Goal: Task Accomplishment & Management: Complete application form

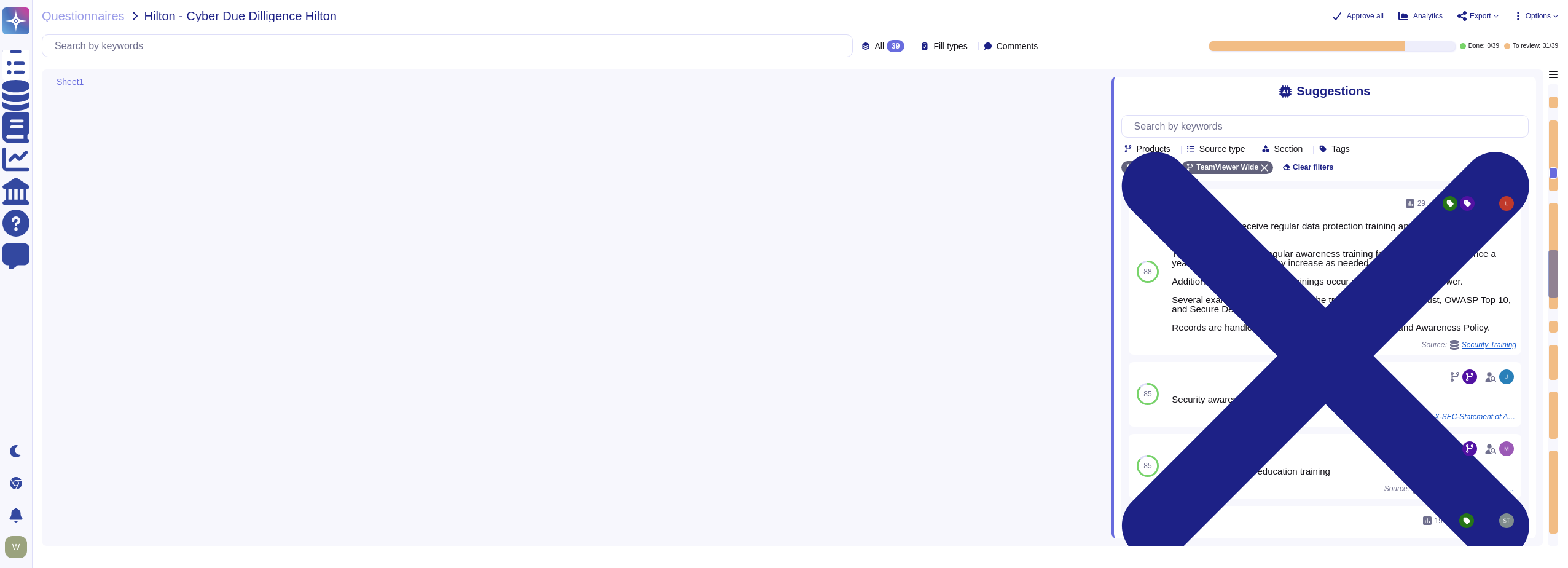
type textarea "Vendor's SOC provides 24x7 support"
type textarea "SOC2 Type II, ISO27001:2022"
type textarea "Yes, Hilton Guest/Employee data is collected"
type textarea "Yes"
type textarea "Data is in-scope and is in compliance with GDPR"
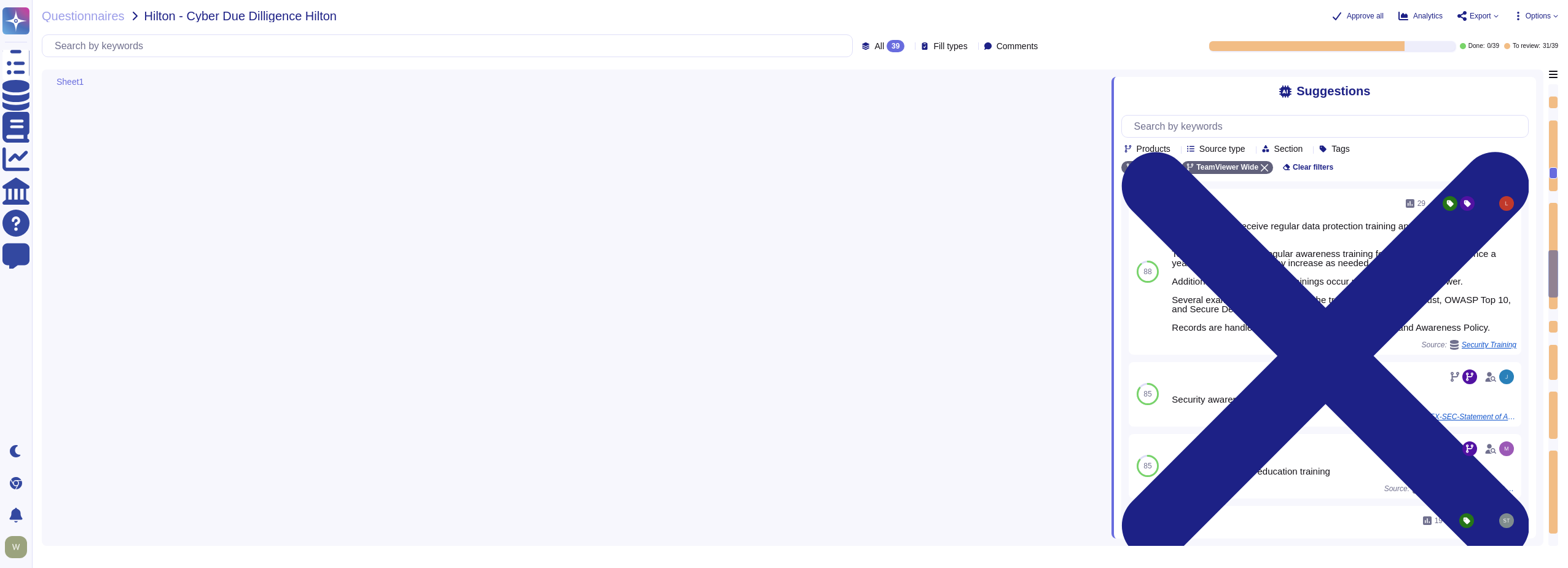
type textarea "PII collected by the platform for use by customers within the platform is as fo…"
type textarea "30k-500k data records are involved"
type textarea "Hilton's data is purged 1 month after the agreement with the vendor is terminat…"
type textarea "security@1e.com"
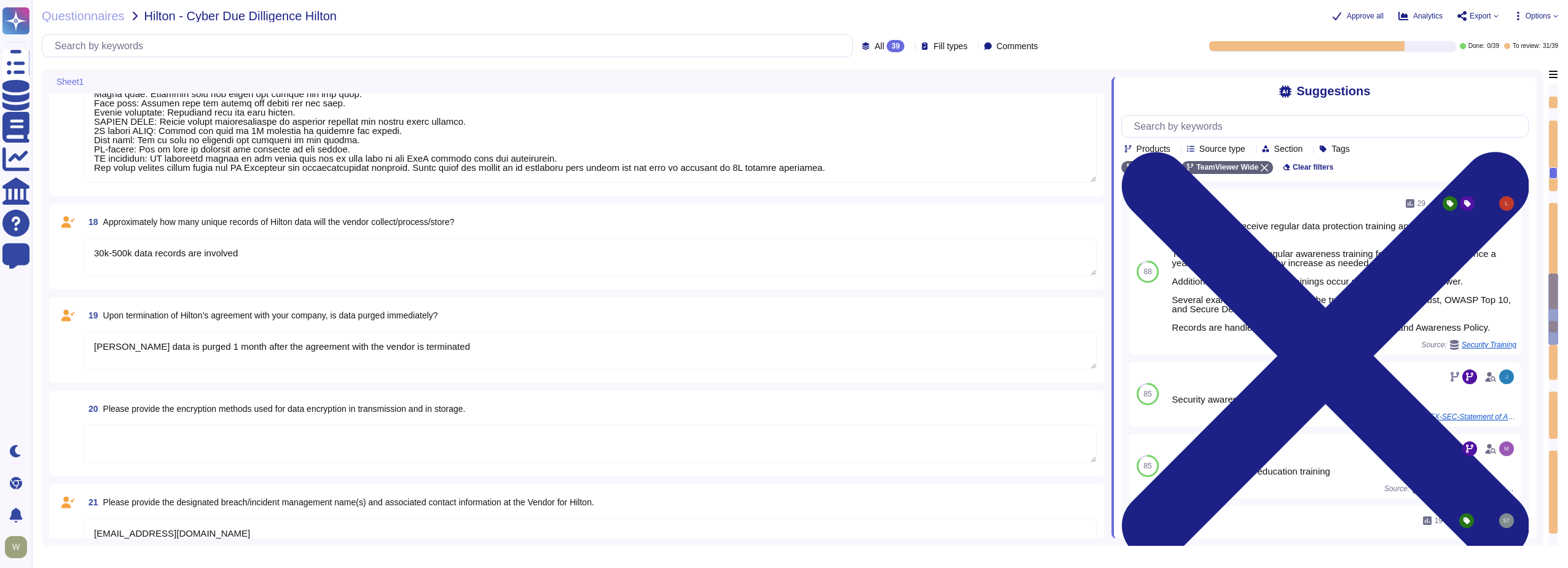
scroll to position [1783, 0]
type textarea "The dedicated mechanisms will not offer real-time notifications of a breach"
type textarea "Breach will be notified within 30 minutes of detection"
type textarea "A Breach has not occurred within the last year"
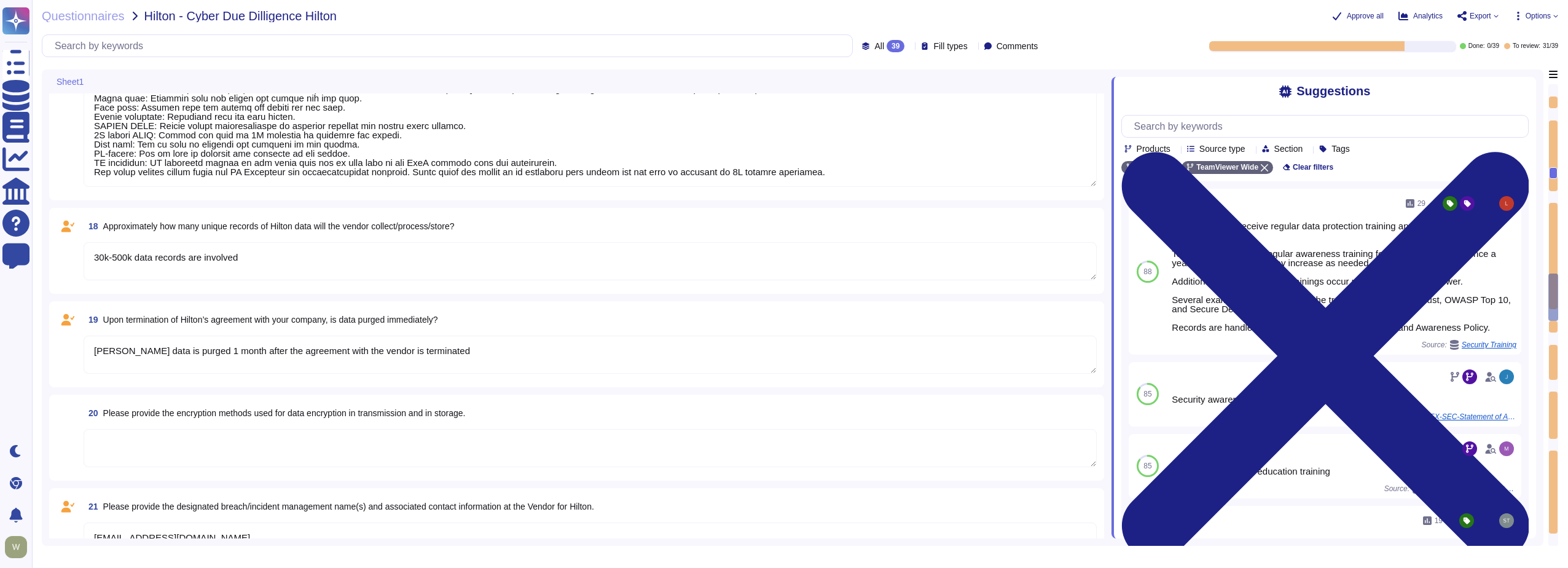
type textarea "Yes"
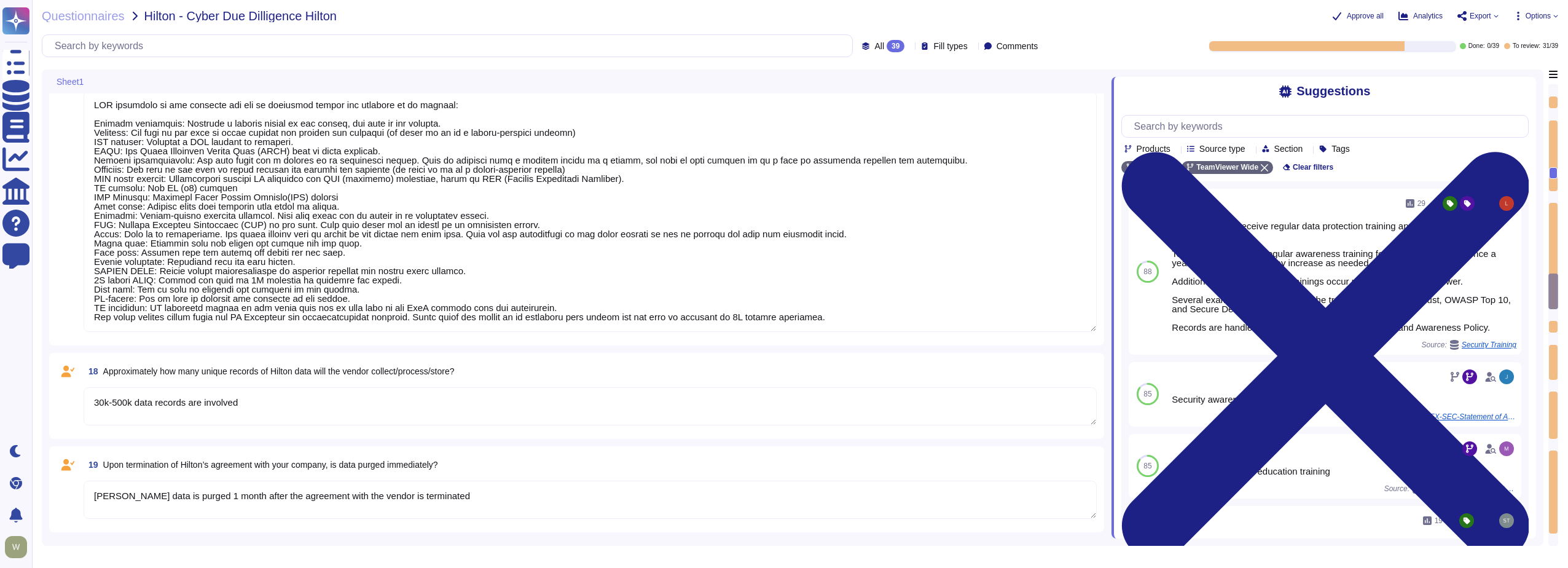
type textarea "Yes, Hilton Guest/Employee data is collected"
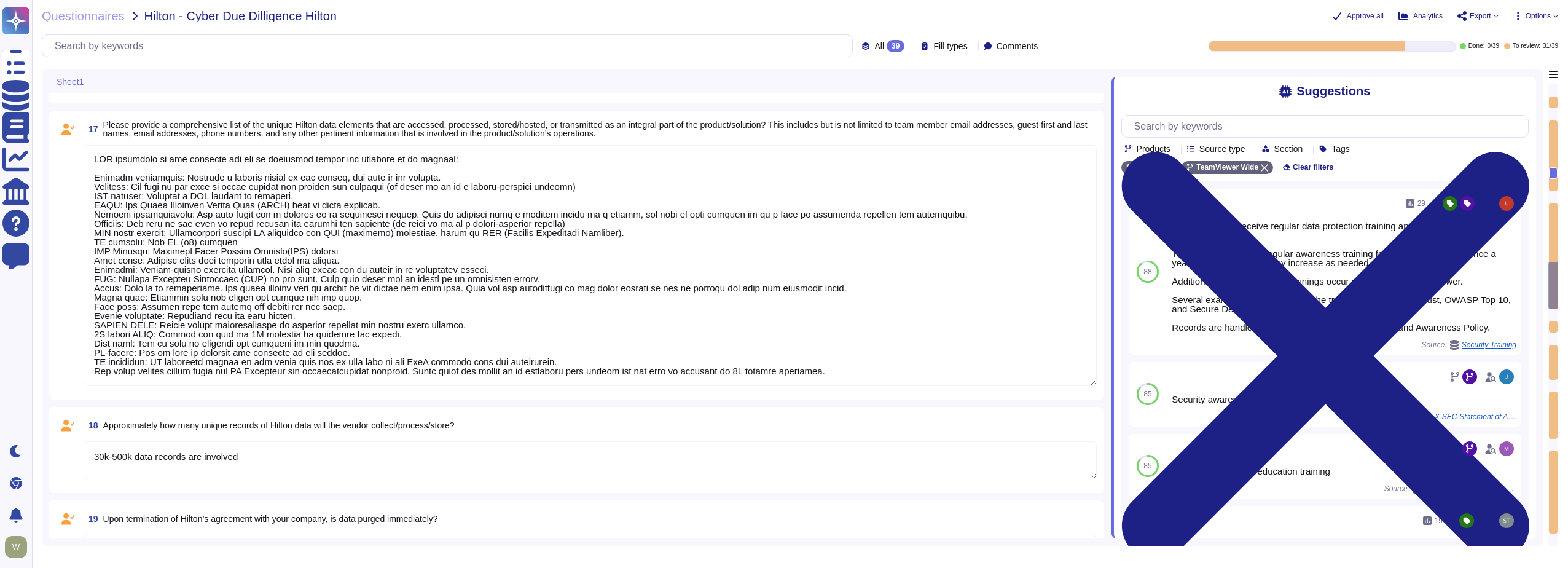
type textarea "SOC2 Type II, ISO27001:2022"
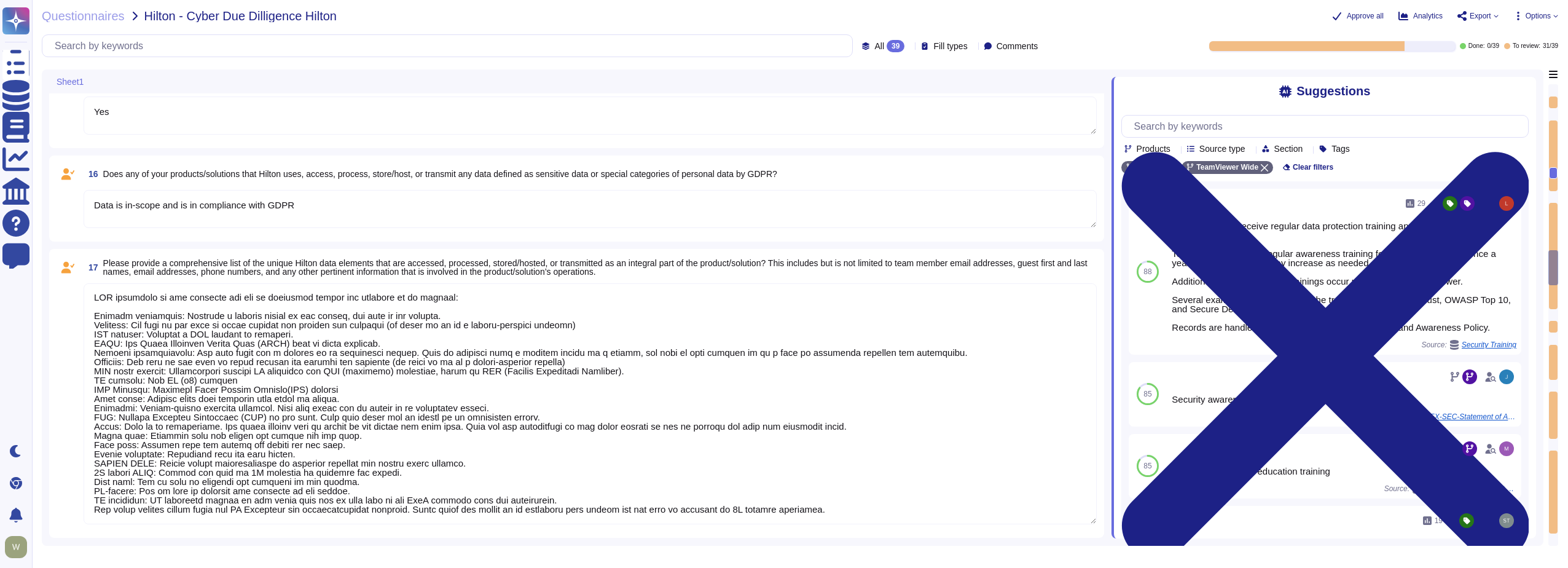
type textarea "Vendor's SOC provides 24x7 support"
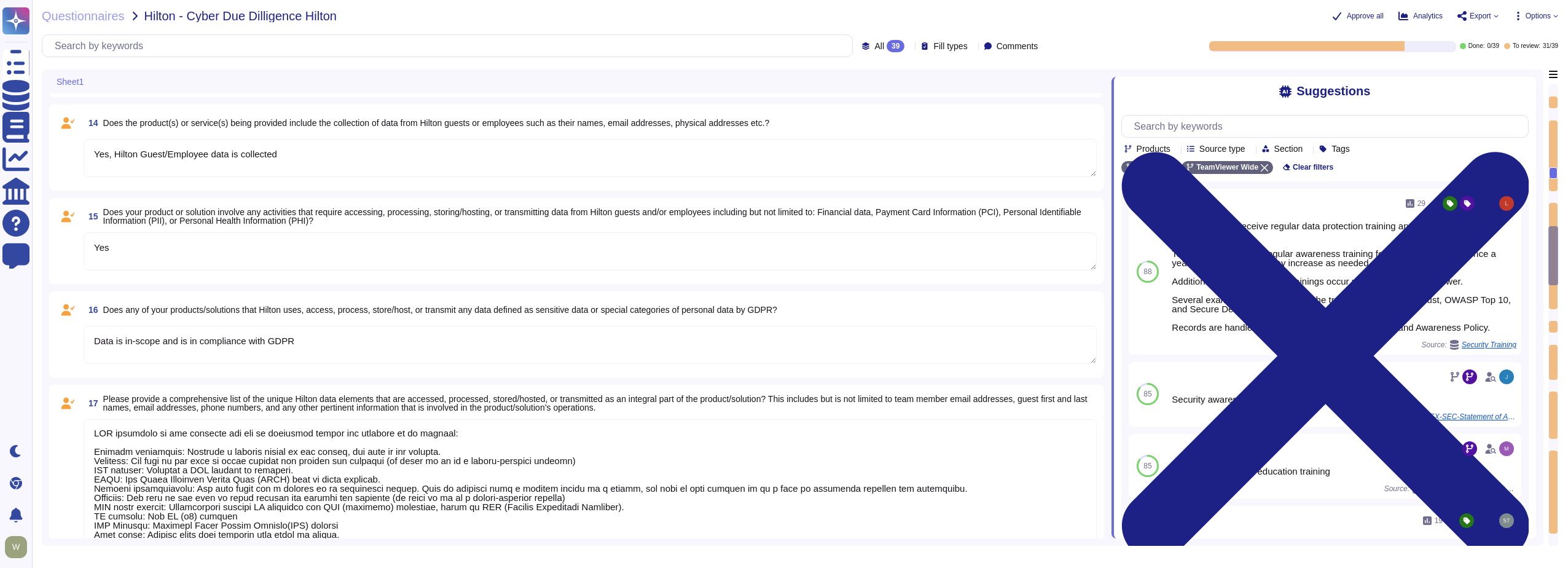
type textarea "regular risk assessments are conducted, including appropriate remediation"
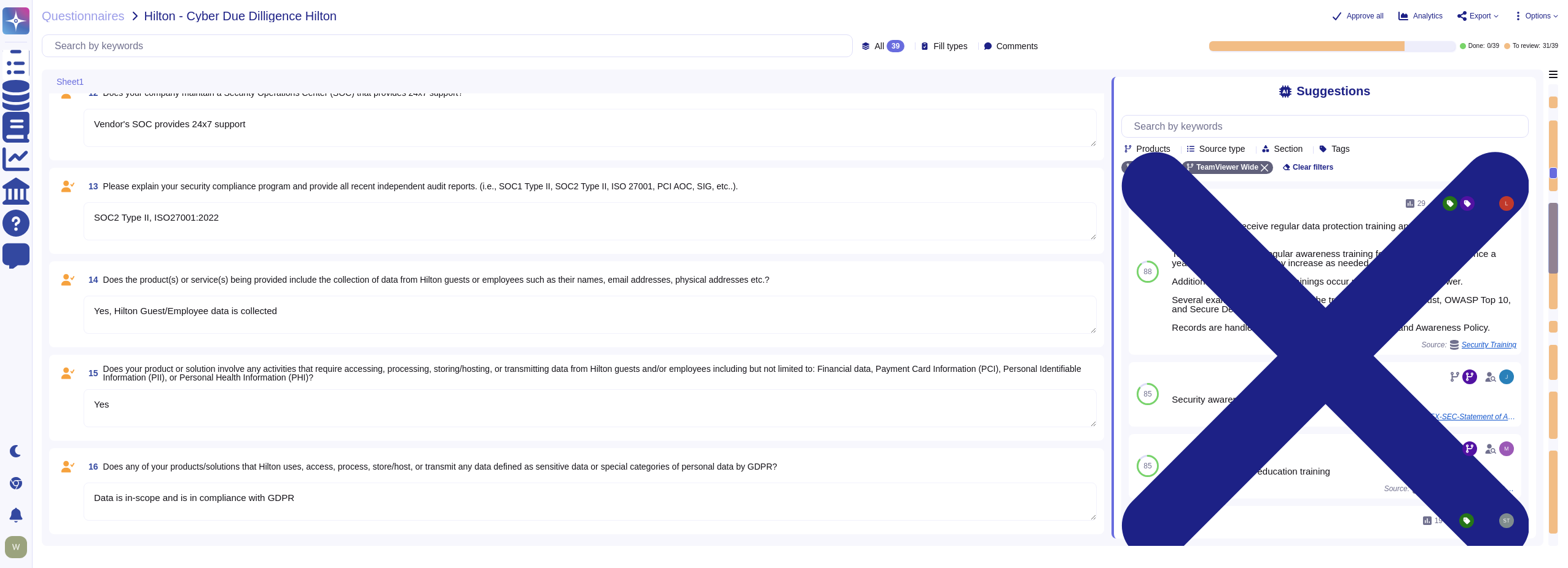
type textarea "Annual security and privacy awareness training"
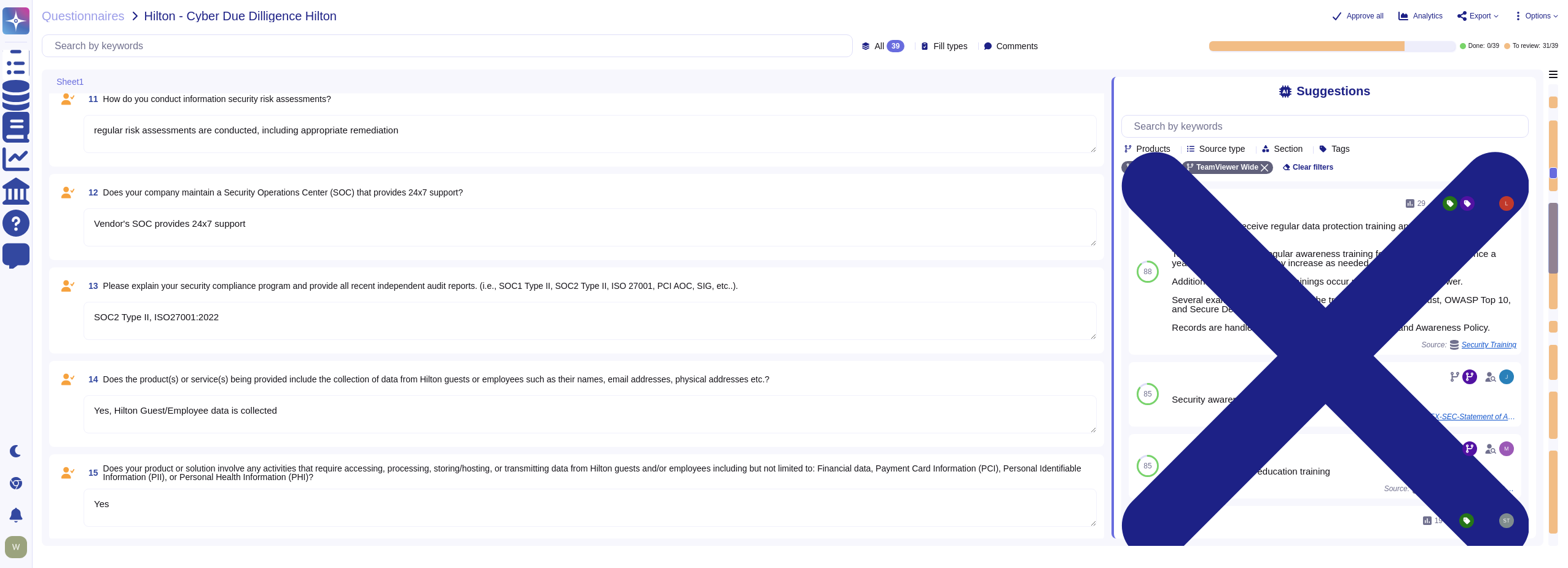
type textarea "1E has an extensive and mature Information Security Management System based upo…"
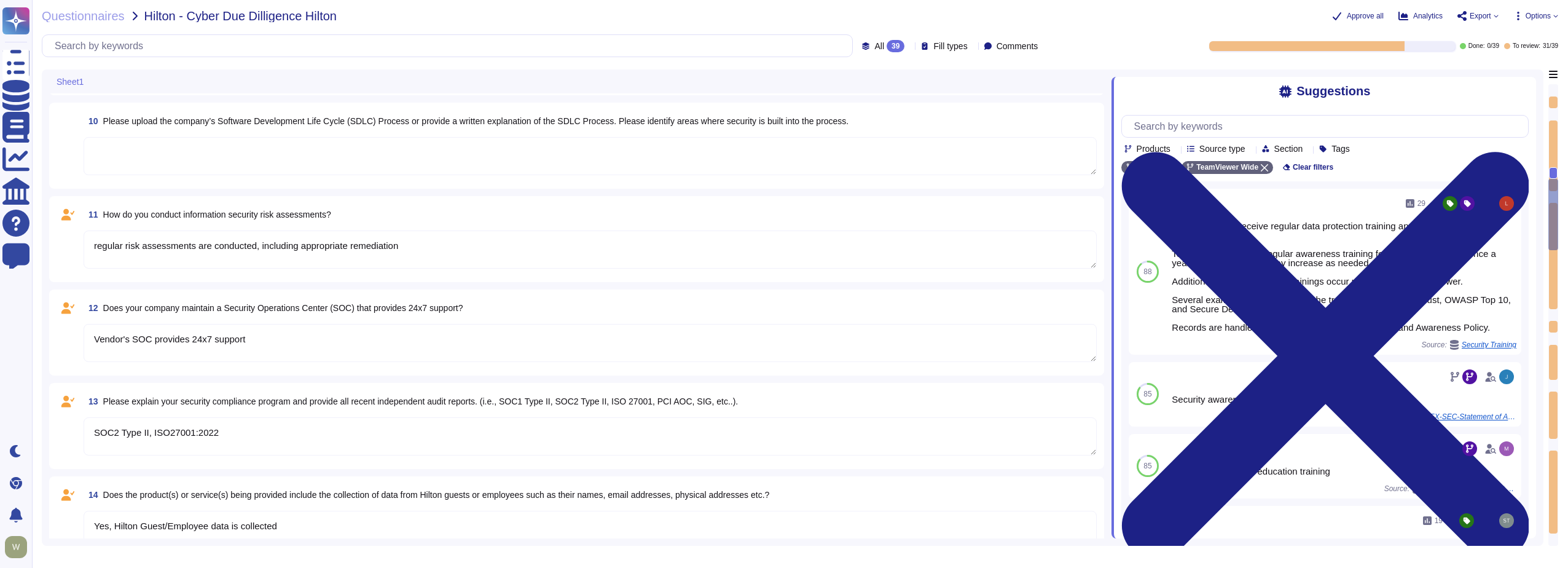
type textarea "Security training required on a regular basis"
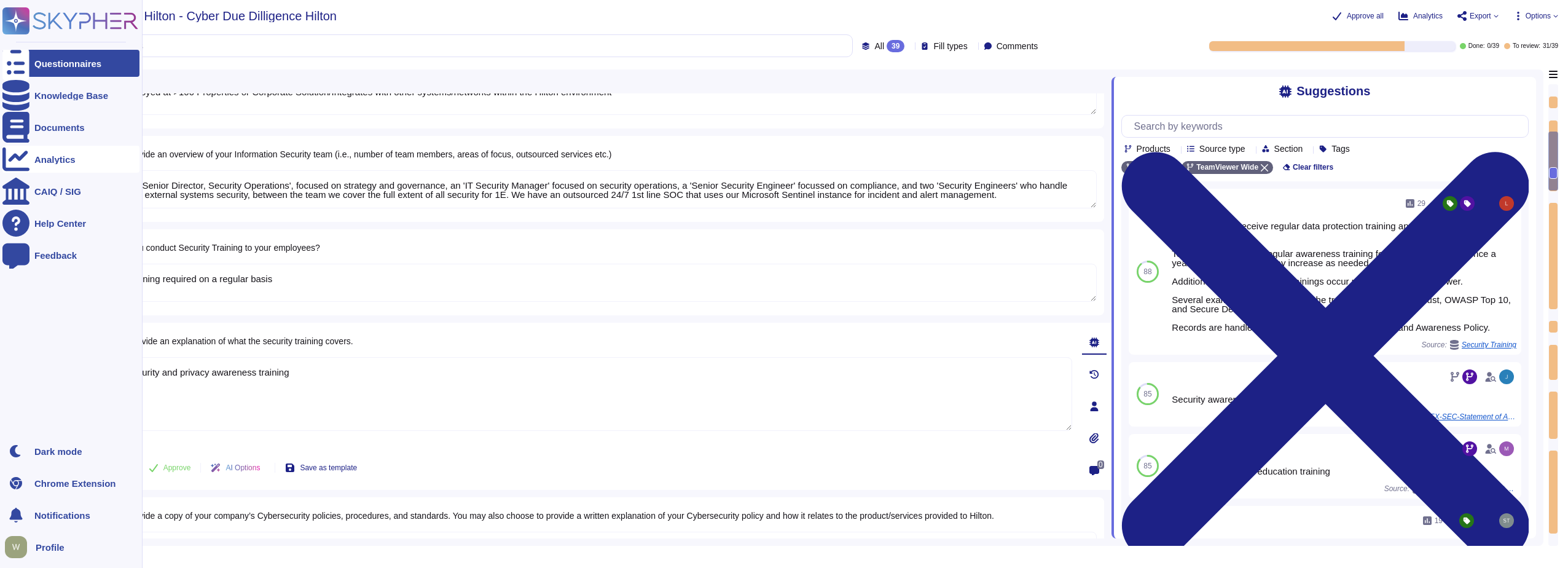
type textarea "Software License & Services Agreement (RFS-07464) - 1E Nomad SAAS renewed throu…"
type textarea "https://www.linkedin.com/company/1e"
type textarea "Global/deployed at >100 Properties or Corporate Solution/Integrates with other …"
type textarea "We have a 'Senior Director, Security Operations', focused on strategy and gover…"
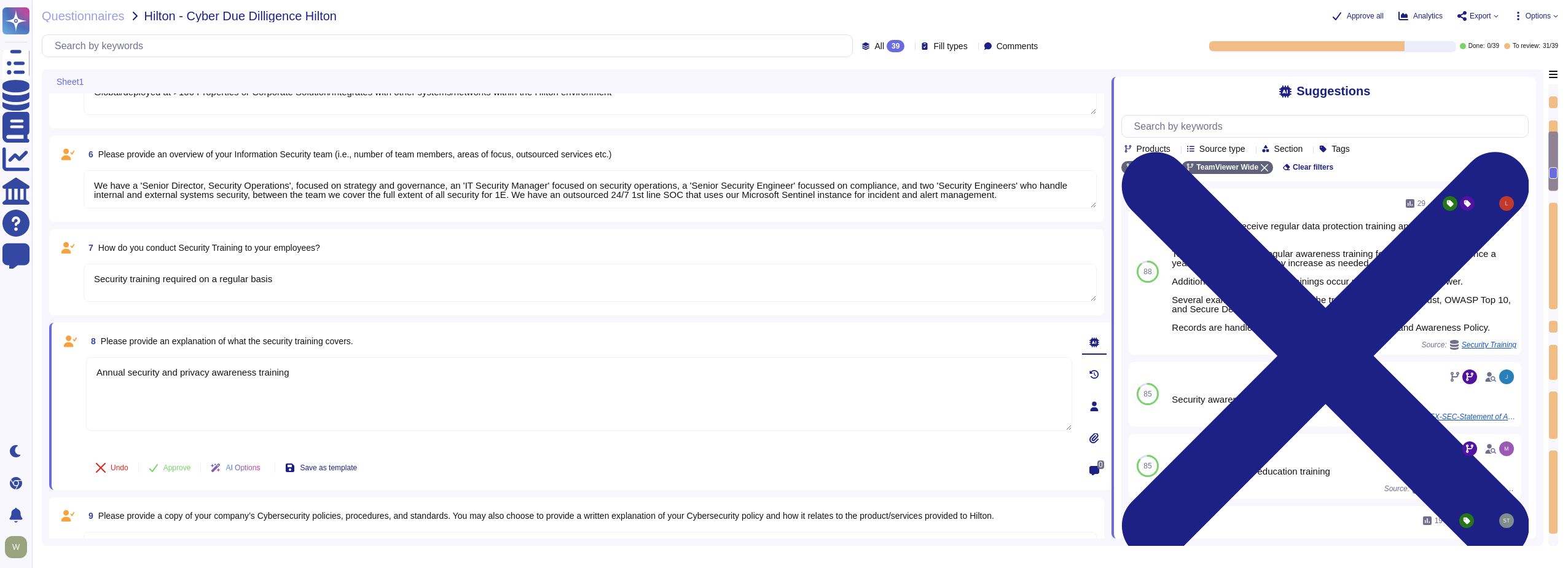
click at [522, 34] on div "Questionnaires Hilton - Cyber Due Dilligence Hilton Approve all Analytics Expor…" at bounding box center [800, 284] width 1537 height 568
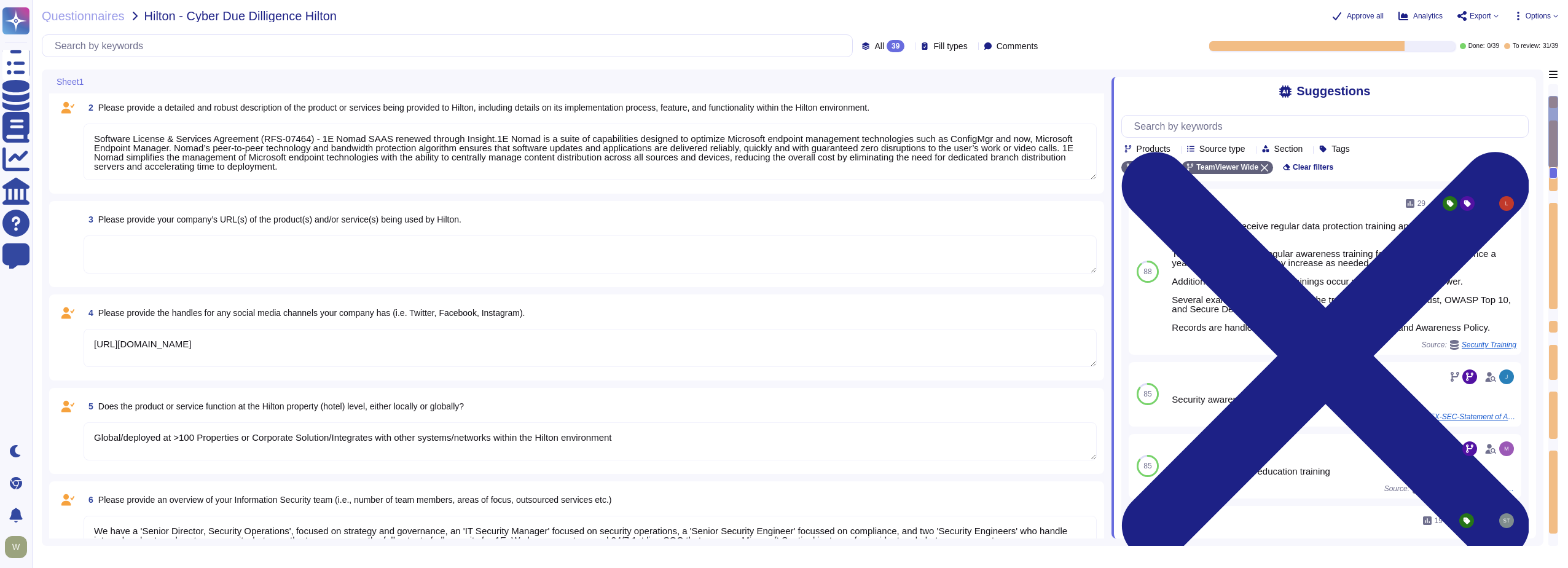
scroll to position [0, 0]
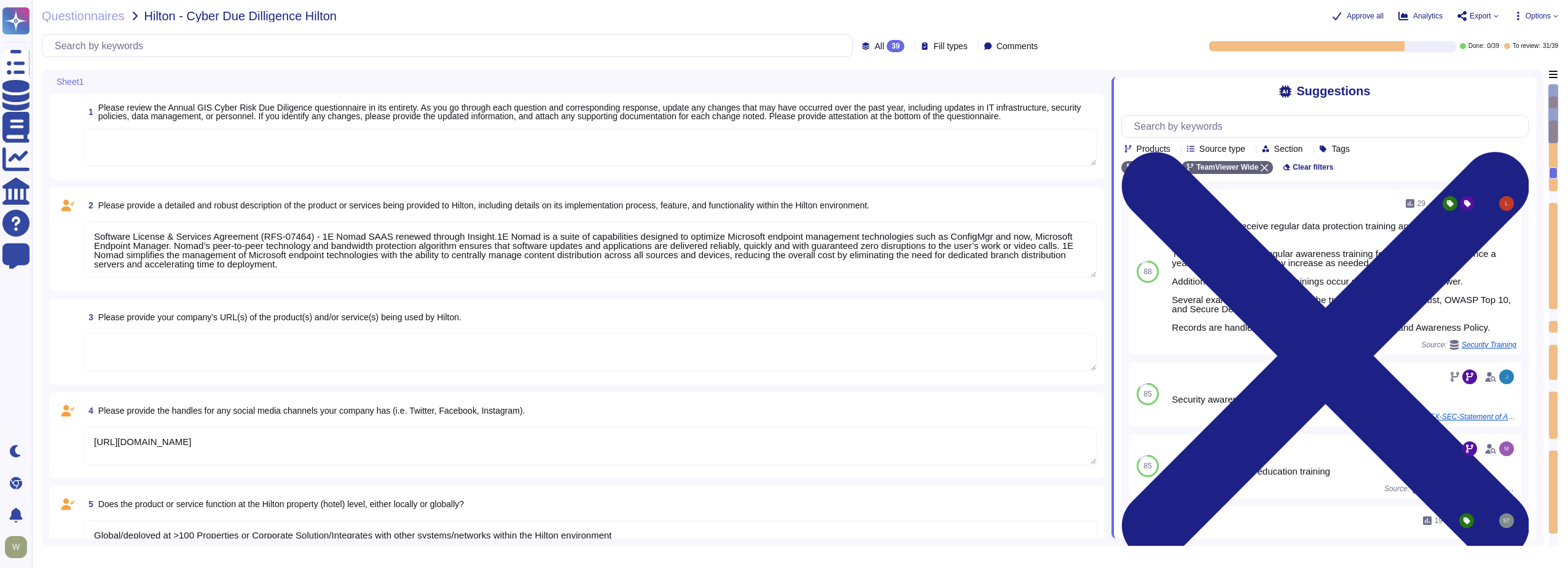
click at [150, 241] on textarea "Software License & Services Agreement (RFS-07464) - 1E Nomad SAAS renewed throu…" at bounding box center [590, 249] width 1013 height 56
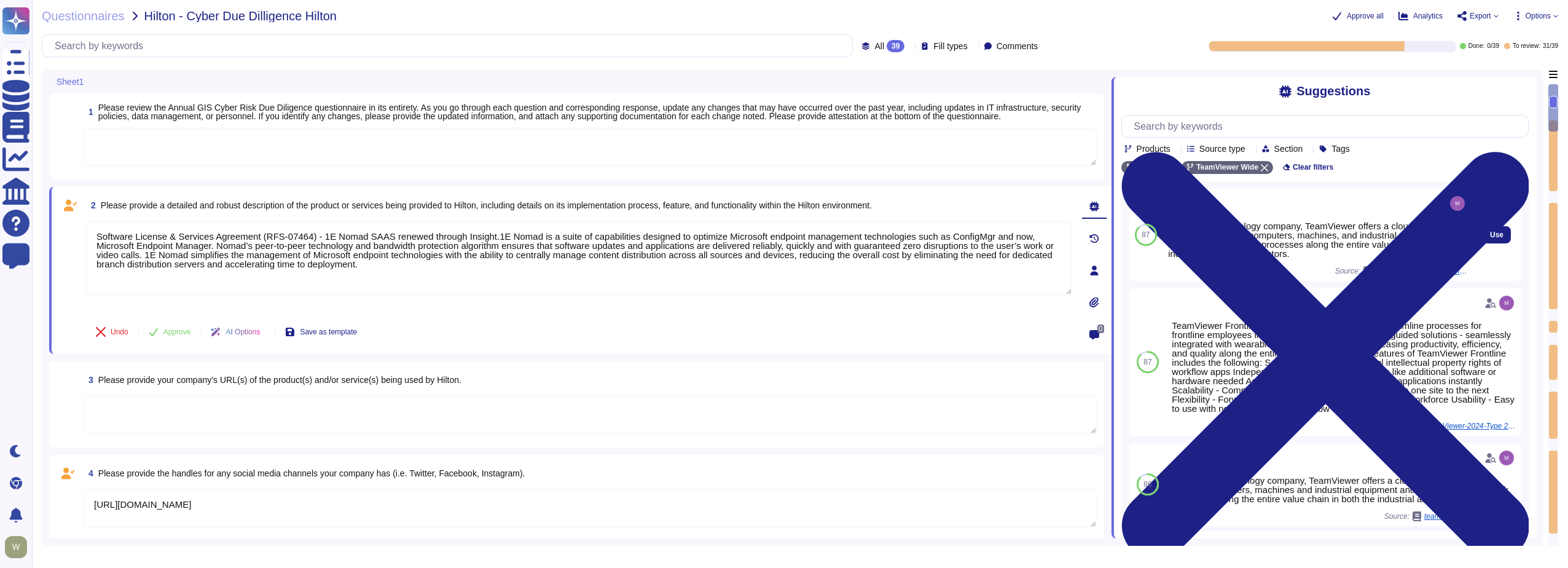
click at [1219, 257] on div "As a global technology company, TeamViewer offers a cloud-based platform to con…" at bounding box center [1318, 240] width 300 height 36
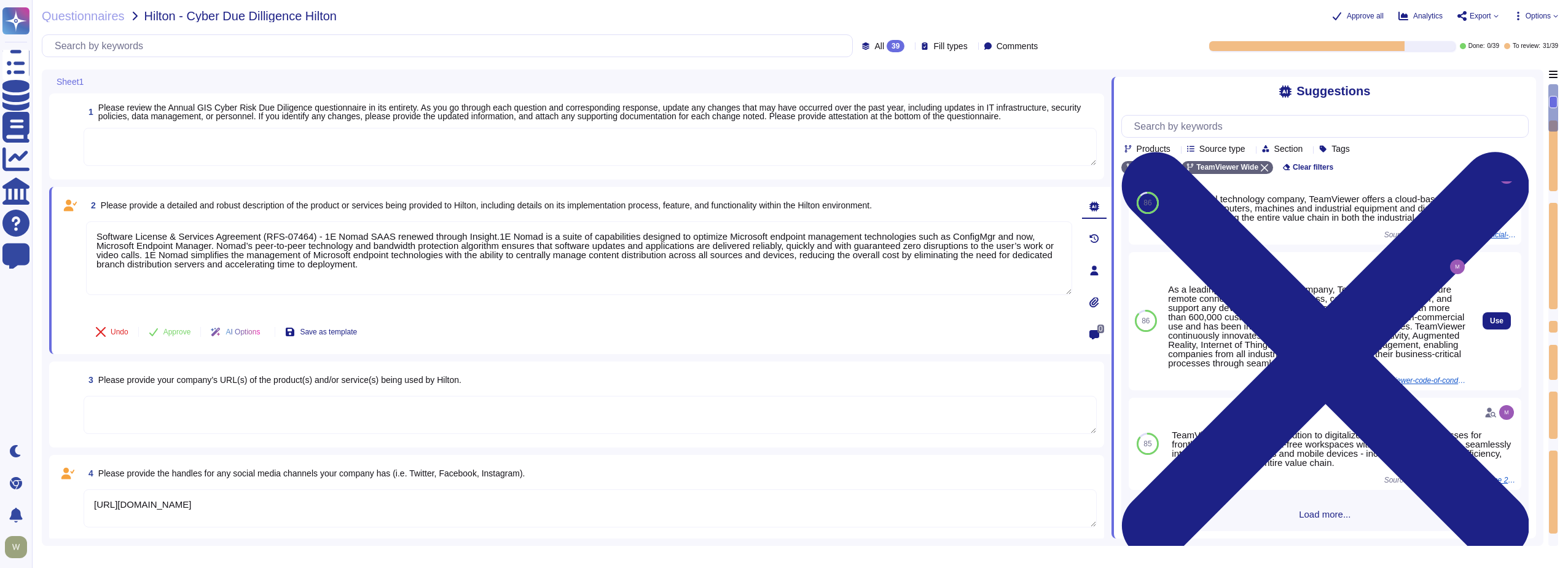
scroll to position [311, 0]
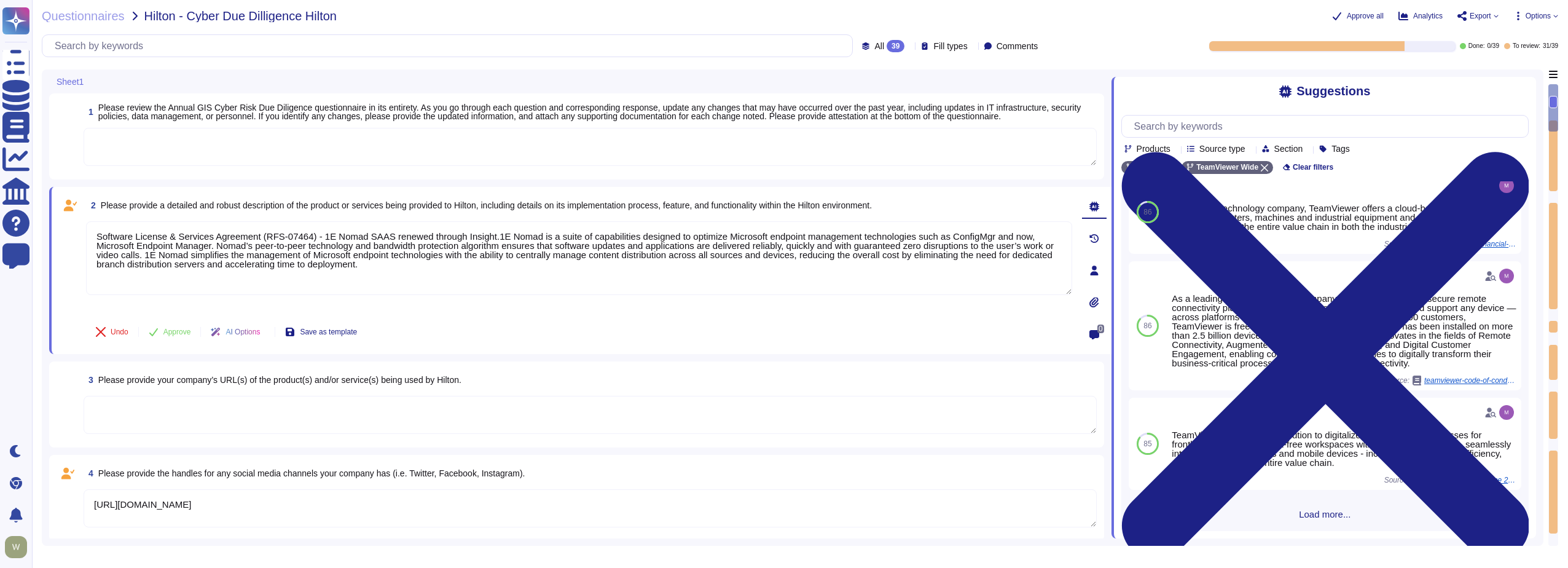
click at [1311, 510] on span "Load more..." at bounding box center [1325, 514] width 407 height 10
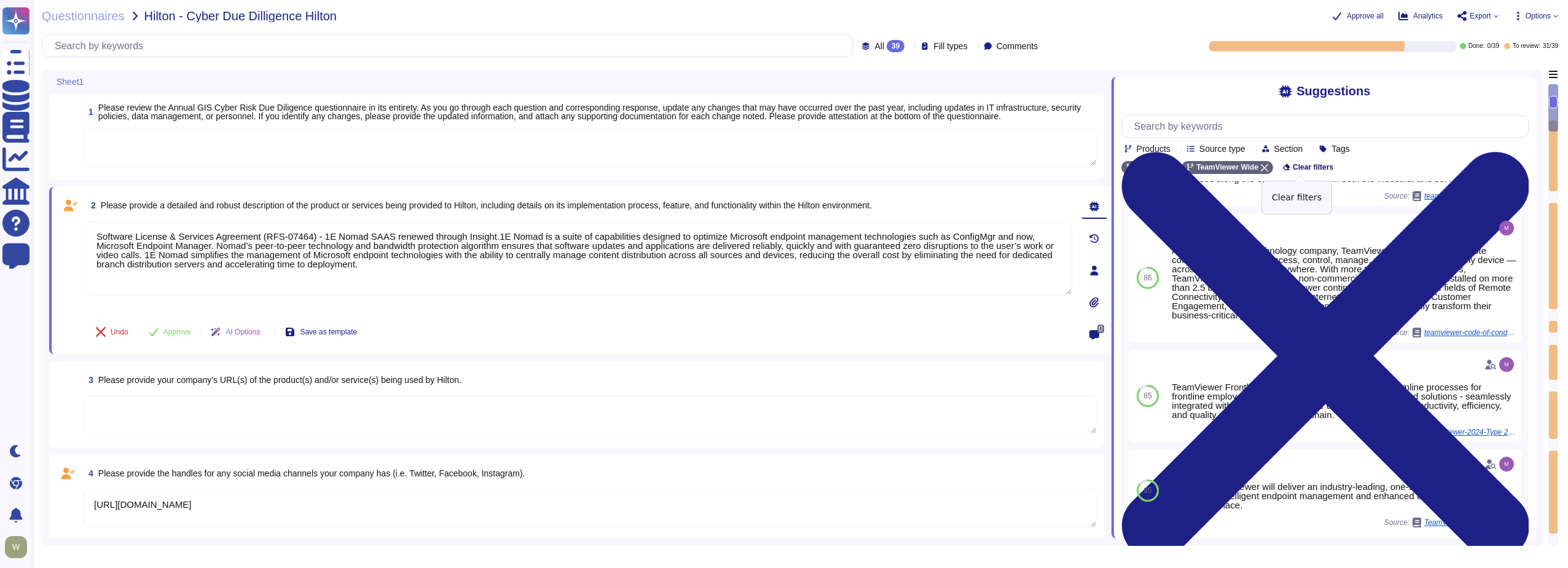
click at [1303, 168] on span "Clear filters" at bounding box center [1313, 167] width 41 height 7
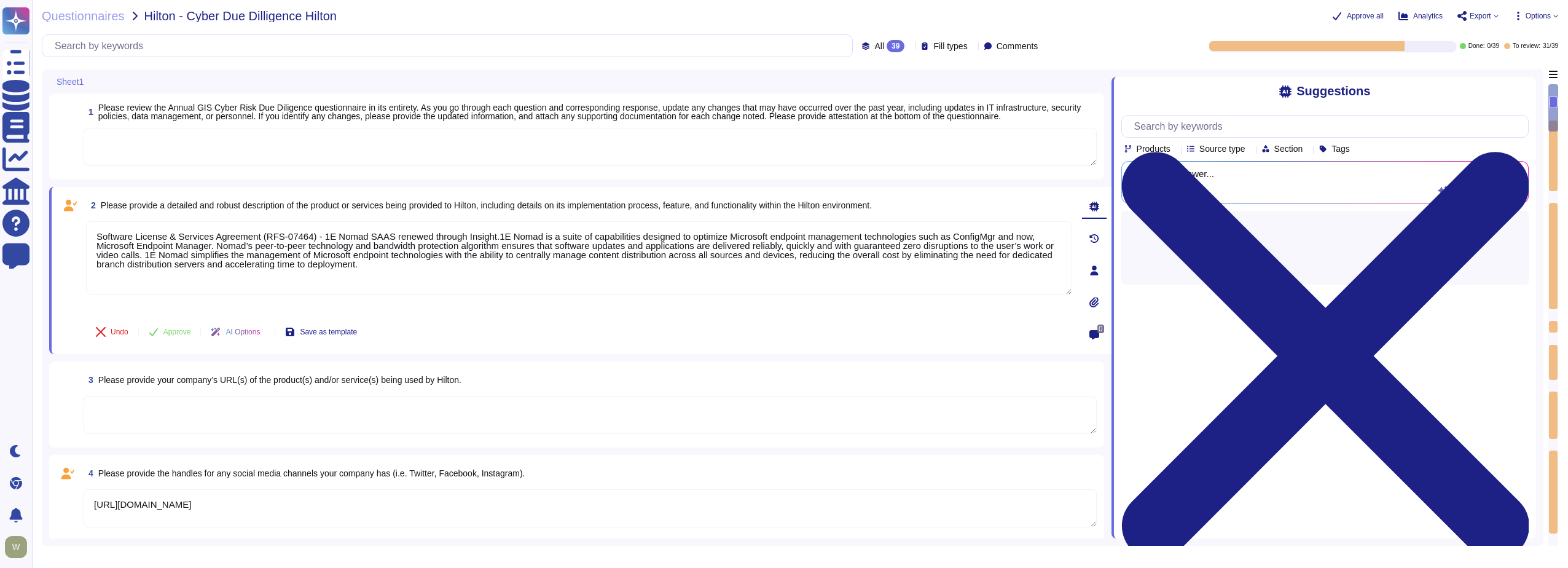
scroll to position [0, 0]
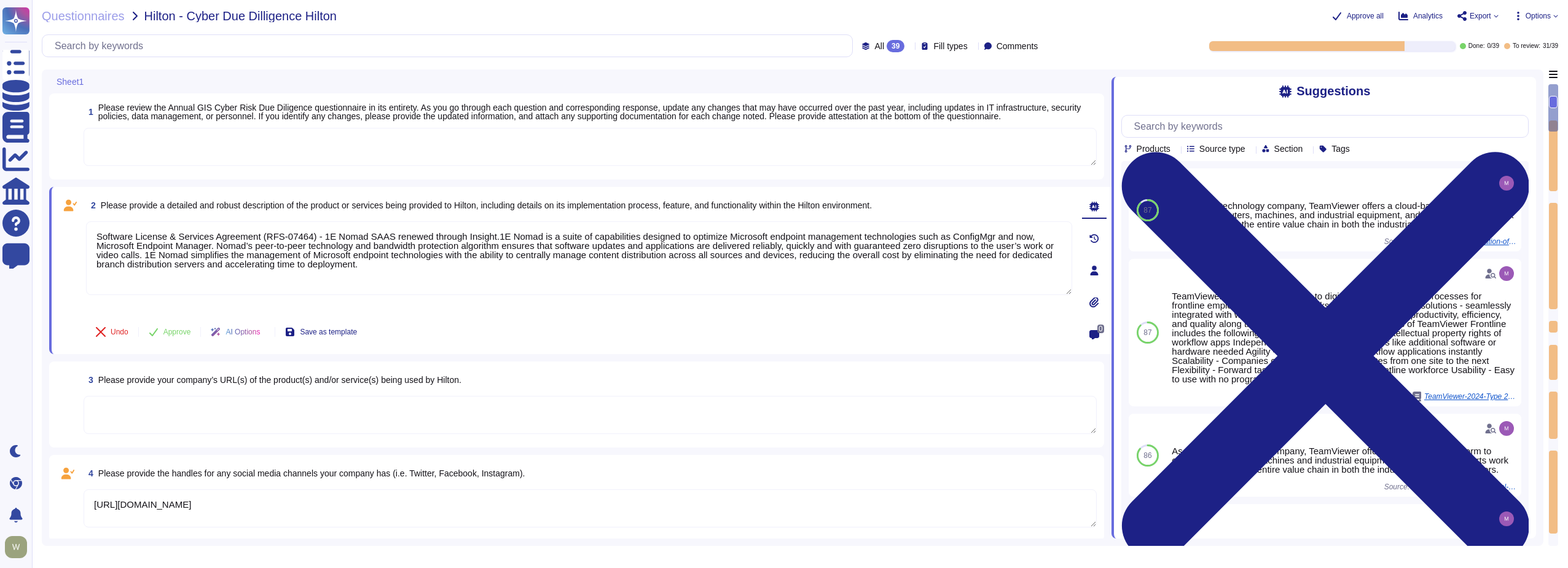
click at [1250, 149] on div "Source type" at bounding box center [1219, 149] width 63 height 10
click at [1176, 149] on icon at bounding box center [1176, 149] width 0 height 0
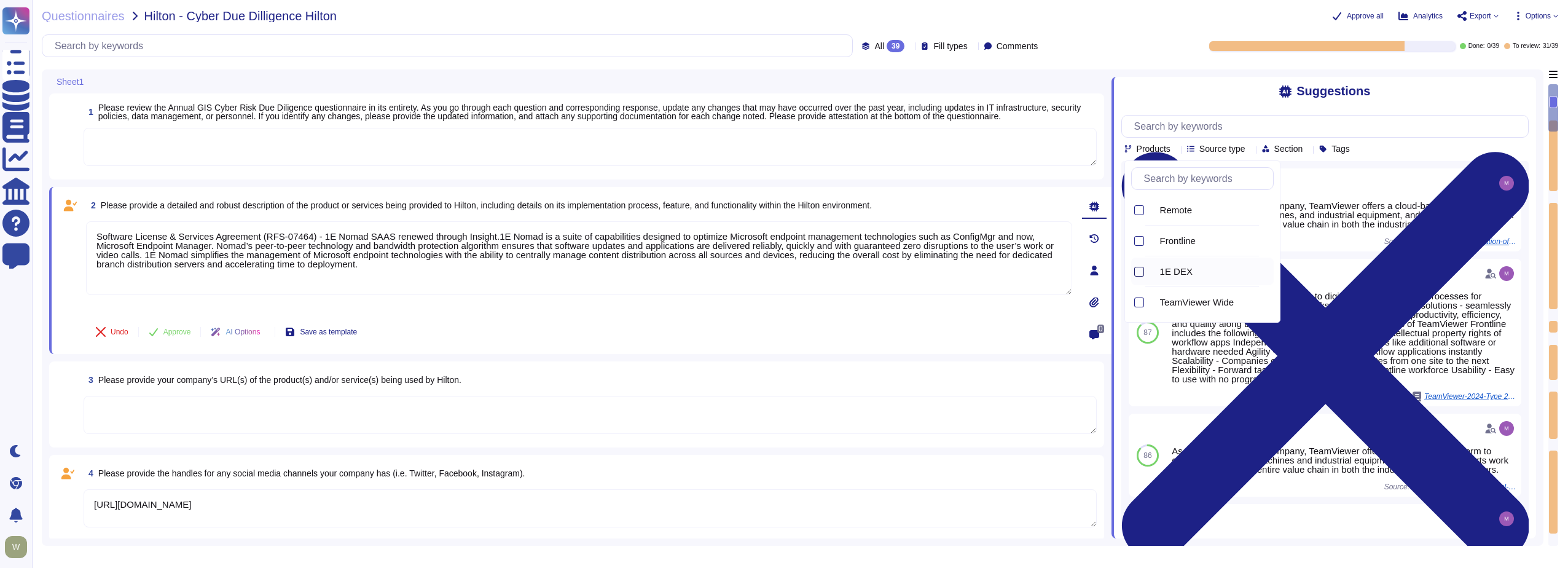
click at [1141, 271] on div at bounding box center [1139, 271] width 10 height 10
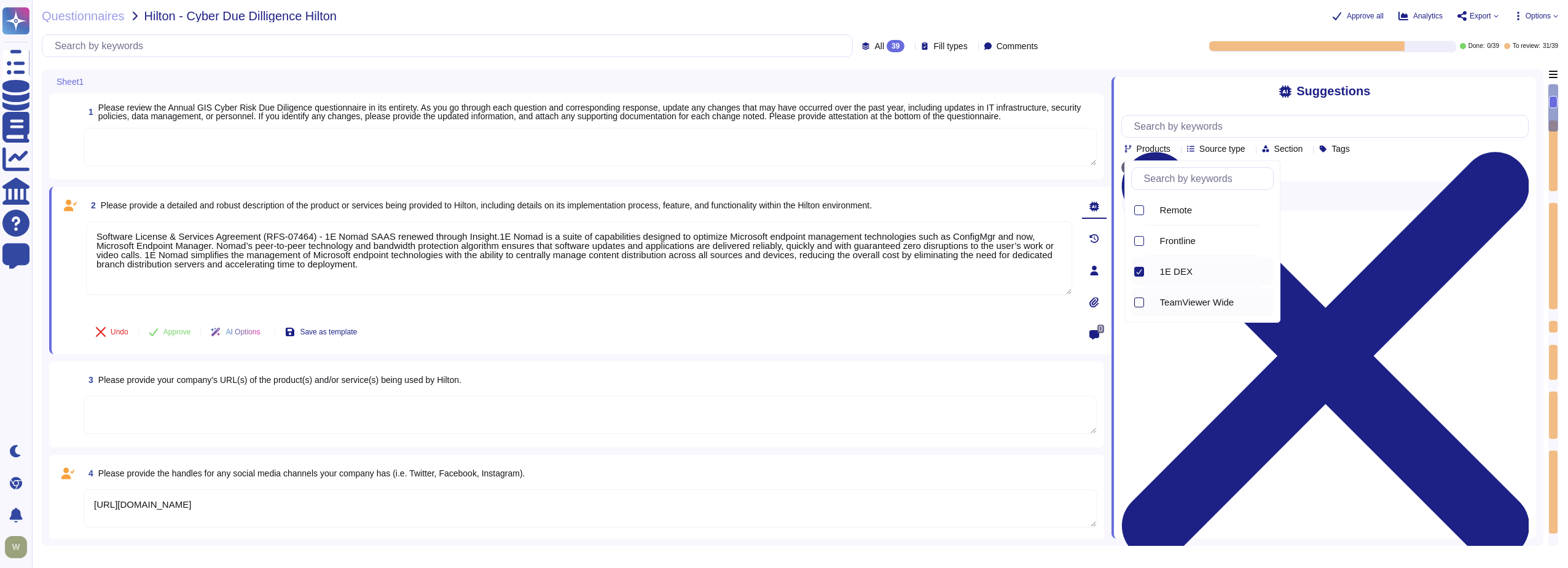
click at [1141, 307] on div at bounding box center [1139, 302] width 10 height 10
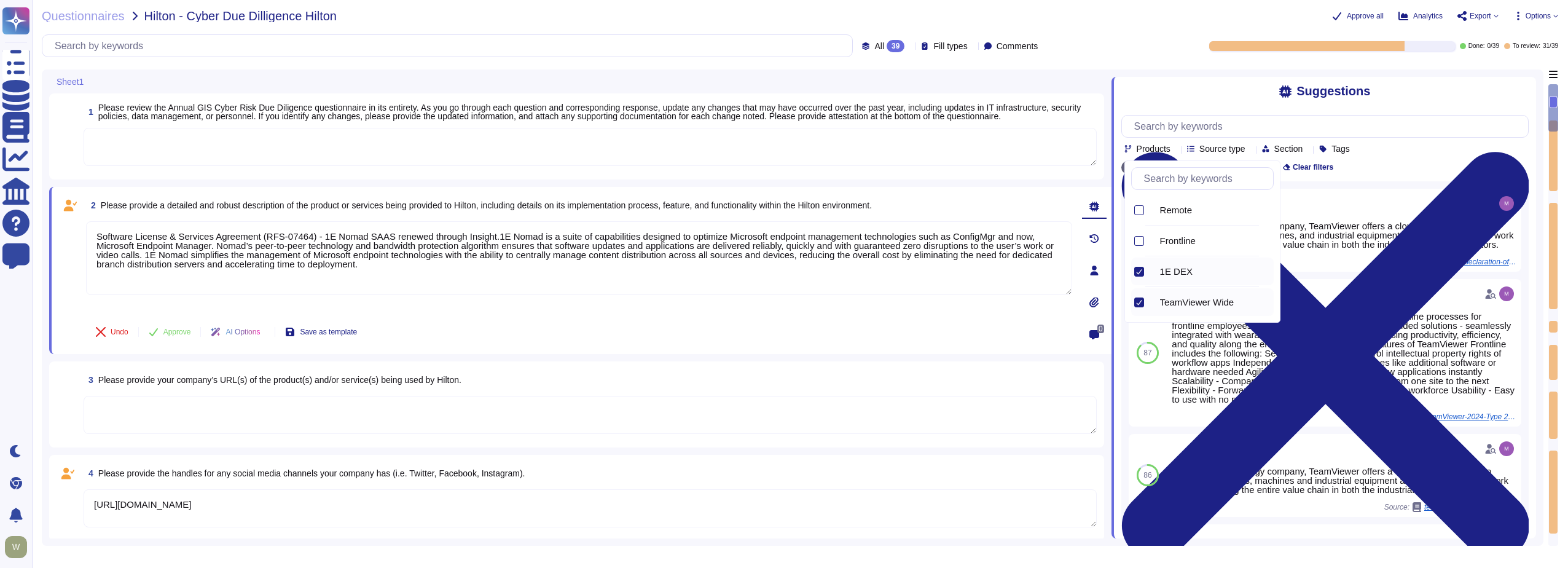
click at [1474, 154] on div "Products Source type Section Tags" at bounding box center [1325, 134] width 407 height 39
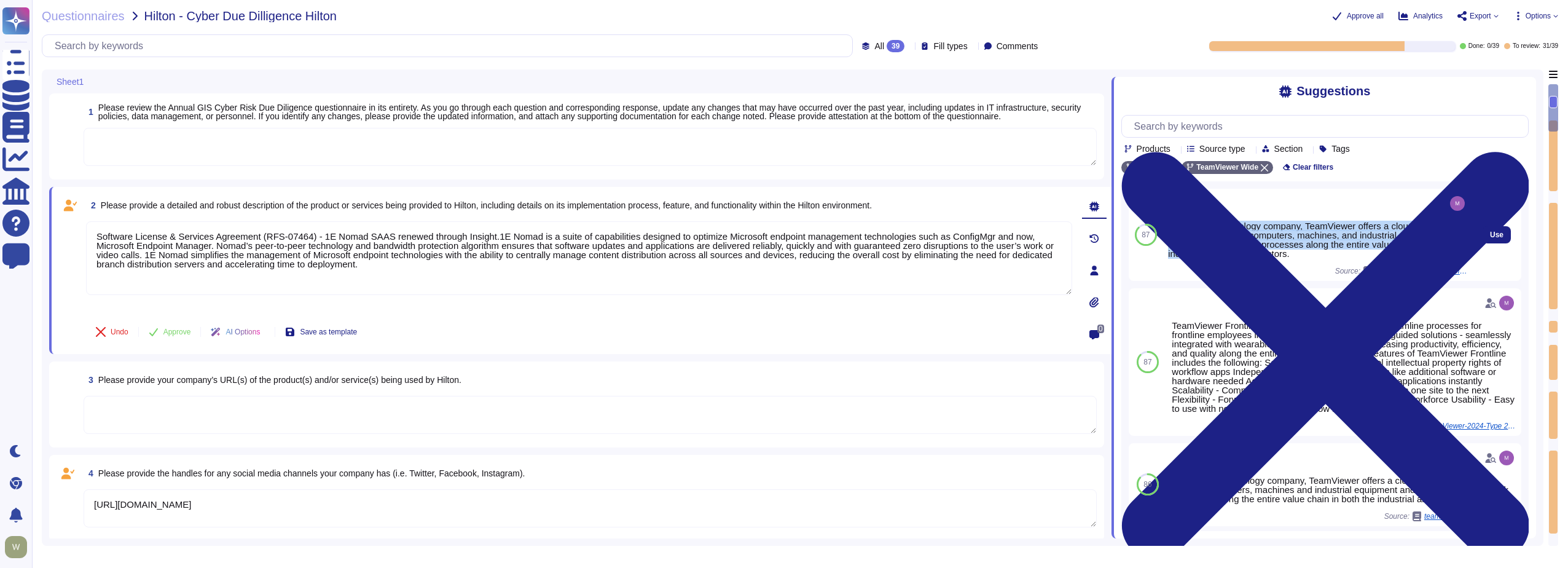
drag, startPoint x: 1170, startPoint y: 231, endPoint x: 1300, endPoint y: 255, distance: 132.2
click at [1300, 255] on div "As a global technology company, TeamViewer offers a cloud-based platform to con…" at bounding box center [1318, 240] width 300 height 36
drag, startPoint x: 1300, startPoint y: 255, endPoint x: 1349, endPoint y: 259, distance: 49.2
click at [1349, 258] on div "As a global technology company, TeamViewer offers a cloud-based platform to con…" at bounding box center [1318, 240] width 300 height 36
drag, startPoint x: 1339, startPoint y: 261, endPoint x: 1163, endPoint y: 227, distance: 179.3
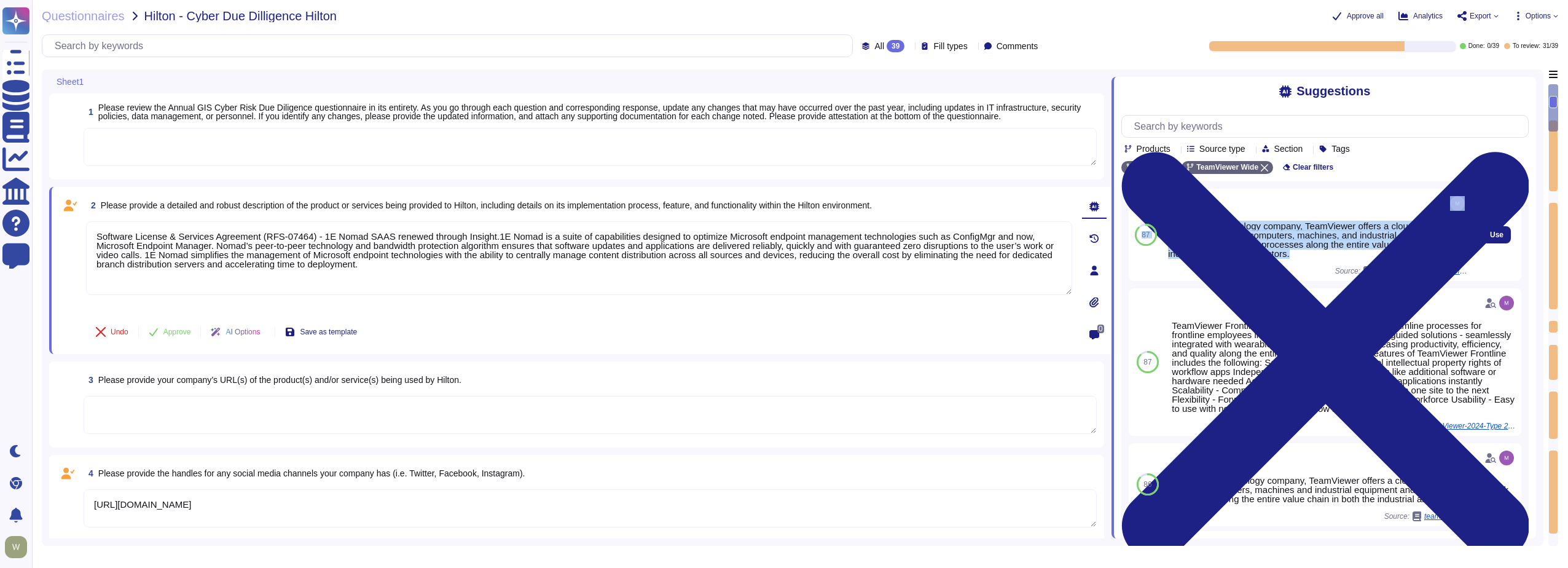
click at [1163, 227] on div "87 As a global technology company, TeamViewer offers a cloud-based platform to …" at bounding box center [1325, 234] width 392 height 92
copy div "87 As a global technology company, TeamViewer offers a cloud-based platform to …"
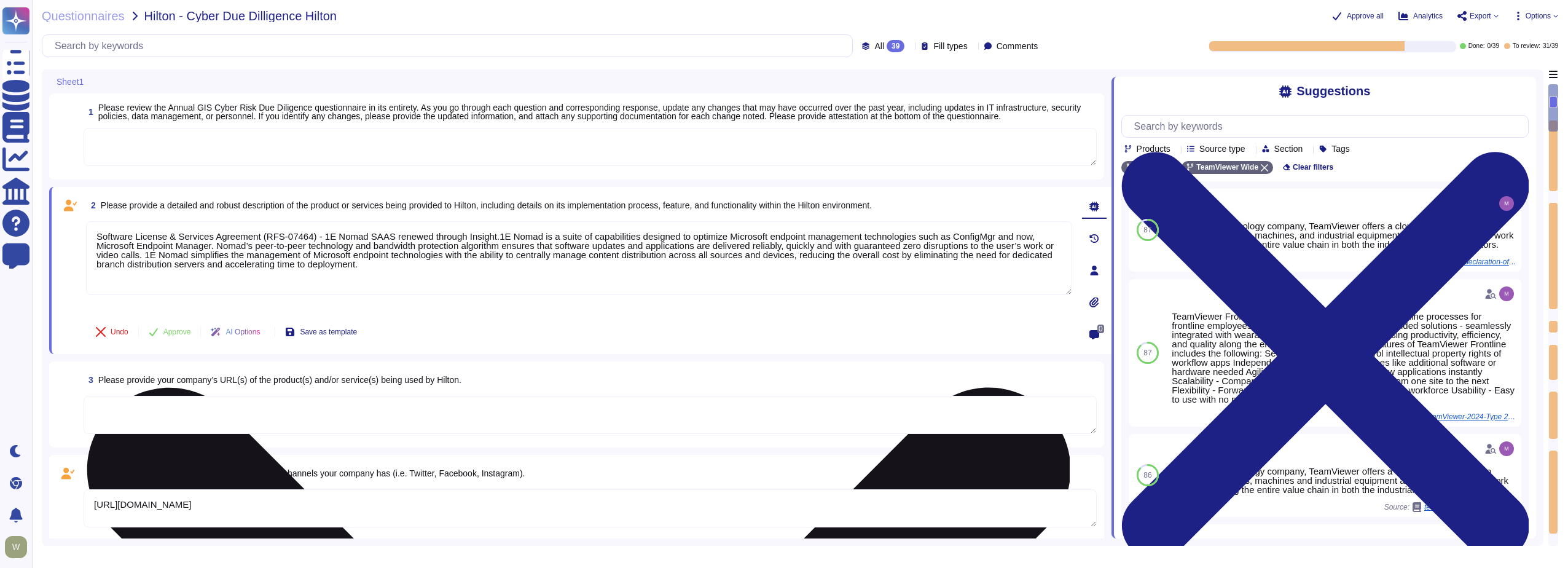
click at [98, 237] on textarea "Software License & Services Agreement (RFS-07464) - 1E Nomad SAAS renewed throu…" at bounding box center [579, 258] width 986 height 74
paste textarea "87 user As a global technology company, TeamViewer offers a cloud-based platfor…"
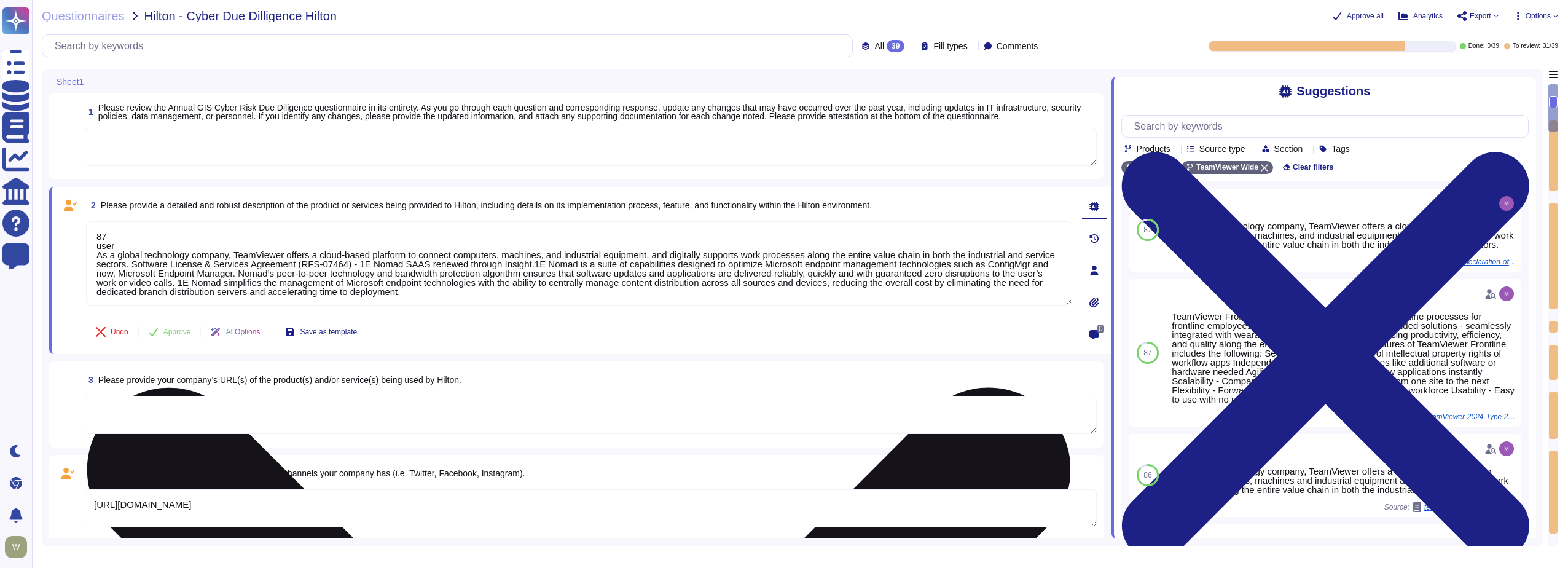
click at [125, 248] on textarea "87 user As a global technology company, TeamViewer offers a cloud-based platfor…" at bounding box center [579, 263] width 986 height 84
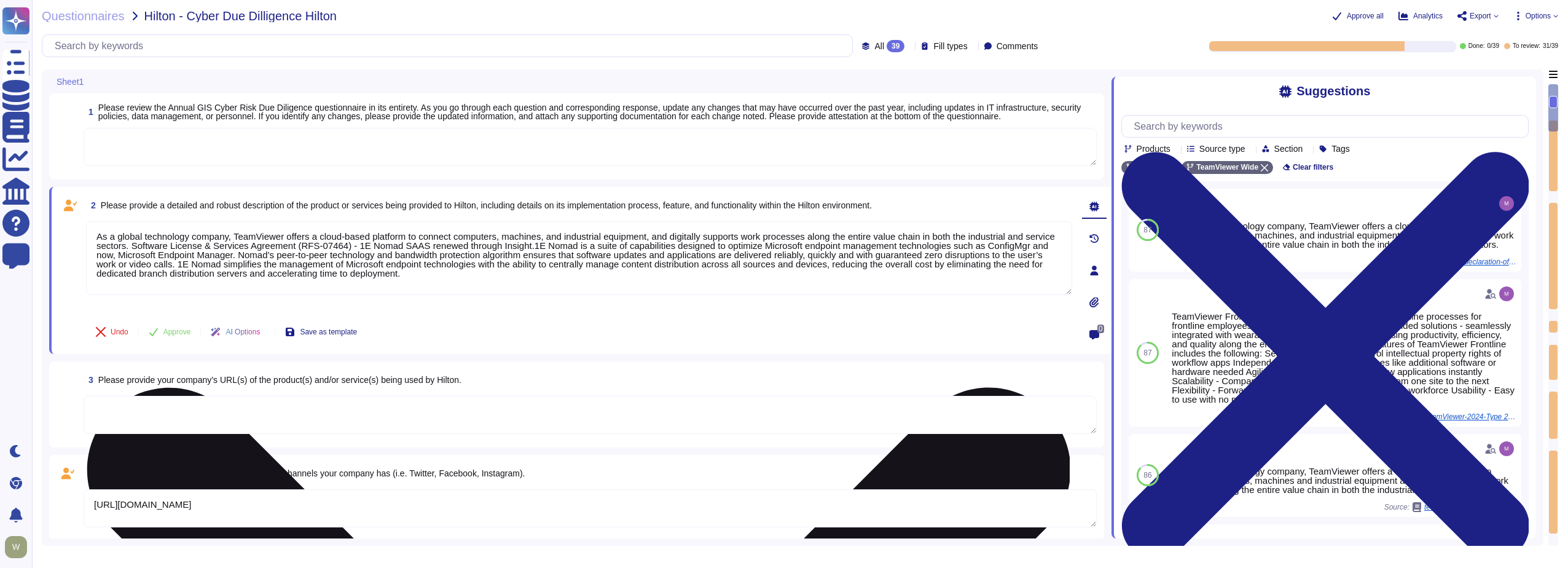
click at [130, 245] on textarea "As a global technology company, TeamViewer offers a cloud-based platform to con…" at bounding box center [579, 258] width 986 height 74
click at [442, 246] on textarea "As a global technology company, TeamViewer offers a cloud-based platform to con…" at bounding box center [579, 258] width 986 height 74
click at [564, 244] on textarea "As a global technology company, TeamViewer offers a cloud-based platform to con…" at bounding box center [579, 258] width 986 height 74
type textarea "As a global technology company, TeamViewer offers a cloud-based platform to con…"
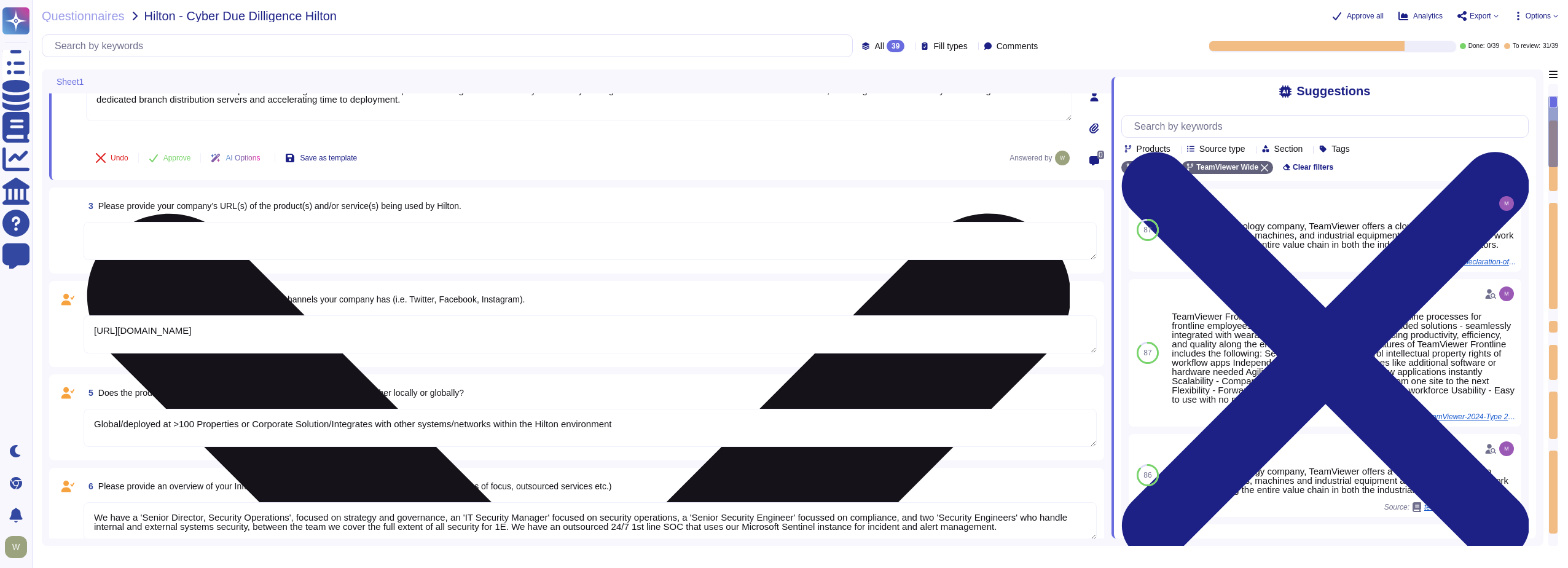
scroll to position [246, 0]
type textarea "1E has an extensive and mature Information Security Management System based upo…"
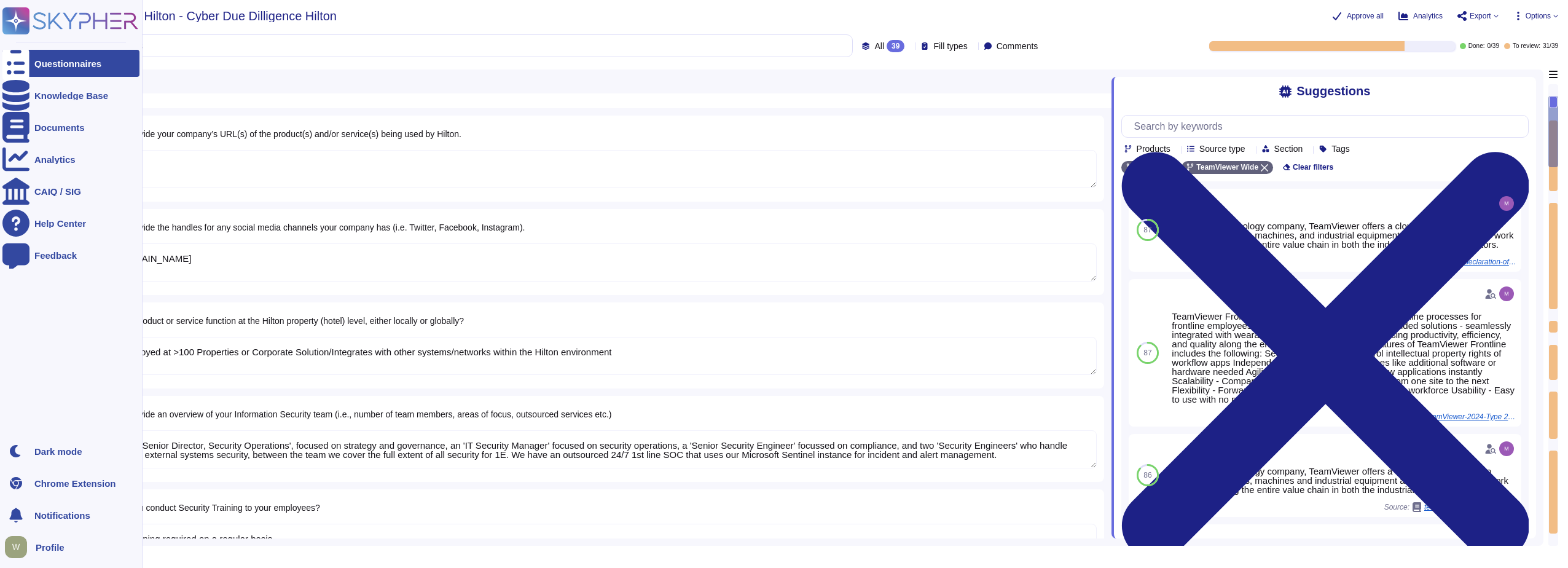
type textarea "As a global technology company, TeamViewer offers a cloud-based platform to con…"
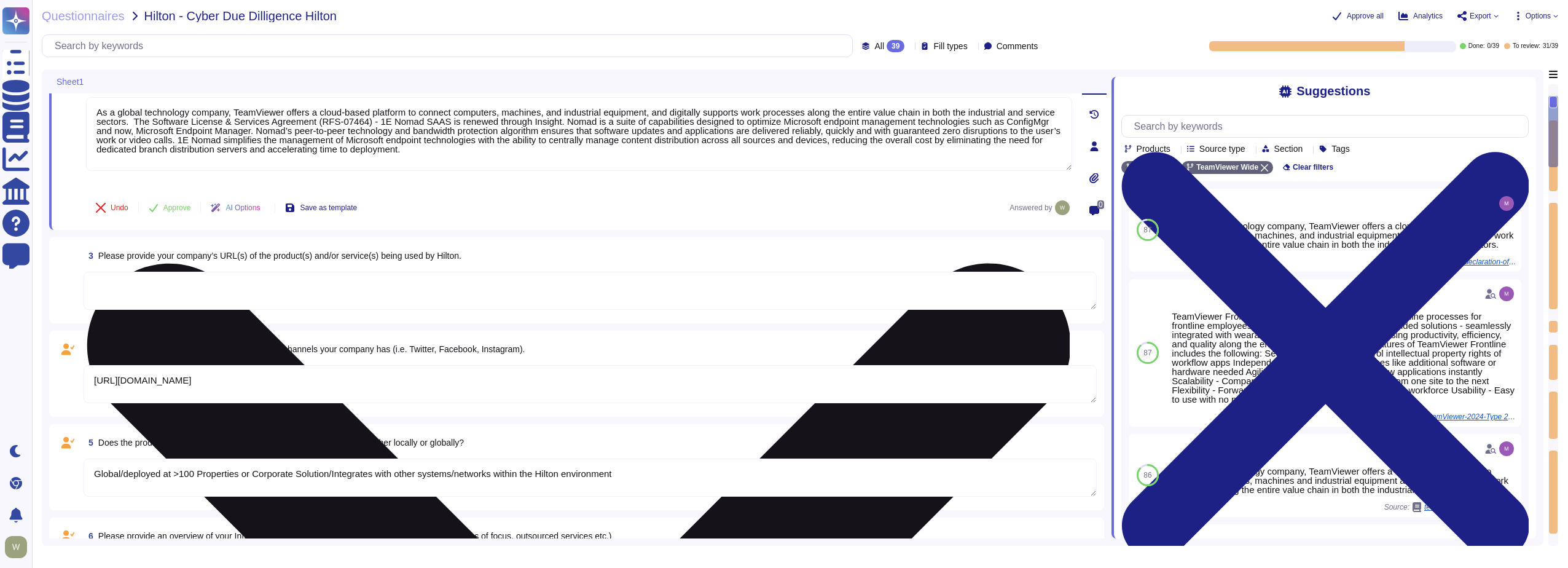
scroll to position [0, 0]
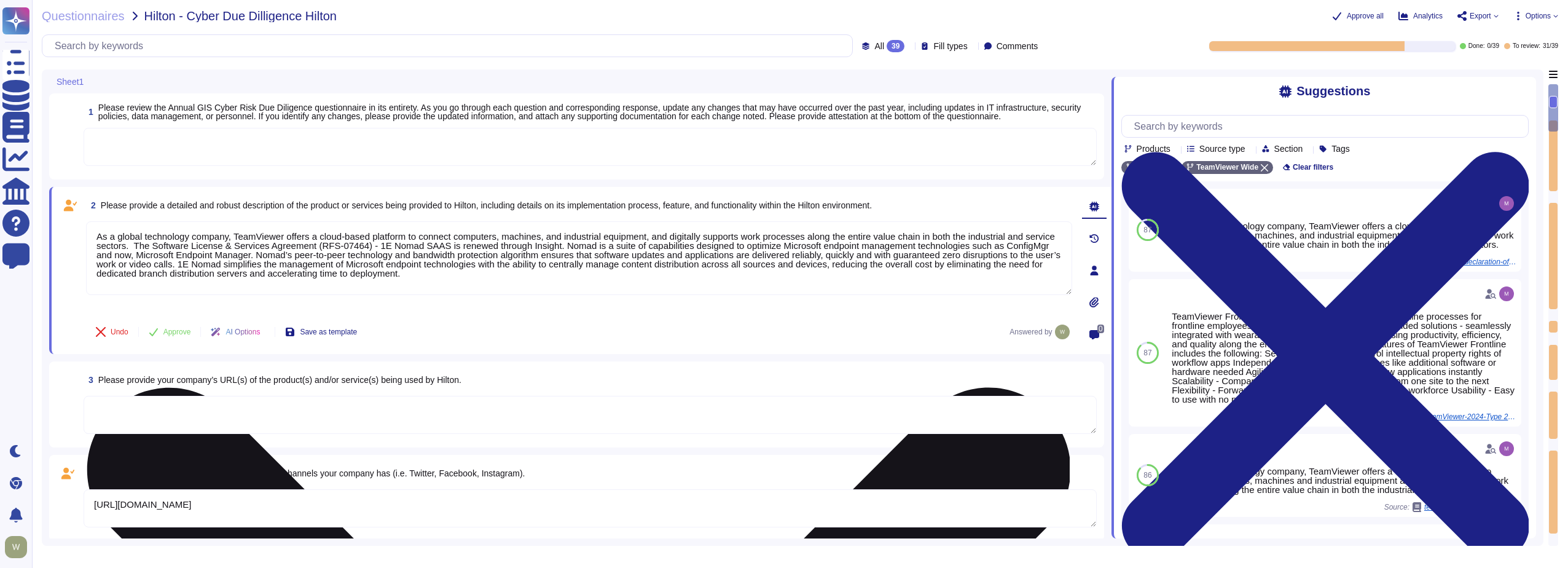
click at [384, 241] on textarea "As a global technology company, TeamViewer offers a cloud-based platform to con…" at bounding box center [579, 258] width 986 height 74
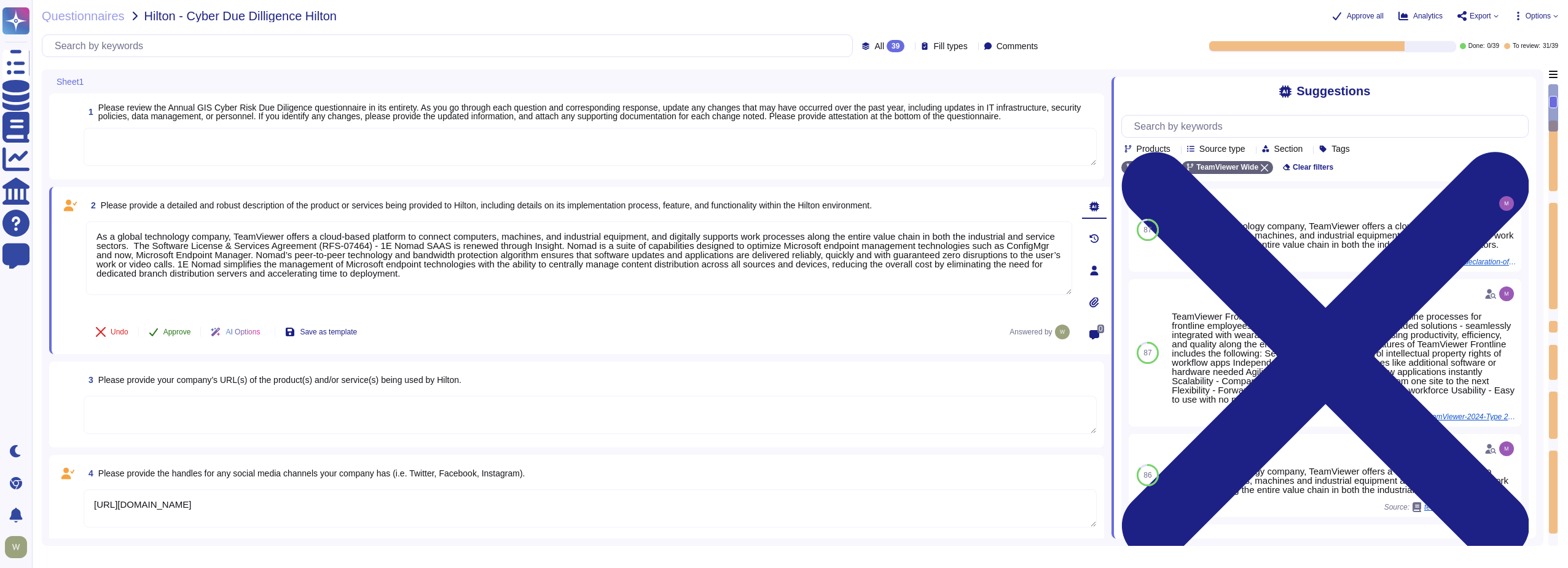
click at [169, 332] on span "Approve" at bounding box center [177, 332] width 28 height 7
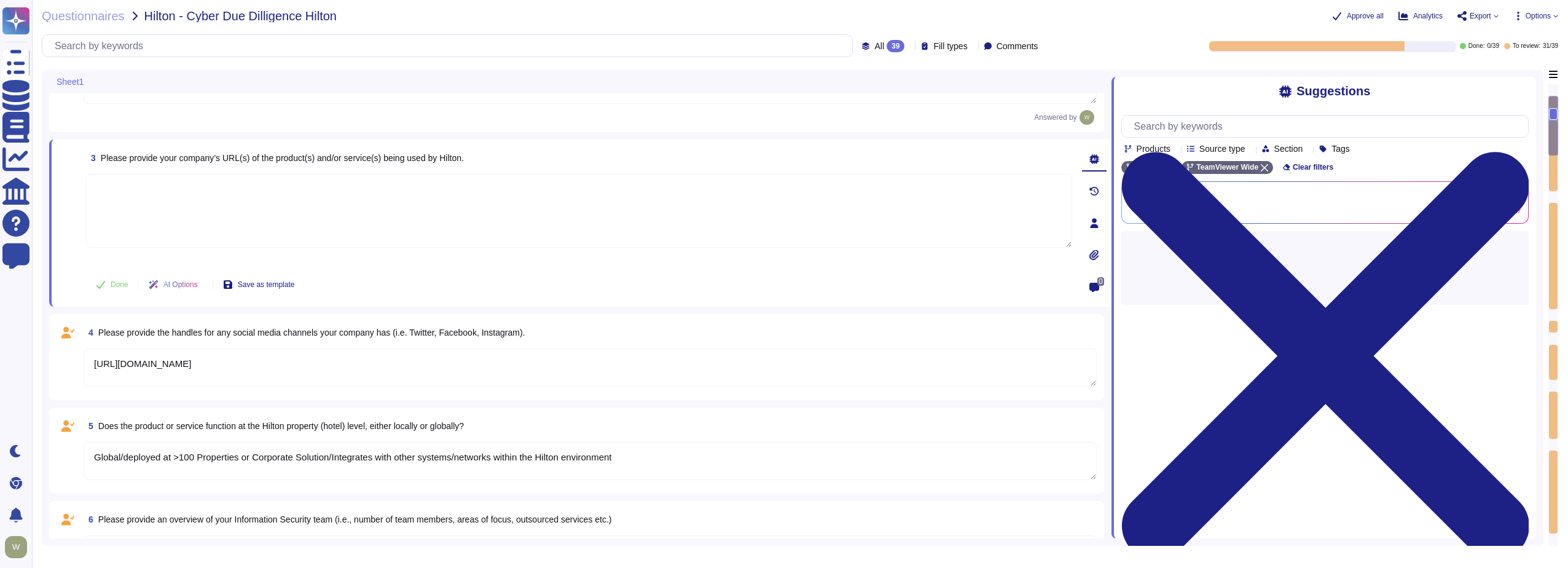
scroll to position [221, 0]
type textarea "Annual security and privacy awareness training"
type textarea "1E has an extensive and mature Information Security Management System based upo…"
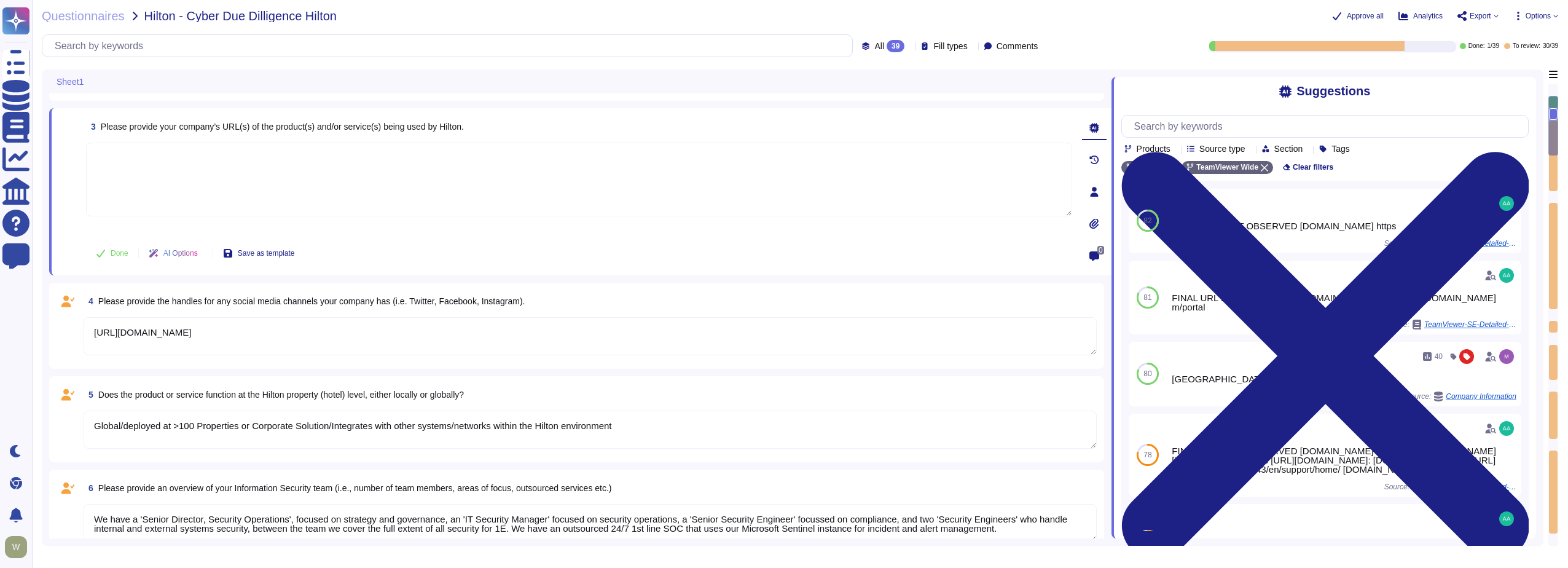
click at [134, 128] on span "Please provide your company’s URL(s) of the product(s) and/or service(s) being …" at bounding box center [282, 126] width 363 height 10
type textarea "Security training required on a regular basis"
type textarea "Annual security and privacy awareness training"
type textarea "1E has an extensive and mature Information Security Management System based upo…"
click at [161, 166] on textarea at bounding box center [579, 179] width 986 height 74
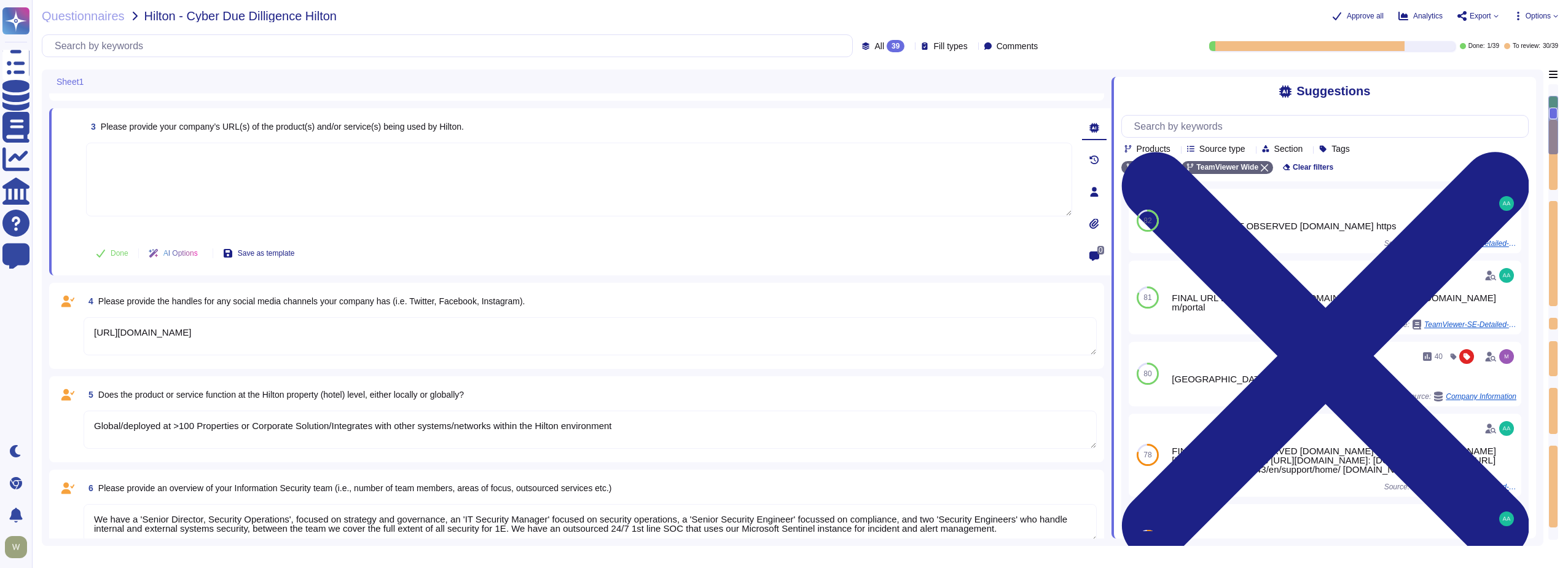
paste textarea "[URL][DOMAIN_NAME]"
type textarea "[URL][DOMAIN_NAME]"
click at [116, 254] on span "Done" at bounding box center [119, 253] width 18 height 7
click at [268, 337] on textarea "https://www.linkedin.com/company/1e" at bounding box center [590, 336] width 1013 height 38
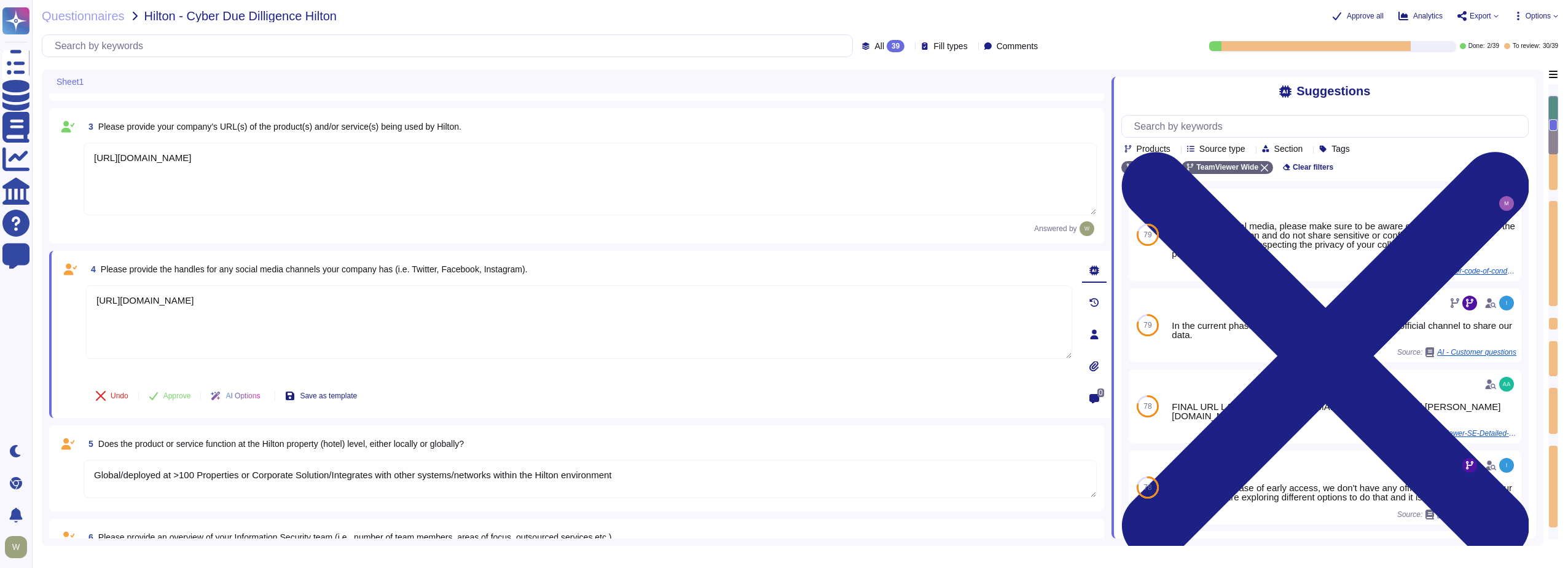
type textarea "[URL][DOMAIN_NAME]"
type textarea "Security training required on a regular basis"
type textarea "Annual security and privacy awareness training"
type textarea "1E has an extensive and mature Information Security Management System based upo…"
click at [178, 395] on span "Approve" at bounding box center [177, 396] width 28 height 7
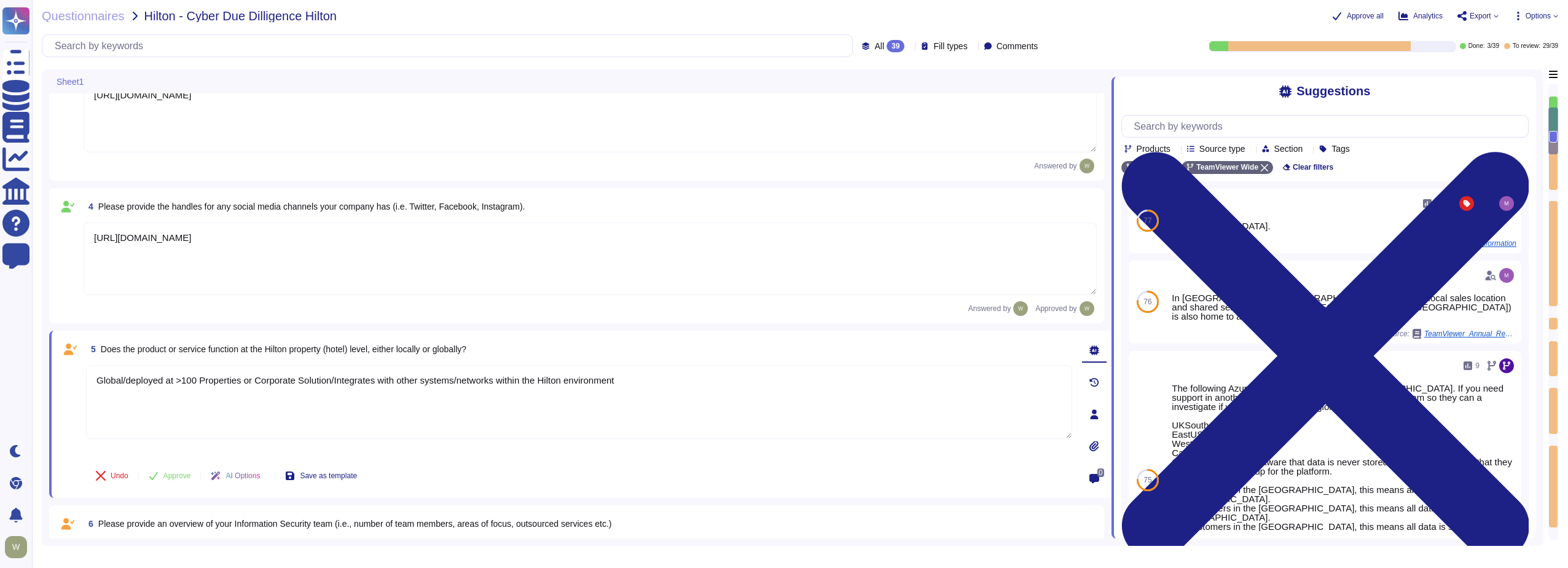
type textarea "1E has an extensive and mature Information Security Management System based upo…"
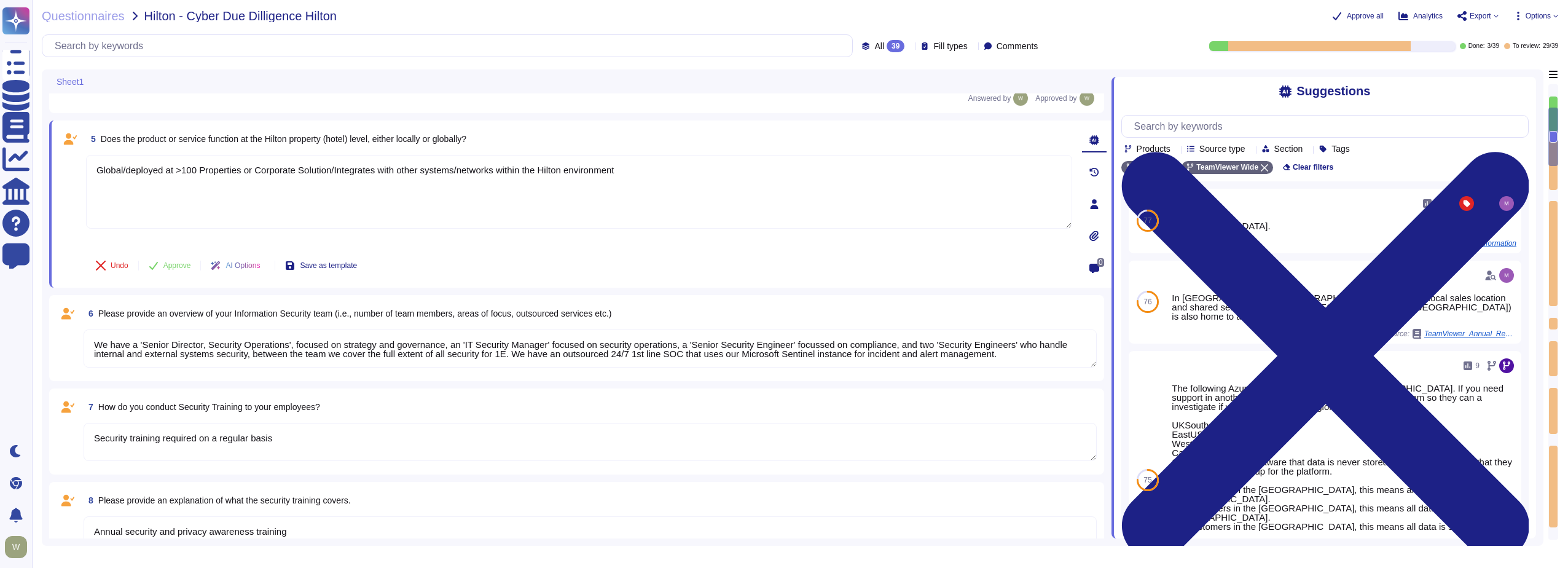
scroll to position [376, 0]
type textarea "regular risk assessments are conducted, including appropriate remediation"
type textarea "Vendor's SOC provides 24x7 support"
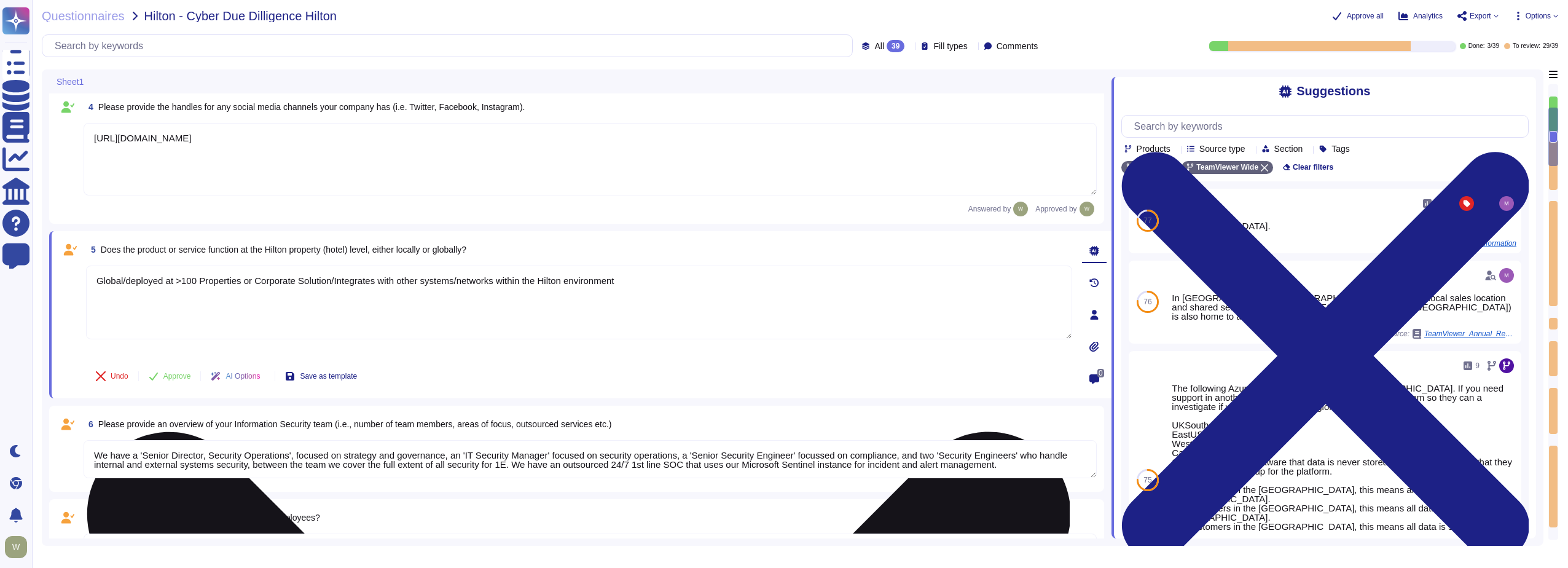
click at [100, 283] on textarea "Global/deployed at >100 Properties or Corporate Solution/Integrates with other …" at bounding box center [579, 302] width 986 height 74
click at [249, 281] on textarea "The product is deployed globally at >100 Properties or Corporate Solution/Integ…" at bounding box center [579, 302] width 986 height 74
click at [330, 281] on textarea "The product is deployed globally at over100 Properties or Corporate Solution/In…" at bounding box center [579, 302] width 986 height 74
click at [373, 281] on textarea "The product is deployed globally at over100 Properties or Corporate Solution/In…" at bounding box center [579, 302] width 986 height 74
type textarea "The product is deployed globally at over100 Properties or Corporate. The soluti…"
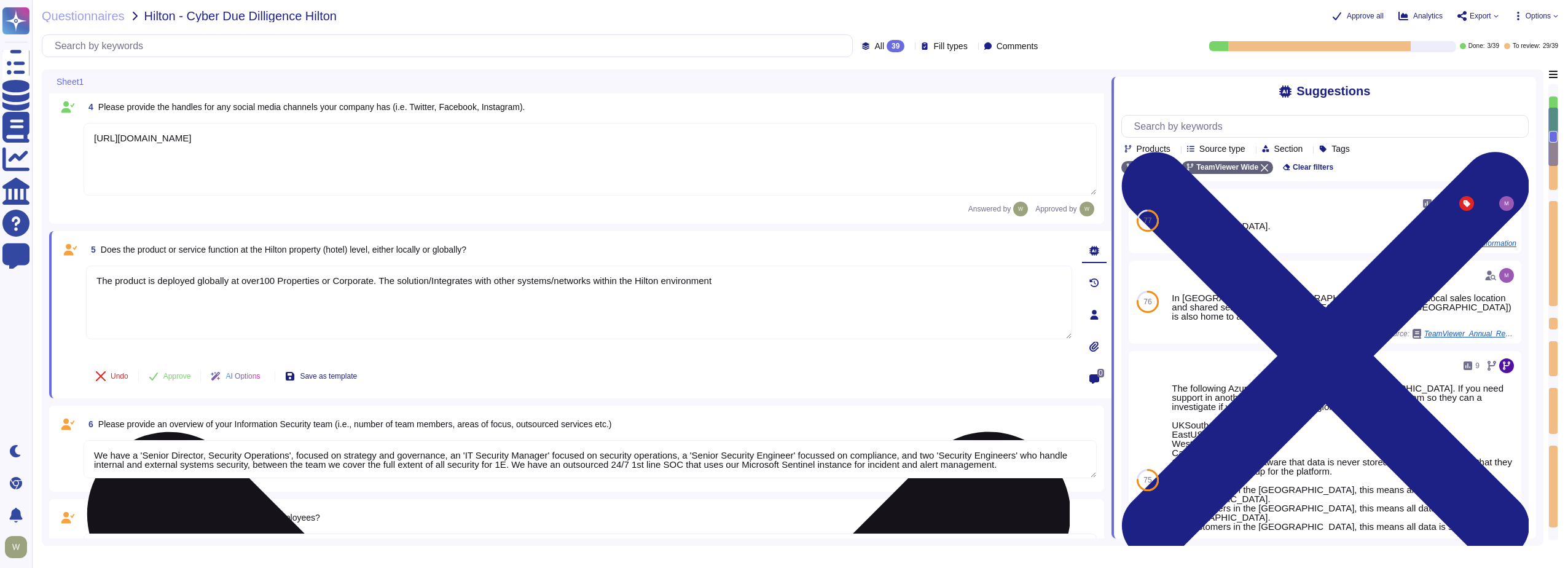
click at [434, 284] on textarea "The product is deployed globally at over100 Properties or Corporate. The soluti…" at bounding box center [579, 302] width 986 height 74
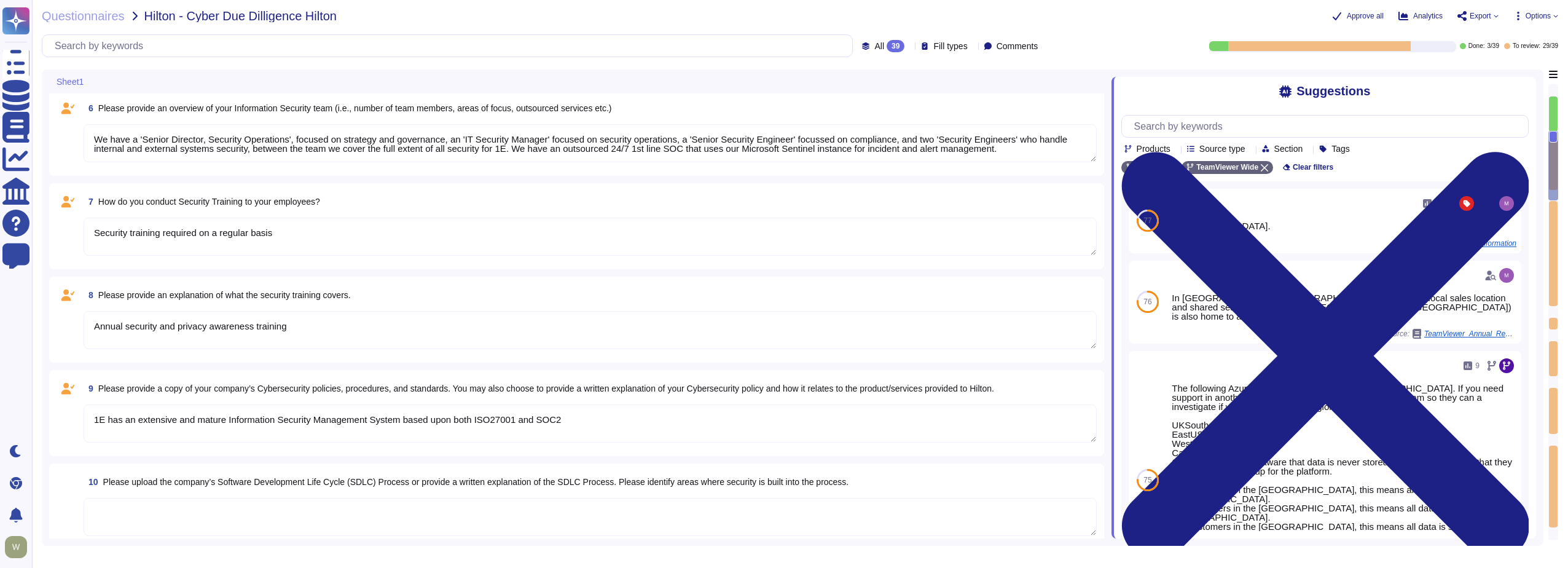
type textarea "SOC2 Type II, ISO27001:2022"
type textarea "Yes, Hilton Guest/Employee data is collected"
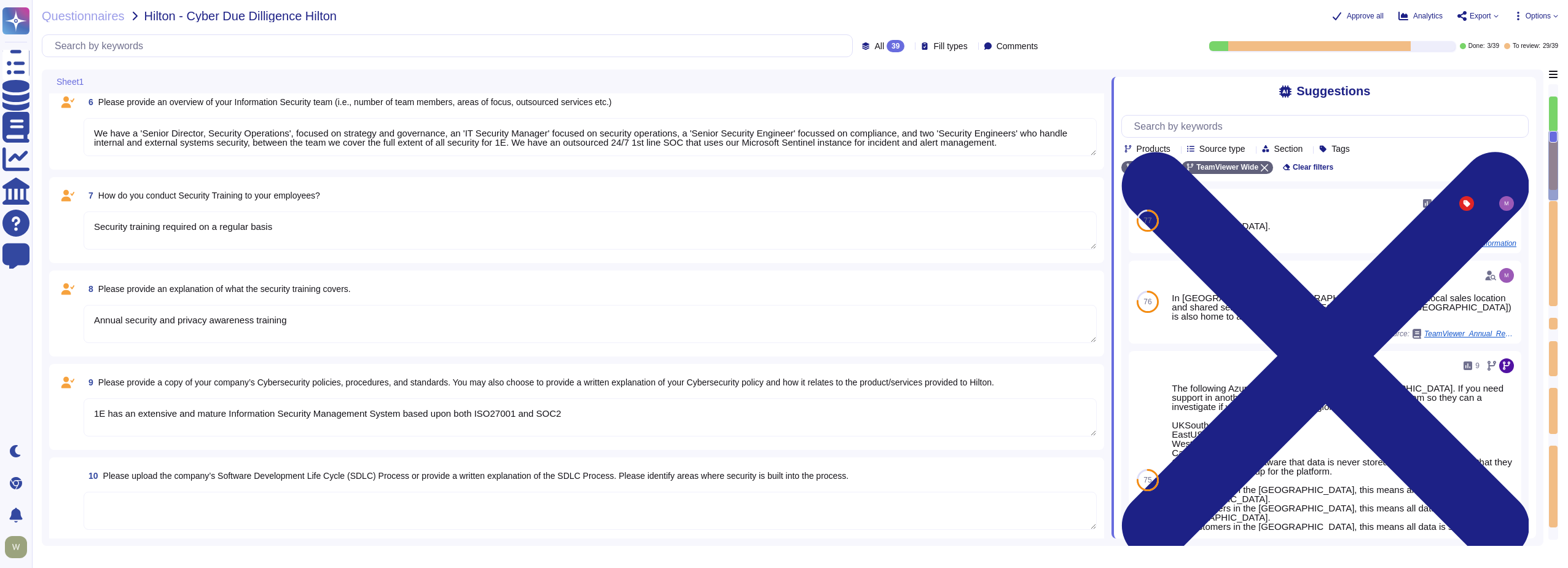
type textarea "The product is deployed globally at over100 Properties or Corporate. The soluti…"
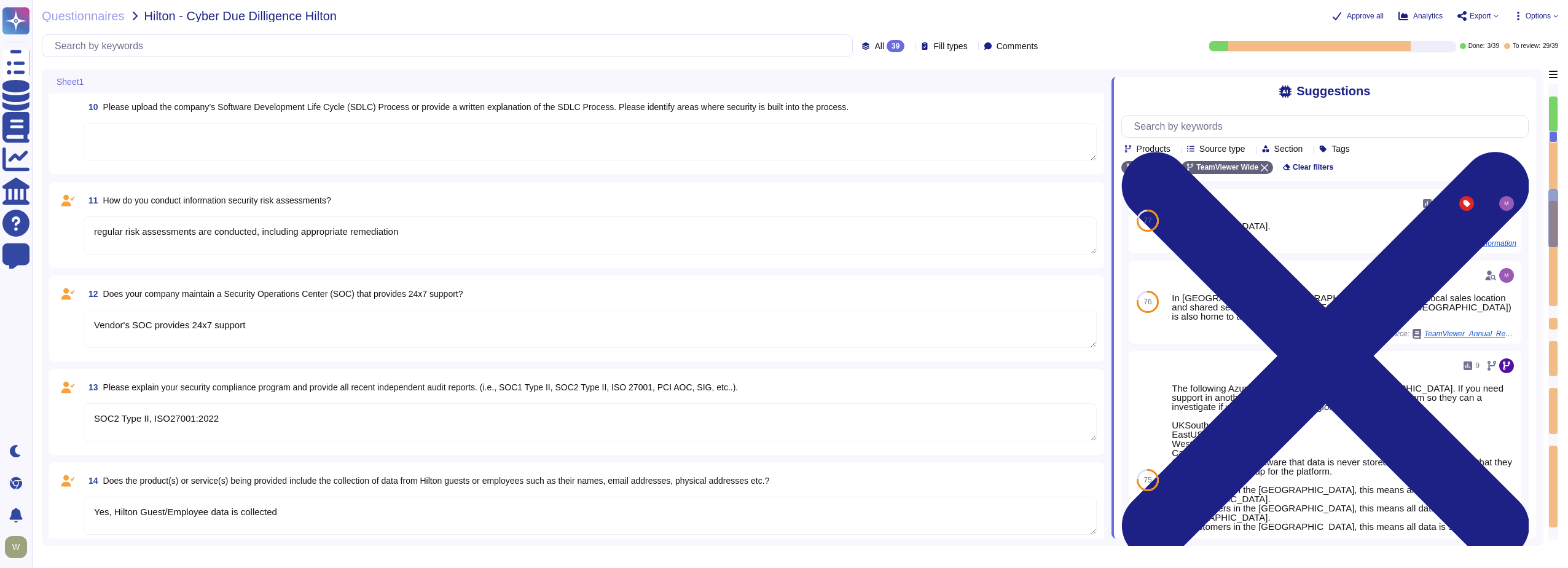
type textarea "Yes"
type textarea "Data is in-scope and is in compliance with GDPR"
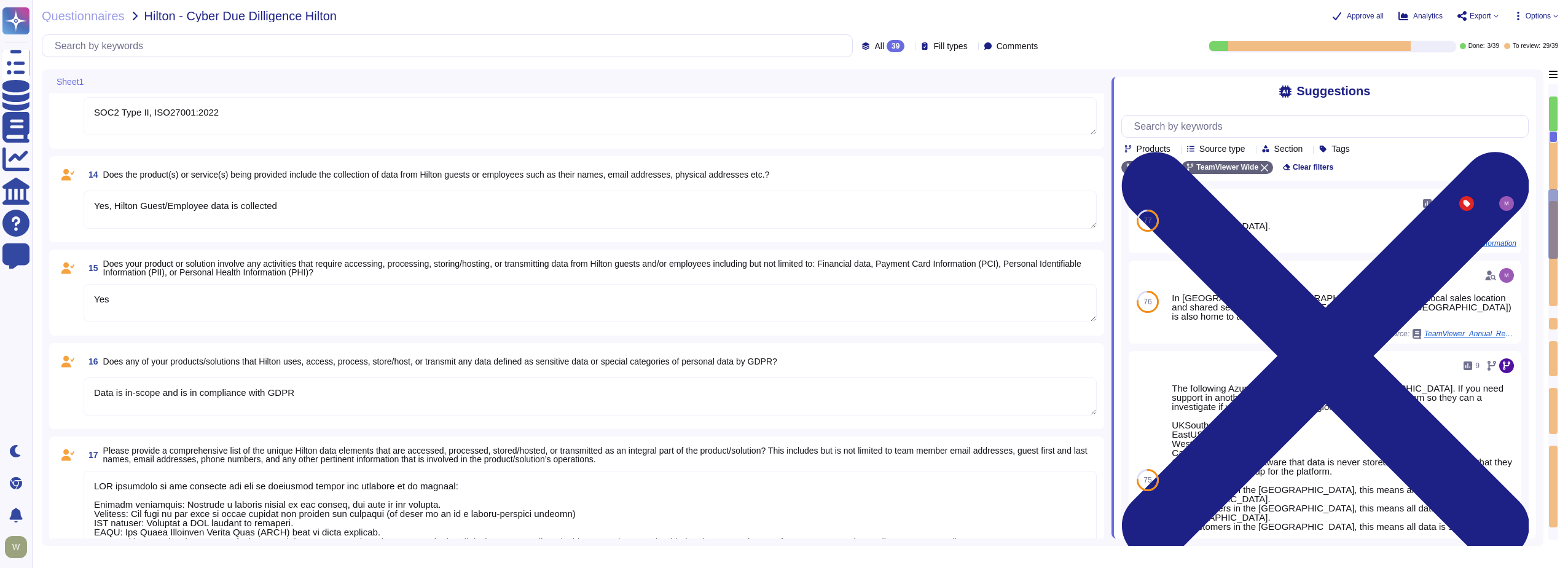
type textarea "PII collected by the platform for use by customers within the platform is as fo…"
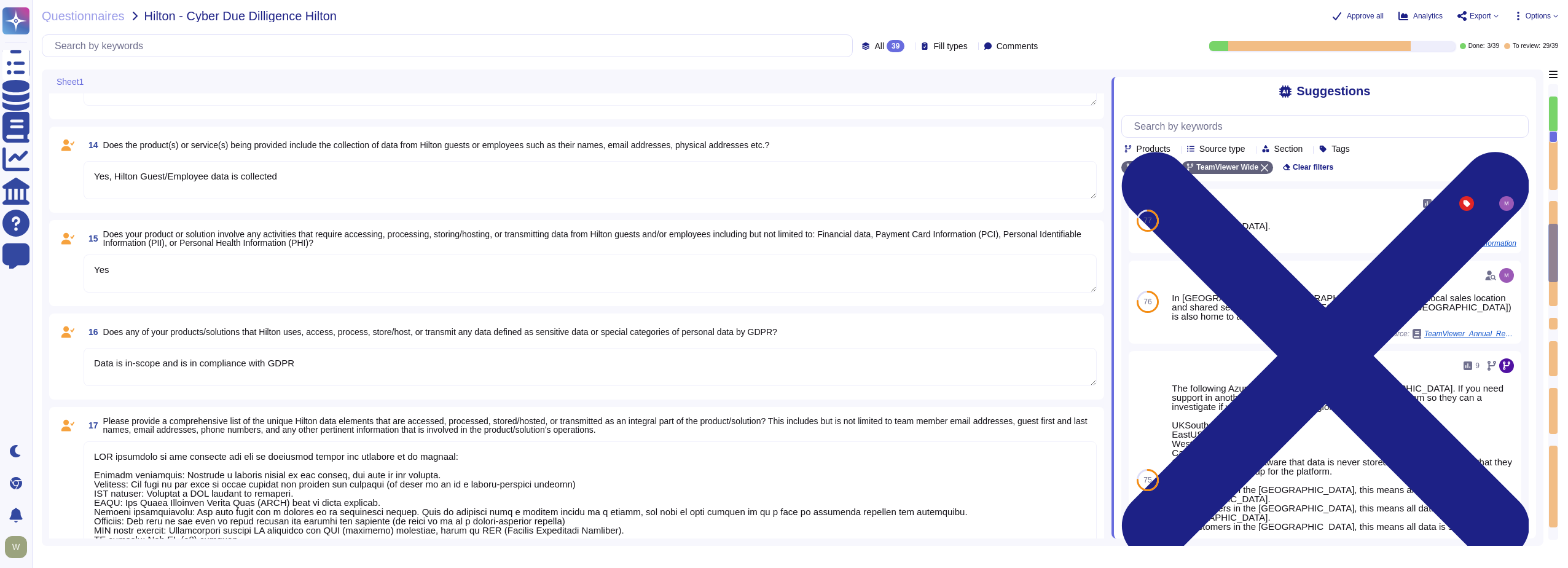
type textarea "30k-500k data records are involved"
type textarea "Hilton's data is purged 1 month after the agreement with the vendor is terminat…"
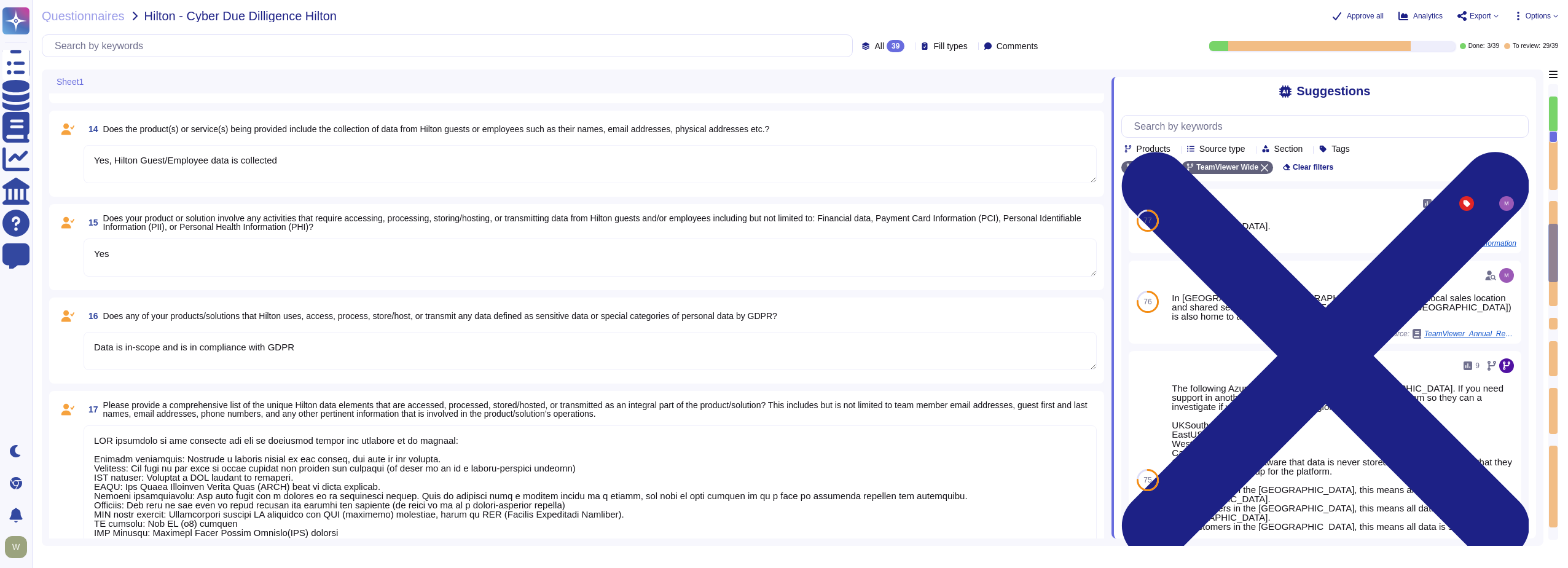
click at [129, 166] on textarea "Yes, Hilton Guest/Employee data is collected" at bounding box center [590, 164] width 1013 height 38
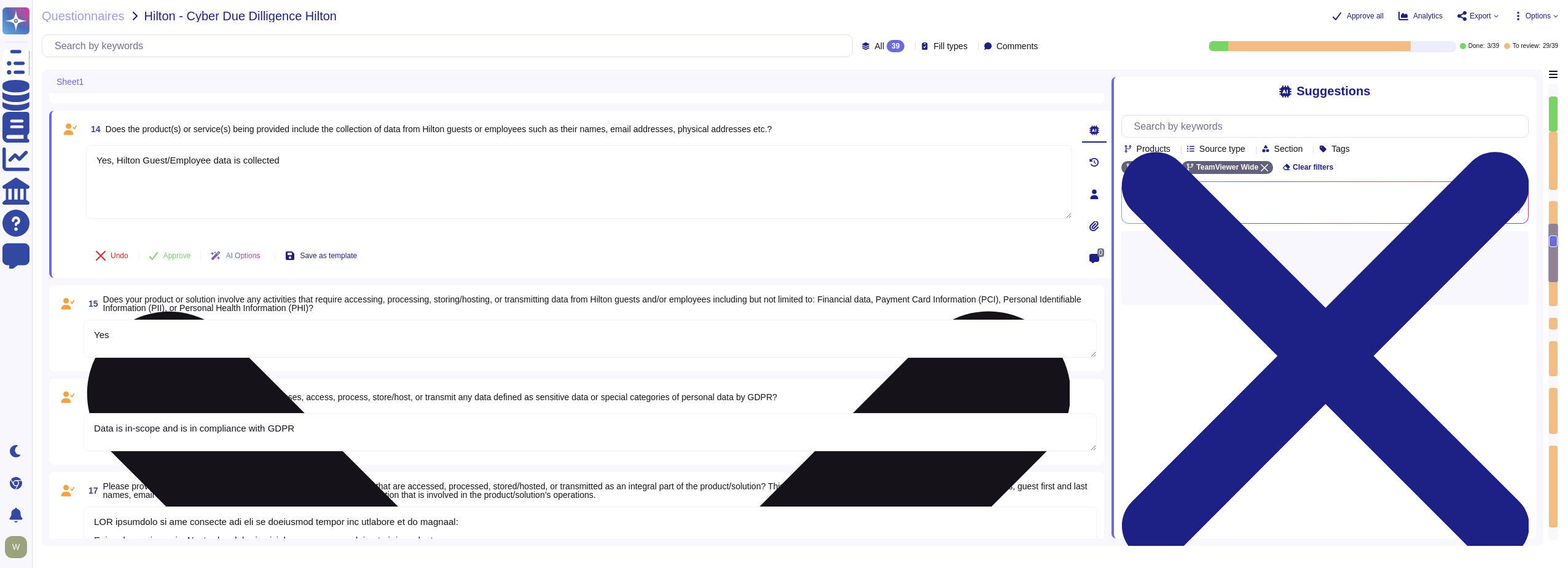
type textarea "PII collected by the platform for use by customers within the platform is as fo…"
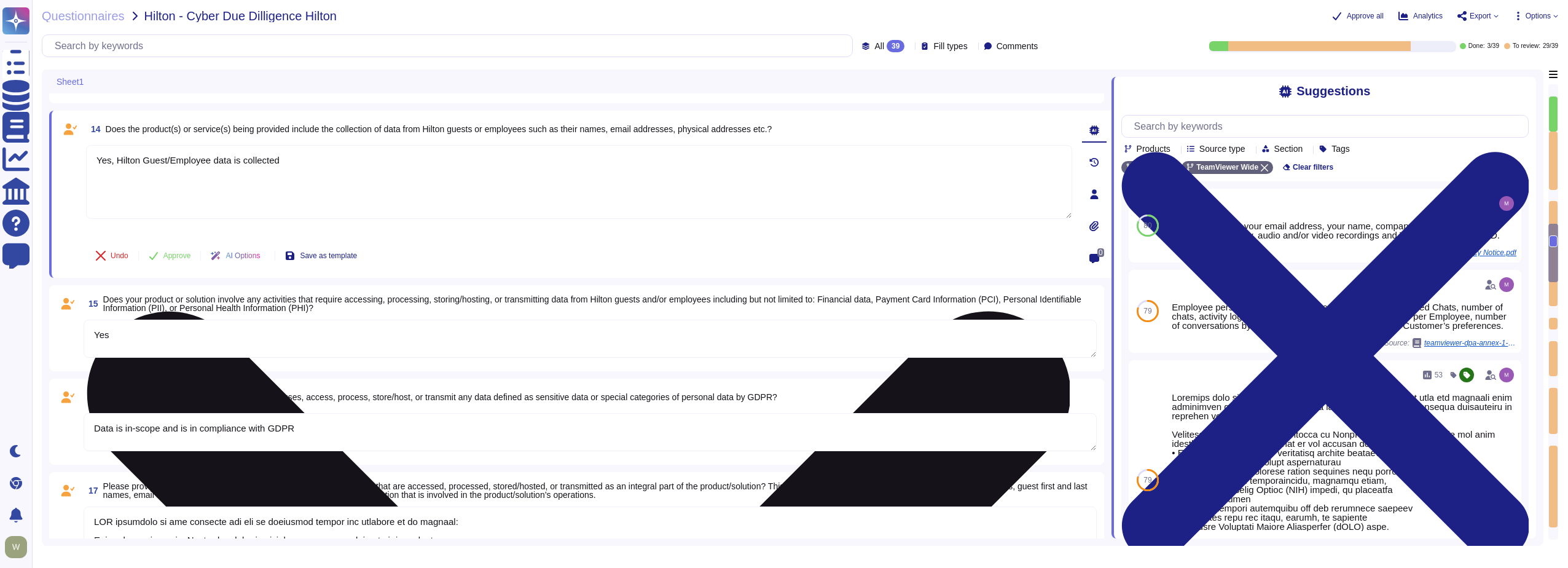
click at [304, 162] on textarea "Yes, Hilton Guest/Employee data is collected" at bounding box center [579, 182] width 986 height 74
type textarea "Yes, Hilton Guest/Employee data is collected."
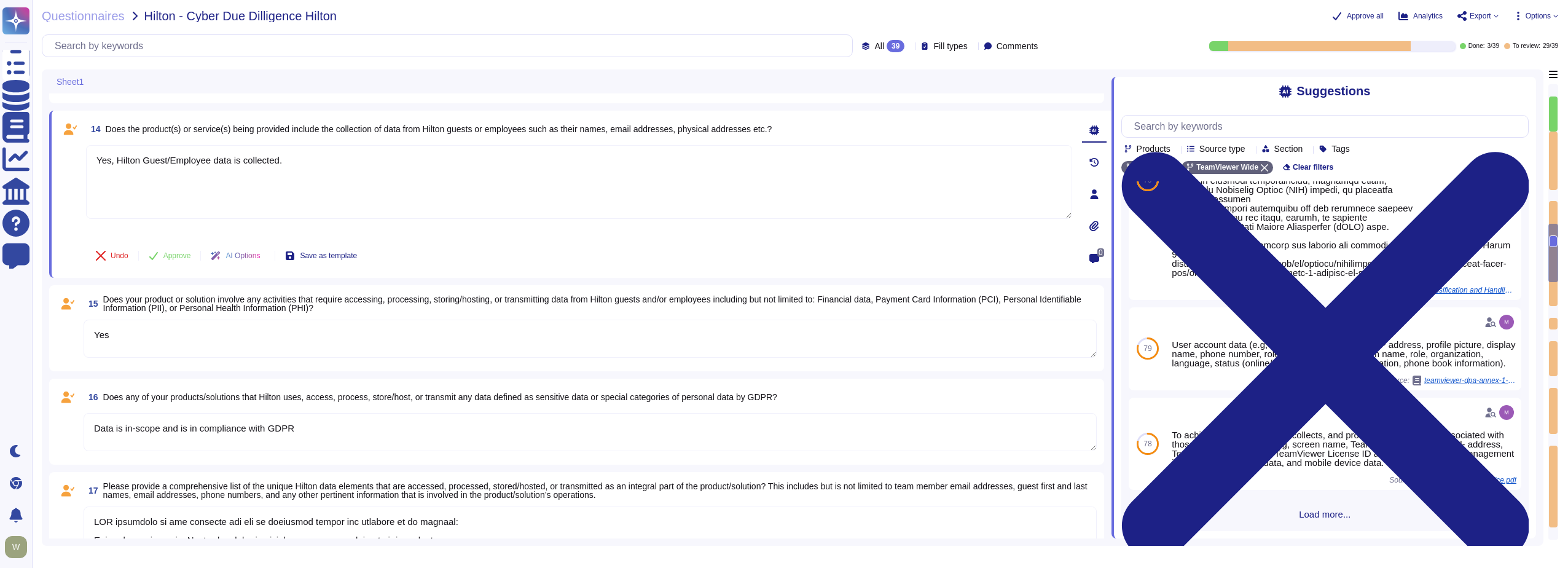
scroll to position [311, 0]
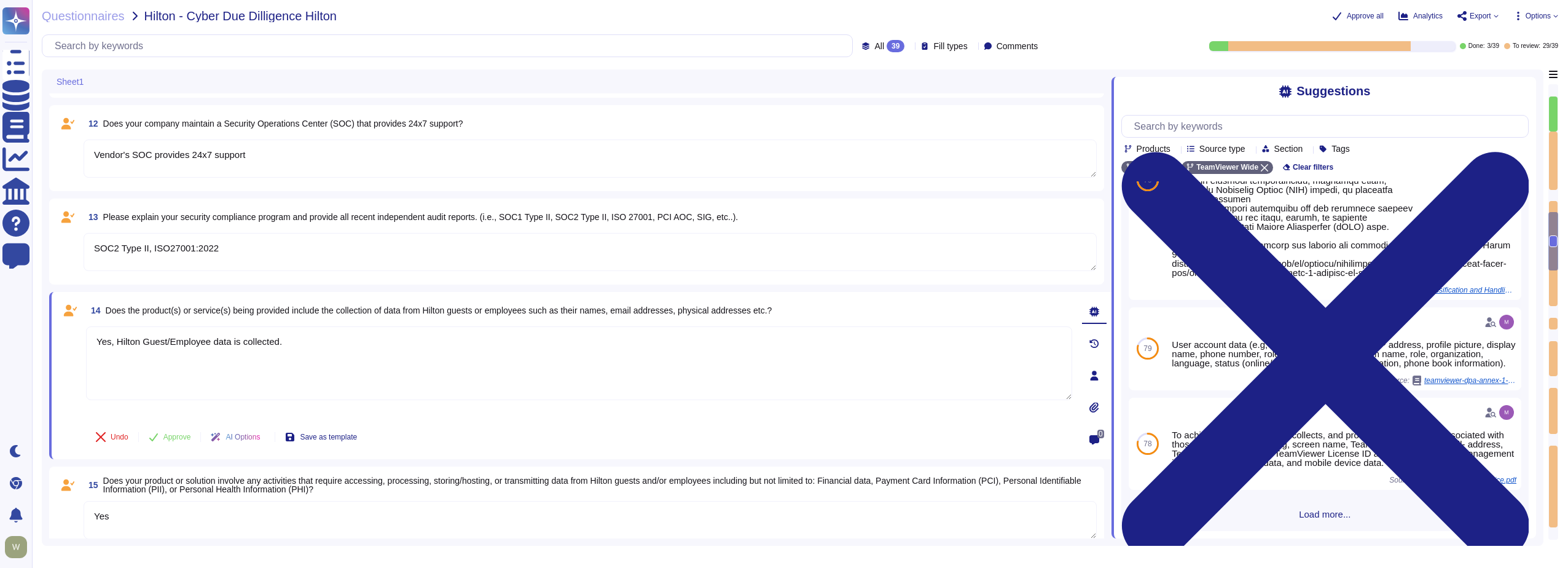
type textarea "PII collected by the platform for use by customers within the platform is as fo…"
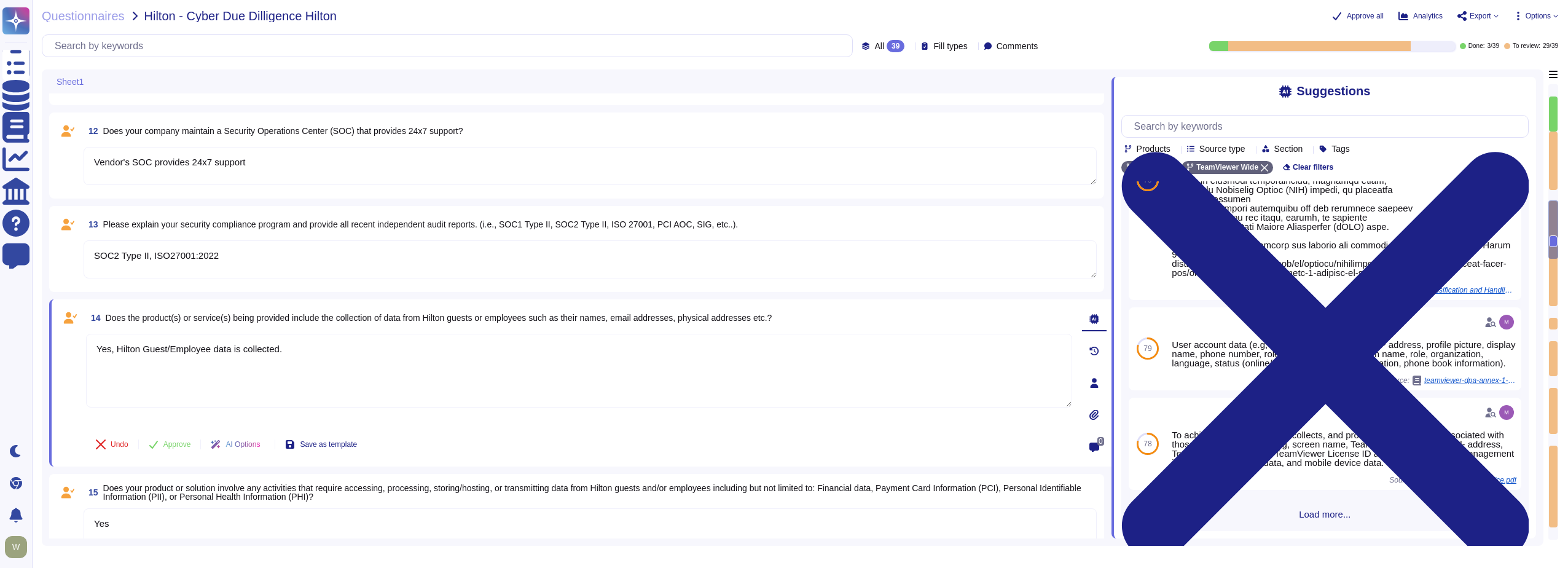
type textarea "1E has an extensive and mature Information Security Management System based upo…"
type textarea "PII collected by the platform for use by customers within the platform is as fo…"
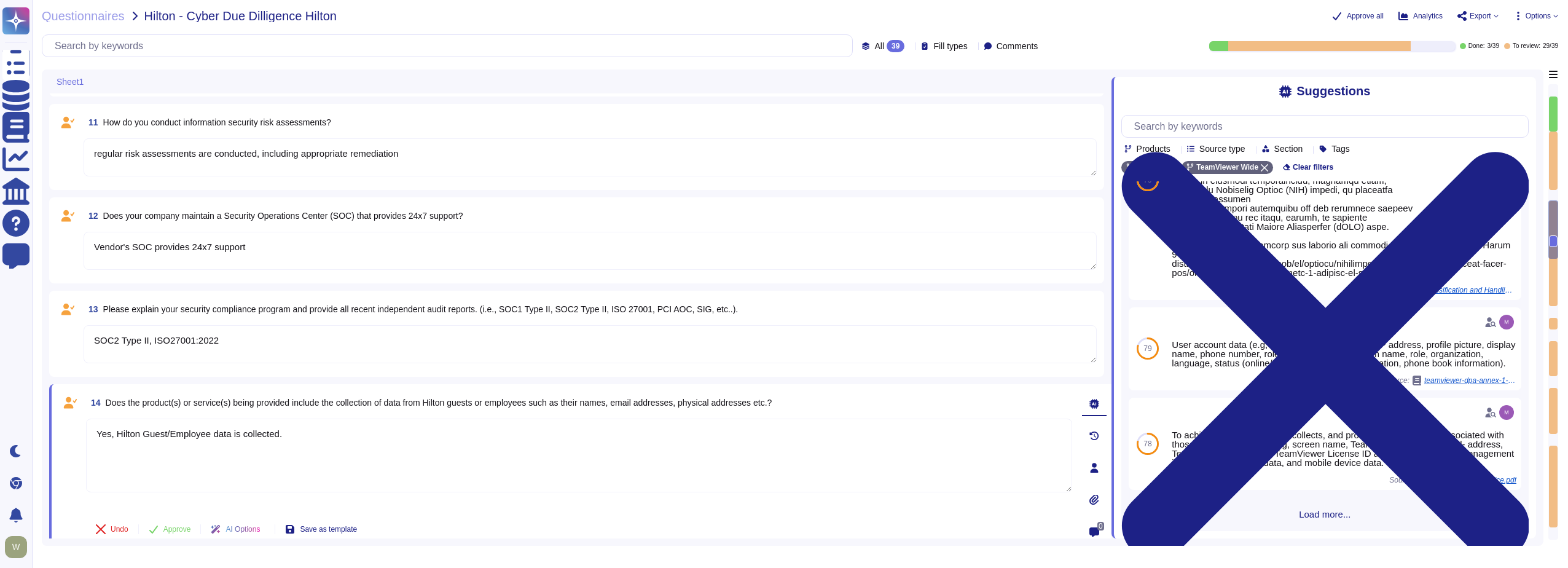
type textarea "Yes, Hilton Guest/Employee data is collected."
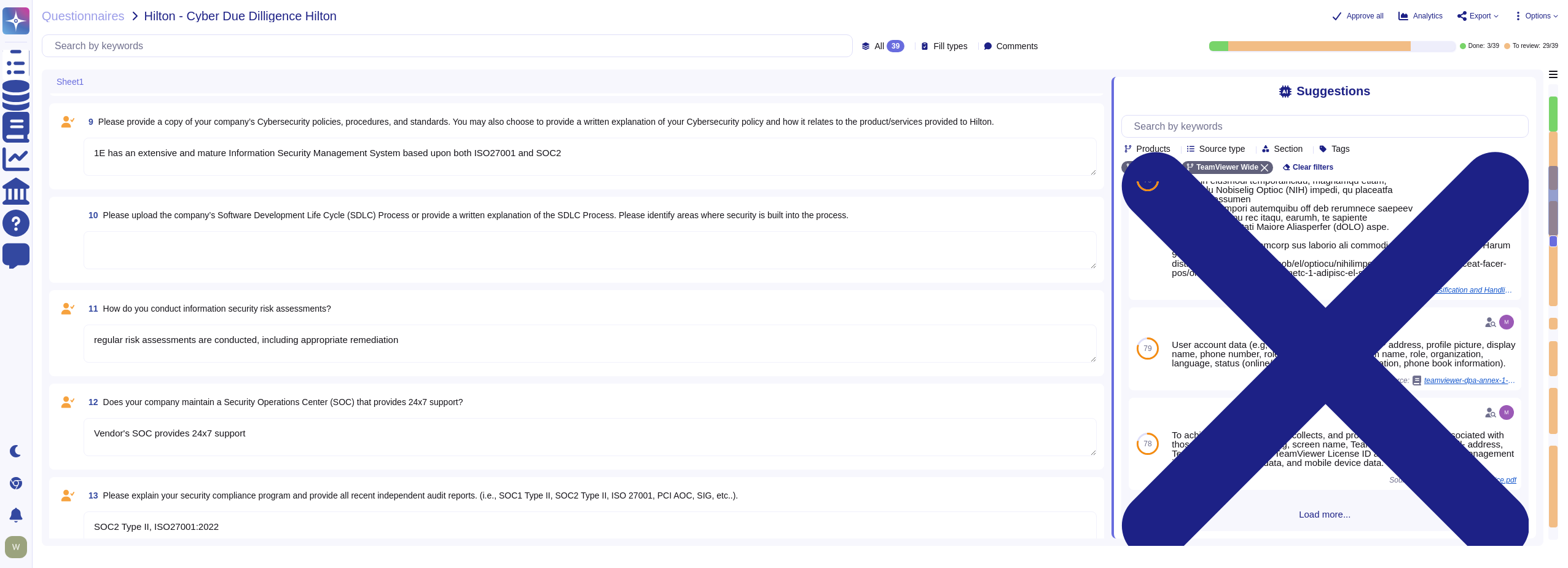
type textarea "We have a 'Senior Director, Security Operations', focused on strategy and gover…"
type textarea "Security training required on a regular basis"
type textarea "Annual security and privacy awareness training"
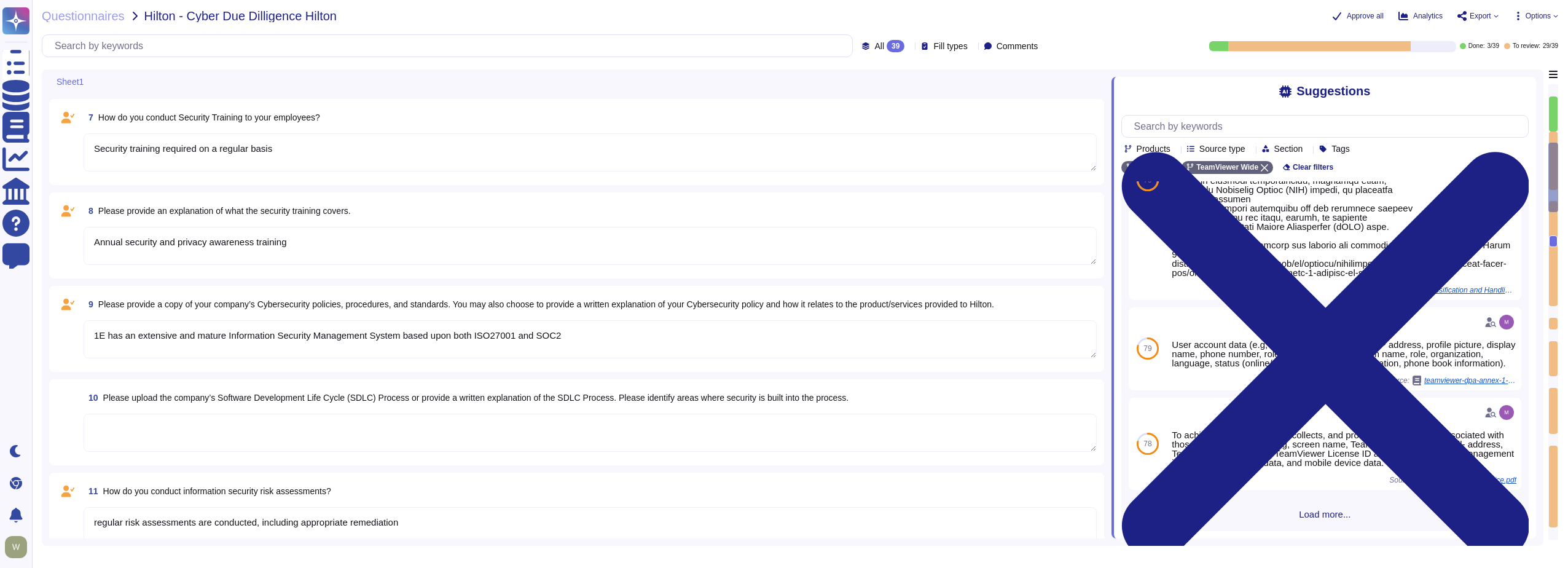
type textarea "[URL][DOMAIN_NAME]"
type textarea "The product is deployed globally at over100 Properties or Corporate. The soluti…"
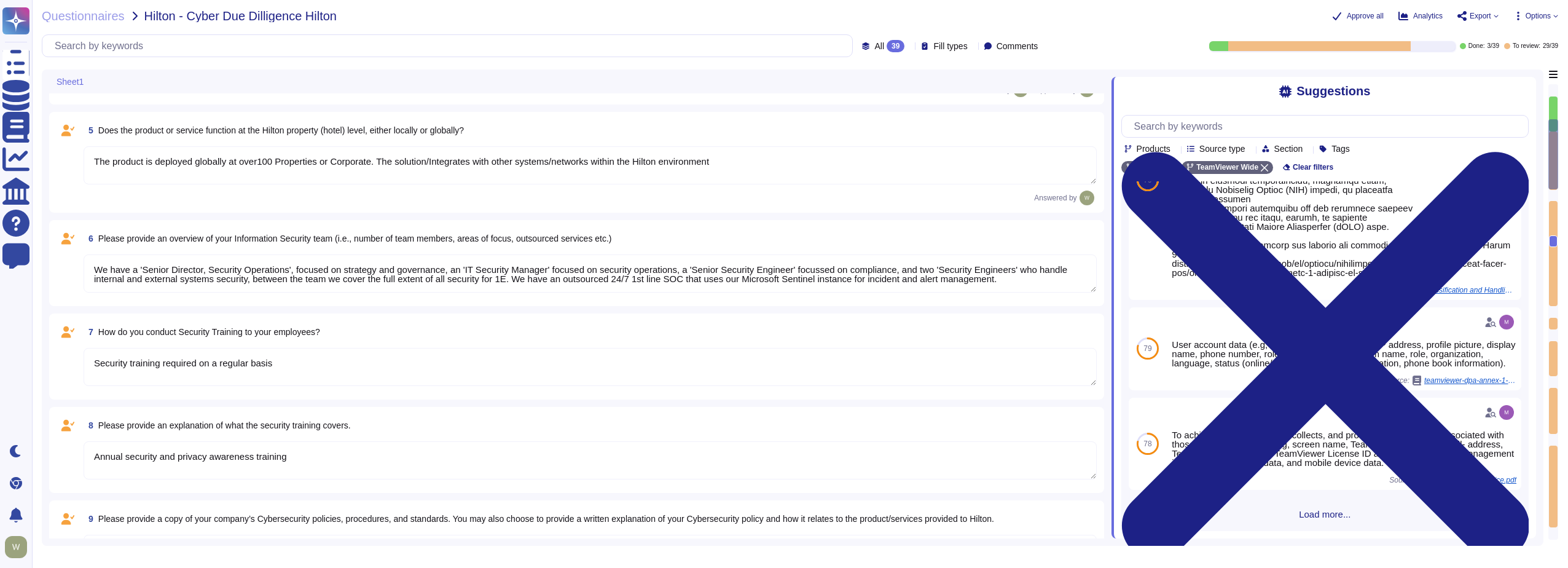
type textarea "As a global technology company, TeamViewer offers a cloud-based platform to con…"
type textarea "[URL][DOMAIN_NAME]"
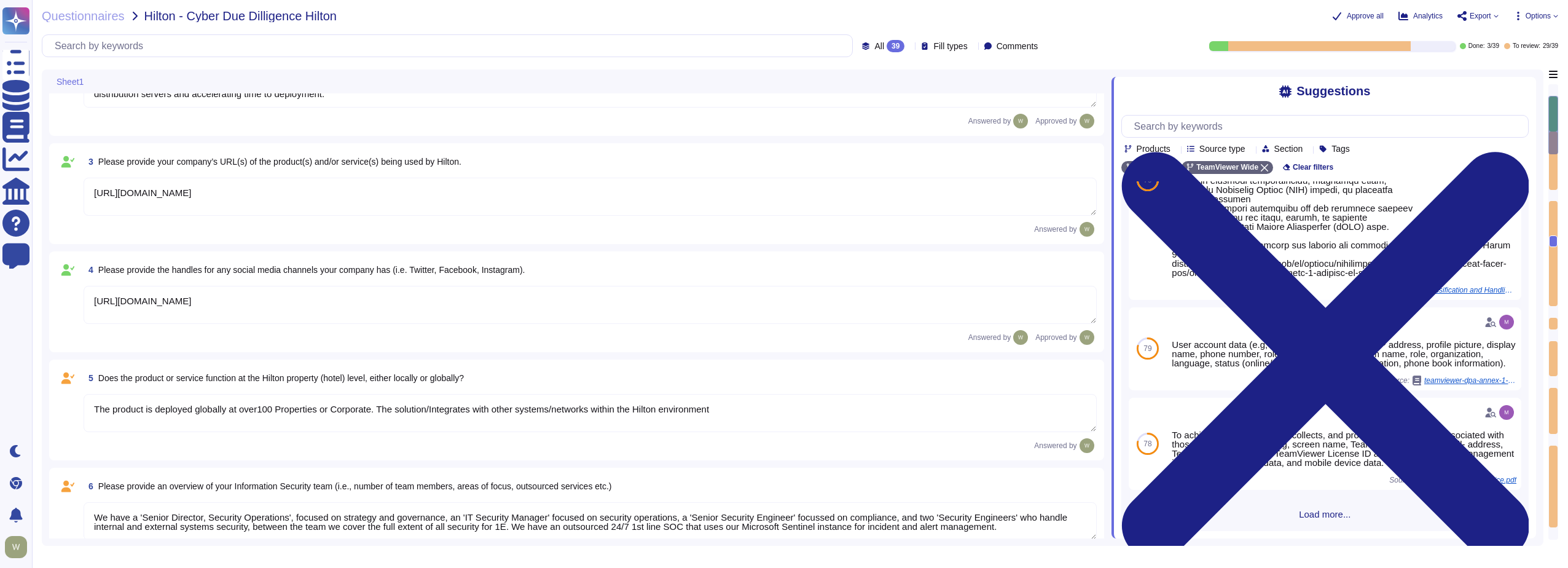
scroll to position [173, 0]
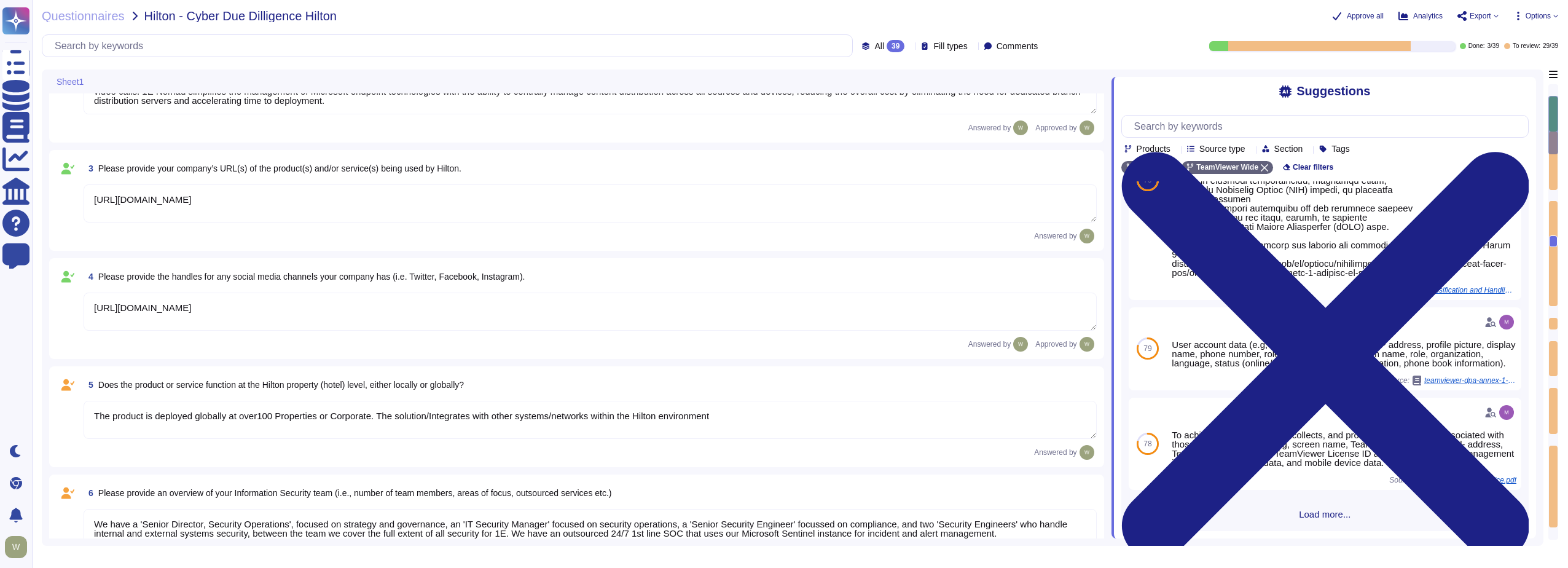
click at [260, 418] on textarea "The product is deployed globally at over100 Properties or Corporate. The soluti…" at bounding box center [590, 420] width 1013 height 38
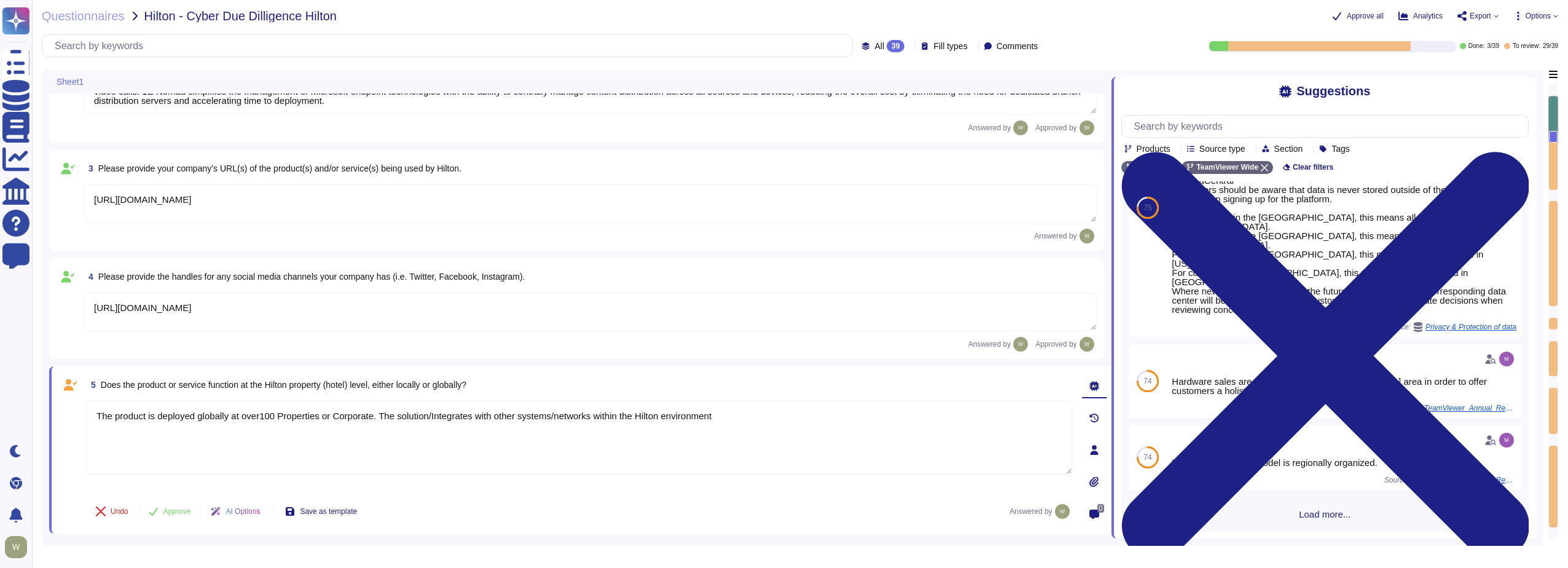
scroll to position [0, 0]
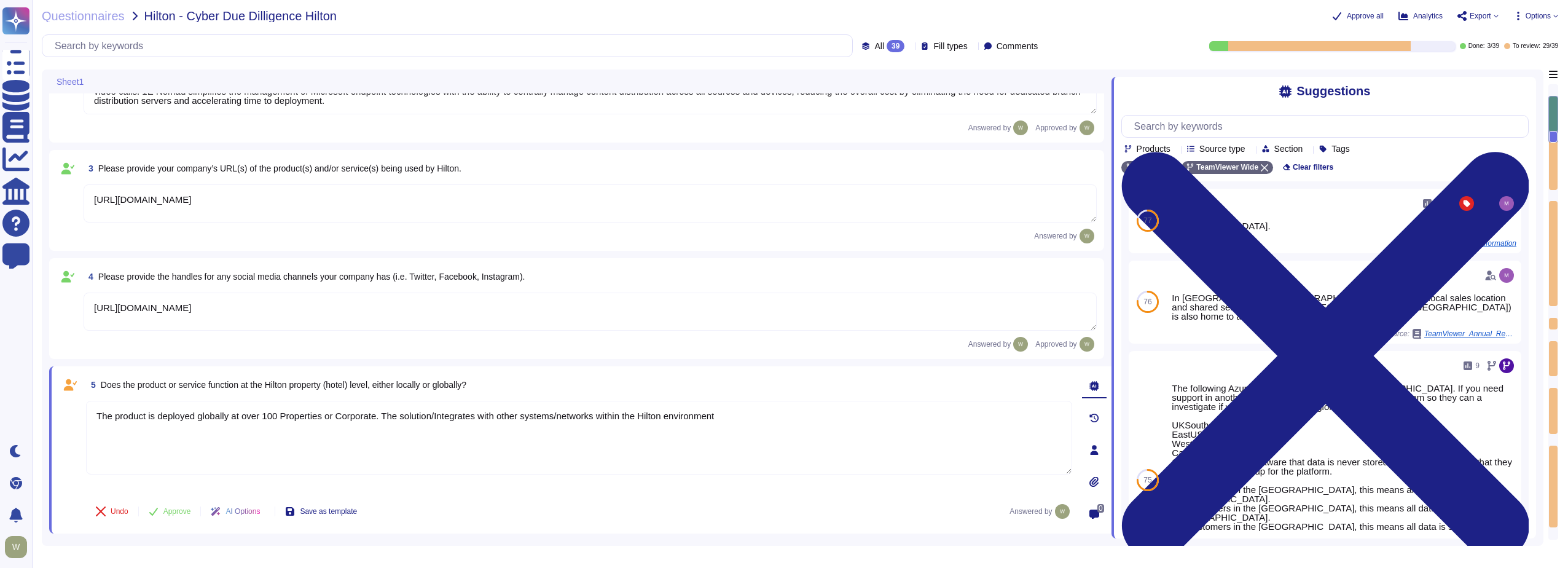
drag, startPoint x: 337, startPoint y: 419, endPoint x: 379, endPoint y: 416, distance: 42.1
click at [379, 416] on textarea "The product is deployed globally at over 100 Properties or Corporate. The solut…" at bounding box center [579, 438] width 986 height 74
click at [245, 415] on textarea "The product is deployed globally at over 100 Properties or The solution/Integra…" at bounding box center [579, 438] width 986 height 74
paste textarea "Corporate."
click at [385, 413] on textarea "The product is deployed globally at Corporate and over 100 Properties or The so…" at bounding box center [579, 438] width 986 height 74
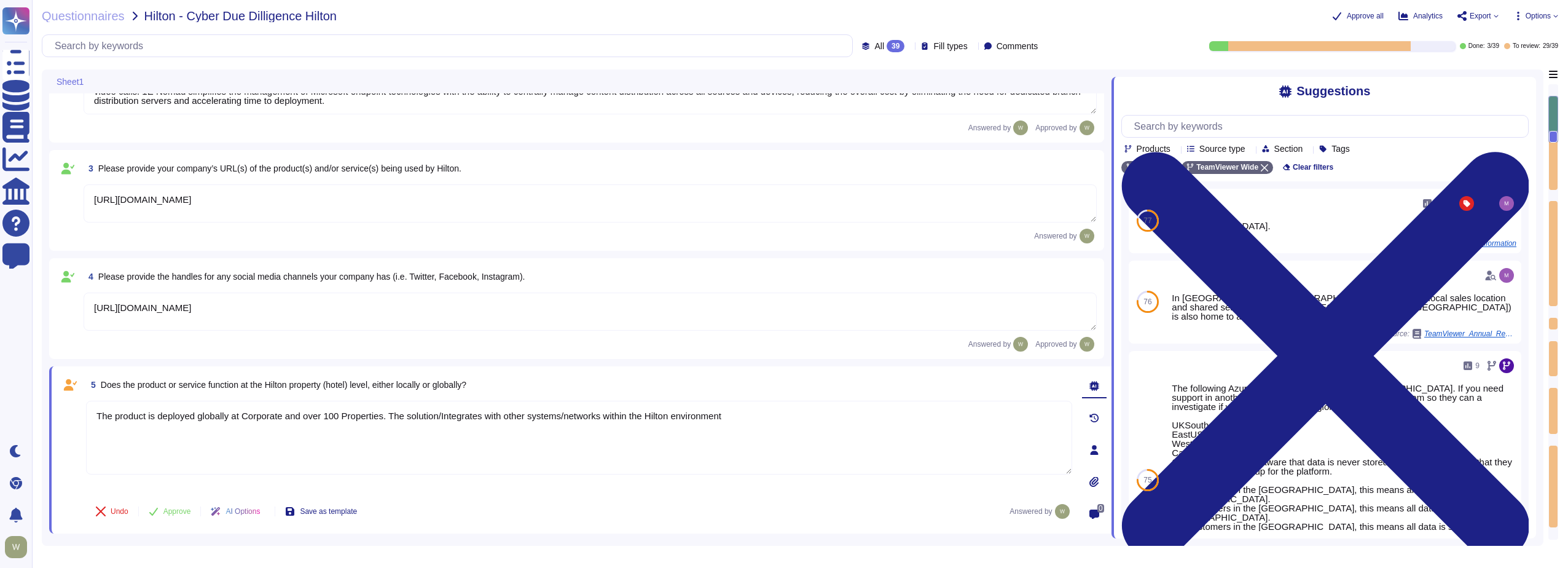
click at [442, 413] on textarea "The product is deployed globally at Corporate and over 100 Properties. The solu…" at bounding box center [579, 438] width 986 height 74
click at [736, 414] on textarea "The product is deployed globally at Corporate and over 100 Properties. The solu…" at bounding box center [579, 438] width 986 height 74
type textarea "The product is deployed globally at Corporate and over 100 Properties. The solu…"
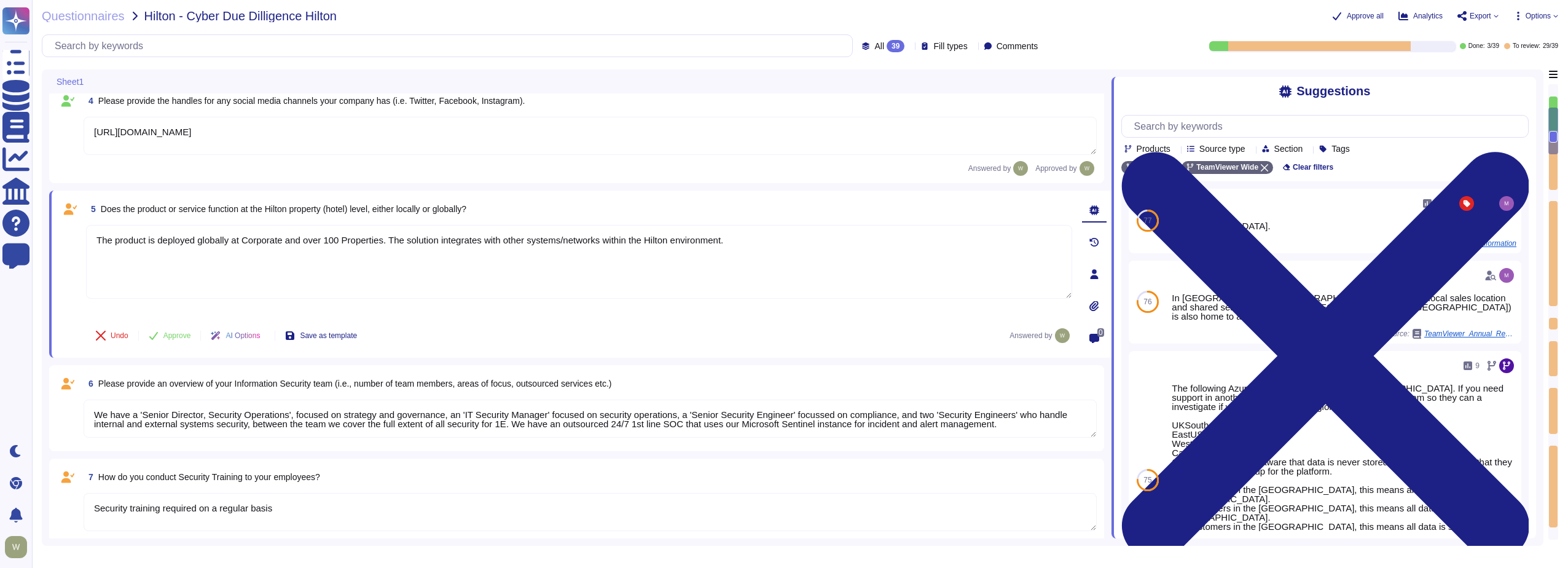
scroll to position [357, 0]
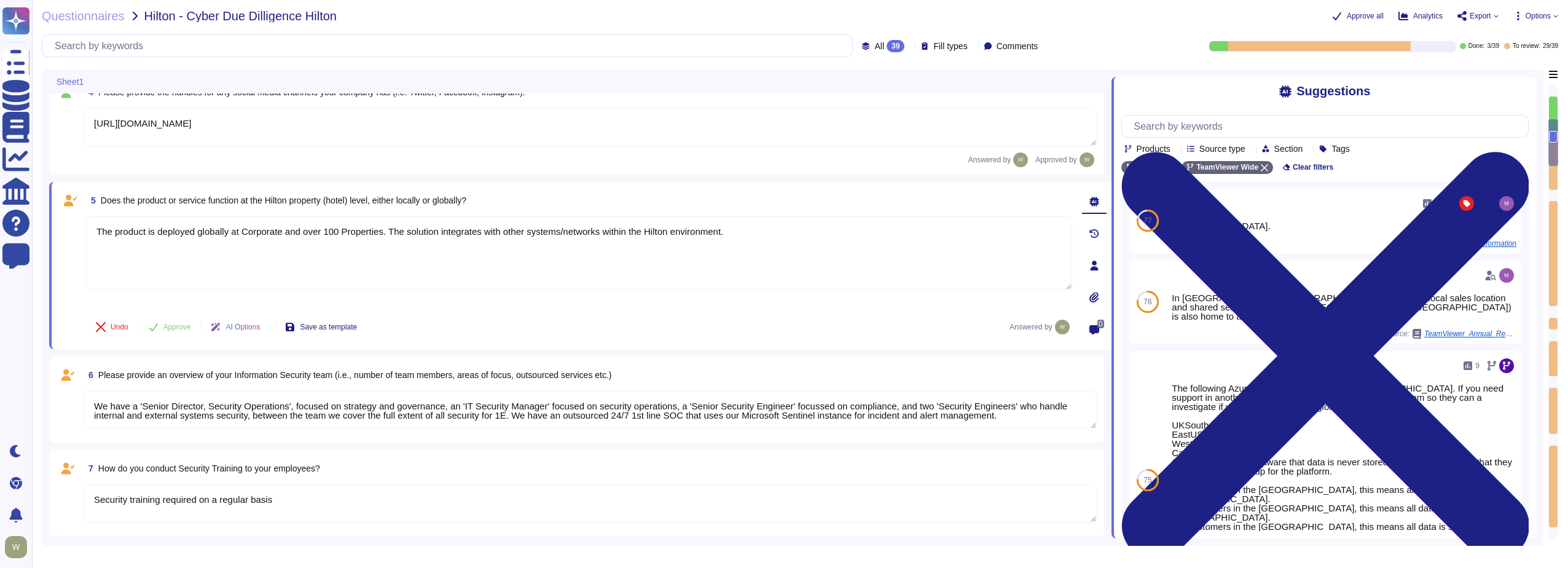
type textarea "regular risk assessments are conducted, including appropriate remediation"
type textarea "The product is deployed globally at Corporate and over 100 Properties. The solu…"
click at [171, 328] on span "Approve" at bounding box center [177, 327] width 28 height 7
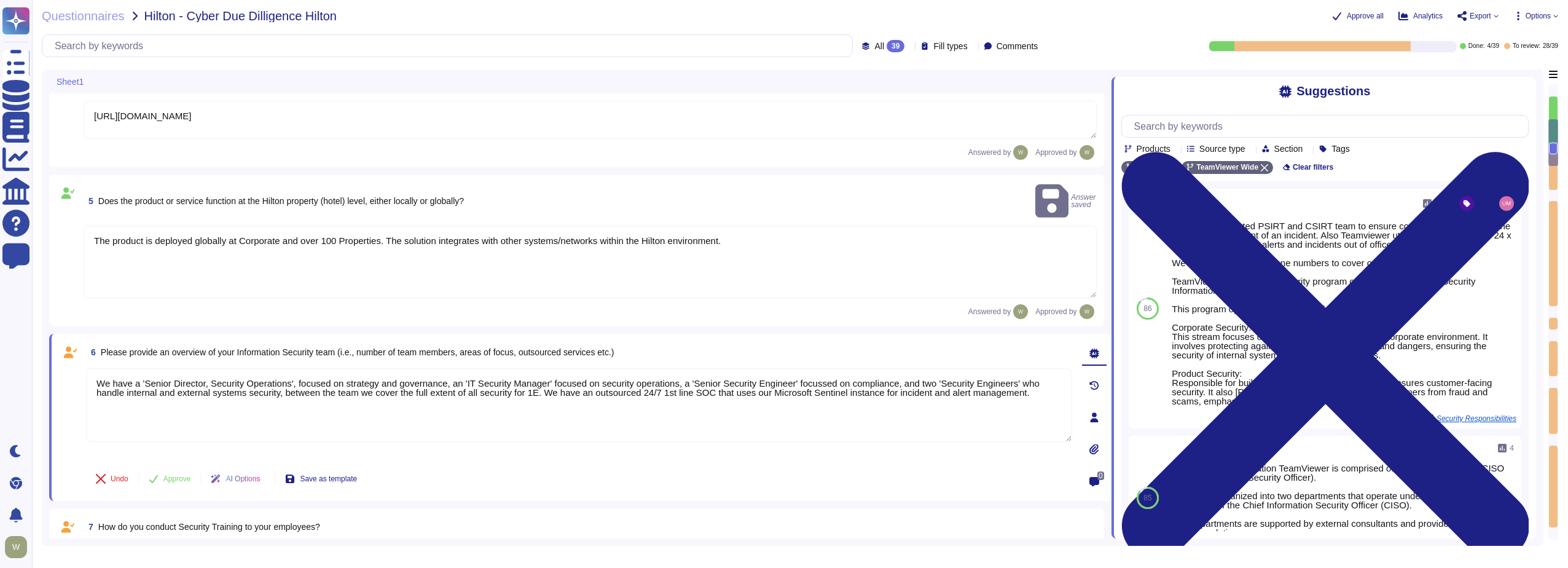
type textarea "regular risk assessments are conducted, including appropriate remediation"
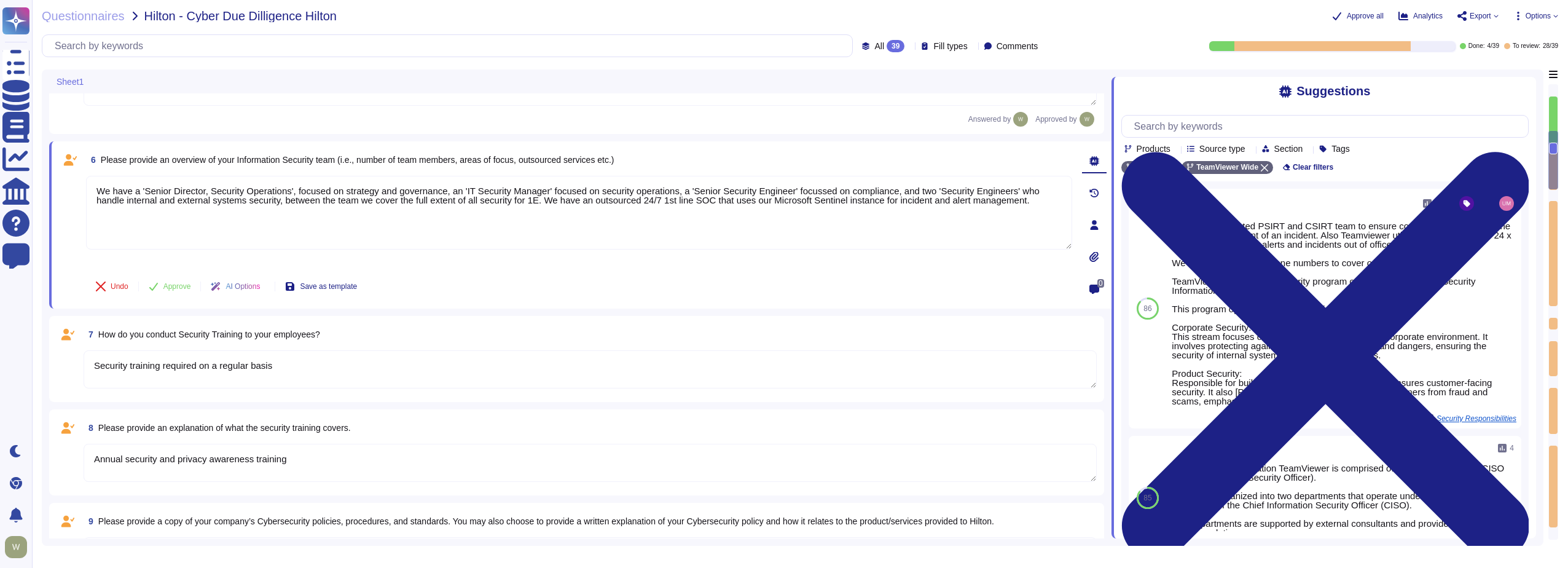
scroll to position [551, 0]
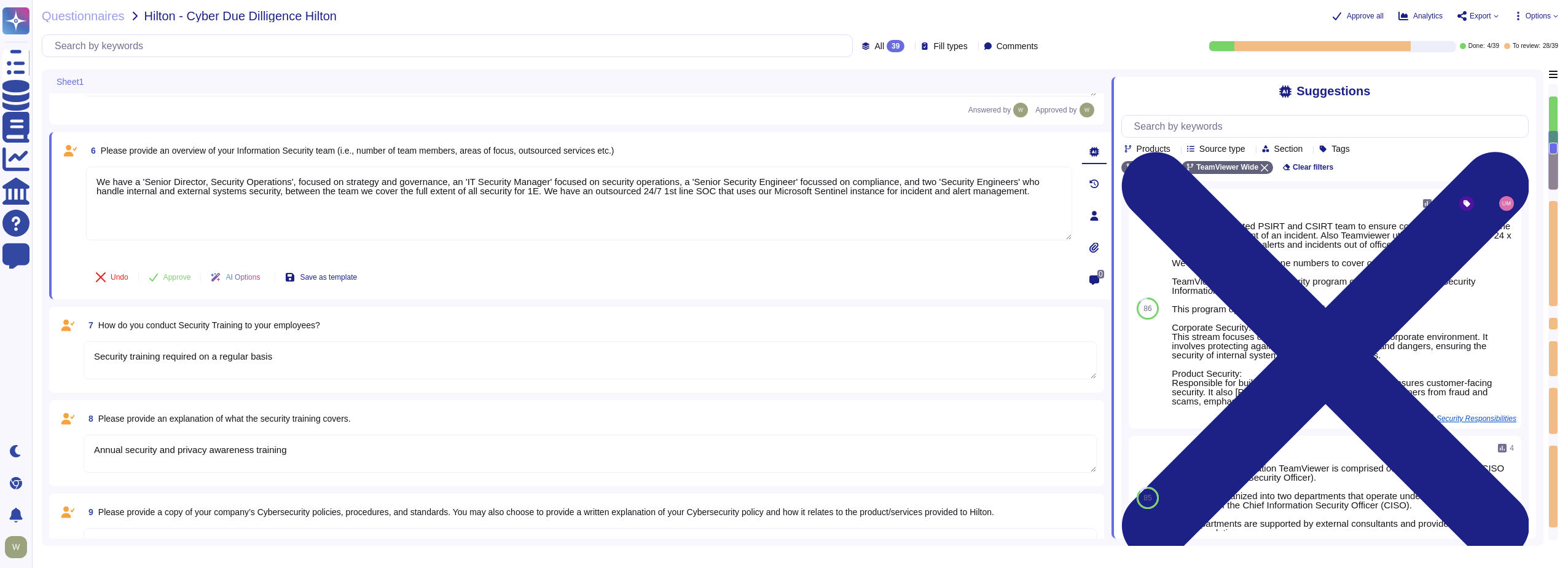
type textarea "Vendor's SOC provides 24x7 support"
type textarea "SOC2 Type II, ISO27001:2022"
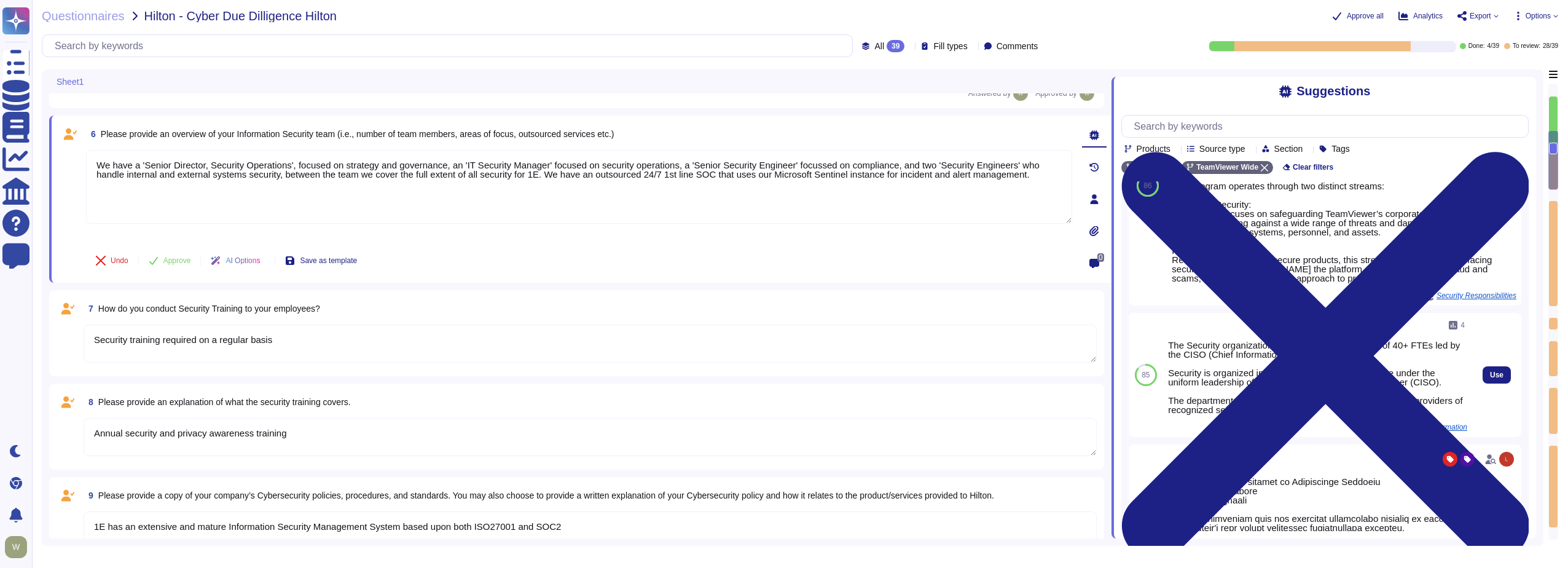
scroll to position [109, 0]
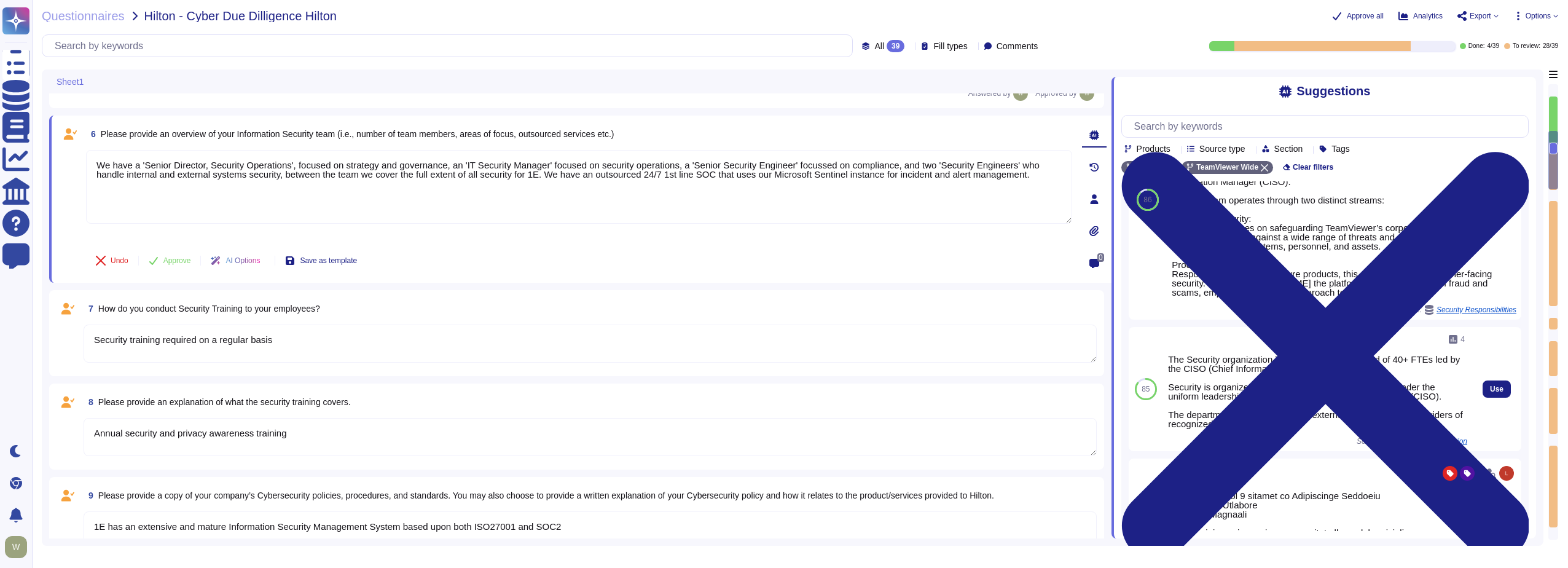
click at [1225, 399] on div "The Security organization TeamViewer is comprised of 40+ FTEs led by the CISO (…" at bounding box center [1318, 391] width 300 height 74
click at [1221, 394] on div "The Security organization TeamViewer is comprised of 40+ FTEs led by the CISO (…" at bounding box center [1318, 391] width 300 height 74
click at [1491, 391] on span "Use" at bounding box center [1498, 389] width 14 height 7
type textarea "We have a 'Senior Director, Security Operations', focused on strategy and gover…"
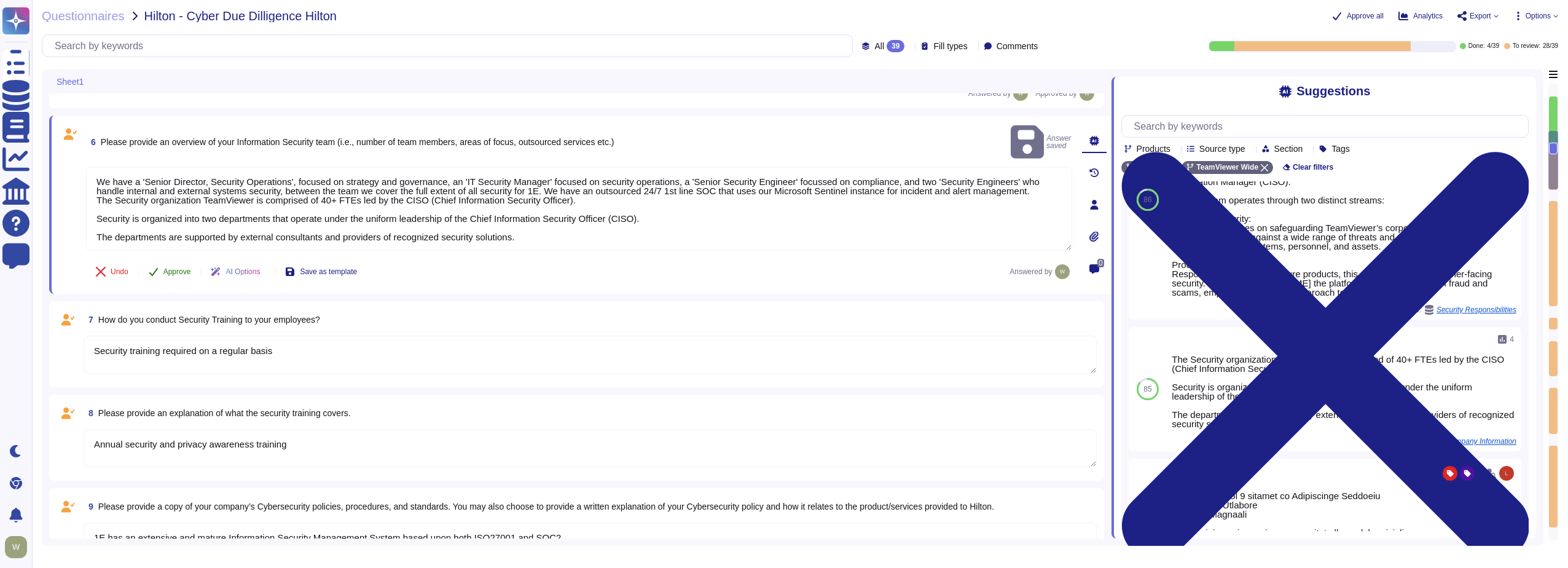
click at [174, 268] on span "Approve" at bounding box center [177, 272] width 28 height 7
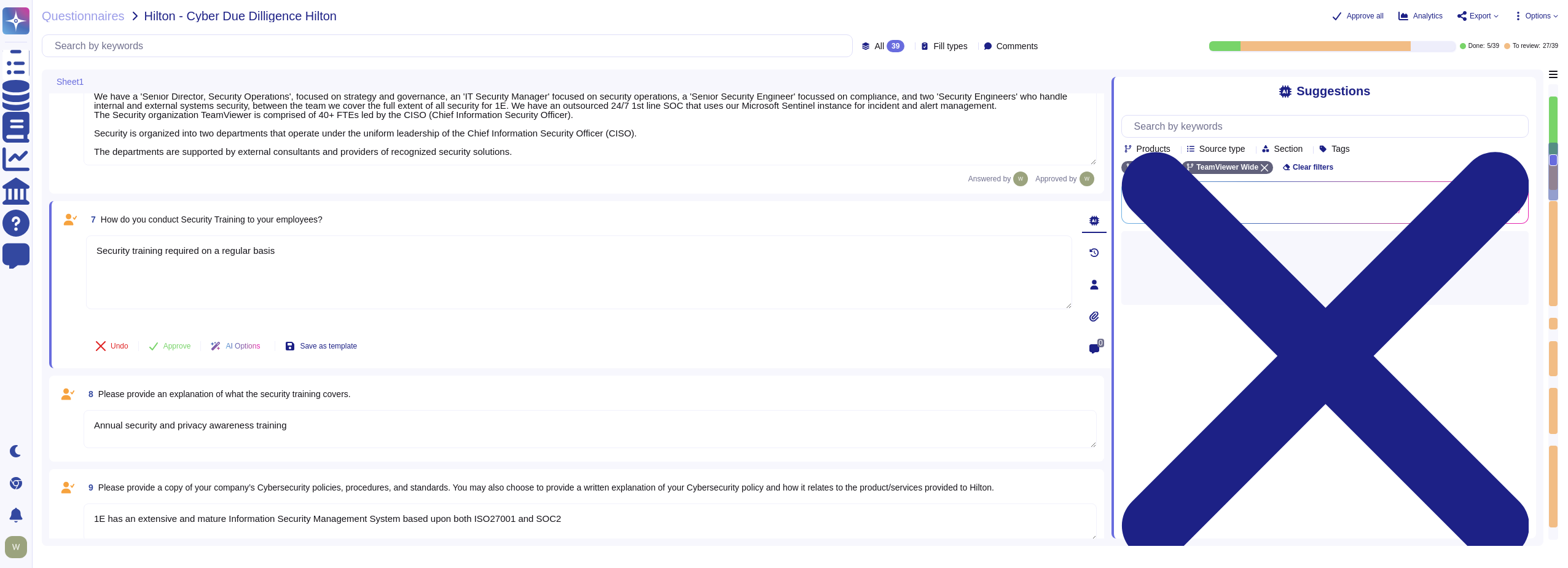
type textarea "SOC2 Type II, ISO27001:2022"
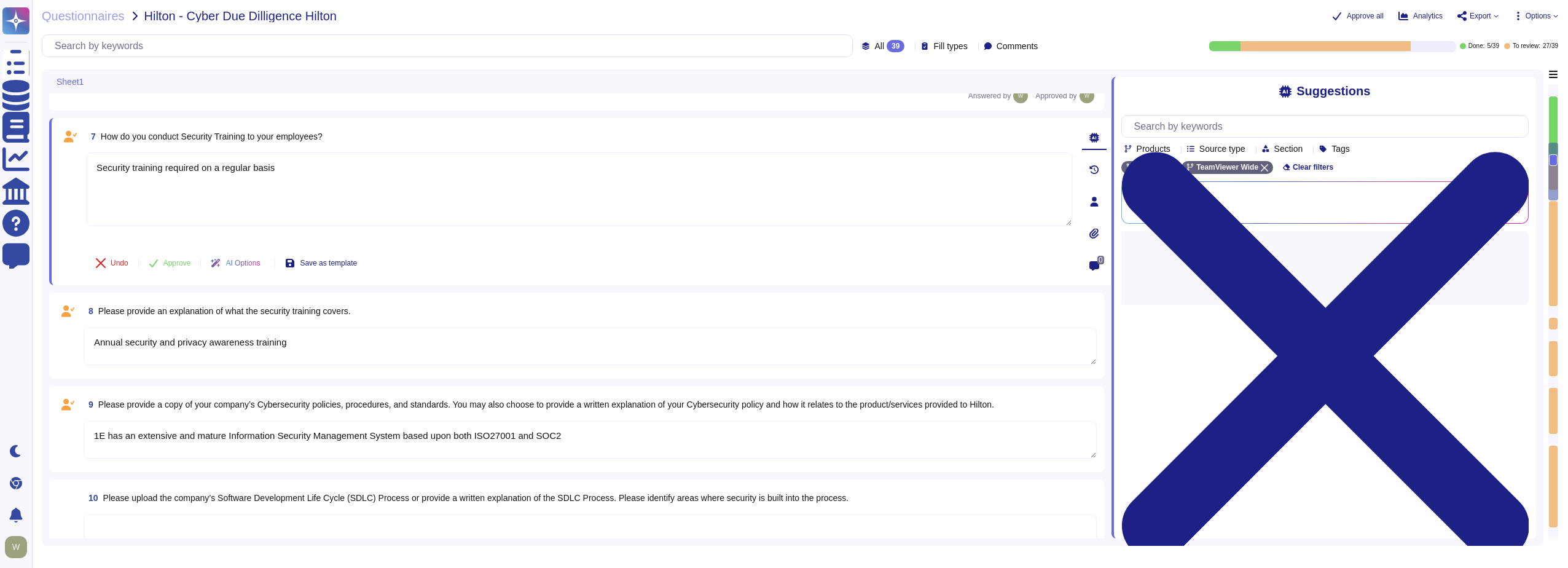
scroll to position [698, 0]
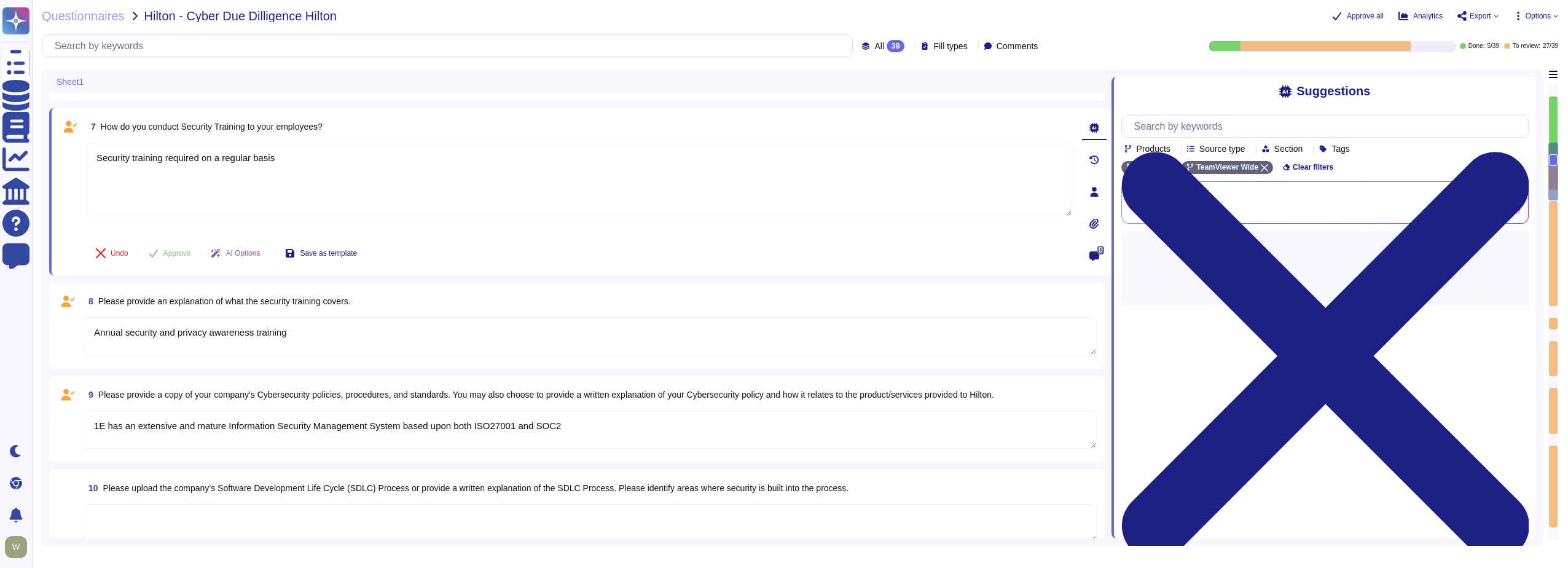
type textarea "Yes, Hilton Guest/Employee data is collected."
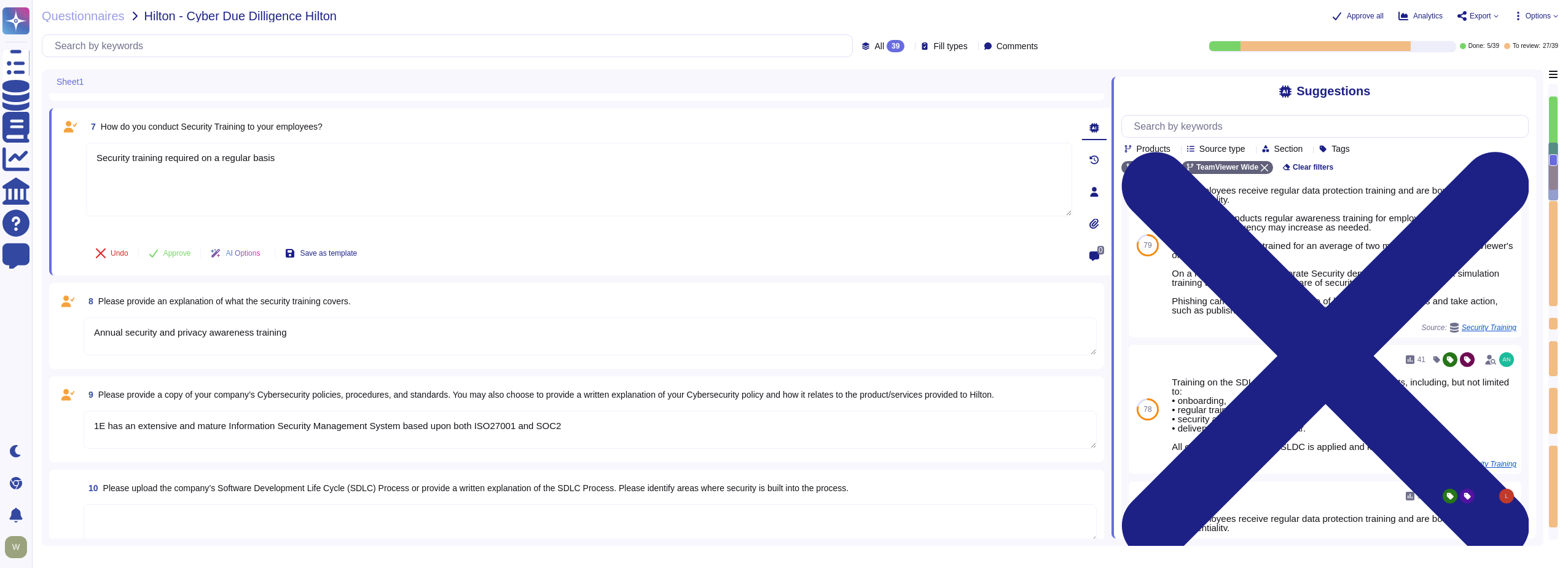
scroll to position [0, 0]
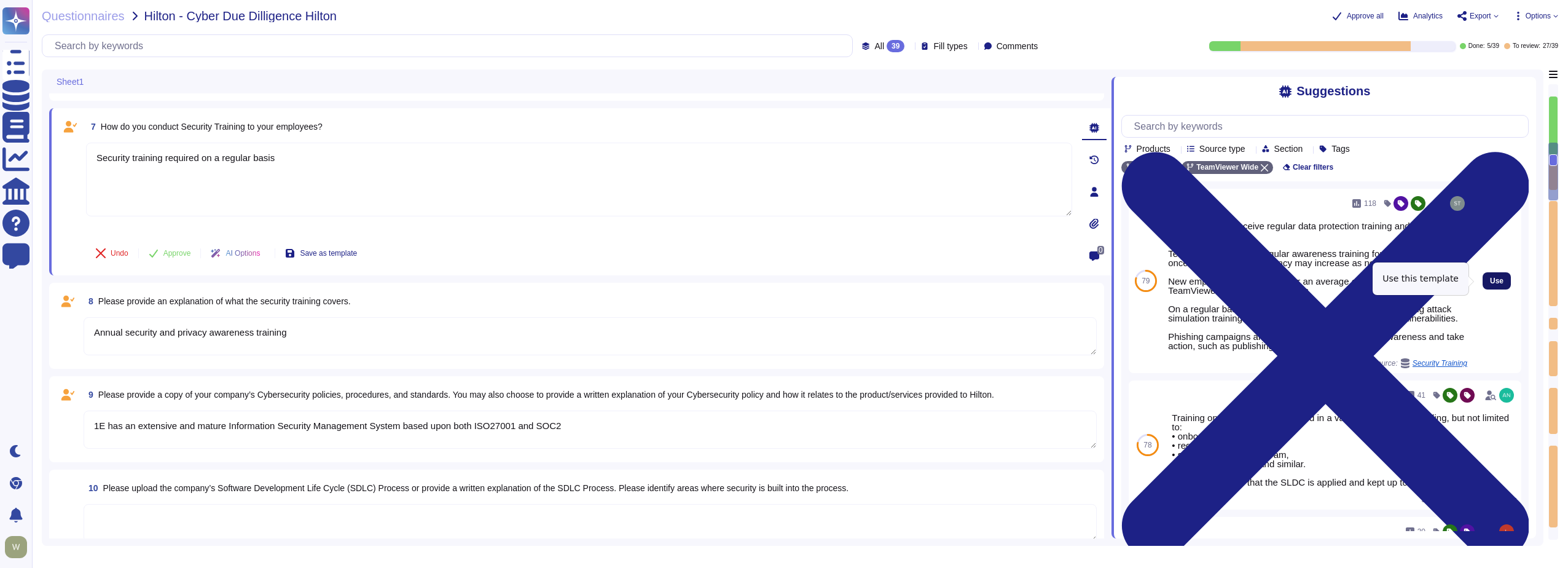
click at [1491, 284] on span "Use" at bounding box center [1498, 281] width 14 height 7
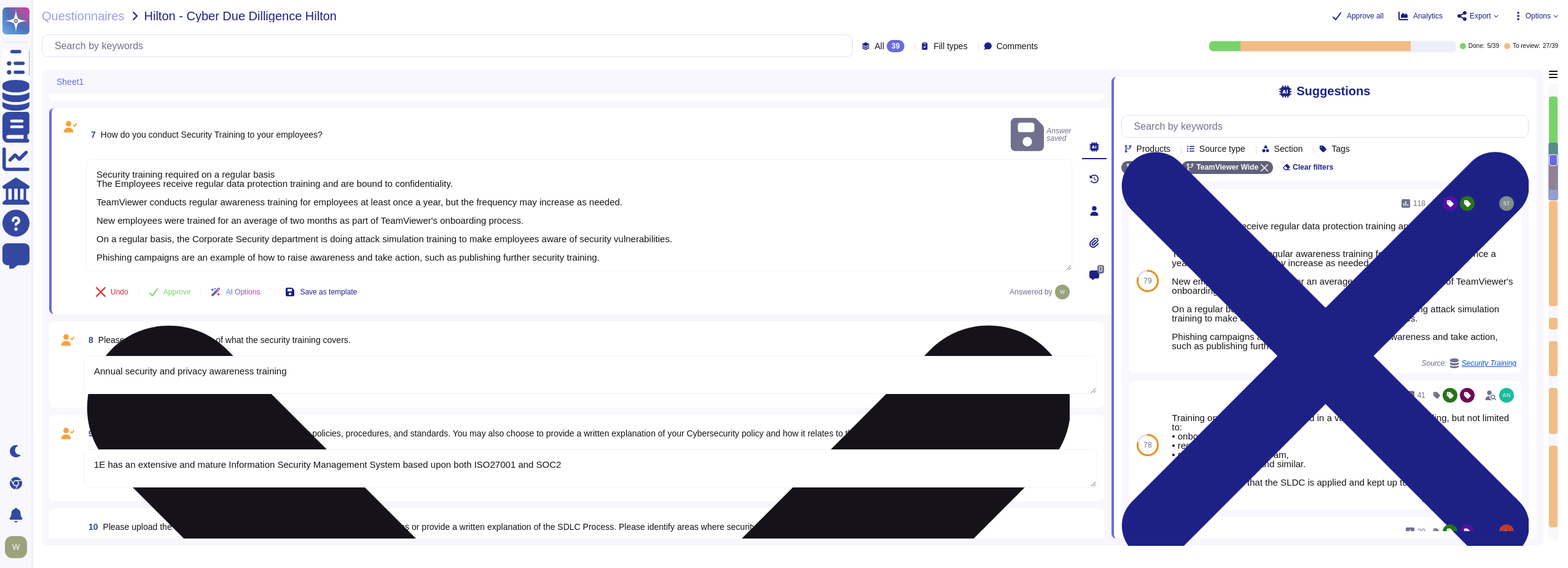
click at [166, 159] on textarea "Security training required on a regular basis The Employees receive regular dat…" at bounding box center [579, 215] width 986 height 112
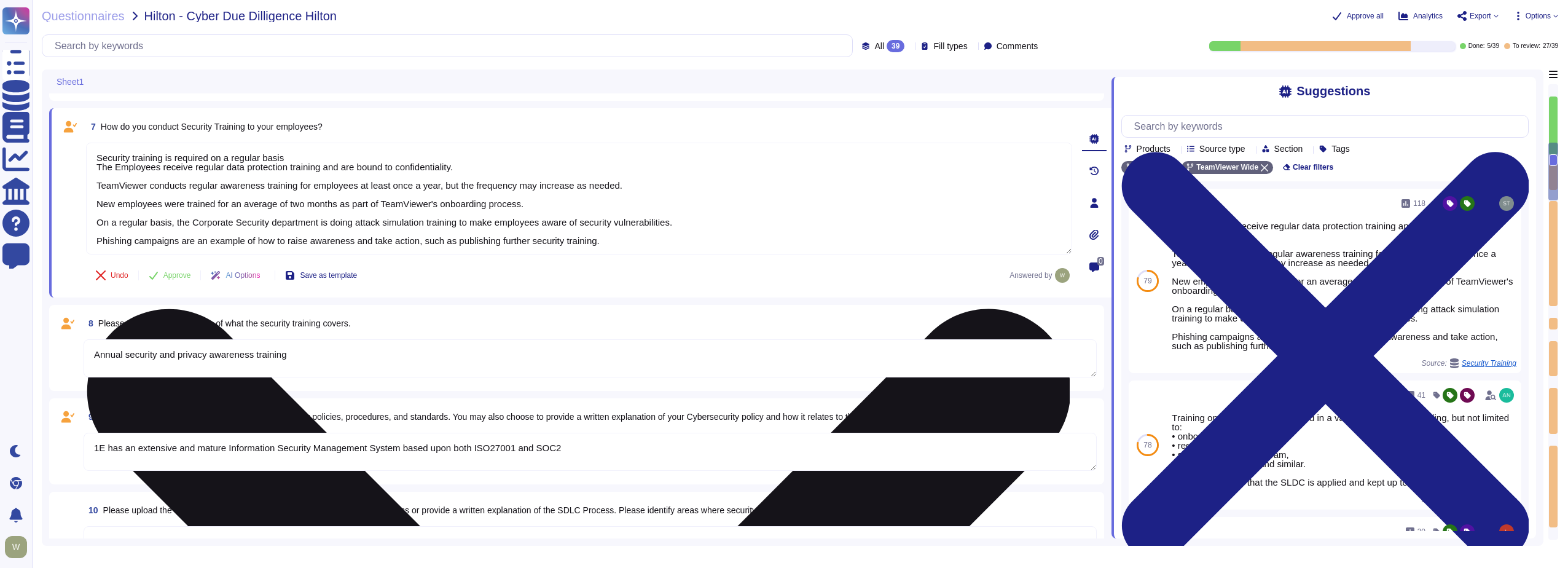
click at [113, 164] on textarea "Security training is required on a regular basis The Employees receive regular …" at bounding box center [579, 198] width 986 height 112
click at [95, 167] on textarea "Security training is required on a regular basis TeamViewer Employees receive r…" at bounding box center [579, 198] width 986 height 112
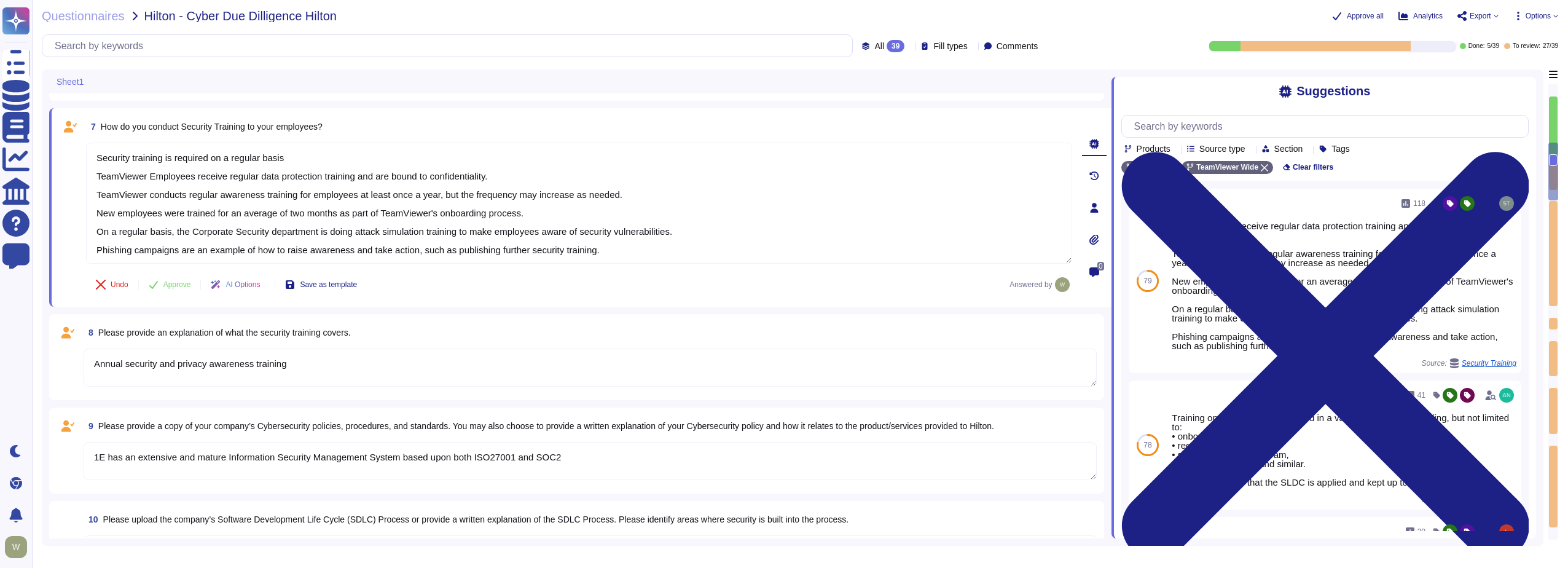
drag, startPoint x: 532, startPoint y: 180, endPoint x: 52, endPoint y: 175, distance: 480.0
click at [52, 175] on div "7 How do you conduct Security Training to your employees? Security training is …" at bounding box center [581, 208] width 1063 height 199
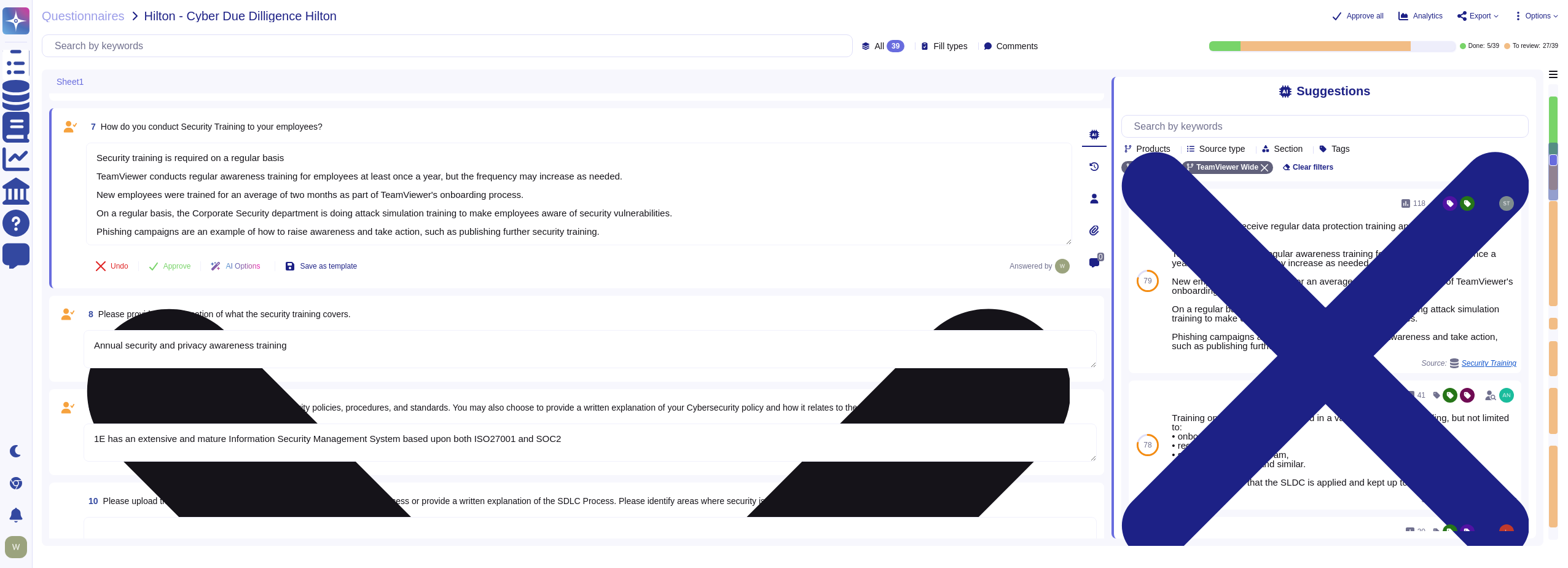
click at [175, 197] on textarea "Security training is required on a regular basis TeamViewer conducts regular aw…" at bounding box center [579, 194] width 986 height 102
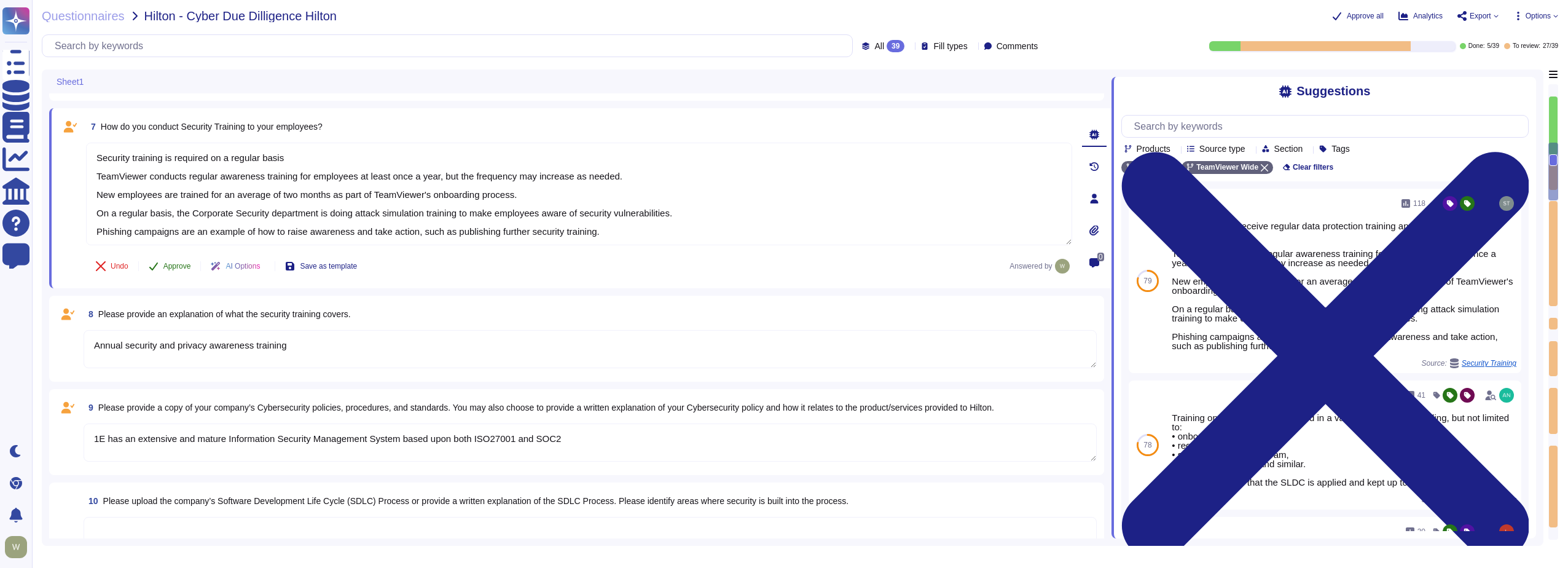
type textarea "Security training is required on a regular basis TeamViewer conducts regular aw…"
click at [168, 268] on span "Approve" at bounding box center [177, 266] width 28 height 7
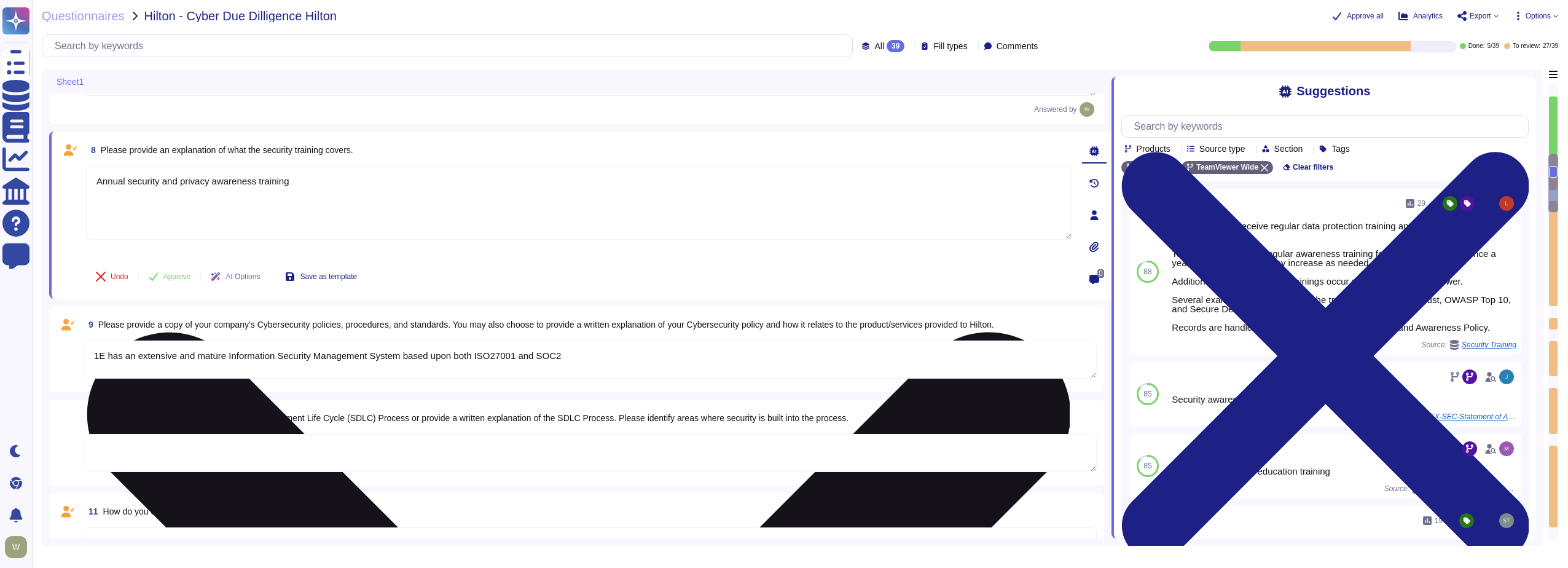
type textarea "Yes, Hilton Guest/Employee data is collected."
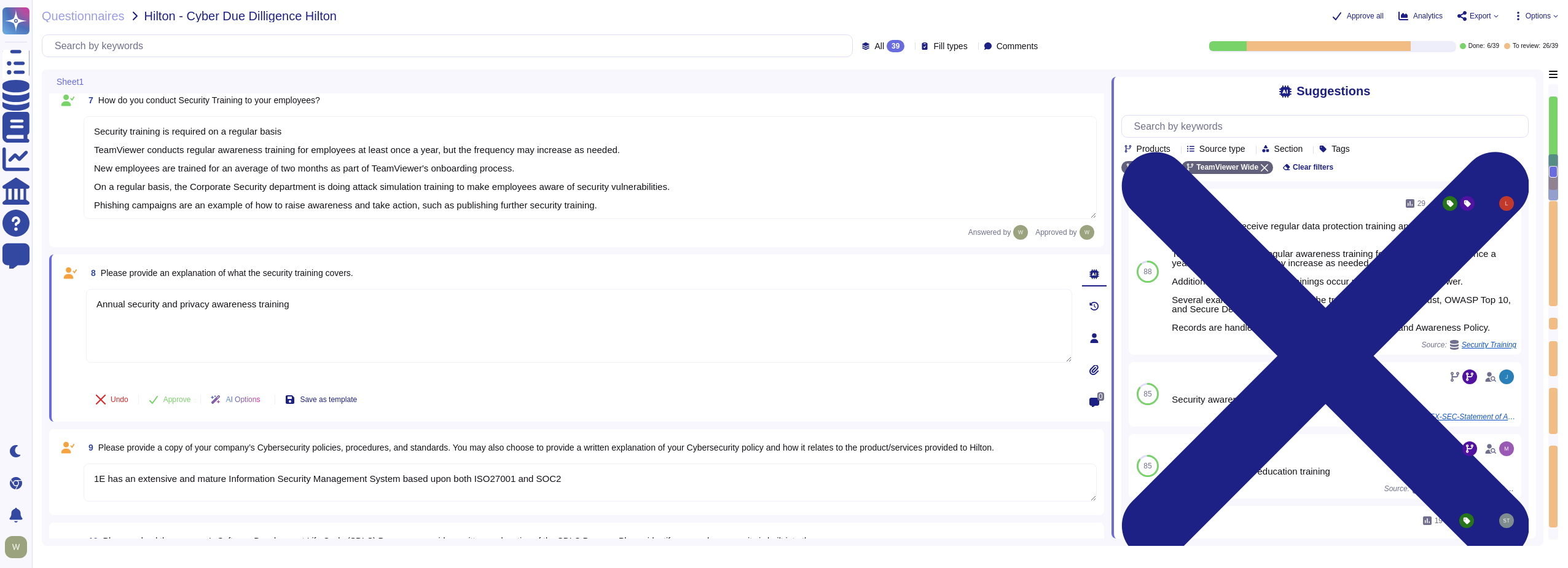
scroll to position [679, 0]
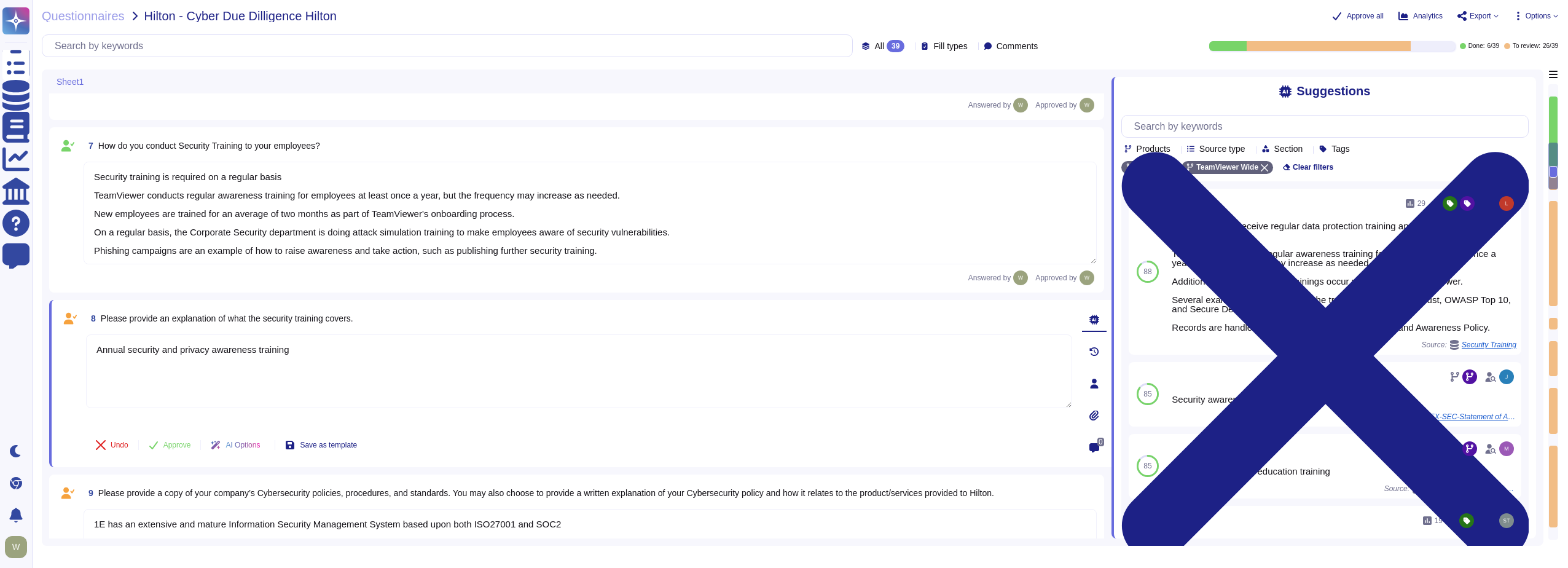
drag, startPoint x: 314, startPoint y: 350, endPoint x: 76, endPoint y: 350, distance: 238.0
click at [76, 350] on div "8 Please provide an explanation of what the security training covers. Annual se…" at bounding box center [565, 384] width 1013 height 153
click at [218, 195] on textarea "Security training is required on a regular basis TeamViewer conducts regular aw…" at bounding box center [590, 213] width 1013 height 102
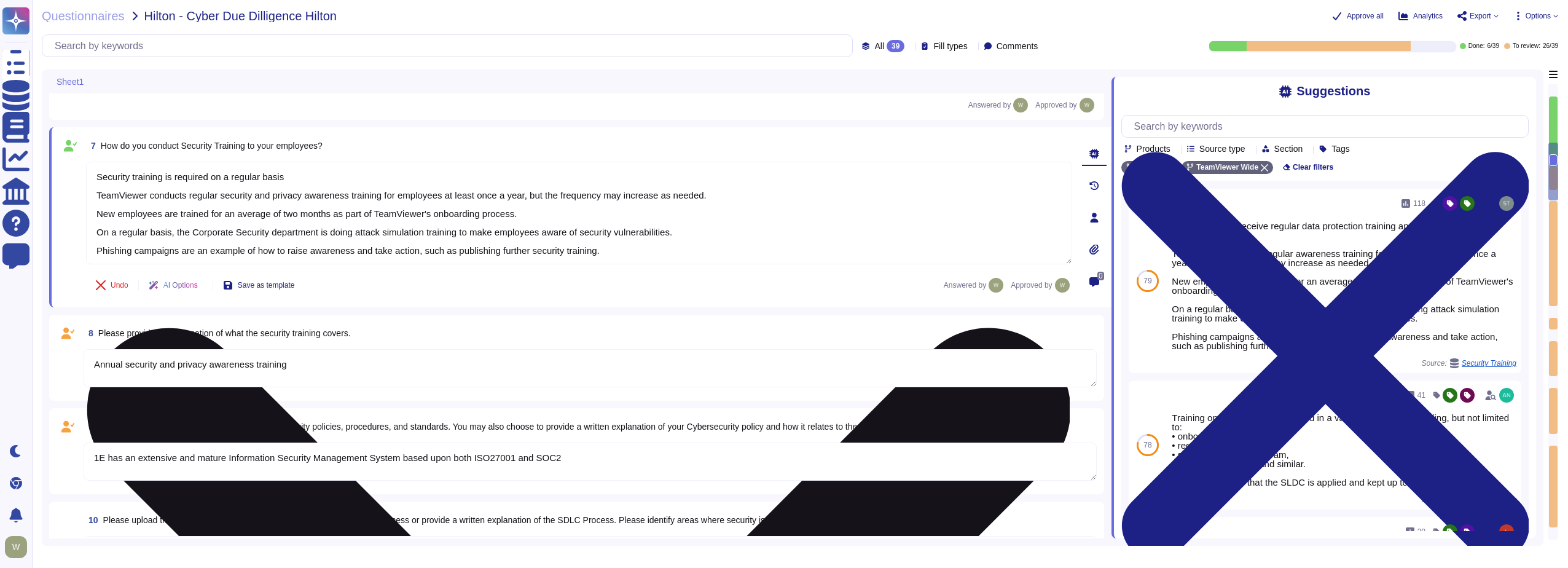
scroll to position [1, 0]
drag, startPoint x: 92, startPoint y: 209, endPoint x: 632, endPoint y: 258, distance: 542.2
click at [632, 258] on textarea "Security training is required on a regular basis TeamViewer conducts regular se…" at bounding box center [579, 213] width 986 height 102
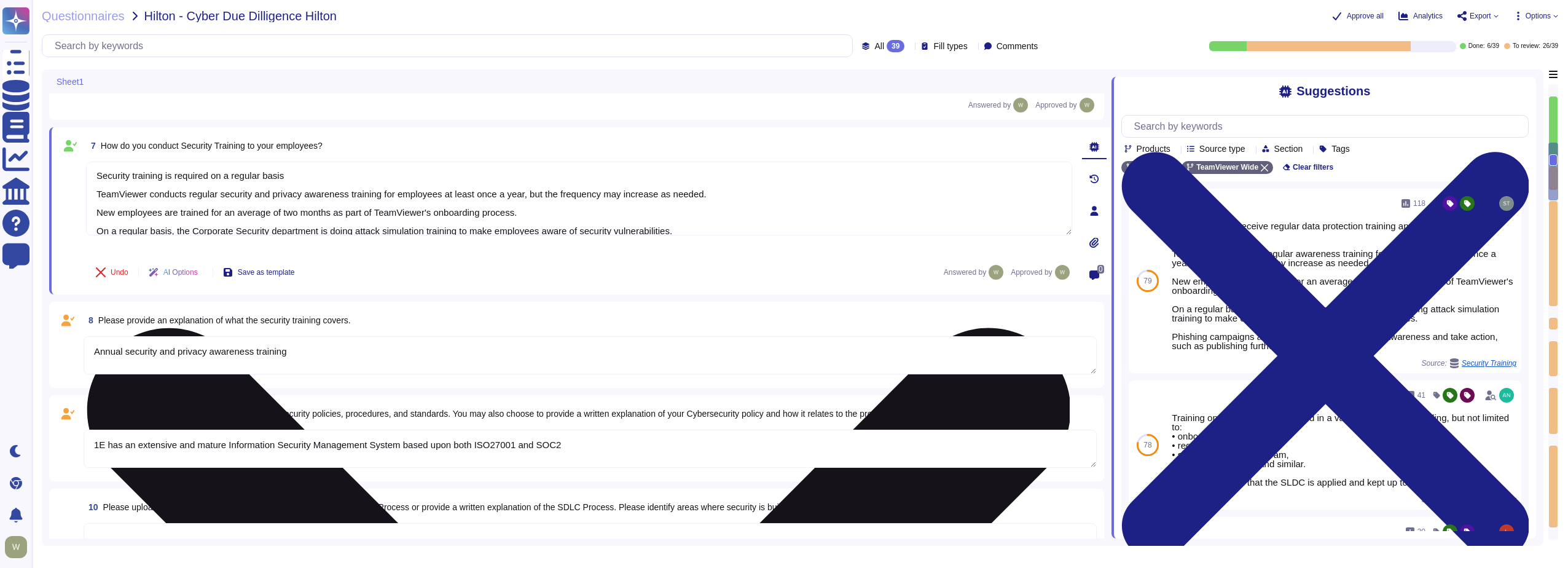
scroll to position [0, 0]
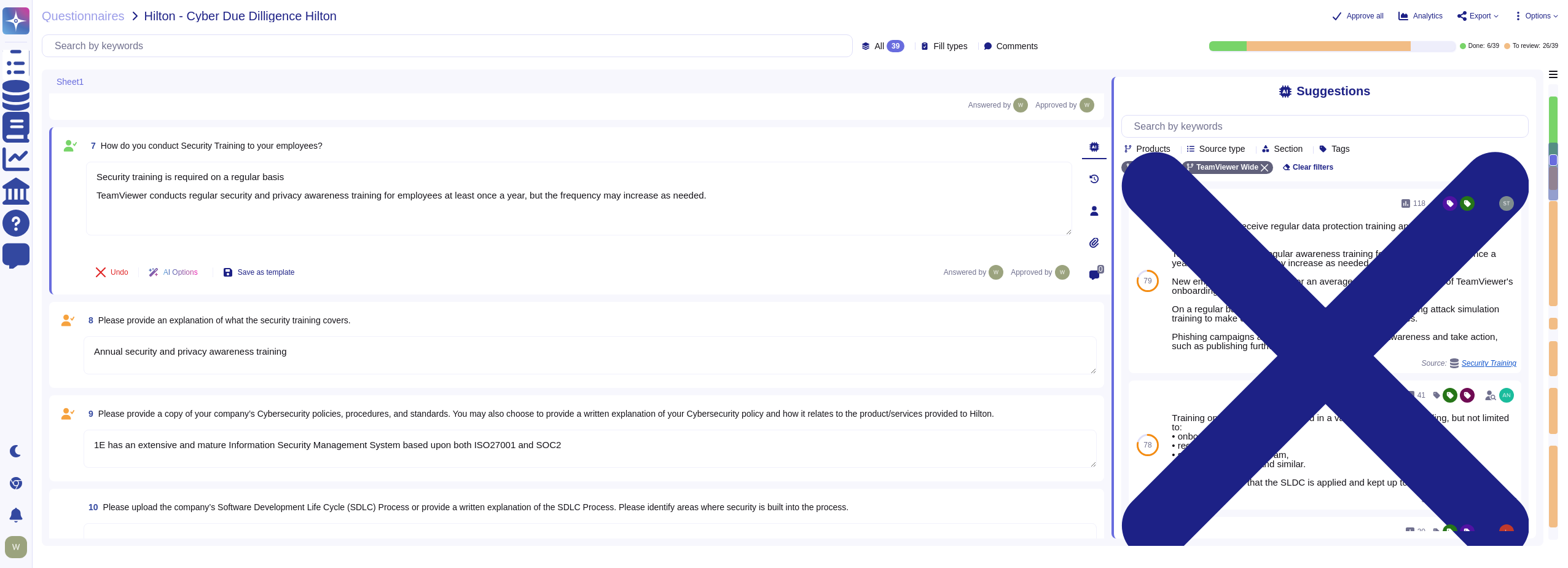
type textarea "Security training is required on a regular basis TeamViewer conducts regular se…"
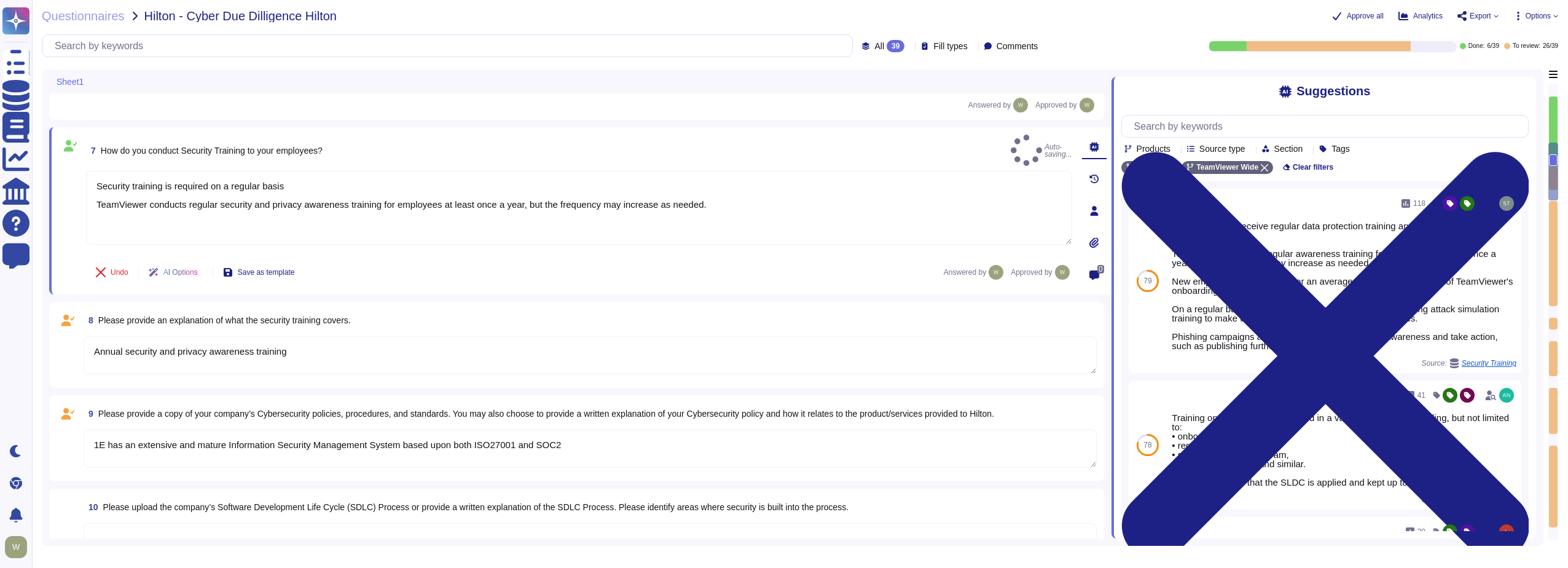
drag, startPoint x: 338, startPoint y: 354, endPoint x: -46, endPoint y: 359, distance: 384.0
click at [0, 359] on html "Questionnaires Knowledge Base Documents Analytics CAIQ / SIG Help Center Feedba…" at bounding box center [784, 284] width 1568 height 568
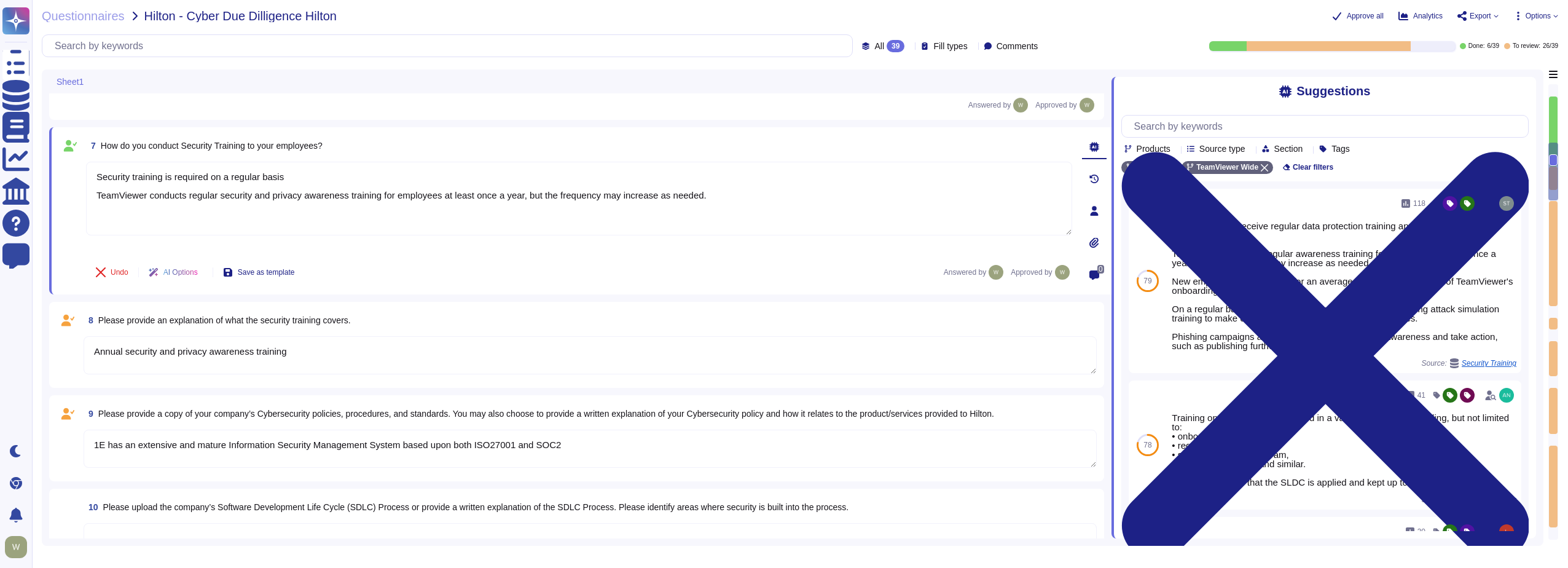
click at [340, 362] on textarea "Annual security and privacy awareness training" at bounding box center [590, 355] width 1013 height 38
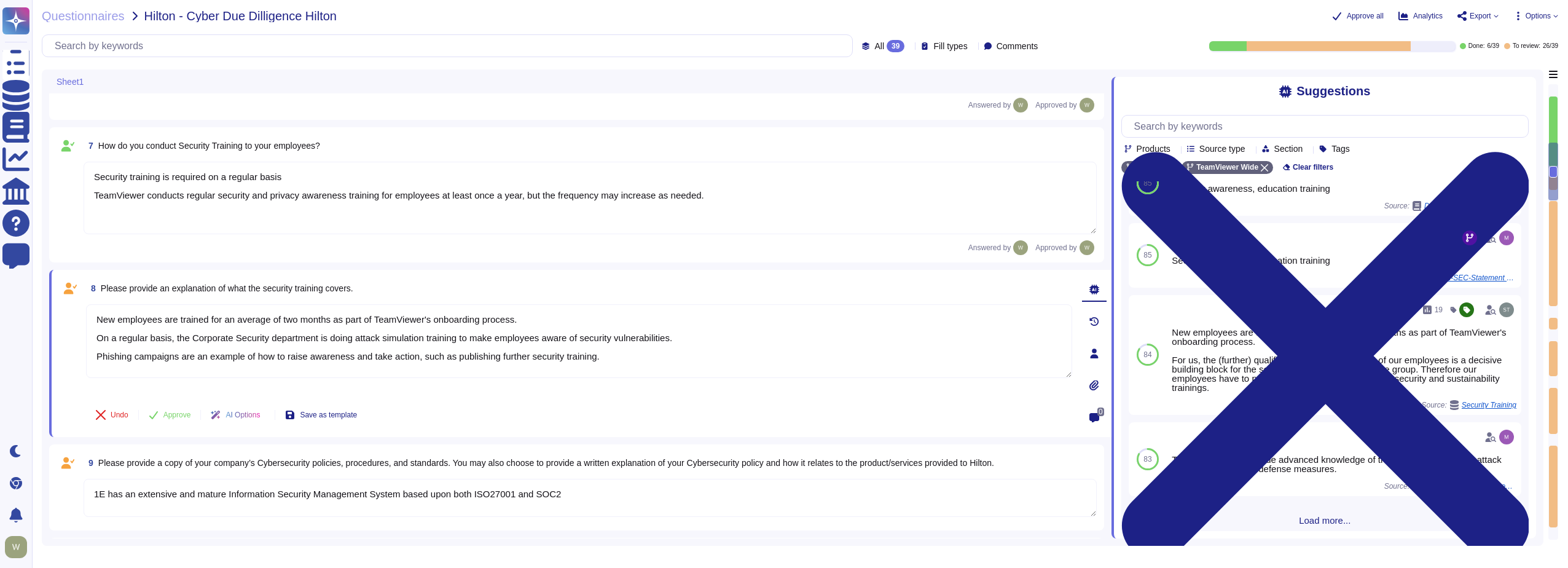
scroll to position [219, 0]
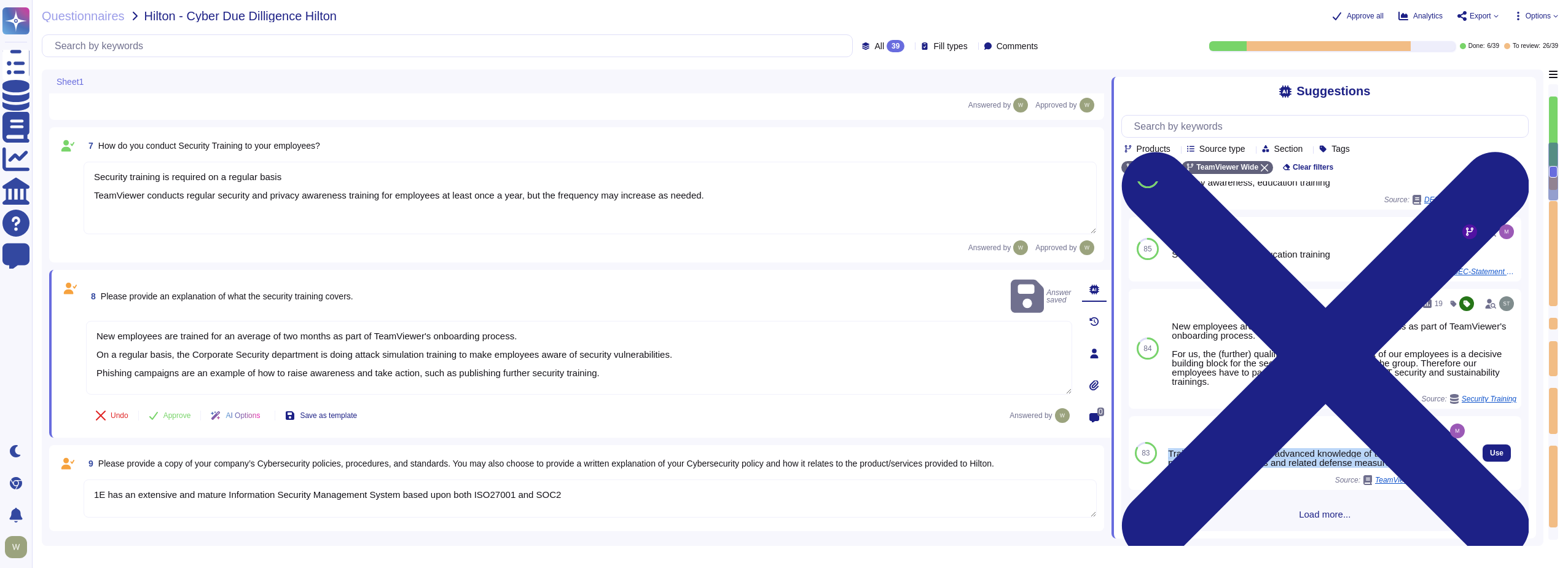
drag, startPoint x: 1169, startPoint y: 452, endPoint x: 1433, endPoint y: 468, distance: 264.5
click at [1433, 468] on div "Training sessions provide advanced knowledge of the patterns of potential attac…" at bounding box center [1318, 453] width 300 height 64
copy div "Training sessions provide advanced knowledge of the patterns of potential attac…"
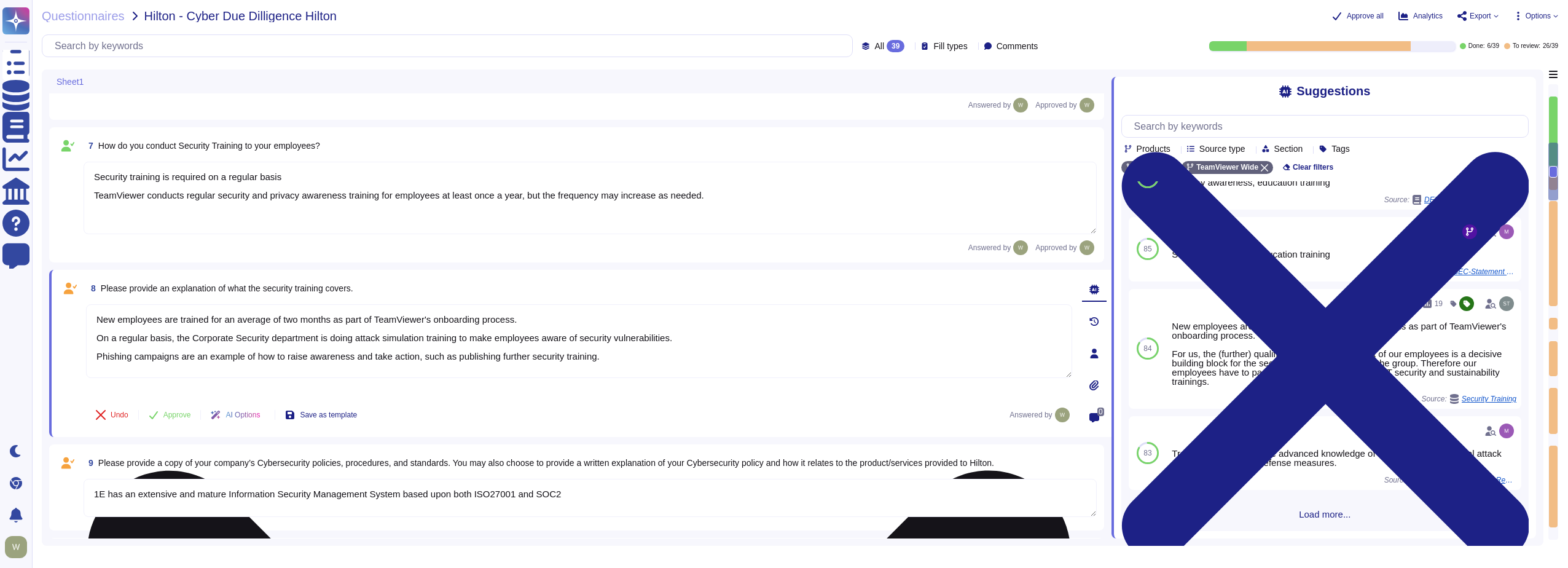
click at [616, 359] on textarea "New employees are trained for an average of two months as part of TeamViewer's …" at bounding box center [579, 340] width 986 height 74
paste textarea "Training sessions provide advanced knowledge of the patterns of potential attac…"
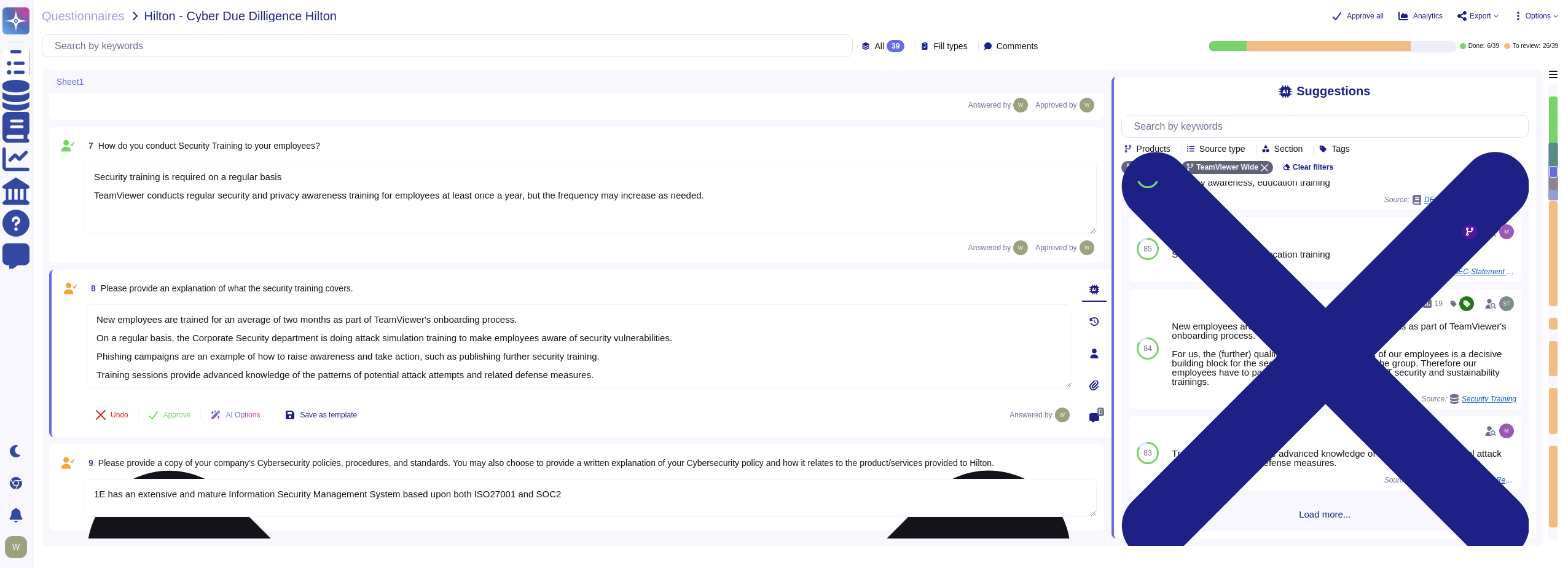
click at [96, 373] on textarea "New employees are trained for an average of two months as part of TeamViewer's …" at bounding box center [579, 346] width 986 height 84
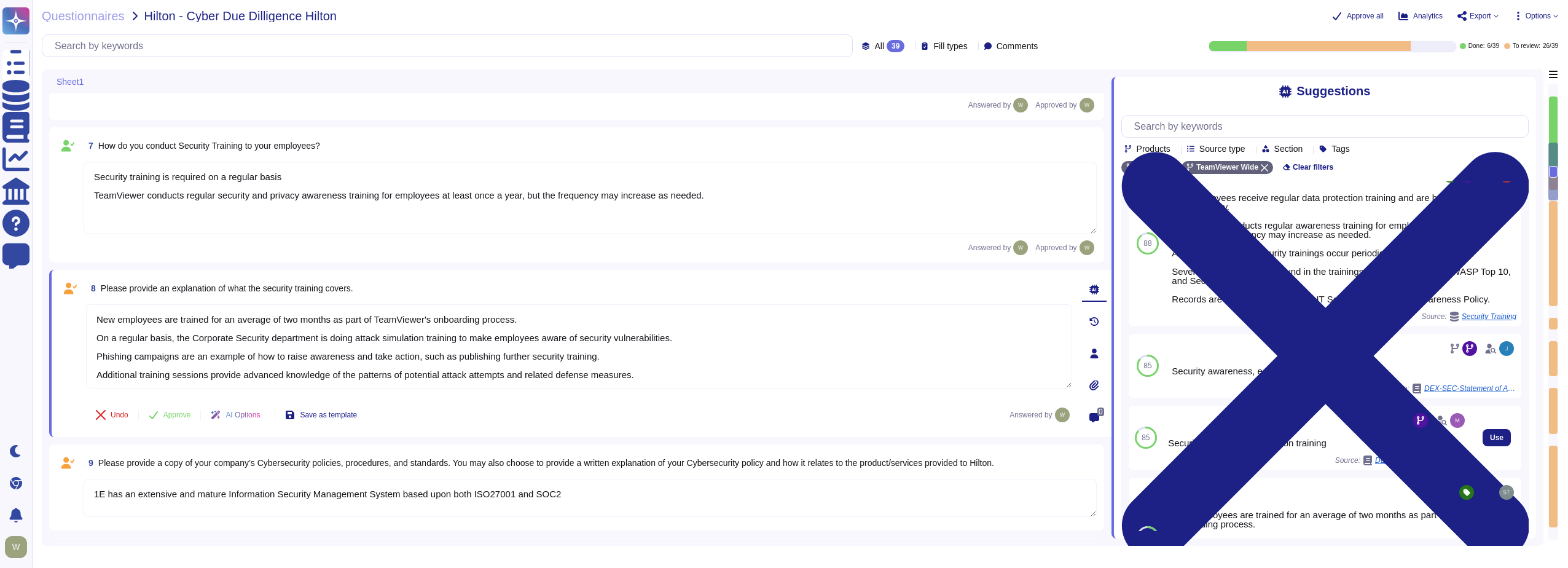
scroll to position [0, 0]
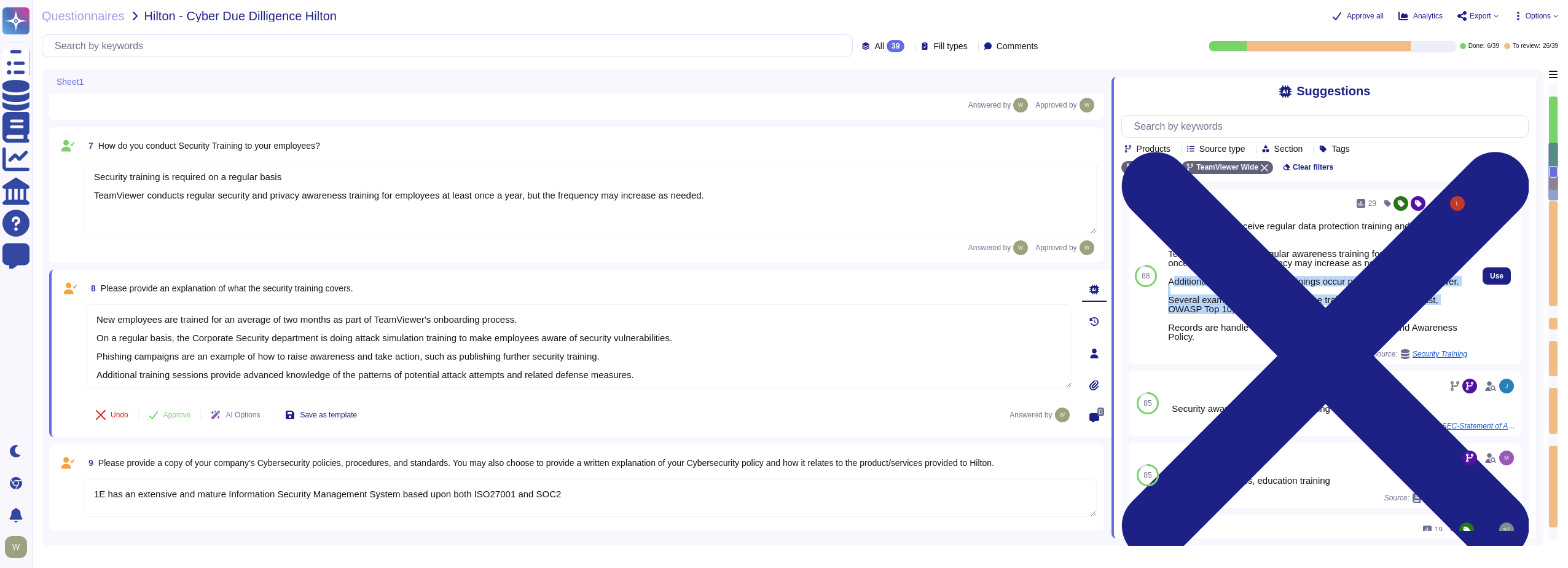
drag, startPoint x: 1170, startPoint y: 285, endPoint x: 1314, endPoint y: 320, distance: 148.2
click at [1314, 320] on div "The Employees receive regular data protection training and are bound to confide…" at bounding box center [1318, 281] width 300 height 120
copy div "dditionally, Ad-hoc security trainings occur periodically at TeamViewer. Severa…"
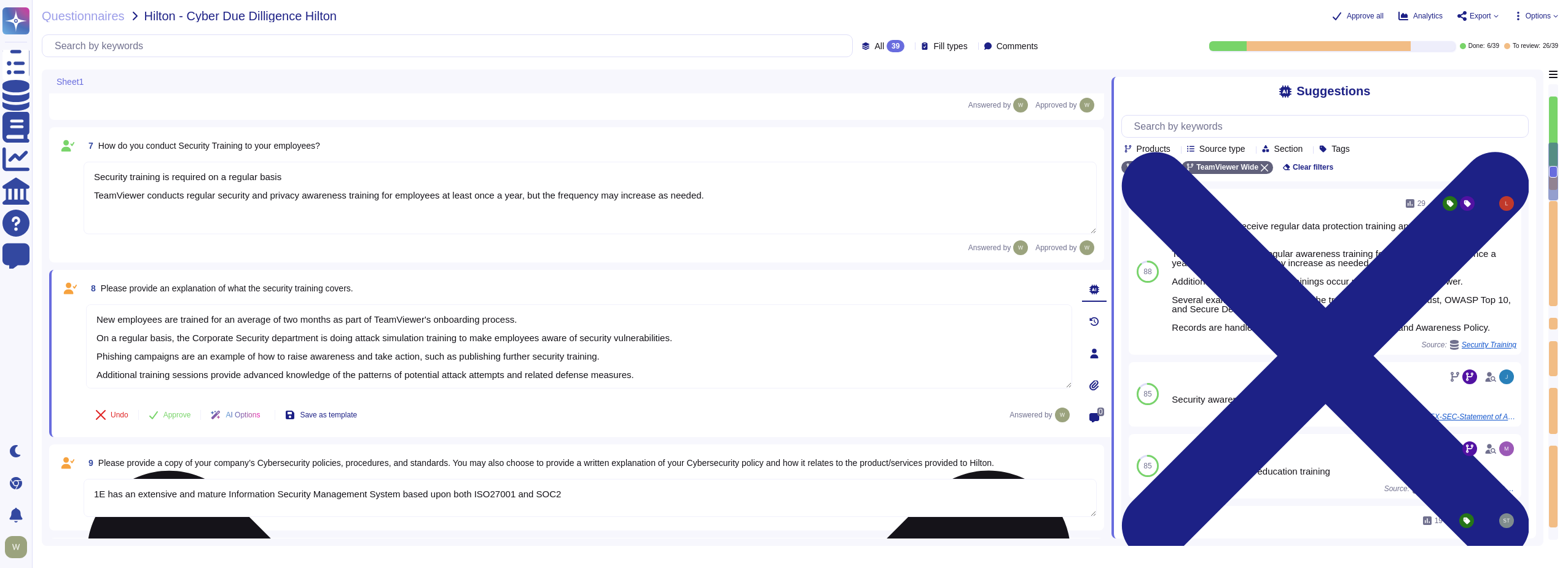
click at [670, 374] on textarea "New employees are trained for an average of two months as part of TeamViewer's …" at bounding box center [579, 346] width 986 height 84
paste textarea "dditionally, Ad-hoc security trainings occur periodically at TeamViewer. Severa…"
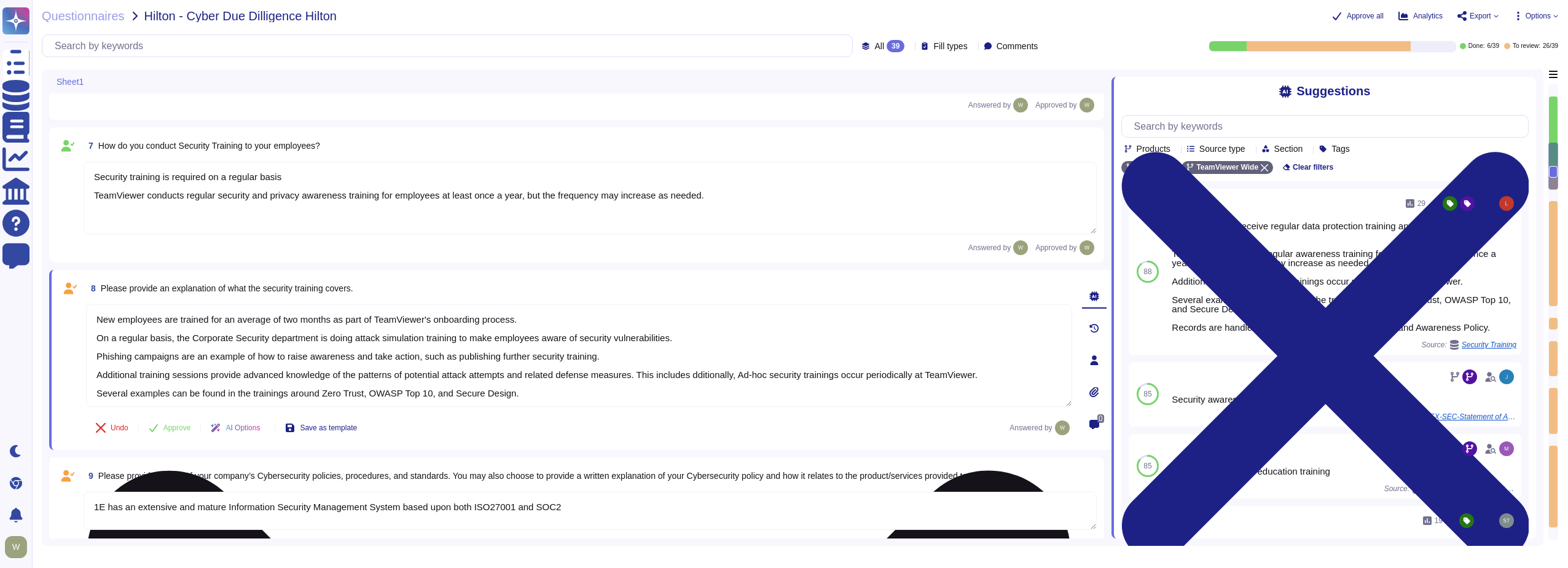
click at [252, 393] on textarea "New employees are trained for an average of two months as part of TeamViewer's …" at bounding box center [579, 355] width 986 height 102
drag, startPoint x: 637, startPoint y: 373, endPoint x: 1015, endPoint y: 379, distance: 378.0
click at [1015, 379] on textarea "New employees are trained for an average of two months as part of TeamViewer's …" at bounding box center [579, 355] width 986 height 102
click at [685, 383] on textarea "New employees are trained for an average of two months as part of TeamViewer's …" at bounding box center [579, 355] width 986 height 102
click at [644, 375] on textarea "New employees are trained for an average of two months as part of TeamViewer's …" at bounding box center [579, 355] width 986 height 102
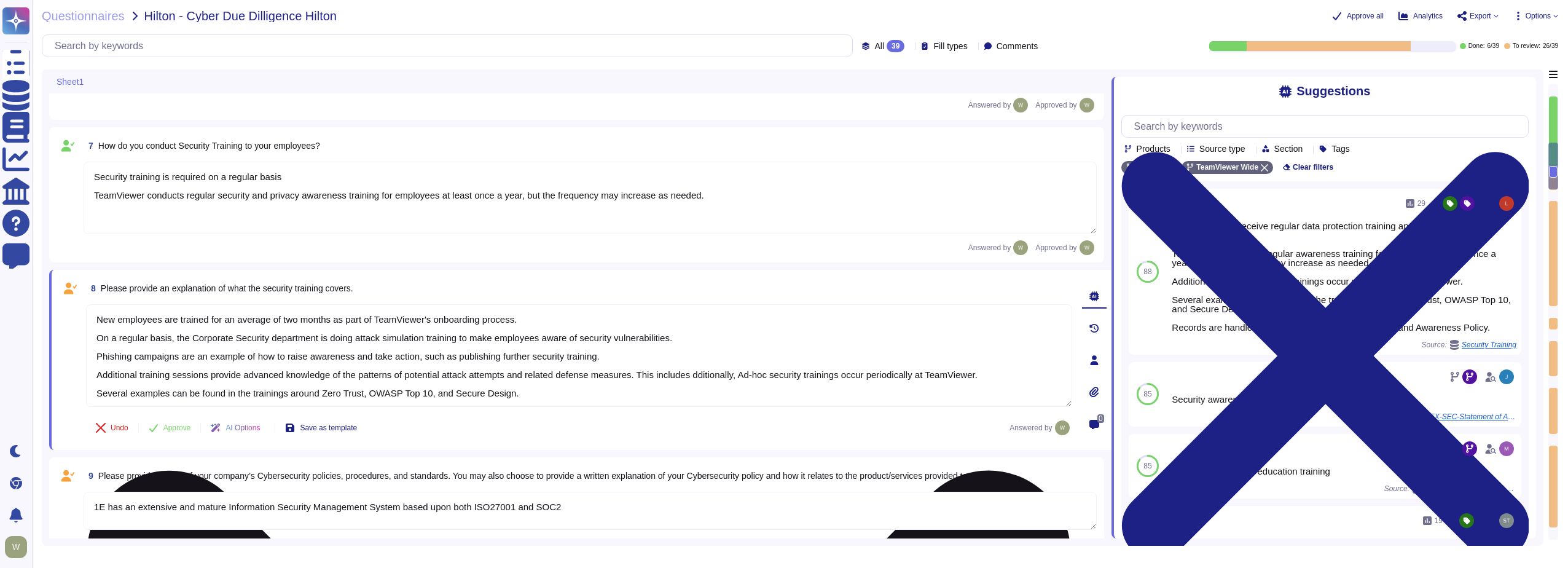
click at [644, 375] on textarea "New employees are trained for an average of two months as part of TeamViewer's …" at bounding box center [579, 355] width 986 height 102
click at [743, 375] on textarea "New employees are trained for an average of two months as part of TeamViewer's …" at bounding box center [579, 355] width 986 height 102
drag, startPoint x: 743, startPoint y: 375, endPoint x: 252, endPoint y: 397, distance: 491.5
click at [252, 397] on textarea "New employees are trained for an average of two months as part of TeamViewer's …" at bounding box center [579, 355] width 986 height 102
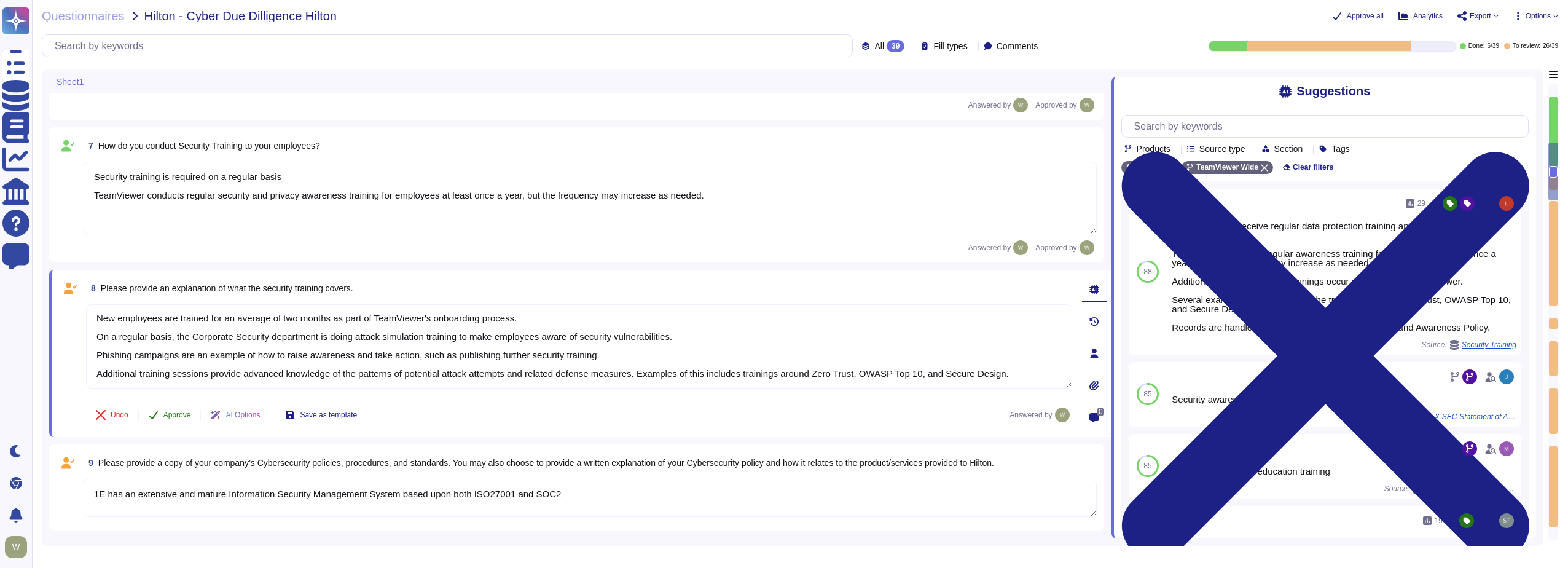
type textarea "New employees are trained for an average of two months as part of TeamViewer's …"
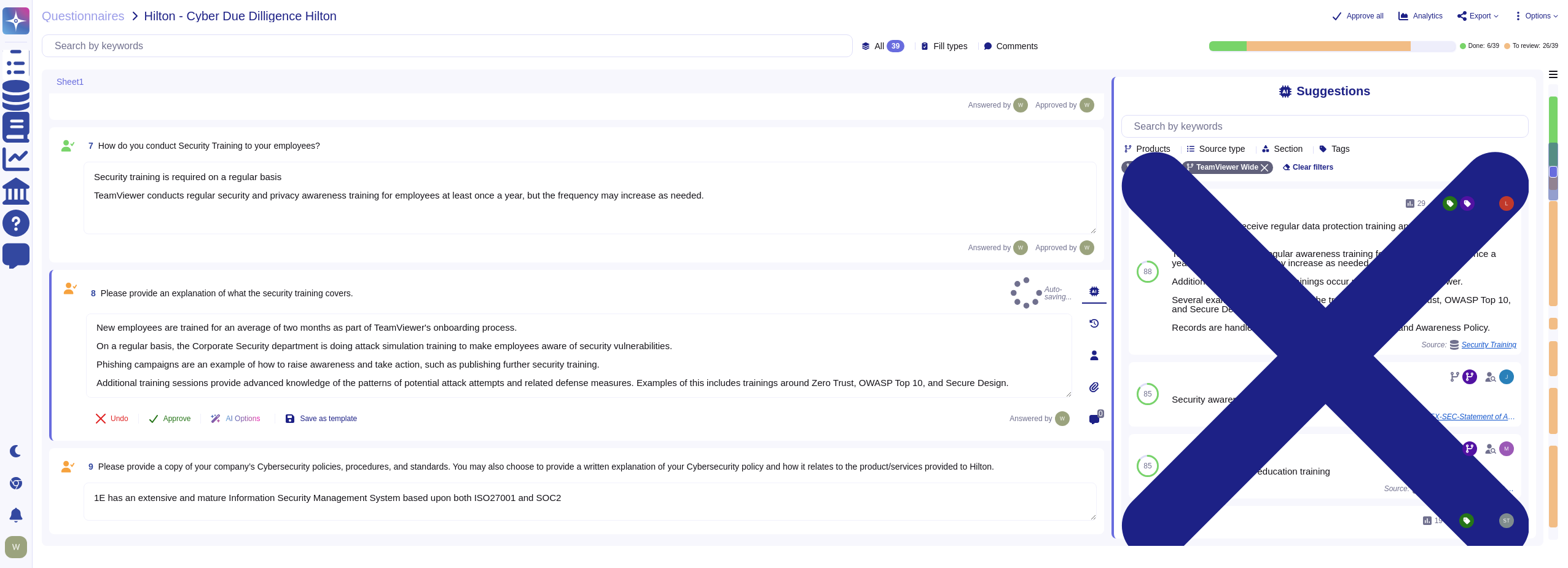
click at [174, 415] on span "Approve" at bounding box center [177, 419] width 28 height 7
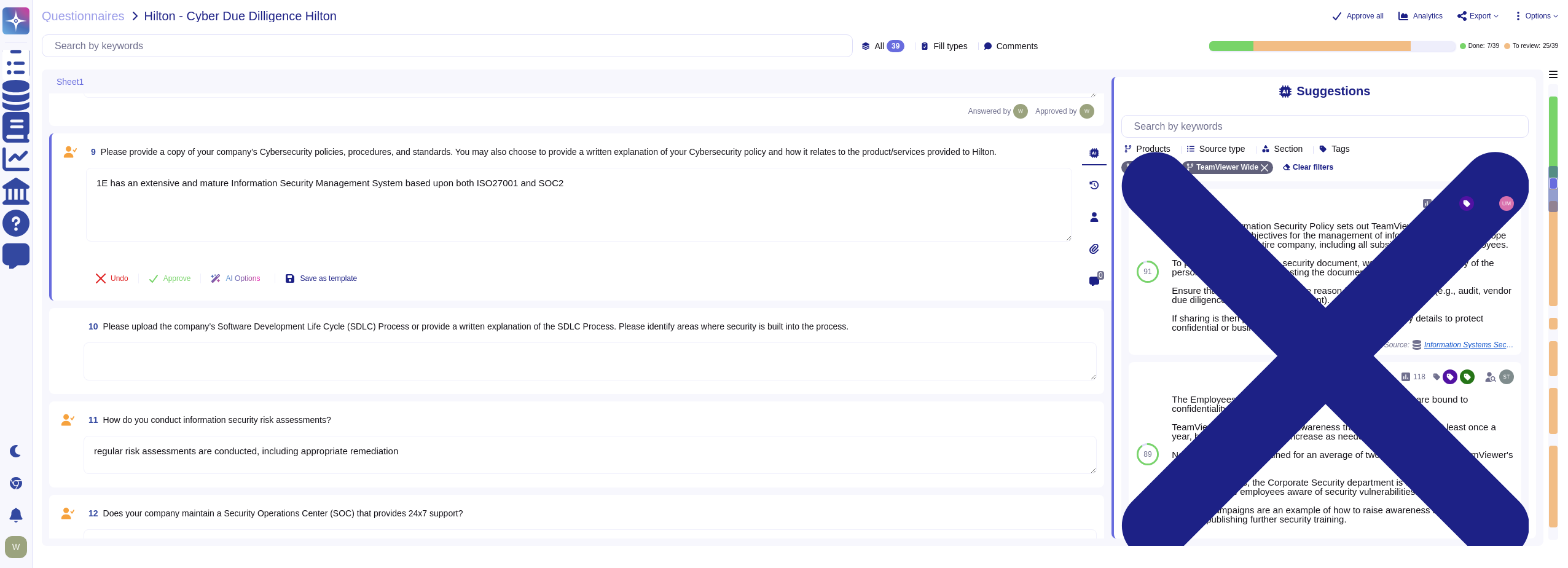
type textarea "Yes, Hilton Guest/Employee data is collected."
type textarea "Yes"
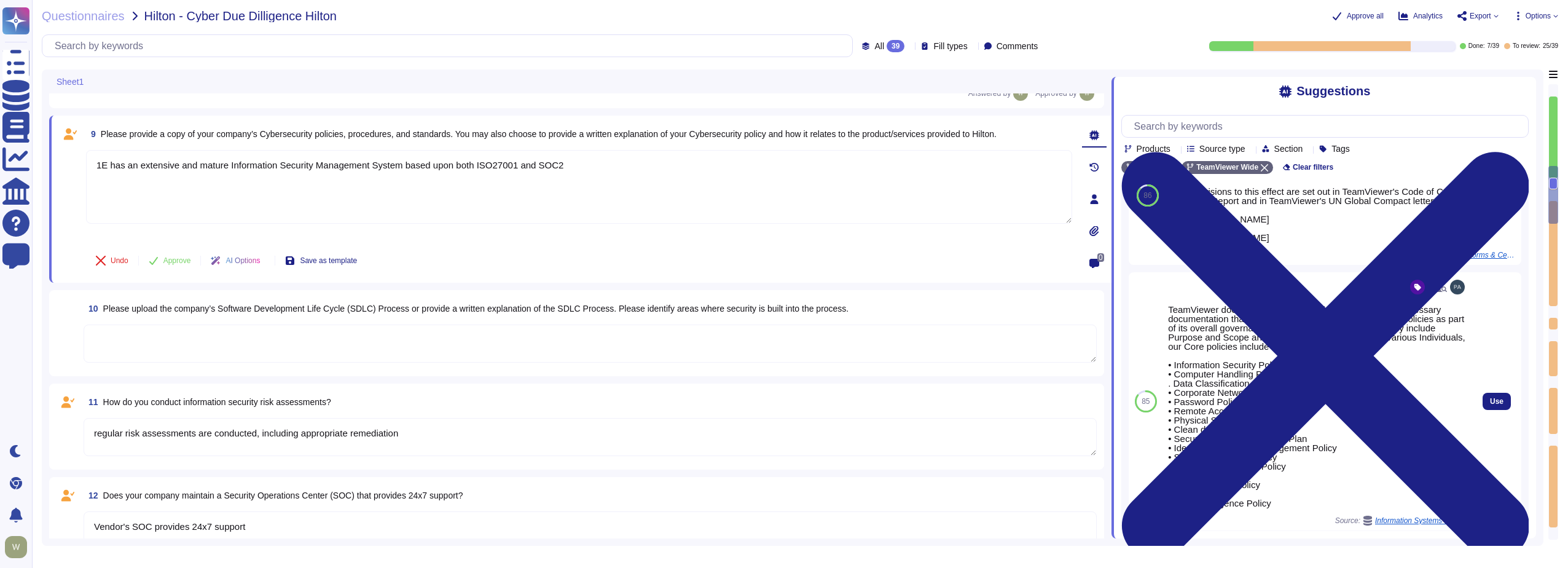
scroll to position [910, 0]
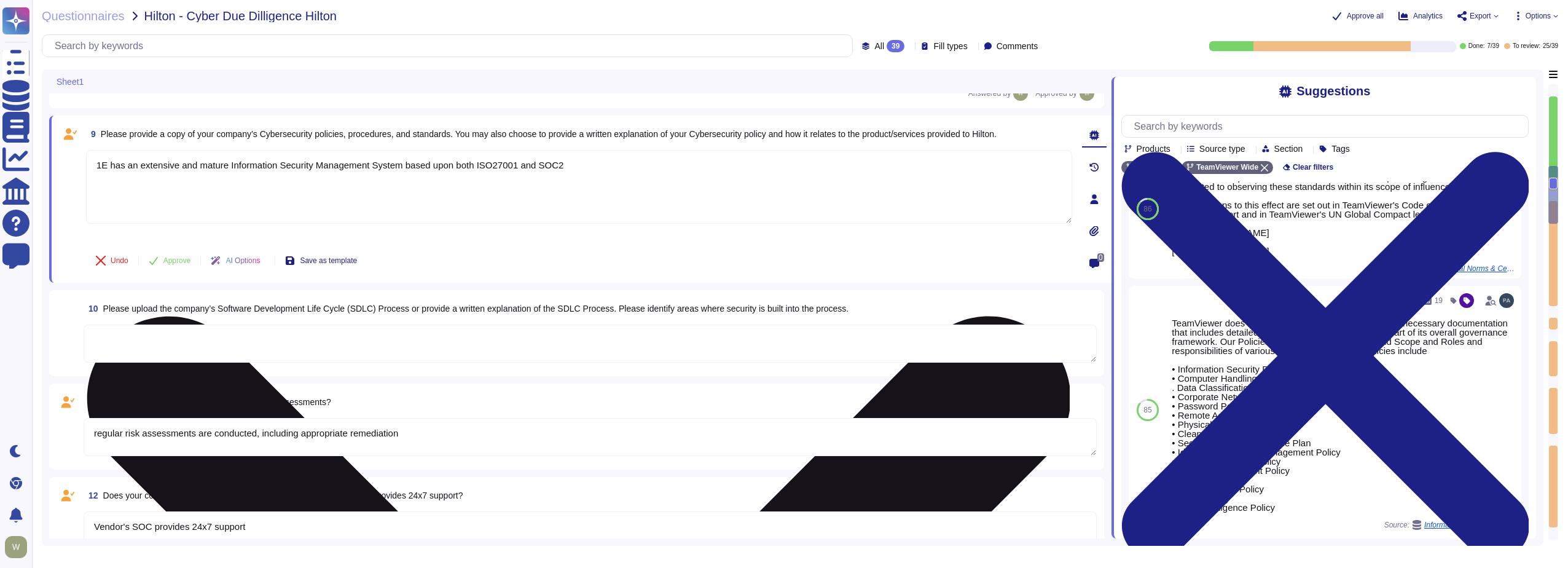
click at [243, 201] on textarea "1E has an extensive and mature Information Security Management System based upo…" at bounding box center [579, 187] width 986 height 74
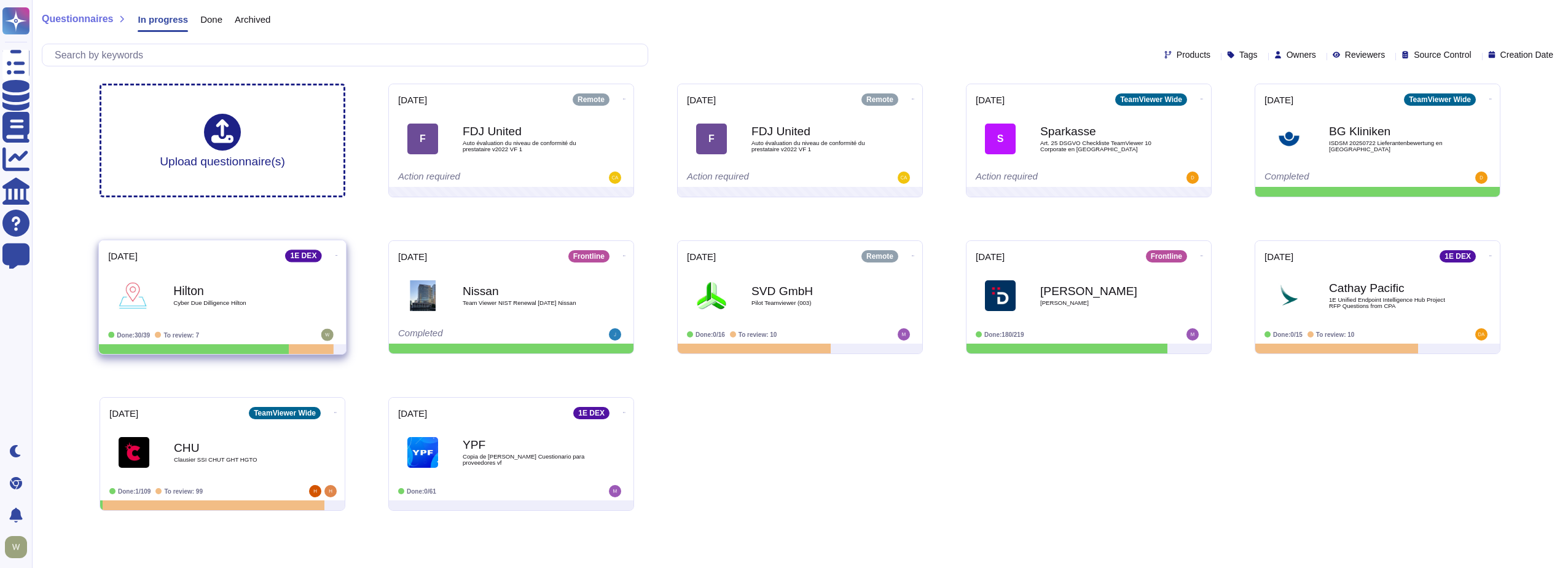
click at [252, 294] on b "Hilton" at bounding box center [235, 290] width 124 height 11
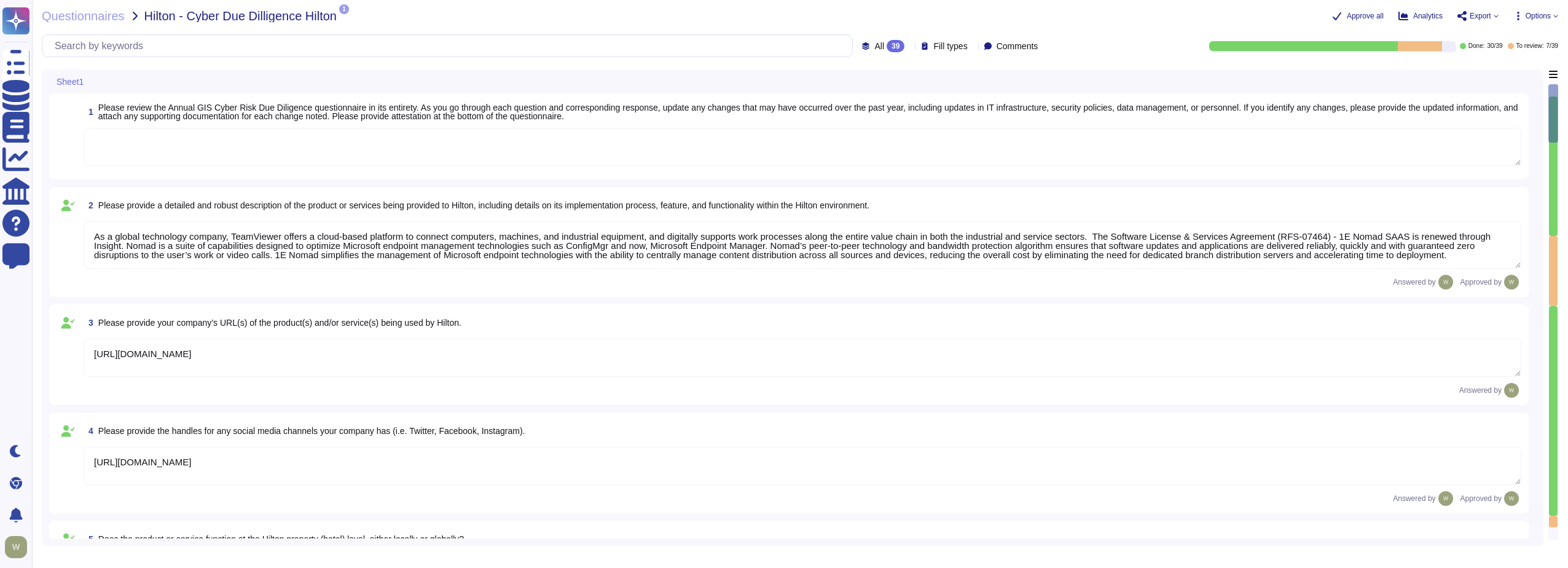
type textarea "As a global technology company, TeamViewer offers a cloud-based platform to con…"
type textarea "[URL][DOMAIN_NAME]"
type textarea "The product is deployed globally at Corporate and over 100 Properties. The solu…"
type textarea "We have a 'Senior Director, Security Operations', focused on strategy and gover…"
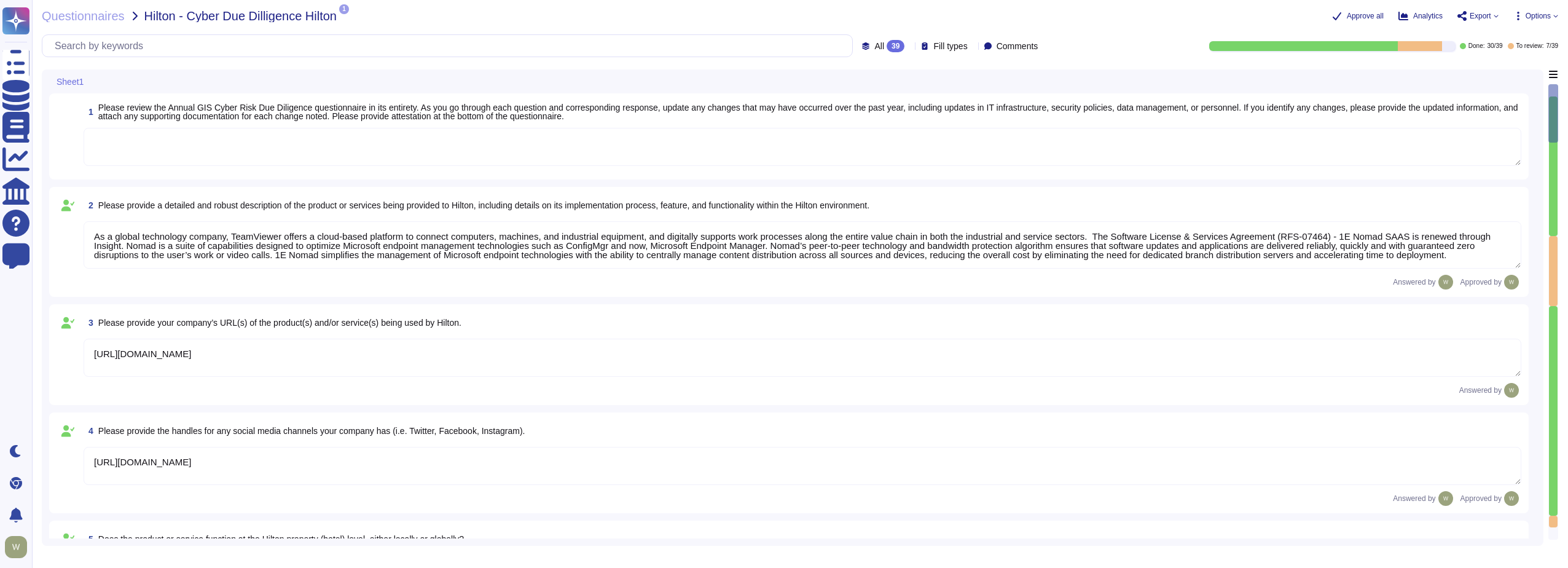
type textarea "Security training is required on a regular basis TeamViewer conducts regular se…"
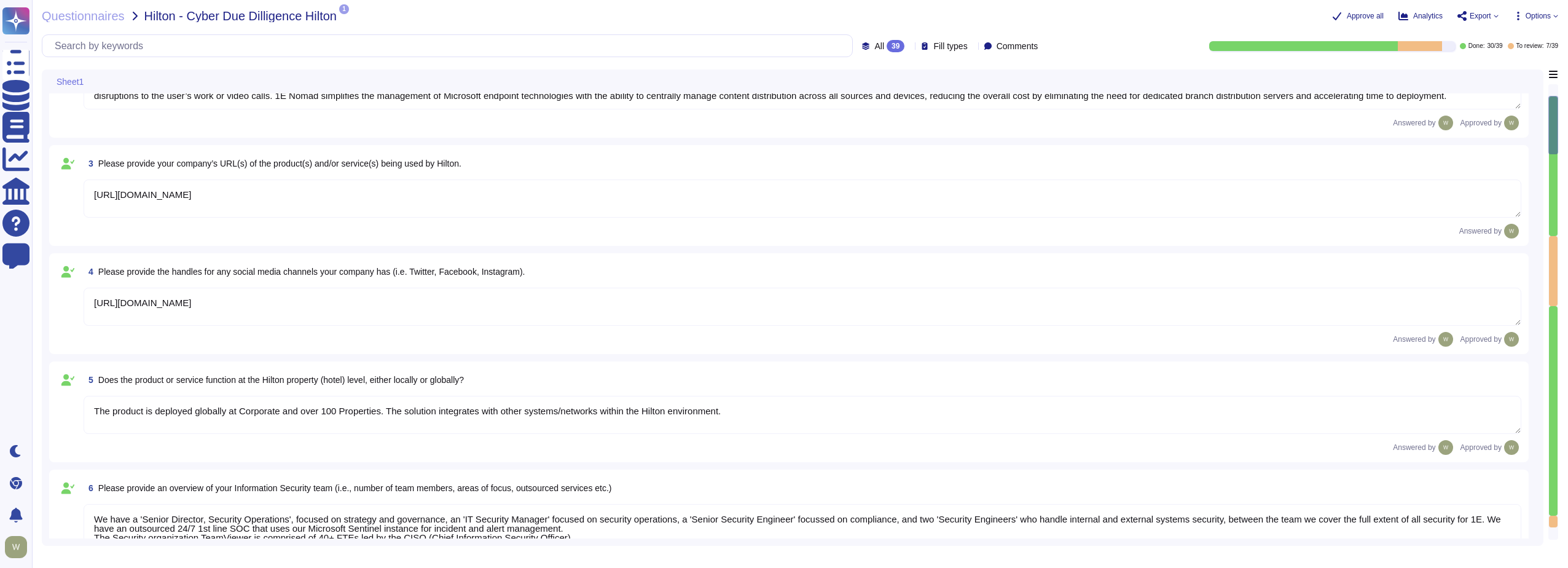
type textarea "New employees are trained for an average of two months as part of TeamViewer's …"
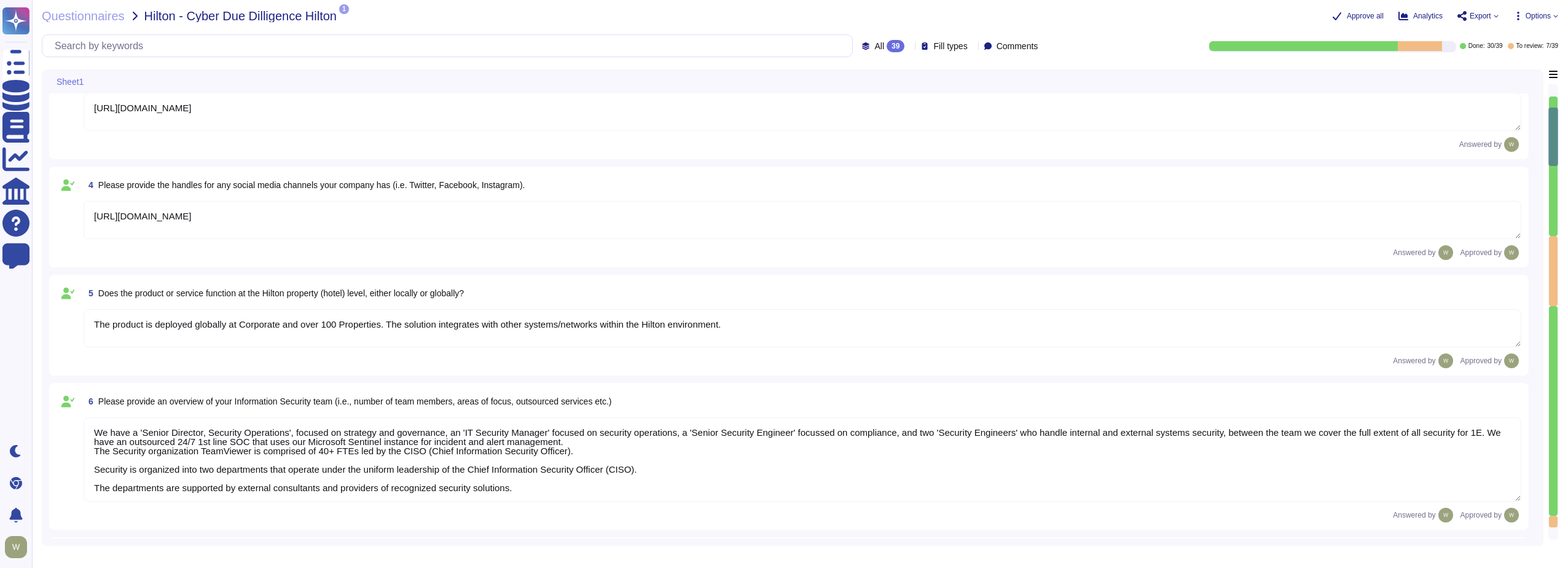
type textarea "TeamViewer Information Security Policy sets out TeamViewer’s high-level require…"
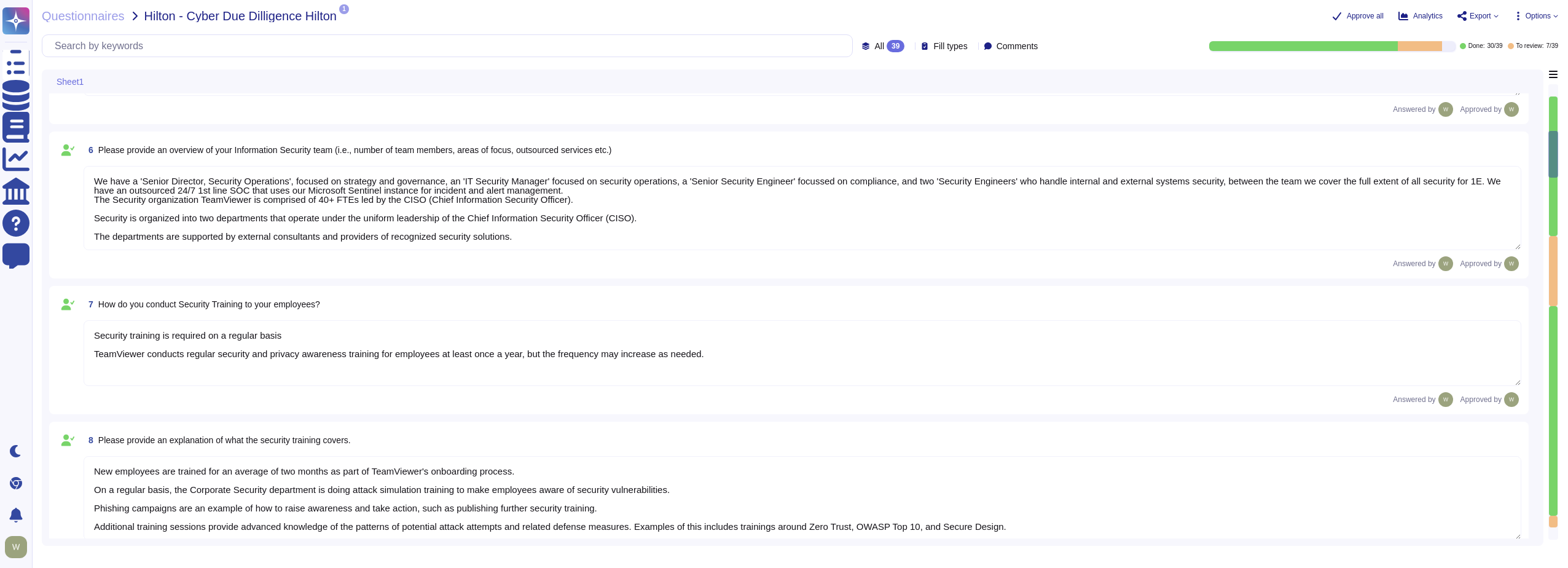
type textarea "TeamViewer follows an established S-SDLC policy based on the SAMM model as well…"
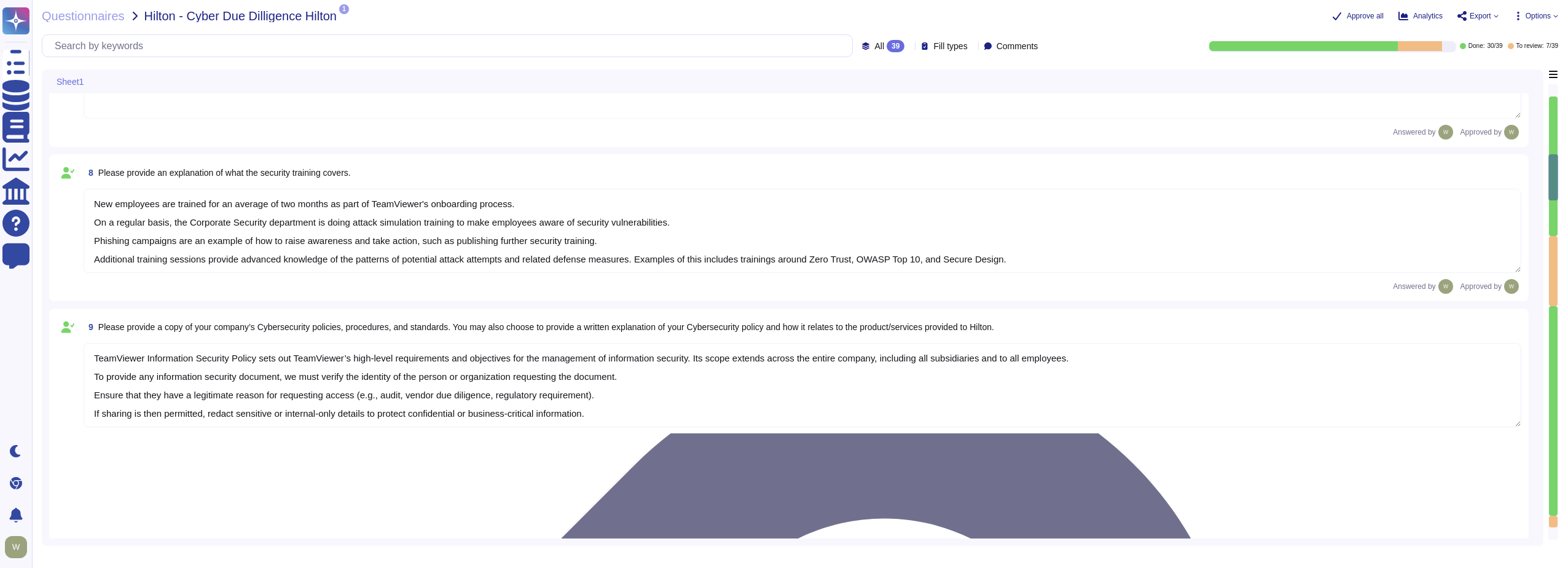
scroll to position [737, 0]
type textarea "The risk assessment procedure defines the responsibility, methodologies and pro…"
type textarea "TeamViewer leverages an external 24/7 SOC to monitor its network and spot any a…"
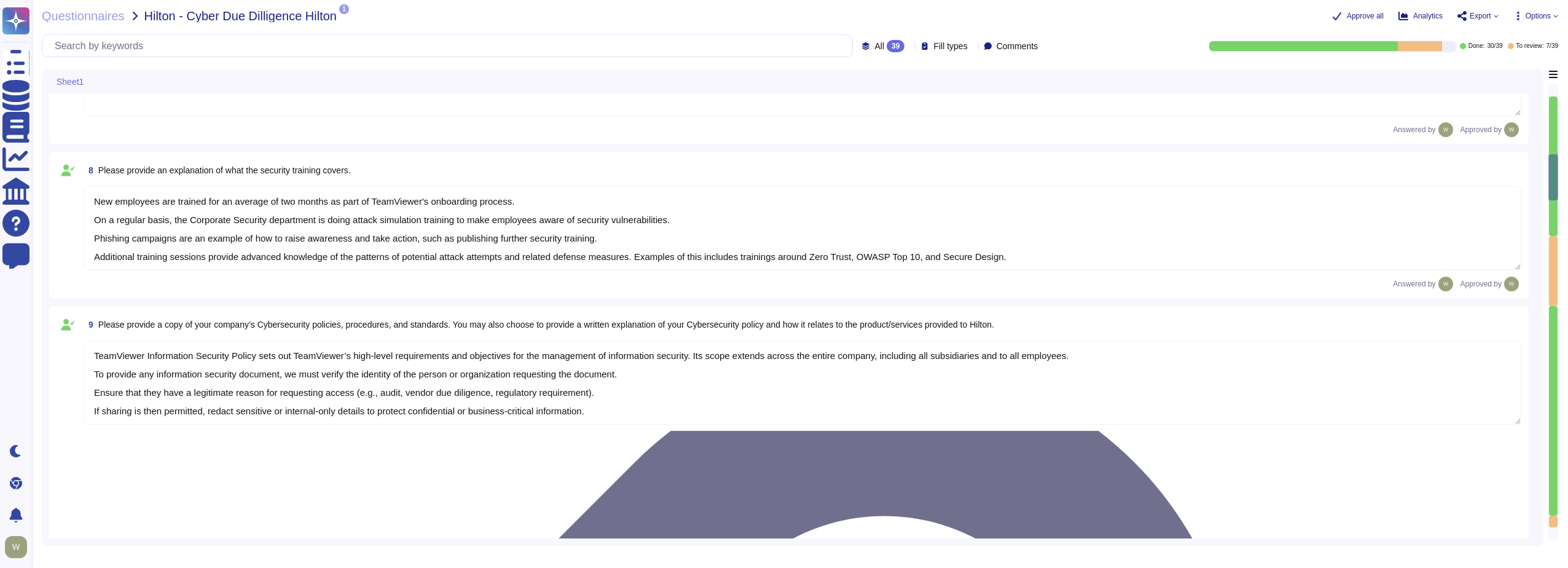
scroll to position [1, 0]
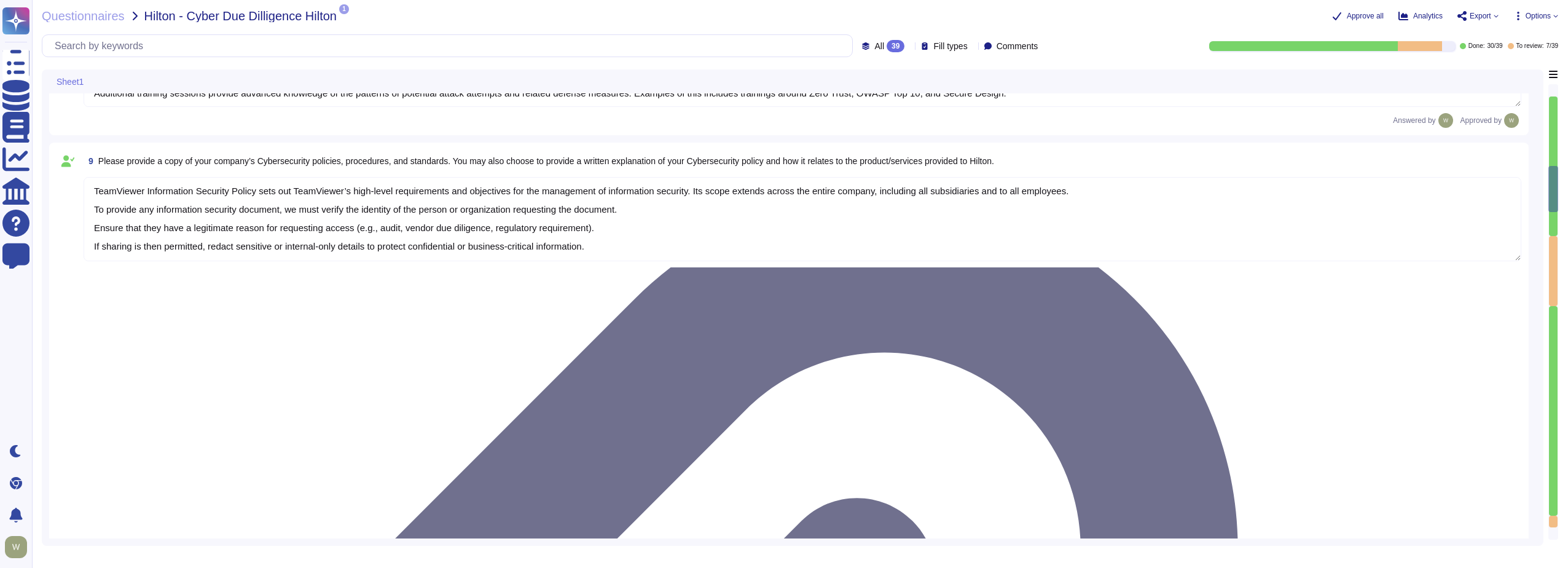
type textarea "TeamViewer owns several certifications which includes but does not limit to: • …"
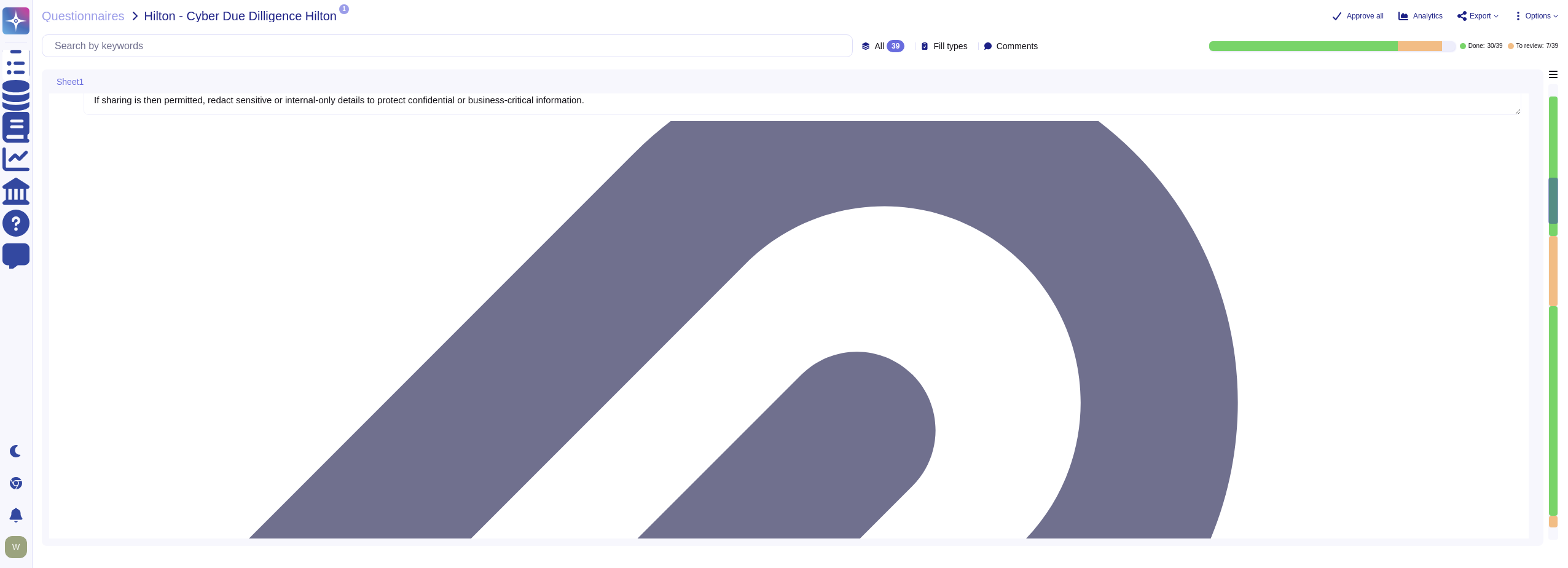
scroll to position [1106, 0]
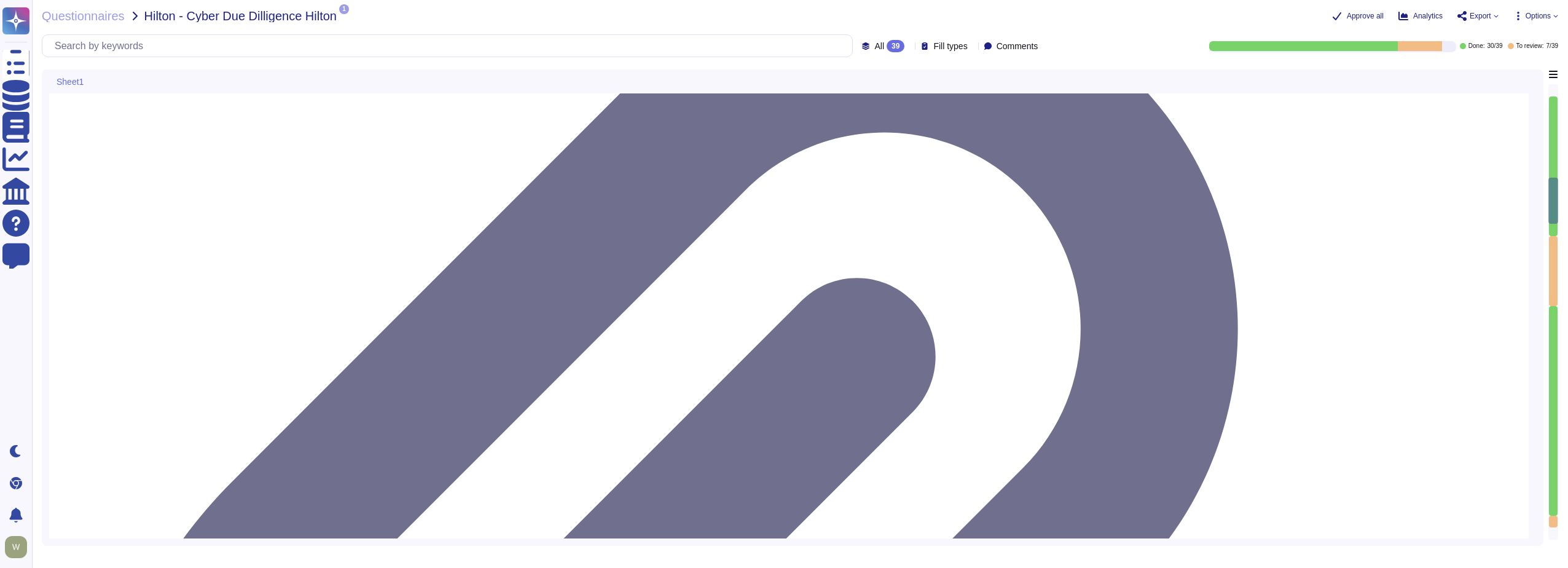
type textarea "Yes, Hilton Guest/Employee data is collected."
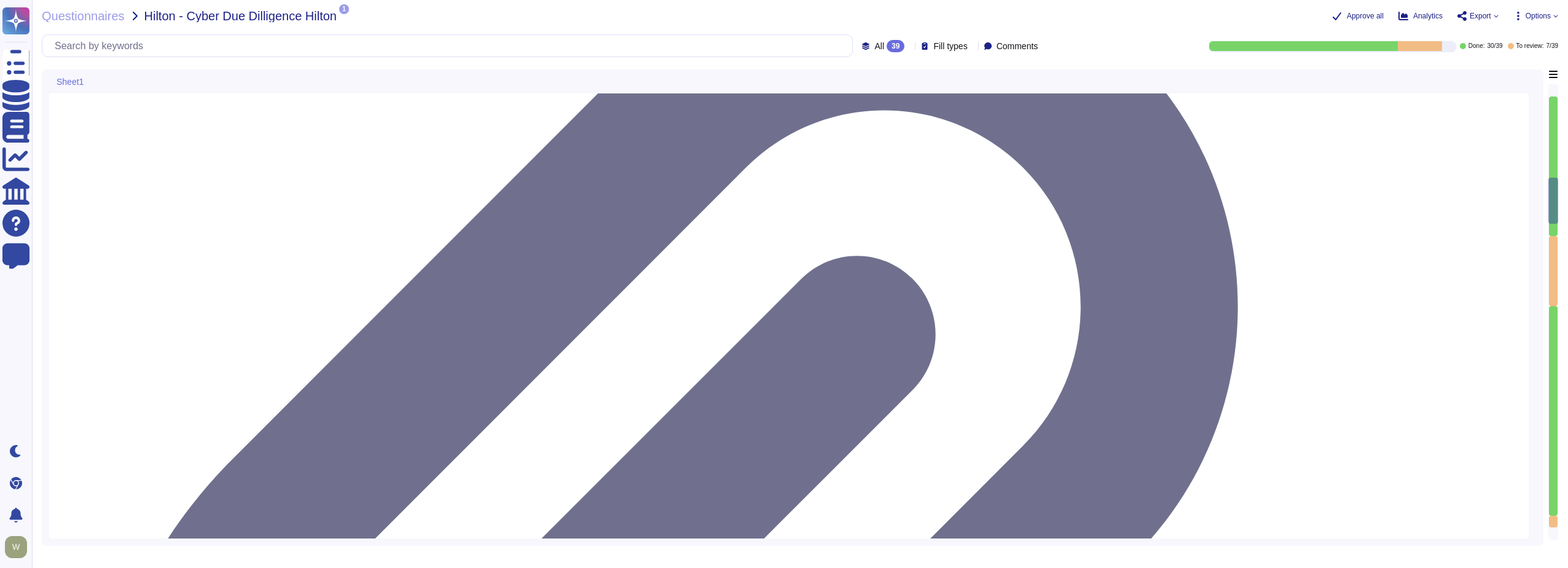
scroll to position [1168, 0]
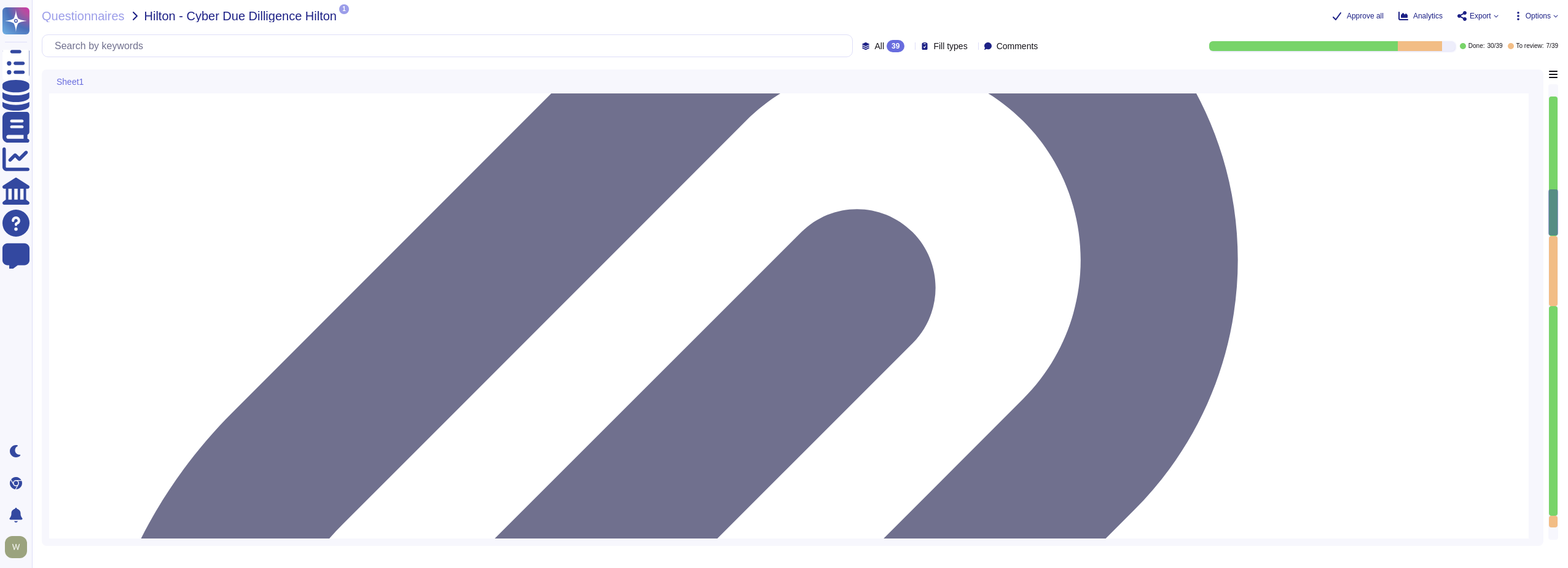
type textarea "Yes Customer is the data controller and TeamViewer the data processors. Data is…"
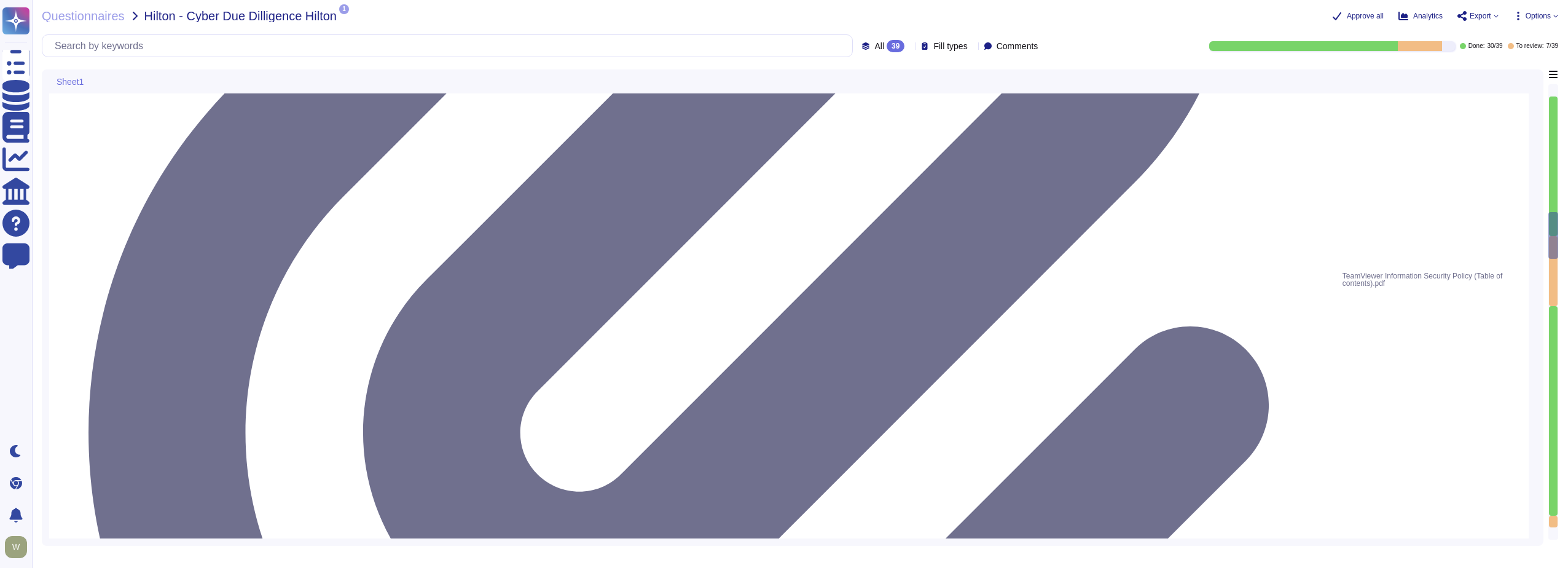
scroll to position [1537, 0]
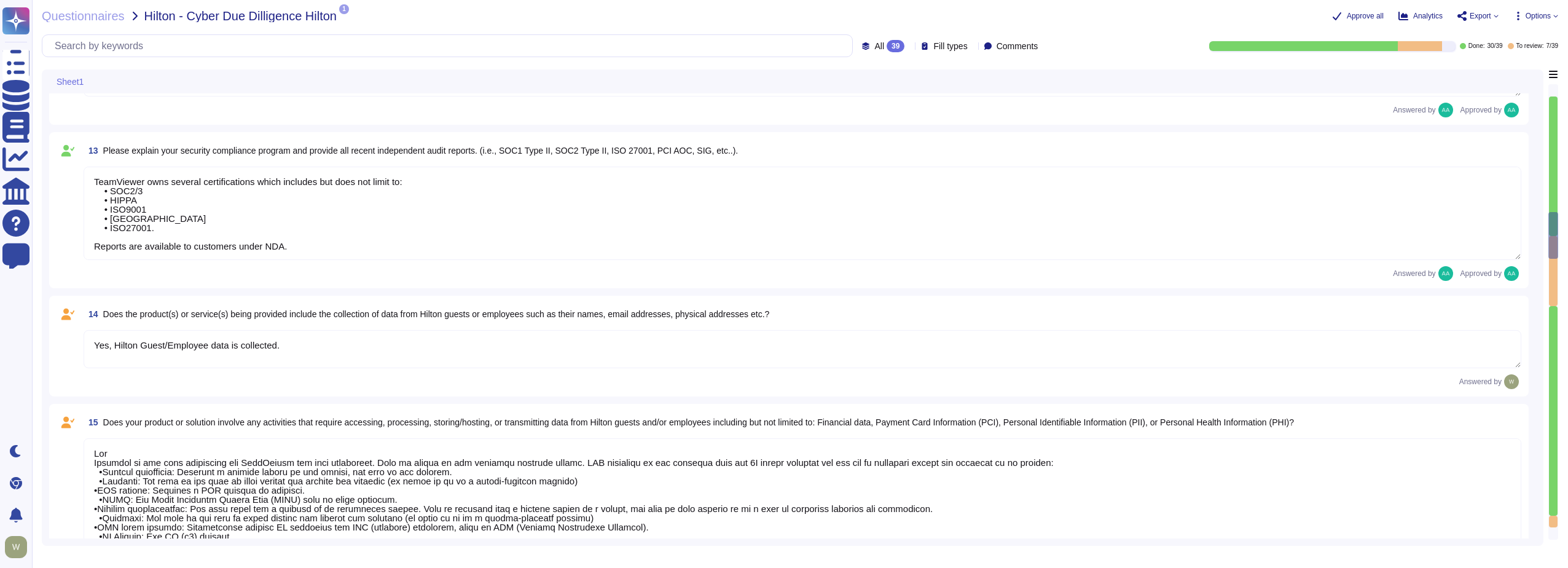
type textarea "Data is in-scope and is in compliance with GDPR As a company headquartered in G…"
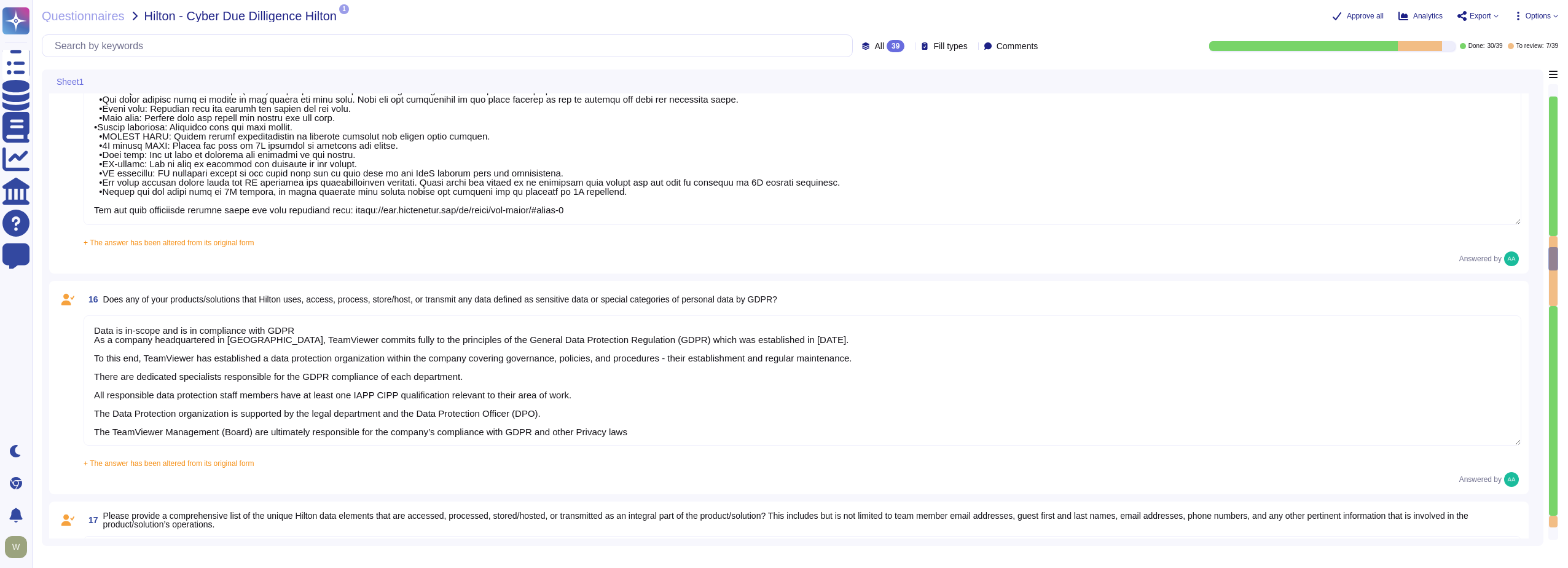
scroll to position [2090, 0]
type textarea "PII collected by the platform for use by customers within the platform is as fo…"
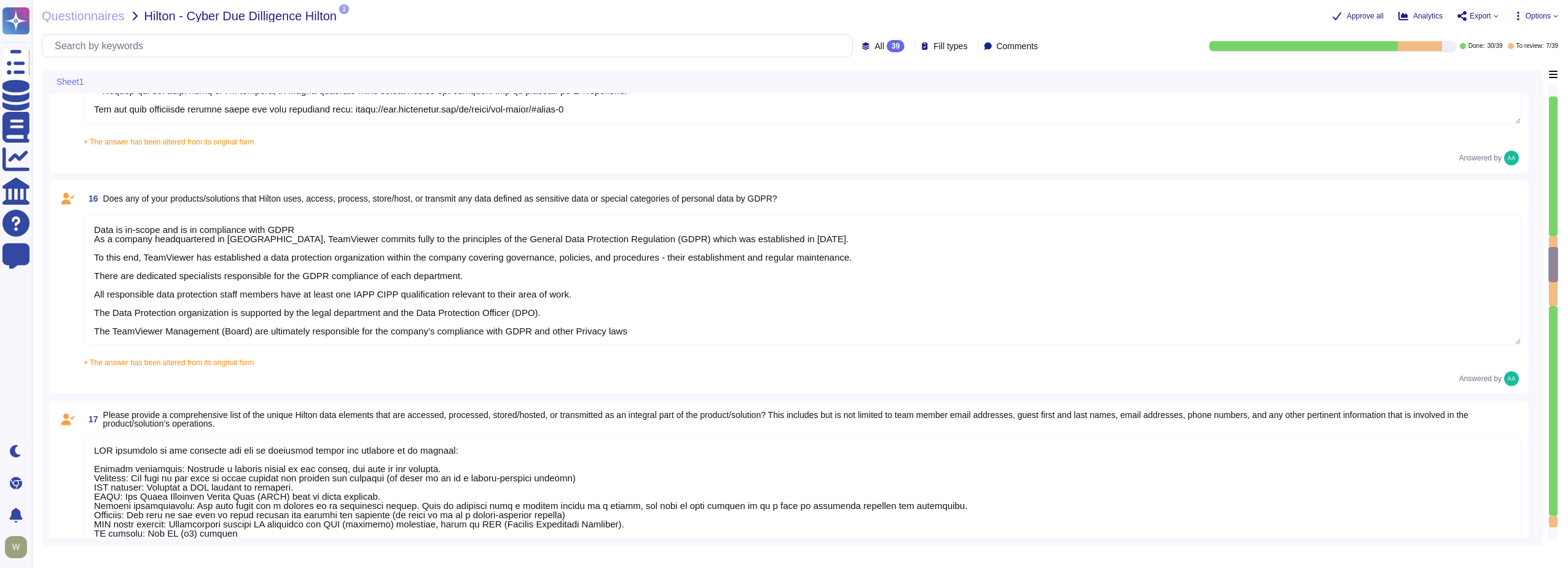
type textarea "30k-500k data records are involved"
type textarea "Ninety days after service termination (or earlier upon request) 1E deletes all …"
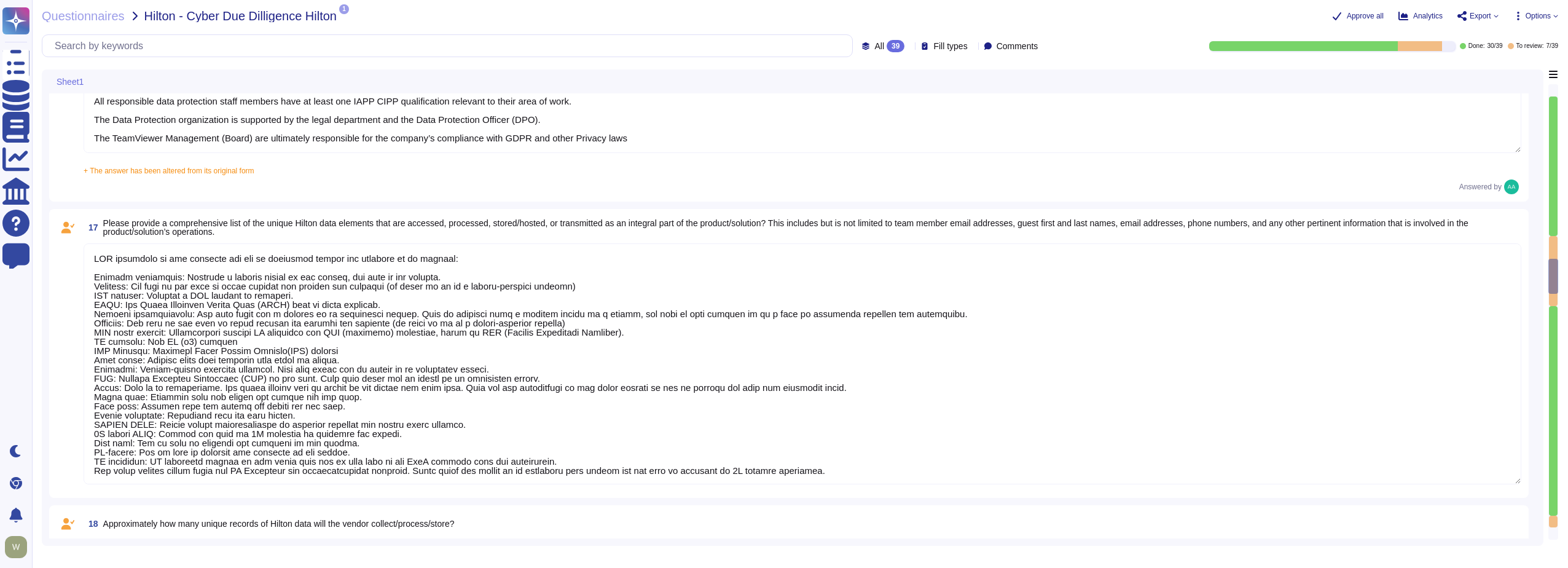
type textarea "PII collected by the platform for use by customers within the platform is as fo…"
type textarea "Data encryption Encryption in transit All data transmitted to and from 1E over …"
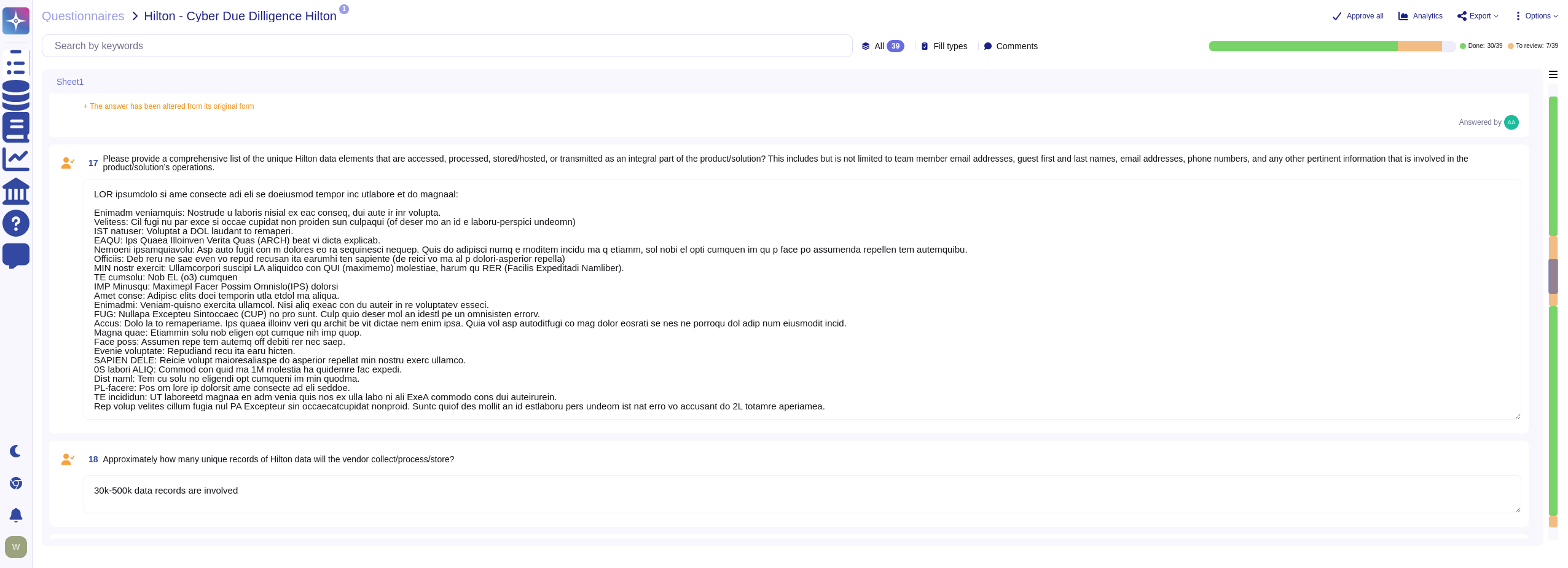
type textarea "PII collected by the platform for use by customers within the platform is as fo…"
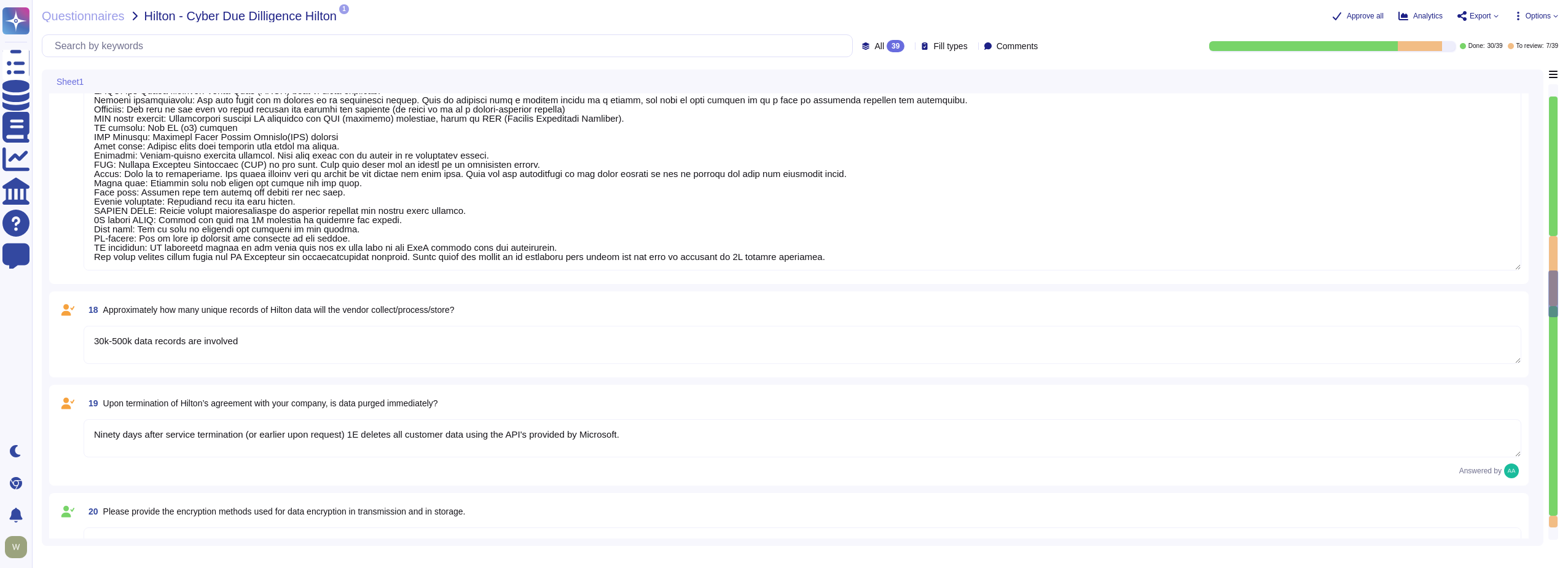
type textarea "security@1e.com The Security Team can be contacted via privacy@teamviewer.com o…"
type textarea "We have a comprehensive incident response plan in place, which includes the rol…"
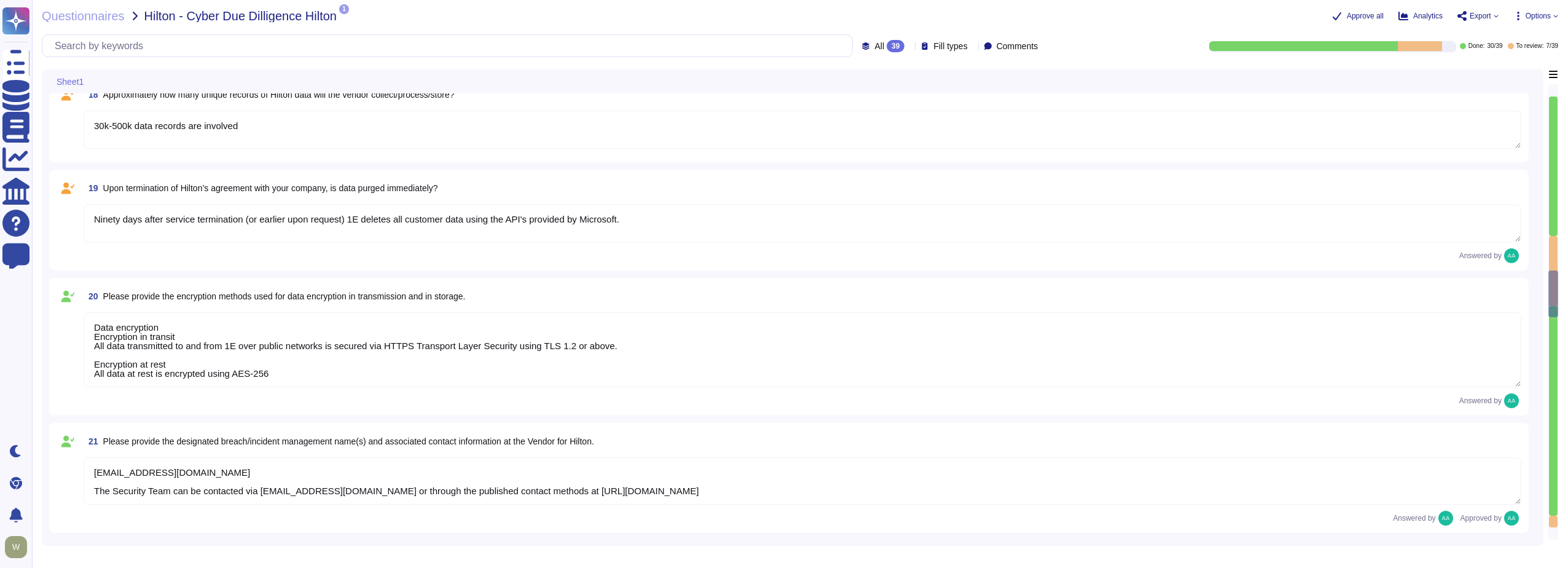
type textarea "PII collected by the platform for use by customers within the platform is as fo…"
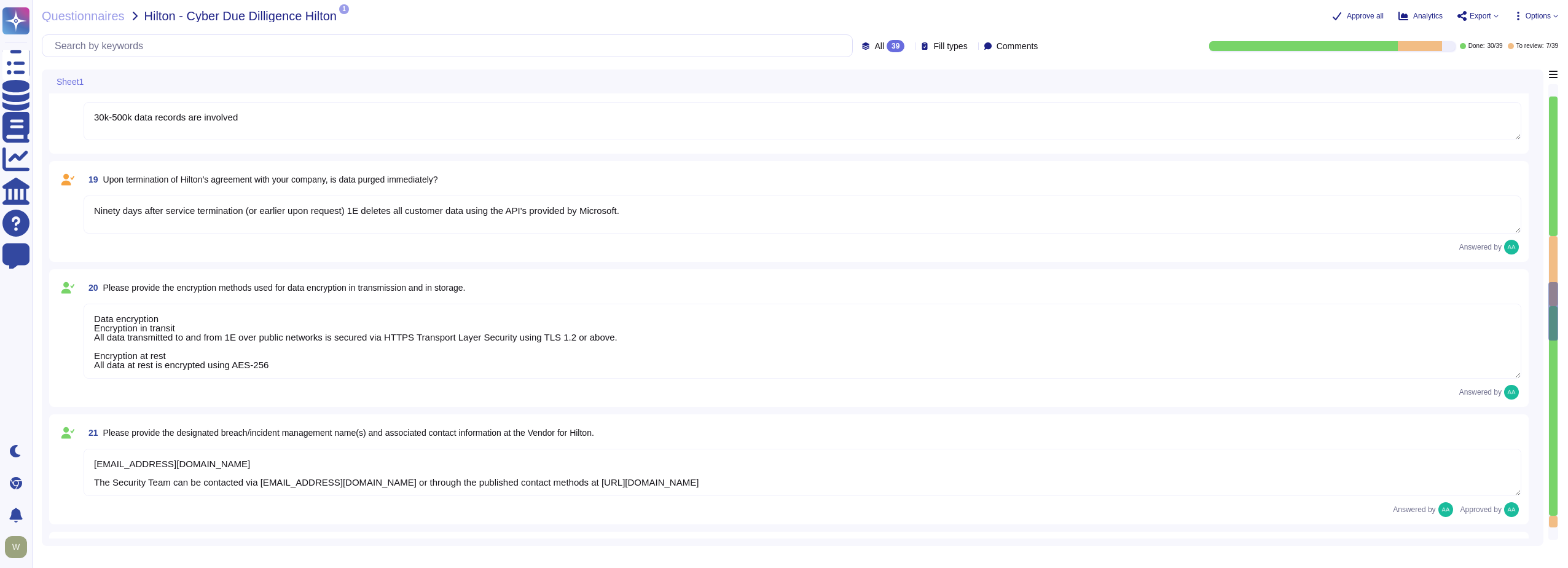
type textarea "The dedicated mechanisms will not offer real-time notifications of a breach Tea…"
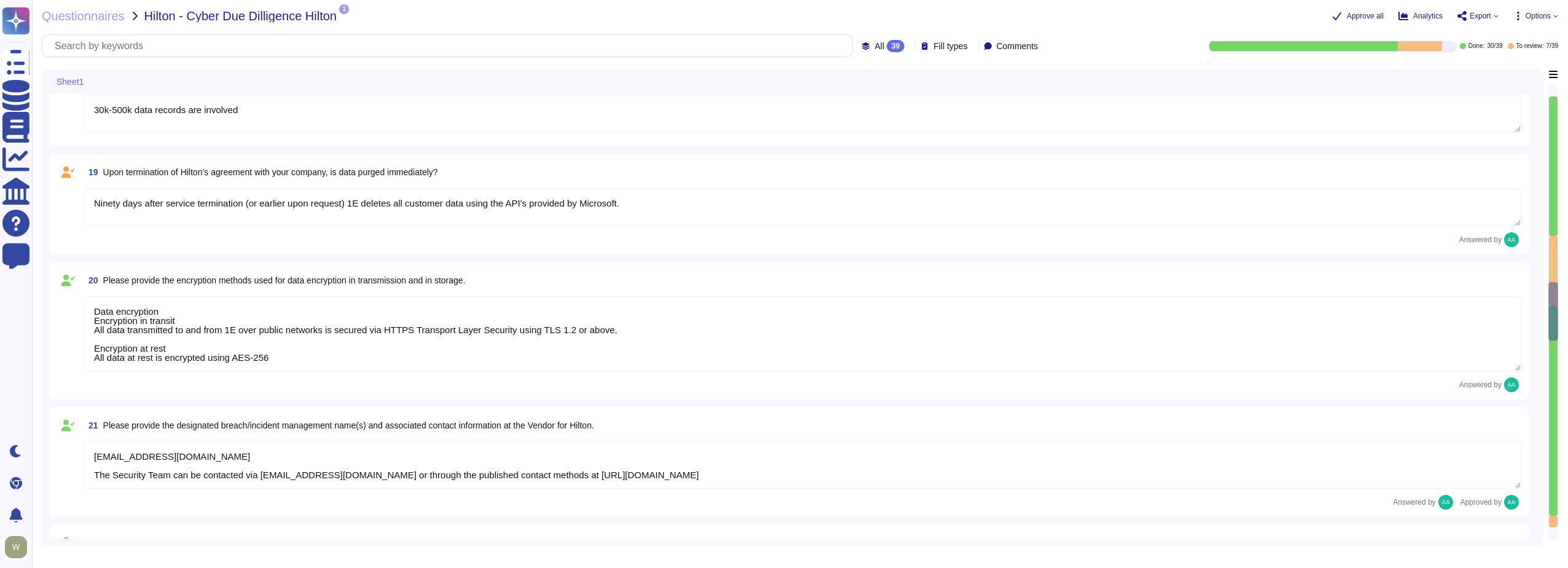
type textarea "PII collected by the platform for use by customers within the platform is as fo…"
type textarea "TeamViewer has established a streamlined data breach notification process in ac…"
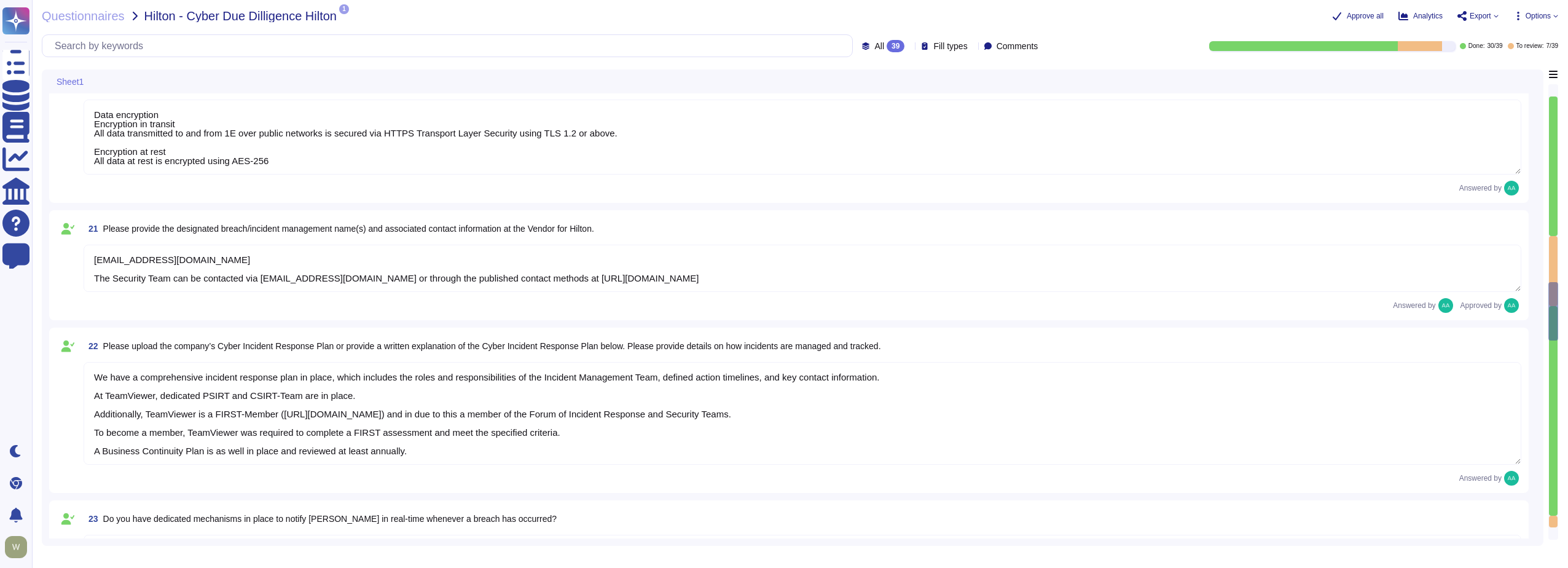
type textarea "PII collected by the platform for use by customers within the platform is as fo…"
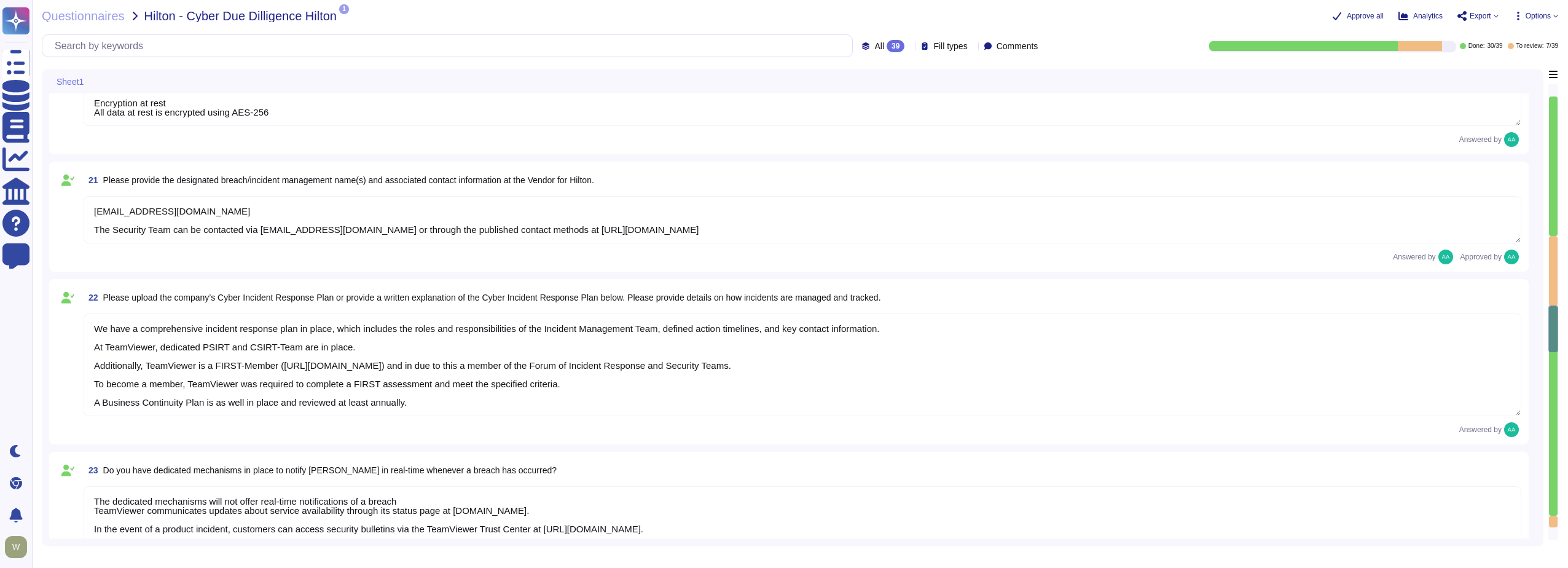
type textarea "A Breach has not occurred within the last year No, our products have been safe …"
type textarea "PII collected by the platform for use by customers within the platform is as fo…"
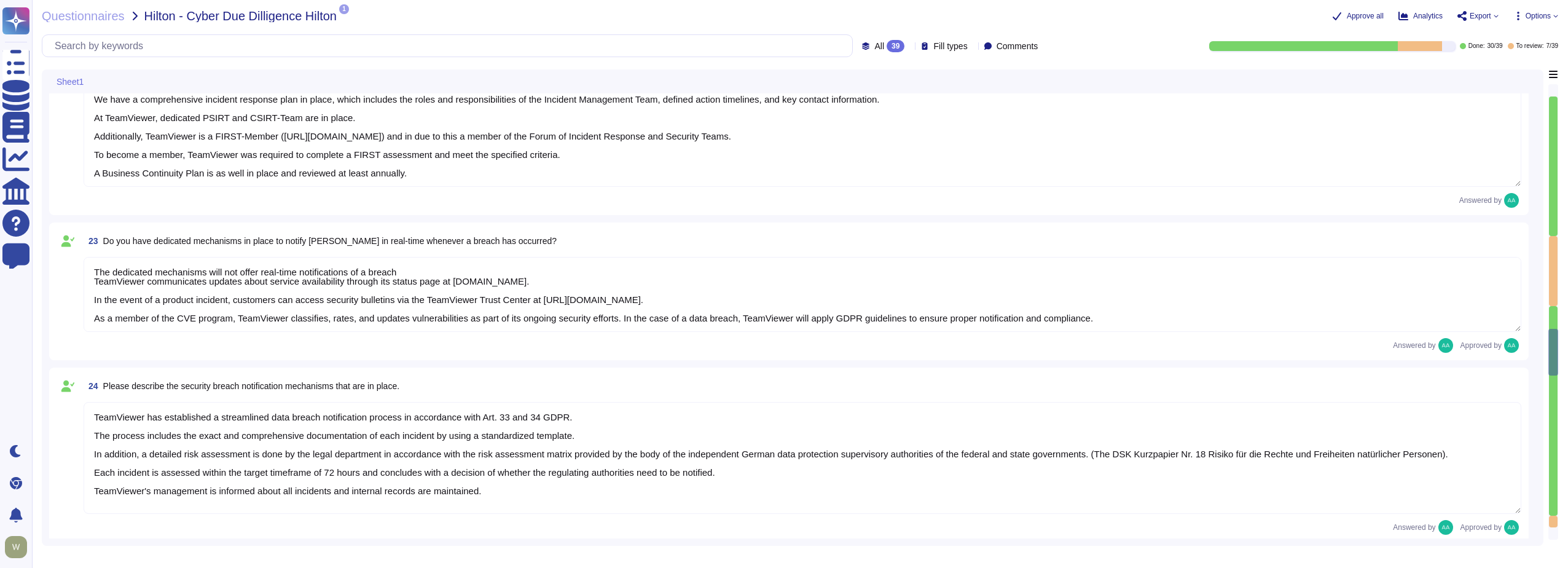
type textarea "TeamViewer has implemented a best-in-class commercial vulnerability scanner tha…"
type textarea "Continually Vulnerability scans are performed daily on the environment to ident…"
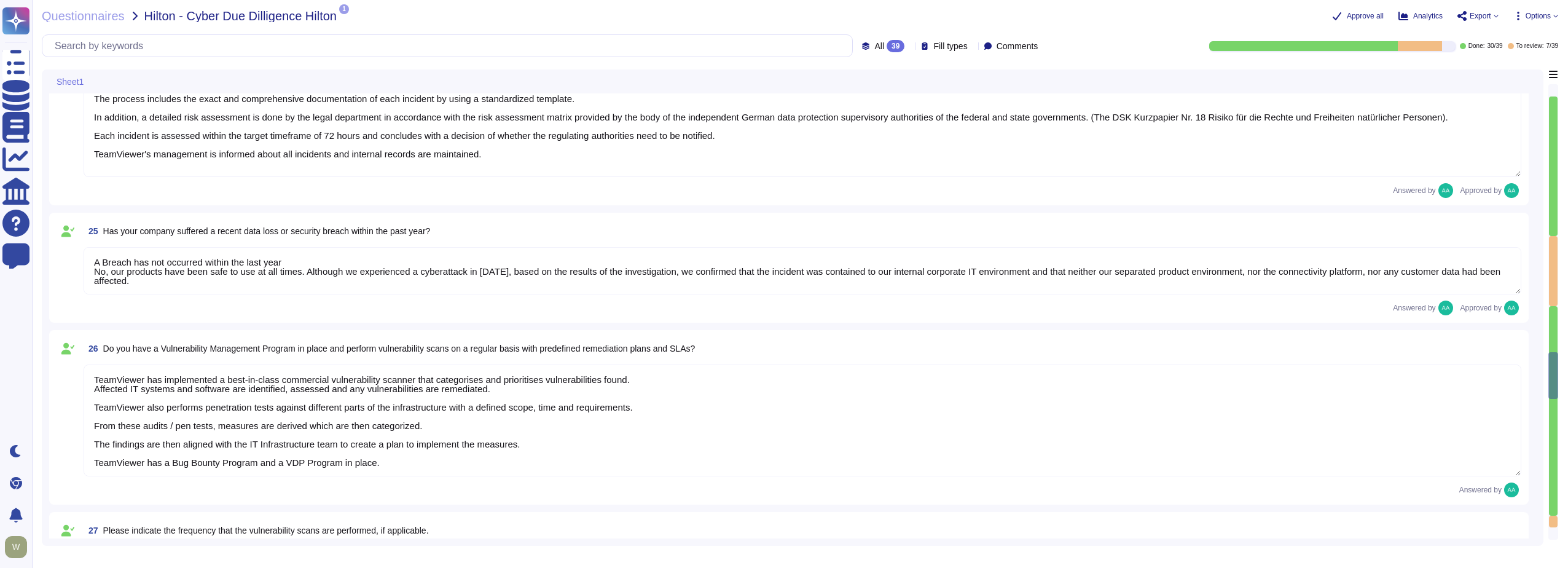
type textarea "Teamviewer utilizes an intrusion detection system (IDS) in the datacenter and o…"
type textarea "Yes there is a common baseline hardening and a "System Hardening Policy". It in…"
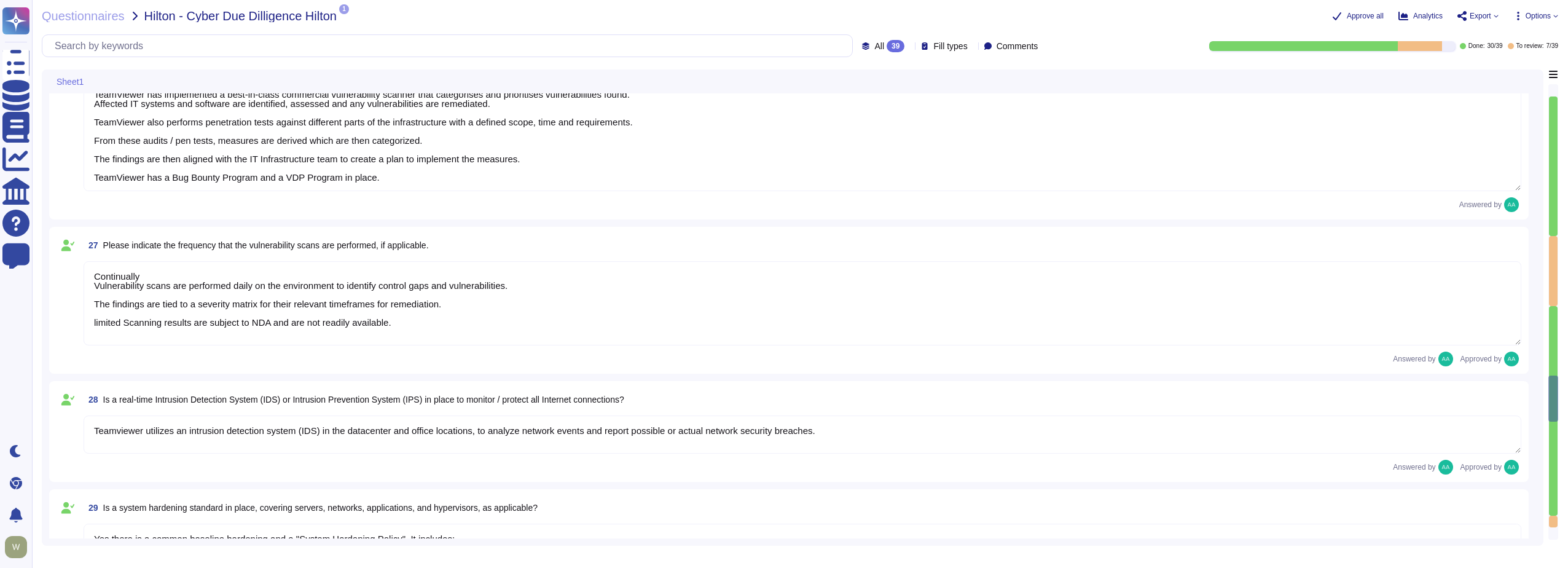
type textarea "TeamViewer has implemented a change advisory board (CAB) for all relevant IT ch…"
type textarea "requested documentation is not made available to customers even with NDA as thi…"
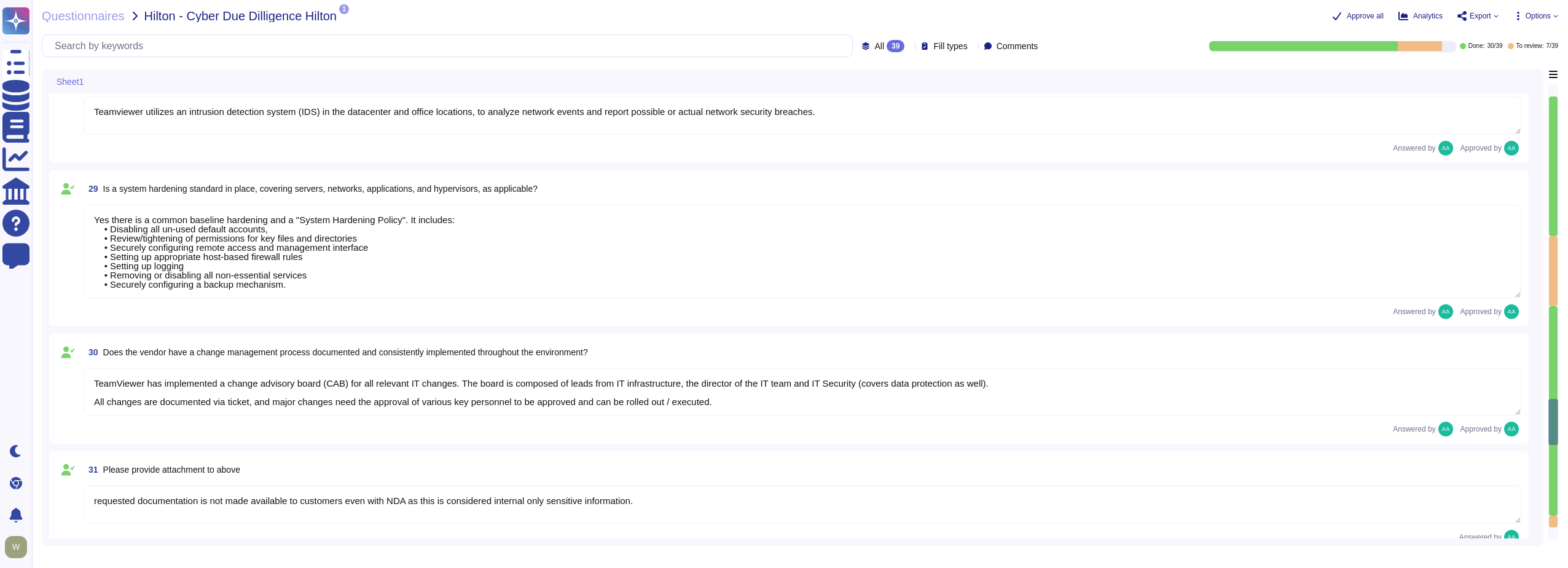
type textarea "TeamViewer has enterprise logging sensors deployed throughout the network that …"
type textarea "Yes, TeamViewer has established formal access management procedures that are bo…"
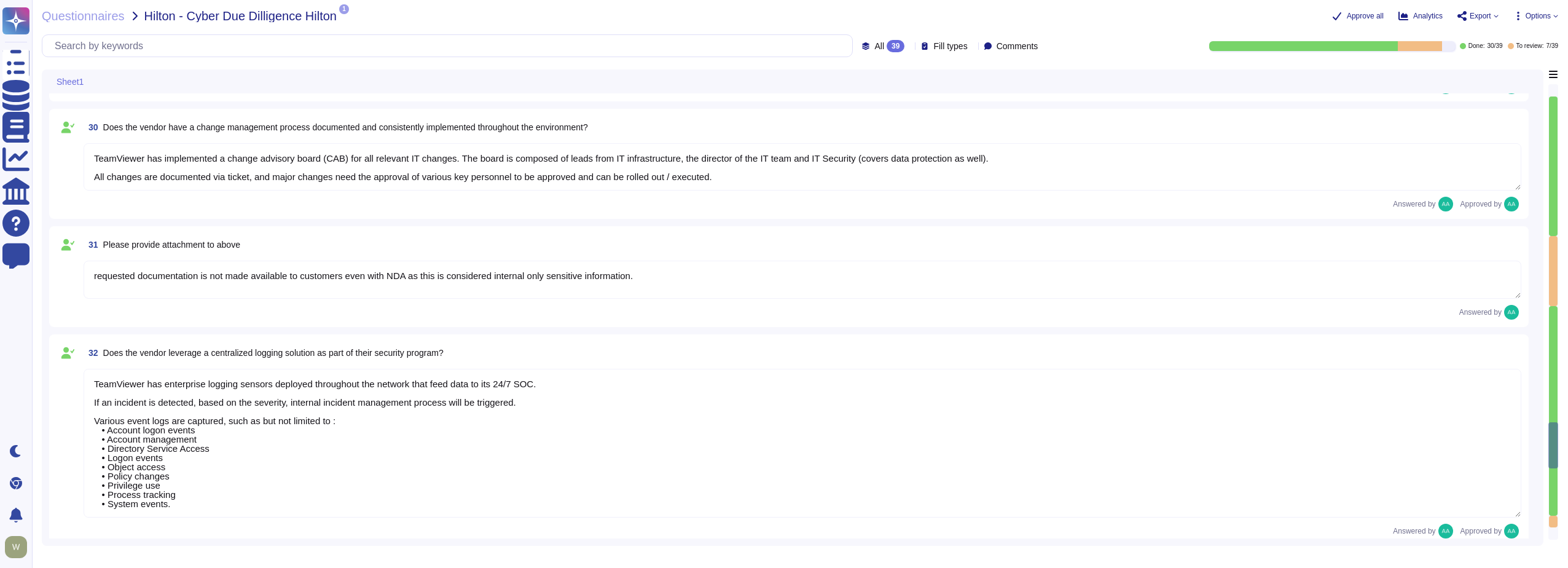
type textarea "The access provisioning and de-provisioning process for our product/service is …"
type textarea "The access review process for our product/service requires customers to conduct…"
type textarea "The account monitoring process is the responsibility of the customers. They can…"
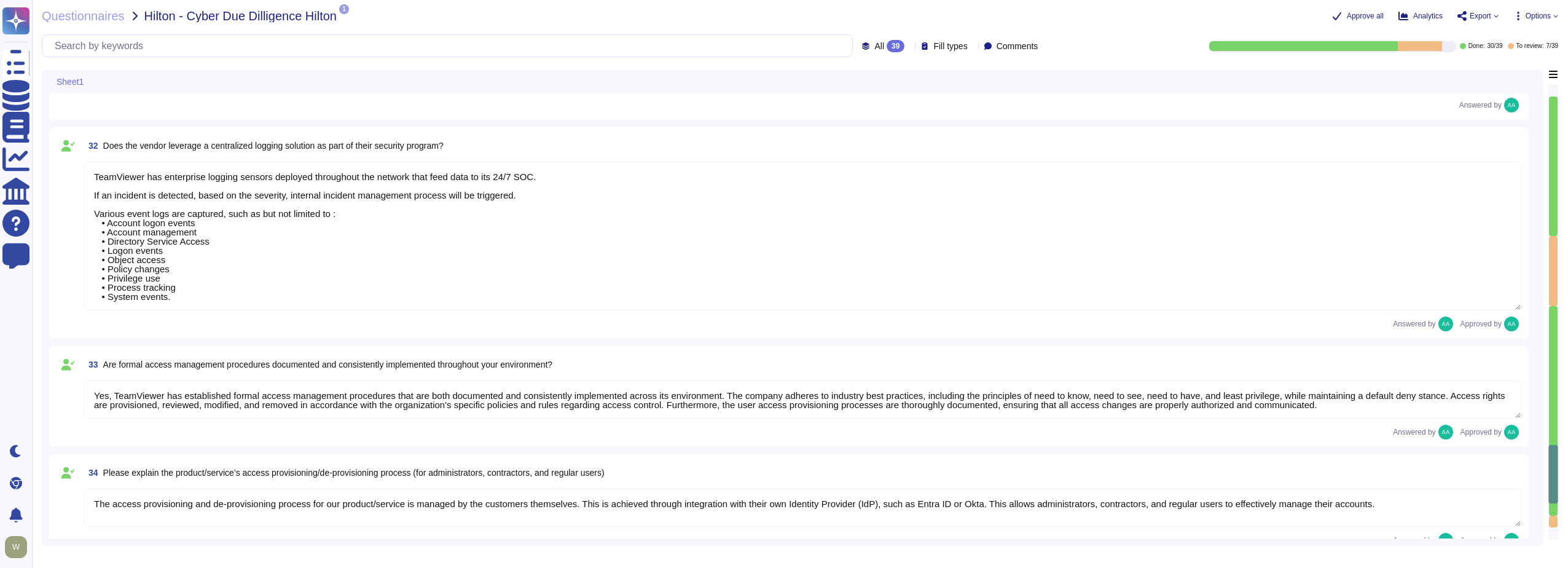
type textarea "Access to internally managed systems is mandatory through passwordless SSO mech…"
type textarea "Minimum 20 character passphrase, no complexity requirements, no expiry, no chan…"
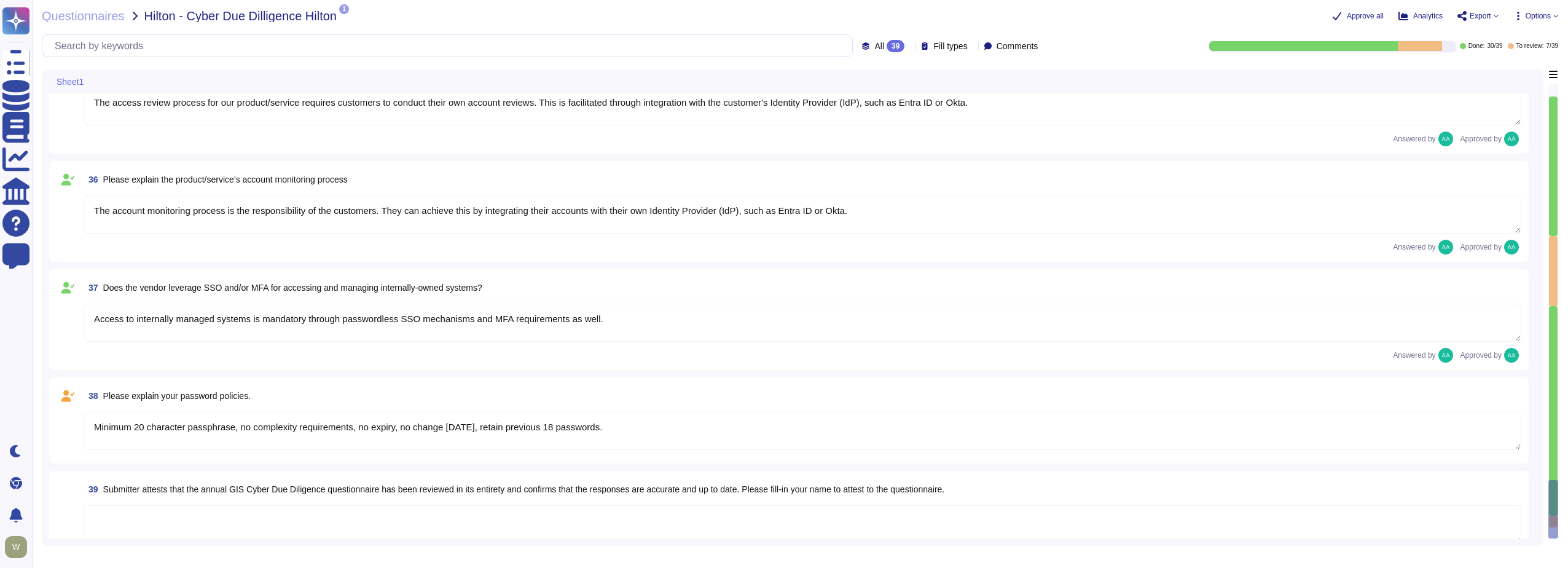
scroll to position [4963, 0]
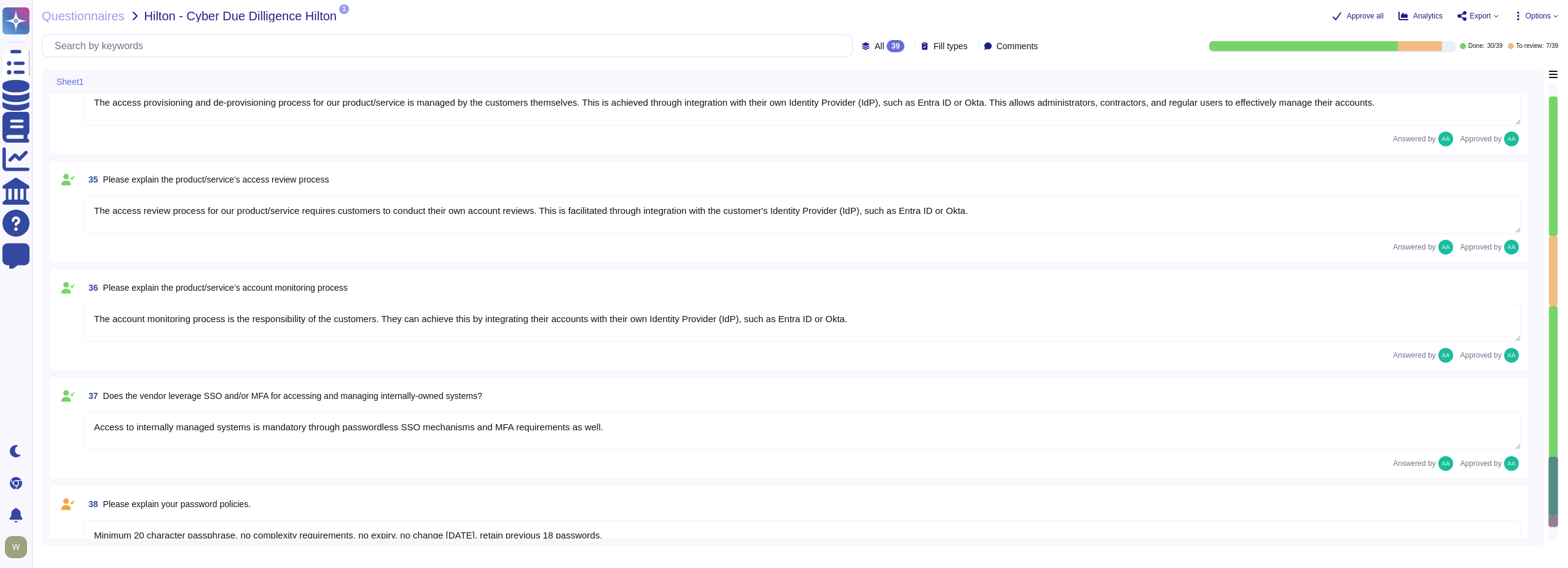
type textarea "TeamViewer has enterprise logging sensors deployed throughout the network that …"
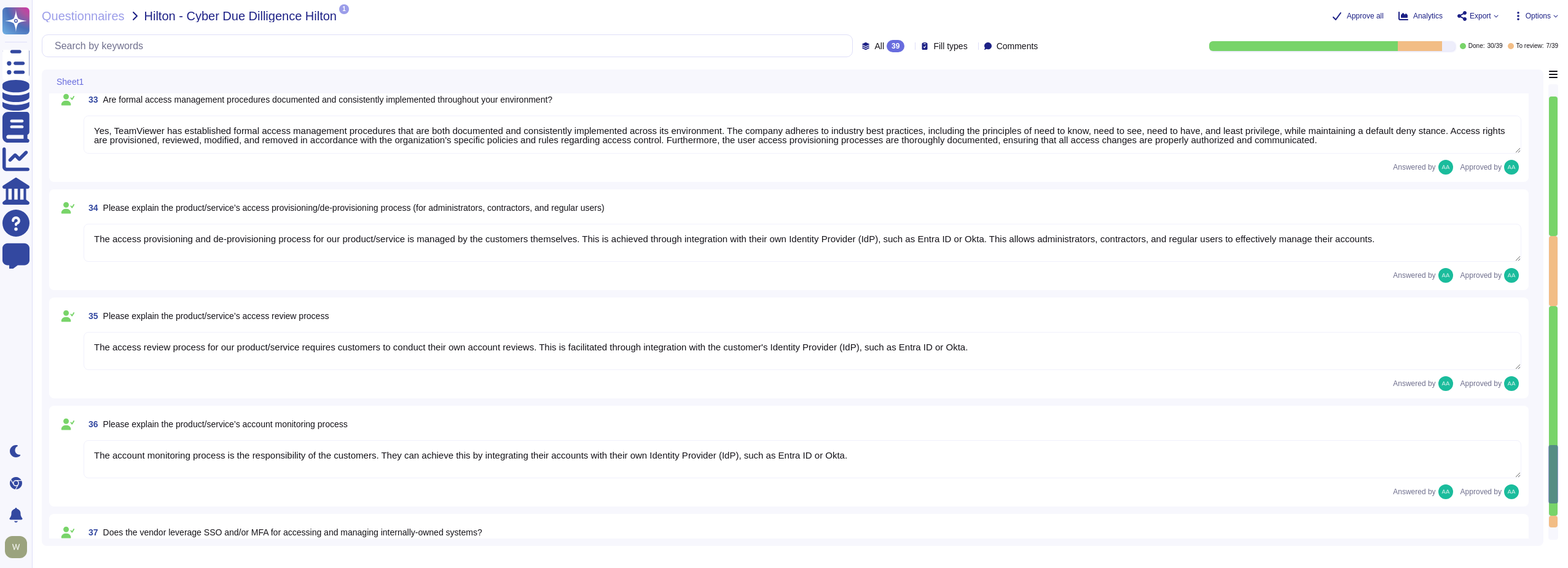
scroll to position [4685, 0]
type textarea "requested documentation is not made available to customers even with NDA as thi…"
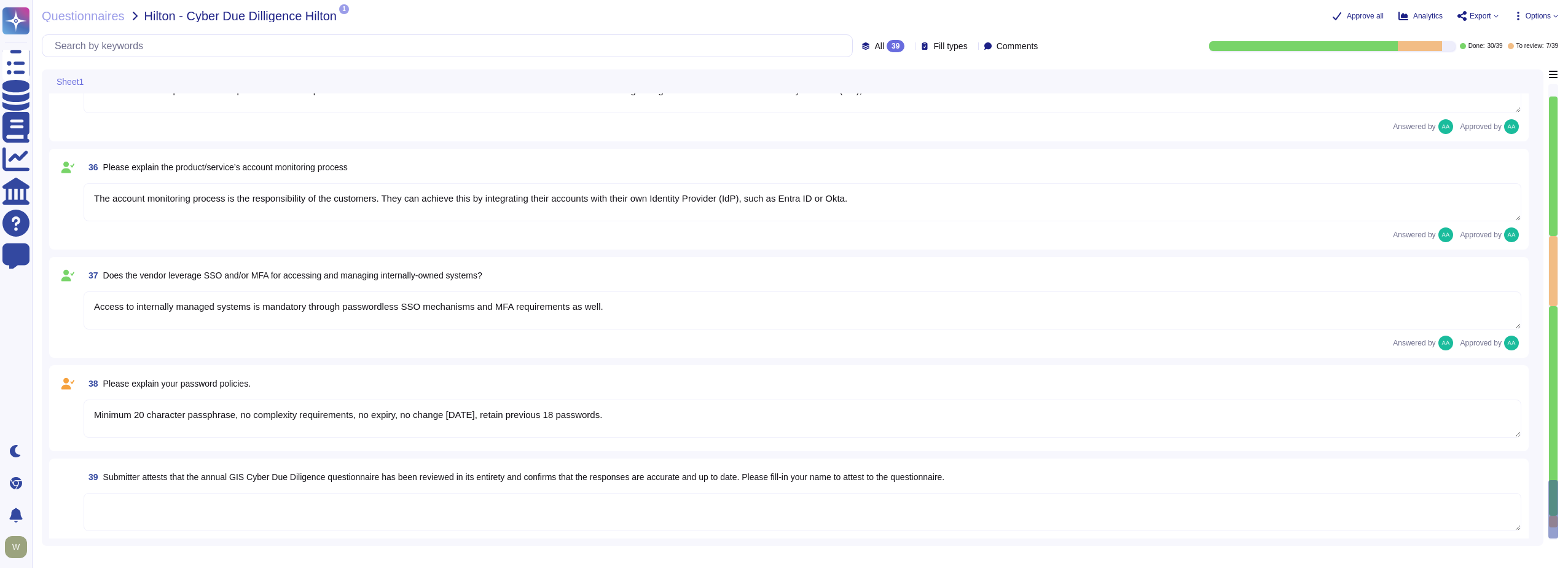
scroll to position [4963, 0]
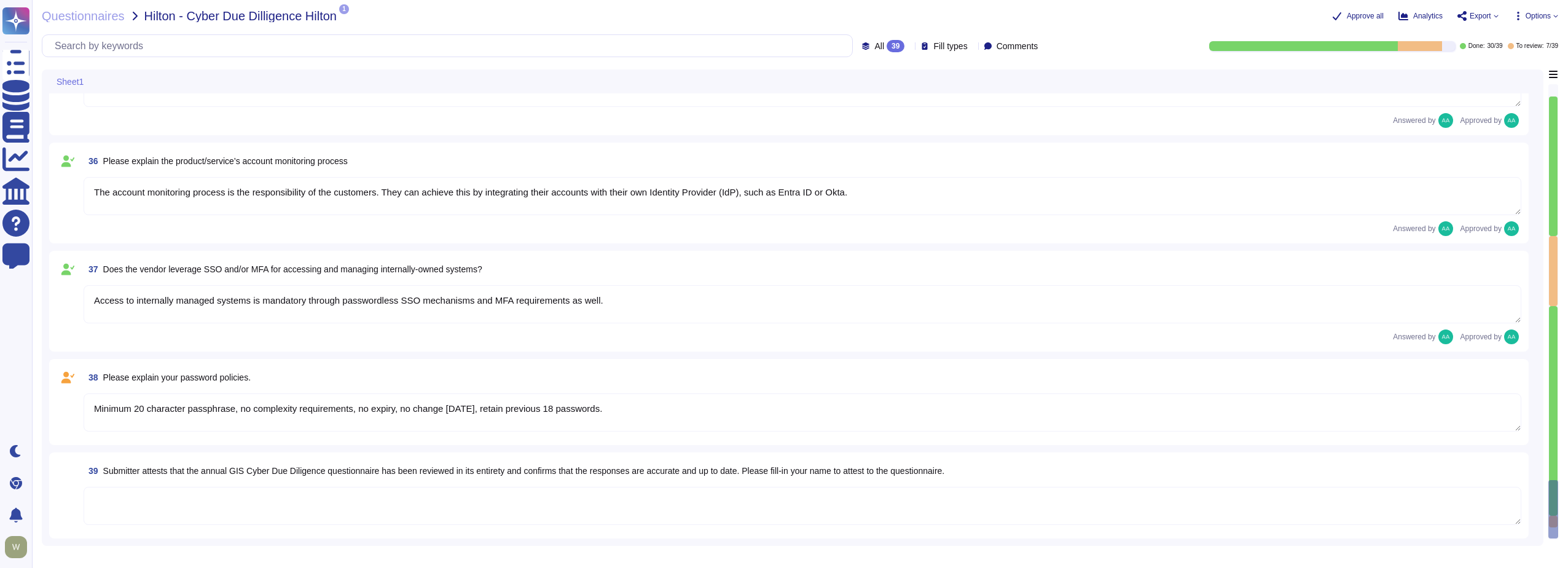
click at [641, 419] on textarea "Minimum 20 character passphrase, no complexity requirements, no expiry, no chan…" at bounding box center [802, 413] width 1438 height 38
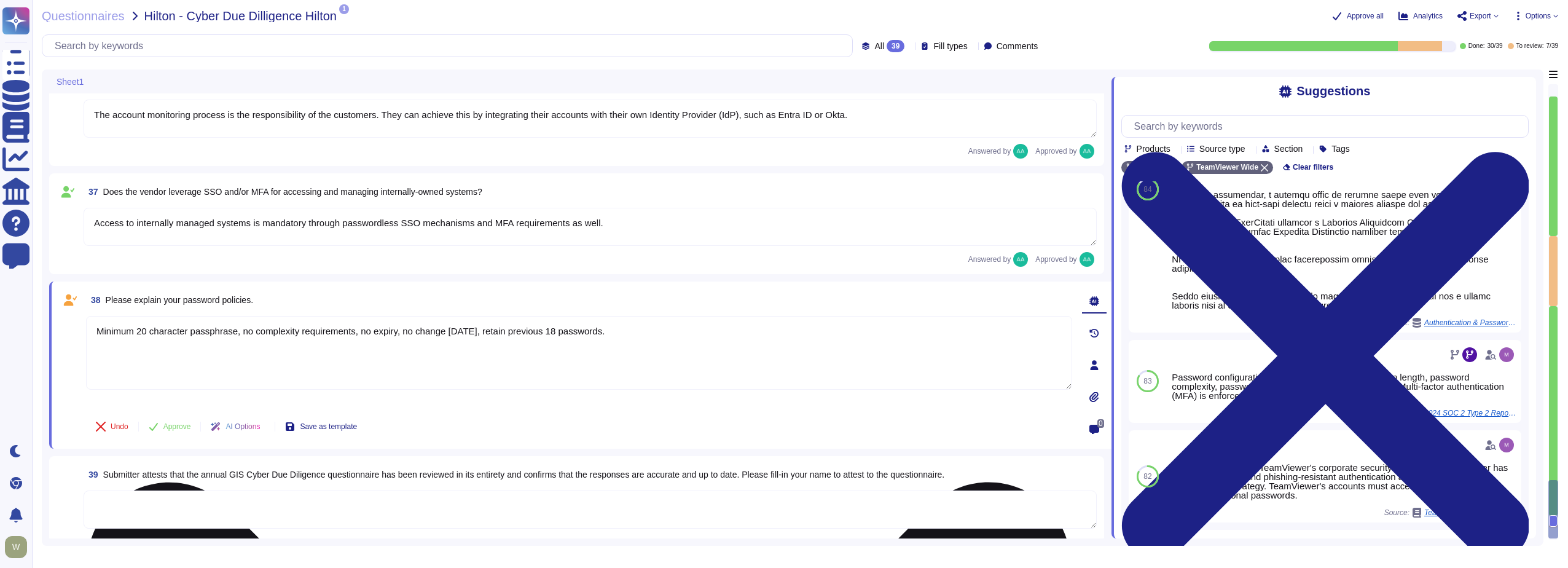
scroll to position [5044, 0]
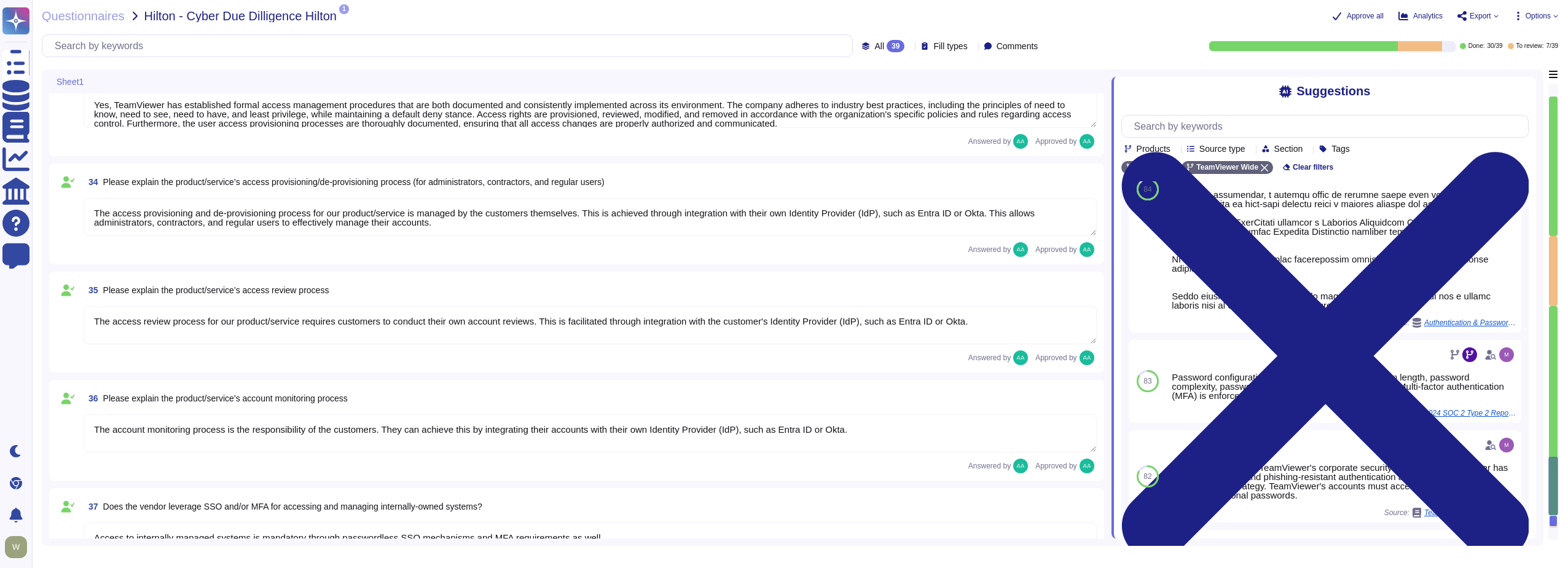
type textarea "TeamViewer has enterprise logging sensors deployed throughout the network that …"
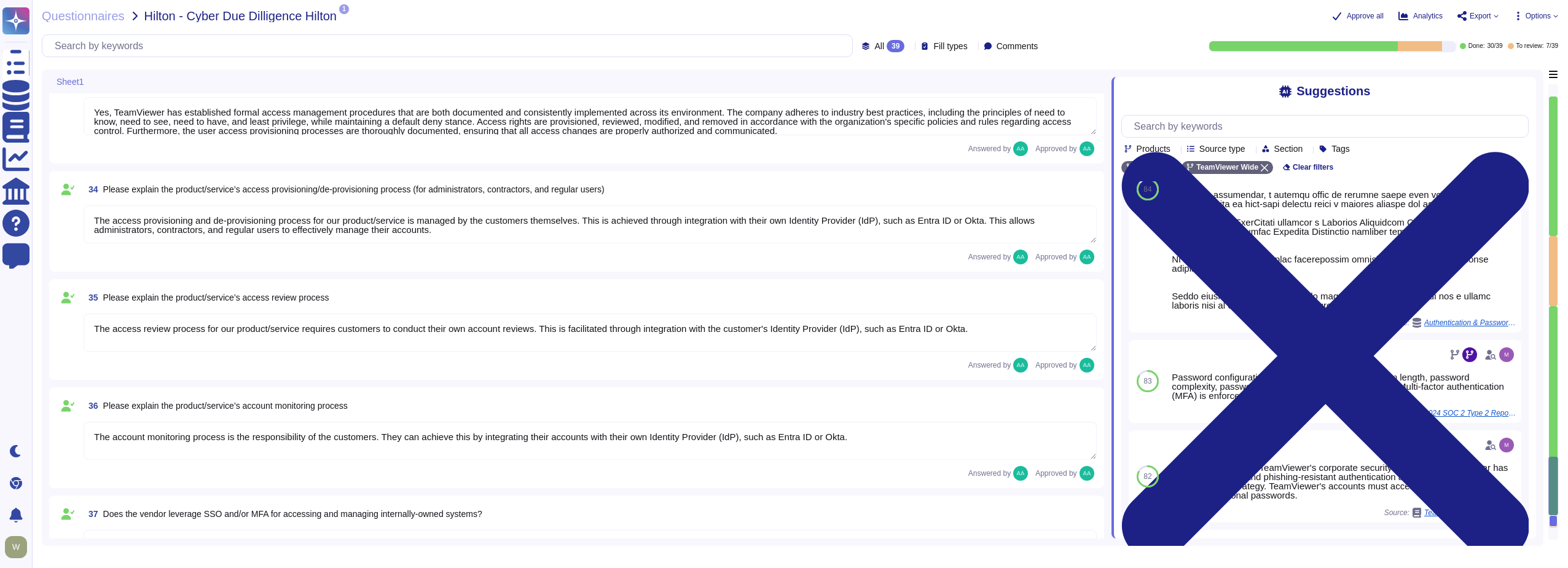
type textarea "requested documentation is not made available to customers even with NDA as thi…"
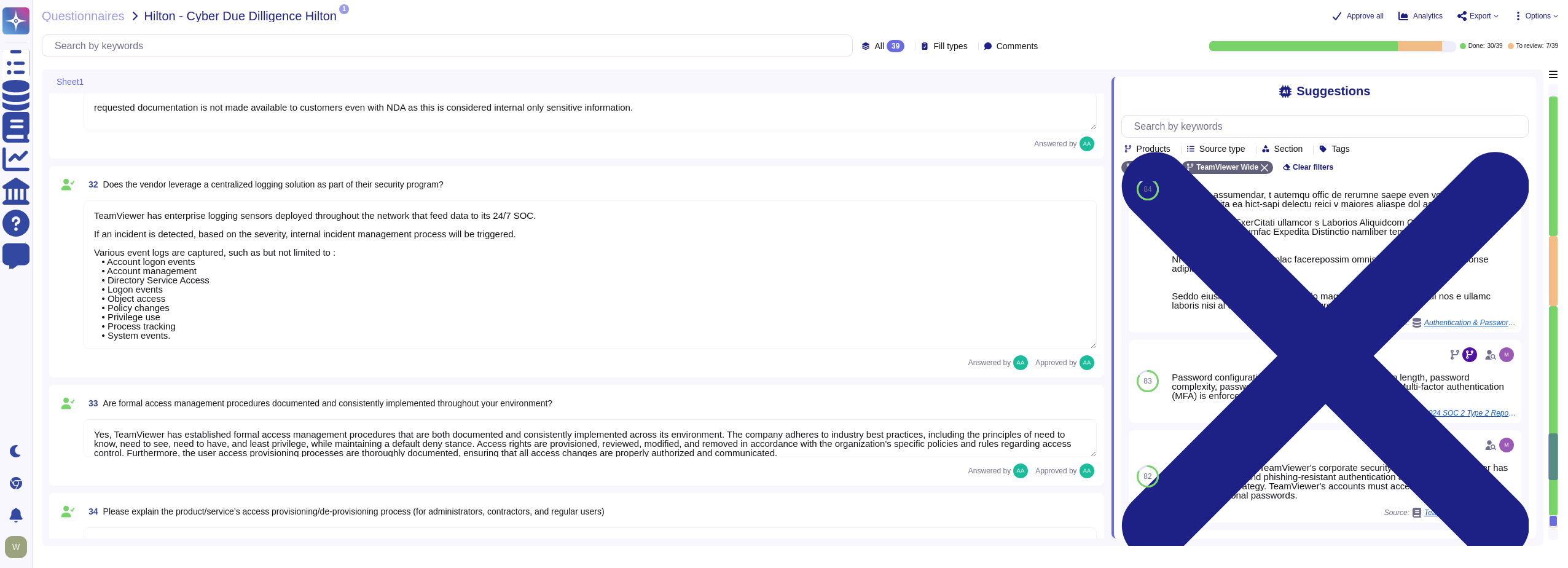
type textarea "Yes there is a common baseline hardening and a "System Hardening Policy". It in…"
type textarea "TeamViewer has implemented a change advisory board (CAB) for all relevant IT ch…"
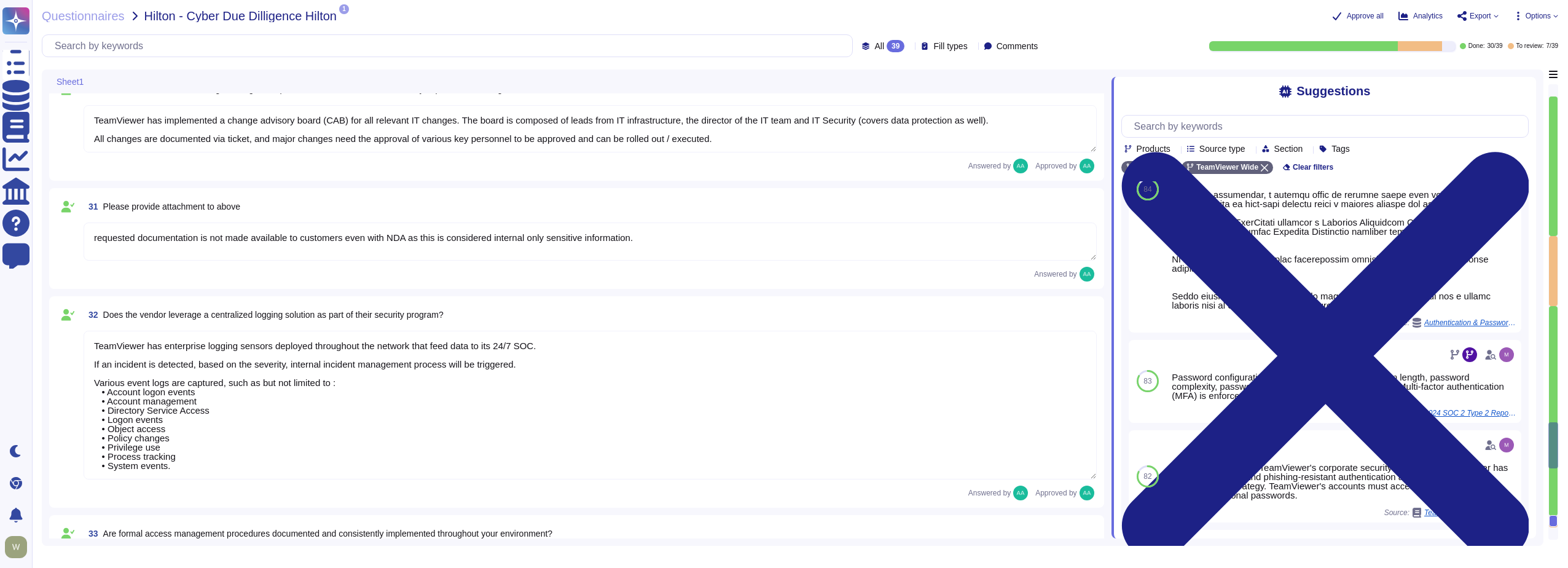
type textarea "Teamviewer utilizes an intrusion detection system (IDS) in the datacenter and o…"
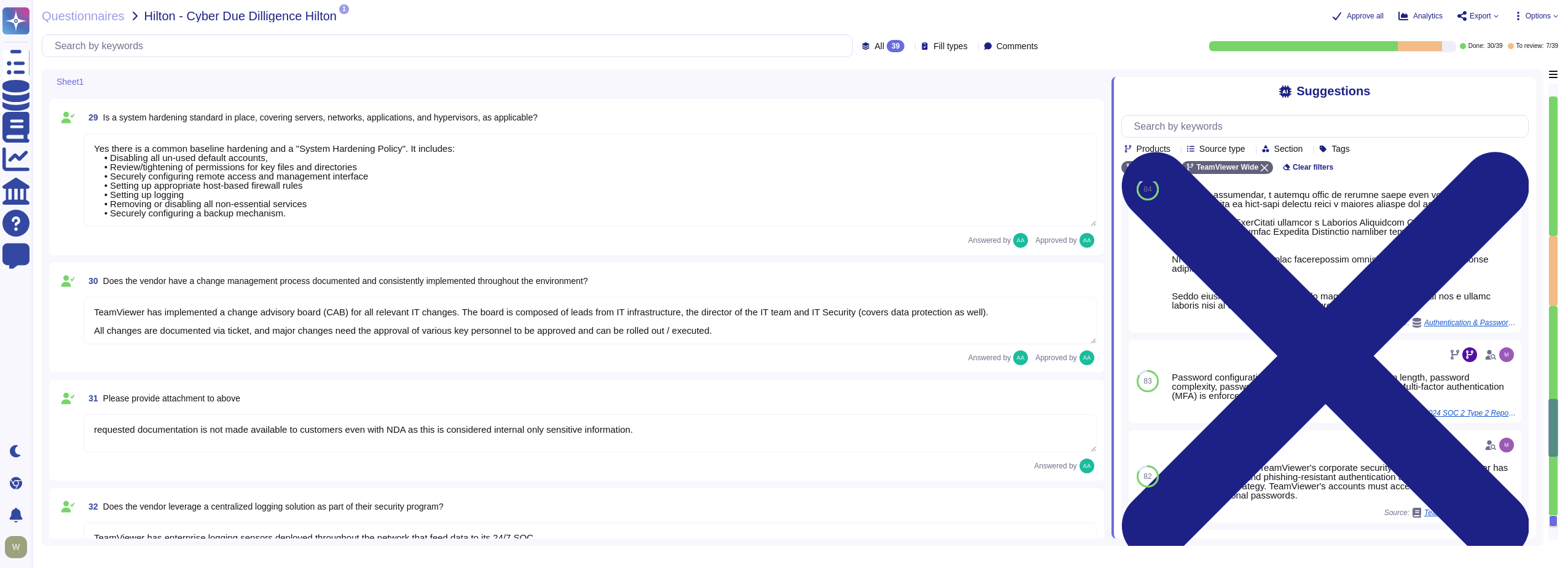
type textarea "Continually Vulnerability scans are performed daily on the environment to ident…"
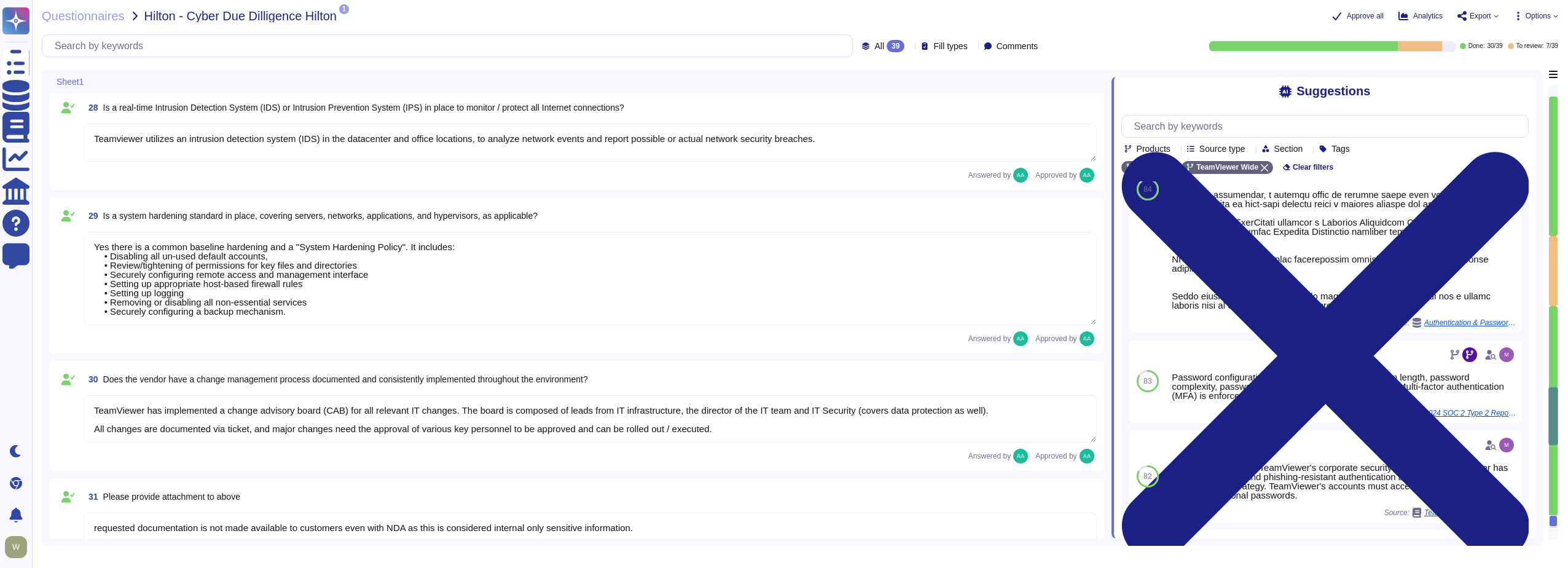
type textarea "TeamViewer has implemented a best-in-class commercial vulnerability scanner tha…"
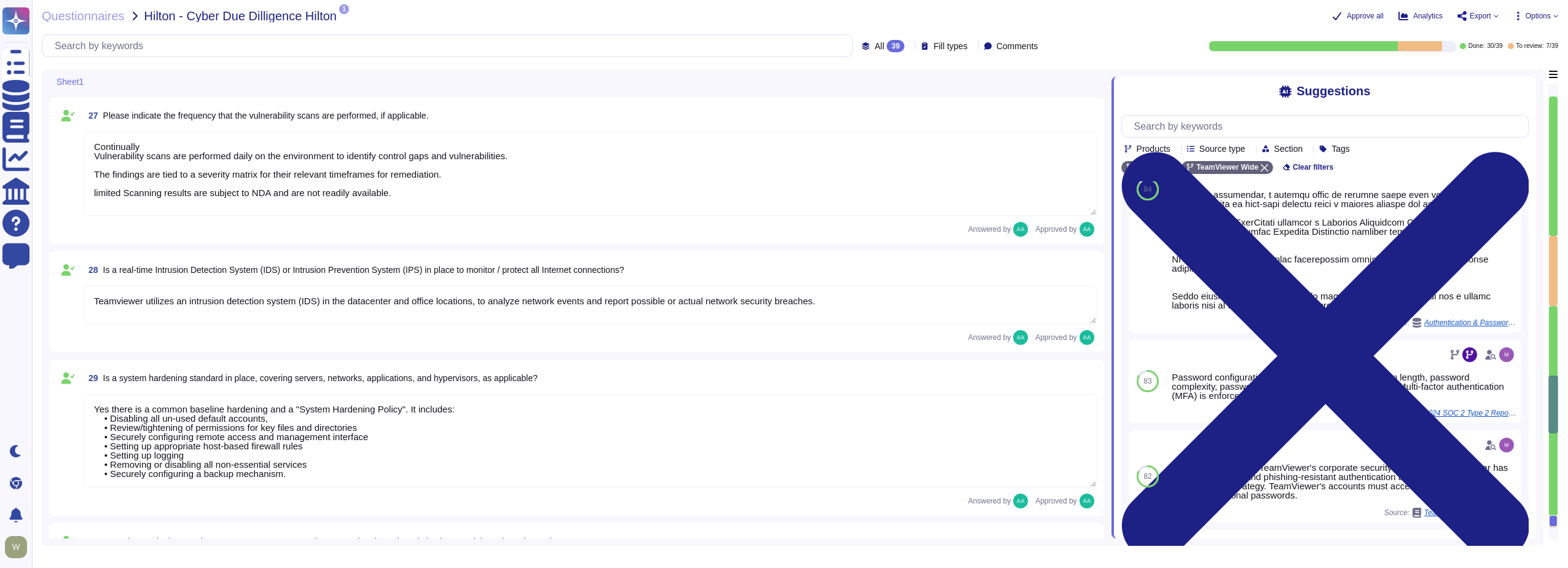
type textarea "A Breach has not occurred within the last year No, our products have been safe …"
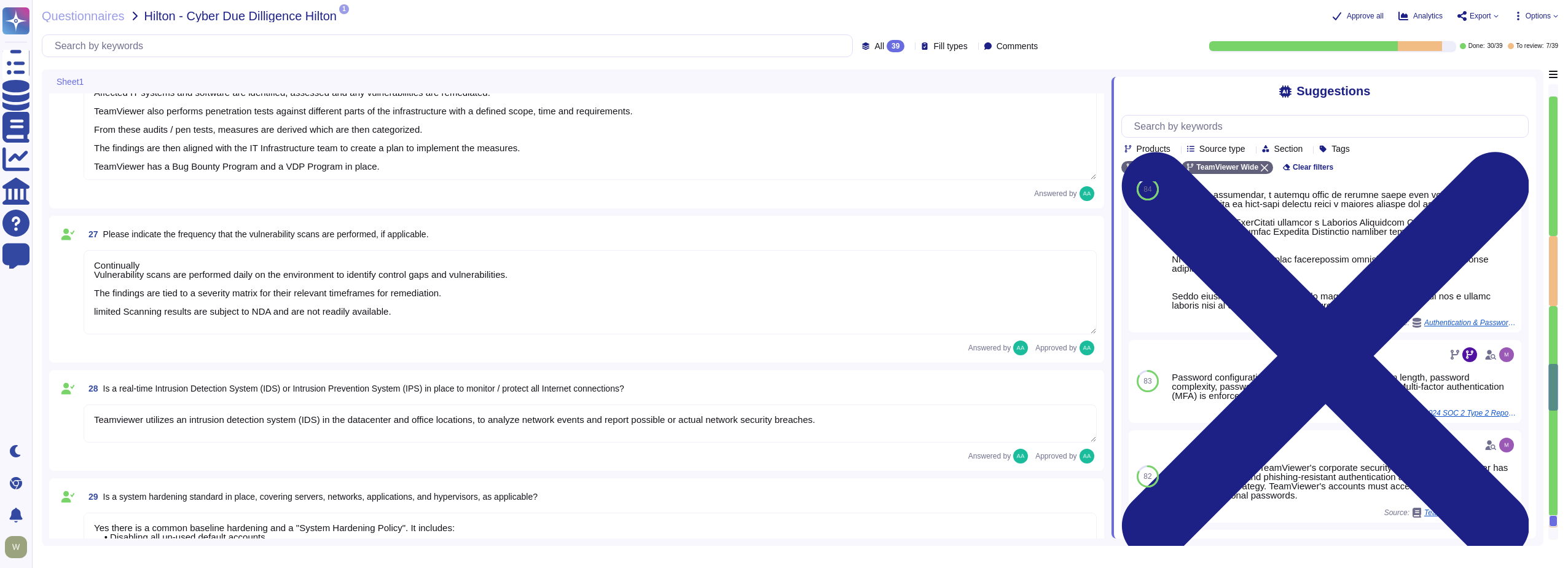
type textarea "TeamViewer has established a streamlined data breach notification process in ac…"
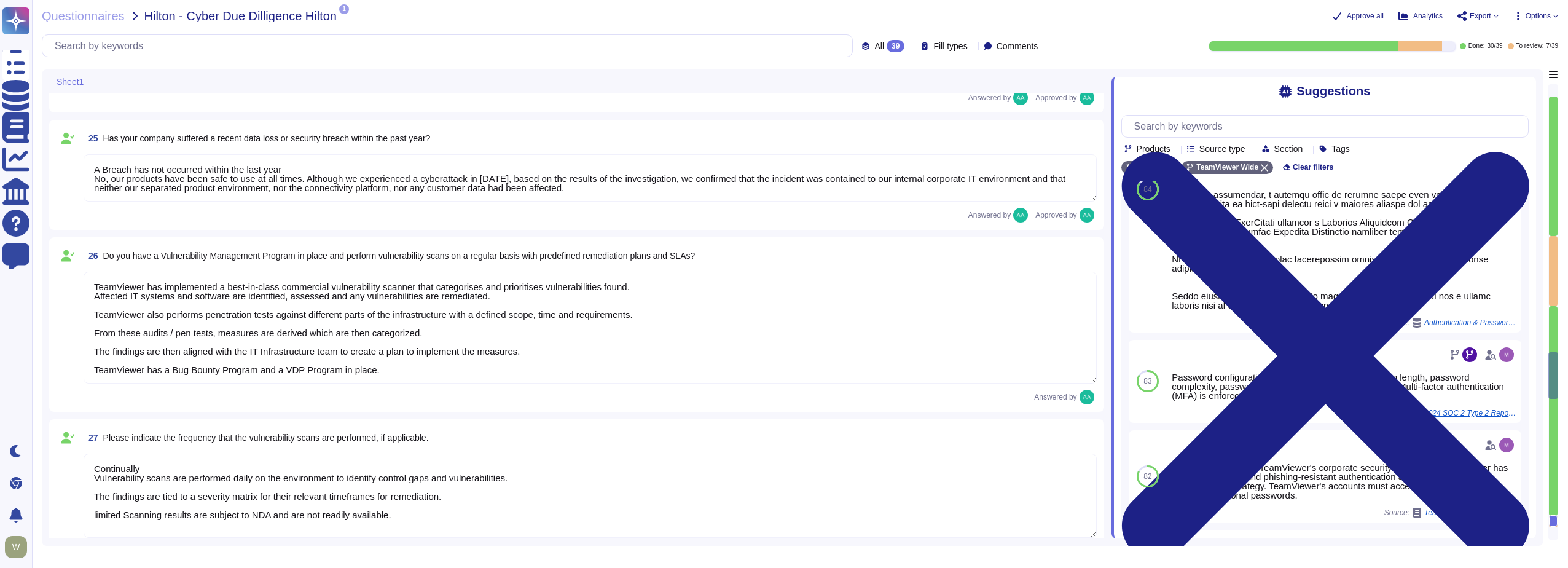
type textarea "The dedicated mechanisms will not offer real-time notifications of a breach Tea…"
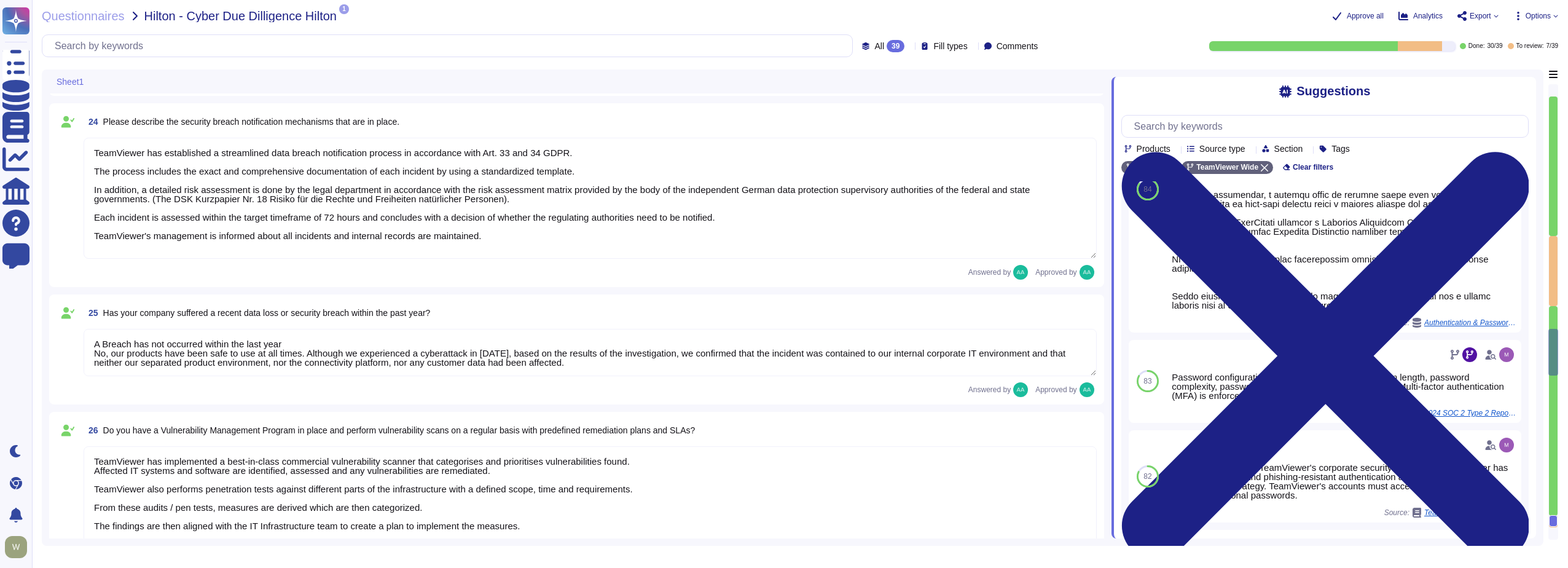
type textarea "security@1e.com The Security Team can be contacted via privacy@teamviewer.com o…"
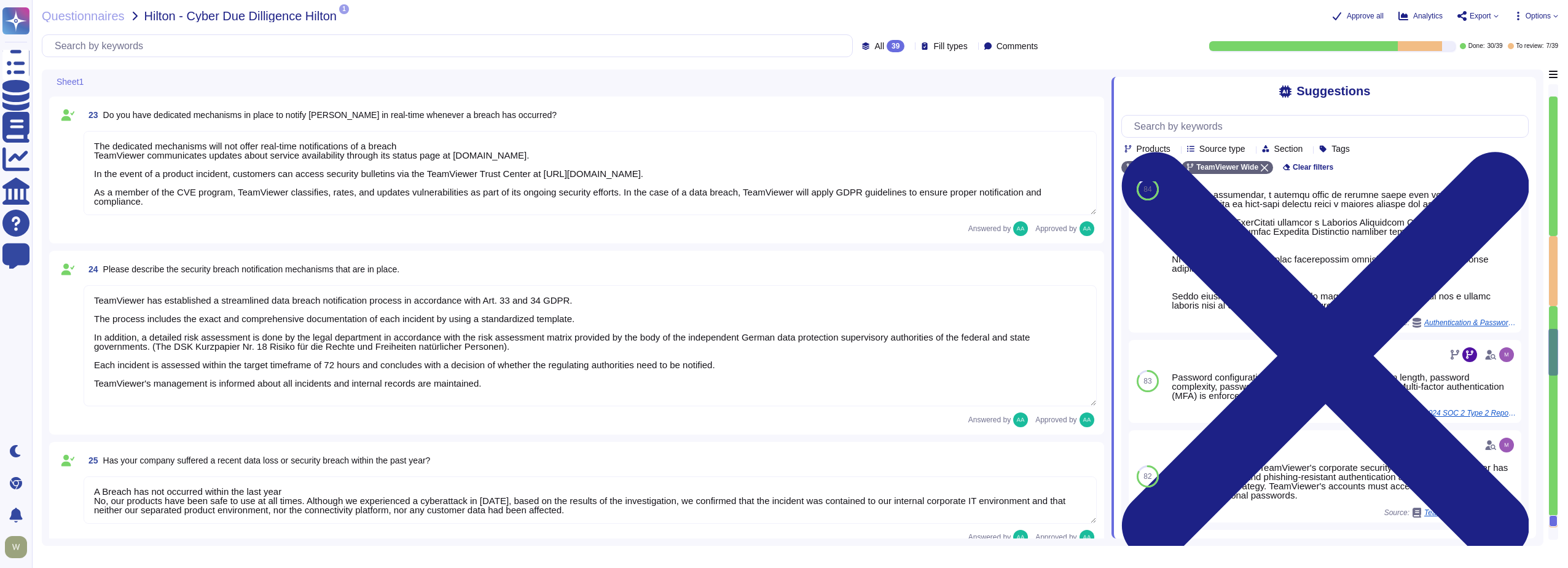
type textarea "We have a comprehensive incident response plan in place, which includes the rol…"
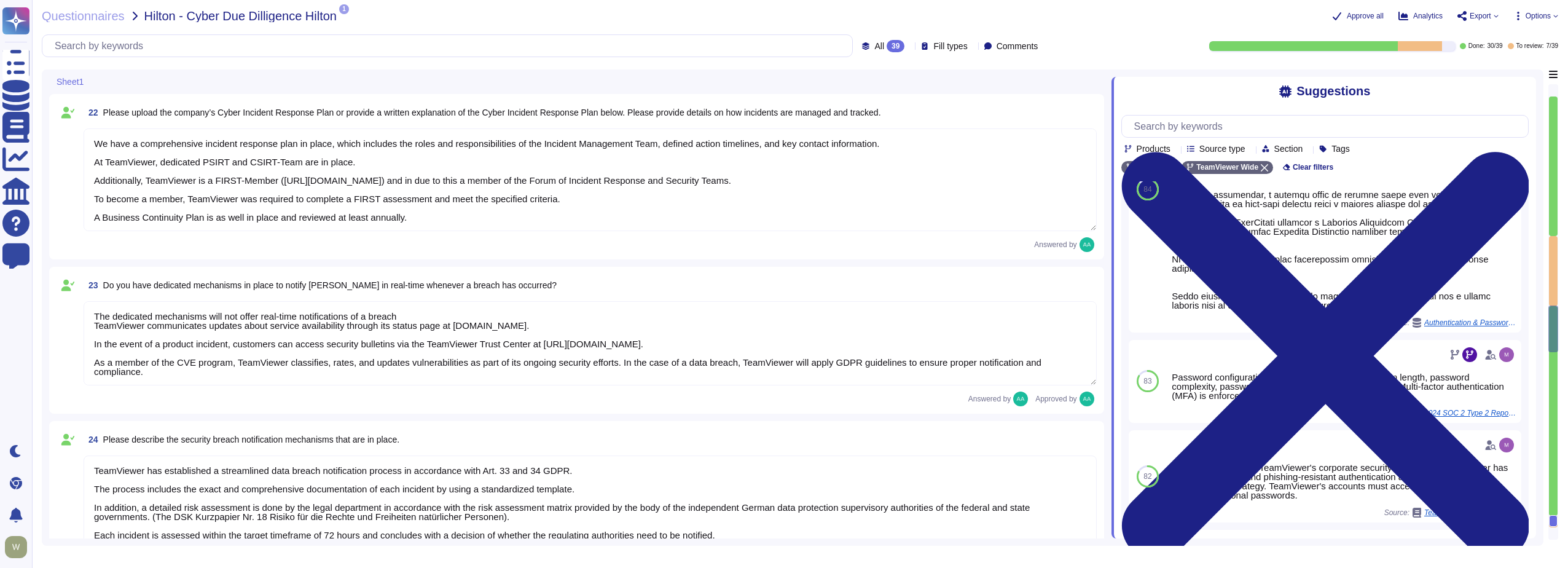
type textarea "30k-500k data records are involved"
type textarea "Ninety days after service termination (or earlier upon request) 1E deletes all …"
type textarea "Data encryption Encryption in transit All data transmitted to and from 1E over …"
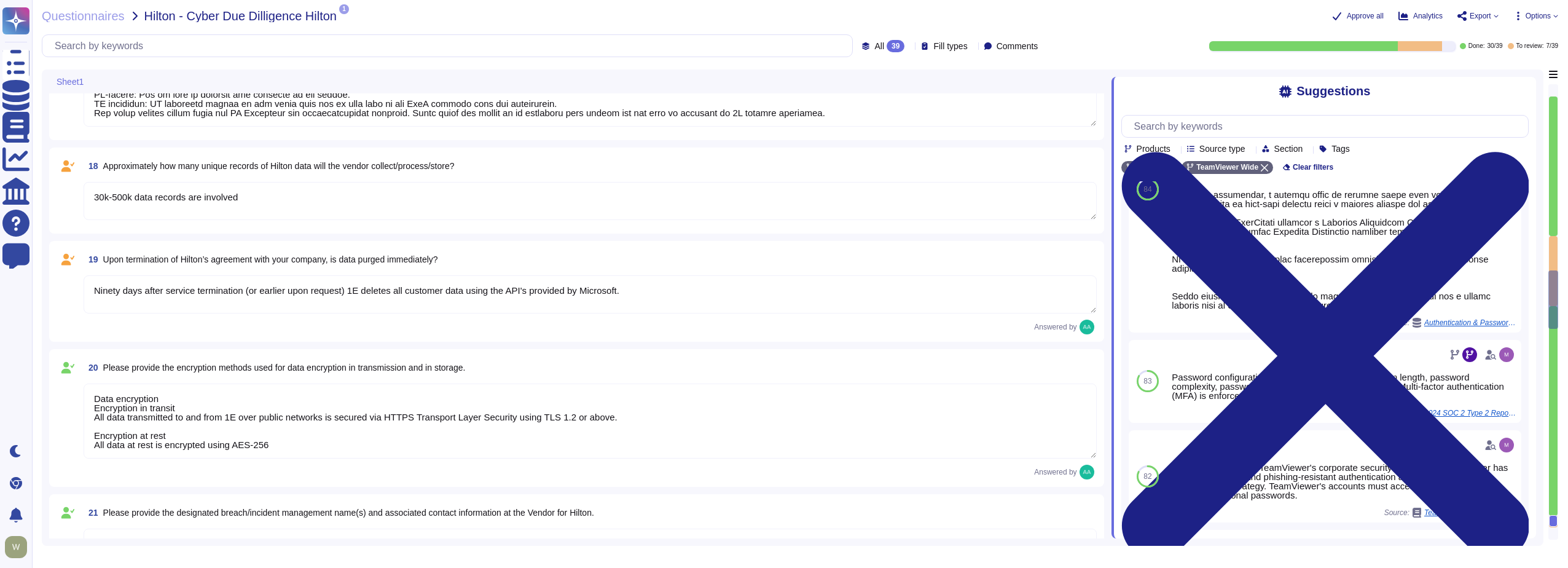
type textarea "PII collected by the platform for use by customers within the platform is as fo…"
type textarea "Data is in-scope and is in compliance with GDPR As a company headquartered in G…"
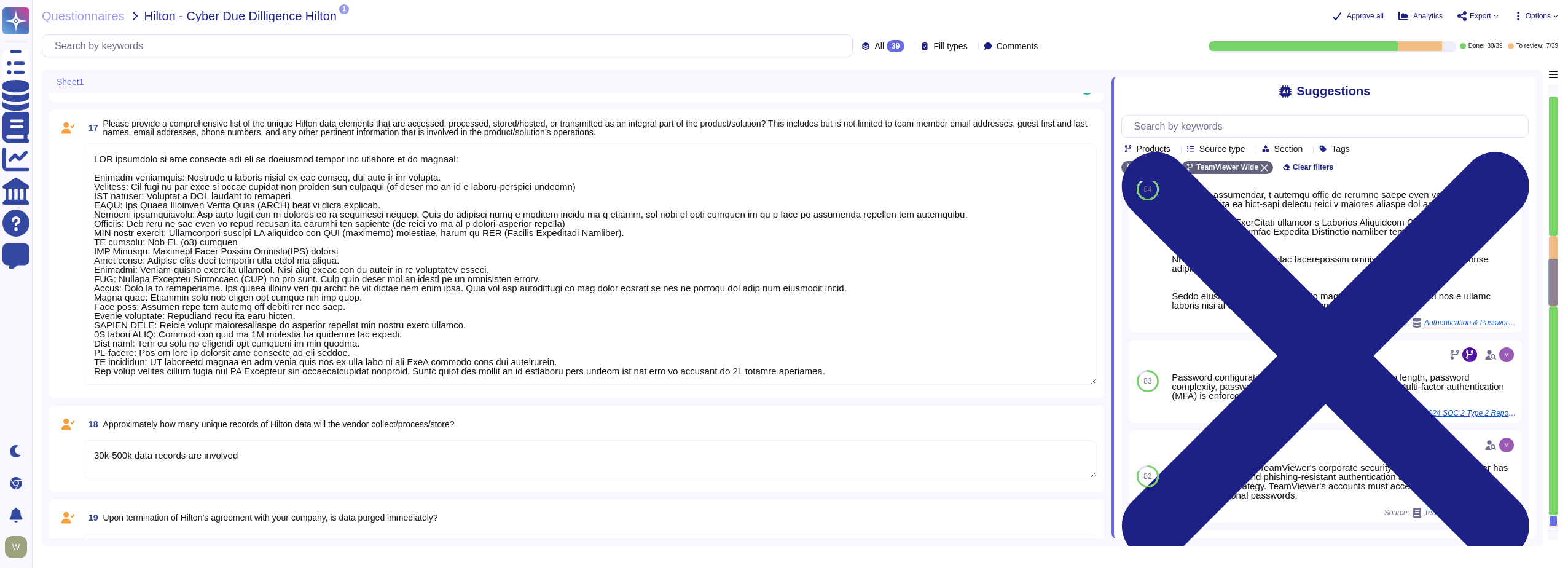
type textarea "PII collected by the platform for use by customers within the platform is as fo…"
type textarea "Yes Customer is the data controller and TeamViewer the data processors. Data is…"
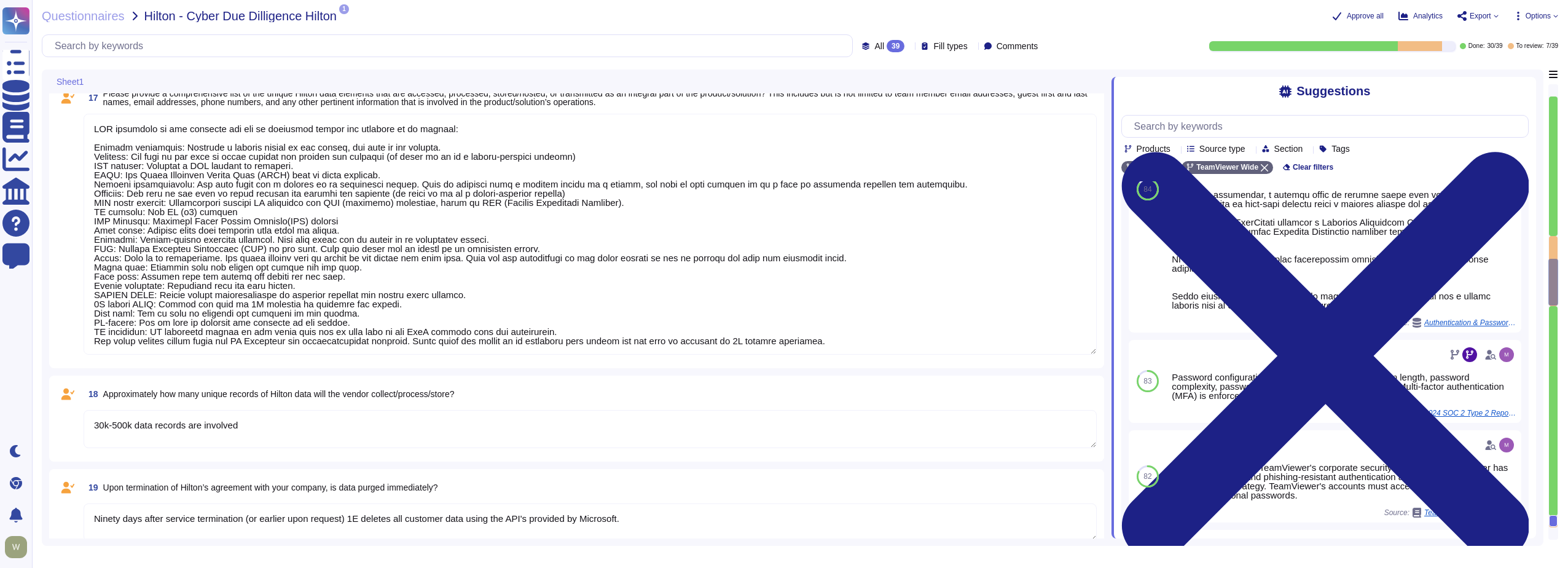
type textarea "PII collected by the platform for use by customers within the platform is as fo…"
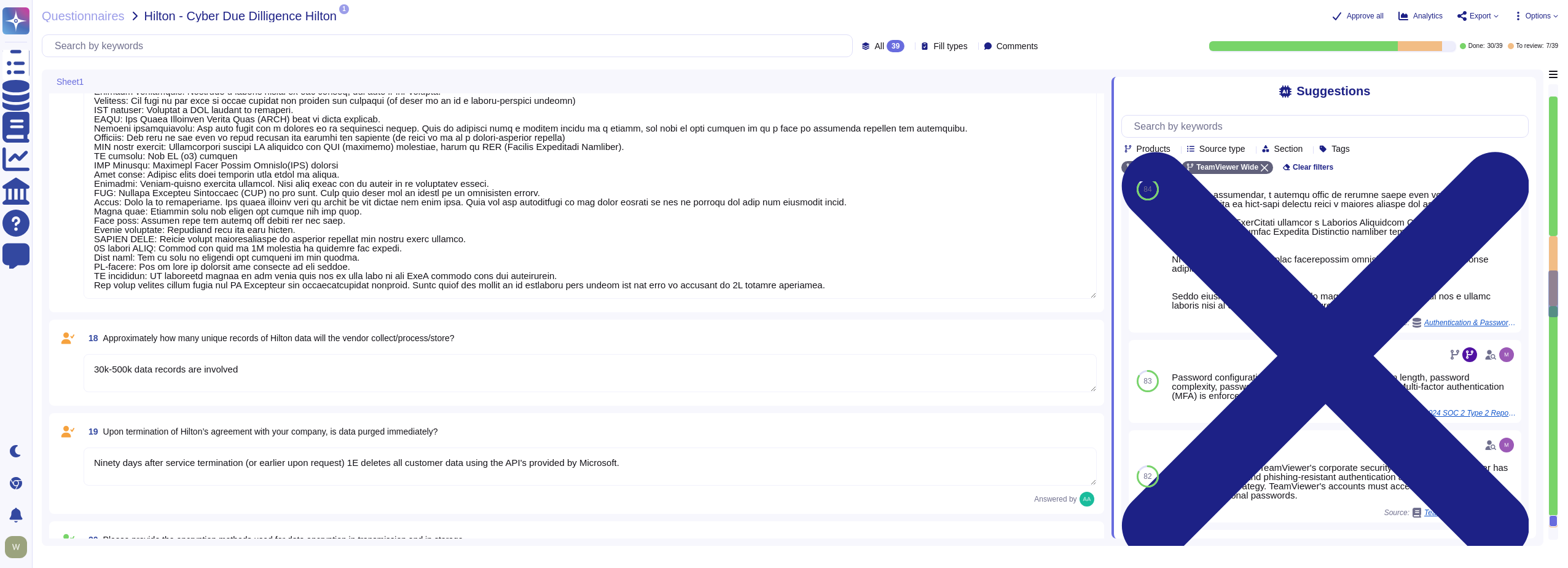
type textarea "We have a comprehensive incident response plan in place, which includes the rol…"
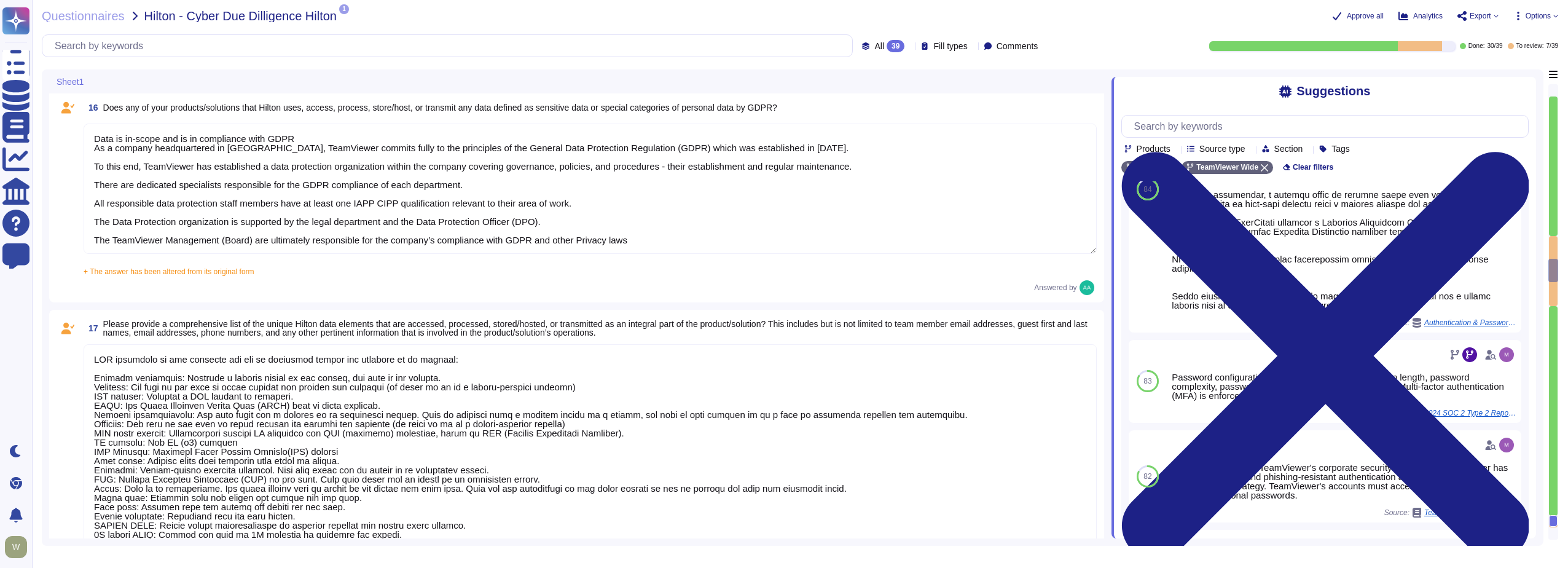
type textarea "PII collected by the platform for use by customers within the platform is as fo…"
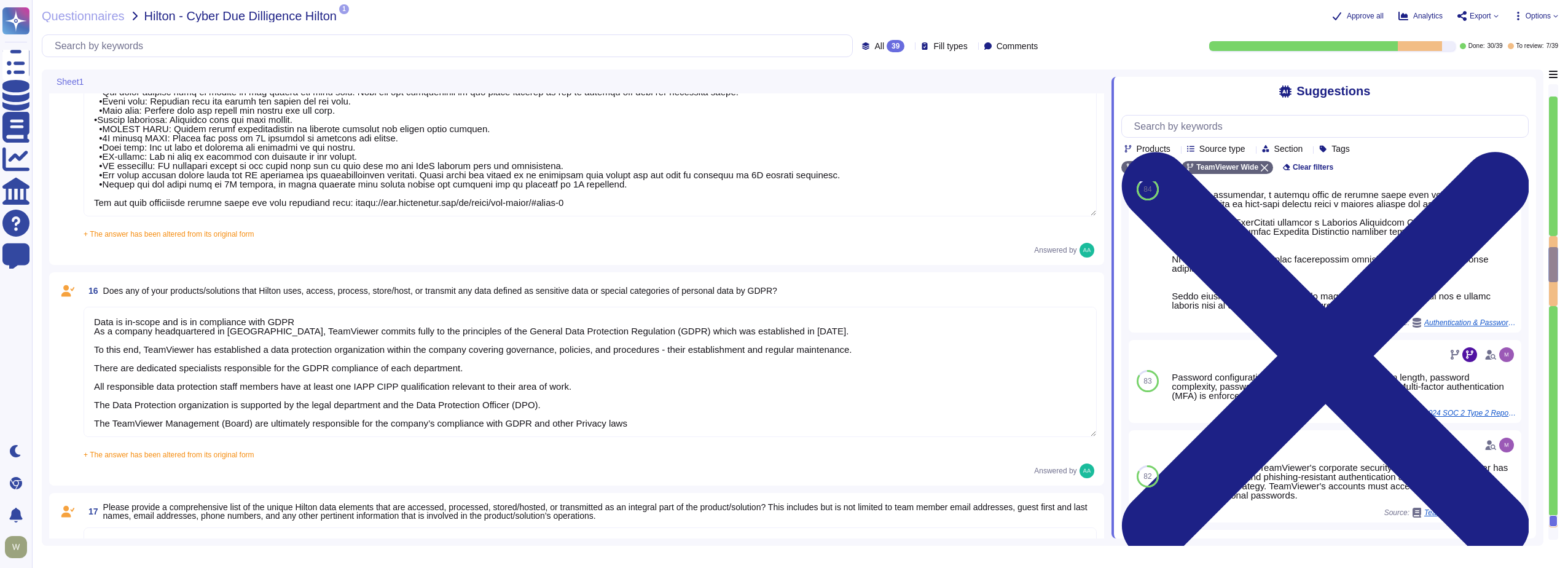
type textarea "Yes, Hilton Guest/Employee data is collected."
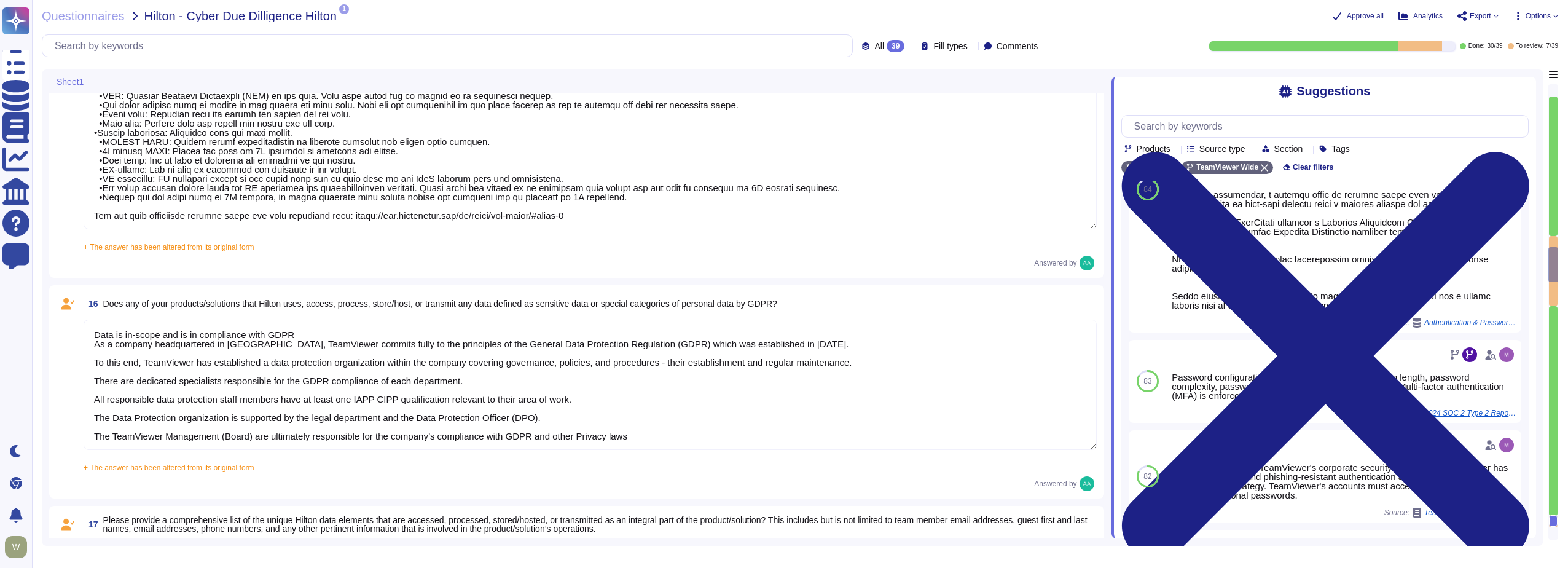
type textarea "PII collected by the platform for use by customers within the platform is as fo…"
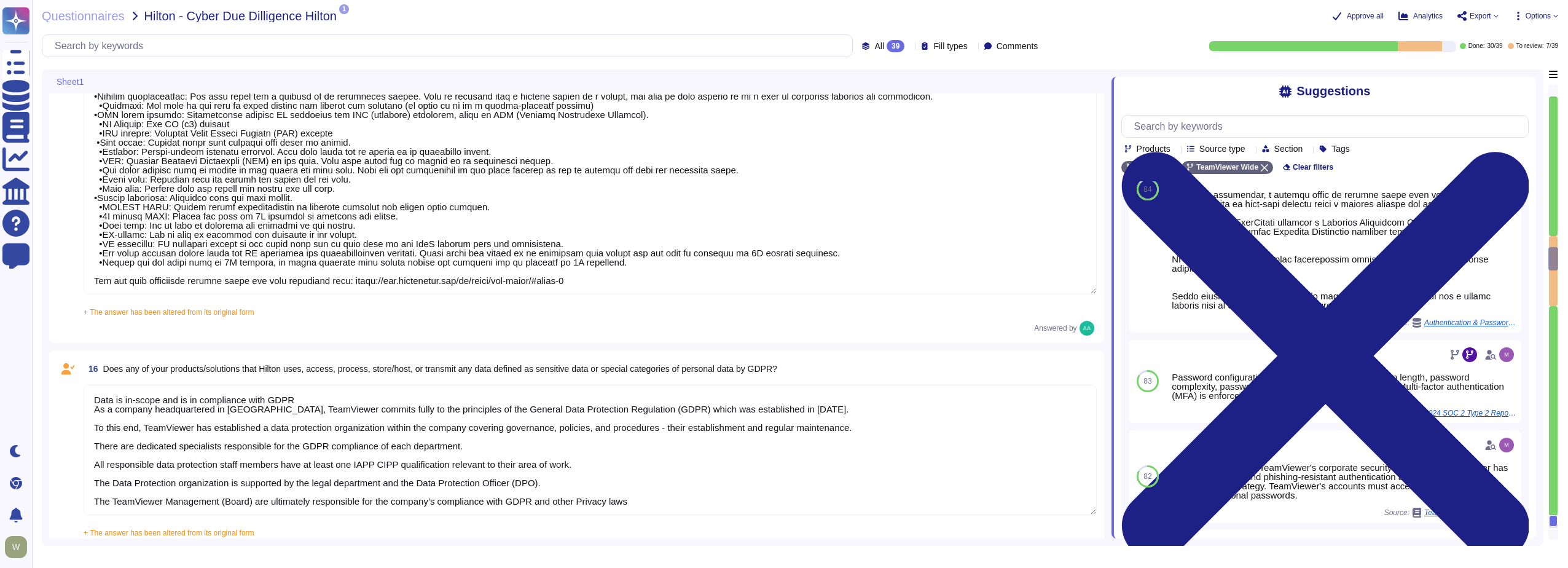
type textarea "TeamViewer owns several certifications which includes but does not limit to: • …"
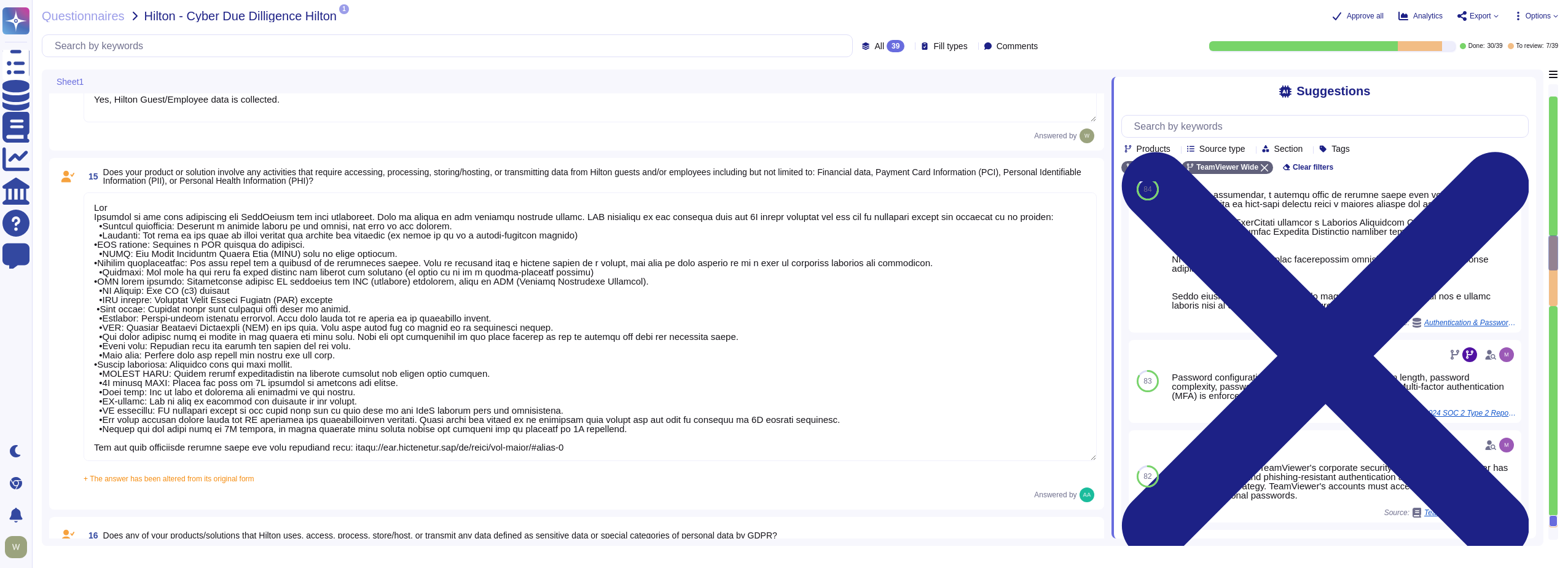
type textarea "PII collected by the platform for use by customers within the platform is as fo…"
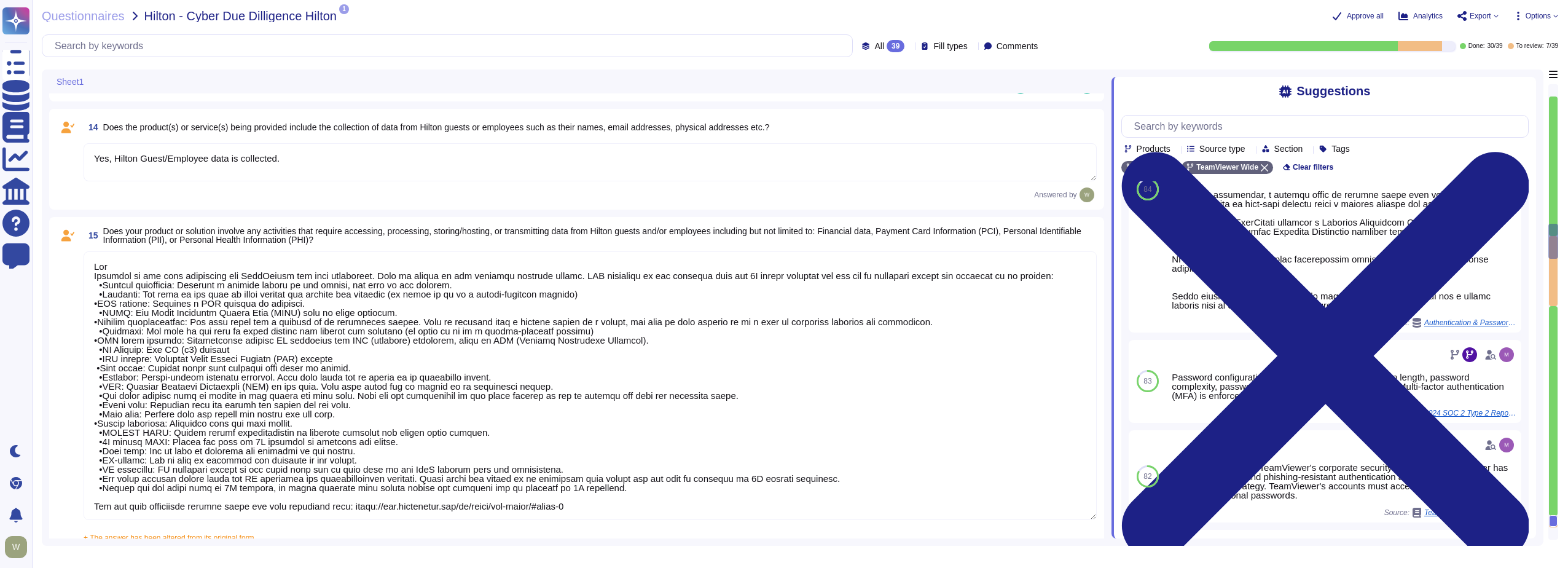
type textarea "TeamViewer leverages an external 24/7 SOC to monitor its network and spot any a…"
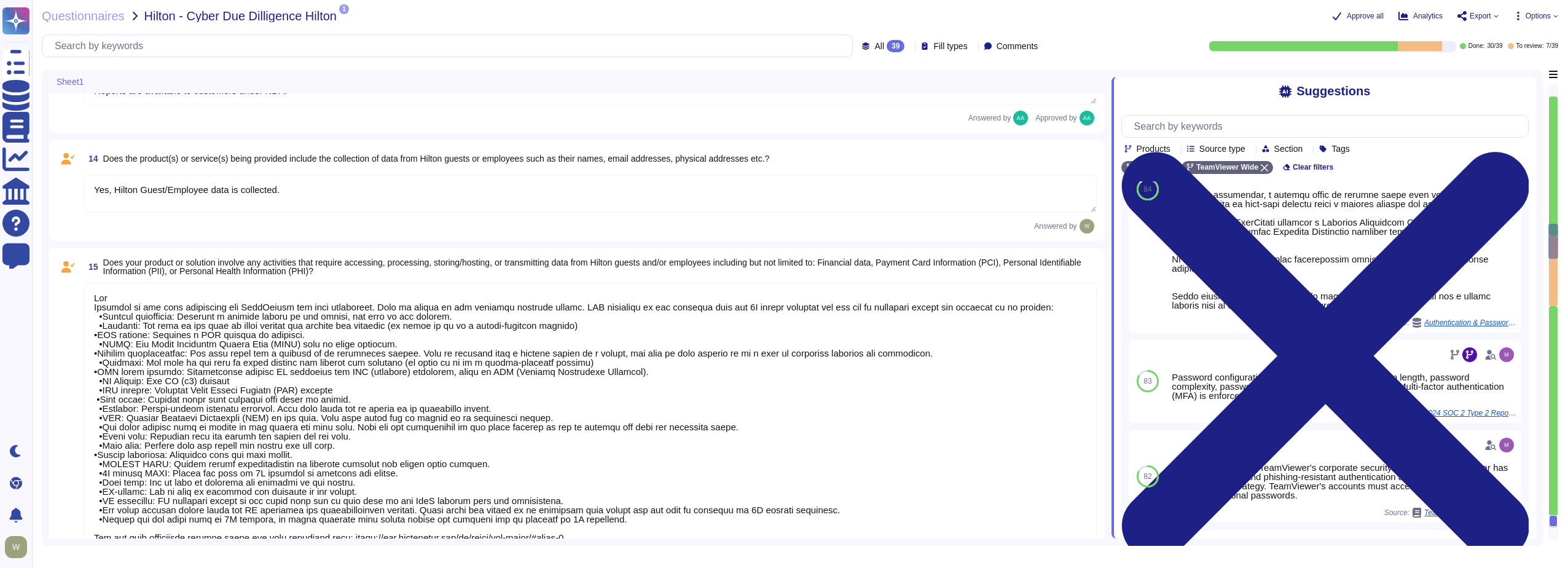
type textarea "PII collected by the platform for use by customers within the platform is as fo…"
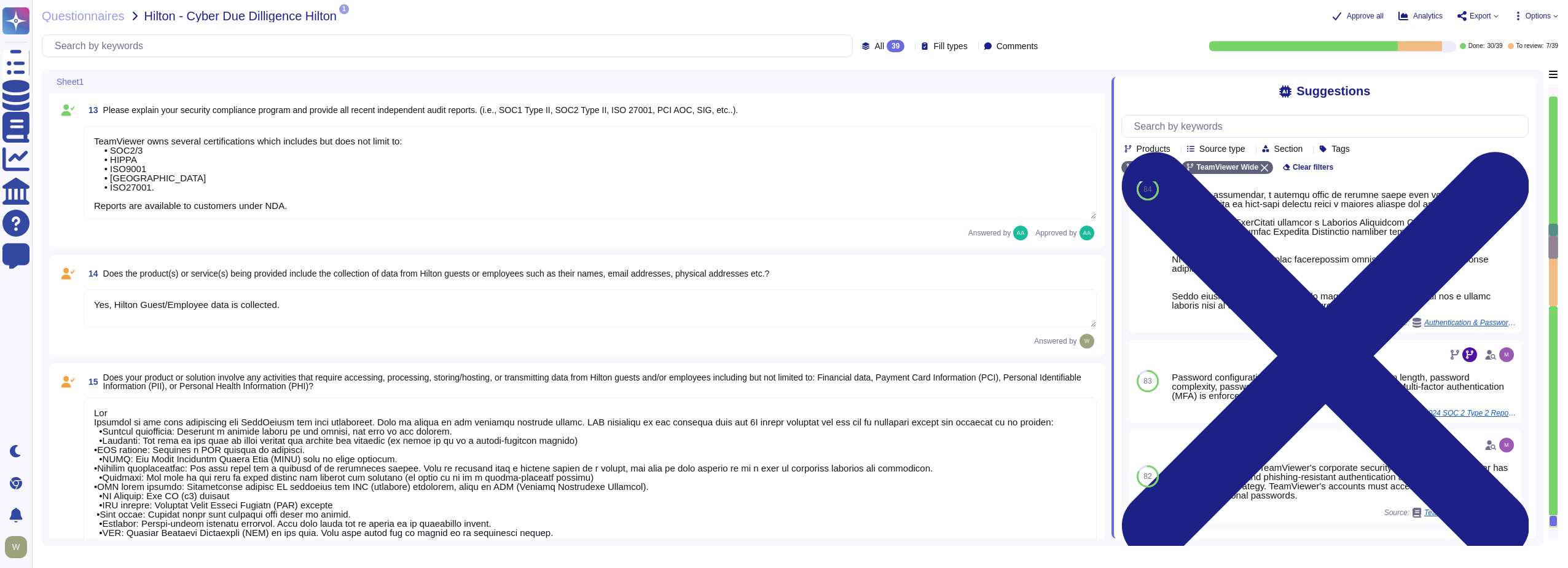
scroll to position [1503, 0]
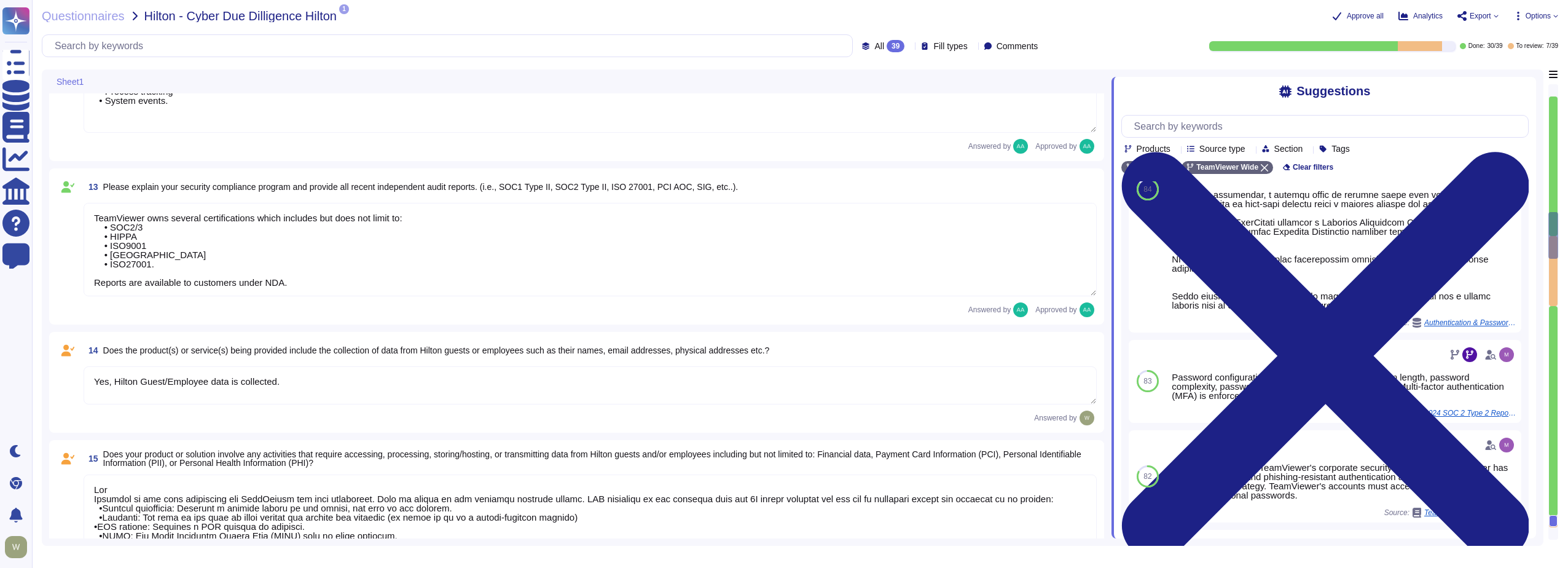
type textarea "The risk assessment procedure defines the responsibility, methodologies and pro…"
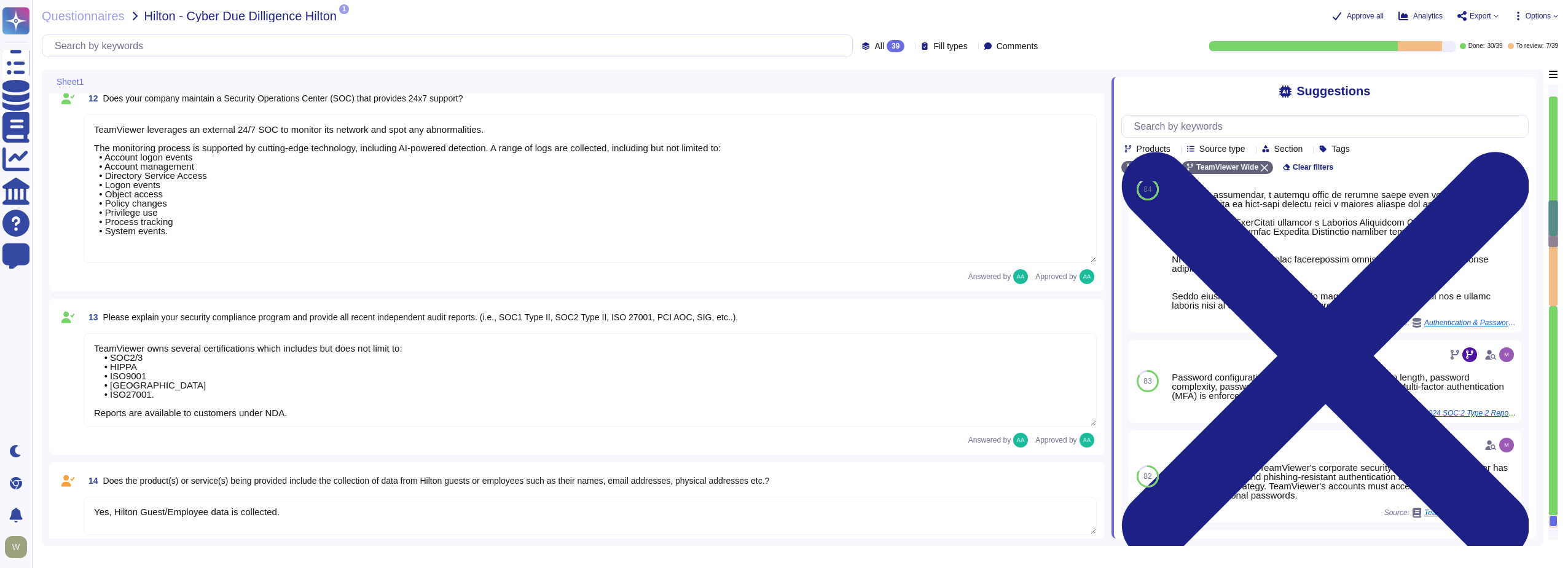
type textarea "TeamViewer follows an established S-SDLC policy based on the SAMM model as well…"
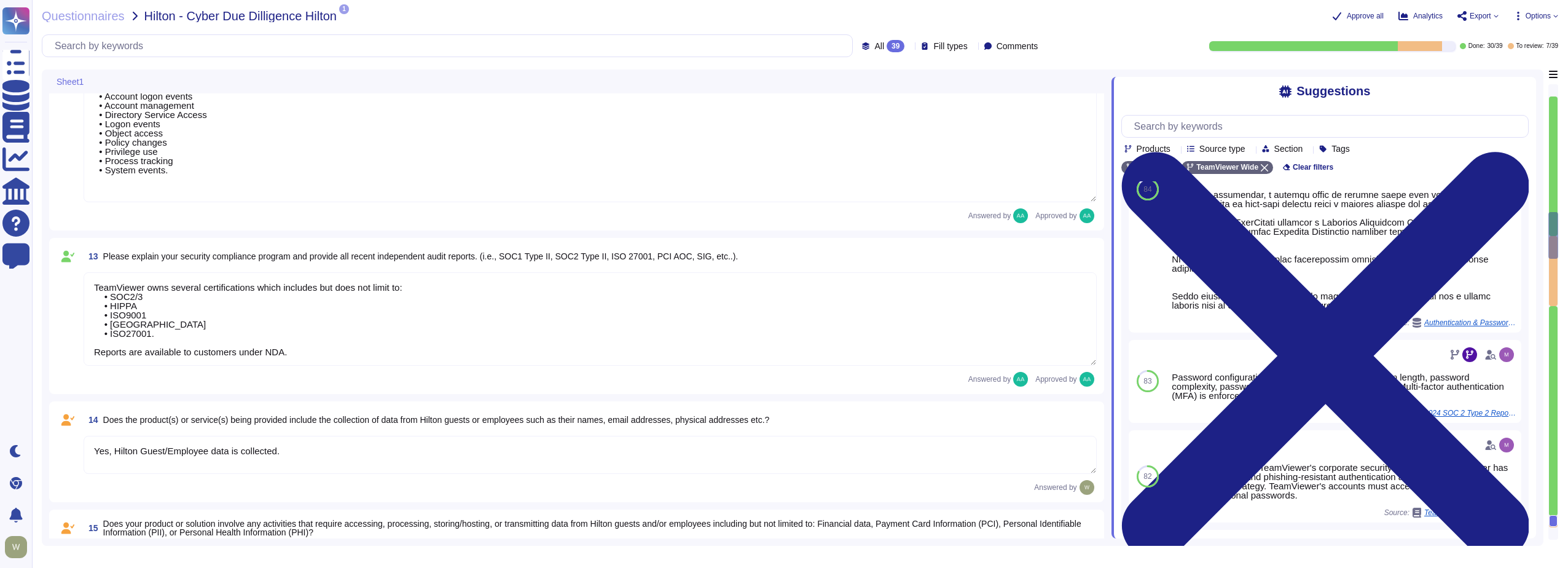
scroll to position [1564, 0]
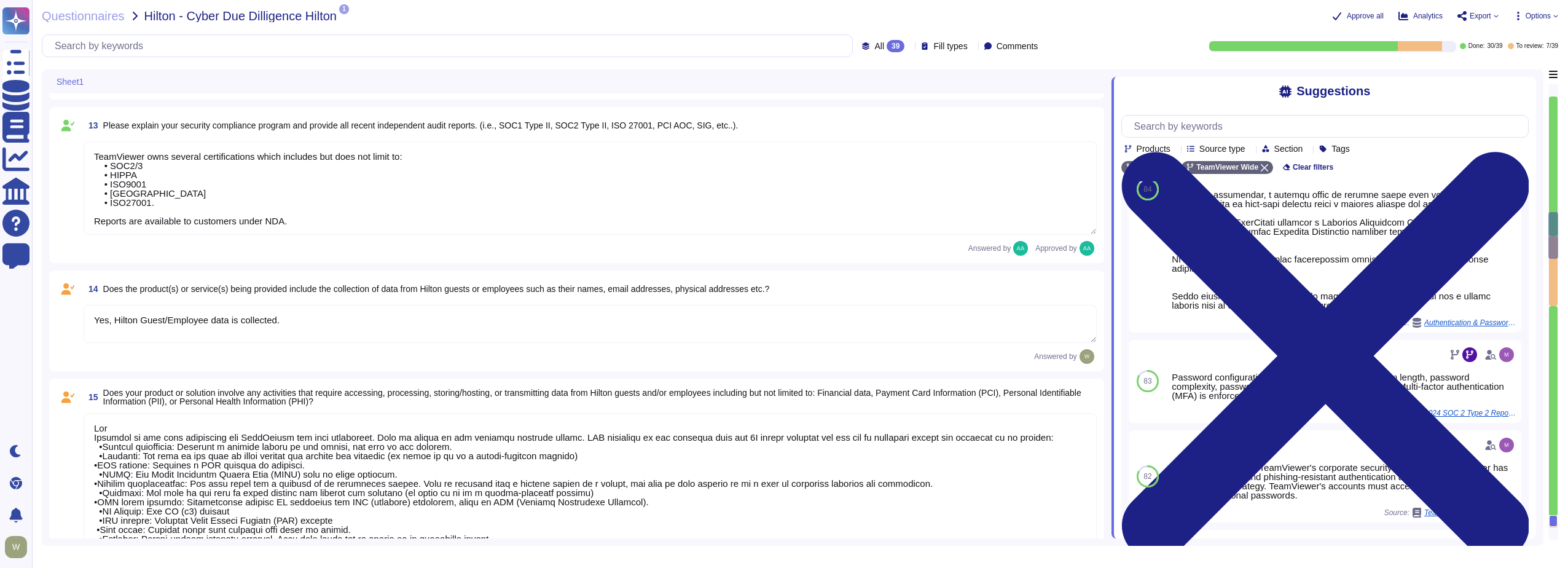
type textarea "Data is in-scope and is in compliance with GDPR As a company headquartered in G…"
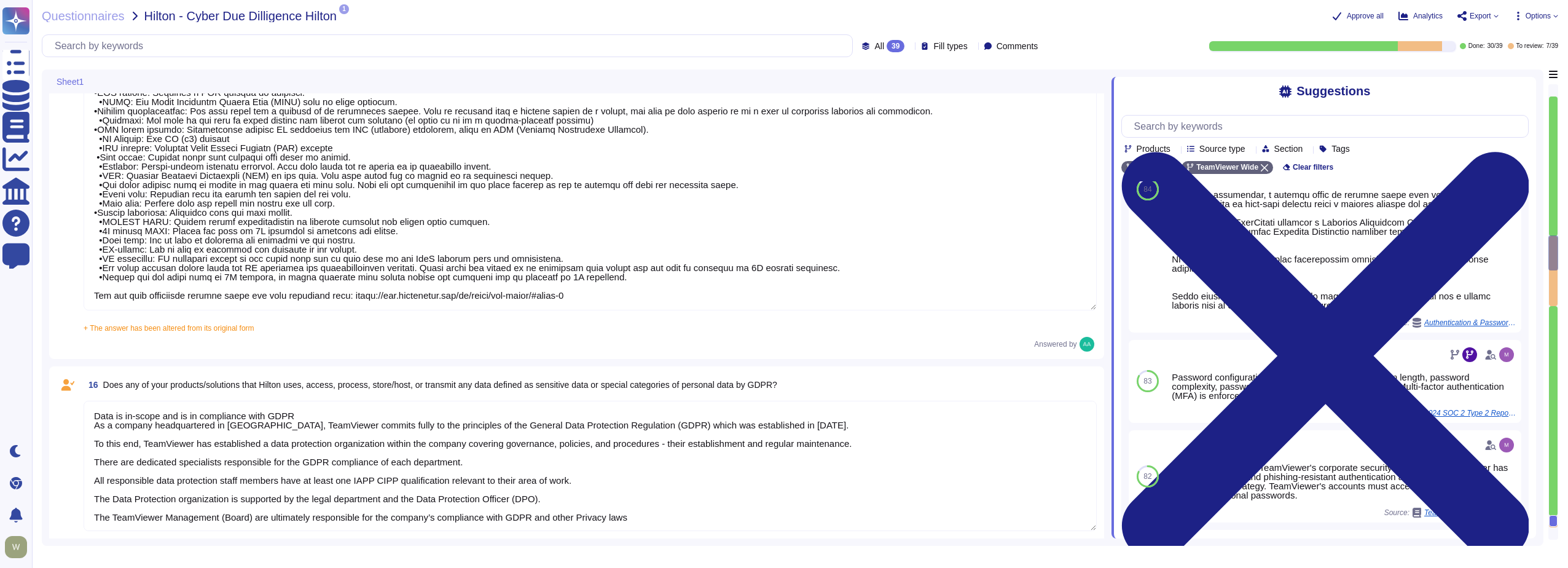
scroll to position [1994, 0]
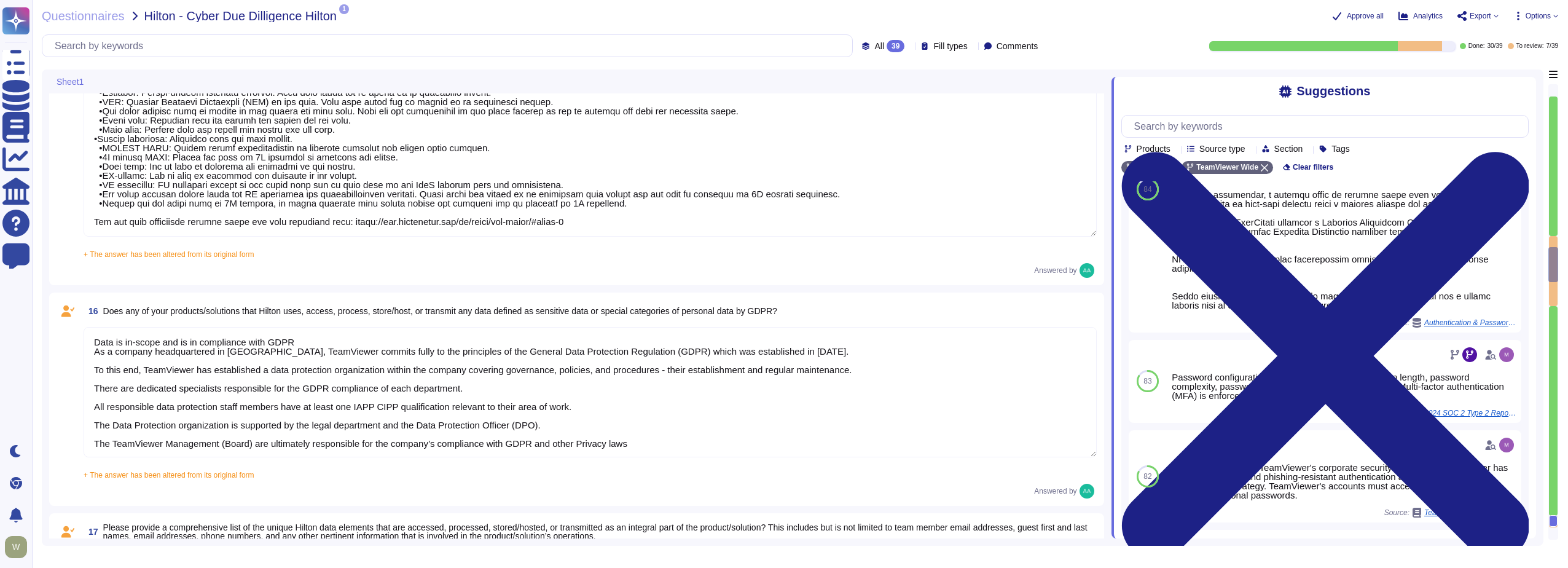
type textarea "PII collected by the platform for use by customers within the platform is as fo…"
type textarea "30k-500k data records are involved"
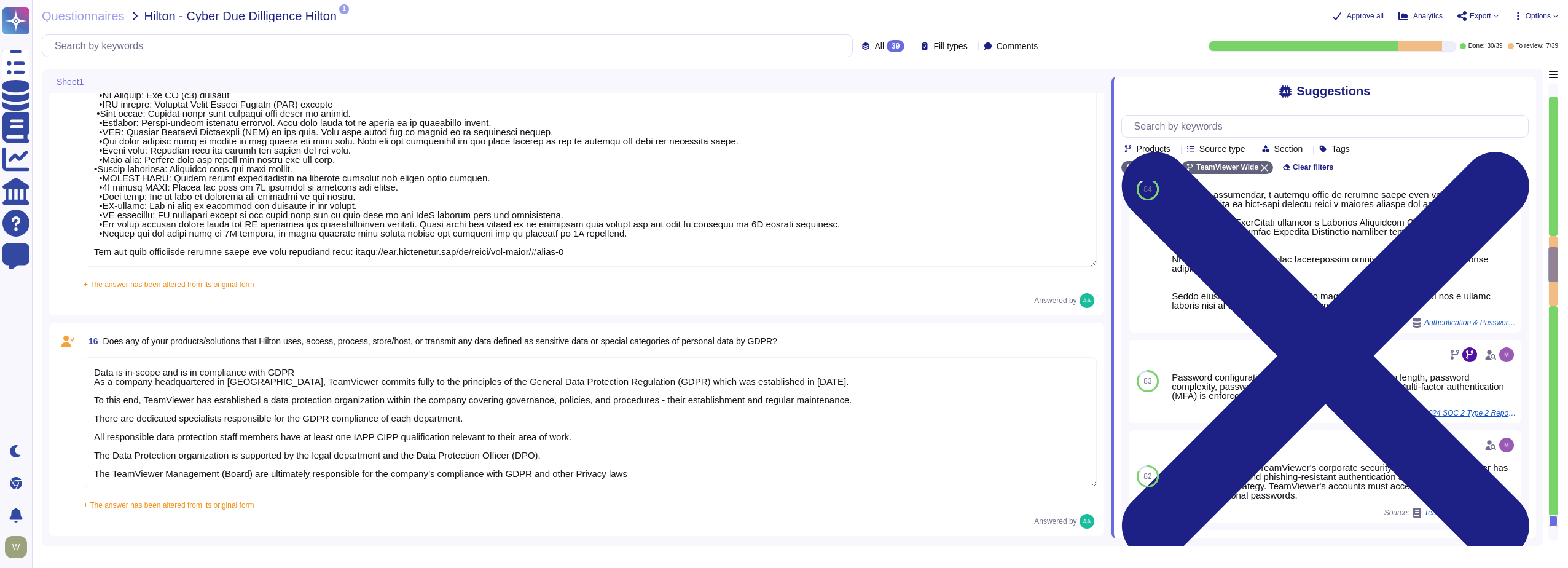
type textarea "PII collected by the platform for use by customers within the platform is as fo…"
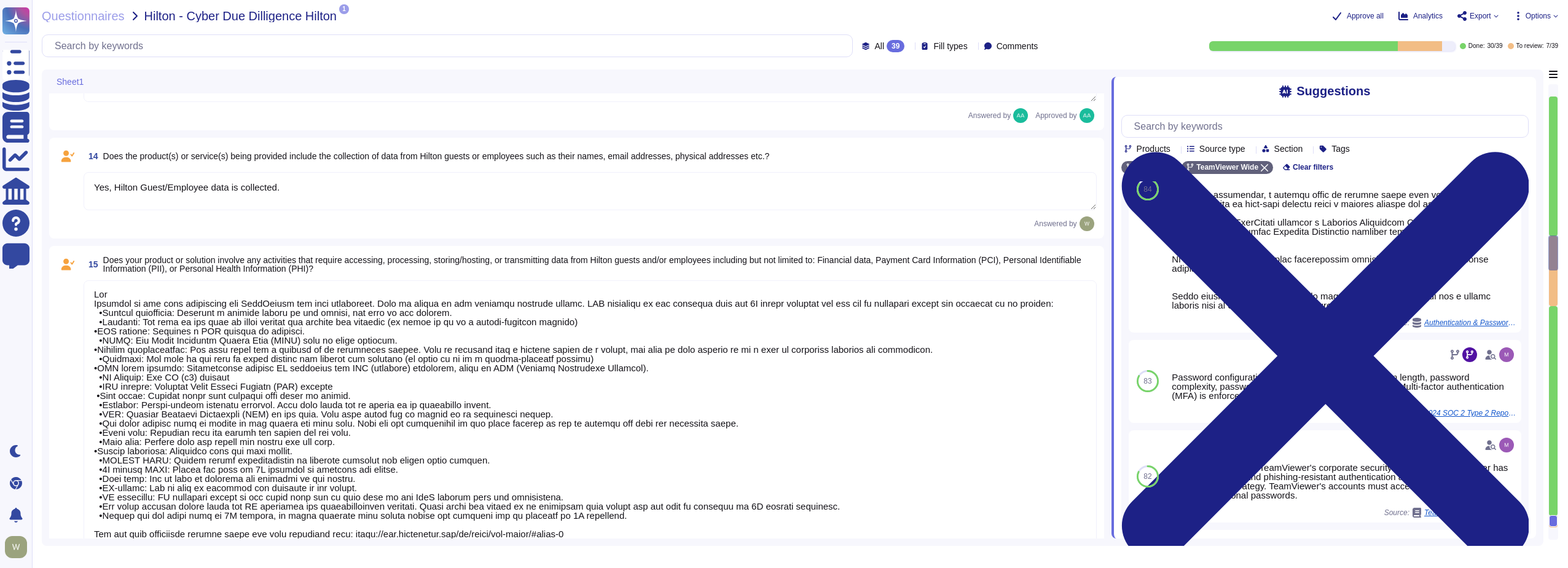
type textarea "TeamViewer leverages an external 24/7 SOC to monitor its network and spot any a…"
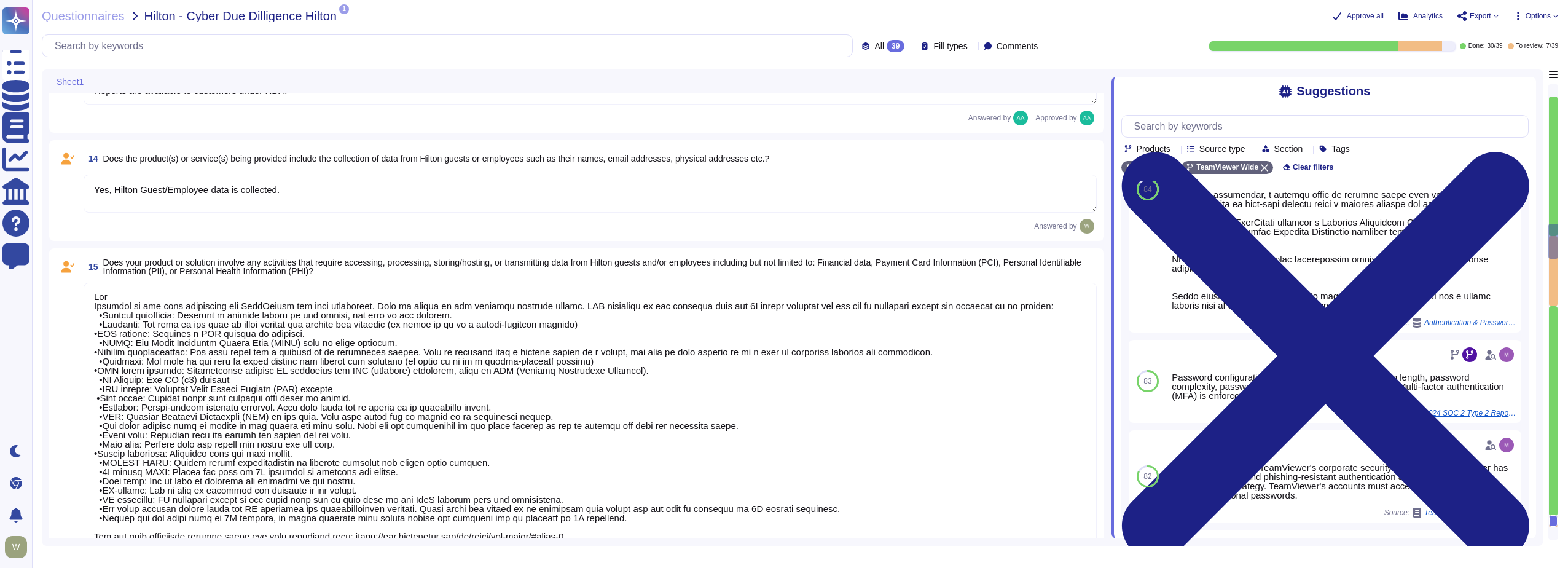
type textarea "PII collected by the platform for use by customers within the platform is as fo…"
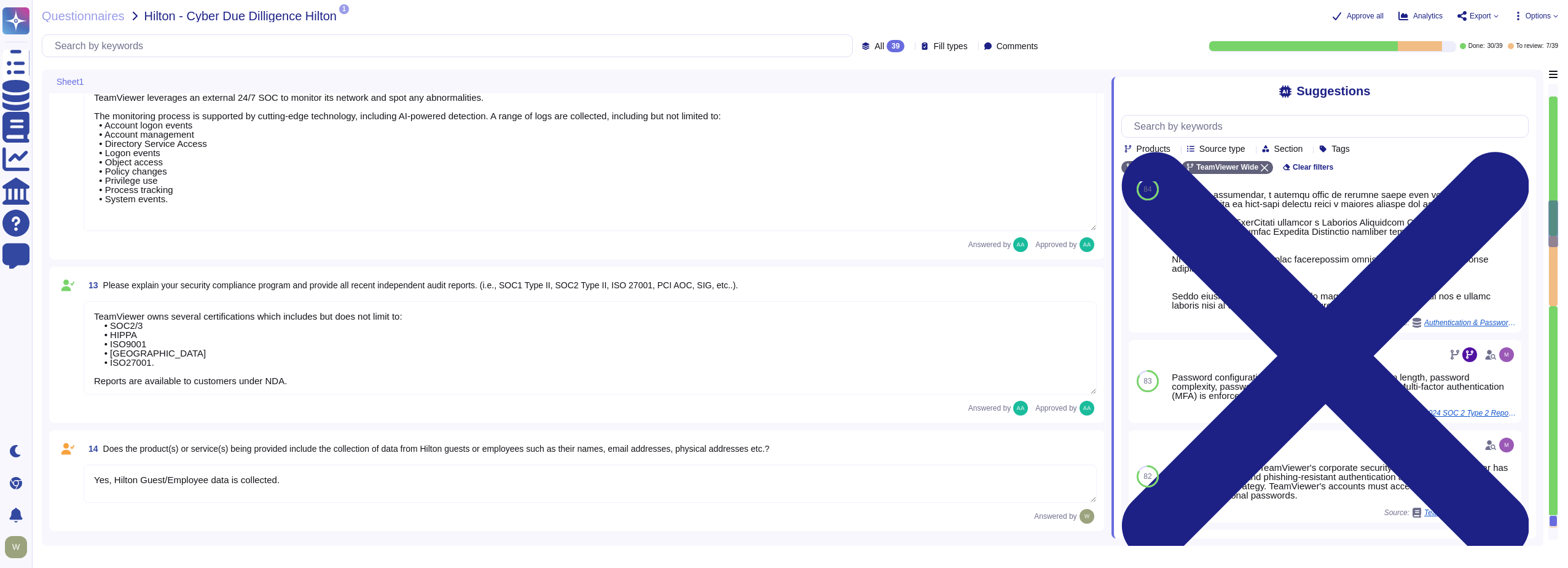
type textarea "TeamViewer follows an established S-SDLC policy based on the SAMM model as well…"
type textarea "The risk assessment procedure defines the responsibility, methodologies and pro…"
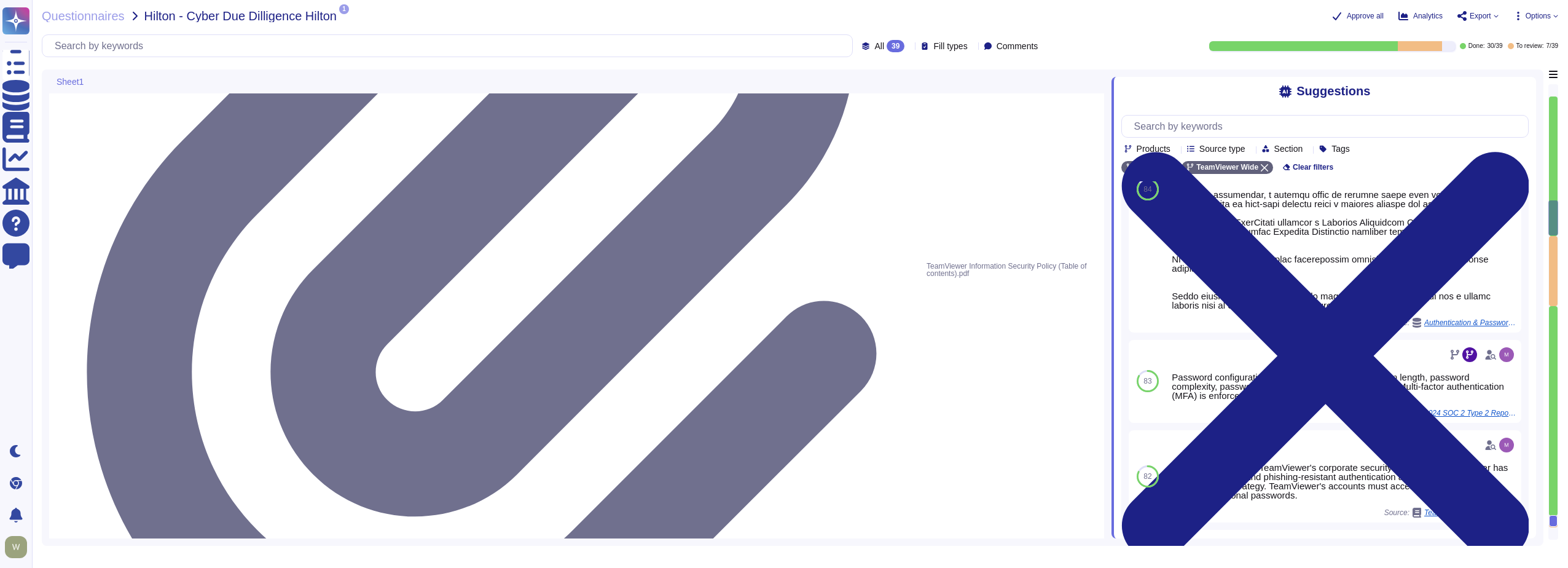
type textarea "TeamViewer Information Security Policy sets out TeamViewer’s high-level require…"
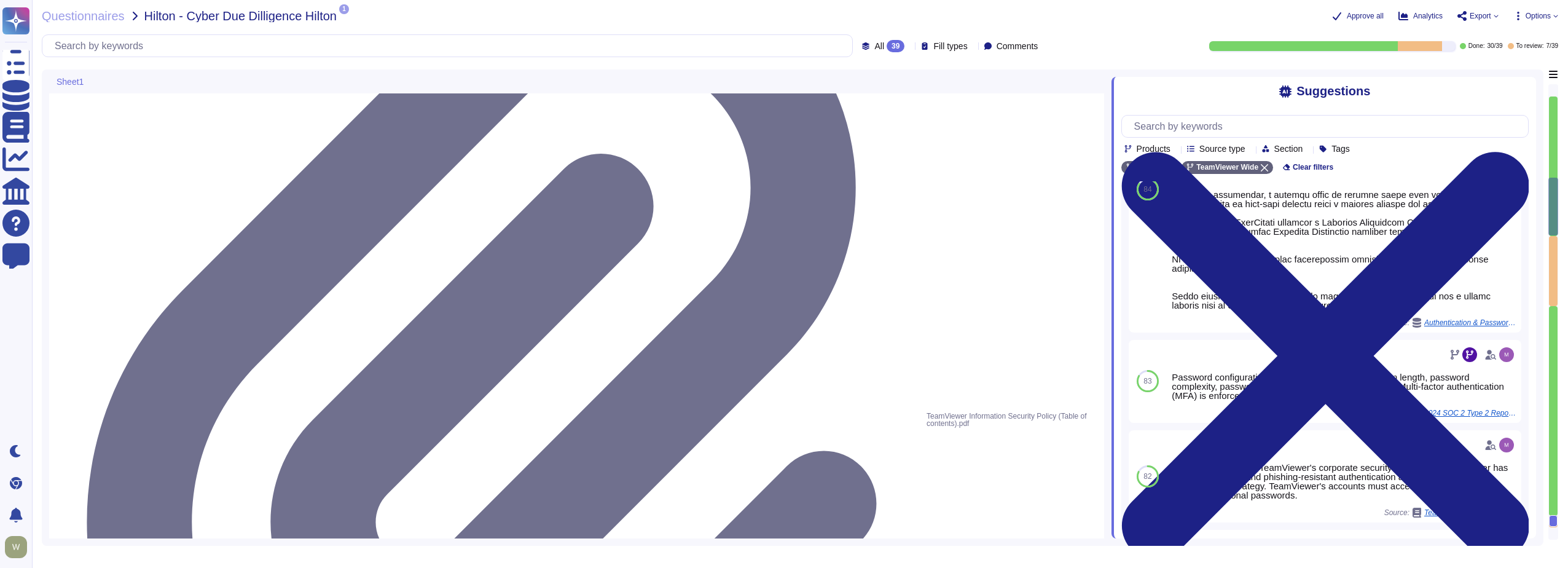
type textarea "New employees are trained for an average of two months as part of TeamViewer's …"
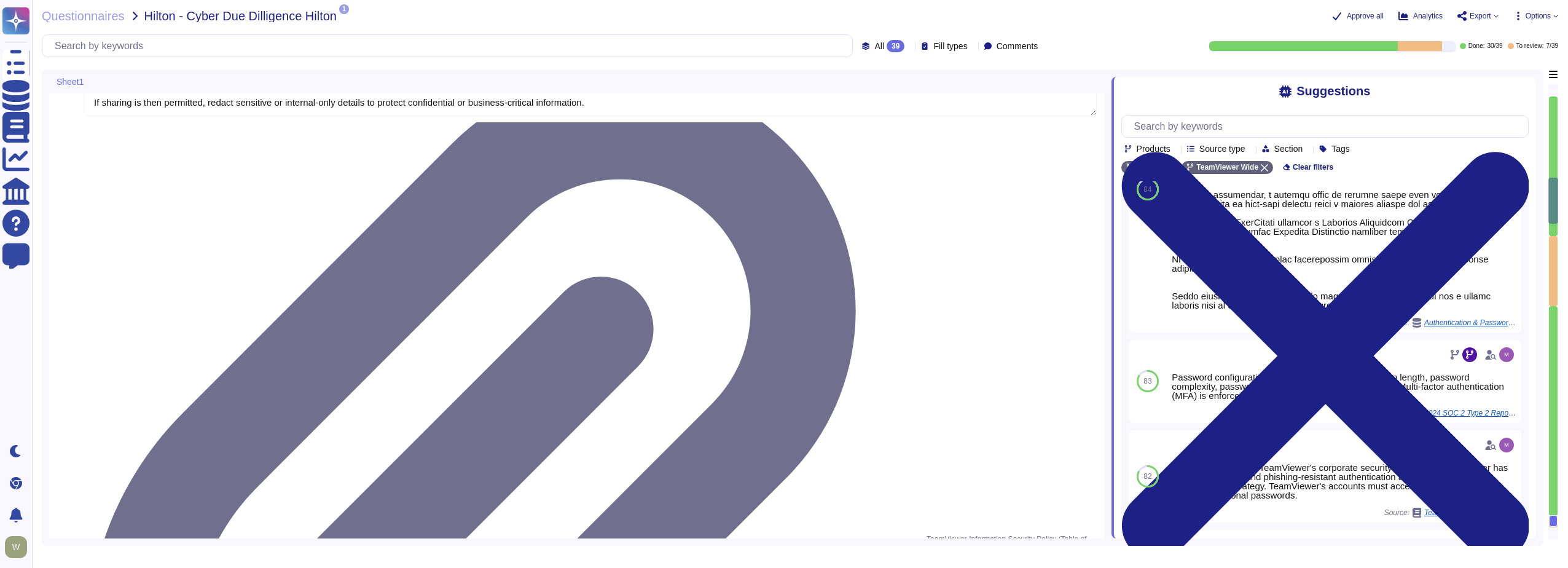
type textarea "Security training is required on a regular basis TeamViewer conducts regular se…"
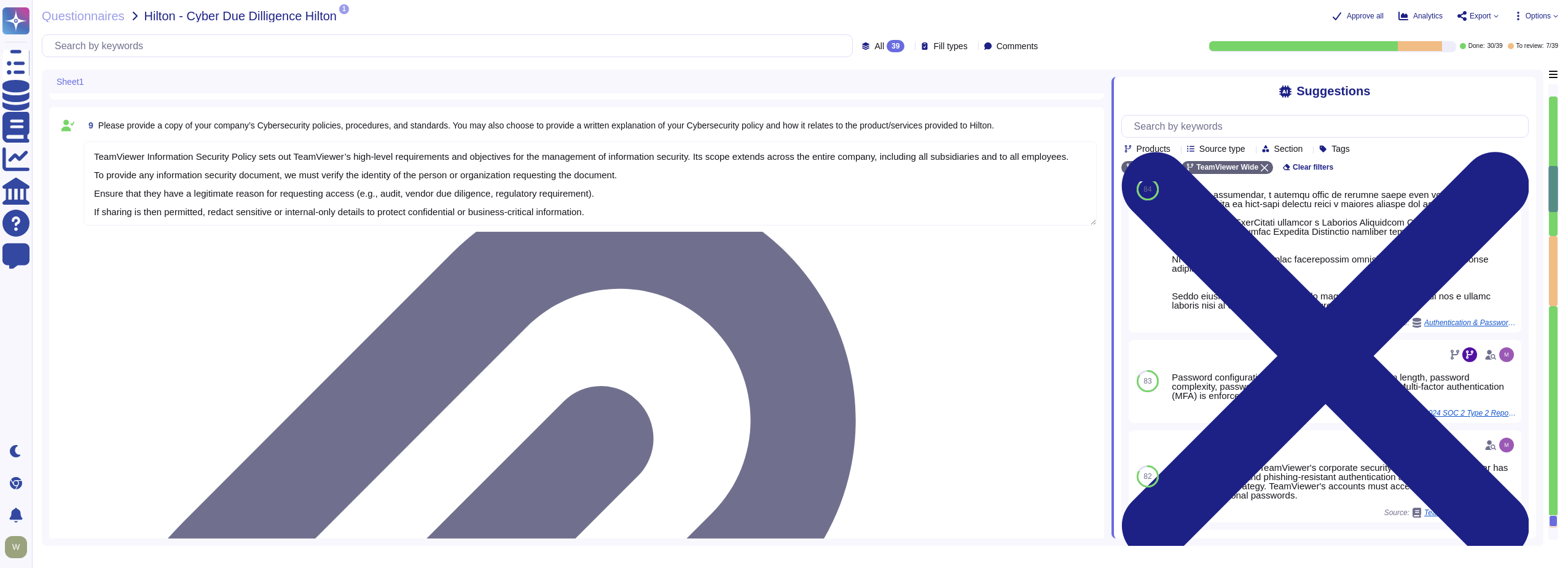
type textarea "We have a 'Senior Director, Security Operations', focused on strategy and gover…"
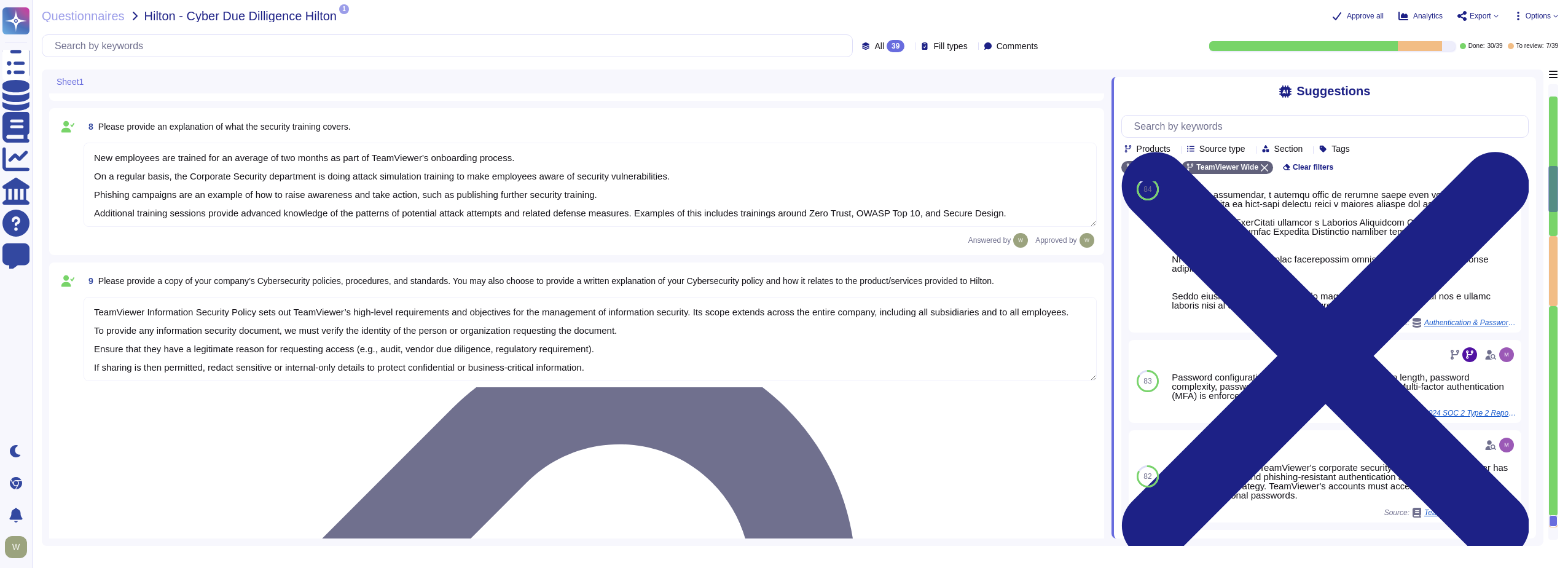
scroll to position [765, 0]
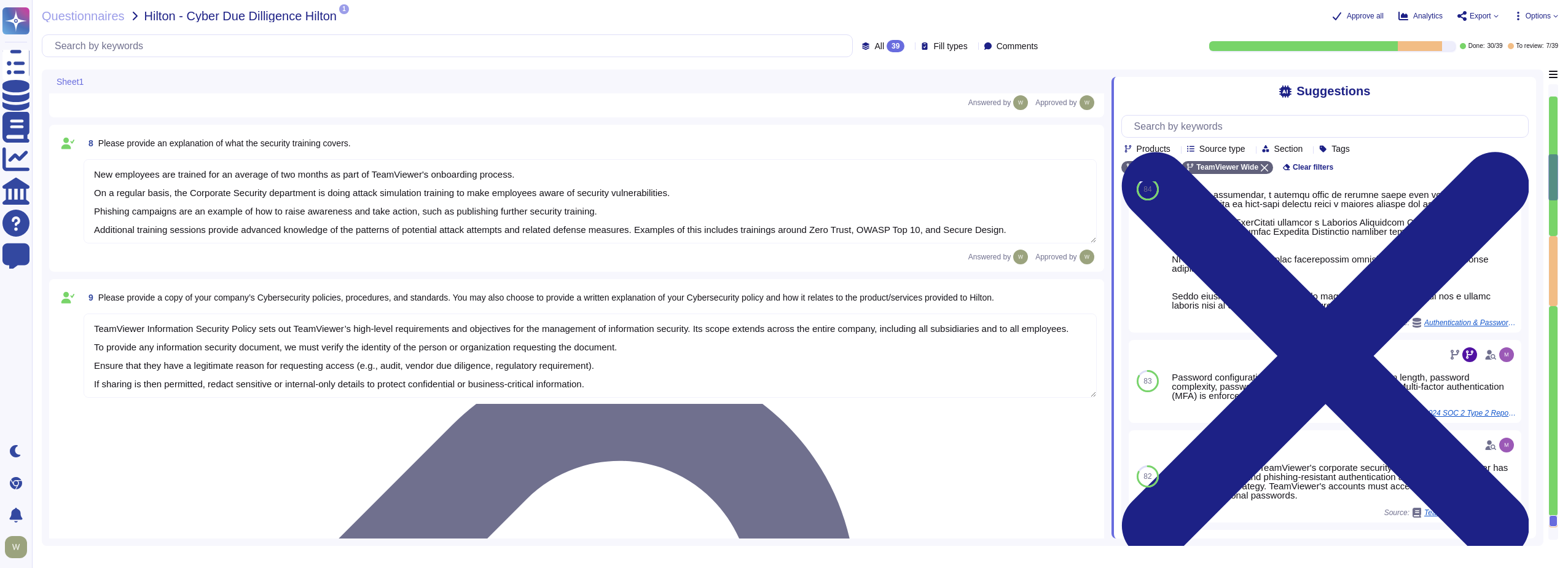
type textarea "The product is deployed globally at Corporate and over 100 Properties. The solu…"
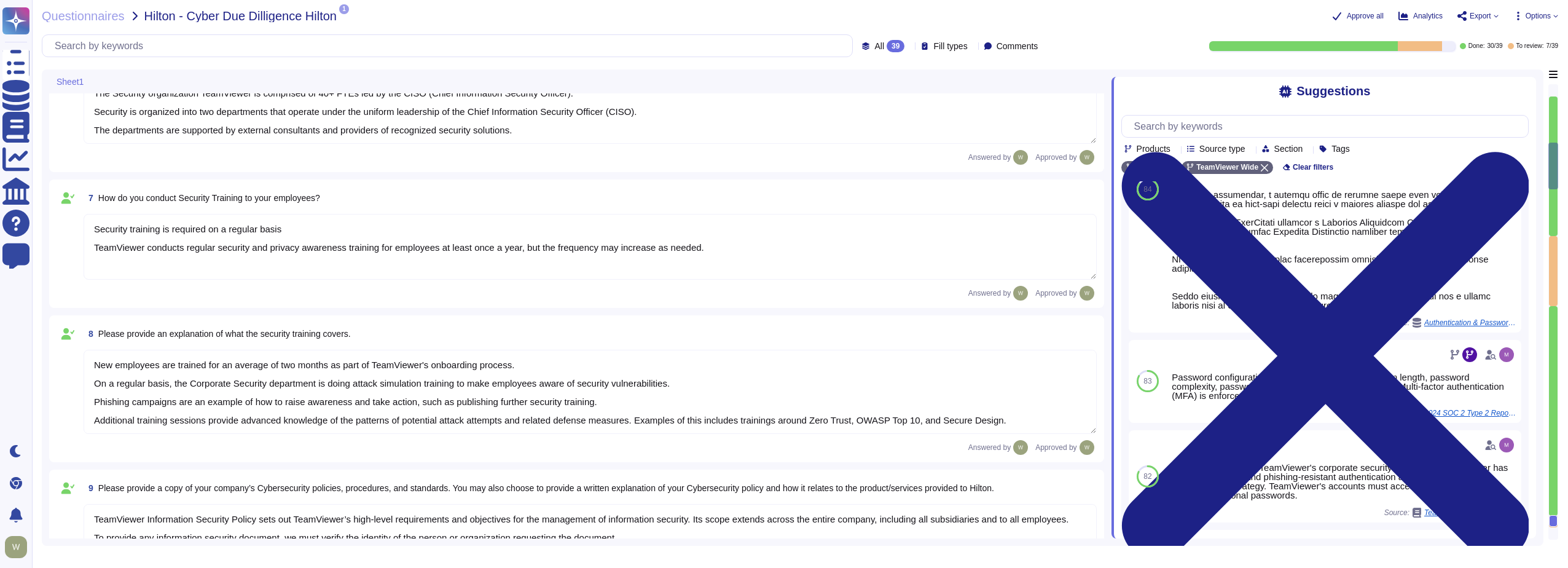
scroll to position [580, 0]
type textarea "[URL][DOMAIN_NAME]"
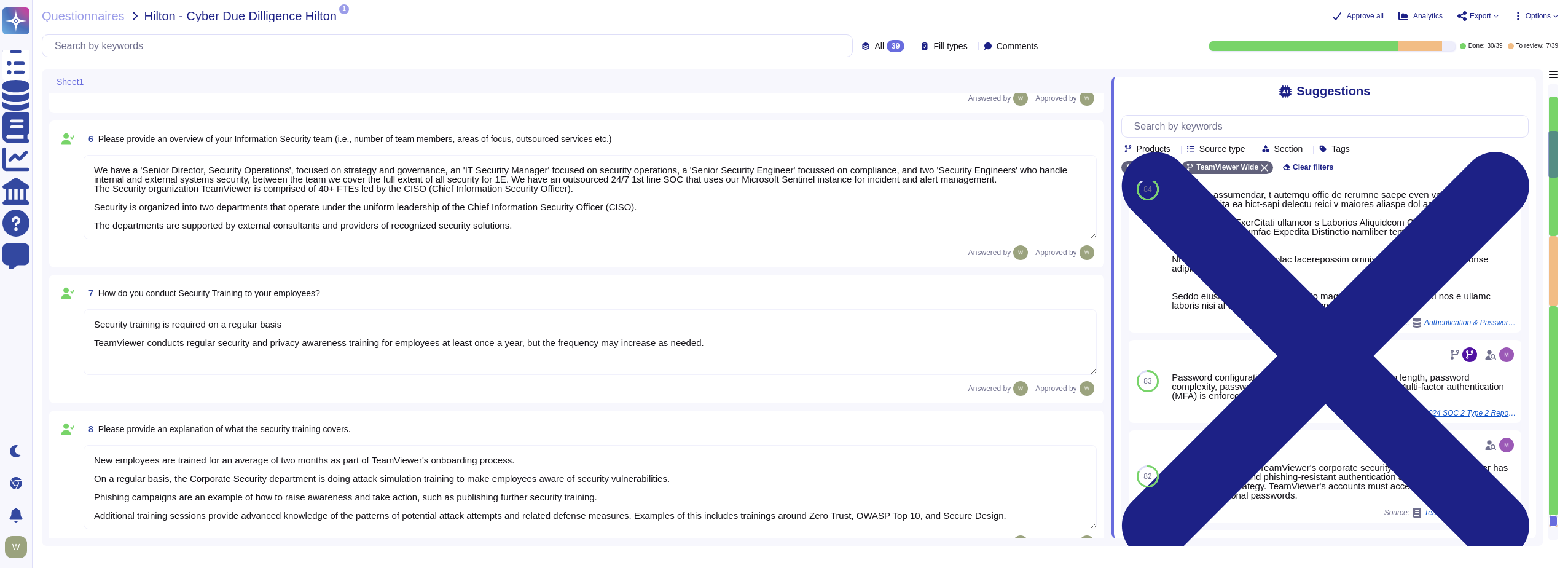
type textarea "[URL][DOMAIN_NAME]"
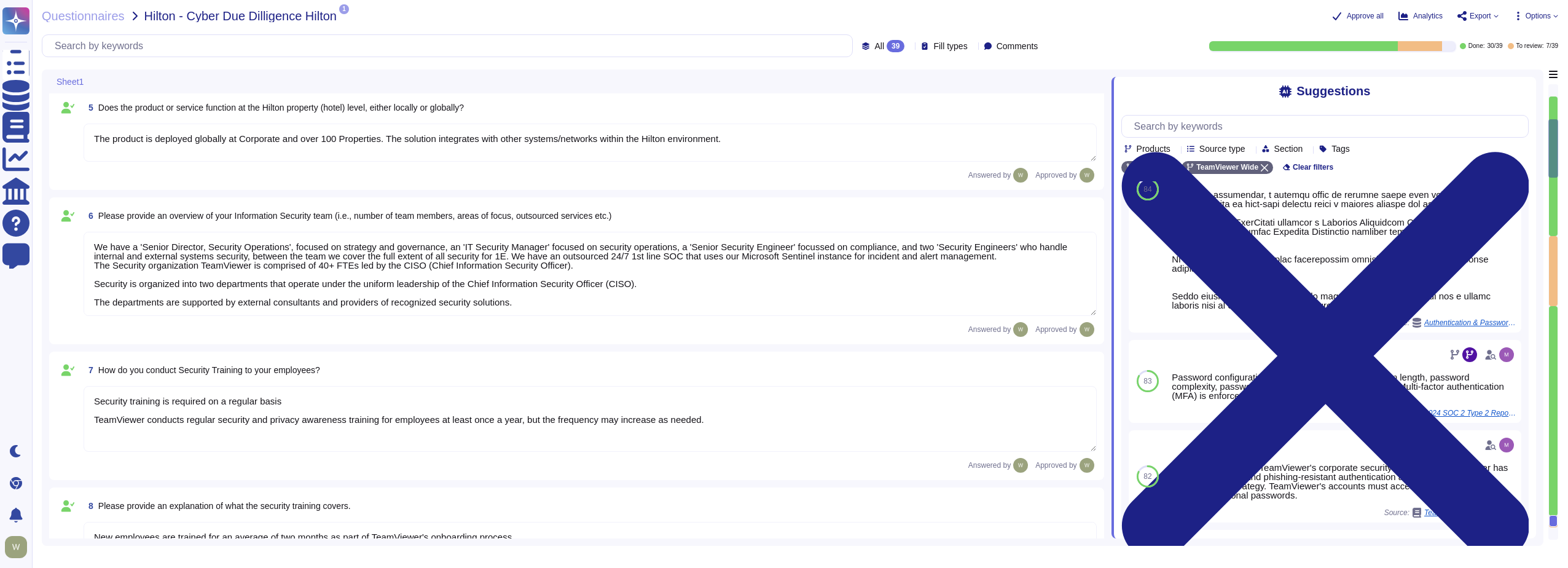
type textarea "As a global technology company, TeamViewer offers a cloud-based platform to con…"
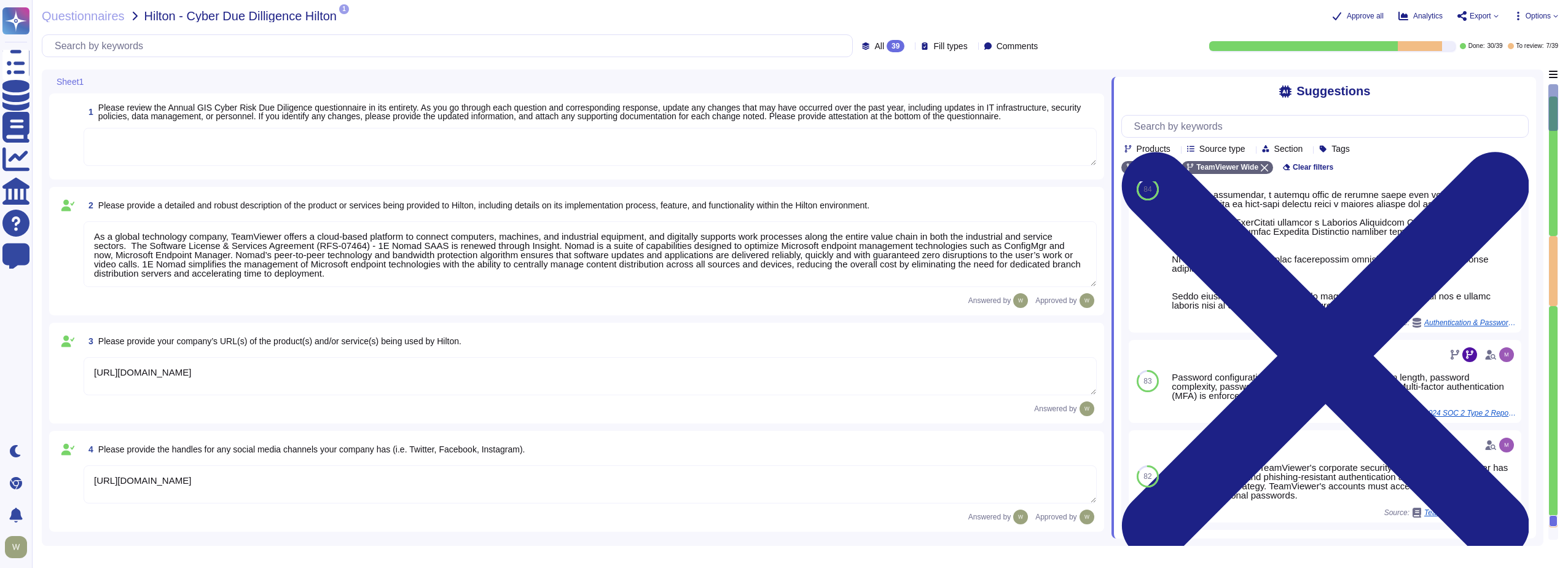
scroll to position [1, 0]
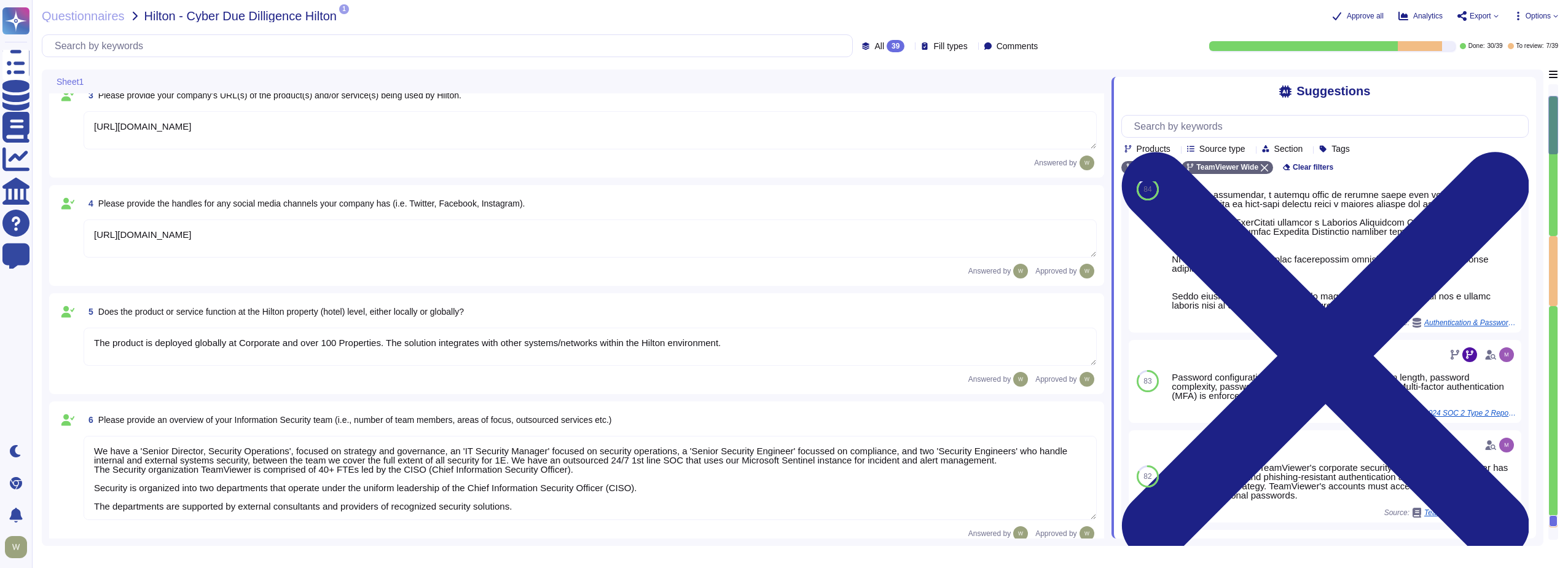
type textarea "New employees are trained for an average of two months as part of TeamViewer's …"
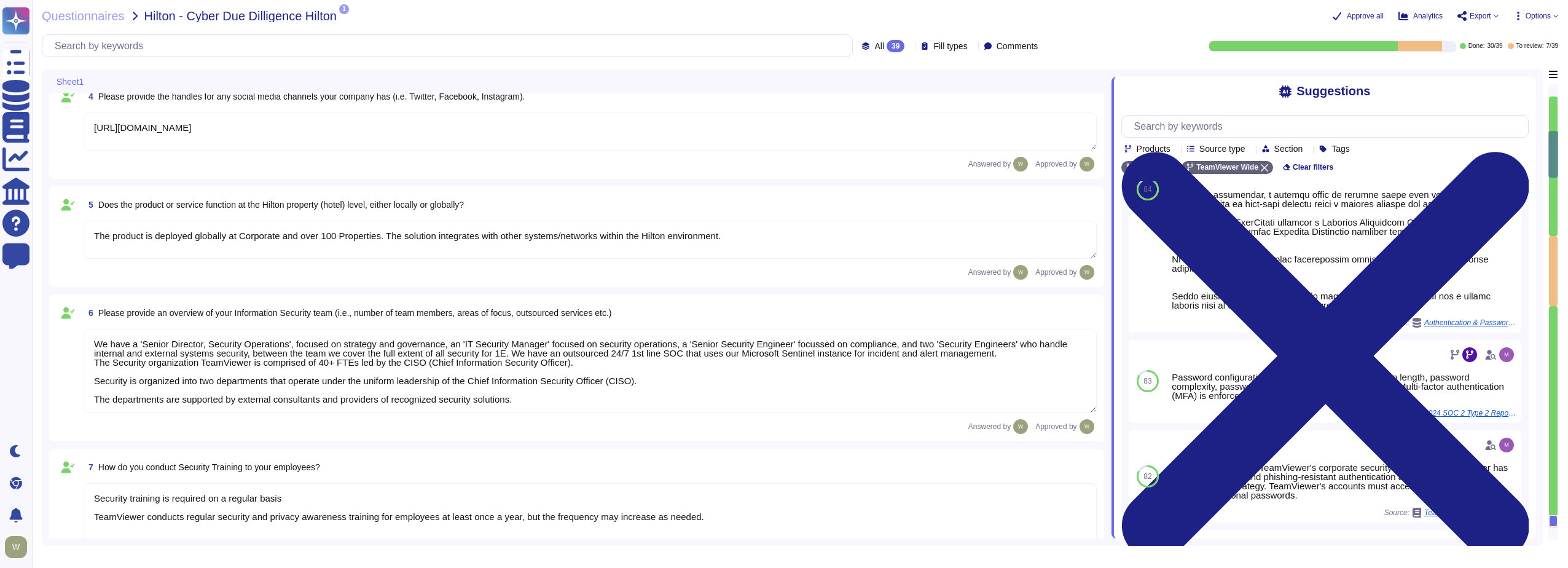
type textarea "TeamViewer Information Security Policy sets out TeamViewer’s high-level require…"
type textarea "TeamViewer follows an established S-SDLC policy based on the SAMM model as well…"
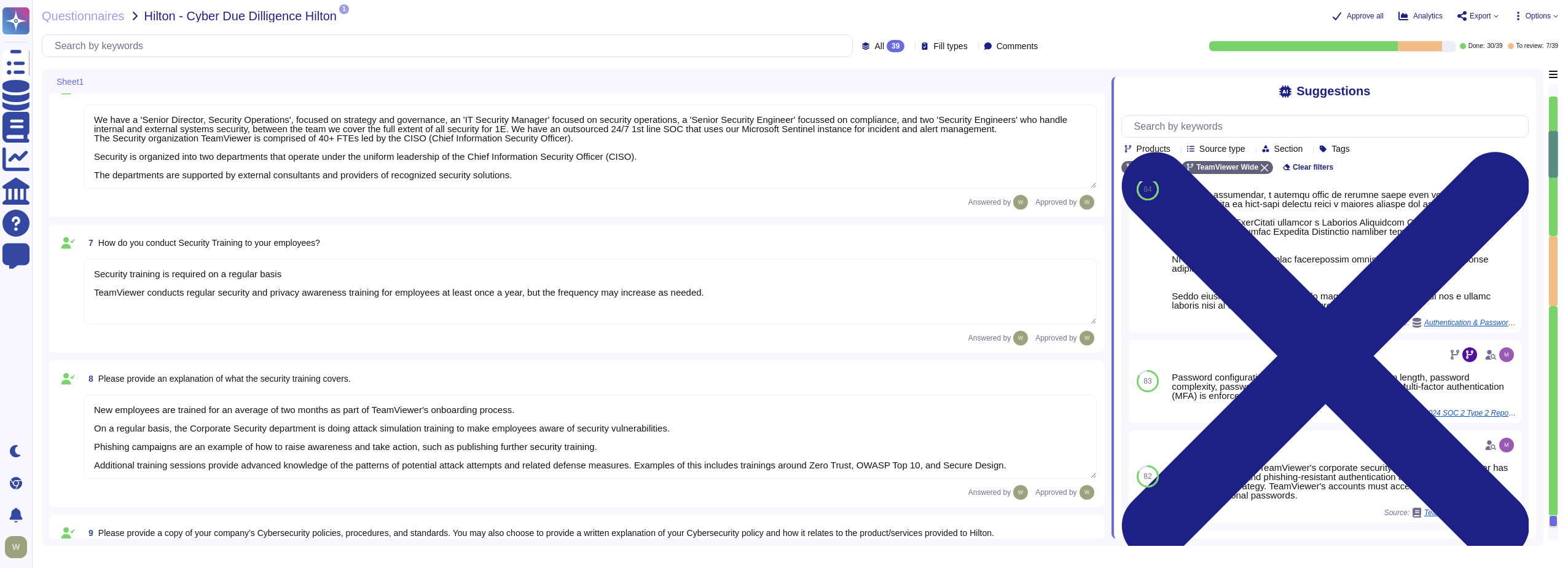
scroll to position [677, 0]
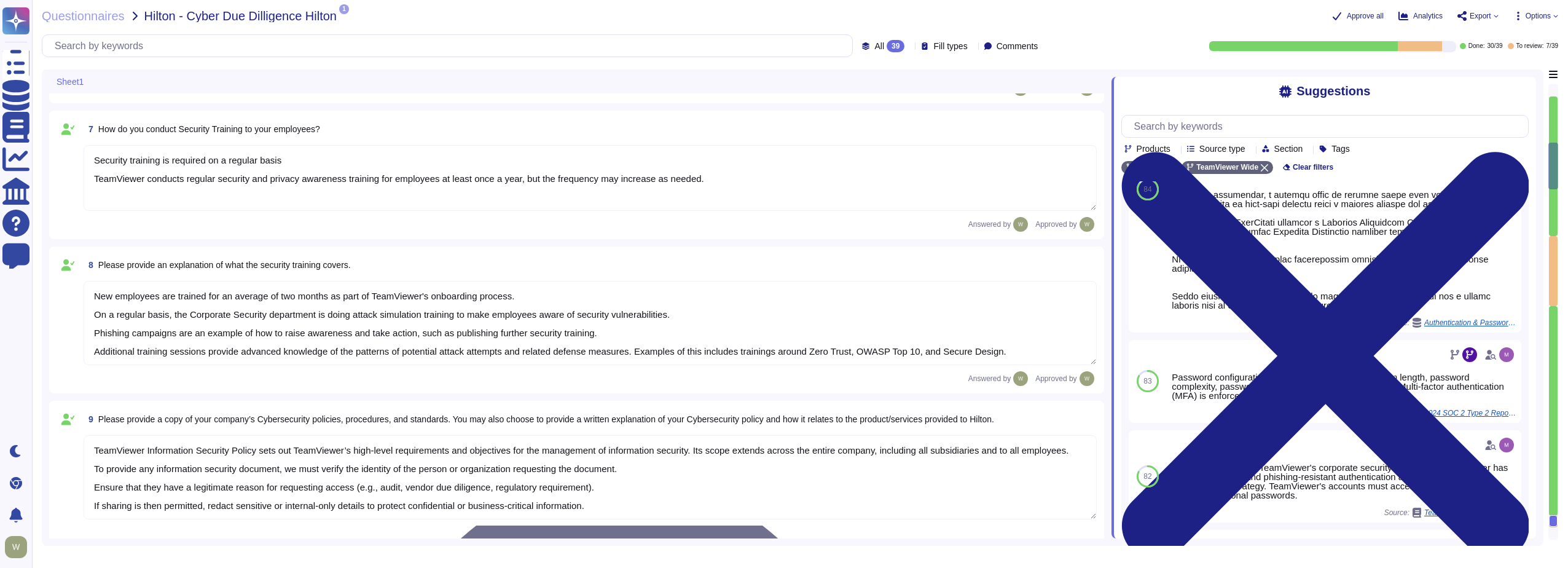
type textarea "The risk assessment procedure defines the responsibility, methodologies and pro…"
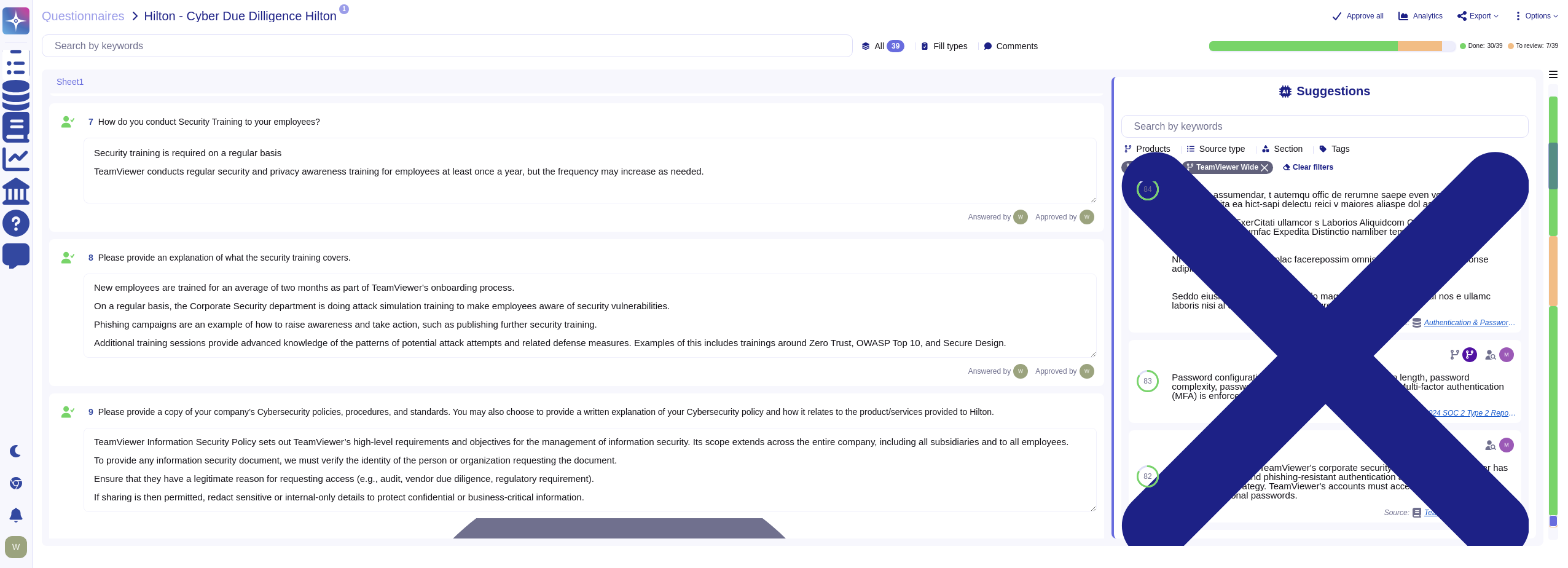
type textarea "TeamViewer leverages an external 24/7 SOC to monitor its network and spot any a…"
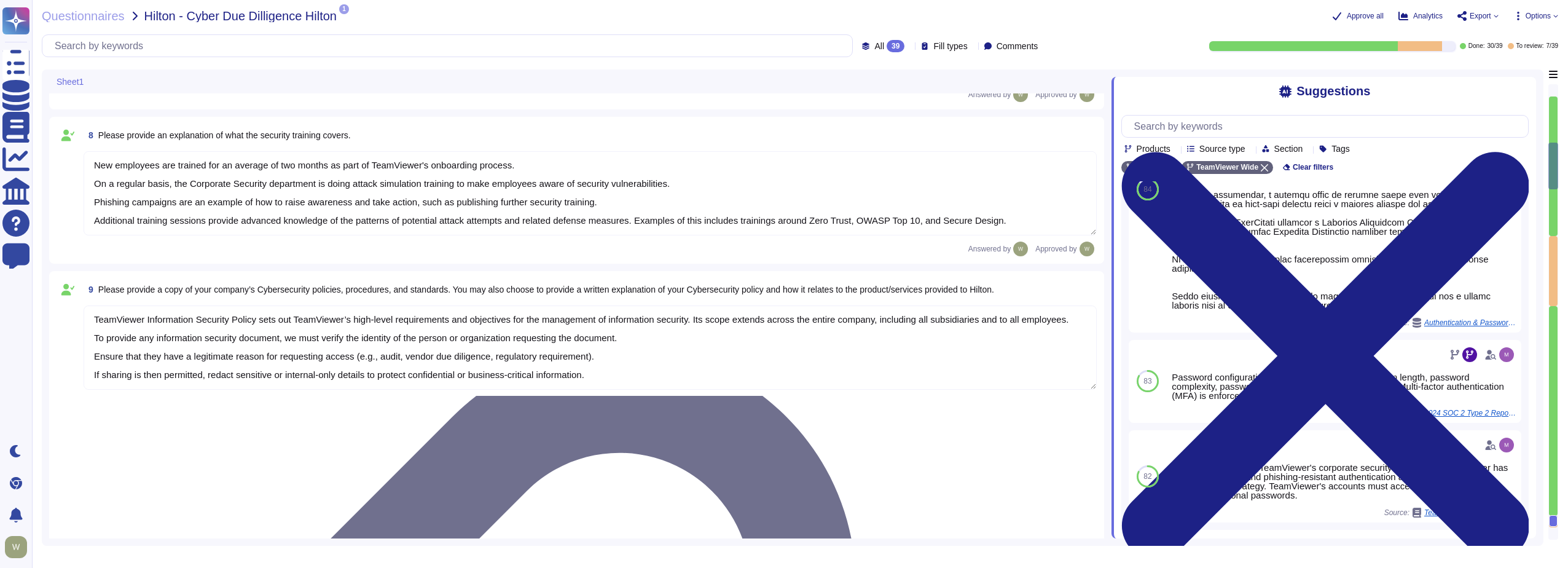
scroll to position [799, 0]
click at [127, 220] on textarea "New employees are trained for an average of two months as part of TeamViewer's …" at bounding box center [590, 192] width 1013 height 84
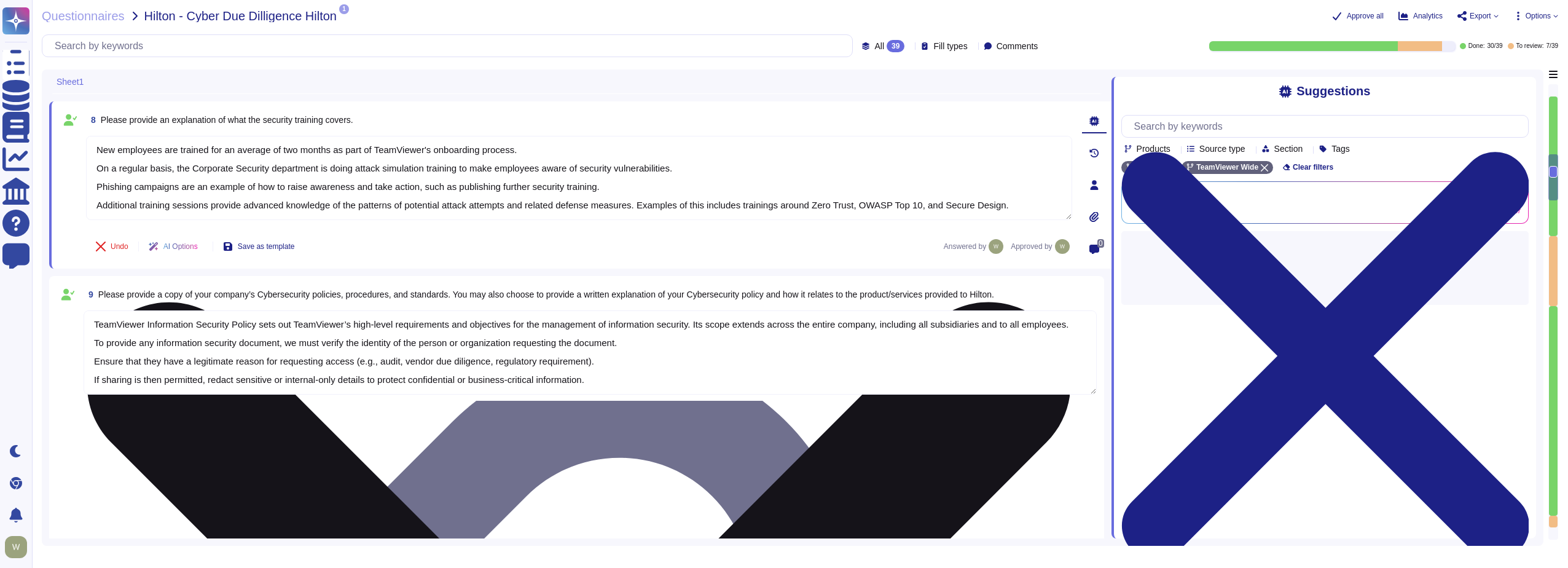
scroll to position [0, 0]
type textarea "TeamViewer leverages an external 24/7 SOC to monitor its network and spot any a…"
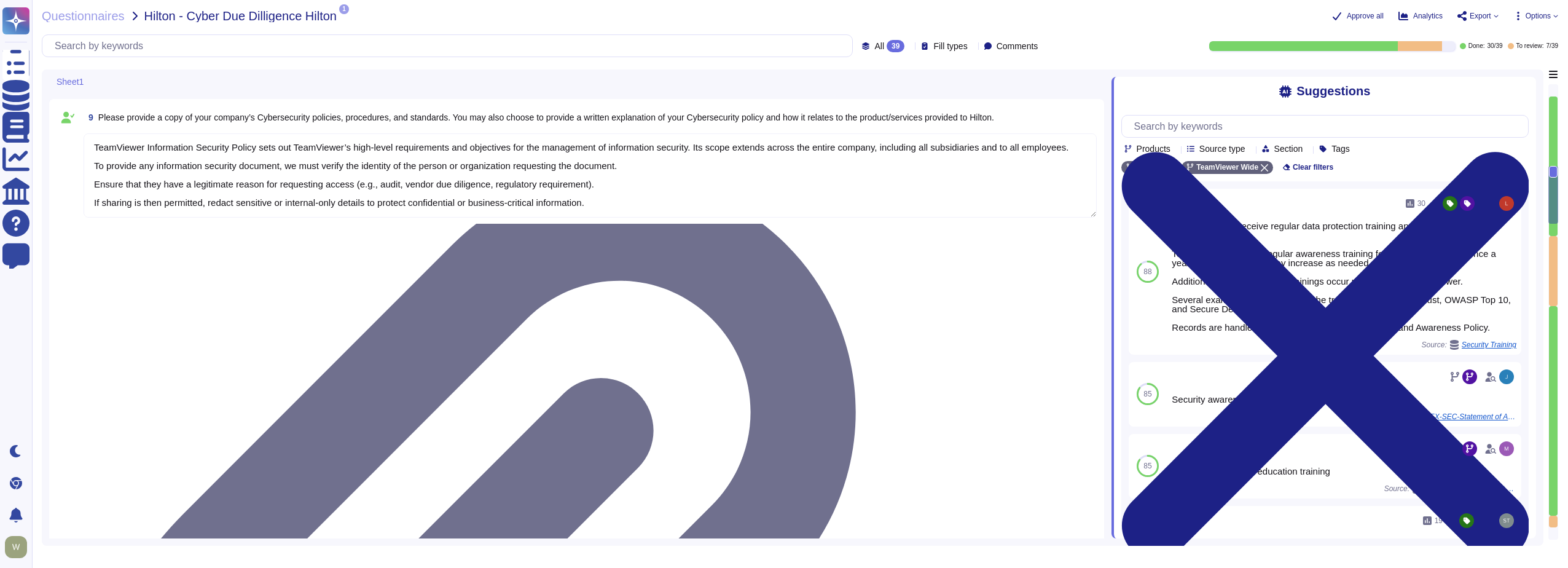
type textarea "TeamViewer owns several certifications which includes but does not limit to: • …"
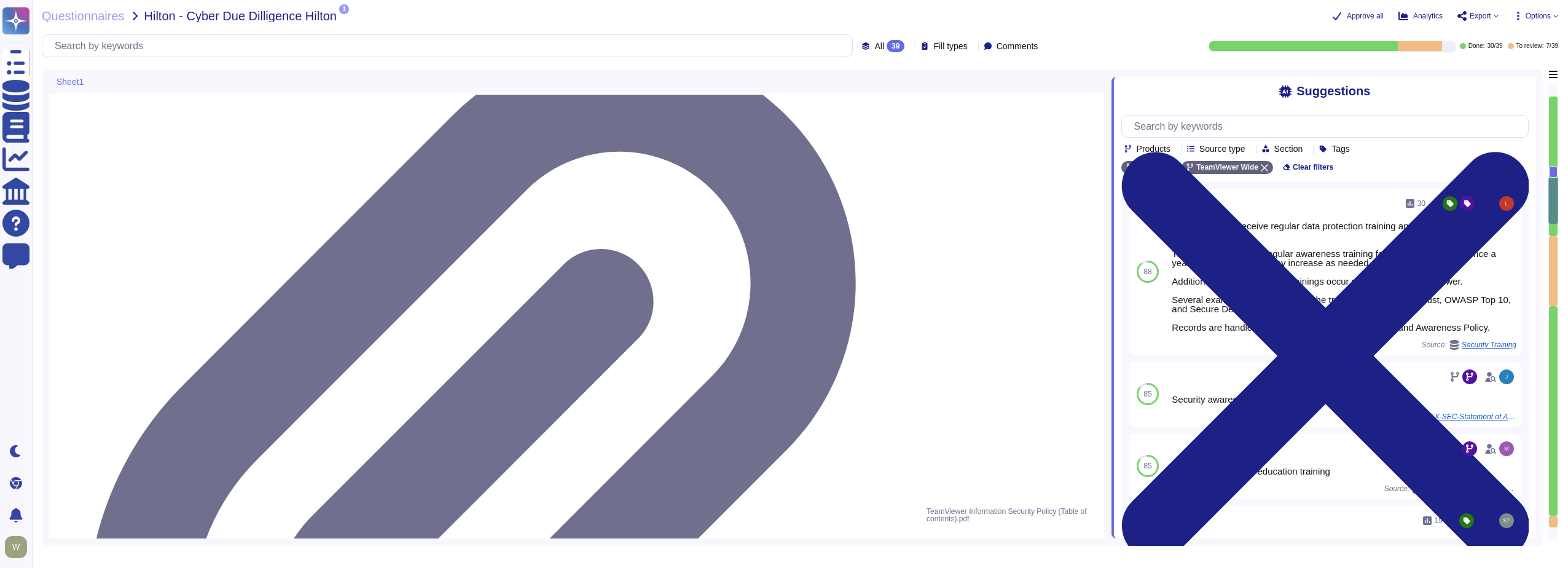
type textarea "Yes, Hilton Guest/Employee data is collected."
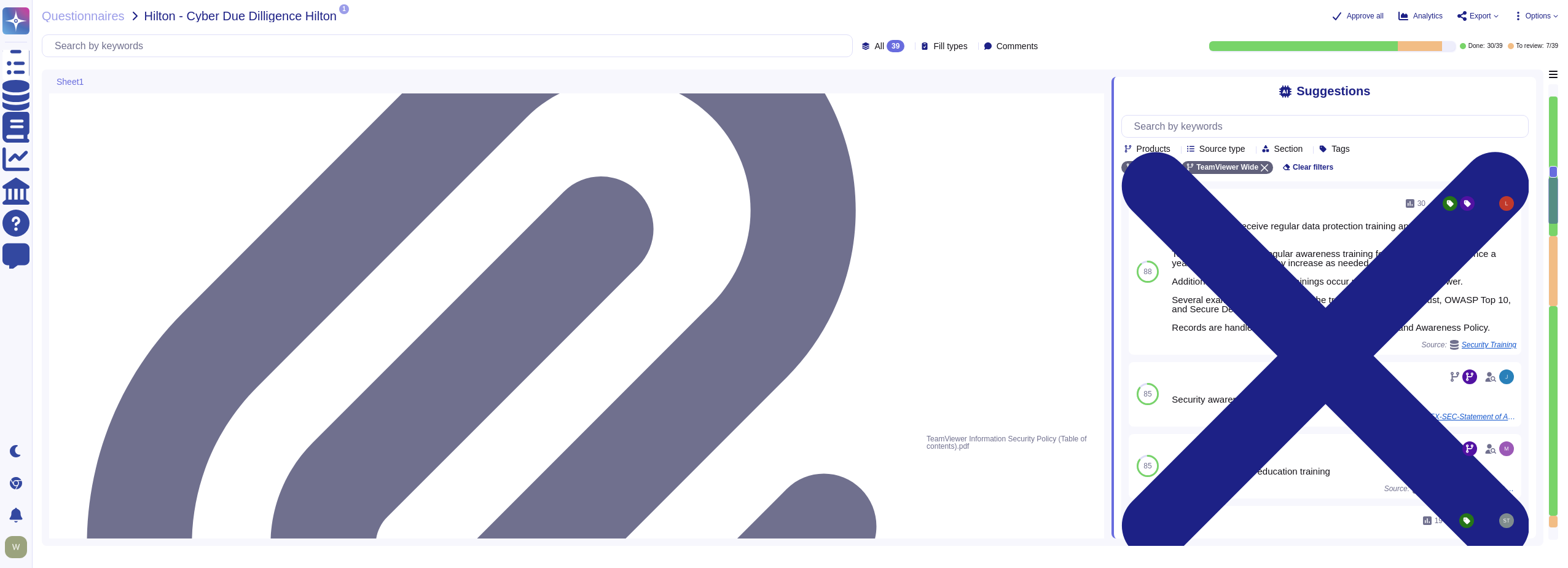
scroll to position [1168, 0]
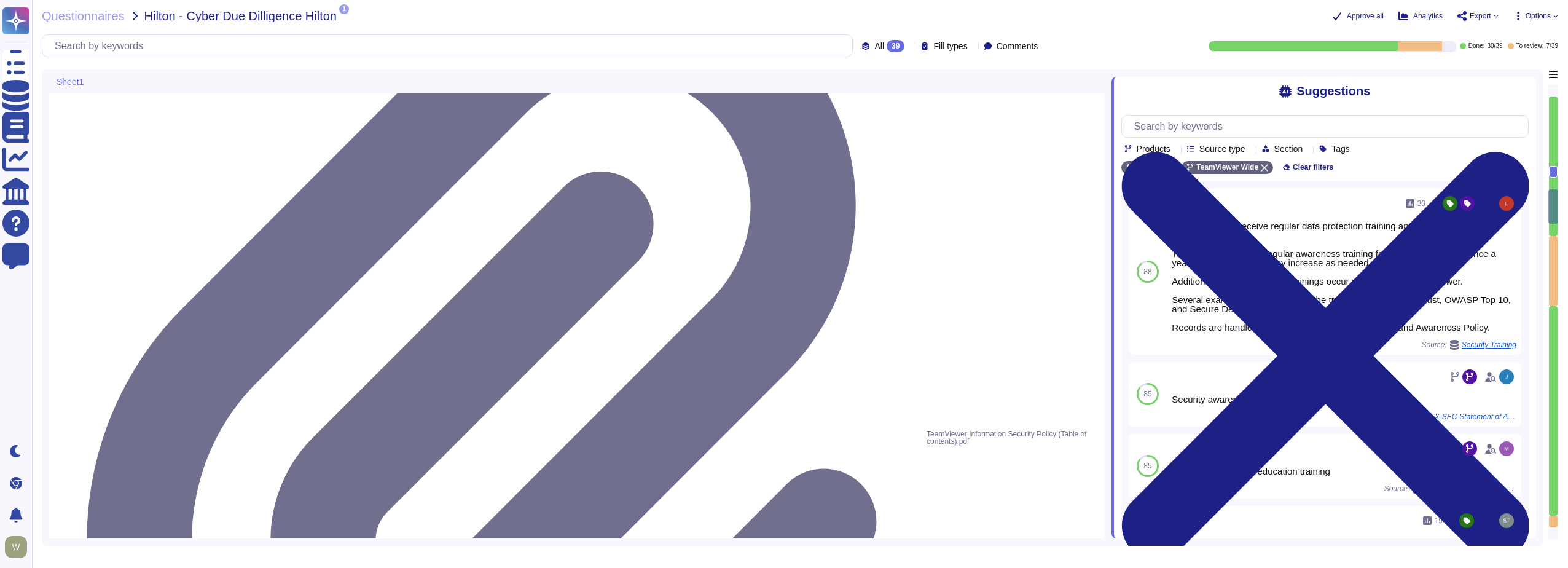
type textarea "Yes Customer is the data controller and TeamViewer the data processors. Data is…"
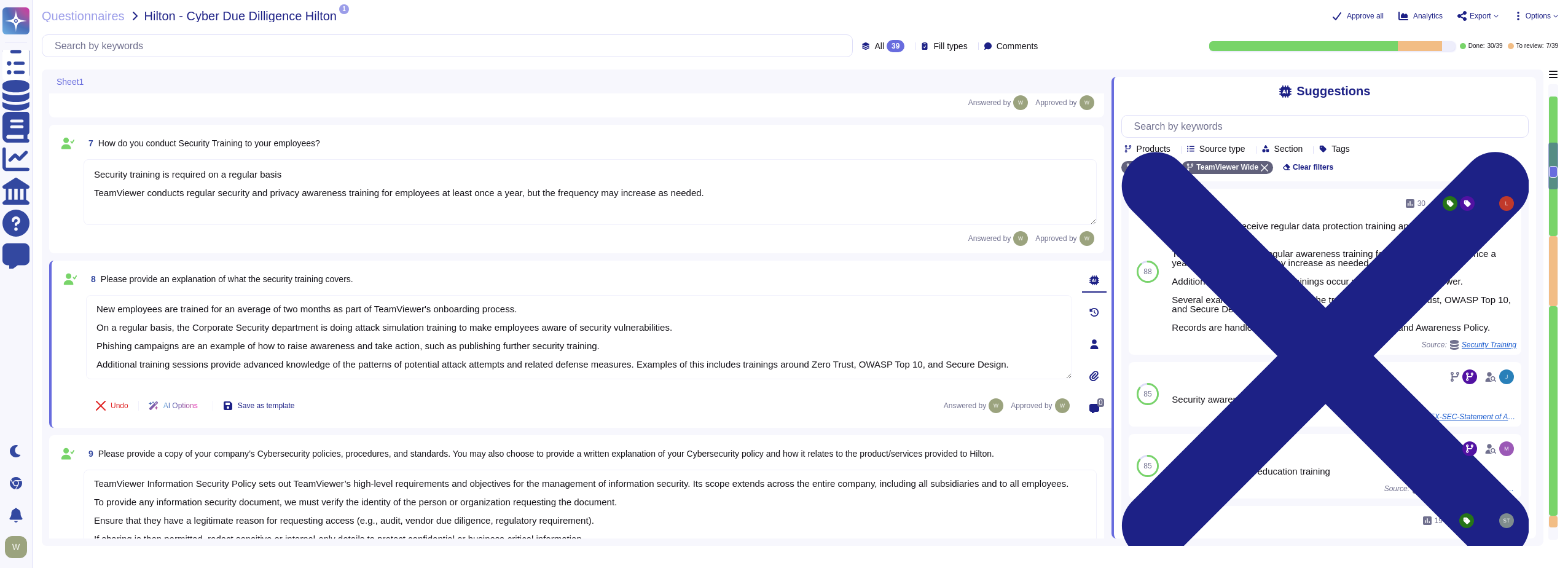
type textarea "[URL][DOMAIN_NAME]"
type textarea "The product is deployed globally at Corporate and over 100 Properties. The solu…"
type textarea "We have a 'Senior Director, Security Operations', focused on strategy and gover…"
type textarea "Security training is required on a regular basis TeamViewer conducts regular se…"
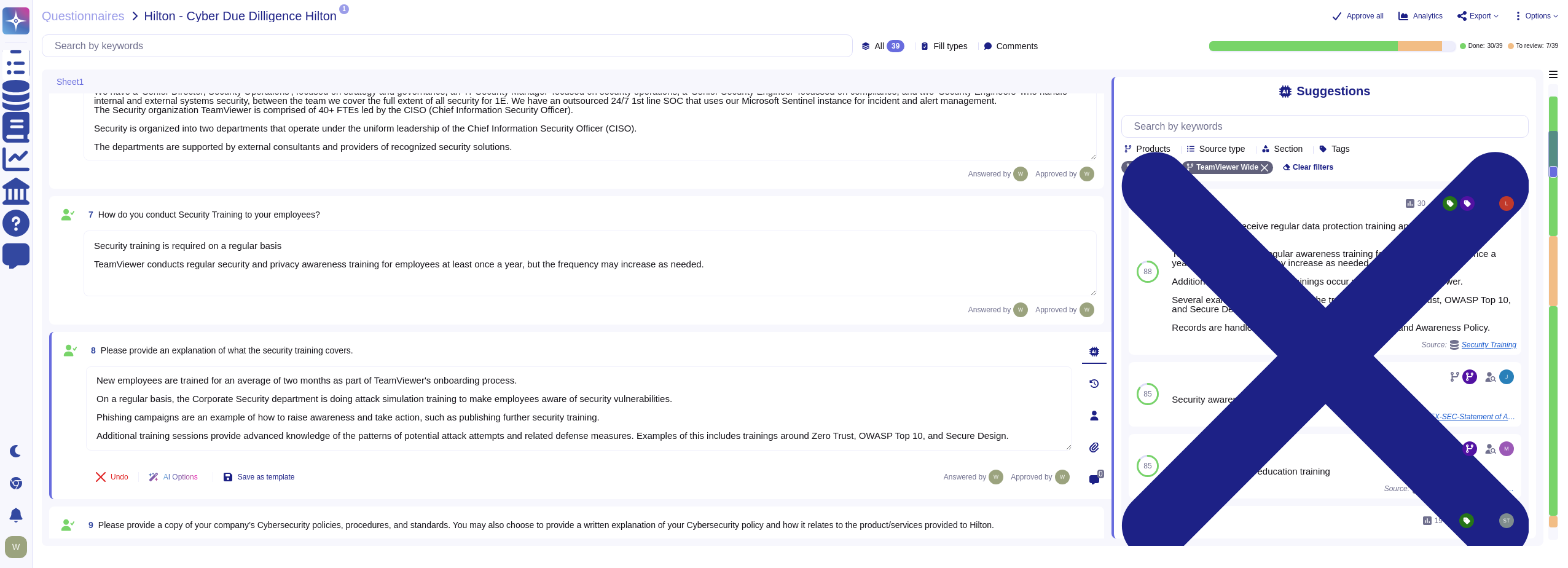
type textarea "[URL][DOMAIN_NAME]"
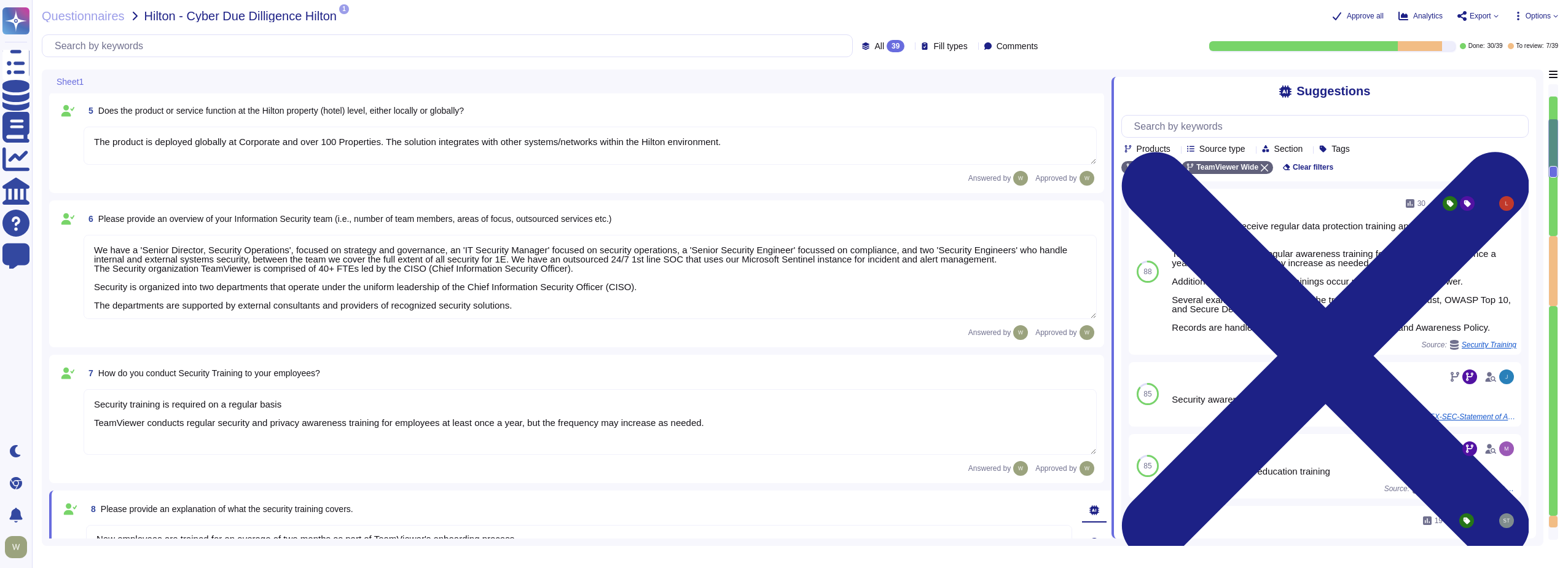
type textarea "As a global technology company, TeamViewer offers a cloud-based platform to con…"
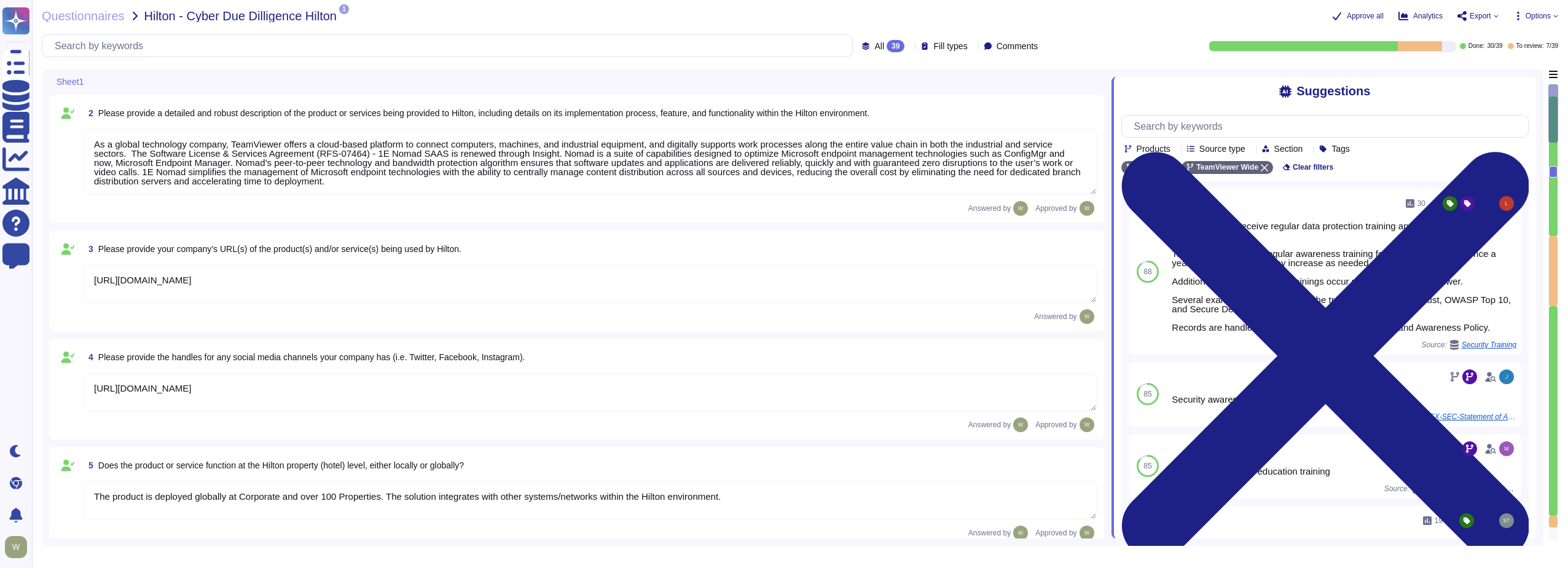
scroll to position [70, 0]
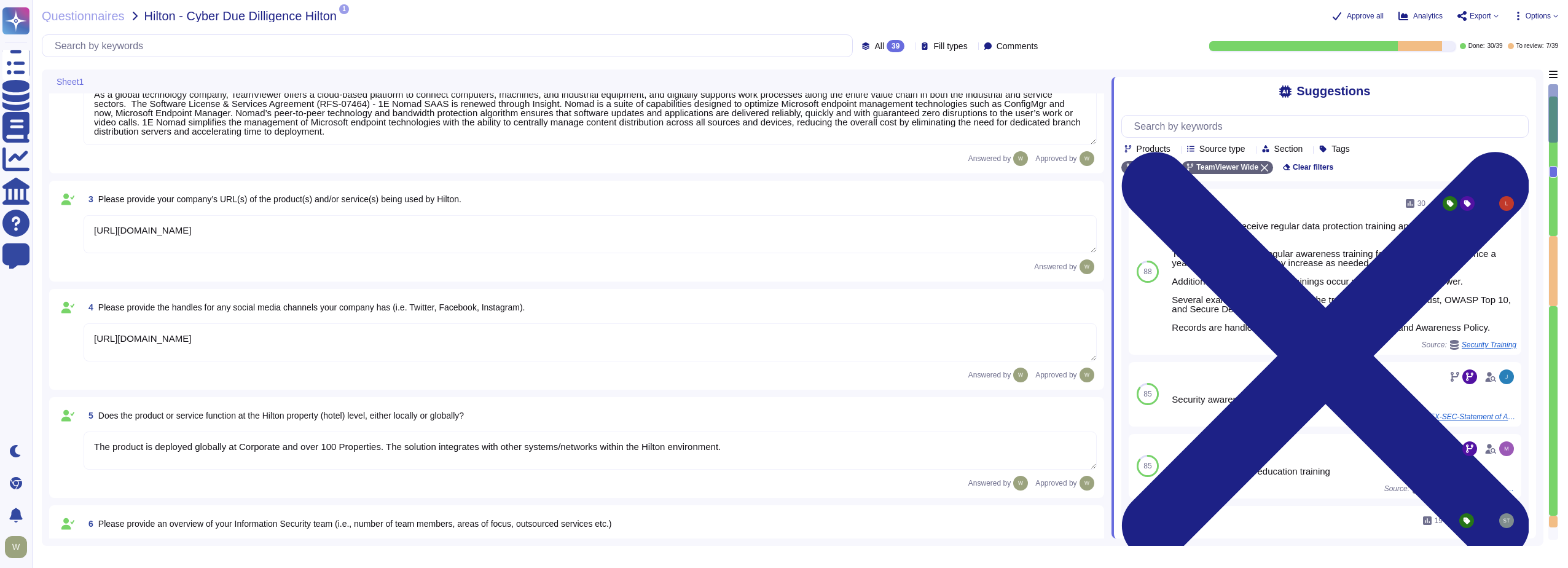
type textarea "New employees are trained for an average of two months as part of TeamViewer's …"
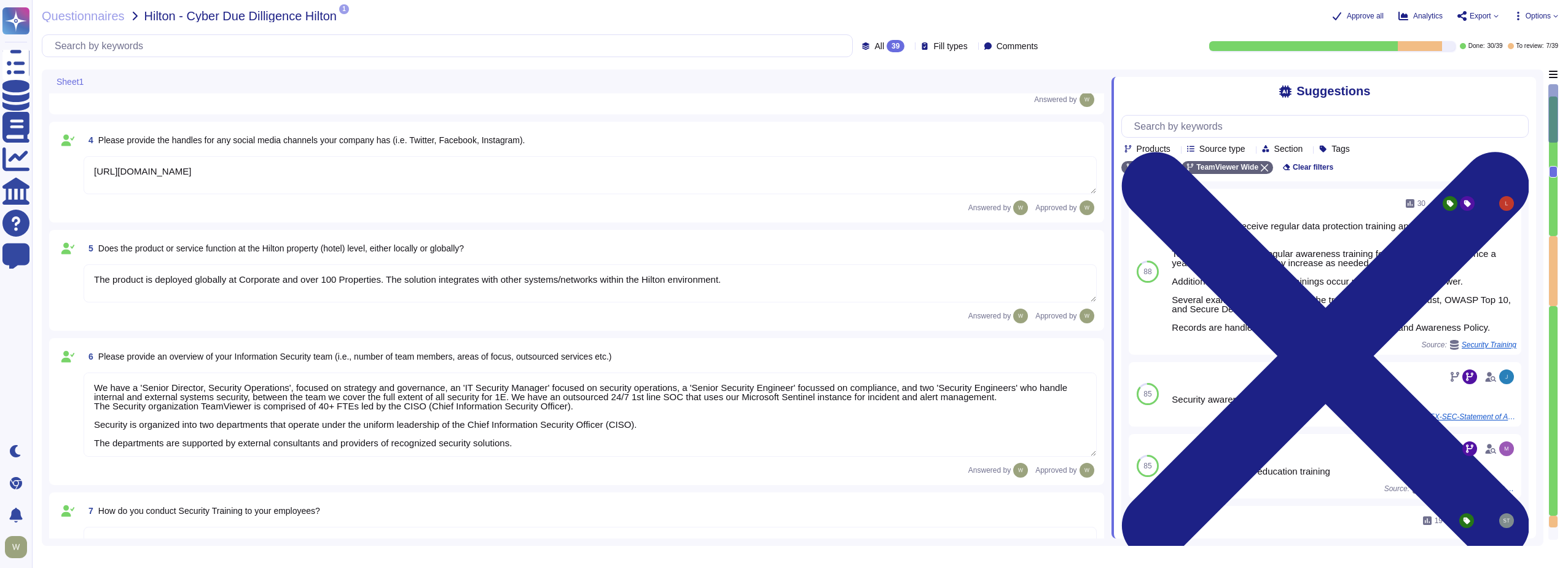
scroll to position [317, 0]
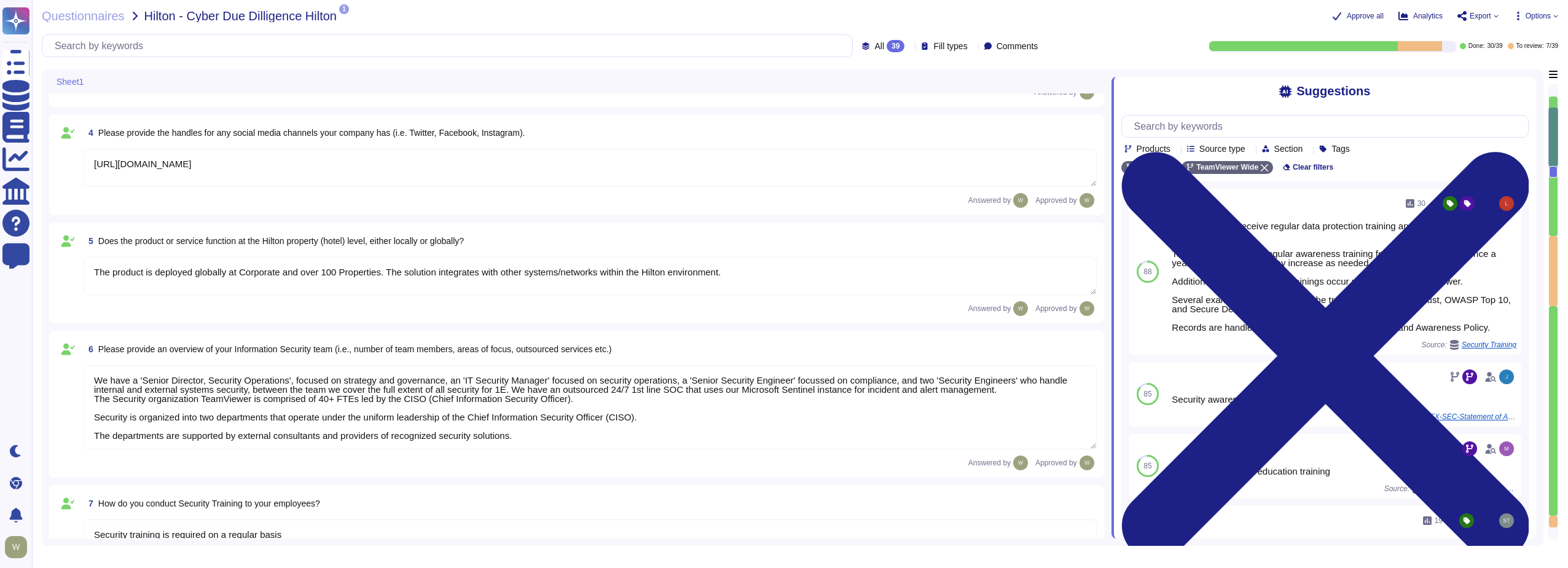
type textarea "TeamViewer Information Security Policy sets out TeamViewer’s high-level require…"
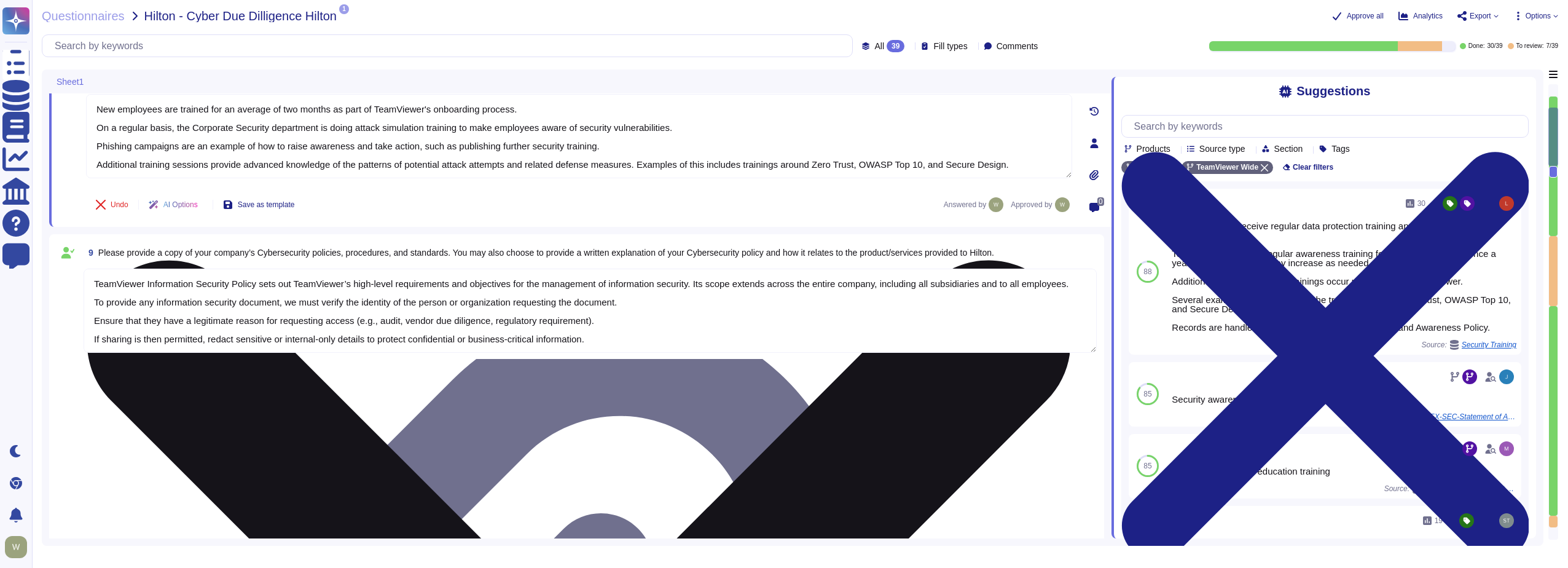
scroll to position [908, 0]
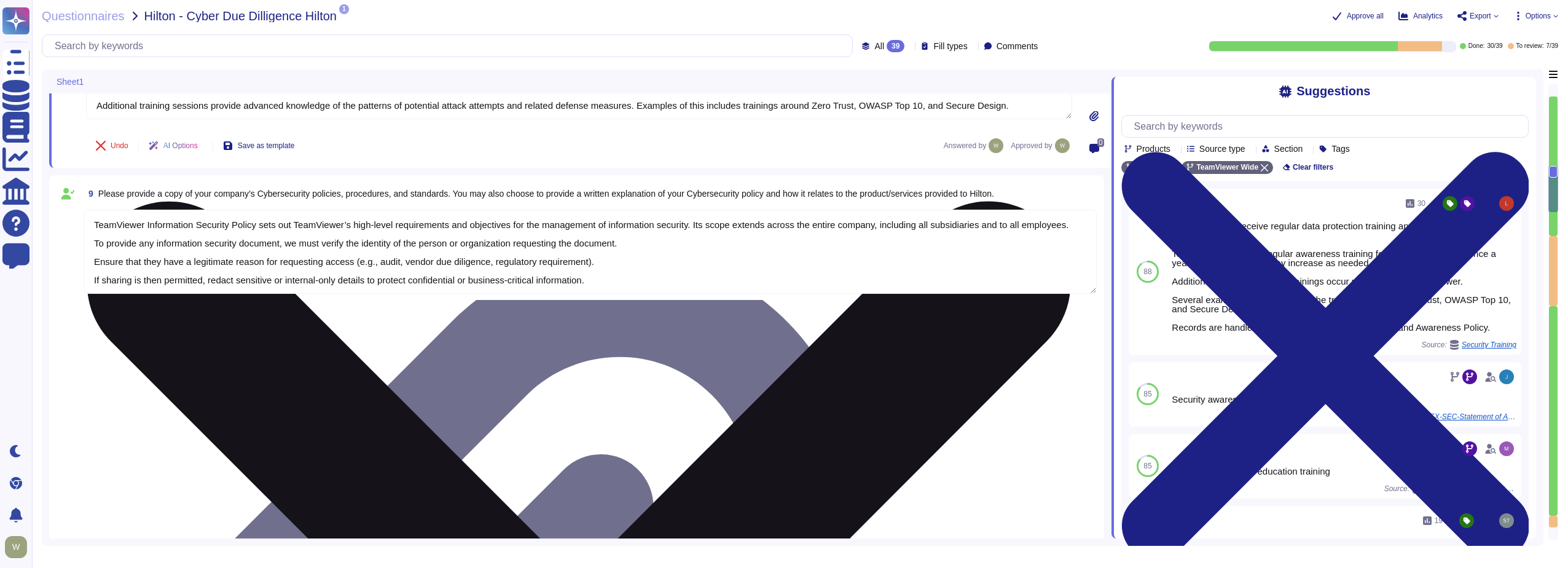
type textarea "TeamViewer follows an established S-SDLC policy based on the SAMM model as well…"
type textarea "The risk assessment procedure defines the responsibility, methodologies and pro…"
type textarea "TeamViewer leverages an external 24/7 SOC to monitor its network and spot any a…"
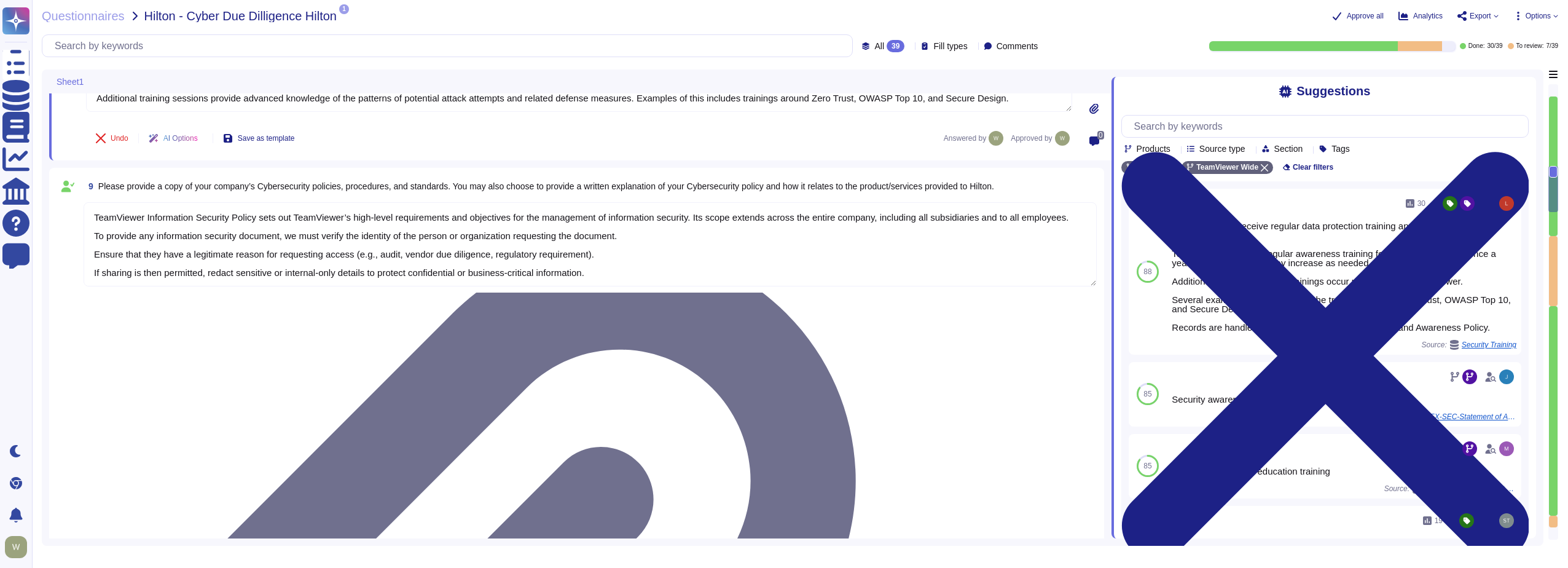
type textarea "TeamViewer owns several certifications which includes but does not limit to: • …"
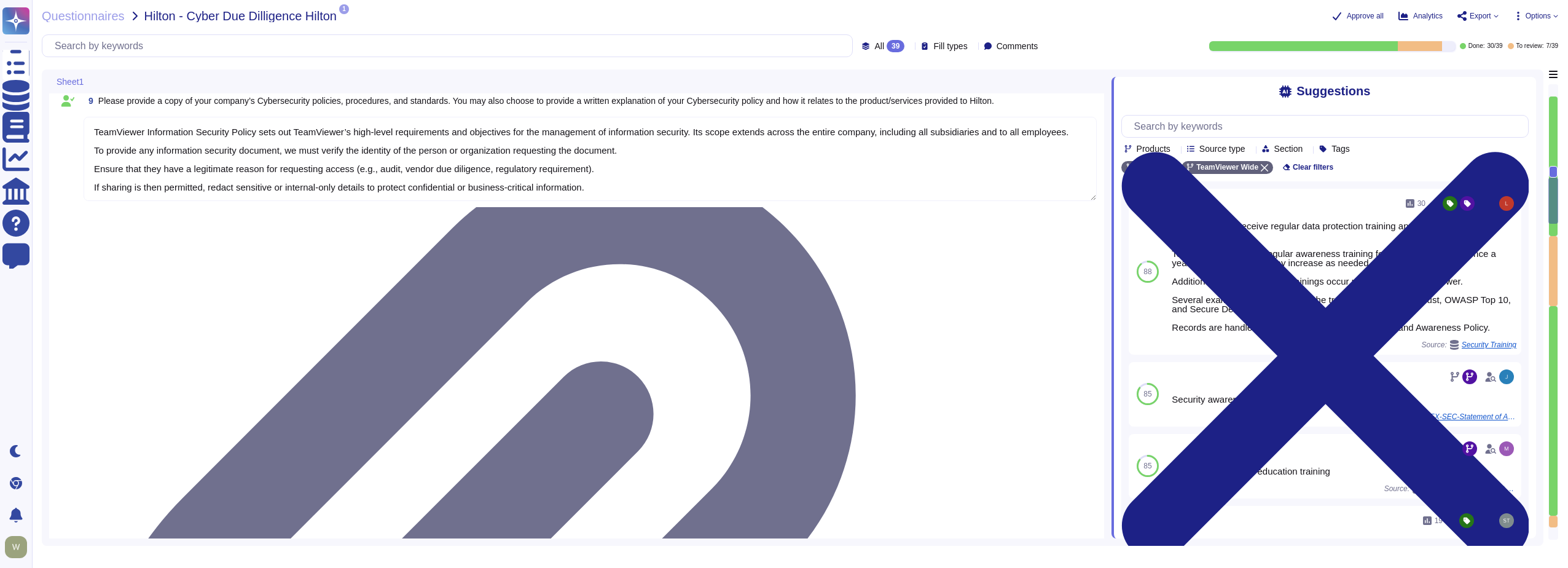
scroll to position [1030, 0]
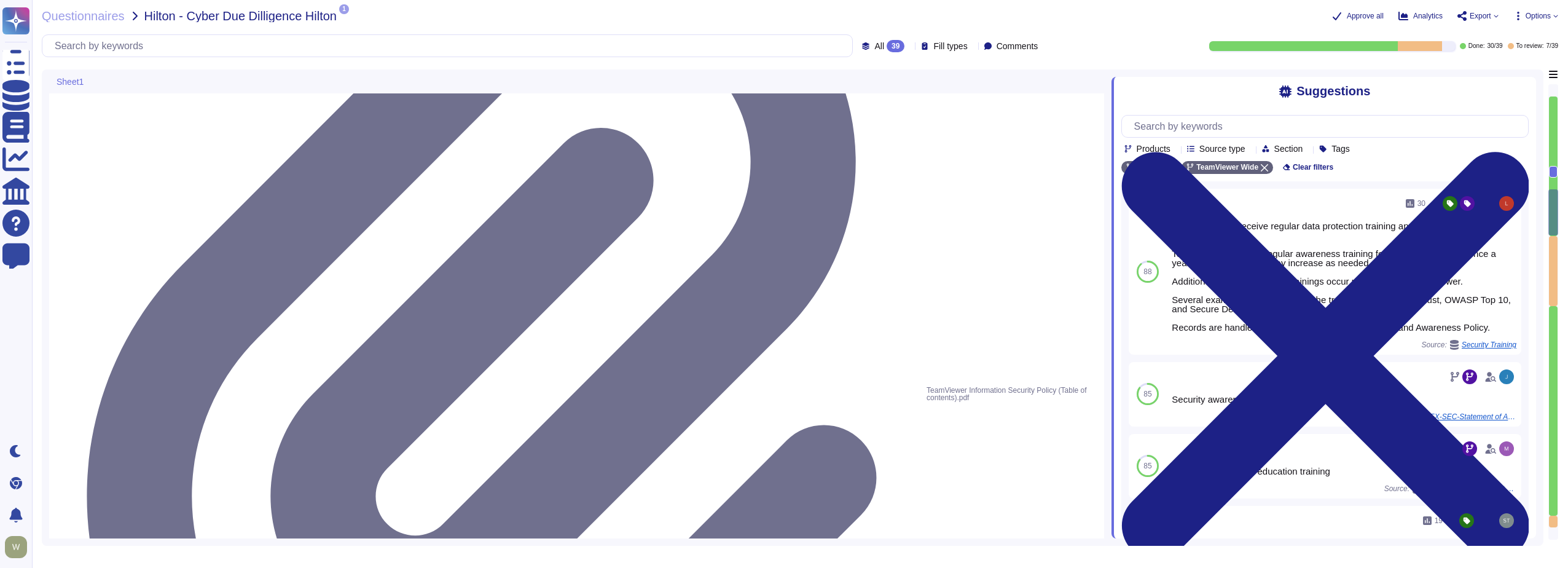
type textarea "Yes, Hilton Guest/Employee data is collected."
type textarea "Yes Customer is the data controller and TeamViewer the data processors. Data is…"
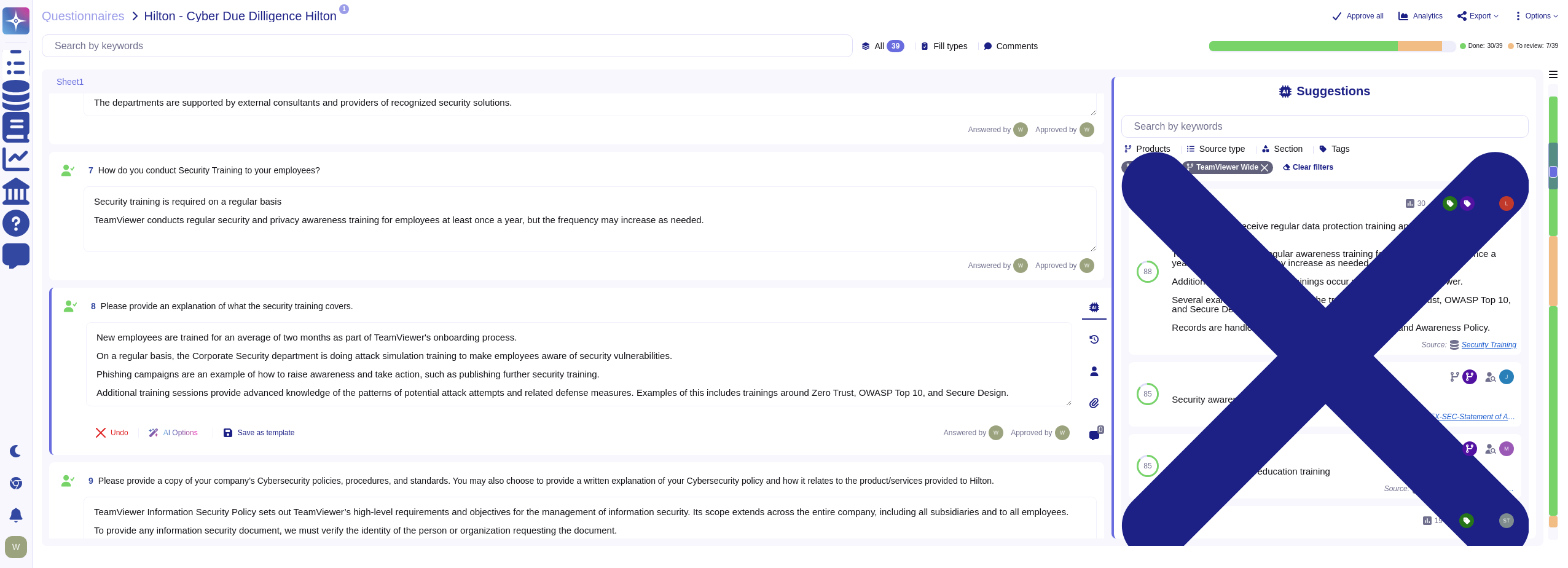
type textarea "[URL][DOMAIN_NAME]"
type textarea "The product is deployed globally at Corporate and over 100 Properties. The solu…"
type textarea "We have a 'Senior Director, Security Operations', focused on strategy and gover…"
type textarea "Security training is required on a regular basis TeamViewer conducts regular se…"
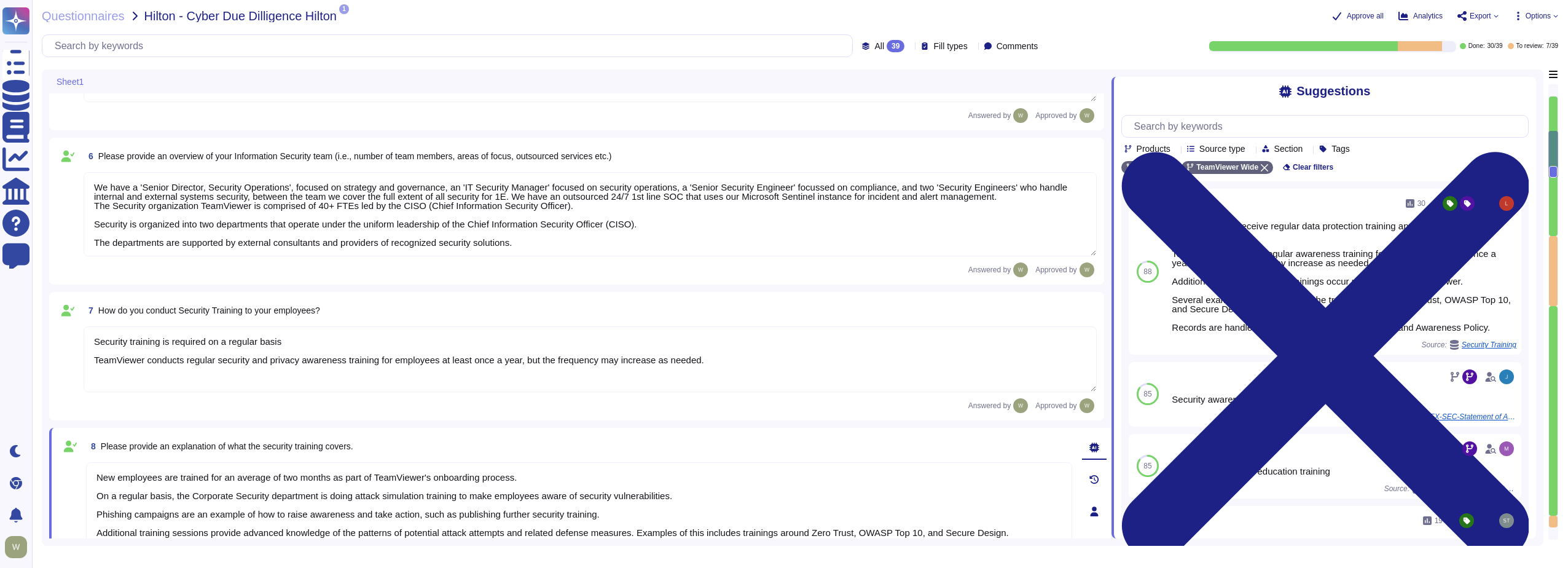
type textarea "As a global technology company, TeamViewer offers a cloud-based platform to con…"
type textarea "[URL][DOMAIN_NAME]"
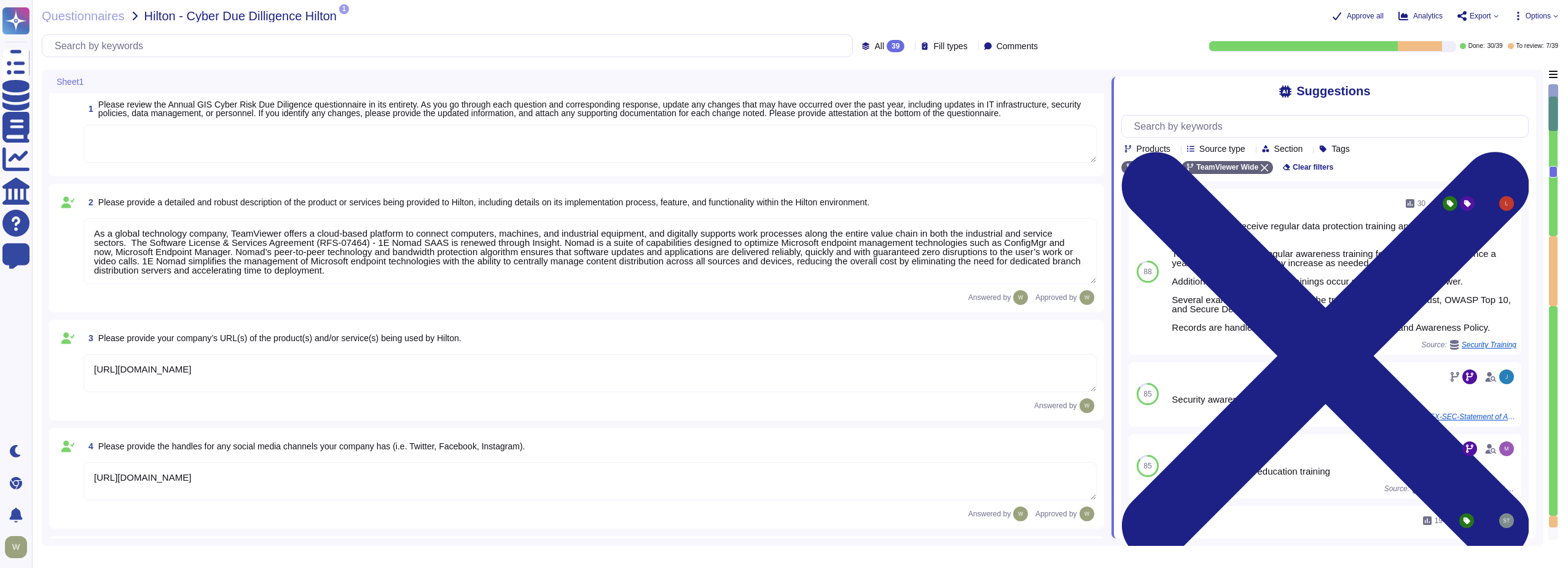
scroll to position [0, 0]
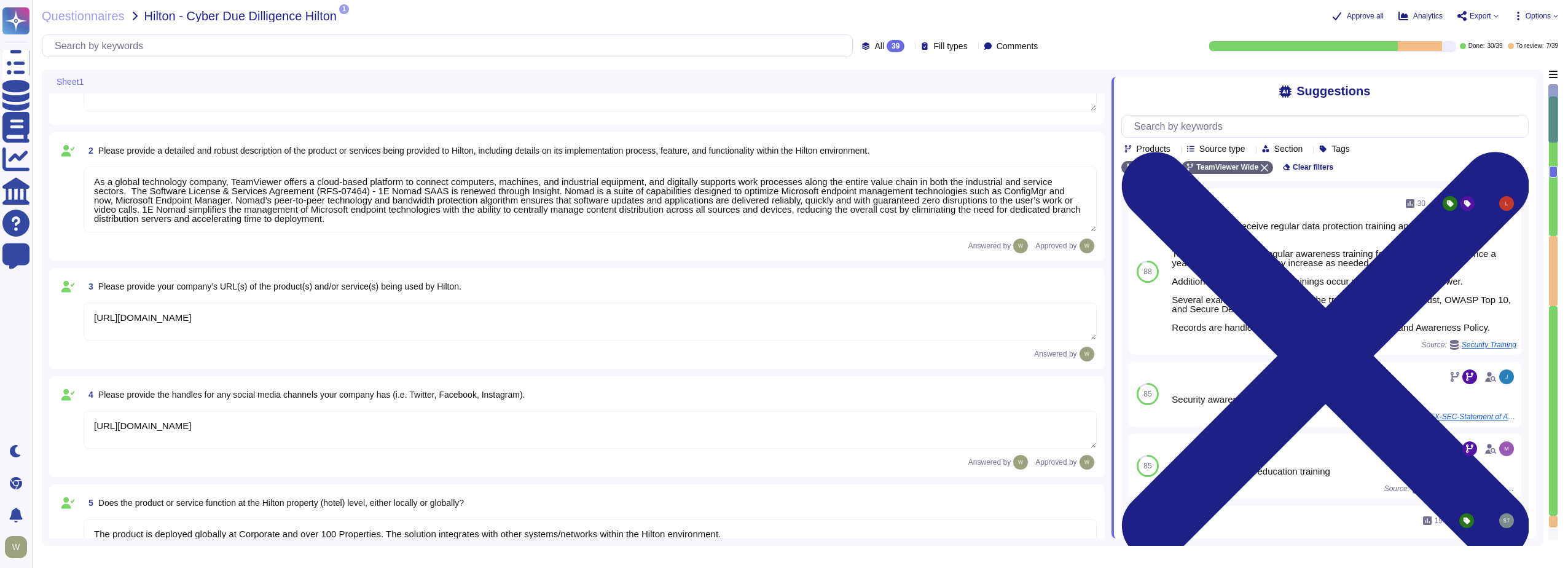
type textarea "New employees are trained for an average of two months as part of TeamViewer's …"
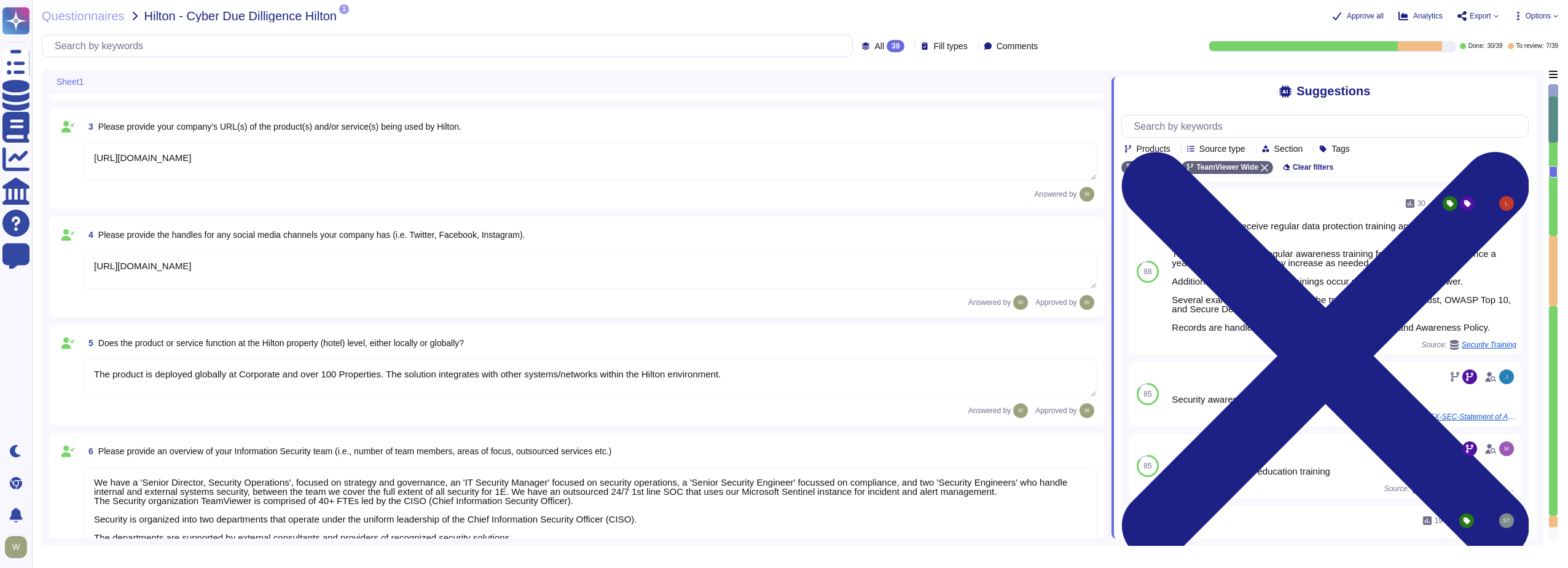
scroll to position [246, 0]
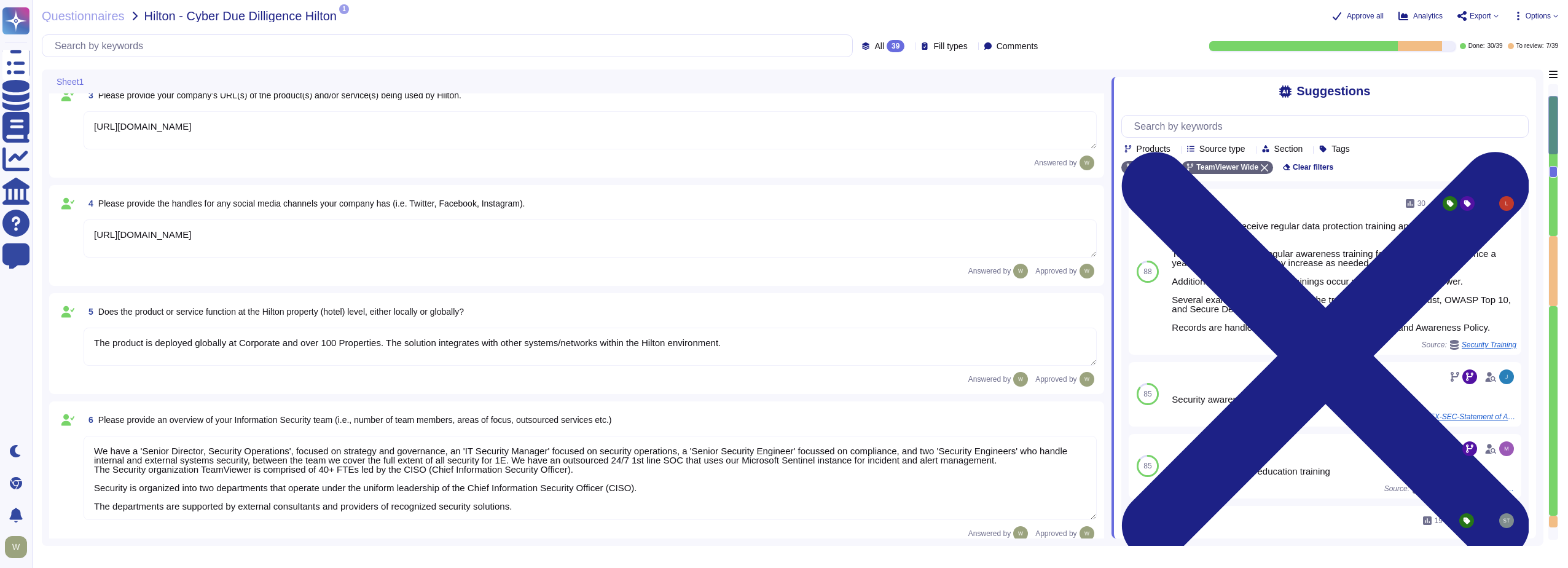
click at [244, 342] on textarea "The product is deployed globally at Corporate and over 100 Properties. The solu…" at bounding box center [590, 347] width 1013 height 38
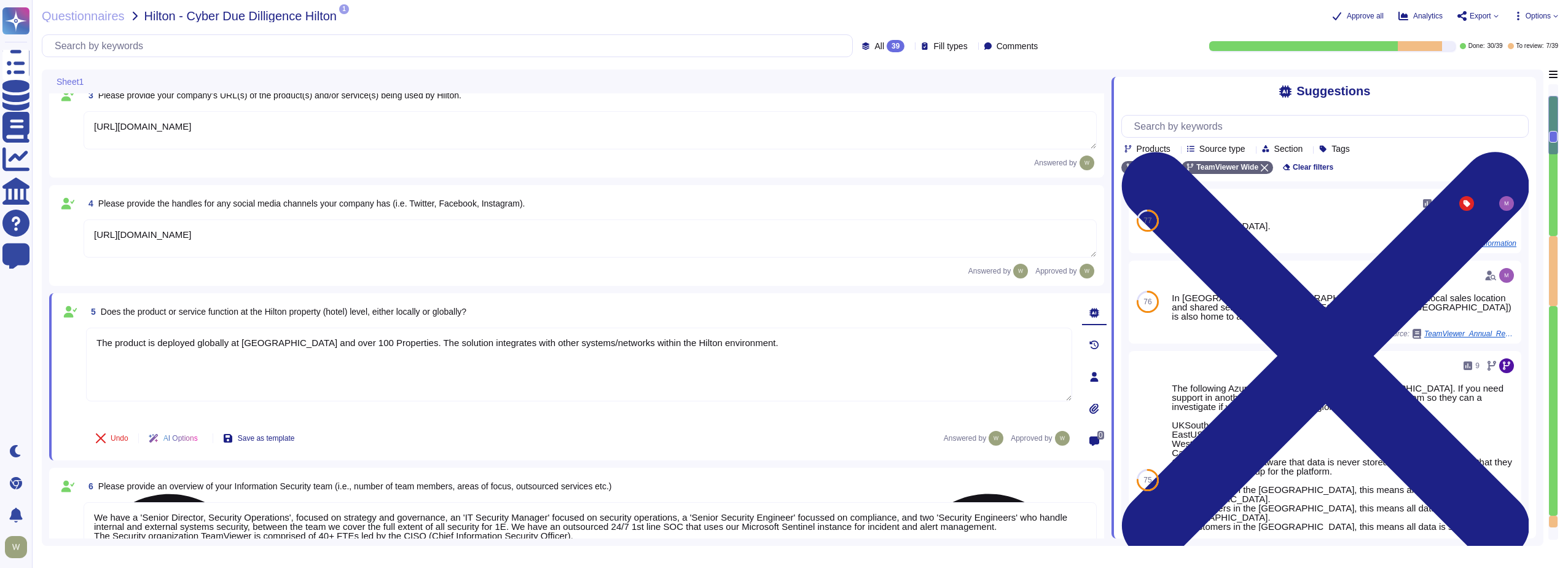
type textarea "The product is deployed globally at [GEOGRAPHIC_DATA] Corporate and over 100 Pr…"
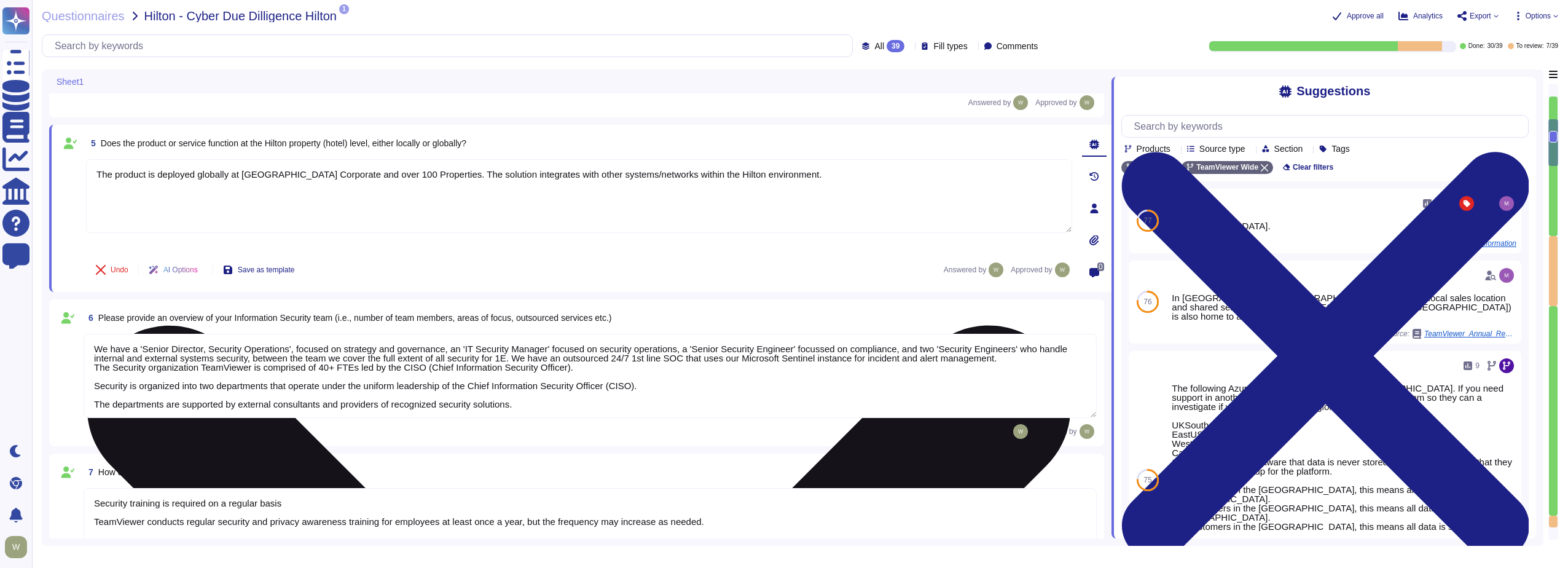
type textarea "TeamViewer Information Security Policy sets out TeamViewer’s high-level require…"
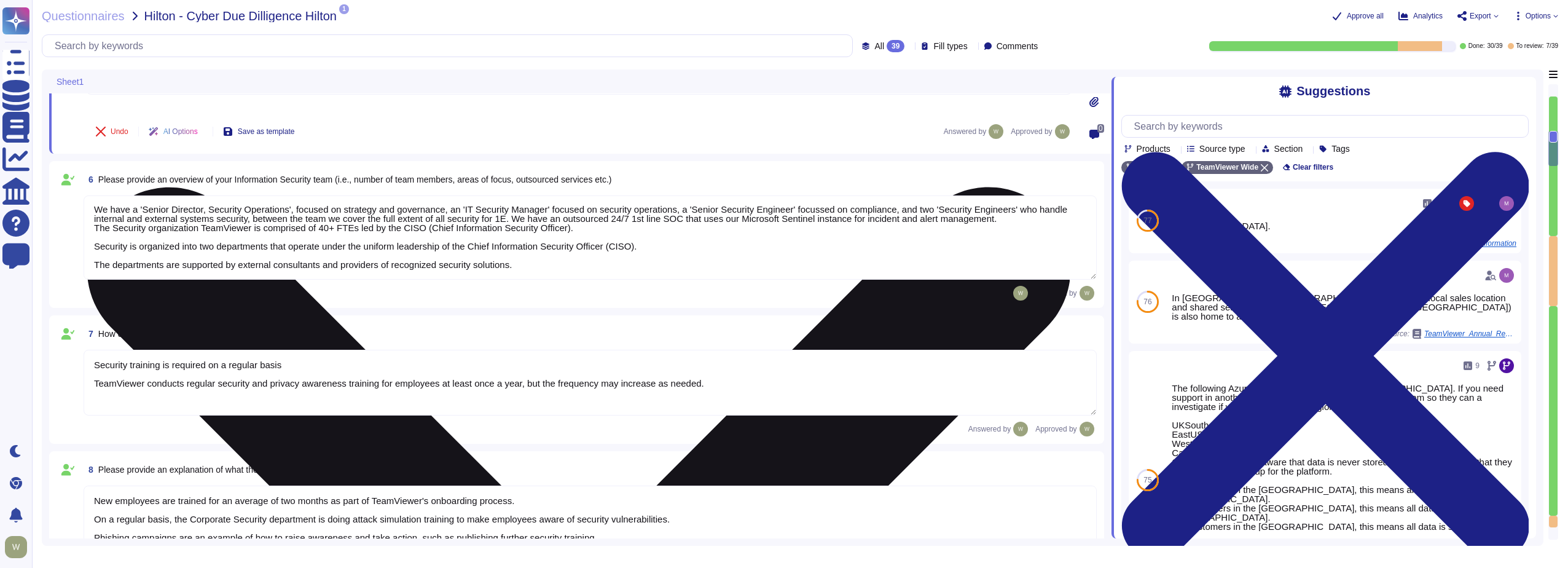
scroll to position [553, 0]
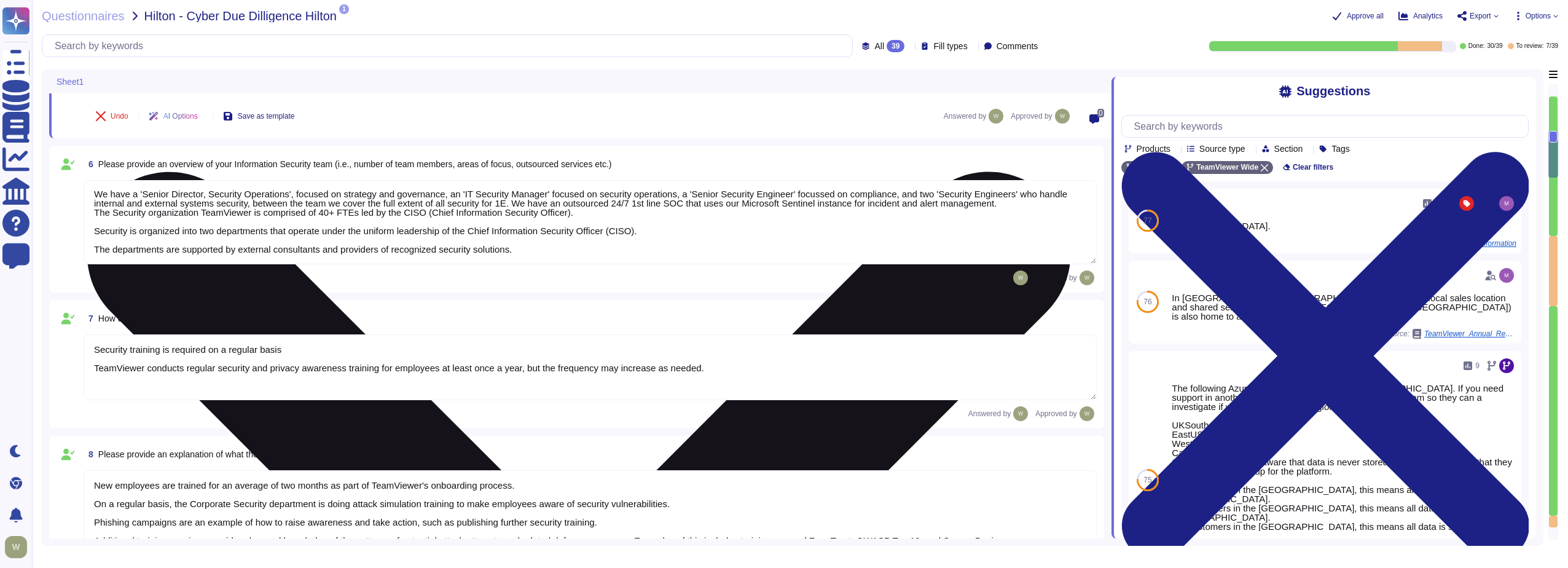
type textarea "TeamViewer follows an established S-SDLC policy based on the SAMM model as well…"
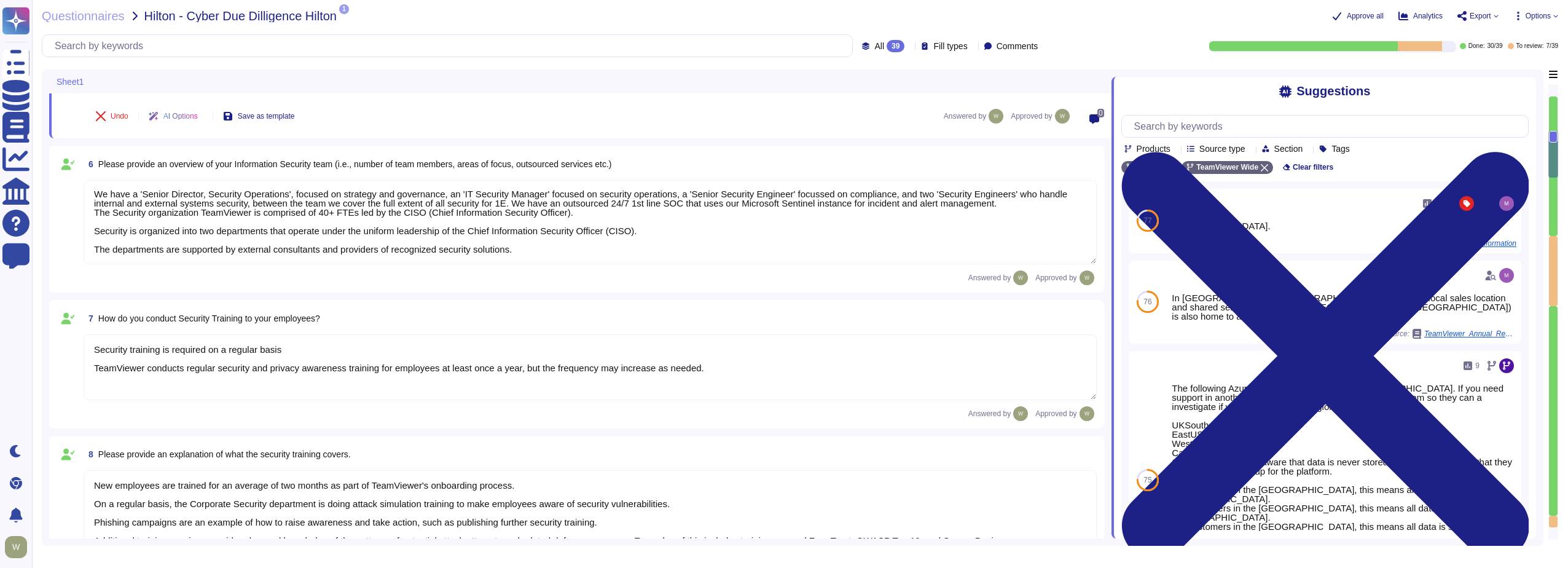
type textarea "The product is deployed globally at [GEOGRAPHIC_DATA] Corporate and over 100 Pr…"
click at [373, 218] on textarea "We have a 'Senior Director, Security Operations', focused on strategy and gover…" at bounding box center [590, 221] width 1013 height 84
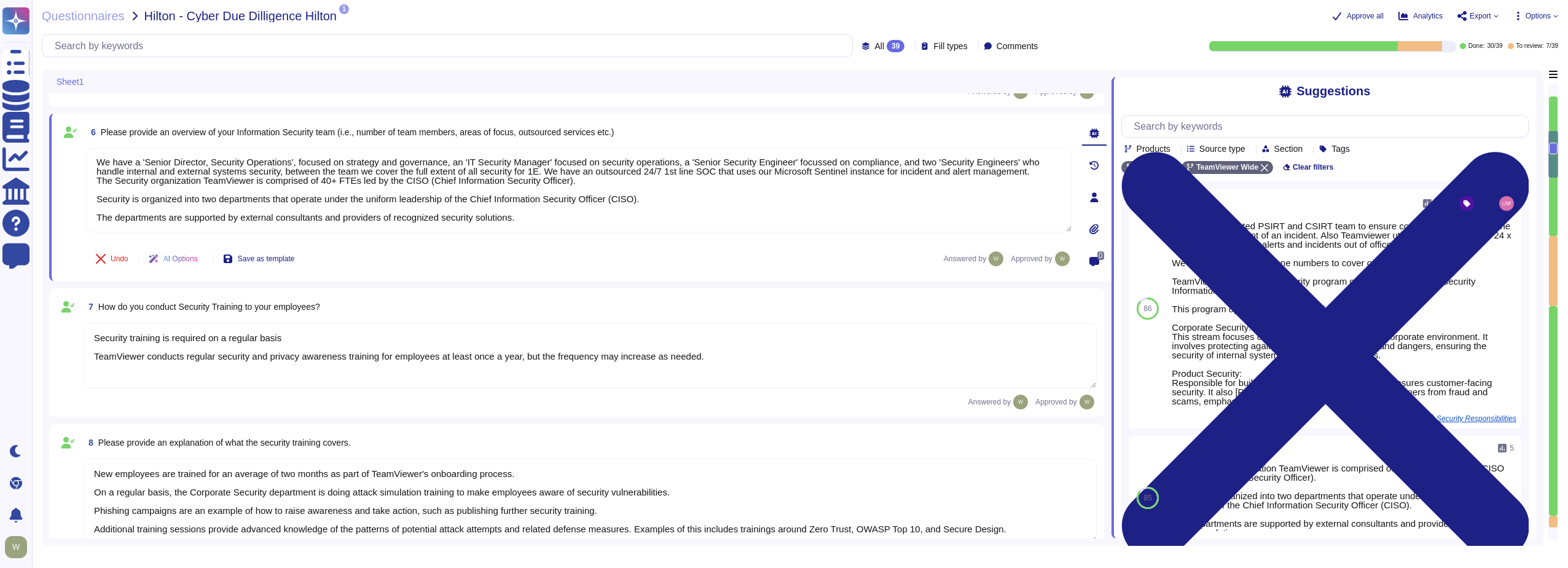
scroll to position [0, 0]
drag, startPoint x: 203, startPoint y: 180, endPoint x: 60, endPoint y: 149, distance: 146.3
click at [60, 149] on div "6 Please provide an overview of your Information Security team (i.e., number of…" at bounding box center [565, 197] width 1013 height 153
click at [61, 149] on span at bounding box center [69, 194] width 22 height 91
drag, startPoint x: 1029, startPoint y: 173, endPoint x: 76, endPoint y: 131, distance: 953.9
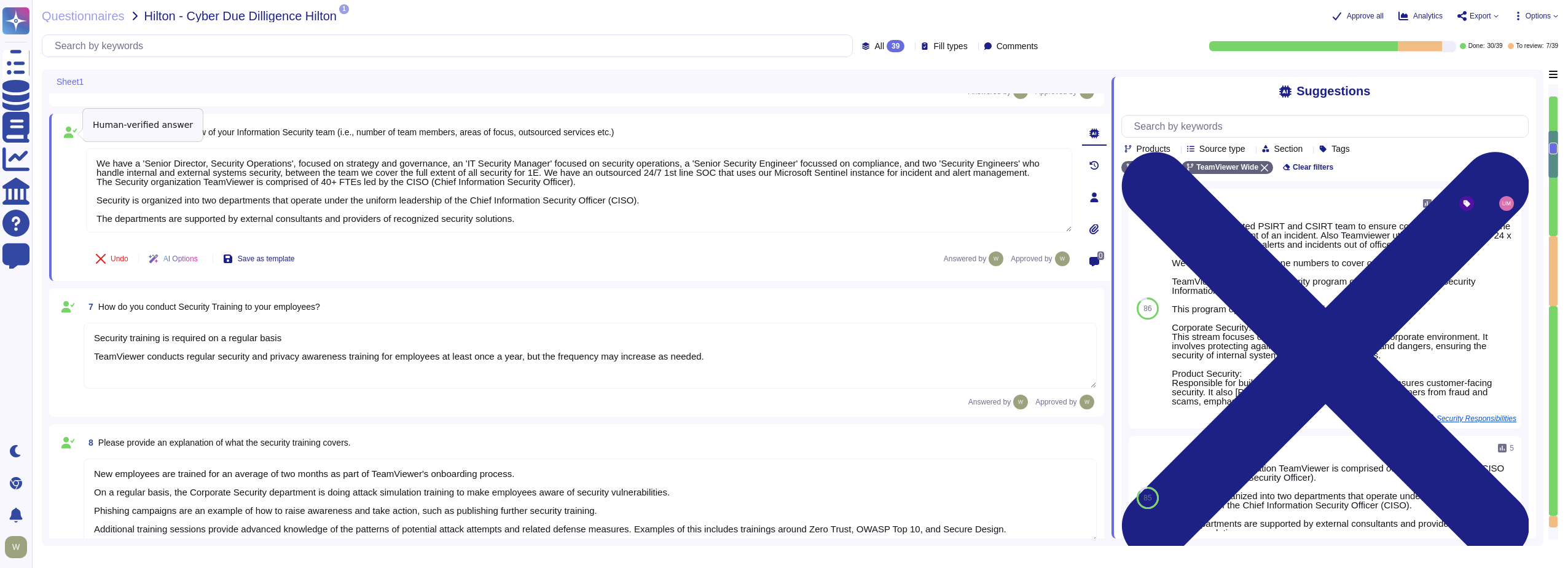
click at [76, 131] on div "6 Please provide an overview of your Information Security team (i.e., number of…" at bounding box center [565, 197] width 1013 height 153
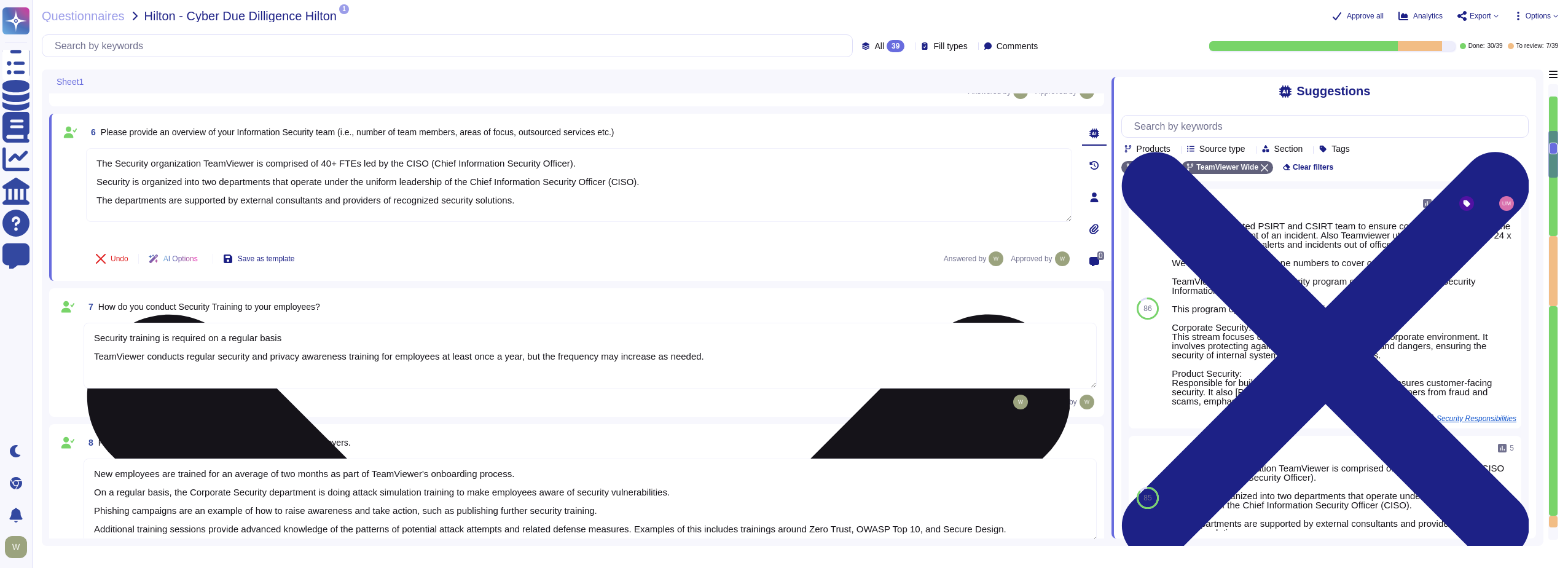
click at [203, 162] on textarea "The Security organization TeamViewer is comprised of 40+ FTEs led by the CISO (…" at bounding box center [579, 185] width 986 height 74
type textarea "The Security organization at TeamViewer is comprised of 40+ FTEs led by the CIS…"
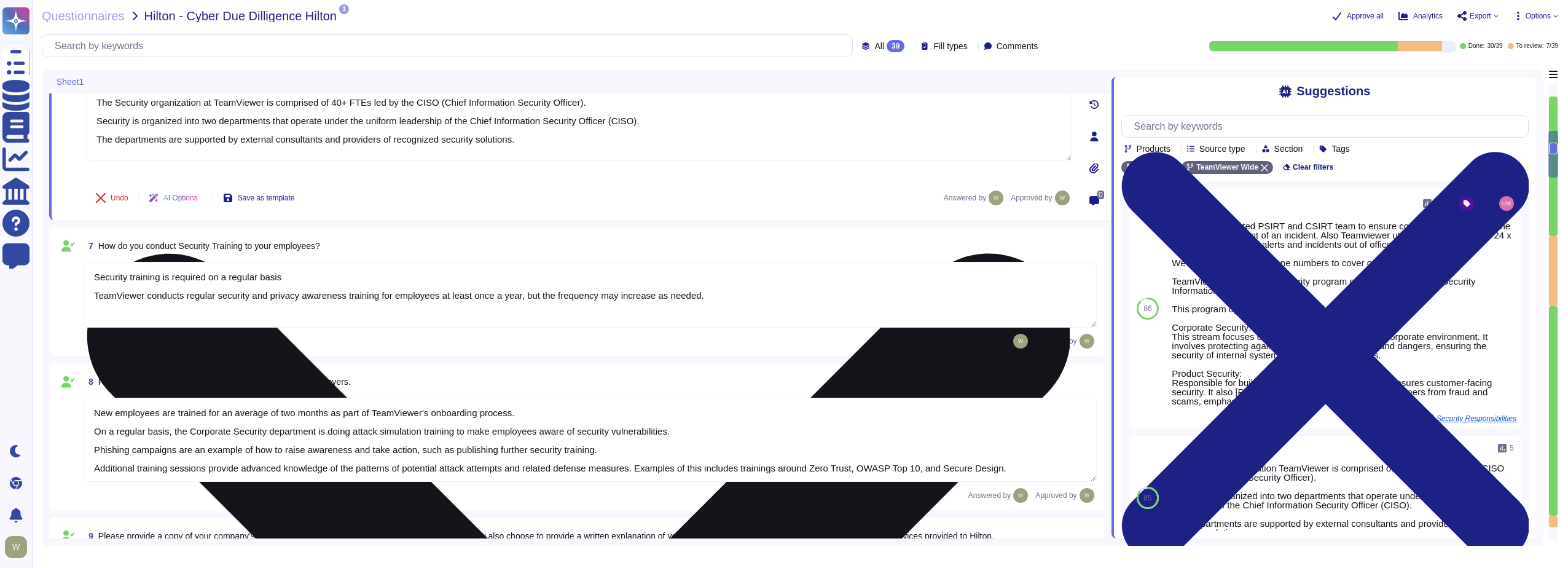
type textarea "The risk assessment procedure defines the responsibility, methodologies and pro…"
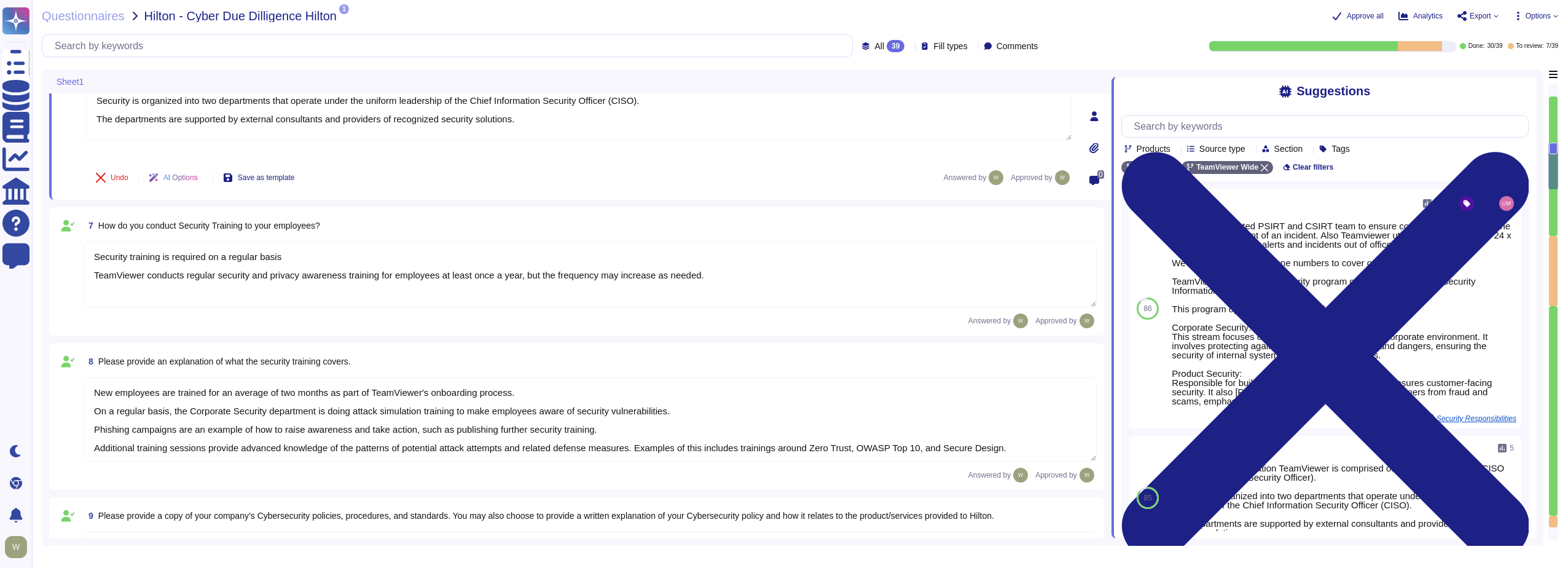
scroll to position [553, 0]
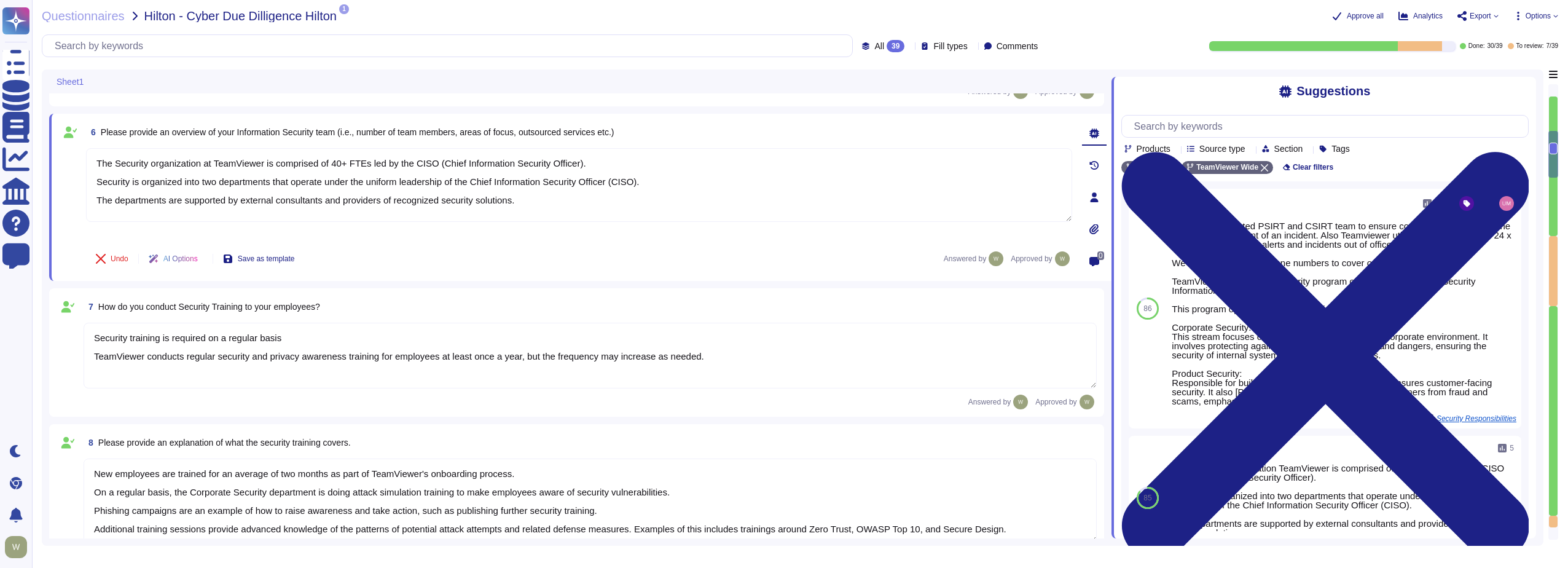
type textarea "[URL][DOMAIN_NAME]"
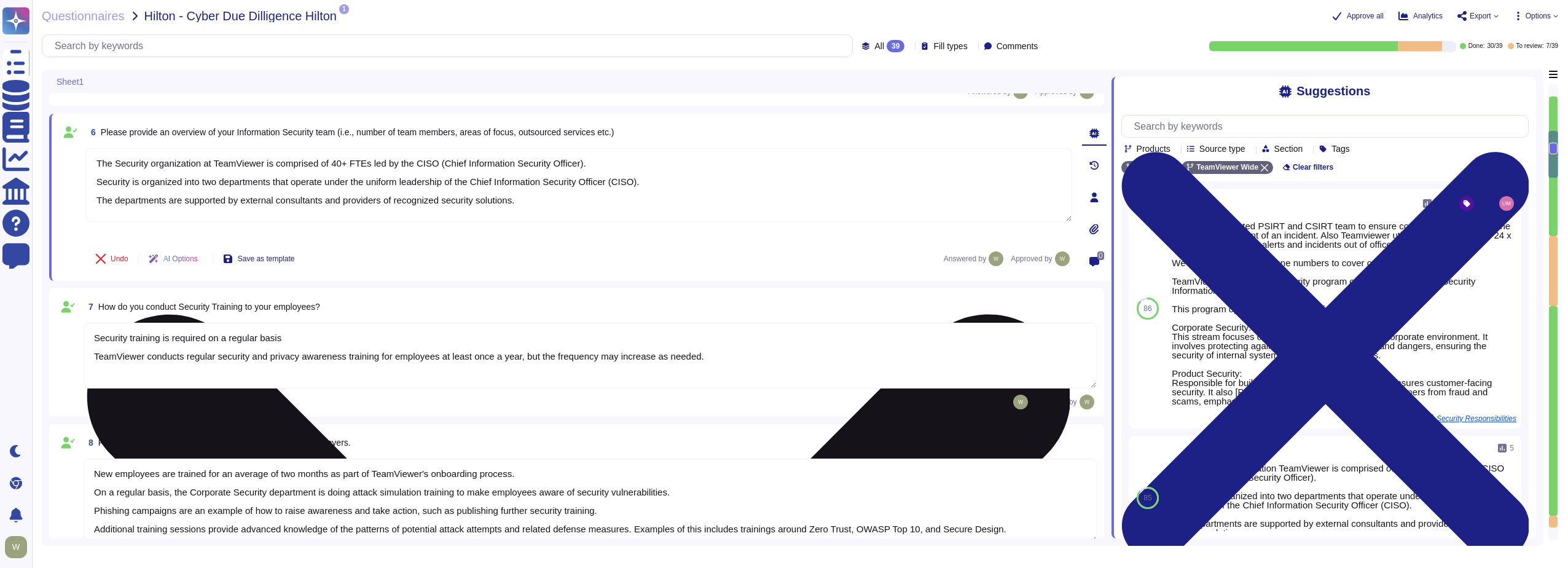
click at [517, 201] on textarea "The Security organization at TeamViewer is comprised of 40+ FTEs led by the CIS…" at bounding box center [579, 185] width 986 height 74
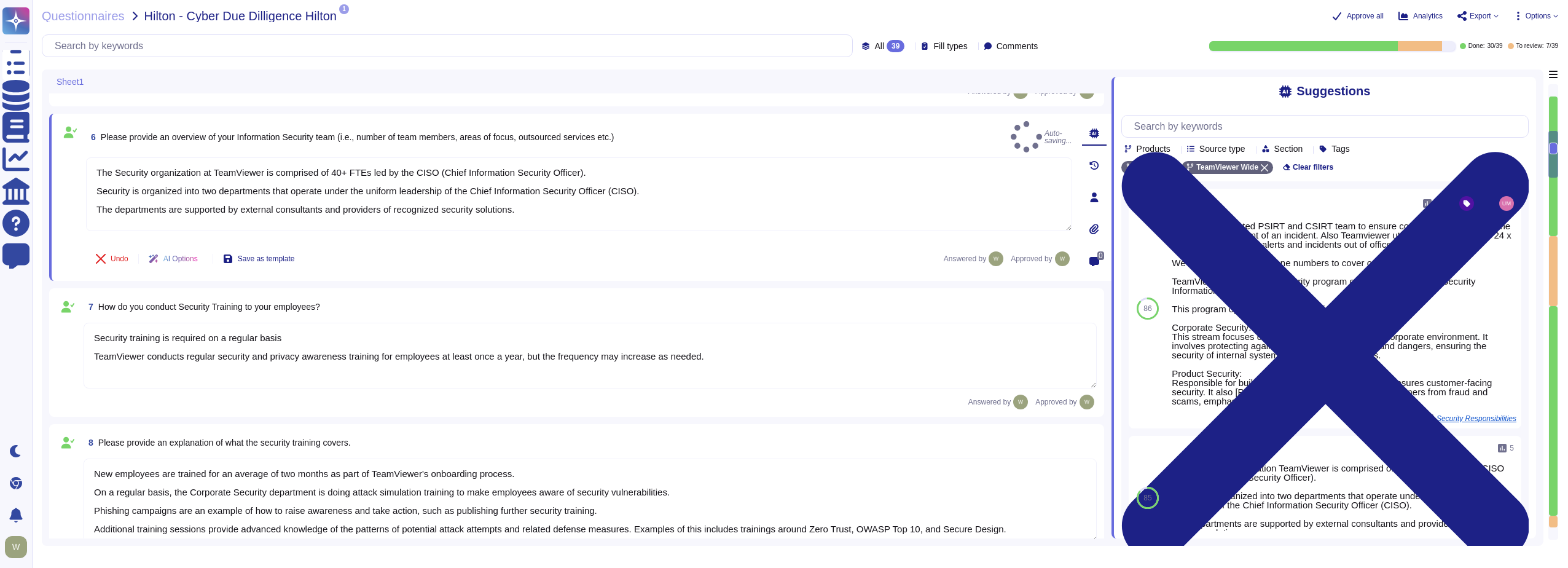
type textarea "The Security organization at TeamViewer is comprised of 40+ FTEs led by the CIS…"
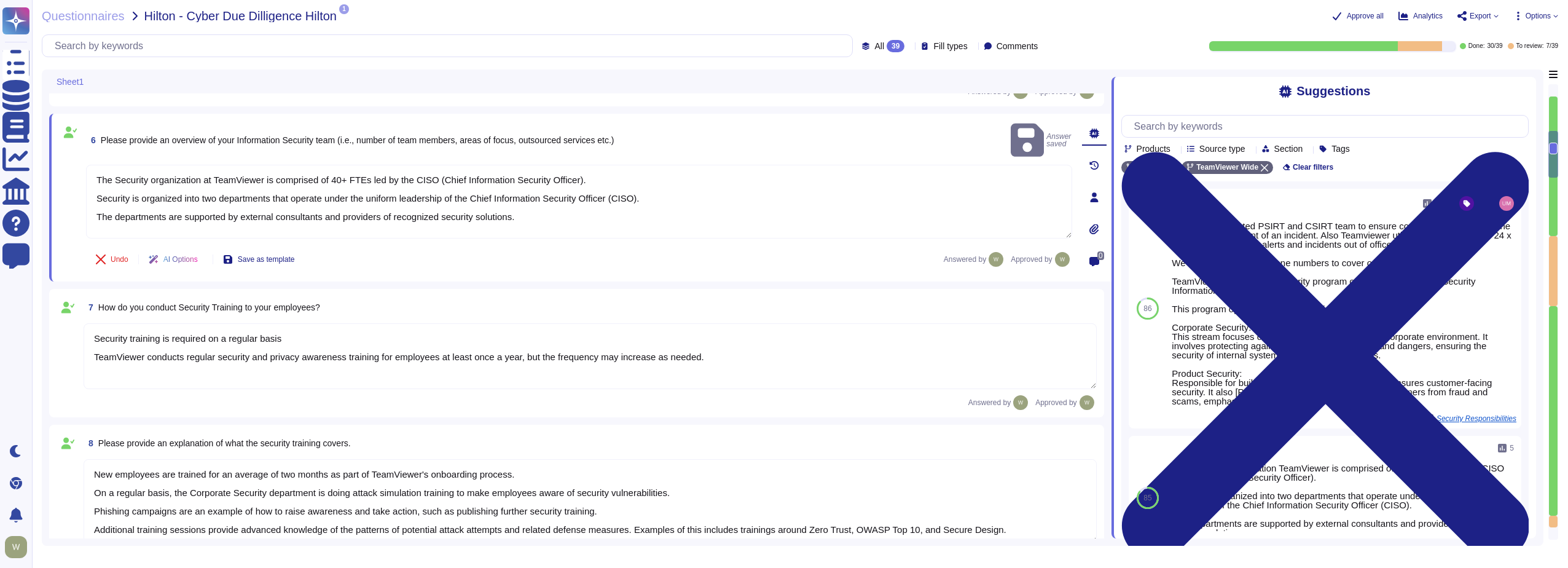
drag, startPoint x: 304, startPoint y: 338, endPoint x: 70, endPoint y: 332, distance: 234.1
click at [70, 332] on div "7 How do you conduct Security Training to your employees? Security training is …" at bounding box center [576, 353] width 1040 height 114
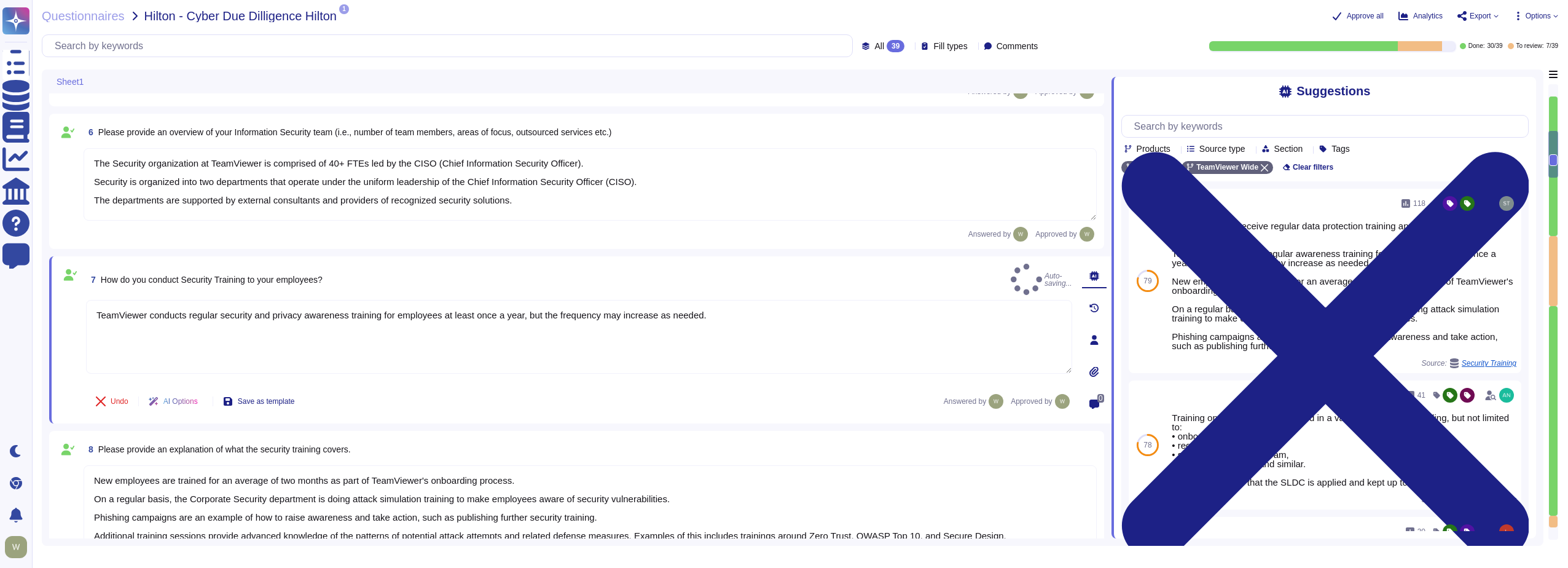
click at [208, 500] on icon at bounding box center [340, 578] width 275 height 157
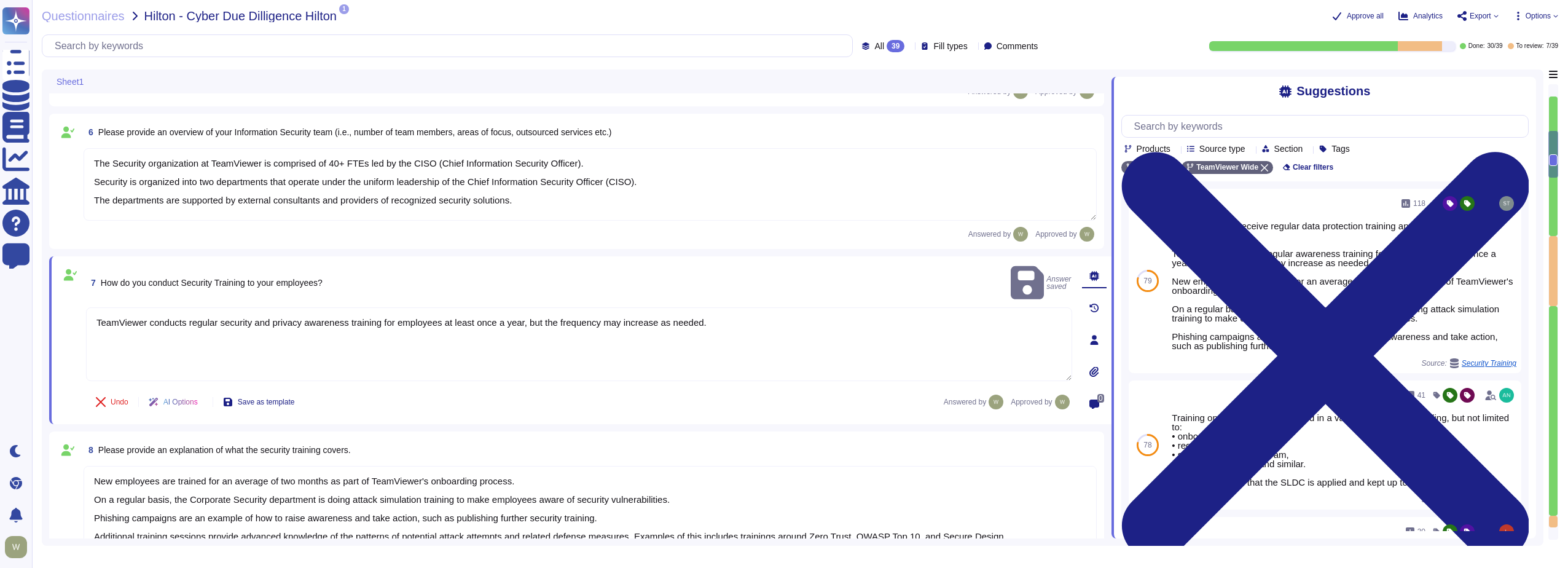
click at [165, 321] on textarea "TeamViewer conducts regular security and privacy awareness training for employe…" at bounding box center [579, 344] width 986 height 74
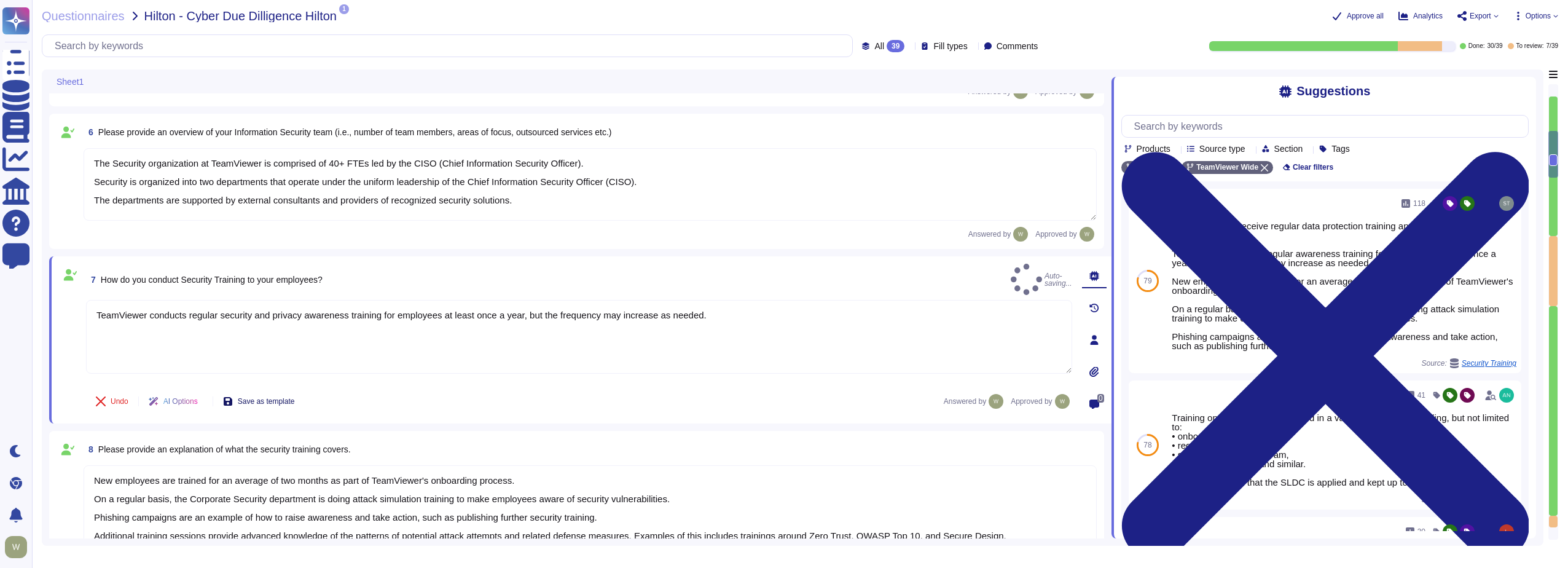
type textarea "TeamViewer conducts regular security and privacy awareness training for employe…"
click at [244, 402] on button "Save as template" at bounding box center [259, 401] width 91 height 24
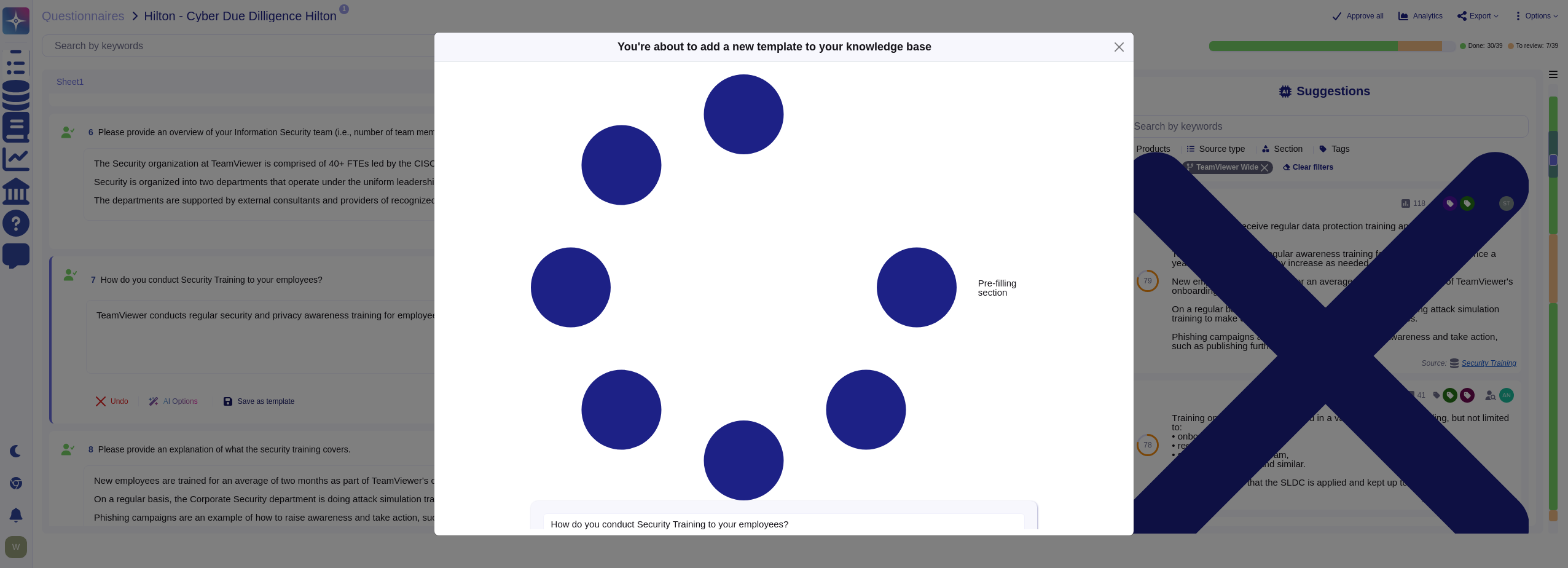
type textarea "How do you conduct Security Training to your employees?"
type textarea "TeamViewer conducts regular security and privacy awareness training for employe…"
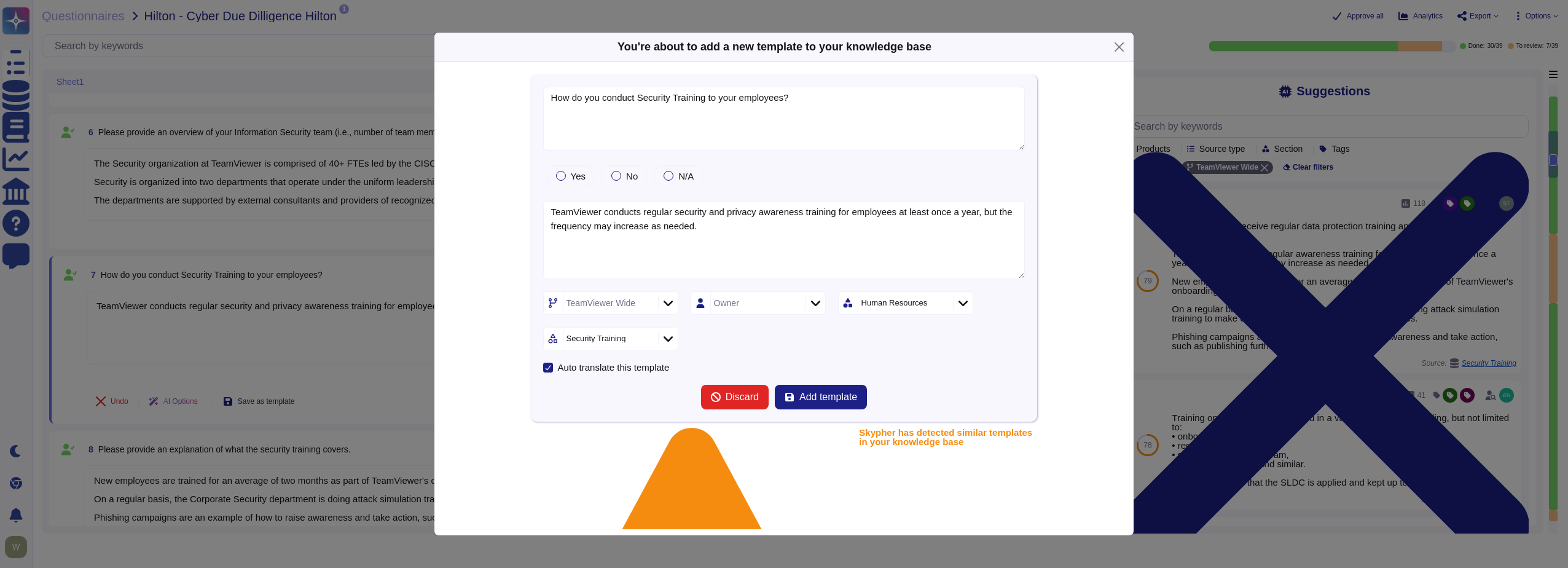
click at [148, 332] on div "You're about to add a new template to your knowledge base How do you conduct Se…" at bounding box center [784, 284] width 1568 height 568
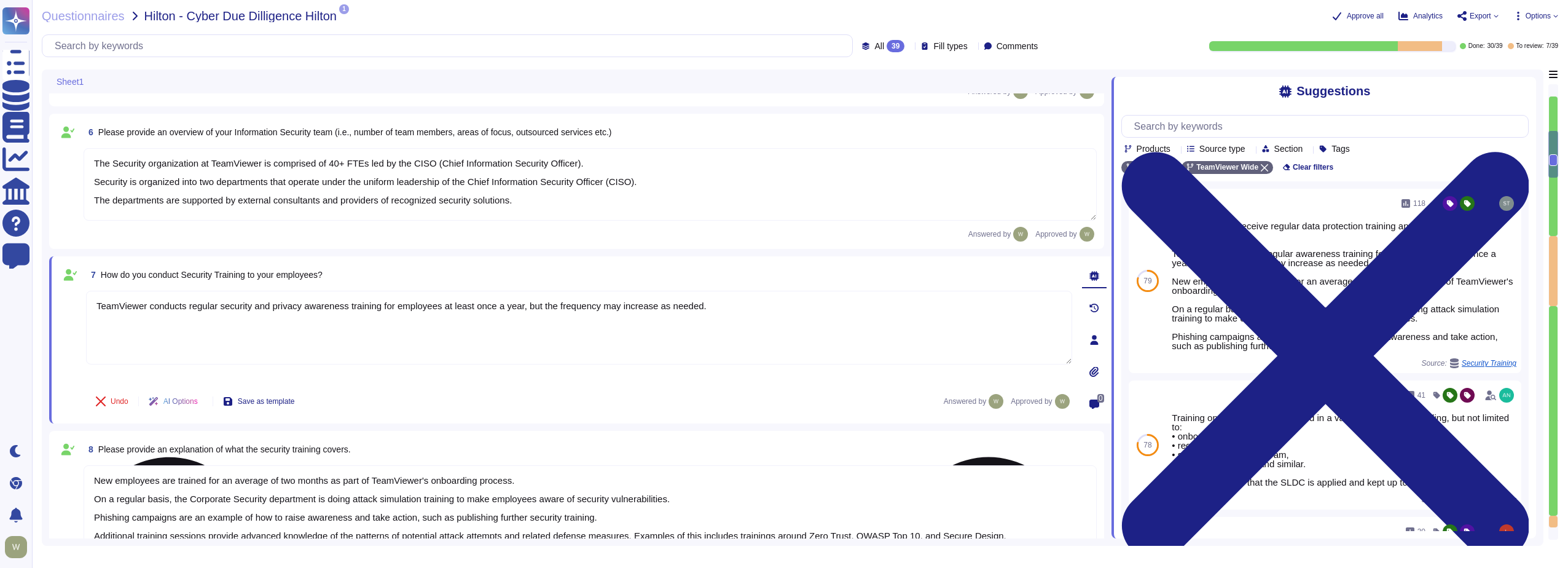
click at [543, 305] on textarea "TeamViewer conducts regular security and privacy awareness training for employe…" at bounding box center [579, 327] width 986 height 74
click at [708, 307] on textarea "TeamViewer conducts regular security and privacy awareness training for employe…" at bounding box center [579, 327] width 986 height 74
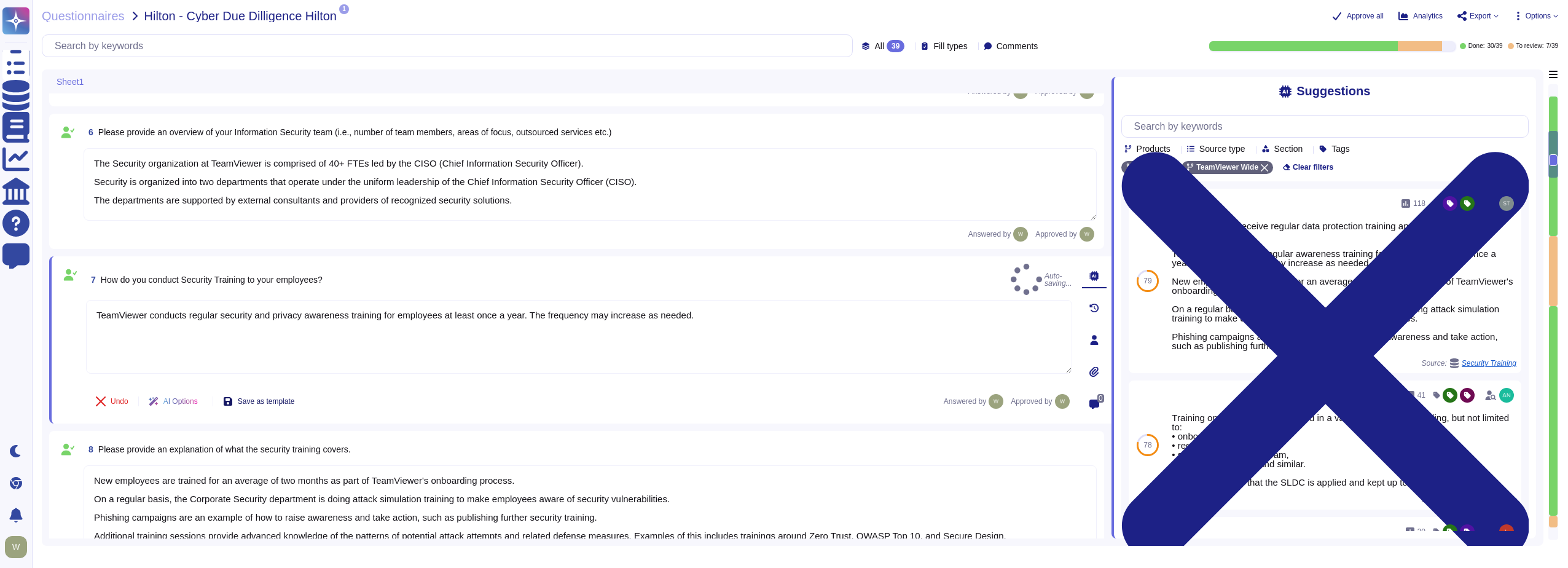
type textarea "TeamViewer conducts regular security and privacy awareness training for employe…"
click at [247, 401] on span "Save as template" at bounding box center [267, 401] width 57 height 7
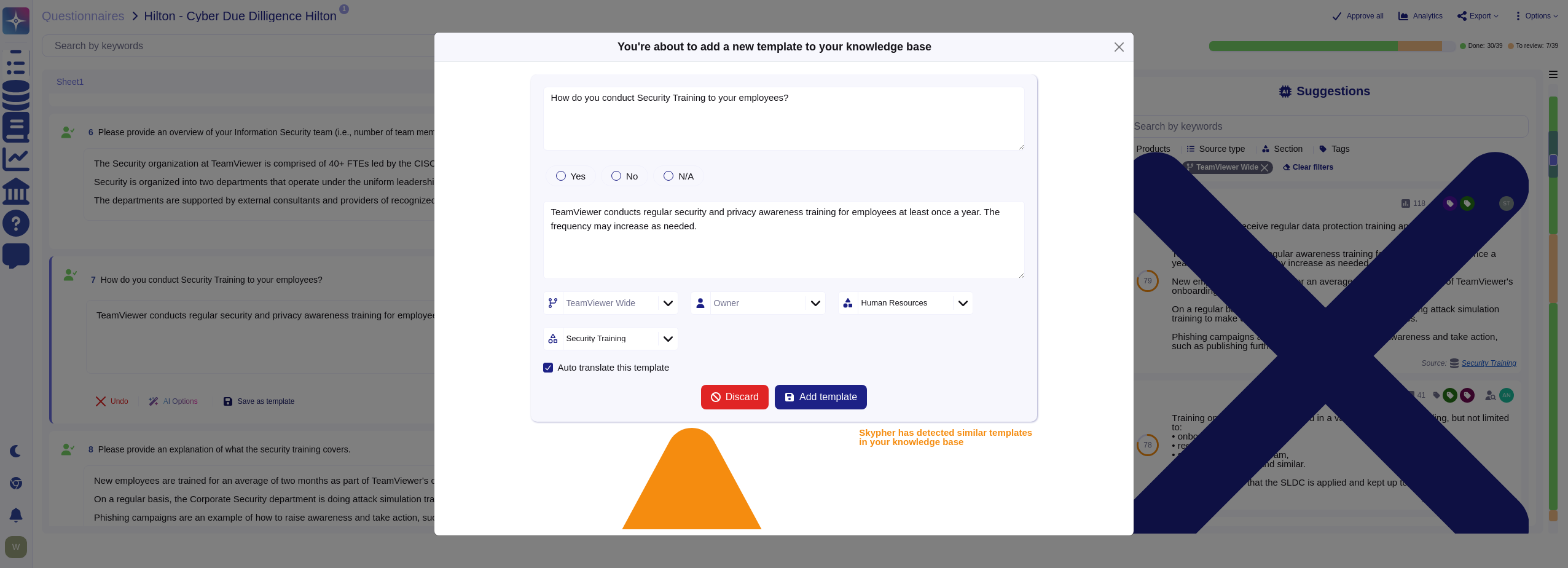
type textarea "How do you conduct Security Training to your employees?"
type textarea "TeamViewer conducts regular security and privacy awareness training for employe…"
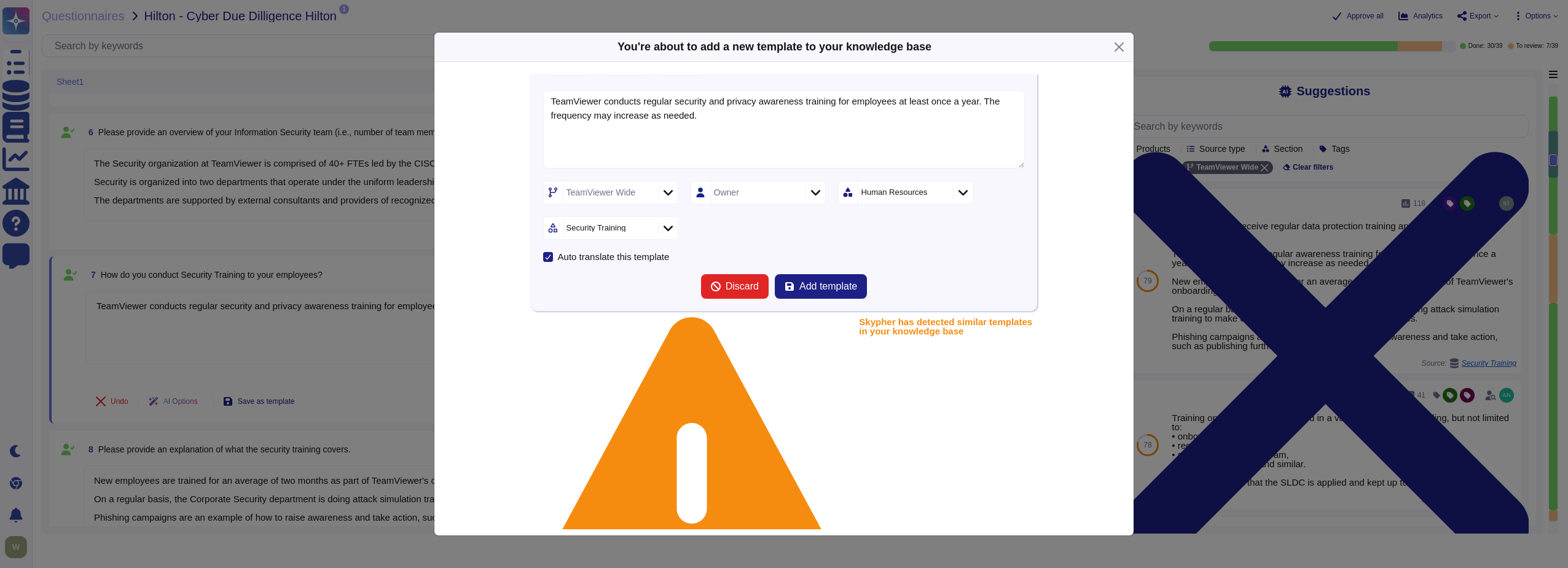
scroll to position [0, 0]
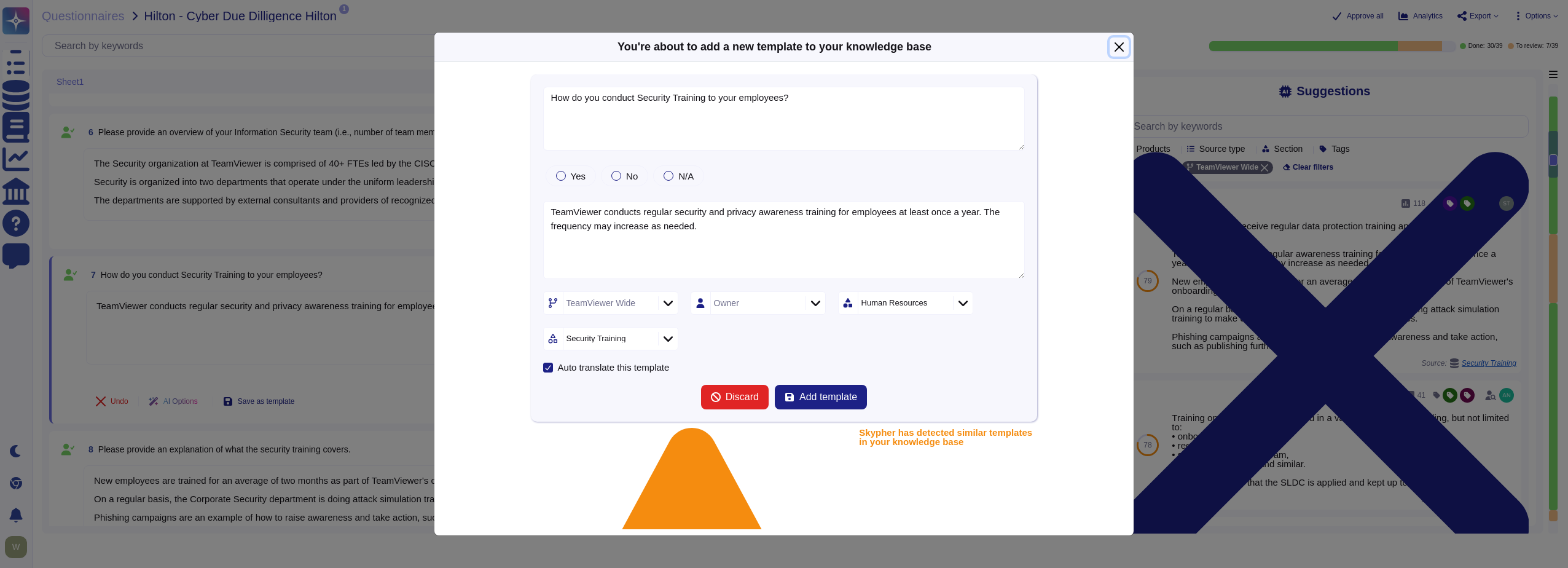
click at [1118, 45] on button "Close" at bounding box center [1119, 47] width 19 height 19
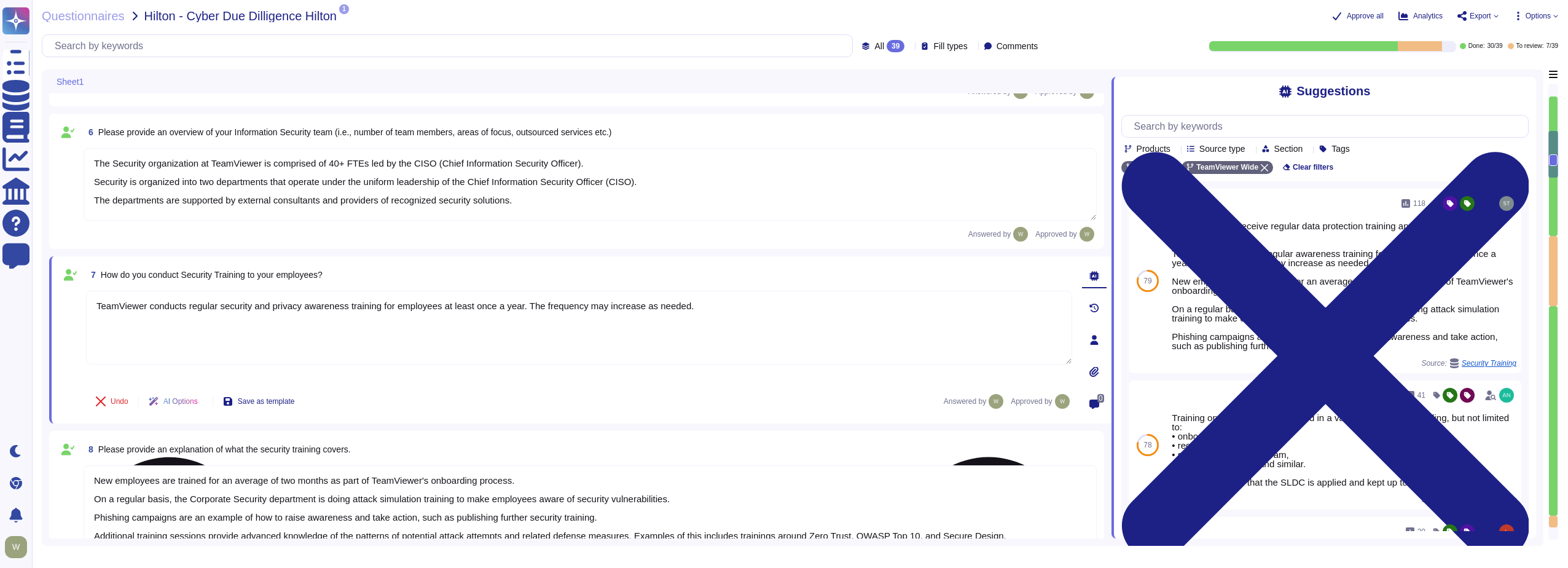
click at [616, 362] on textarea "TeamViewer conducts regular security and privacy awareness training for employe…" at bounding box center [579, 327] width 986 height 74
click at [196, 404] on span "AI Options" at bounding box center [181, 401] width 35 height 7
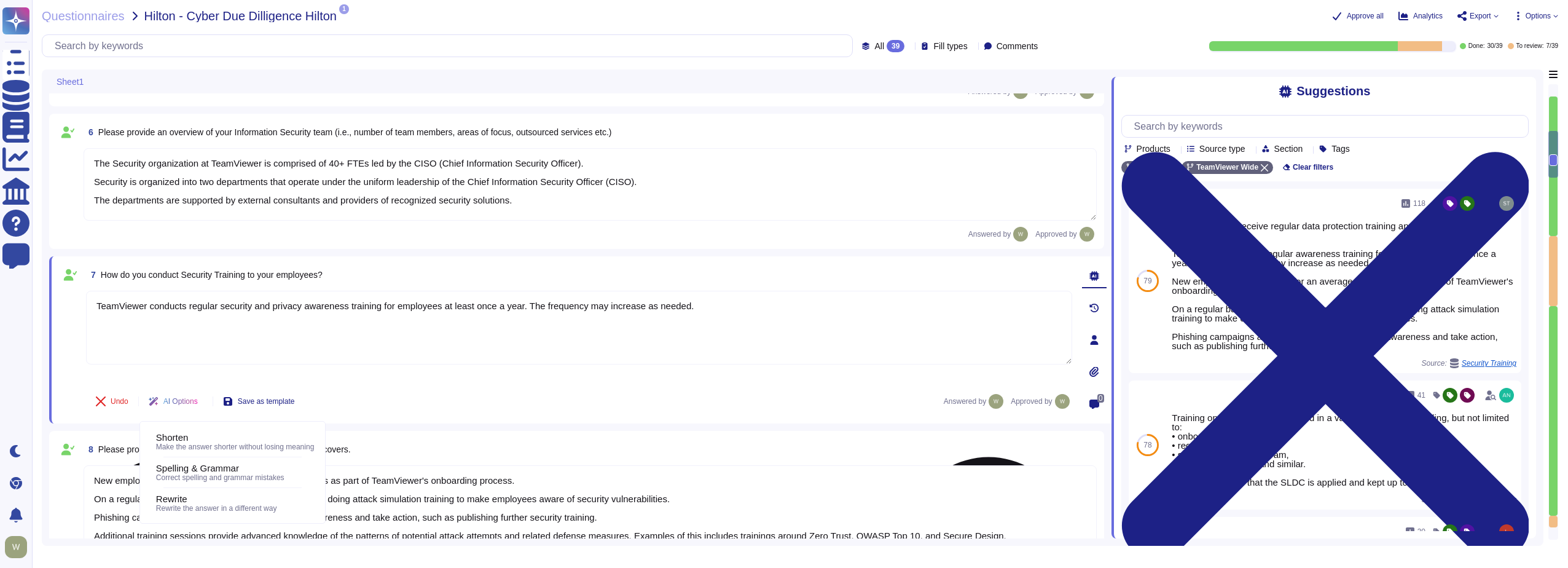
click at [367, 342] on textarea "TeamViewer conducts regular security and privacy awareness training for employe…" at bounding box center [579, 327] width 986 height 74
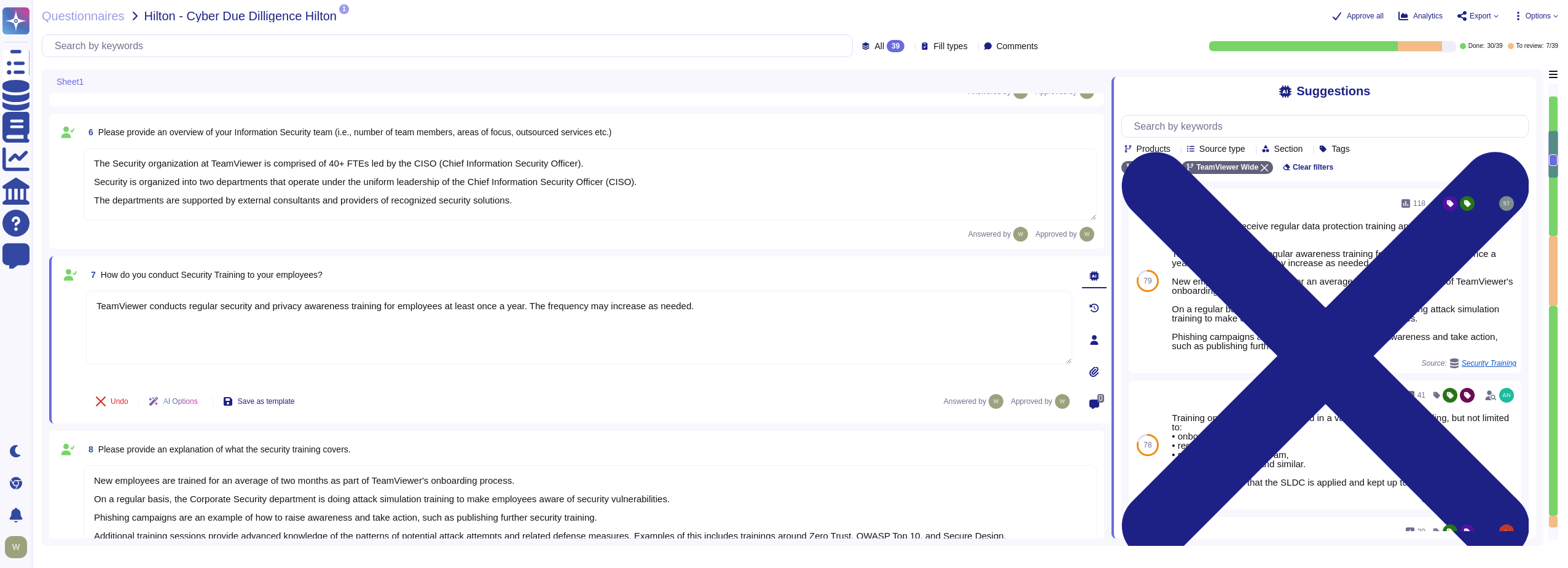
drag, startPoint x: 760, startPoint y: 307, endPoint x: -116, endPoint y: 273, distance: 876.7
click at [0, 273] on html "Questionnaires Knowledge Base Documents Analytics CAIQ / SIG Help Center Feedba…" at bounding box center [784, 284] width 1568 height 568
click at [241, 341] on textarea "TeamViewer conducts regular security and privacy awareness training for employe…" at bounding box center [579, 327] width 986 height 74
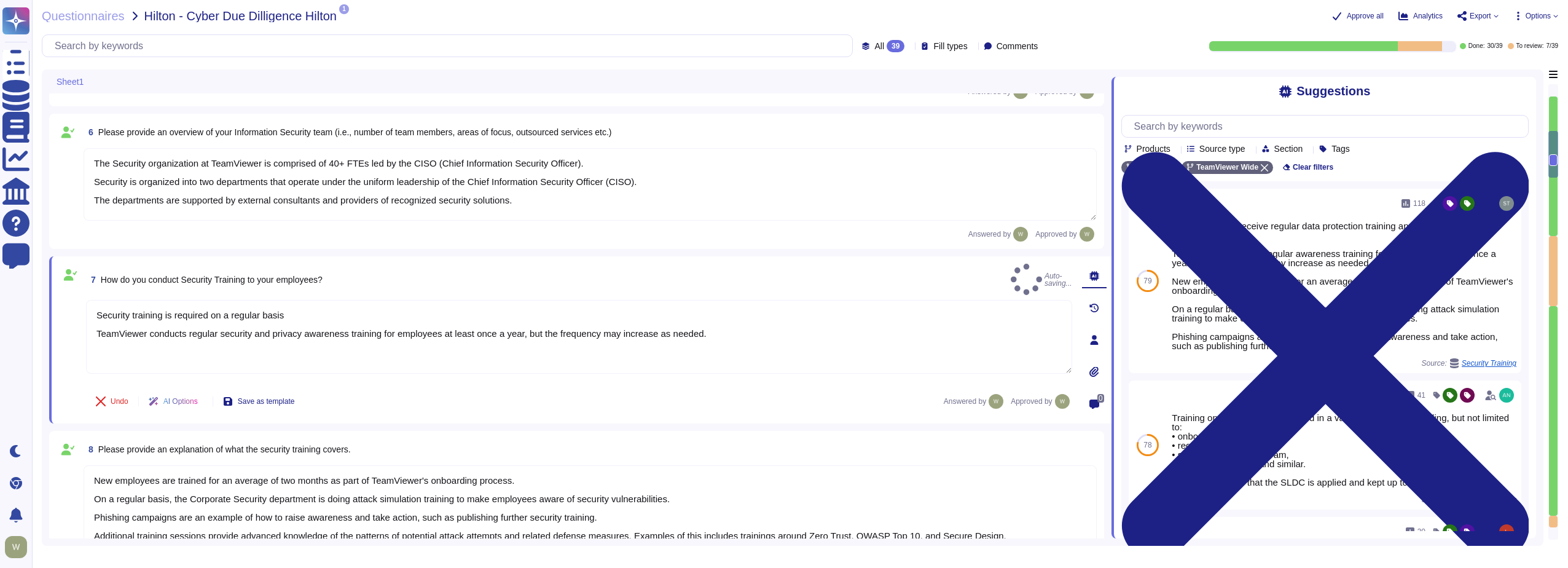
click at [180, 400] on span "AI Options" at bounding box center [181, 401] width 35 height 7
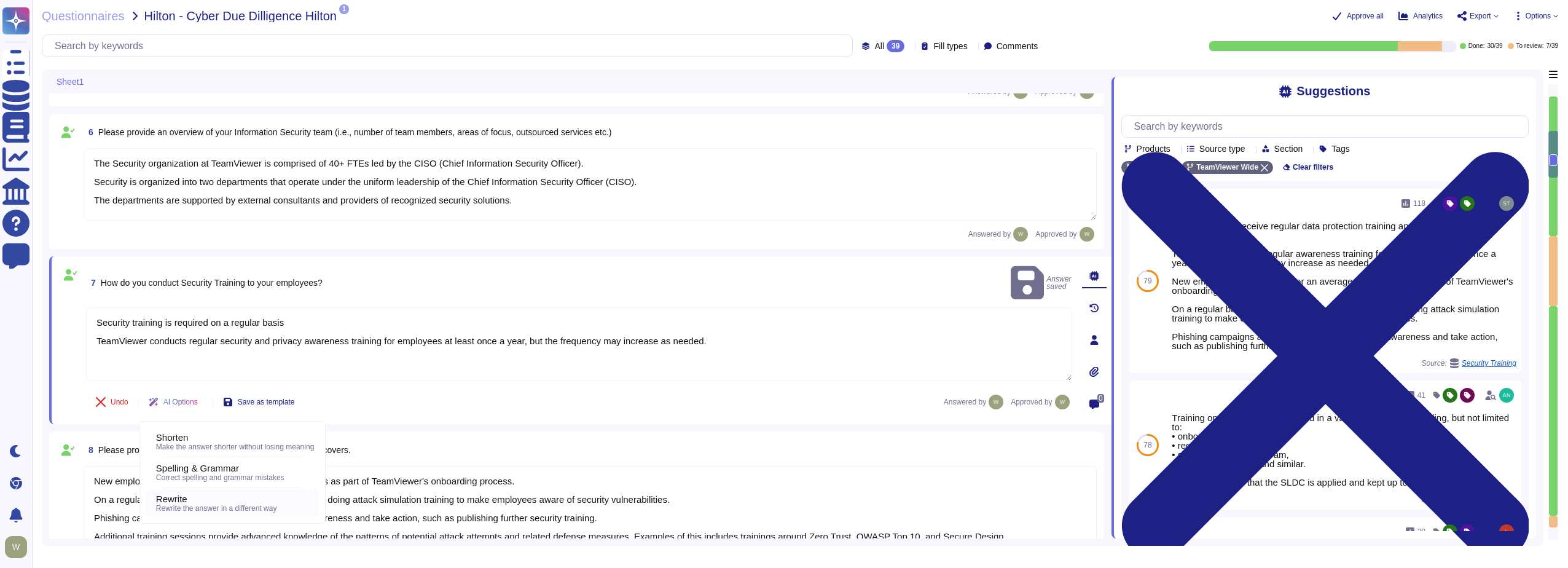
click at [184, 505] on span "Rewrite the answer in a different way" at bounding box center [216, 508] width 121 height 9
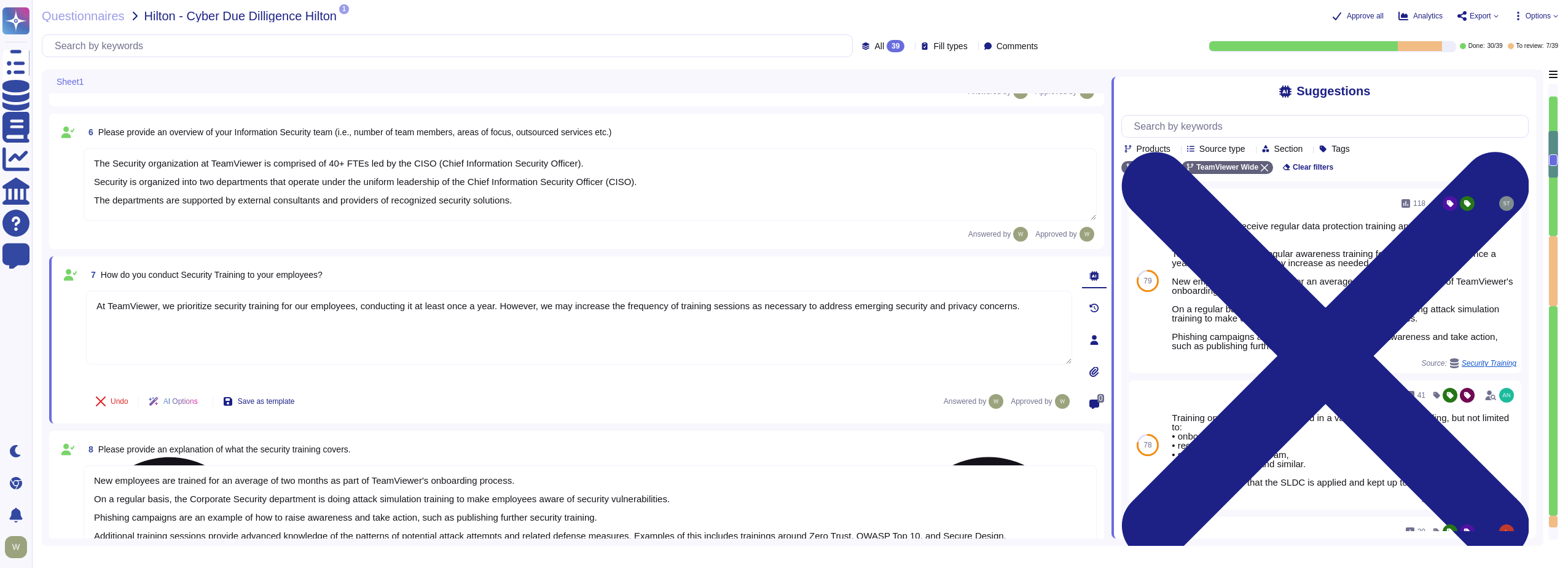
click at [132, 343] on textarea "At TeamViewer, we prioritize security training for our employees, conducting it…" at bounding box center [579, 327] width 986 height 74
click at [1018, 308] on textarea "At TeamViewer, we prioritize security training for our employees, conducting it…" at bounding box center [579, 327] width 986 height 74
paste textarea "TeamViewer conducts regular security and privacy awareness training for employe…"
type textarea "At TeamViewer, we prioritize security training for our employees, conducting it…"
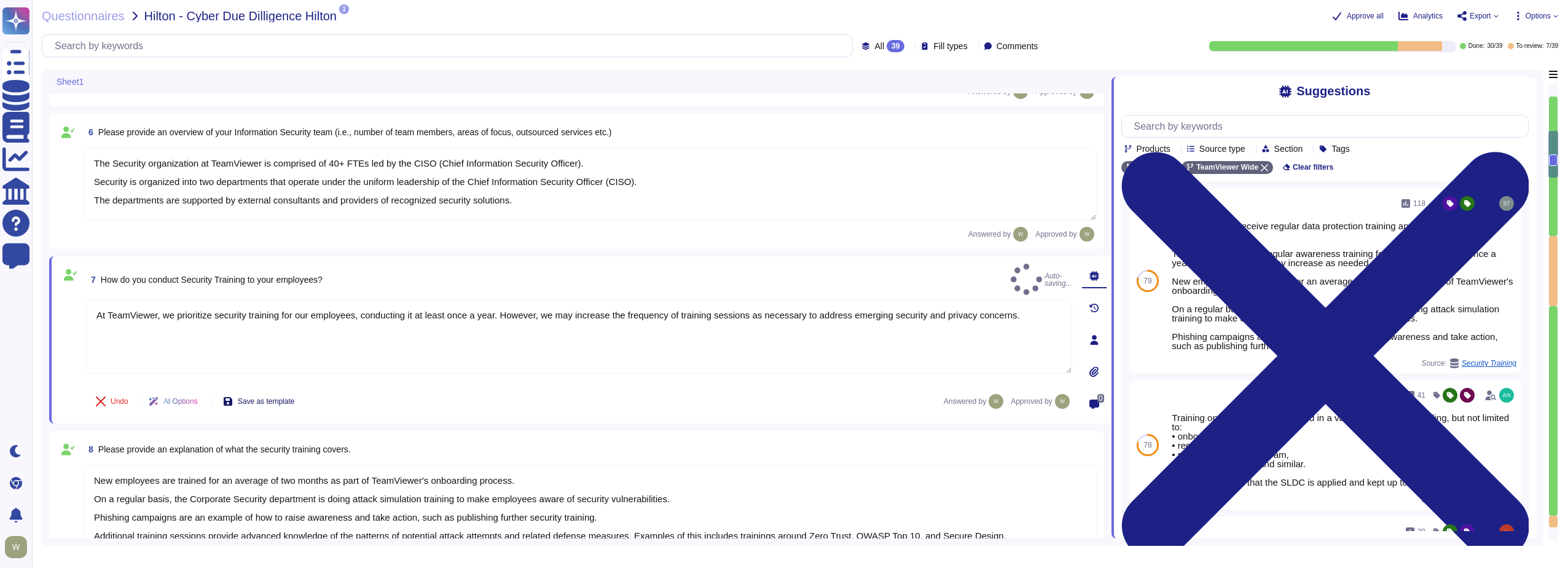
click at [266, 400] on span "Save as template" at bounding box center [267, 401] width 57 height 7
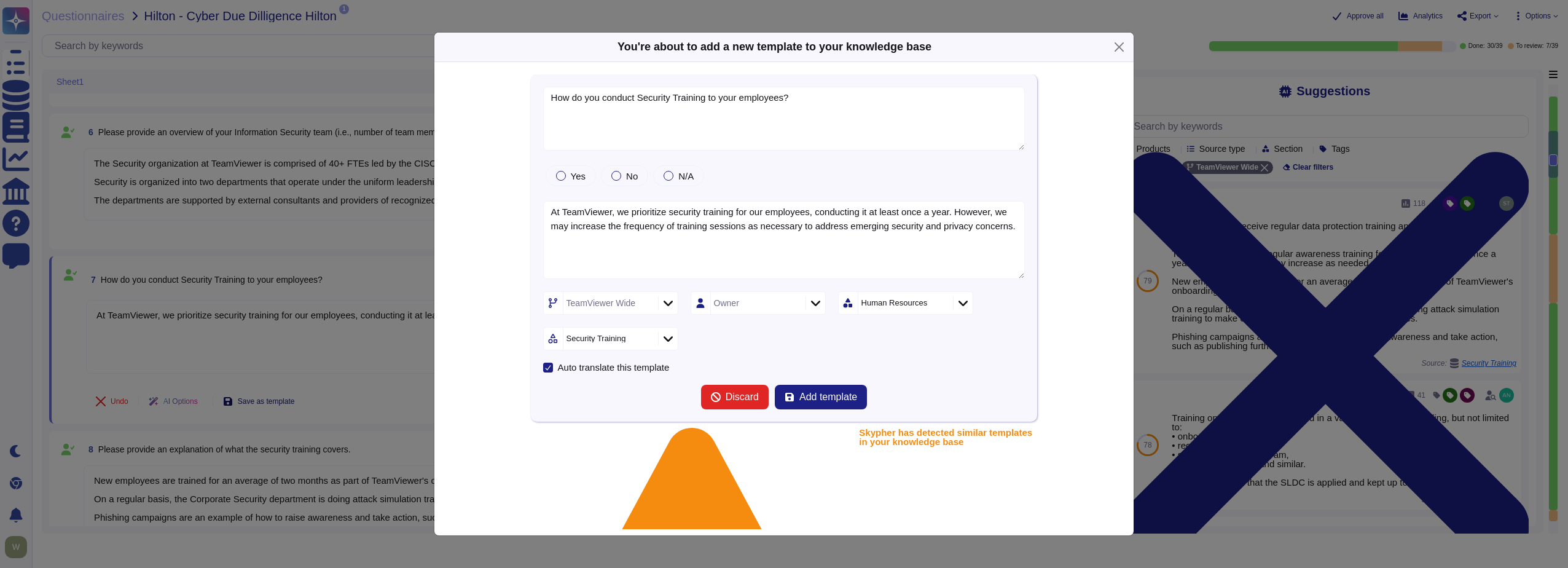
type textarea "How do you conduct Security Training to your employees?"
type textarea "At TeamViewer, we prioritize security training for our employees, conducting it…"
click at [965, 308] on icon at bounding box center [963, 303] width 10 height 12
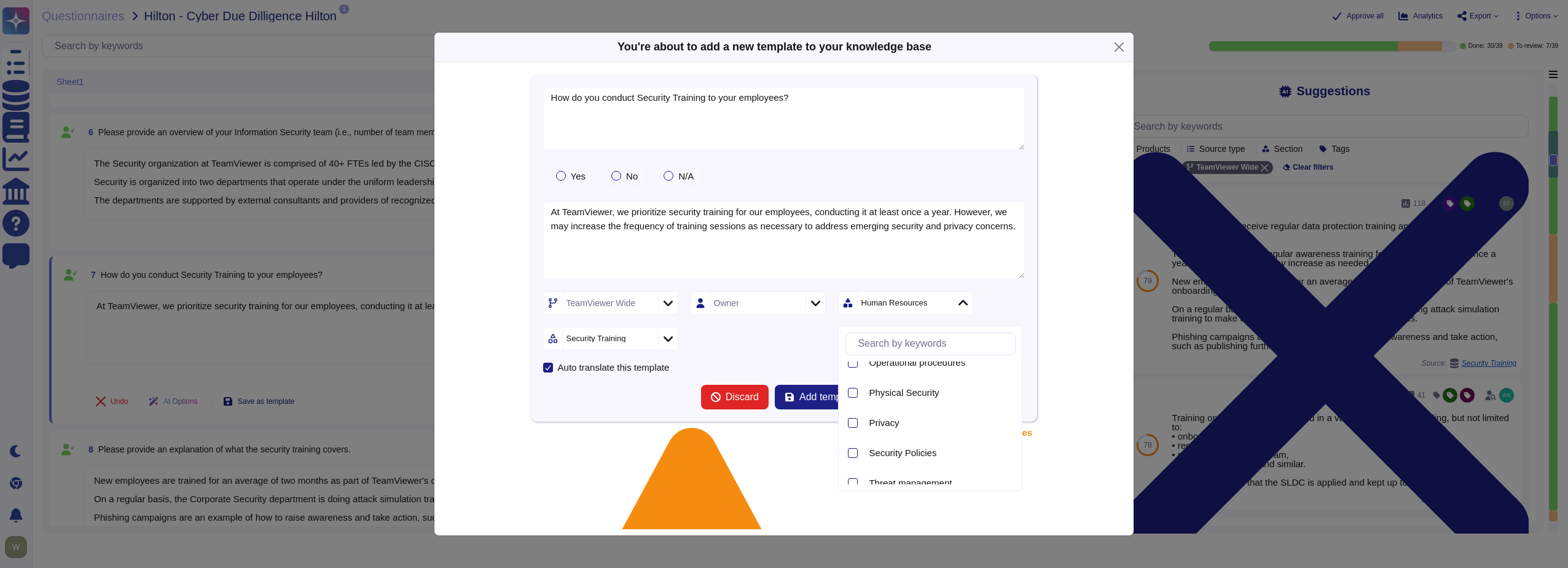
scroll to position [464, 0]
click at [853, 453] on div at bounding box center [853, 452] width 10 height 10
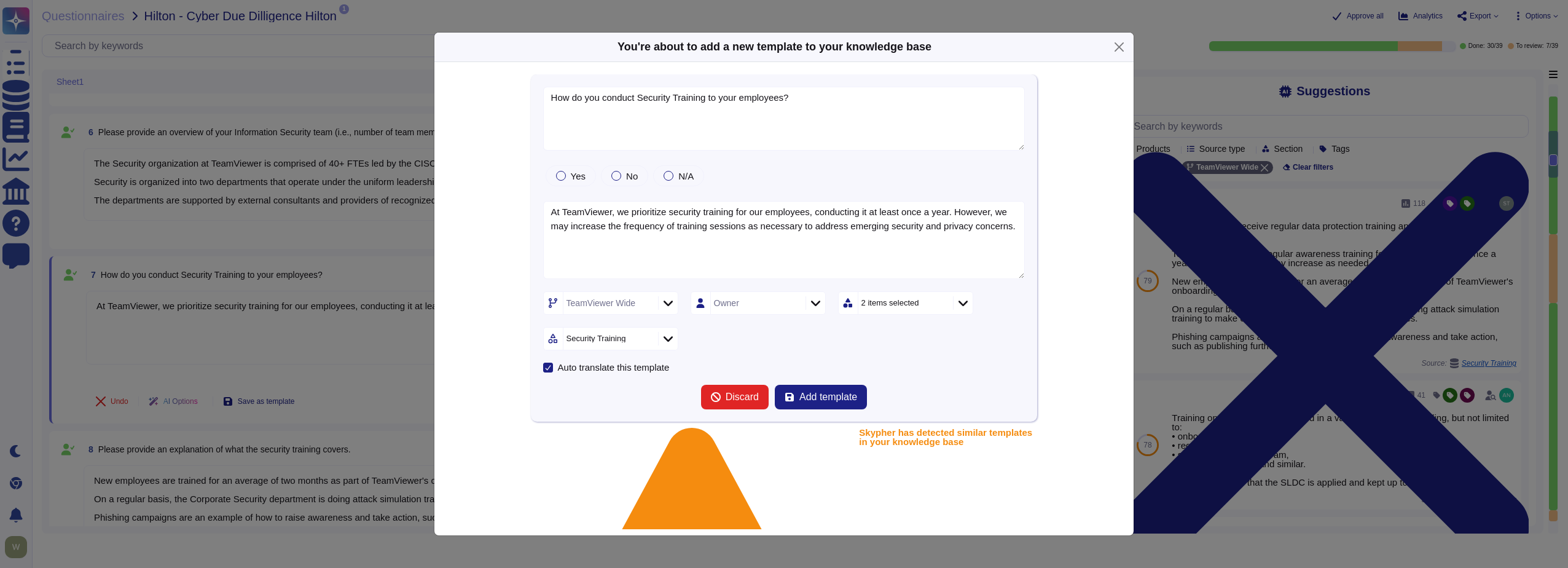
click at [1046, 265] on div "How do you conduct Security Training to your employees? Yes No N/A At TeamViewe…" at bounding box center [784, 413] width 634 height 676
click at [815, 402] on span "Add template" at bounding box center [828, 397] width 58 height 10
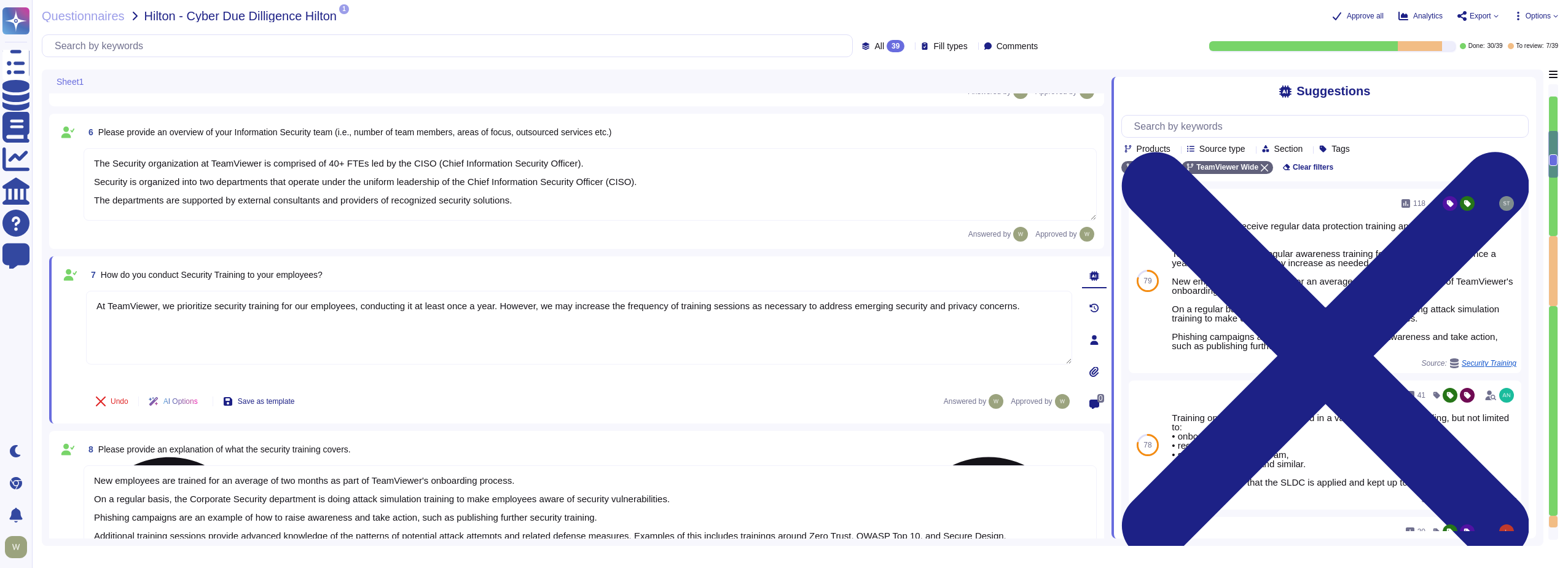
click at [224, 339] on textarea "At TeamViewer, we prioritize security training for our employees, conducting it…" at bounding box center [579, 327] width 986 height 74
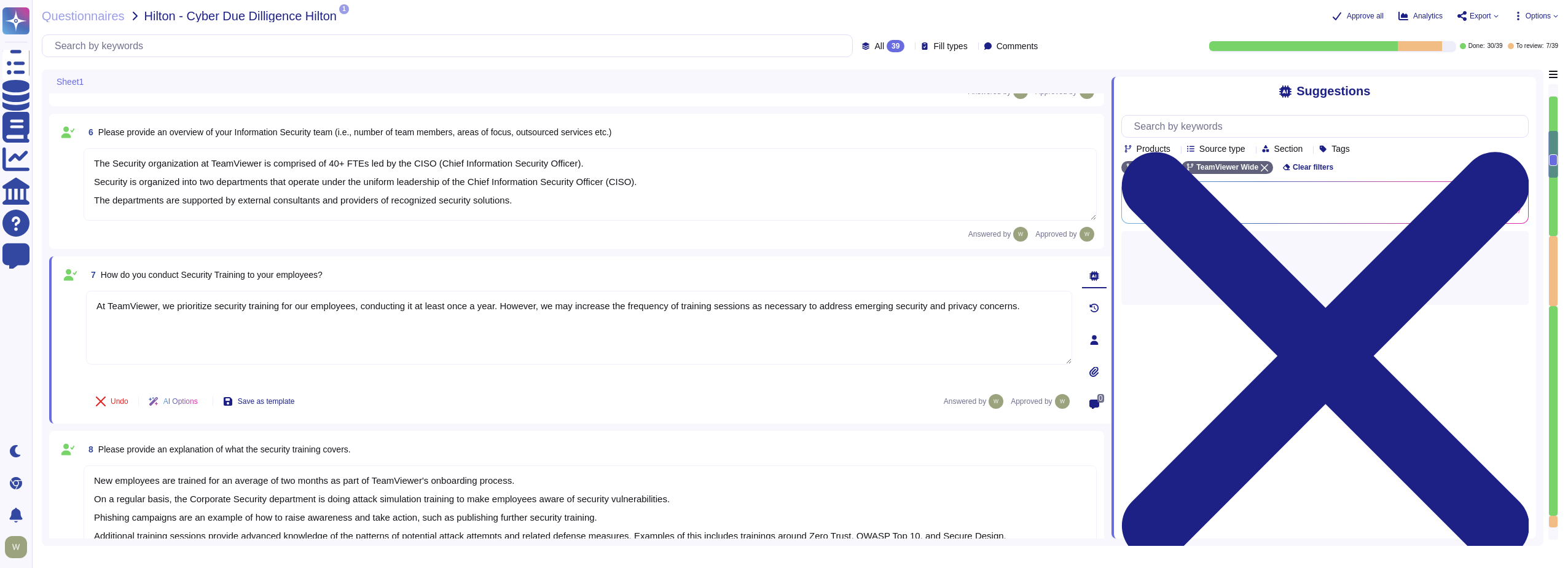
click at [397, 181] on textarea "The Security organization at TeamViewer is comprised of 40+ FTEs led by the CIS…" at bounding box center [590, 185] width 1013 height 73
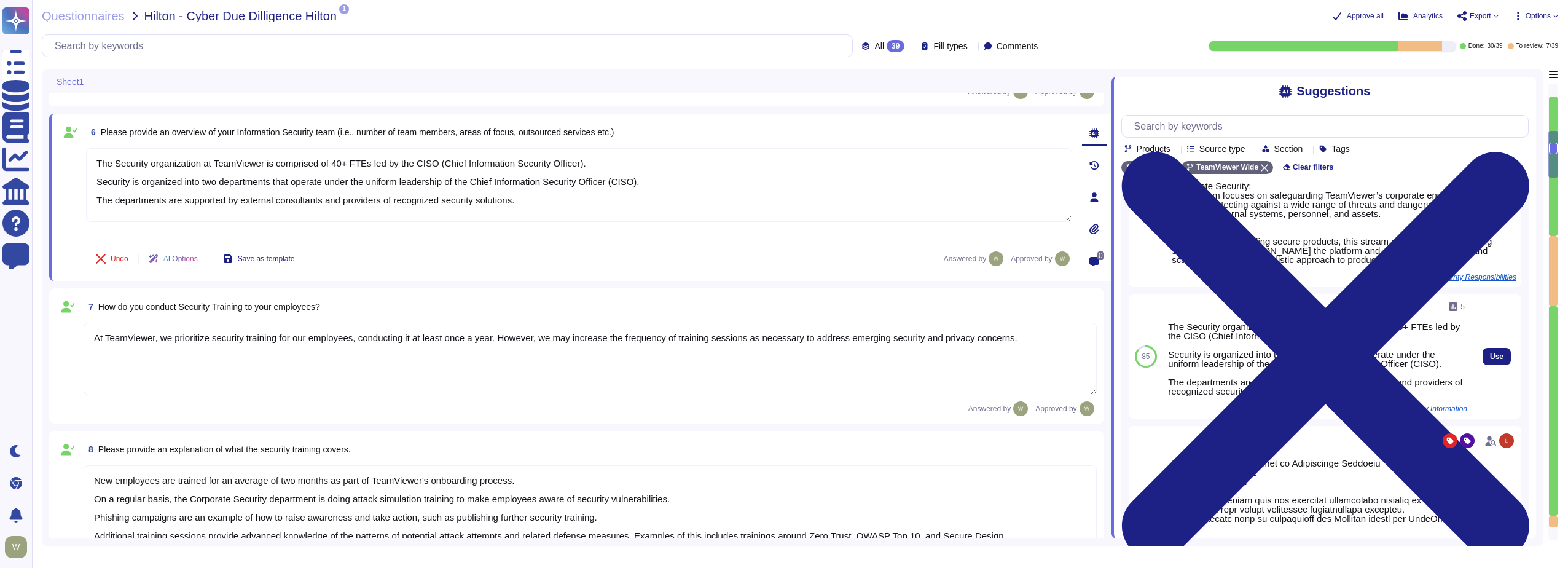
scroll to position [170, 0]
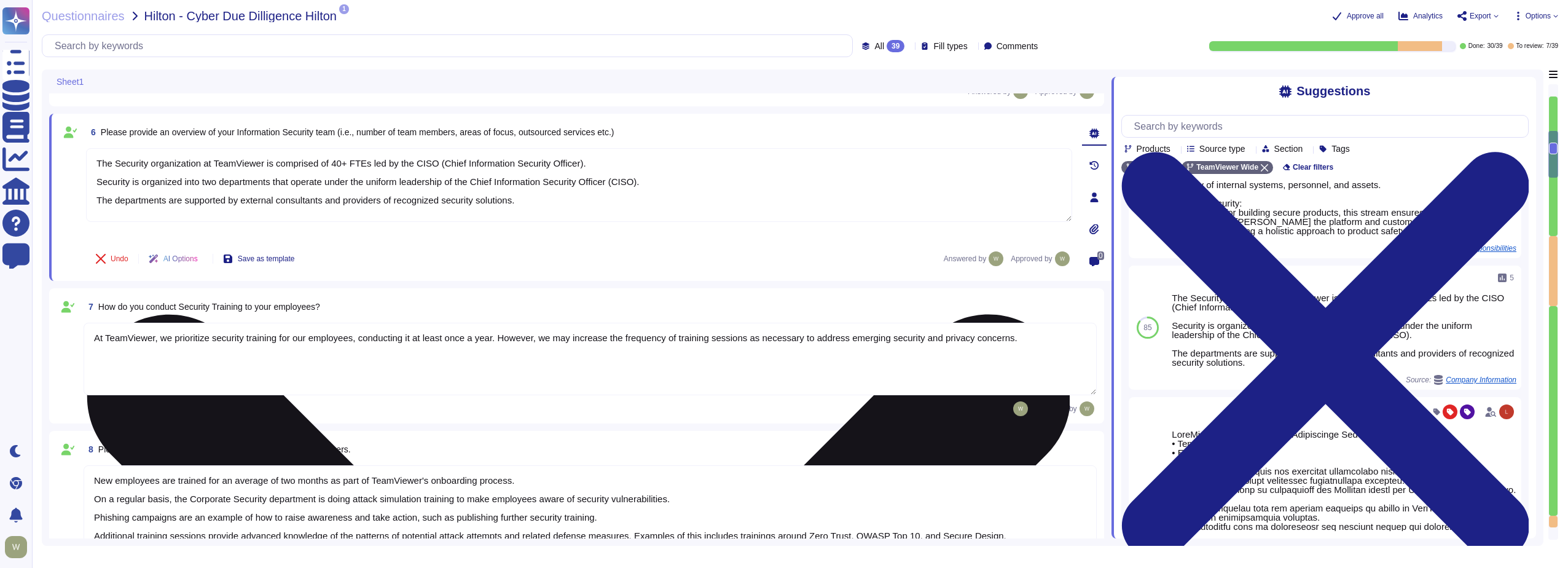
click at [276, 179] on textarea "The Security organization at TeamViewer is comprised of 40+ FTEs led by the CIS…" at bounding box center [579, 185] width 986 height 74
click at [439, 162] on textarea "The Security organization at TeamViewer is comprised of 40+ FTEs led by the CIS…" at bounding box center [579, 185] width 986 height 74
click at [548, 162] on textarea "The Security organization at TeamViewer is comprised of 40+ FTEs led by the Chi…" at bounding box center [579, 185] width 986 height 74
drag, startPoint x: 673, startPoint y: 180, endPoint x: 811, endPoint y: 180, distance: 138.0
click at [811, 180] on textarea "The Security organization at TeamViewer is comprised of 40+ FTEs led by the Chi…" at bounding box center [579, 185] width 986 height 74
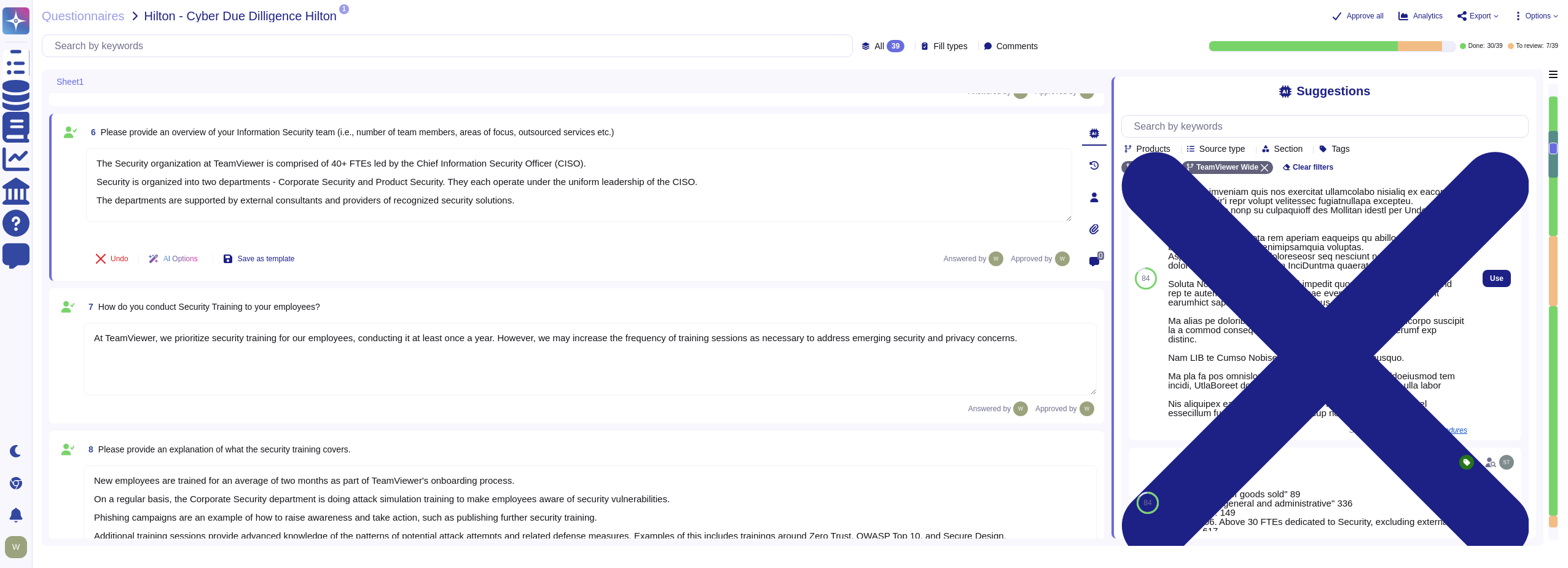
scroll to position [478, 0]
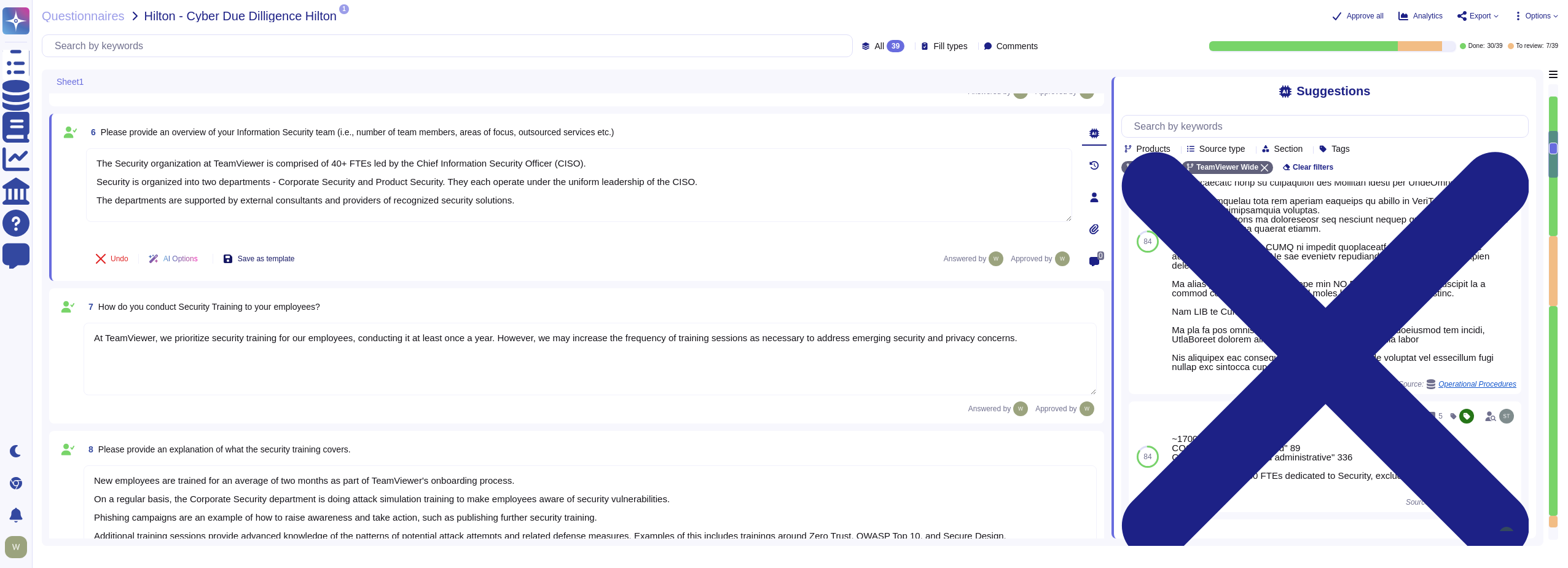
type textarea "The Security organization at TeamViewer is comprised of 40+ FTEs led by the Chi…"
click at [260, 256] on span "Save as template" at bounding box center [267, 259] width 57 height 7
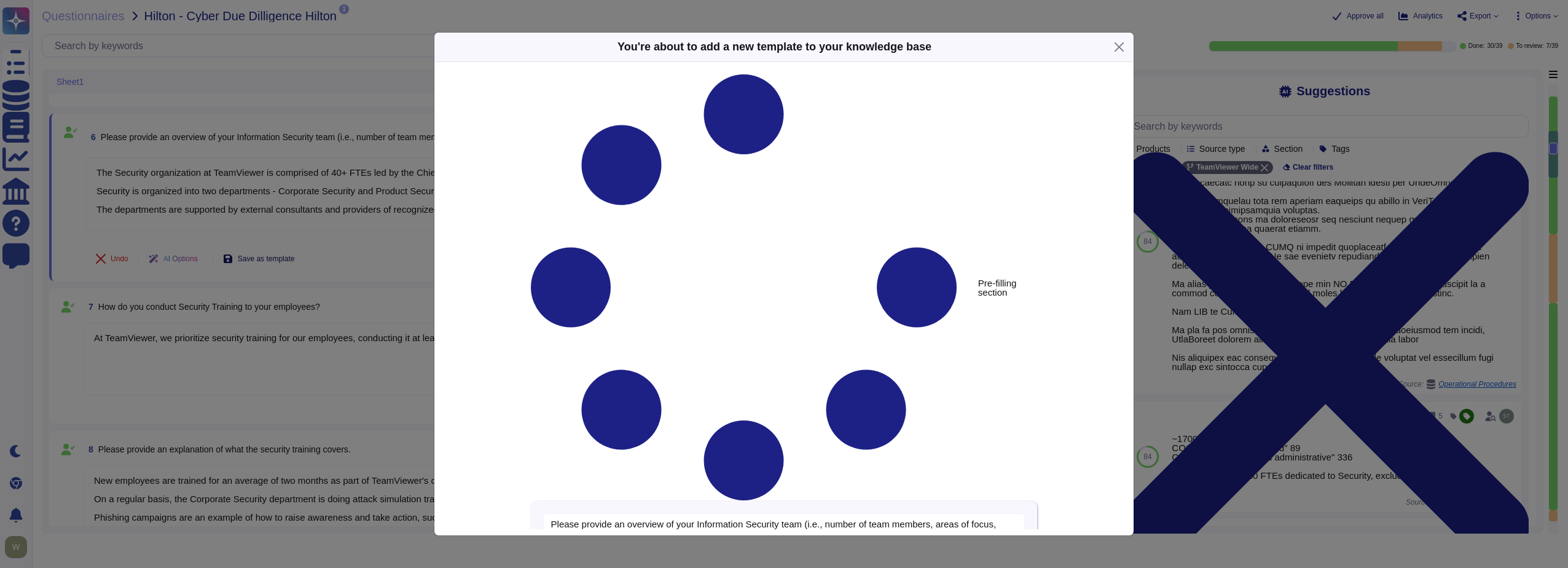
type textarea "Please provide an overview of your Information Security team (i.e., number of t…"
type textarea "The Security organization at TeamViewer is comprised of 40+ FTEs led by the Chi…"
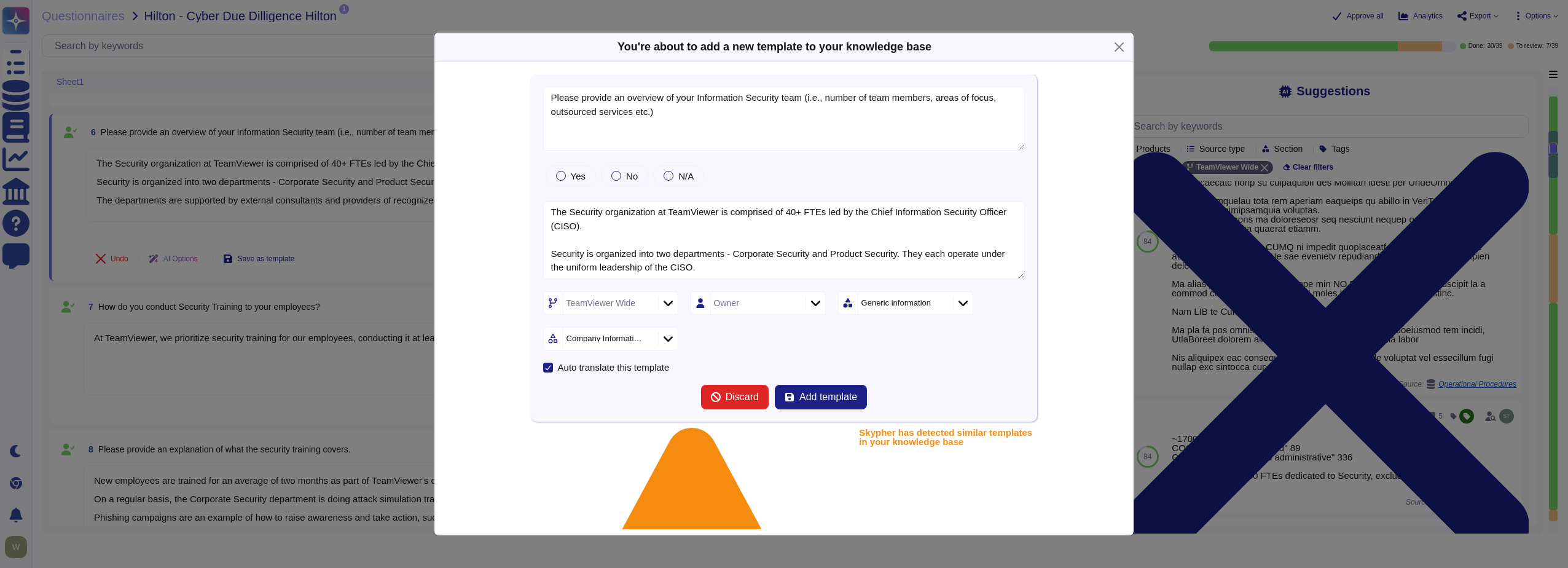
click at [313, 204] on div "You're about to add a new template to your knowledge base Please provide an ove…" at bounding box center [784, 284] width 1568 height 568
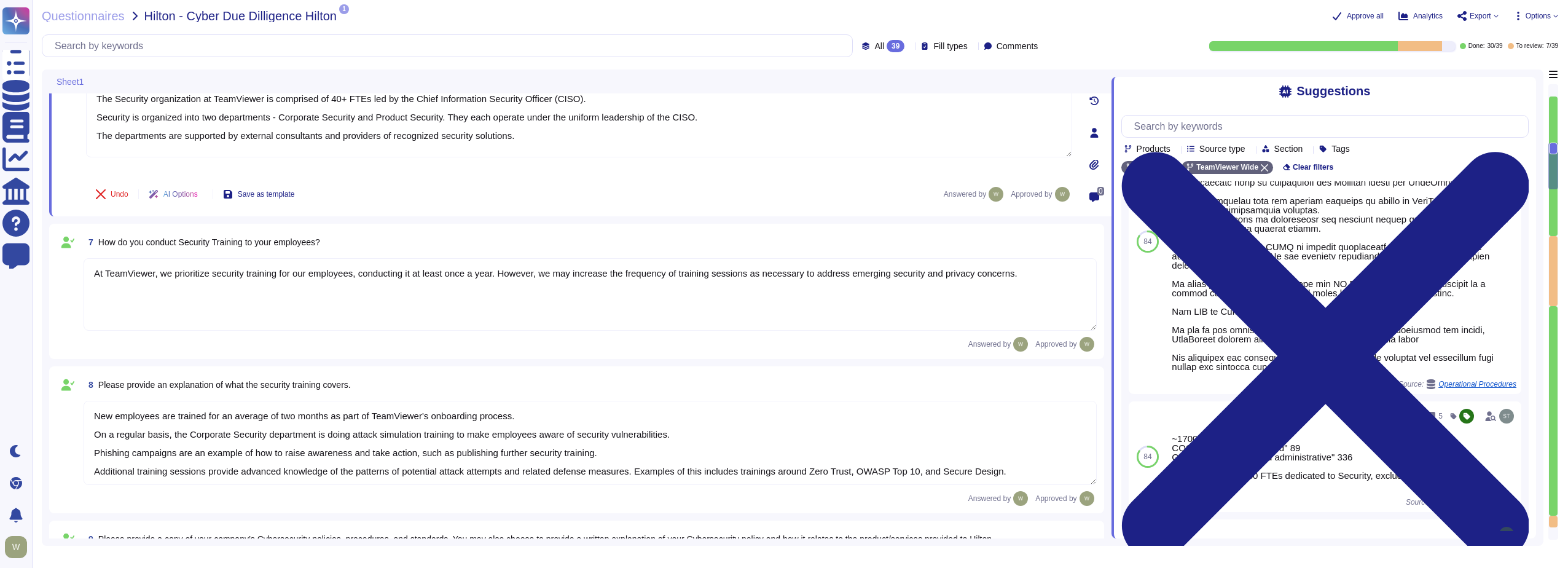
type textarea "The risk assessment procedure defines the responsibility, methodologies and pro…"
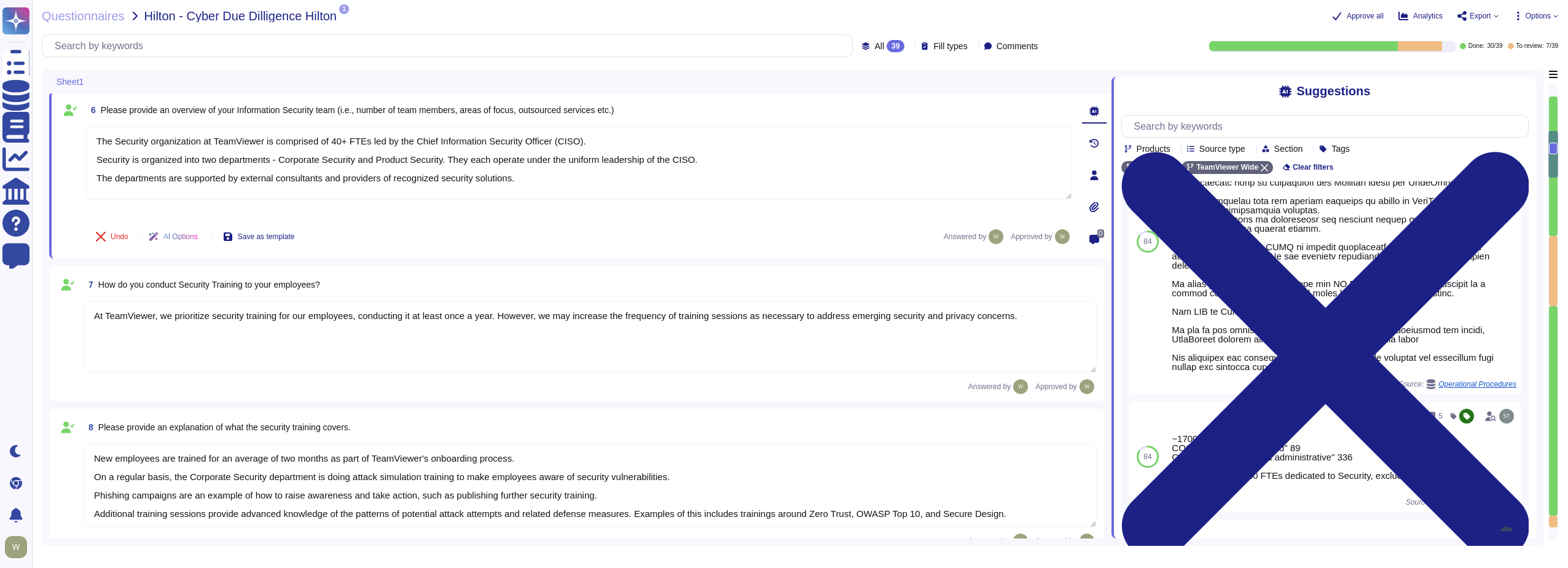
scroll to position [553, 0]
type textarea "[URL][DOMAIN_NAME]"
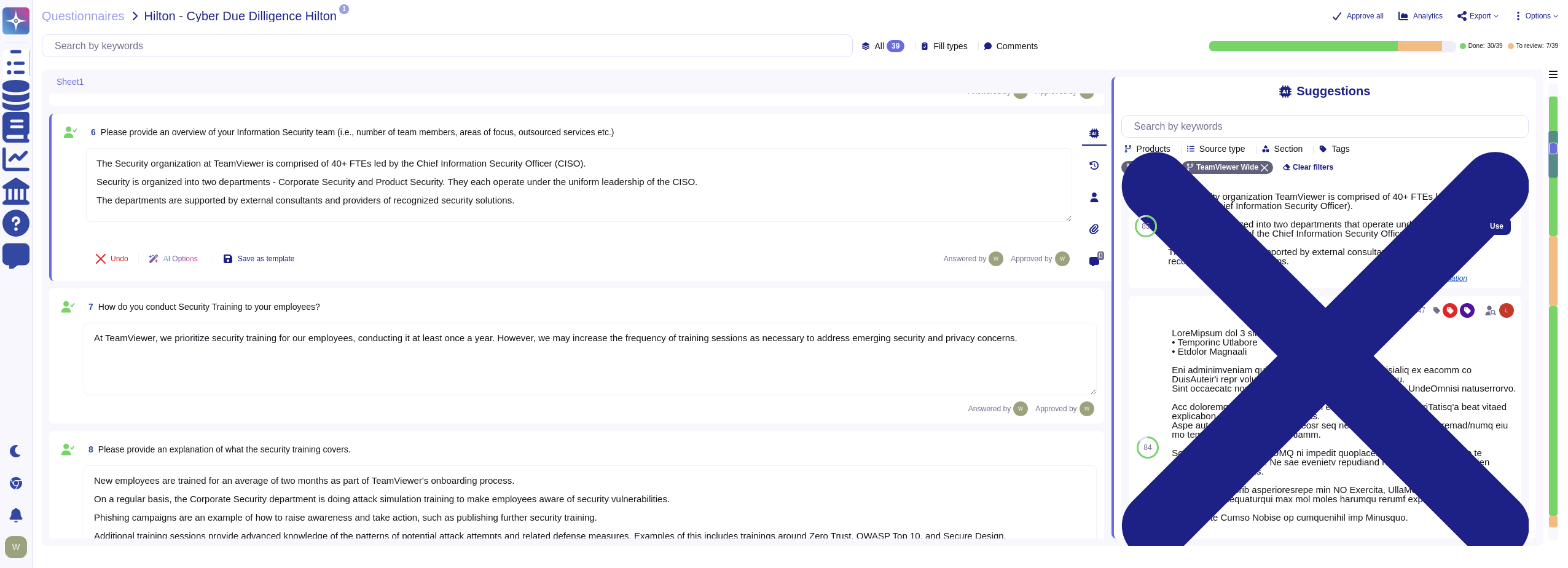
scroll to position [232, 0]
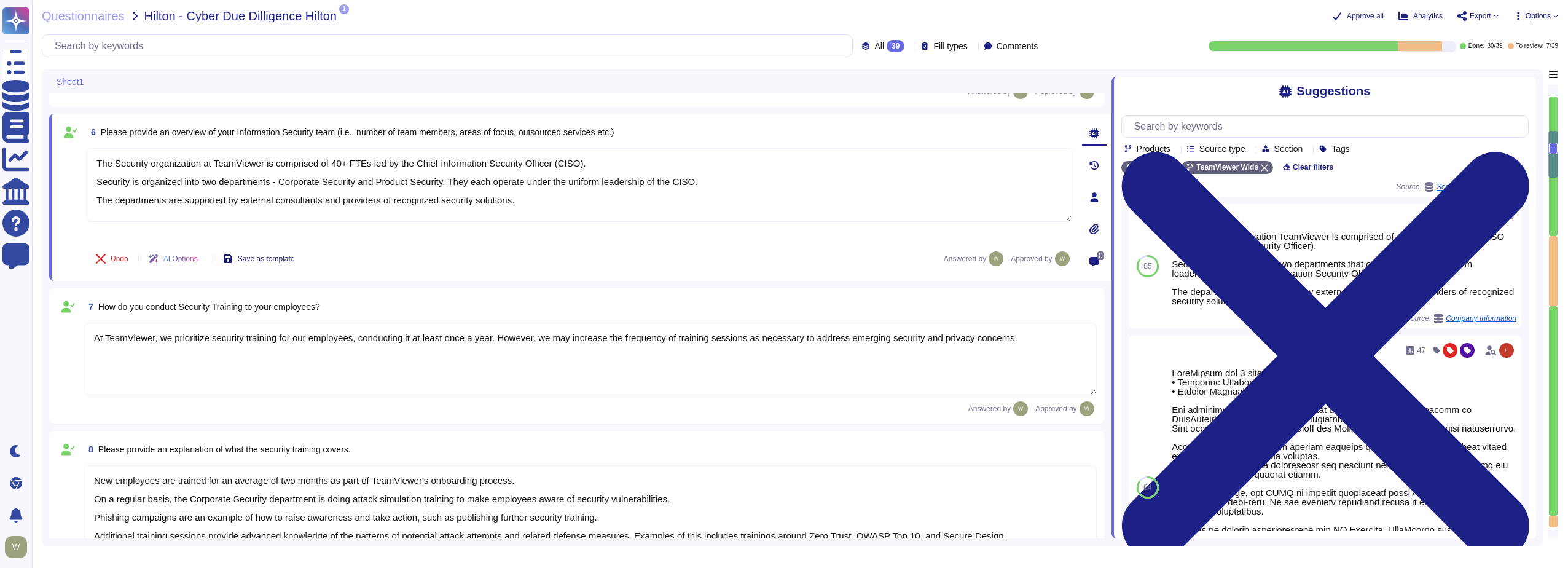
click at [255, 256] on span "Save as template" at bounding box center [267, 259] width 57 height 7
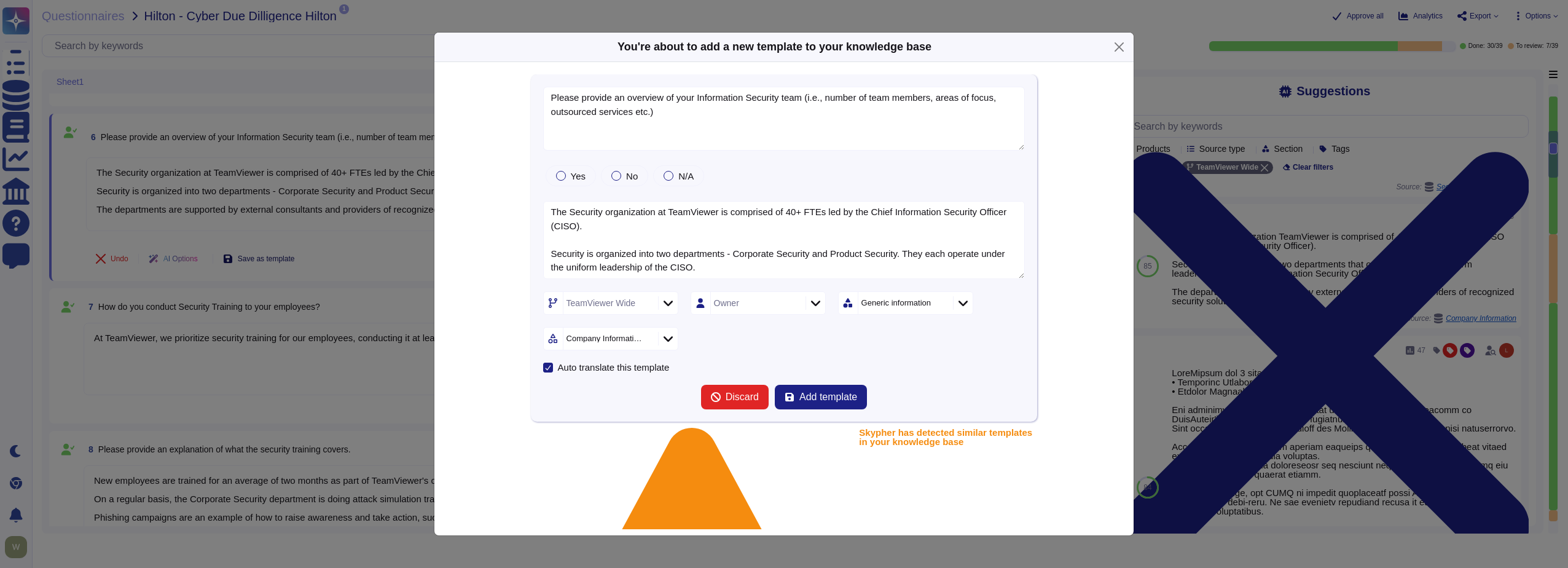
type textarea "Please provide an overview of your Information Security team (i.e., number of t…"
type textarea "The Security organization at TeamViewer is comprised of 40+ FTEs led by the Chi…"
click at [826, 402] on span "Add template" at bounding box center [828, 397] width 58 height 10
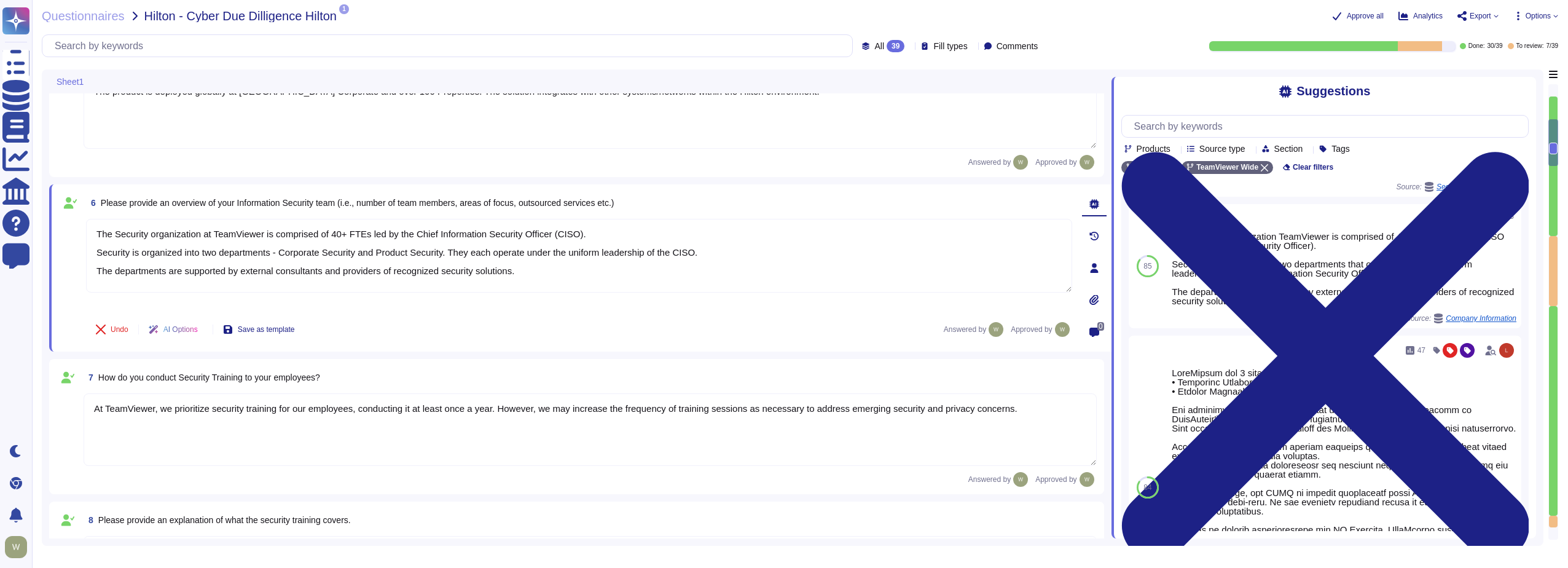
type textarea "As a global technology company, TeamViewer offers a cloud-based platform to con…"
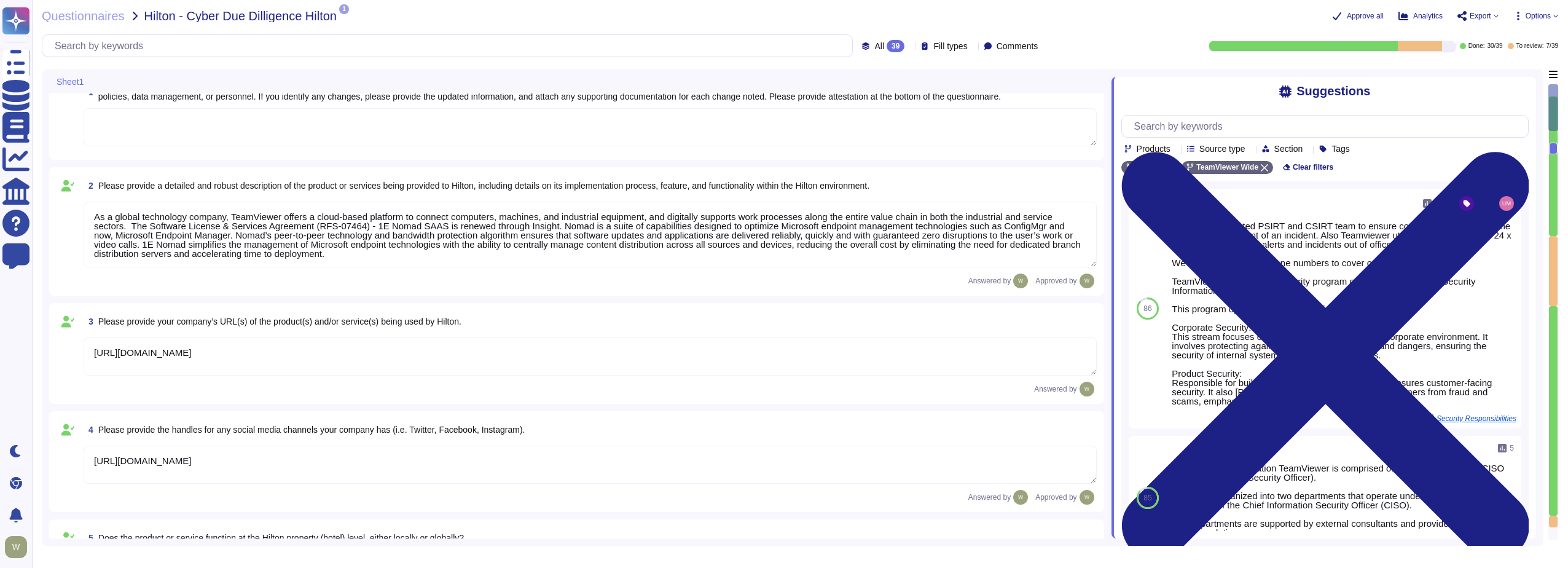
scroll to position [0, 0]
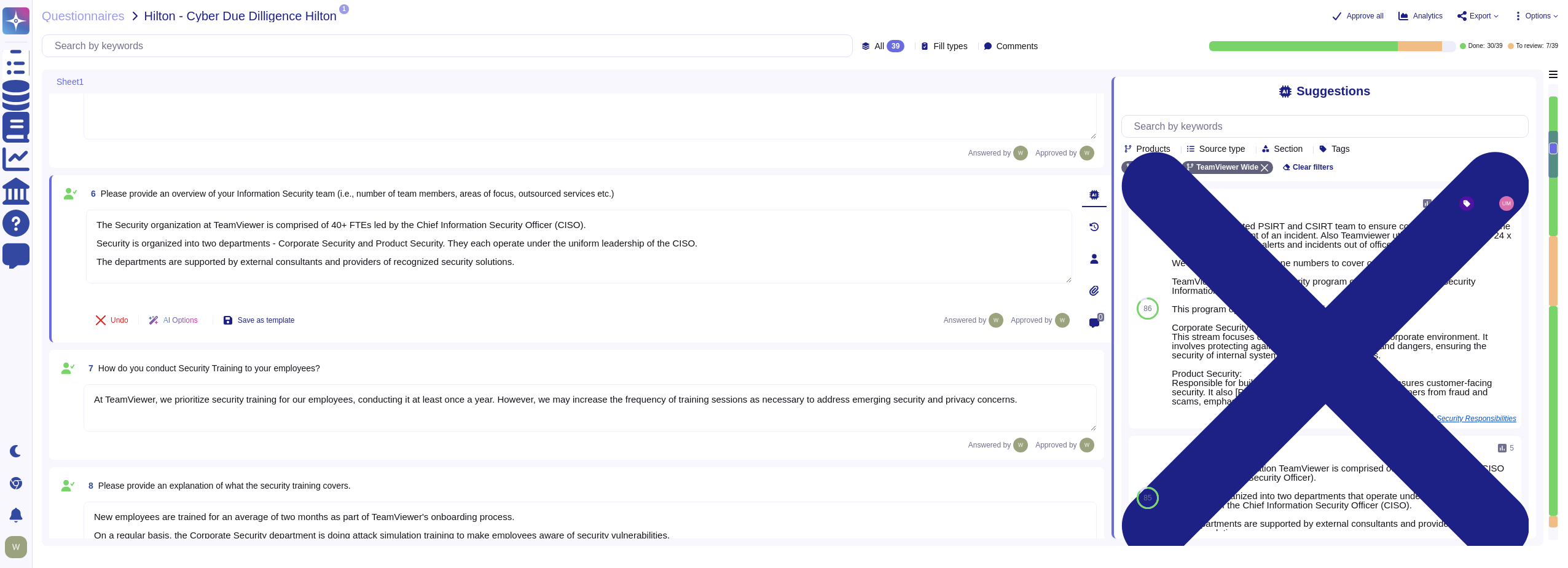
type textarea "At TeamViewer, we prioritize security training for our employees, conducting it…"
type textarea "New employees are trained for an average of two months as part of TeamViewer's …"
type textarea "TeamViewer Information Security Policy sets out TeamViewer’s high-level require…"
type textarea "TeamViewer follows an established S-SDLC policy based on the SAMM model as well…"
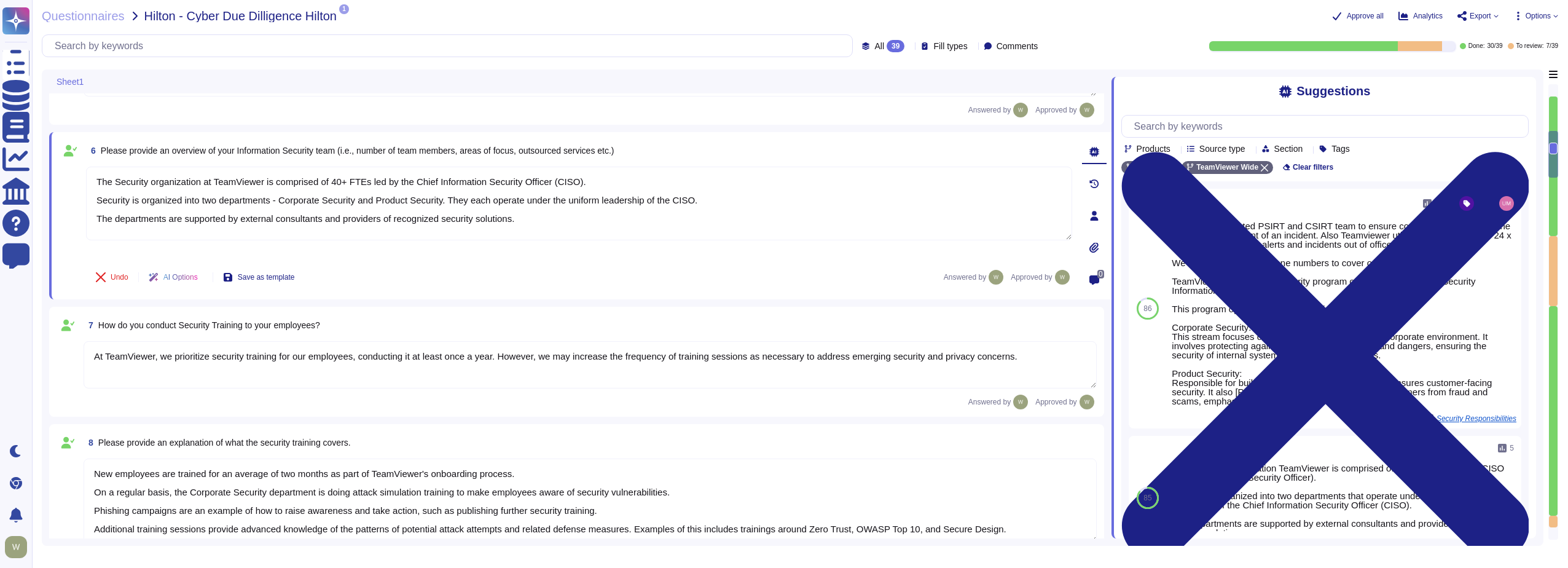
scroll to position [879, 0]
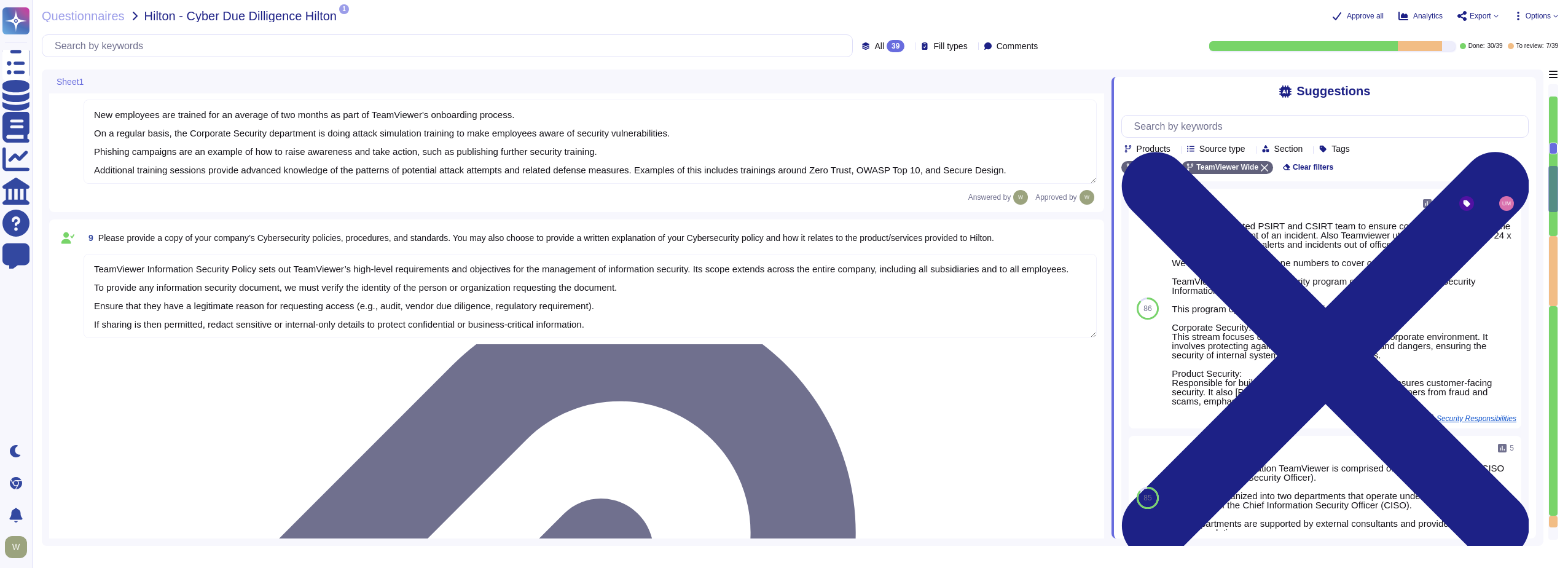
type textarea "The risk assessment procedure defines the responsibility, methodologies and pro…"
type textarea "TeamViewer leverages an external 24/7 SOC to monitor its network and spot any a…"
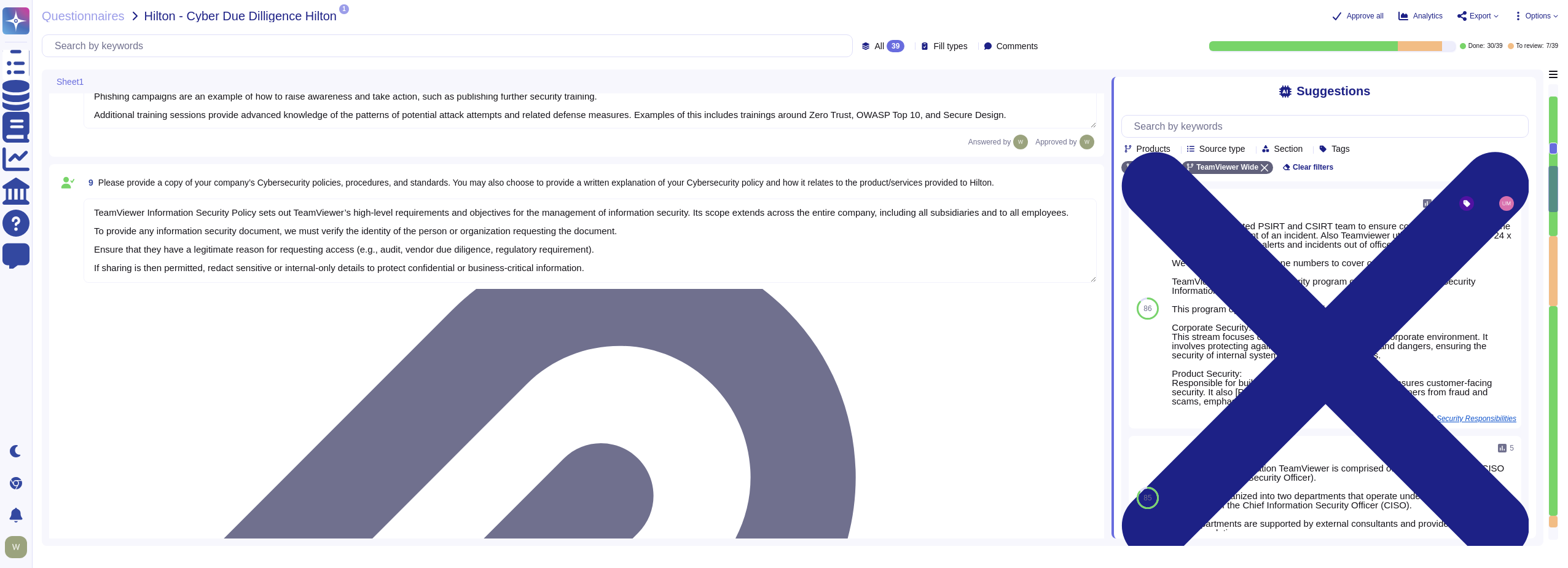
type textarea "TeamViewer owns several certifications which includes but does not limit to: • …"
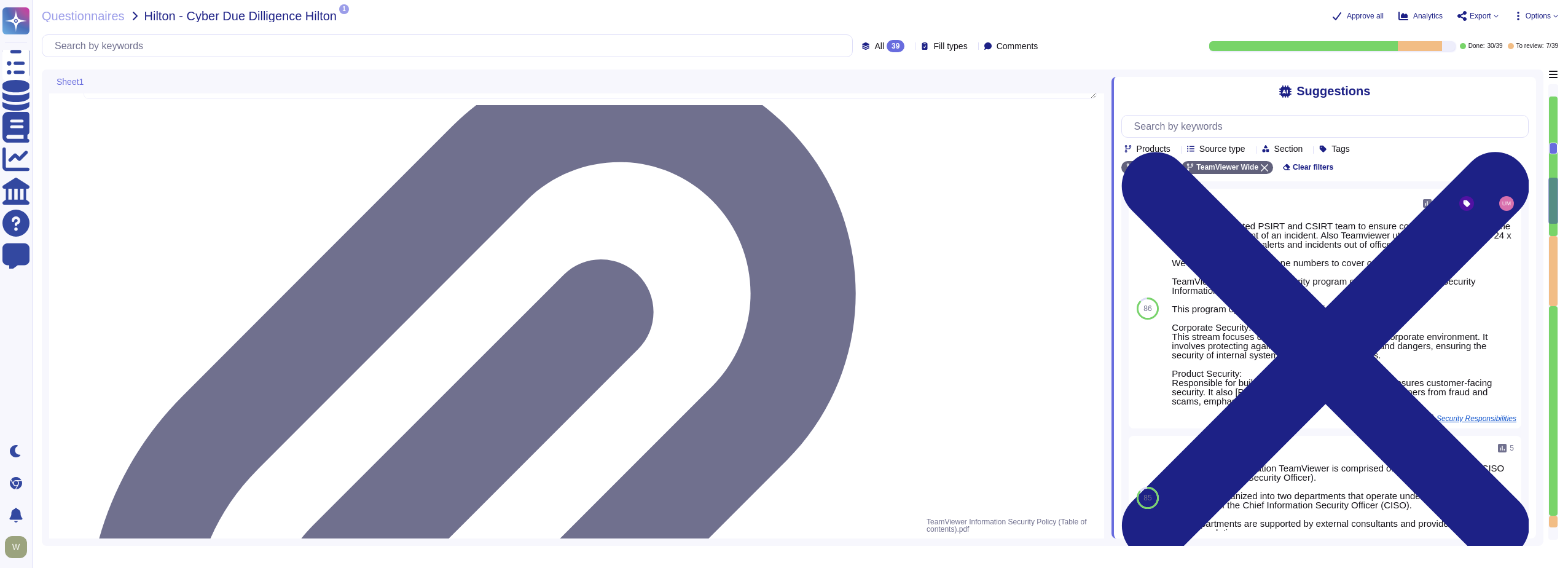
type textarea "Yes, Hilton Guest/Employee data is collected."
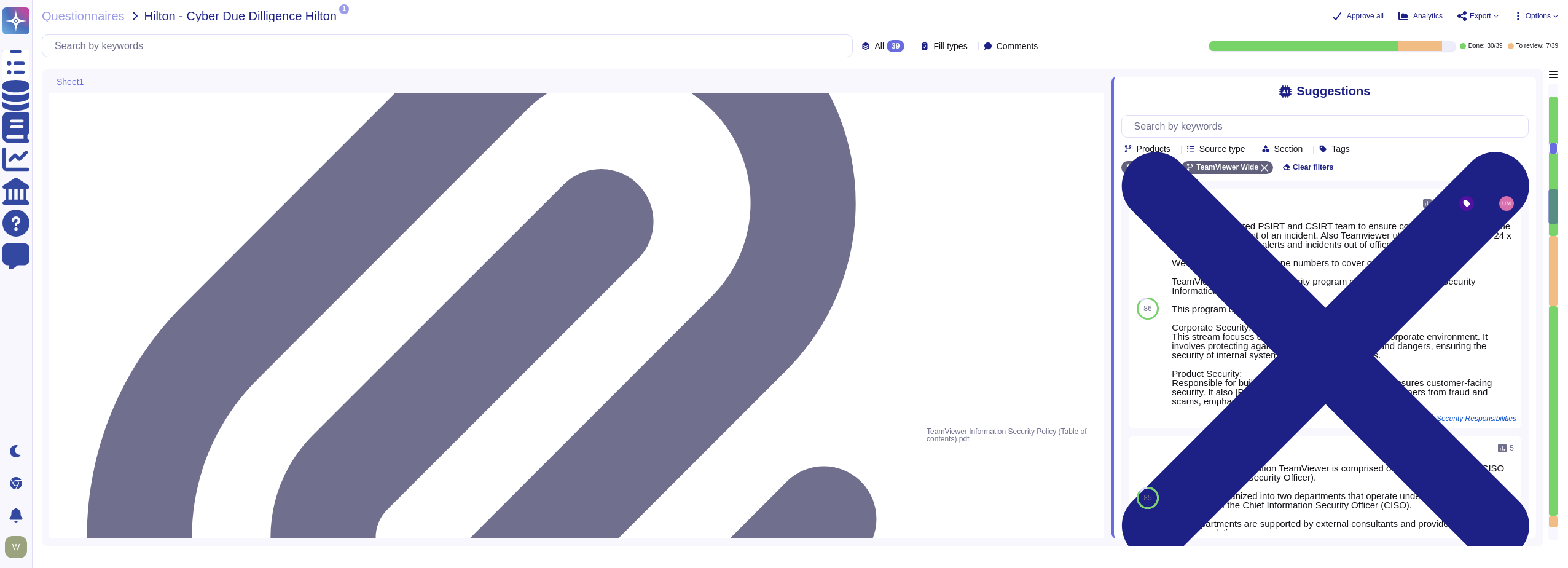
type textarea "Yes Customer is the data controller and TeamViewer the data processors. Data is…"
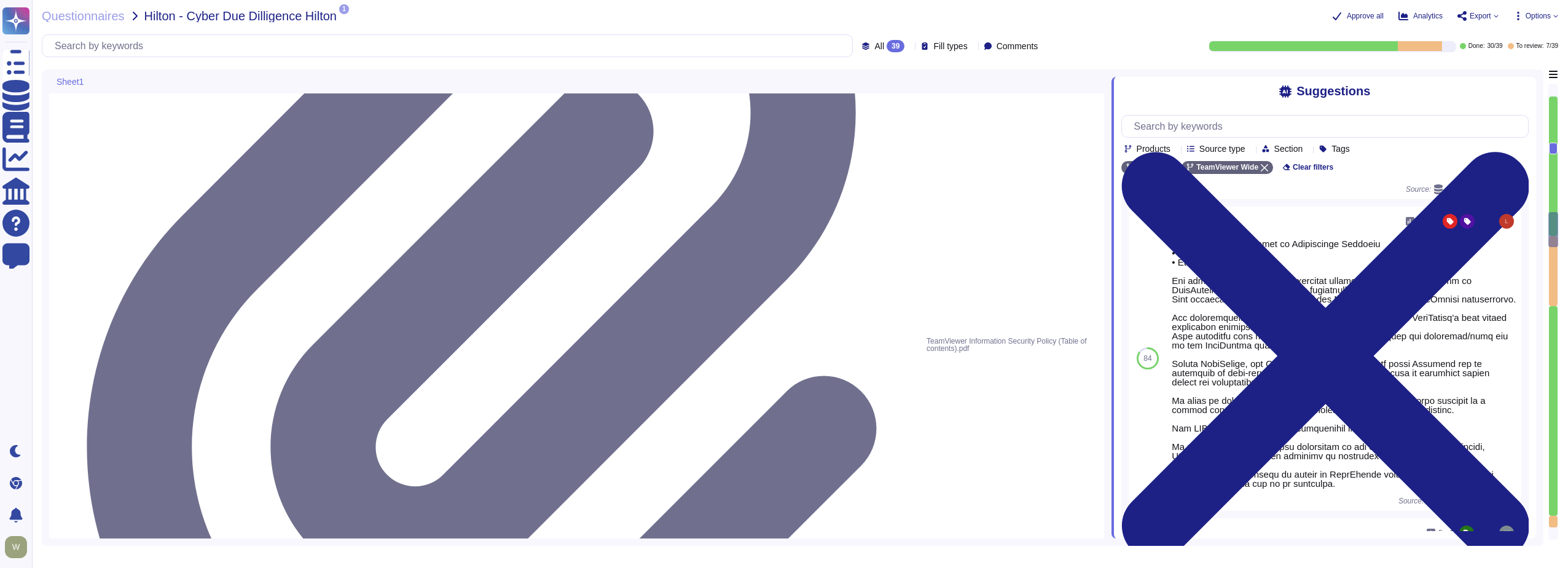
scroll to position [1494, 0]
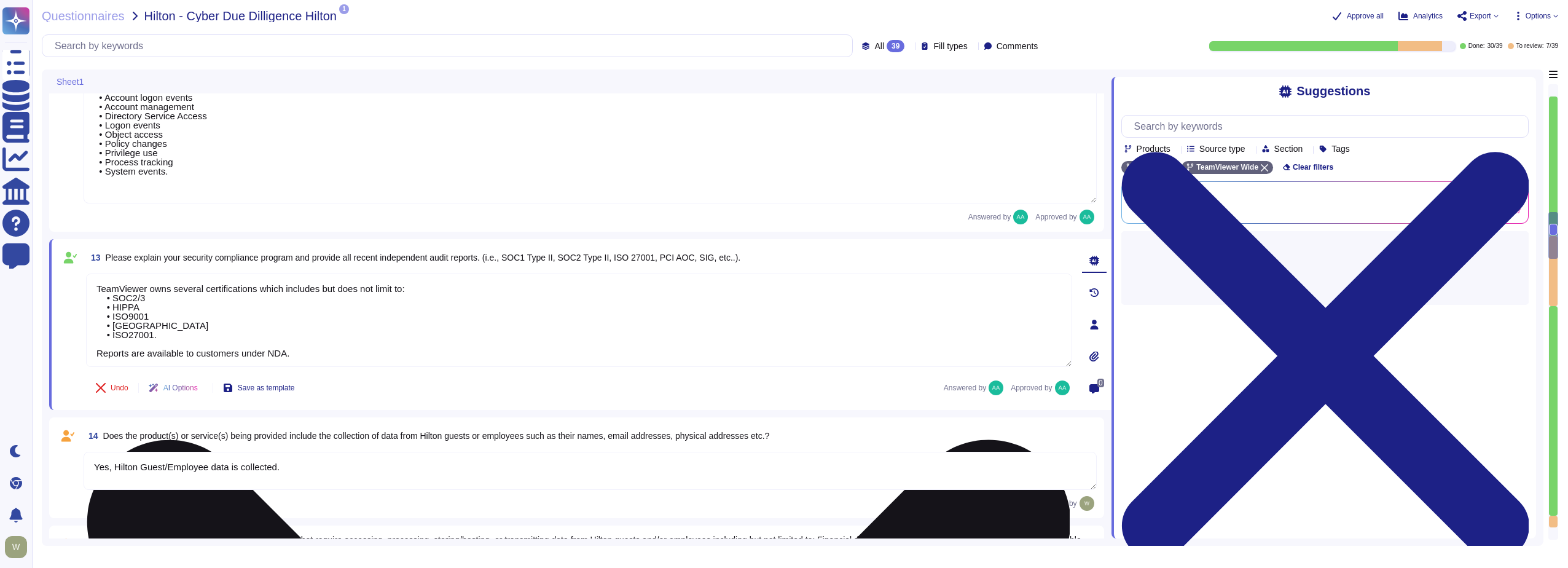
type textarea "Yes Customer is the data controller and TeamViewer the data processors. Data is…"
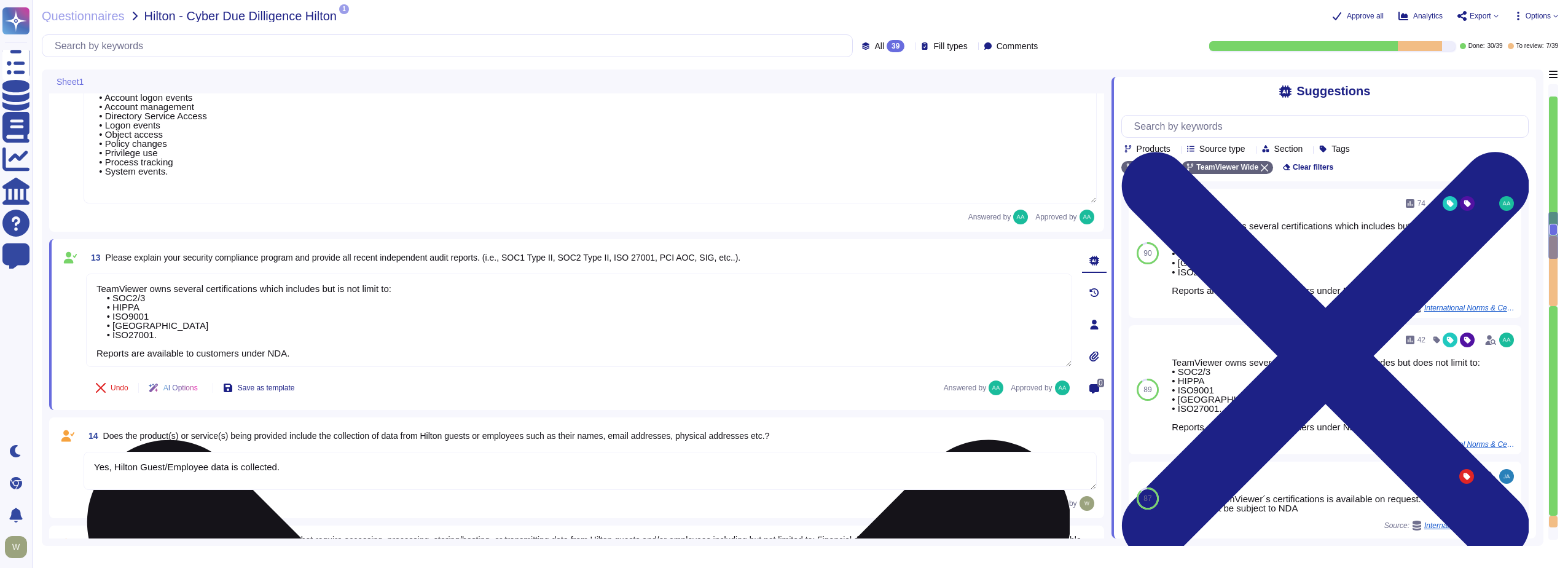
click at [378, 287] on textarea "TeamViewer owns several certifications which includes but is not limit to: • SO…" at bounding box center [579, 320] width 986 height 94
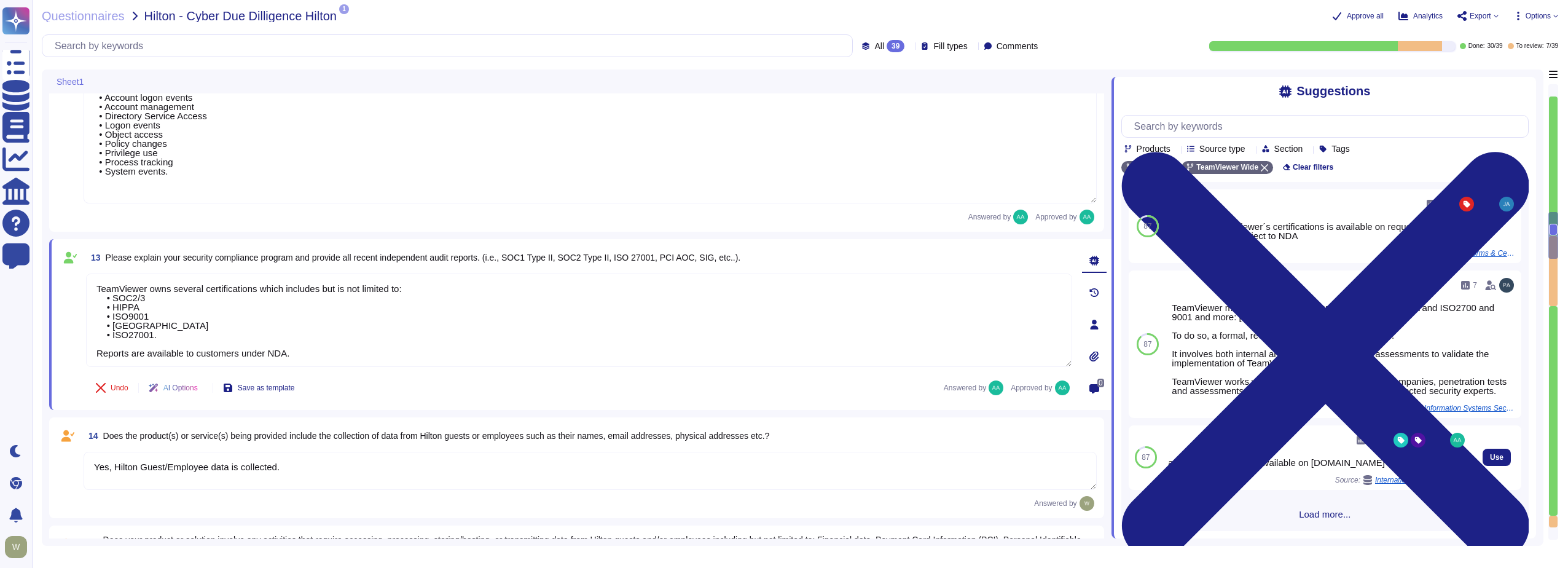
scroll to position [283, 0]
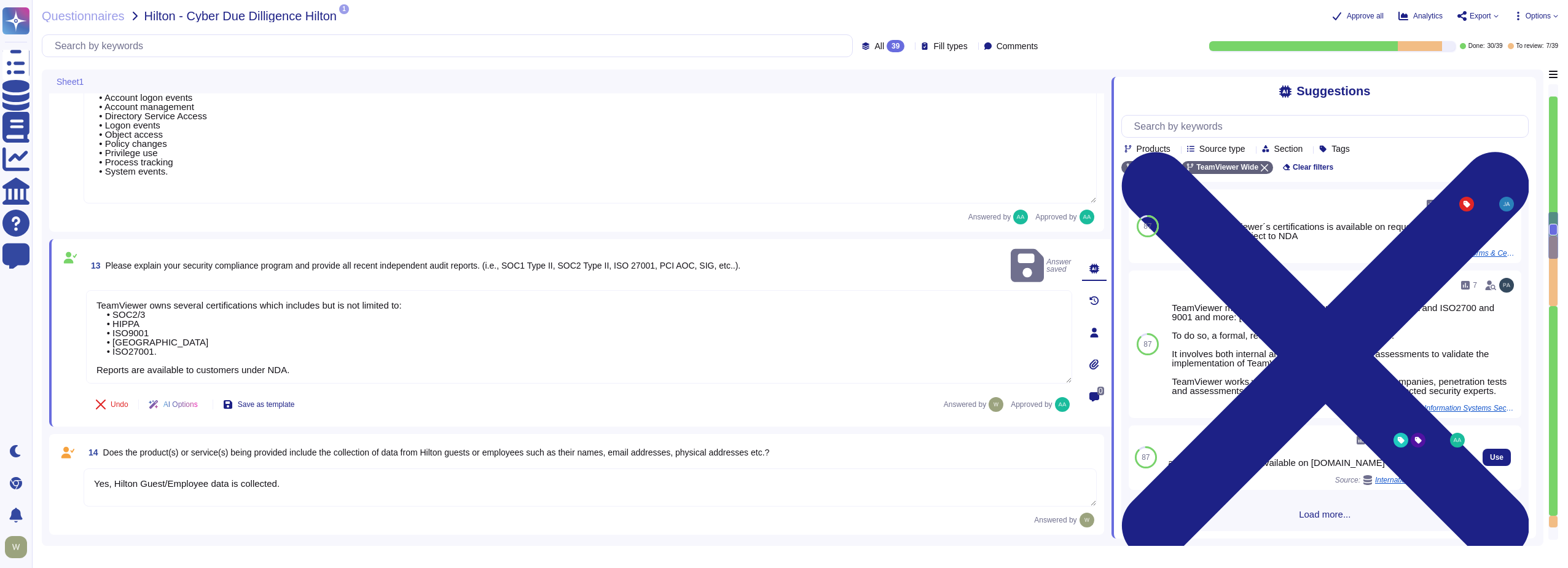
drag, startPoint x: 1314, startPoint y: 464, endPoint x: 1423, endPoint y: 464, distance: 109.0
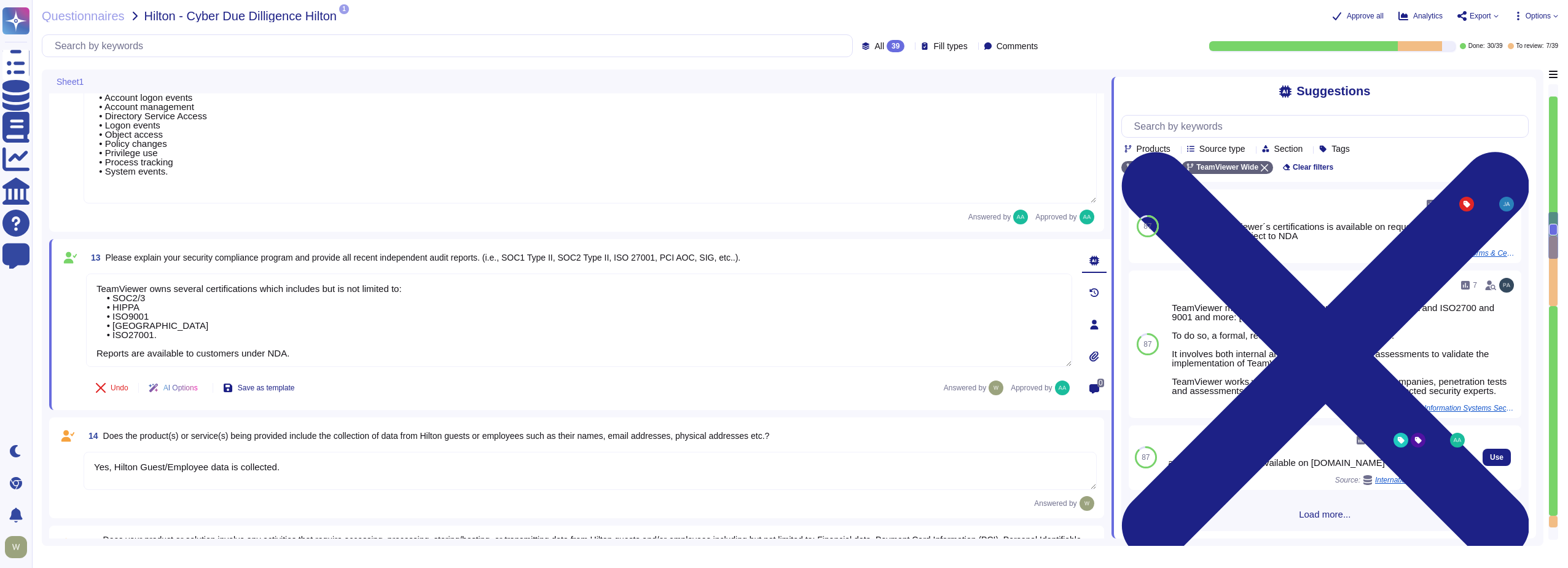
drag, startPoint x: 1426, startPoint y: 463, endPoint x: 1310, endPoint y: 468, distance: 116.1
click at [1310, 467] on div "a copy of the report is available on compliance.teamviewer.com" at bounding box center [1318, 462] width 300 height 10
copy div "compliance.teamviewer.com"
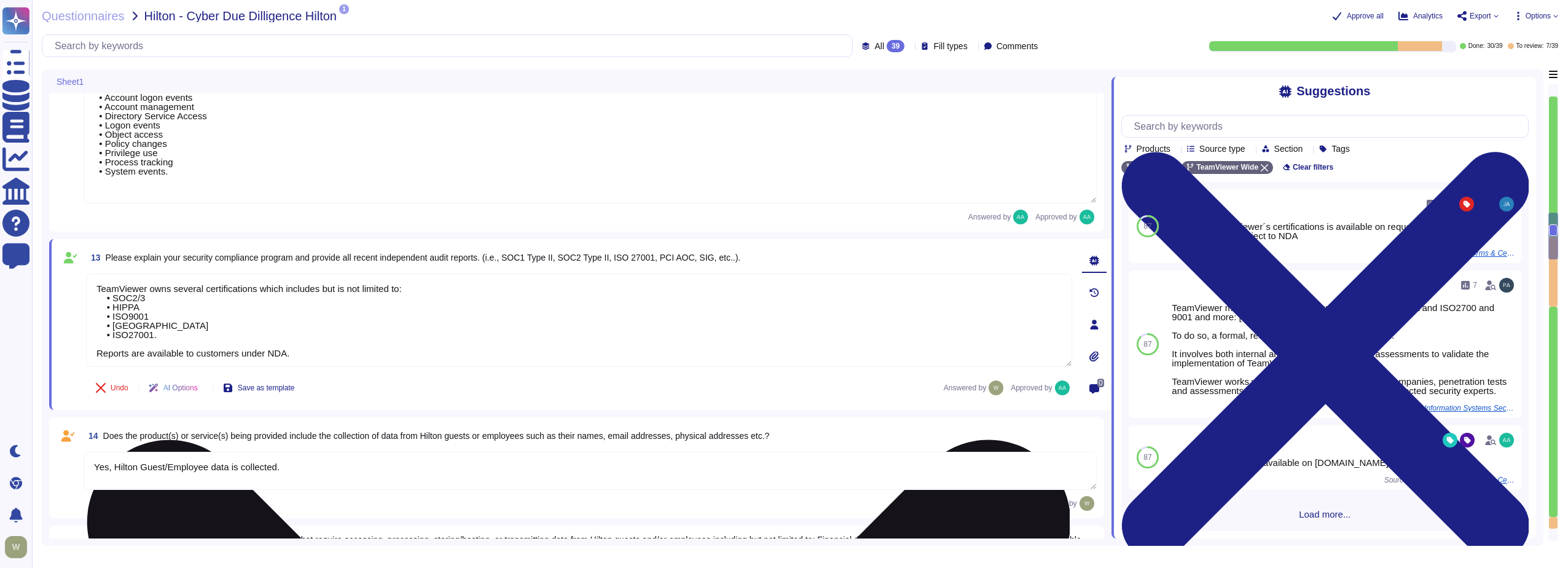
click at [93, 354] on textarea "TeamViewer owns several certifications which includes but is not limited to: • …" at bounding box center [579, 320] width 986 height 94
click at [231, 353] on textarea "TeamViewer owns several certifications which includes but is not limited to: • …" at bounding box center [579, 320] width 986 height 94
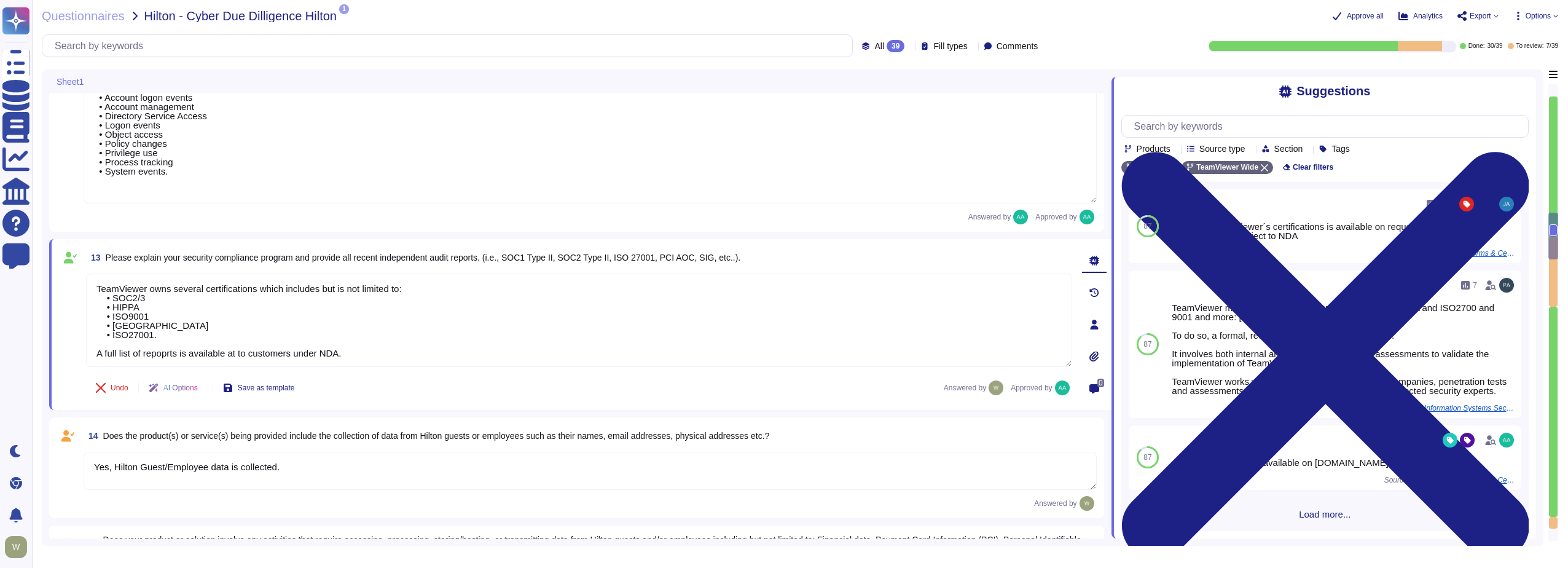
paste textarea "https://compliance.teamviewer.com/"
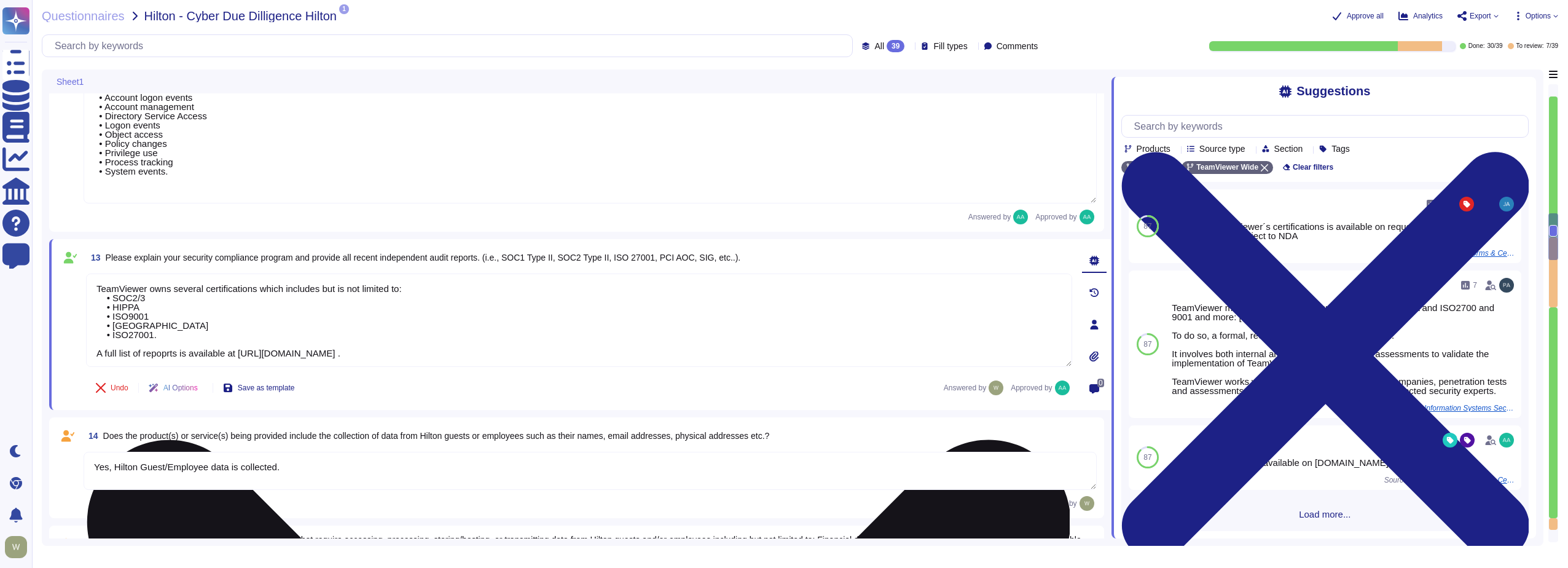
click at [128, 333] on textarea "TeamViewer owns several certifications which includes but is not limited to: • …" at bounding box center [579, 320] width 986 height 94
click at [181, 340] on textarea "TeamViewer owns several certifications which includes but is not limited to: • …" at bounding box center [579, 320] width 986 height 94
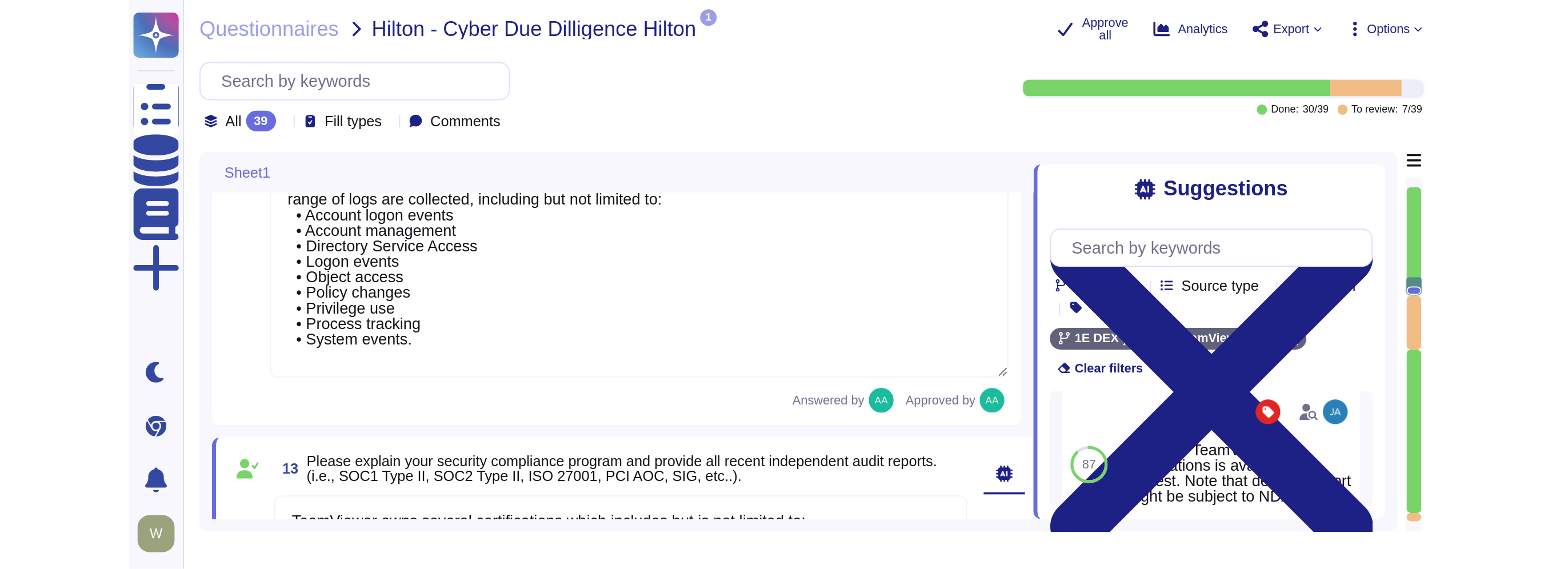
scroll to position [222, 0]
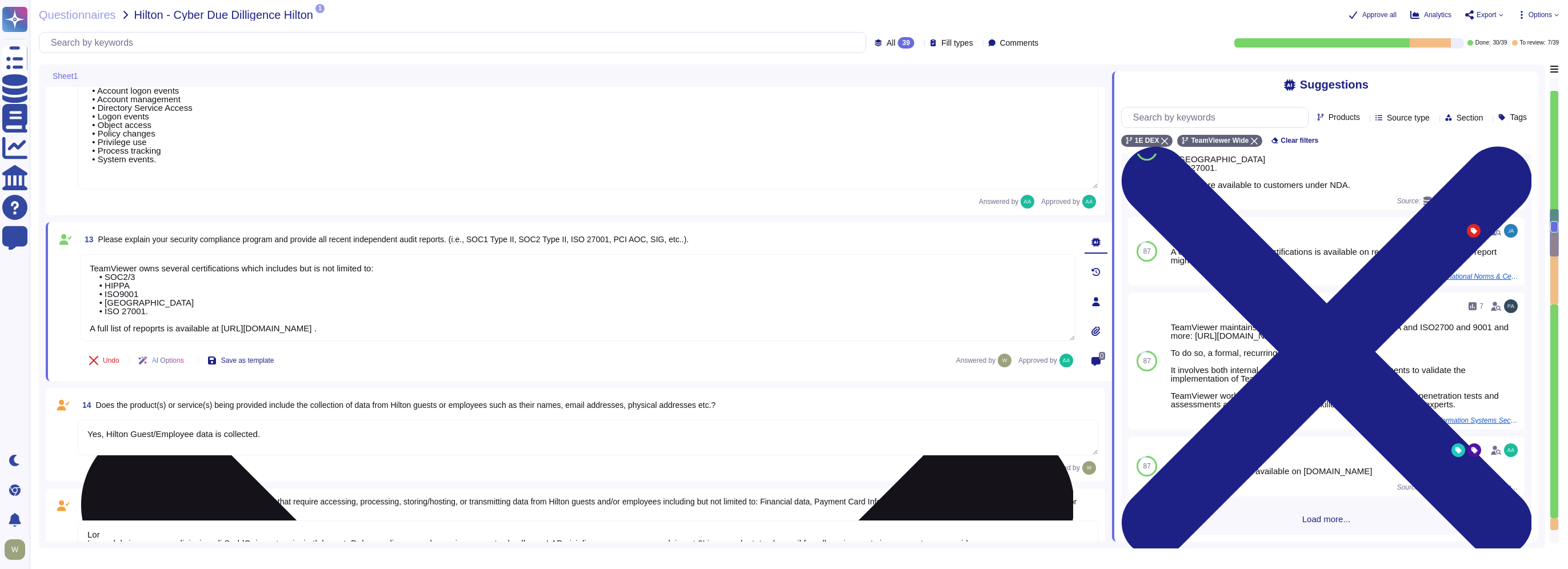
click at [122, 278] on textarea "TeamViewer owns several certifications which includes but is not limited to: • …" at bounding box center [577, 298] width 996 height 87
click at [136, 299] on textarea "TeamViewer owns several certifications which includes but is not limited to: • …" at bounding box center [577, 298] width 996 height 87
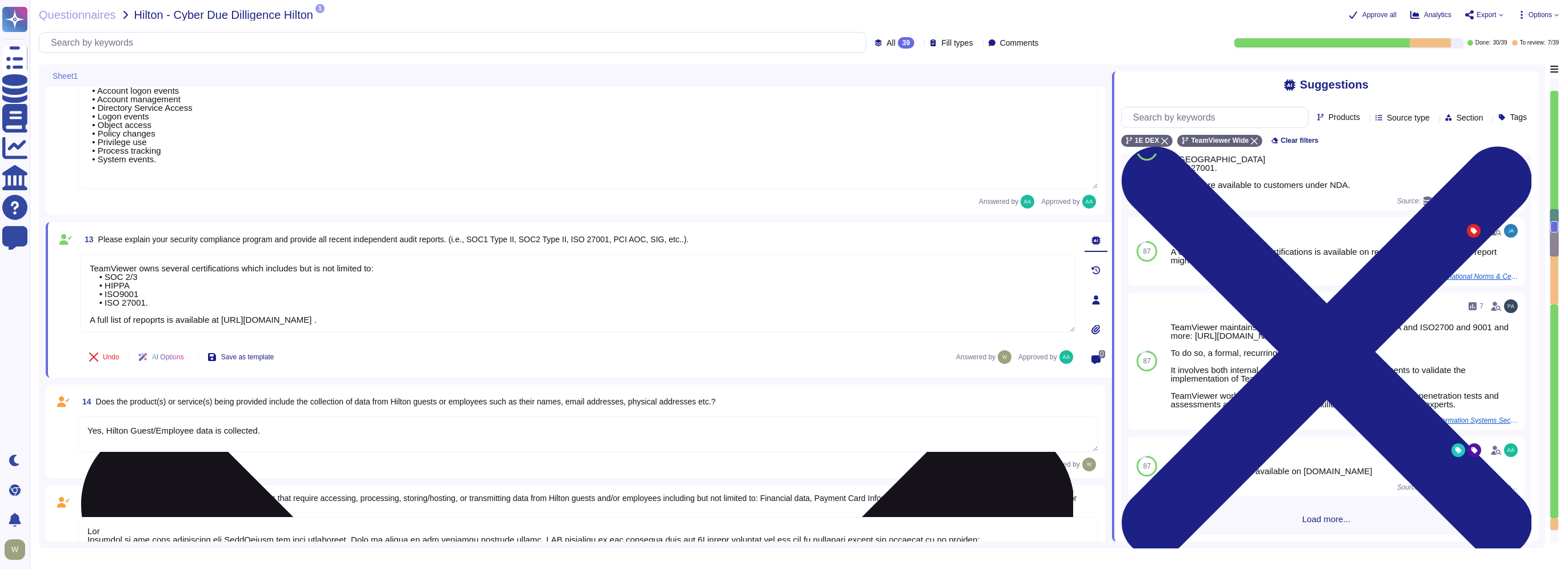
click at [118, 292] on textarea "TeamViewer owns several certifications which includes but is not limited to: • …" at bounding box center [577, 293] width 996 height 78
click at [148, 282] on textarea "TeamViewer owns several certifications which includes but is not limited to: • …" at bounding box center [577, 293] width 996 height 78
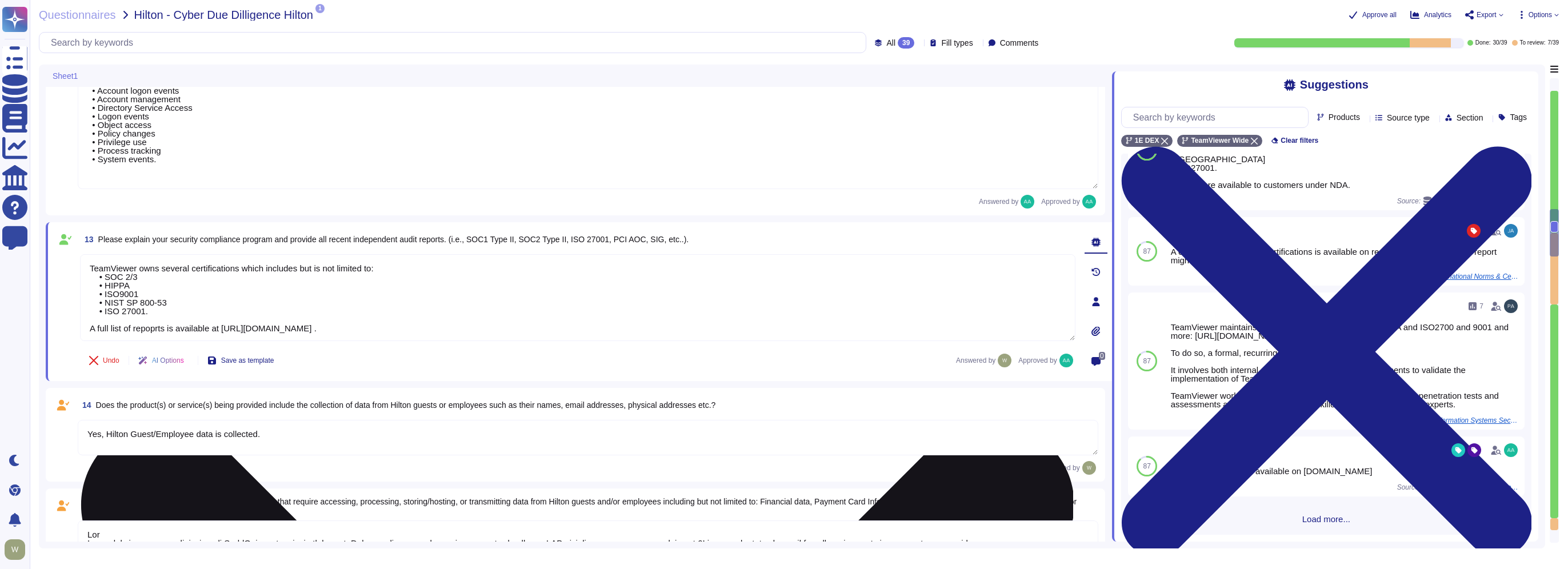
drag, startPoint x: 181, startPoint y: 302, endPoint x: 87, endPoint y: 300, distance: 94.0
click at [87, 300] on textarea "TeamViewer owns several certifications which includes but is not limited to: • …" at bounding box center [577, 298] width 996 height 87
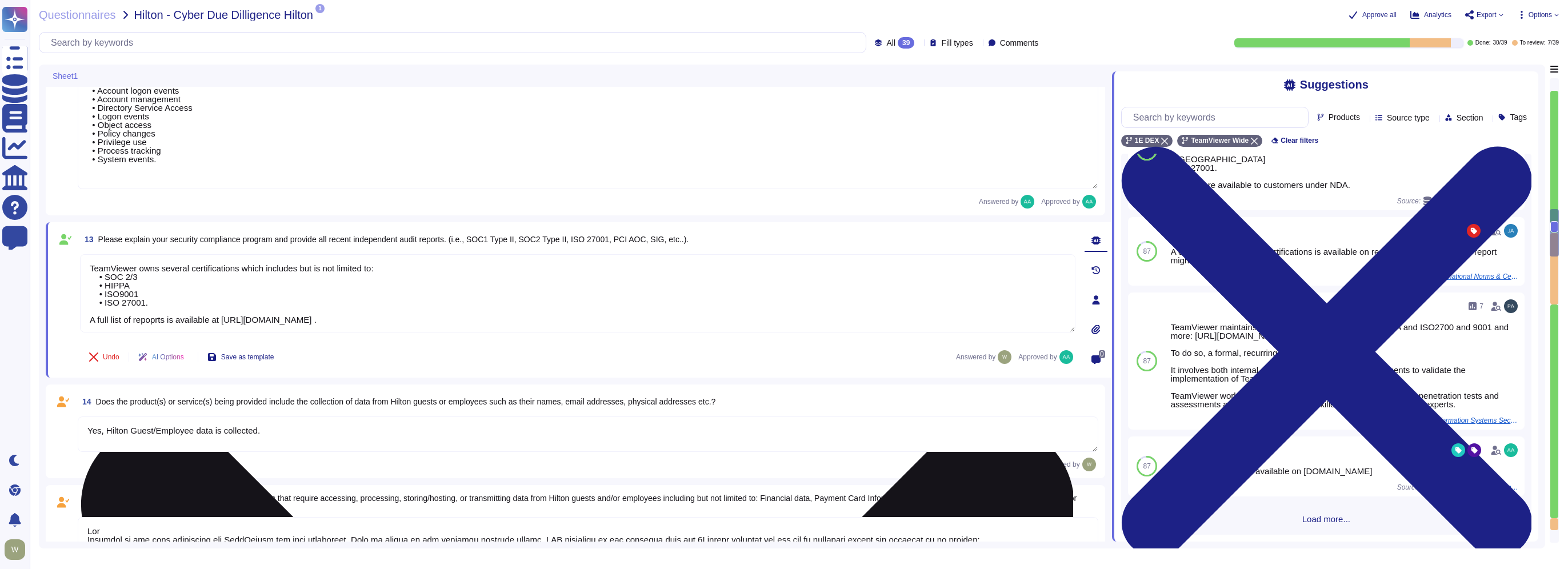
click at [192, 304] on textarea "TeamViewer owns several certifications which includes but is not limited to: • …" at bounding box center [577, 293] width 996 height 78
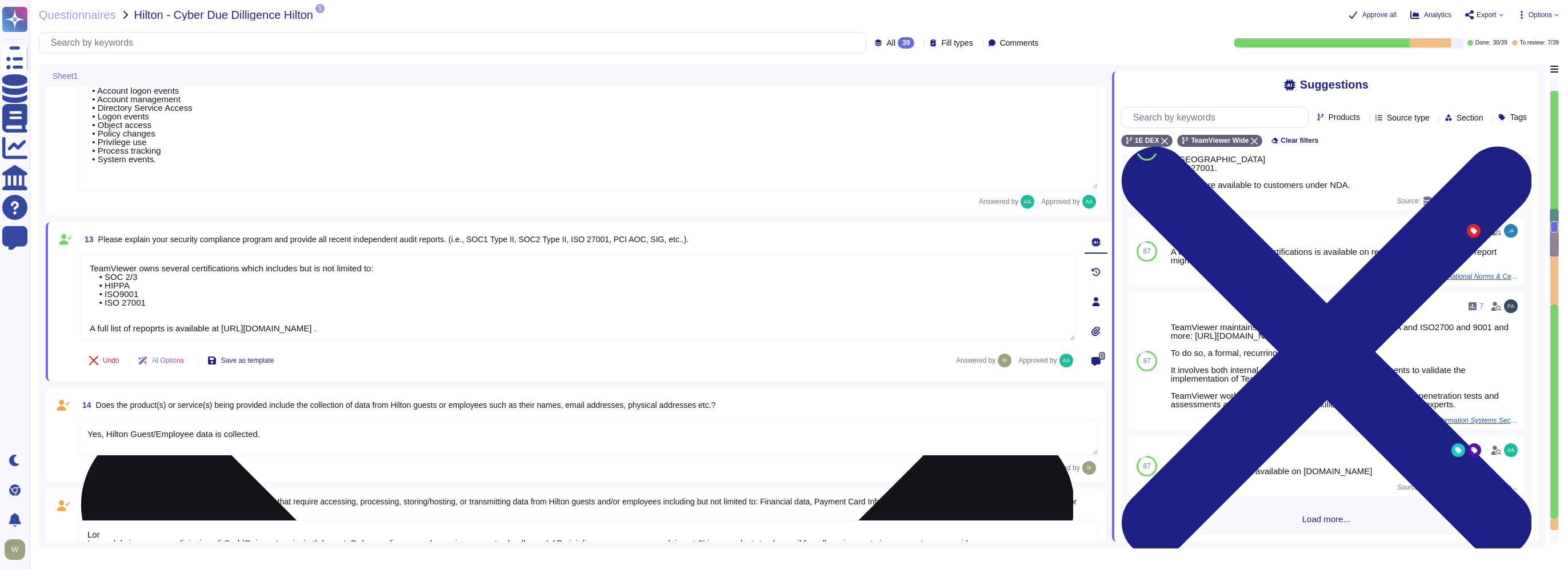
paste textarea "• NIST SP 800-53"
click at [433, 326] on textarea "TeamViewer owns several certifications which includes but is not limited to: • …" at bounding box center [577, 298] width 996 height 87
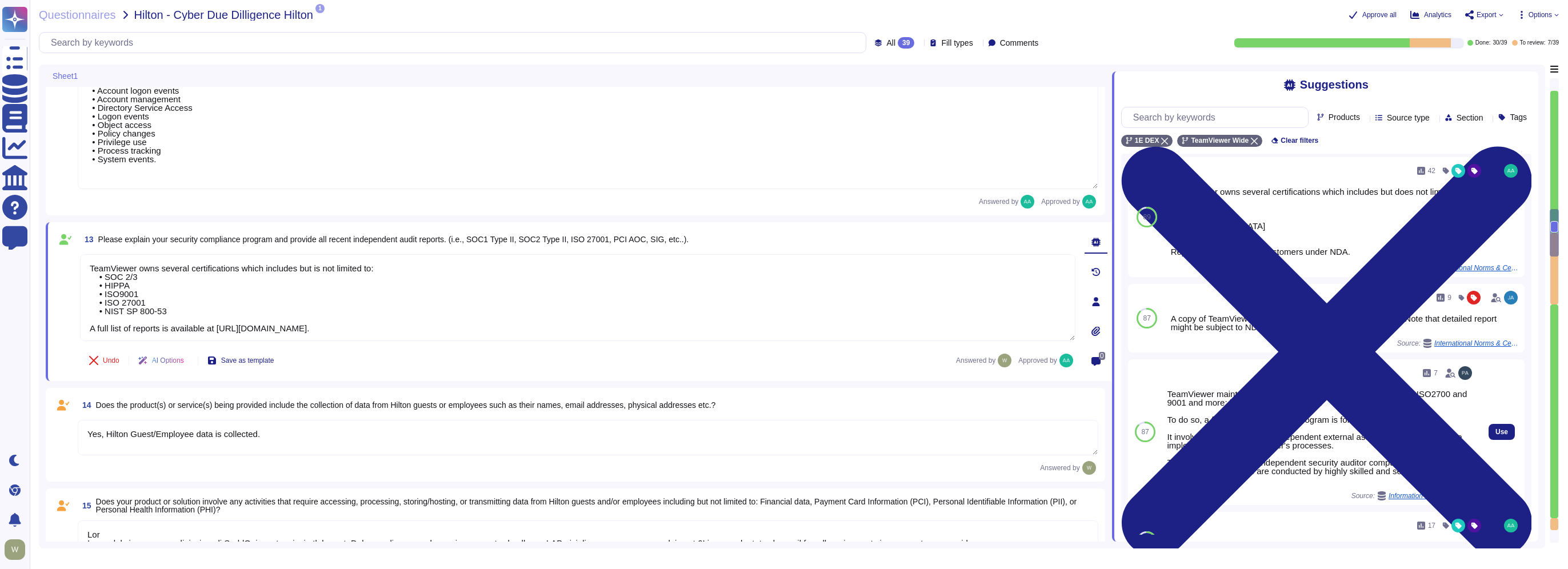
scroll to position [2, 0]
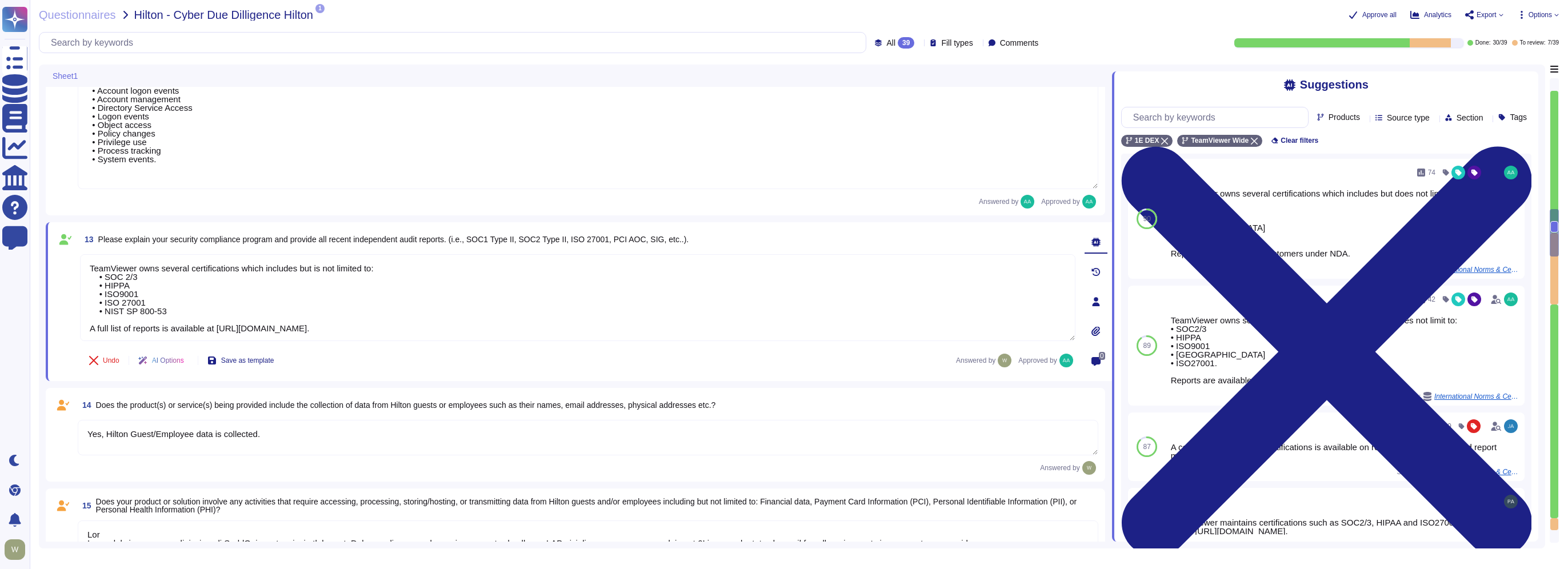
type textarea "TeamViewer owns several certifications which includes but is not limited to: • …"
click at [242, 361] on span "Save as template" at bounding box center [248, 360] width 53 height 6
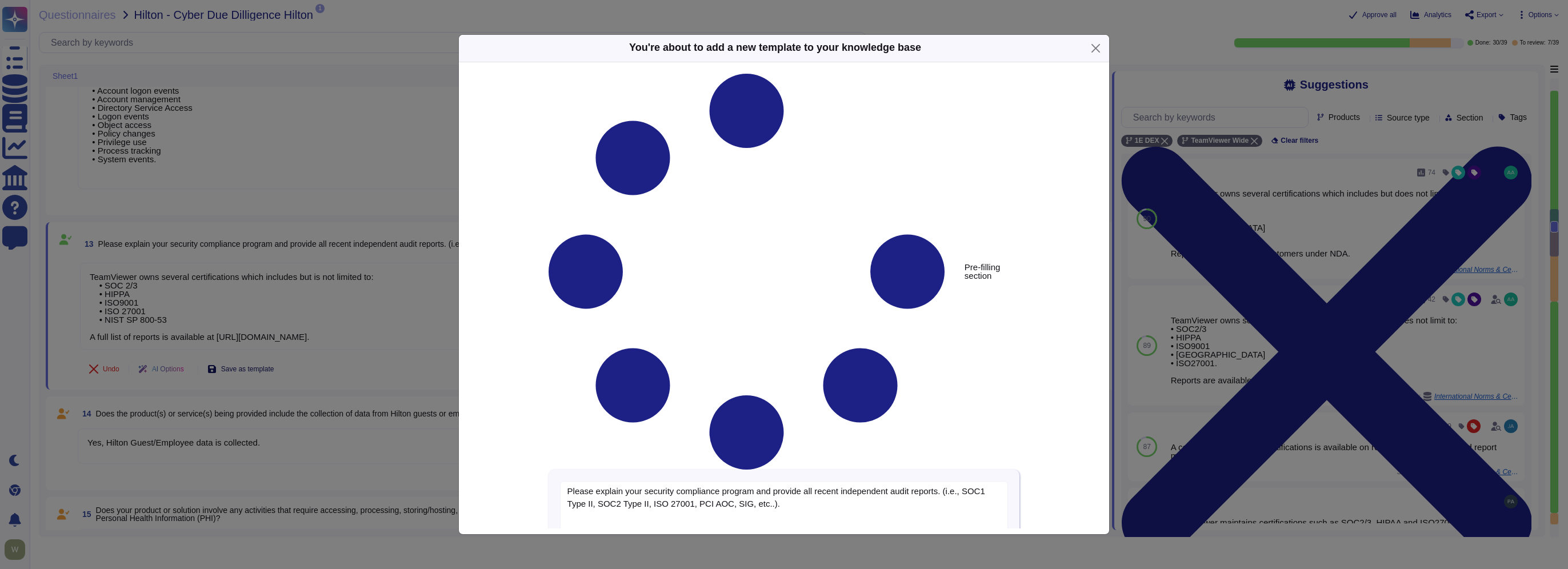
type textarea "Please explain your security compliance program and provide all recent independ…"
type textarea "TeamViewer owns several certifications which includes but is not limited to: • …"
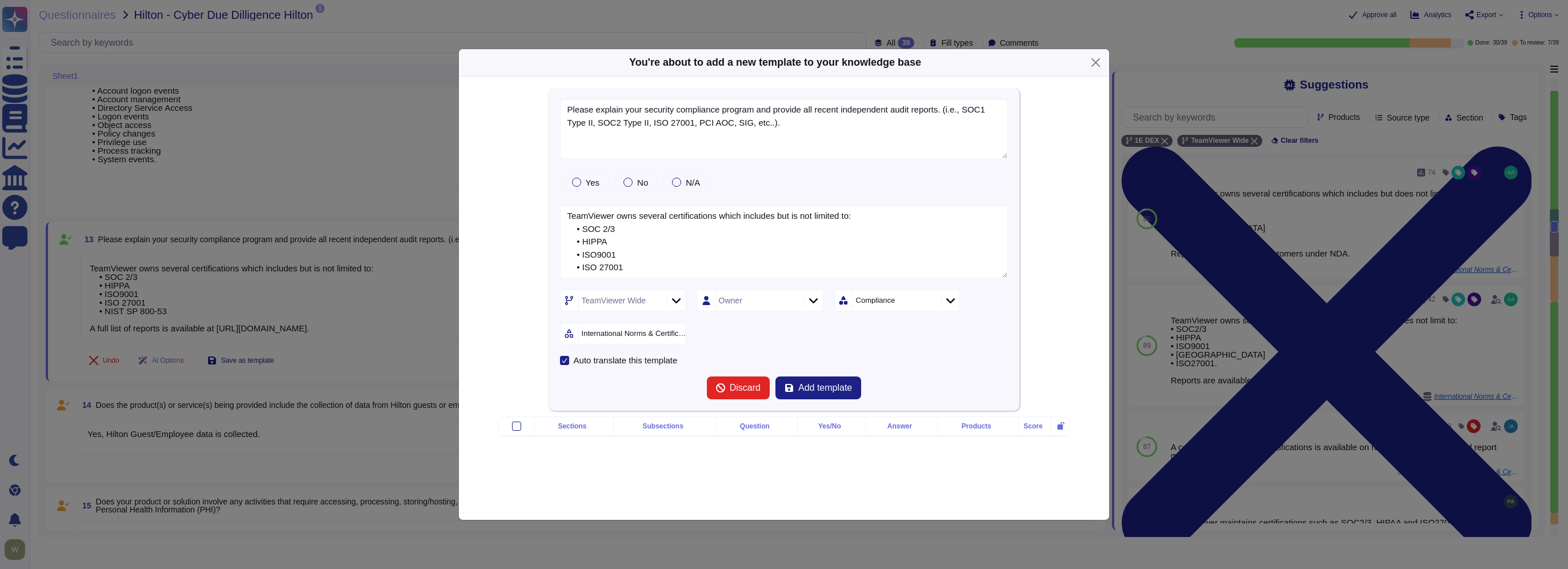
click at [677, 295] on icon at bounding box center [676, 300] width 9 height 11
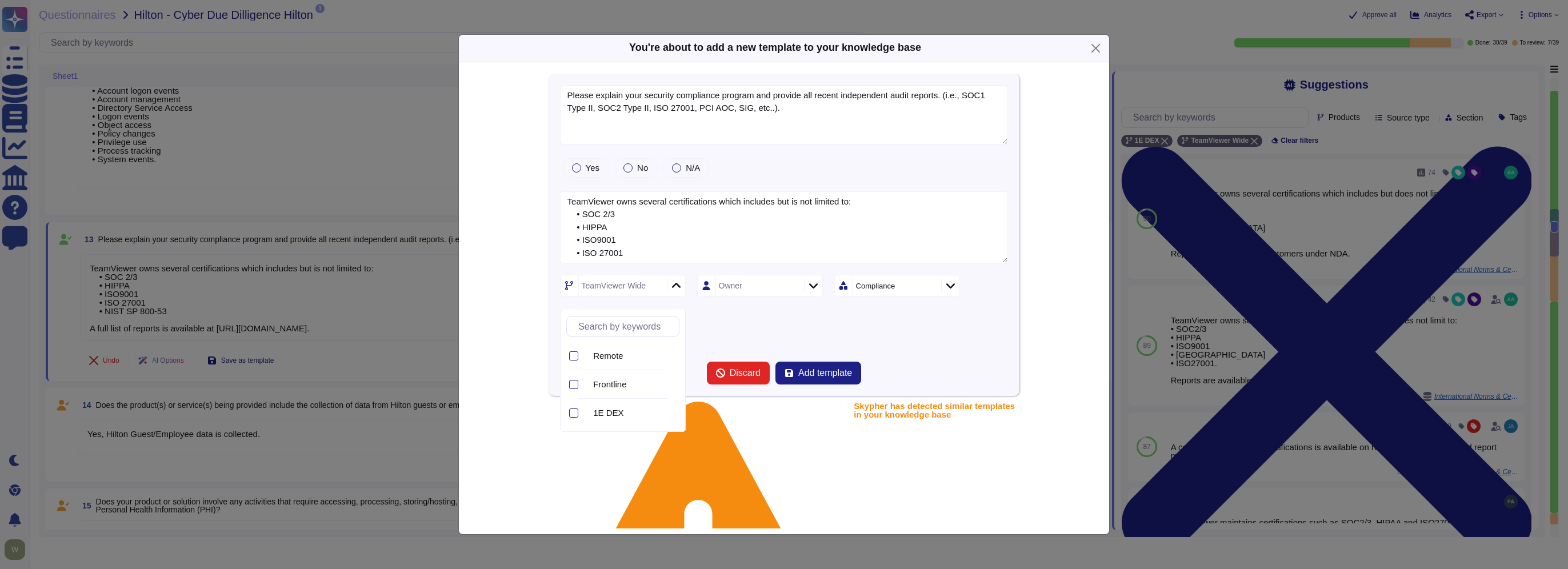
click at [760, 325] on div "TeamViewer Wide Owner Compliance International Norms & Certifications" at bounding box center [785, 302] width 449 height 55
click at [818, 374] on span "Add template" at bounding box center [825, 373] width 54 height 9
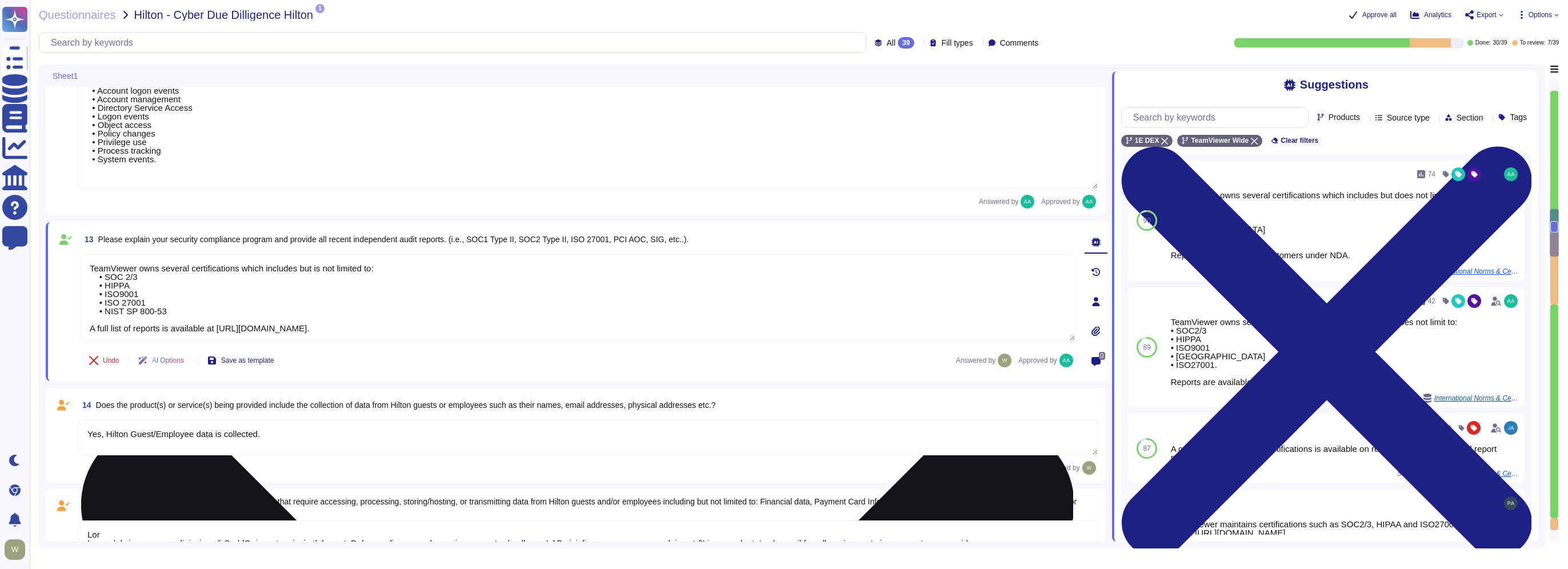
scroll to position [1, 0]
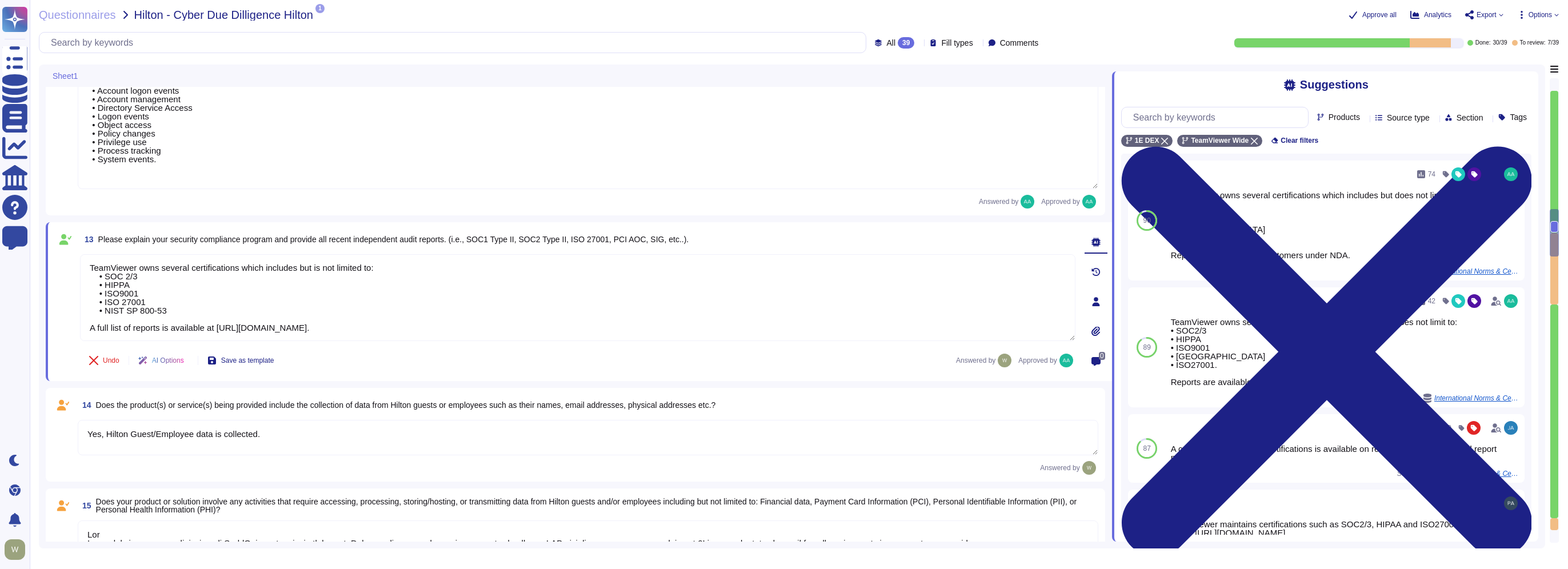
click at [151, 433] on textarea "Yes, Hilton Guest/Employee data is collected." at bounding box center [588, 437] width 1021 height 36
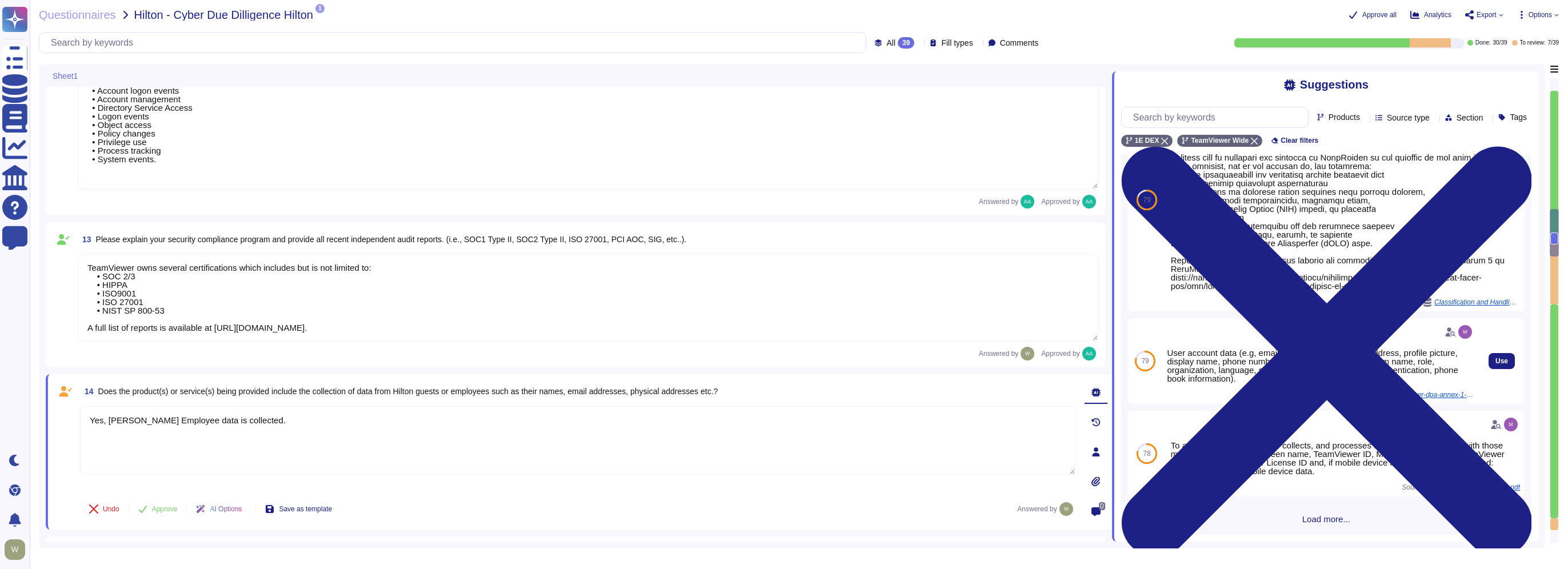
scroll to position [247, 0]
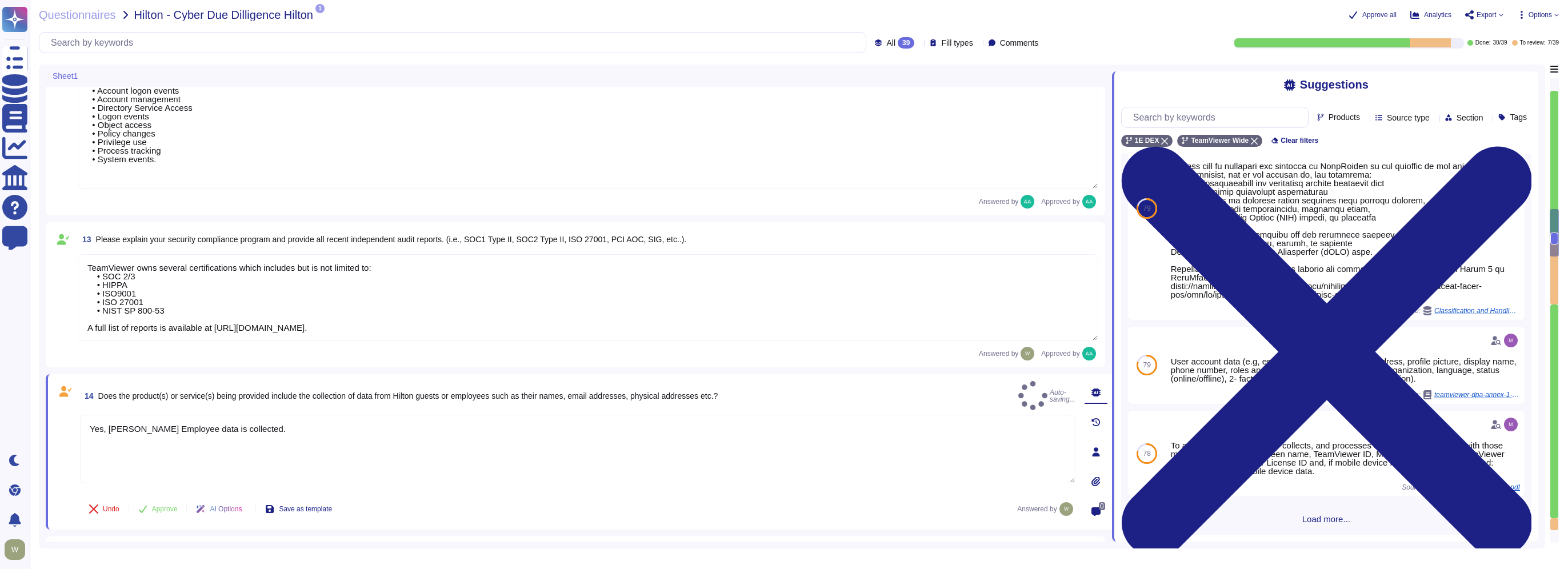
click at [1303, 518] on span "Load more..." at bounding box center [1327, 519] width 410 height 9
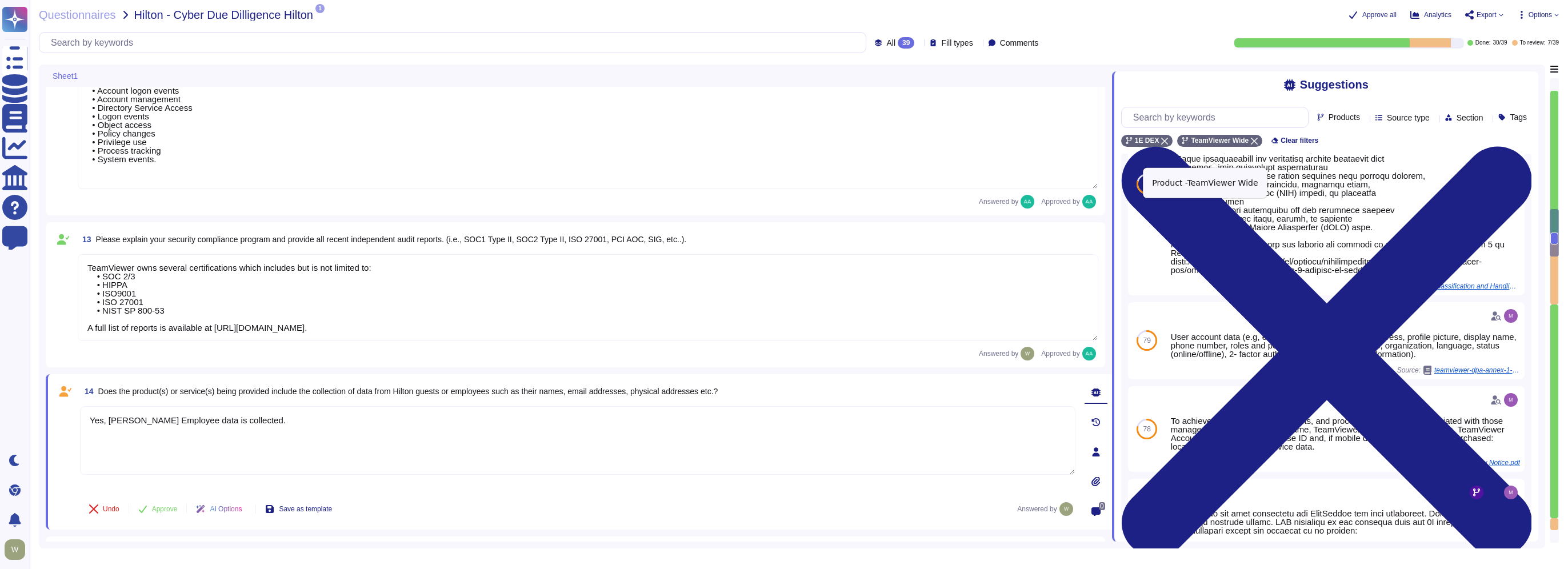
click at [1251, 144] on icon at bounding box center [1254, 141] width 6 height 6
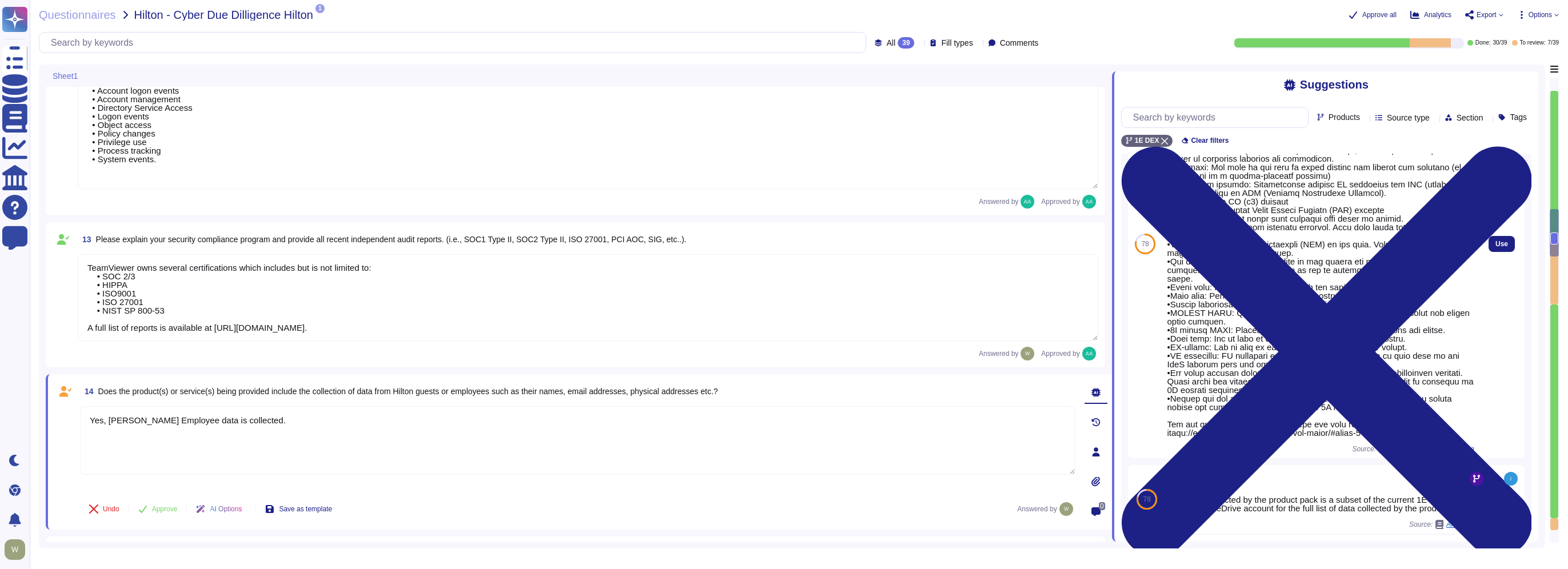
scroll to position [153, 0]
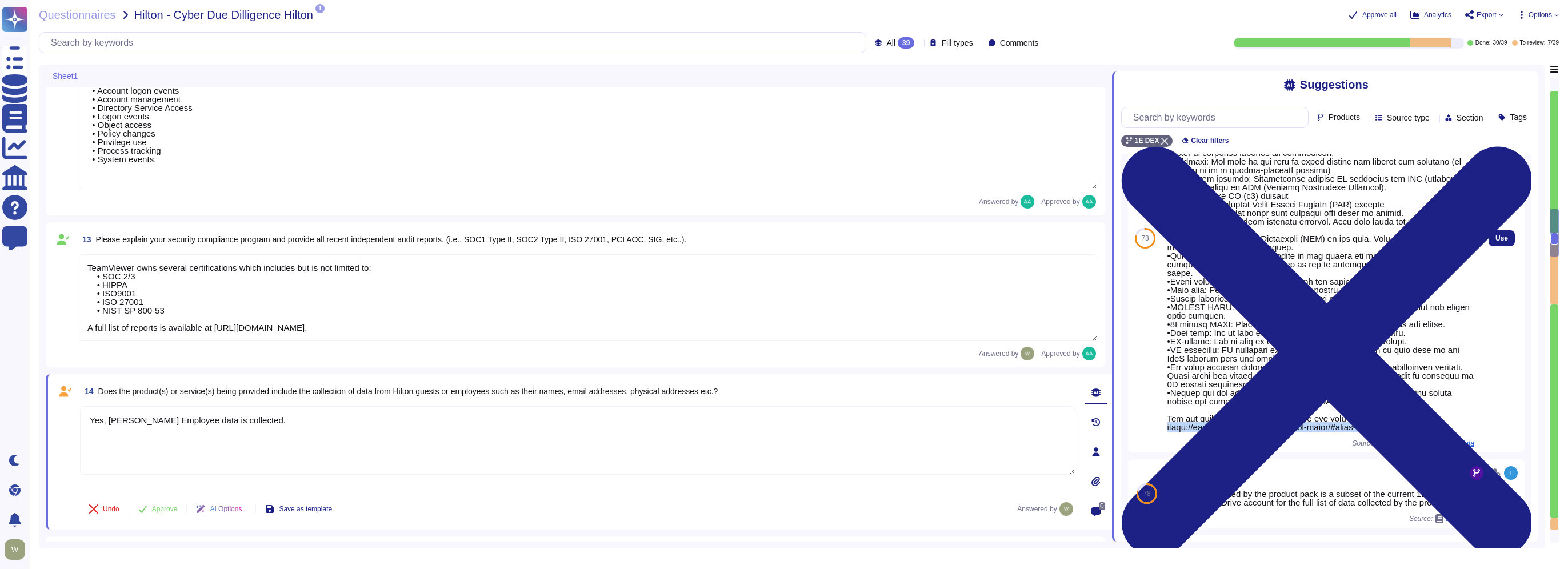
drag, startPoint x: 1402, startPoint y: 423, endPoint x: 1168, endPoint y: 418, distance: 234.1
click at [1168, 418] on div "9 Source: Privacy & Protection of data" at bounding box center [1321, 238] width 307 height 420
copy div "https://www.teamviewer.com/en/legal/dpa-annex/#annex-1"
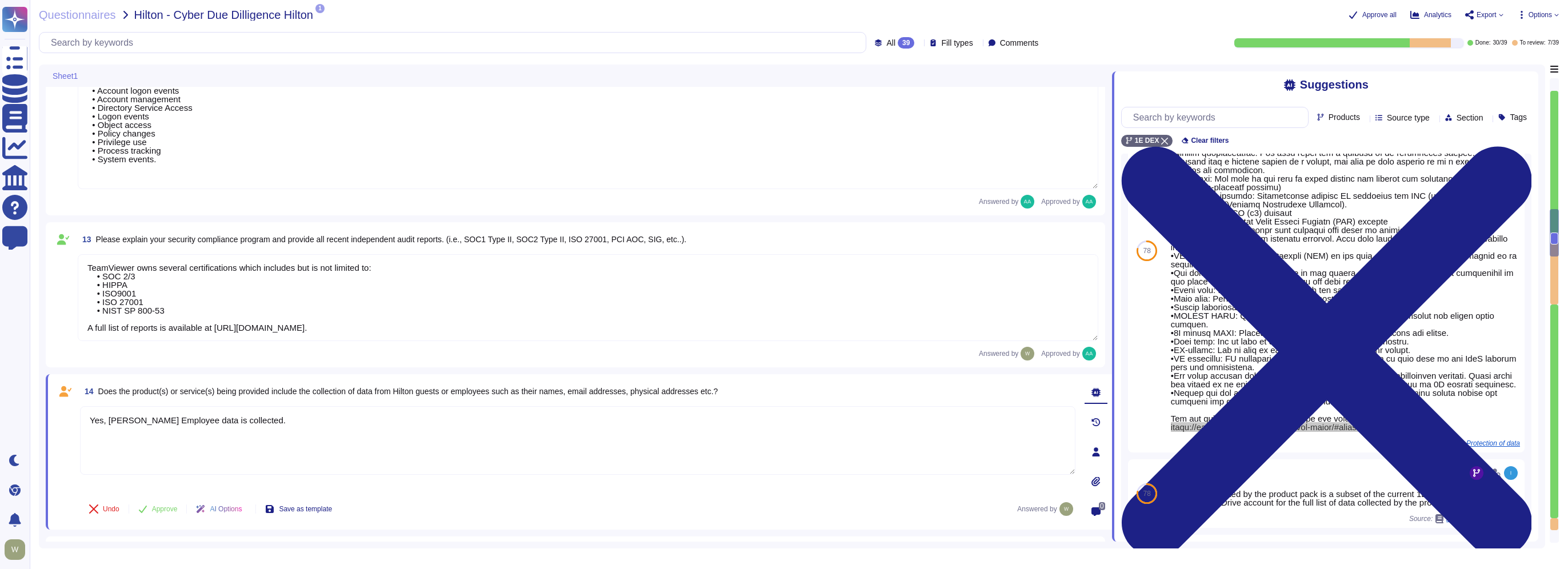
scroll to position [144, 0]
click at [256, 421] on textarea "Yes, Hilton Employee data is collected." at bounding box center [577, 440] width 996 height 69
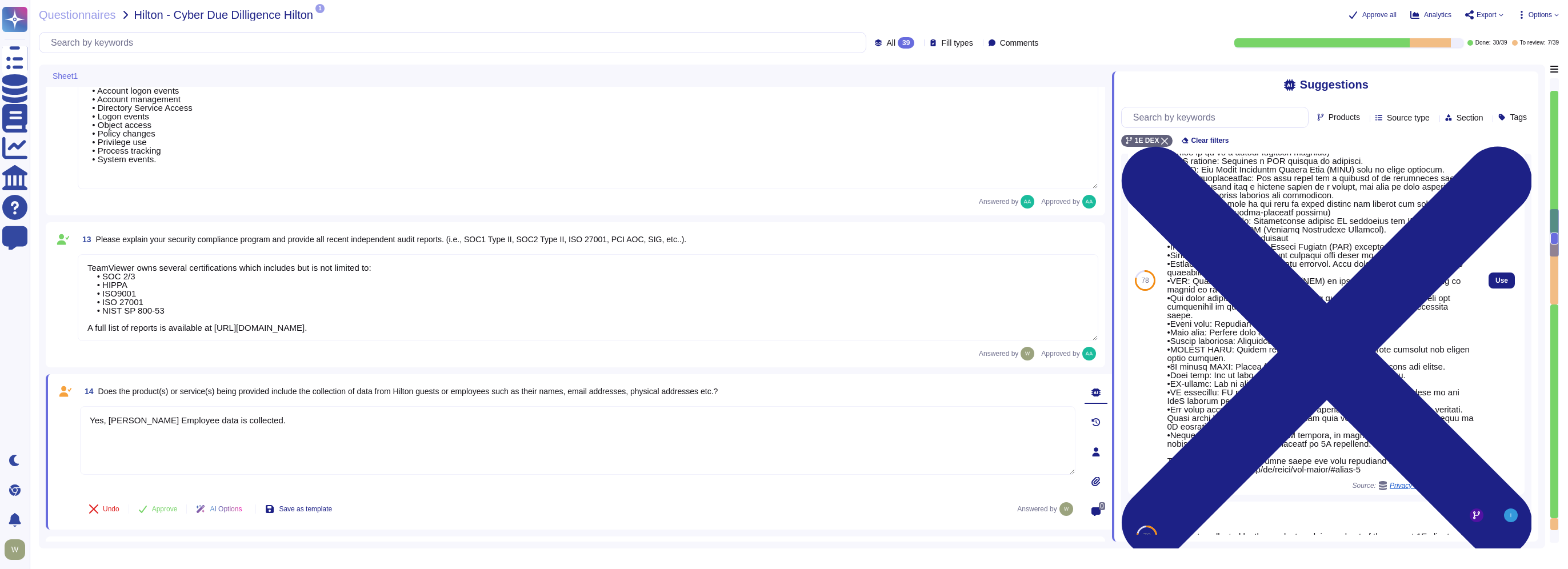
scroll to position [0, 0]
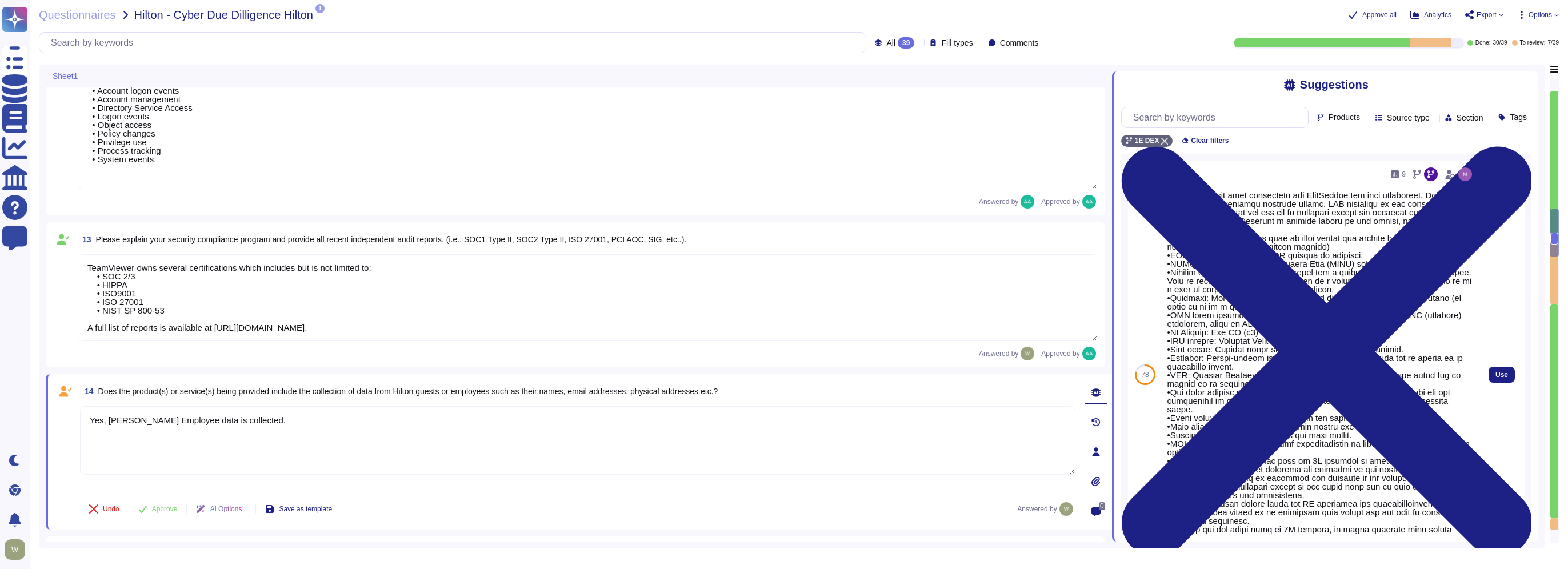
click at [1302, 211] on div at bounding box center [1321, 379] width 307 height 377
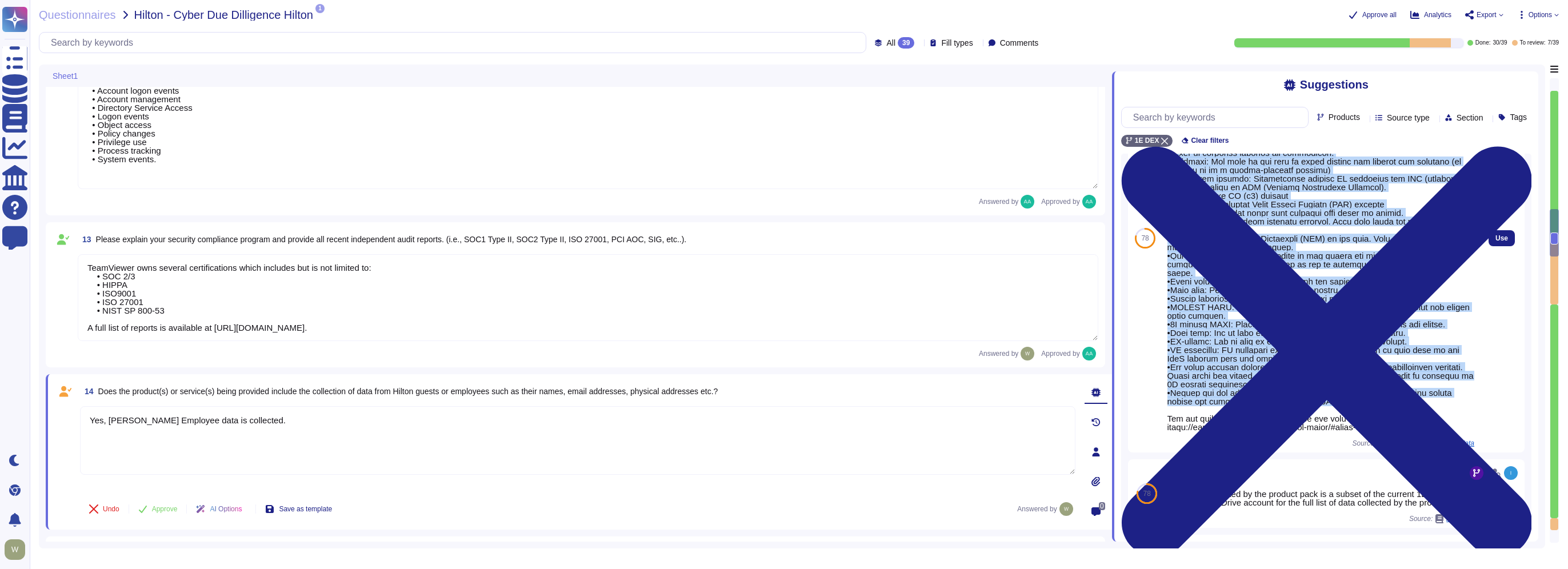
scroll to position [148, 0]
drag, startPoint x: 1317, startPoint y: 220, endPoint x: 1410, endPoint y: 422, distance: 222.4
click at [1410, 422] on div at bounding box center [1321, 242] width 307 height 377
copy div "PII collected by the platform from the 1E client endpoint and for use by custom…"
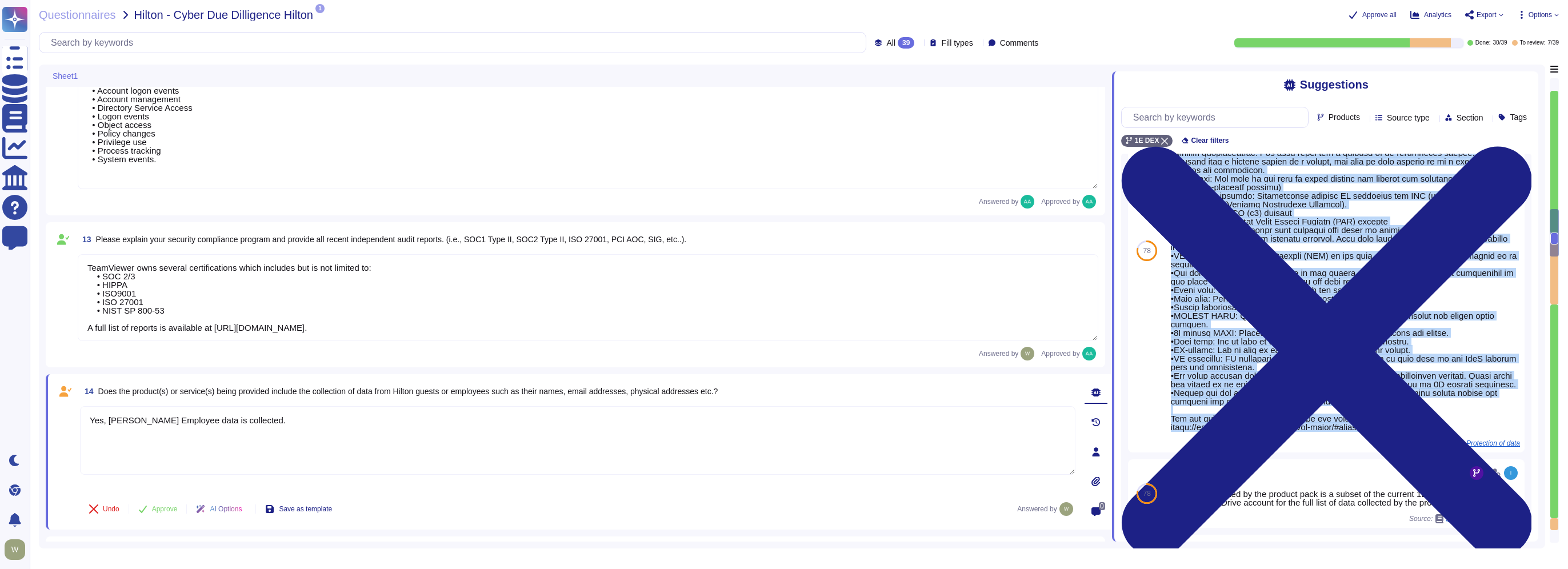
scroll to position [144, 0]
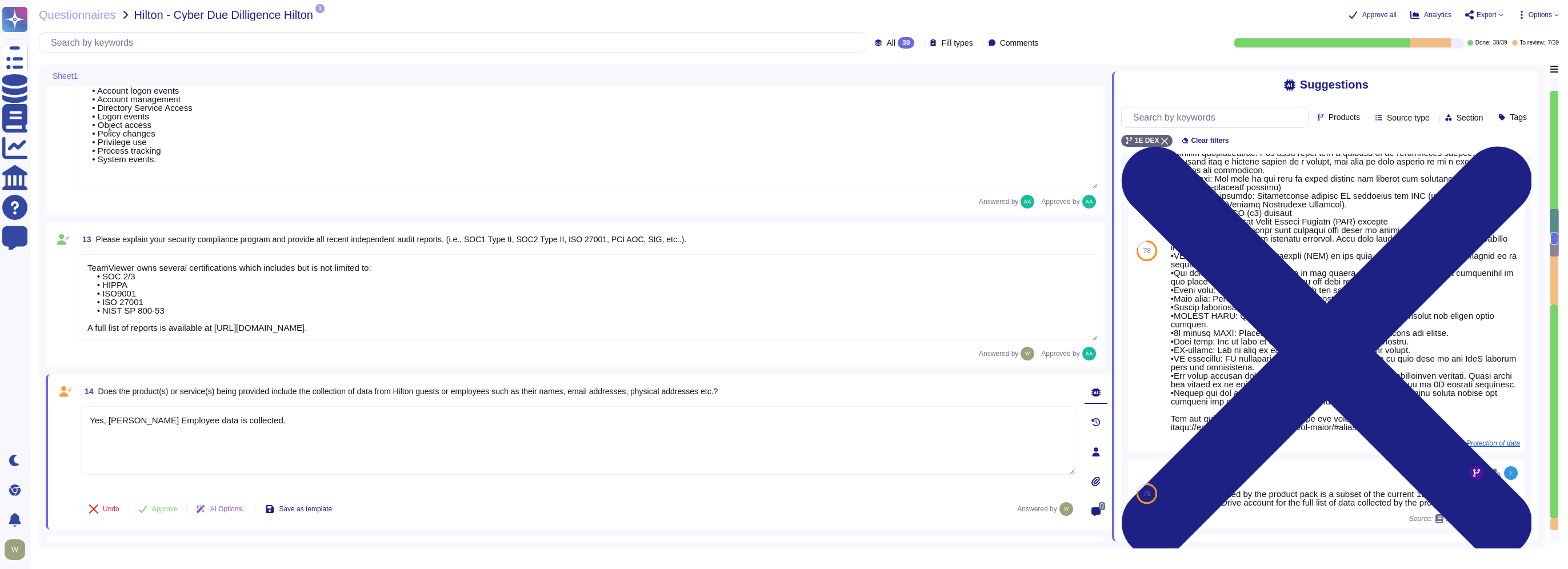
click at [271, 427] on textarea "Yes, Hilton Employee data is collected." at bounding box center [577, 440] width 996 height 69
paste textarea "PII collected by the platform from the 1E client endpoint and for use by custom…"
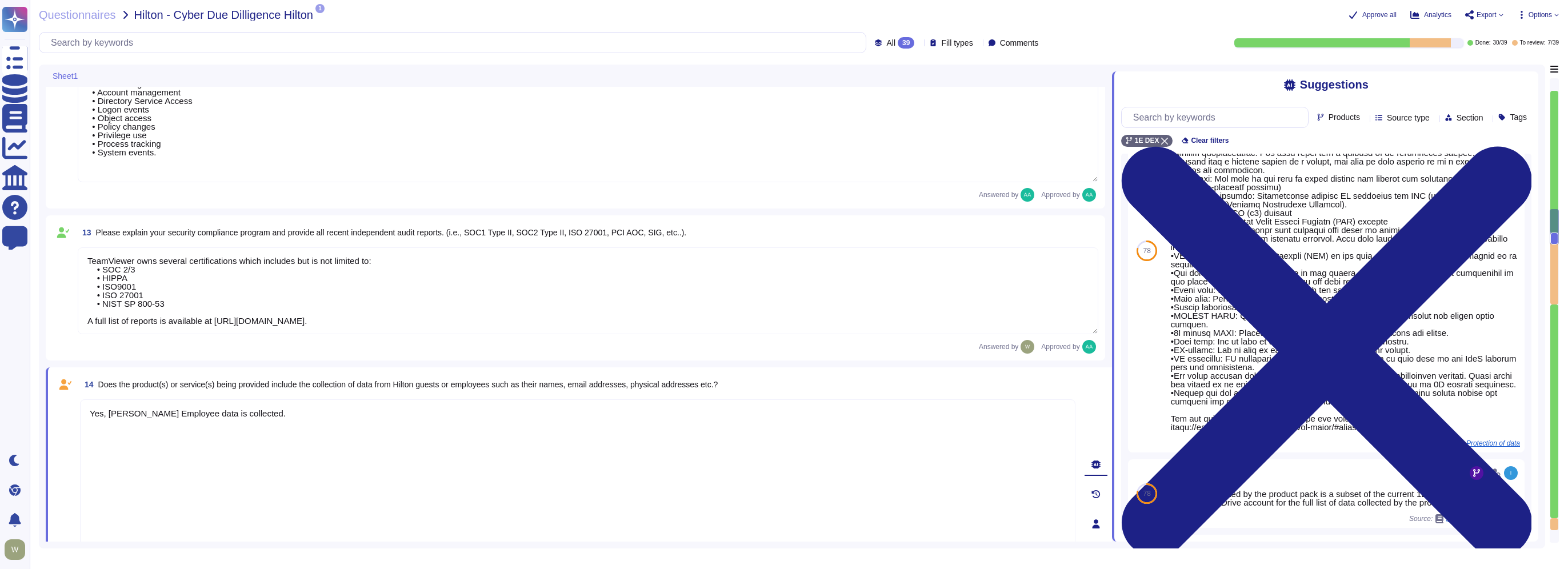
scroll to position [1487, 0]
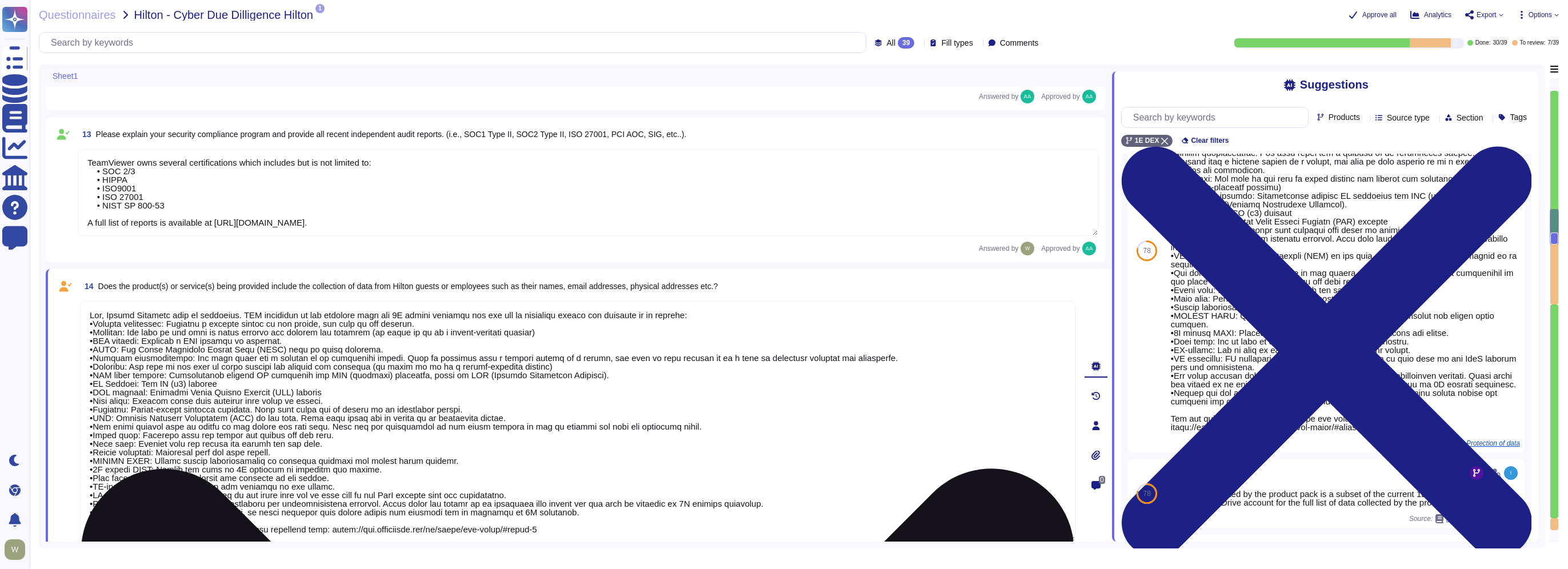
click at [237, 316] on textarea at bounding box center [577, 421] width 996 height 241
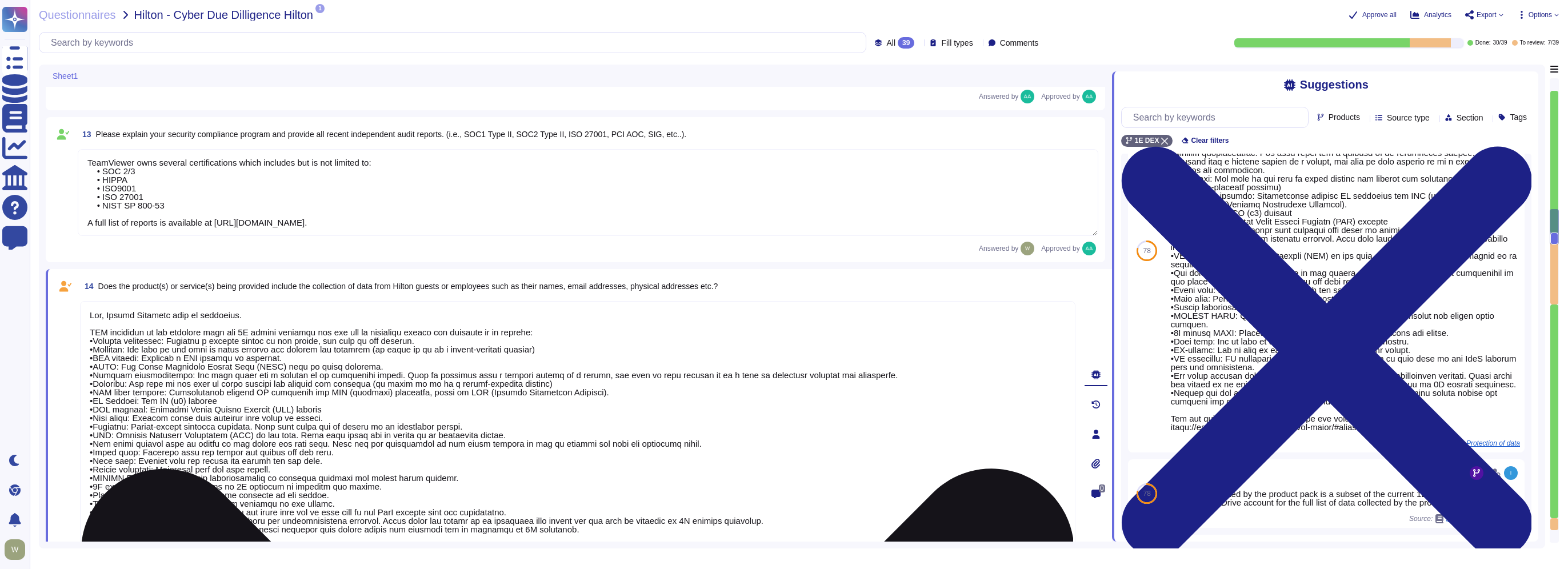
click at [400, 332] on textarea at bounding box center [577, 430] width 996 height 258
click at [104, 333] on textarea at bounding box center [577, 430] width 996 height 258
click at [277, 332] on textarea at bounding box center [577, 430] width 996 height 258
drag, startPoint x: 398, startPoint y: 331, endPoint x: 564, endPoint y: 333, distance: 166.0
click at [564, 333] on textarea at bounding box center [577, 430] width 996 height 258
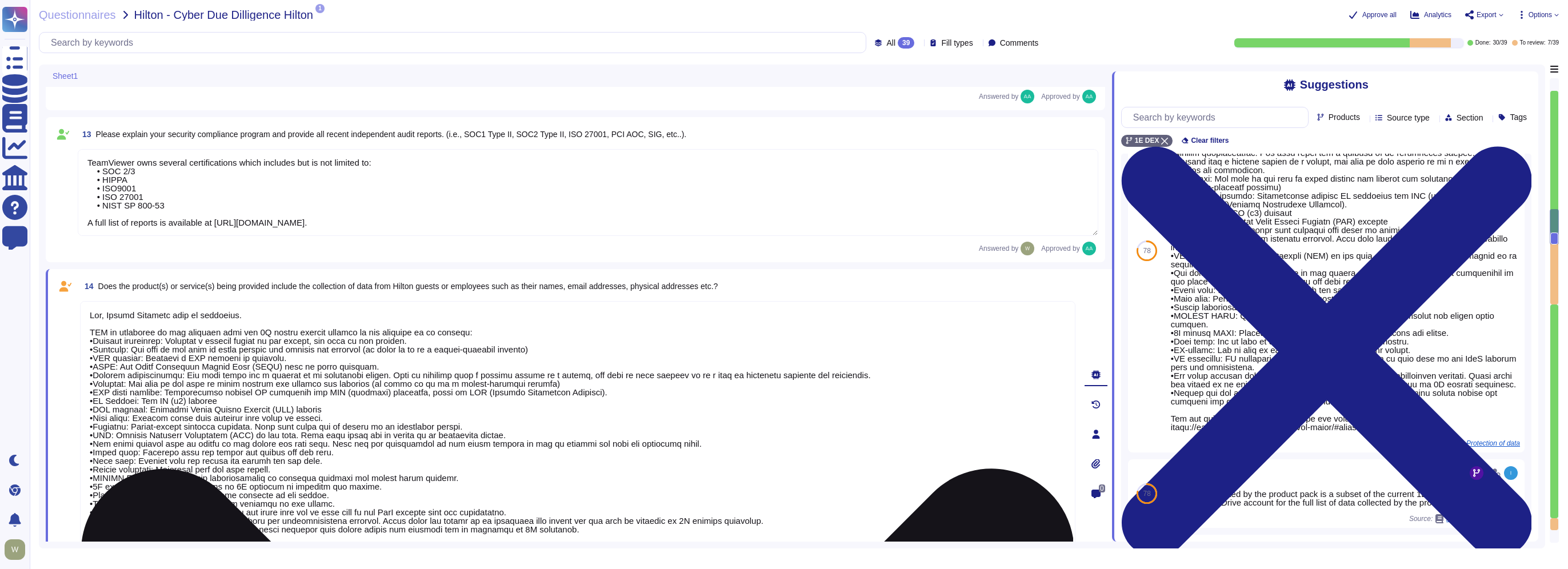
click at [465, 332] on textarea at bounding box center [577, 430] width 996 height 258
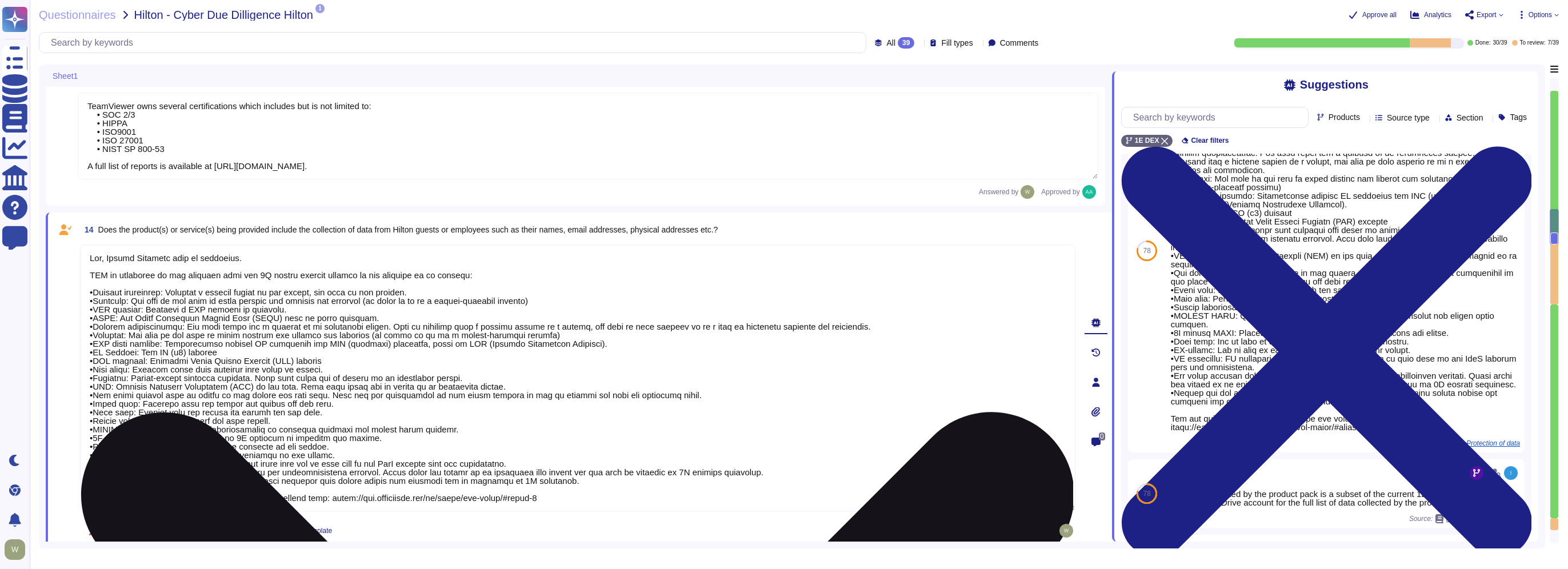
scroll to position [1544, 0]
click at [95, 480] on textarea at bounding box center [577, 377] width 996 height 267
click at [519, 482] on textarea at bounding box center [577, 377] width 996 height 267
click at [705, 471] on textarea at bounding box center [577, 377] width 996 height 267
click at [528, 480] on textarea at bounding box center [577, 377] width 996 height 267
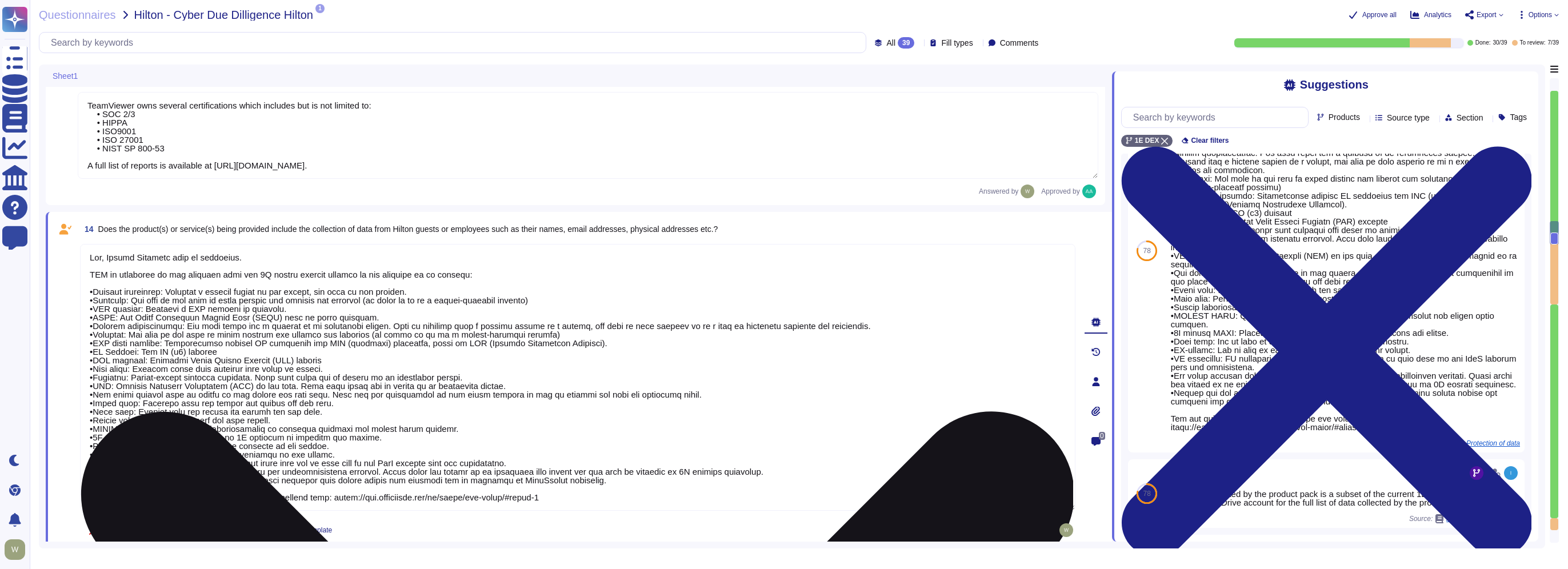
click at [528, 480] on textarea at bounding box center [577, 377] width 996 height 267
click at [695, 472] on textarea at bounding box center [577, 377] width 996 height 267
paste textarea "TeamViewer"
click at [94, 481] on textarea at bounding box center [577, 377] width 996 height 267
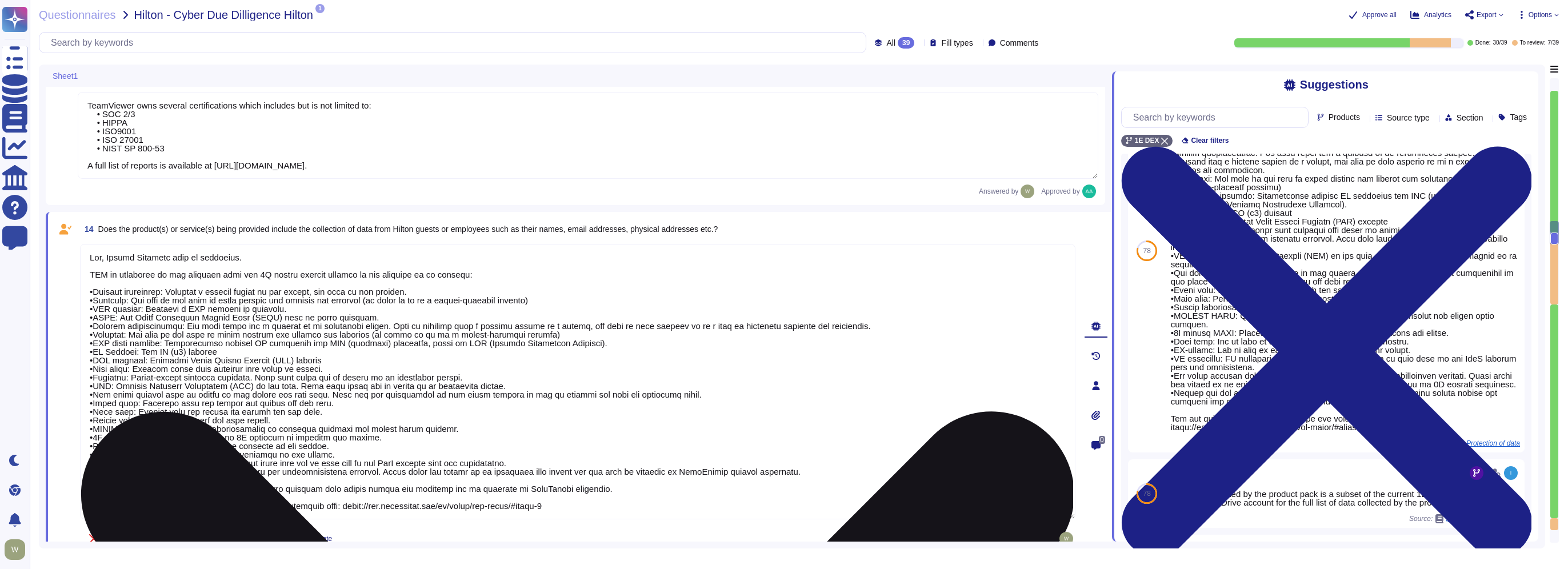
drag, startPoint x: 90, startPoint y: 504, endPoint x: 142, endPoint y: 504, distance: 52.0
click at [142, 504] on textarea at bounding box center [577, 381] width 996 height 275
click at [257, 504] on textarea at bounding box center [577, 381] width 996 height 275
click at [560, 359] on textarea at bounding box center [577, 381] width 996 height 275
click at [132, 254] on textarea at bounding box center [577, 381] width 996 height 275
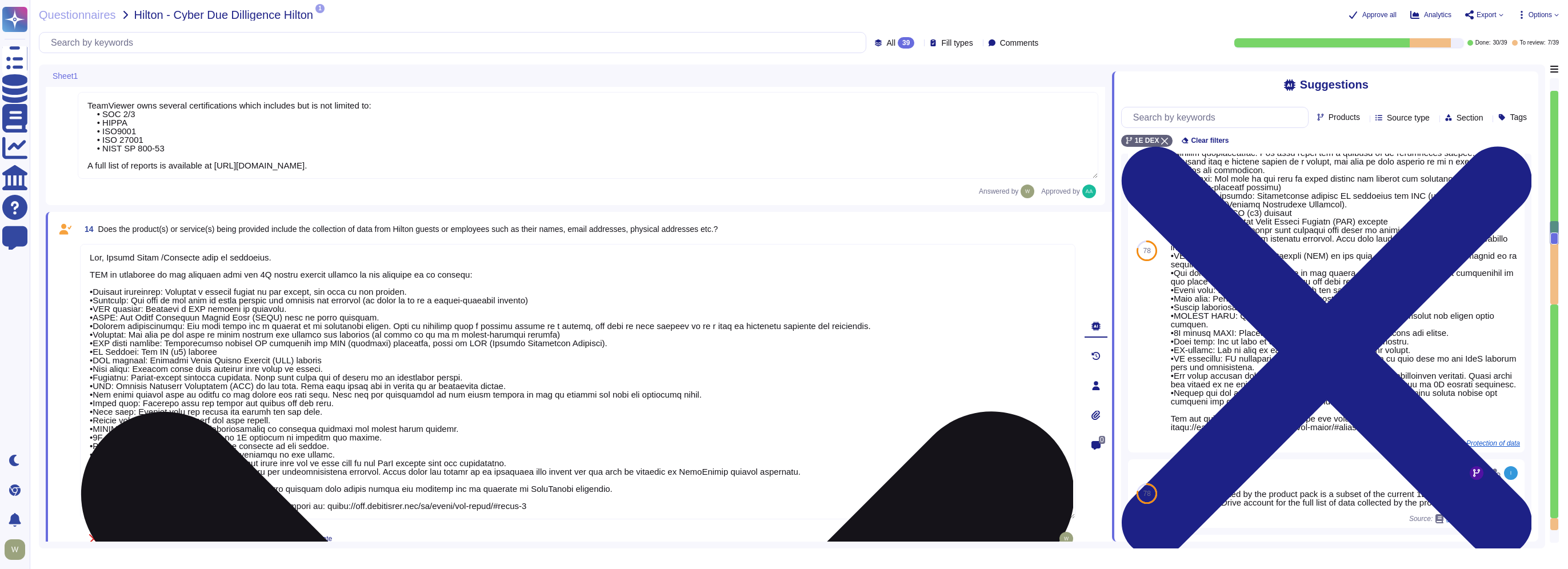
type textarea "Yes, Hilton Guest / Employee data is collected. PII is collected by the platfor…"
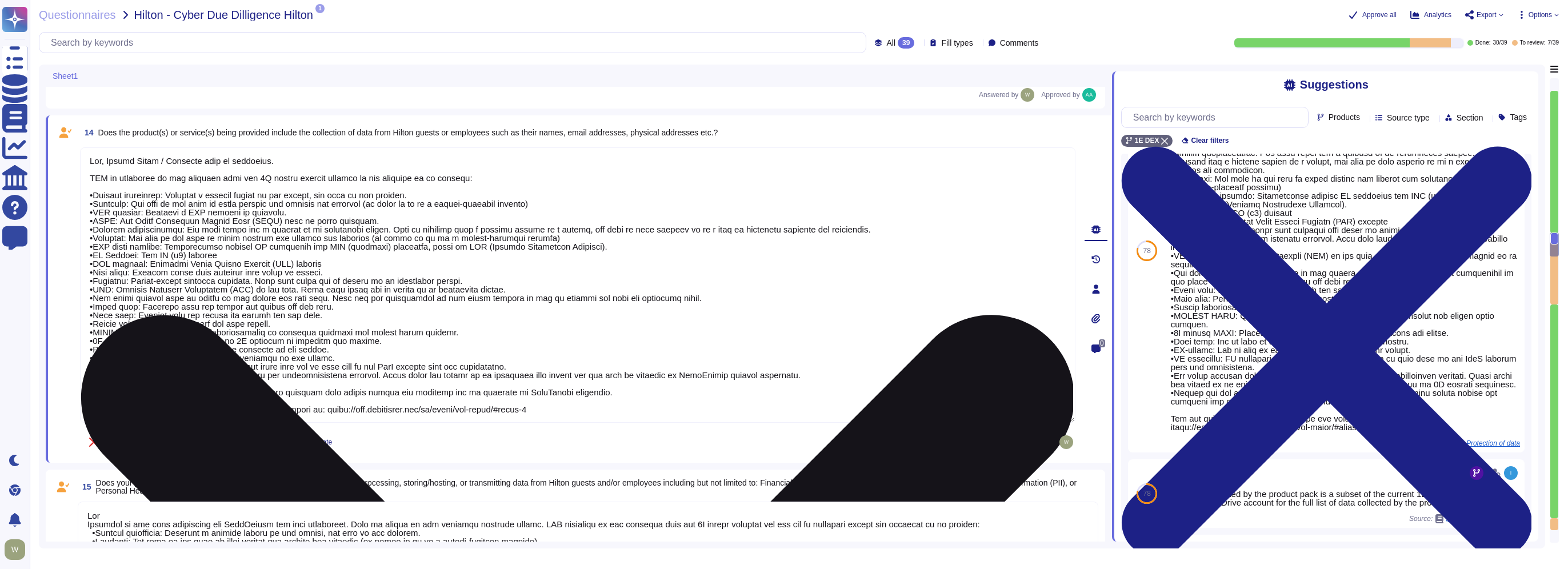
scroll to position [1772, 0]
type textarea "Data is in-scope and is in compliance with GDPR As a company headquartered in G…"
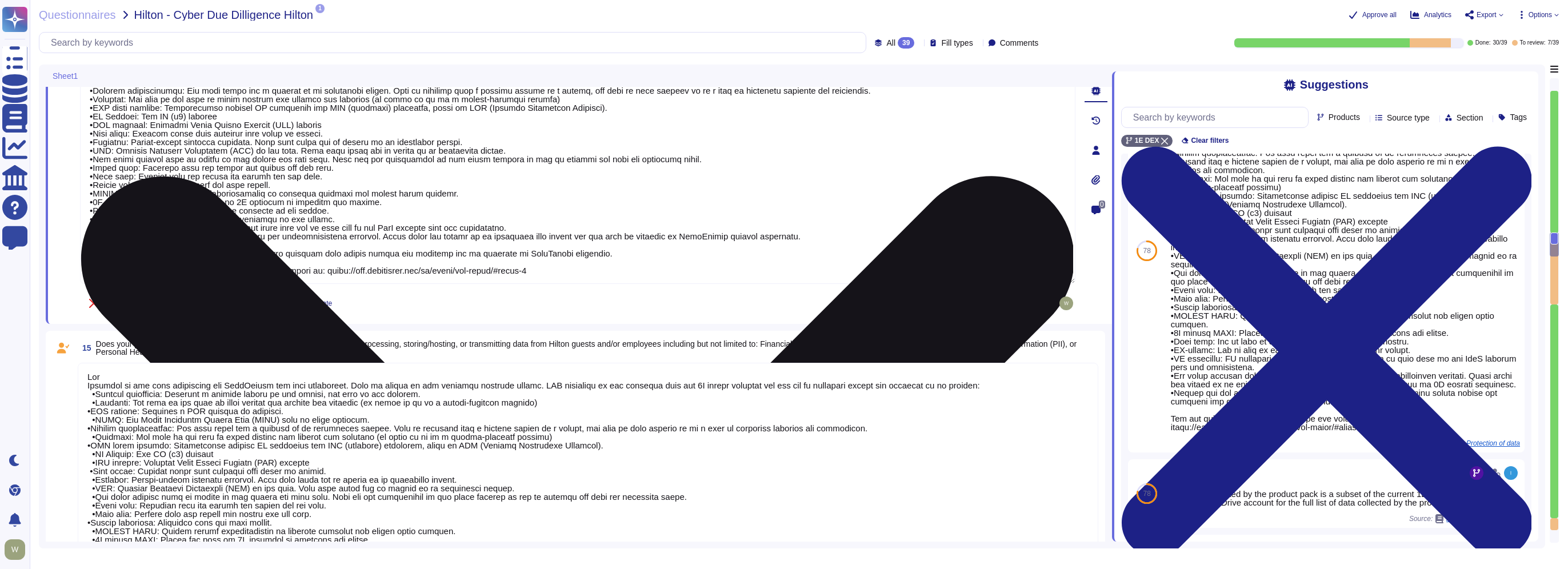
click at [207, 249] on textarea at bounding box center [577, 146] width 996 height 275
click at [203, 252] on textarea at bounding box center [577, 146] width 996 height 275
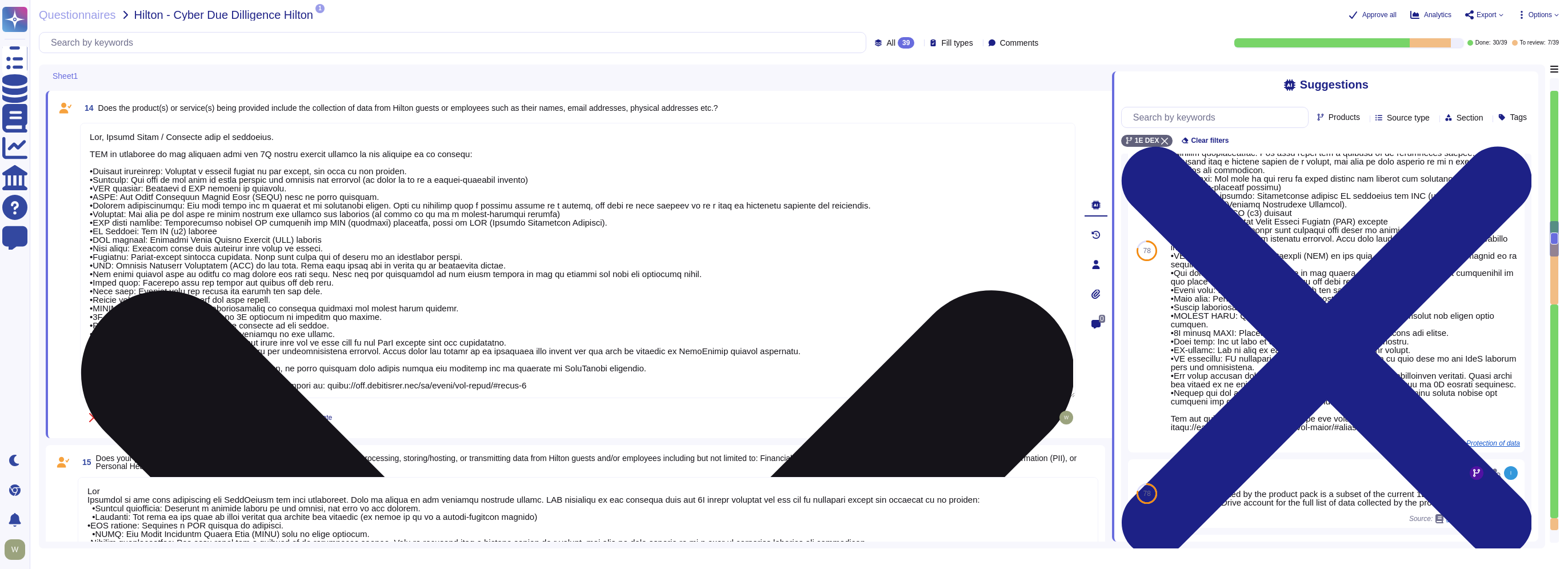
scroll to position [144, 0]
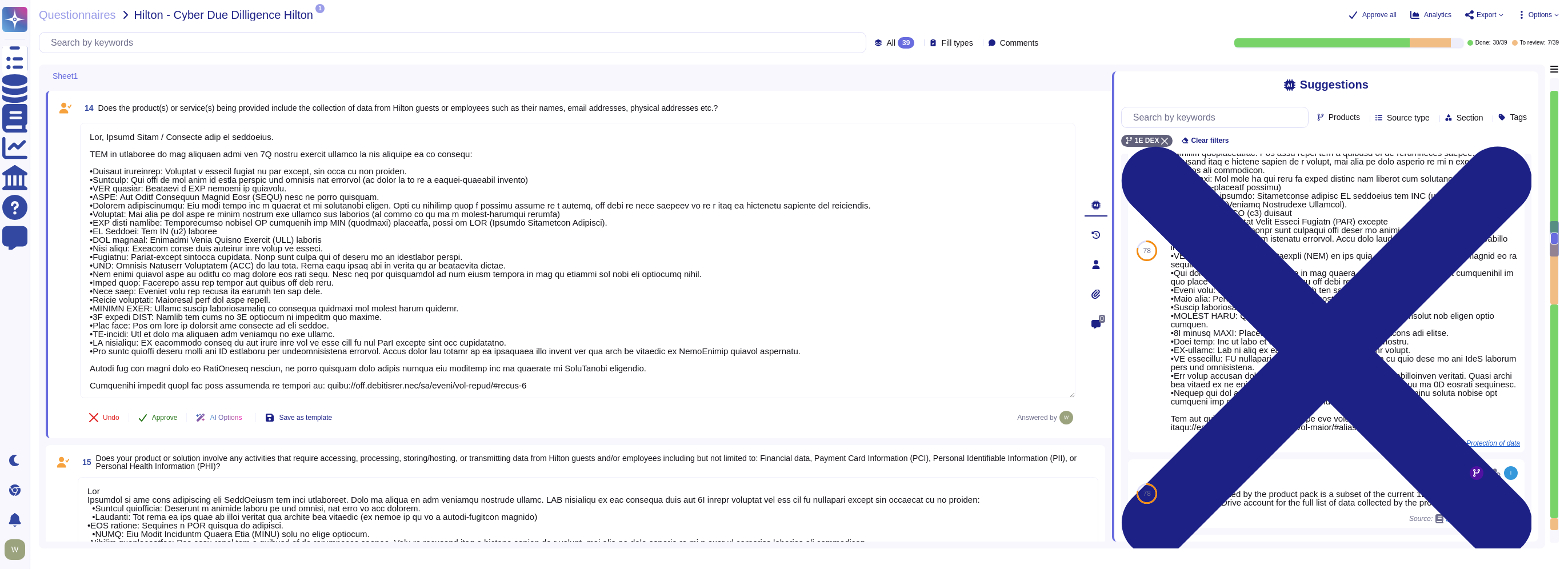
type textarea "Yes, Hilton Guest / Employee data is collected. PII is collected by the platfor…"
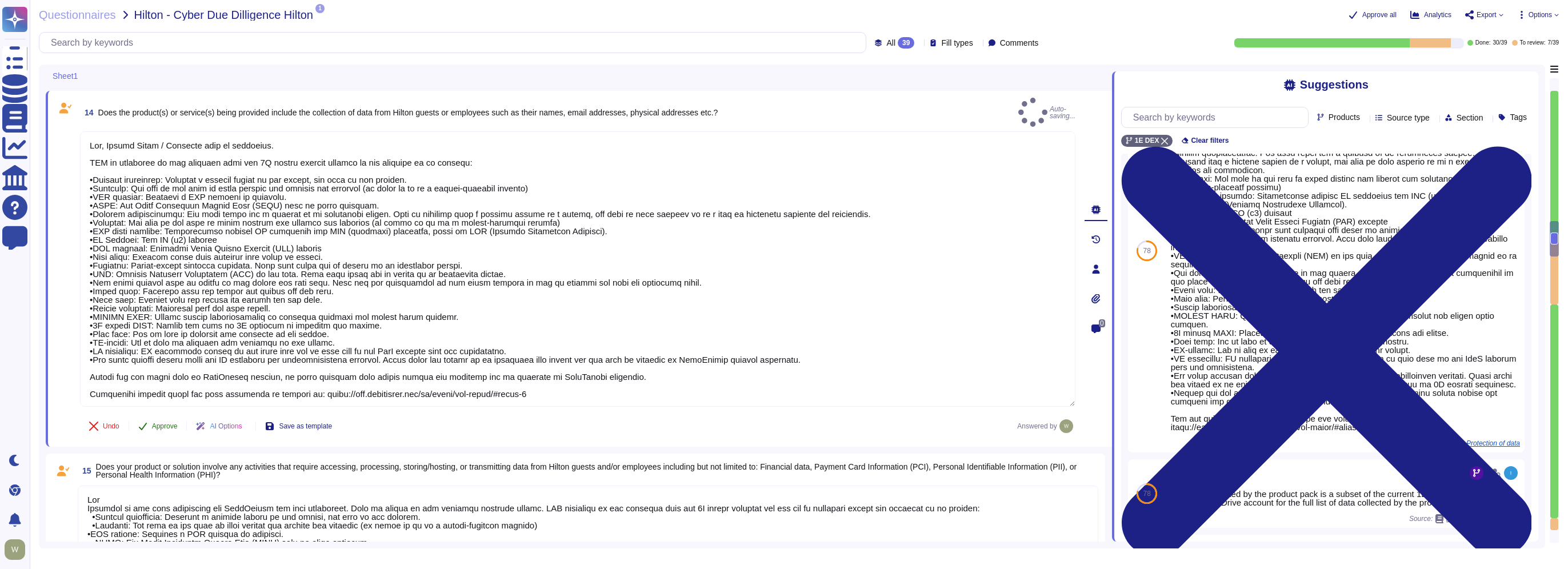
click at [159, 423] on span "Approve" at bounding box center [165, 426] width 26 height 6
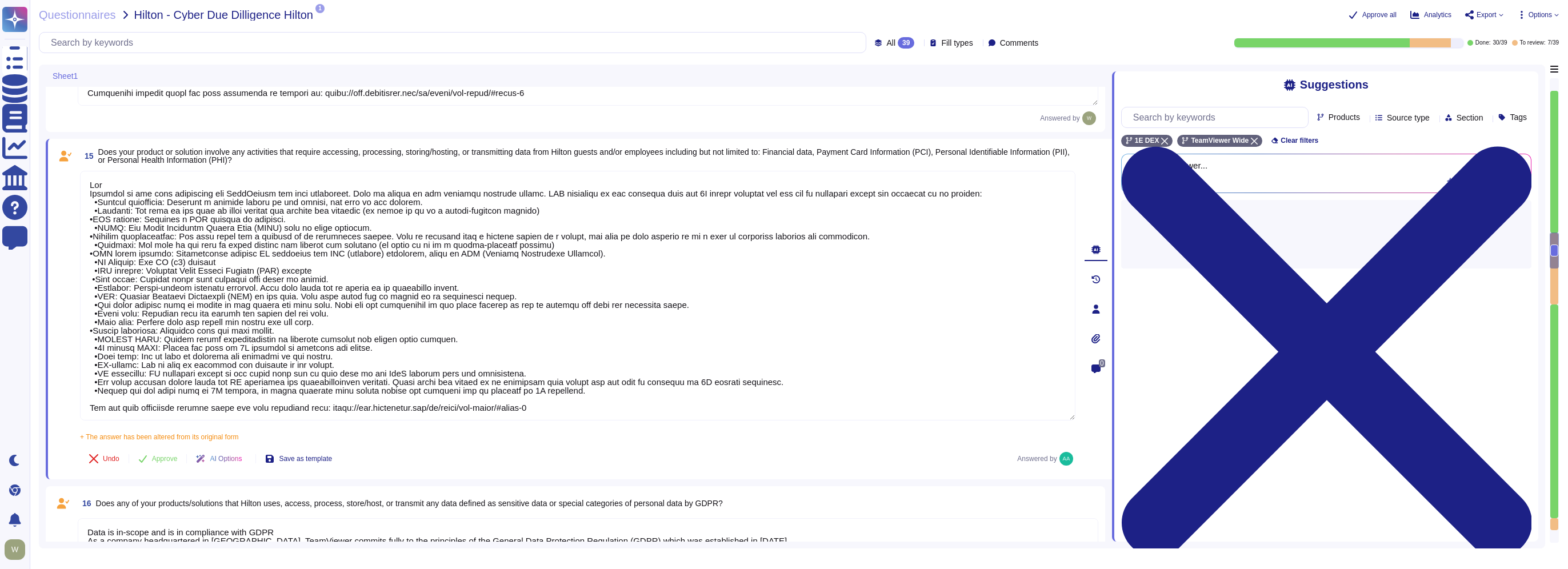
scroll to position [1981, 0]
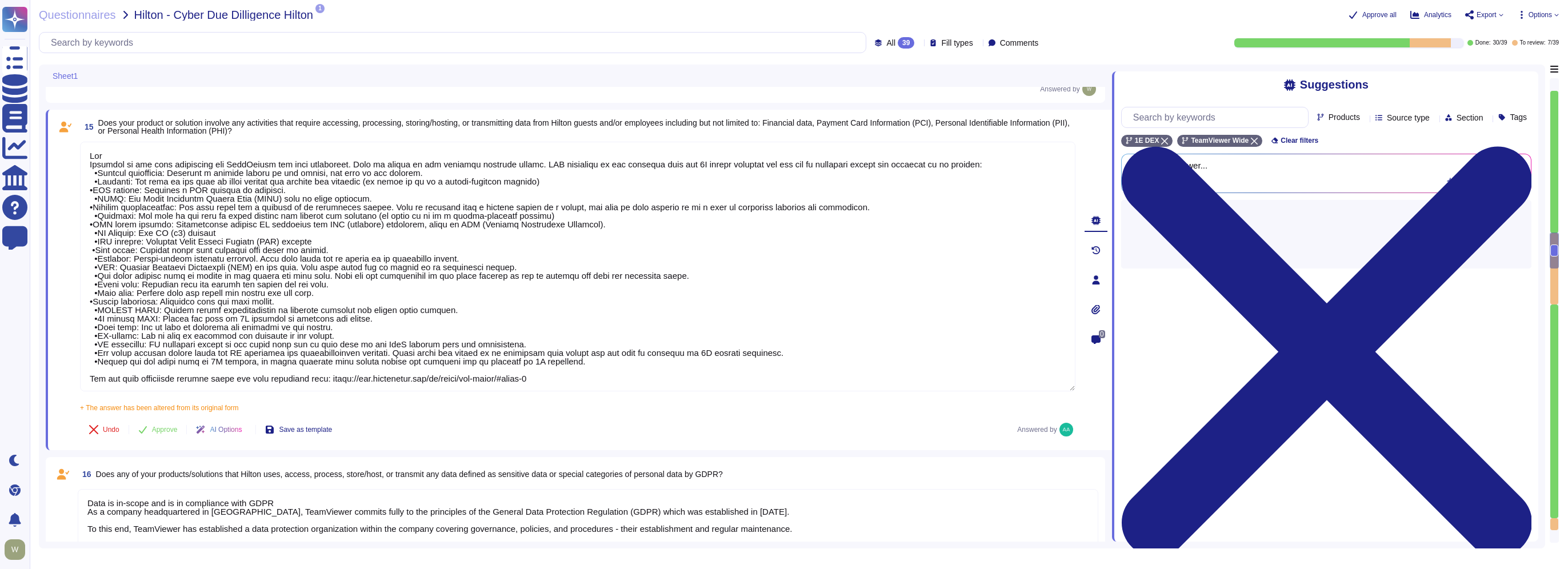
type textarea "PII collected by the platform for use by customers within the platform is as fo…"
type textarea "Yes, Hilton Employee data is collected."
type textarea "PII collected by the platform for use by customers within the platform is as fo…"
type textarea "Yes, Hilton Guest / Employee data is collected. PII is collected by the platfor…"
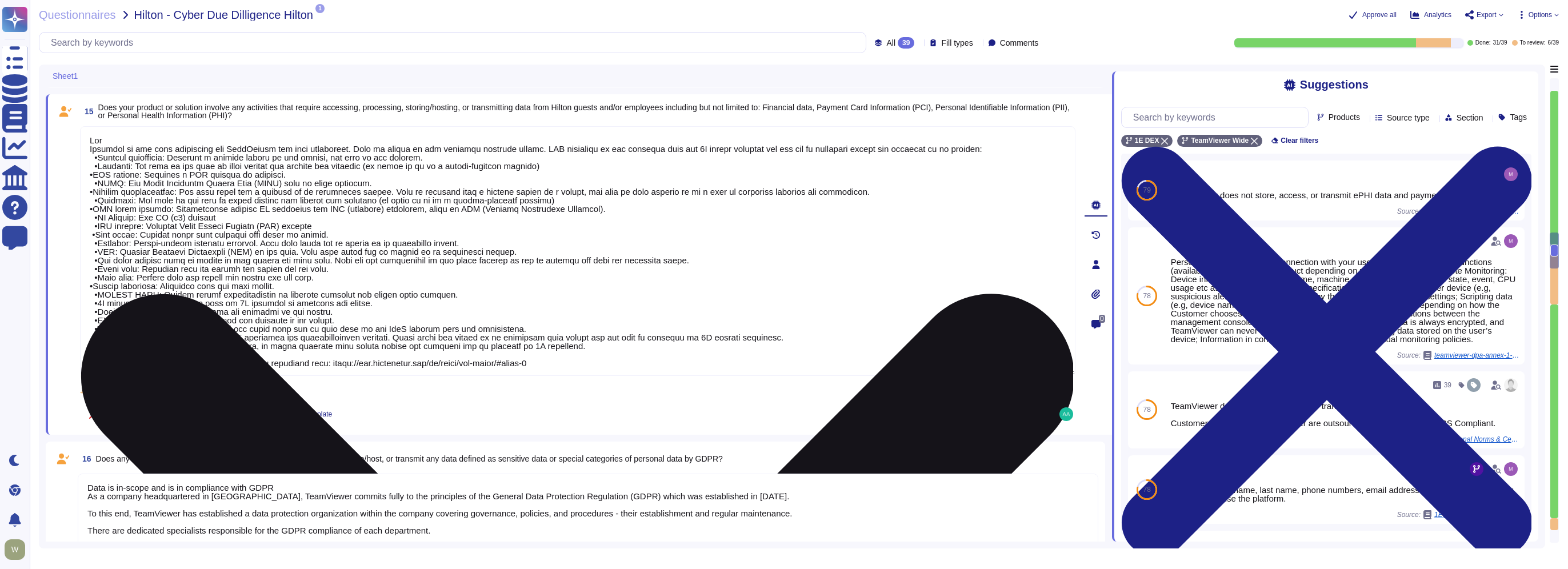
type textarea "PII collected by the platform for use by customers within the platform is as fo…"
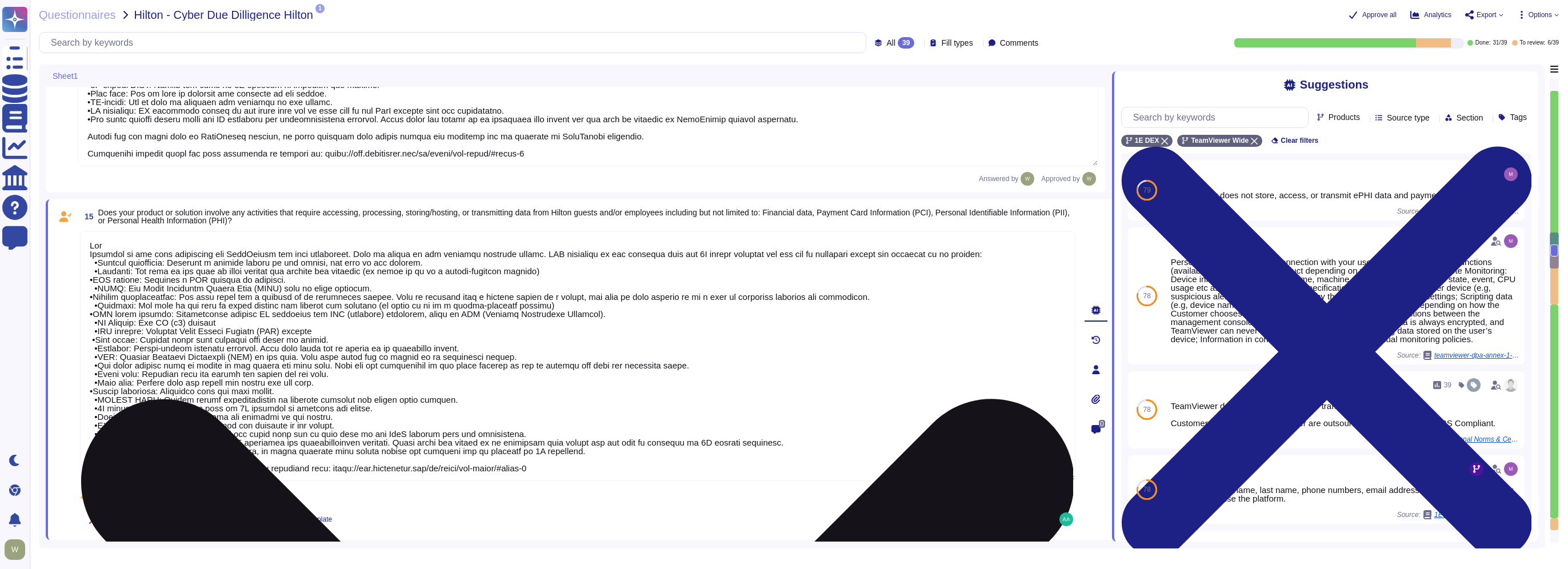
type textarea "TeamViewer owns several certifications which includes but is not limited to: • …"
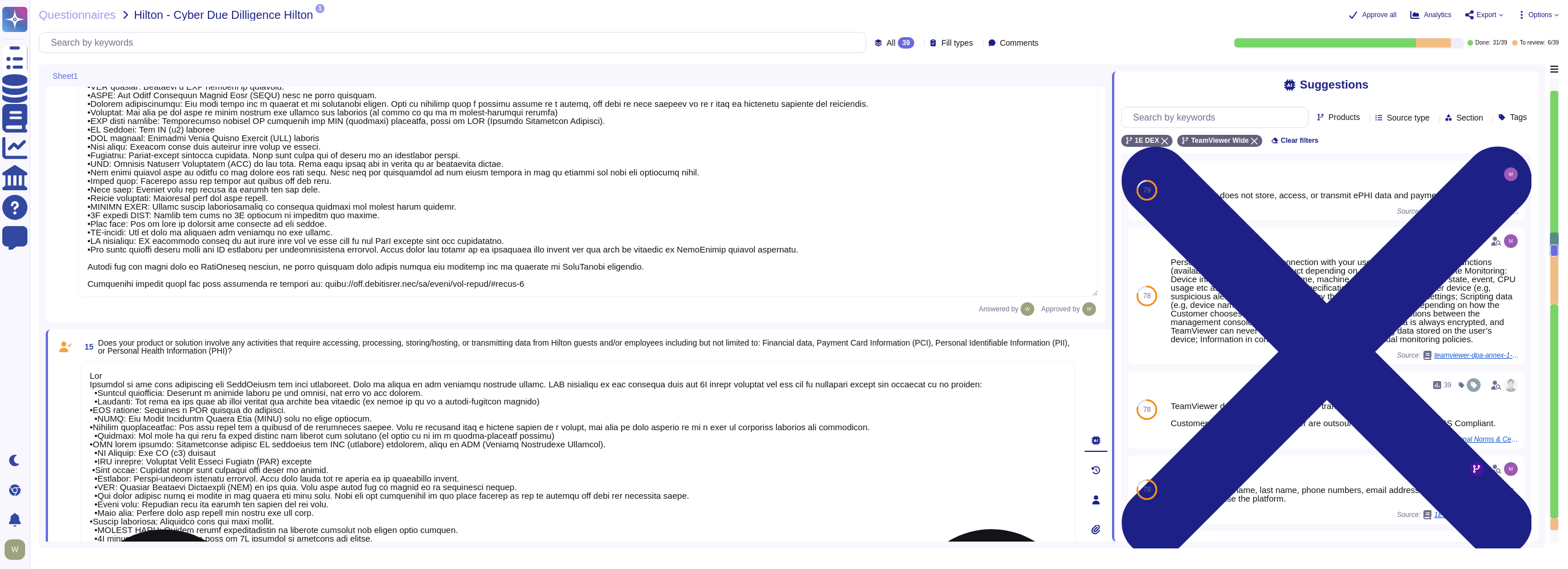
type textarea "PII collected by the platform for use by customers within the platform is as fo…"
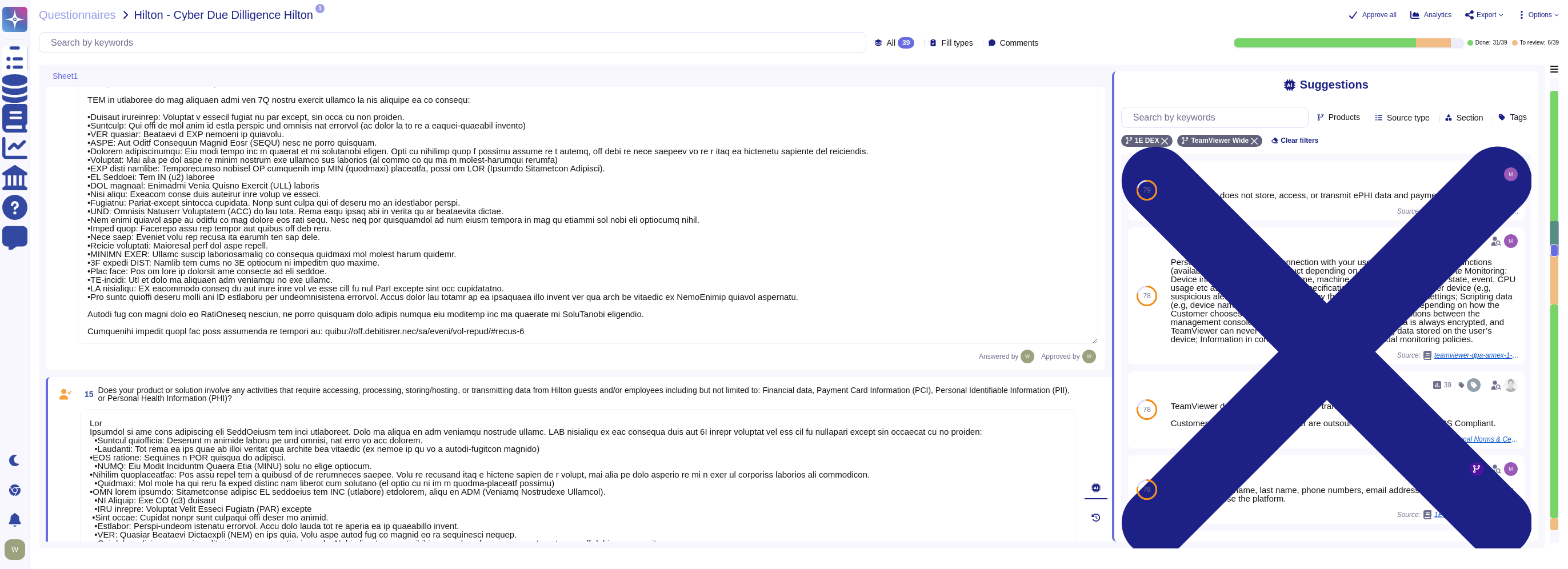
type textarea "TeamViewer leverages an external 24/7 SOC to monitor its network and spot any a…"
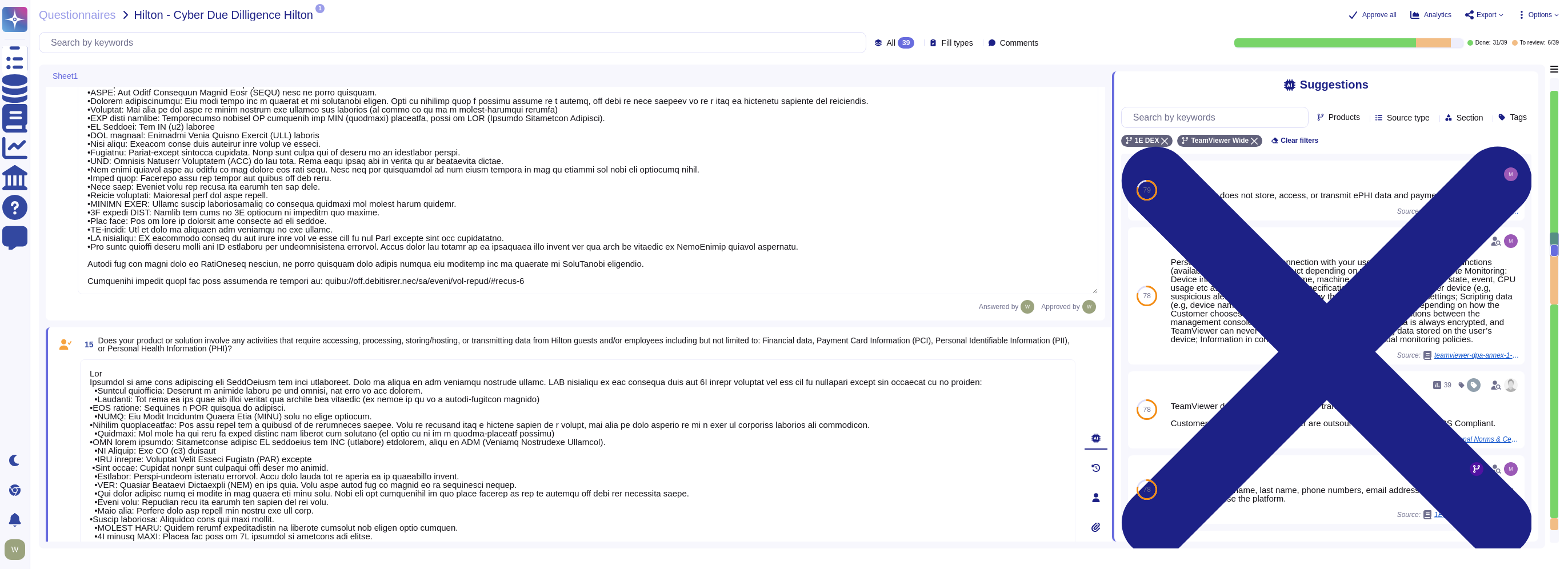
scroll to position [1753, 0]
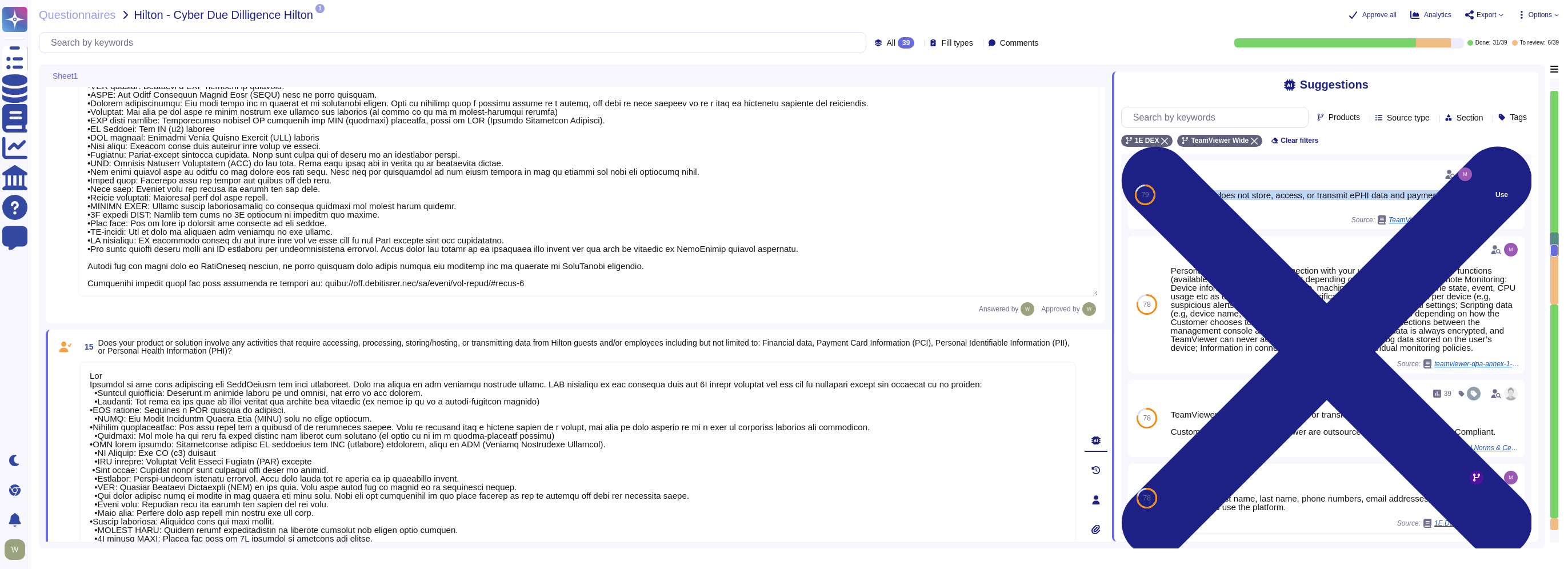
drag, startPoint x: 1168, startPoint y: 211, endPoint x: 1196, endPoint y: 223, distance: 30.5
click at [1196, 208] on div "TeamViewer does not store, access, or transmit ePHI data and payment card data." at bounding box center [1321, 199] width 307 height 17
copy div "TeamViewer does not store, access, or transmit ePHI data and payment card data."
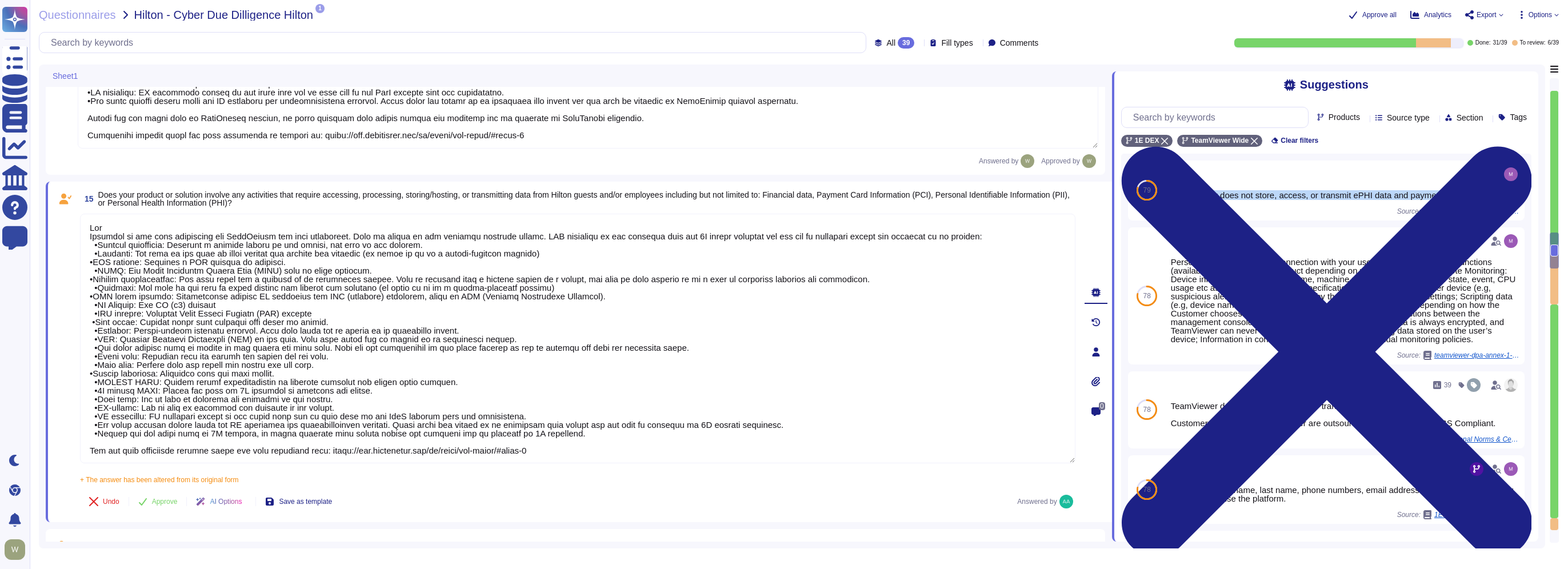
type textarea "PII collected by the platform for use by customers within the platform is as fo…"
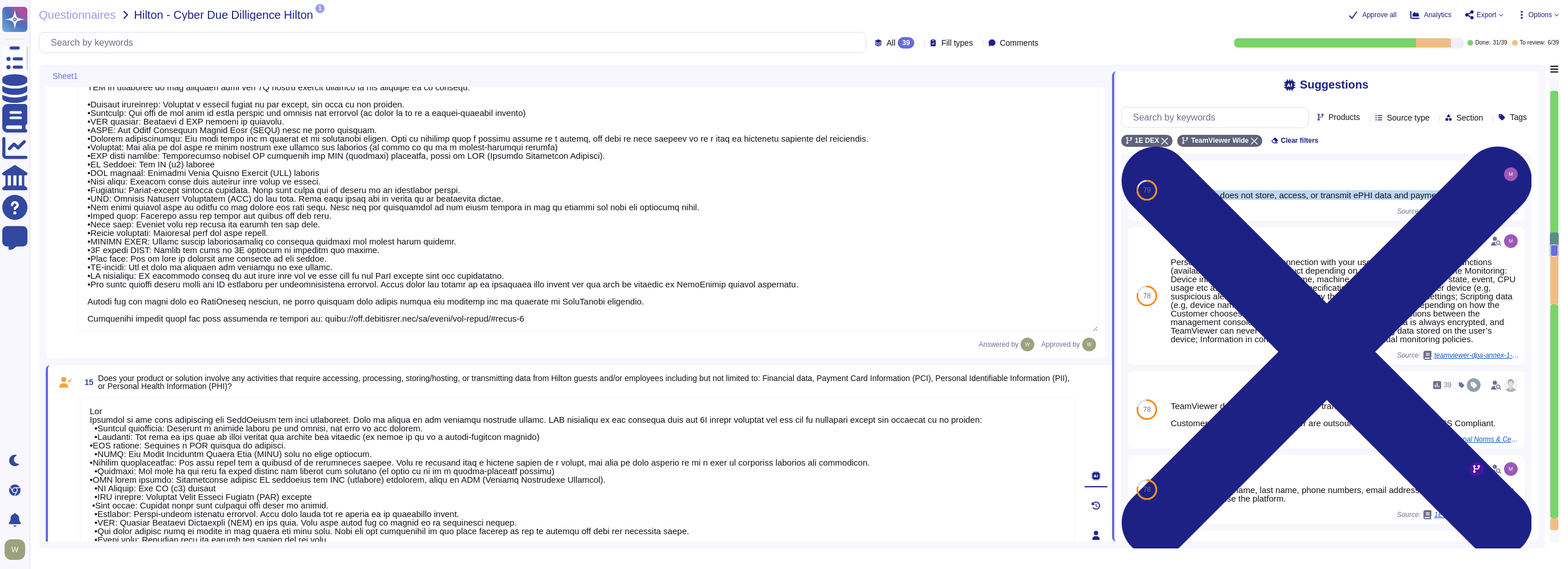
type textarea "TeamViewer leverages an external 24/7 SOC to monitor its network and spot any a…"
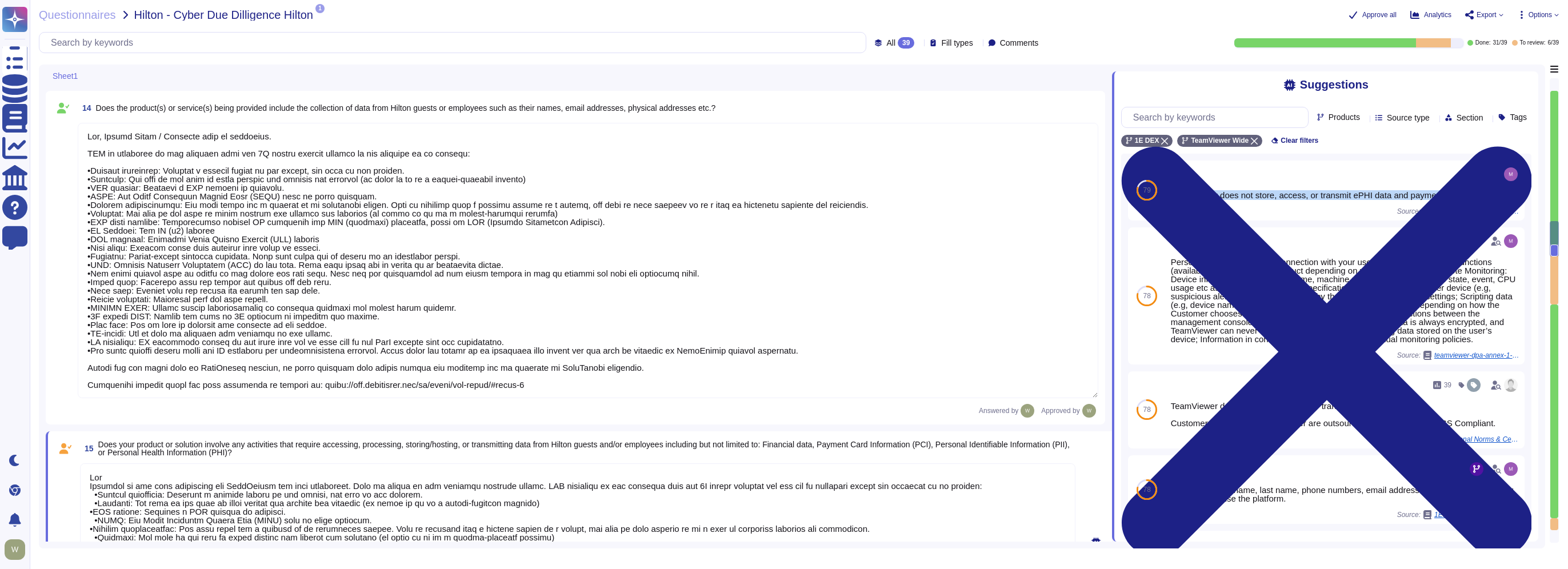
scroll to position [1638, 0]
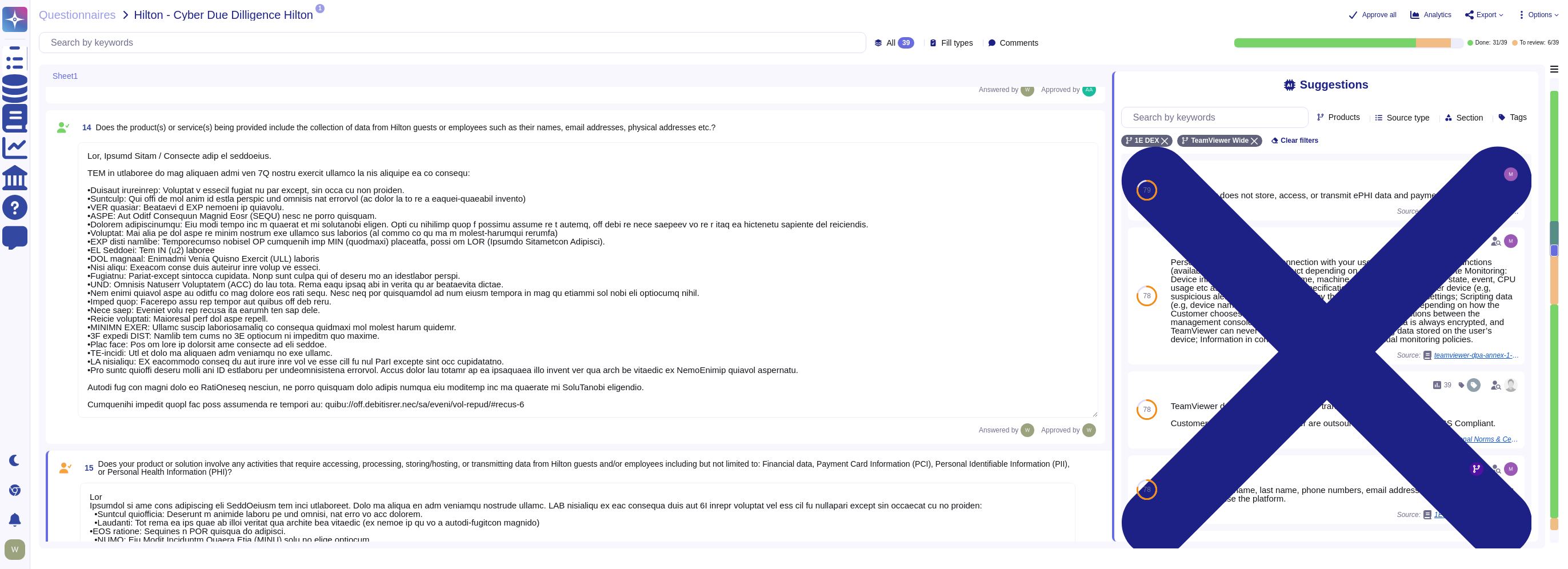
drag, startPoint x: 85, startPoint y: 171, endPoint x: 586, endPoint y: 404, distance: 552.5
click at [586, 404] on textarea at bounding box center [588, 279] width 1021 height 275
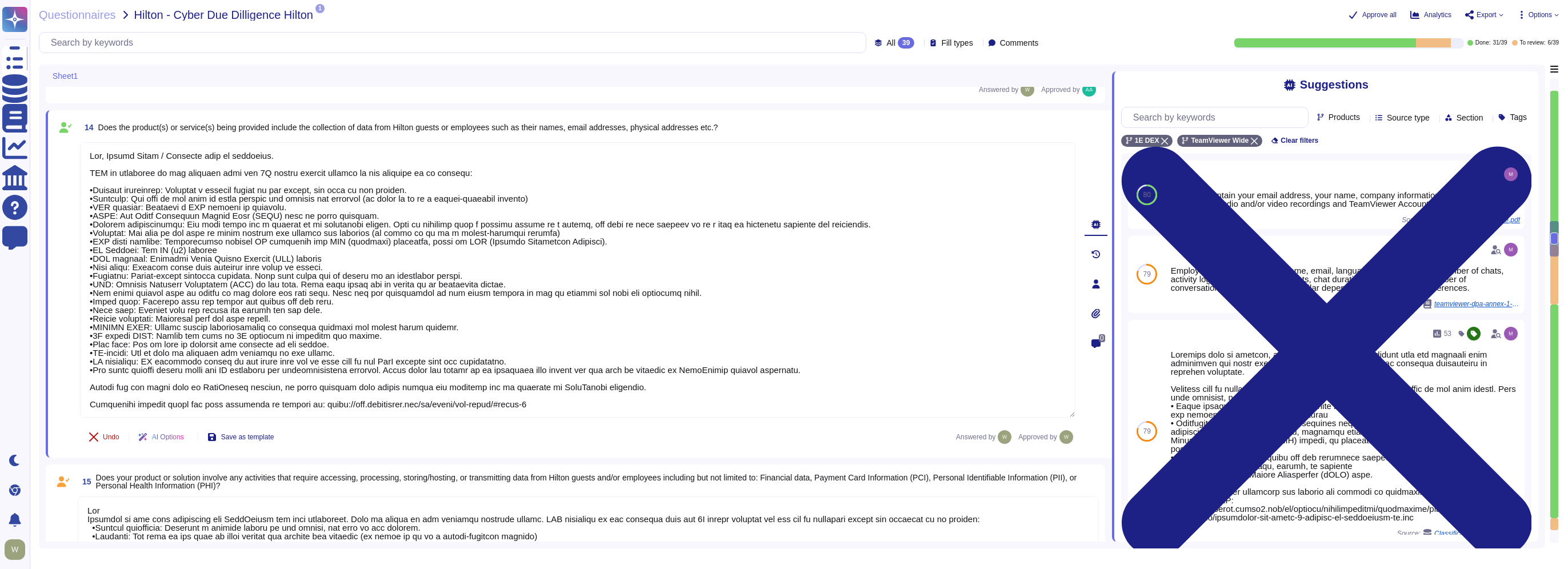
click at [108, 439] on span "Undo" at bounding box center [111, 437] width 17 height 6
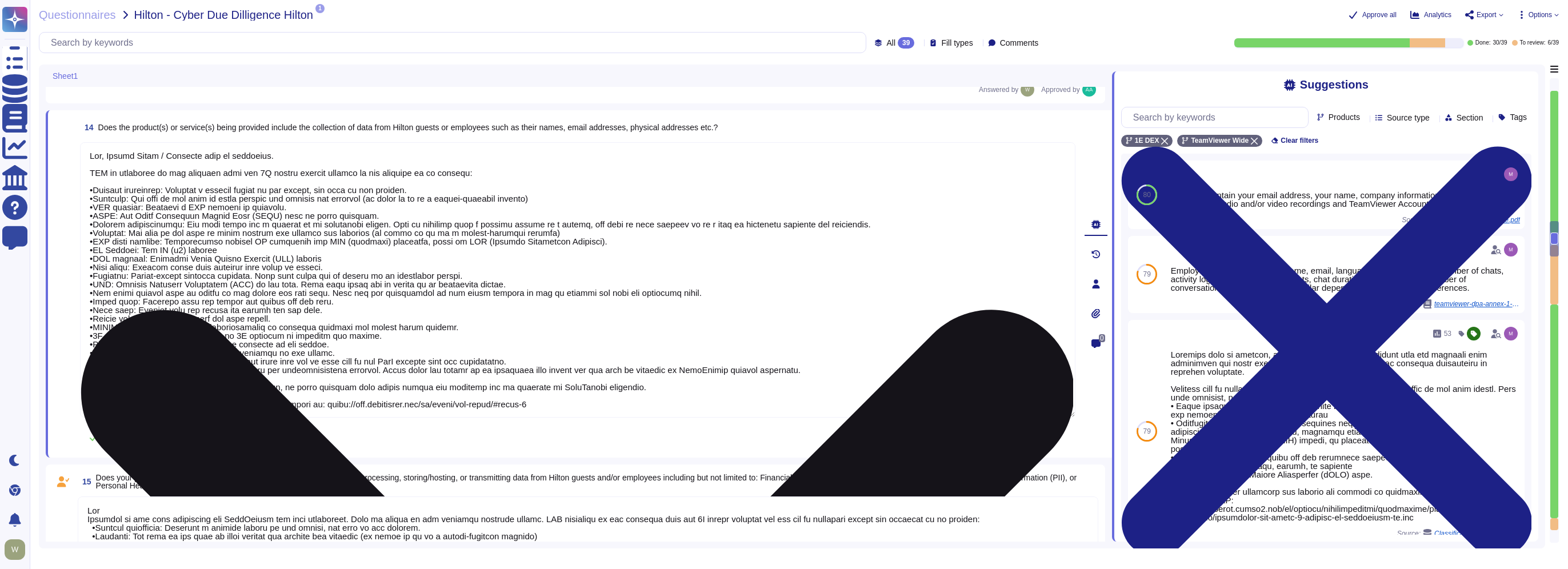
click at [181, 215] on textarea at bounding box center [577, 279] width 996 height 275
click at [163, 178] on textarea at bounding box center [577, 279] width 996 height 275
drag, startPoint x: 551, startPoint y: 404, endPoint x: 80, endPoint y: 174, distance: 524.2
click at [80, 174] on textarea at bounding box center [577, 279] width 996 height 275
click at [297, 313] on textarea at bounding box center [577, 279] width 996 height 275
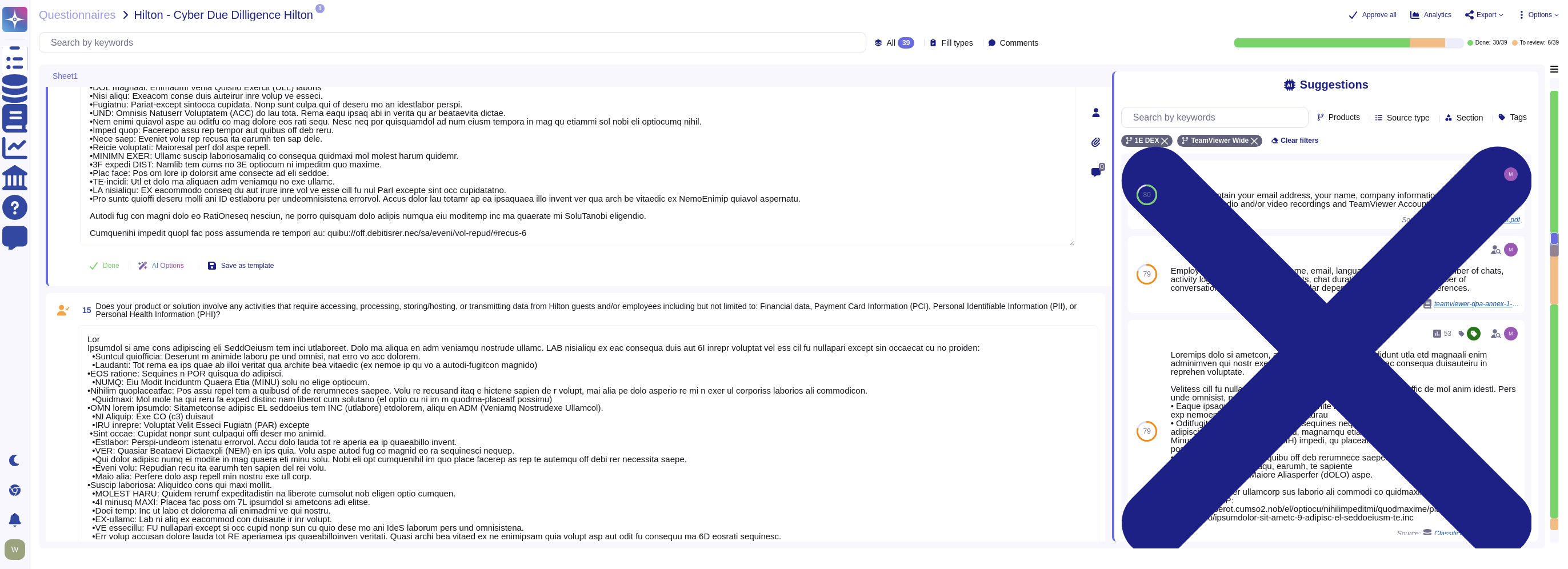
scroll to position [1, 0]
click at [281, 405] on textarea at bounding box center [588, 450] width 1021 height 249
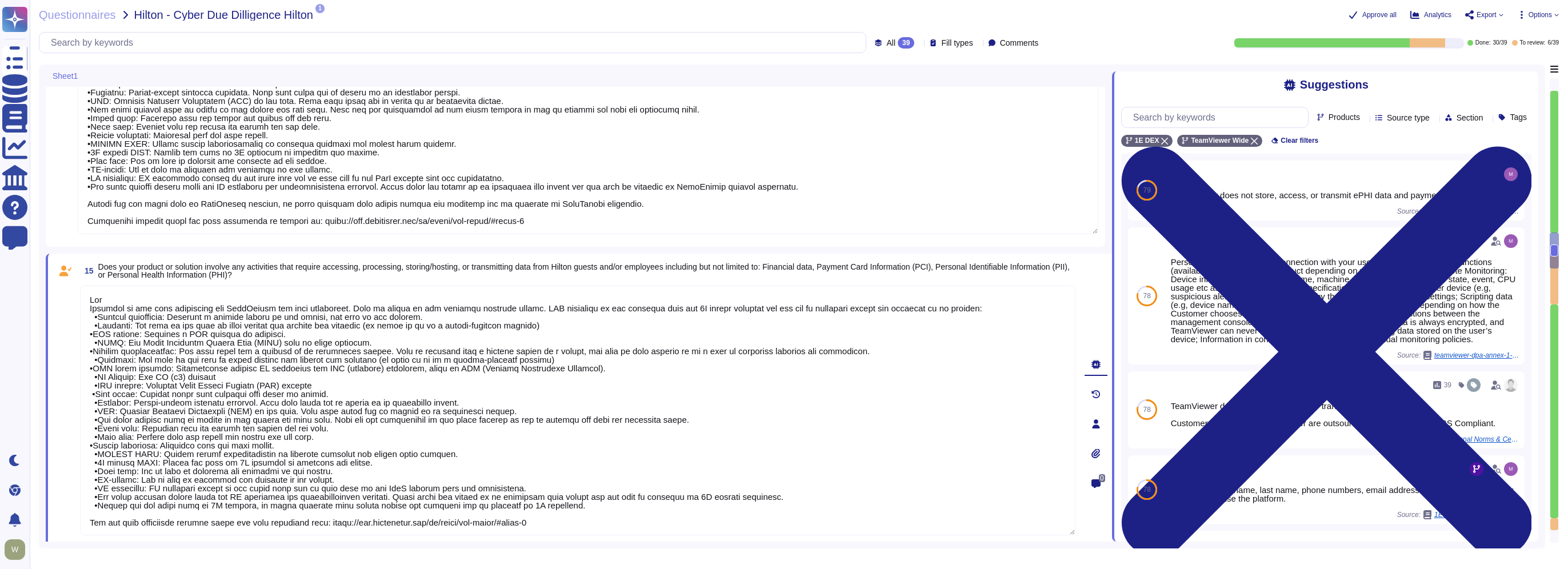
scroll to position [1760, 0]
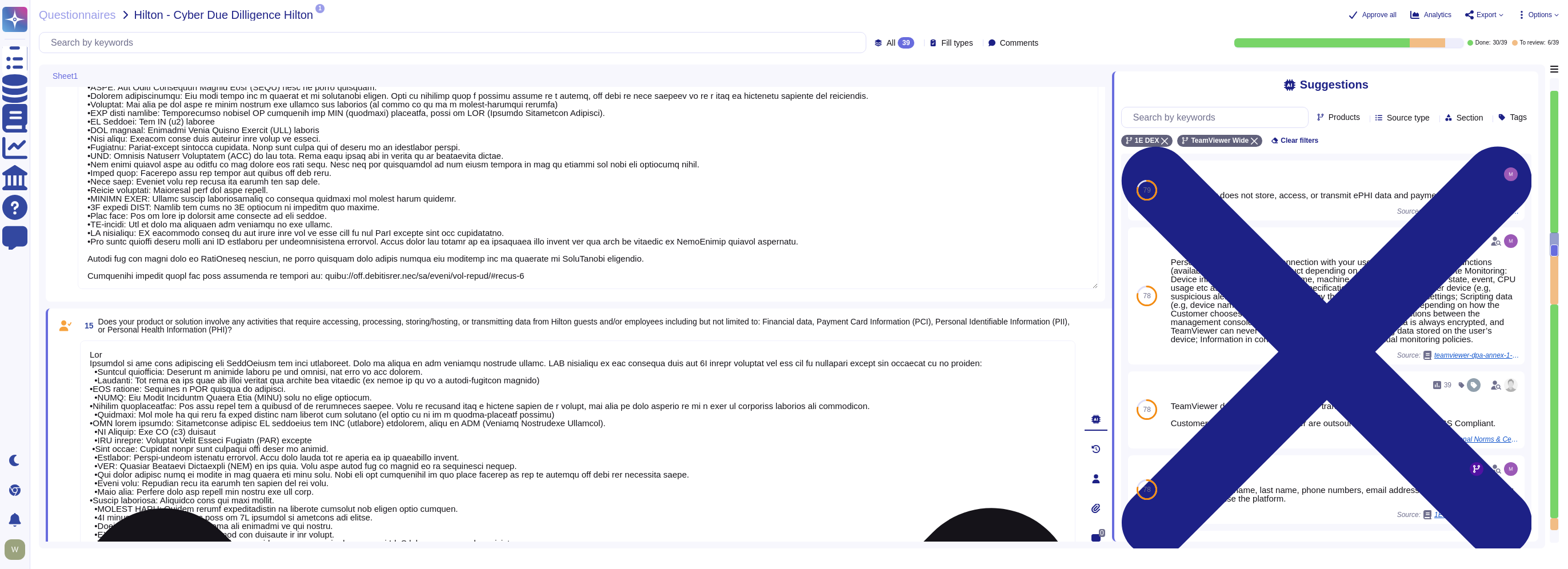
drag, startPoint x: 615, startPoint y: 304, endPoint x: 85, endPoint y: 374, distance: 534.6
click at [85, 374] on textarea at bounding box center [577, 465] width 996 height 249
type textarea "PII collected by the platform for use by customers within the platform is as fo…"
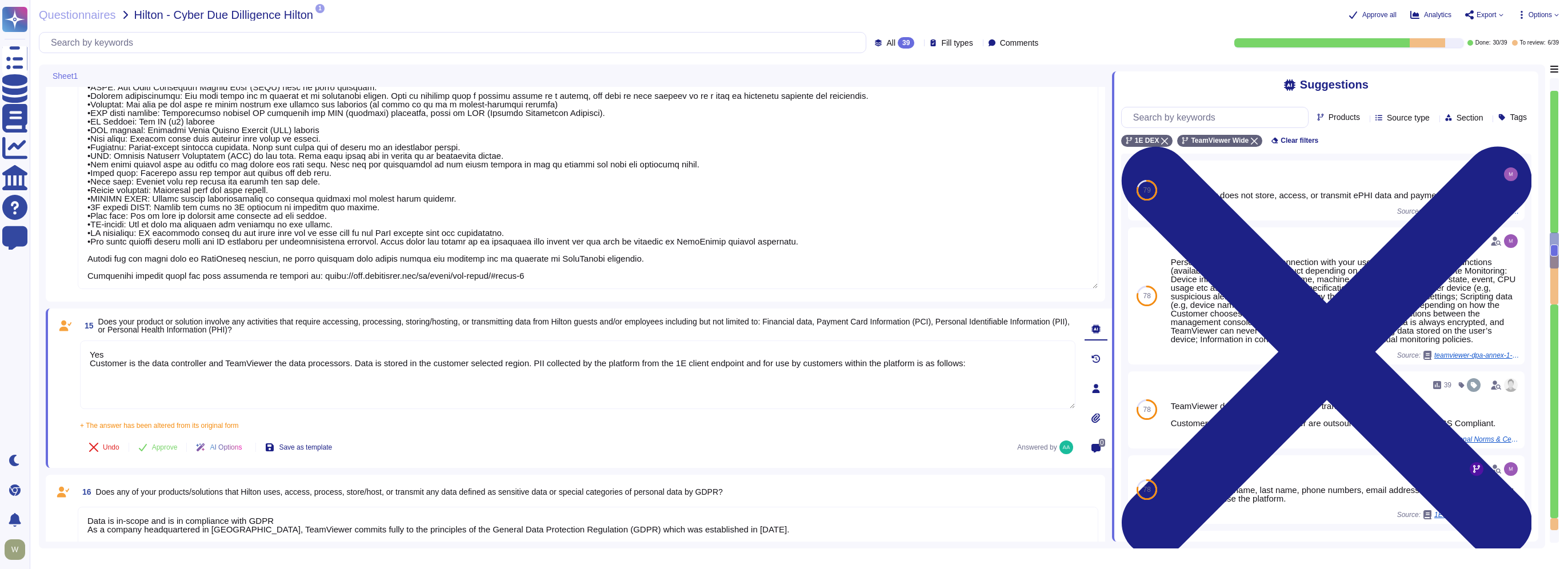
paste textarea "PII is collected by the platform from the 1E client running locally on the endp…"
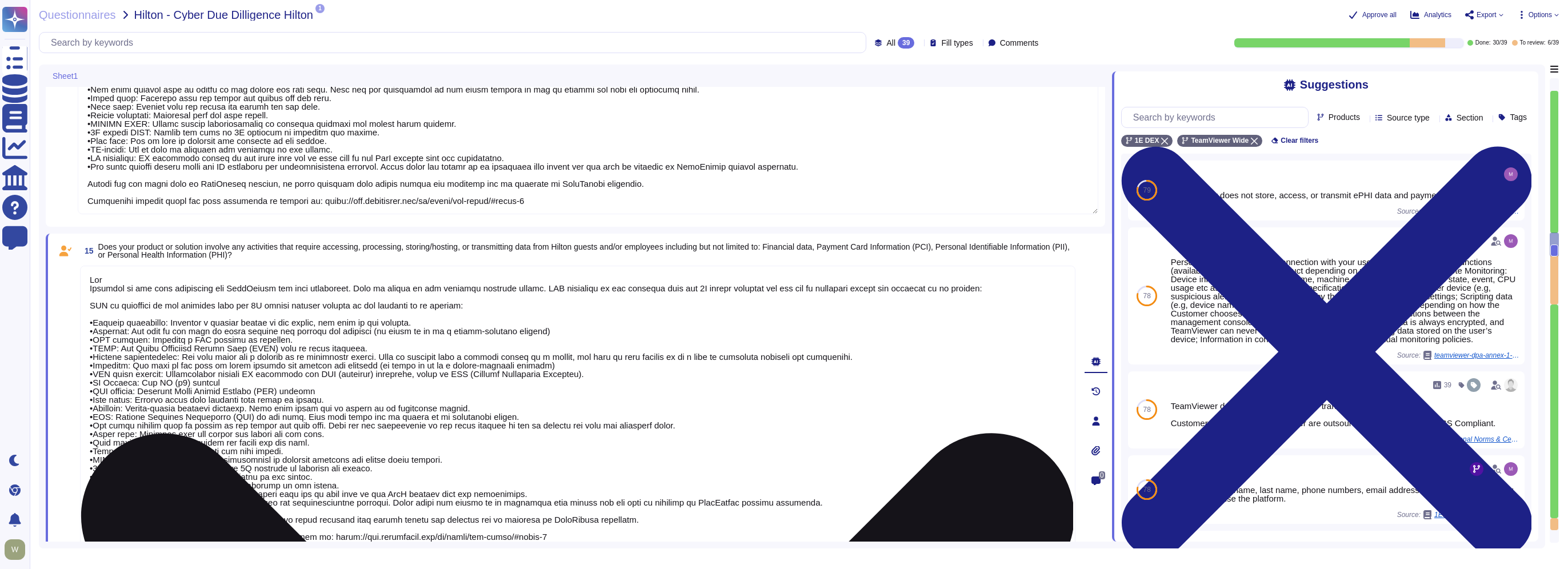
click at [107, 278] on textarea at bounding box center [577, 408] width 996 height 284
click at [90, 288] on textarea at bounding box center [577, 408] width 996 height 284
click at [234, 278] on textarea at bounding box center [577, 408] width 996 height 284
drag, startPoint x: 742, startPoint y: 278, endPoint x: 759, endPoint y: 291, distance: 21.4
click at [759, 291] on textarea at bounding box center [577, 408] width 996 height 284
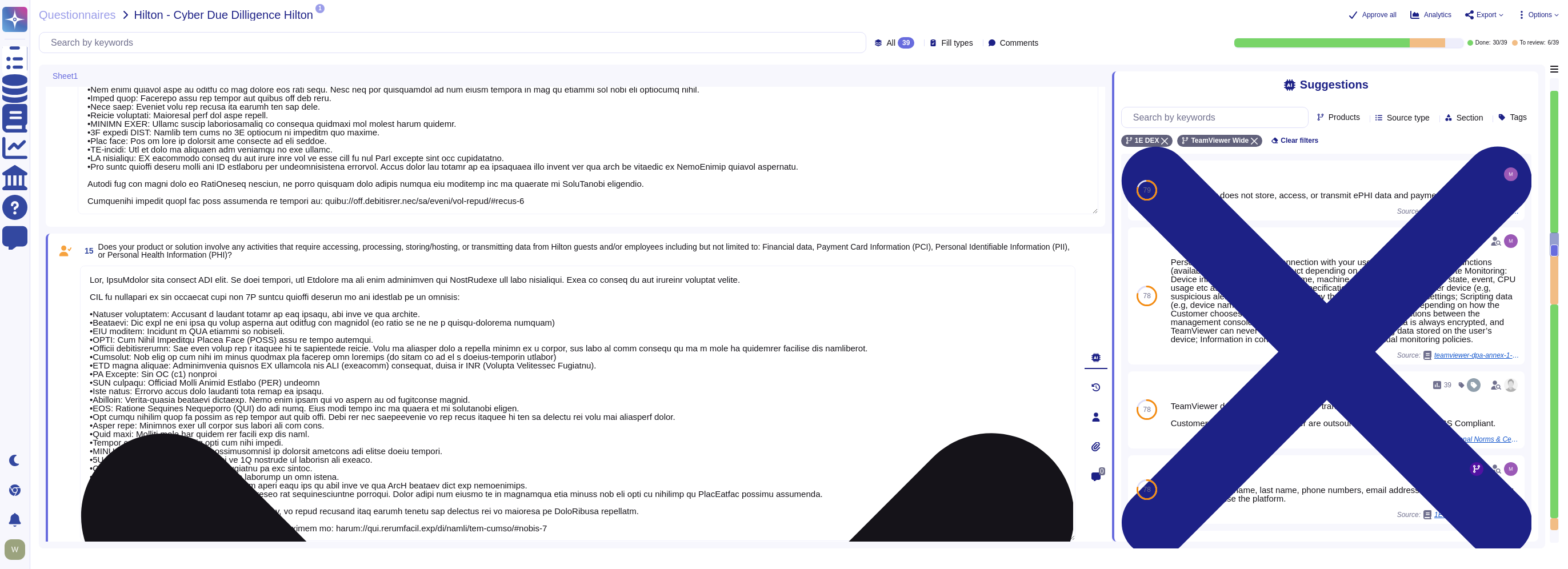
click at [484, 278] on textarea at bounding box center [577, 403] width 996 height 275
click at [84, 295] on textarea at bounding box center [577, 403] width 996 height 275
click at [156, 299] on textarea at bounding box center [577, 403] width 996 height 275
click at [514, 295] on textarea at bounding box center [577, 403] width 996 height 275
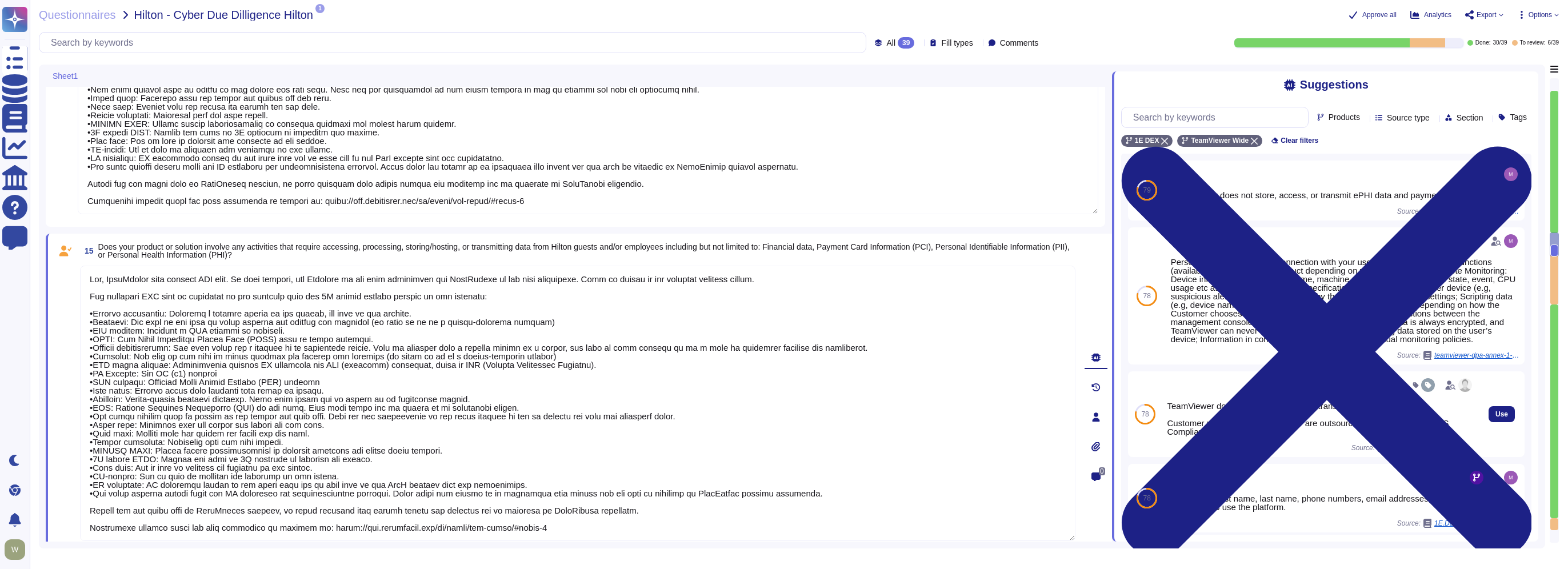
type textarea "Yes, TeamViewer will collect PII data. In this regards, the Customer is the dat…"
drag, startPoint x: 1169, startPoint y: 421, endPoint x: 1216, endPoint y: 437, distance: 49.6
click at [1216, 436] on div "TeamViewer does not store, process or transmit cardholder data. Customer paymen…" at bounding box center [1321, 419] width 307 height 34
drag, startPoint x: 1216, startPoint y: 437, endPoint x: 1189, endPoint y: 423, distance: 30.4
click at [1189, 423] on div "TeamViewer does not store, process or transmit cardholder data. Customer paymen…" at bounding box center [1321, 419] width 307 height 34
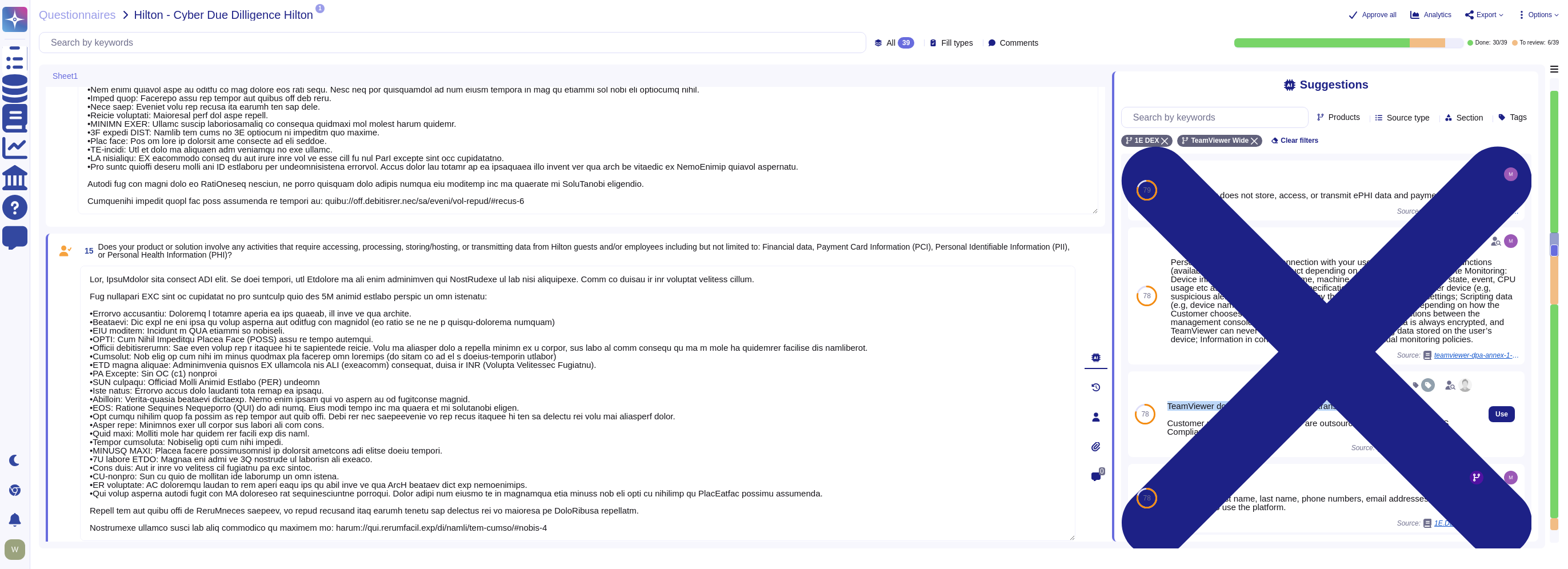
drag, startPoint x: 1167, startPoint y: 420, endPoint x: 1424, endPoint y: 425, distance: 257.0
click at [1424, 425] on div "TeamViewer does not store, process or transmit cardholder data. Customer paymen…" at bounding box center [1321, 419] width 307 height 34
copy div "TeamViewer does not store, process or transmit cardholder data."
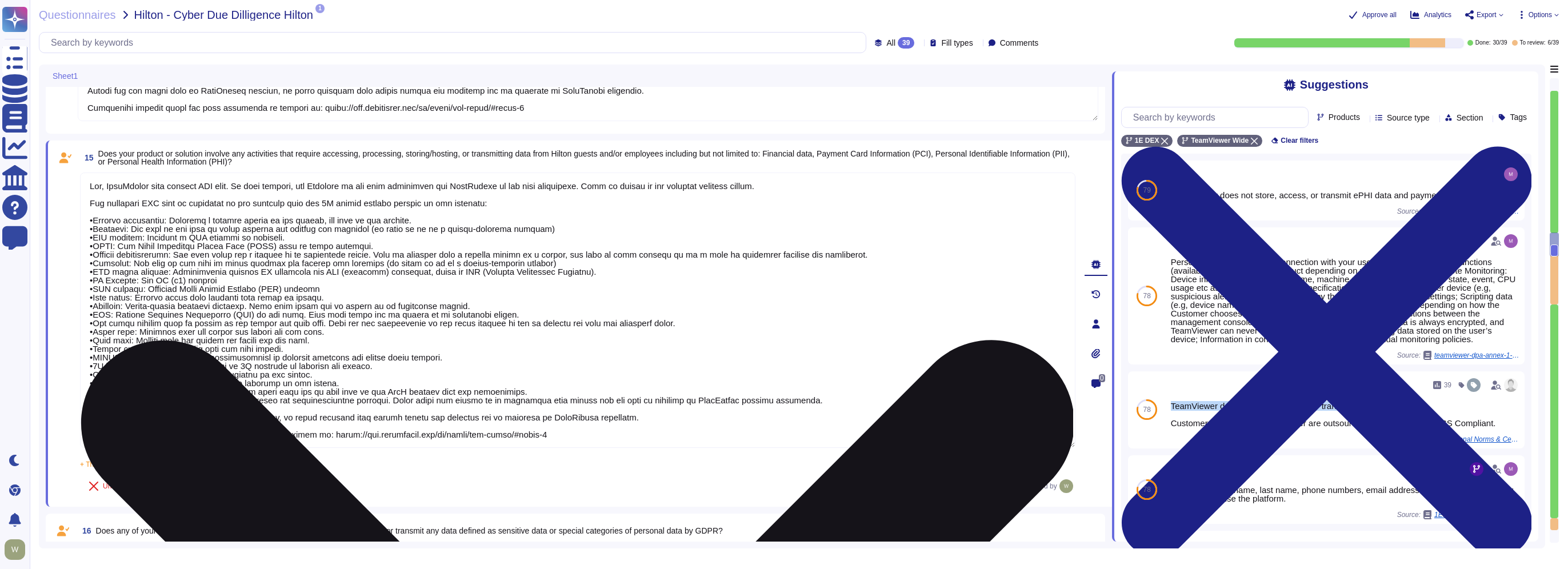
scroll to position [1949, 0]
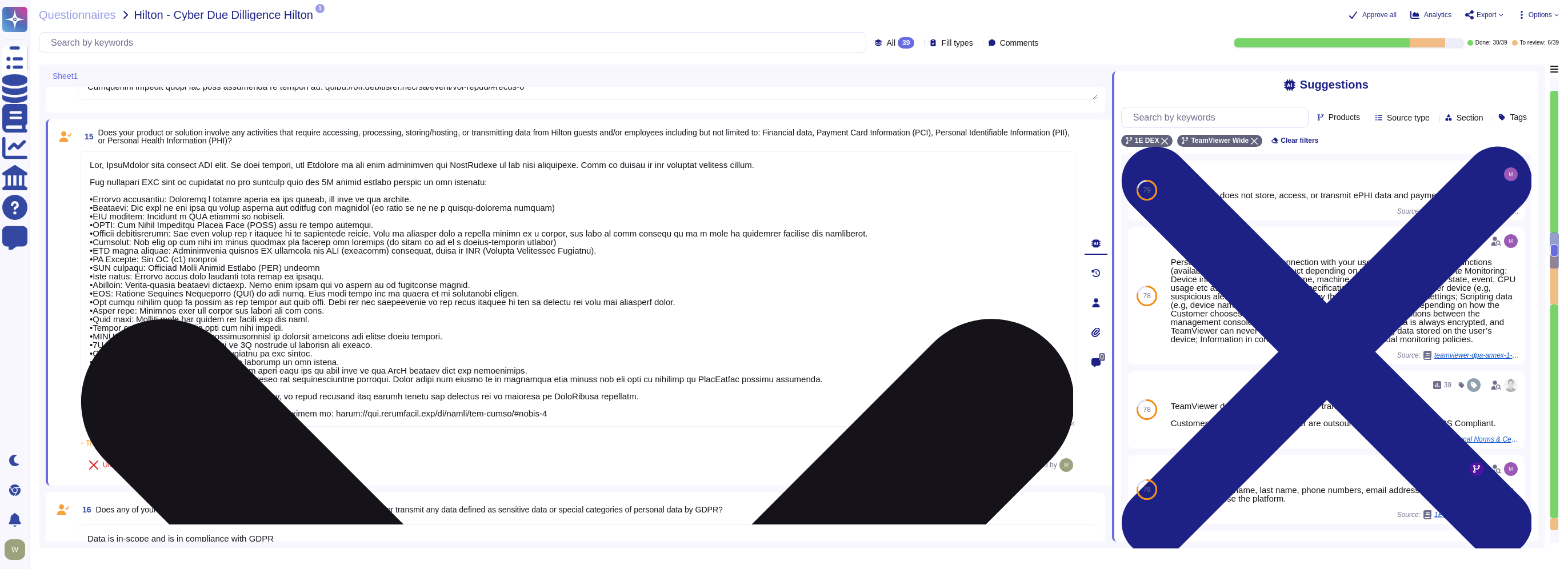
click at [654, 395] on textarea at bounding box center [577, 289] width 996 height 275
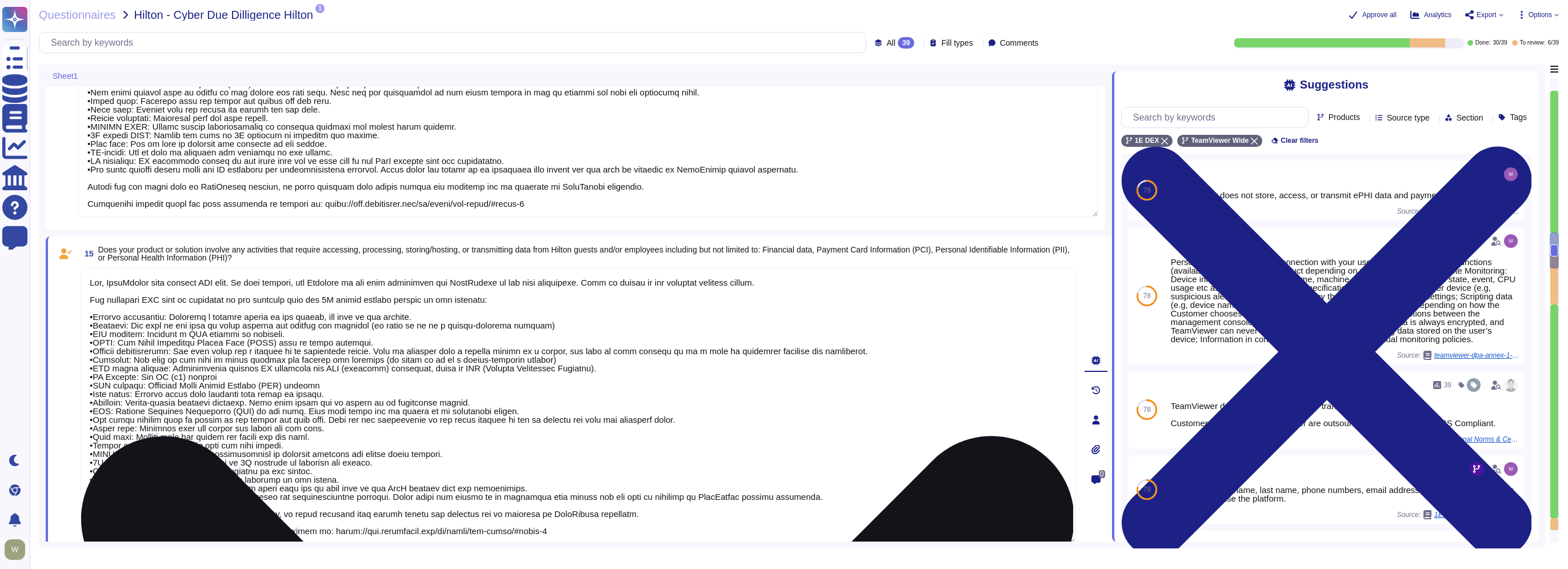
type textarea "PII collected by the platform for use by customers within the platform is as fo…"
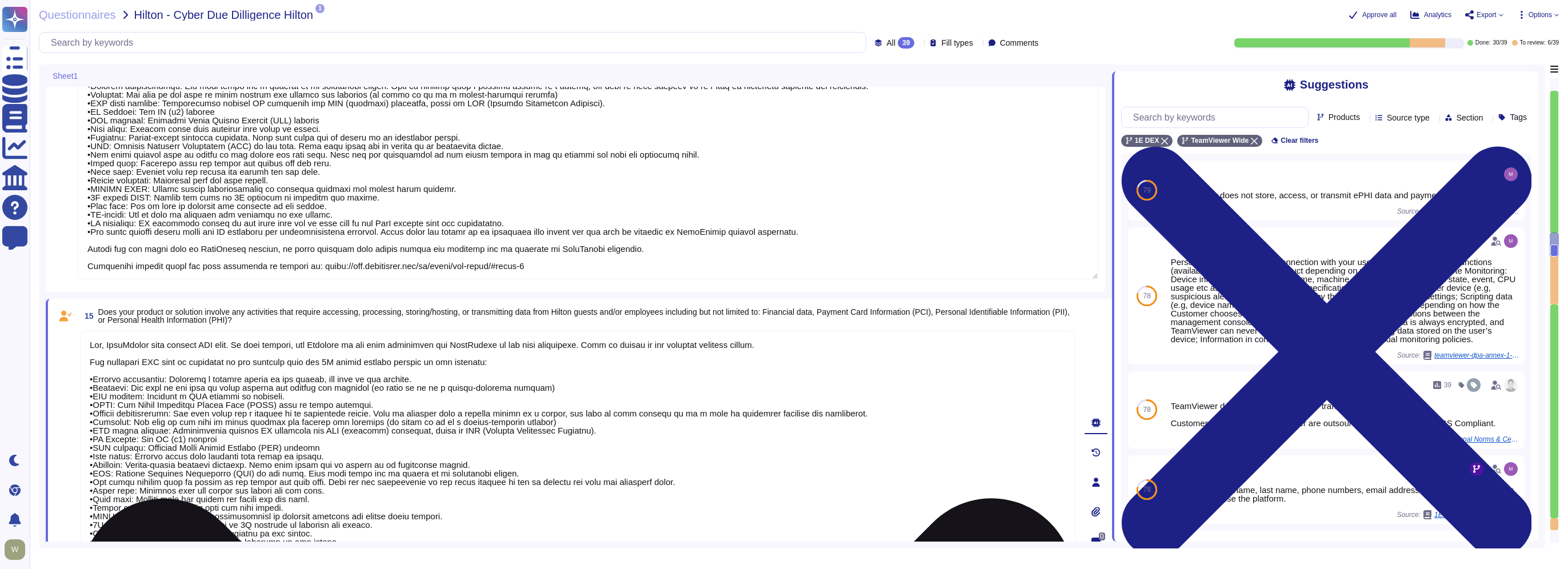
type textarea "TeamViewer leverages an external 24/7 SOC to monitor its network and spot any a…"
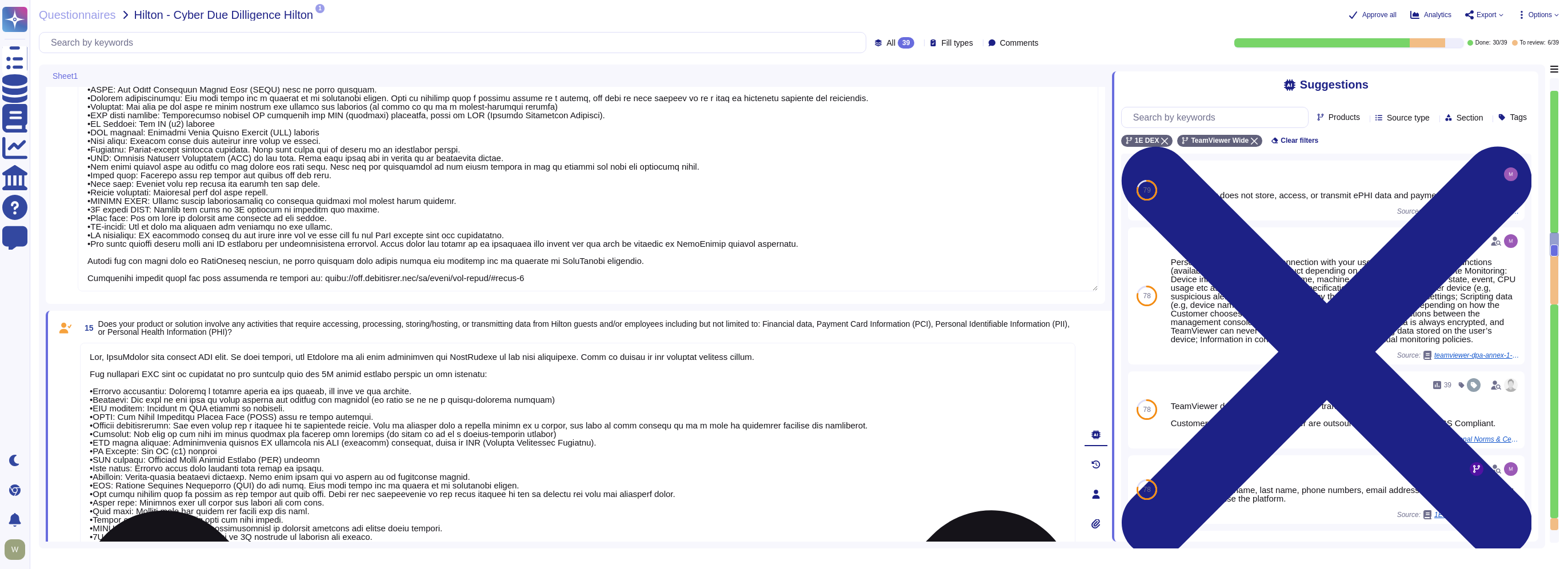
scroll to position [1835, 0]
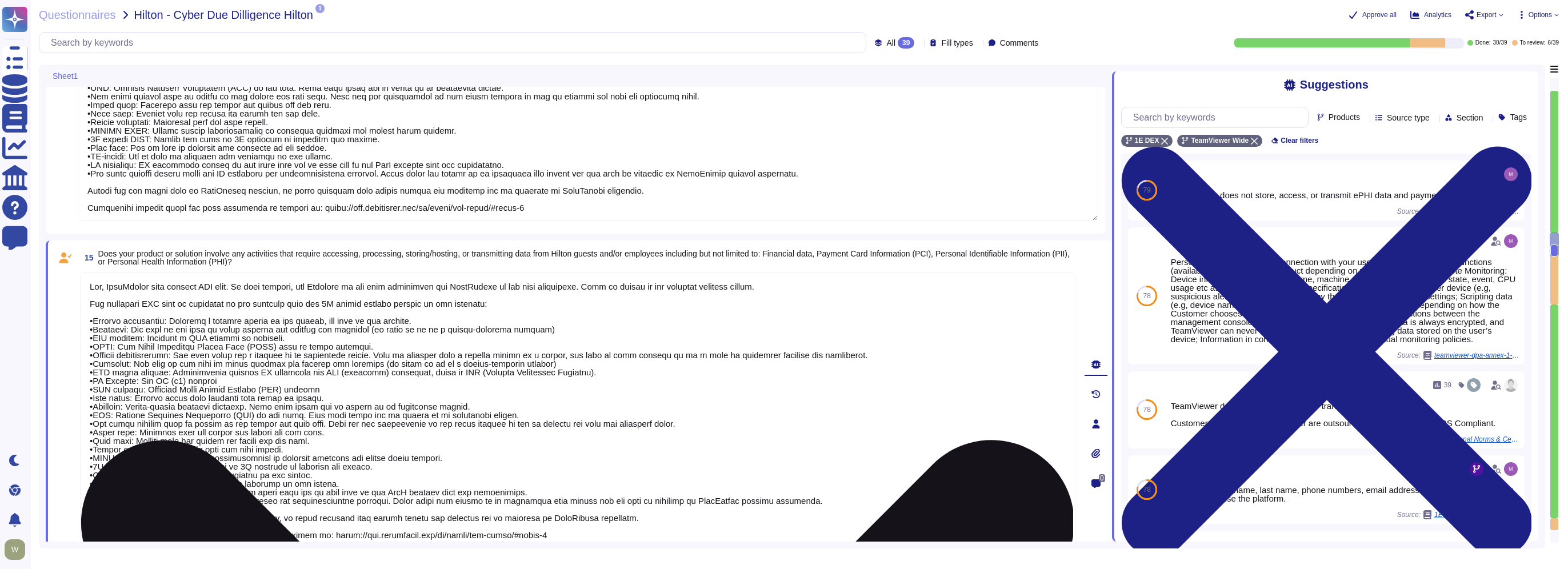
click at [366, 286] on textarea at bounding box center [577, 410] width 996 height 275
click at [388, 288] on textarea at bounding box center [577, 410] width 996 height 275
click at [513, 286] on textarea at bounding box center [577, 410] width 996 height 275
click at [533, 286] on textarea at bounding box center [577, 410] width 996 height 275
type textarea "Yes, TeamViewer will collect PII data. In this regards, the Customer is the Dat…"
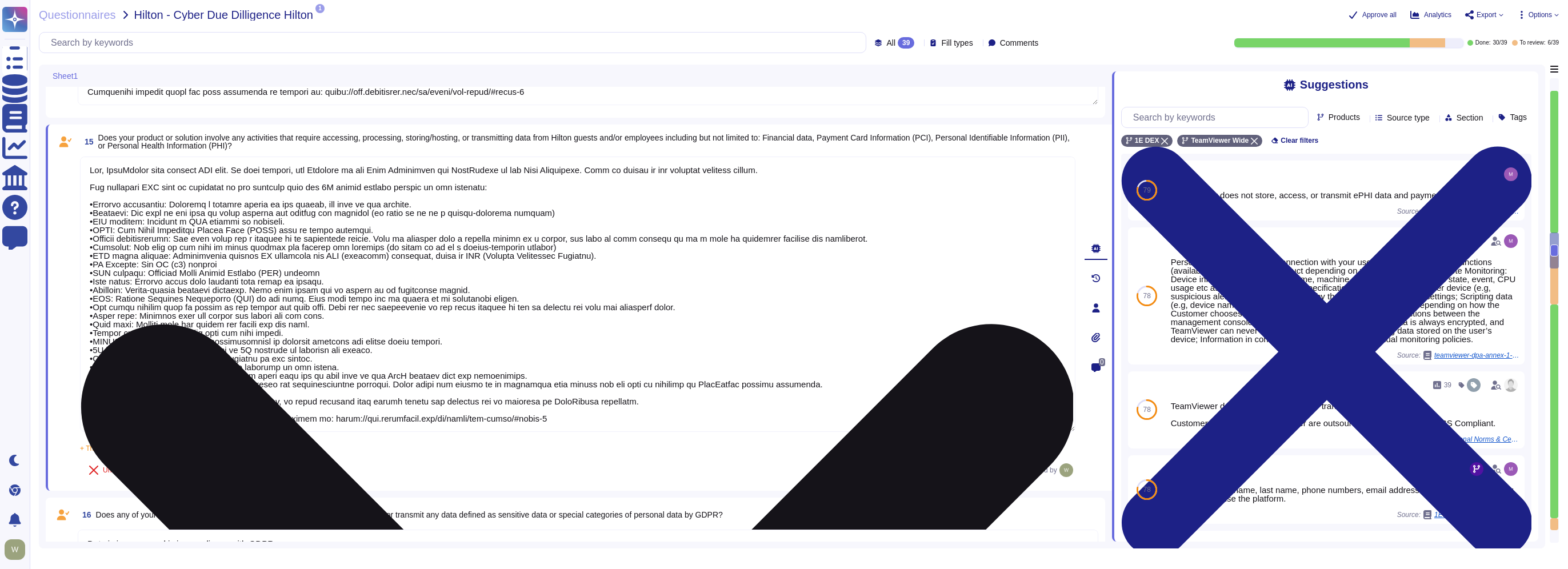
scroll to position [1949, 0]
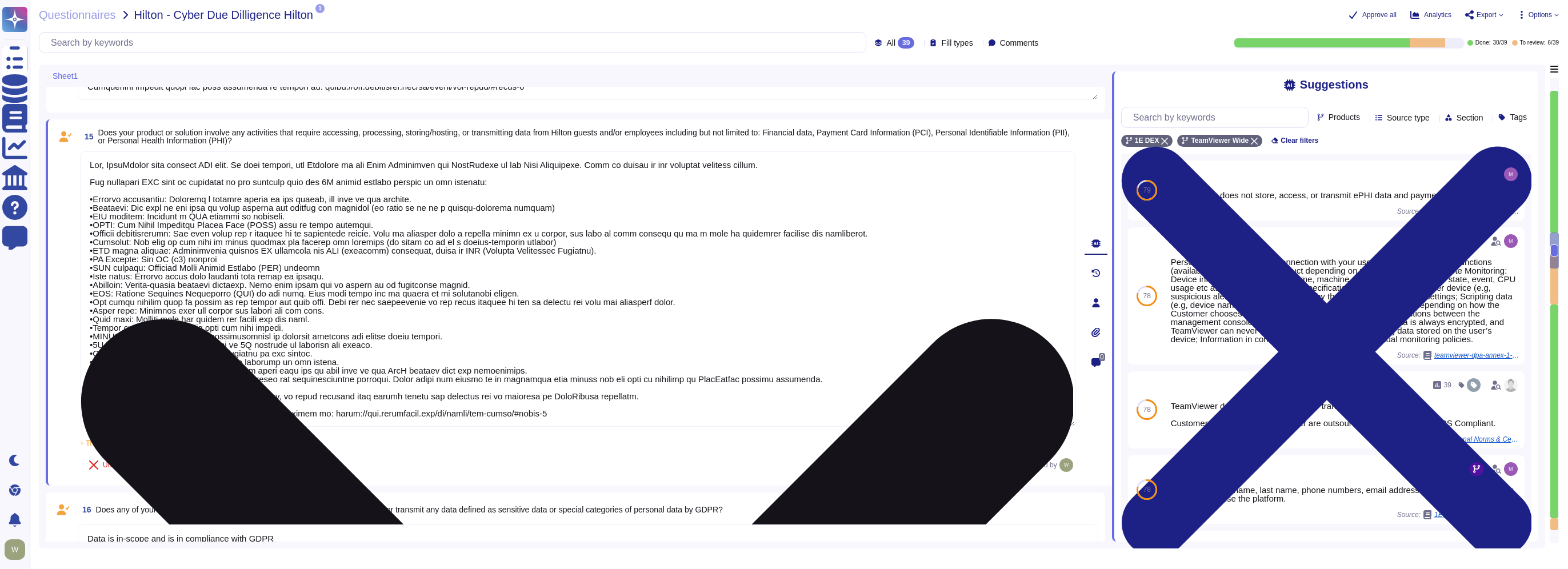
click at [85, 413] on textarea at bounding box center [577, 289] width 996 height 275
type textarea "PII collected by the platform for use by customers within the platform is as fo…"
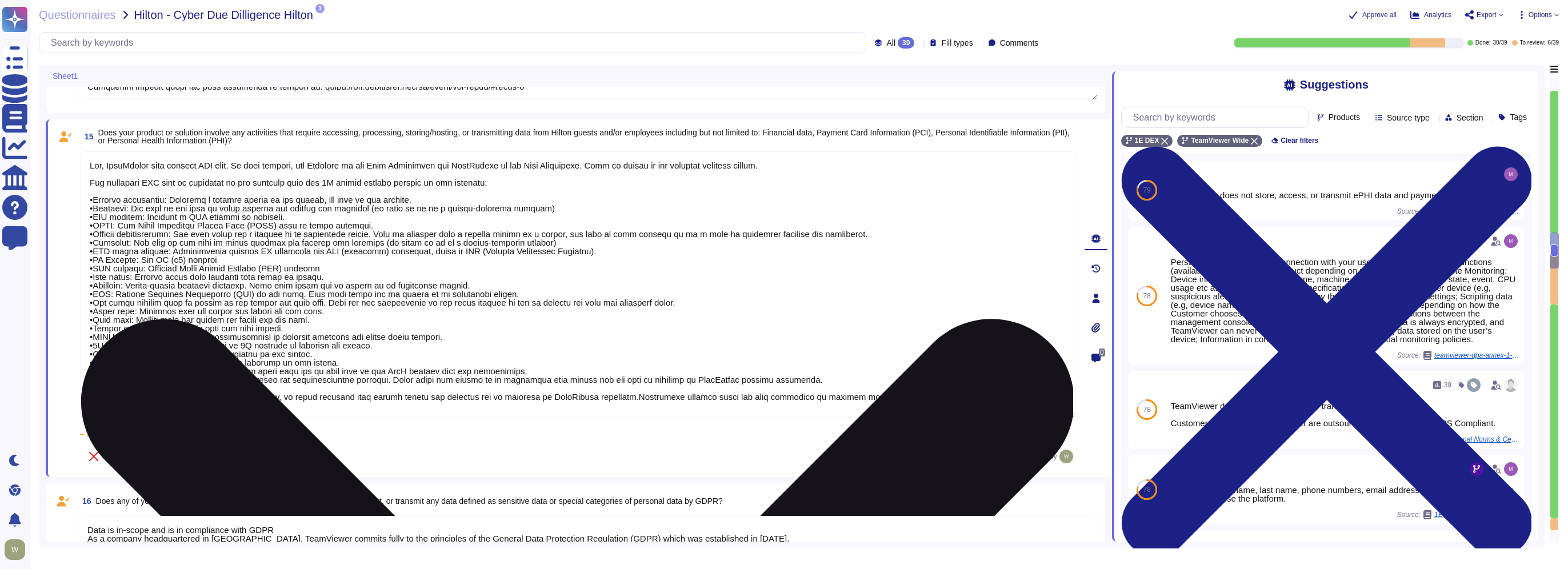
type textarea "Yes, TeamViewer will collect PII data. In this regards, the Customer is the Dat…"
click at [194, 406] on textarea at bounding box center [577, 285] width 996 height 267
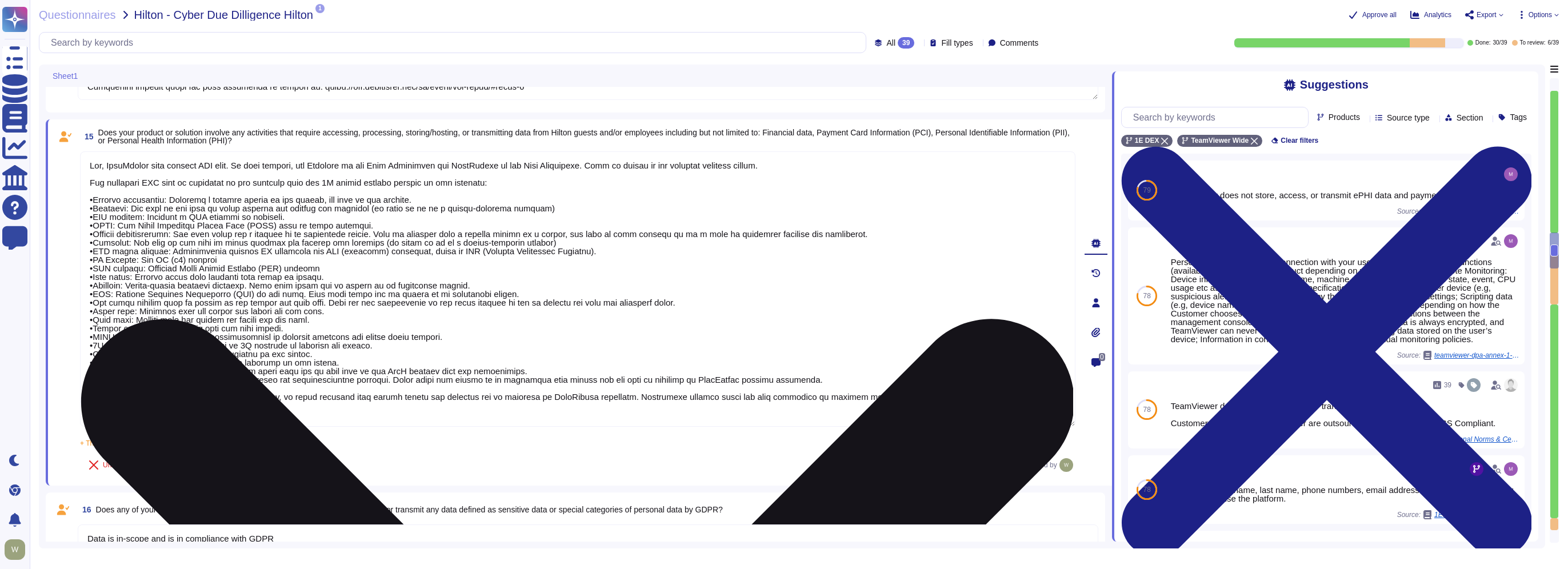
type textarea "PII collected by the platform for use by customers within the platform is as fo…"
type textarea "Yes, TeamViewer will collect PII data. In this regards, the Customer is the Dat…"
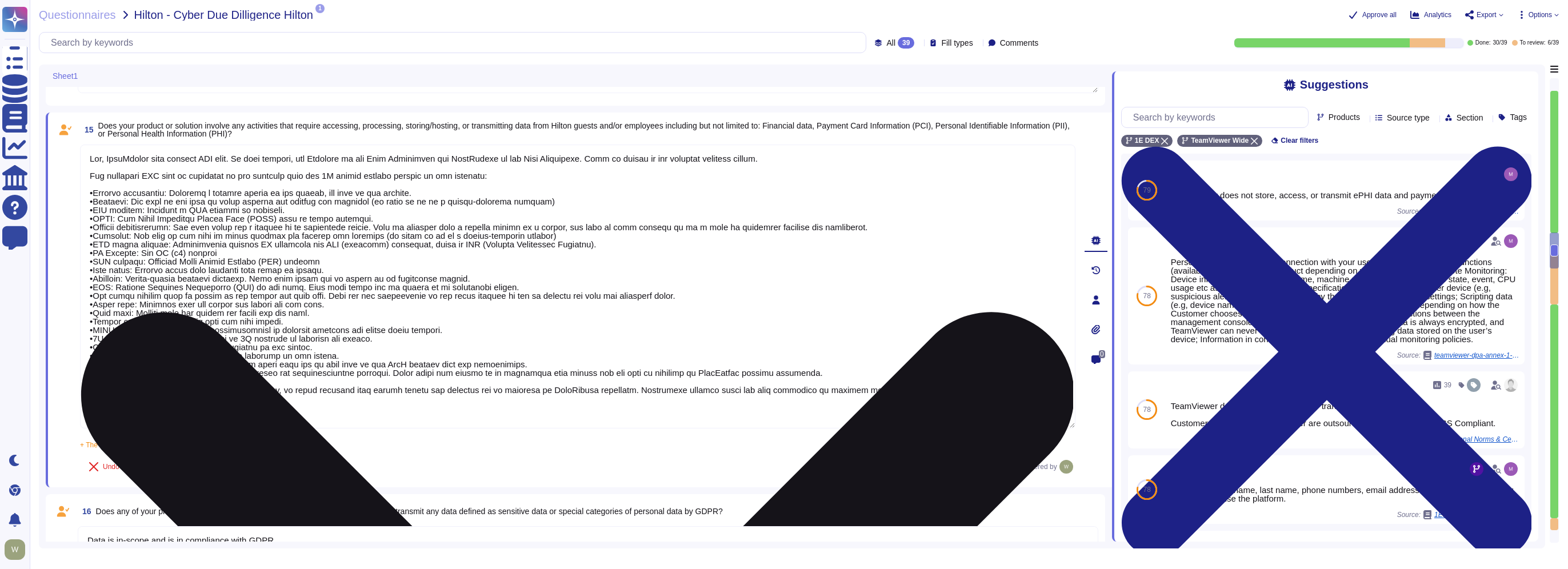
type textarea "PII collected by the platform for use by customers within the platform is as fo…"
paste textarea "TeamViewer does not store, process or transmit cardholder data."
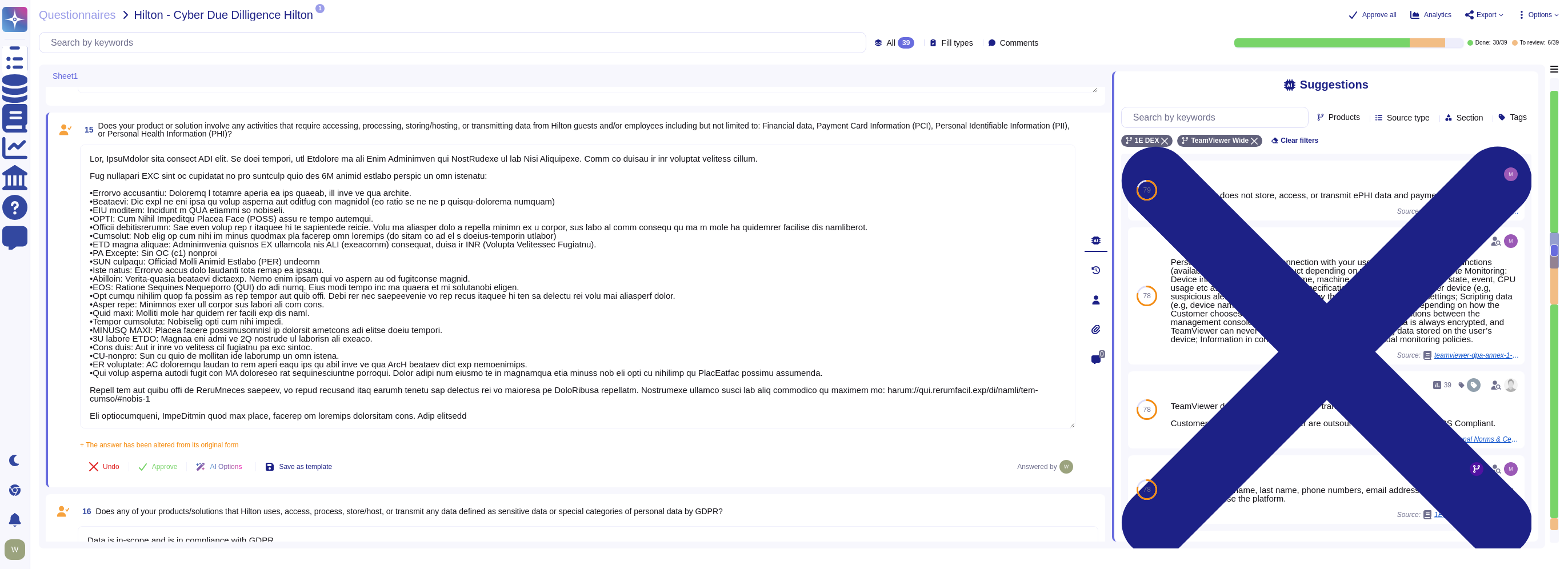
type textarea "Yes, TeamViewer will collect PII data. In this regards, the Customer is the Dat…"
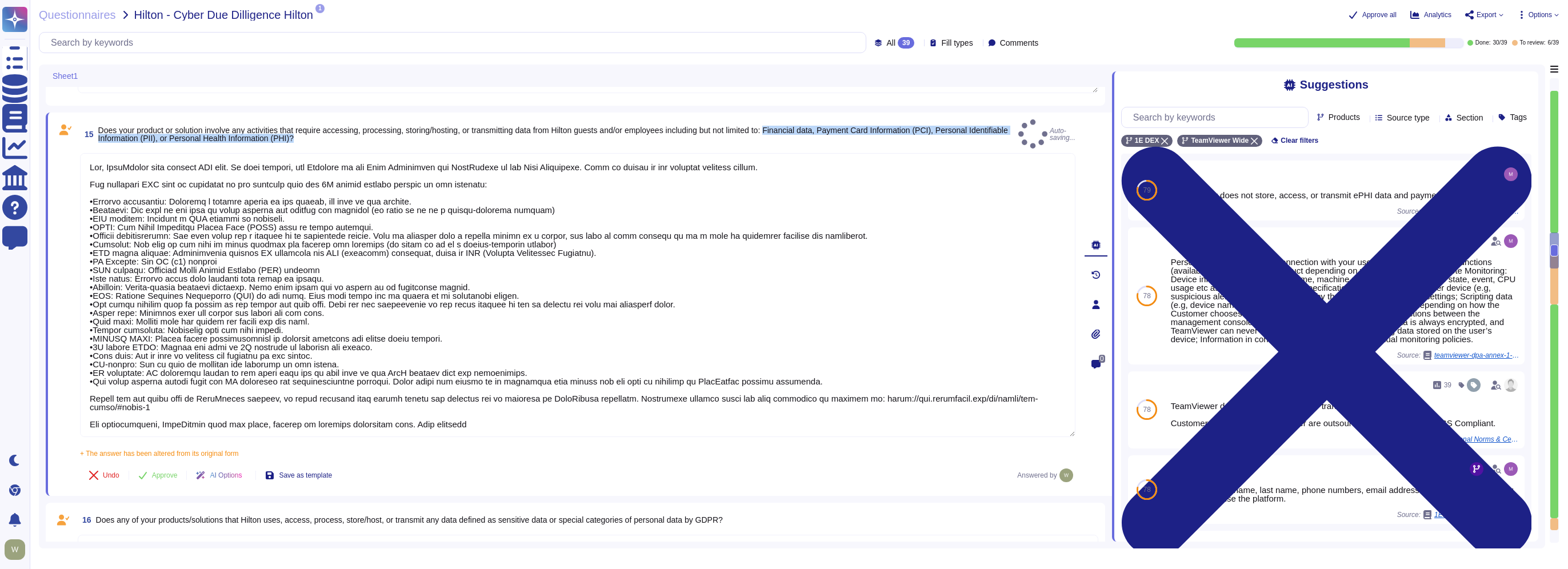
drag, startPoint x: 793, startPoint y: 126, endPoint x: 793, endPoint y: 138, distance: 12.0
click at [793, 138] on span "15 Does your product or solution involve any activities that require accessing,…" at bounding box center [547, 134] width 934 height 20
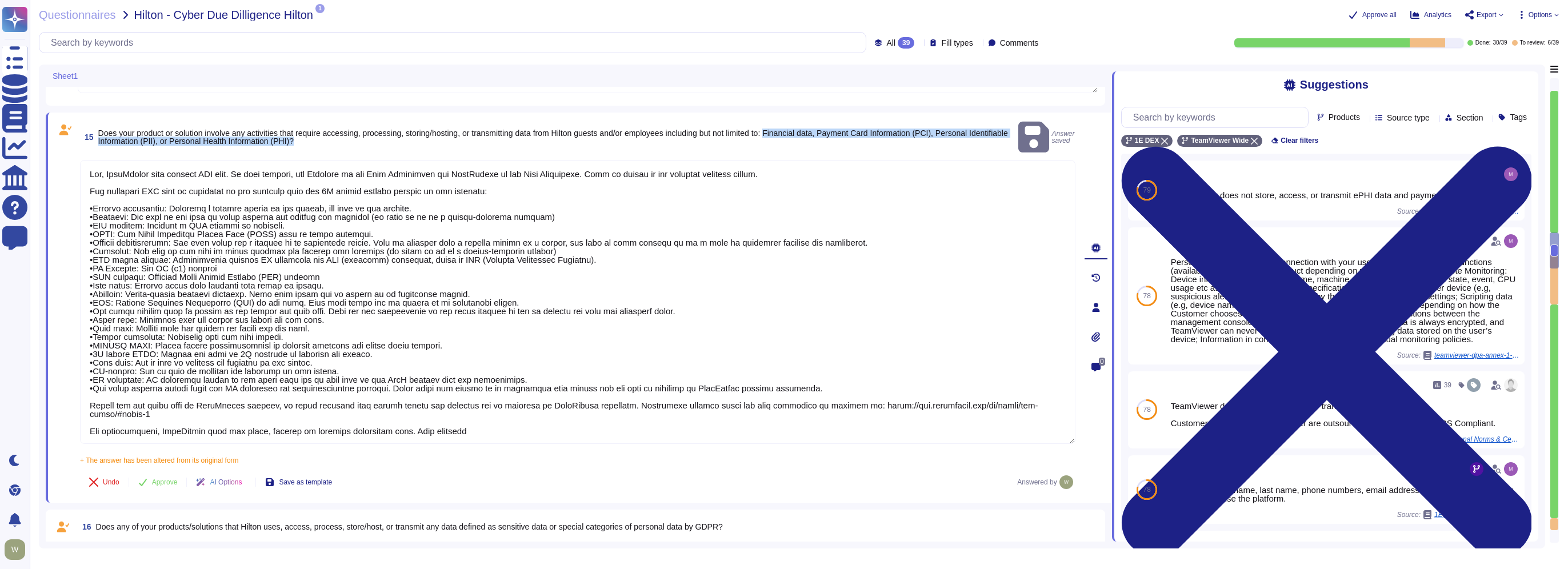
type textarea "PII collected by the platform for use by customers within the platform is as fo…"
copy span "Financial data, Payment Card Information (PCI), Personal Identifiable Informati…"
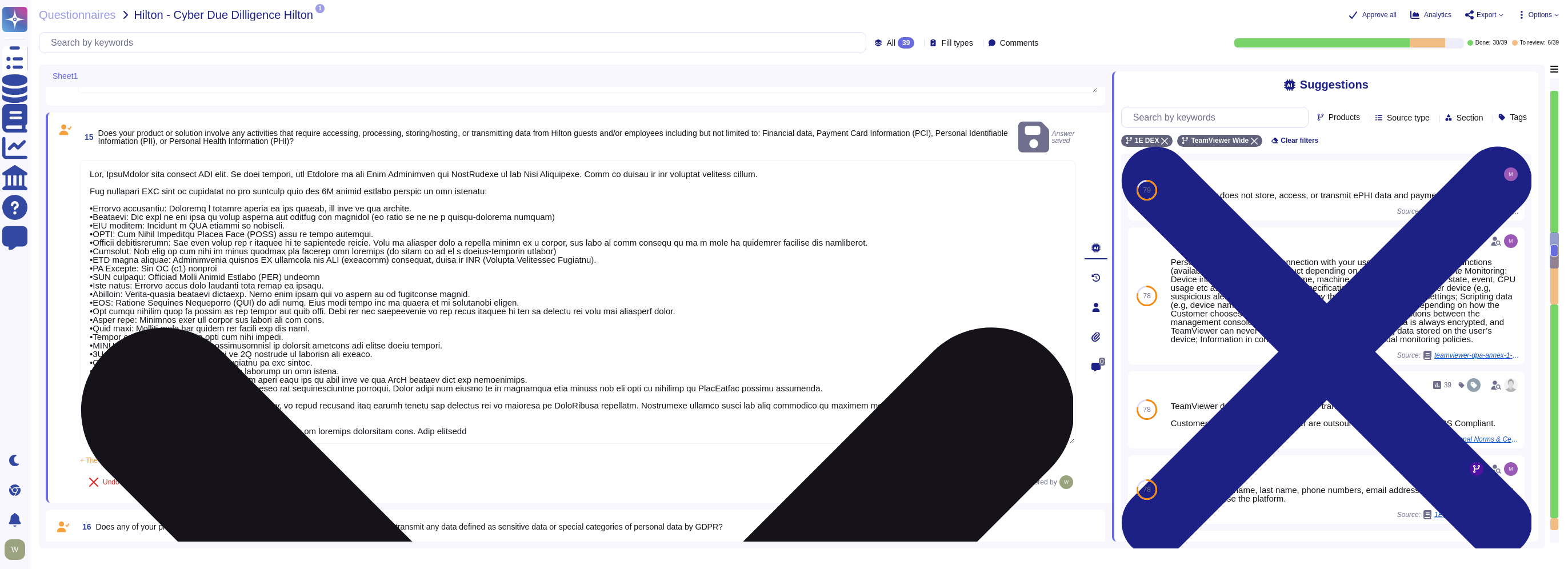
click at [464, 420] on textarea at bounding box center [577, 302] width 996 height 284
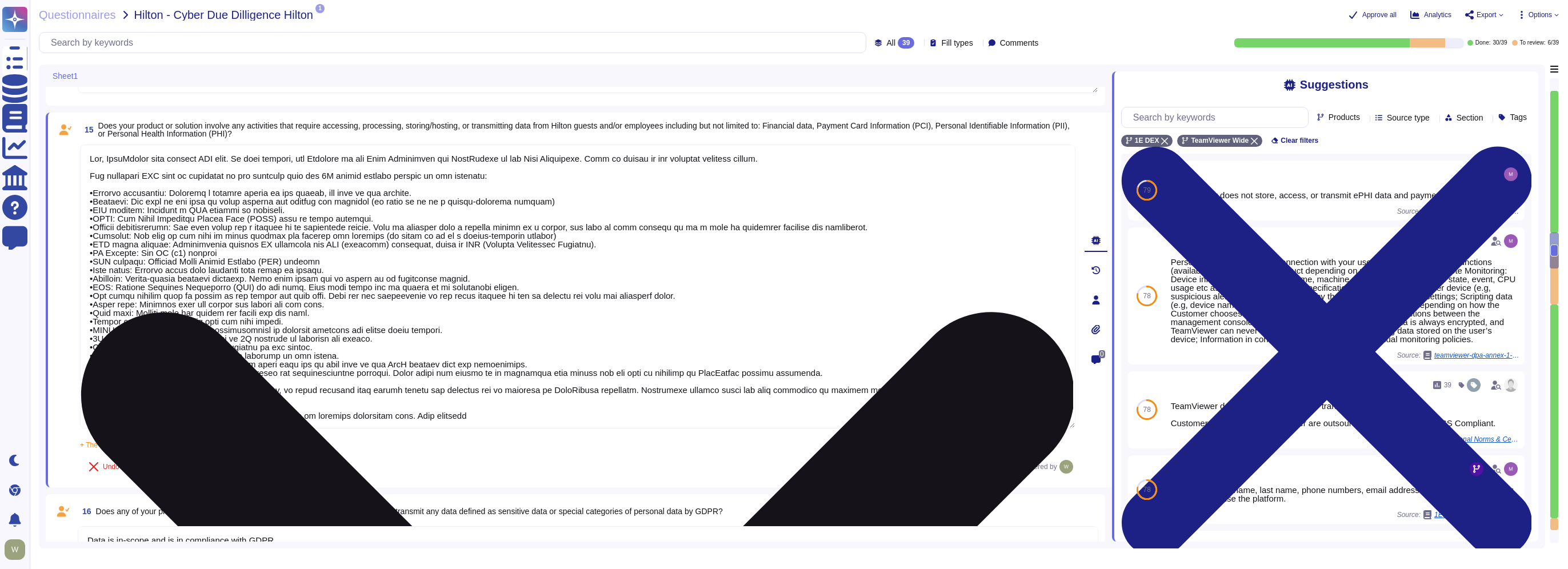
paste textarea "Financial data, Payment Card Information (PCI), Personal Identifiable Informati…"
drag, startPoint x: 628, startPoint y: 416, endPoint x: 773, endPoint y: 417, distance: 145.0
click at [773, 417] on textarea at bounding box center [577, 287] width 996 height 284
click at [805, 414] on textarea at bounding box center [577, 287] width 996 height 284
click at [394, 415] on textarea at bounding box center [577, 287] width 996 height 284
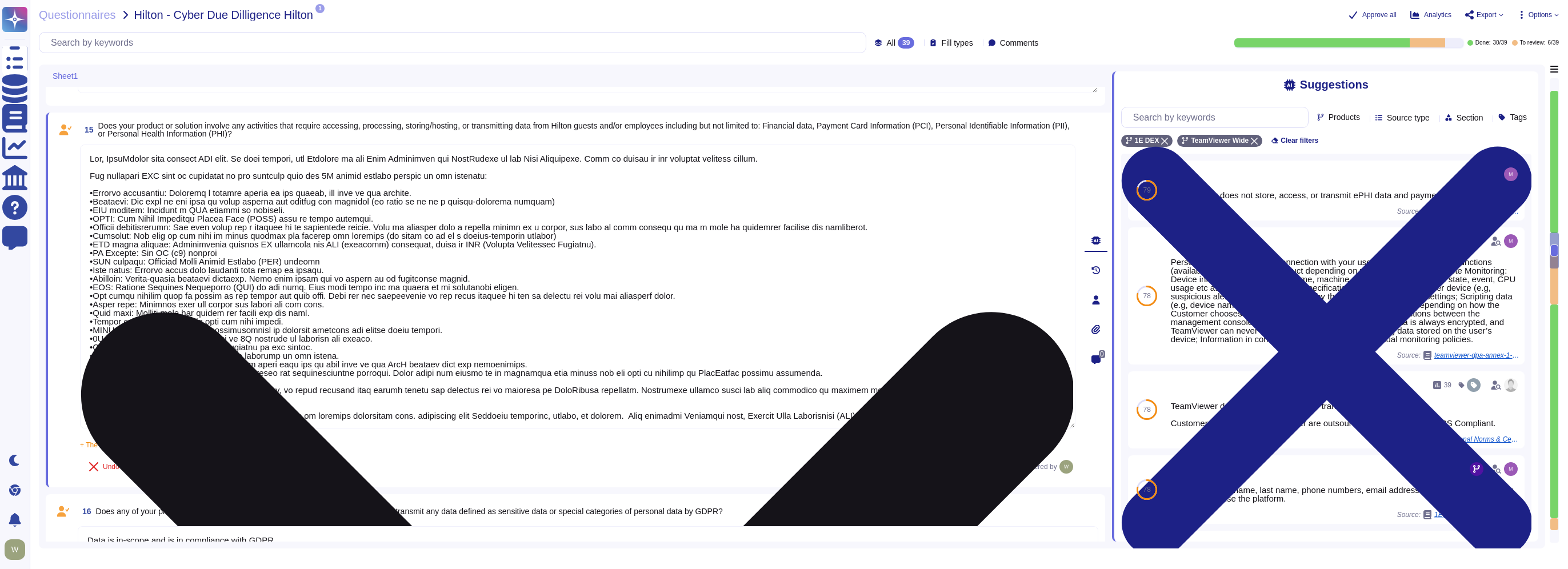
click at [454, 412] on textarea at bounding box center [577, 287] width 996 height 284
click at [398, 414] on textarea at bounding box center [577, 287] width 996 height 284
click at [457, 414] on textarea at bounding box center [577, 287] width 996 height 284
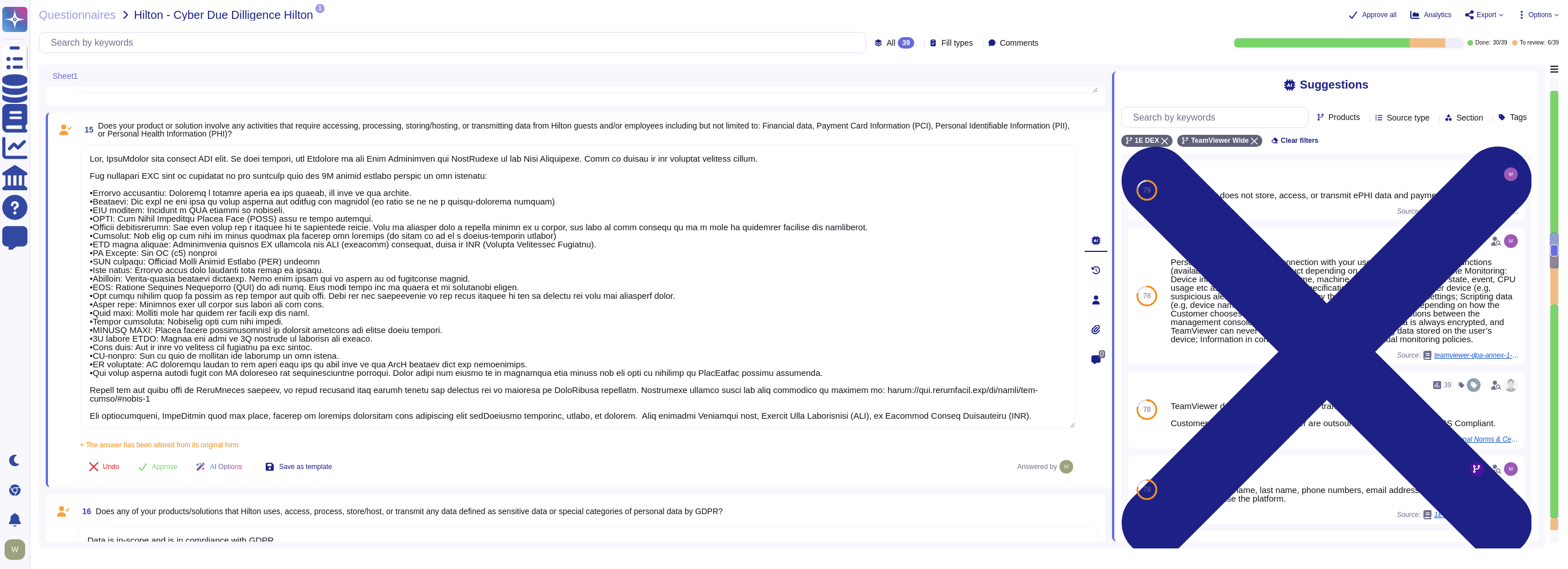
type textarea "Yes, TeamViewer will collect PII data. In this regards, the Customer is the Dat…"
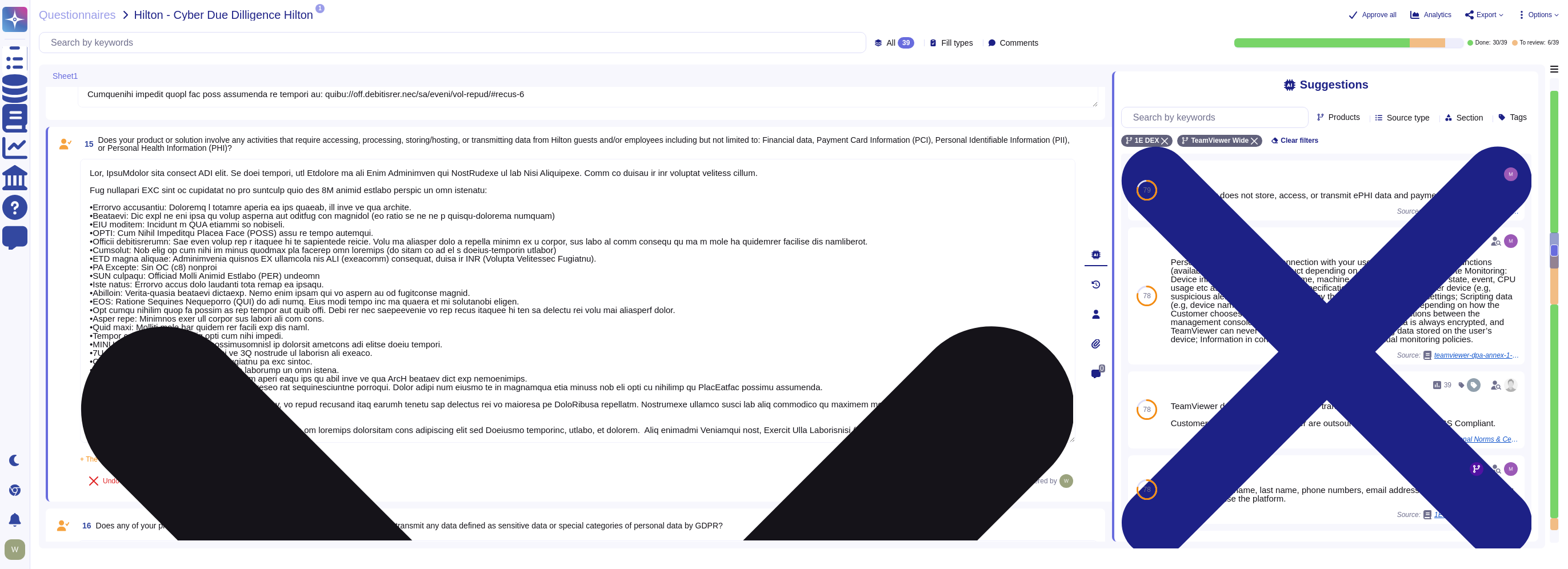
type textarea "PII collected by the platform for use by customers within the platform is as fo…"
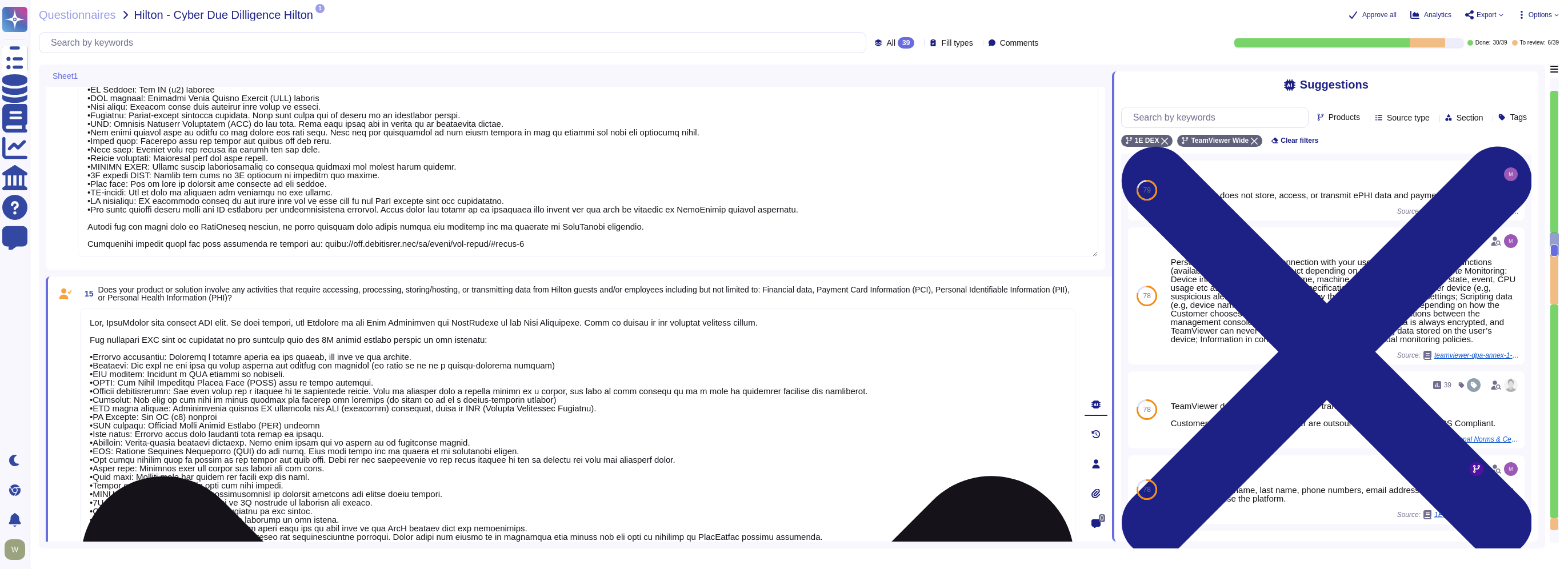
type textarea "TeamViewer owns several certifications which includes but is not limited to: • …"
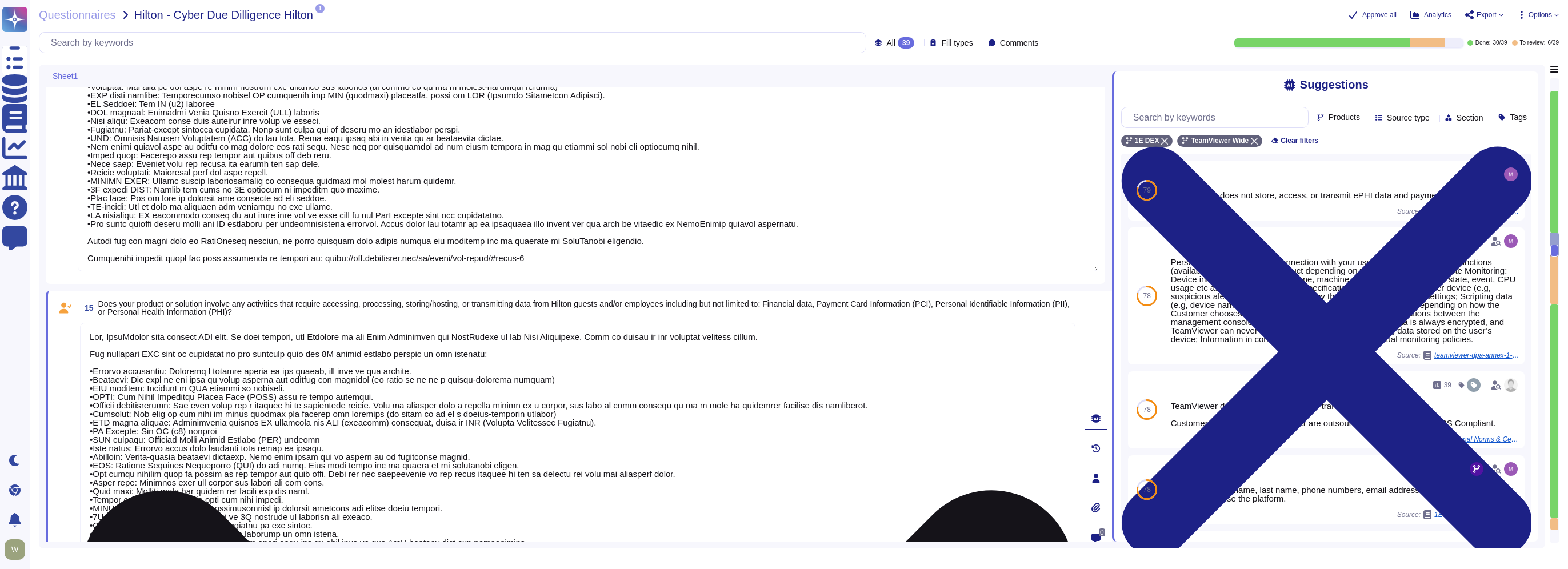
type textarea "PII collected by the platform for use by customers within the platform is as fo…"
click at [570, 337] on textarea at bounding box center [577, 465] width 996 height 284
click at [423, 352] on textarea at bounding box center [577, 465] width 996 height 284
click at [505, 352] on textarea at bounding box center [577, 465] width 996 height 284
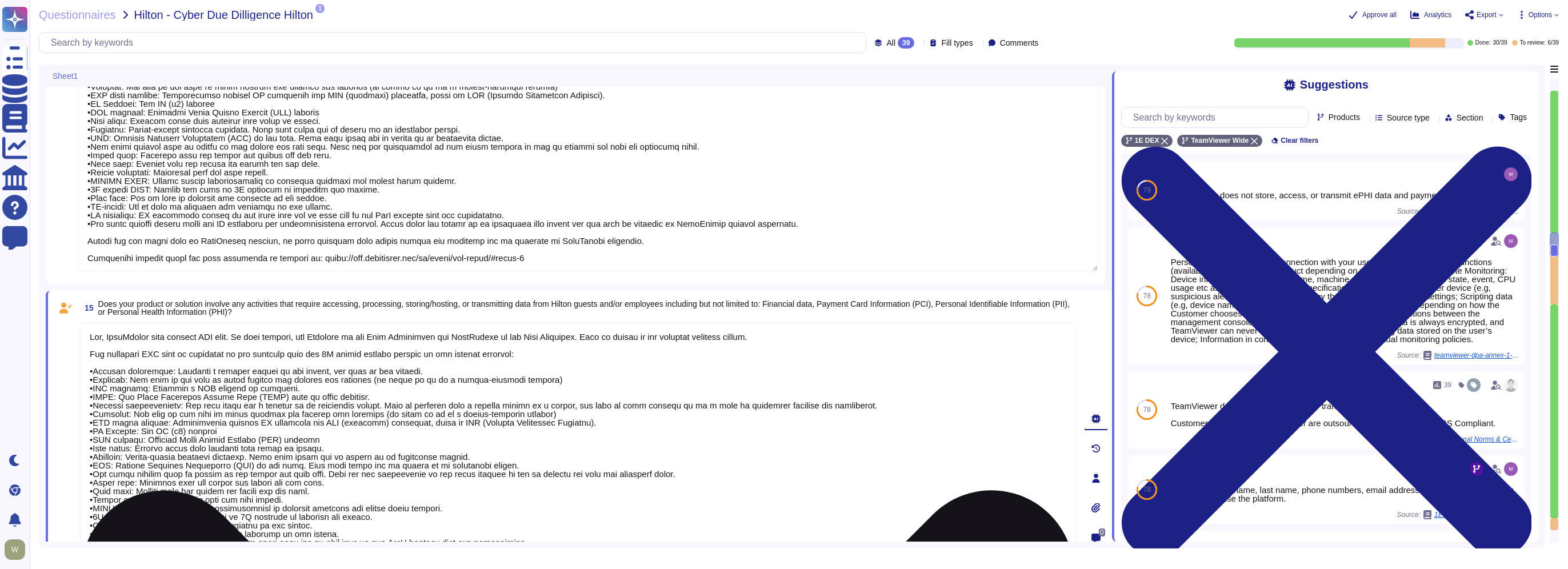
type textarea "Yes, TeamViewer will collect PII data. In this regards, the Customer is the Dat…"
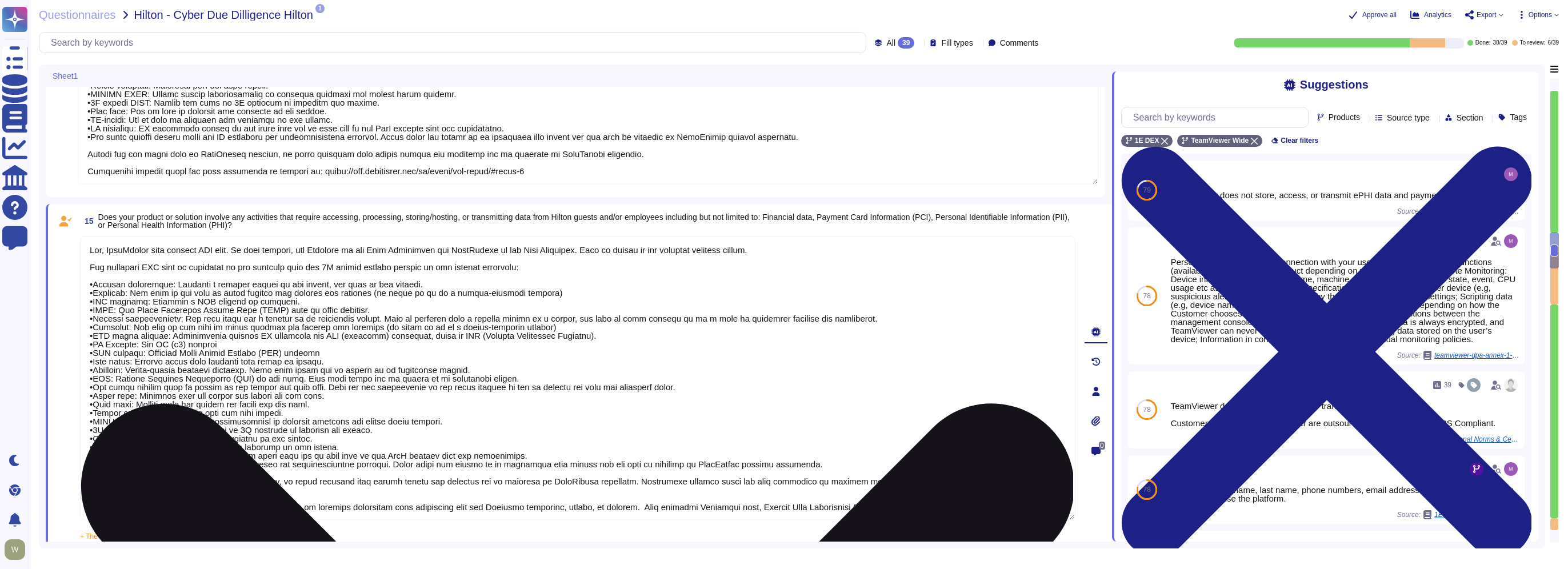
scroll to position [1835, 0]
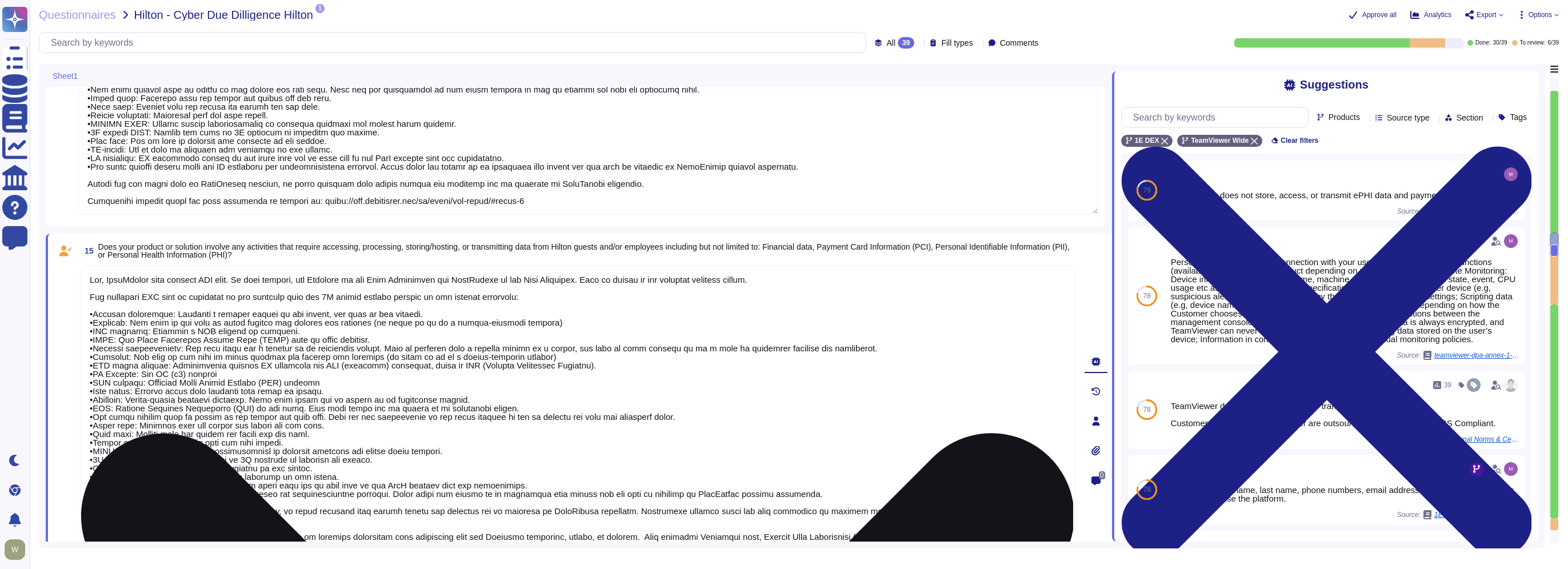
type textarea "PII collected by the platform for use by customers within the platform is as fo…"
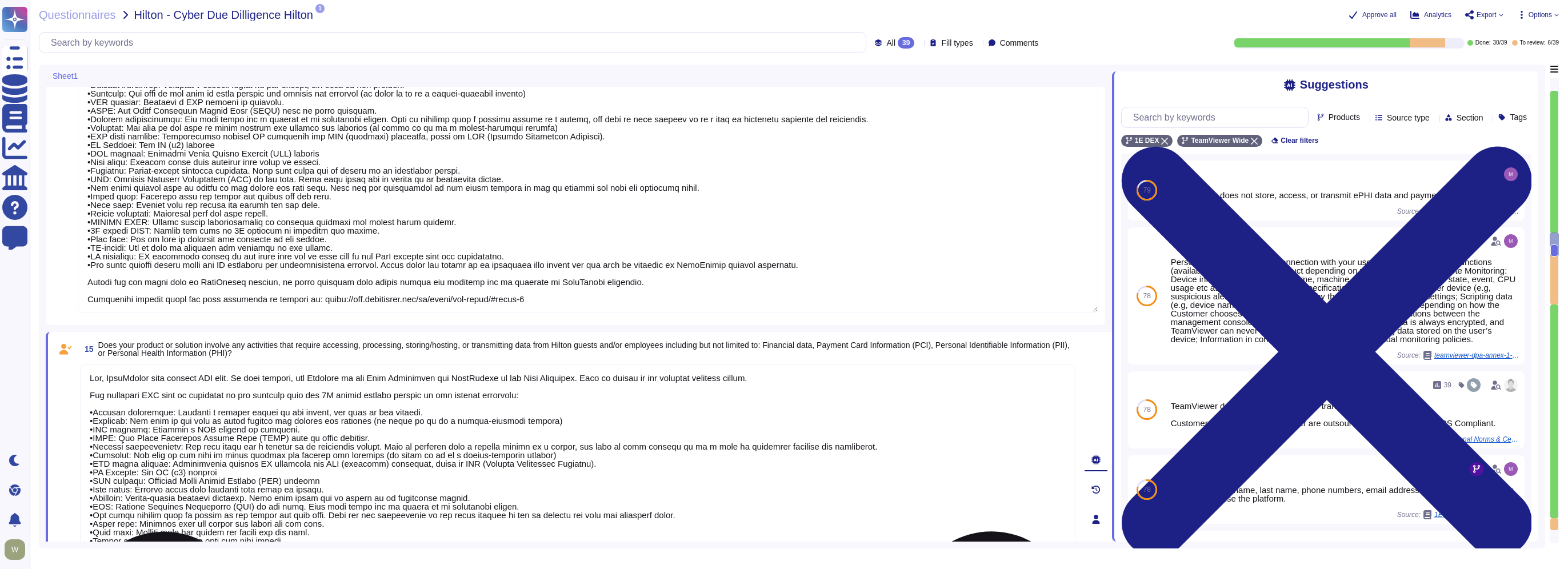
scroll to position [1721, 0]
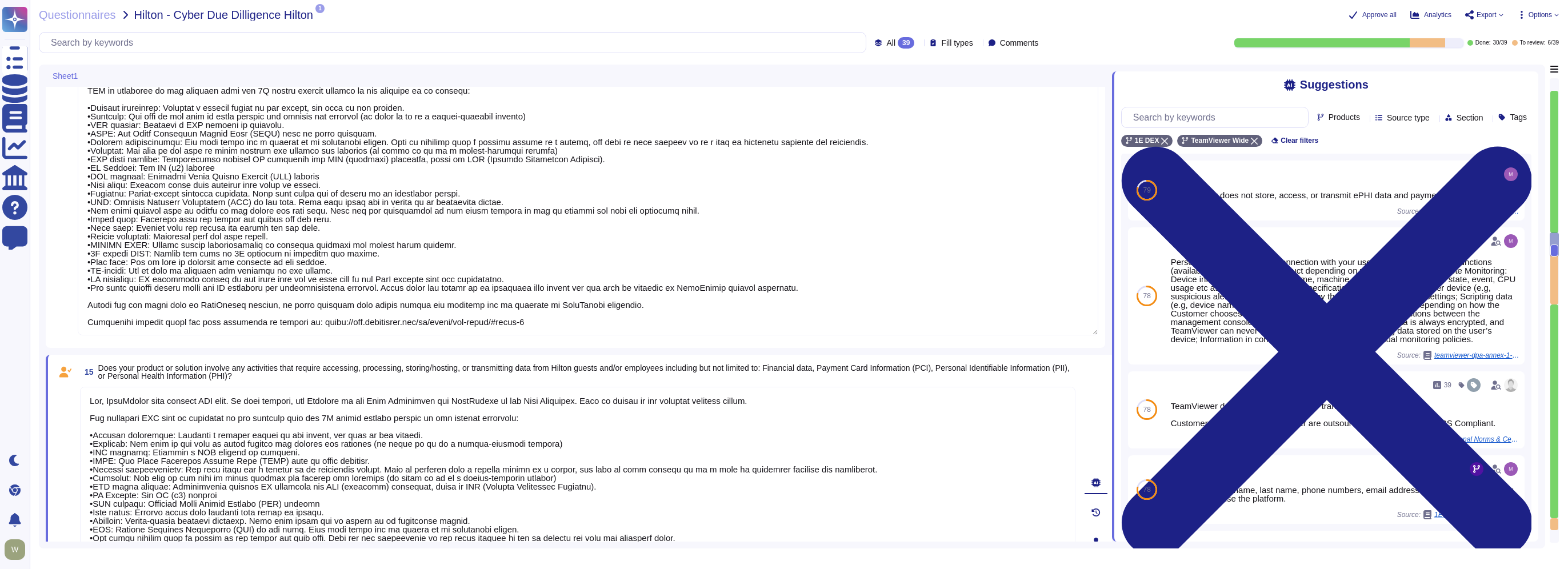
type textarea "TeamViewer leverages an external 24/7 SOC to monitor its network and spot any a…"
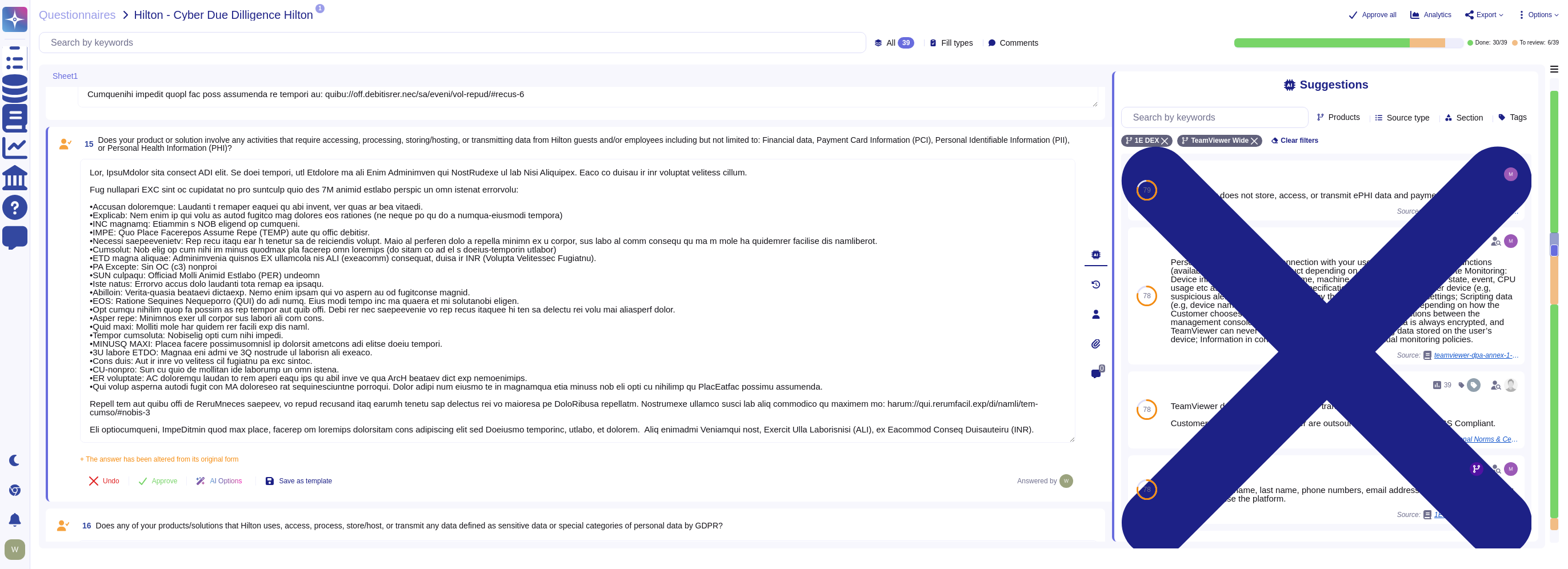
scroll to position [1949, 0]
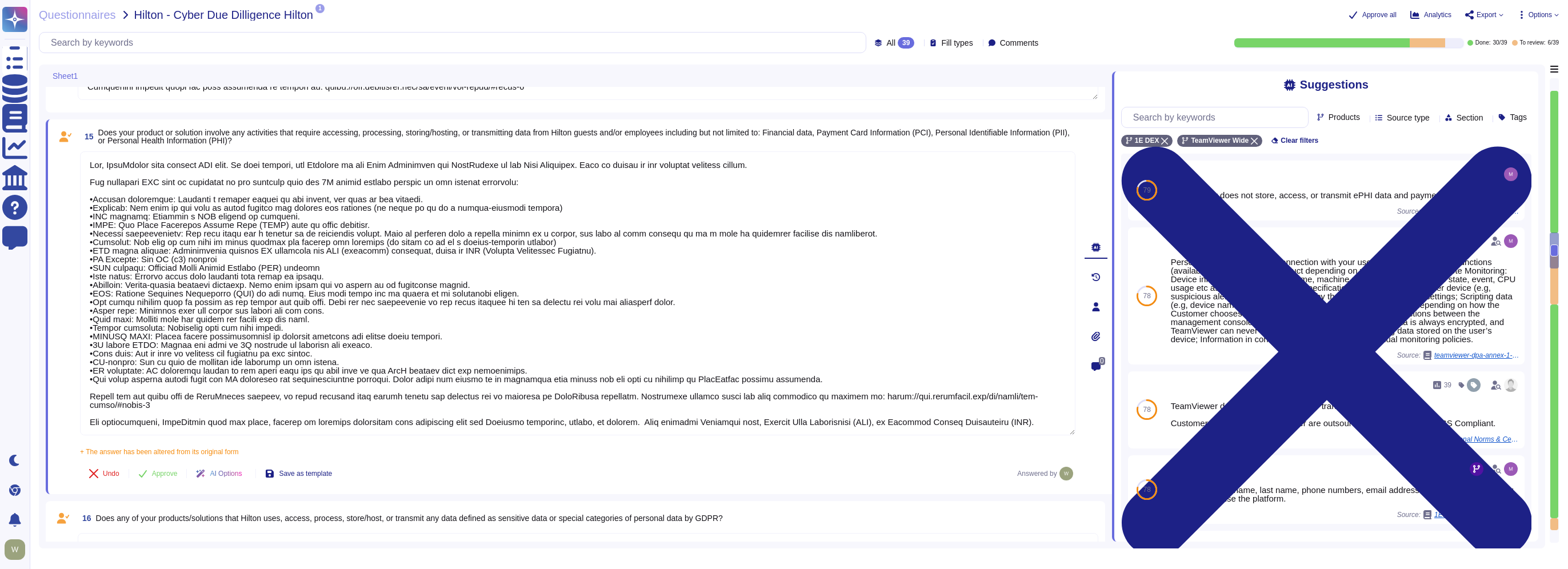
type textarea "PII collected by the platform for use by customers within the platform is as fo…"
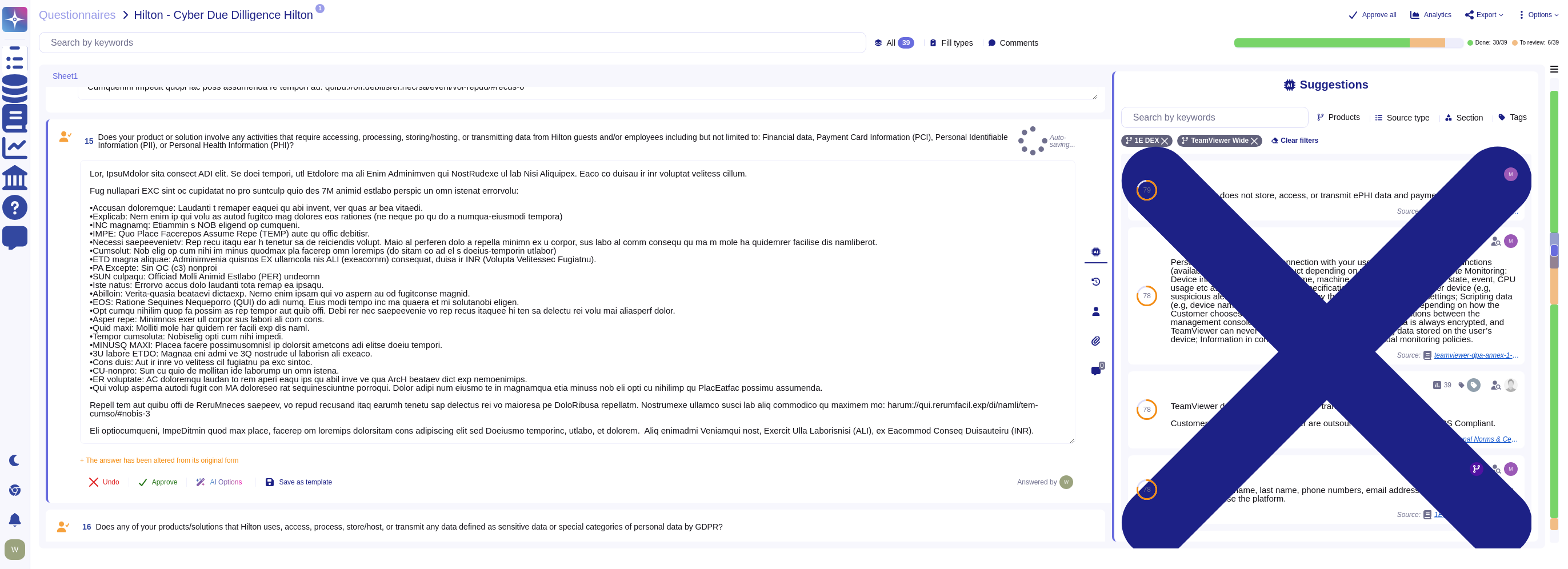
type textarea "Yes, TeamViewer will collect PII data. In this regards, the Customer is the Dat…"
click at [159, 479] on span "Approve" at bounding box center [165, 482] width 26 height 6
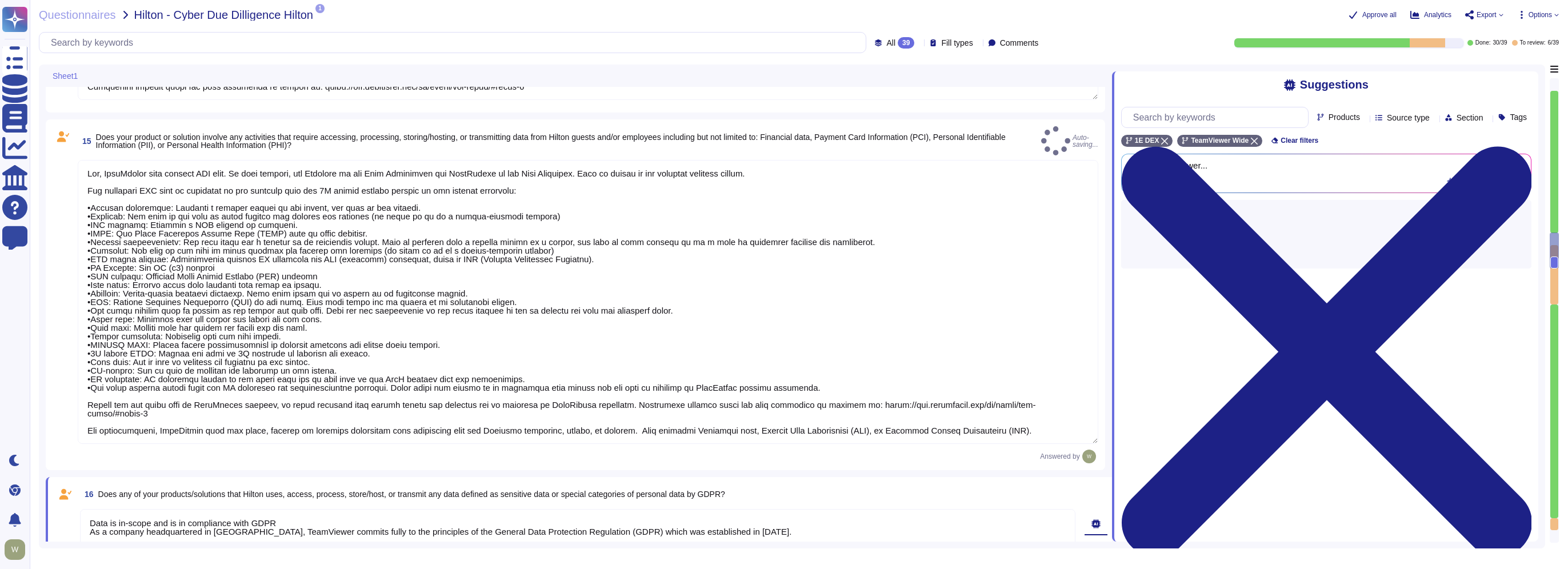
scroll to position [0, 0]
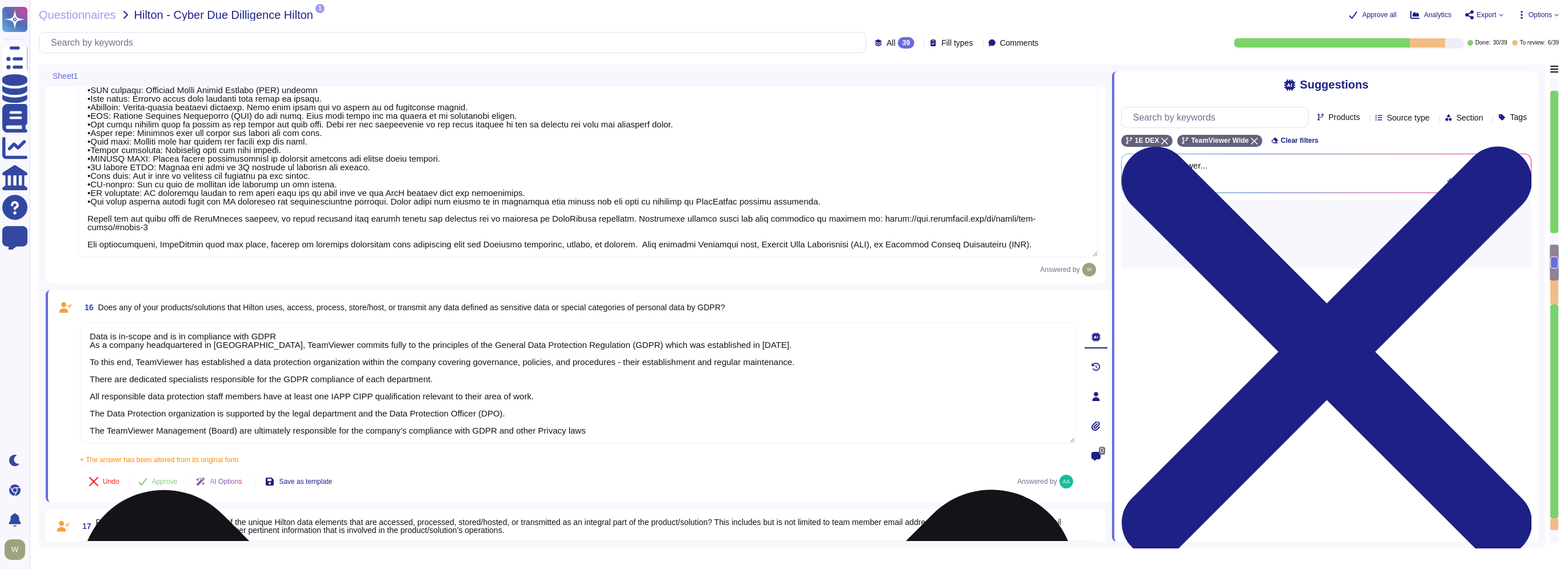
type textarea "PII collected by the platform for use by customers within the platform is as fo…"
type textarea "30k-500k data records are involved"
type textarea "Ninety days after service termination (or earlier upon request) 1E deletes all …"
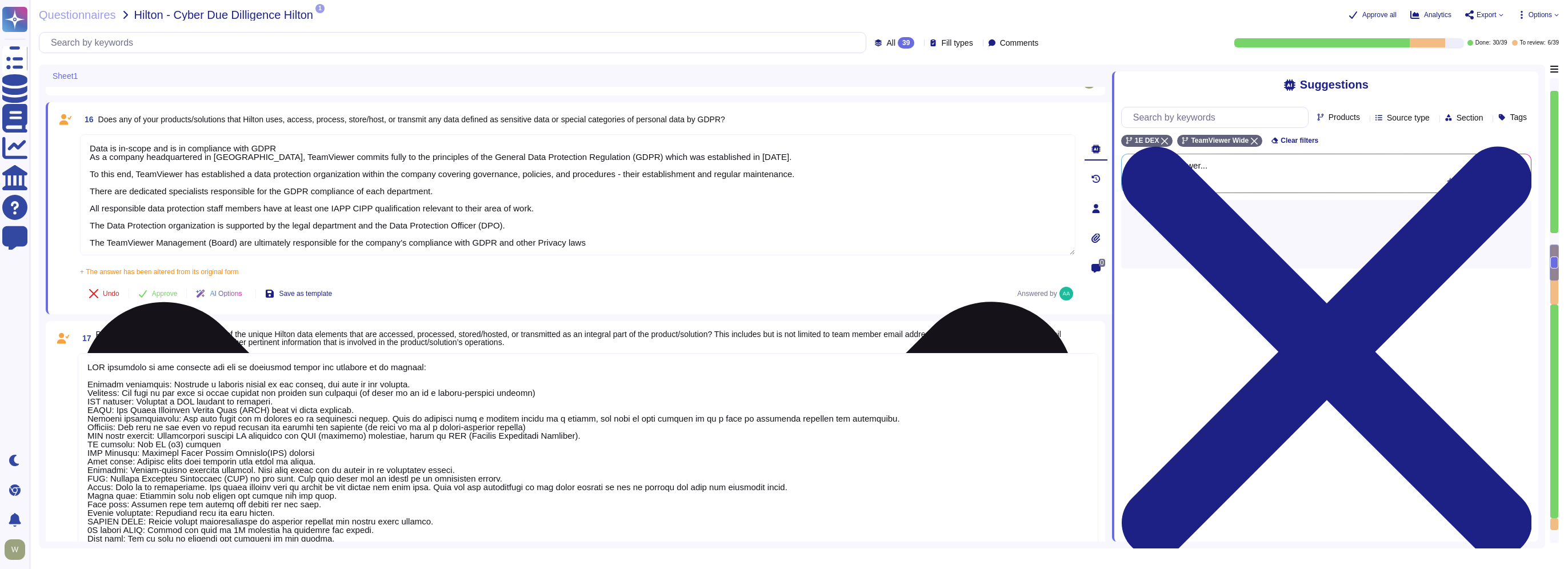
type textarea "PII collected by the platform for use by customers within the platform is as fo…"
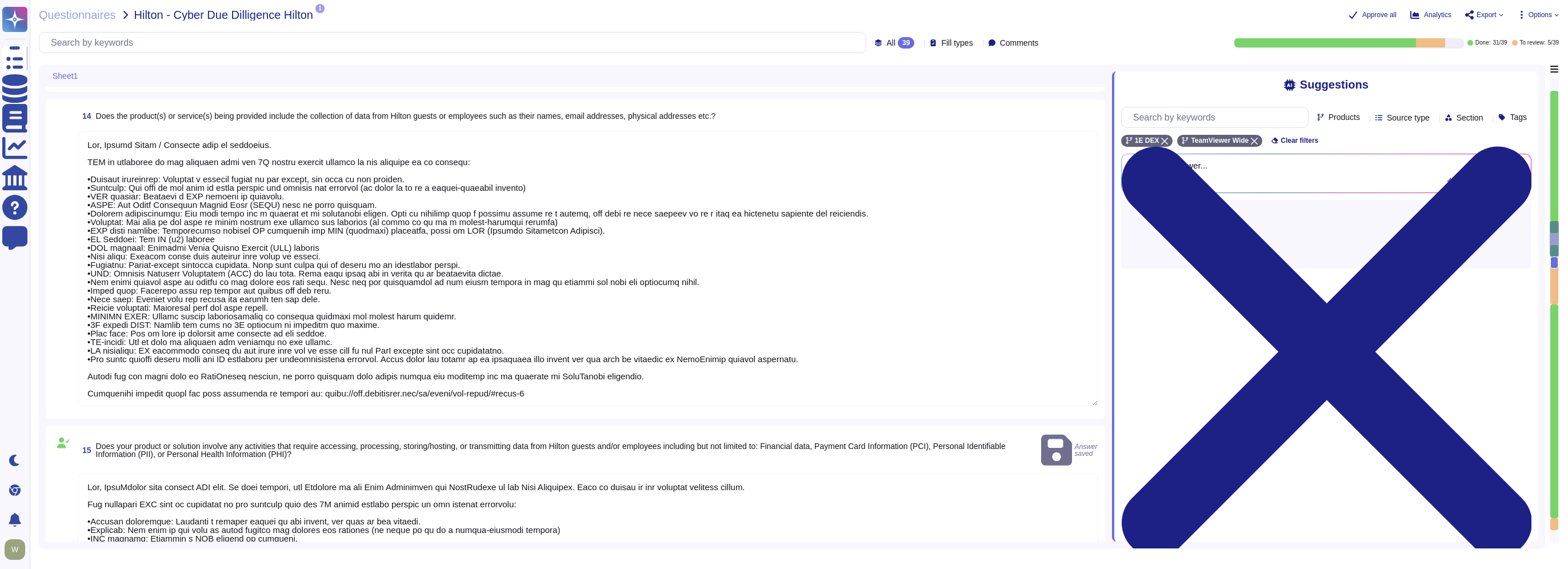
scroll to position [1625, 0]
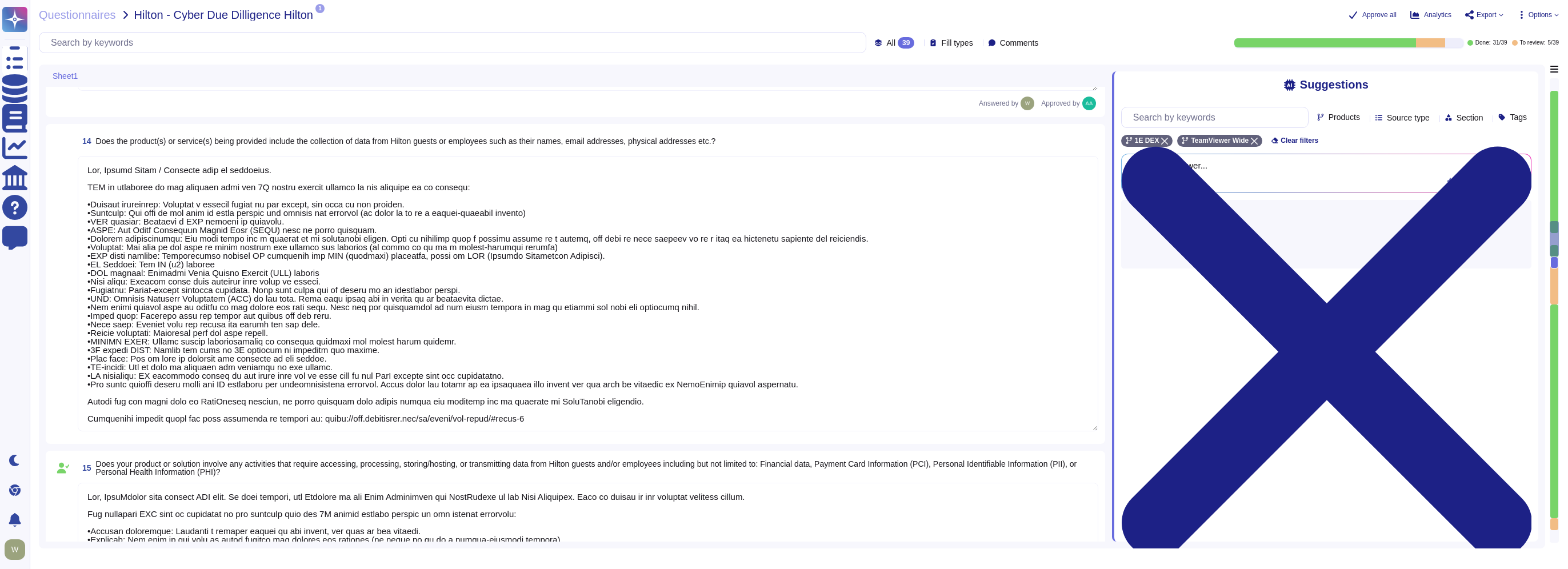
click at [197, 255] on textarea at bounding box center [588, 293] width 1021 height 275
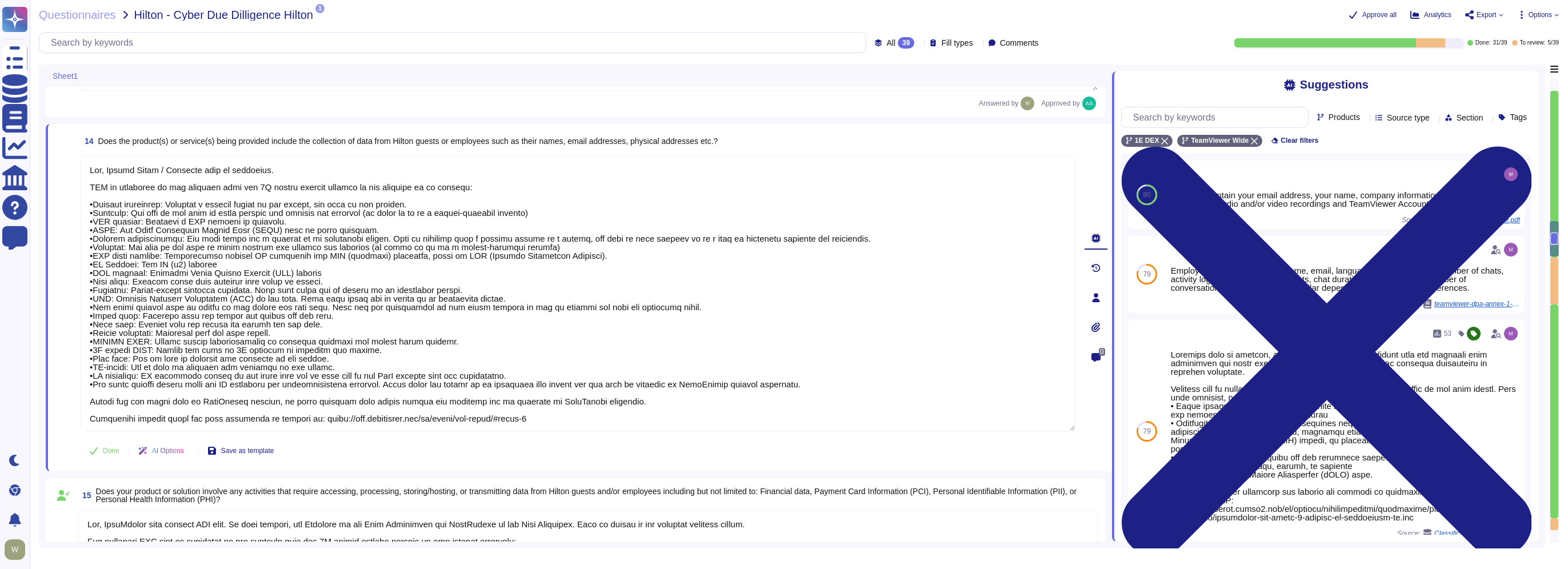
drag, startPoint x: 540, startPoint y: 418, endPoint x: 78, endPoint y: 188, distance: 516.1
click at [78, 188] on div "14 Does the product(s) or service(s) being provided include the collection of d…" at bounding box center [565, 297] width 1021 height 333
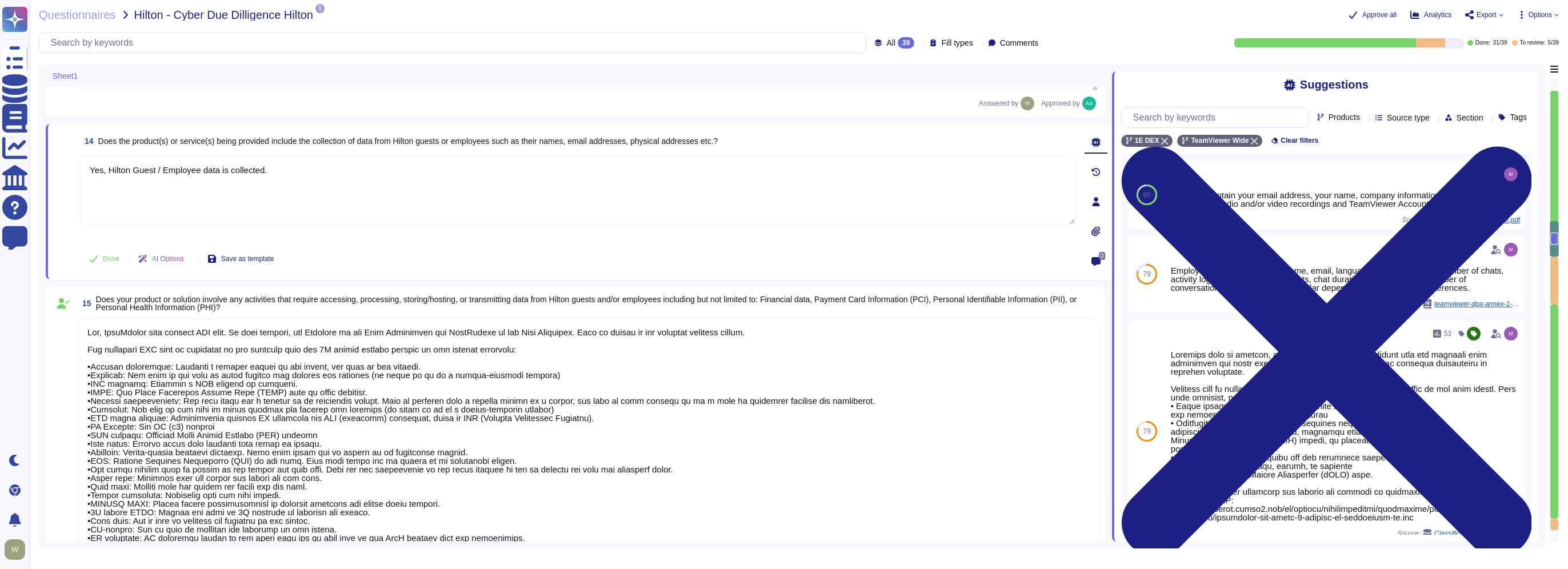
click at [306, 167] on textarea "Yes, Hilton Guest / Employee data is collected." at bounding box center [577, 190] width 996 height 69
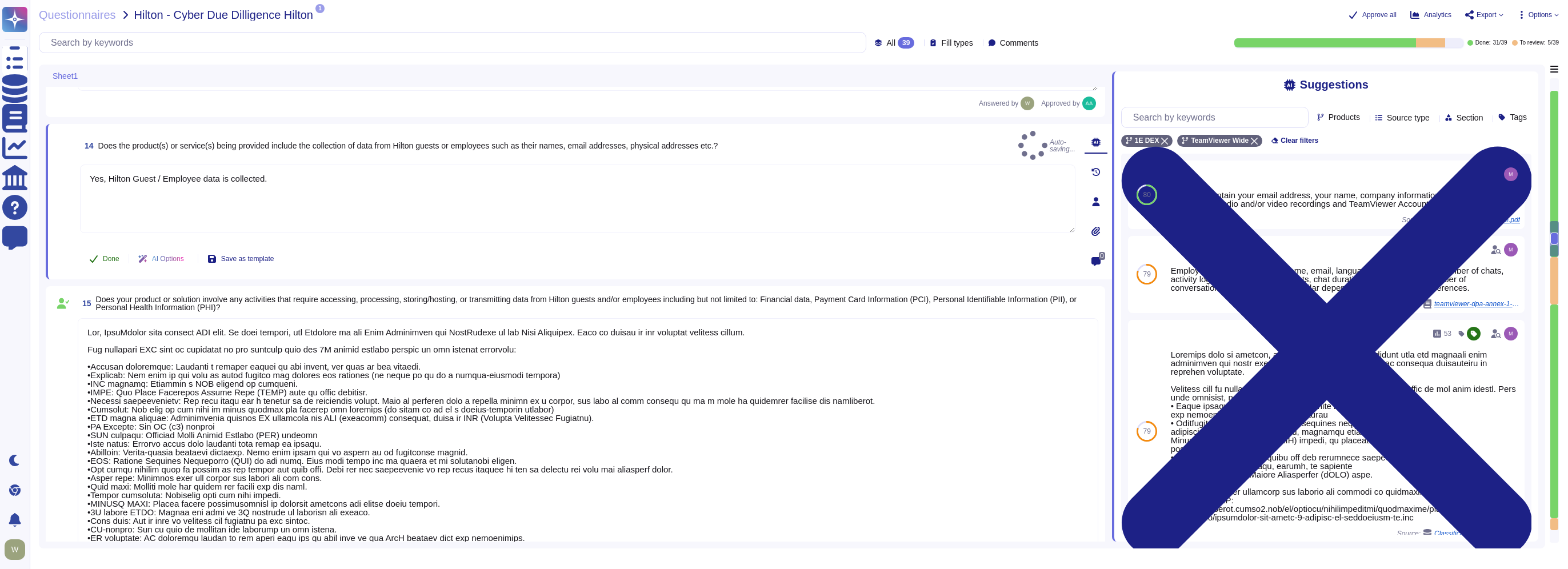
click at [105, 257] on span "Done" at bounding box center [111, 258] width 17 height 6
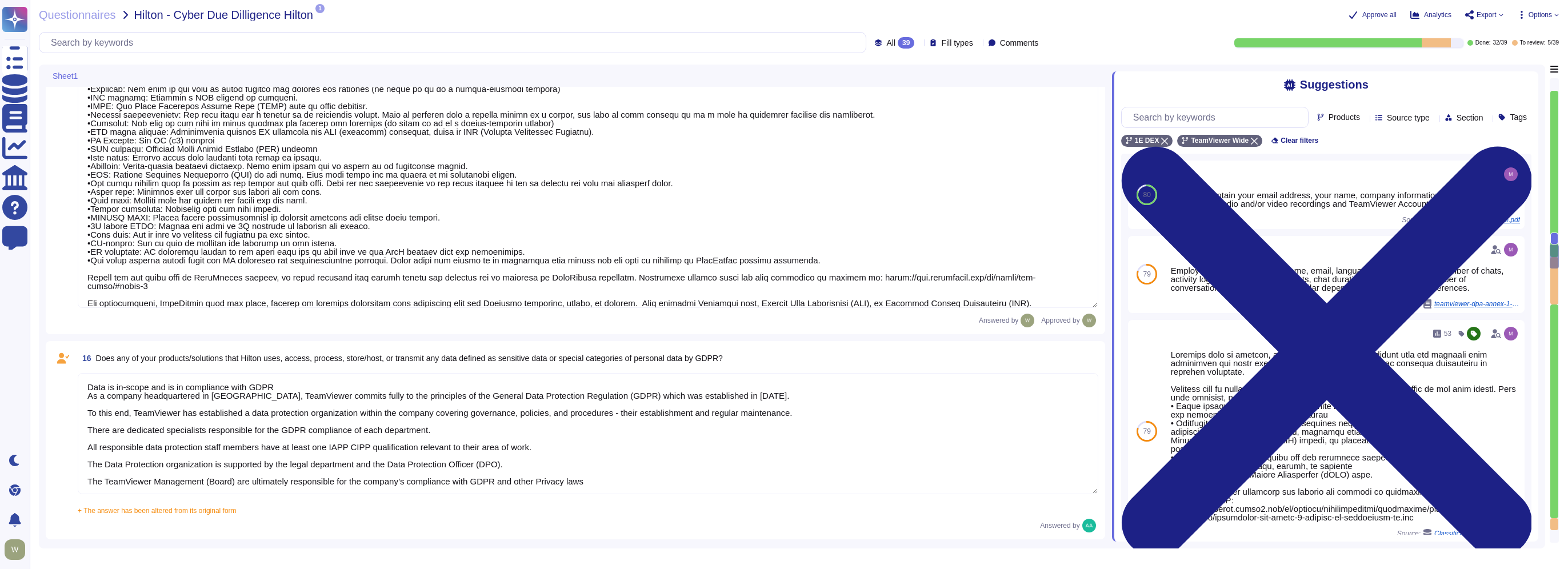
scroll to position [1, 0]
click at [271, 387] on textarea "Data is in-scope and is in compliance with GDPR As a company headquartered in G…" at bounding box center [588, 433] width 1021 height 121
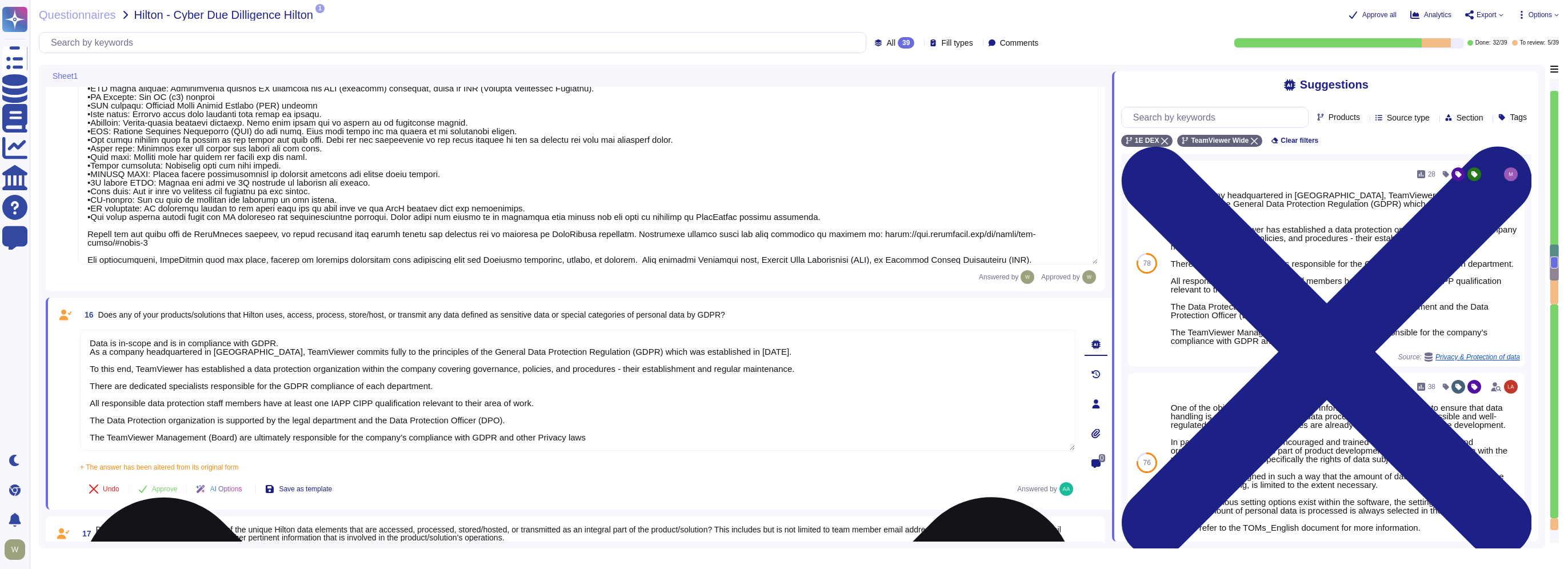
click at [91, 353] on textarea "Data is in-scope and is in compliance with GDPR. As a company headquartered in …" at bounding box center [577, 390] width 996 height 121
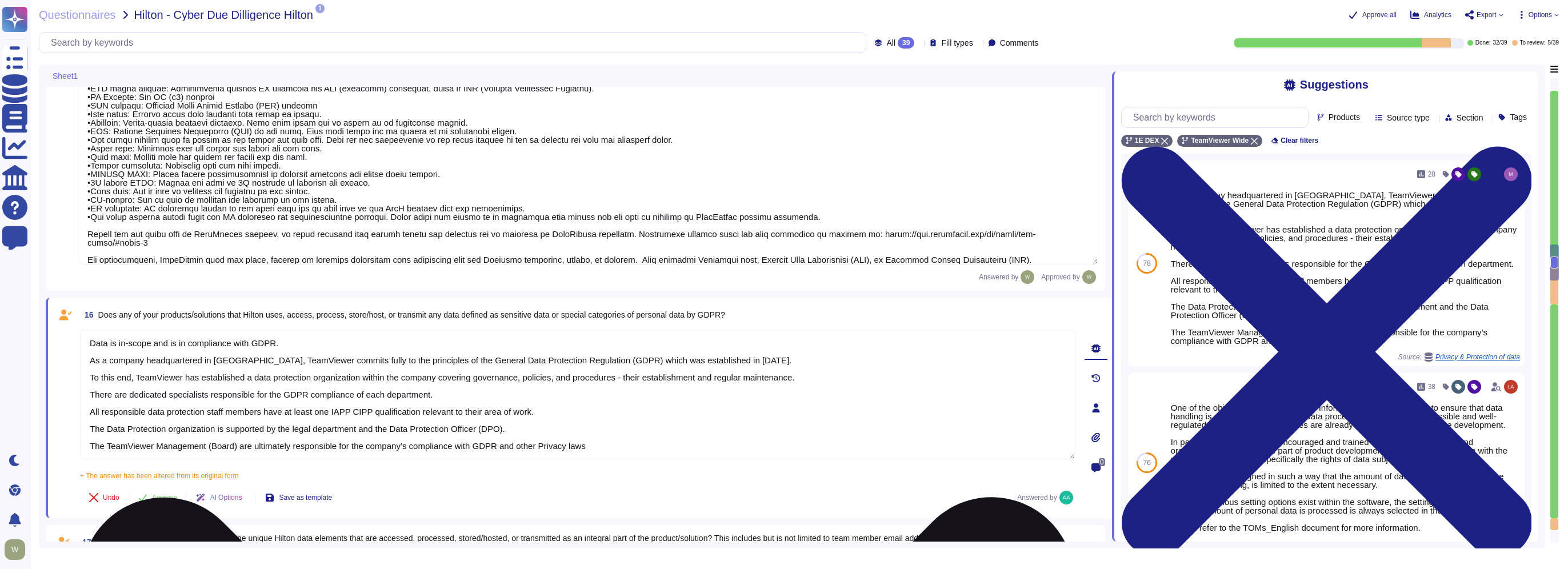
drag, startPoint x: 441, startPoint y: 361, endPoint x: 602, endPoint y: 360, distance: 161.0
click at [602, 360] on textarea "Data is in-scope and is in compliance with GDPR. As a company headquartered in …" at bounding box center [577, 394] width 996 height 130
click at [279, 341] on textarea "Data is in-scope and is in compliance with GDPR. As a company headquartered in …" at bounding box center [577, 394] width 996 height 130
paste textarea "General Data Protection Regulation (GDPR)"
click at [253, 343] on textarea "Data is in-scope and is in compliance with General Data Protection Regulation (…" at bounding box center [577, 394] width 996 height 130
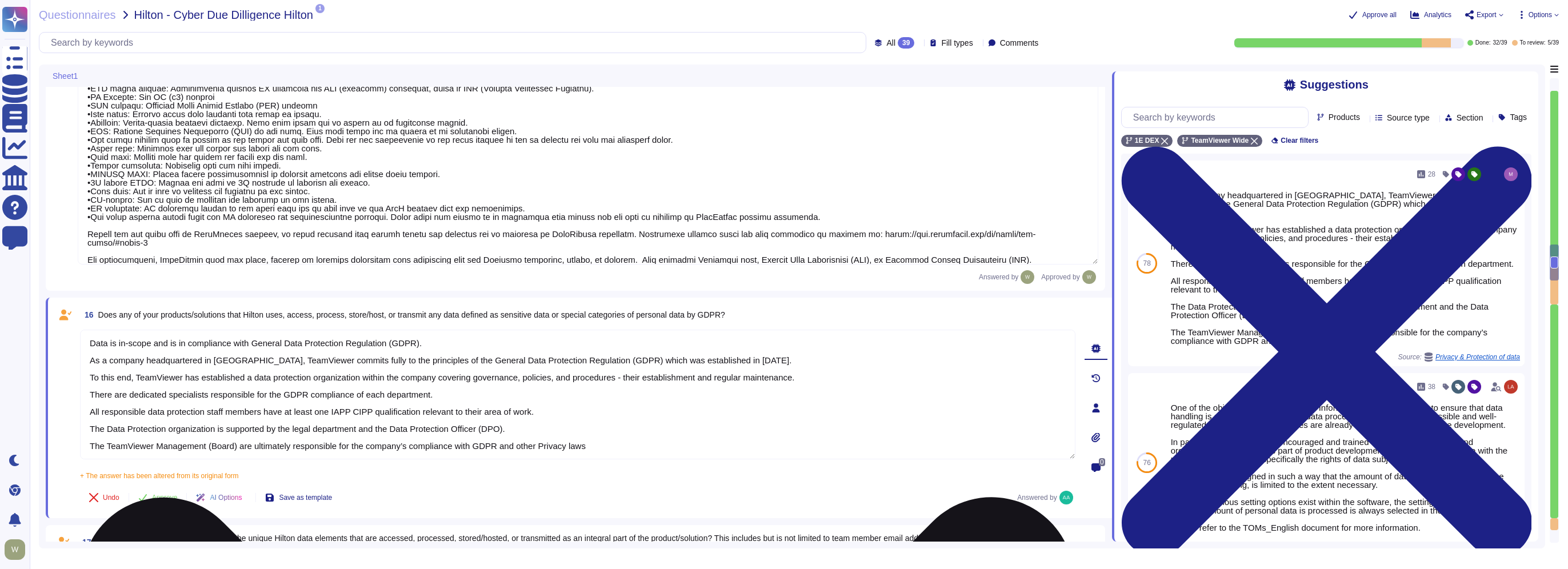
drag, startPoint x: 440, startPoint y: 357, endPoint x: 578, endPoint y: 358, distance: 138.0
click at [578, 358] on textarea "Data is in-scope and is in compliance with General Data Protection Regulation (…" at bounding box center [577, 394] width 996 height 130
click at [465, 360] on textarea "Data is in-scope and is in compliance with General Data Protection Regulation (…" at bounding box center [577, 394] width 996 height 130
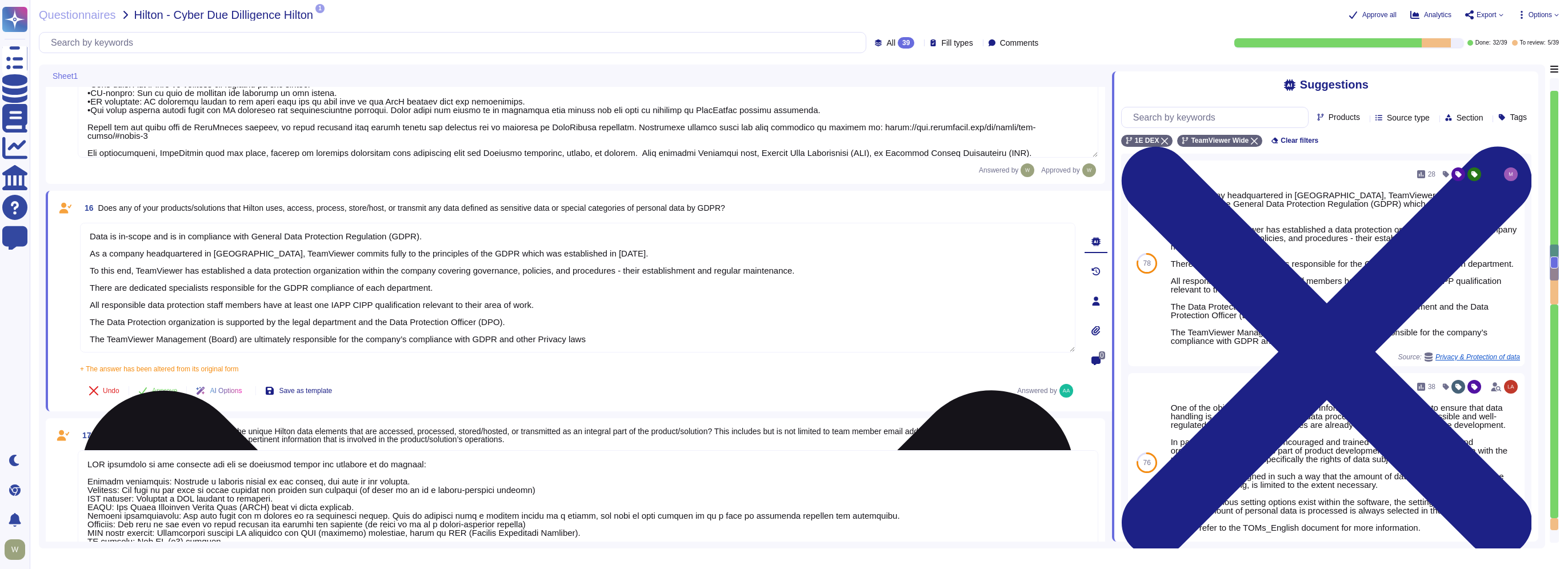
scroll to position [2025, 0]
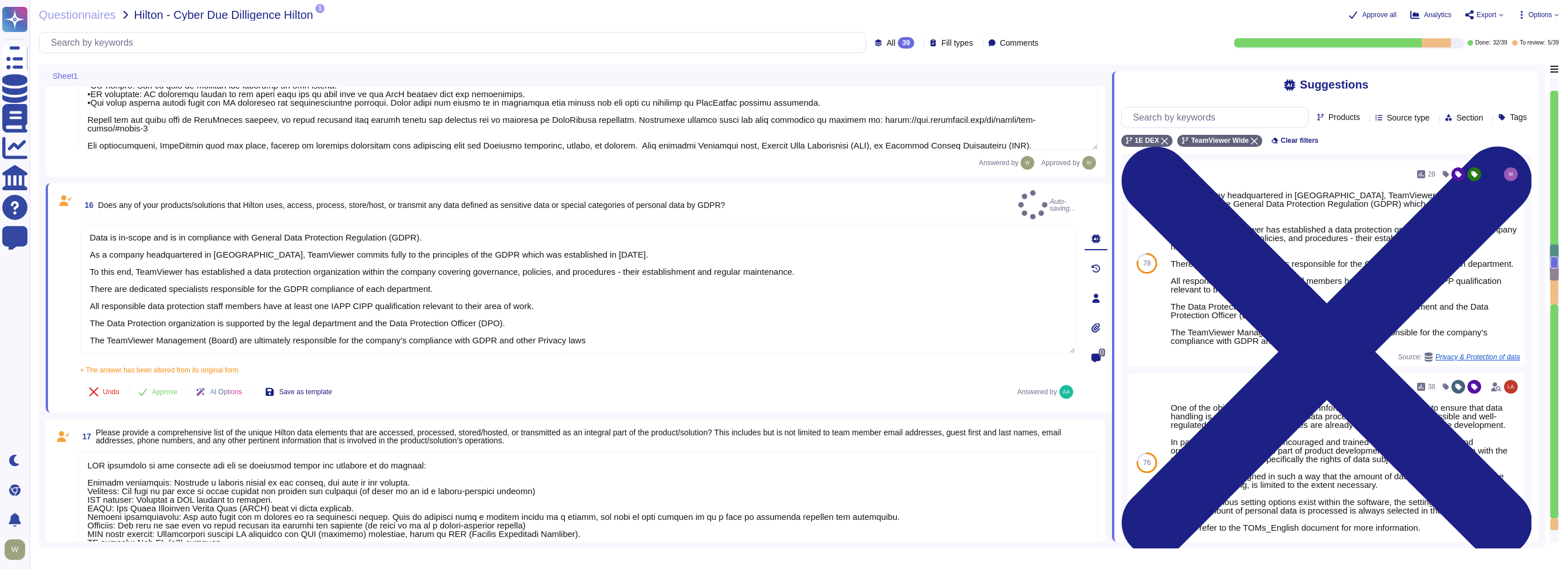
click at [246, 393] on icon at bounding box center [246, 393] width 0 height 0
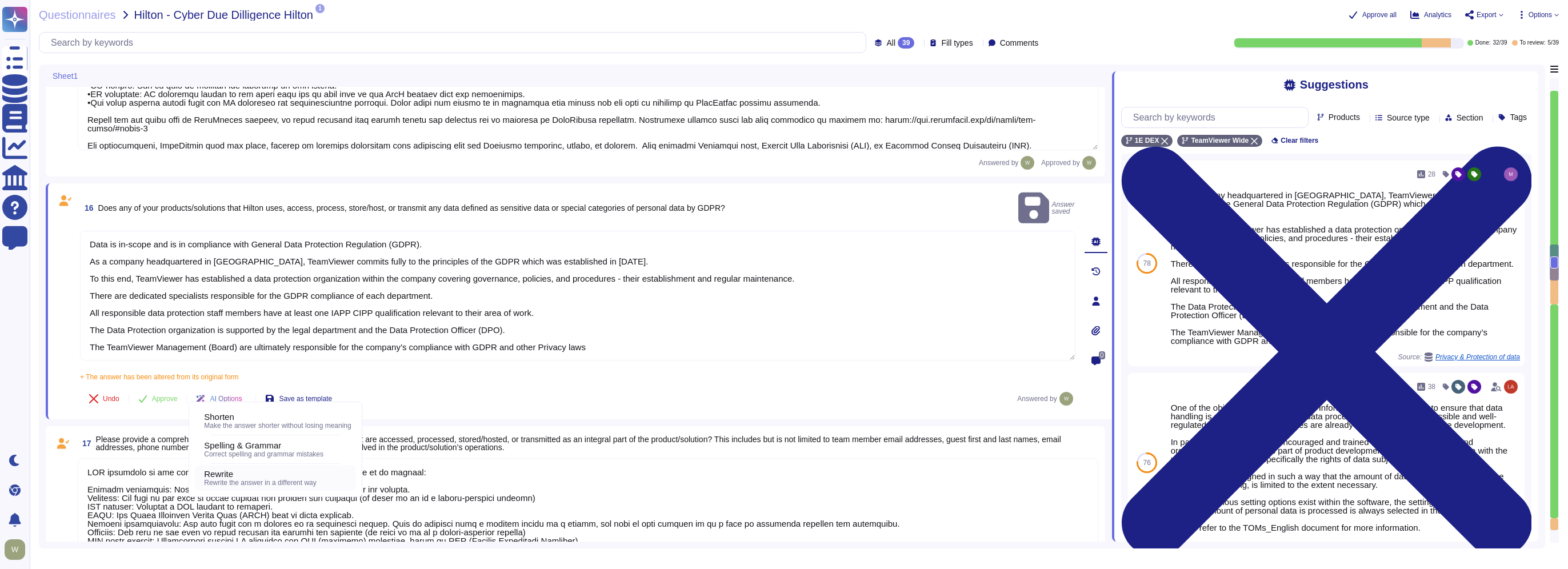
click at [228, 478] on span "Rewrite" at bounding box center [219, 474] width 29 height 10
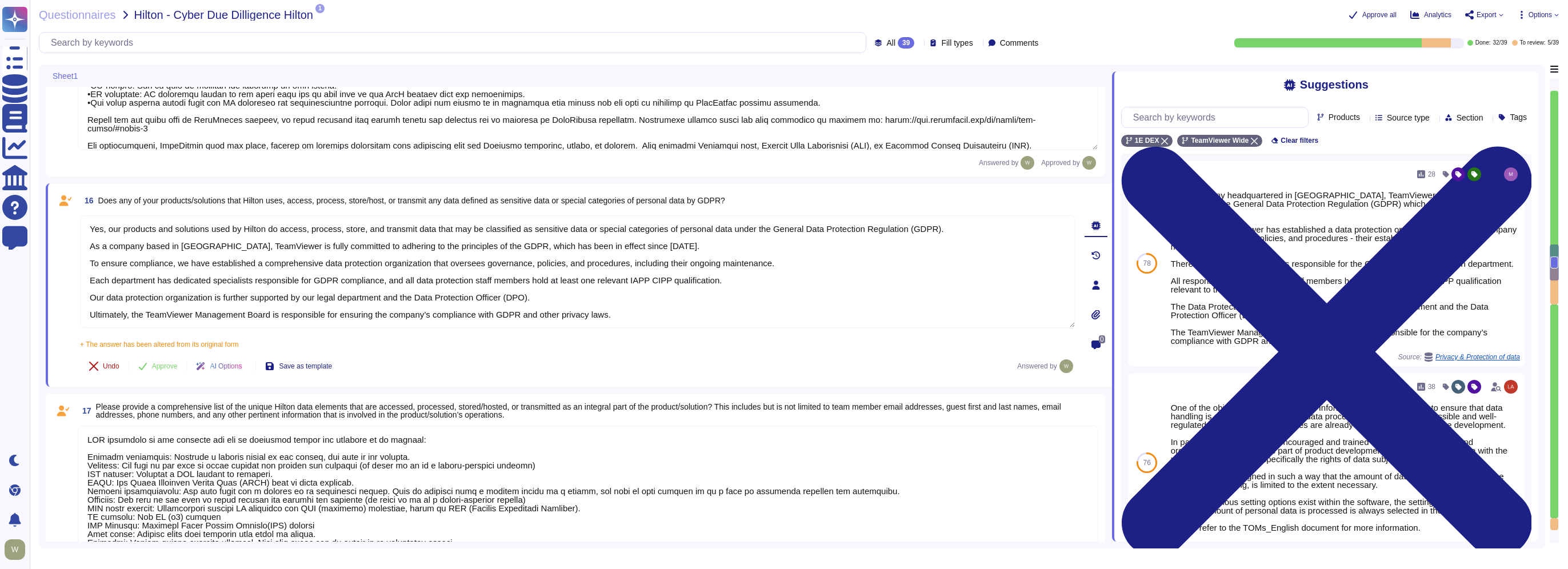
click at [103, 366] on button "Undo" at bounding box center [104, 366] width 48 height 23
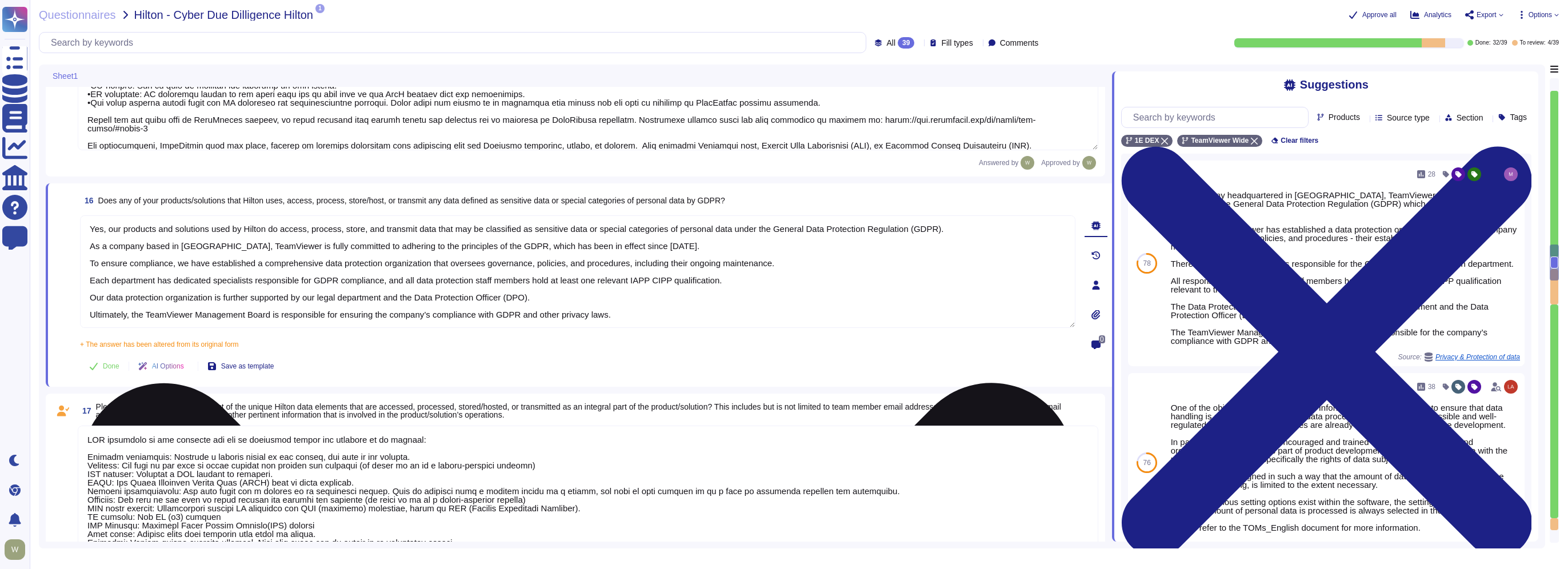
scroll to position [0, 0]
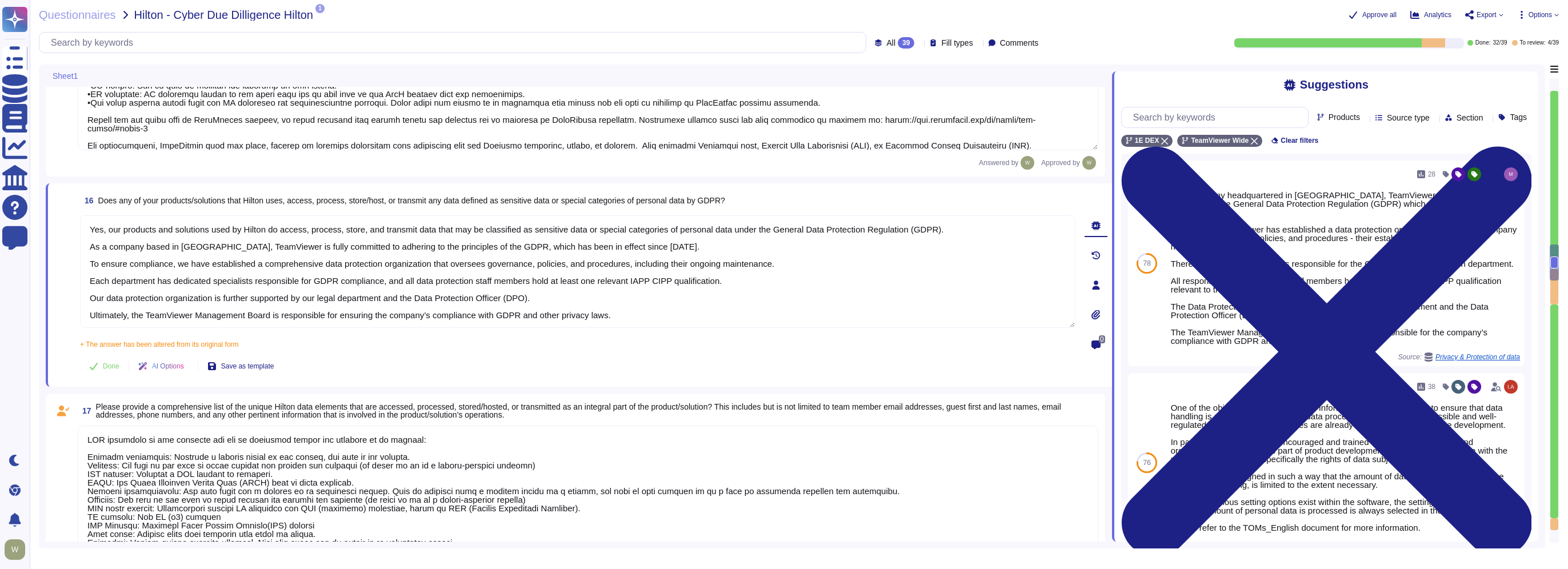
click at [189, 367] on icon at bounding box center [189, 367] width 0 height 0
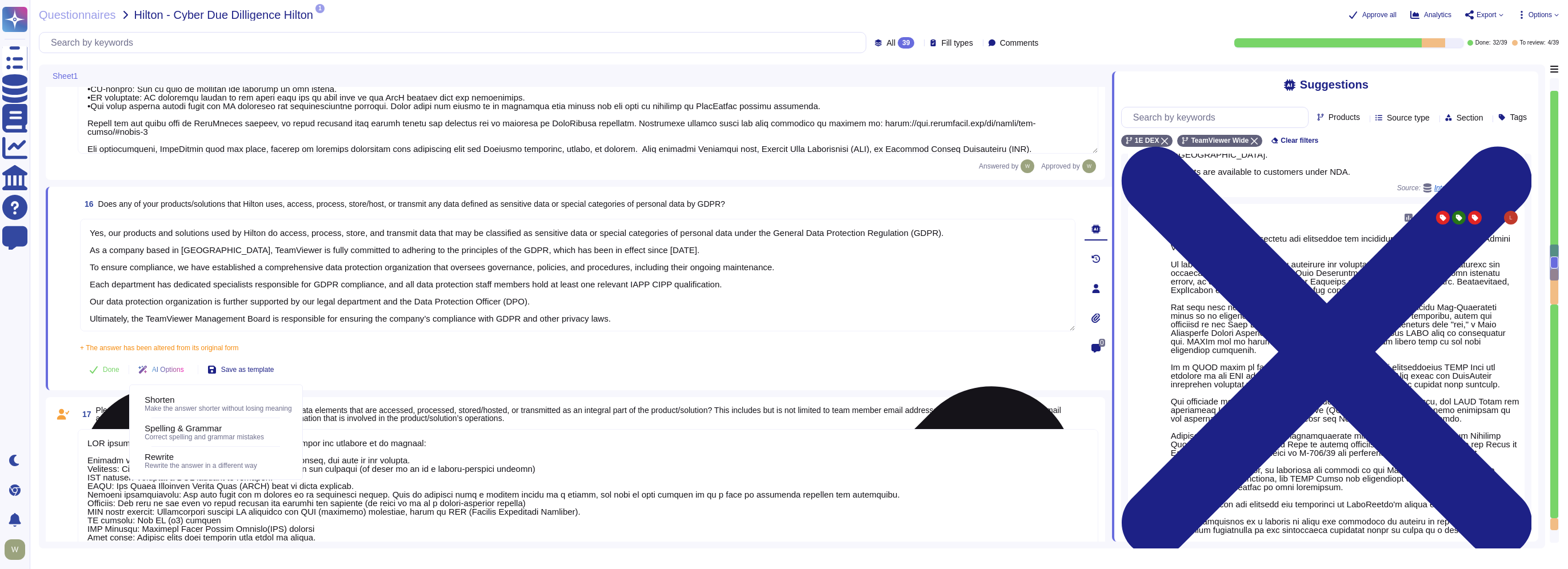
scroll to position [2025, 0]
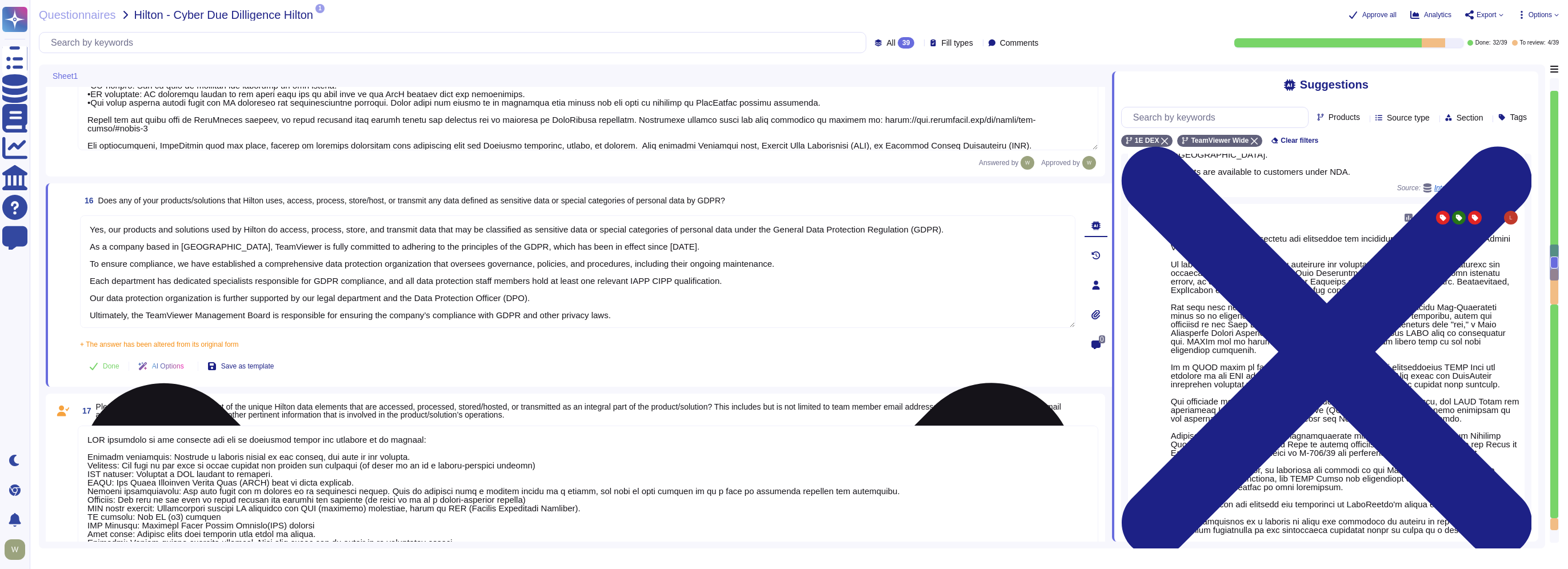
click at [545, 298] on textarea "Yes, our products and solutions used by Hilton do access, process, store, and t…" at bounding box center [577, 271] width 996 height 112
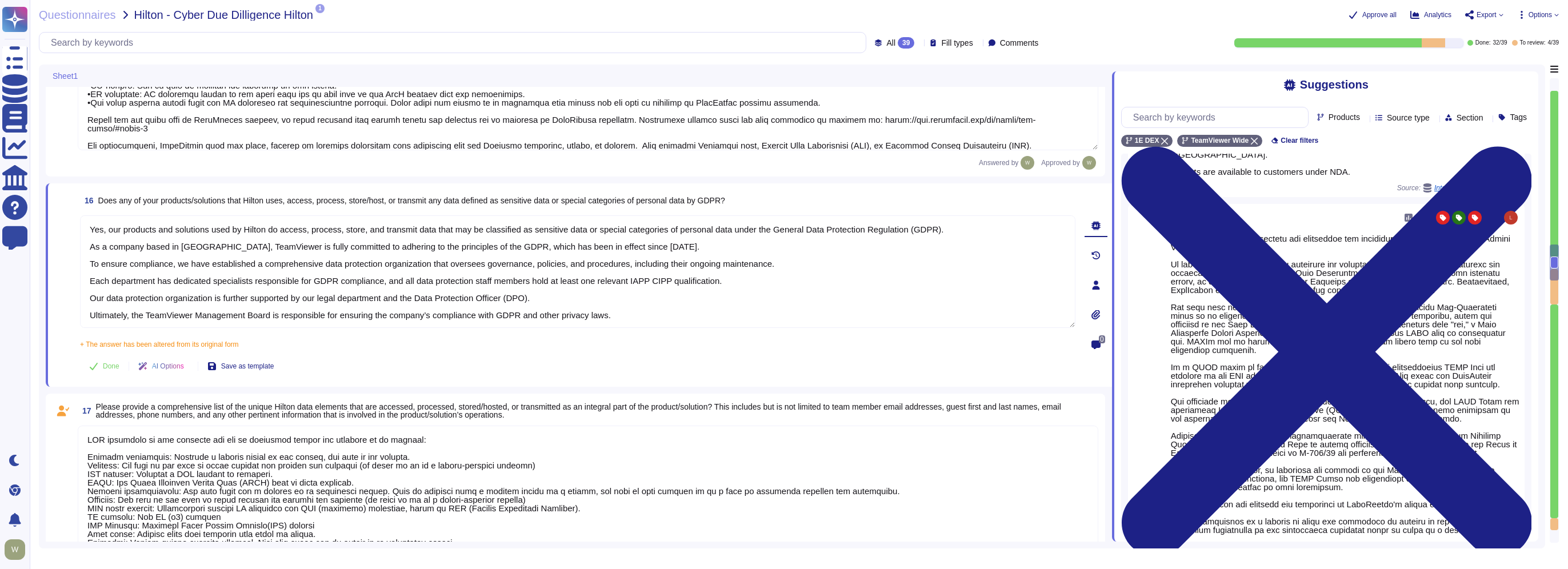
click at [1096, 255] on icon at bounding box center [1096, 255] width 9 height 8
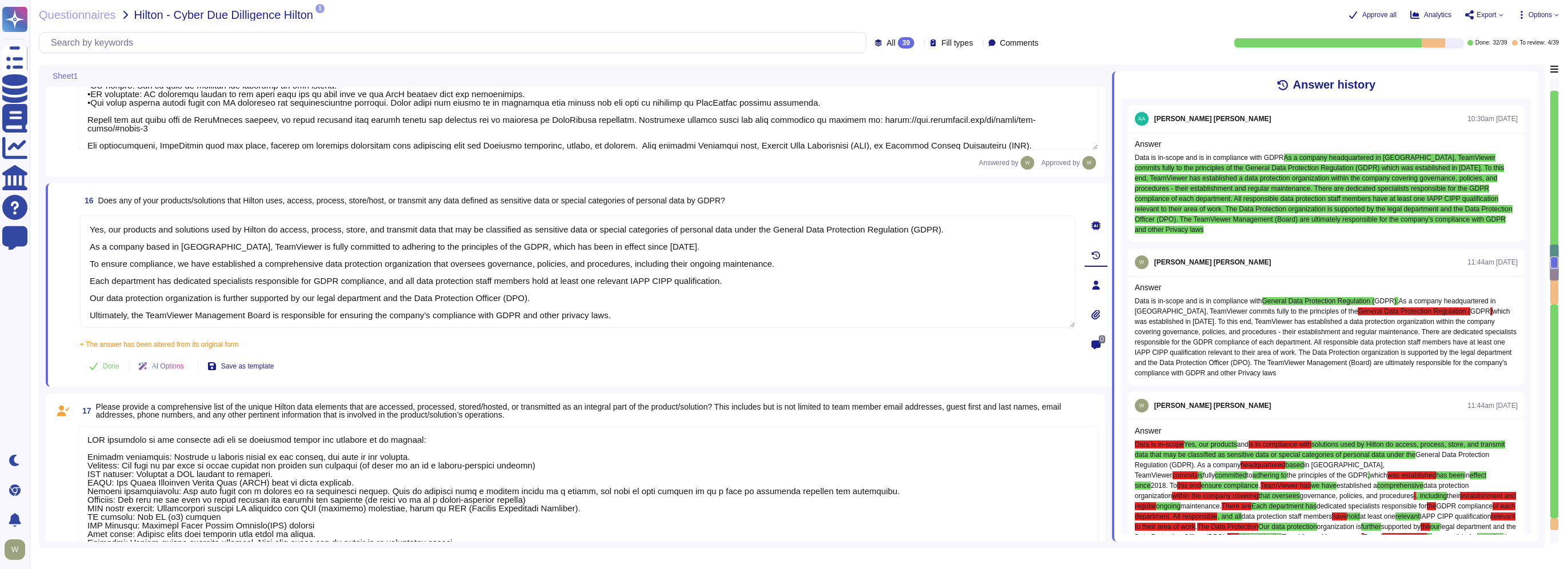
click at [1159, 234] on div "Data is in-scope and is in compliance with GDPR As a company headquartered in G…" at bounding box center [1327, 194] width 383 height 82
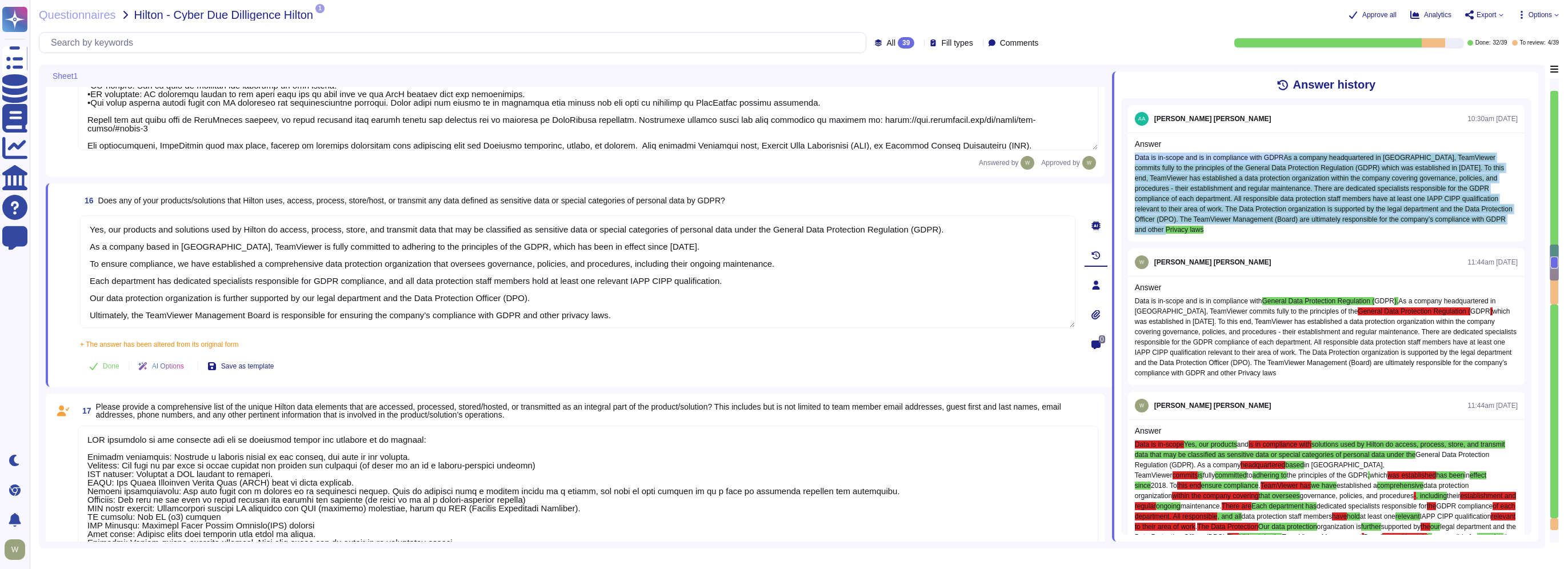
drag, startPoint x: 1159, startPoint y: 234, endPoint x: 1126, endPoint y: 153, distance: 87.5
click at [1126, 153] on div "Aaron Boshers 10:30am 09/10/2025 Answer Data is in-scope and is in compliance w…" at bounding box center [1327, 316] width 410 height 437
drag, startPoint x: 1126, startPoint y: 153, endPoint x: 1213, endPoint y: 179, distance: 90.8
click at [1213, 179] on span "As a company headquartered in [GEOGRAPHIC_DATA], TeamViewer commits fully to th…" at bounding box center [1324, 193] width 378 height 80
click at [1163, 234] on div "Data is in-scope and is in compliance with GDPR As a company headquartered in G…" at bounding box center [1327, 194] width 383 height 82
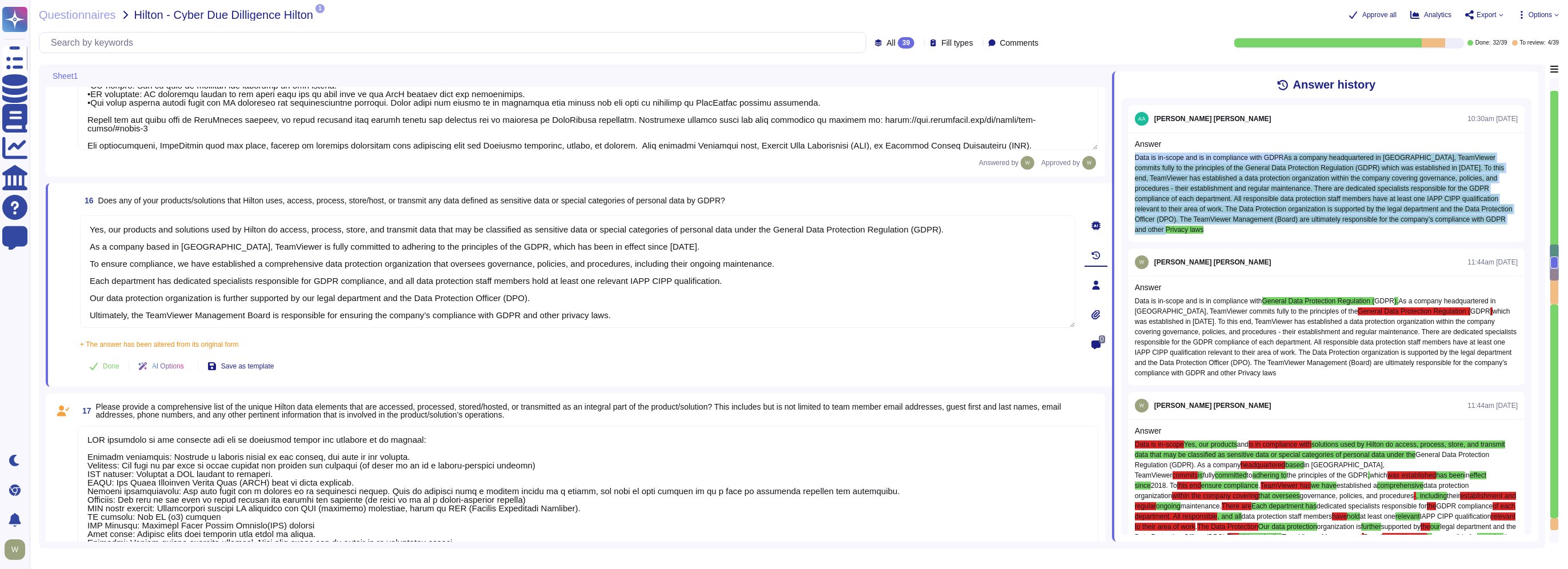
drag, startPoint x: 1163, startPoint y: 234, endPoint x: 1124, endPoint y: 158, distance: 85.4
click at [1124, 158] on div "Aaron Boshers 10:30am 09/10/2025 Answer Data is in-scope and is in compliance w…" at bounding box center [1327, 316] width 410 height 437
copy div "Data is in-scope and is in compliance with GDPR As a company headquartered in G…"
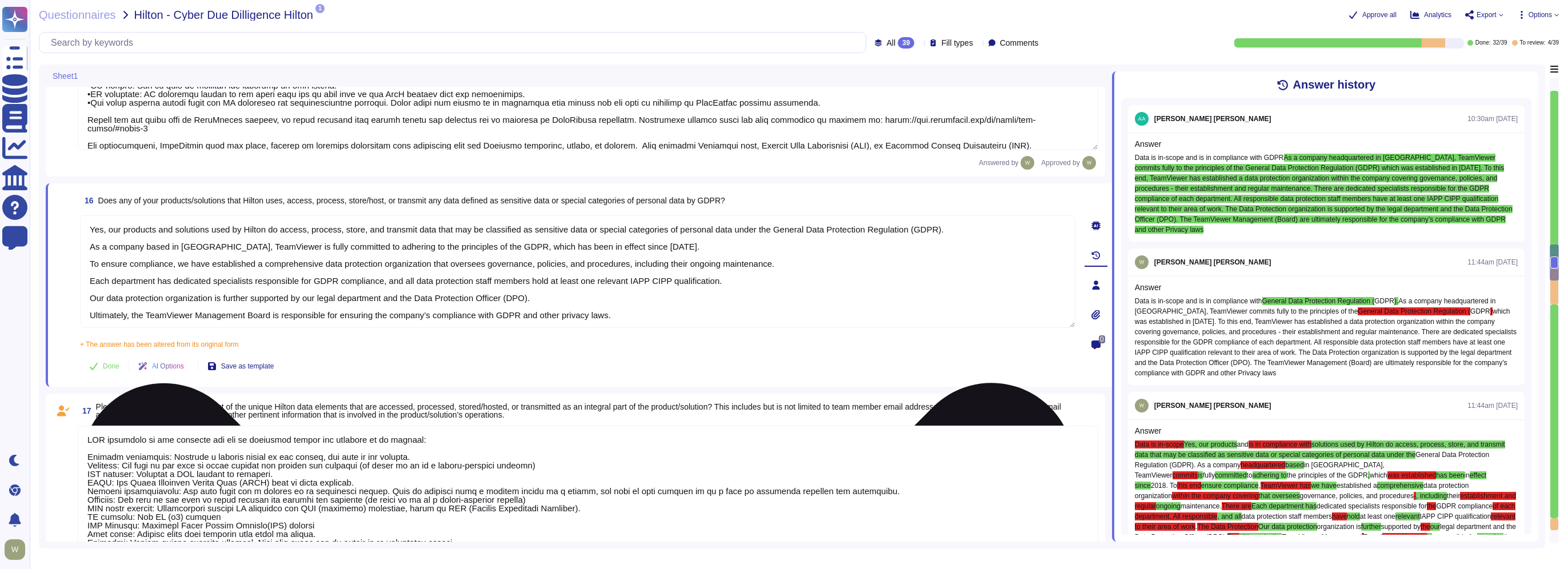
drag, startPoint x: 617, startPoint y: 319, endPoint x: 80, endPoint y: 223, distance: 545.5
click at [80, 223] on textarea "Yes, our products and solutions used by Hilton do access, process, store, and t…" at bounding box center [577, 271] width 996 height 112
paste textarea "Data is in-scope and is in compliance with GDPR As a company headquartered in G…"
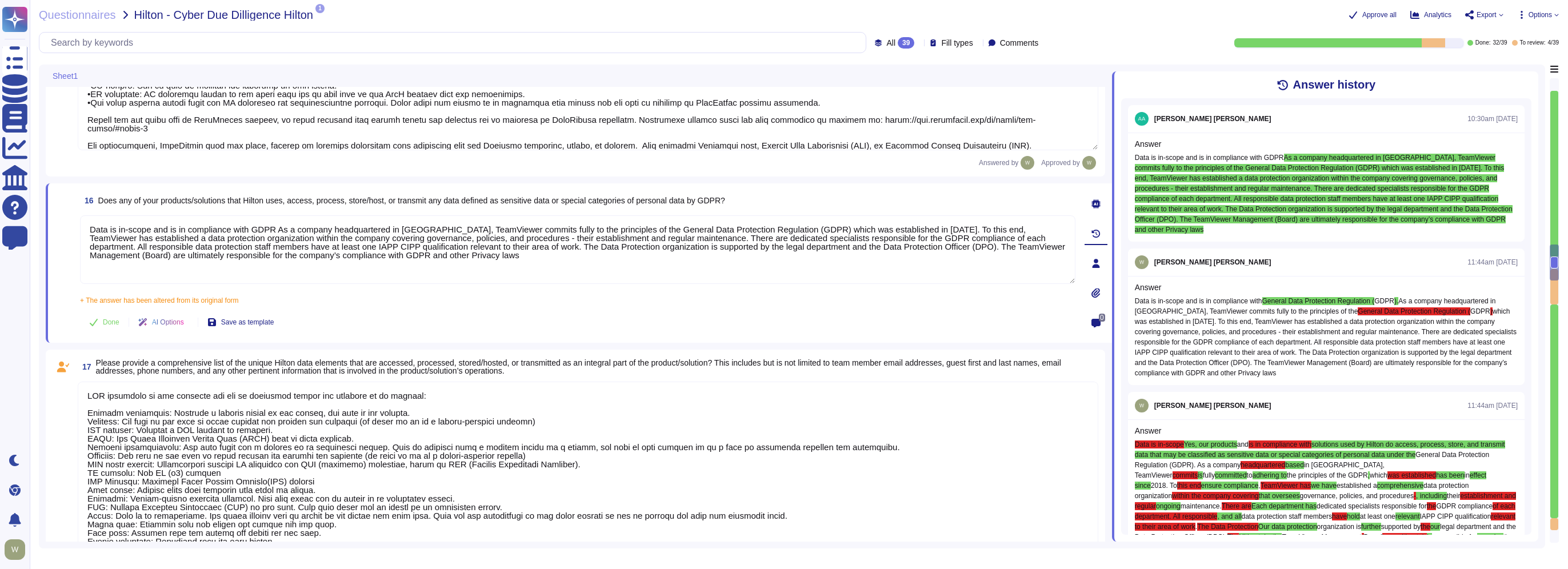
click at [273, 228] on textarea "Data is in-scope and is in compliance with GDPR As a company headquartered in G…" at bounding box center [577, 249] width 996 height 69
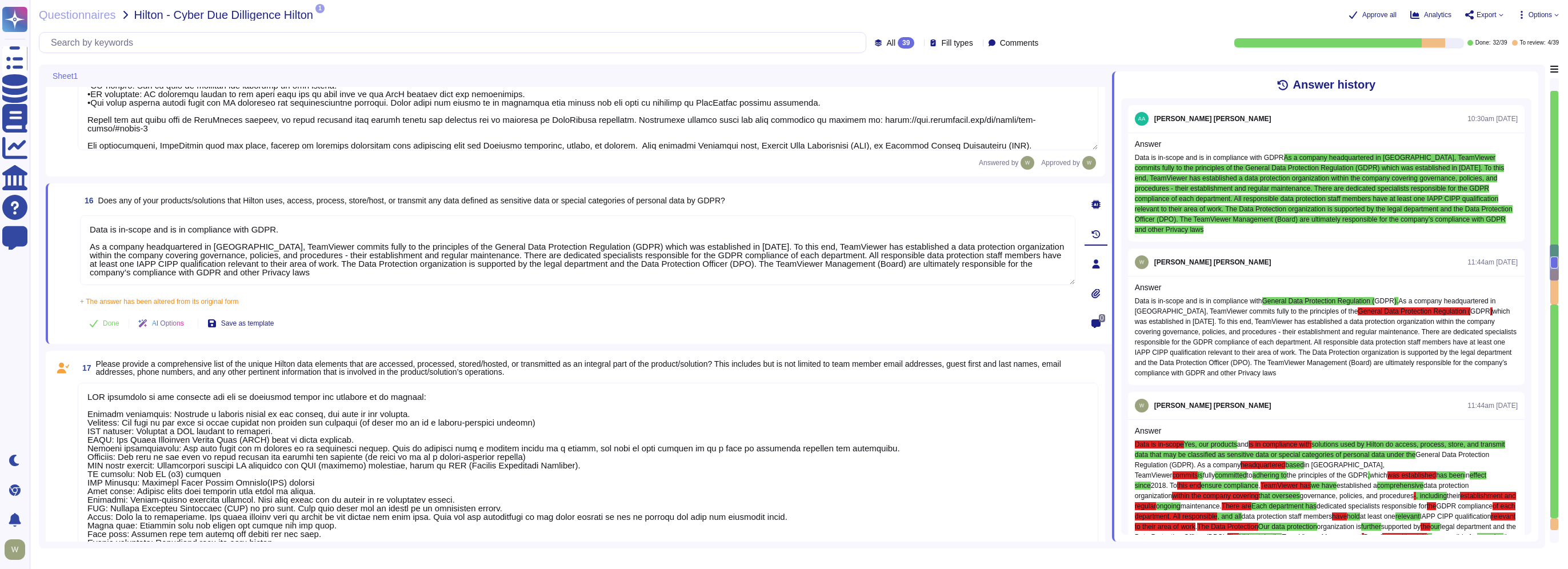
click at [308, 261] on textarea "Data is in-scope and is in compliance with GDPR. As a company headquartered in …" at bounding box center [577, 250] width 996 height 69
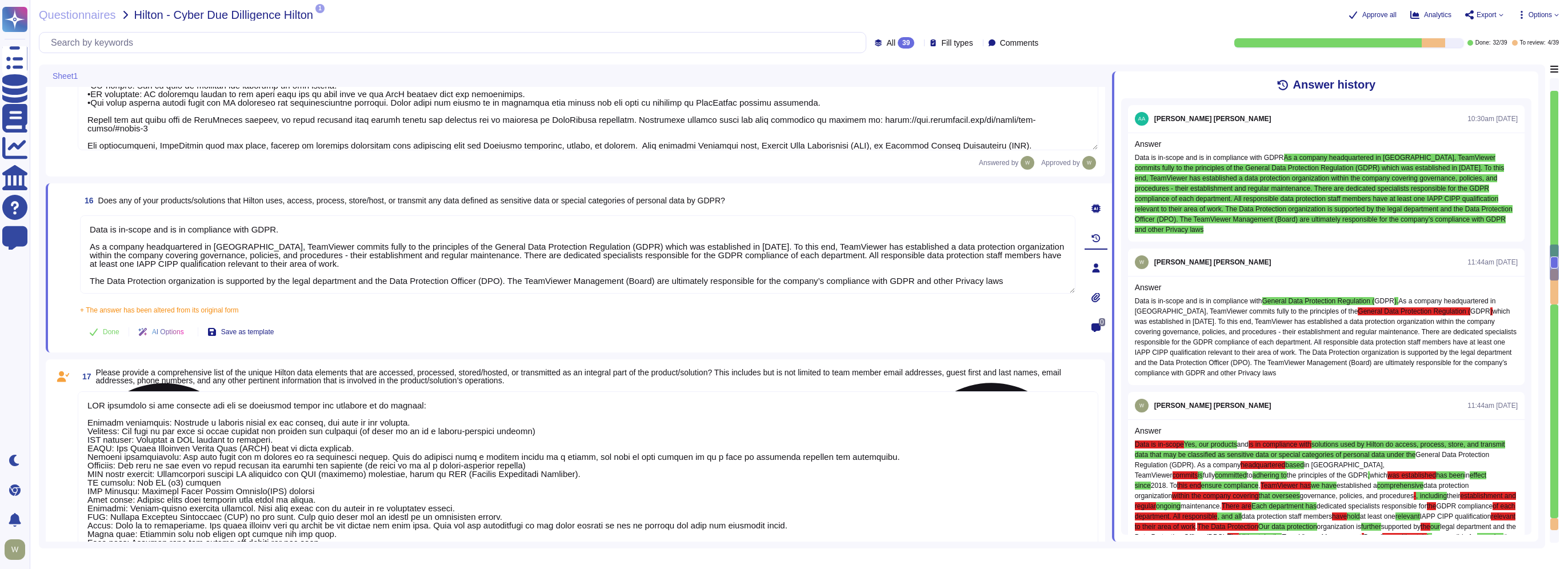
click at [485, 253] on textarea "Data is in-scope and is in compliance with GDPR. As a company headquartered in …" at bounding box center [577, 254] width 996 height 78
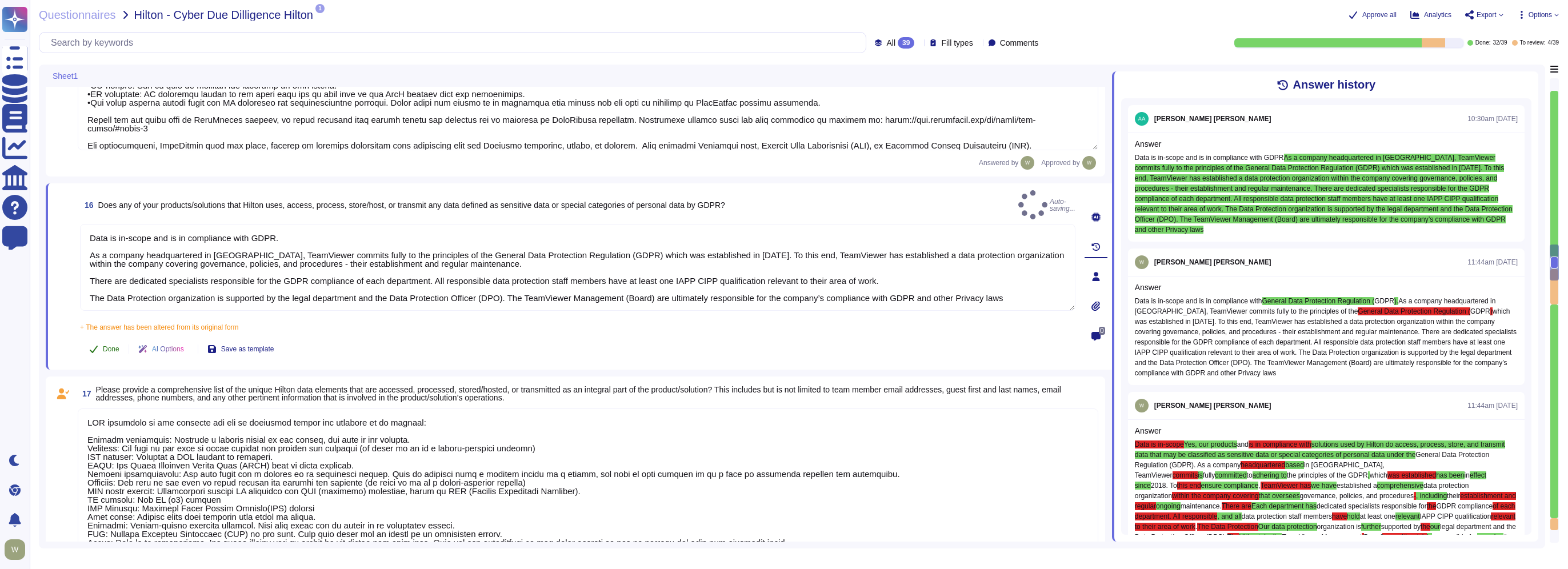
click at [103, 345] on span "Done" at bounding box center [111, 349] width 17 height 6
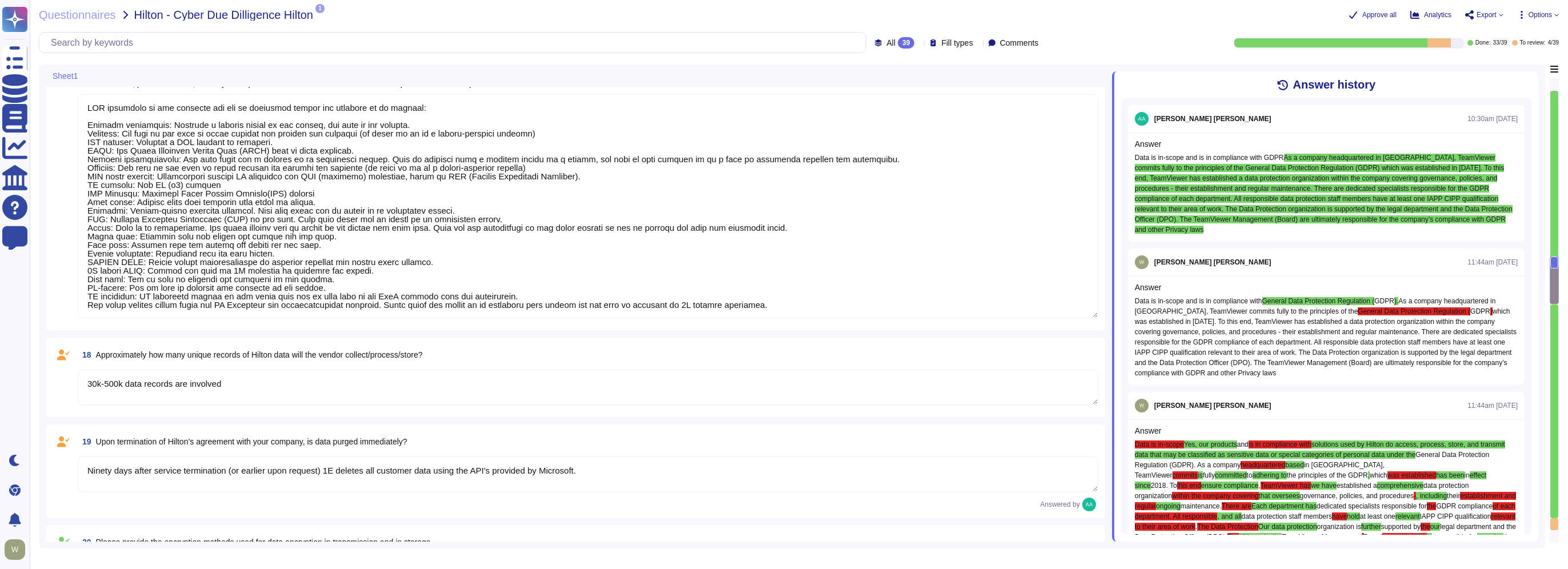
scroll to position [2367, 0]
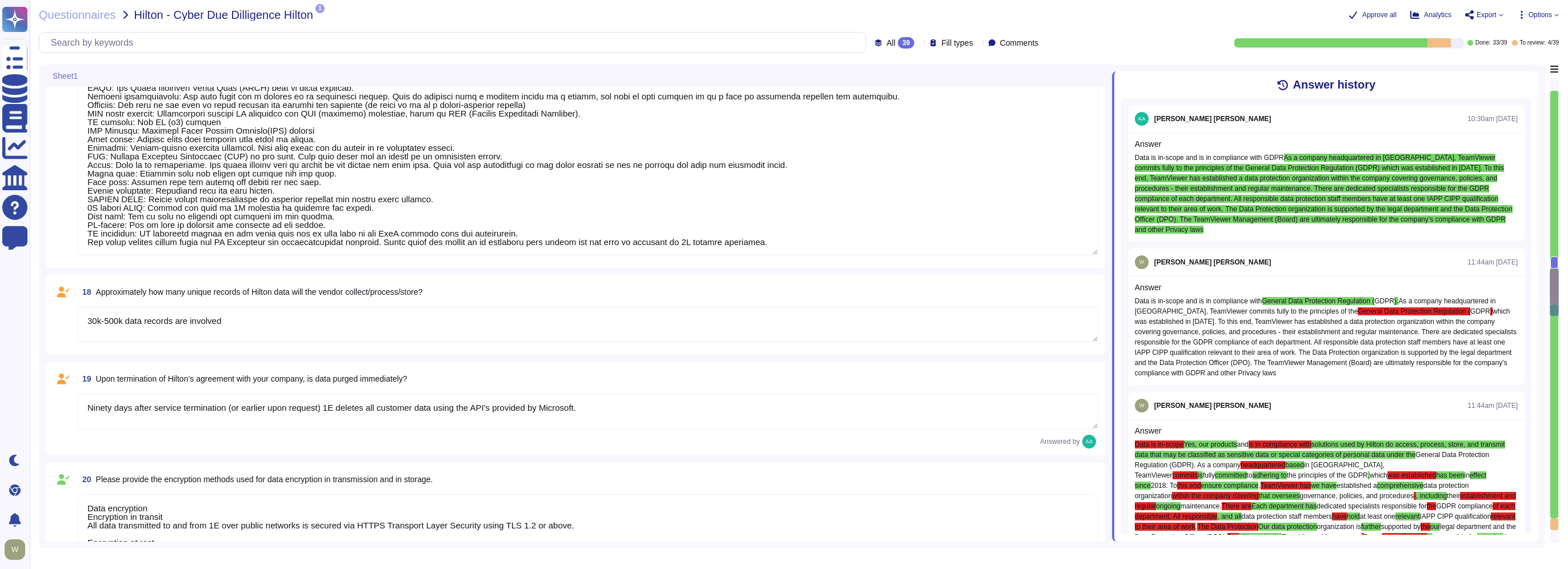
click at [275, 320] on textarea "30k-500k data records are involved" at bounding box center [588, 324] width 1021 height 36
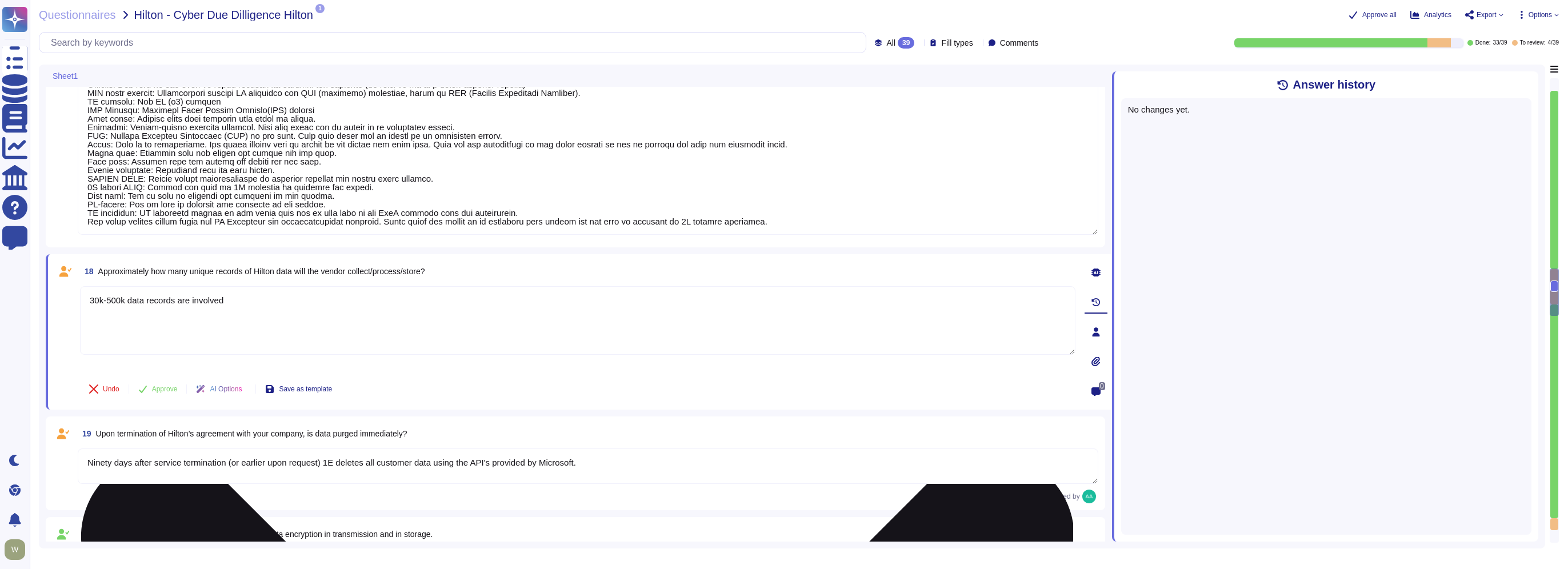
click at [87, 298] on textarea "30k-500k data records are involved" at bounding box center [577, 320] width 996 height 69
click at [308, 302] on textarea "TeamViewer collects 30k-500k data records are involved" at bounding box center [577, 320] width 996 height 69
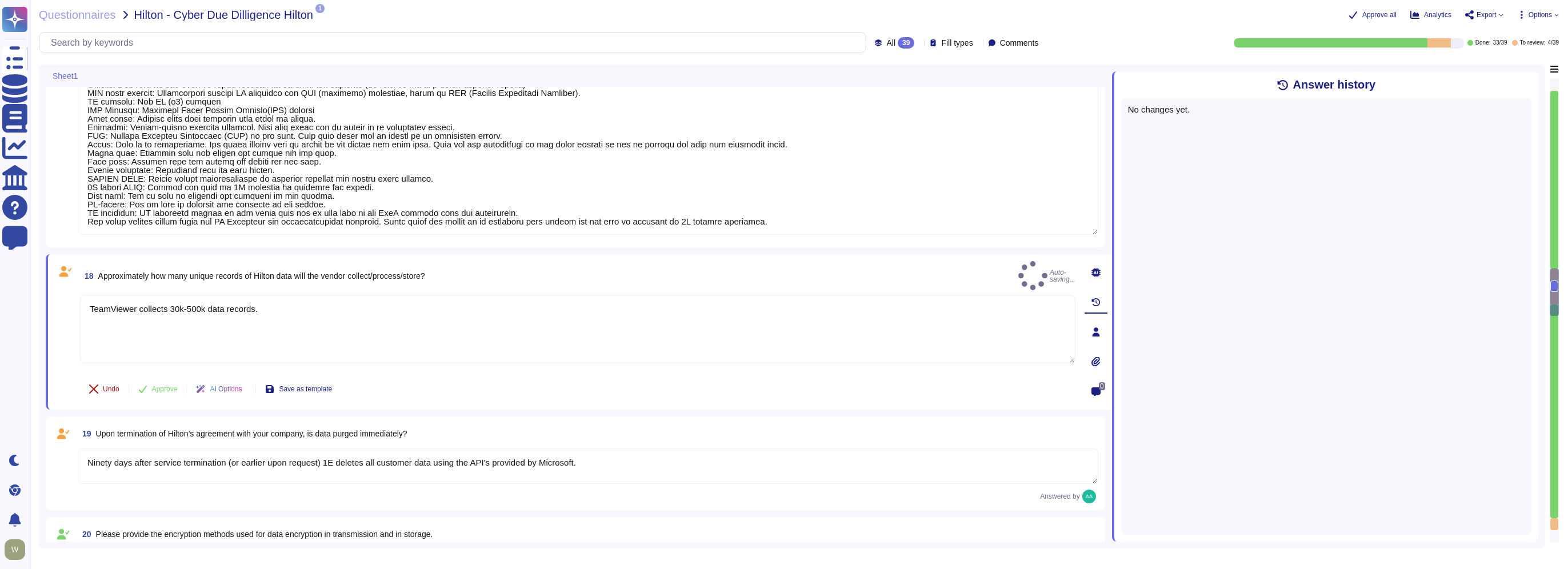
click at [108, 387] on span "Undo" at bounding box center [111, 389] width 17 height 6
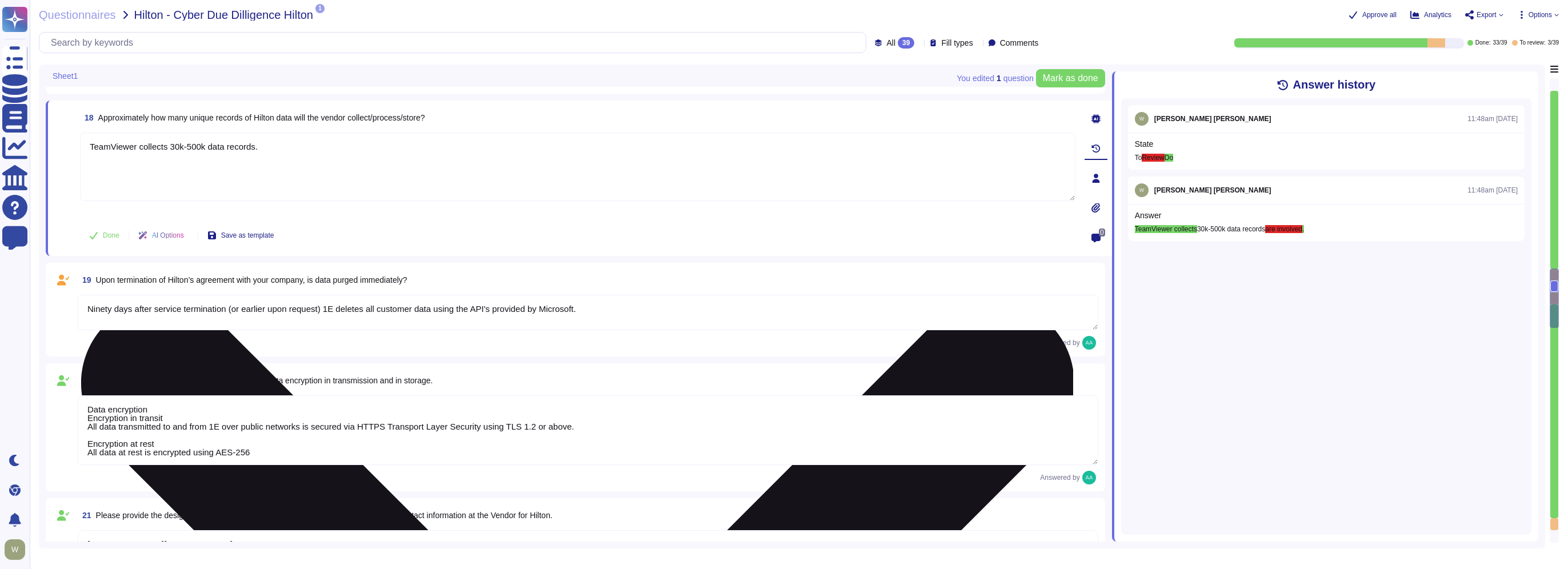
scroll to position [2539, 0]
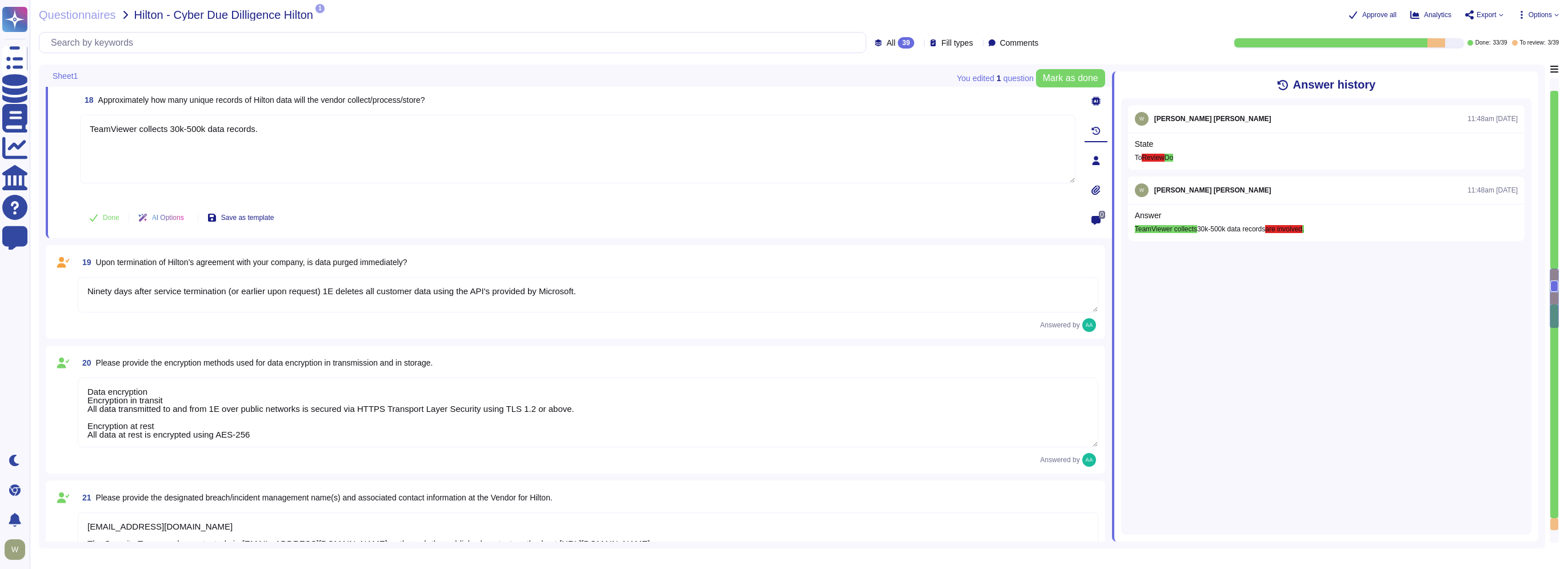
click at [222, 296] on textarea "Ninety days after service termination (or earlier upon request) 1E deletes all …" at bounding box center [588, 295] width 1021 height 36
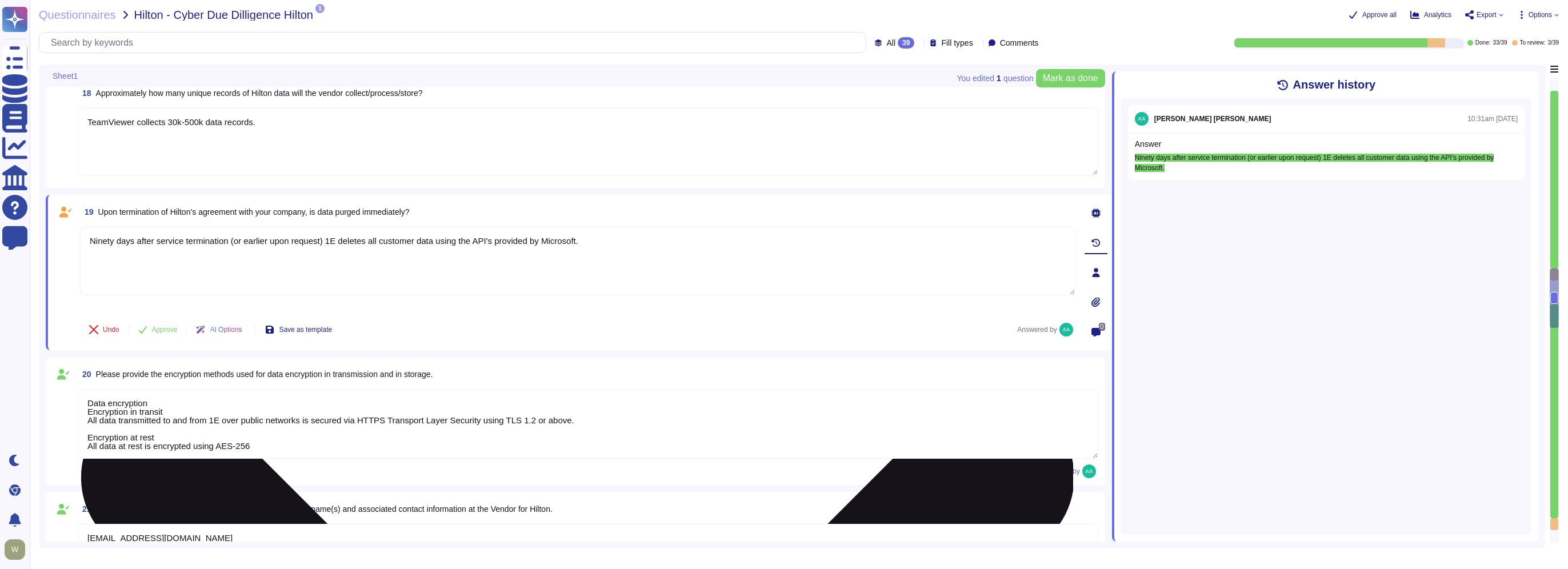
click at [334, 240] on textarea "Ninety days after service termination (or earlier upon request) 1E deletes all …" at bounding box center [577, 261] width 996 height 69
click at [324, 240] on textarea "Ninety days after service termination (or earlier upon request) teamViewer dele…" at bounding box center [577, 261] width 996 height 69
click at [325, 237] on textarea "Ninety days after service termination (or earlier upon request) TeamViewer dele…" at bounding box center [577, 261] width 996 height 69
click at [251, 266] on textarea "Ninety days after service termination (or earlier upon request). TeamViewer del…" at bounding box center [577, 261] width 996 height 69
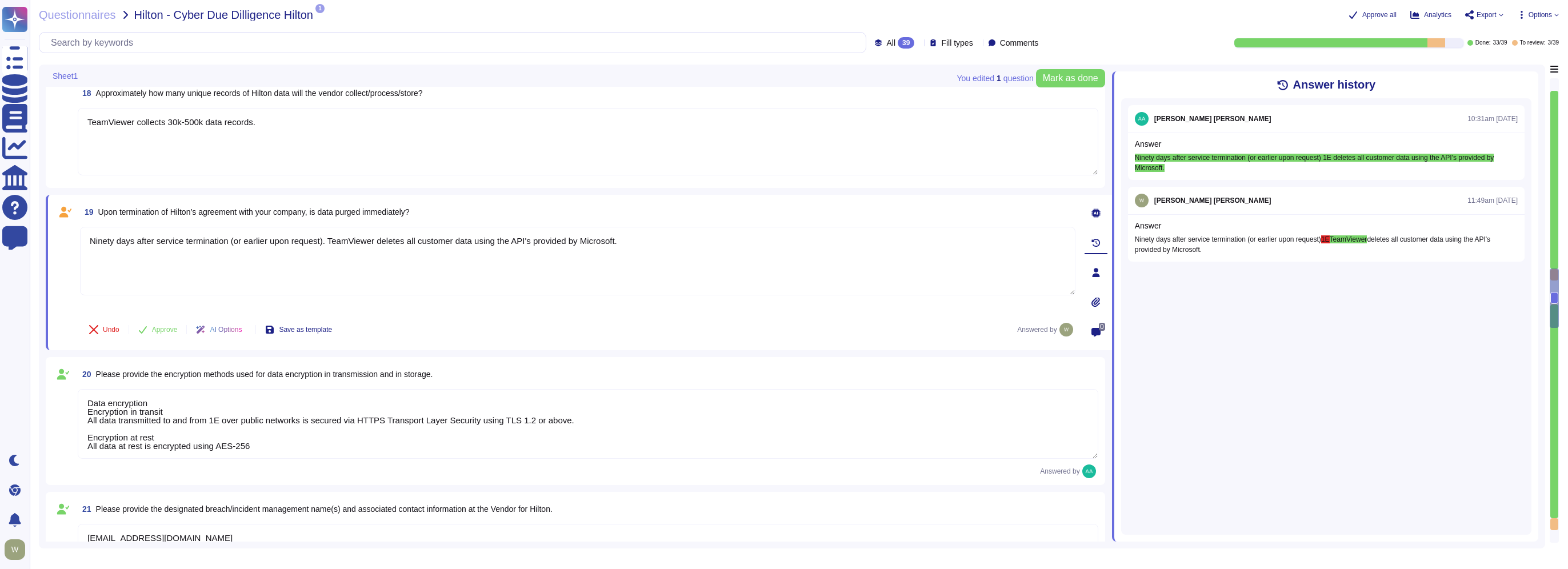
click at [264, 412] on textarea "Data encryption Encryption in transit All data transmitted to and from 1E over …" at bounding box center [588, 424] width 1021 height 69
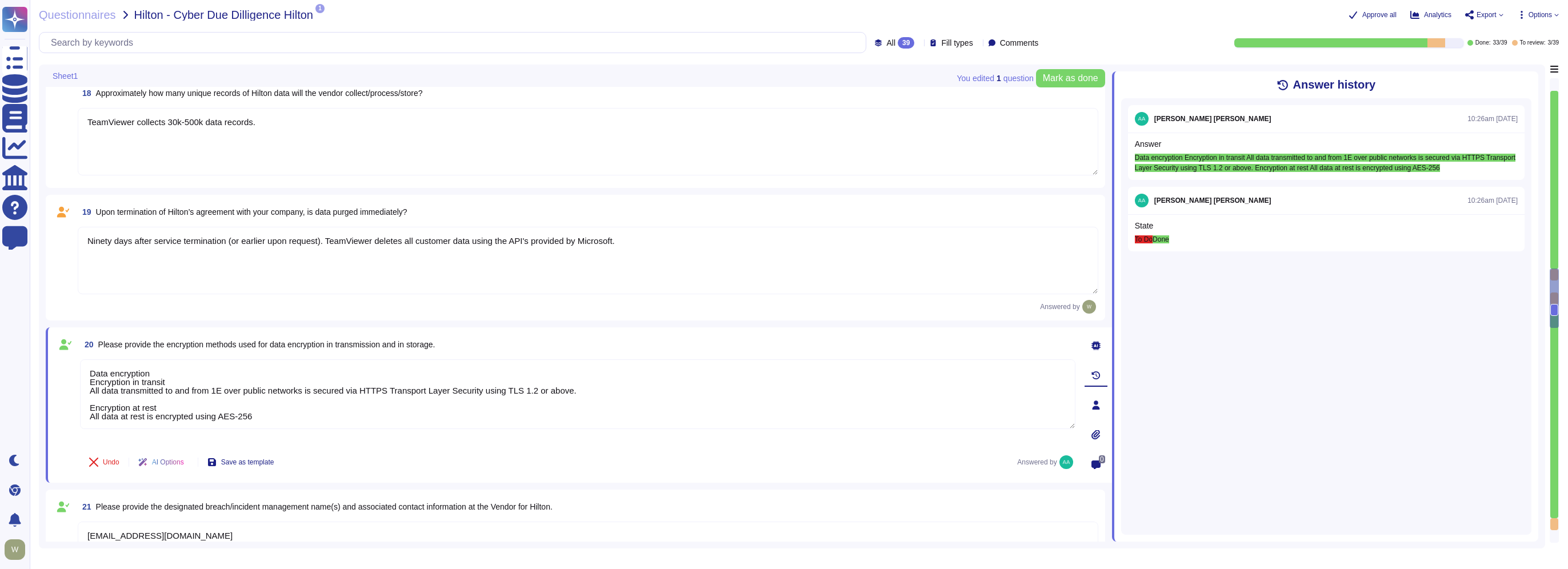
click at [224, 388] on textarea "Data encryption Encryption in transit All data transmitted to and from 1E over …" at bounding box center [577, 394] width 996 height 69
click at [165, 409] on textarea "Data encryption Encryption in transit All data transmitted to and from TeamView…" at bounding box center [577, 394] width 996 height 69
drag, startPoint x: 269, startPoint y: 424, endPoint x: -2, endPoint y: 359, distance: 278.7
click at [0, 359] on html "Questionnaires Knowledge Base Documents Analytics CAIQ / SIG Help Center Feedba…" at bounding box center [784, 284] width 1568 height 569
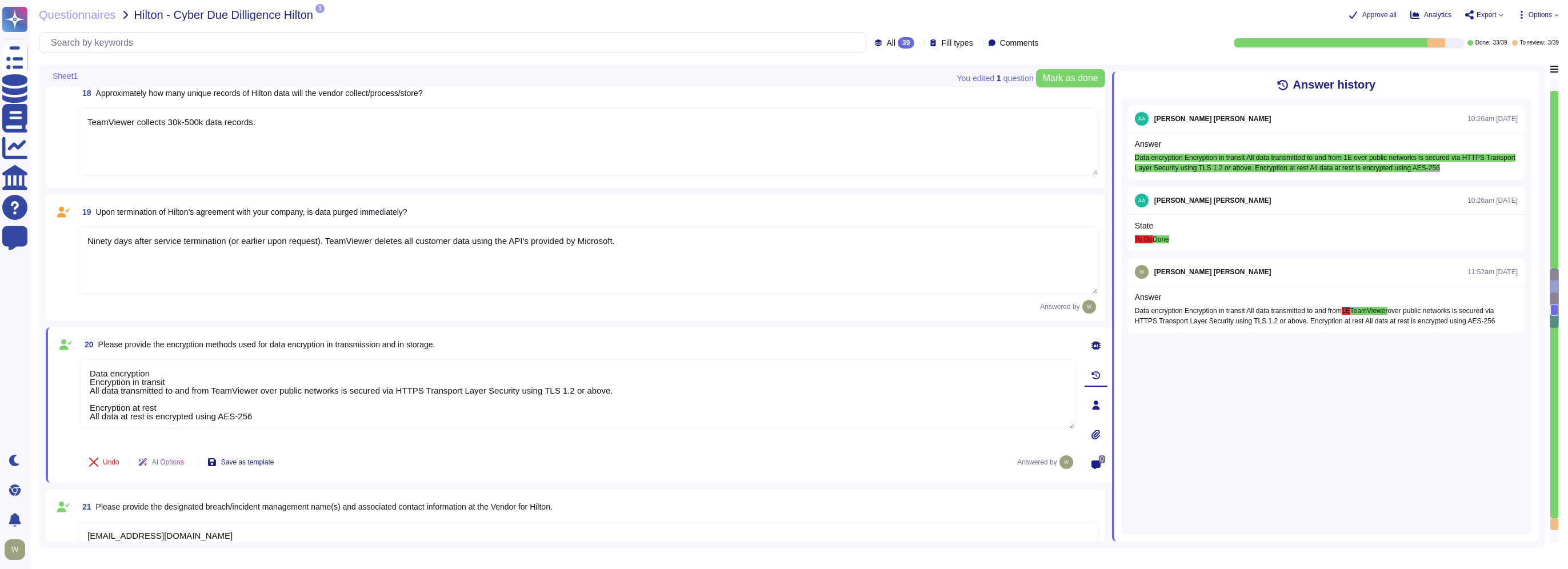
click at [189, 463] on icon at bounding box center [189, 463] width 0 height 0
click at [187, 437] on span "Rewrite the answer in a different way" at bounding box center [201, 437] width 112 height 8
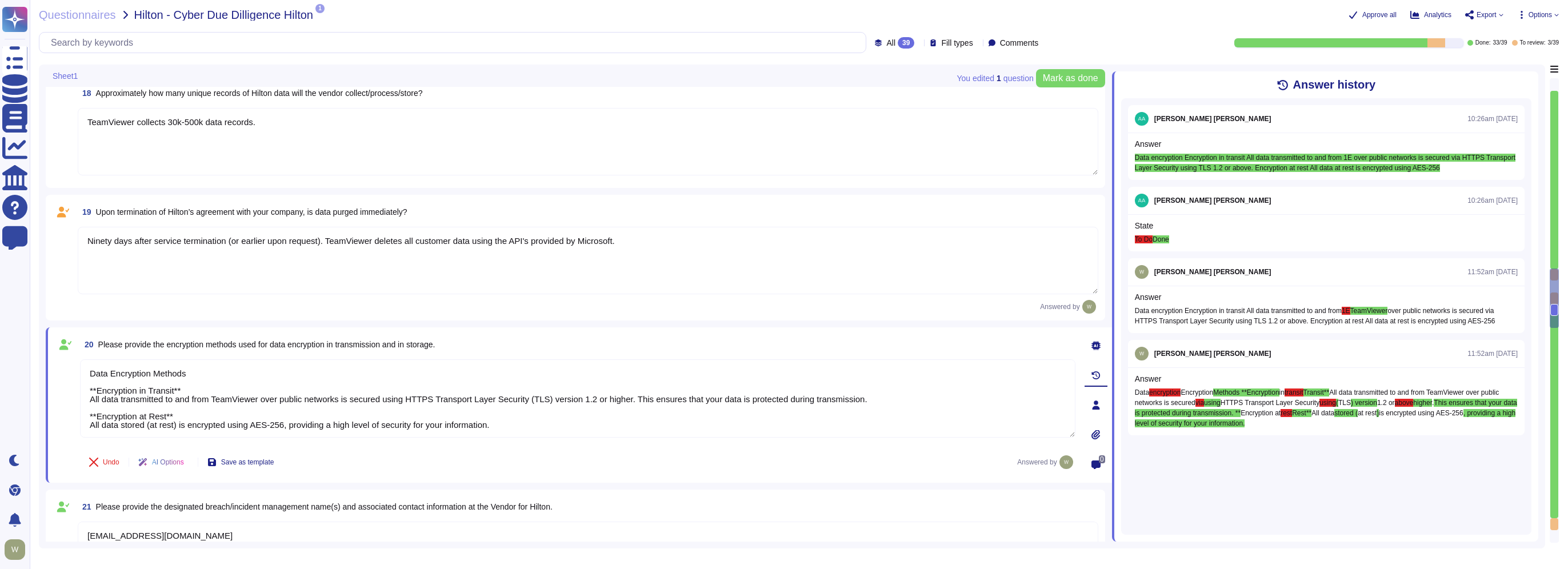
click at [539, 423] on textarea "Data Encryption Methods **Encryption in Transit** All data transmitted to and f…" at bounding box center [577, 398] width 996 height 78
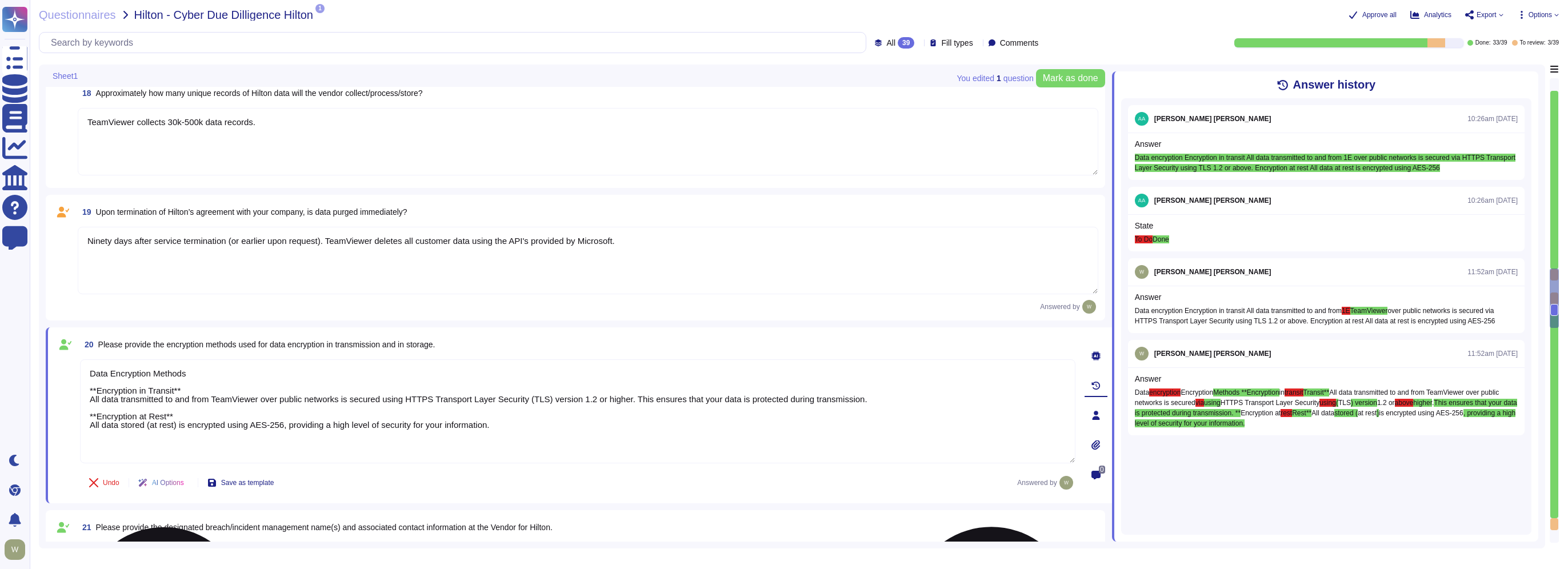
paste textarea "Data encryption Encryption in transit All data transmitted to and from TeamView…"
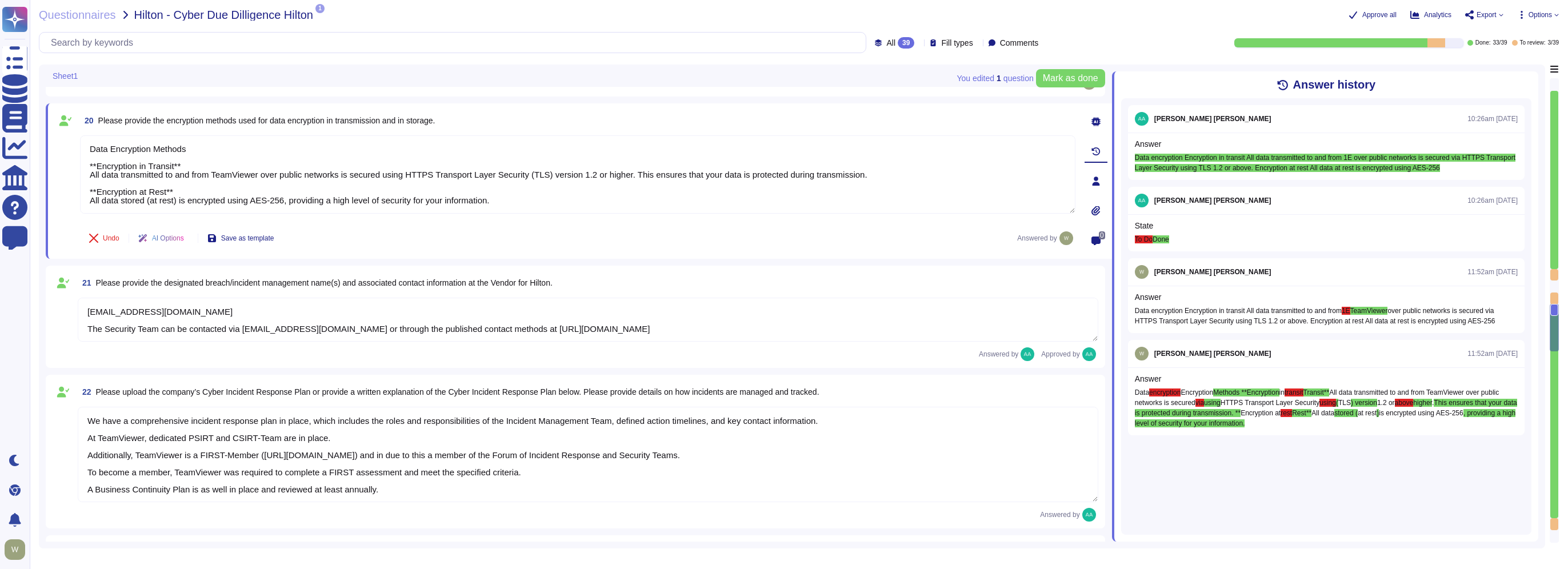
scroll to position [2825, 0]
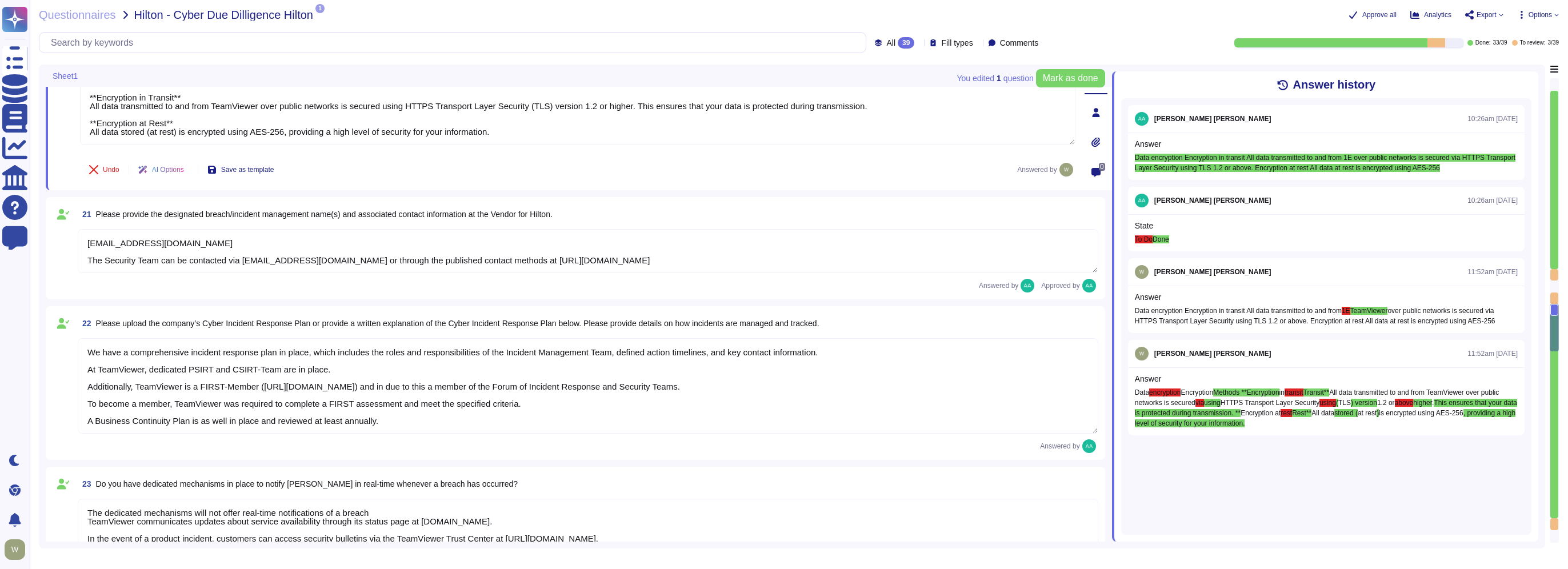
drag, startPoint x: 177, startPoint y: 241, endPoint x: 52, endPoint y: 244, distance: 125.0
click at [52, 244] on div "21 Please provide the designated breach/incident management name(s) and associa…" at bounding box center [575, 249] width 1046 height 89
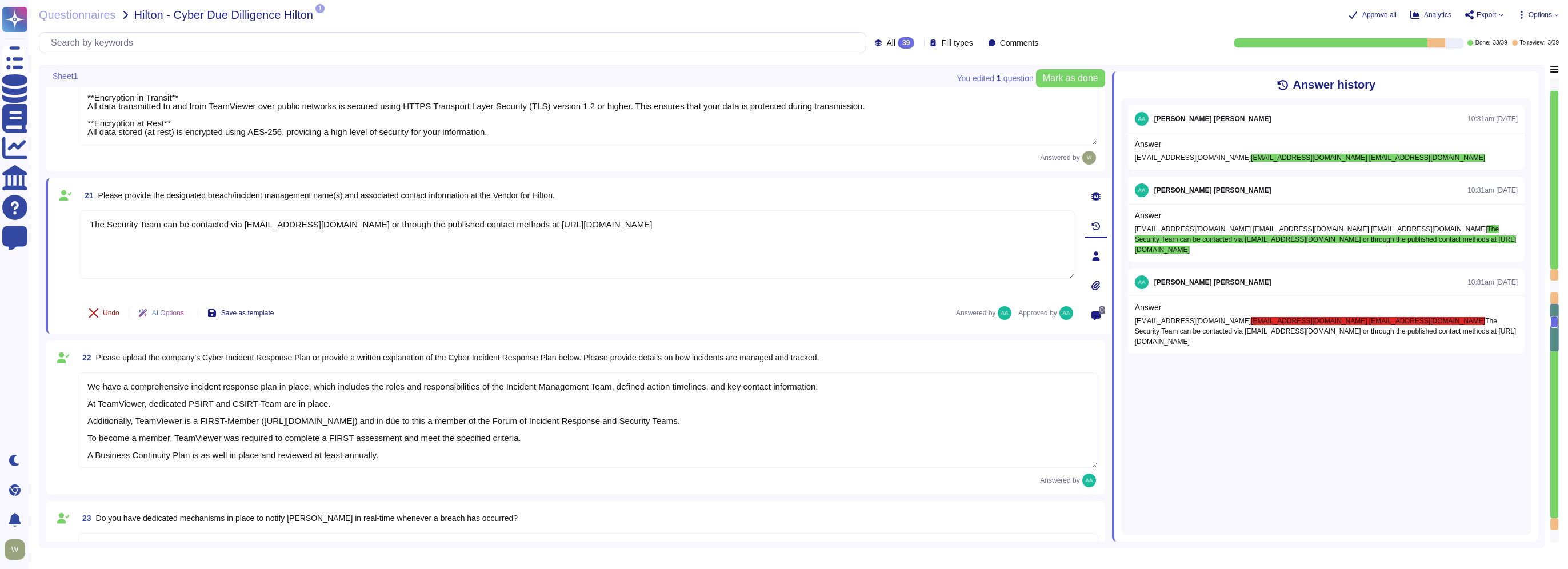
click at [106, 310] on span "Undo" at bounding box center [111, 313] width 17 height 6
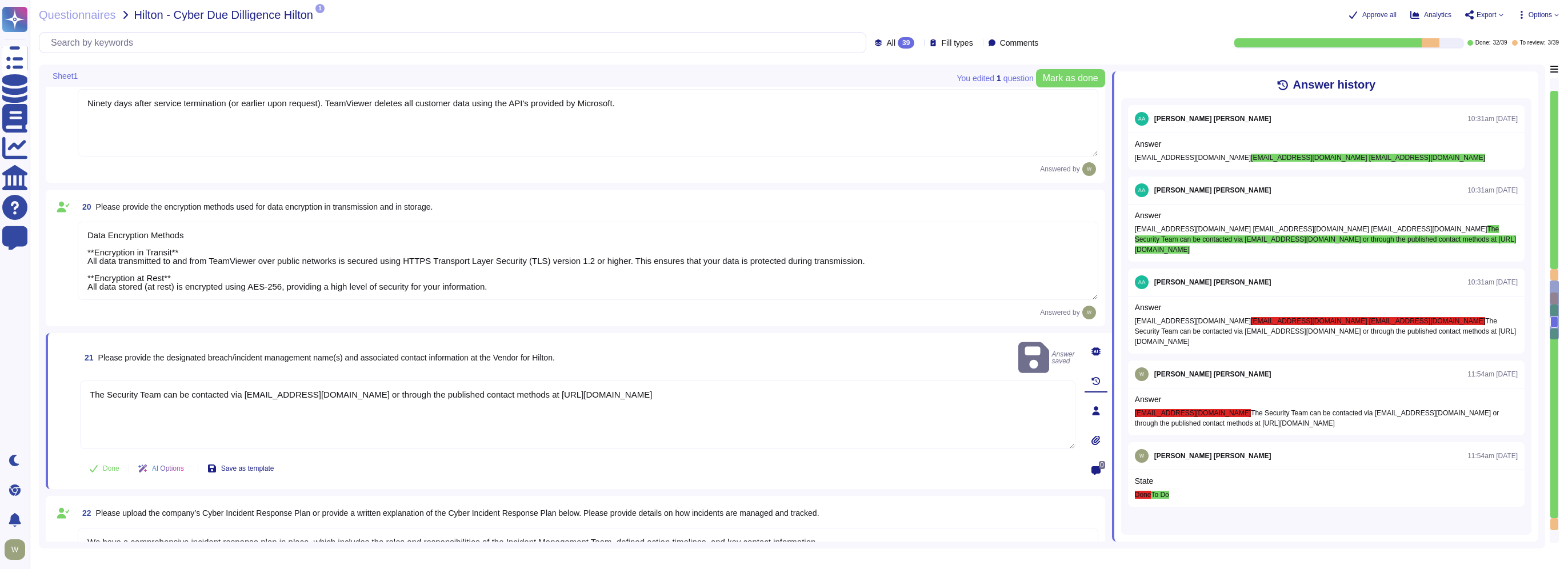
scroll to position [2653, 0]
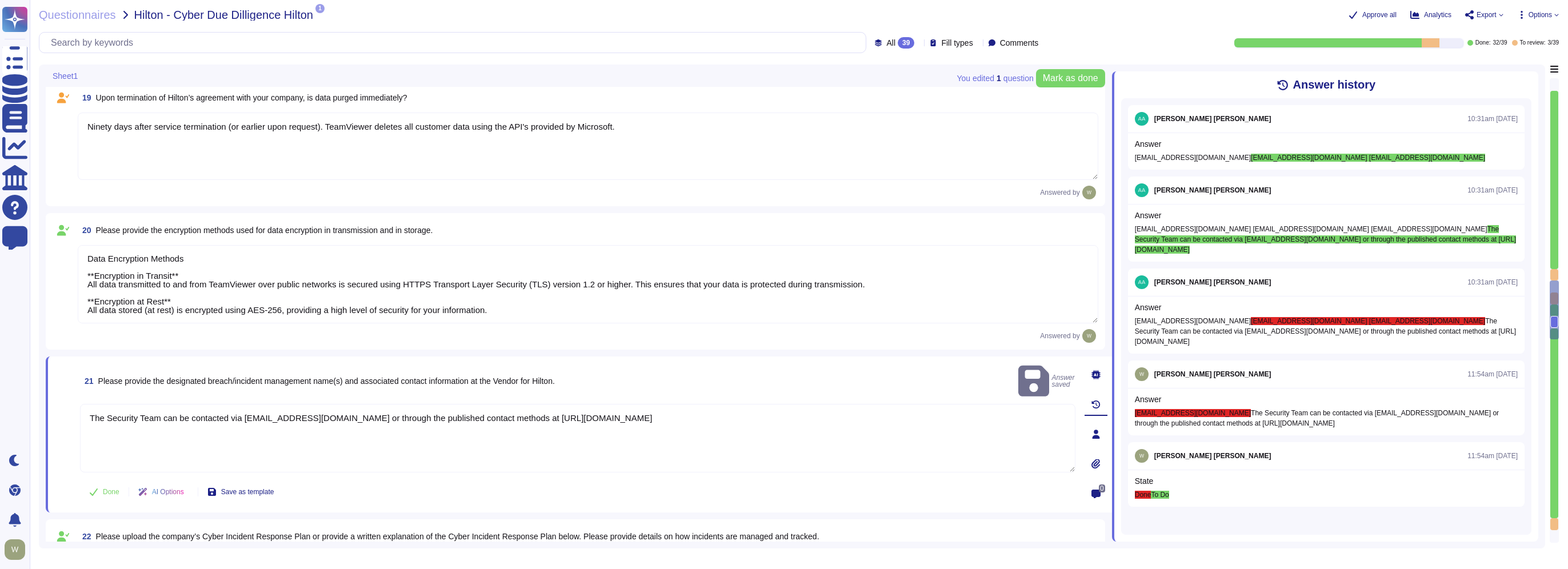
click at [187, 295] on textarea "Data Encryption Methods **Encryption in Transit** All data transmitted to and f…" at bounding box center [588, 284] width 1021 height 78
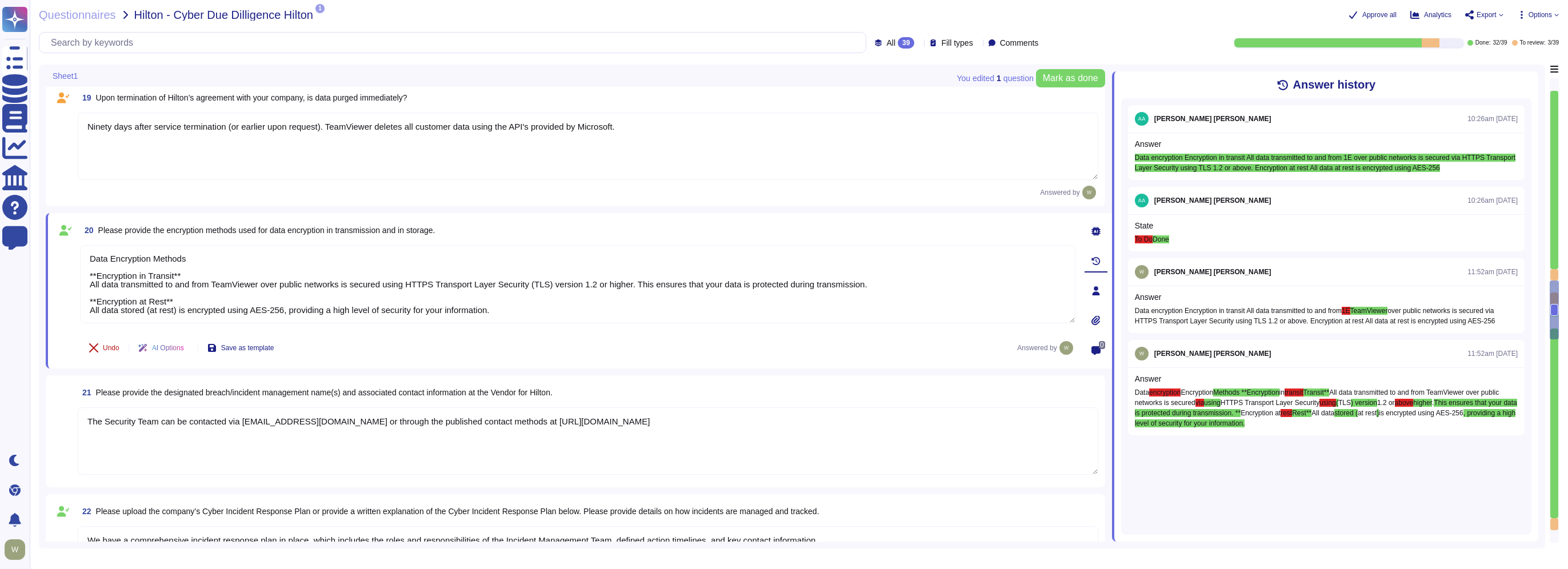
click at [103, 349] on span "Undo" at bounding box center [111, 348] width 17 height 6
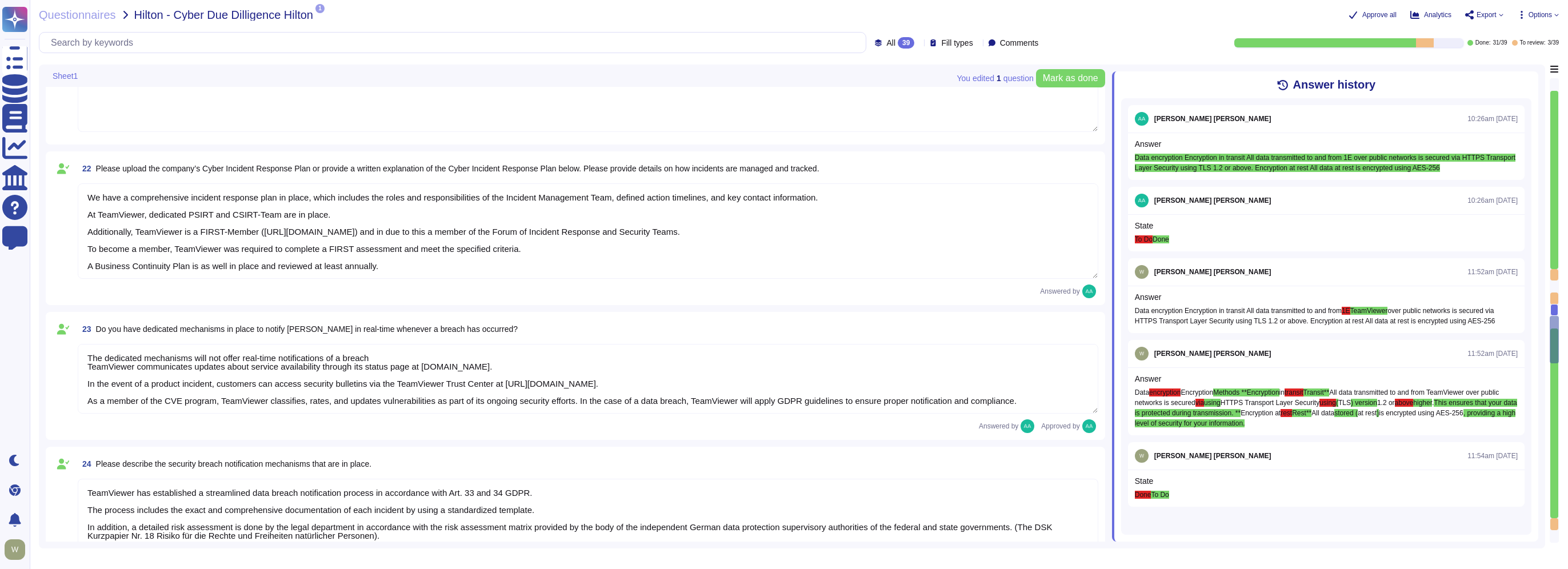
scroll to position [1, 0]
click at [537, 228] on textarea "We have a comprehensive incident response plan in place, which includes the rol…" at bounding box center [588, 231] width 1021 height 95
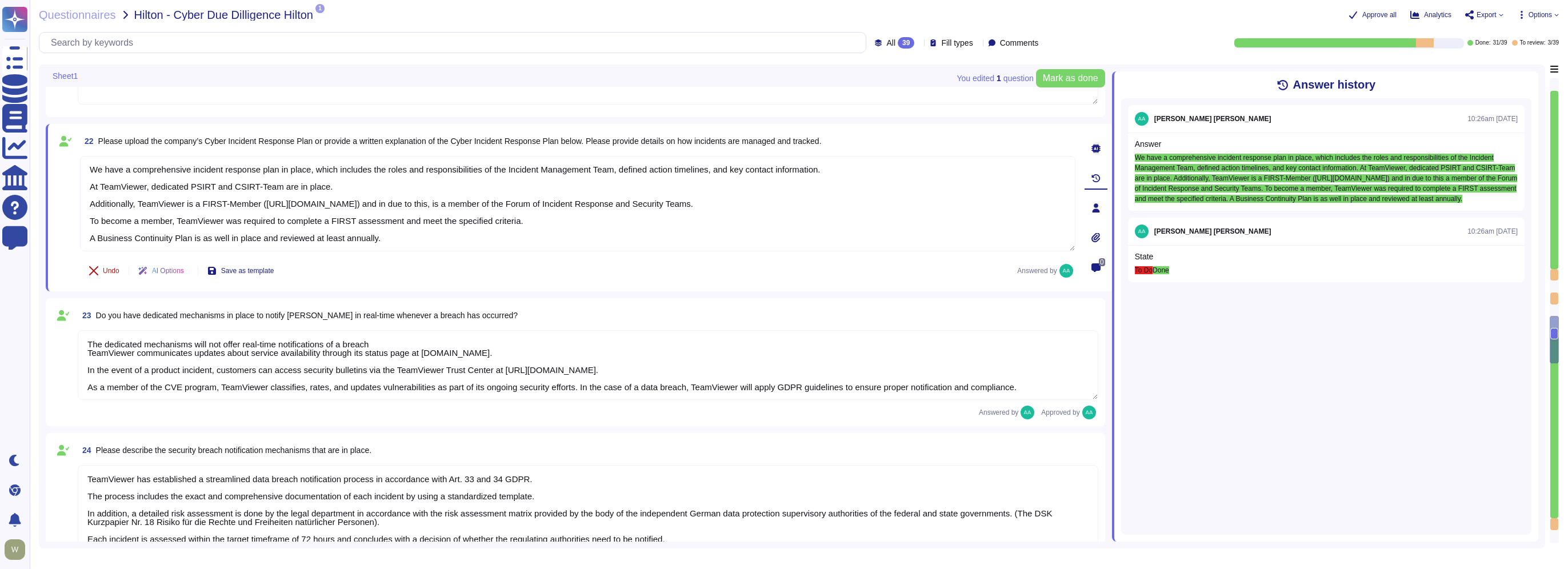
click at [99, 270] on button "Undo" at bounding box center [104, 270] width 48 height 23
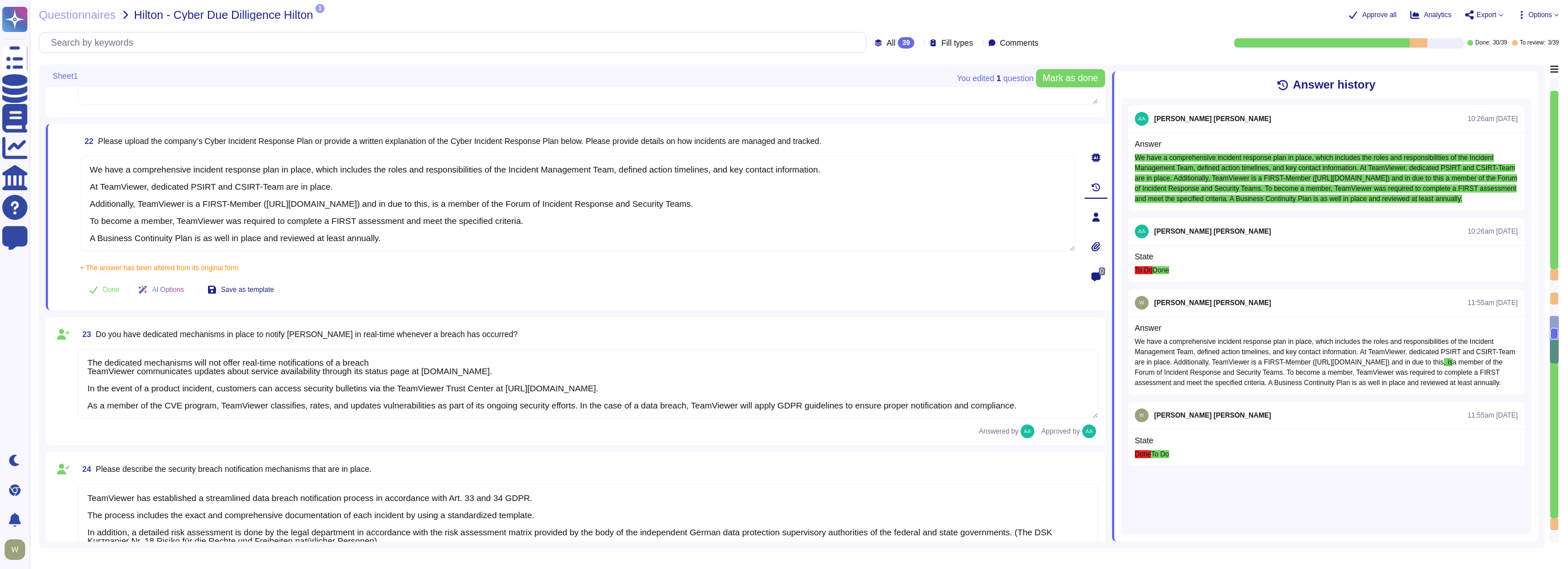
click at [86, 370] on textarea "The dedicated mechanisms will not offer real-time notifications of a breach Tea…" at bounding box center [588, 383] width 1021 height 69
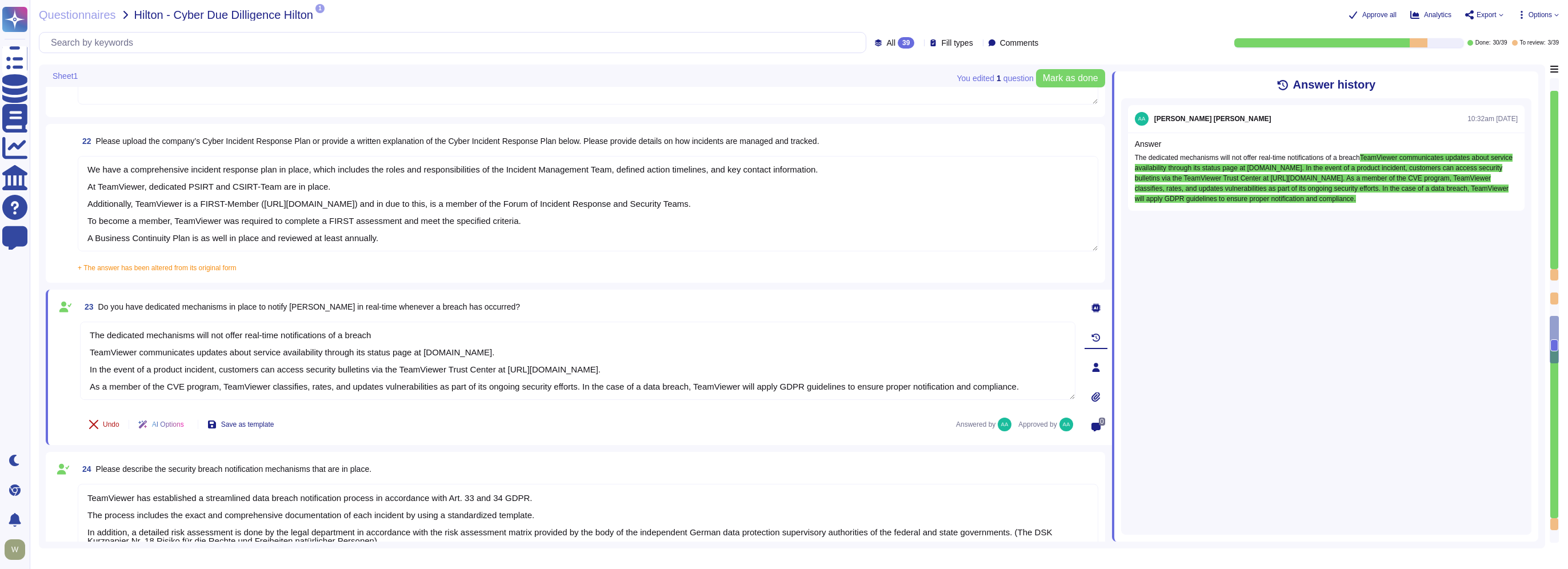
click at [99, 424] on button "Undo" at bounding box center [104, 425] width 48 height 23
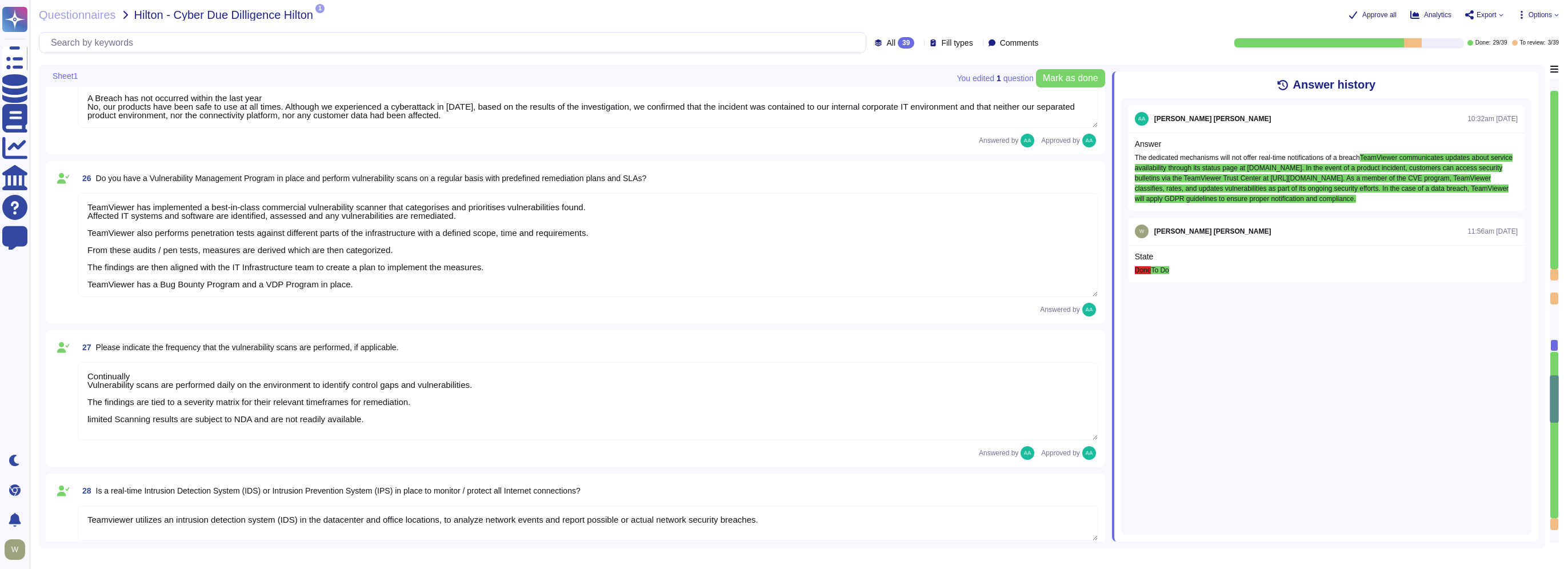
scroll to position [3738, 0]
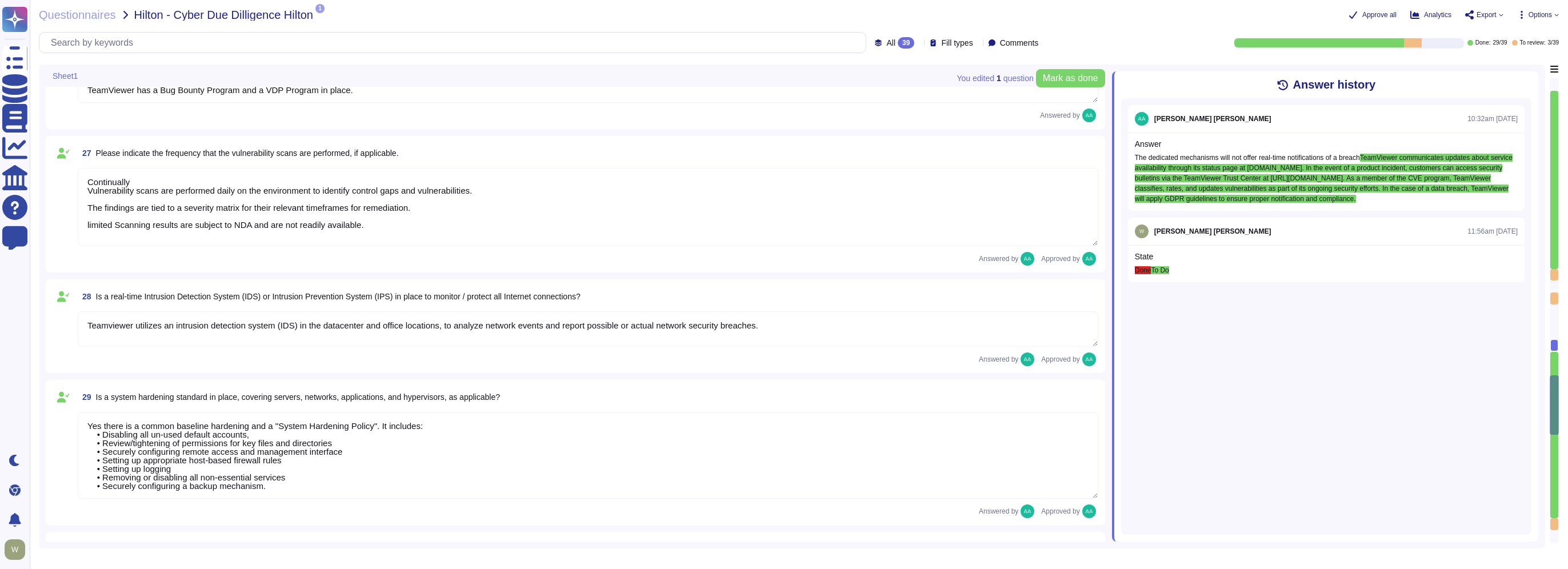
click at [141, 184] on textarea "Continually Vulnerability scans are performed daily on the environment to ident…" at bounding box center [588, 207] width 1021 height 78
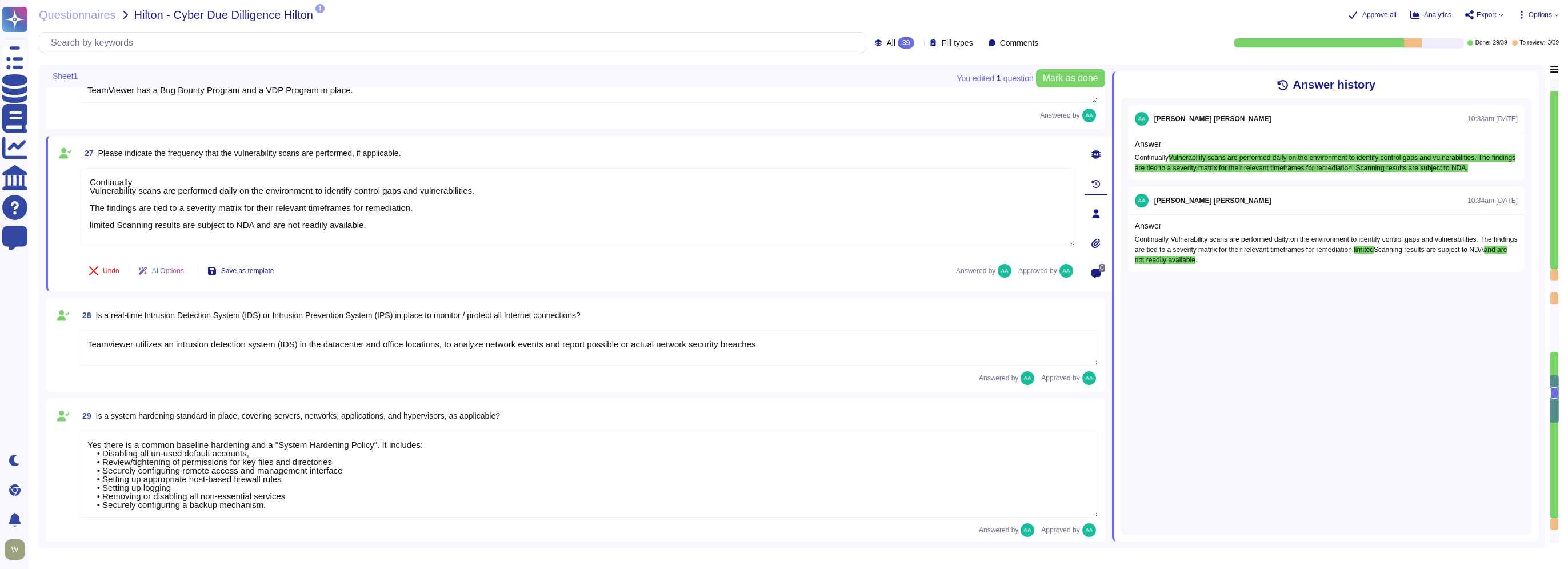
drag, startPoint x: 141, startPoint y: 184, endPoint x: 61, endPoint y: 185, distance: 80.0
click at [61, 185] on div "27 Please indicate the frequency that the vulnerability scans are performed, if…" at bounding box center [565, 214] width 1021 height 142
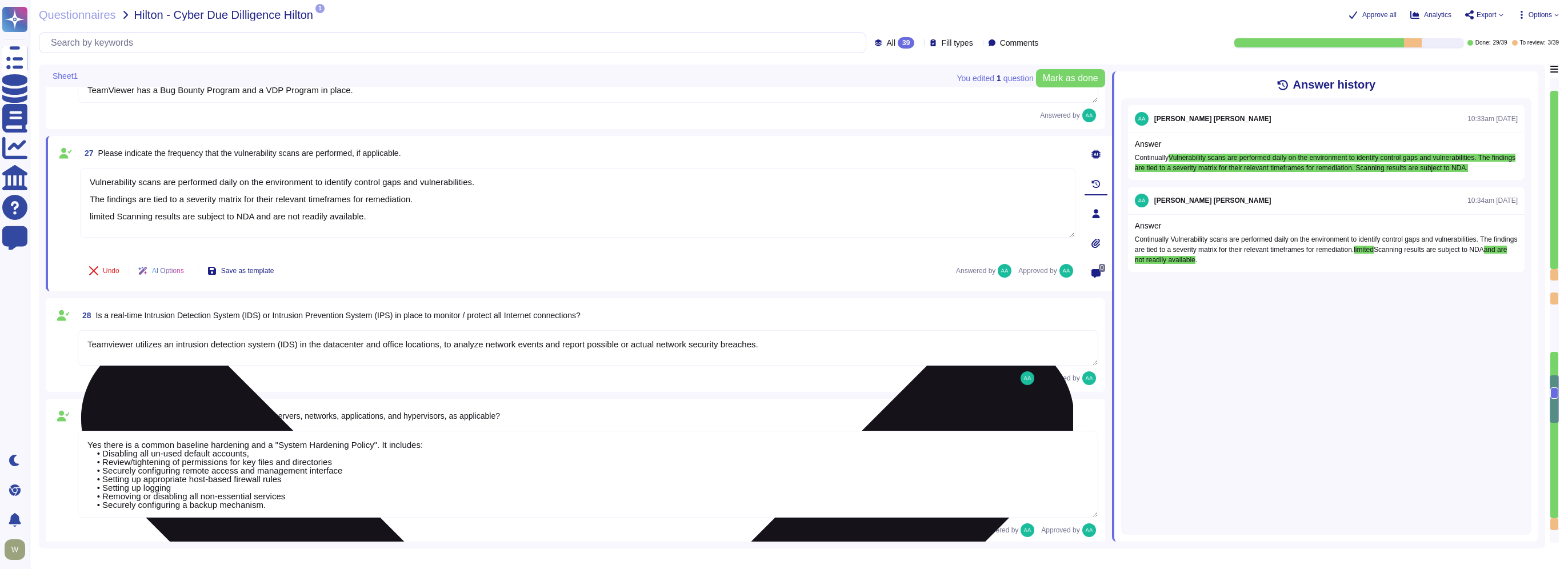
click at [91, 217] on textarea "Vulnerability scans are performed daily on the environment to identify control …" at bounding box center [577, 203] width 996 height 69
click at [124, 219] on textarea "Vulnerability scans are performed daily on the environment to identify control …" at bounding box center [577, 203] width 996 height 69
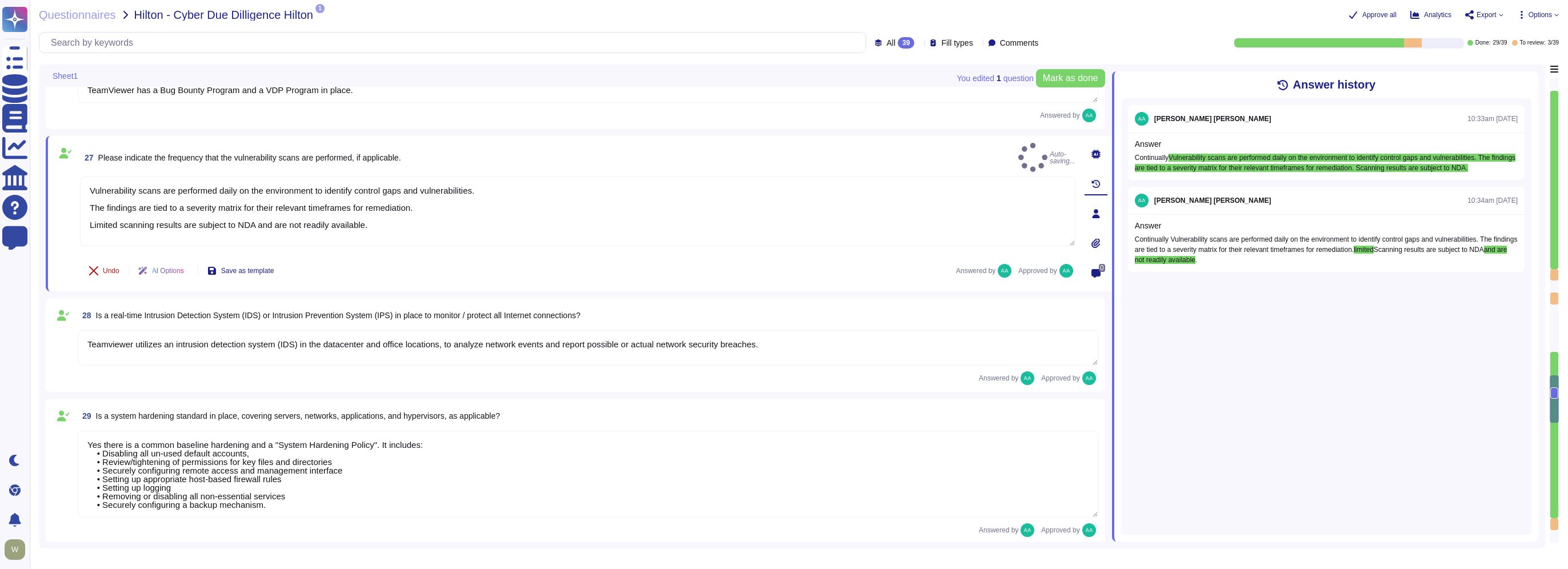
click at [103, 269] on span "Undo" at bounding box center [111, 270] width 17 height 6
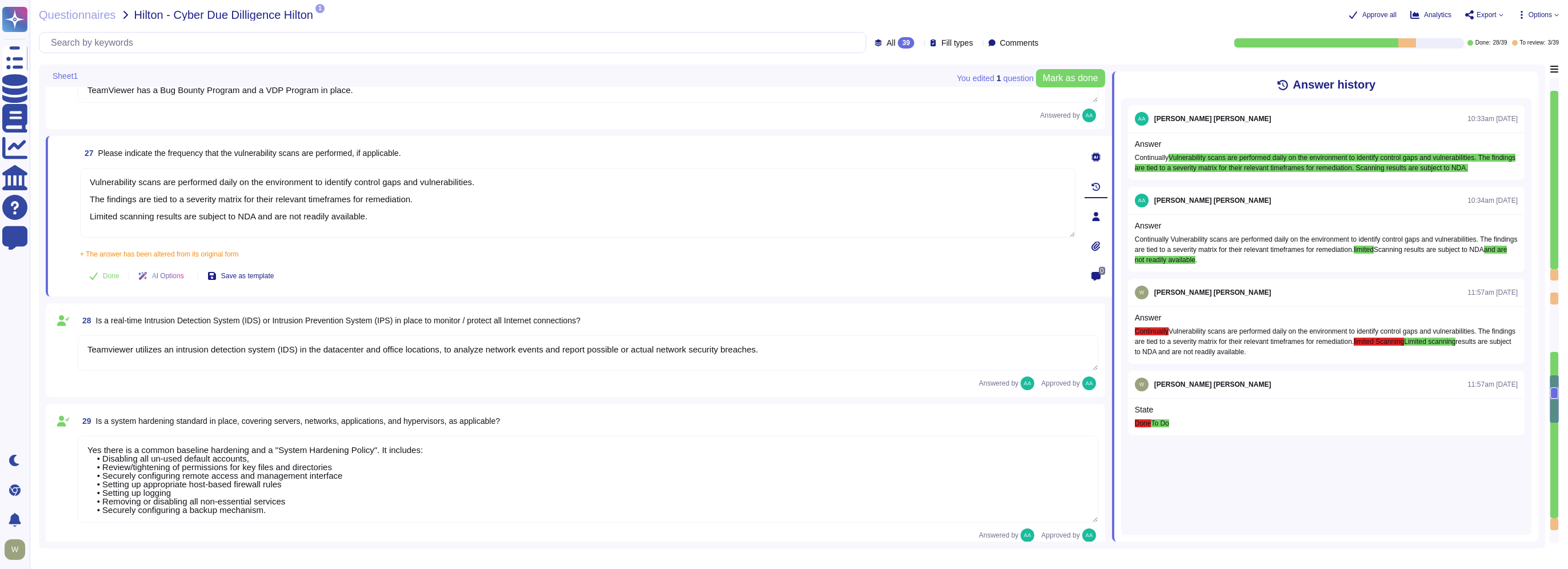
click at [436, 357] on textarea "Teamviewer utilizes an intrusion detection system (IDS) in the datacenter and o…" at bounding box center [588, 354] width 1021 height 36
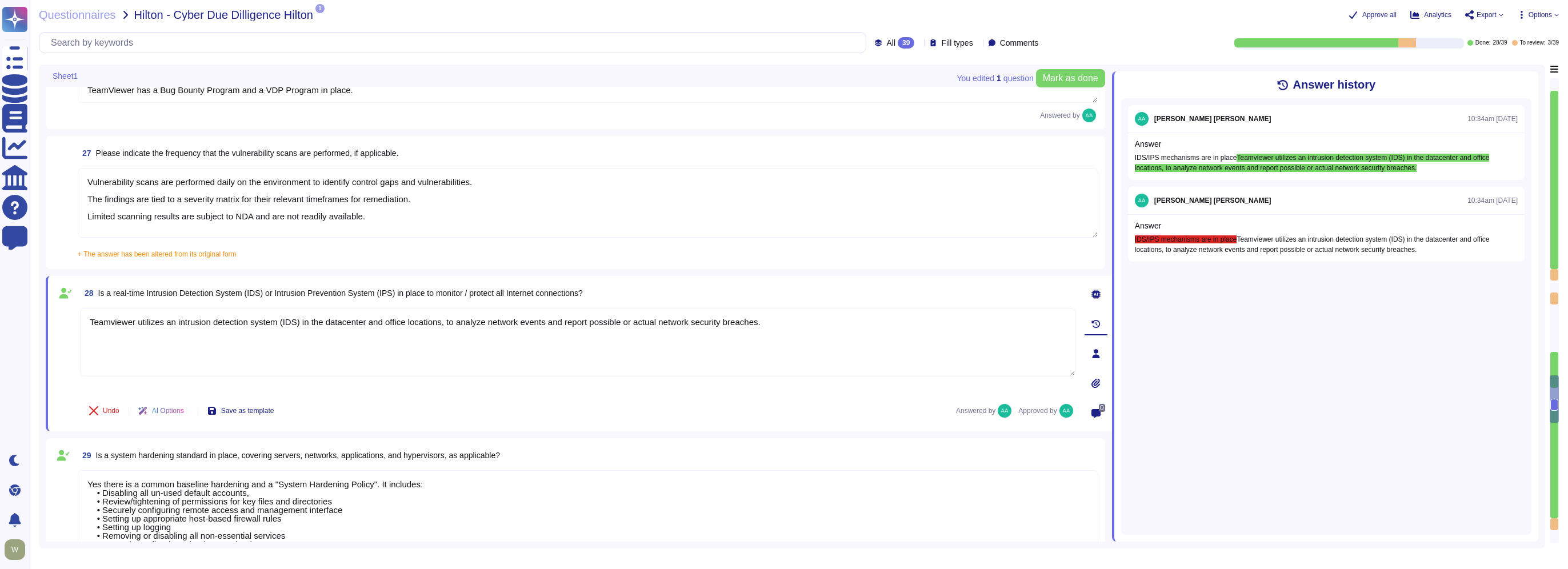
click at [193, 503] on icon at bounding box center [317, 575] width 256 height 146
click at [171, 508] on span "Rewrite the answer in a different way" at bounding box center [201, 509] width 112 height 8
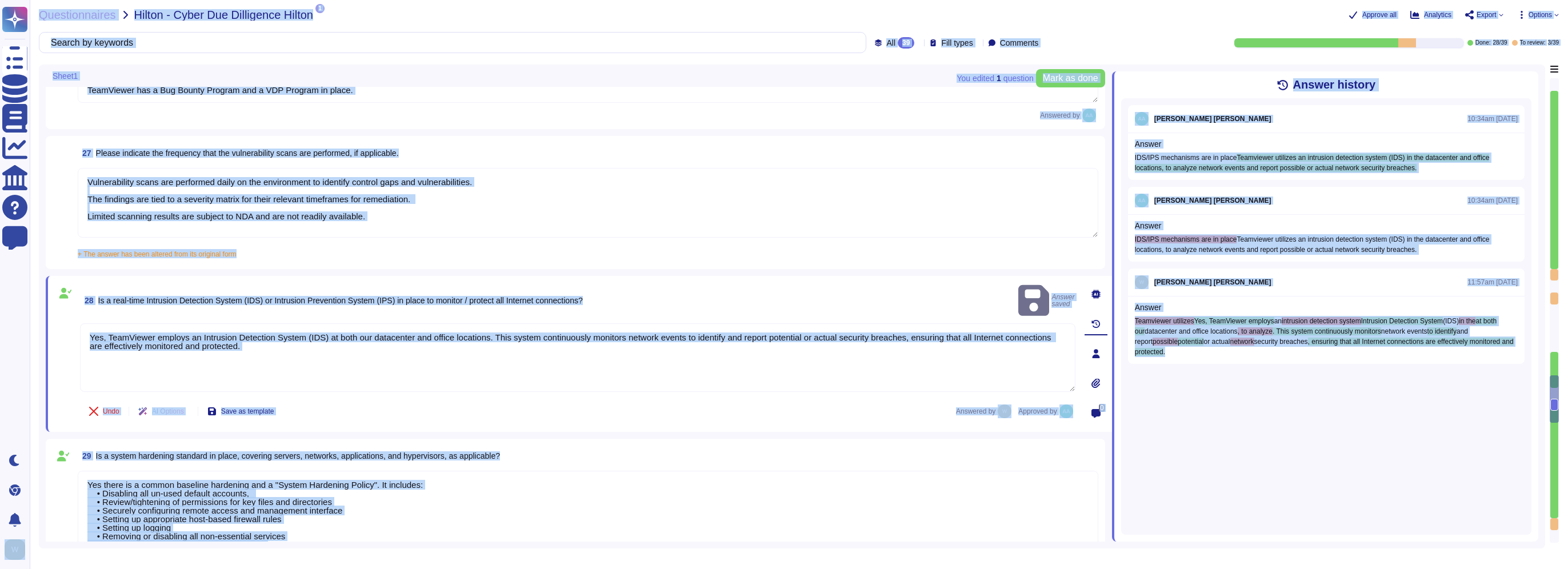
click at [193, 348] on textarea "Yes, TeamViewer employs an Intrusion Detection System (IDS) at both our datacen…" at bounding box center [577, 358] width 996 height 69
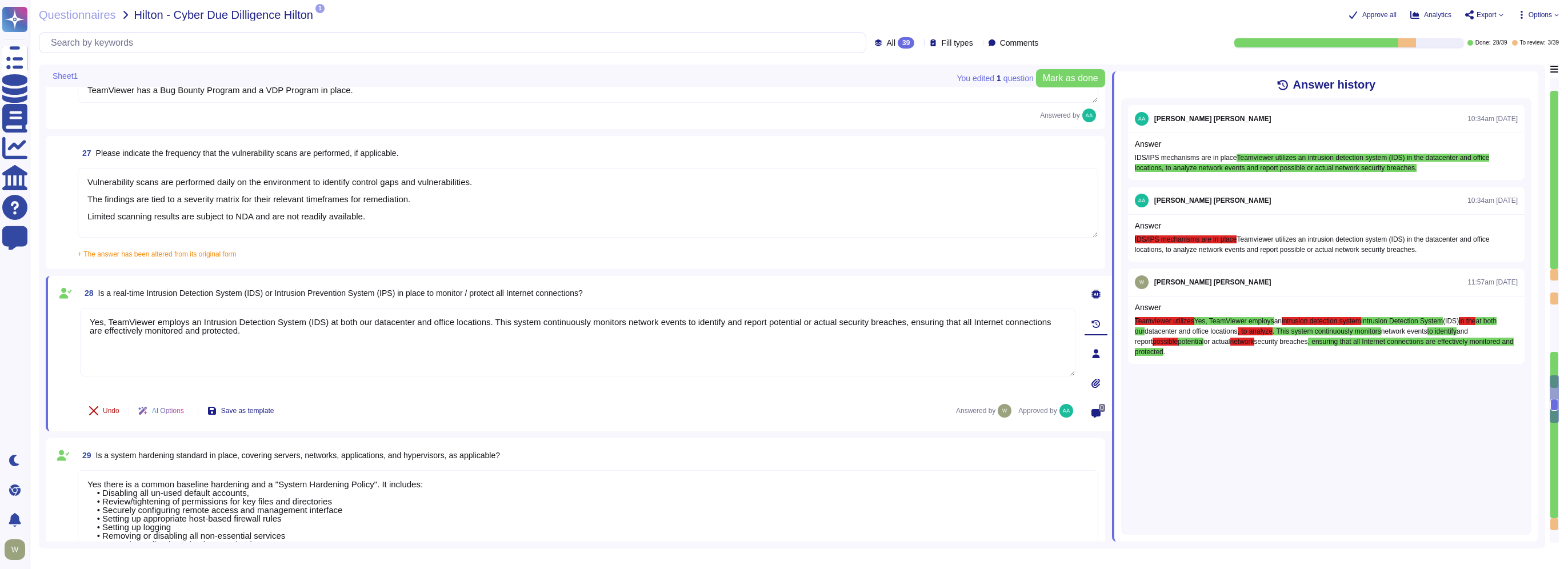
click at [105, 408] on span "Undo" at bounding box center [111, 411] width 17 height 6
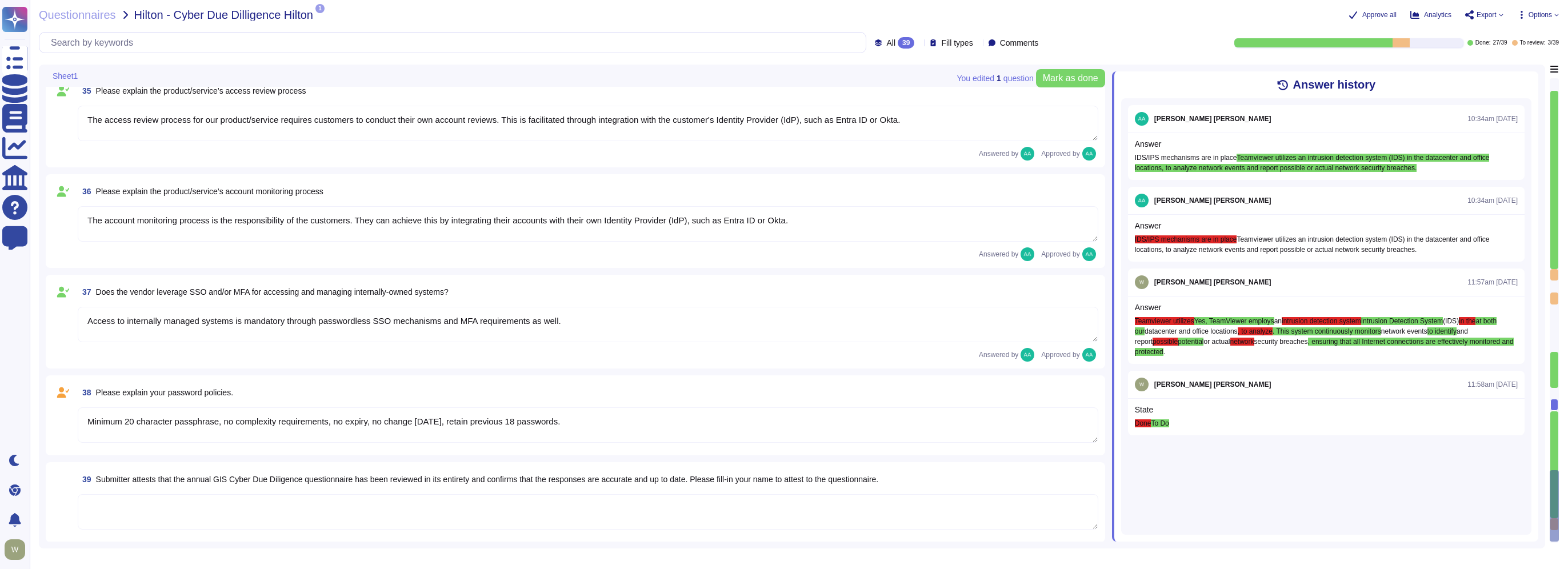
scroll to position [4828, 0]
click at [167, 426] on textarea "Minimum 20 character passphrase, no complexity requirements, no expiry, no chan…" at bounding box center [588, 425] width 1021 height 36
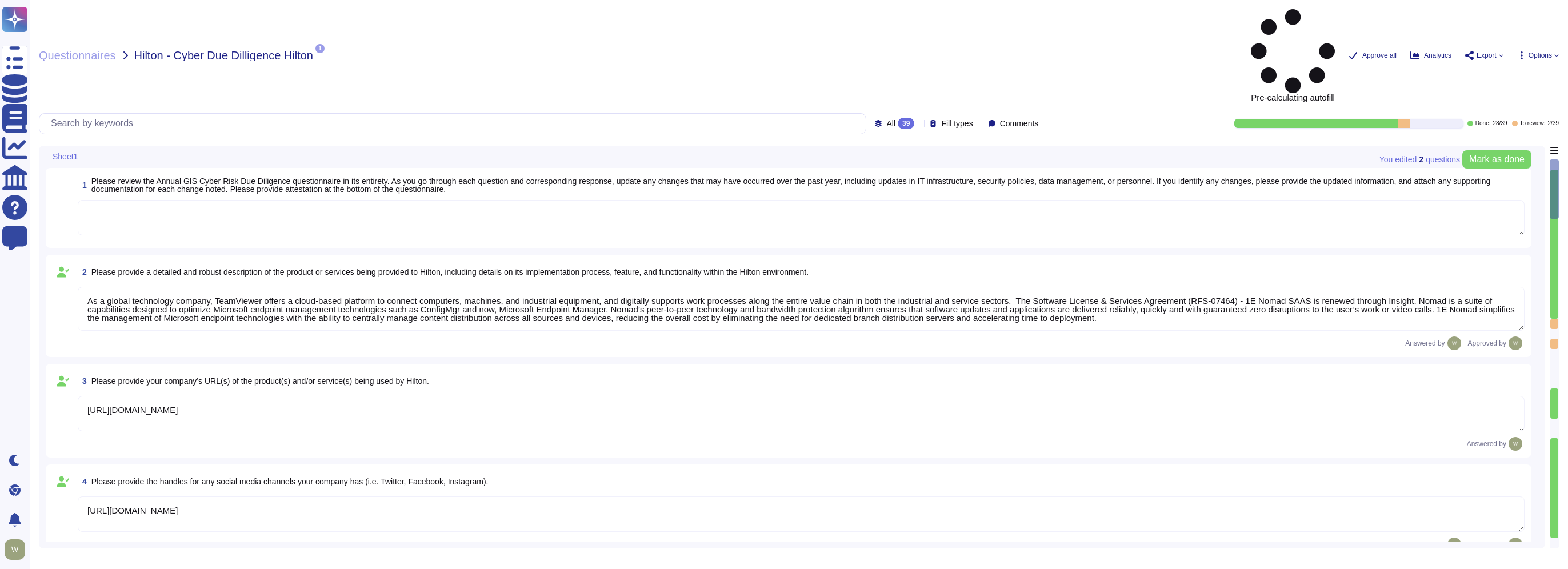
type textarea "As a global technology company, TeamViewer offers a cloud-based platform to con…"
type textarea "[URL][DOMAIN_NAME]"
type textarea "The product is deployed globally at Hilton Corporate and over 100 Properties. T…"
type textarea "The Security organization at TeamViewer is comprised of 40+ FTEs led by the Chi…"
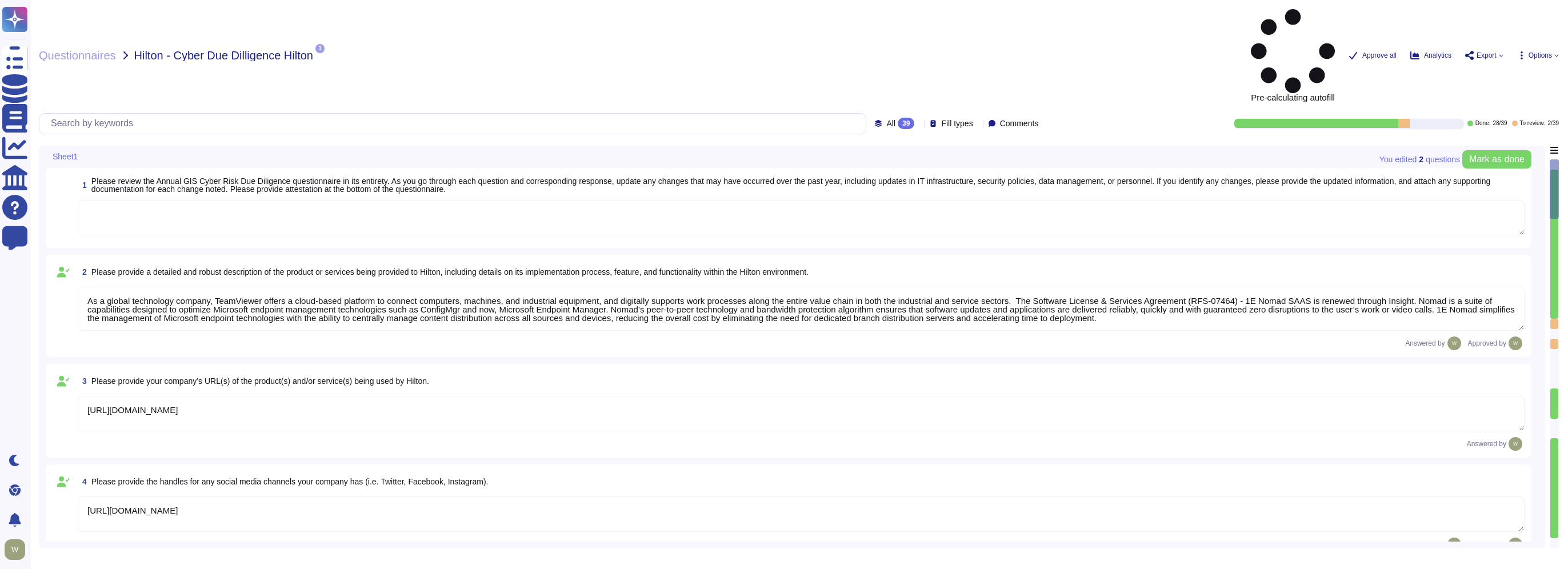
type textarea "At TeamViewer, we prioritize security training for our employees, conducting it…"
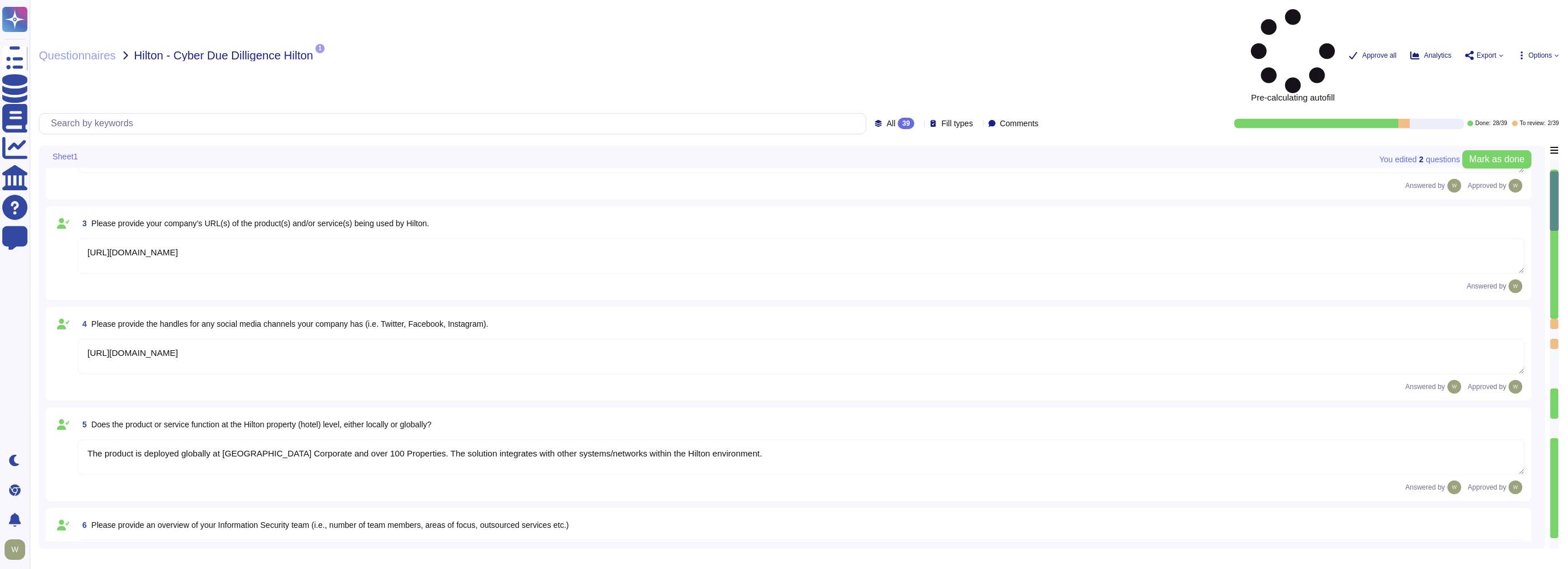
type textarea "New employees are trained for an average of two months as part of TeamViewer's …"
type textarea "TeamViewer Information Security Policy sets out TeamViewer’s high-level require…"
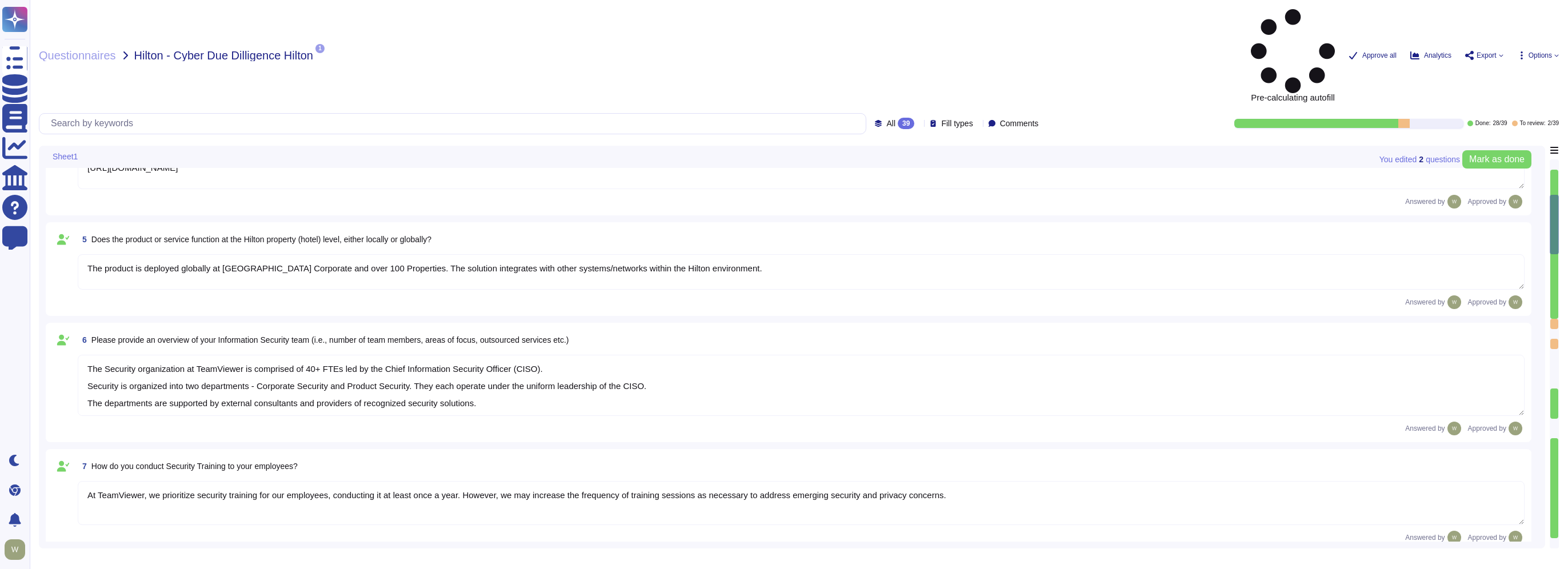
type textarea "TeamViewer follows an established S-SDLC policy based on the SAMM model as well…"
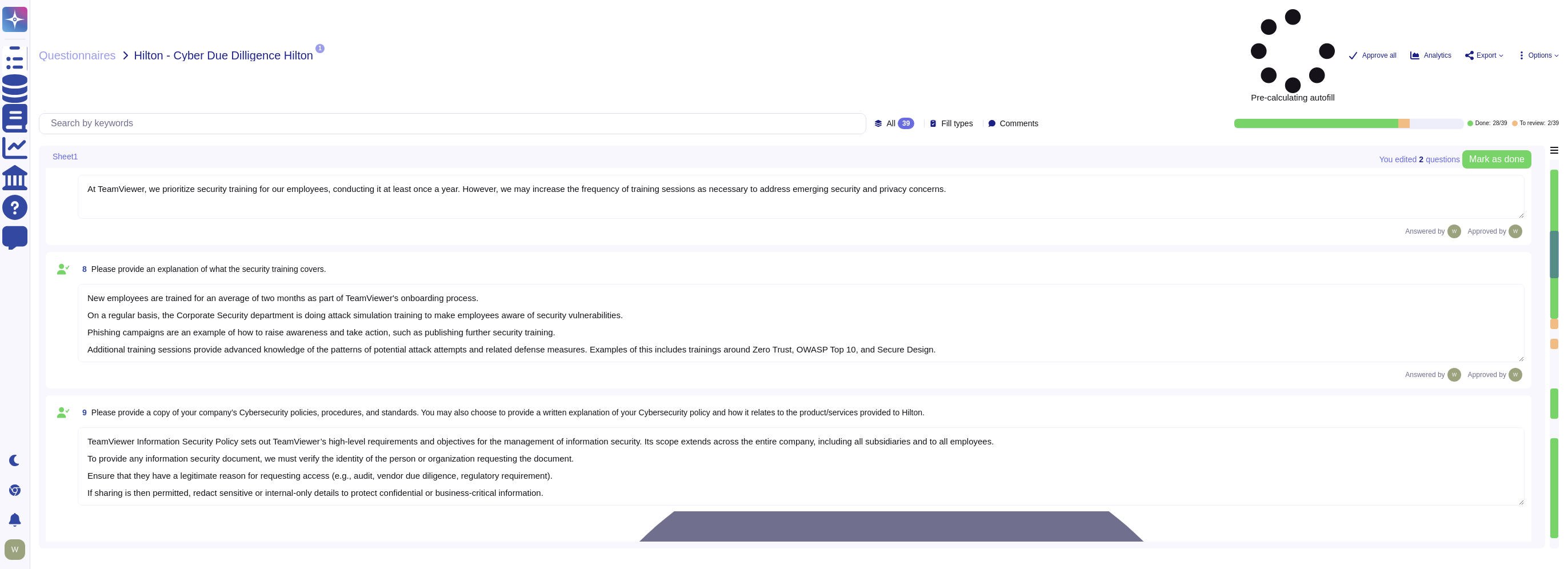
type textarea "The risk assessment procedure defines the responsibility, methodologies and pro…"
type textarea "TeamViewer leverages an external 24/7 SOC to monitor its network and spot any a…"
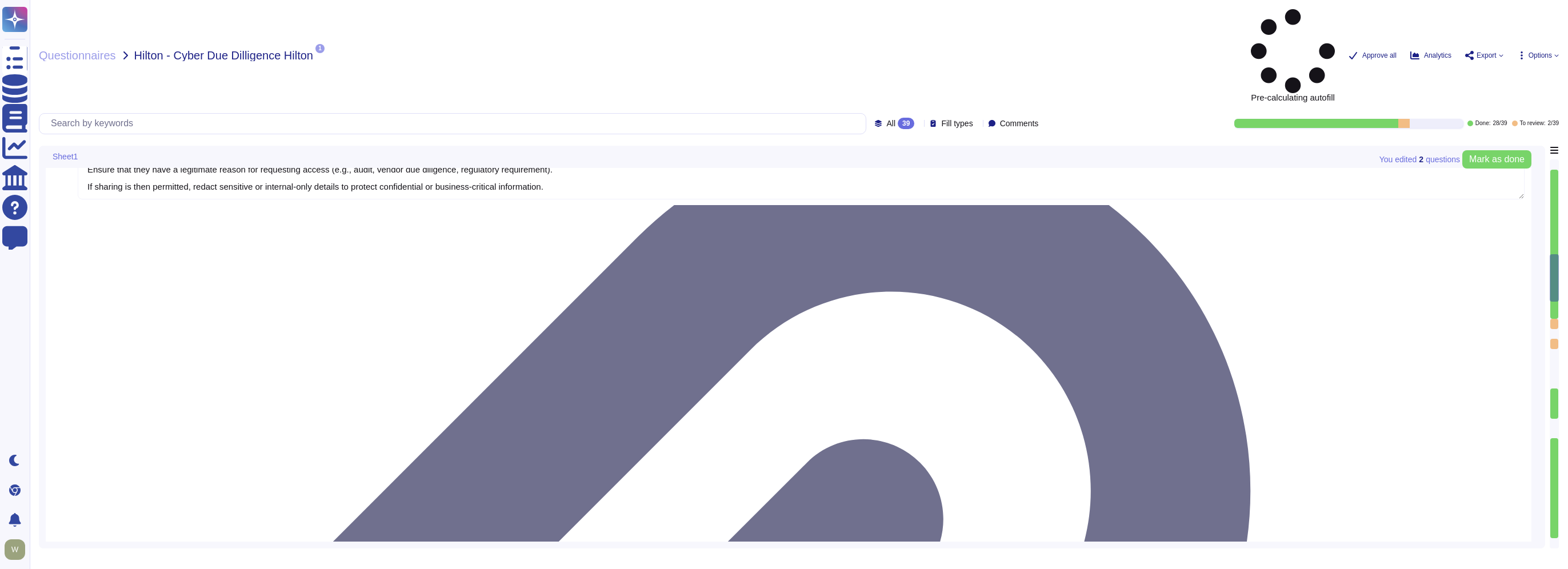
type textarea "TeamViewer owns several certifications which includes but is not limited to: • …"
type textarea "Yes, Hilton Guest / Employee data is collected."
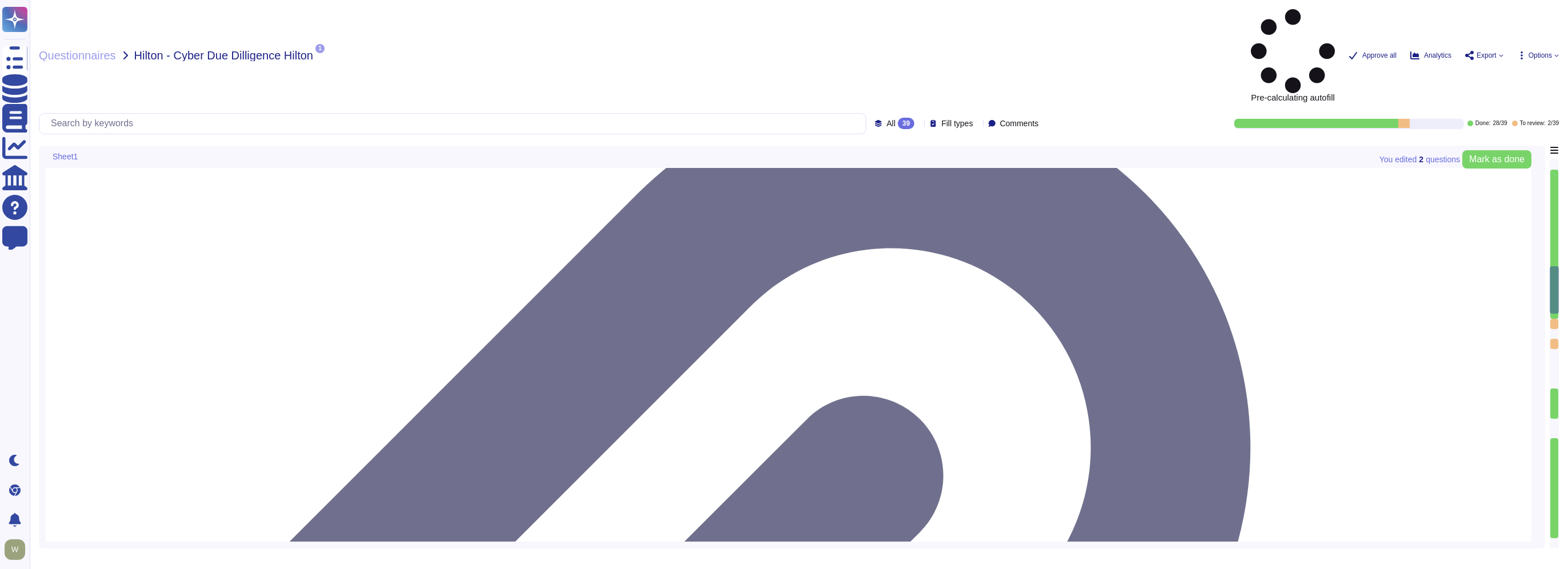
type textarea "Yes, TeamViewer will collect PII data. In this regards, the Customer is the Dat…"
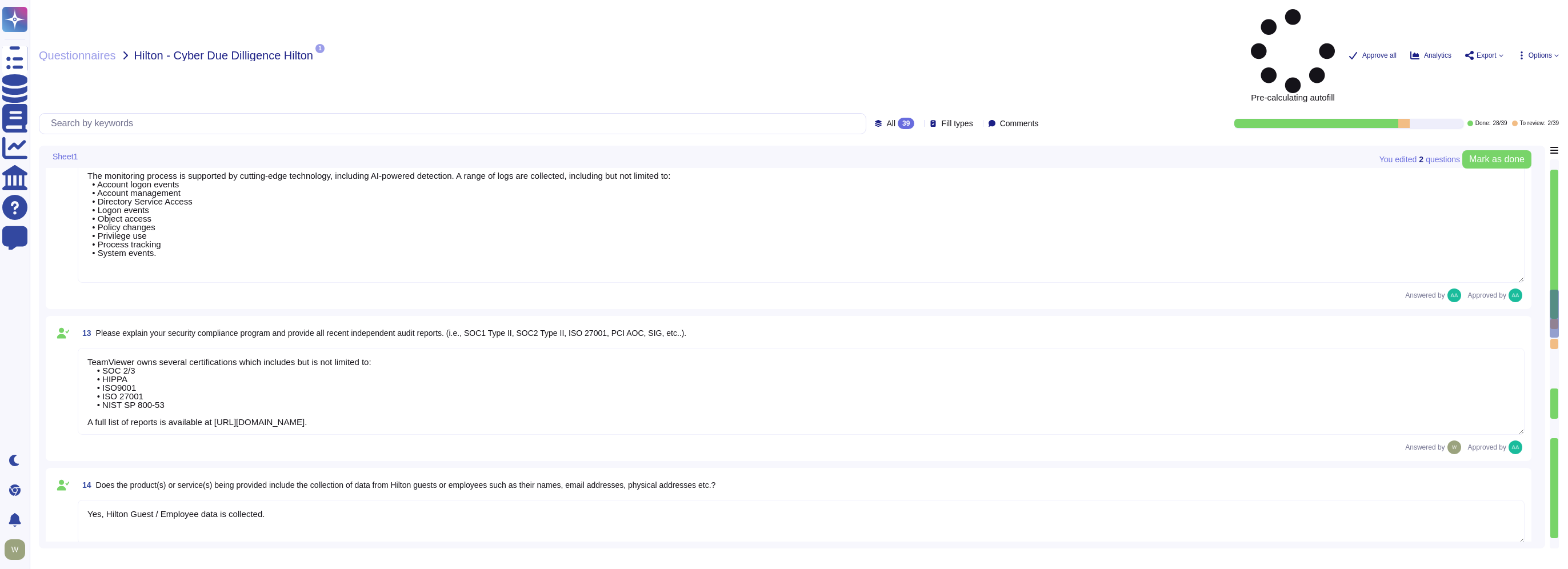
type textarea "Data is in-scope and is in compliance with GDPR. As a company headquartered in …"
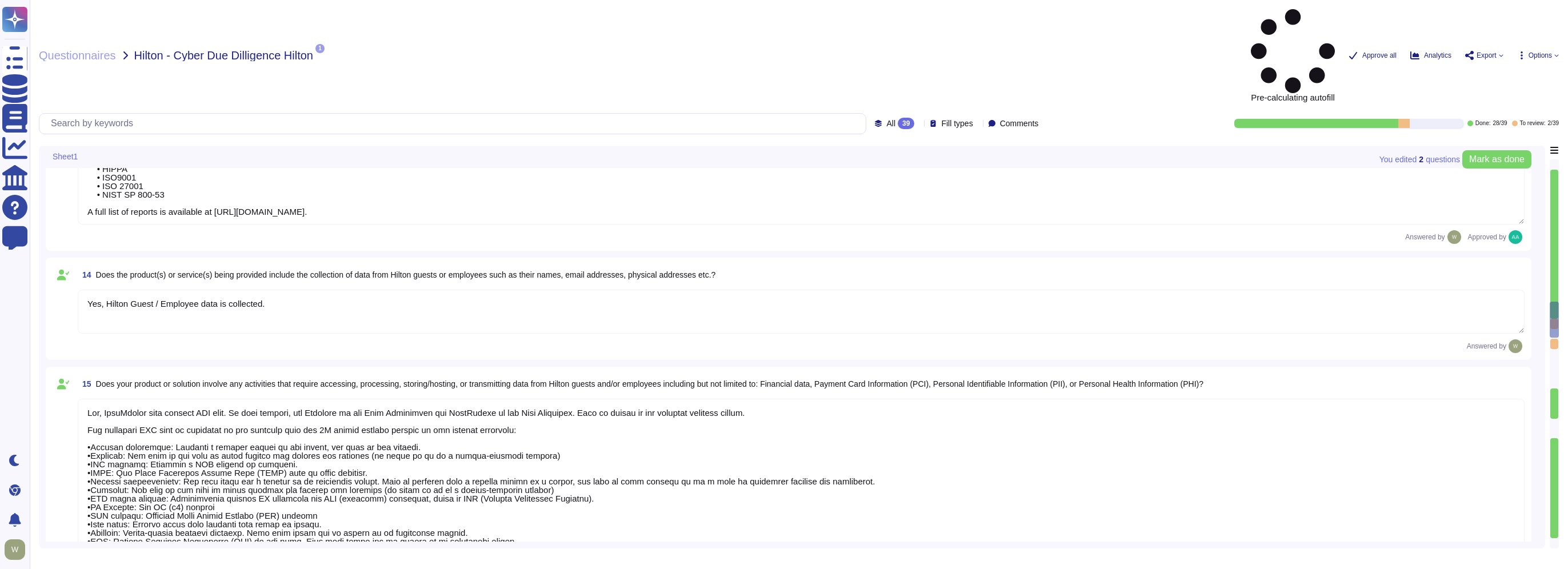
scroll to position [1, 0]
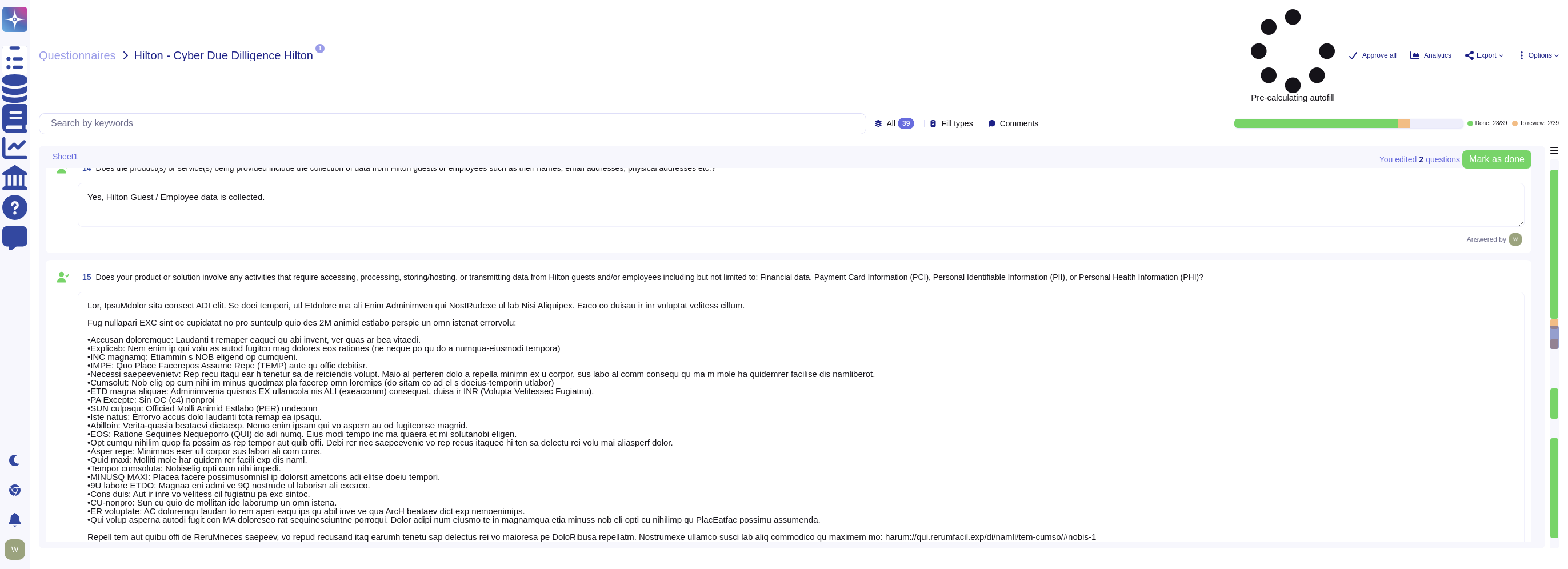
type textarea "PII collected by the platform for use by customers within the platform is as fo…"
type textarea "TeamViewer collects 30k-500k data records."
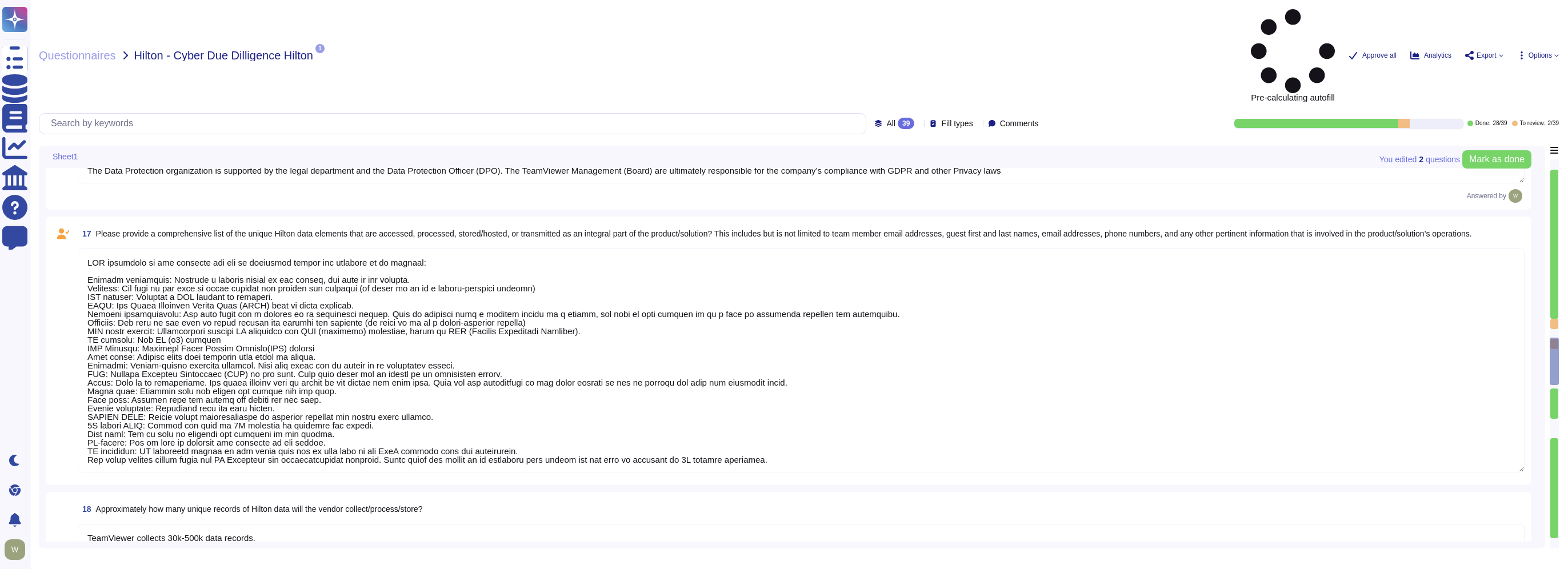
type textarea "PII collected by the platform for use by customers within the platform is as fo…"
type textarea "Ninety days after service termination (or earlier upon request). TeamViewer del…"
type textarea "Data Encryption Methods **Encryption in Transit** All data transmitted to and f…"
type textarea "The Security Team can be contacted via [EMAIL_ADDRESS][DOMAIN_NAME] or through …"
type textarea "We have a comprehensive incident response plan in place, which includes the rol…"
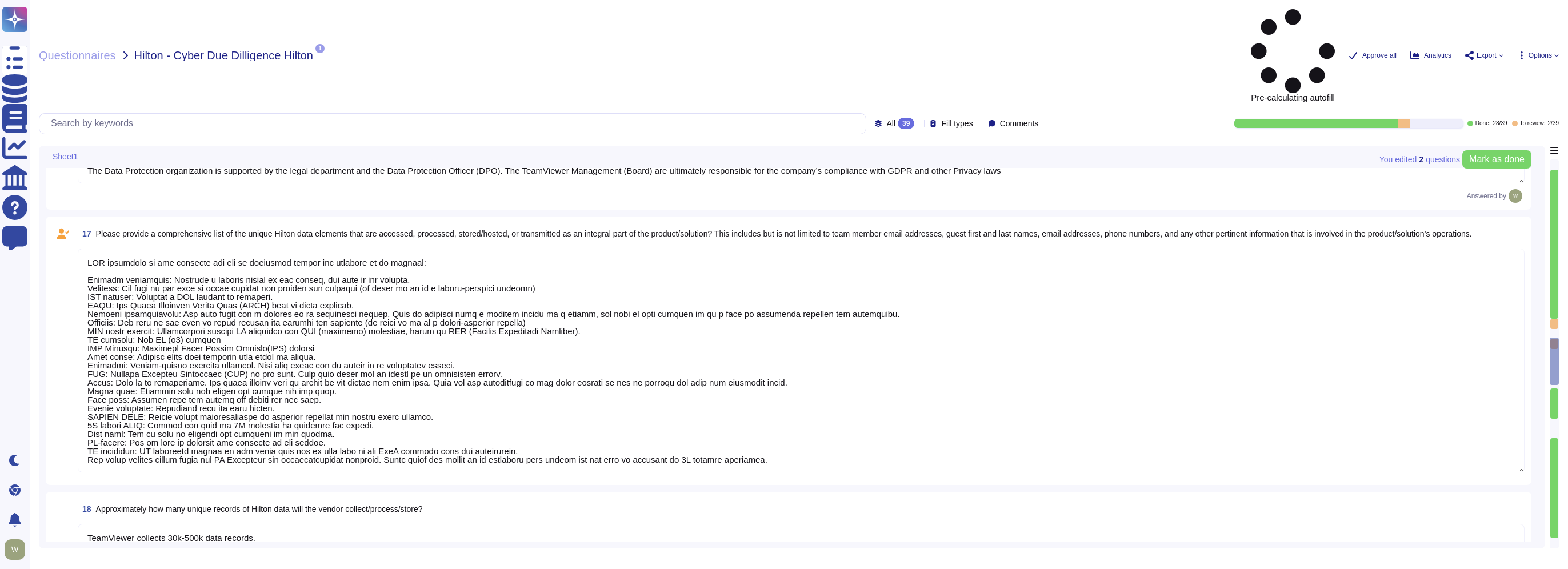
scroll to position [2114, 0]
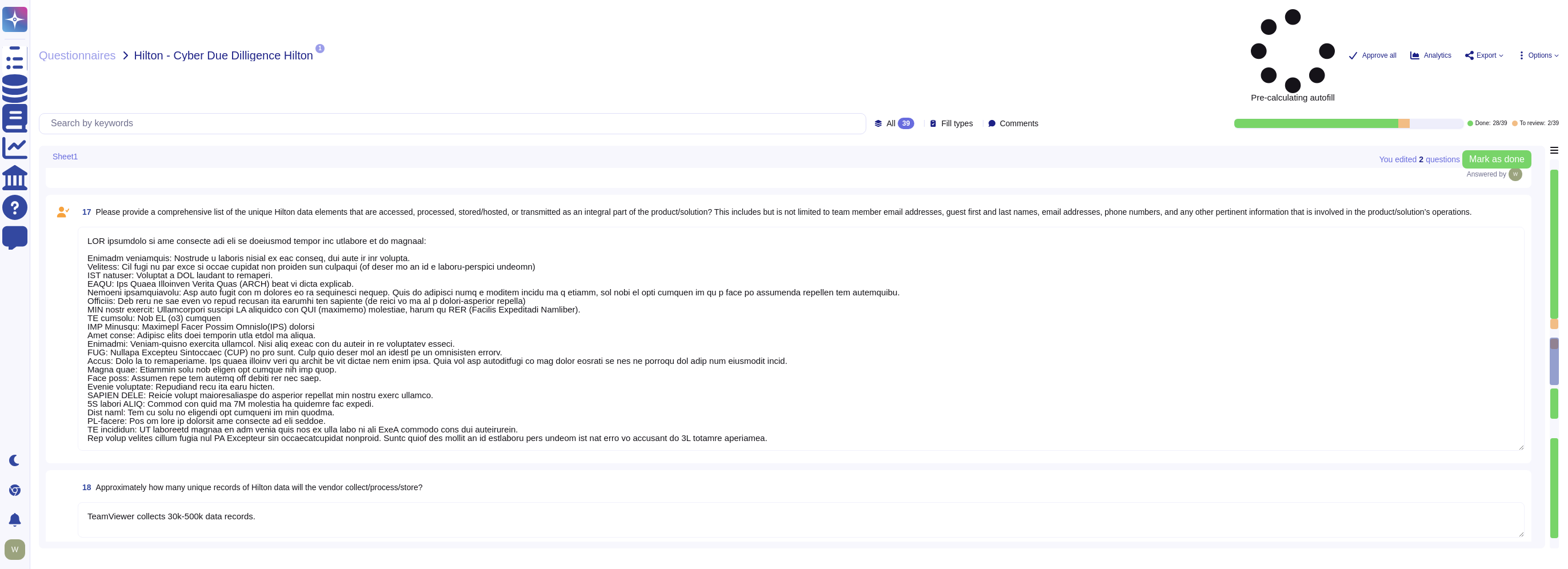
click at [286, 316] on textarea at bounding box center [801, 338] width 1447 height 224
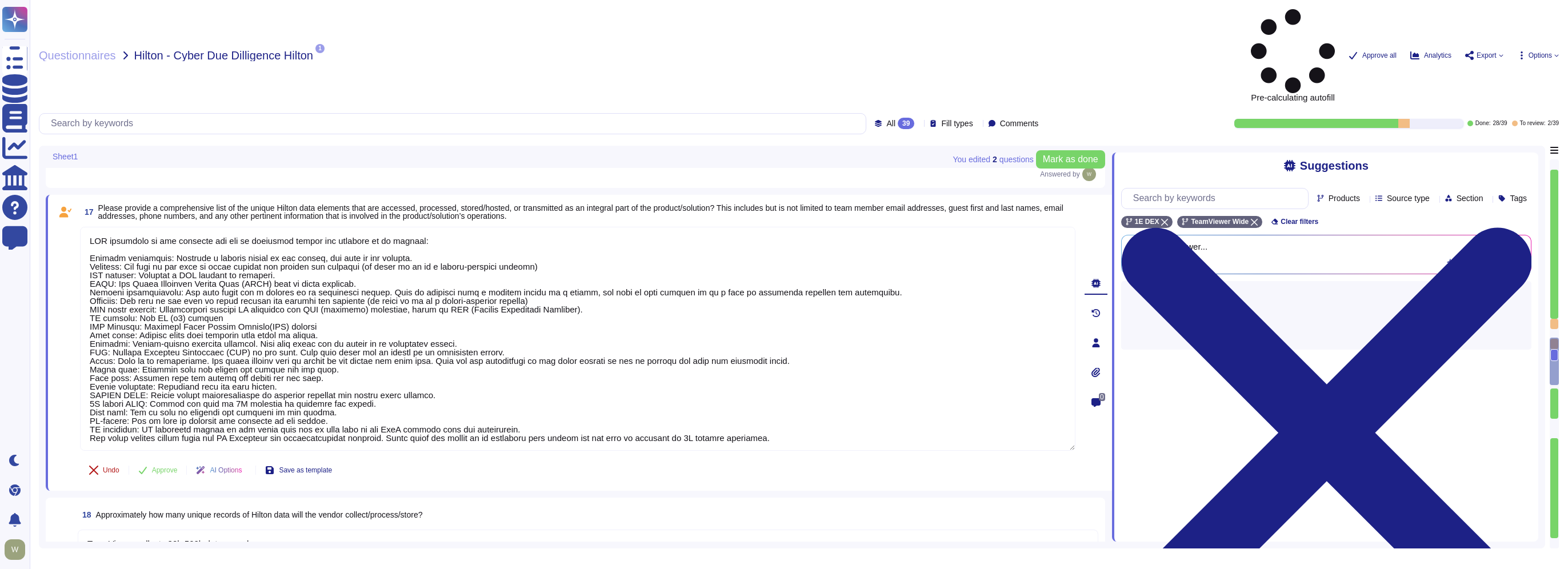
click at [107, 466] on span "Undo" at bounding box center [111, 470] width 17 height 6
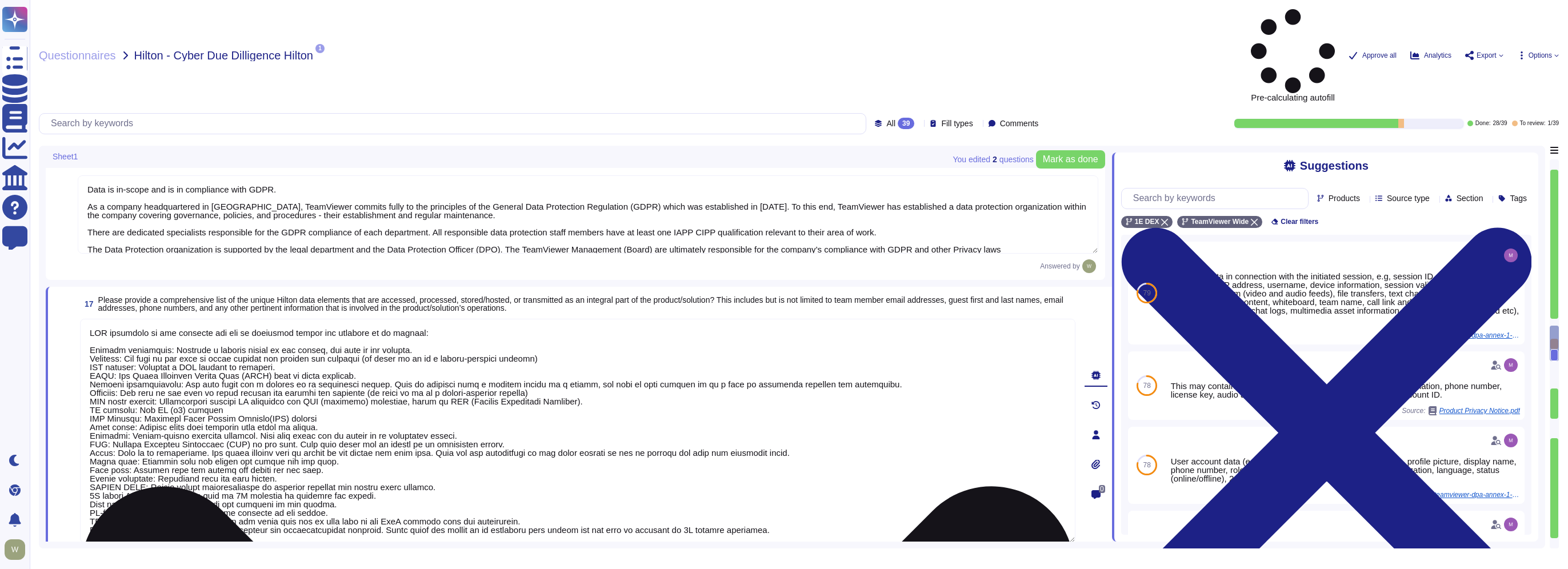
scroll to position [1885, 0]
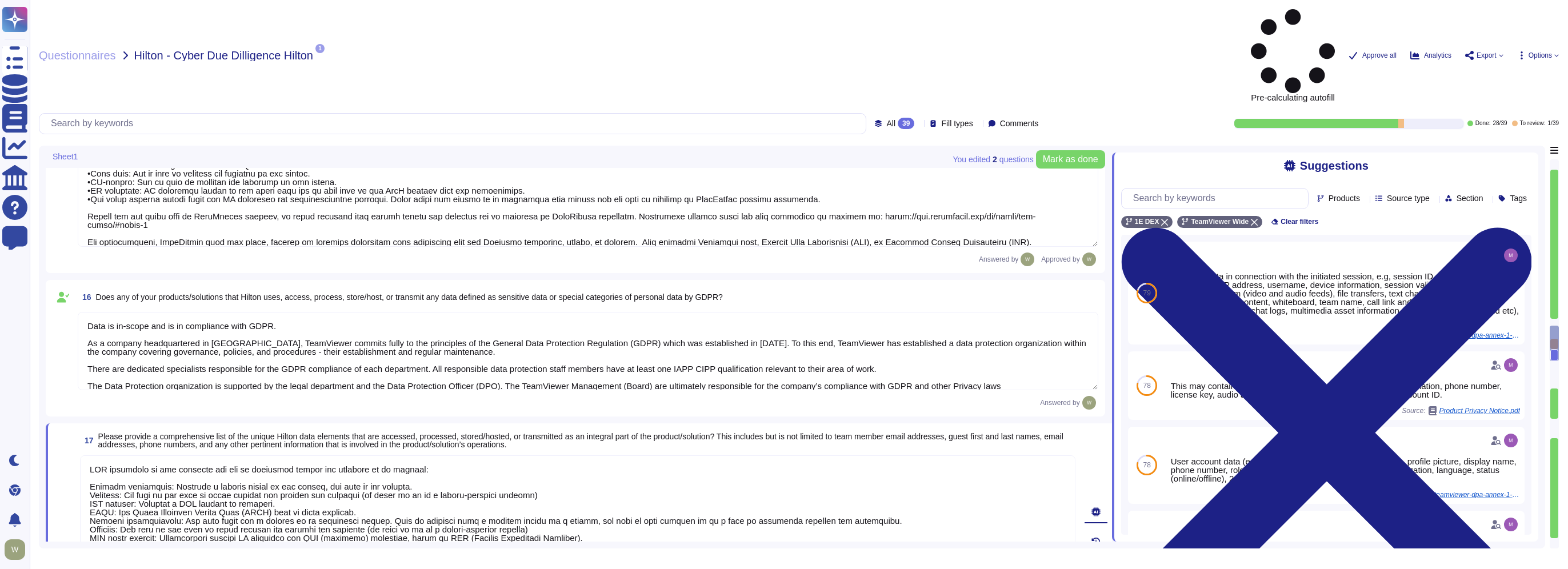
type textarea "PII collected by the platform for use by customers within the platform is as fo…"
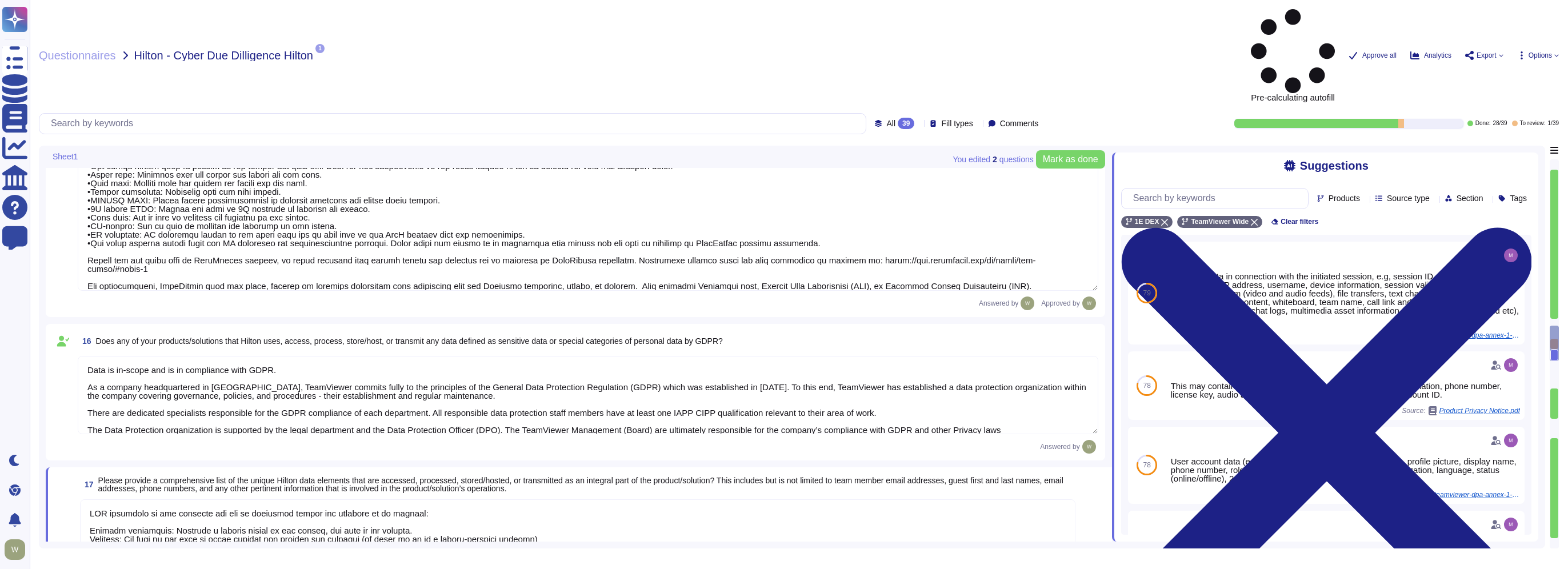
type textarea "Yes, Hilton Guest / Employee data is collected."
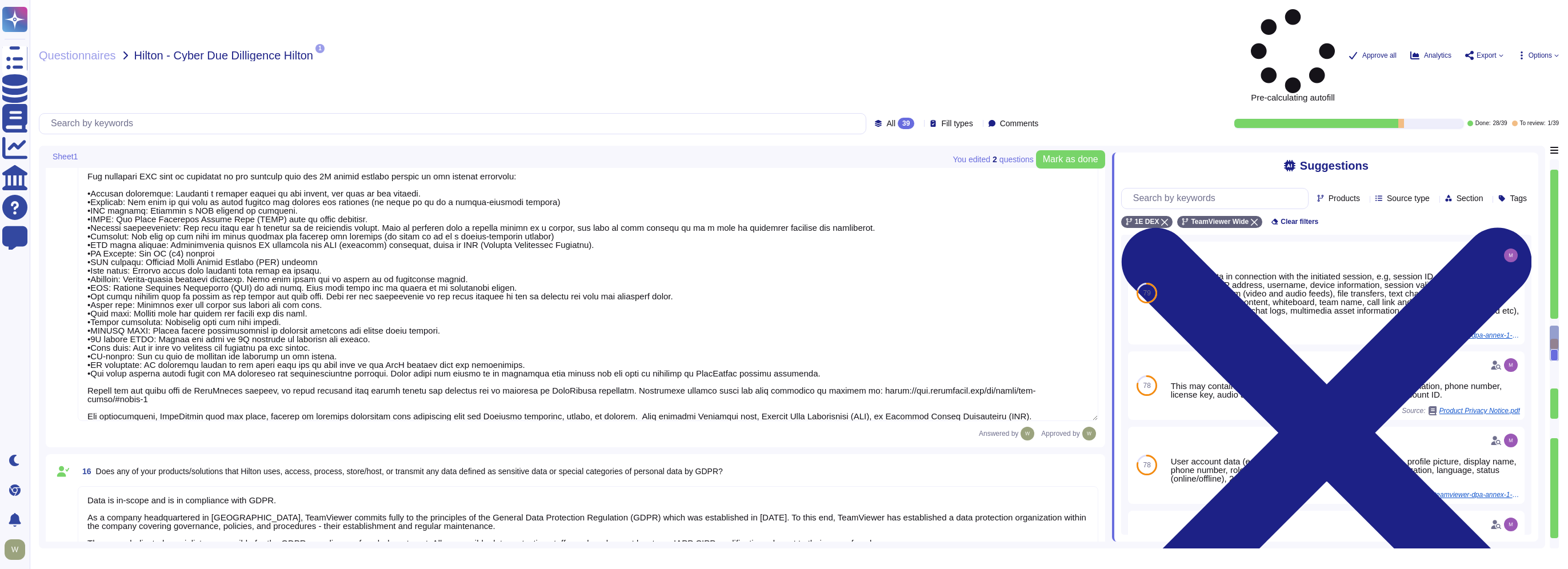
type textarea "PII collected by the platform for use by customers within the platform is as fo…"
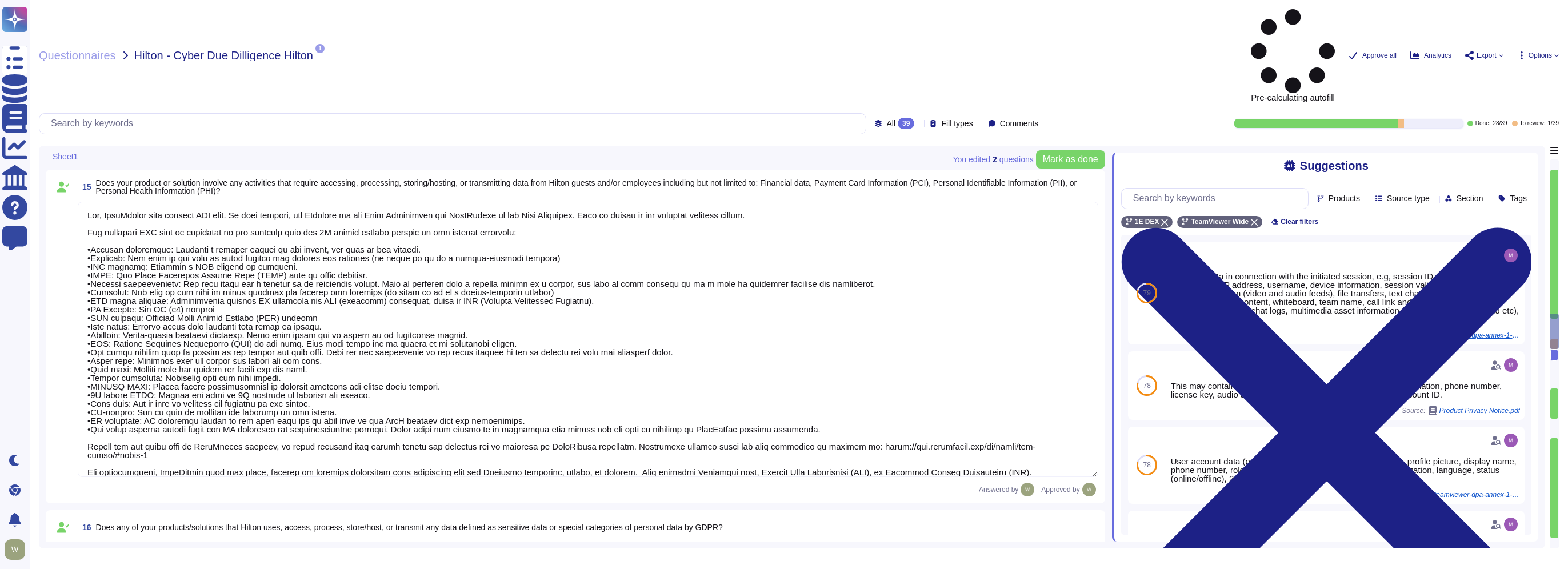
type textarea "TeamViewer owns several certifications which includes but is not limited to: • …"
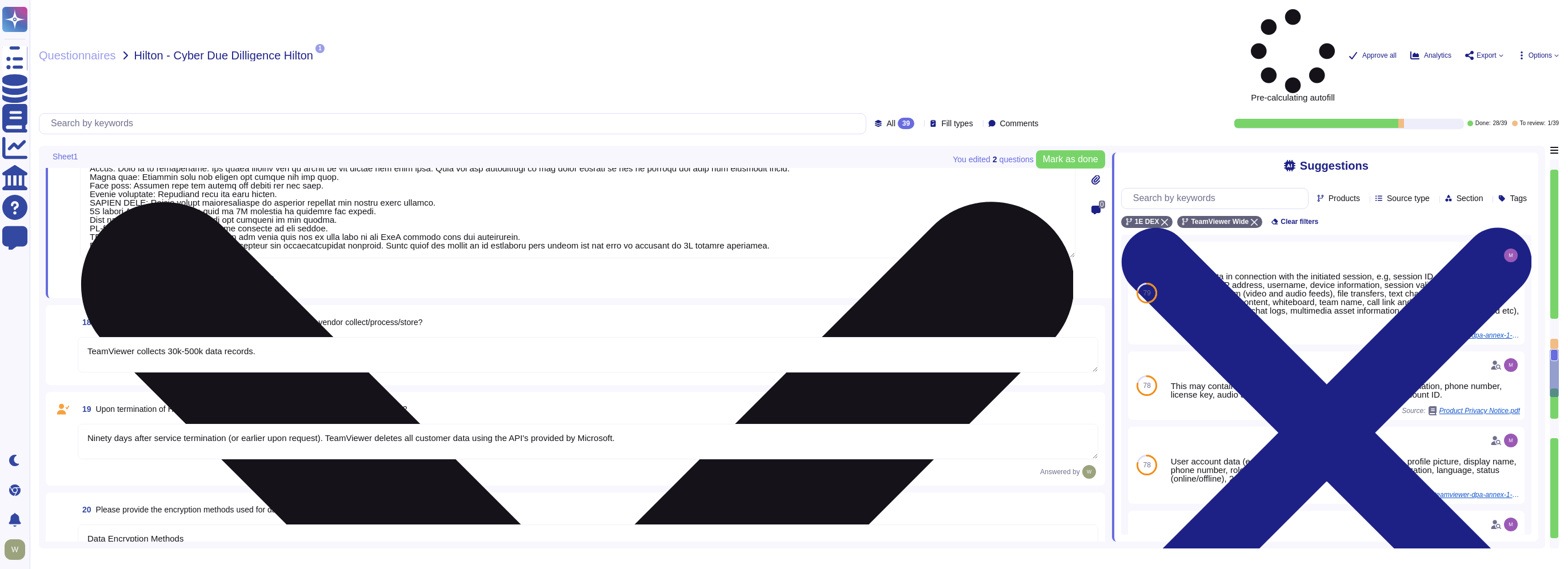
type textarea "PII collected by the platform for use by customers within the platform is as fo…"
type textarea "Ninety days after service termination (or earlier upon request). TeamViewer del…"
type textarea "Data Encryption Methods **Encryption in Transit** All data transmitted to and f…"
type textarea "The Security Team can be contacted via [EMAIL_ADDRESS][DOMAIN_NAME] or through …"
type textarea "We have a comprehensive incident response plan in place, which includes the rol…"
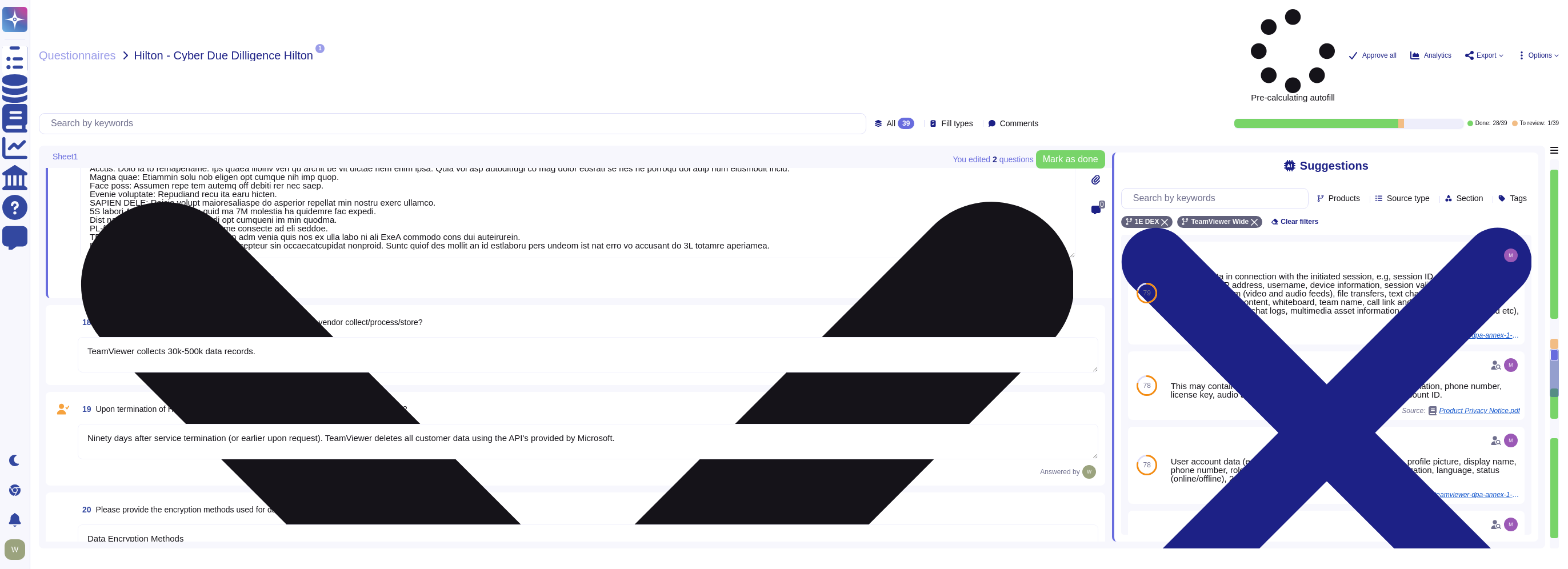
type textarea "The dedicated mechanisms will not offer real-time notifications of a breach Tea…"
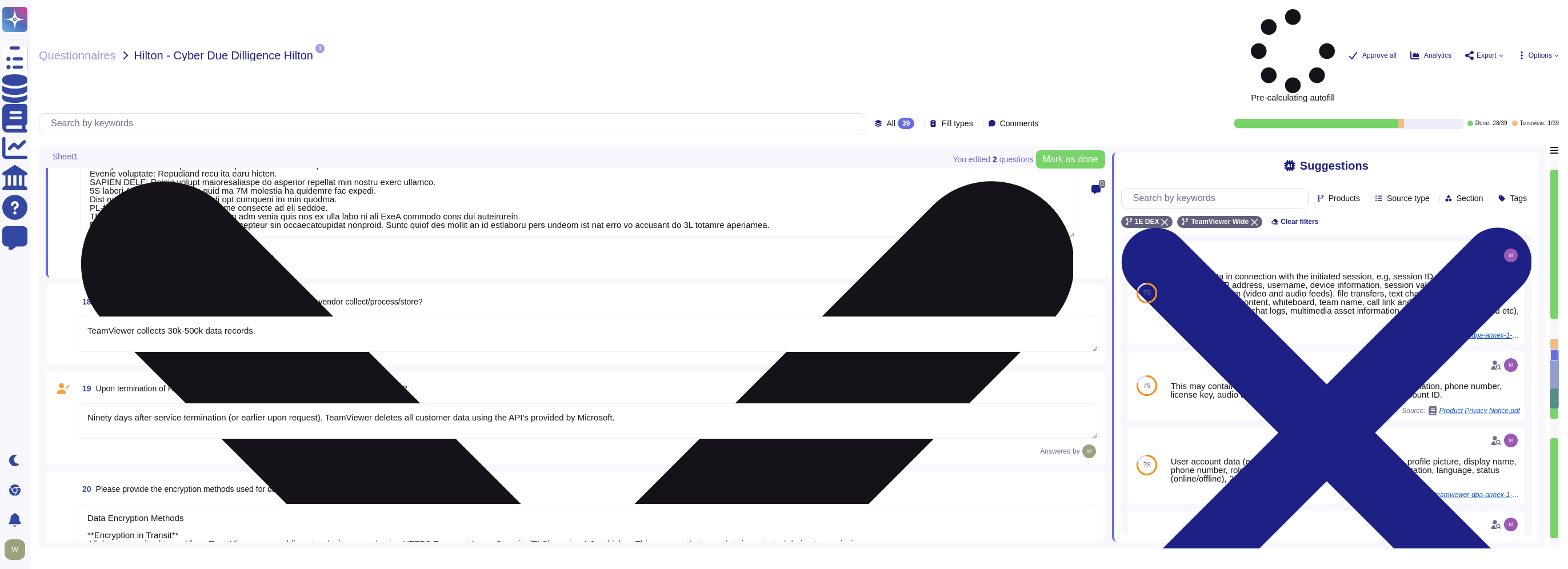
scroll to position [2591, 0]
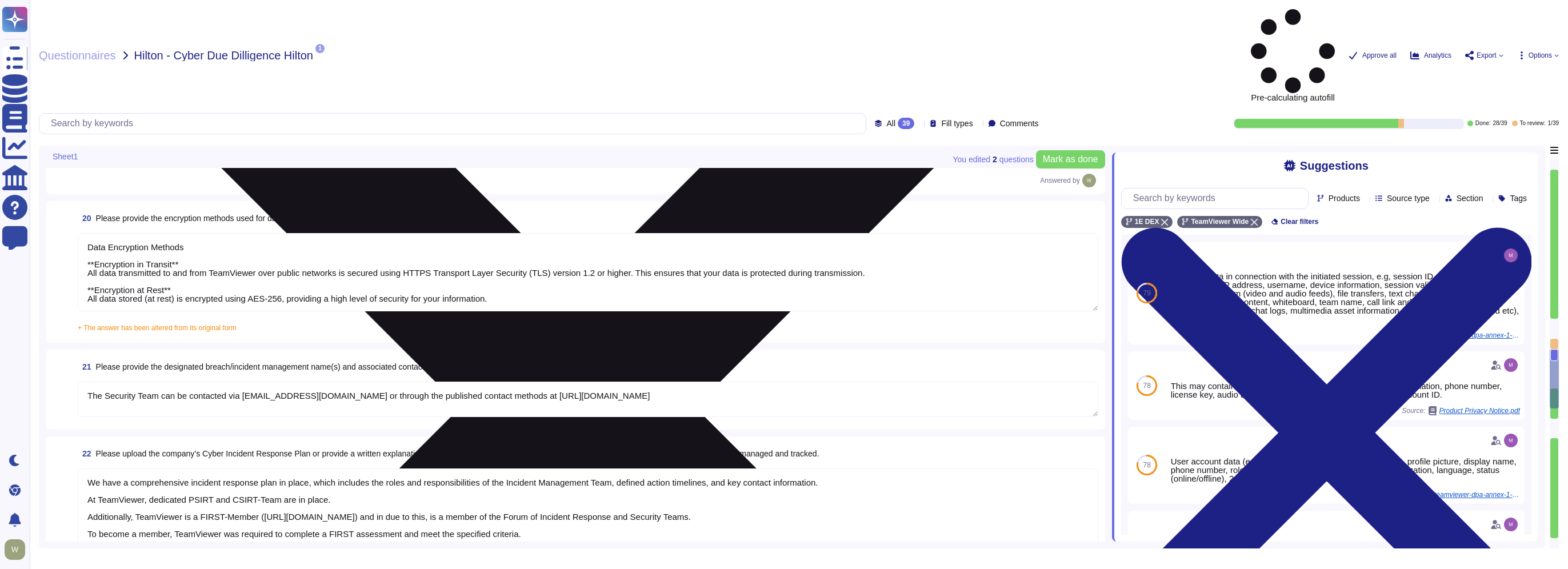
type textarea "PII collected by the platform for use by customers within the platform is as fo…"
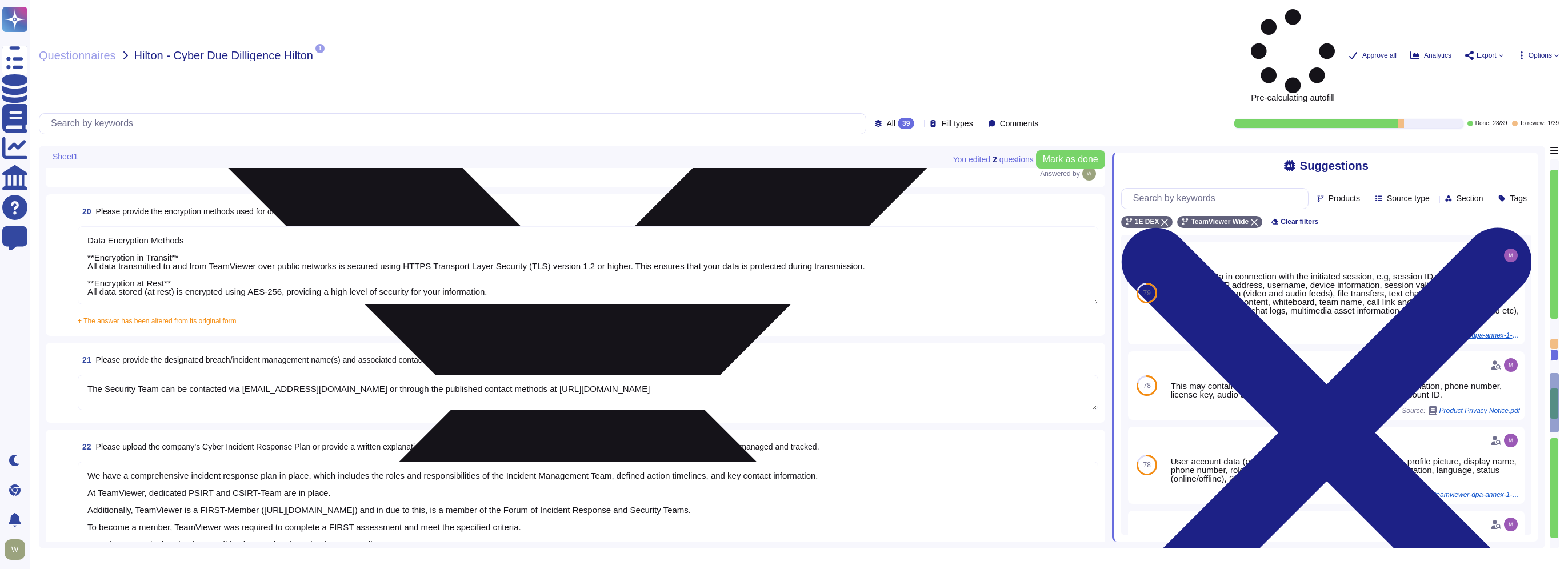
type textarea "TeamViewer has established a streamlined data breach notification process in ac…"
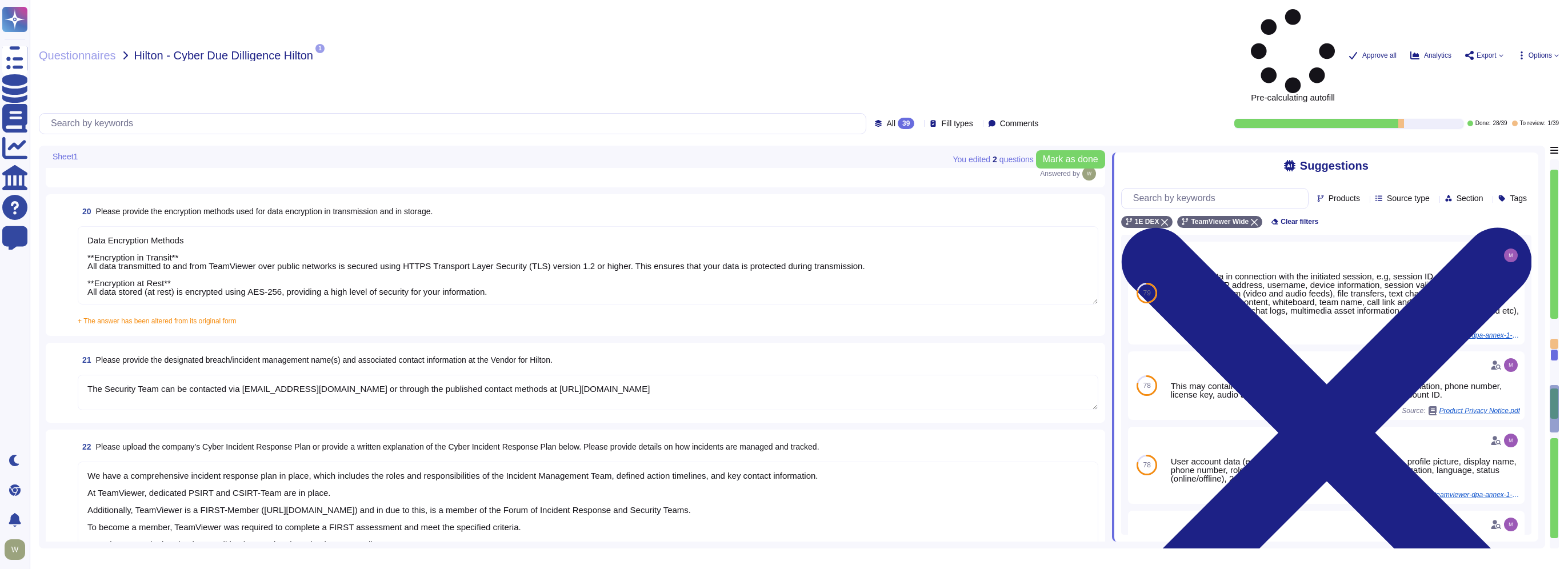
type textarea "PII collected by the platform for use by customers within the platform is as fo…"
type textarea "A Breach has not occurred within the last year No, our products have been safe …"
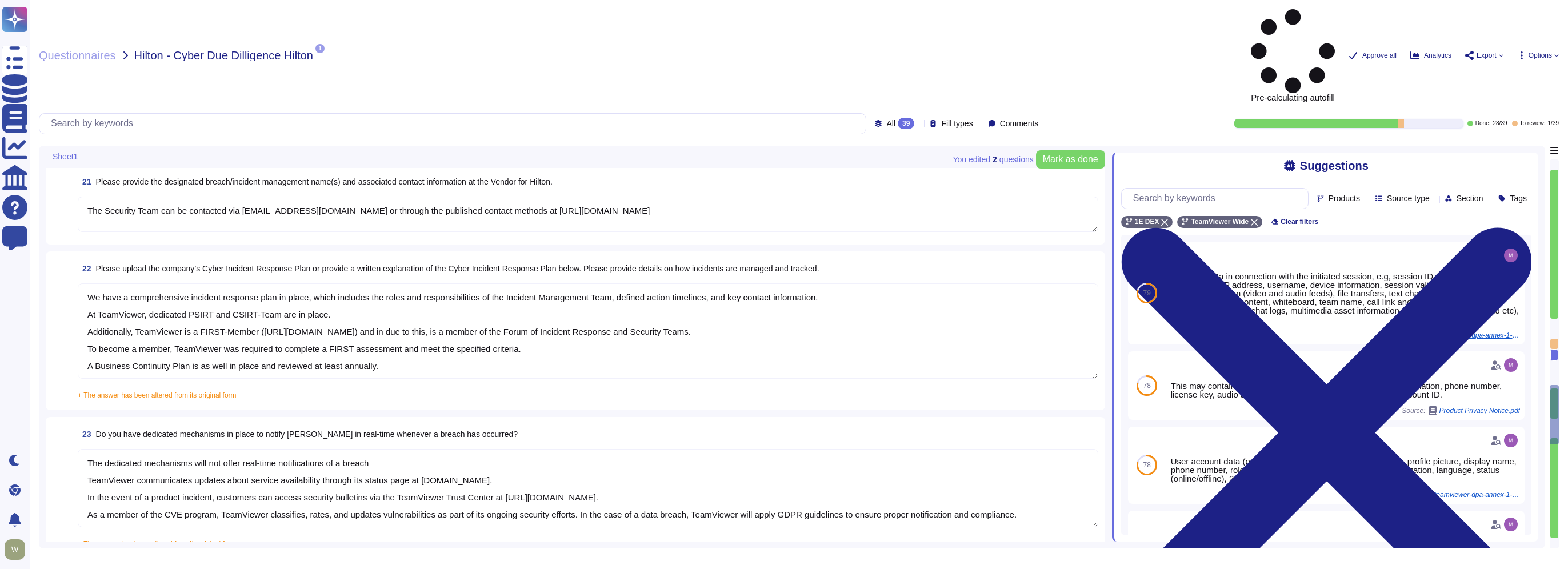
type textarea "TeamViewer has implemented a best-in-class commercial vulnerability scanner tha…"
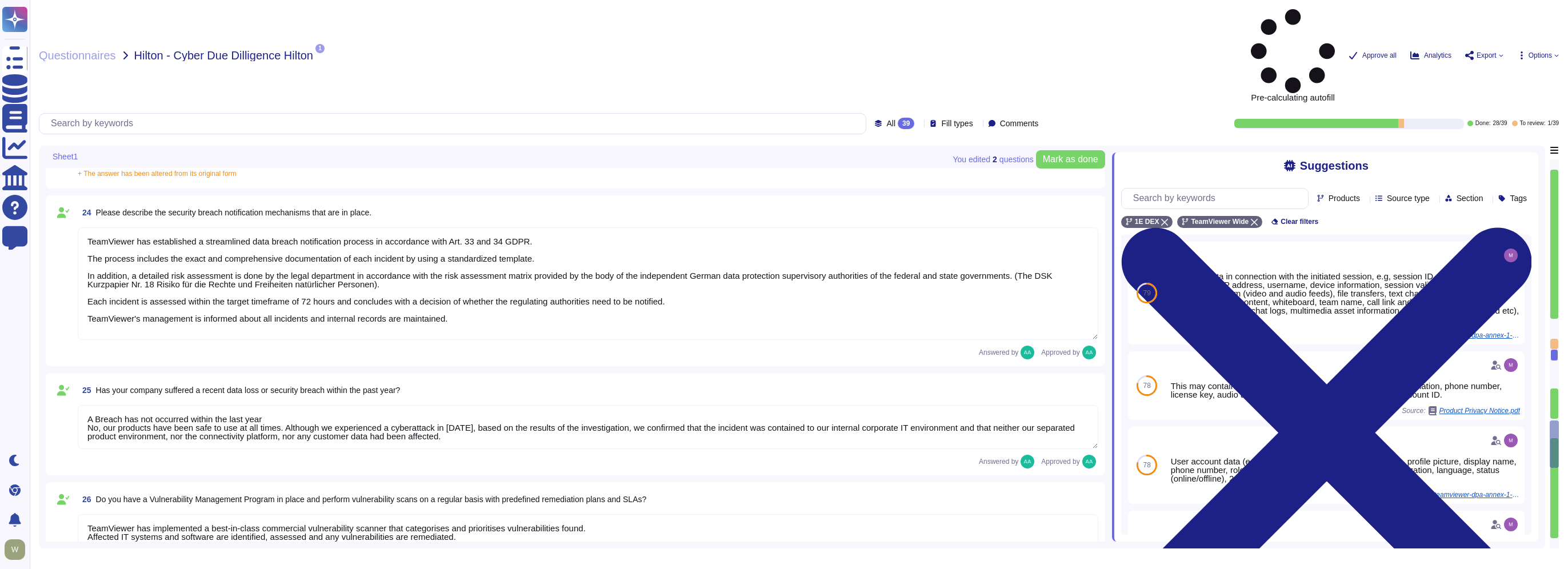
type textarea "Vulnerability scans are performed daily on the environment to identify control …"
type textarea "Yes, TeamViewer employs an Intrusion Detection System (IDS) at both our datacen…"
type textarea "Yes there is a common baseline hardening and a "System Hardening Policy". It in…"
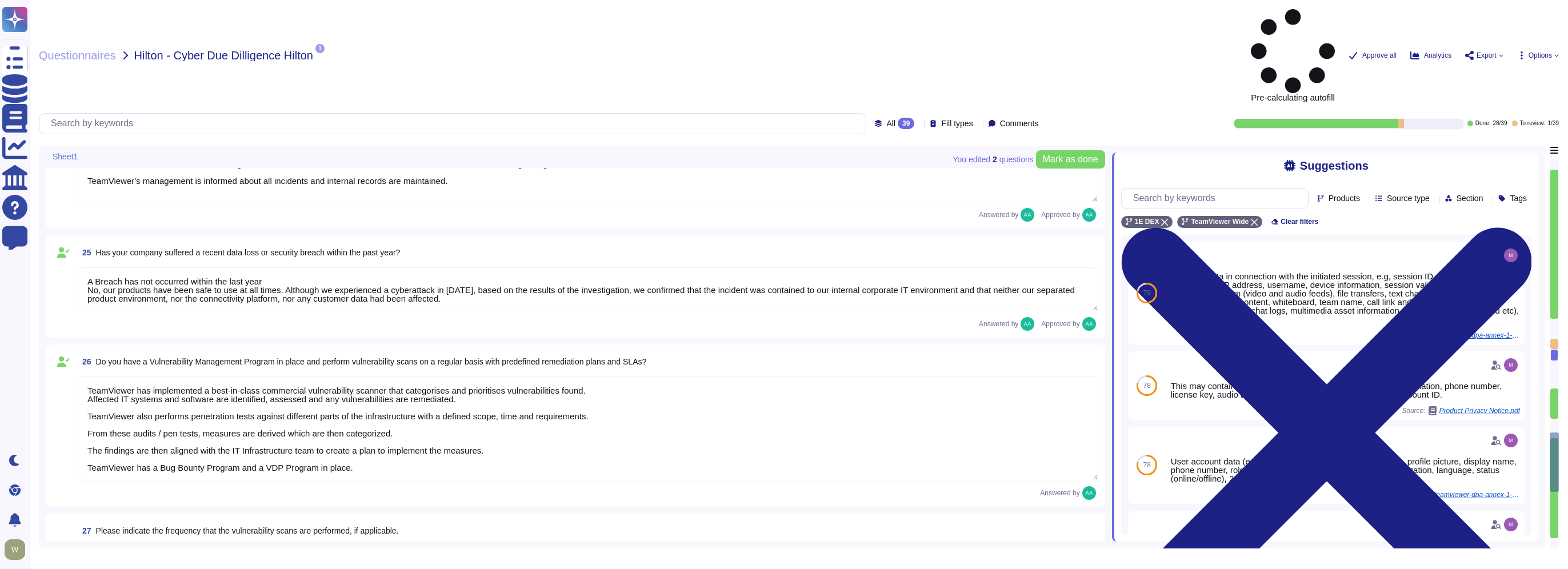
type textarea "TeamViewer has implemented a change advisory board (CAB) for all relevant IT ch…"
type textarea "requested documentation is not made available to customers even with NDA as thi…"
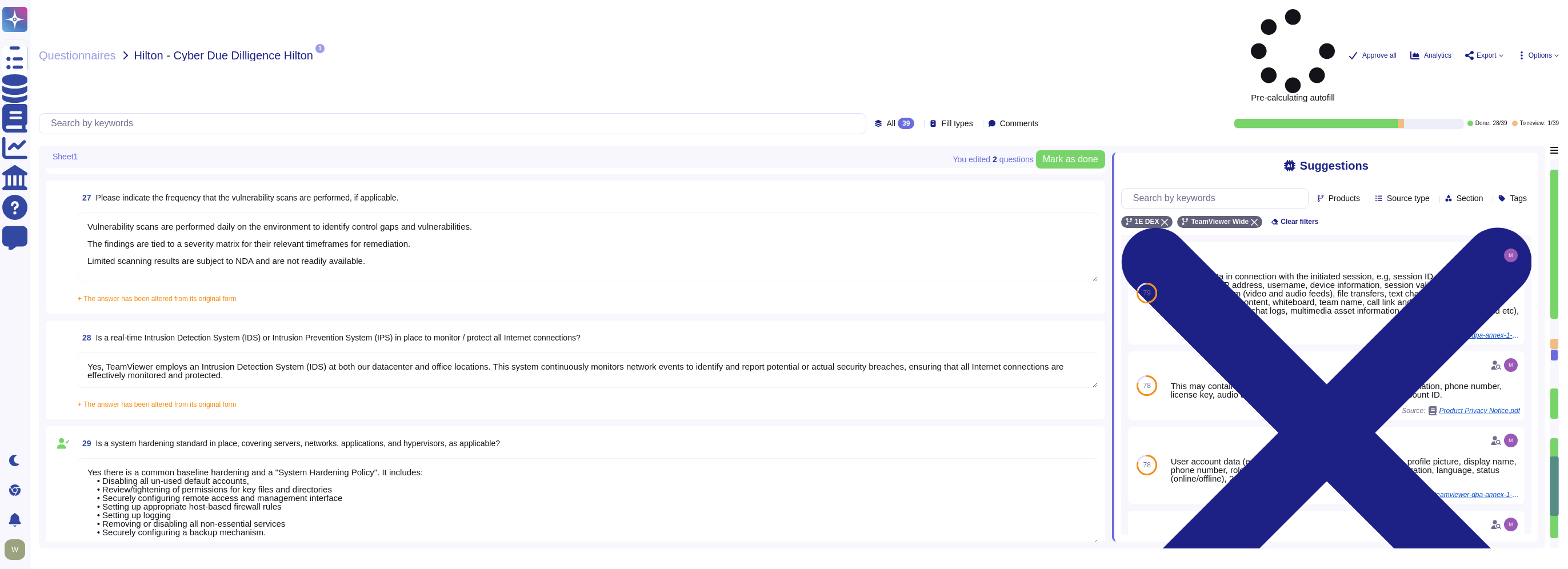
type textarea "TeamViewer has enterprise logging sensors deployed throughout the network that …"
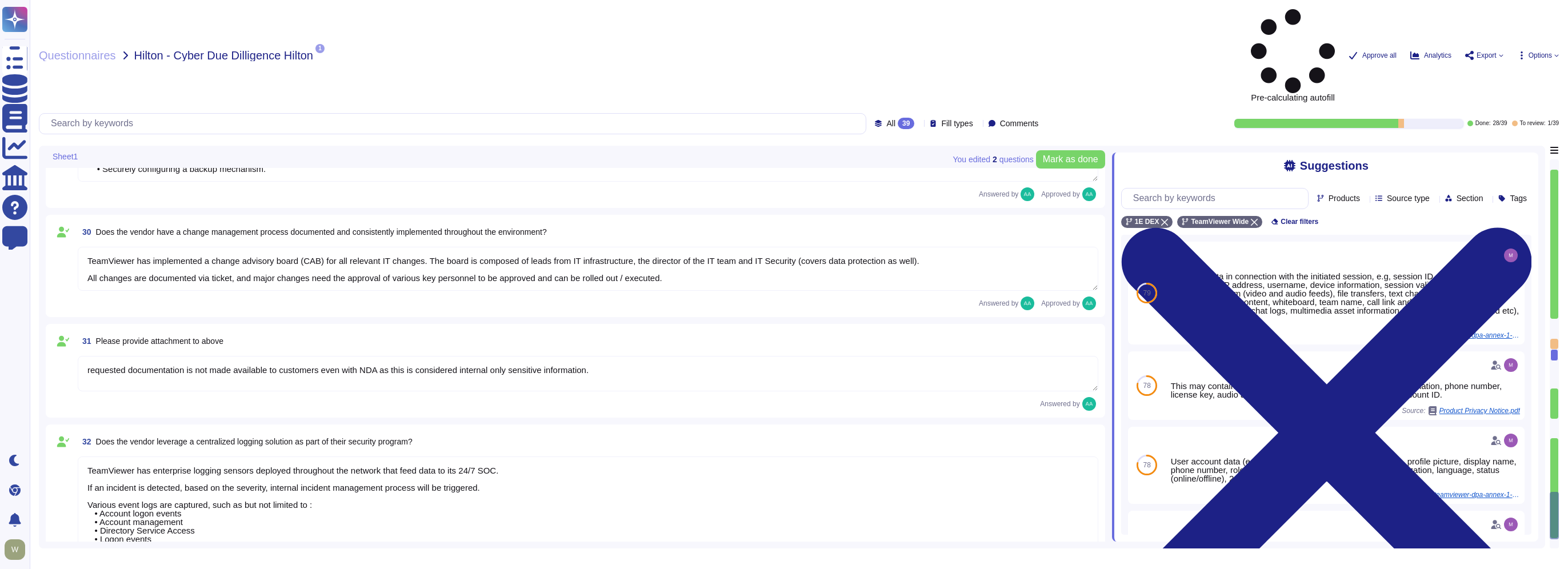
type textarea "Yes, TeamViewer has established formal access management procedures that are bo…"
type textarea "The access provisioning and de-provisioning process for our product/service is …"
type textarea "The access review process for our product/service requires customers to conduct…"
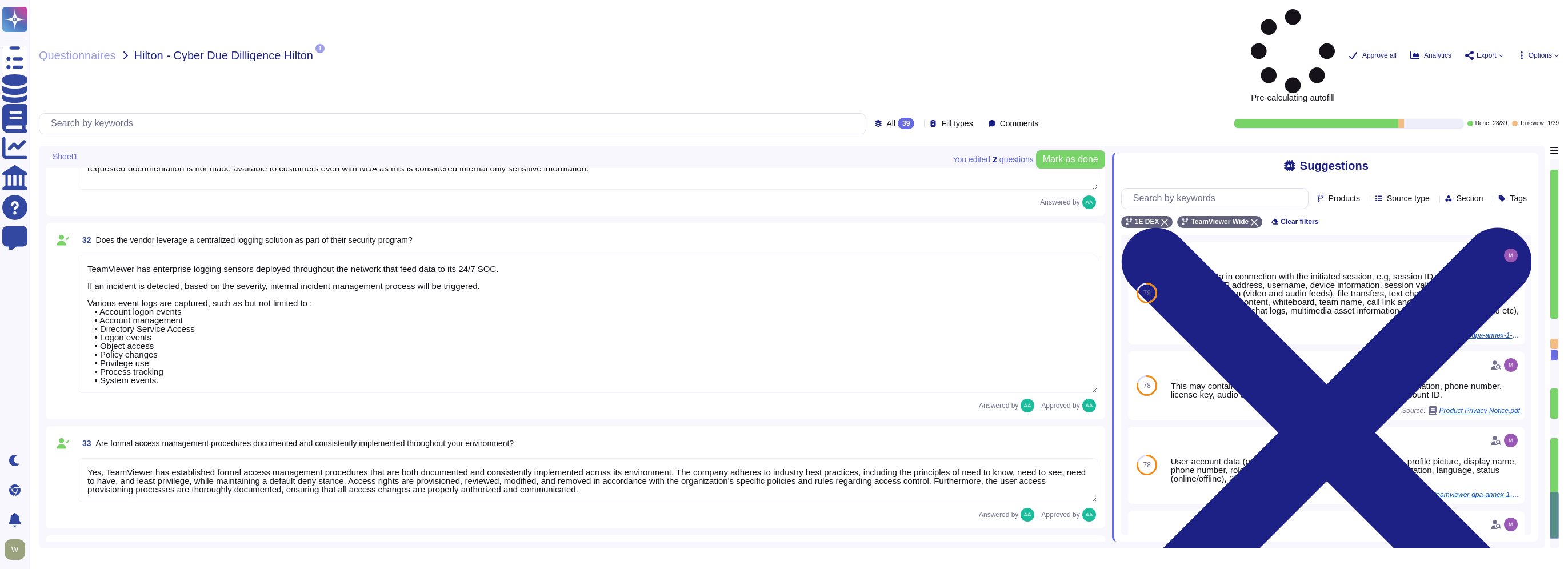
scroll to position [4248, 0]
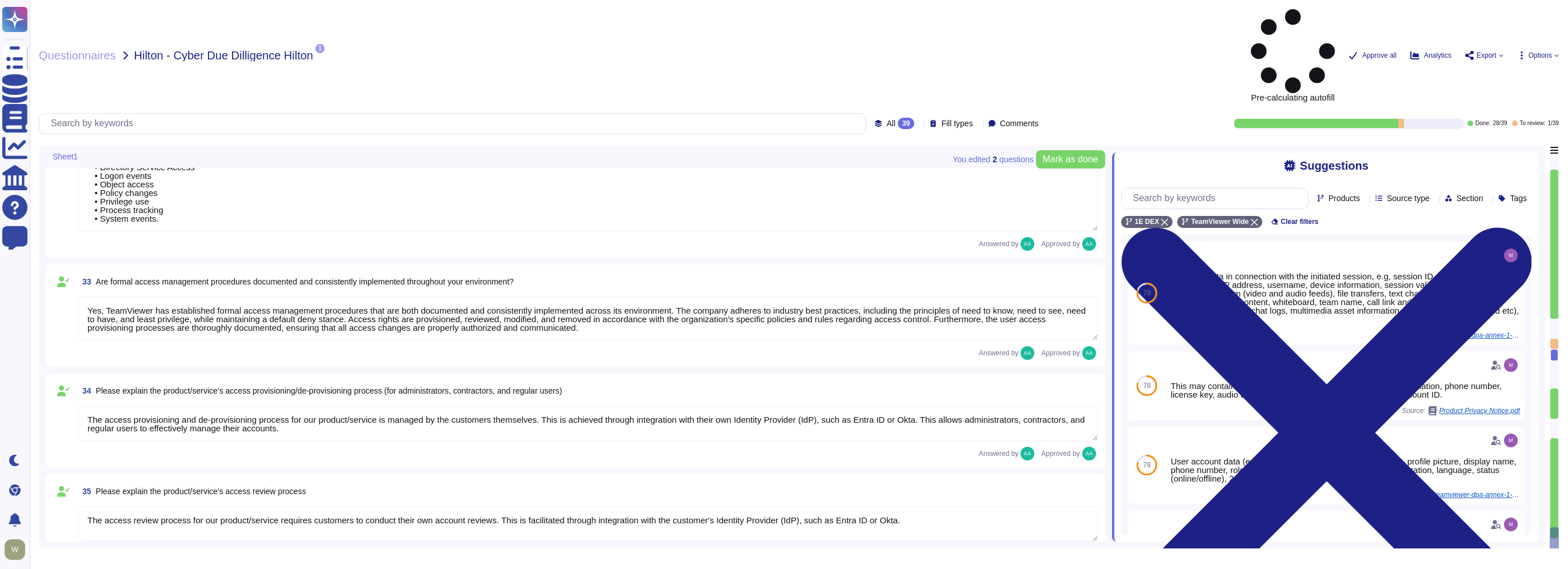
type textarea "The account monitoring process is the responsibility of the customers. They can…"
type textarea "Access to internally managed systems is mandatory through passwordless SSO mech…"
type textarea "To further strengthen TeamViewer's corporate security measures, TeamViewer has …"
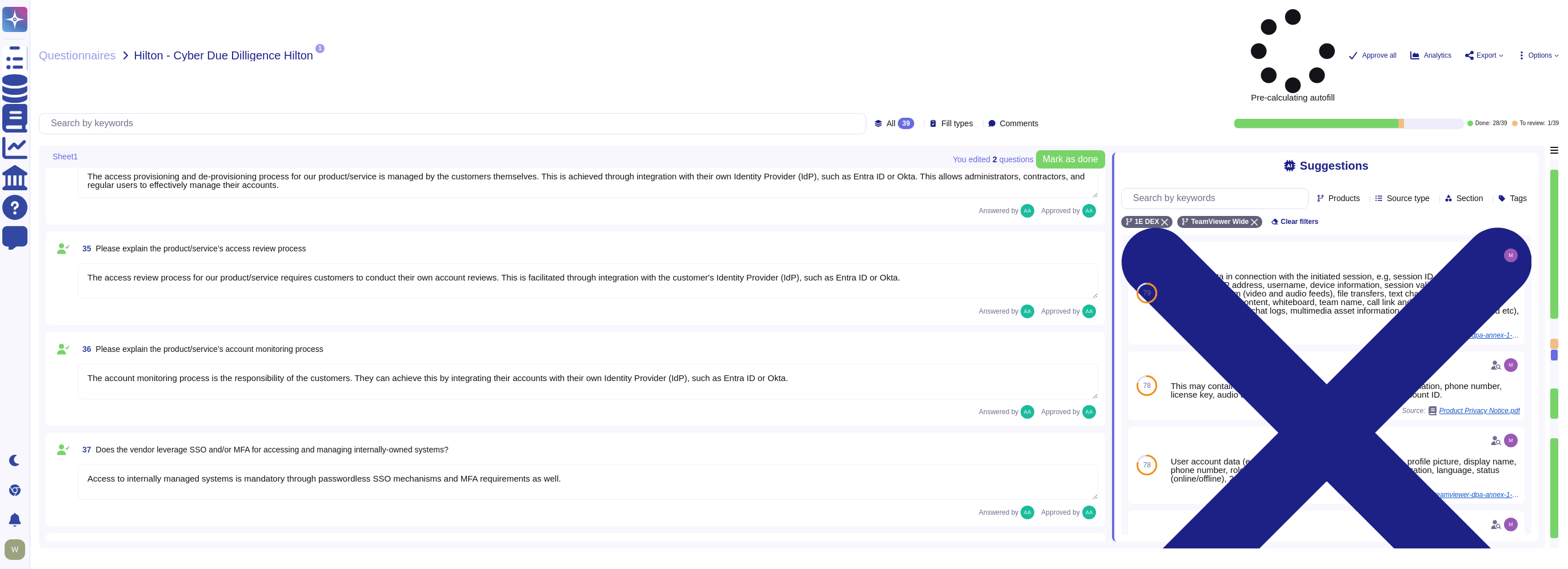
type textarea "TeamViewer has enterprise logging sensors deployed throughout the network that …"
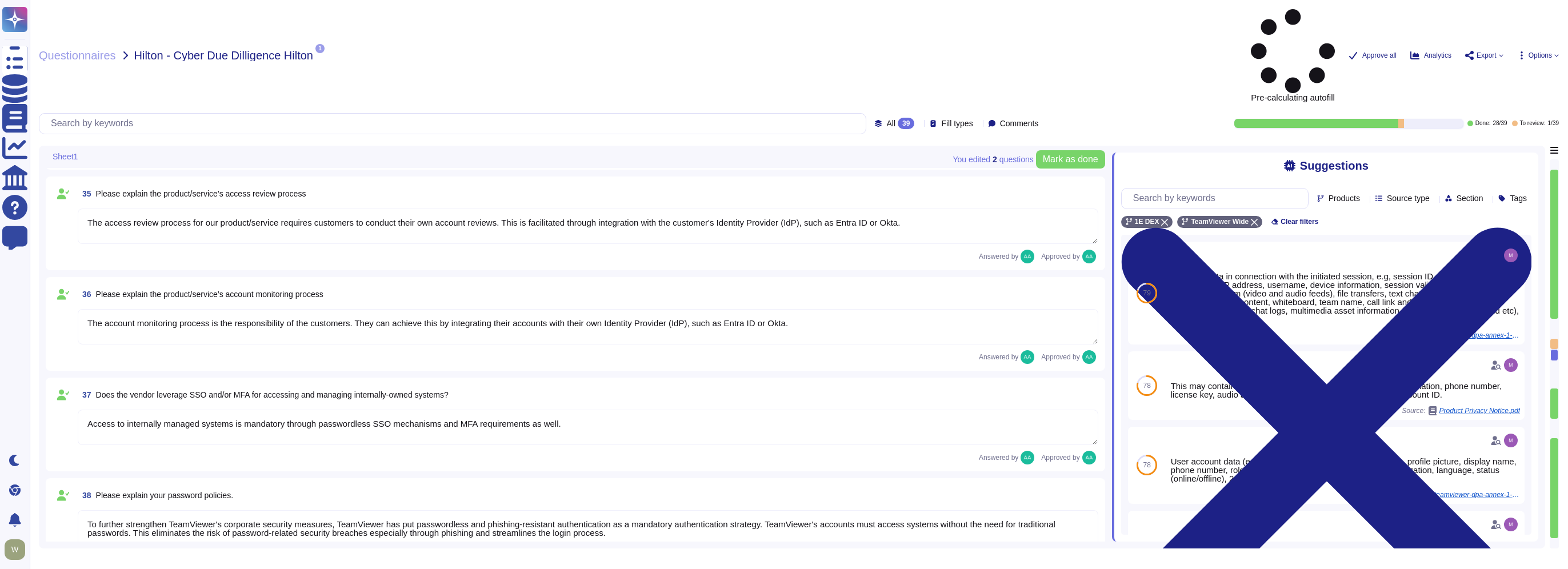
scroll to position [4477, 0]
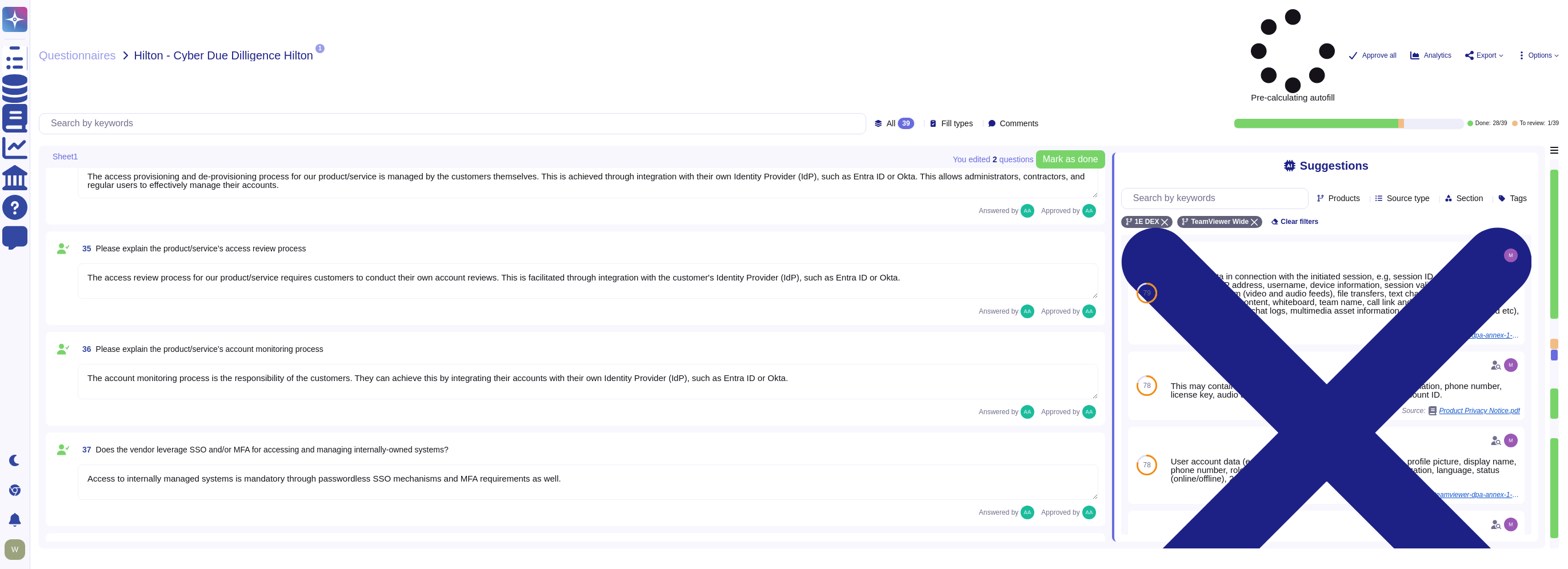
type textarea "TeamViewer has enterprise logging sensors deployed throughout the network that …"
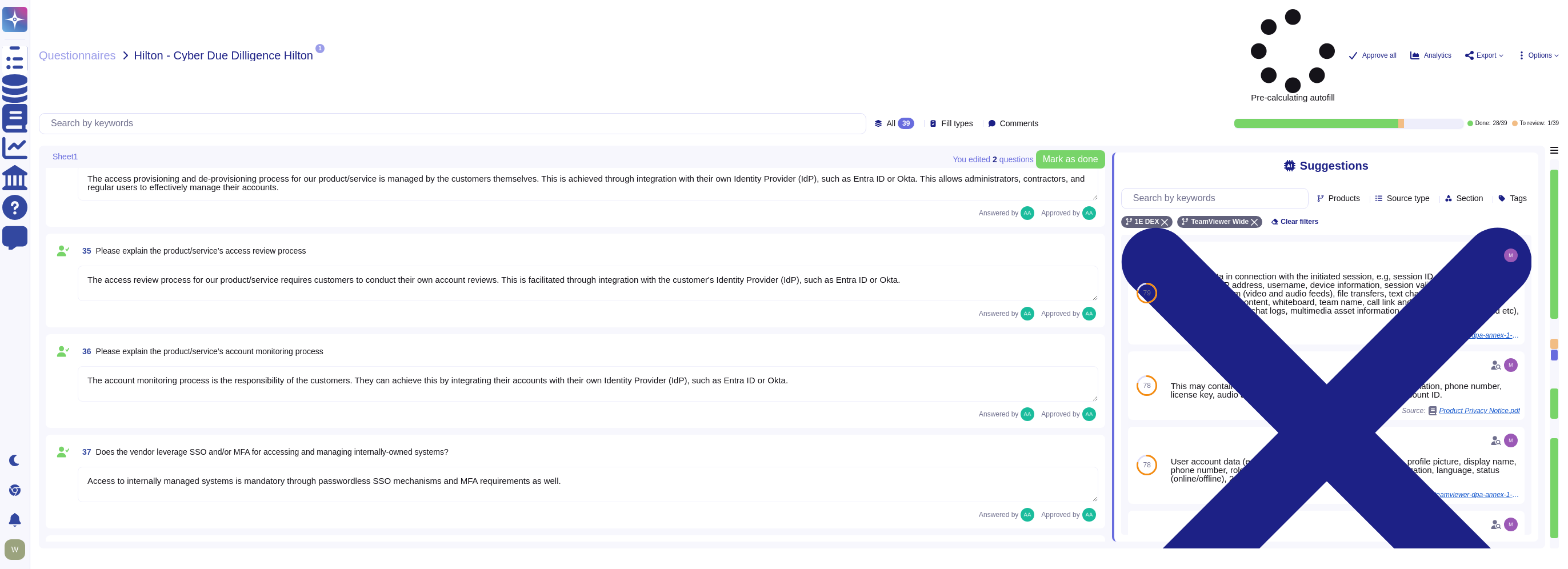
type textarea "TeamViewer has enterprise logging sensors deployed throughout the network that …"
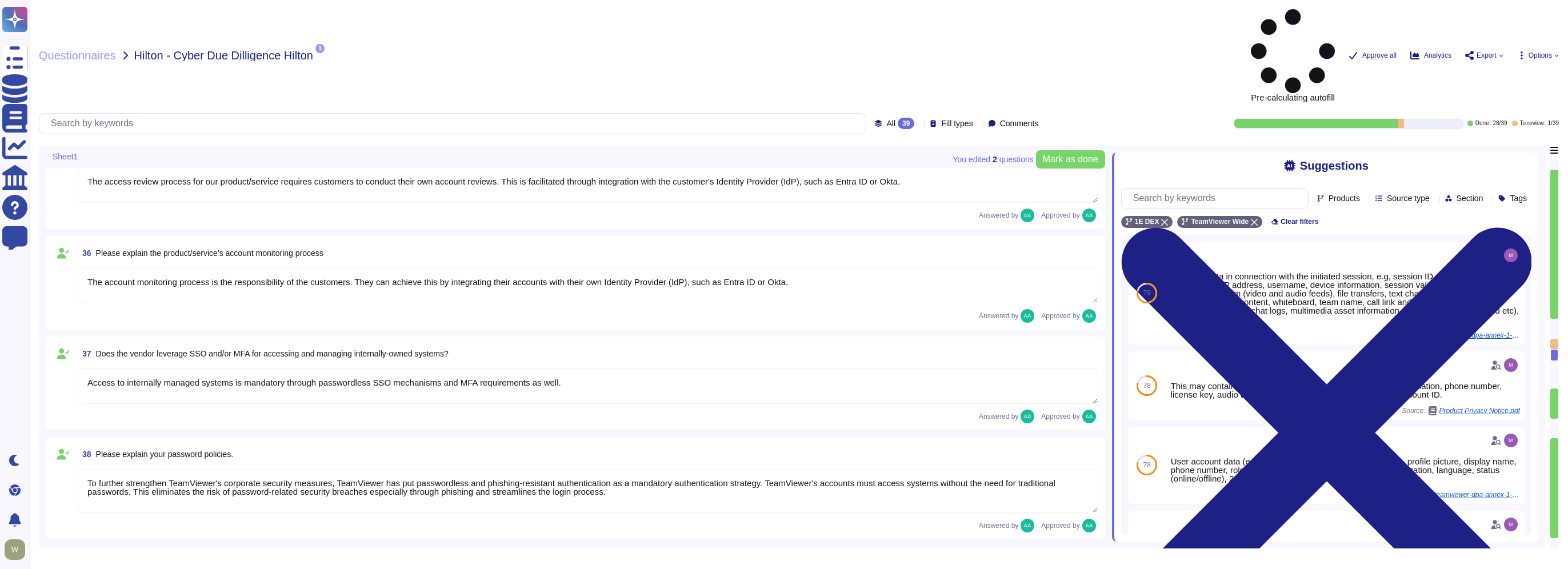
scroll to position [4477, 0]
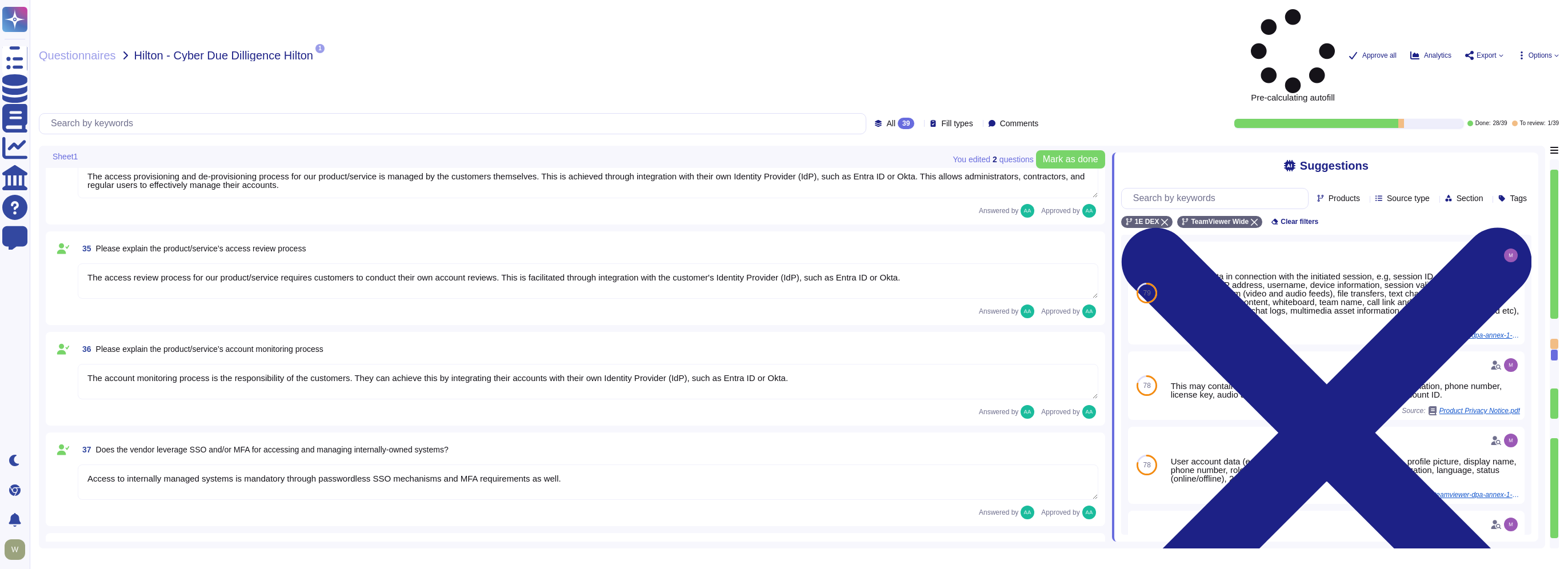
type textarea "TeamViewer has enterprise logging sensors deployed throughout the network that …"
click at [145, 464] on textarea "Access to internally managed systems is mandatory through passwordless SSO mech…" at bounding box center [588, 482] width 1021 height 36
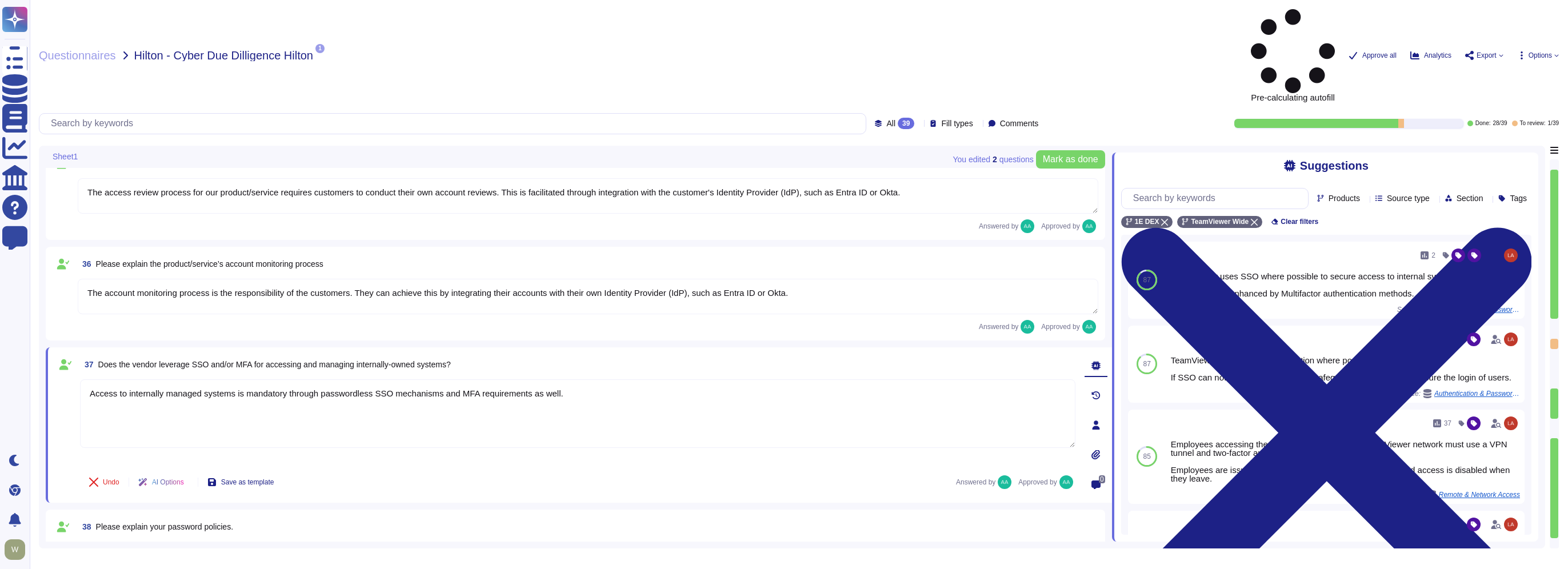
scroll to position [4629, 0]
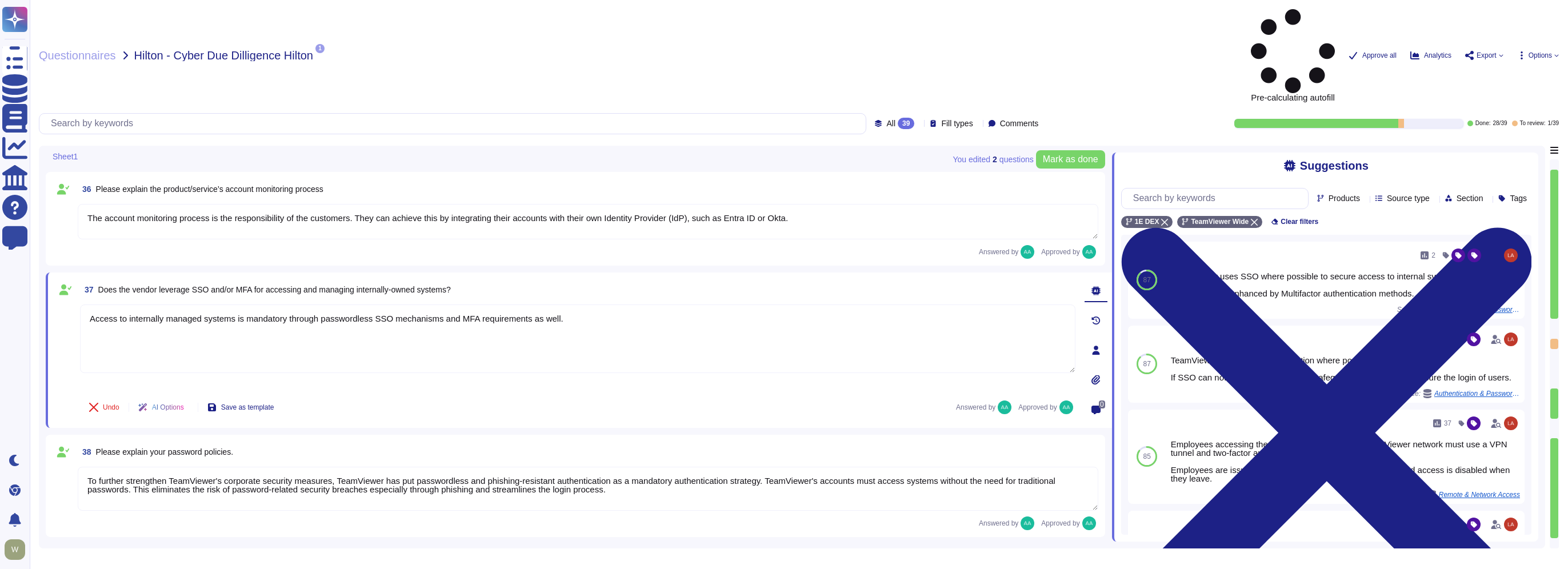
click at [178, 517] on div "Answered by Approved by" at bounding box center [588, 523] width 1021 height 14
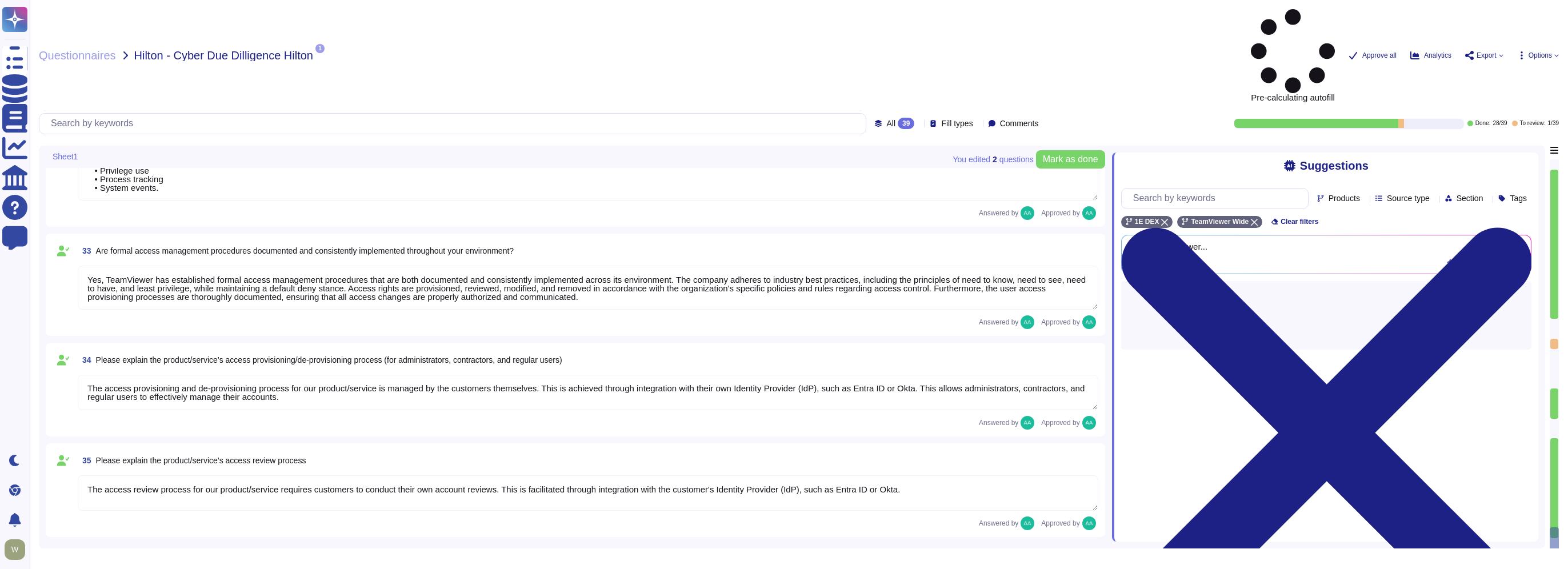
type textarea "requested documentation is not made available to customers even with NDA as thi…"
type textarea "TeamViewer has enterprise logging sensors deployed throughout the network that …"
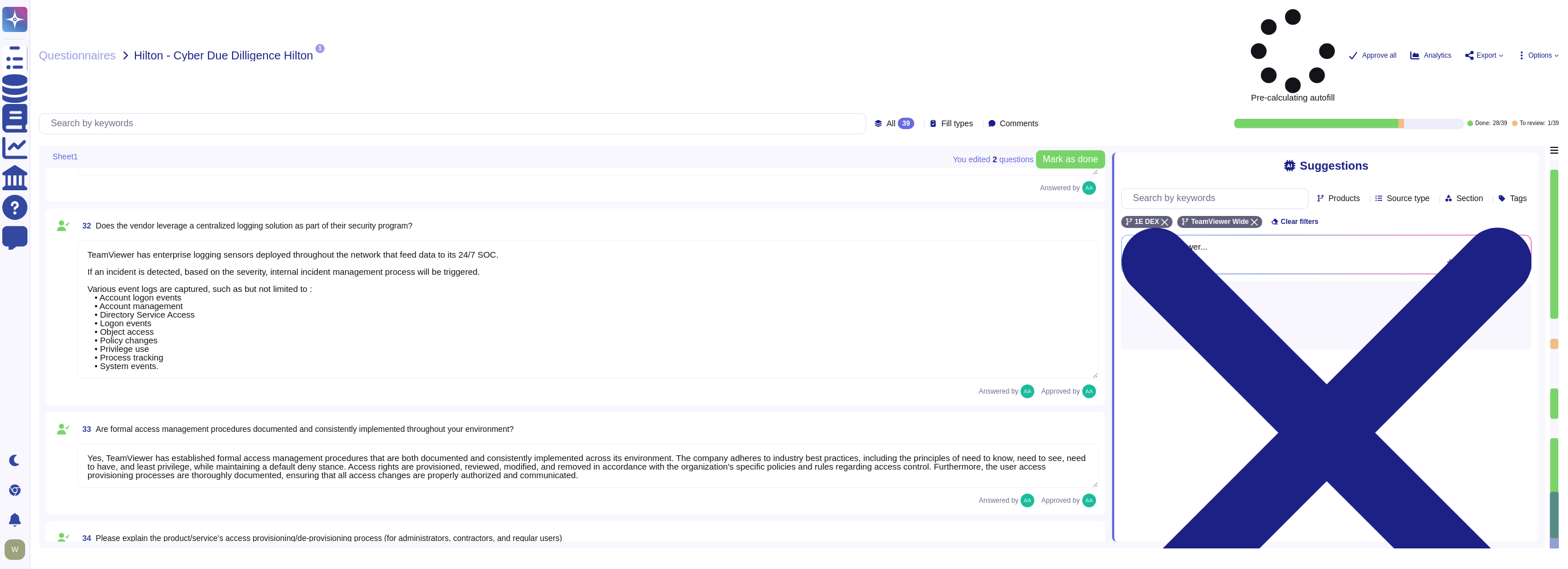
type textarea "Yes, TeamViewer employs an Intrusion Detection System (IDS) at both our datacen…"
type textarea "Yes there is a common baseline hardening and a "System Hardening Policy". It in…"
type textarea "TeamViewer has implemented a change advisory board (CAB) for all relevant IT ch…"
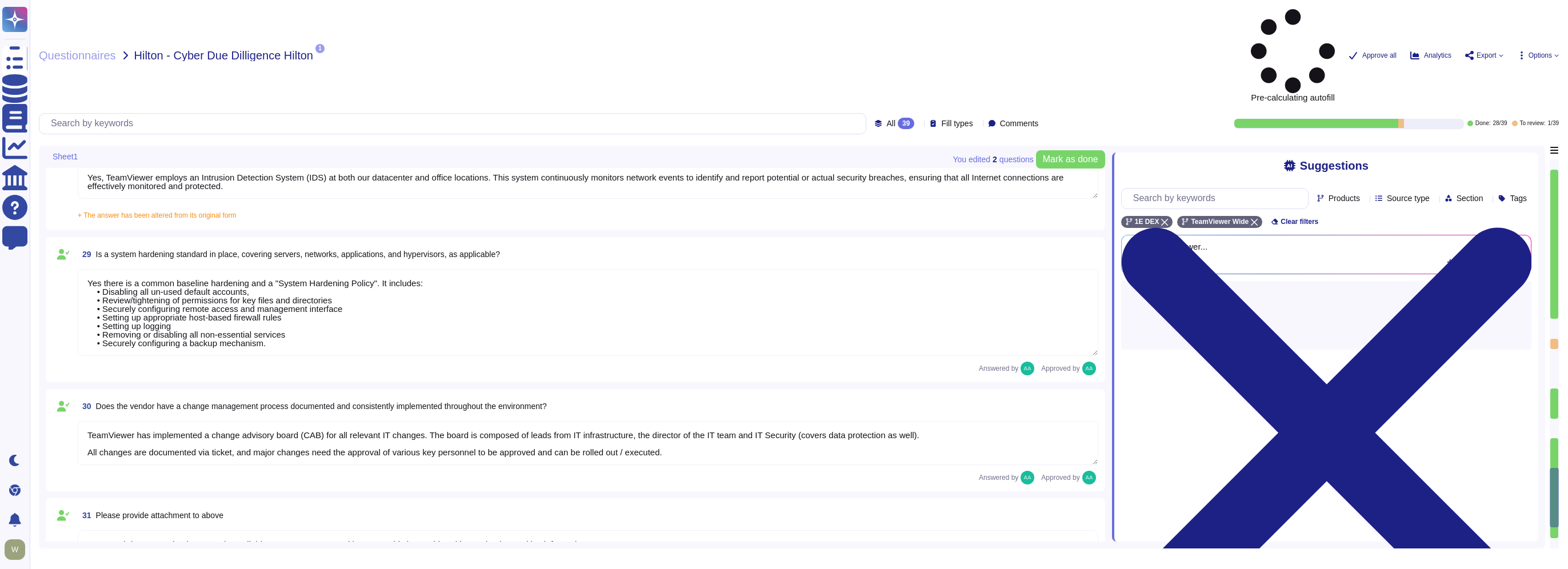
type textarea "A Breach has not occurred within the last year No, our products have been safe …"
type textarea "TeamViewer has implemented a best-in-class commercial vulnerability scanner tha…"
type textarea "Vulnerability scans are performed daily on the environment to identify control …"
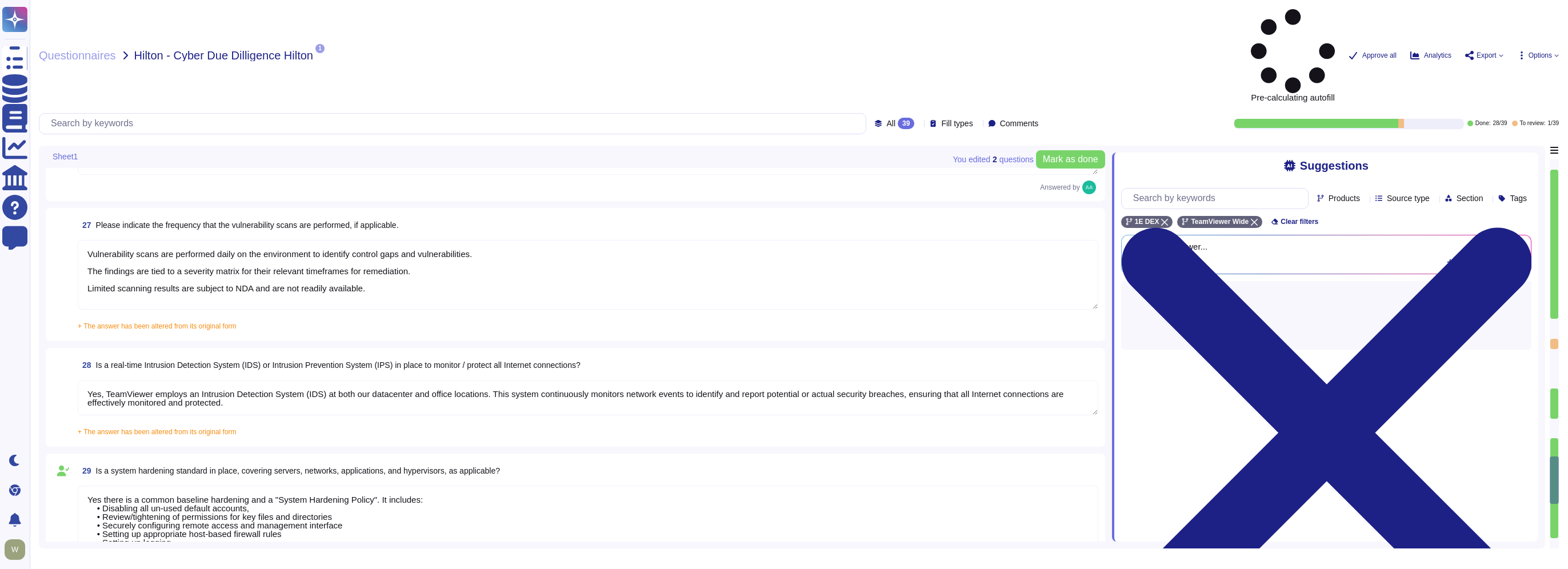
scroll to position [3472, 0]
type textarea "TeamViewer has established a streamlined data breach notification process in ac…"
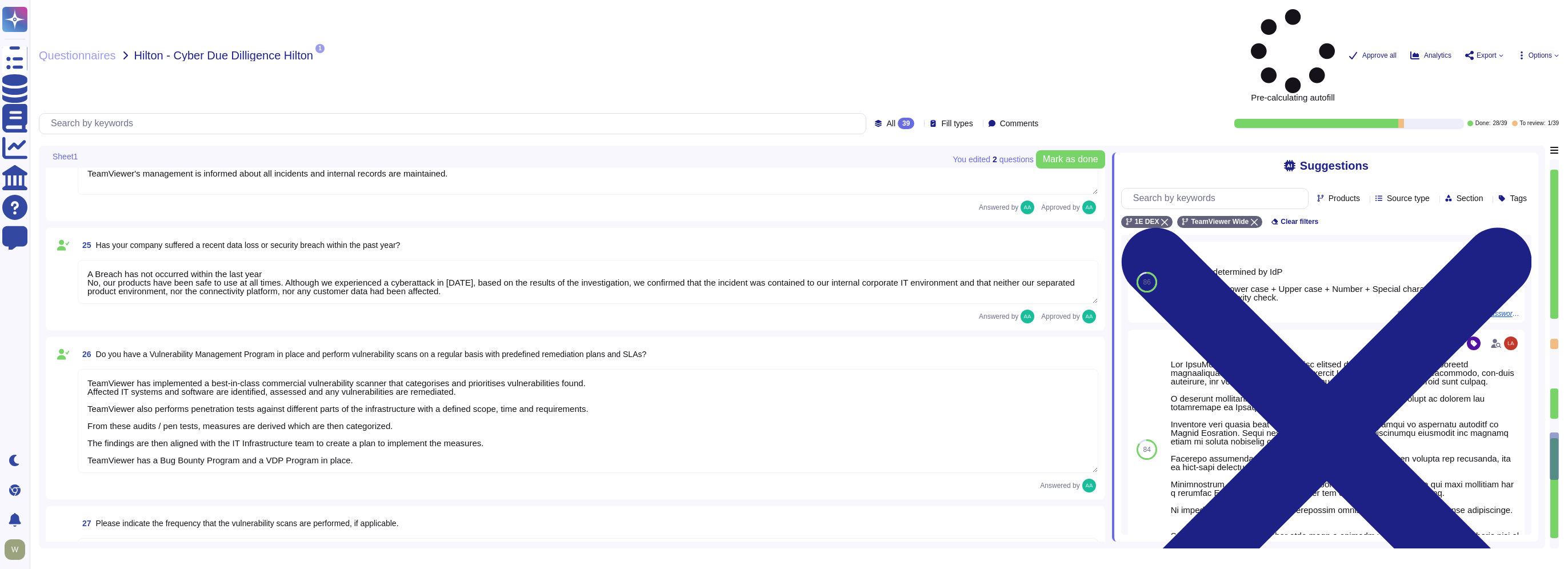
type textarea "The dedicated mechanisms will not offer real-time notifications of a breach Tea…"
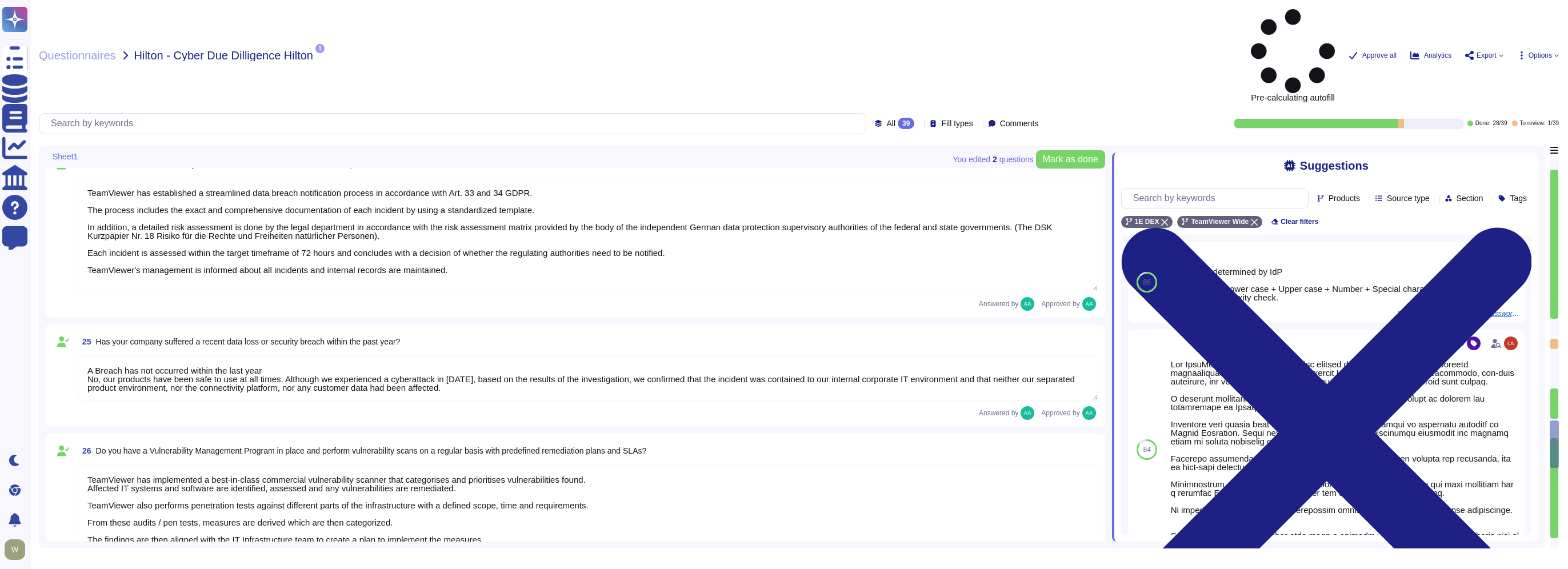
type textarea "We have a comprehensive incident response plan in place, which includes the rol…"
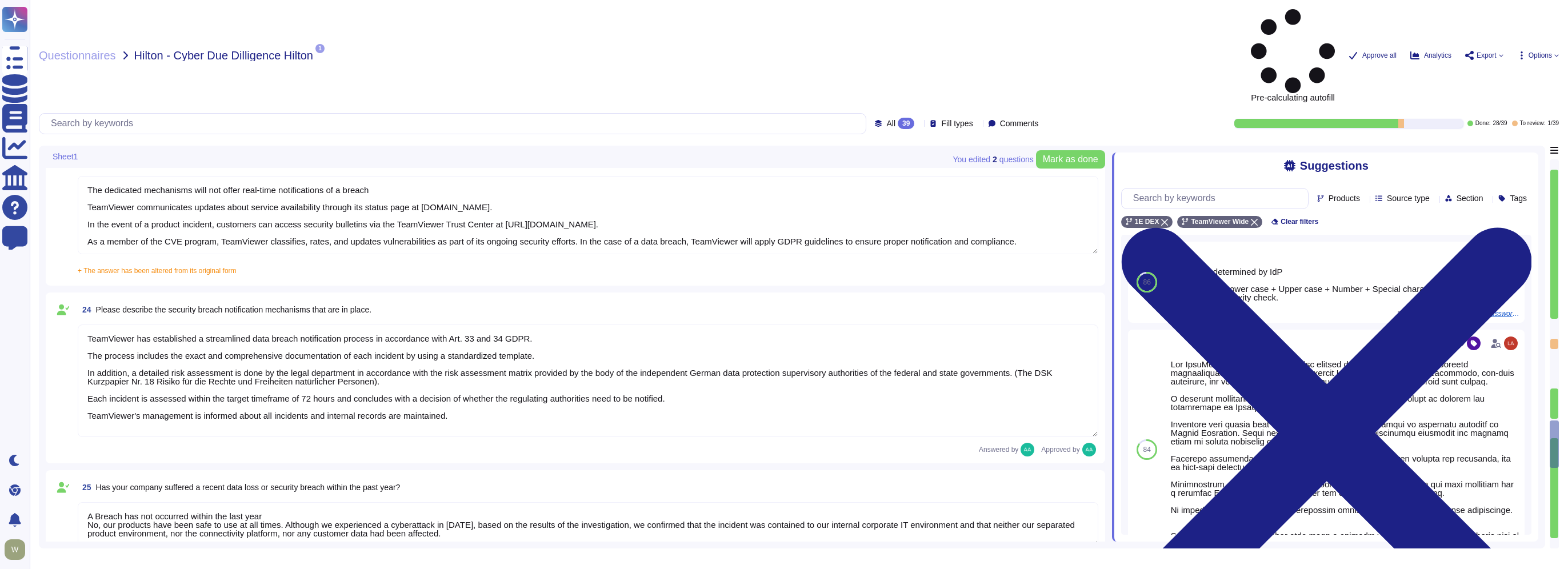
type textarea "The Security Team can be contacted via [EMAIL_ADDRESS][DOMAIN_NAME] or through …"
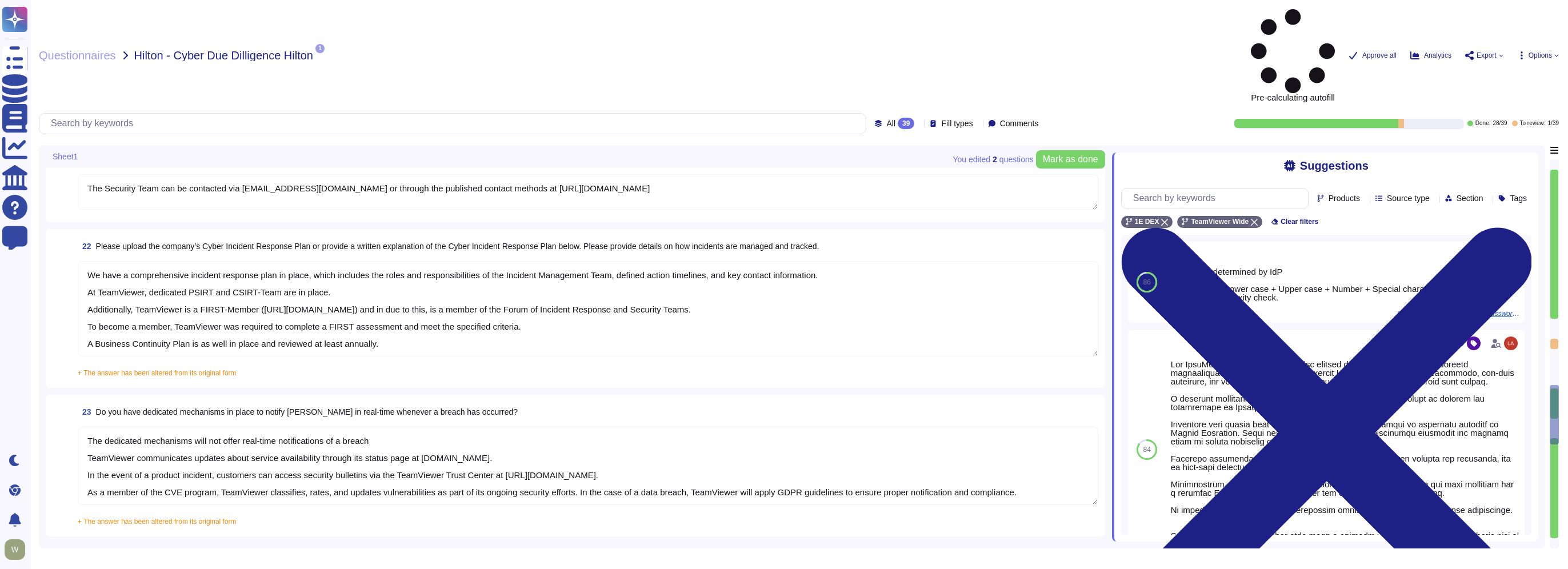
type textarea "TeamViewer collects 30k-500k data records."
type textarea "Ninety days after service termination (or earlier upon request). TeamViewer del…"
type textarea "Data Encryption Methods **Encryption in Transit** All data transmitted to and f…"
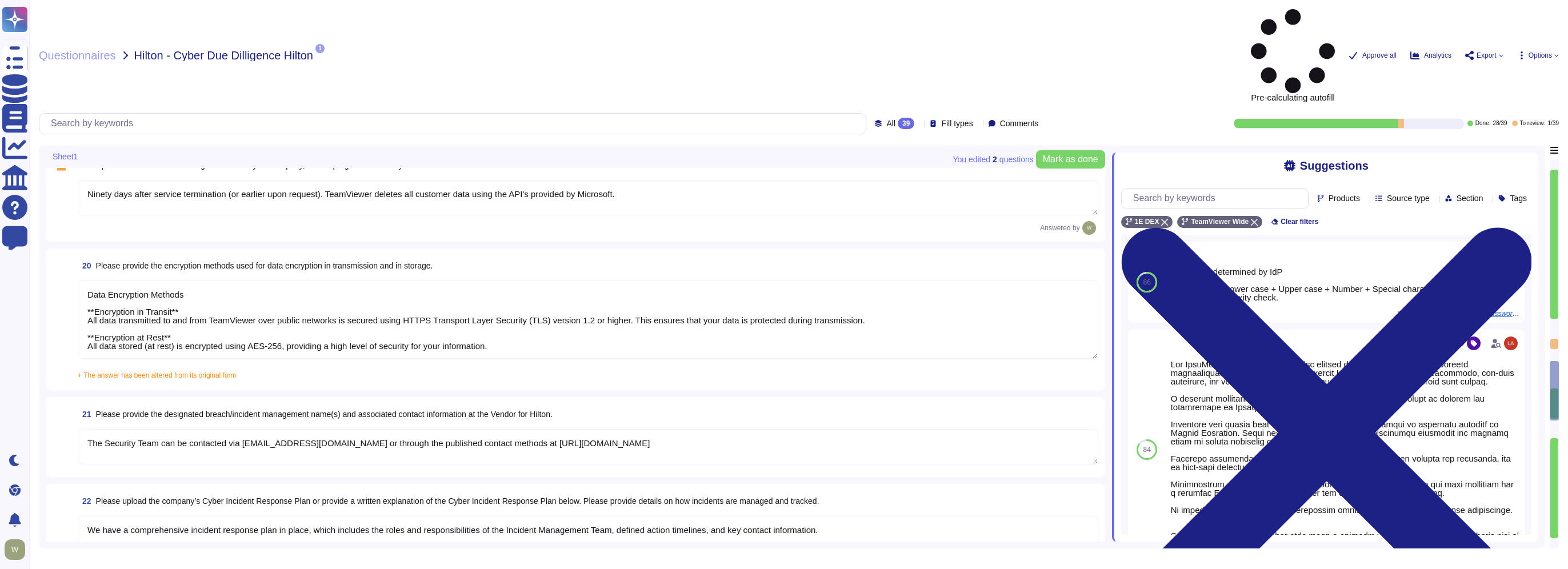
scroll to position [2473, 0]
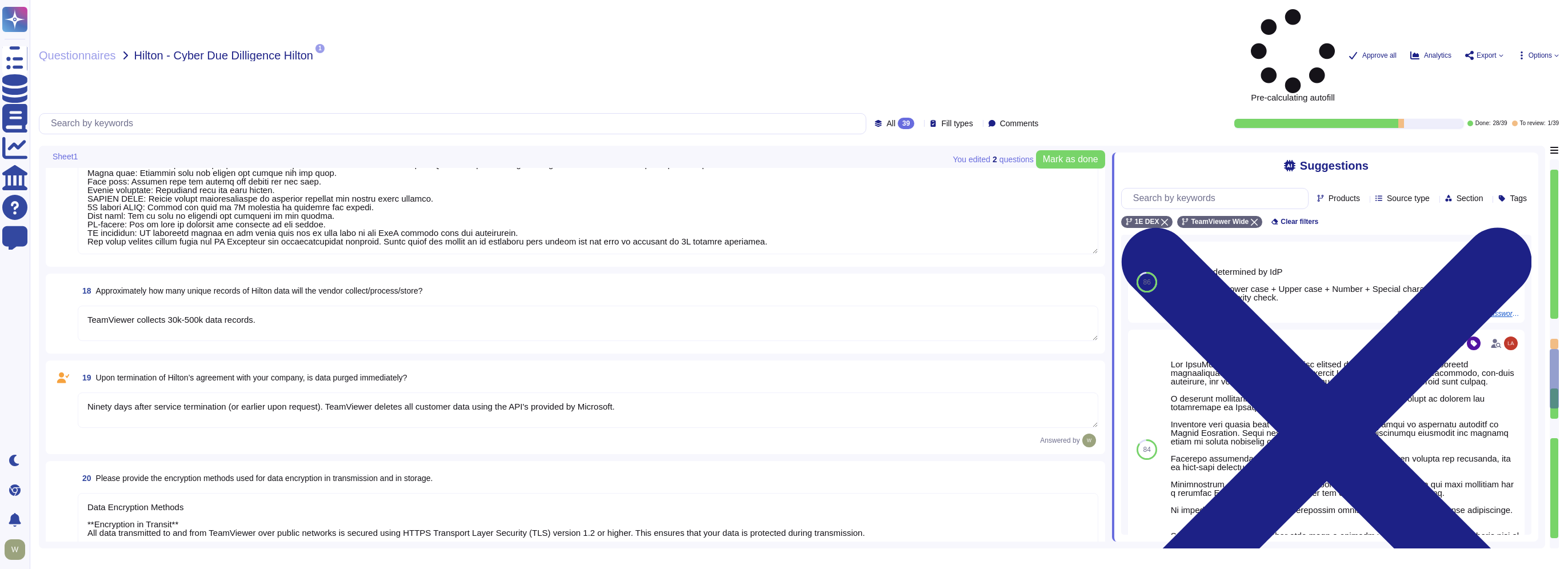
type textarea "PII collected by the platform for use by customers within the platform is as fo…"
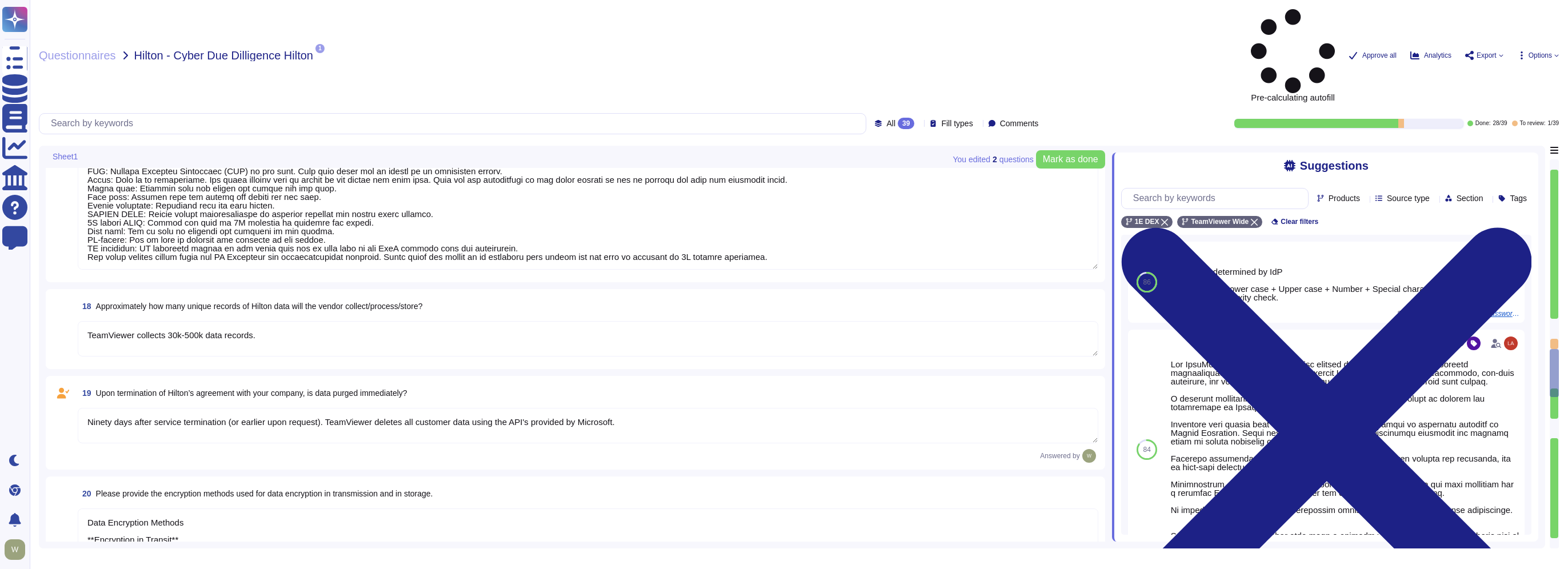
type textarea "Data is in-scope and is in compliance with GDPR. As a company headquartered in …"
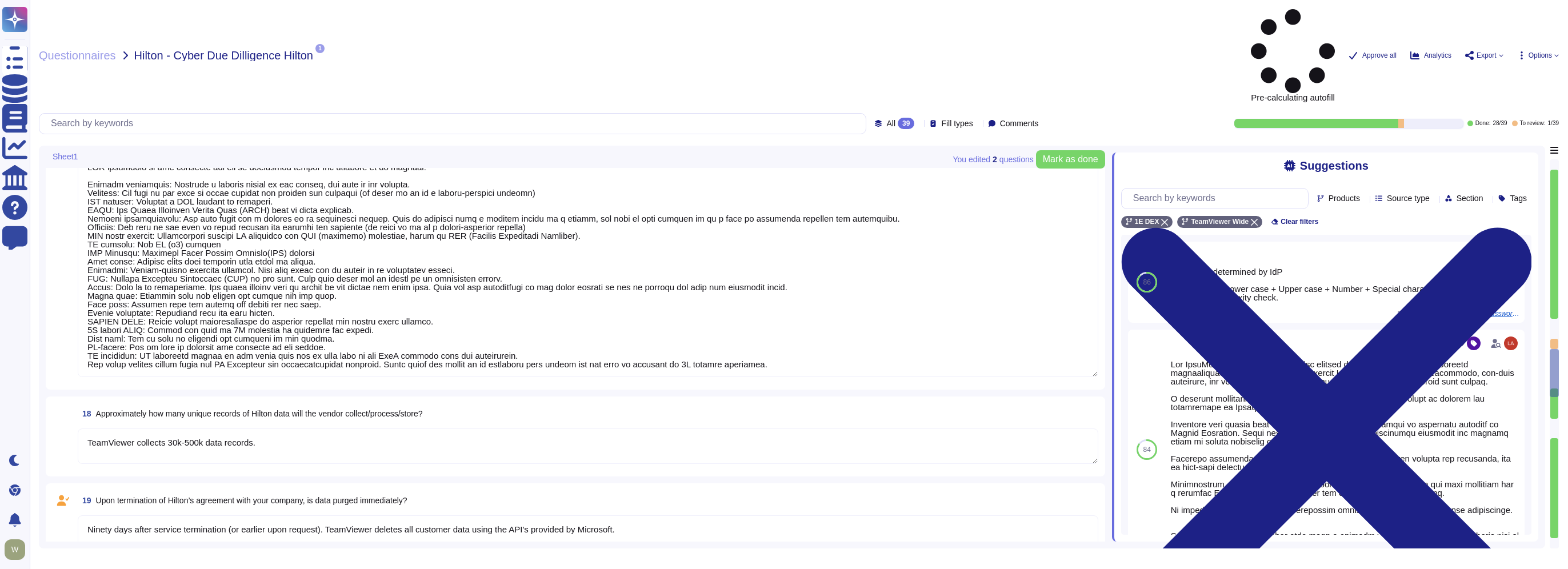
type textarea "PII collected by the platform for use by customers within the platform is as fo…"
type textarea "Yes, TeamViewer will collect PII data. In this regards, the Customer is the Dat…"
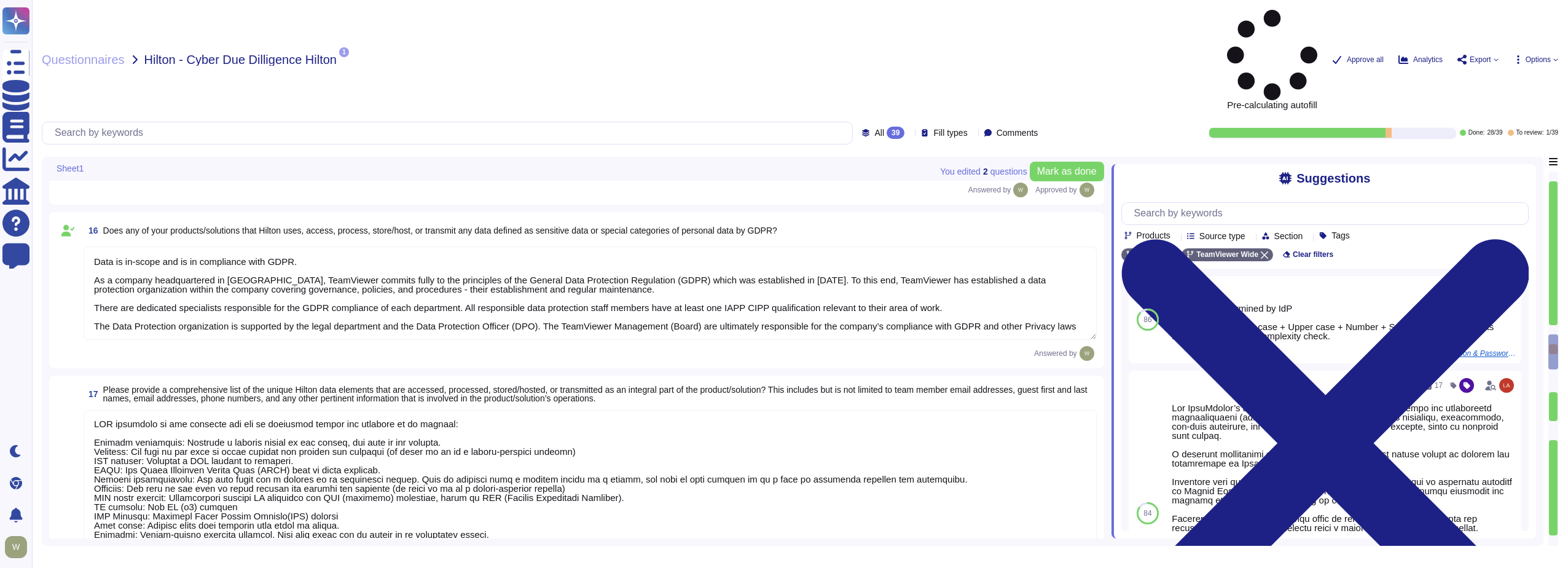
scroll to position [0, 0]
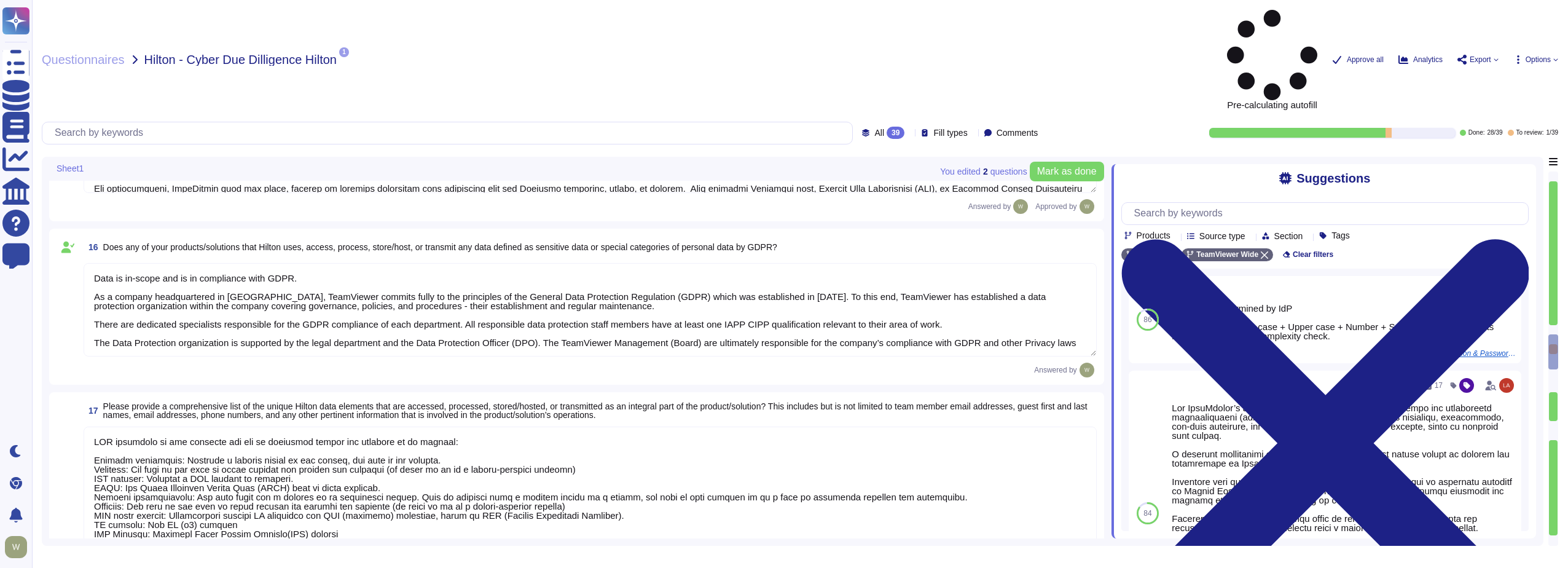
type textarea "PII collected by the platform for use by customers within the platform is as fo…"
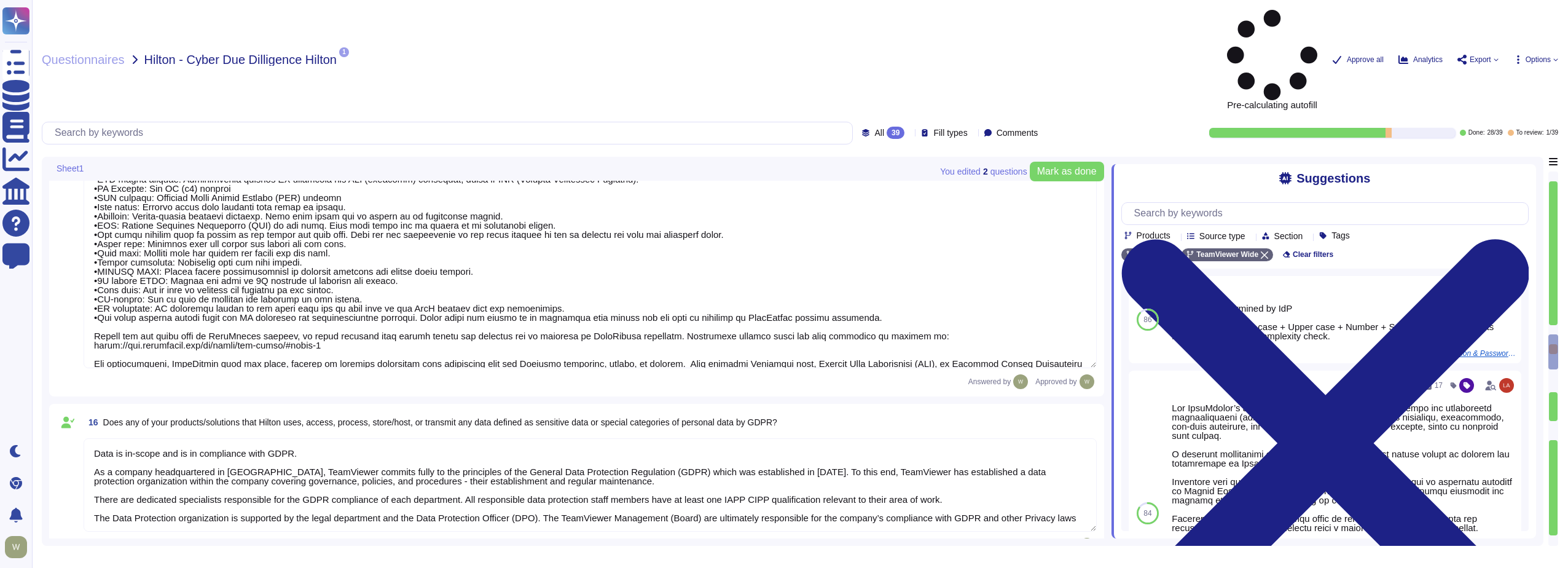
type textarea "Yes, Hilton Guest / Employee data is collected."
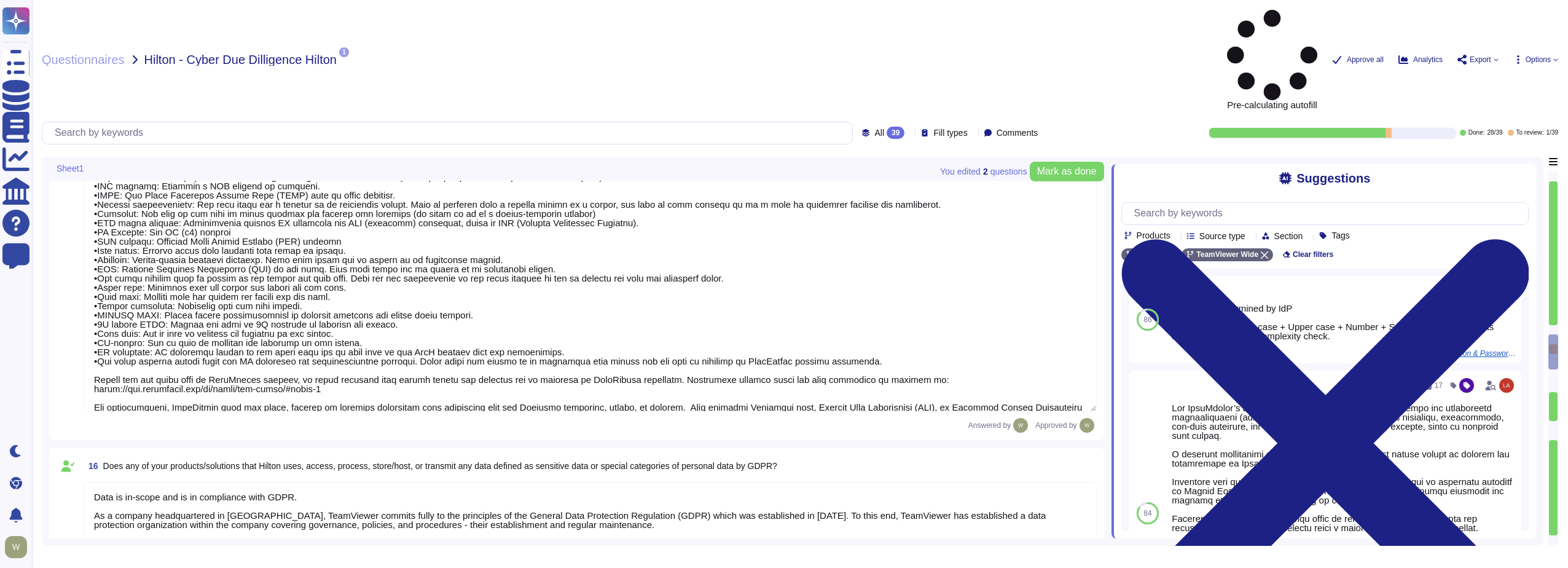
type textarea "PII collected by the platform for use by customers within the platform is as fo…"
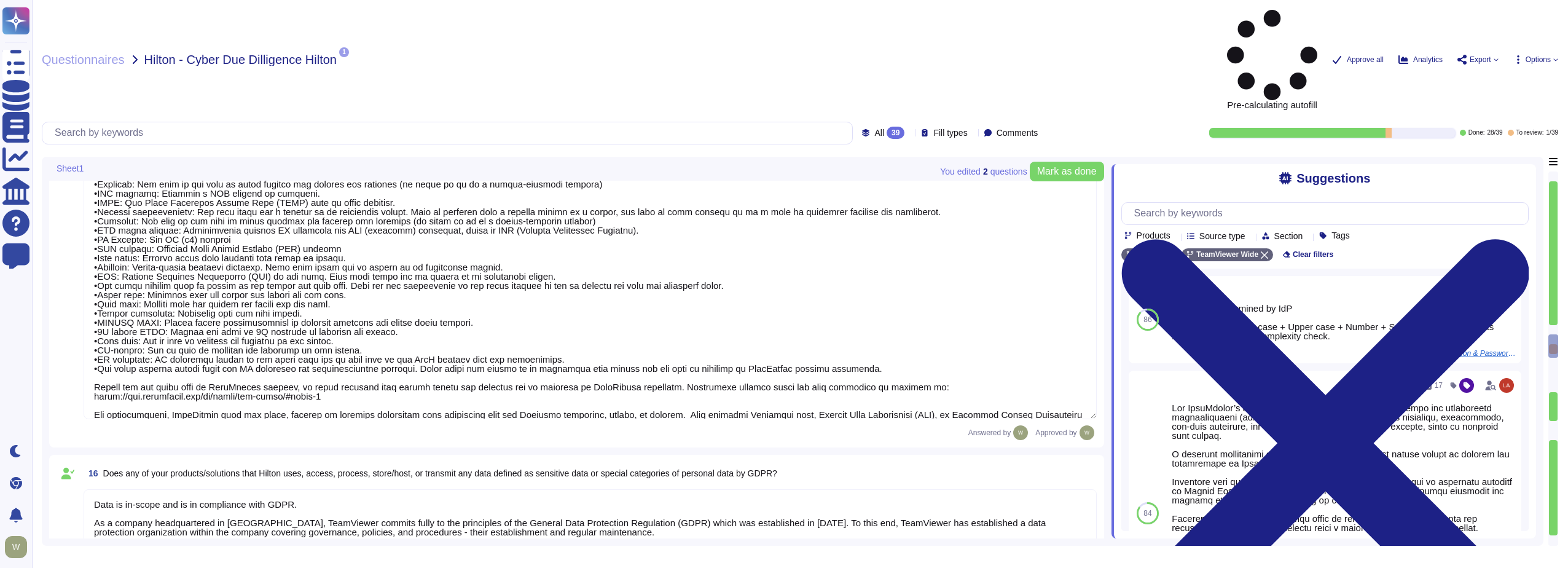
type textarea "TeamViewer owns several certifications which includes but is not limited to: • …"
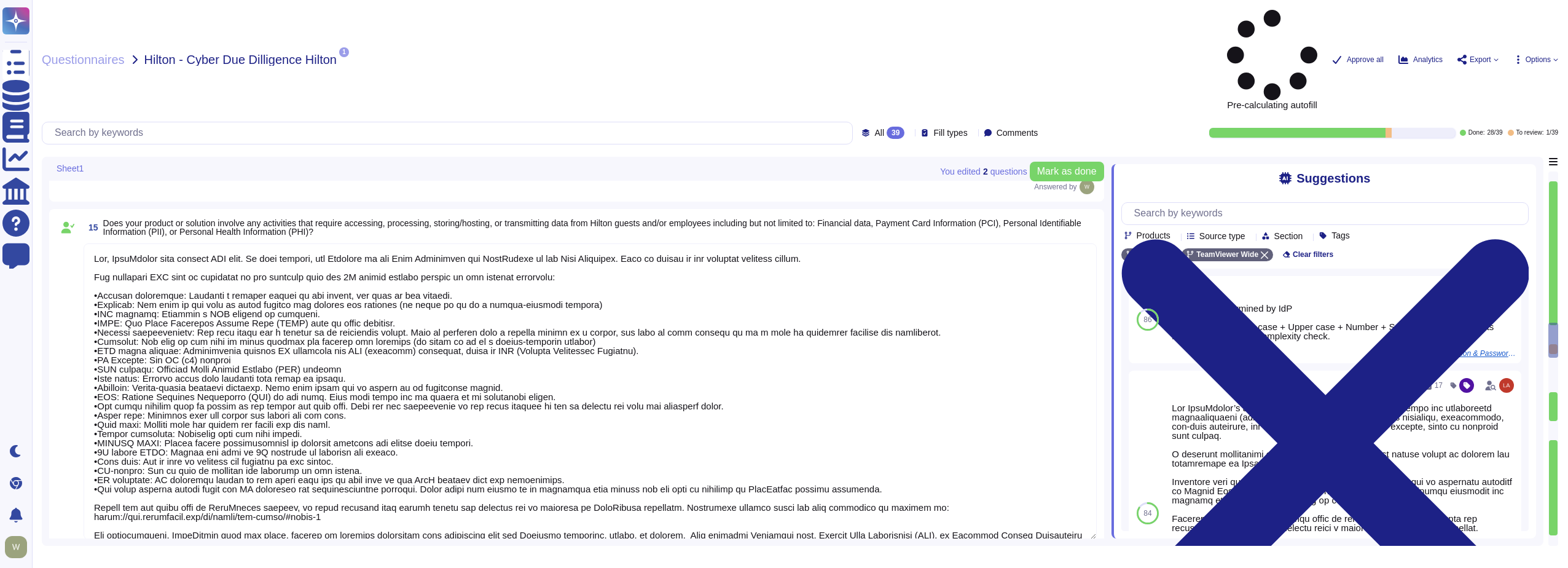
type textarea "PII collected by the platform for use by customers within the platform is as fo…"
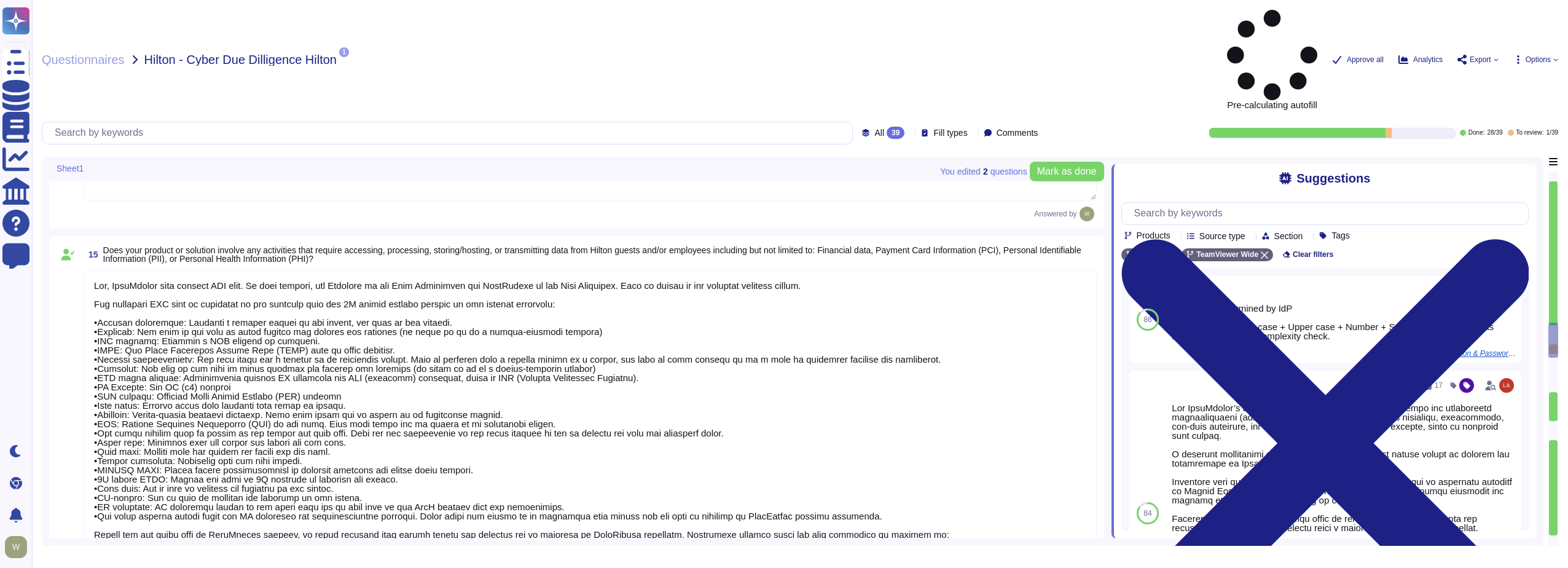
type textarea "TeamViewer leverages an external 24/7 SOC to monitor its network and spot any a…"
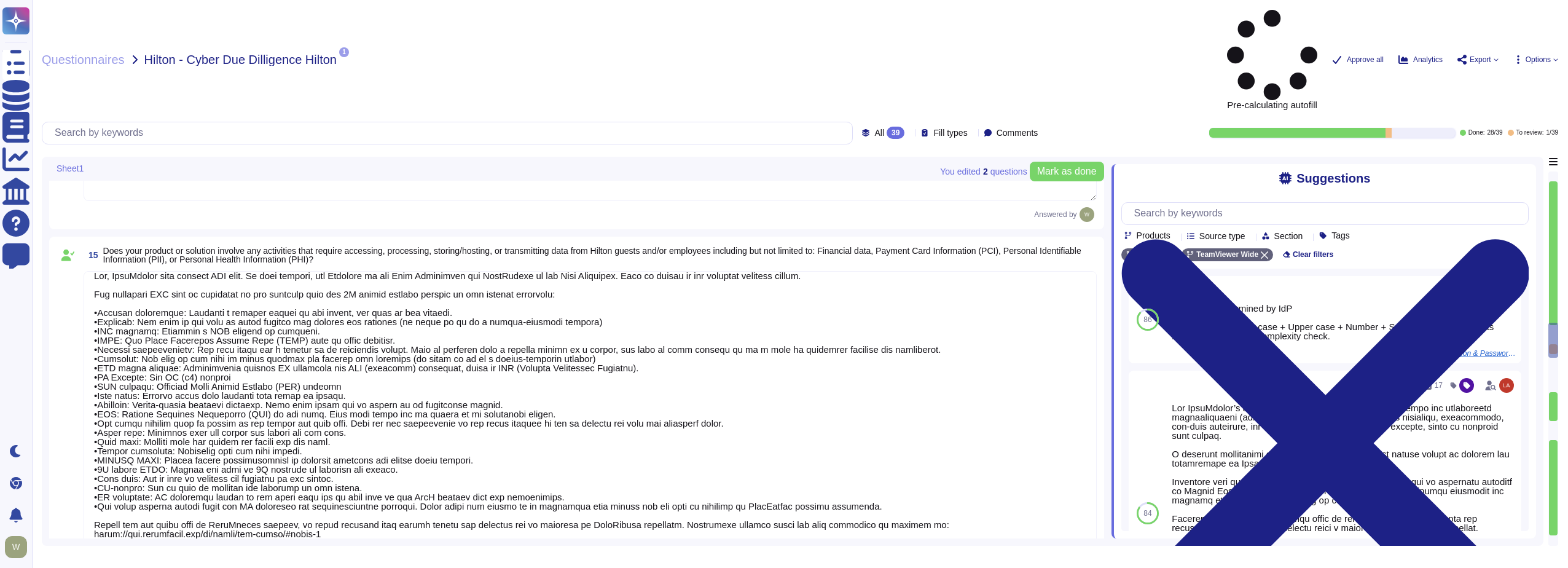
drag, startPoint x: 96, startPoint y: 197, endPoint x: 1070, endPoint y: 475, distance: 1012.9
click at [1070, 475] on textarea at bounding box center [590, 419] width 1013 height 296
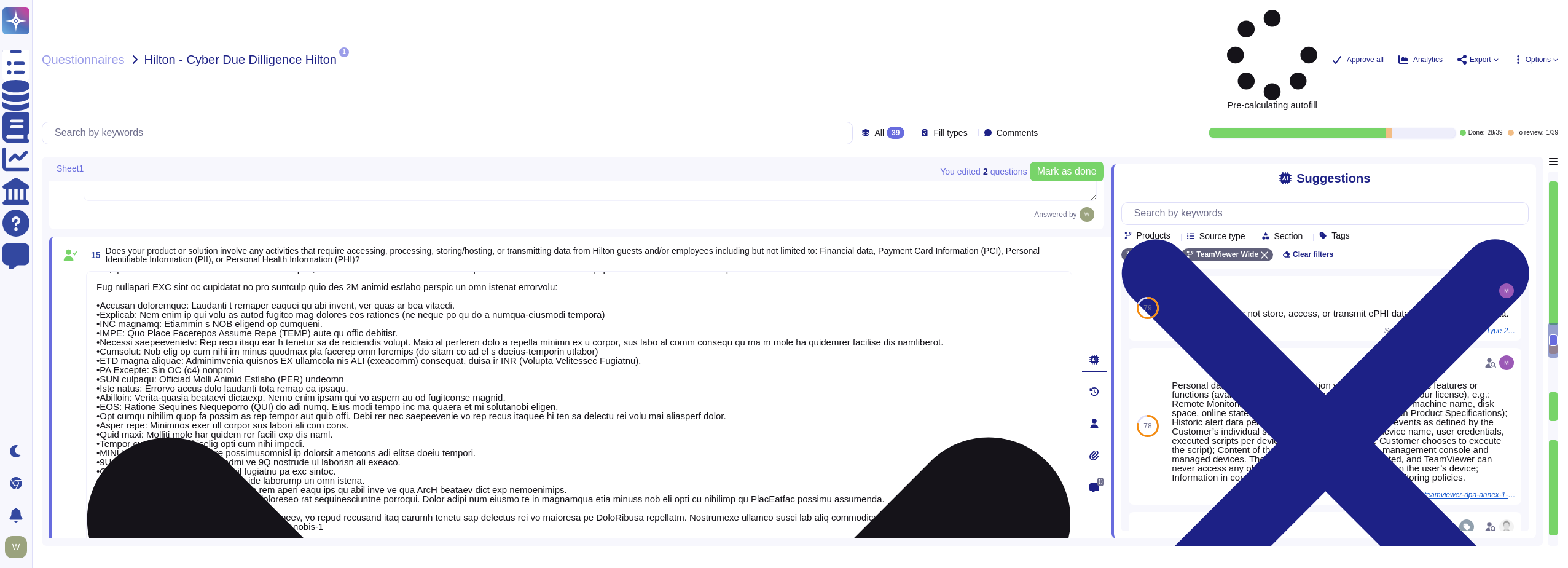
scroll to position [20, 0]
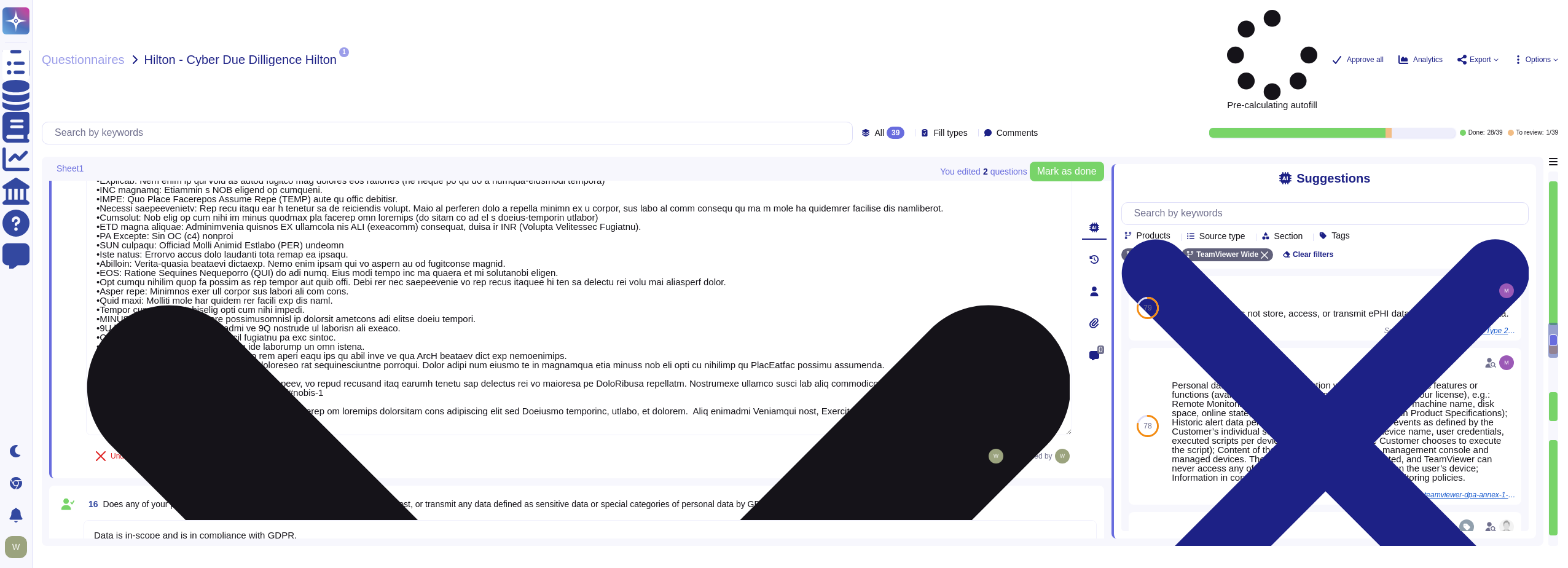
type textarea "PII collected by the platform for use by customers within the platform is as fo…"
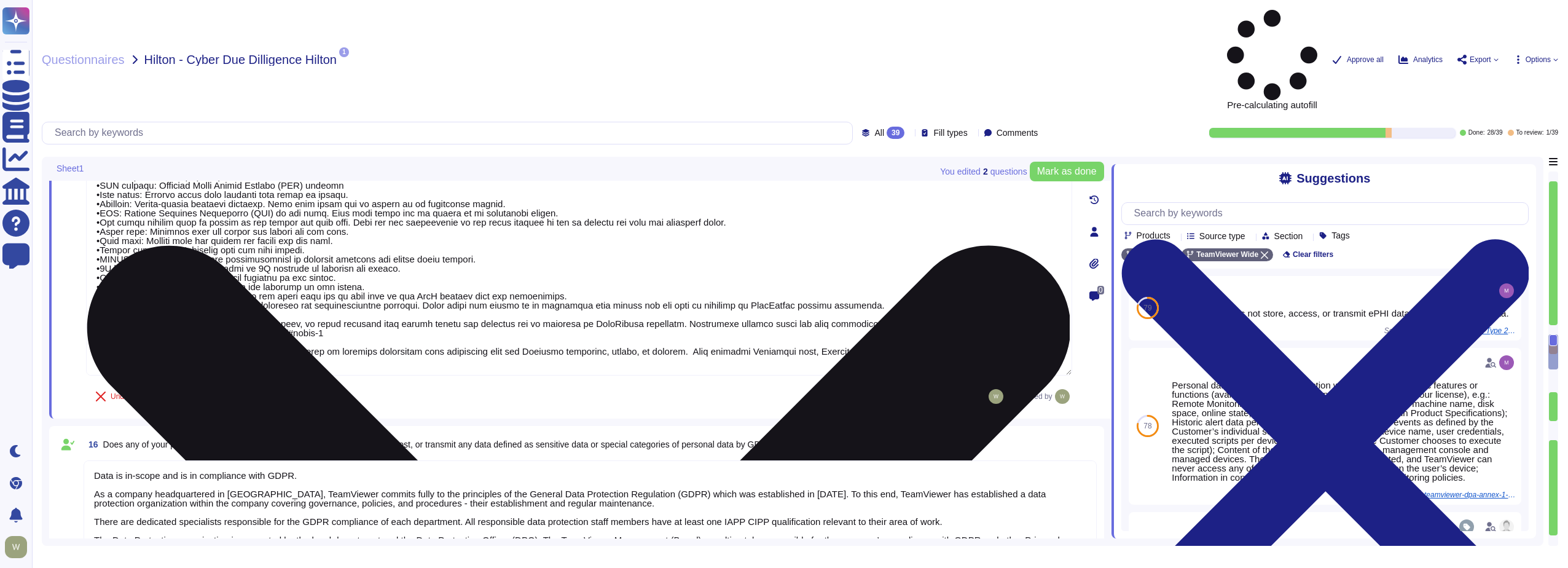
type textarea "TeamViewer collects 30k-500k data records."
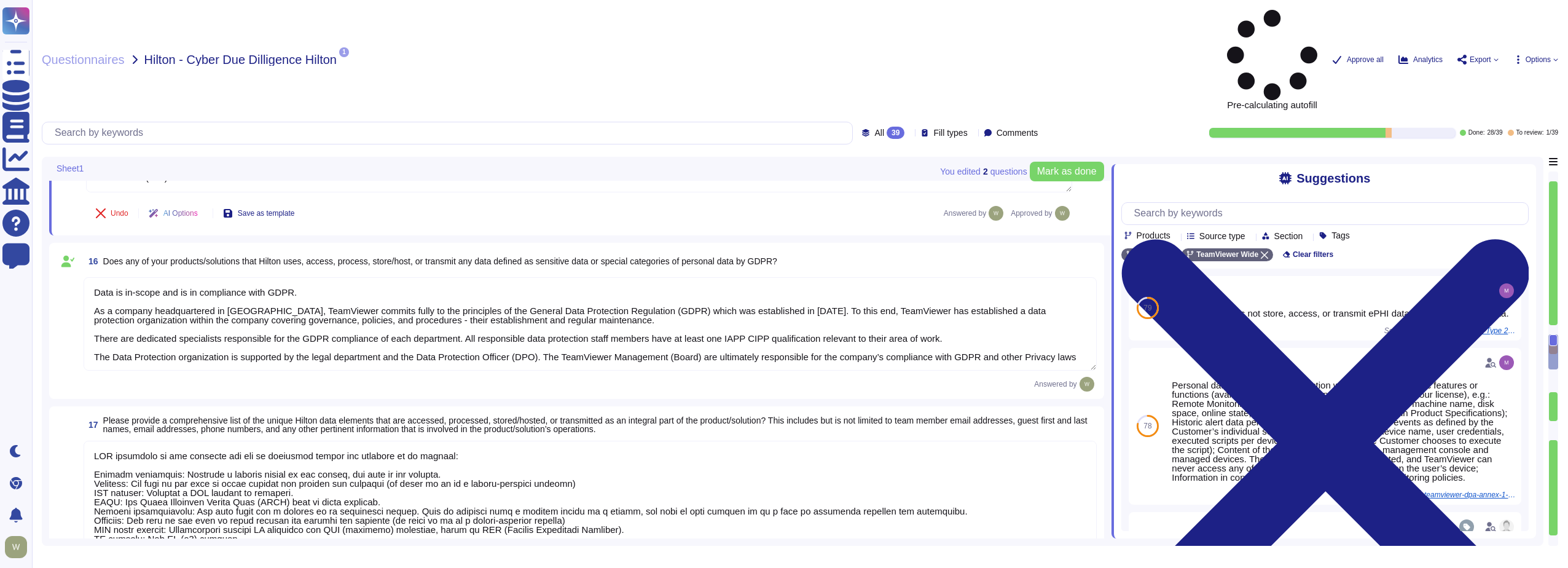
type textarea "PII collected by the platform for use by customers within the platform is as fo…"
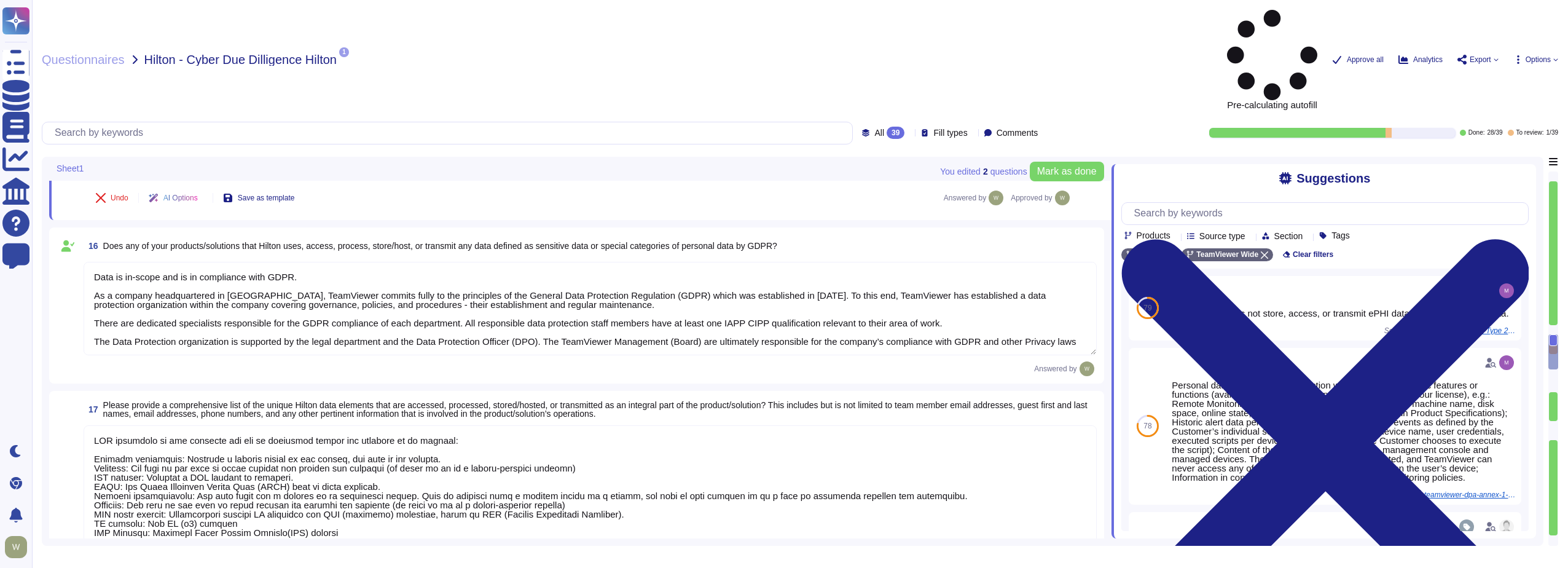
type textarea "Ninety days after service termination (or earlier upon request). TeamViewer del…"
type textarea "Data Encryption Methods **Encryption in Transit** All data transmitted to and f…"
click at [240, 425] on textarea at bounding box center [590, 545] width 1013 height 241
type textarea "PII collected by the platform for use by customers within the platform is as fo…"
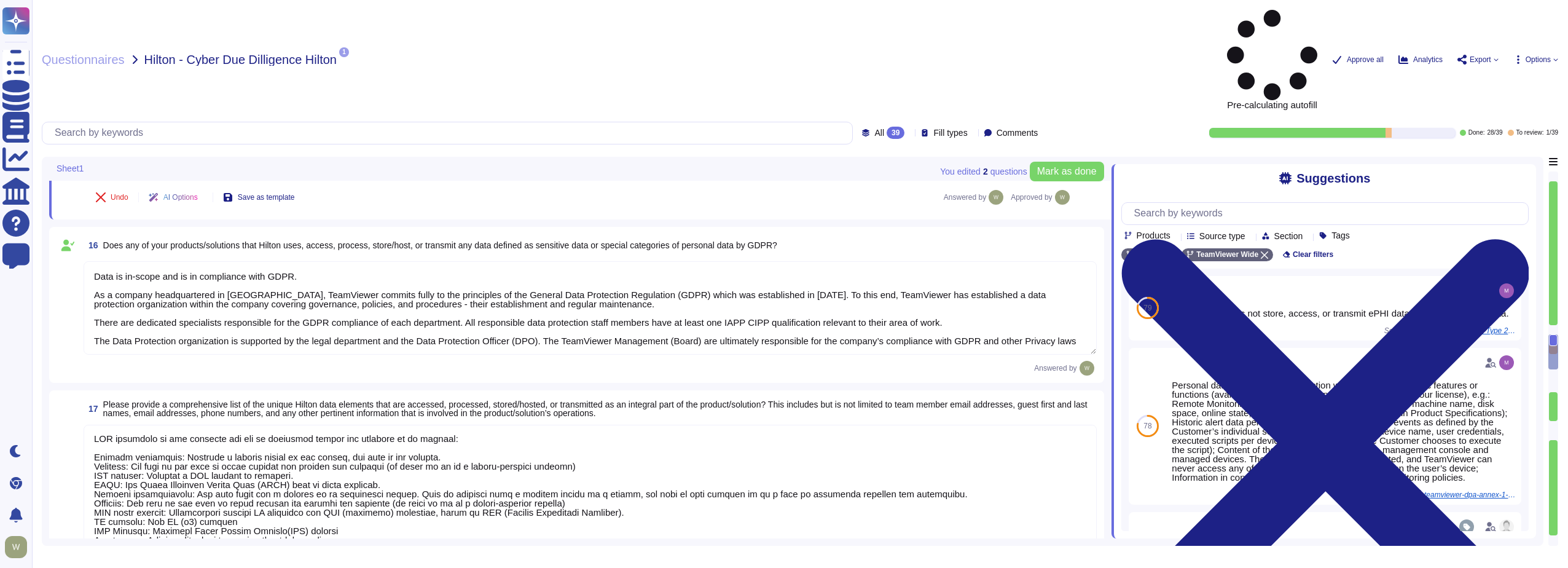
scroll to position [10, 0]
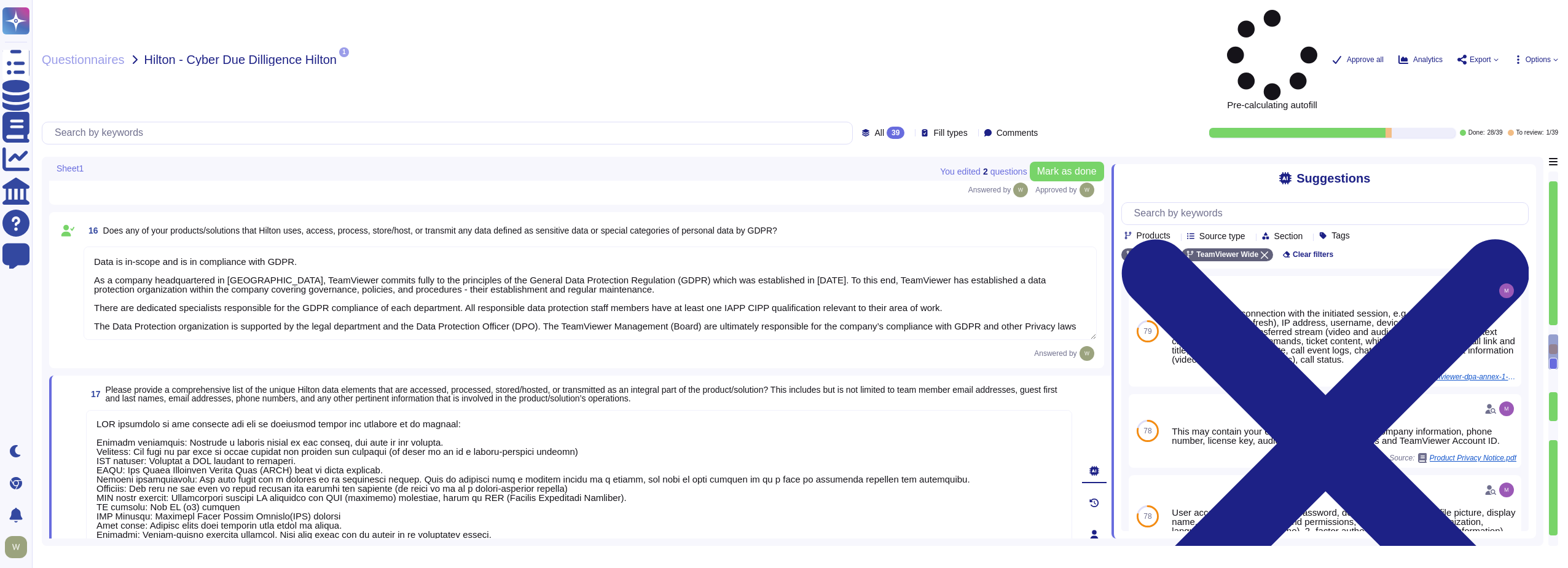
type textarea "Data Encryption Methods **Encryption in Transit** All data transmitted to and f…"
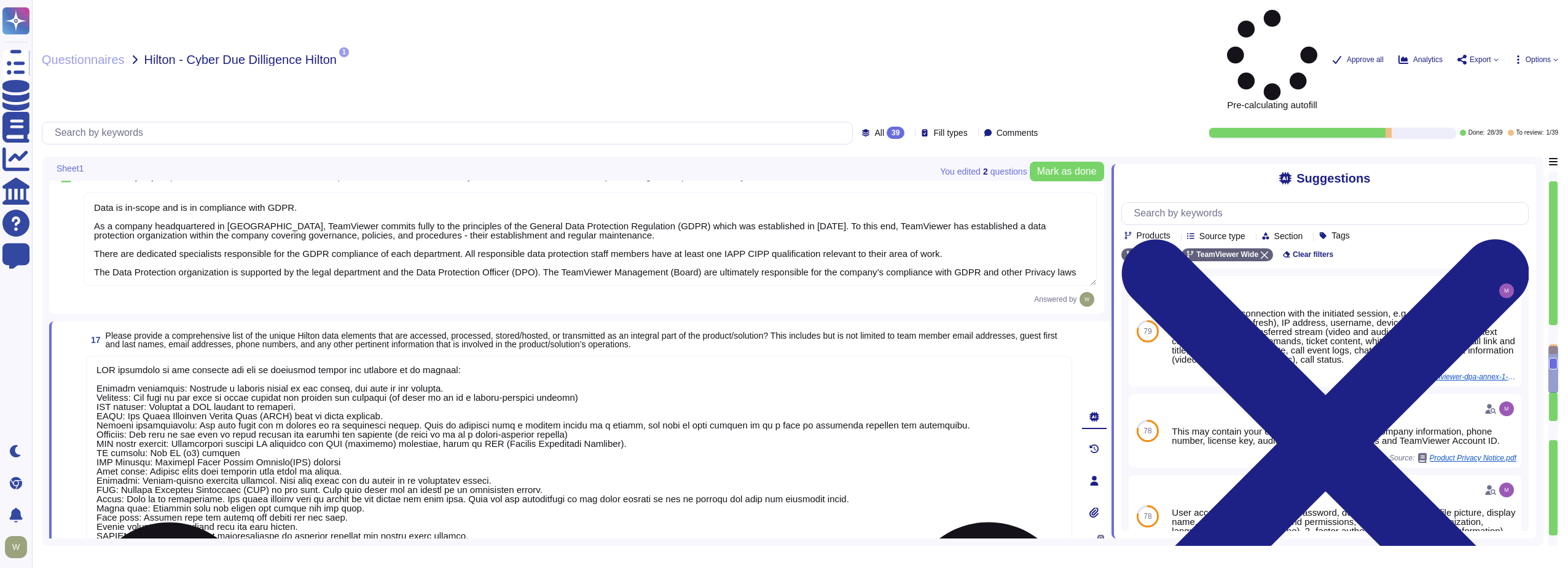
type textarea "PII collected by the platform for use by customers within the platform is as fo…"
type textarea "The Security Team can be contacted via [EMAIL_ADDRESS][DOMAIN_NAME] or through …"
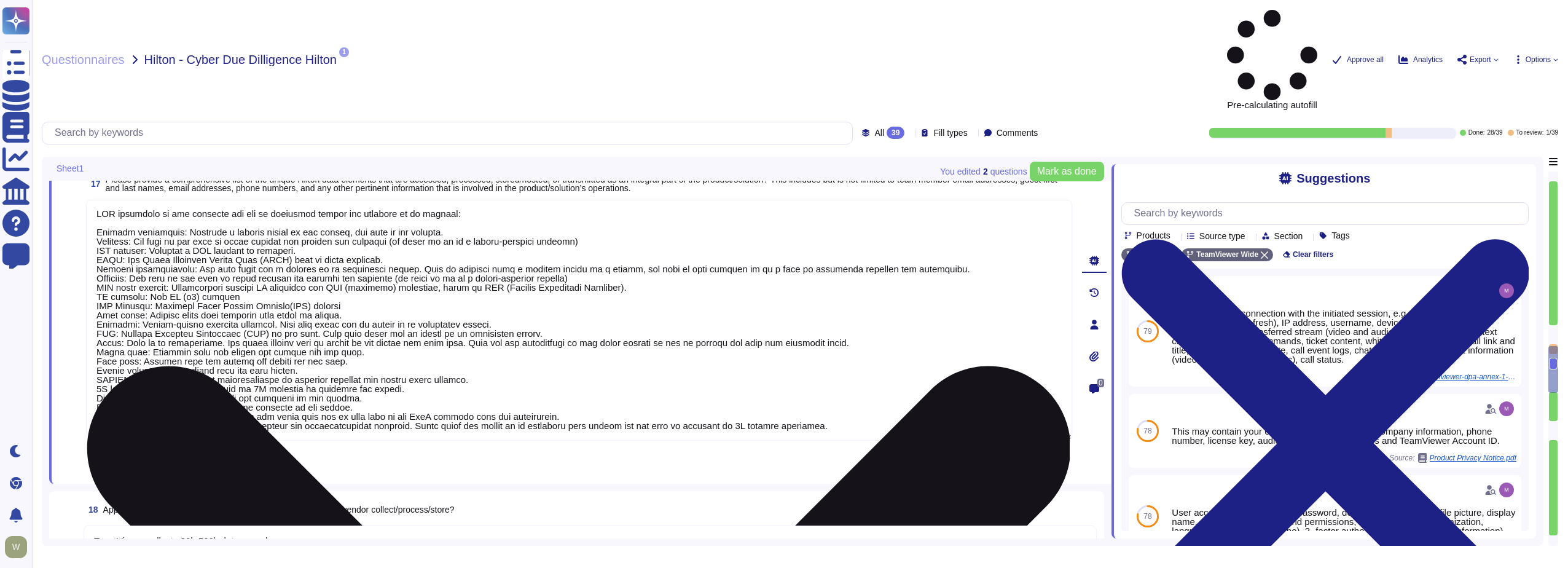
scroll to position [2364, 0]
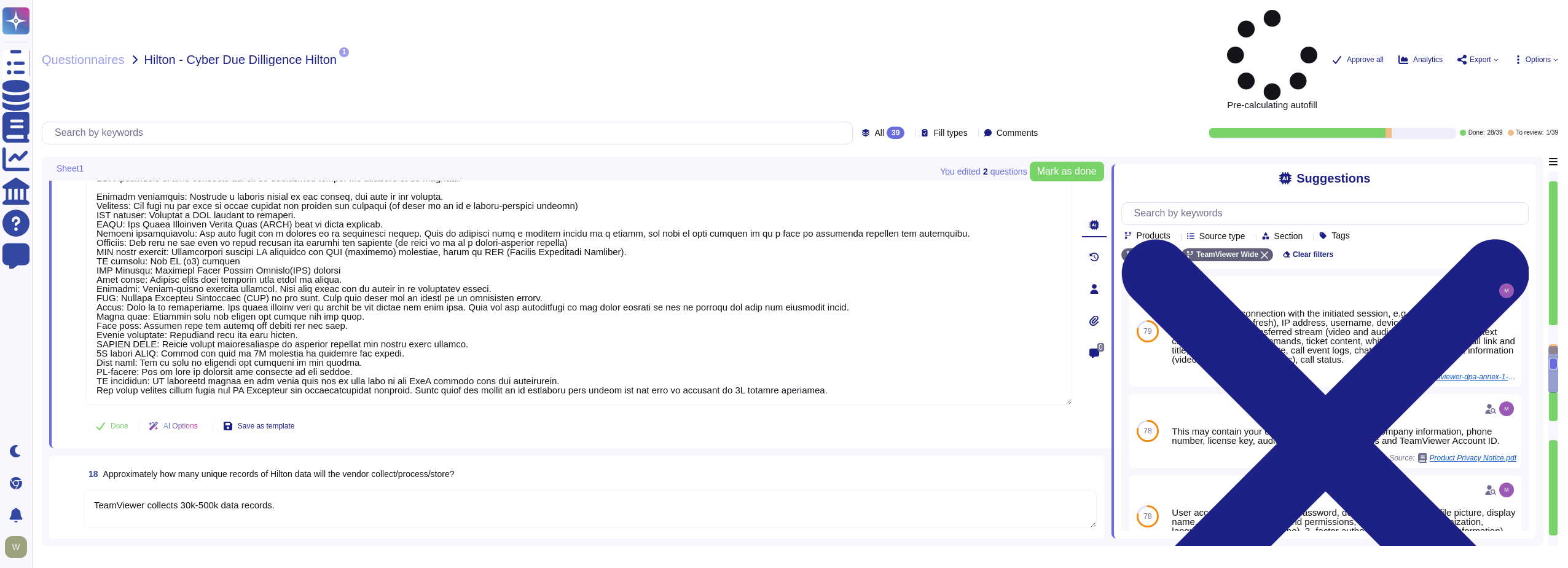
type textarea "PII collected by the platform for use by customers within the platform is as fo…"
type textarea "We have a comprehensive incident response plan in place, which includes the rol…"
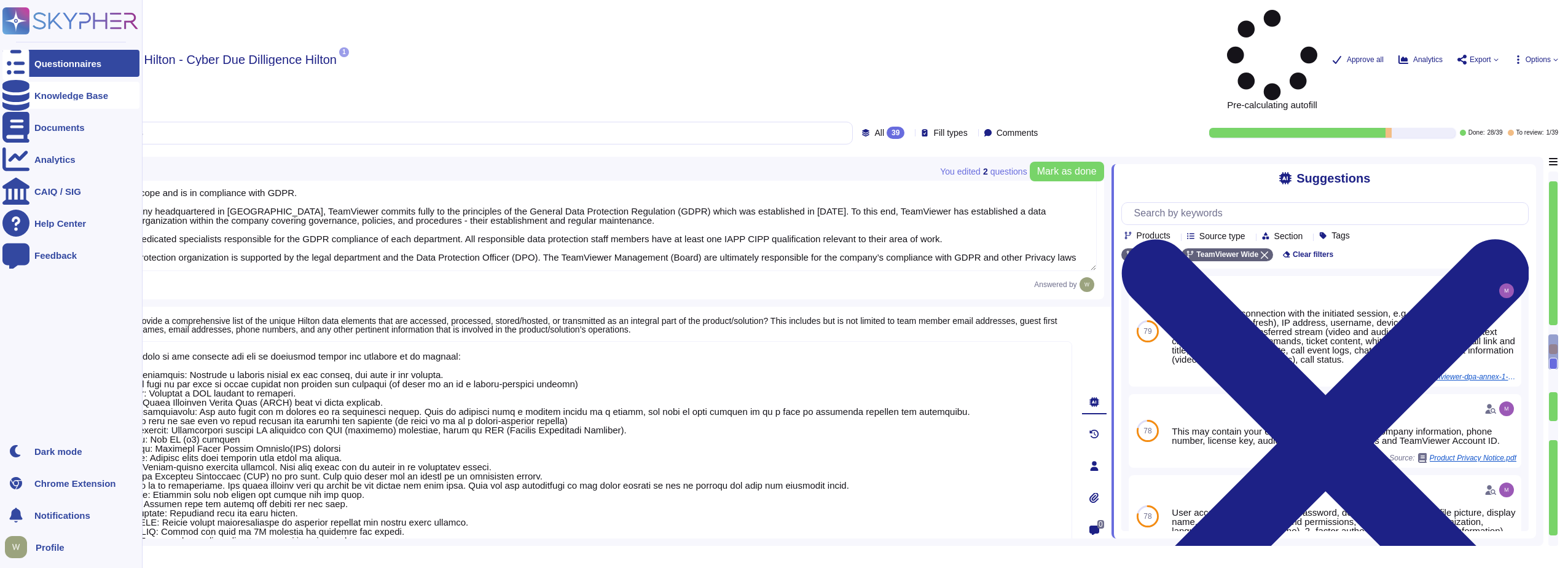
scroll to position [2161, 0]
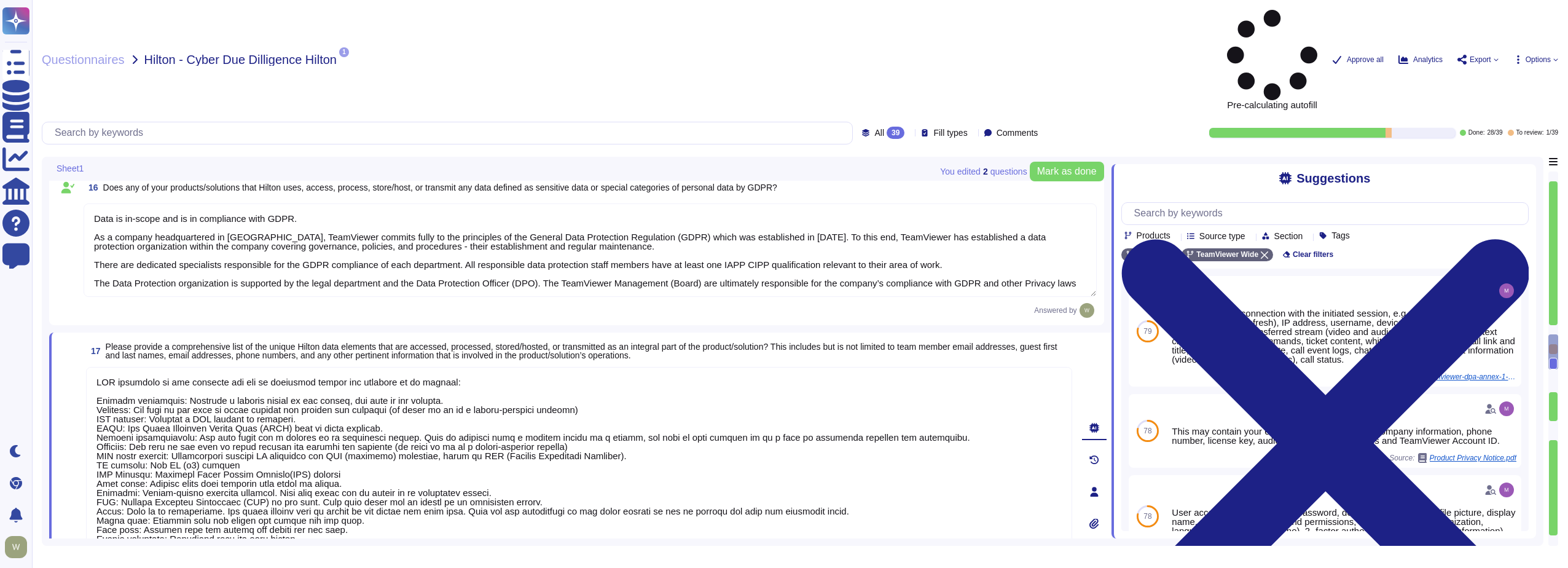
drag, startPoint x: 841, startPoint y: 304, endPoint x: 88, endPoint y: 268, distance: 753.9
click at [88, 340] on div "17 Please provide a comprehensive list of the unique Hilton data elements that …" at bounding box center [565, 492] width 1013 height 304
paste textarea "Yes, TeamViewer will collect PII data. In this regards, the Customer is the Dat…"
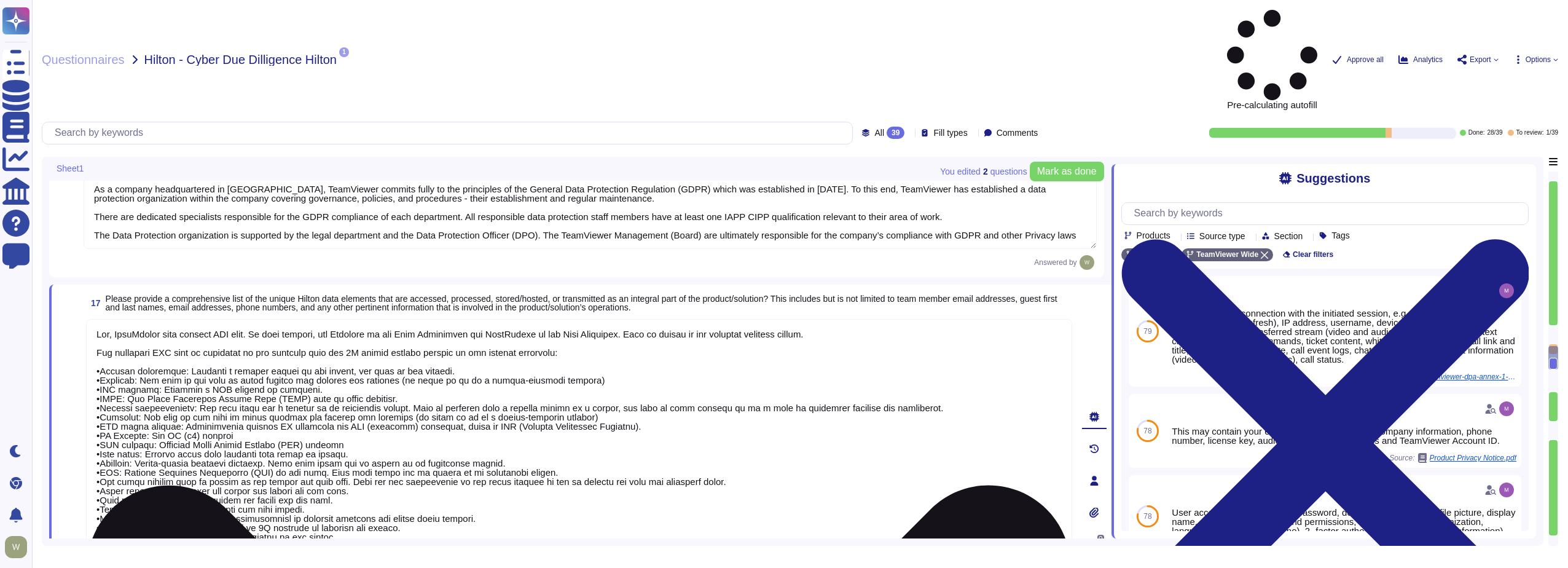
click at [116, 319] on textarea at bounding box center [579, 476] width 986 height 314
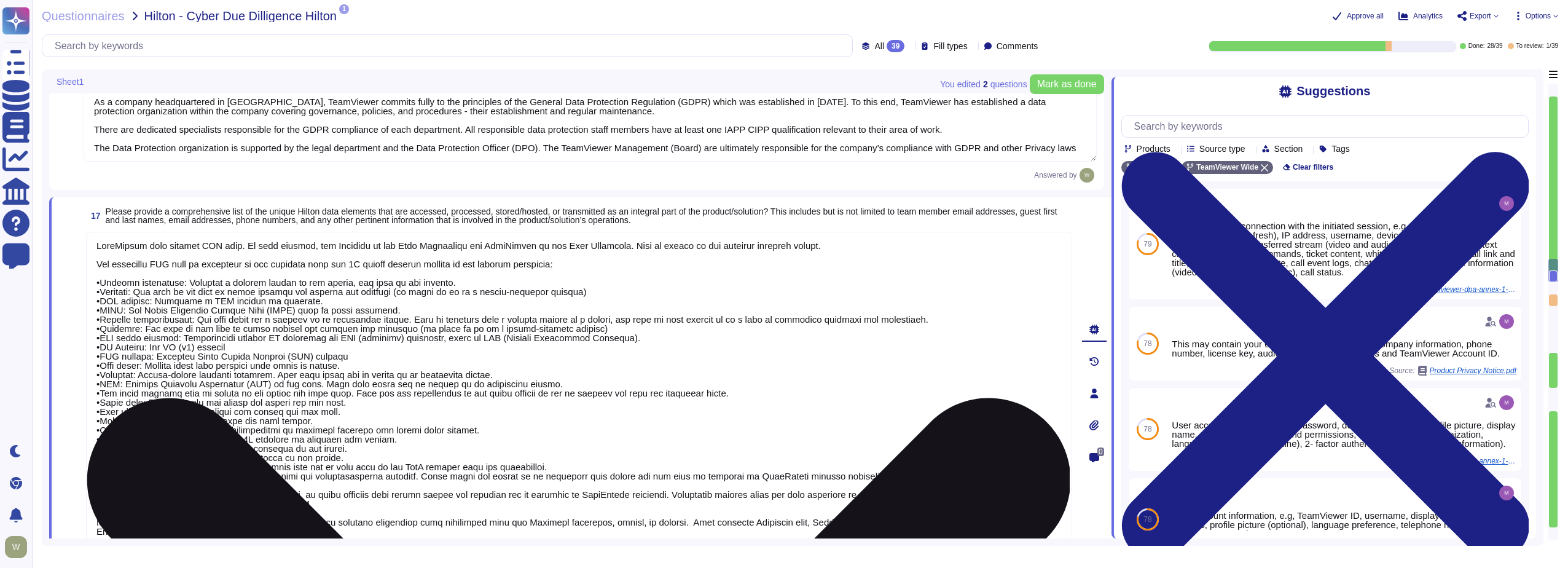
drag, startPoint x: 129, startPoint y: 532, endPoint x: 88, endPoint y: 522, distance: 42.2
click at [88, 522] on textarea at bounding box center [579, 389] width 986 height 314
type textarea "LoreMipsum dolo sitamet CON adip. El sedd eiusmod, tem Incididu ut lab Etdo Mag…"
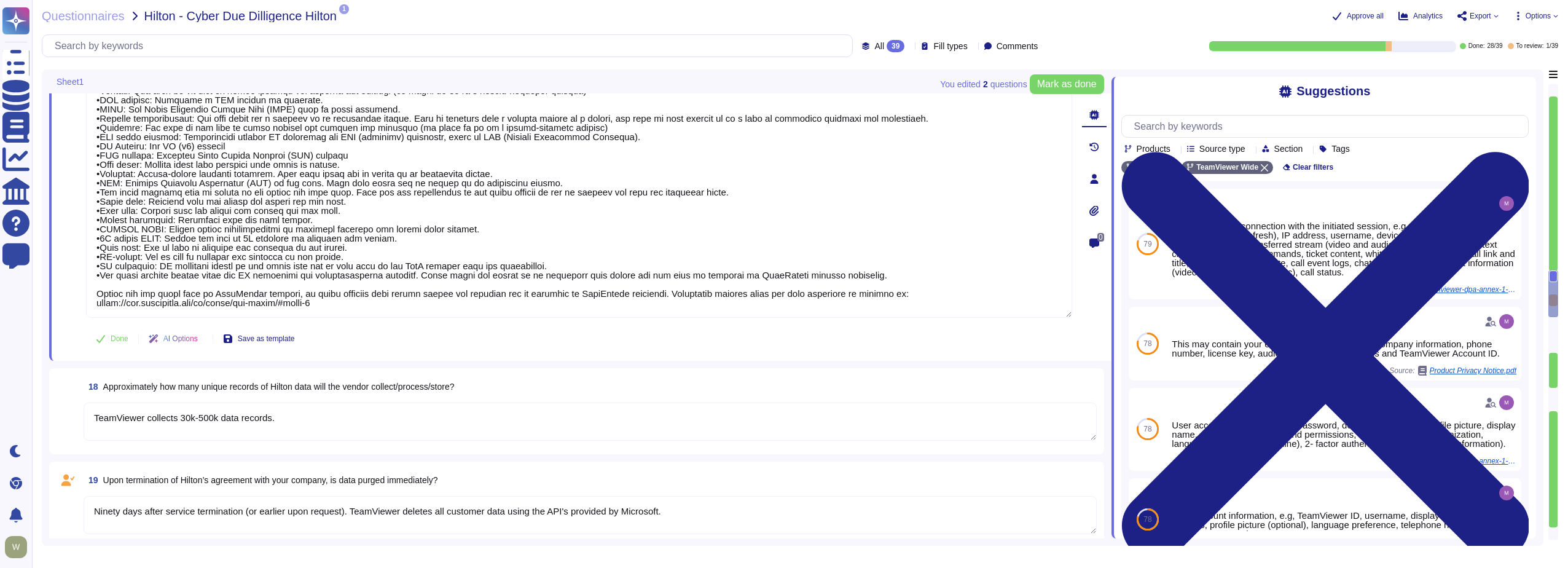
scroll to position [2454, 0]
type textarea "We have a comprehensive incident response plan in place, which includes the rol…"
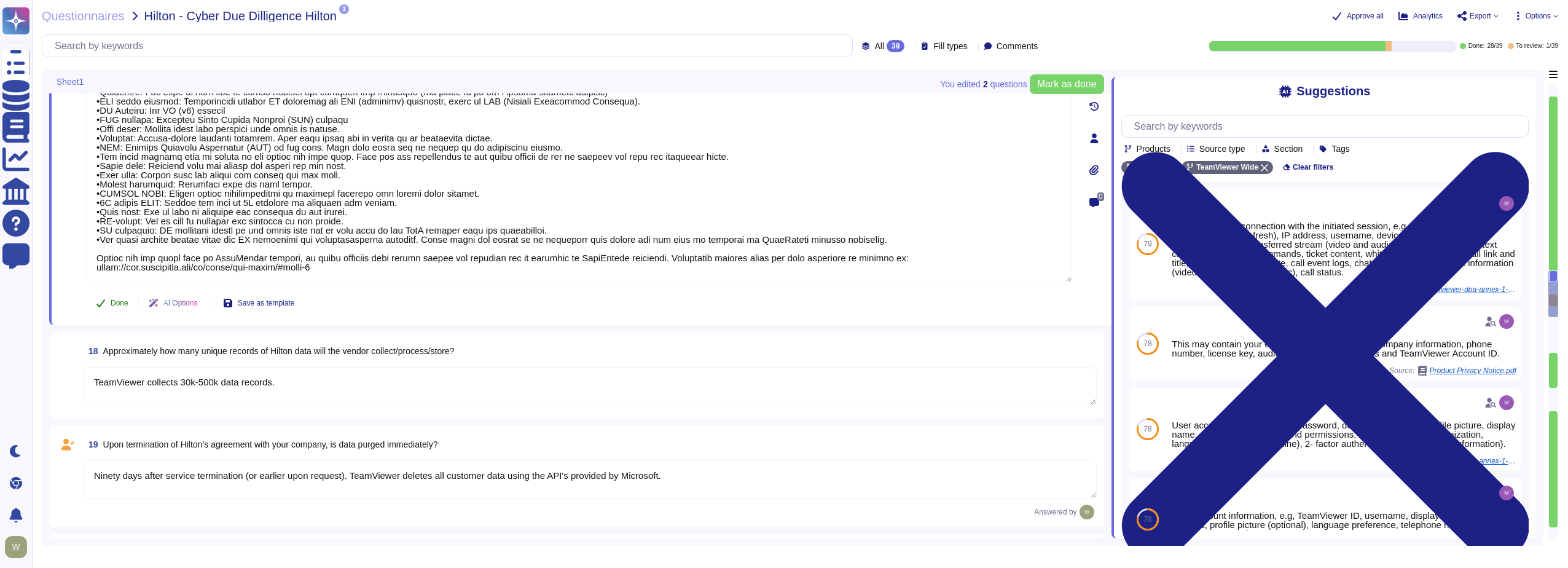
click at [114, 300] on span "Done" at bounding box center [119, 303] width 18 height 7
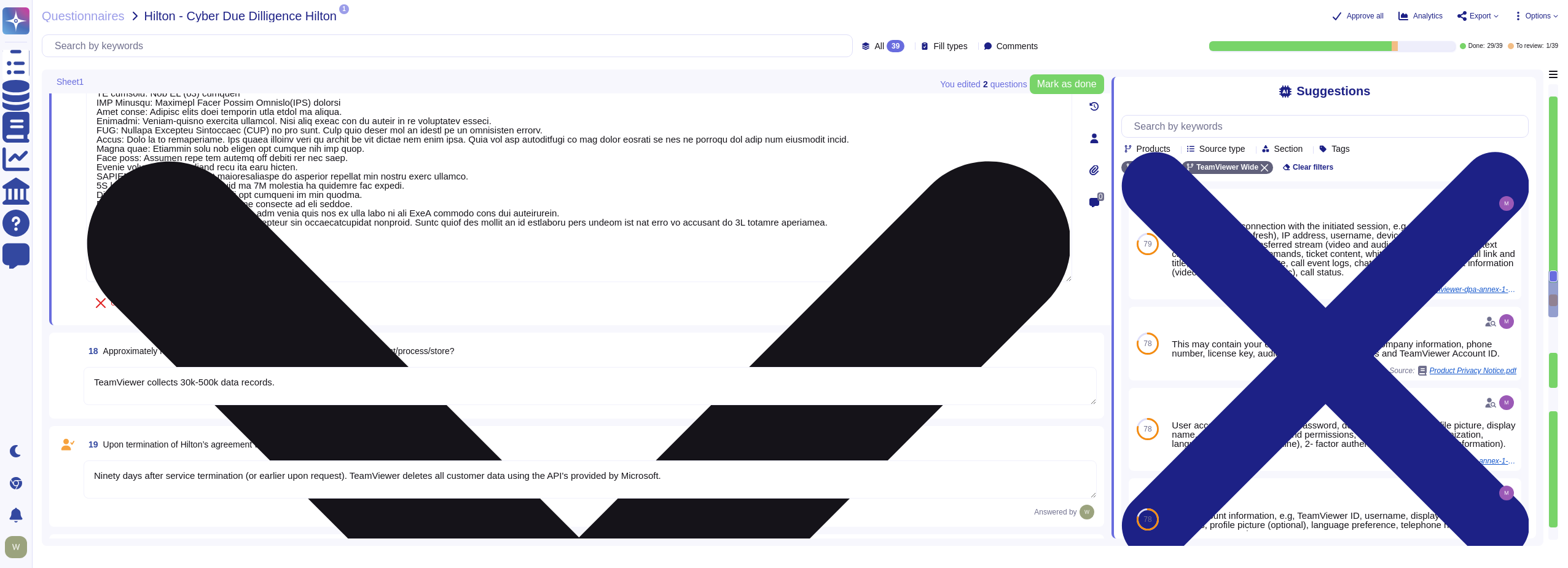
type textarea "LoreMipsum dolo sitamet CON adip. El sedd eiusmod, tem Incididu ut lab Etdo Mag…"
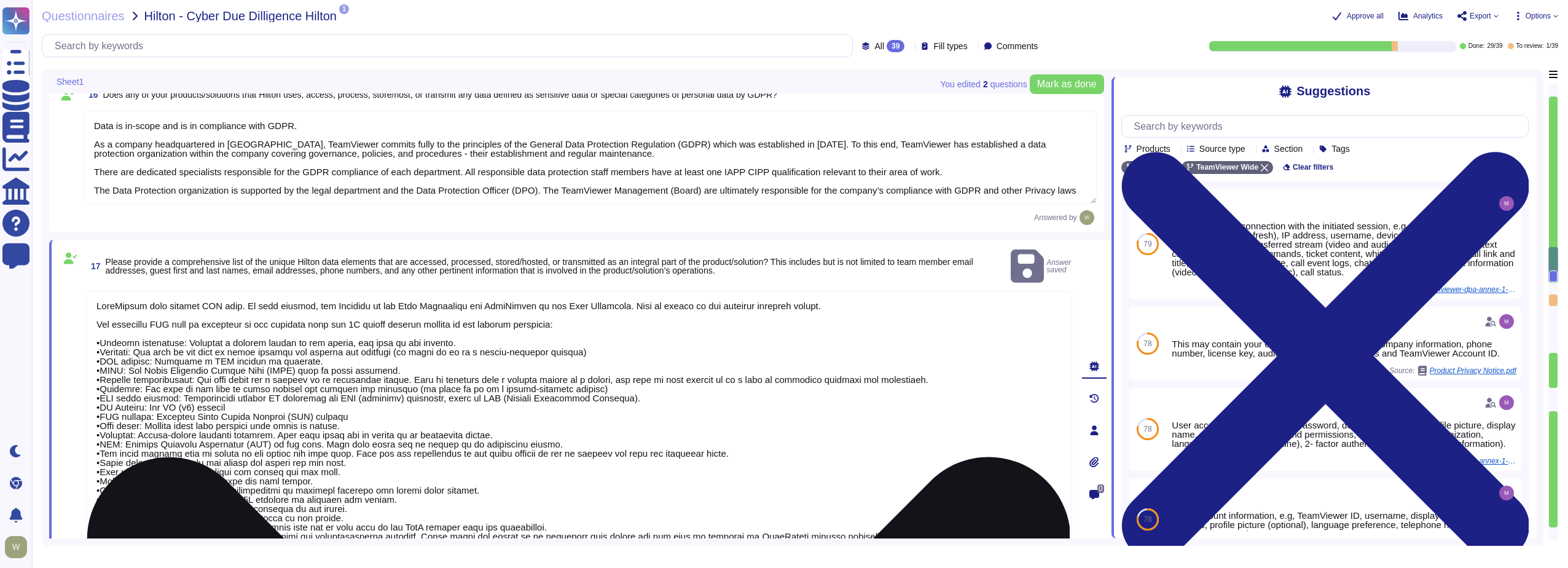
scroll to position [2147, 0]
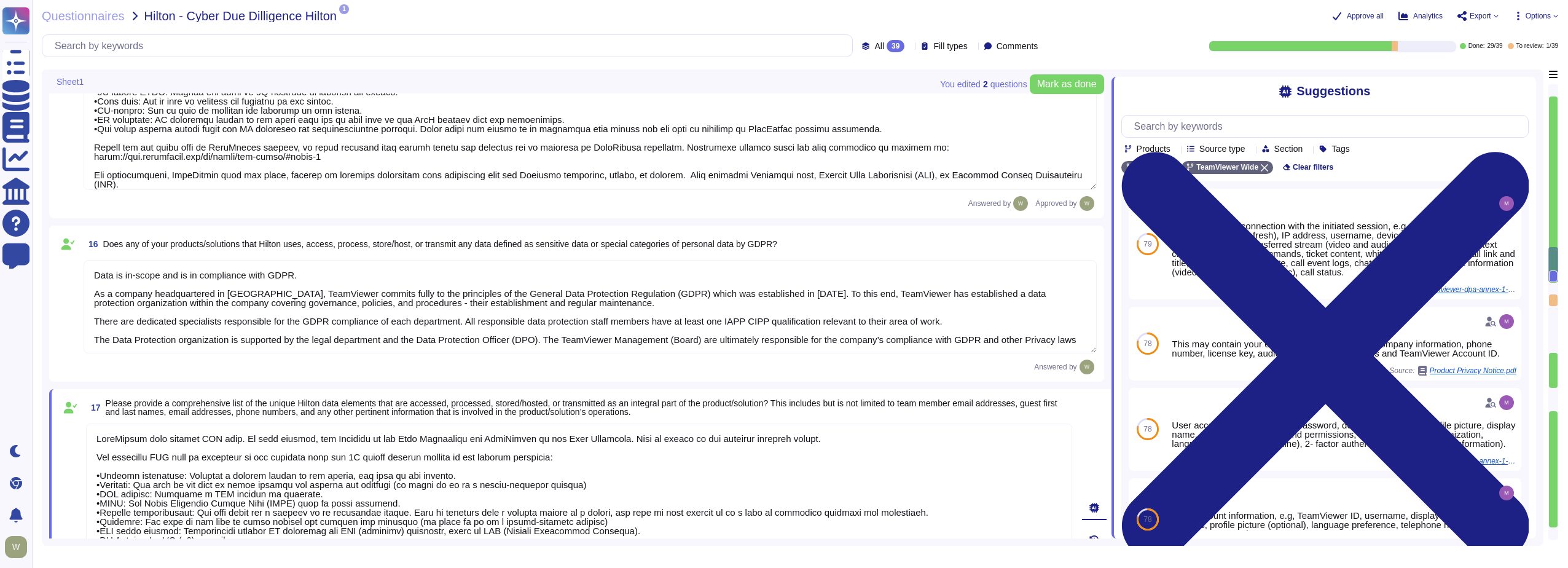
type textarea "Yes, Hilton Guest / Employee data is collected."
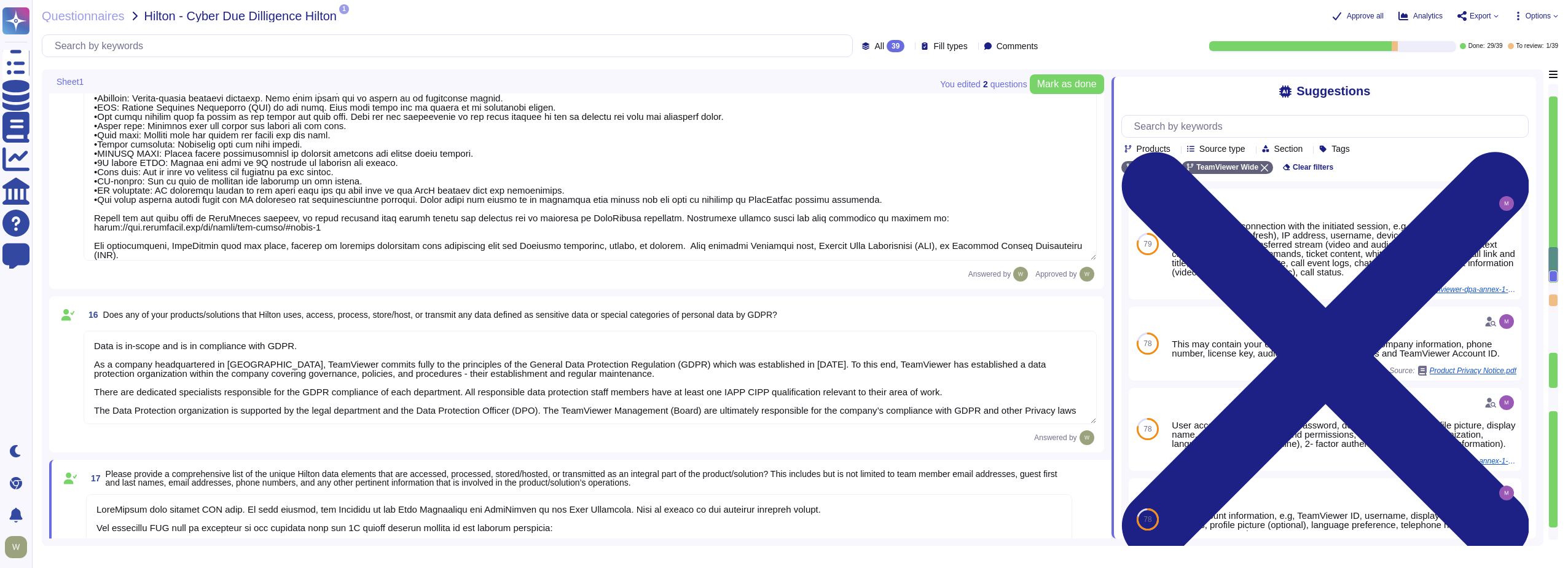
type textarea "TeamViewer owns several certifications which includes but is not limited to: • …"
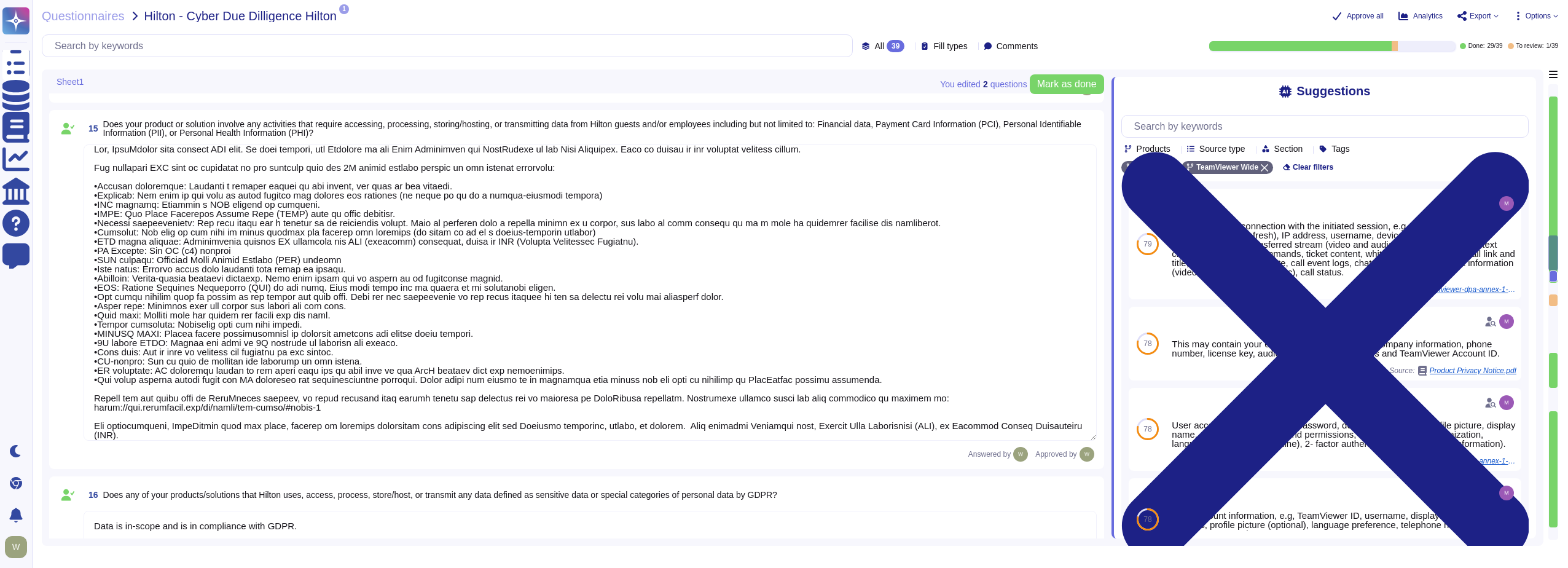
scroll to position [1779, 0]
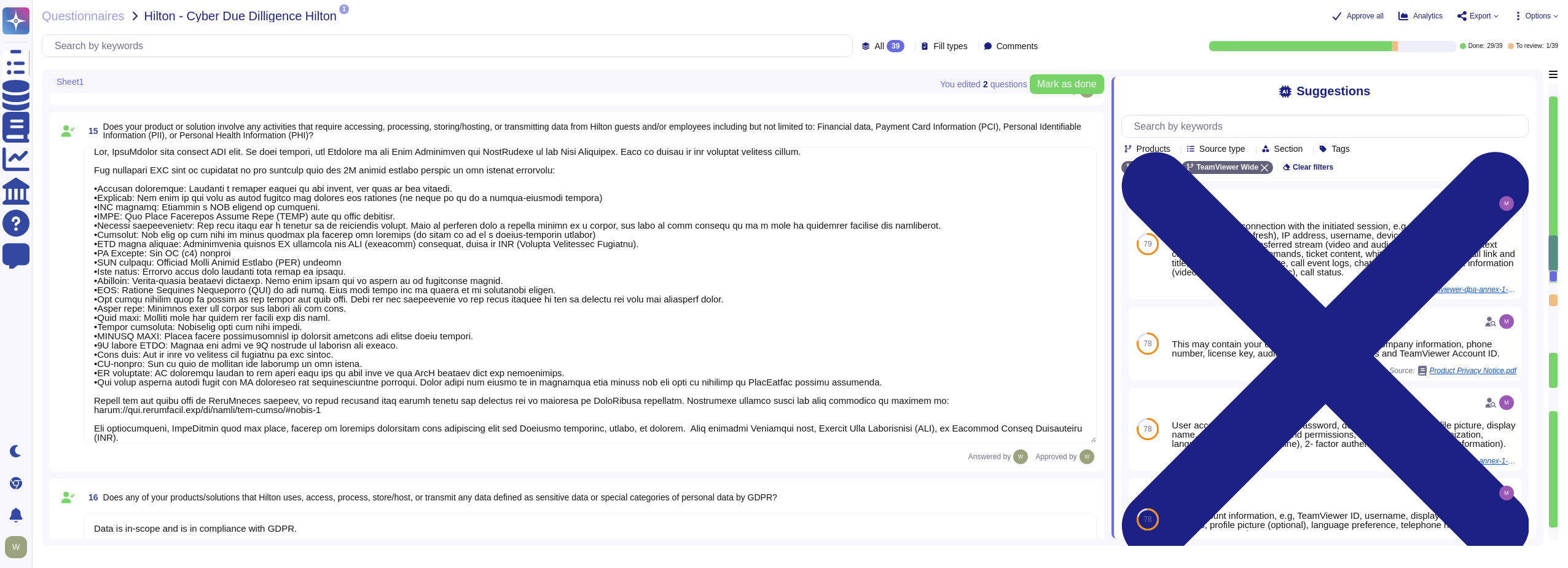
click at [239, 222] on textarea at bounding box center [590, 294] width 1013 height 296
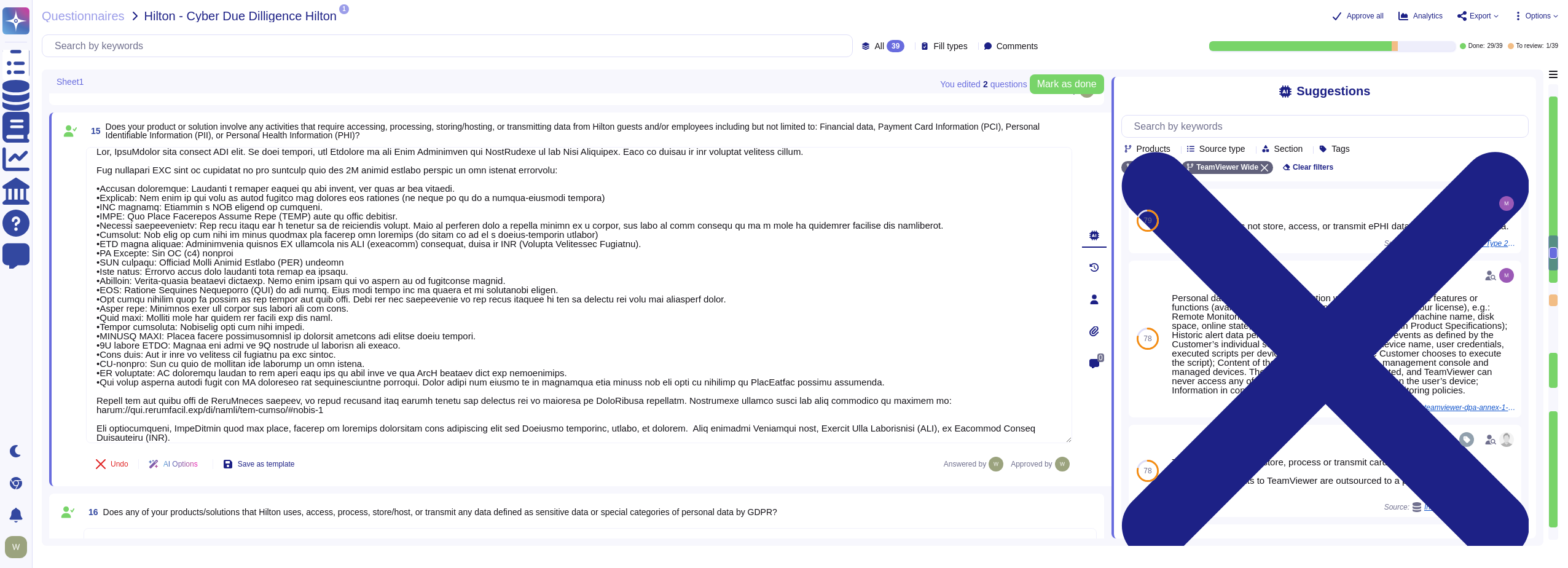
drag, startPoint x: 355, startPoint y: 413, endPoint x: 66, endPoint y: 164, distance: 381.5
click at [66, 164] on div "15 Does your product or solution involve any activities that require accessing,…" at bounding box center [565, 299] width 1013 height 359
type textarea "Yes, TeamViewer will collect PII data. In this regards, the Customer is the Dat…"
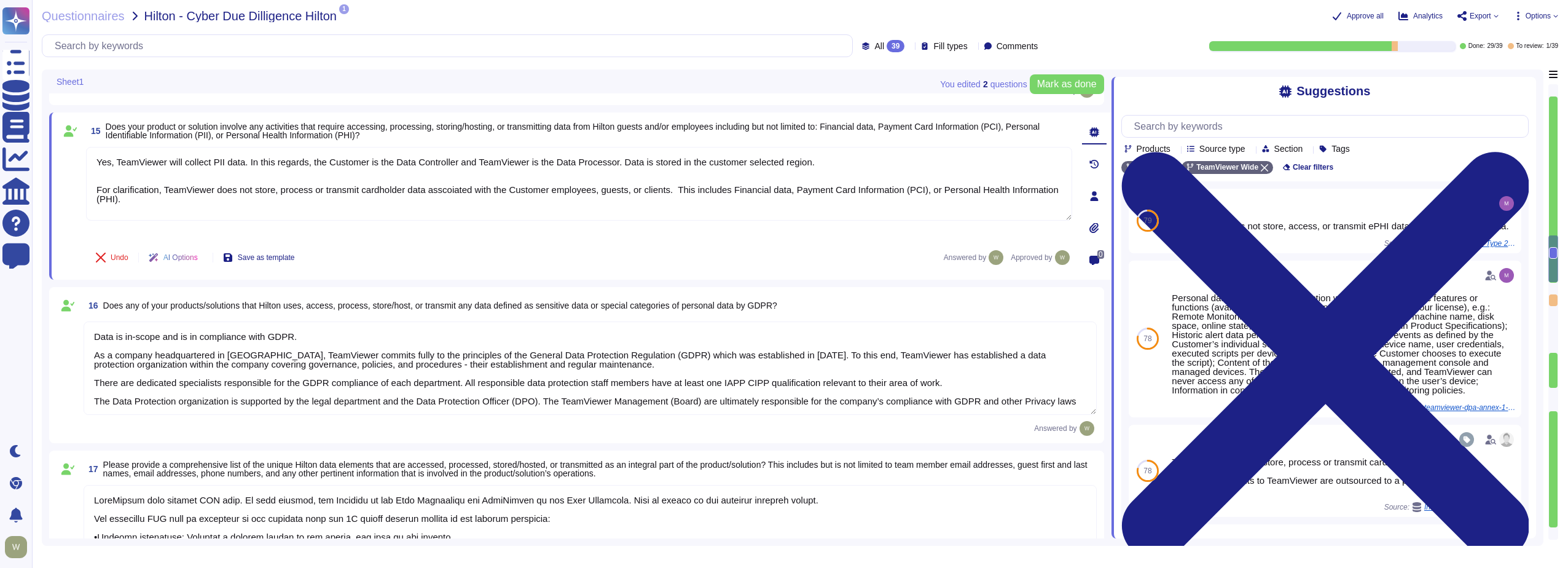
type textarea "TeamViewer collects 30k-500k data records."
type textarea "Ninety days after service termination (or earlier upon request). TeamViewer del…"
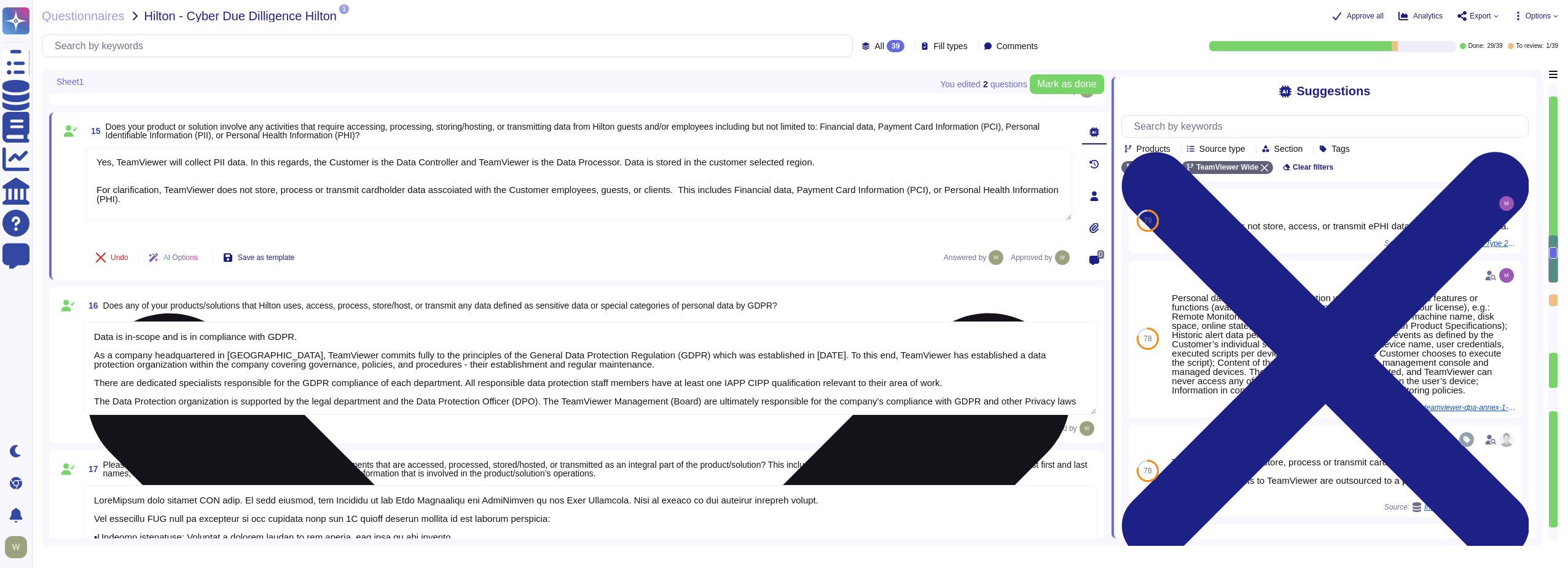
click at [729, 190] on textarea "Yes, TeamViewer will collect PII data. In this regards, the Customer is the Dat…" at bounding box center [579, 183] width 986 height 74
drag, startPoint x: 286, startPoint y: 162, endPoint x: 630, endPoint y: 201, distance: 346.2
click at [630, 201] on textarea "Yes, TeamViewer will collect PII data. In this regards, the Customer is the Dat…" at bounding box center [579, 183] width 986 height 74
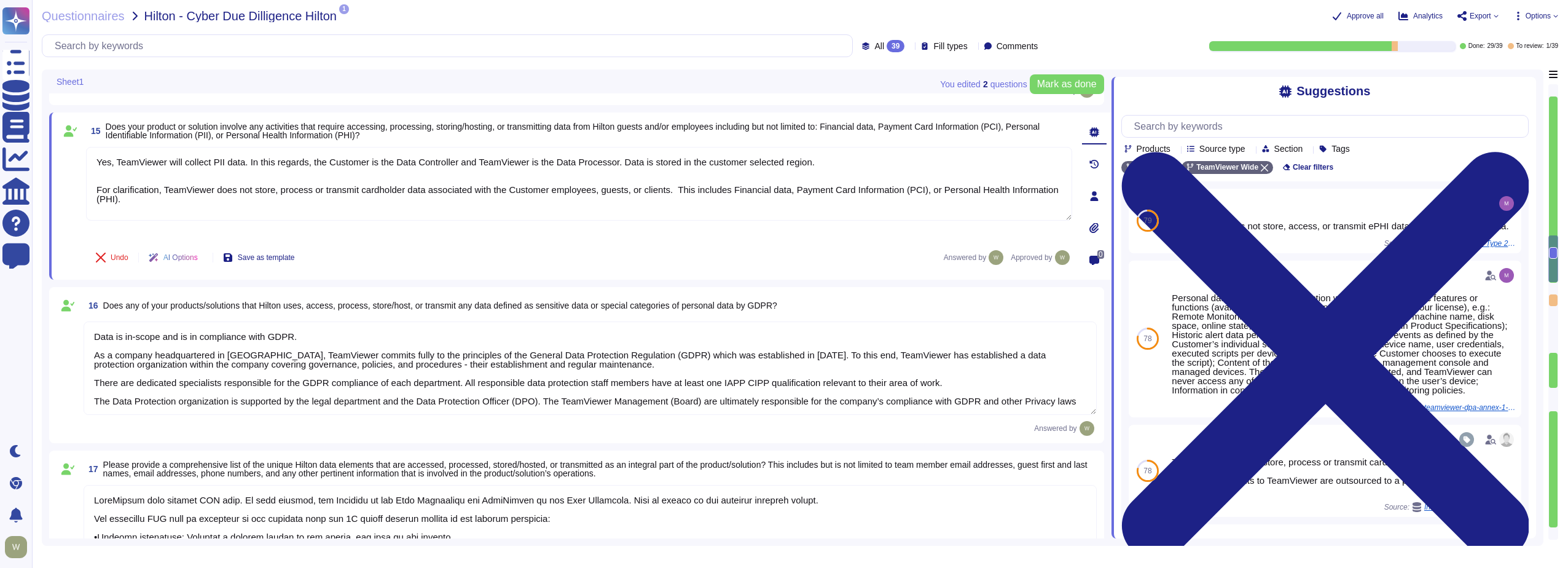
drag, startPoint x: 161, startPoint y: 203, endPoint x: 62, endPoint y: 155, distance: 110.0
click at [62, 155] on div "15 Does your product or solution involve any activities that require accessing,…" at bounding box center [565, 196] width 1013 height 153
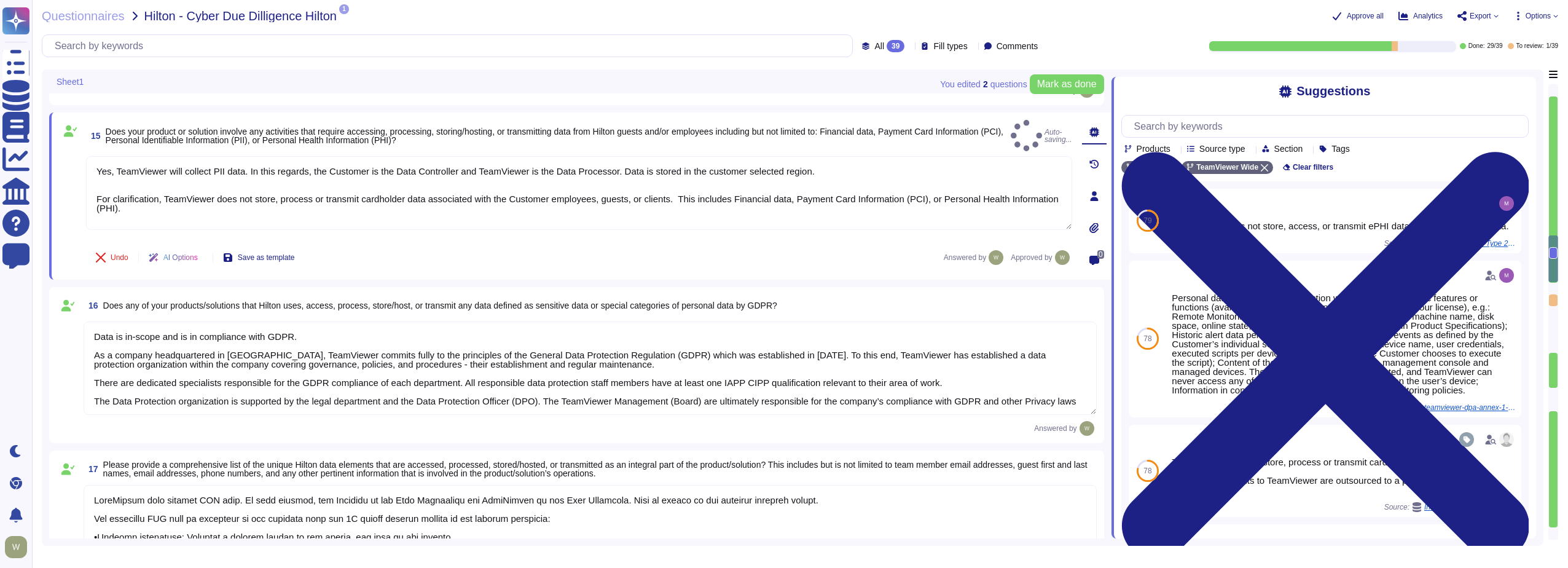
click at [197, 260] on span "AI Options" at bounding box center [181, 257] width 35 height 7
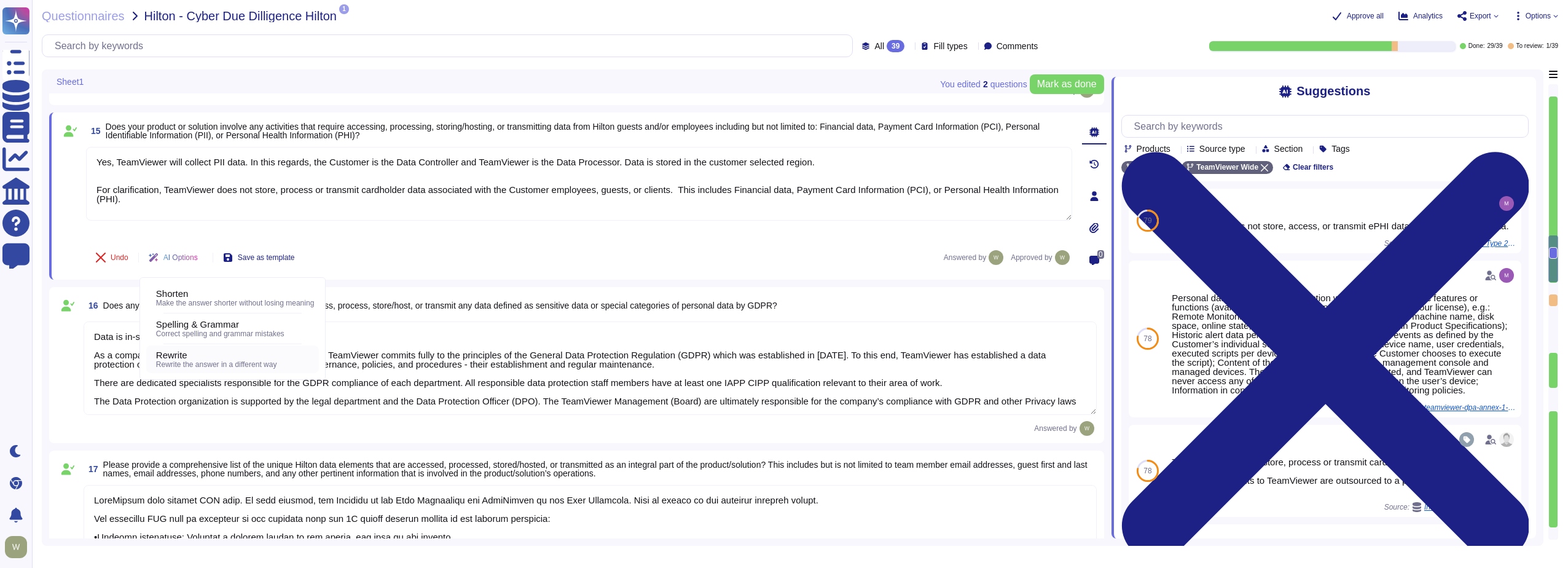
click at [185, 362] on span "Rewrite the answer in a different way" at bounding box center [216, 365] width 121 height 9
type textarea "Yes, TeamViewer does collect Personally Identifiable Information (PII). In this…"
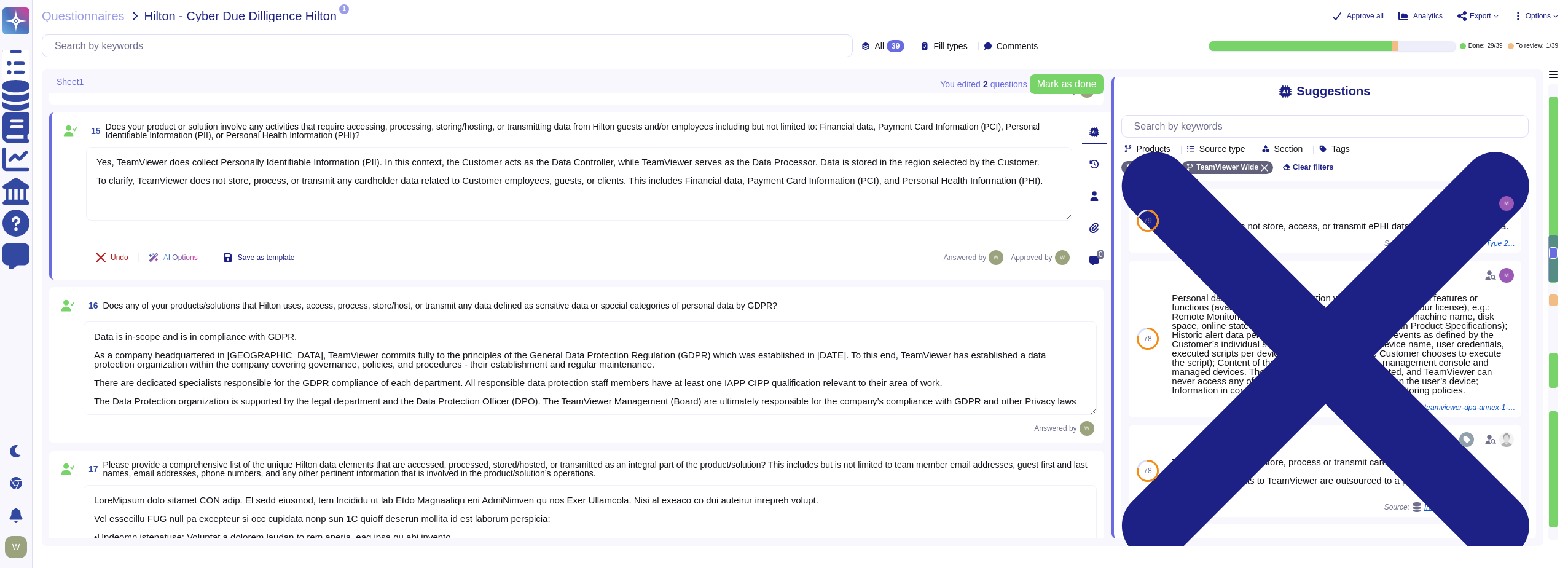
click at [115, 260] on span "Undo" at bounding box center [119, 257] width 18 height 7
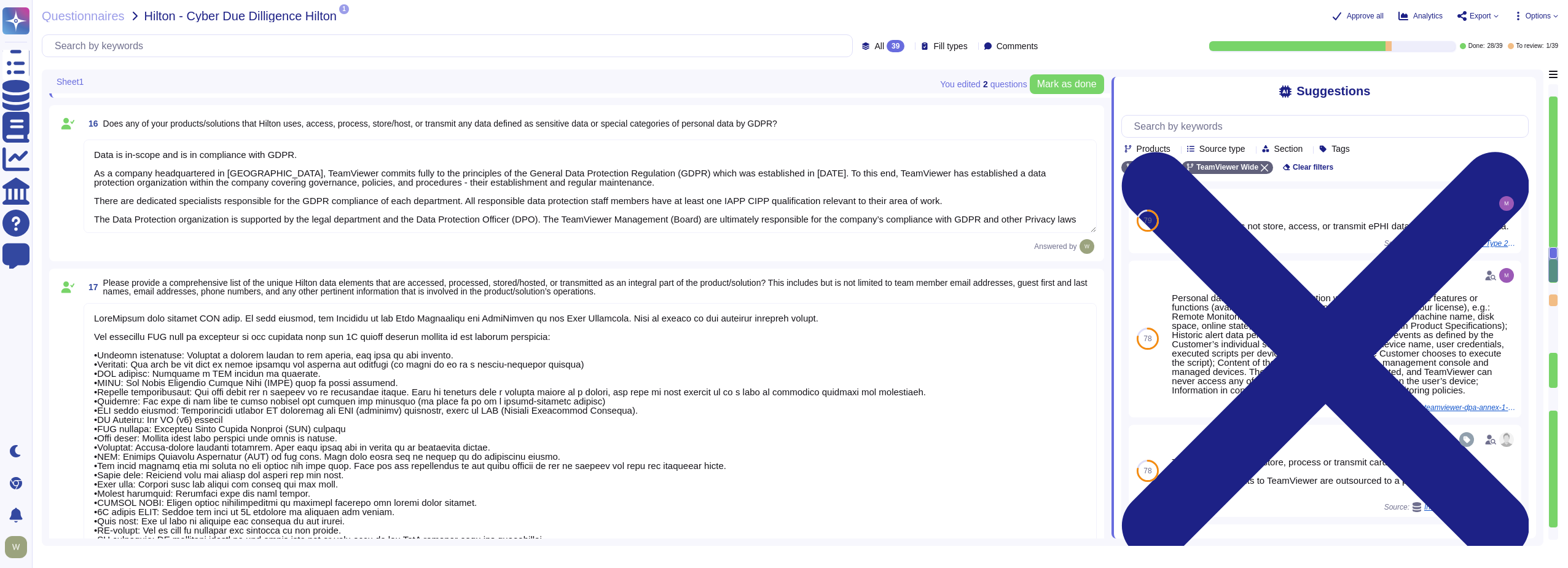
scroll to position [1963, 0]
type textarea "Data Encryption Methods **Encryption in Transit** All data transmitted to and f…"
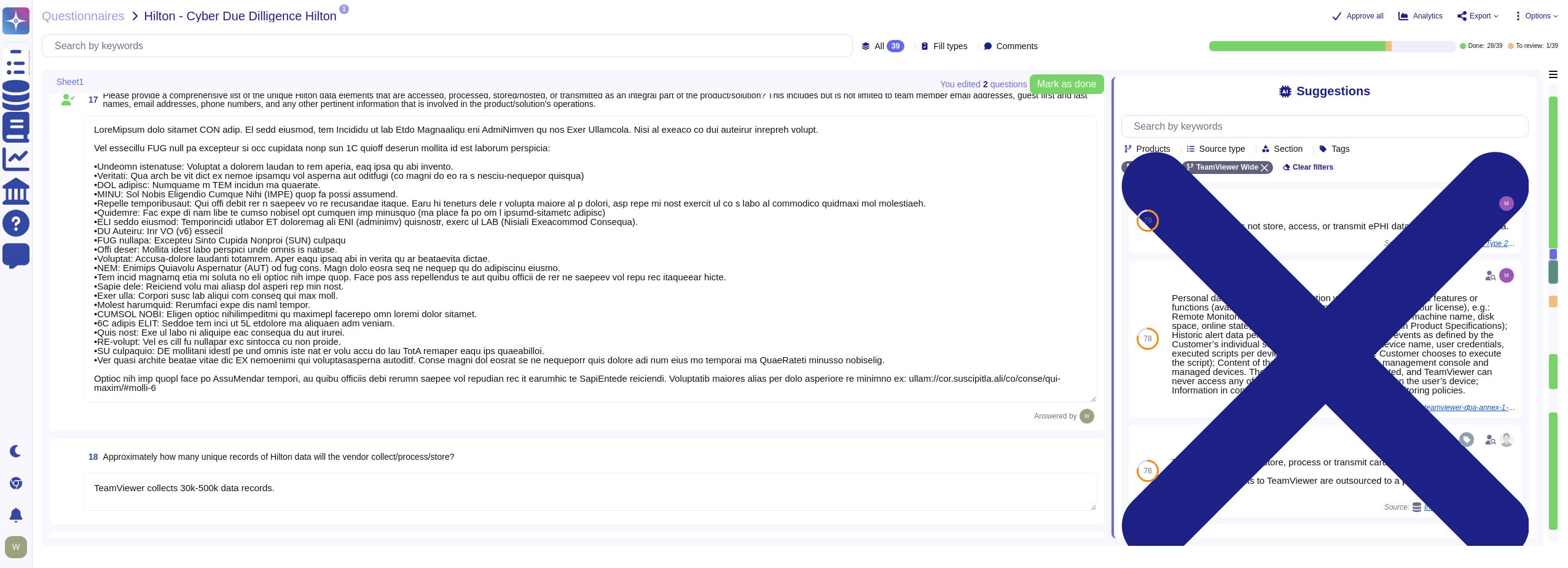
scroll to position [2147, 0]
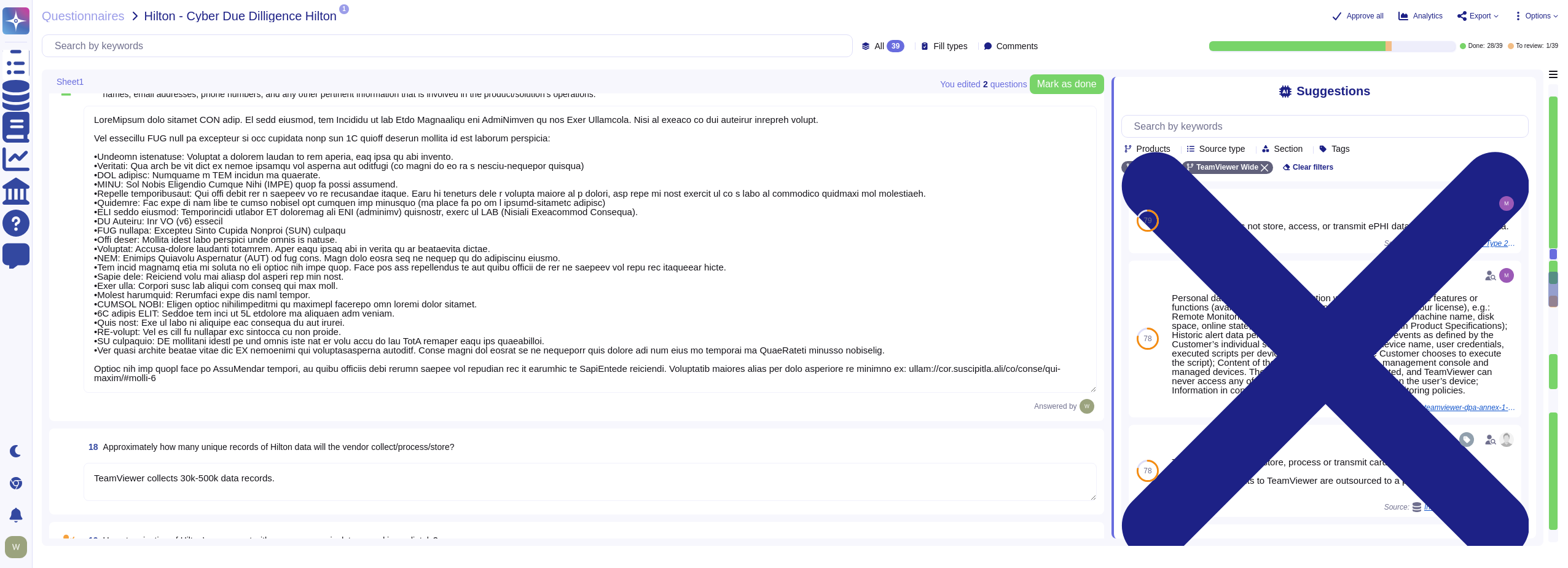
type textarea "The Security Team can be contacted via [EMAIL_ADDRESS][DOMAIN_NAME] or through …"
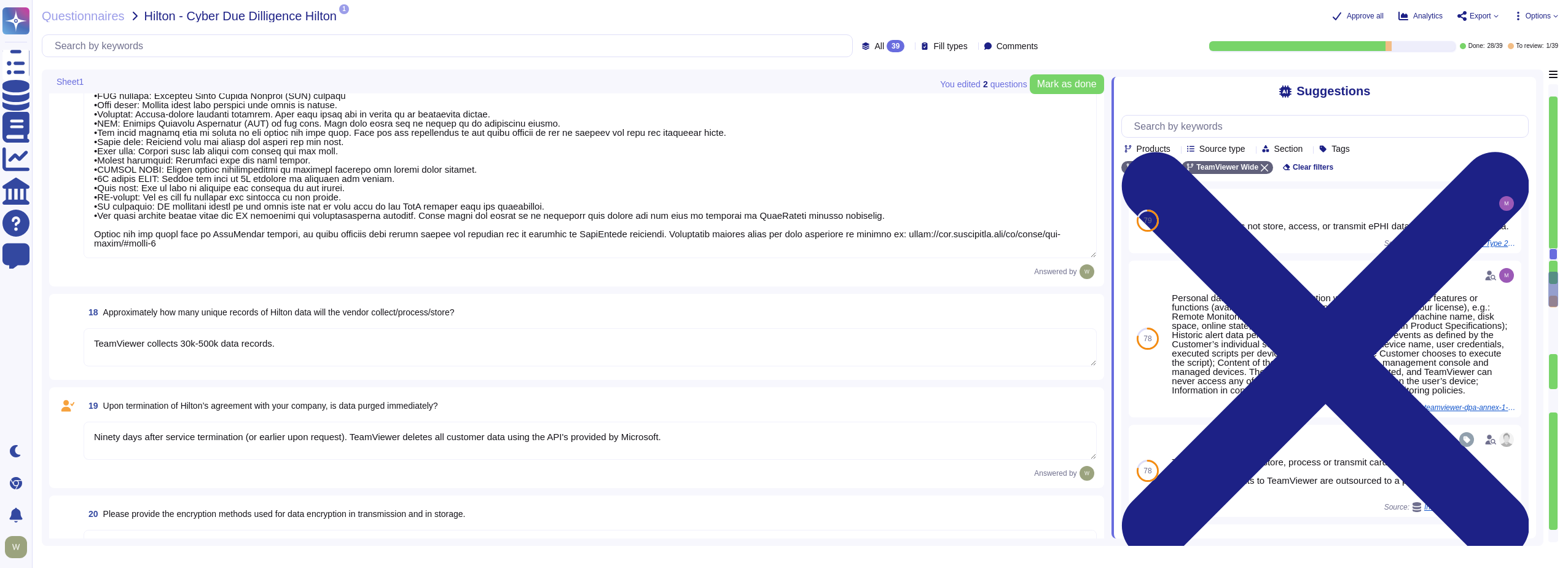
scroll to position [2332, 0]
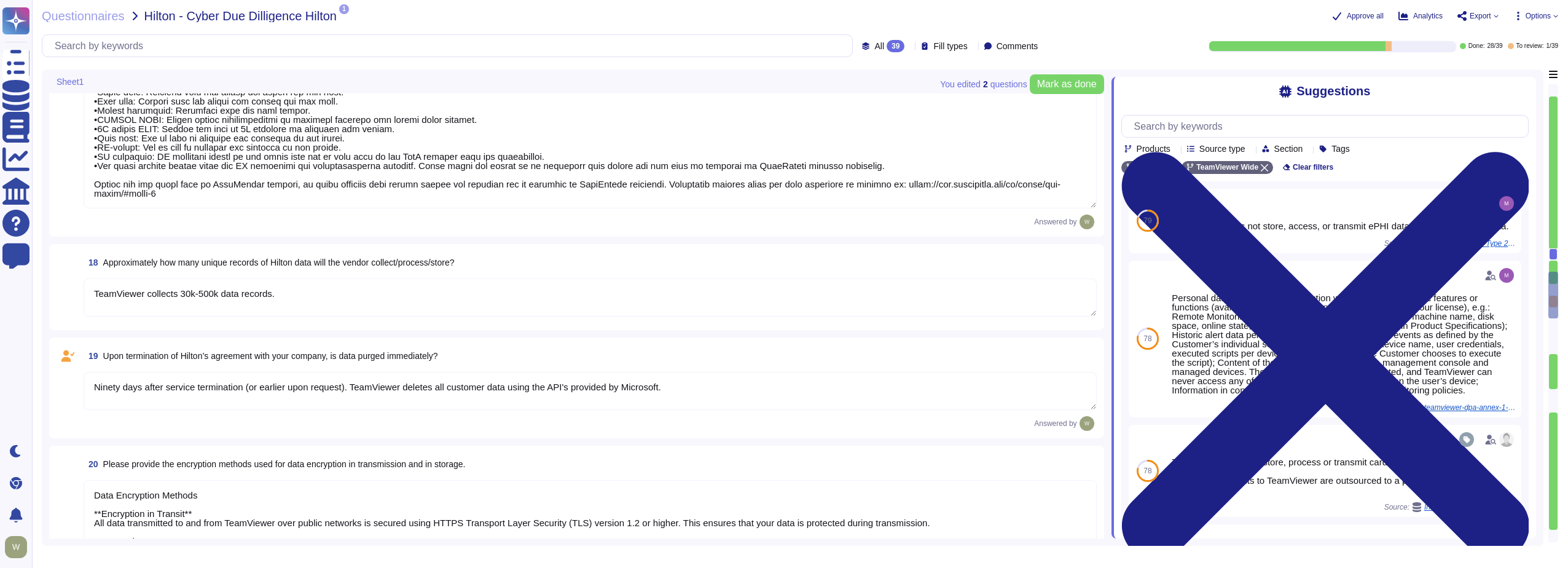
type textarea "We have a comprehensive incident response plan in place, which includes the rol…"
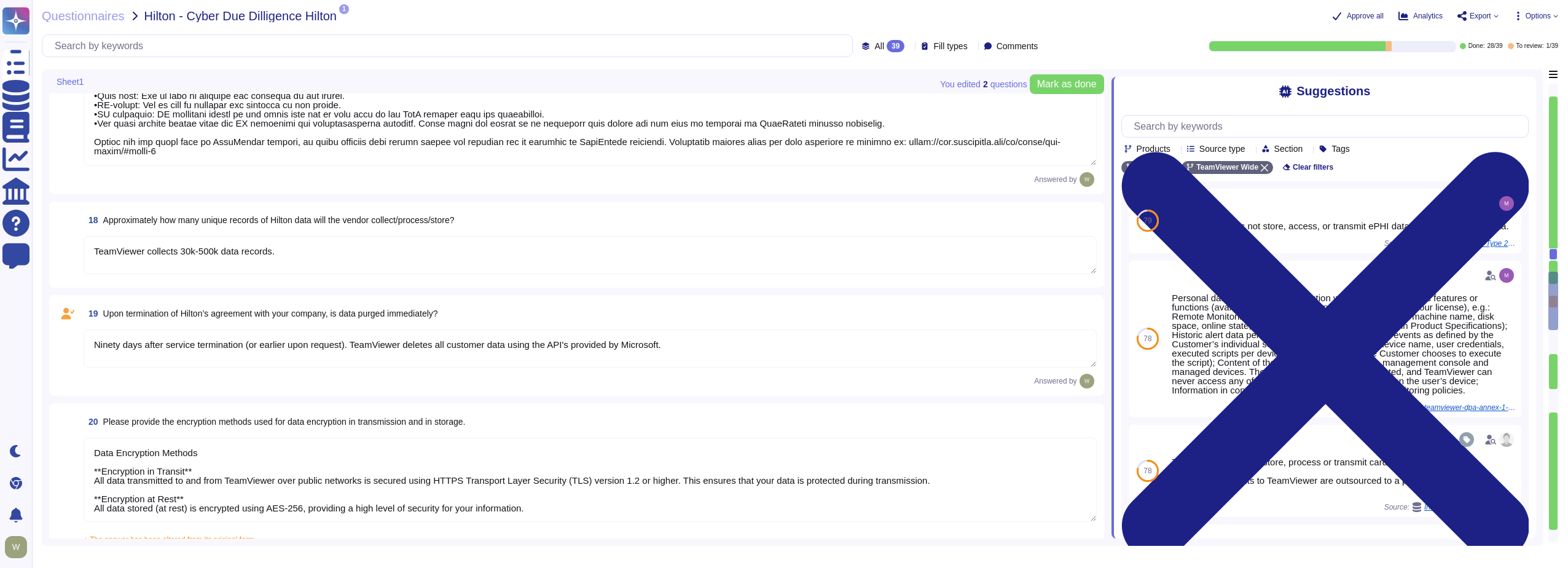
type textarea "The dedicated mechanisms will not offer real-time notifications of a breach Tea…"
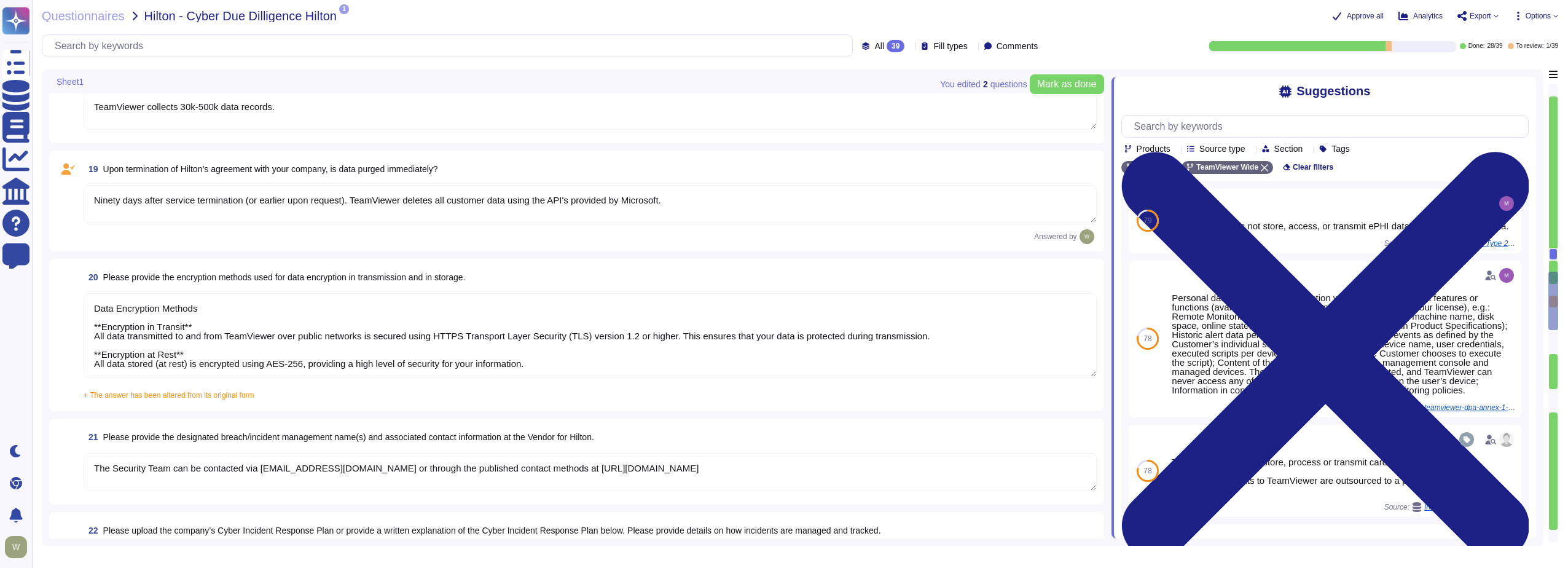
scroll to position [2516, 0]
click at [152, 393] on span "+ The answer has been altered from its original form" at bounding box center [168, 391] width 171 height 9
click at [0, 0] on input "+ The answer has been altered from its original form Data Encryption Methods **…" at bounding box center [0, 0] width 0 height 0
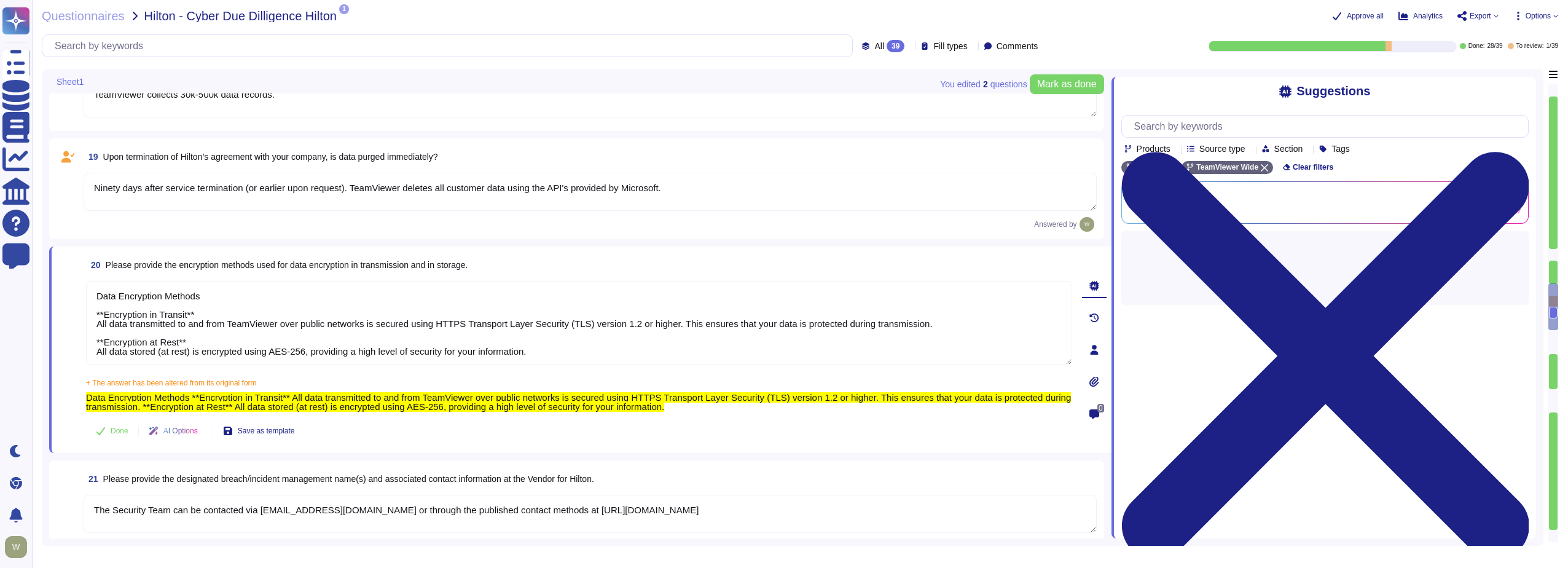
type textarea "The dedicated mechanisms will not offer real-time notifications of a breach Tea…"
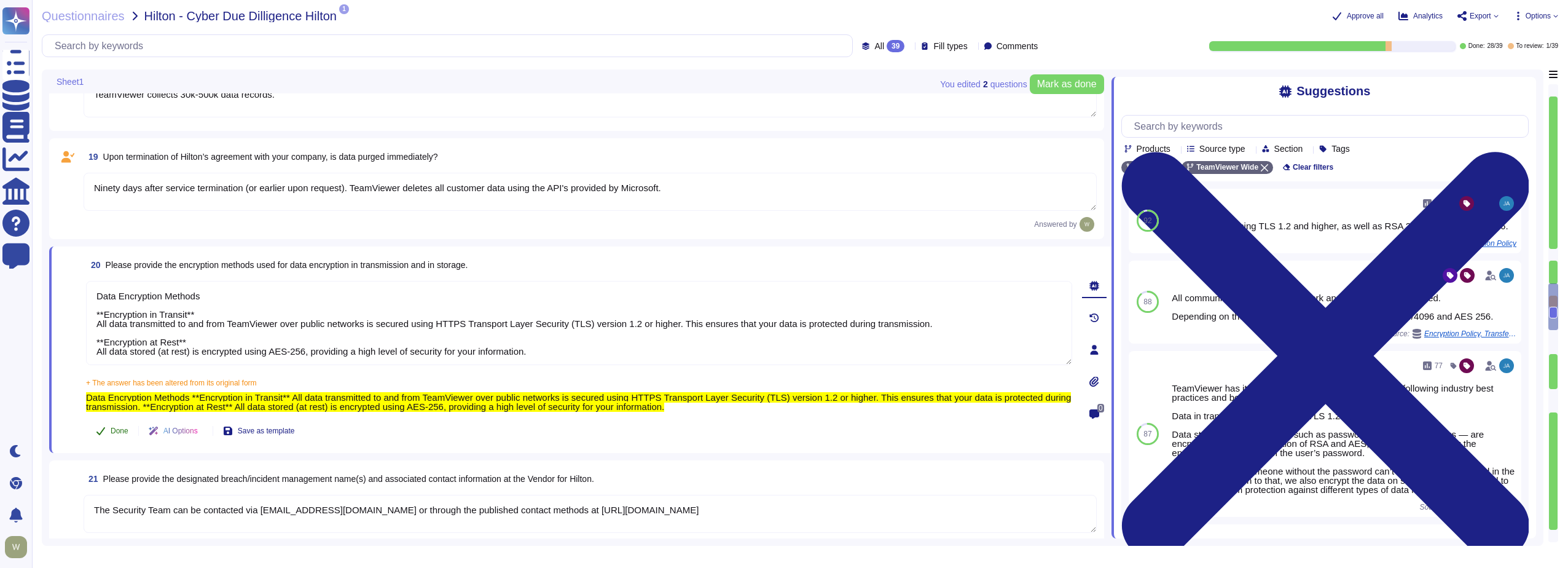
click at [112, 431] on span "Done" at bounding box center [119, 431] width 18 height 7
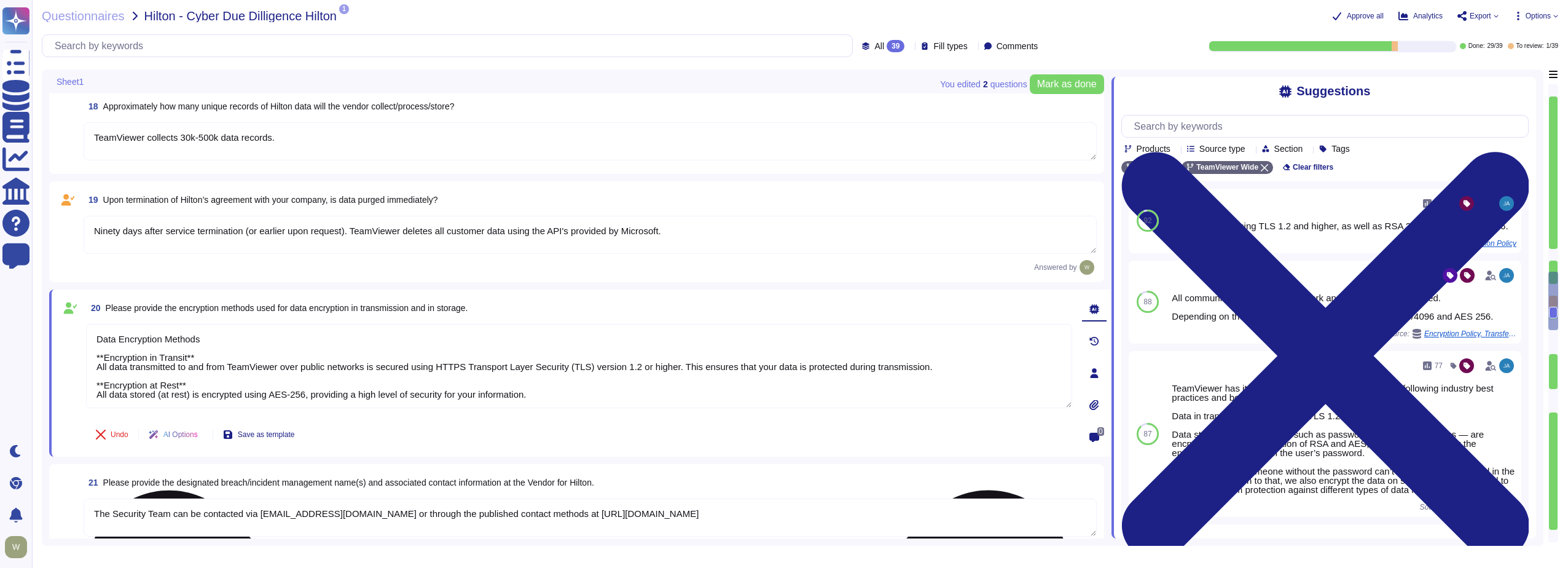
scroll to position [2394, 0]
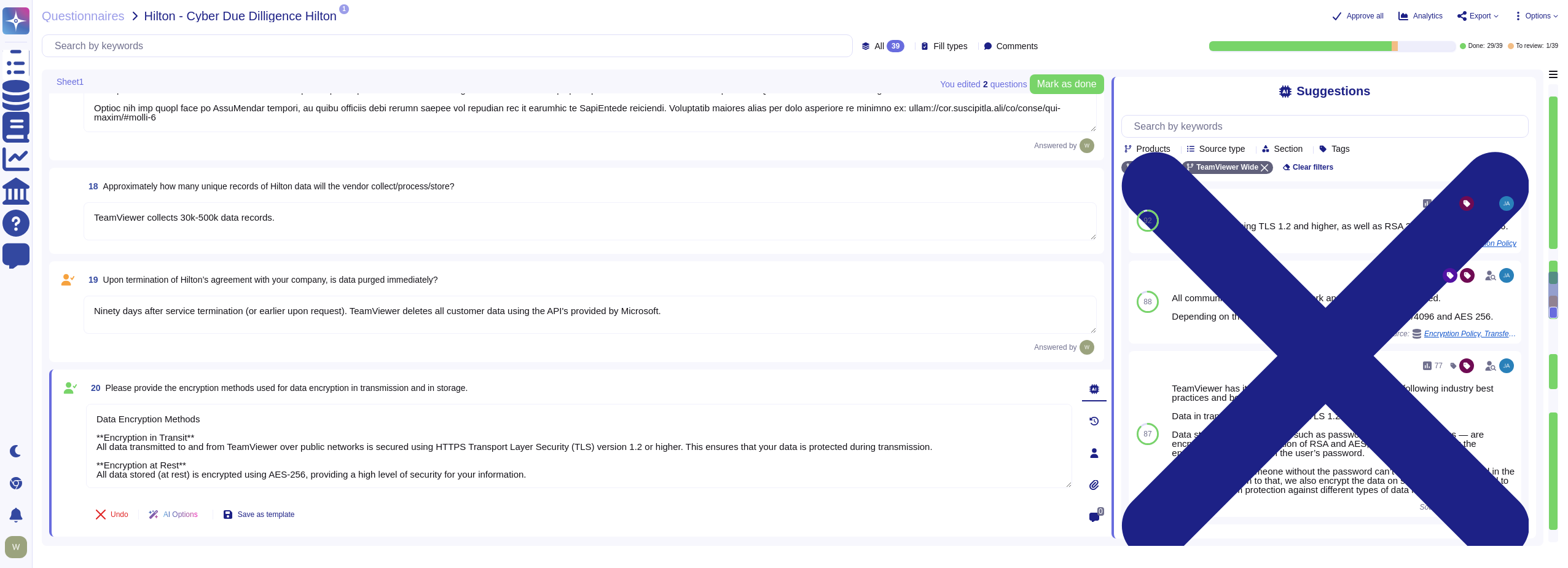
click at [194, 314] on textarea "Ninety days after service termination (or earlier upon request). TeamViewer del…" at bounding box center [590, 314] width 1013 height 38
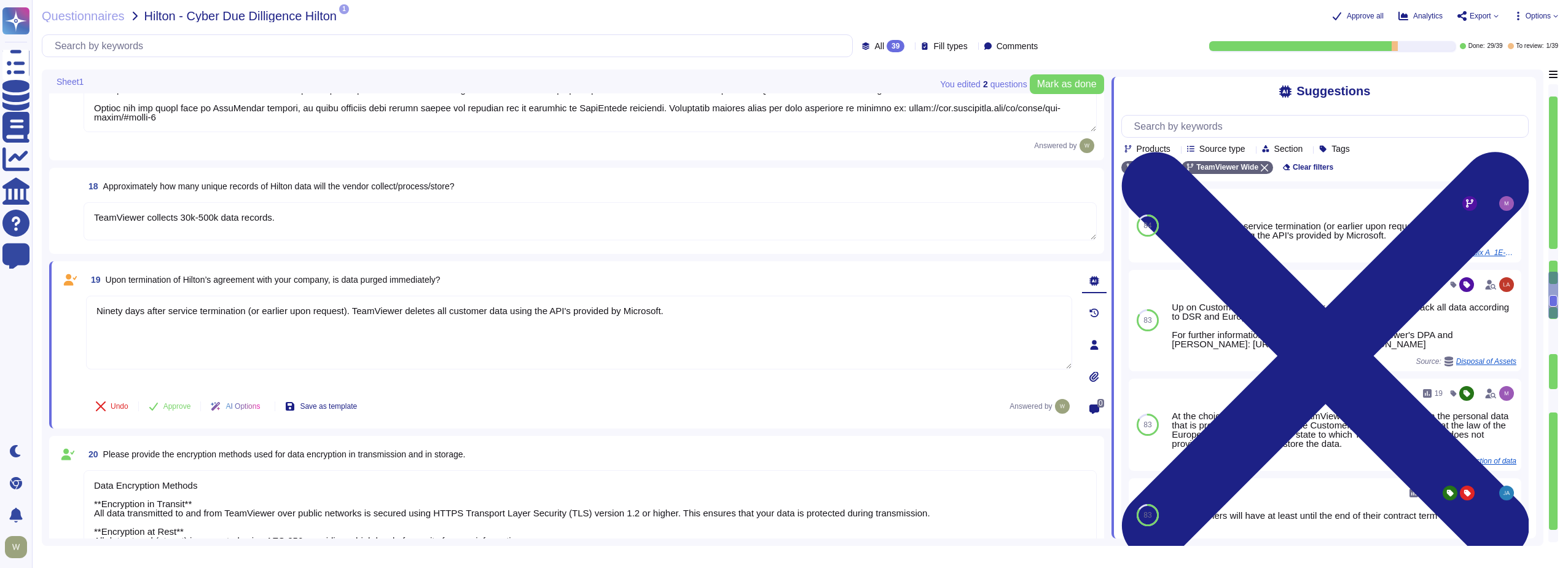
click at [265, 407] on icon at bounding box center [265, 407] width 0 height 0
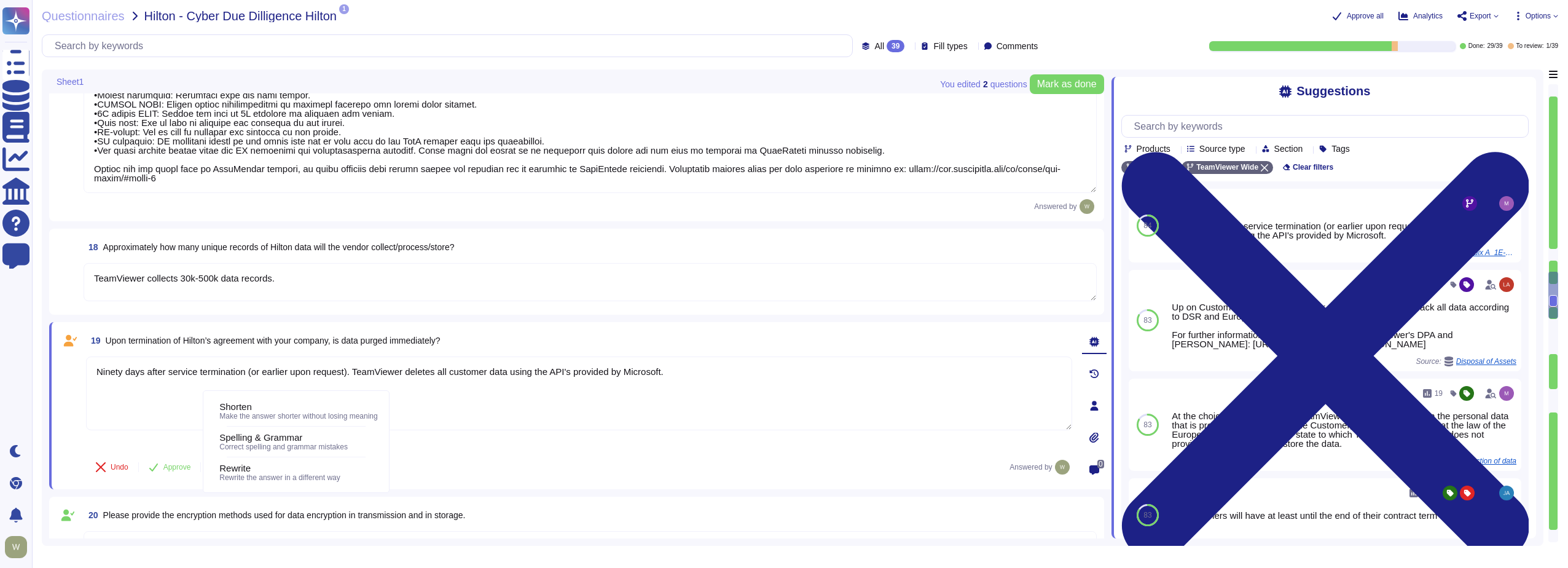
type textarea "Data is in-scope and is in compliance with GDPR. As a company headquartered in …"
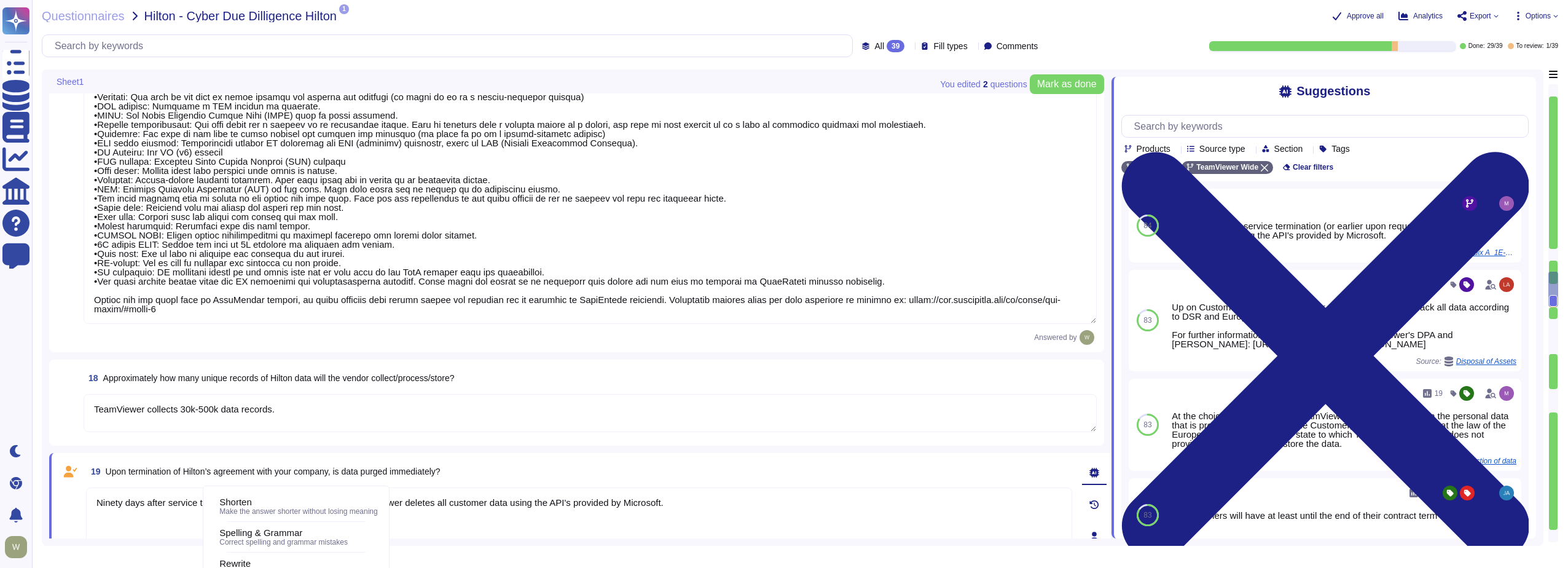
scroll to position [0, 0]
type textarea "Yes, TeamViewer does collect Personally Identifiable Information (PII). In this…"
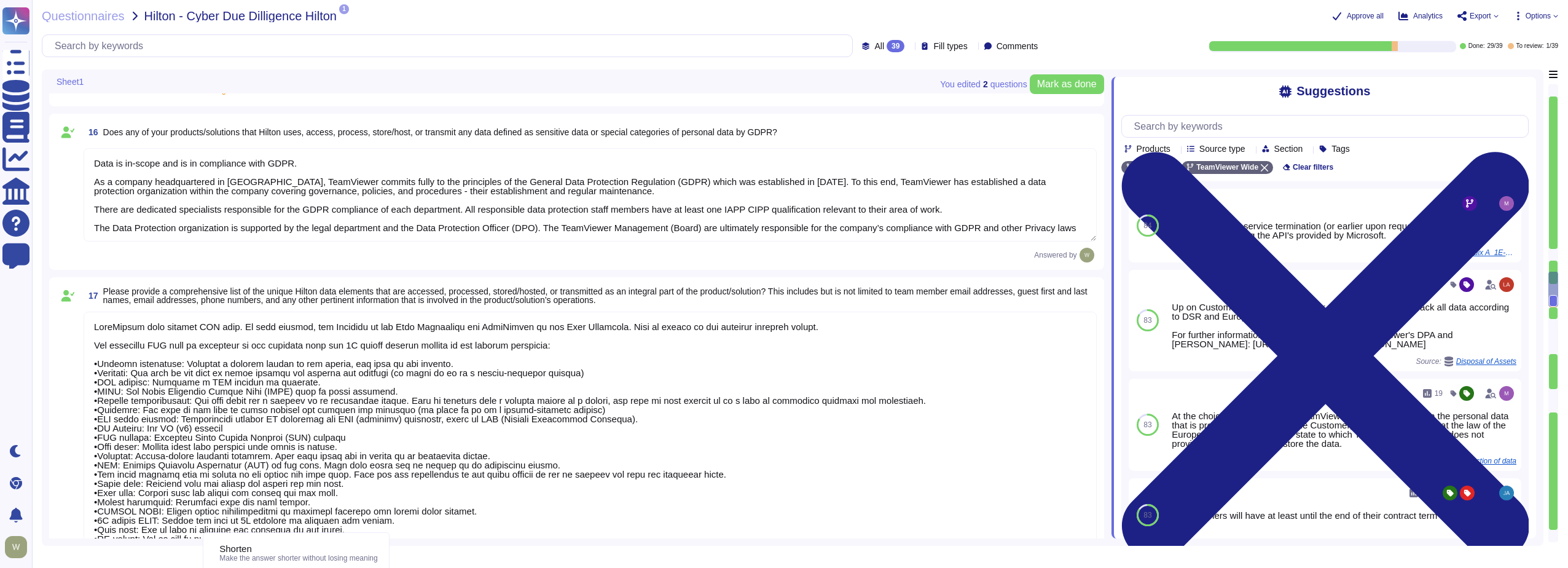
scroll to position [1846, 0]
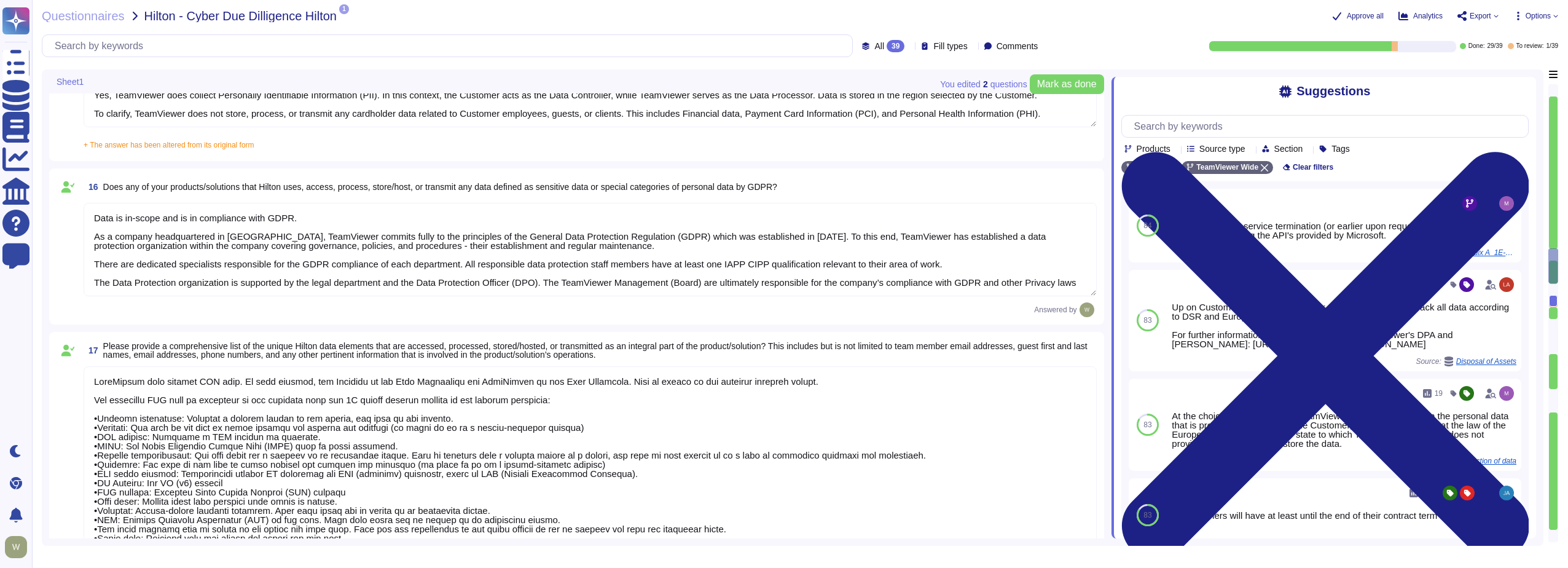
type textarea "TeamViewer owns several certifications which includes but is not limited to: • …"
type textarea "Yes, Hilton Guest / Employee data is collected."
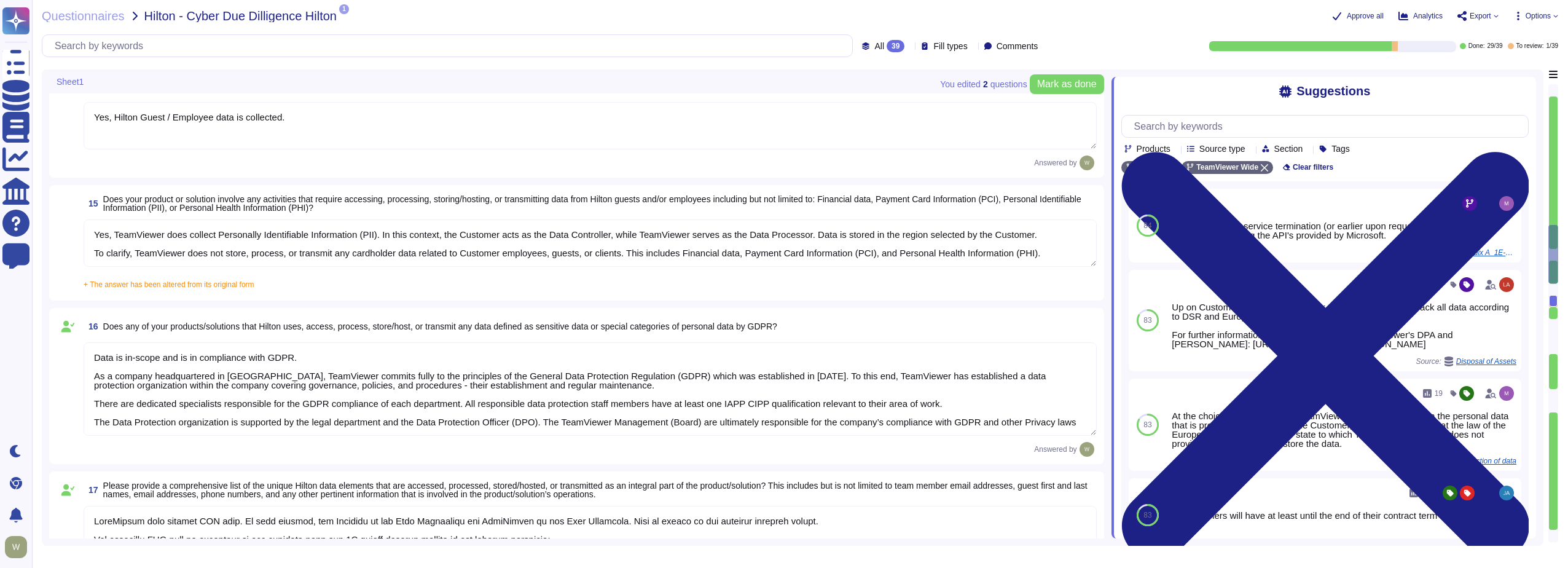
scroll to position [1661, 0]
type textarea "TeamViewer leverages an external 24/7 SOC to monitor its network and spot any a…"
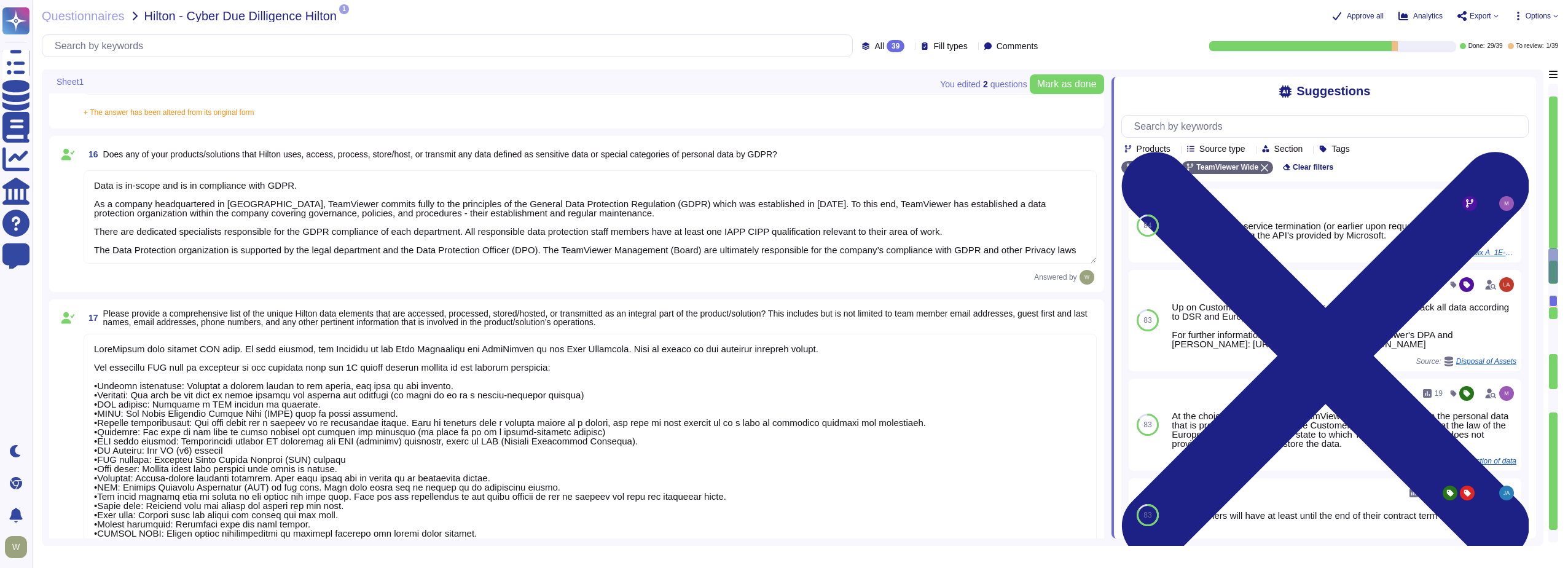
type textarea "Ninety days after service termination (or earlier upon request). TeamViewer del…"
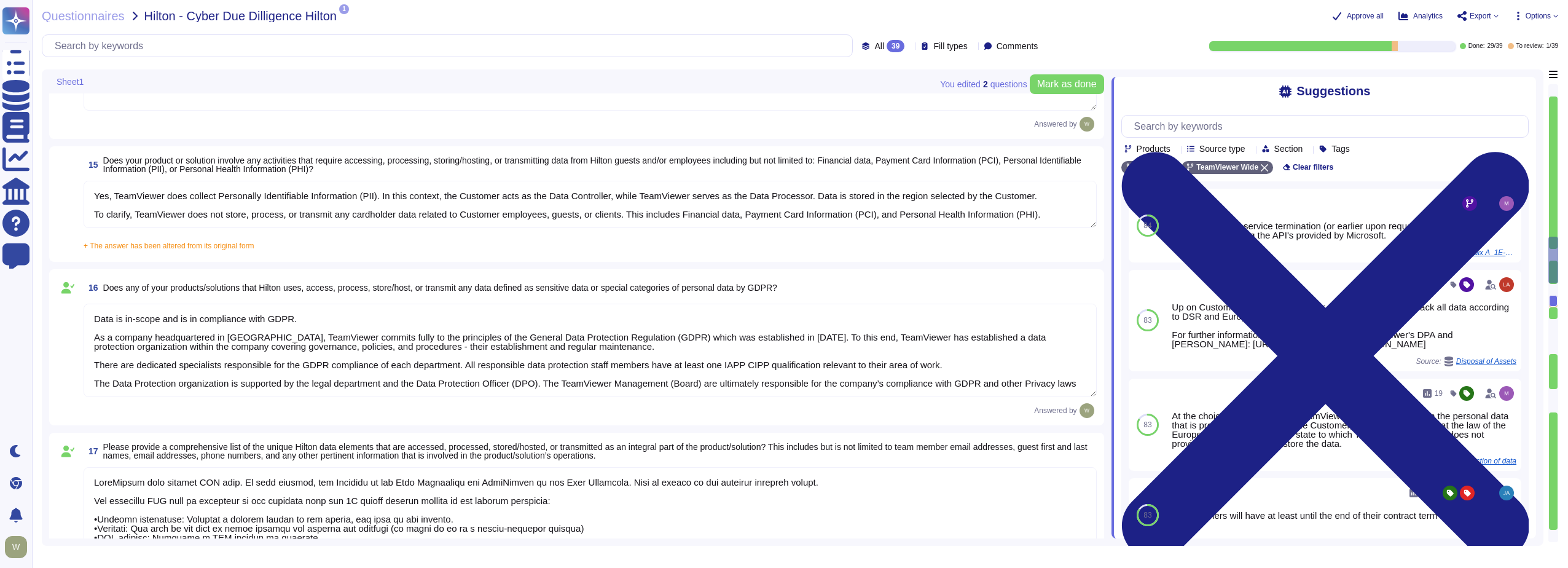
scroll to position [1722, 0]
type textarea "TeamViewer leverages an external 24/7 SOC to monitor its network and spot any a…"
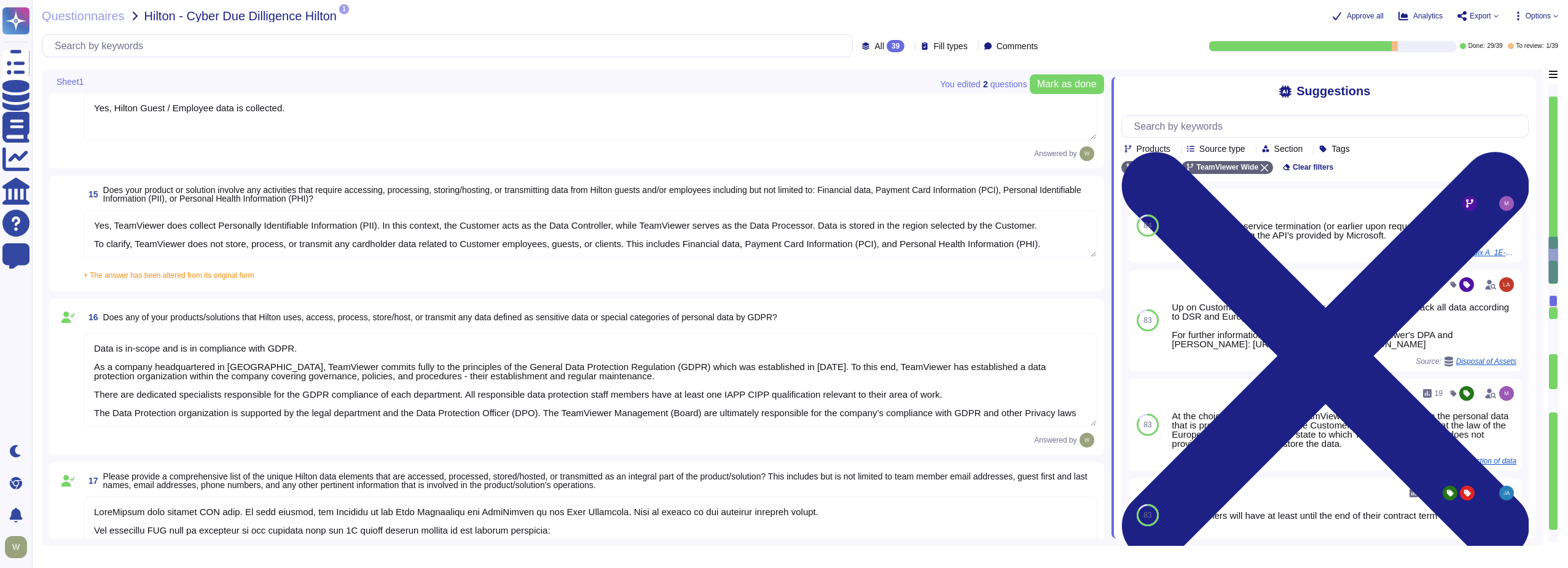
click at [168, 277] on span "+ The answer has been altered from its original form" at bounding box center [168, 275] width 171 height 9
click at [0, 0] on input "+ The answer has been altered from its original form Yes, TeamViewer does colle…" at bounding box center [0, 0] width 0 height 0
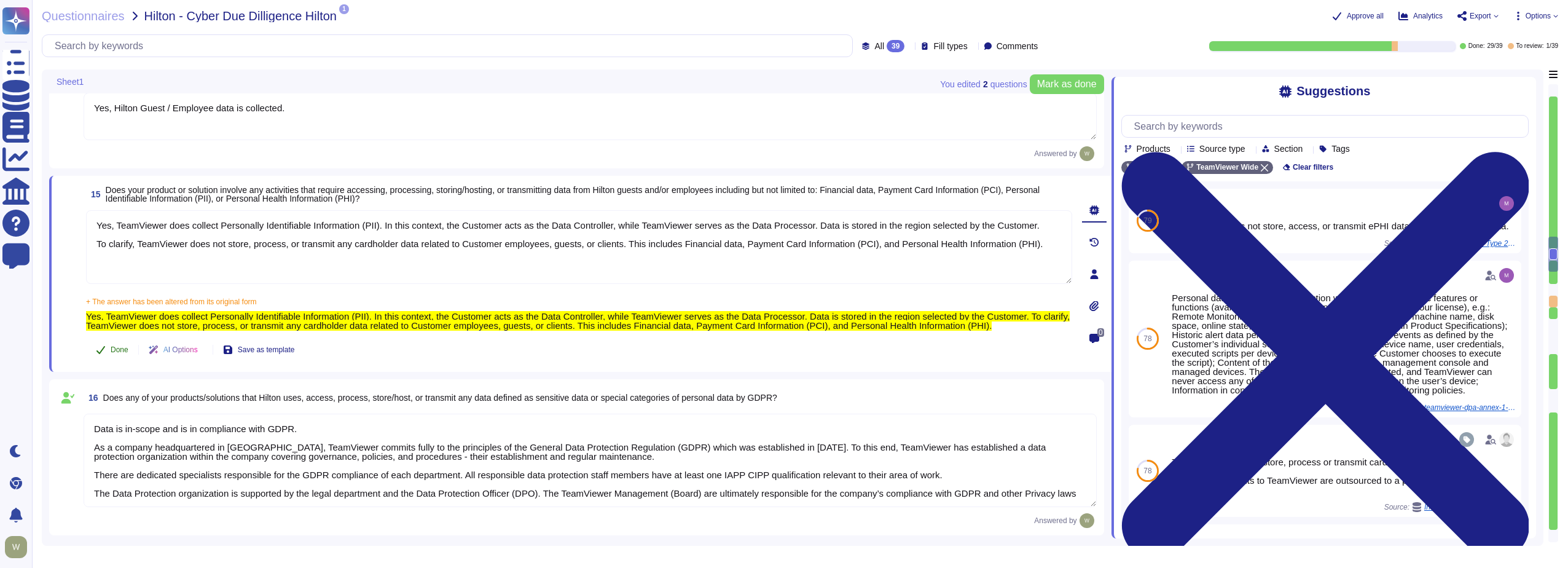
click at [115, 348] on span "Done" at bounding box center [119, 350] width 18 height 7
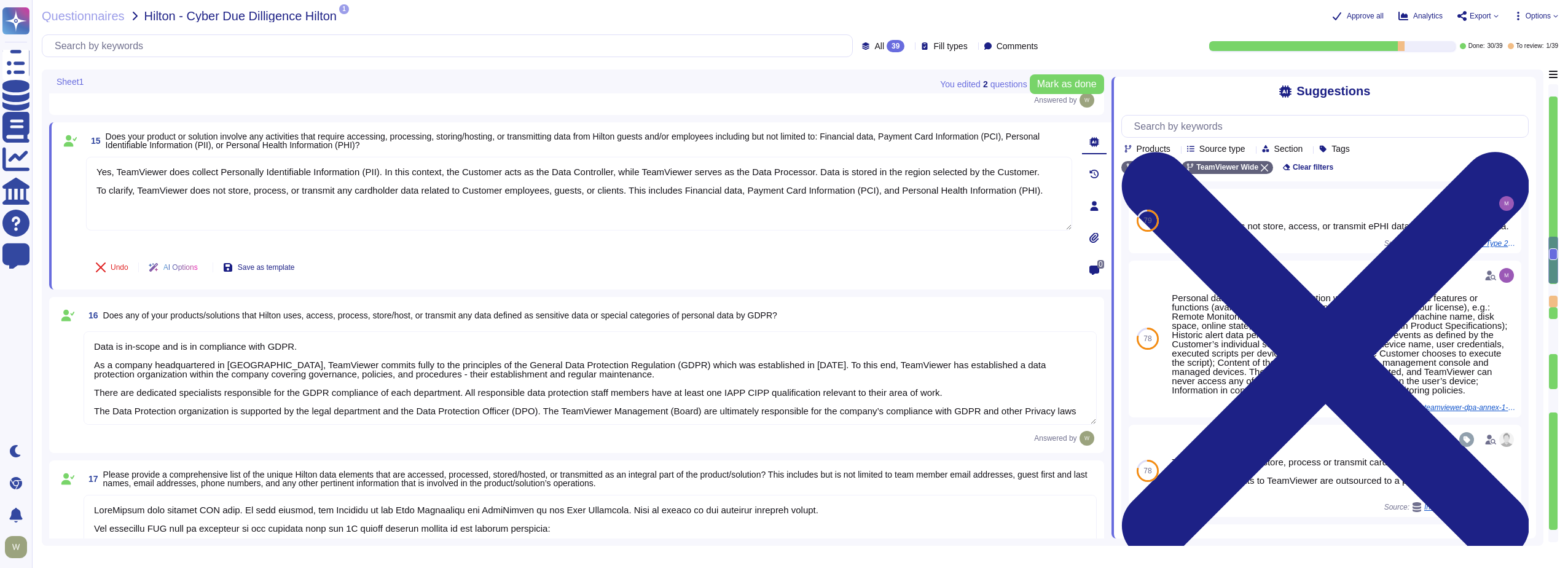
type textarea "TeamViewer collects 30k-500k data records."
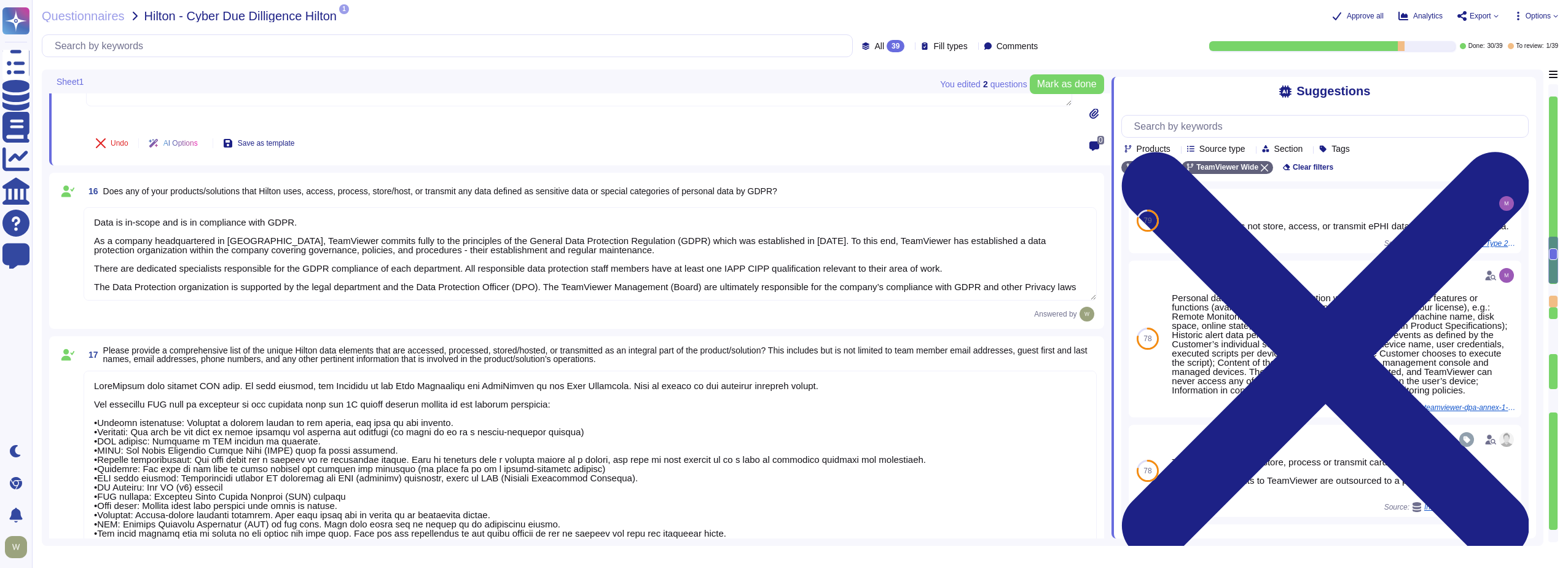
scroll to position [1907, 0]
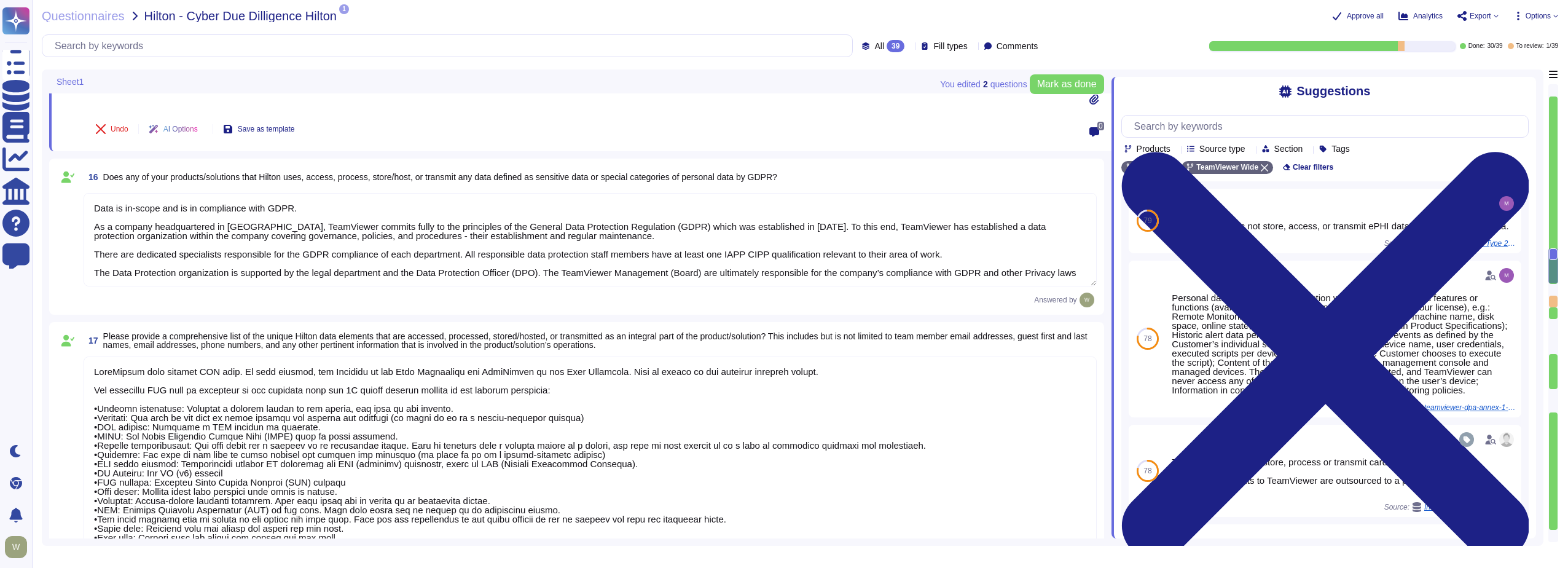
type textarea "Ninety days after service termination (or earlier upon request). TeamViewer del…"
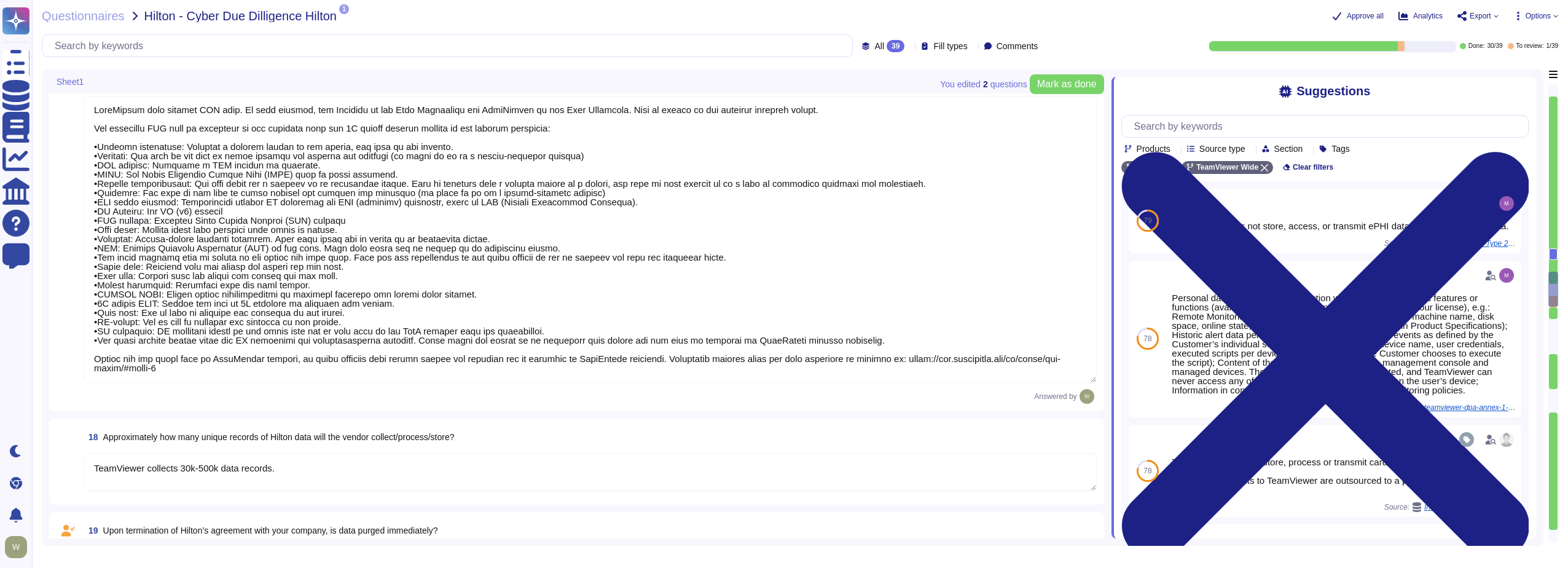
type textarea "Data Encryption Methods **Encryption in Transit** All data transmitted to and f…"
type textarea "The Security Team can be contacted via [EMAIL_ADDRESS][DOMAIN_NAME] or through …"
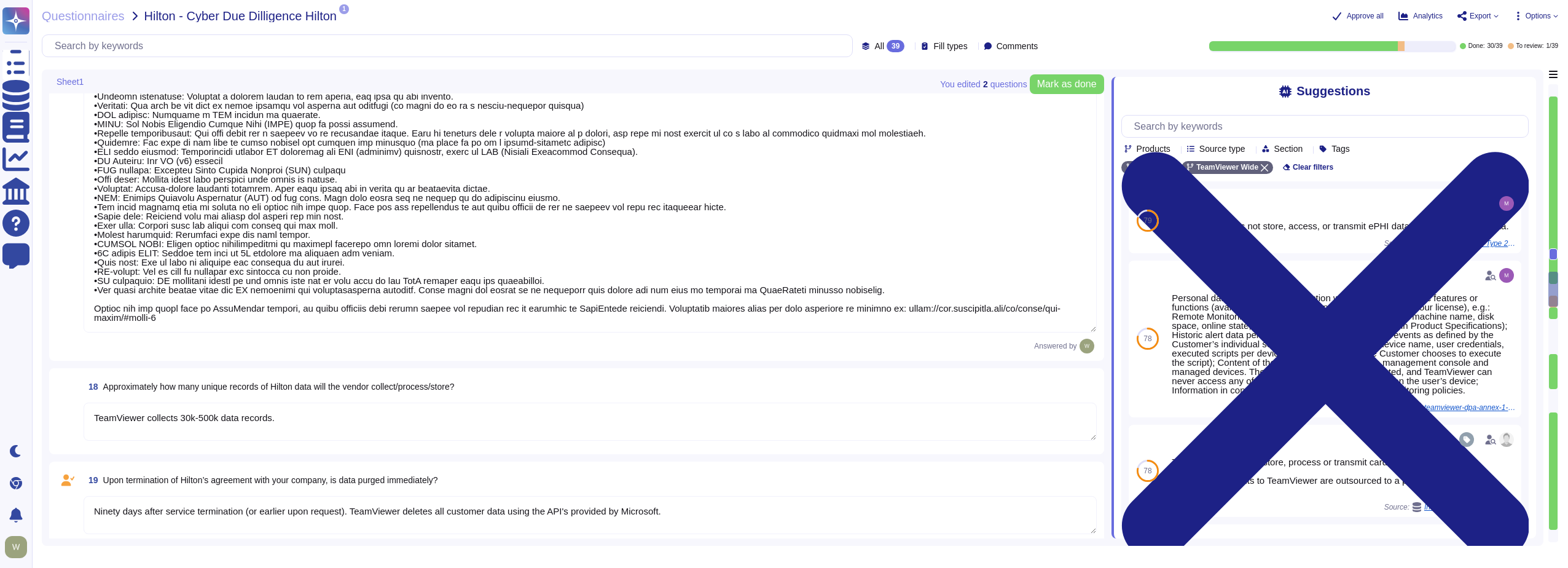
type textarea "We have a comprehensive incident response plan in place, which includes the rol…"
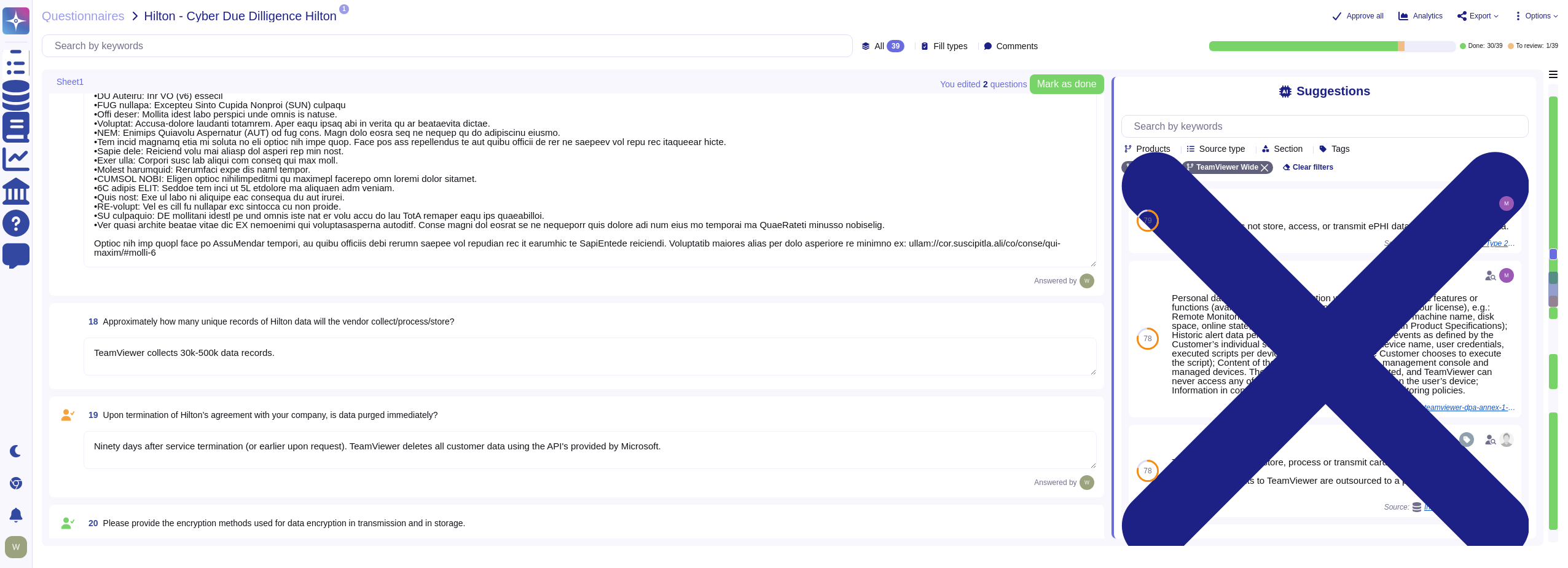
scroll to position [2275, 0]
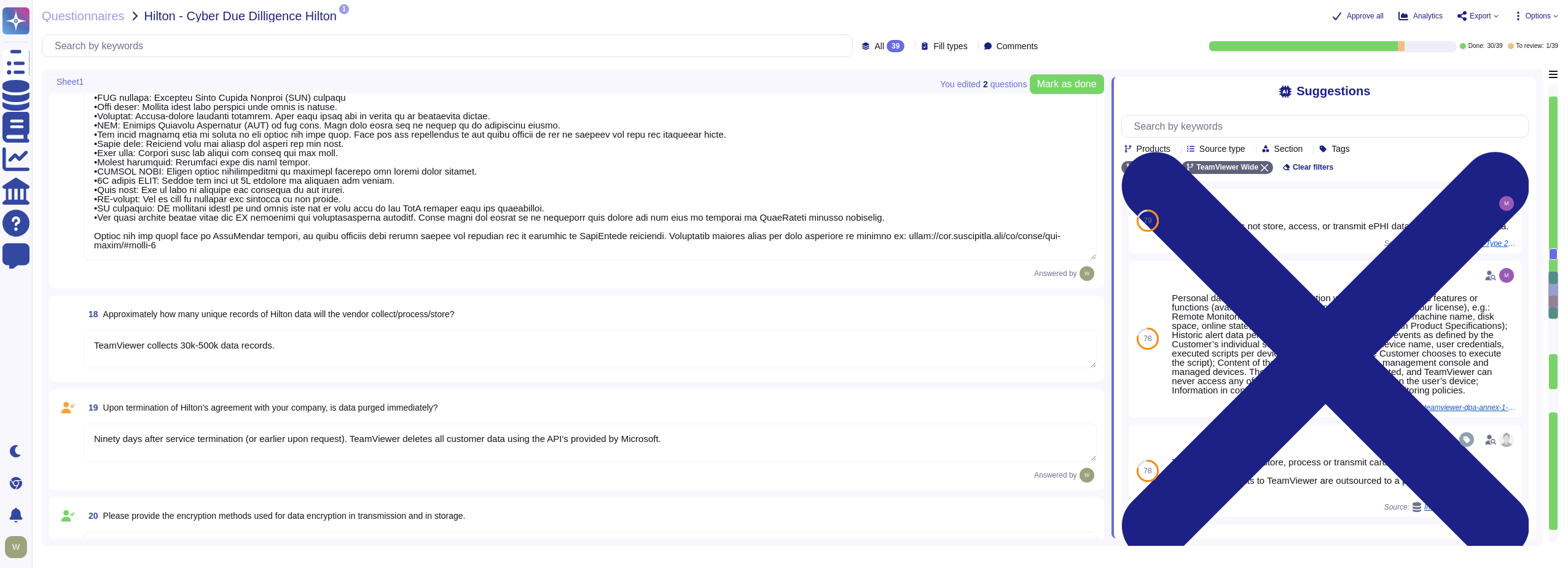
click at [313, 439] on textarea "Ninety days after service termination (or earlier upon request). TeamViewer del…" at bounding box center [590, 443] width 1013 height 38
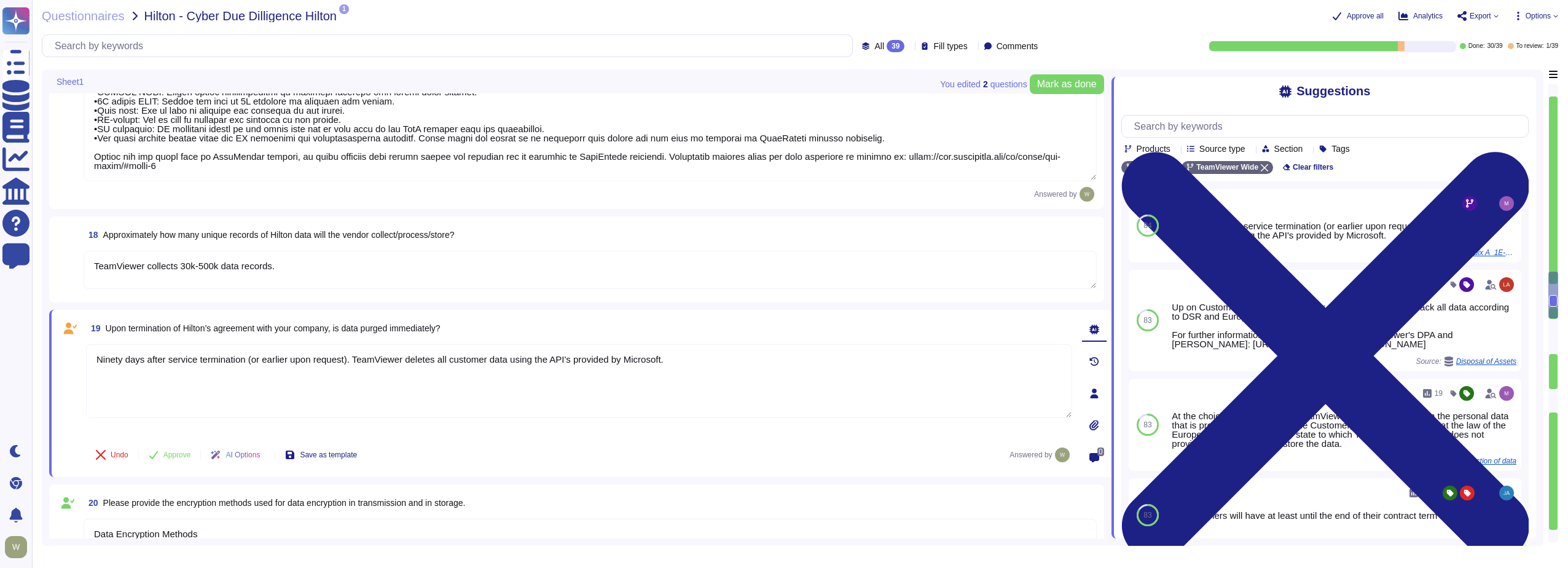
drag, startPoint x: 688, startPoint y: 358, endPoint x: -10, endPoint y: 359, distance: 698.0
click at [0, 359] on html "Questionnaires Knowledge Base Documents Analytics CAIQ / SIG Help Center Feedba…" at bounding box center [784, 284] width 1568 height 568
click at [254, 453] on span "AI Options" at bounding box center [243, 455] width 35 height 7
click at [247, 426] on div "Rewrite Rewrite the answer in a different way" at bounding box center [298, 425] width 168 height 19
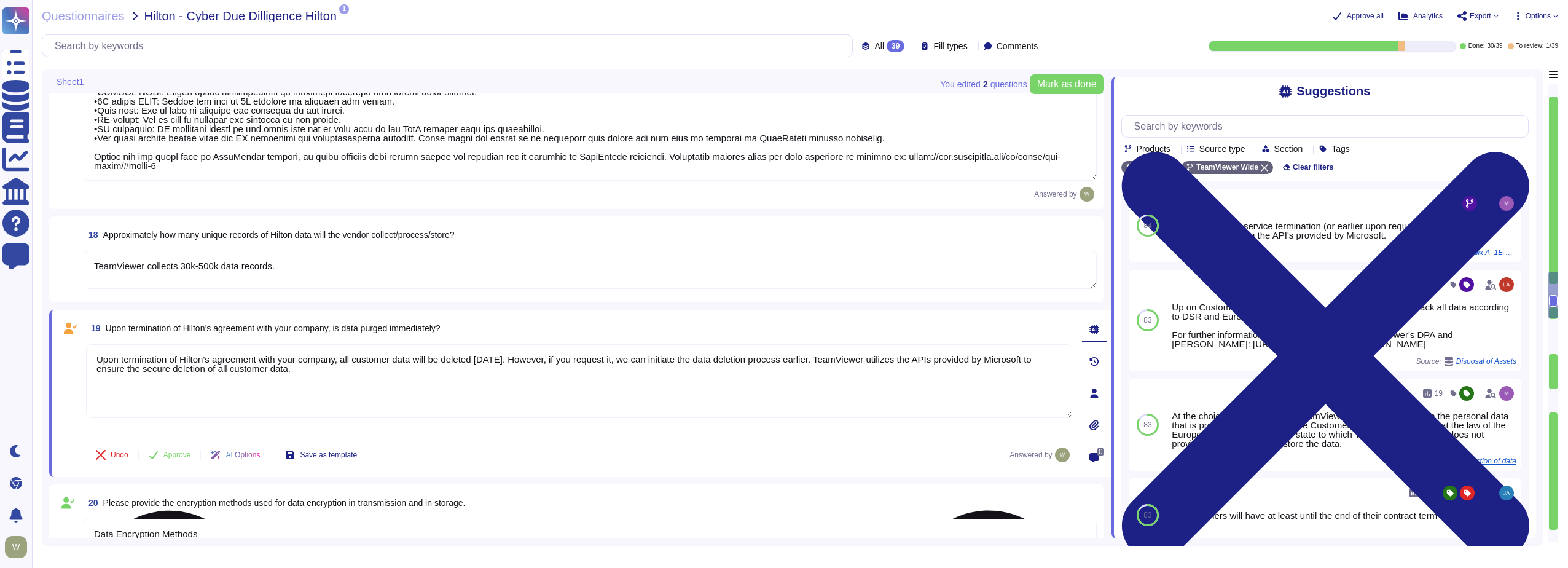
click at [191, 391] on textarea "Upon termination of Hilton's agreement with your company, all customer data wil…" at bounding box center [579, 380] width 986 height 74
click at [359, 372] on textarea "Upon termination of Hilton's agreement with your company, all customer data wil…" at bounding box center [579, 380] width 986 height 74
paste textarea "Ninety days after service termination (or earlier upon request). TeamViewer del…"
click at [265, 456] on icon at bounding box center [265, 456] width 0 height 0
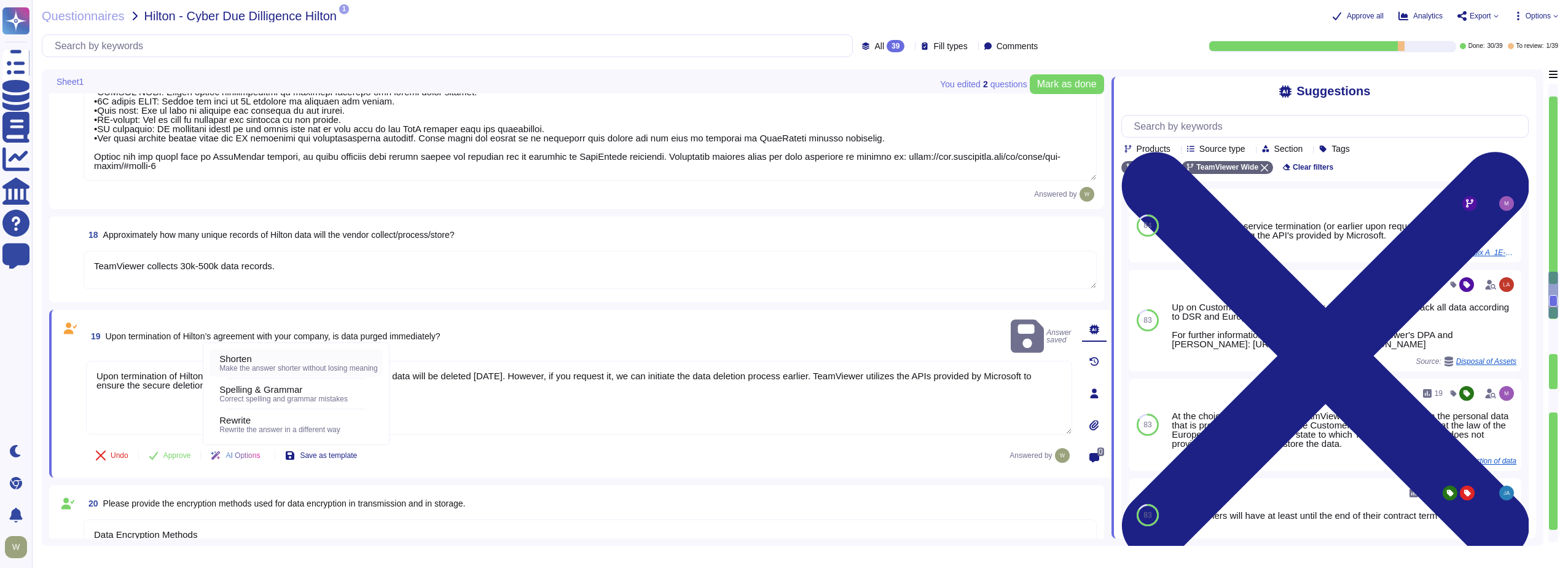
click at [259, 366] on span "Make the answer shorter without losing meaning" at bounding box center [299, 368] width 158 height 9
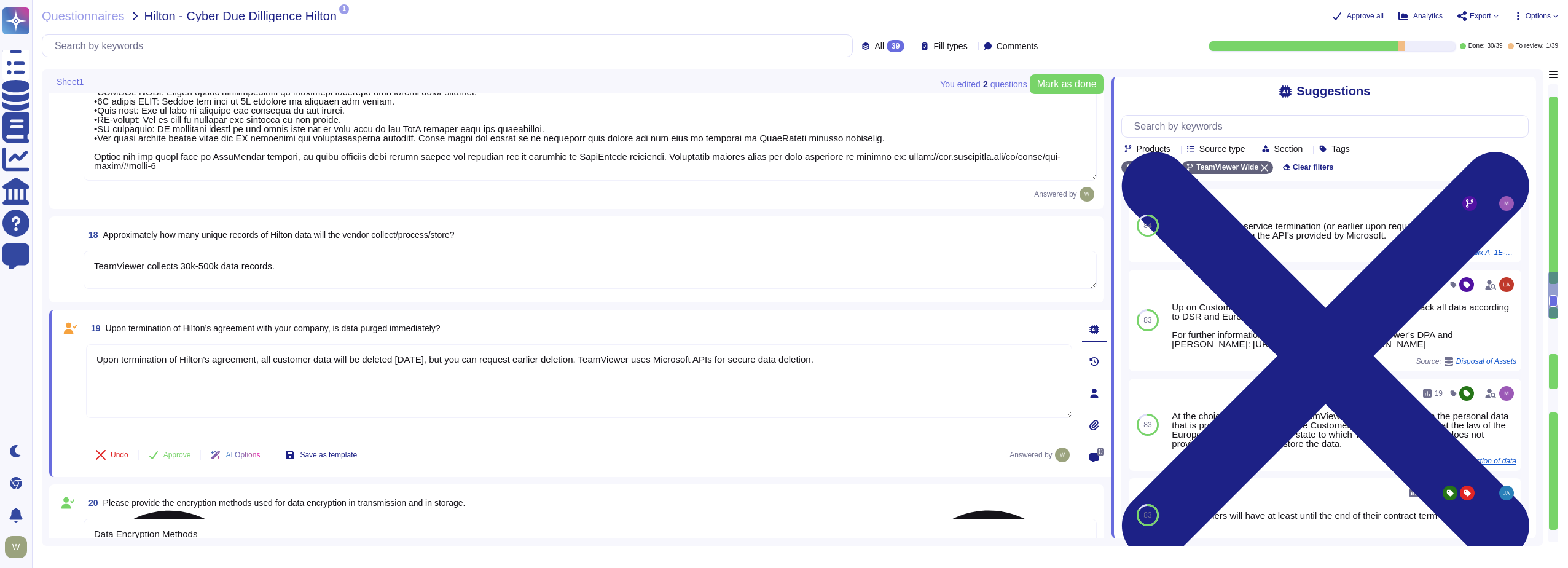
click at [178, 399] on textarea "Upon termination of Hilton's agreement, all customer data will be deleted withi…" at bounding box center [579, 380] width 986 height 74
paste textarea "Ninety days after service termination (or earlier upon request). TeamViewer del…"
click at [863, 360] on textarea "Upon termination of Hilton's agreement, all customer data will be deleted withi…" at bounding box center [579, 380] width 986 height 74
paste textarea "Ninety days after service termination (or earlier upon request). TeamViewer del…"
drag, startPoint x: 353, startPoint y: 377, endPoint x: 685, endPoint y: 374, distance: 332.0
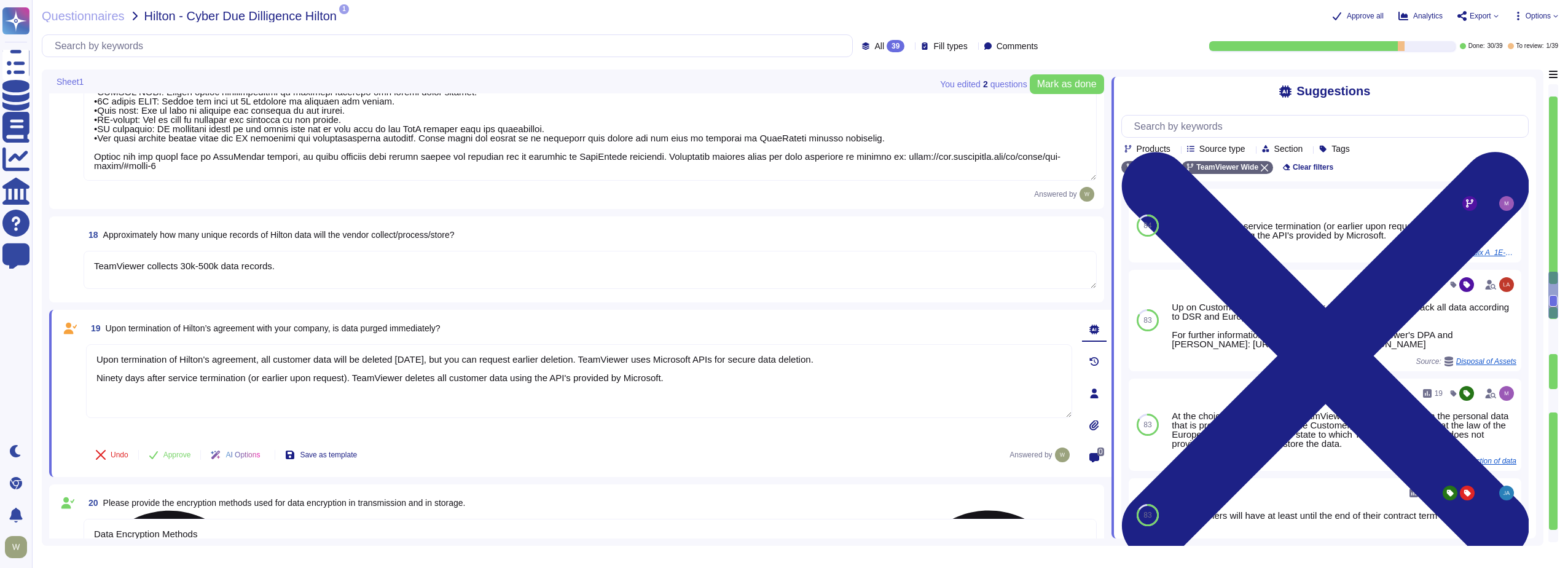
click at [685, 374] on textarea "Upon termination of Hilton's agreement, all customer data will be deleted withi…" at bounding box center [579, 380] width 986 height 74
drag, startPoint x: 894, startPoint y: 361, endPoint x: 625, endPoint y: 357, distance: 269.0
click at [625, 357] on textarea "Upon termination of Hilton's agreement, all customer data will be deleted withi…" at bounding box center [579, 380] width 986 height 74
paste textarea "eamViewer deletes all customer data using the API's provided by Microsoft"
drag, startPoint x: 248, startPoint y: 376, endPoint x: 348, endPoint y: 380, distance: 100.1
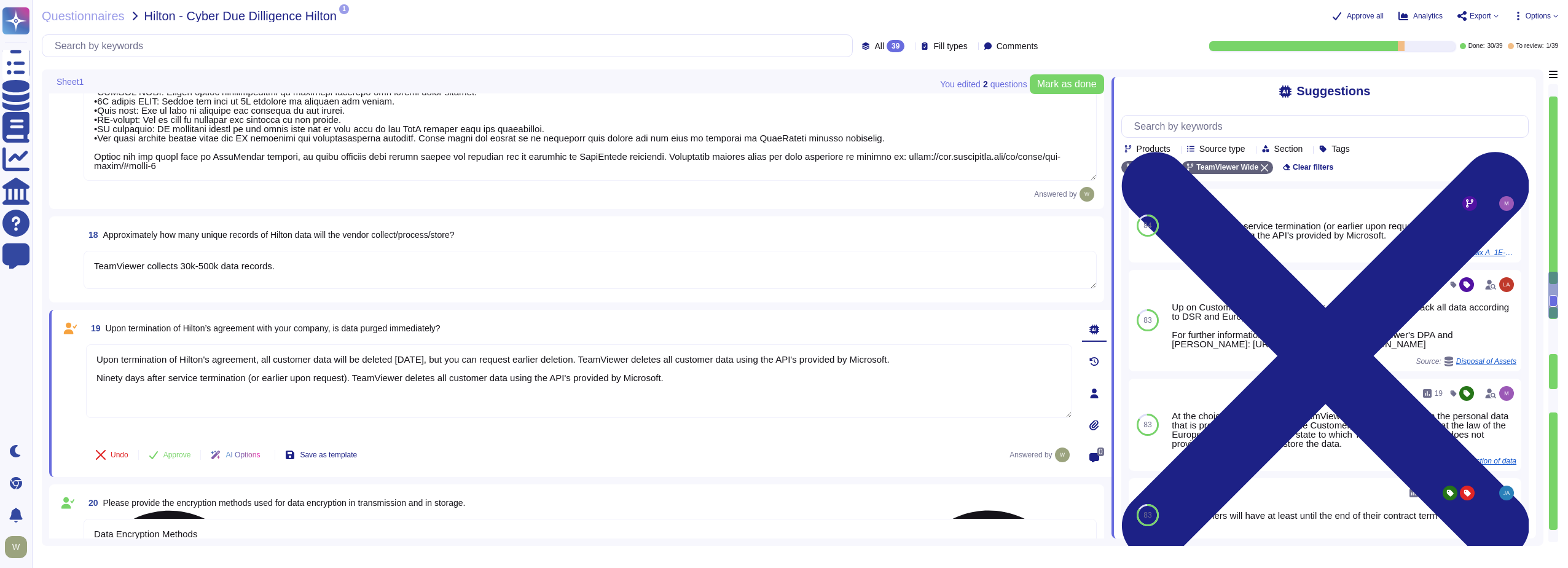
click at [348, 380] on textarea "Upon termination of Hilton's agreement, all customer data will be deleted withi…" at bounding box center [579, 380] width 986 height 74
drag, startPoint x: 621, startPoint y: 361, endPoint x: 478, endPoint y: 360, distance: 143.0
click at [478, 360] on textarea "Upon termination of Hilton's agreement, all customer data will be deleted withi…" at bounding box center [579, 380] width 986 height 74
paste textarea "(or earlier upon request)."
drag, startPoint x: 568, startPoint y: 381, endPoint x: 84, endPoint y: 380, distance: 484.0
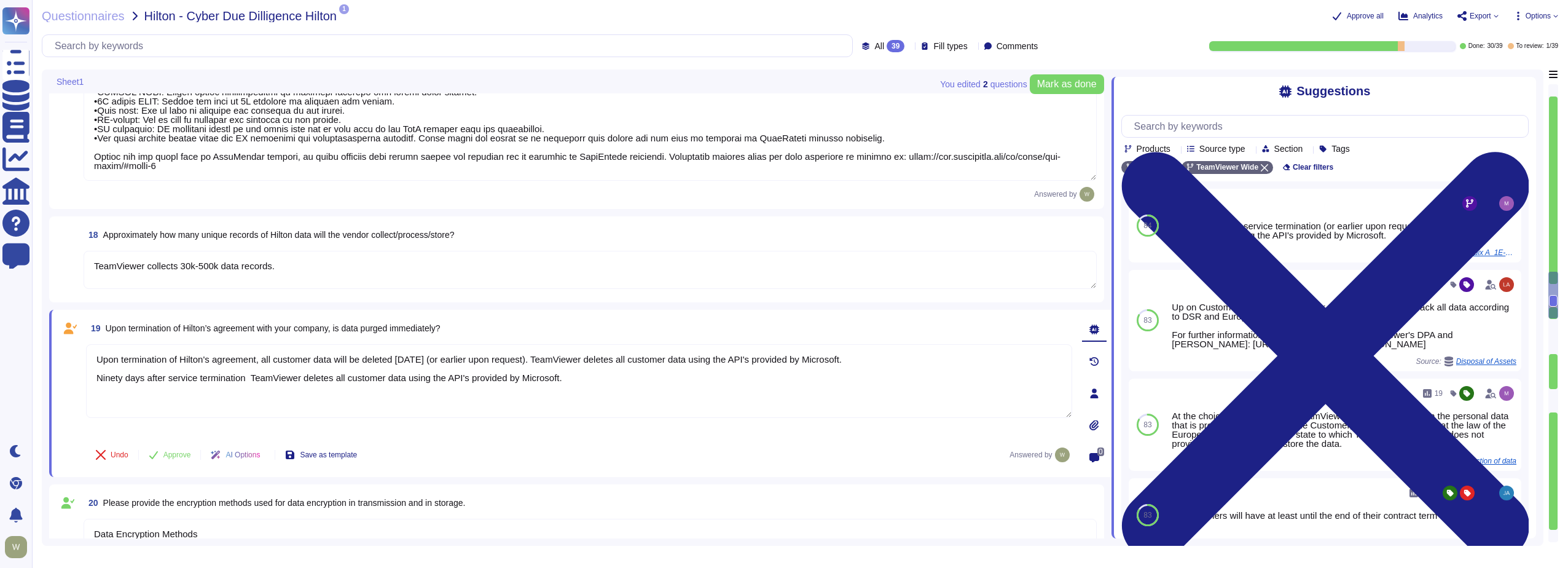
click at [84, 380] on div "19 Upon termination of Hilton’s agreement with your company, is data purged imm…" at bounding box center [565, 393] width 1013 height 153
click at [298, 361] on textarea "Upon termination of Hilton's agreement, all customer data will be deleted withi…" at bounding box center [579, 380] width 986 height 74
type textarea "Upon termination of Hilton's agreement, all data will be deleted [DATE] (or ear…"
click at [113, 458] on span "Undo" at bounding box center [119, 455] width 18 height 7
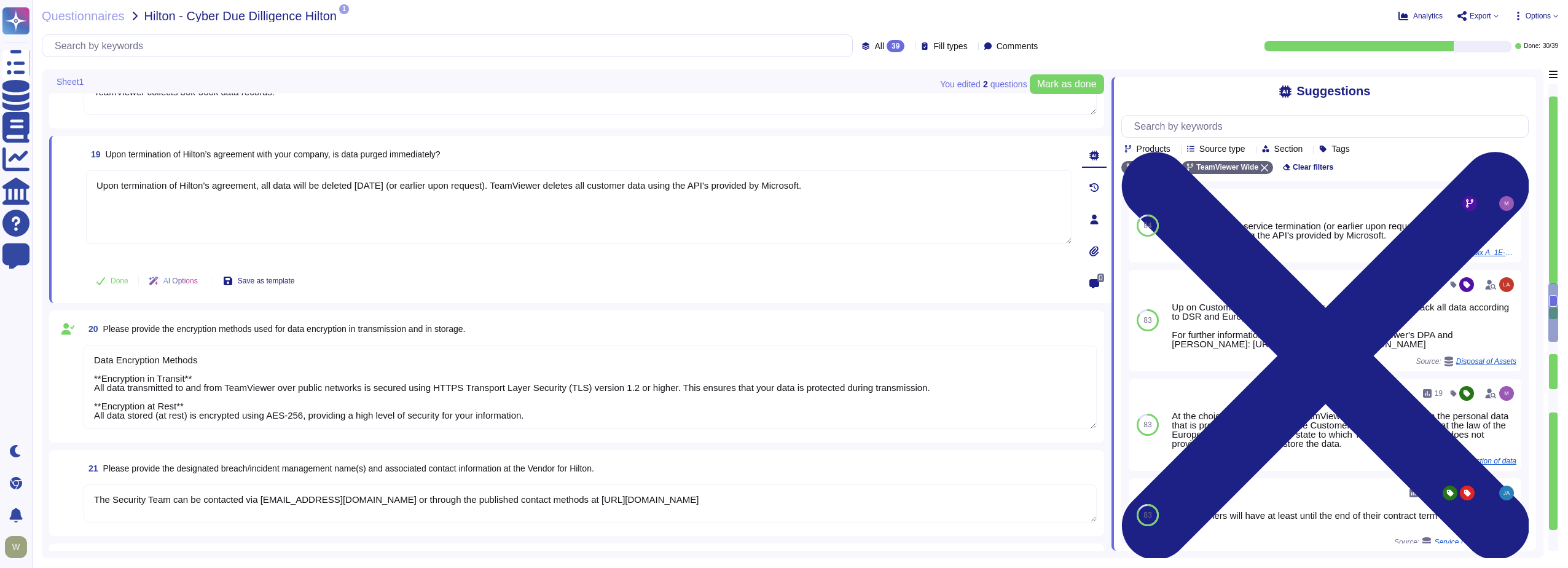
type textarea "The dedicated mechanisms will not offer real-time notifications of a breach Tea…"
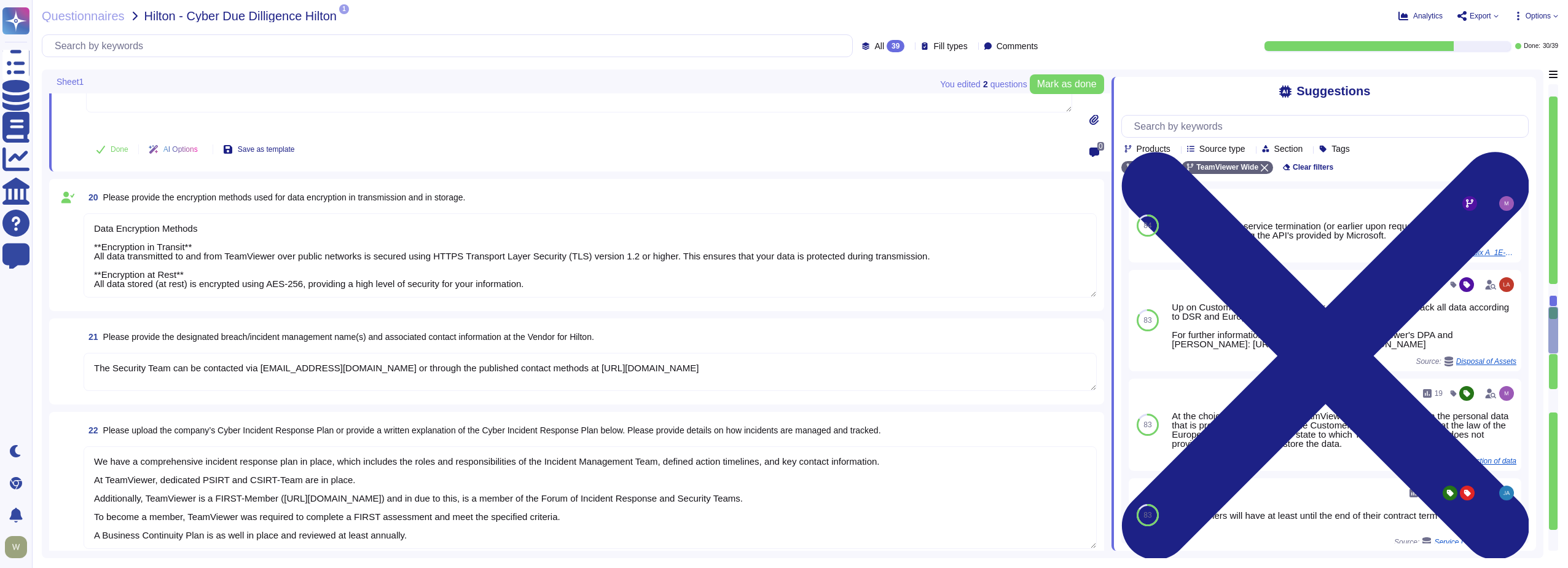
type textarea "TeamViewer has established a streamlined data breach notification process in ac…"
type textarea "A Breach has not occurred within the last year No, our products have been safe …"
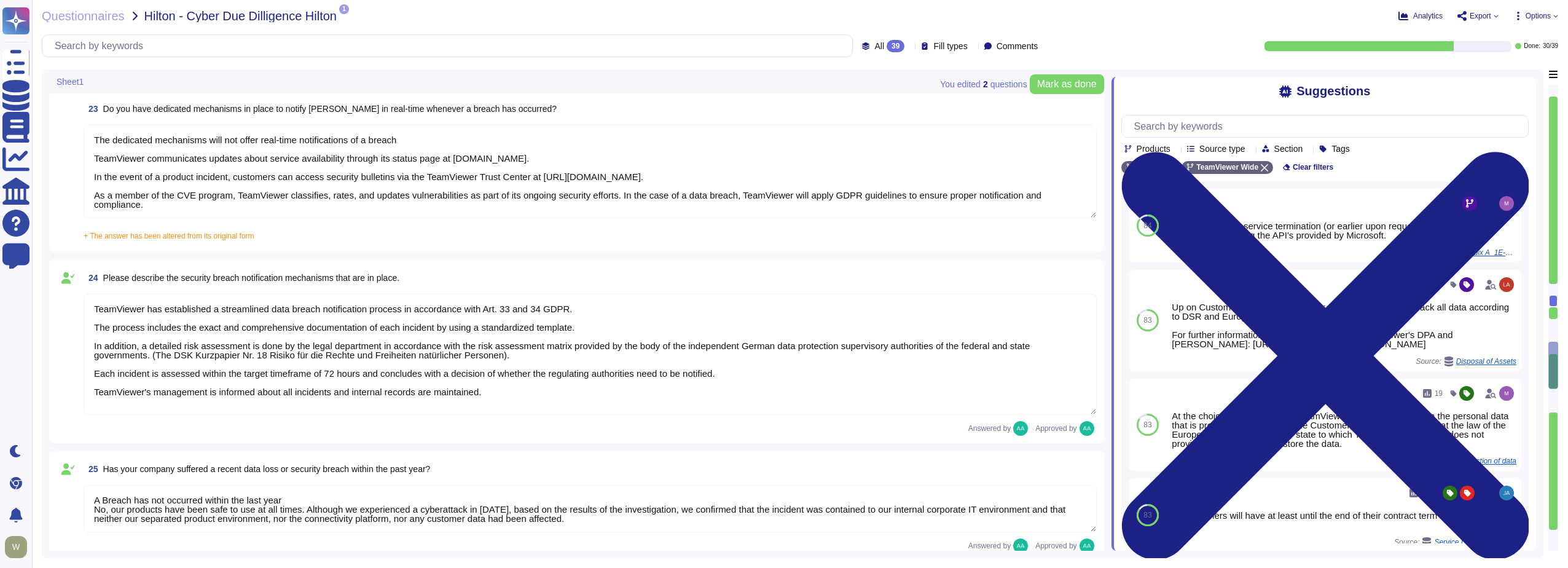
scroll to position [3075, 0]
type textarea "TeamViewer has implemented a best-in-class commercial vulnerability scanner tha…"
type textarea "Vulnerability scans are performed daily on the environment to identify control …"
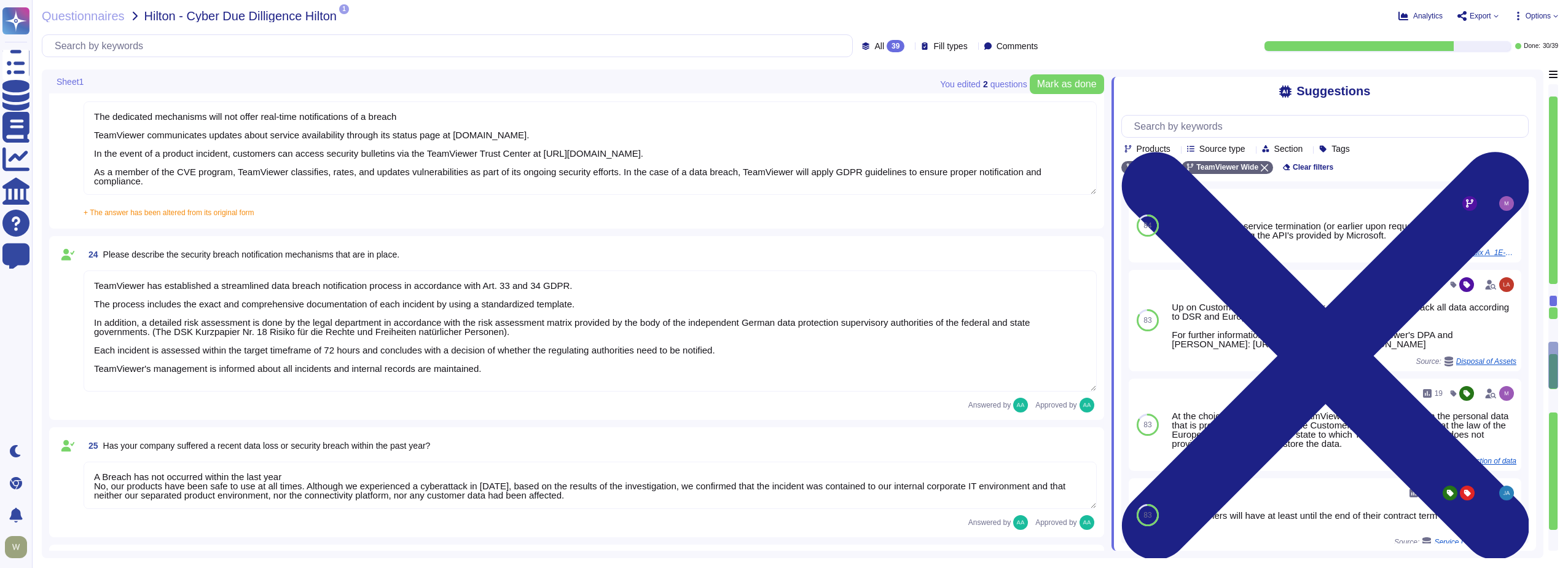
scroll to position [1, 0]
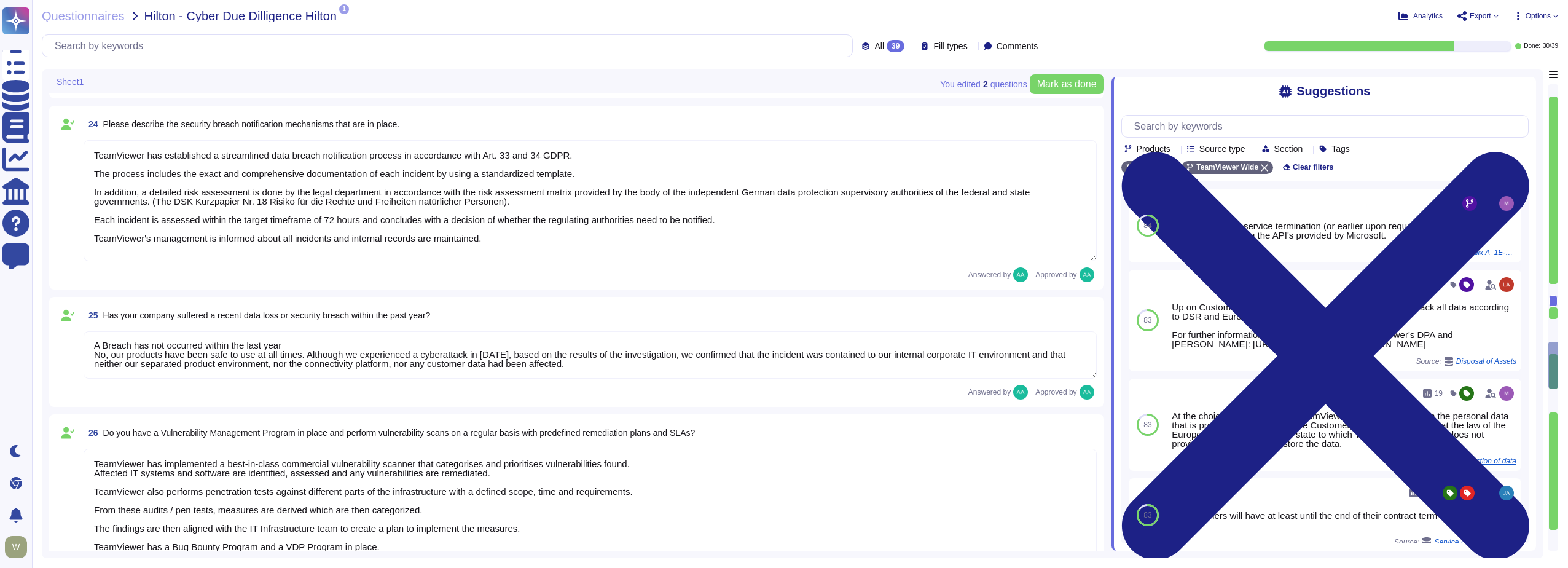
type textarea "Yes, TeamViewer employs an Intrusion Detection System (IDS) at both our datacen…"
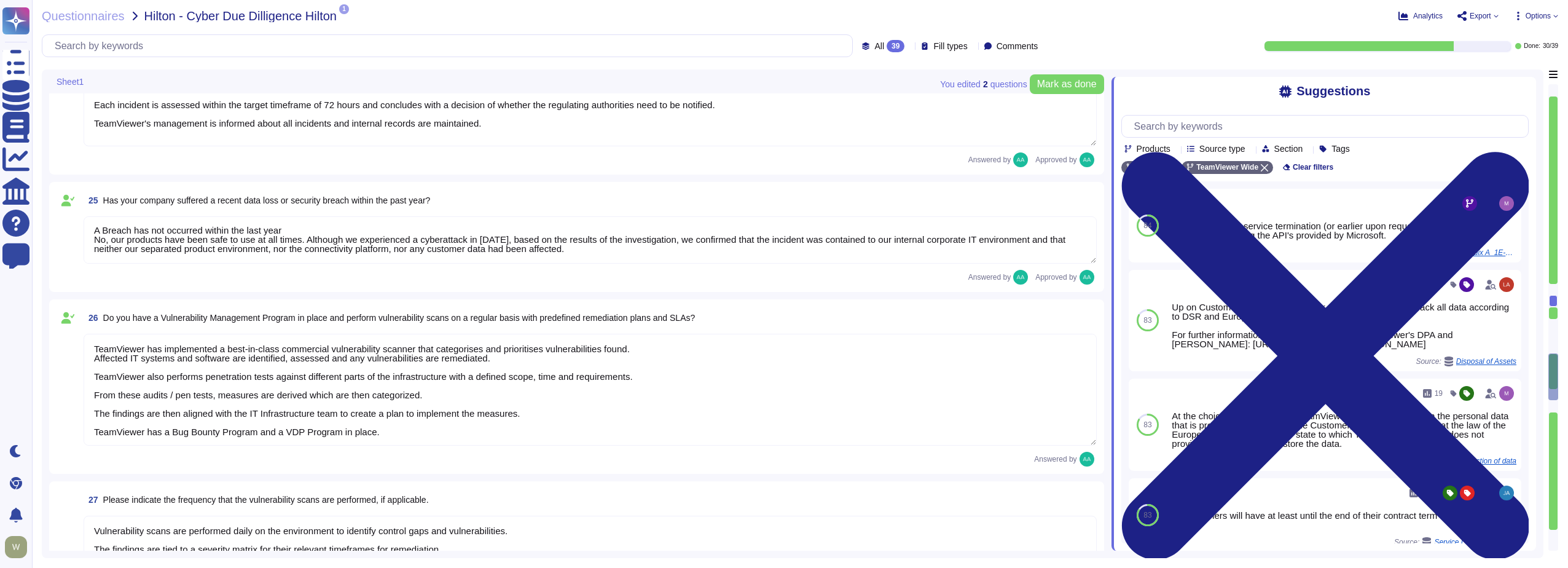
type textarea "Yes there is a common baseline hardening and a "System Hardening Policy". It in…"
type textarea "TeamViewer has implemented a change advisory board (CAB) for all relevant IT ch…"
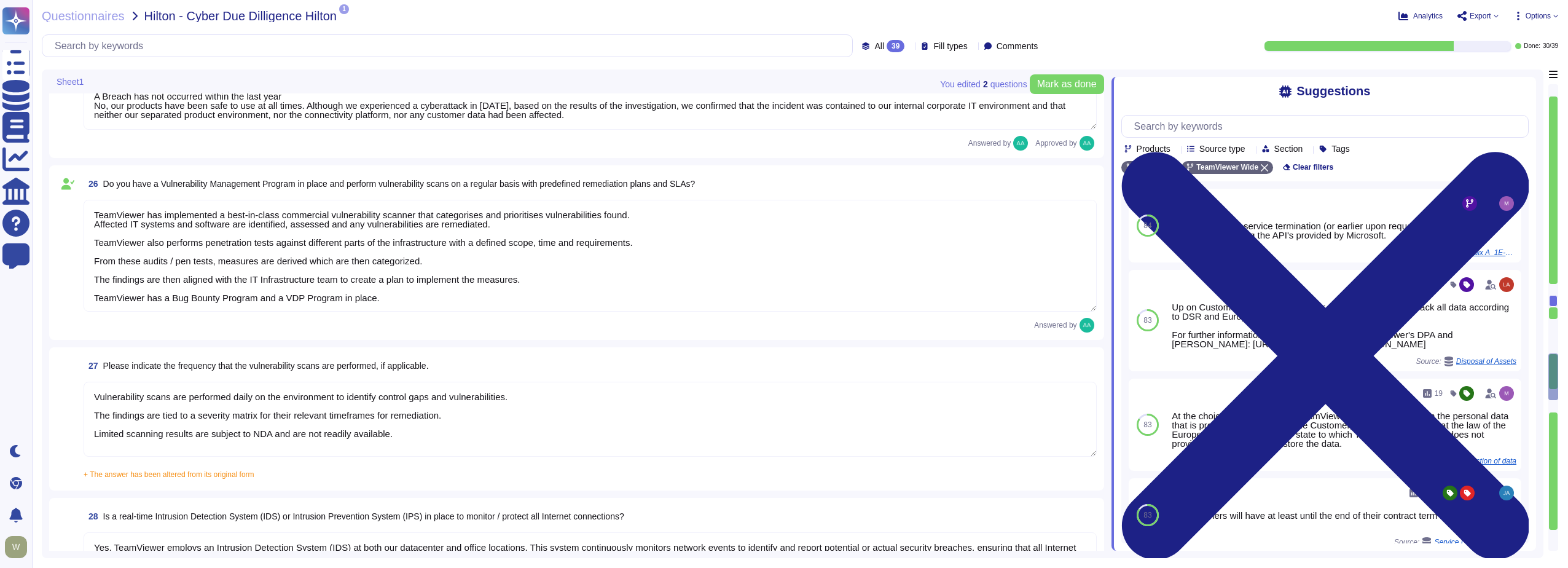
scroll to position [3444, 0]
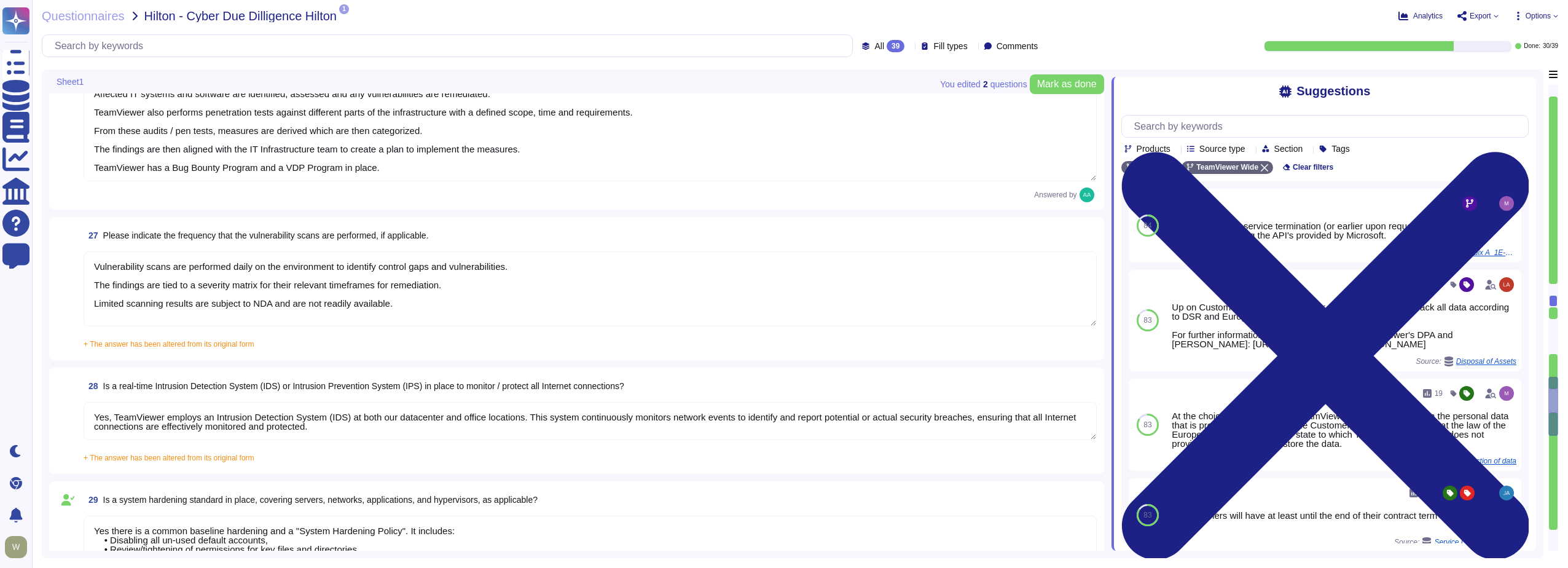
type textarea "requested documentation is not made available to customers even with NDA as thi…"
type textarea "TeamViewer has enterprise logging sensors deployed throughout the network that …"
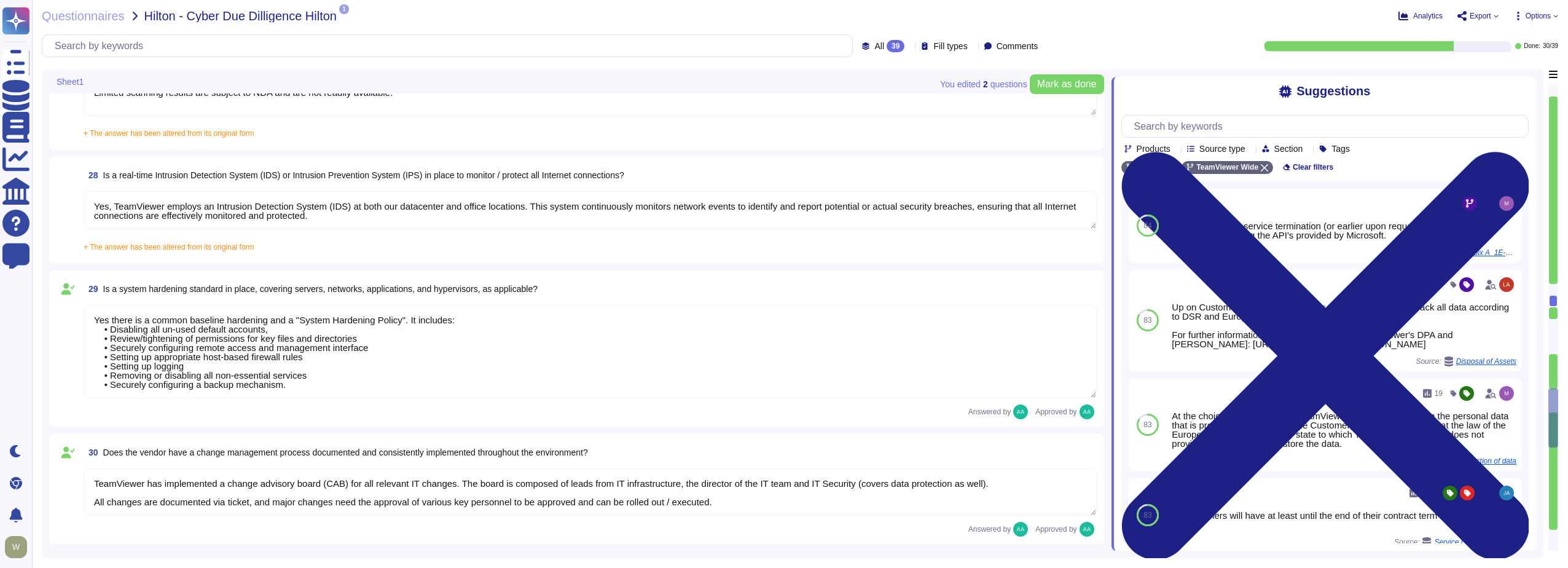
type textarea "Yes, TeamViewer has established formal access management procedures that are bo…"
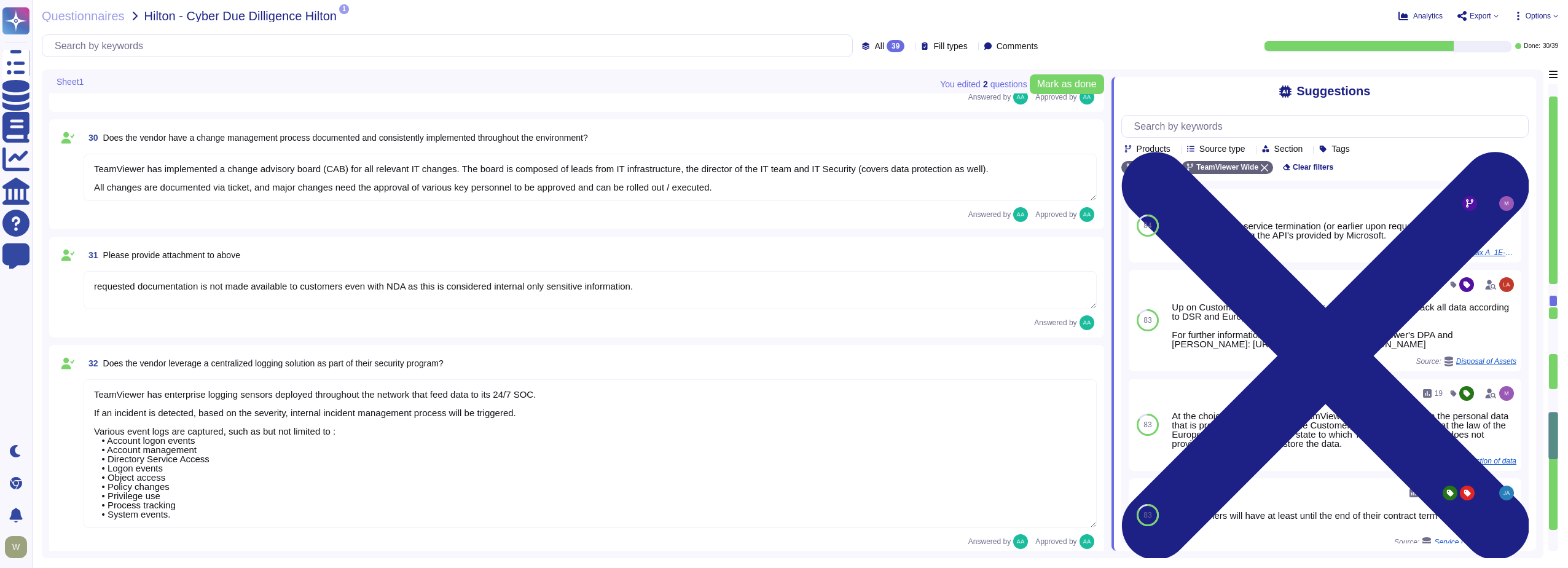
type textarea "The access provisioning and de-provisioning process for our product/service is …"
type textarea "The access review process for our product/service requires customers to conduct…"
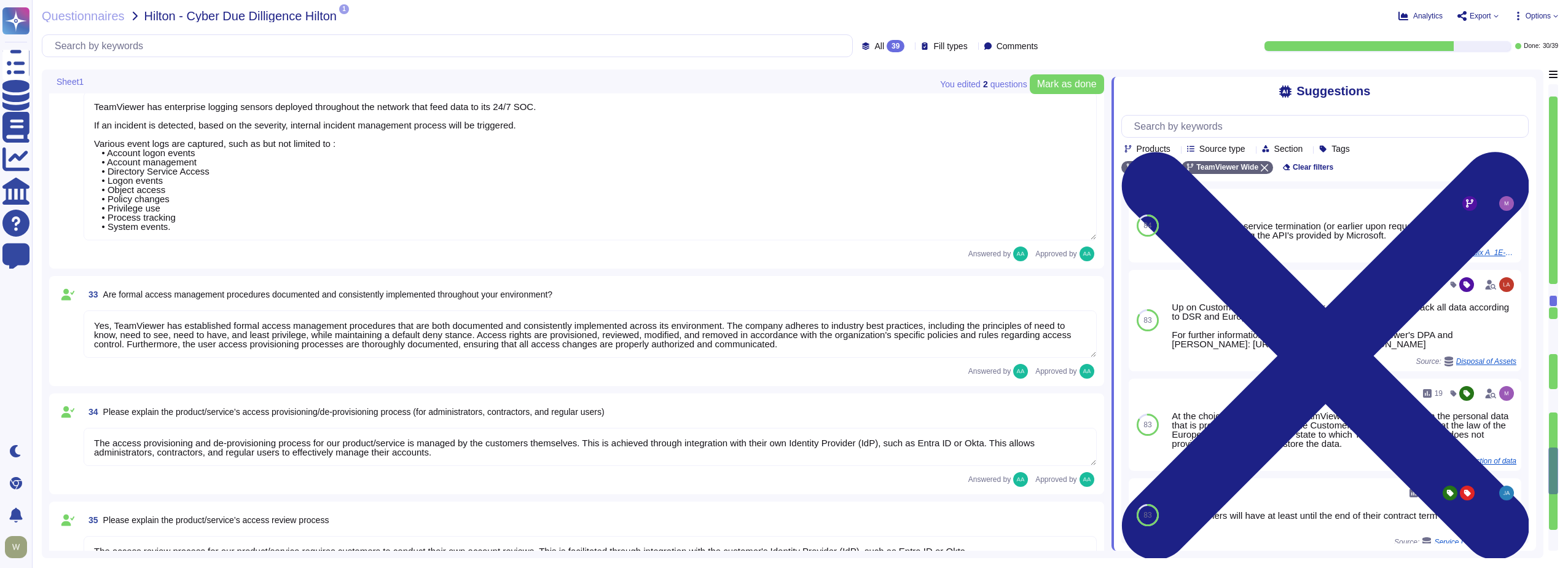
type textarea "The account monitoring process is the responsibility of the customers. They can…"
type textarea "Access to internally managed systems is mandatory through passwordless SSO mech…"
type textarea "To further strengthen TeamViewer's corporate security measures, TeamViewer has …"
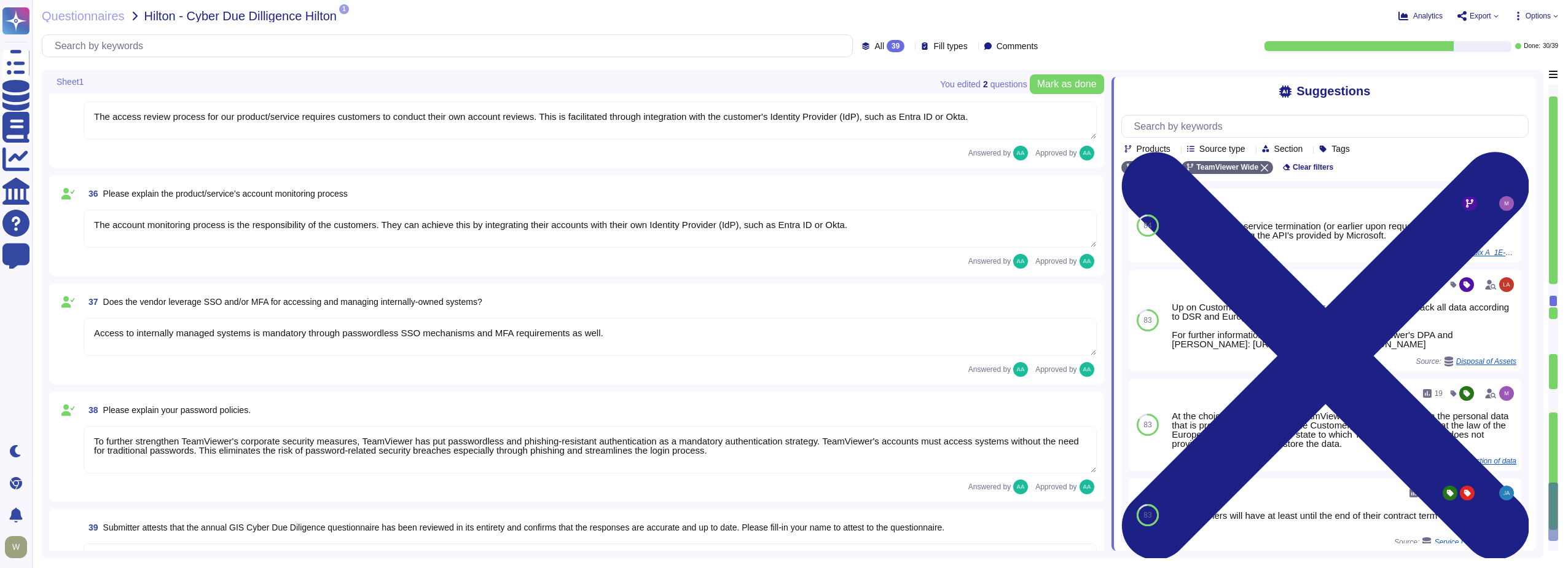
scroll to position [4781, 0]
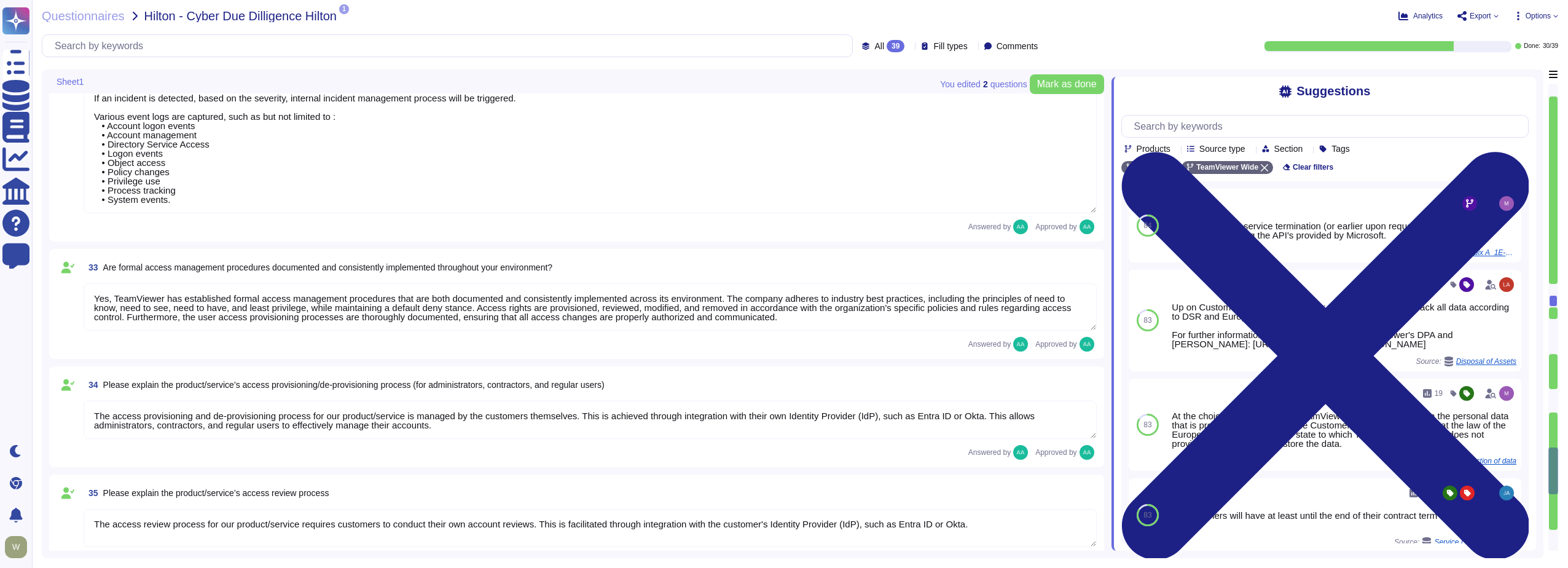
type textarea "TeamViewer has implemented a change advisory board (CAB) for all relevant IT ch…"
type textarea "requested documentation is not made available to customers even with NDA as thi…"
type textarea "TeamViewer has enterprise logging sensors deployed throughout the network that …"
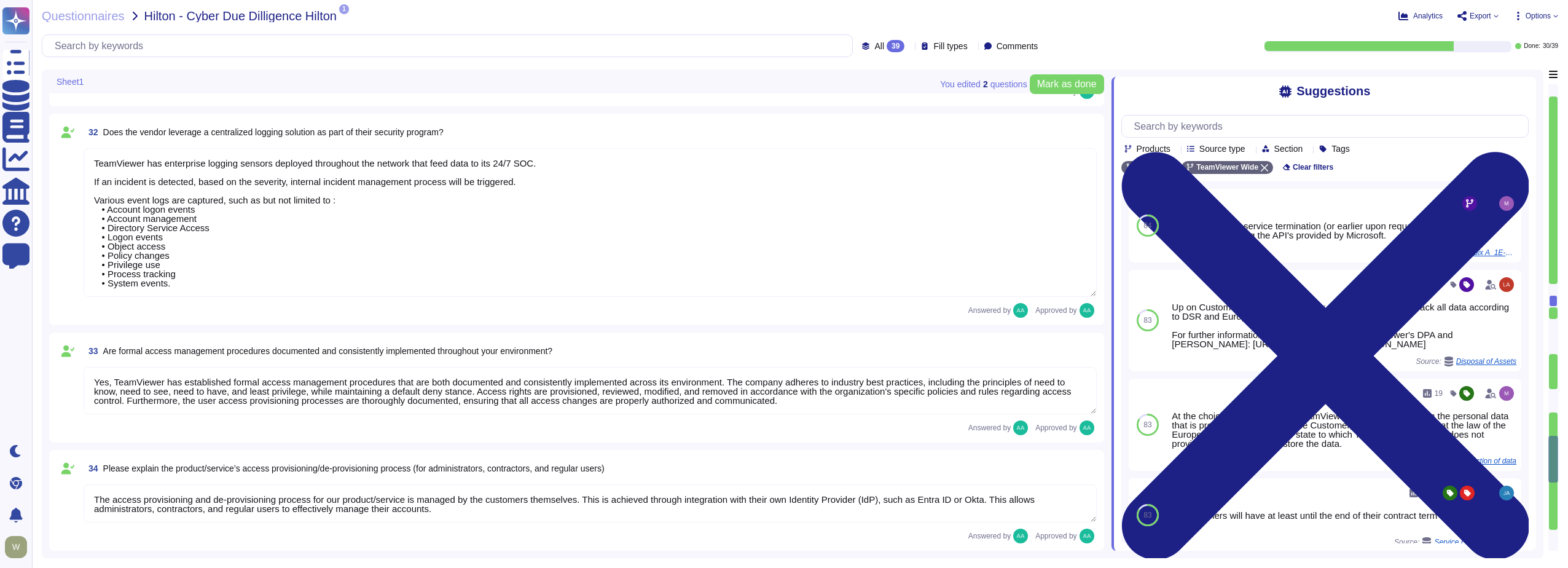
type textarea "Yes there is a common baseline hardening and a "System Hardening Policy". It in…"
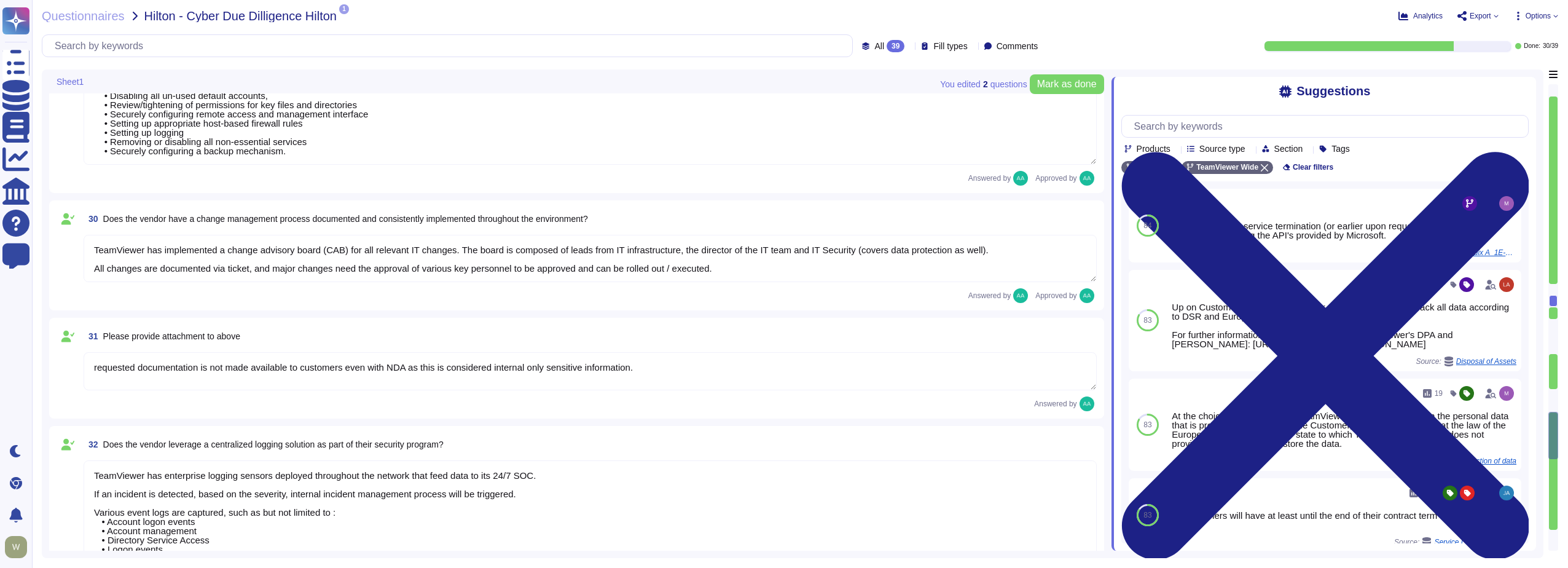
type textarea "Vulnerability scans are performed daily on the environment to identify control …"
type textarea "Yes, TeamViewer employs an Intrusion Detection System (IDS) at both our datacen…"
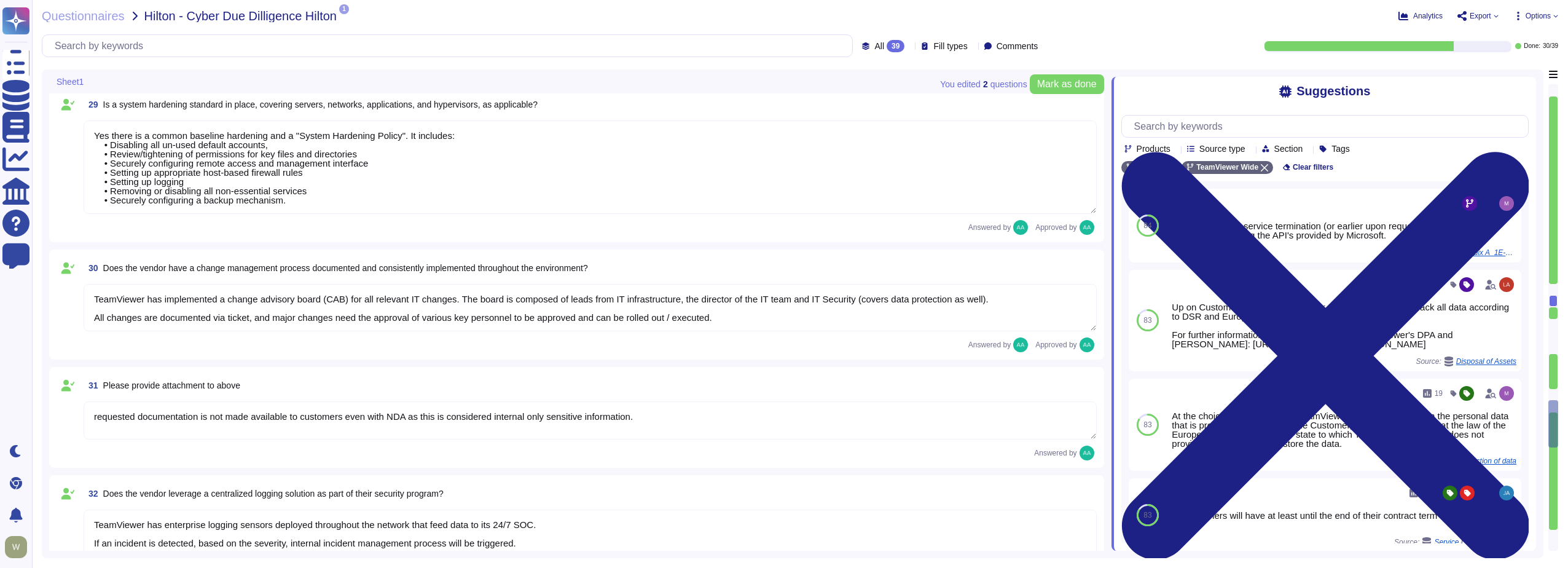
type textarea "TeamViewer has implemented a best-in-class commercial vulnerability scanner tha…"
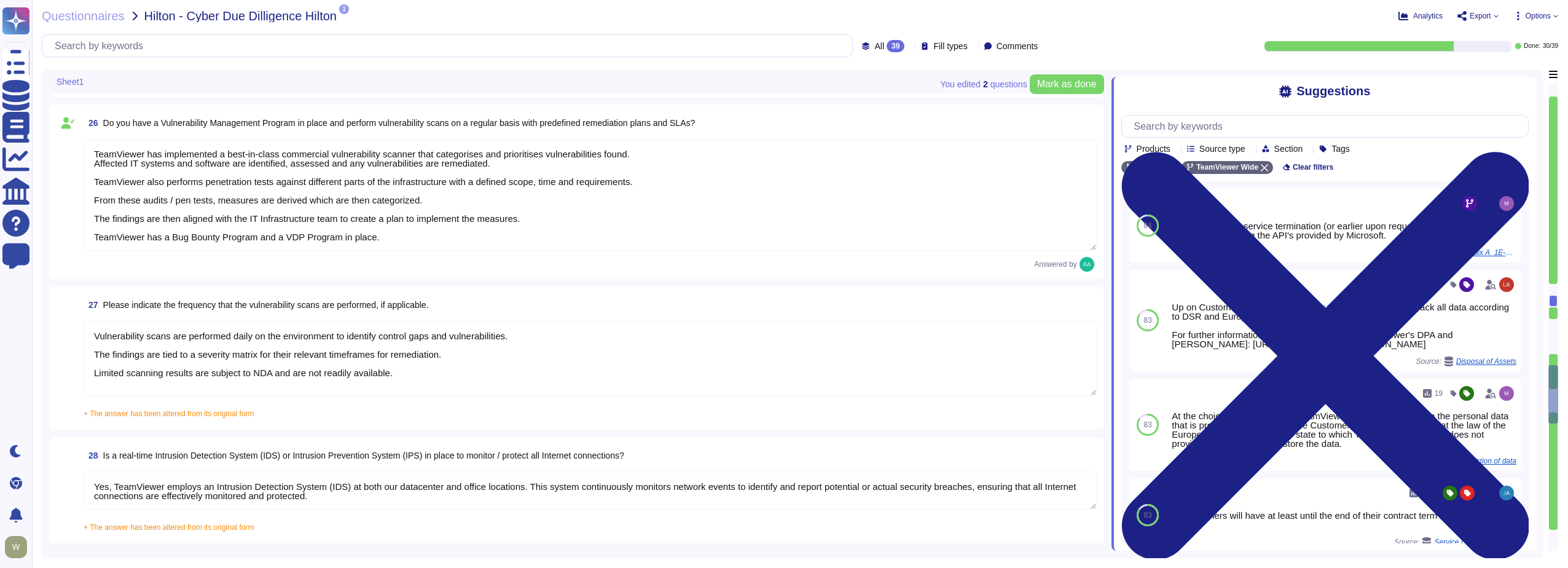
type textarea "TeamViewer has established a streamlined data breach notification process in ac…"
type textarea "A Breach has not occurred within the last year No, our products have been safe …"
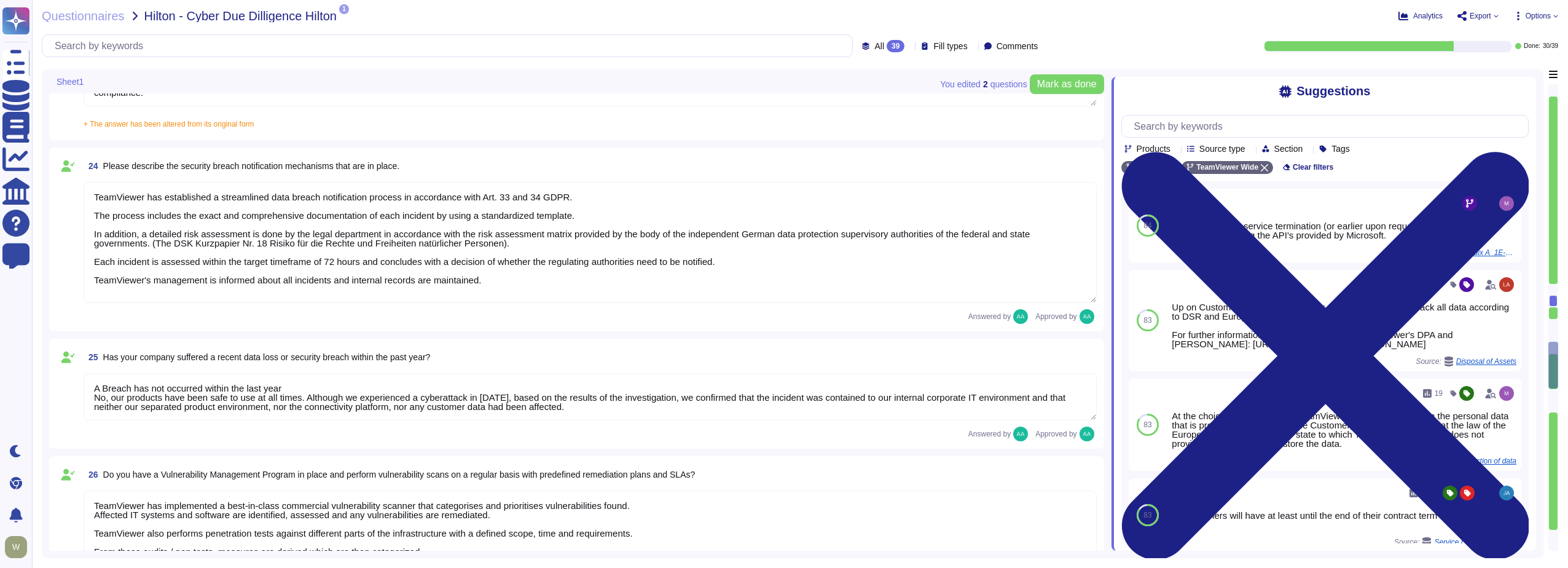
type textarea "We have a comprehensive incident response plan in place, which includes the rol…"
type textarea "The dedicated mechanisms will not offer real-time notifications of a breach Tea…"
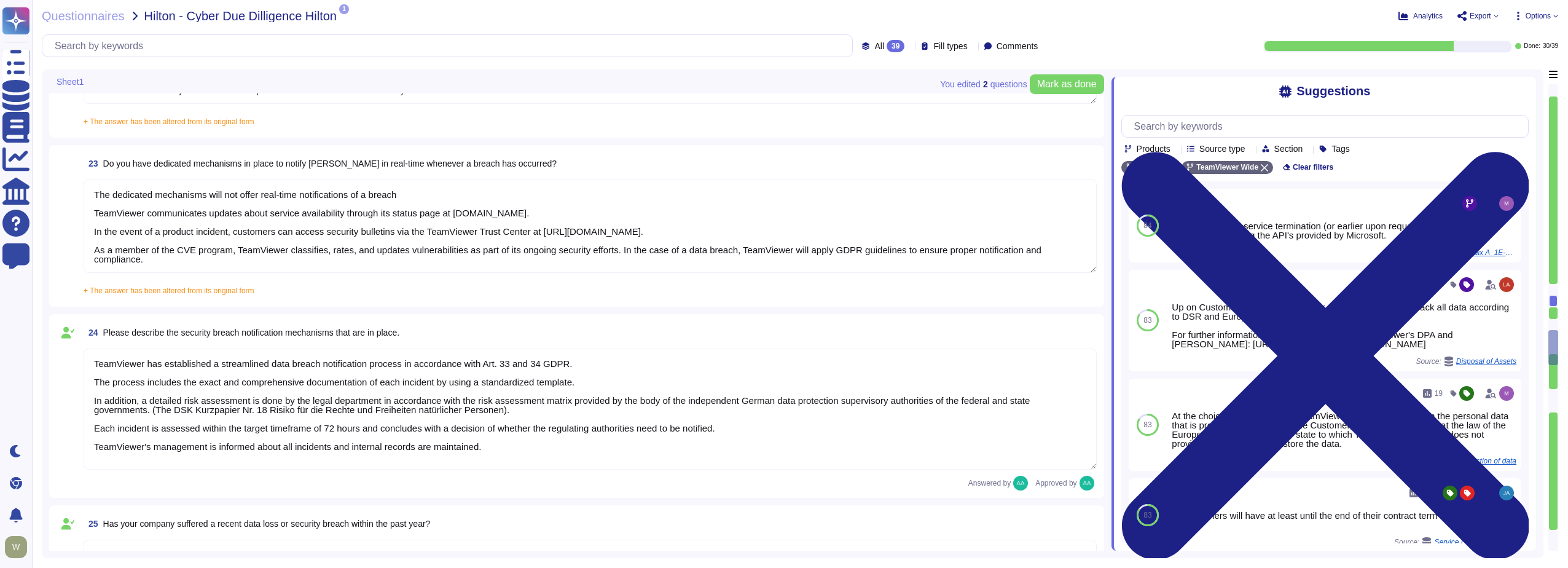
type textarea "Data Encryption Methods **Encryption in Transit** All data transmitted to and f…"
type textarea "The Security Team can be contacted via [EMAIL_ADDRESS][DOMAIN_NAME] or through …"
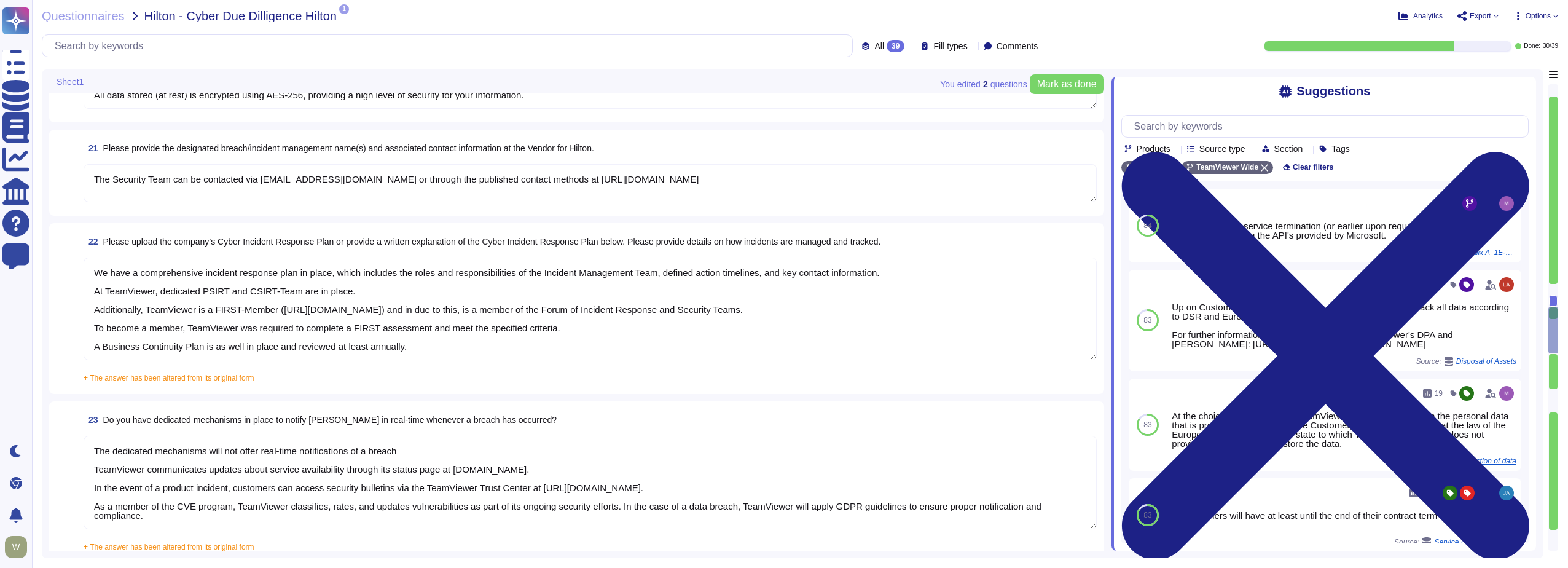
type textarea "Upon termination of Hilton's agreement, all data will be deleted [DATE] (or ear…"
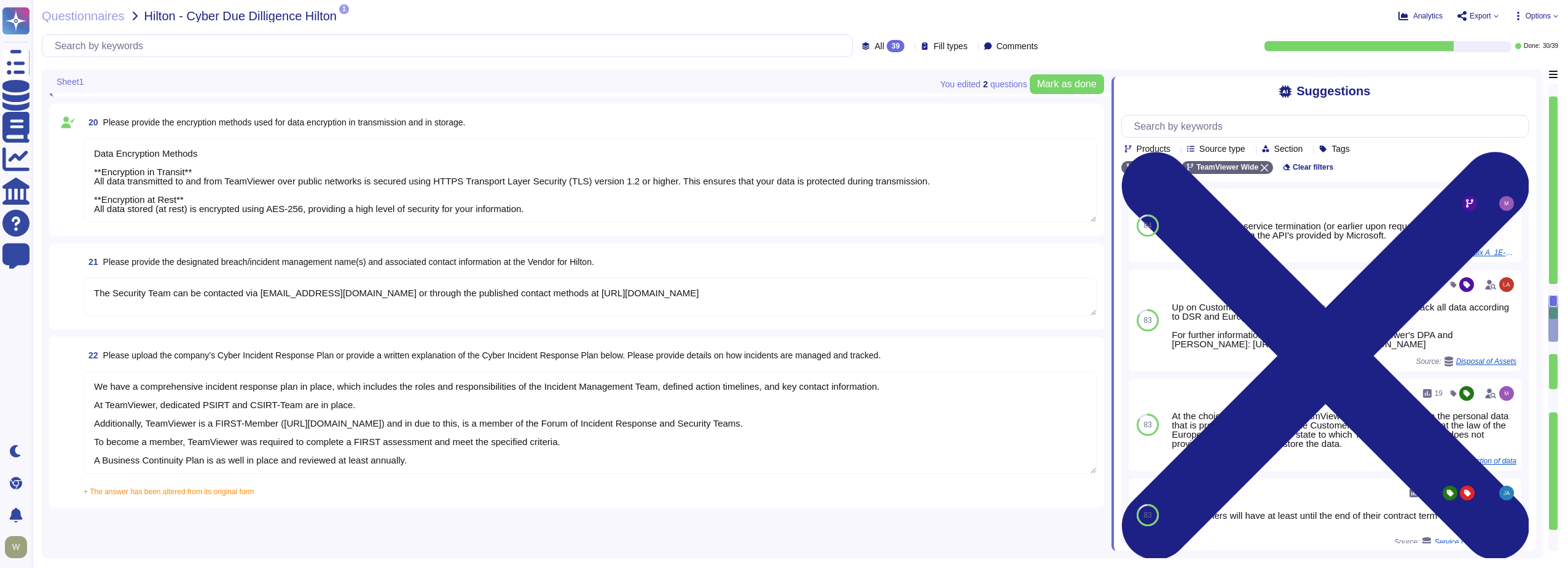
type textarea "Data is in-scope and is in compliance with GDPR. As a company headquartered in …"
type textarea "LoreMipsum dolo sitamet CON adip. El sedd eiusmod, tem Incididu ut lab Etdo Mag…"
type textarea "TeamViewer collects 30k-500k data records."
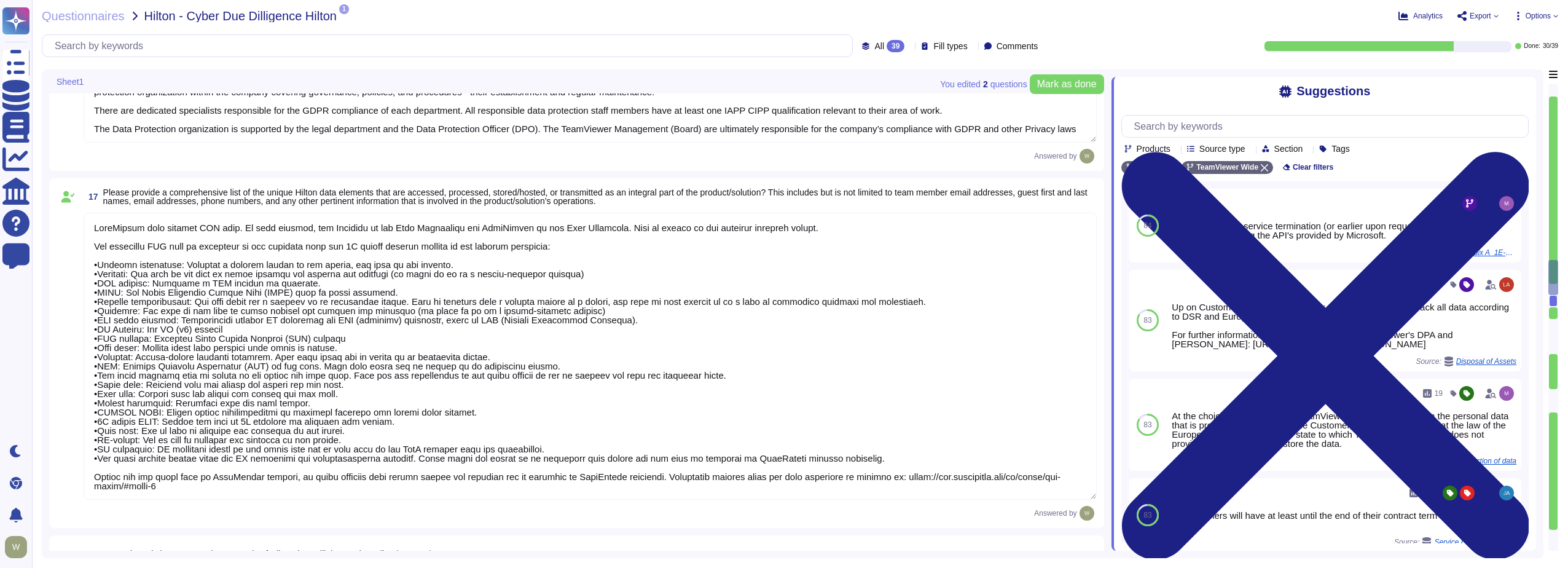
type textarea "Yes, Hilton Guest / Employee data is collected."
type textarea "Yes, TeamViewer does collect Personally Identifiable Information (PII). In this…"
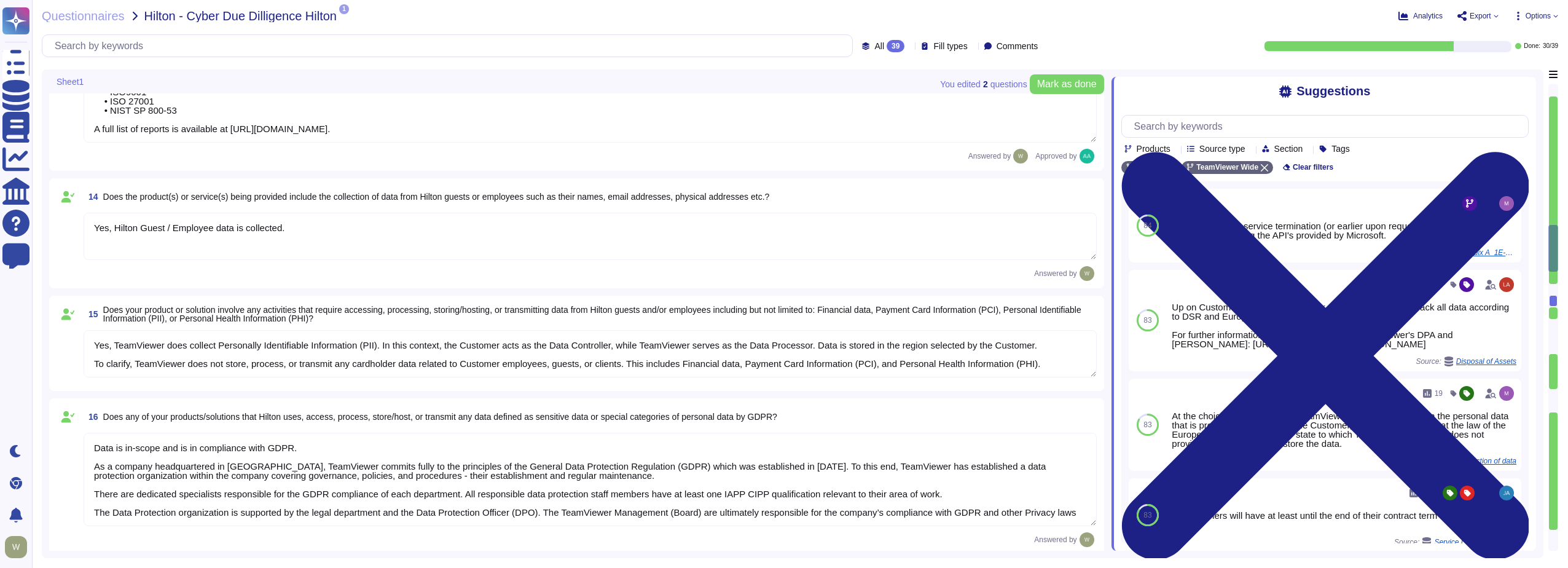
type textarea "TeamViewer leverages an external 24/7 SOC to monitor its network and spot any a…"
type textarea "TeamViewer owns several certifications which includes but is not limited to: • …"
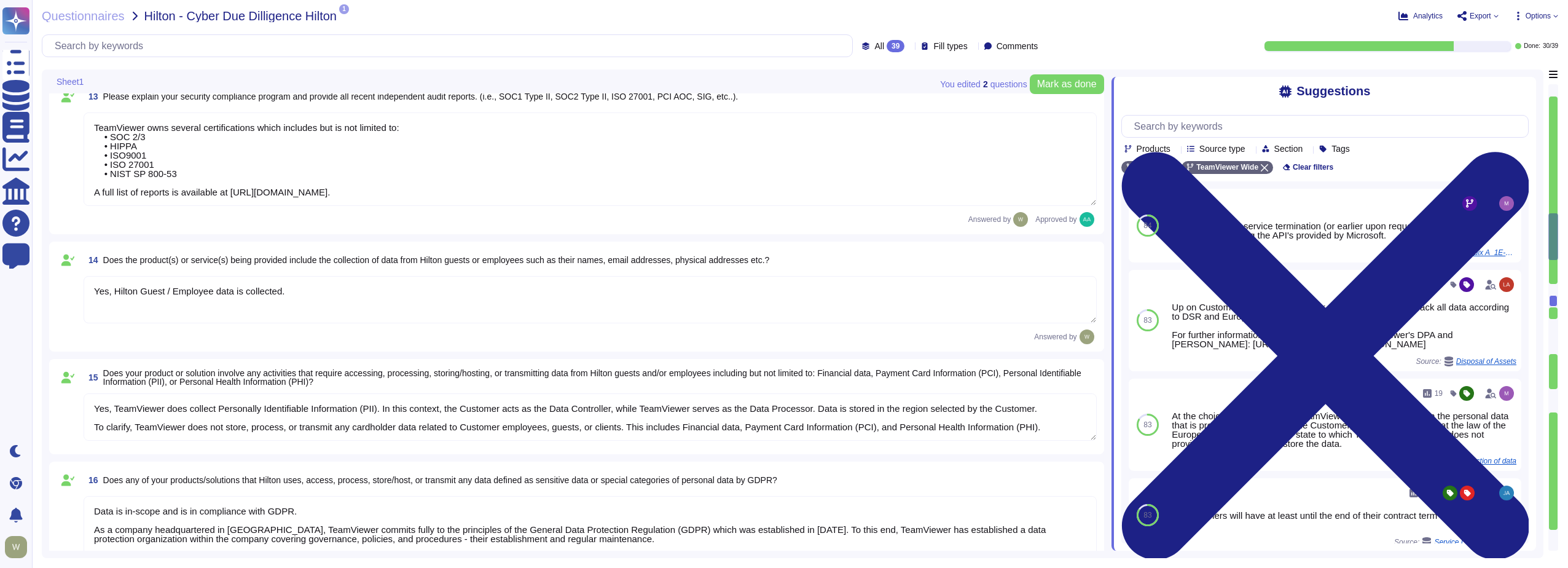
type textarea "The risk assessment procedure defines the responsibility, methodologies and pro…"
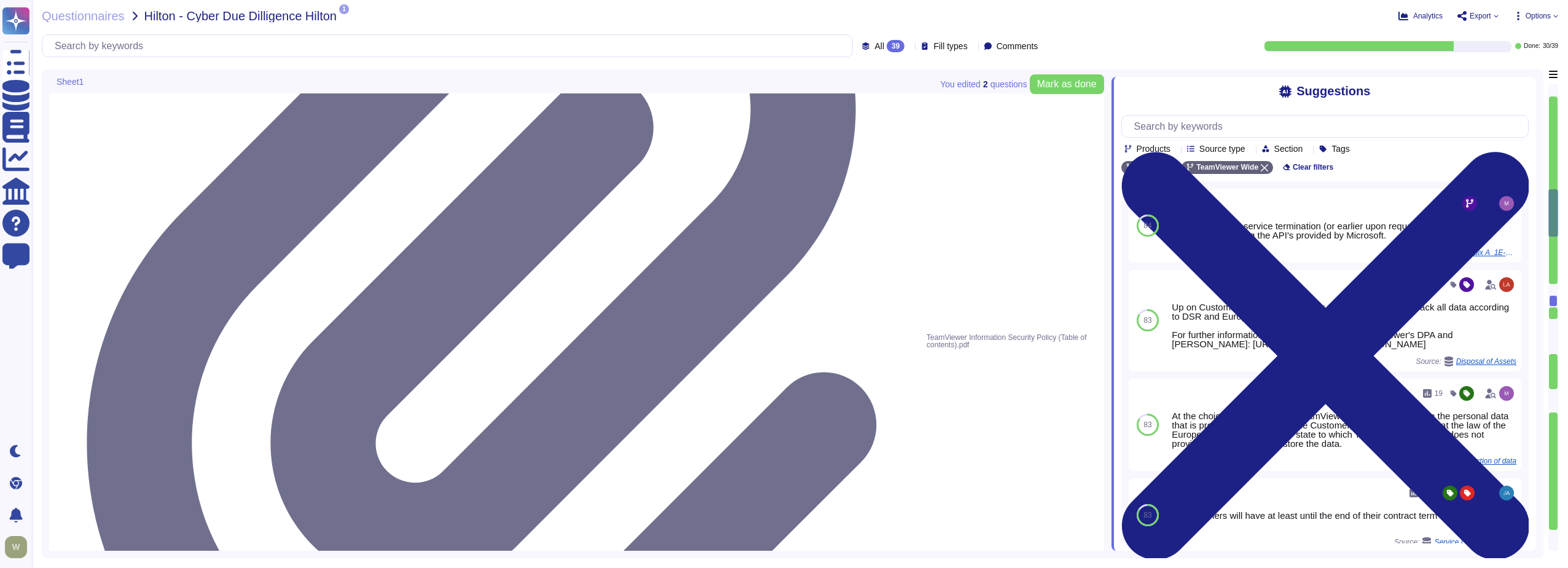
type textarea "TeamViewer Information Security Policy sets out TeamViewer’s high-level require…"
type textarea "TeamViewer follows an established S-SDLC policy based on the SAMM model as well…"
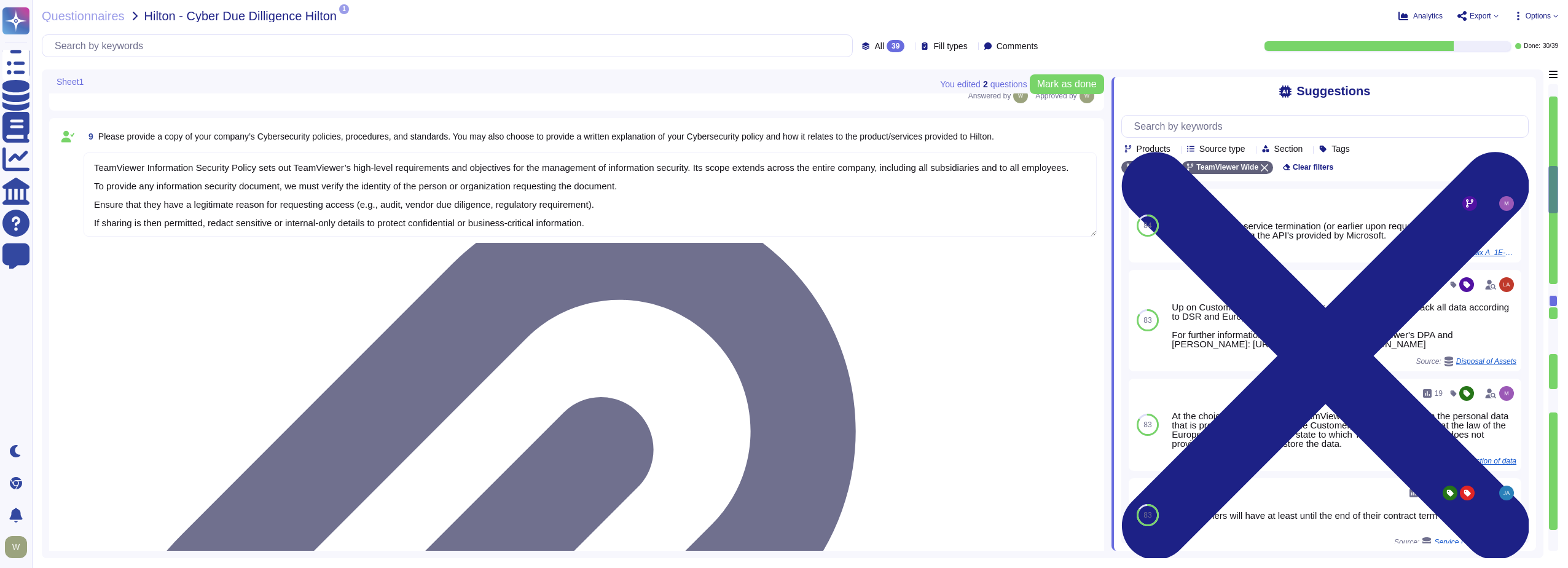
type textarea "At TeamViewer, we prioritize security training for our employees, conducting it…"
type textarea "New employees are trained for an average of two months as part of TeamViewer's …"
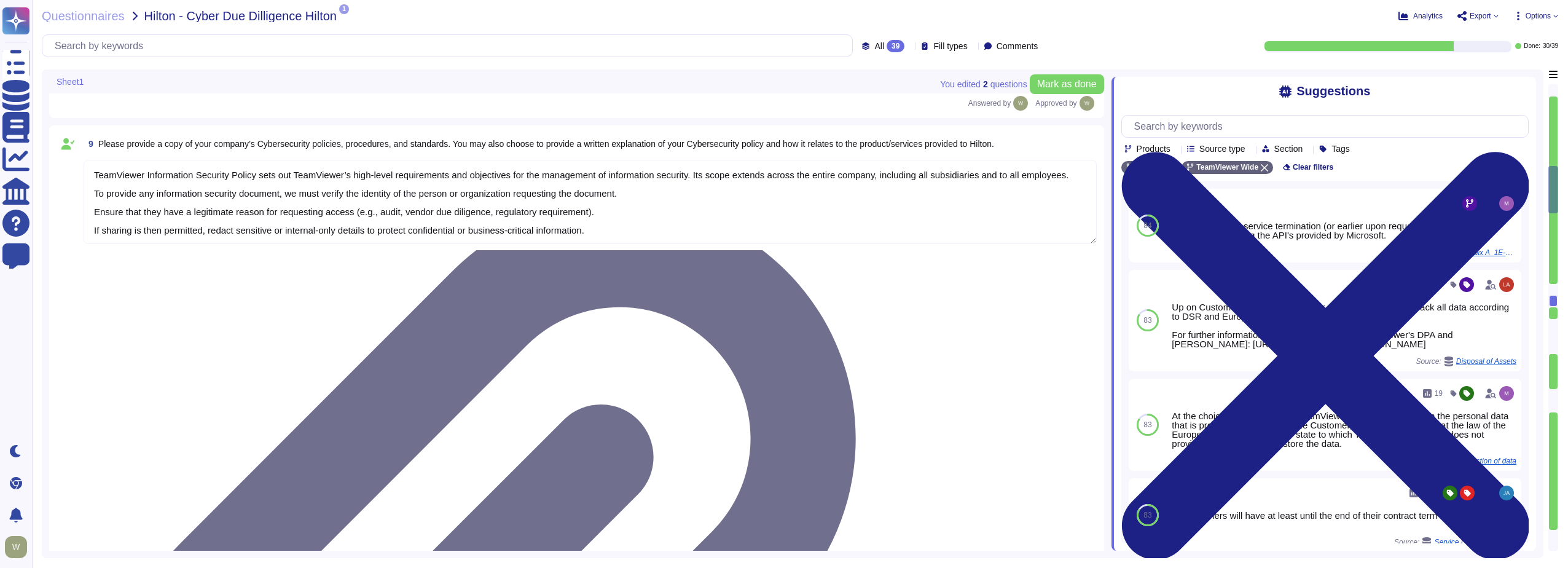
type textarea "The Security organization at TeamViewer is comprised of 40+ FTEs led by the Chi…"
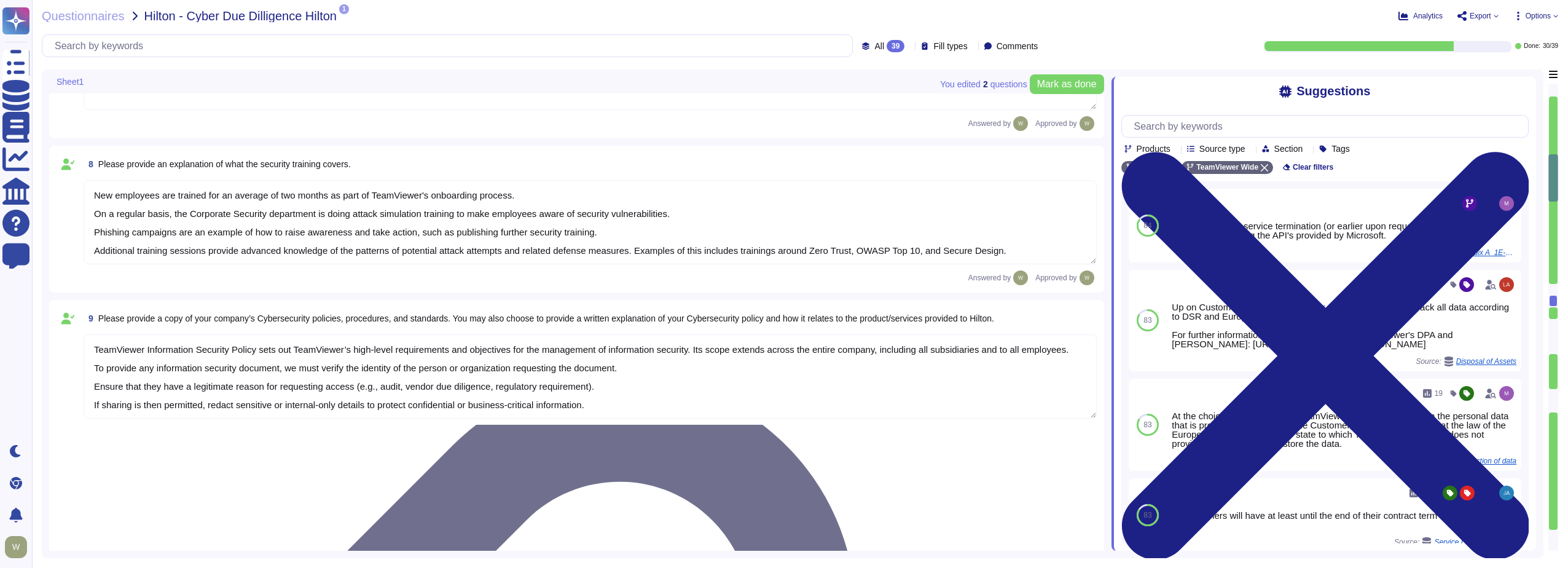
type textarea "The product is deployed globally at [GEOGRAPHIC_DATA] Corporate and over 100 Pr…"
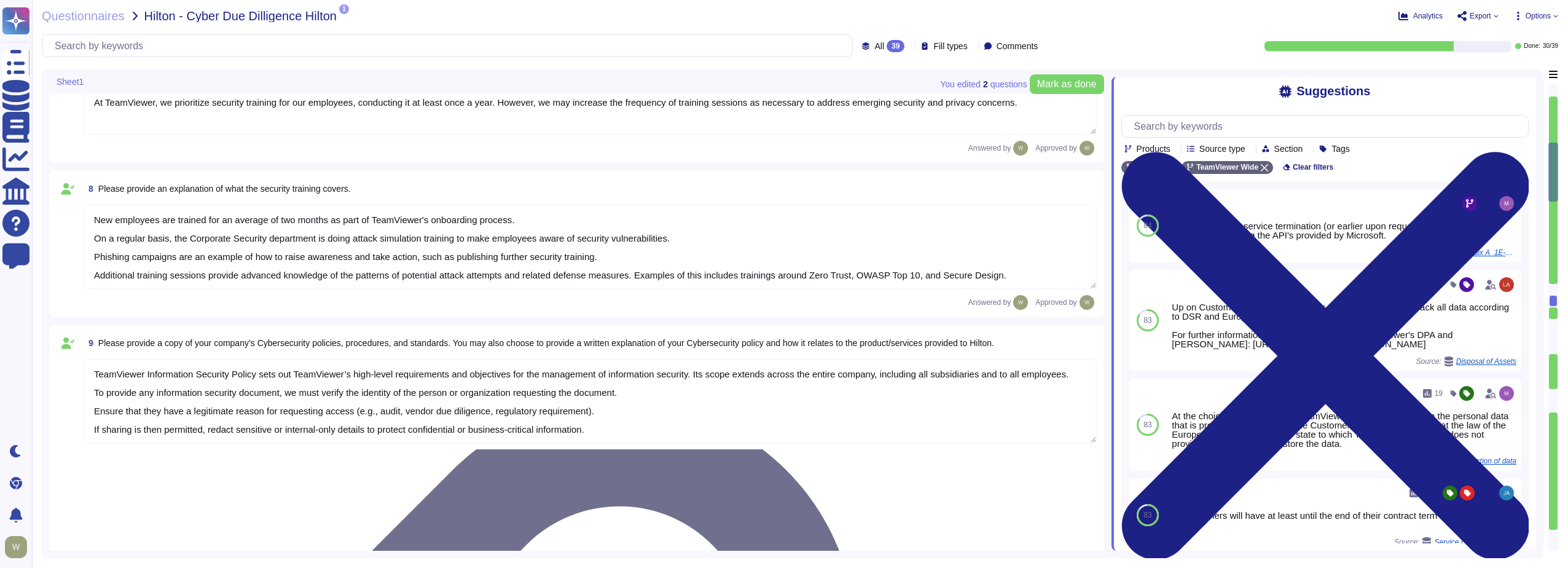
type textarea "[URL][DOMAIN_NAME]"
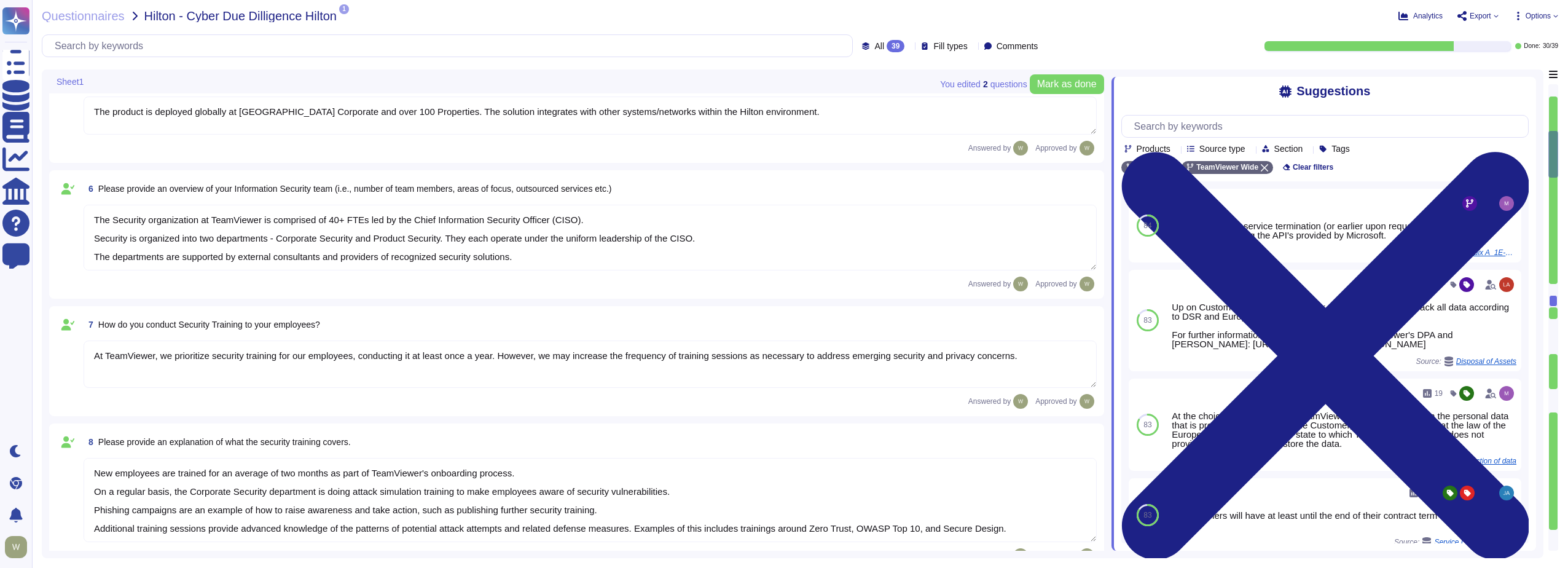
type textarea "[URL][DOMAIN_NAME]"
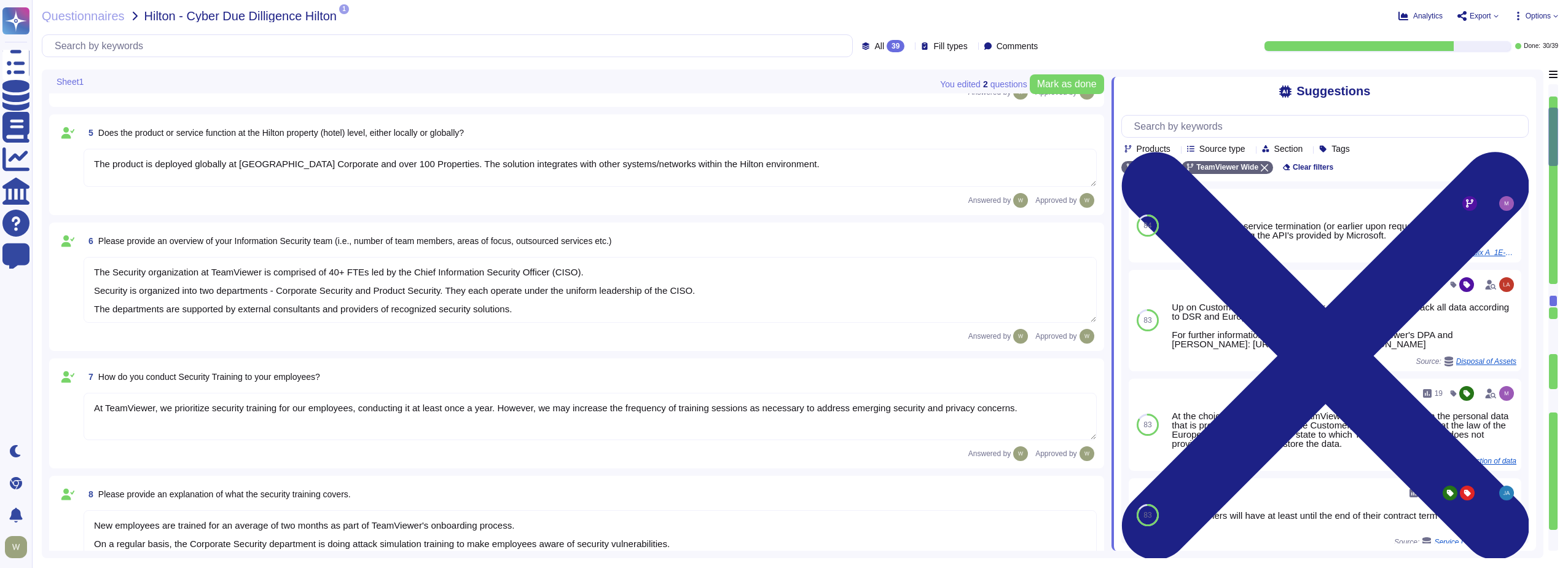
type textarea "As a global technology company, TeamViewer offers a cloud-based platform to con…"
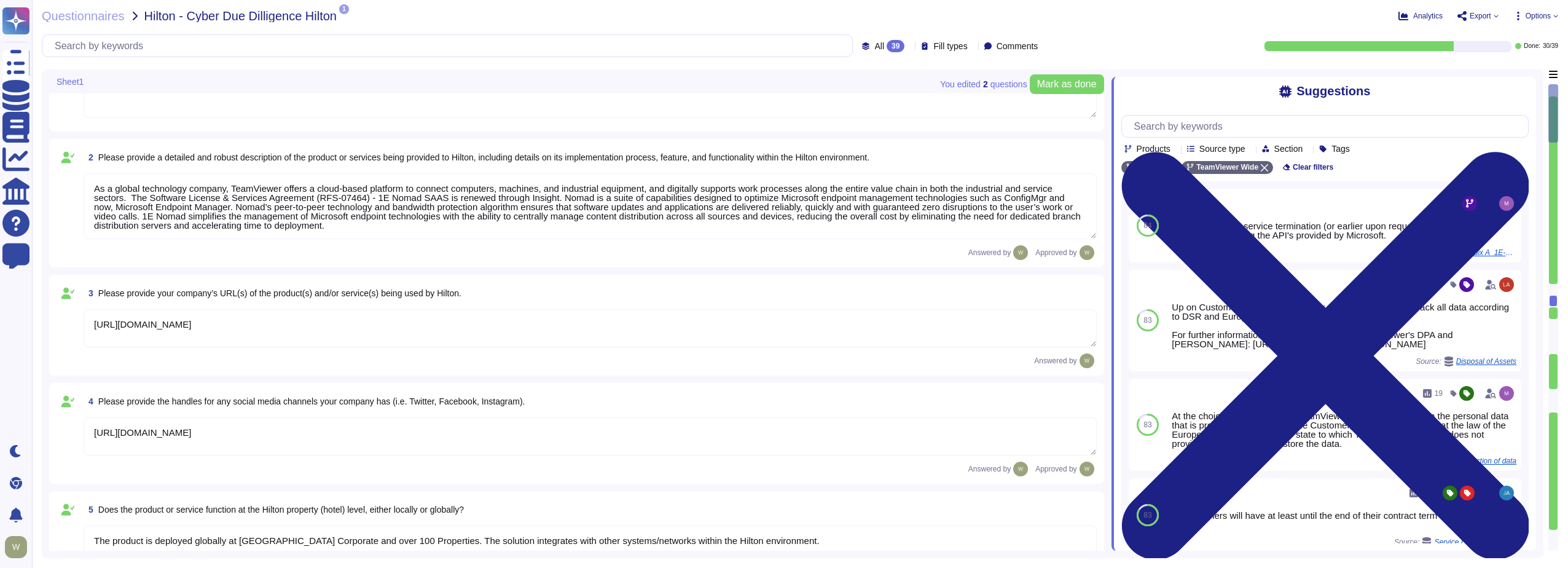
scroll to position [0, 0]
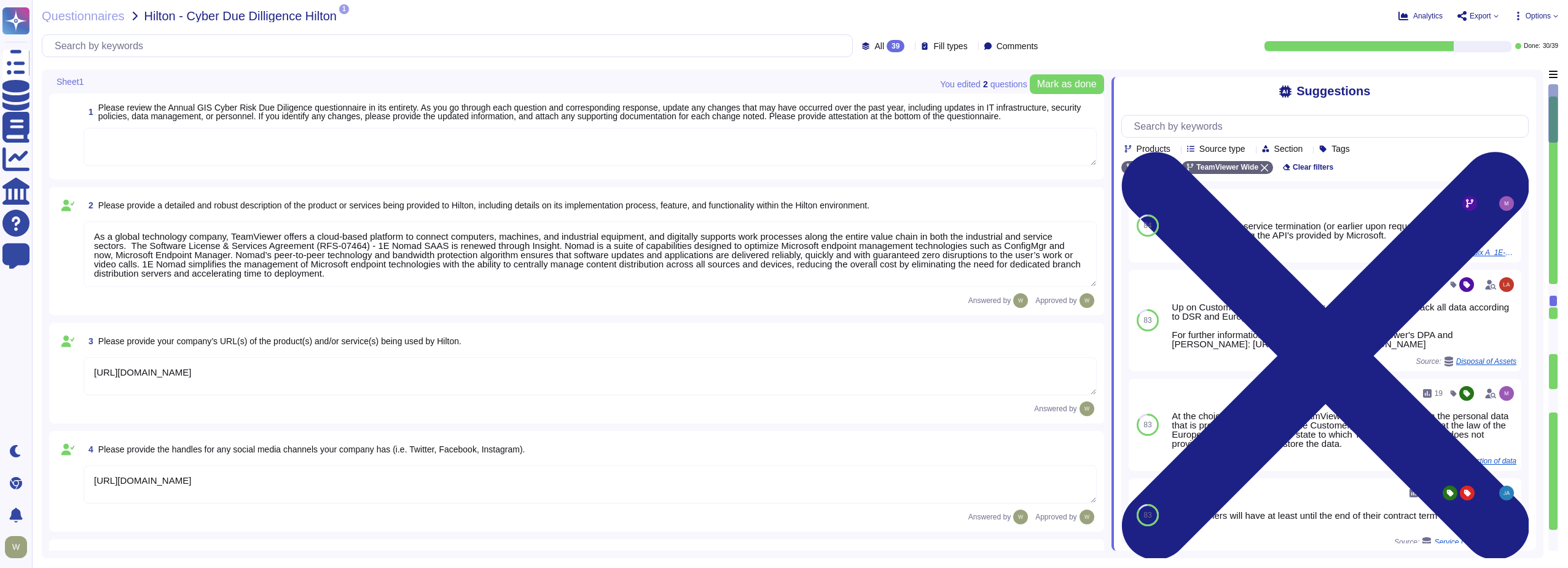
click at [122, 112] on span "Please review the Annual GIS Cyber Risk Due Diligence questionnaire in its enti…" at bounding box center [590, 111] width 984 height 18
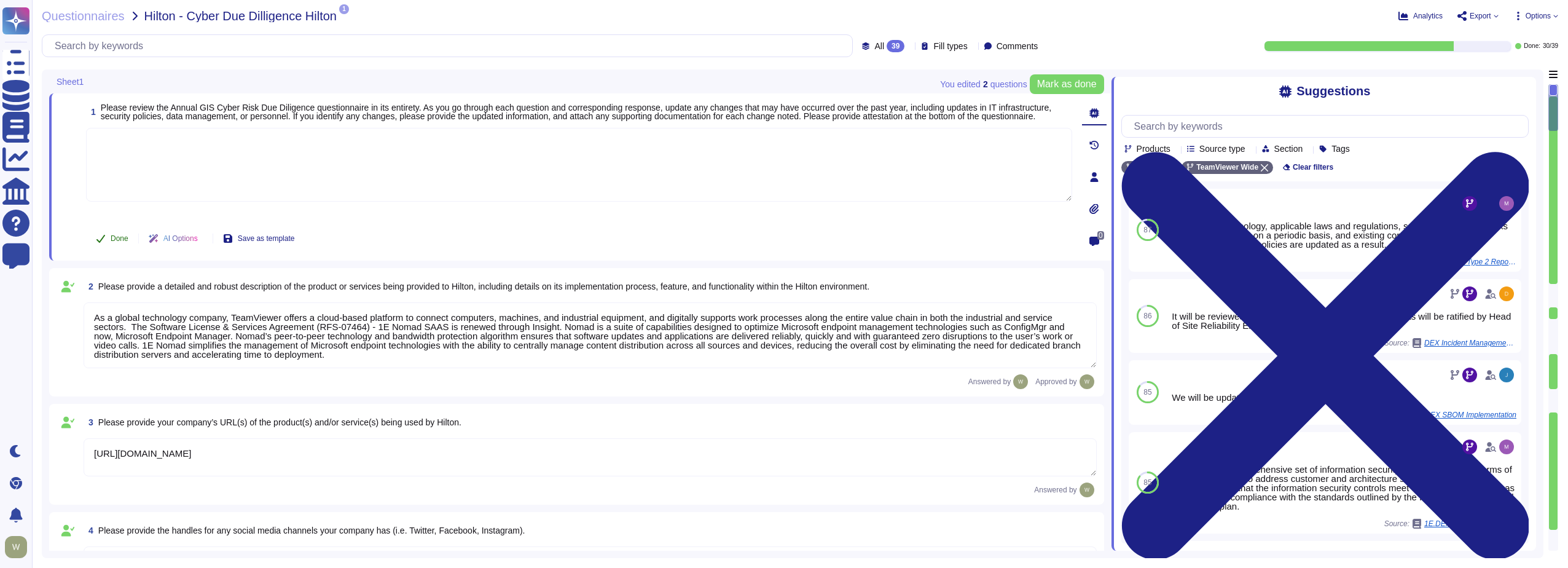
click at [119, 237] on span "Done" at bounding box center [119, 238] width 18 height 7
click at [1057, 87] on span "Mark as done" at bounding box center [1067, 83] width 60 height 10
click at [317, 177] on textarea at bounding box center [579, 164] width 986 height 74
click at [115, 241] on span "Undo" at bounding box center [119, 238] width 18 height 7
click at [296, 167] on textarea at bounding box center [579, 164] width 986 height 74
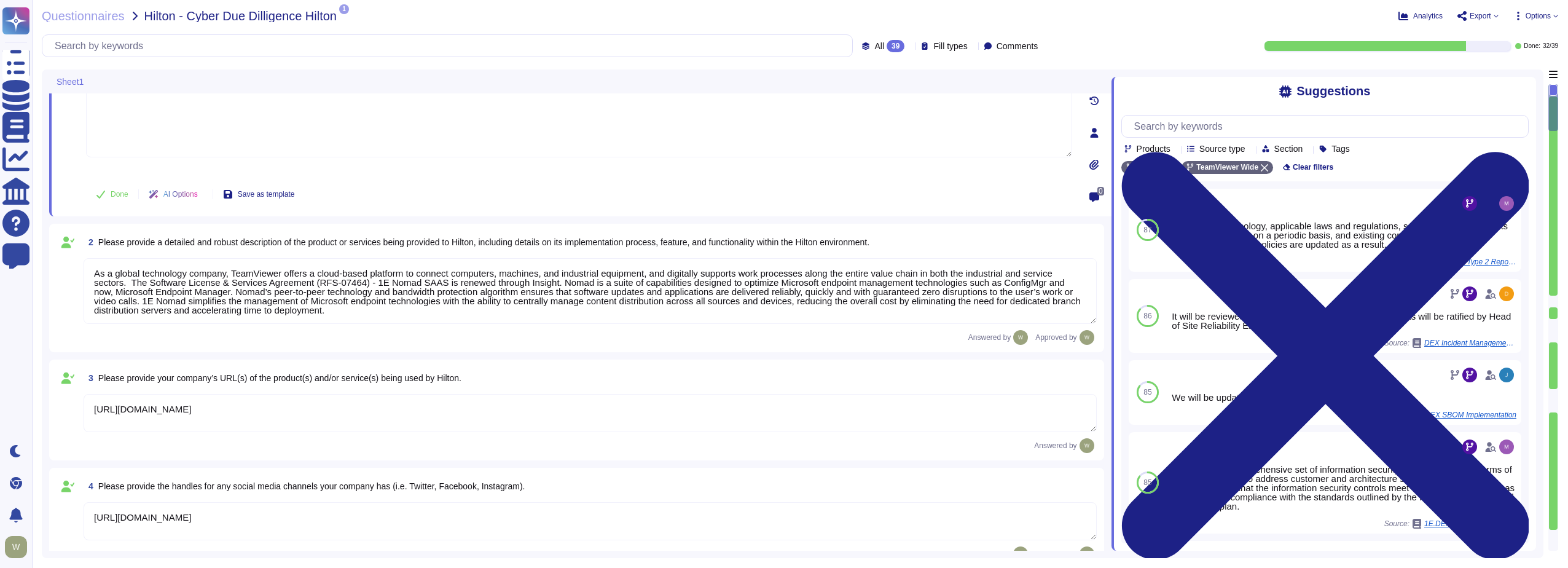
type textarea "At TeamViewer, we prioritize security training for our employees, conducting it…"
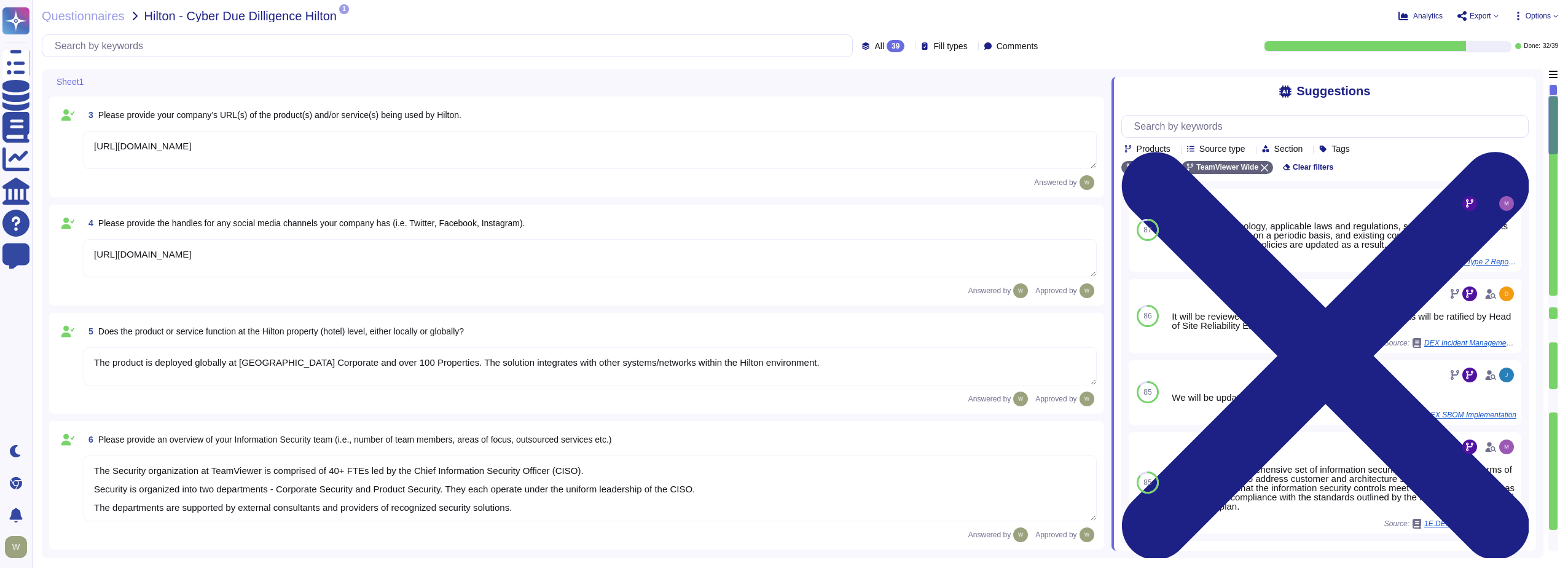
type textarea "New employees are trained for an average of two months as part of TeamViewer's …"
type textarea "TeamViewer Information Security Policy sets out TeamViewer’s high-level require…"
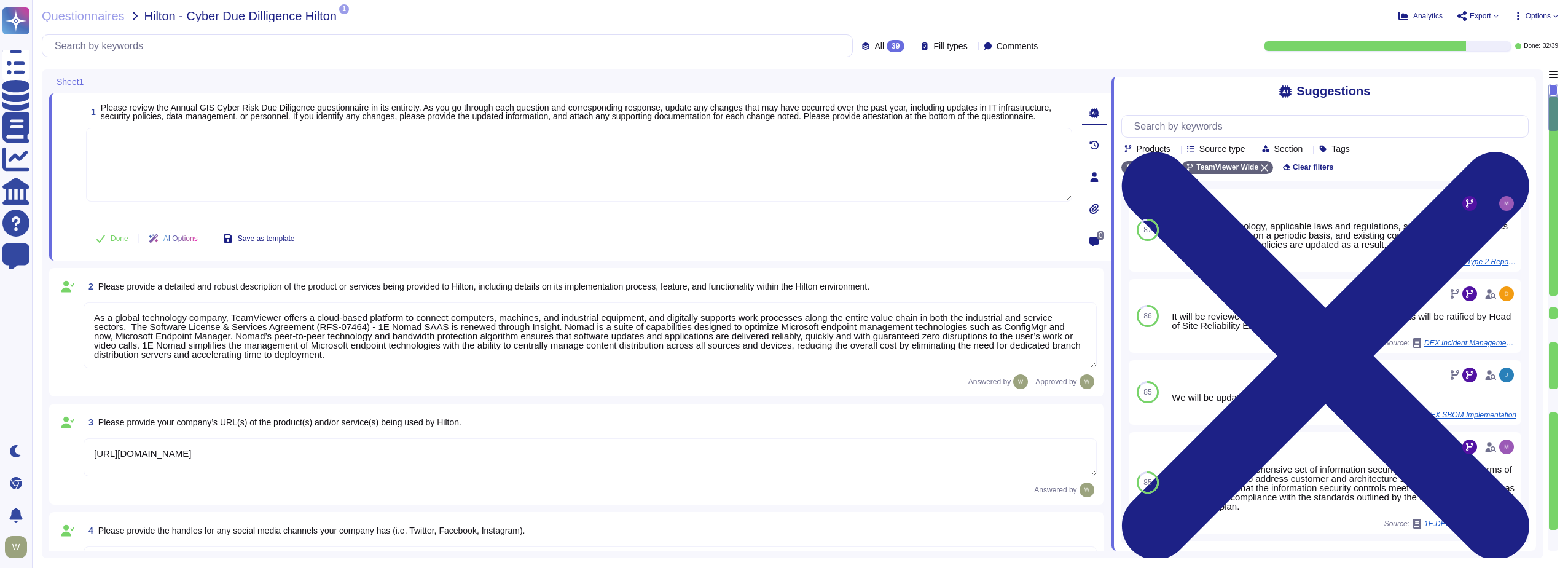
type textarea "At TeamViewer, we prioritize security training for our employees, conducting it…"
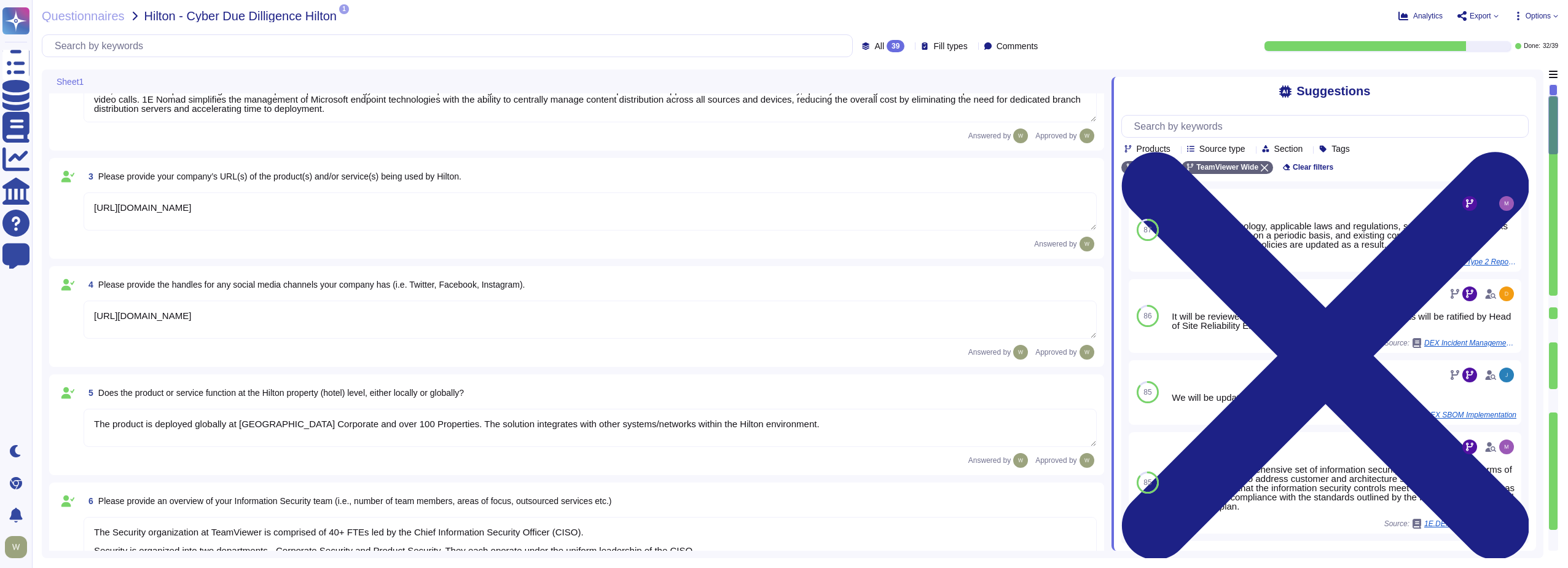
type textarea "New employees are trained for an average of two months as part of TeamViewer's …"
type textarea "TeamViewer Information Security Policy sets out TeamViewer’s high-level require…"
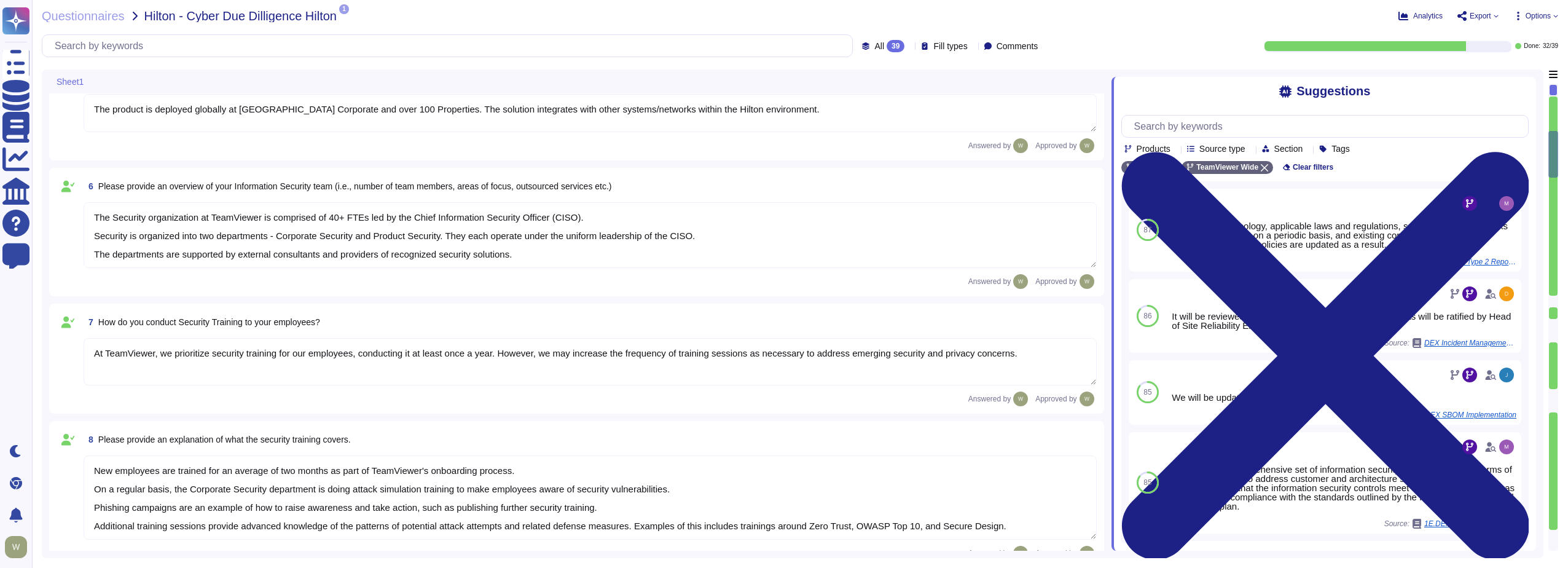
type textarea "TeamViewer follows an established S-SDLC policy based on the SAMM model as well…"
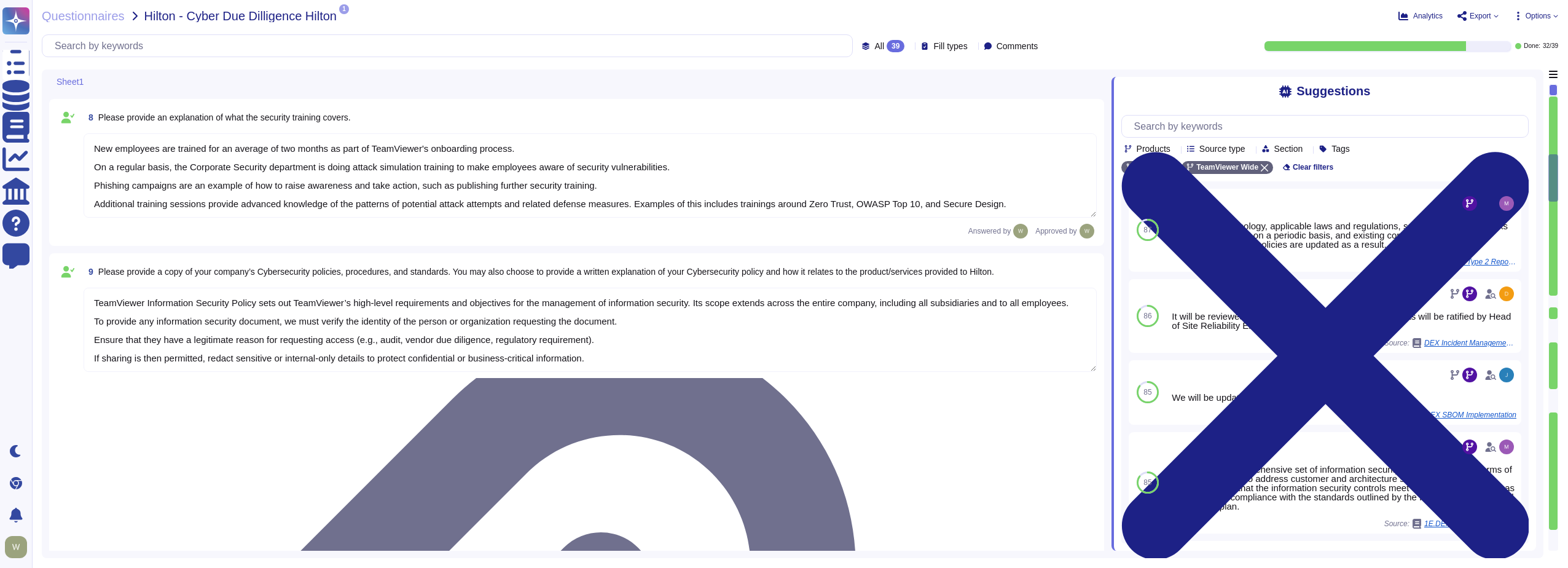
type textarea "The risk assessment procedure defines the responsibility, methodologies and pro…"
type textarea "TeamViewer leverages an external 24/7 SOC to monitor its network and spot any a…"
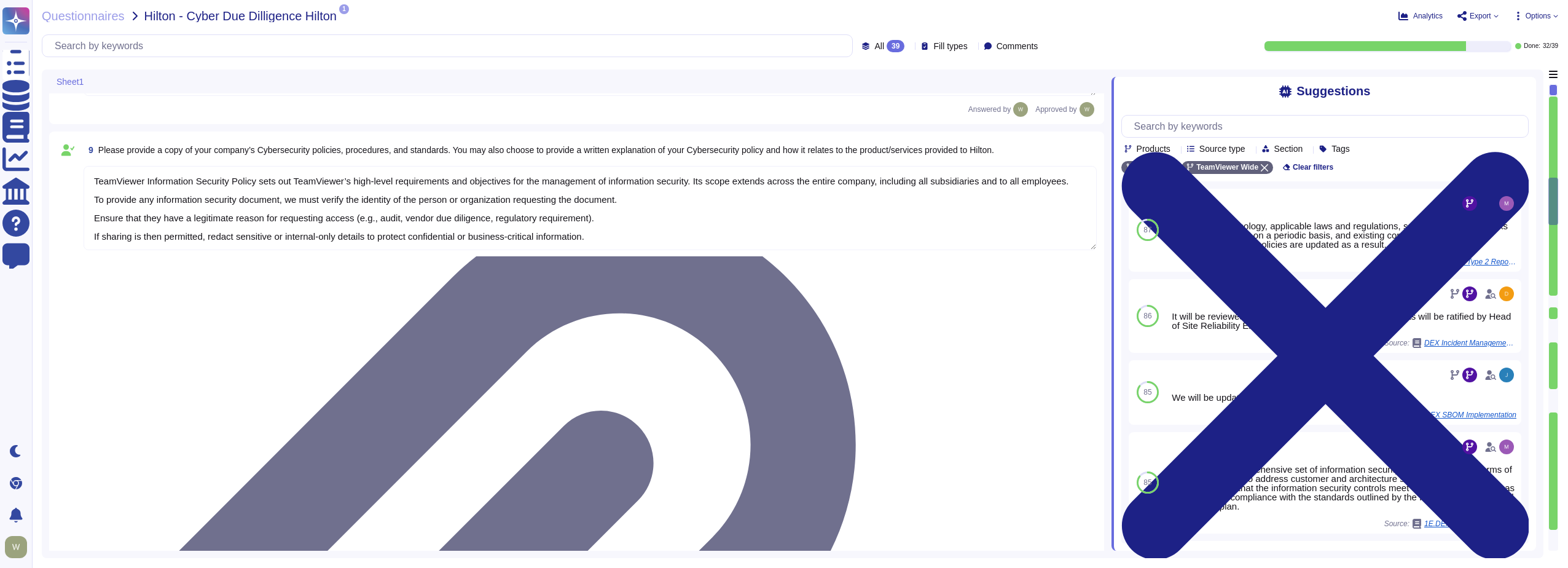
type textarea "TeamViewer owns several certifications which includes but is not limited to: • …"
type textarea "Yes, Hilton Guest / Employee data is collected."
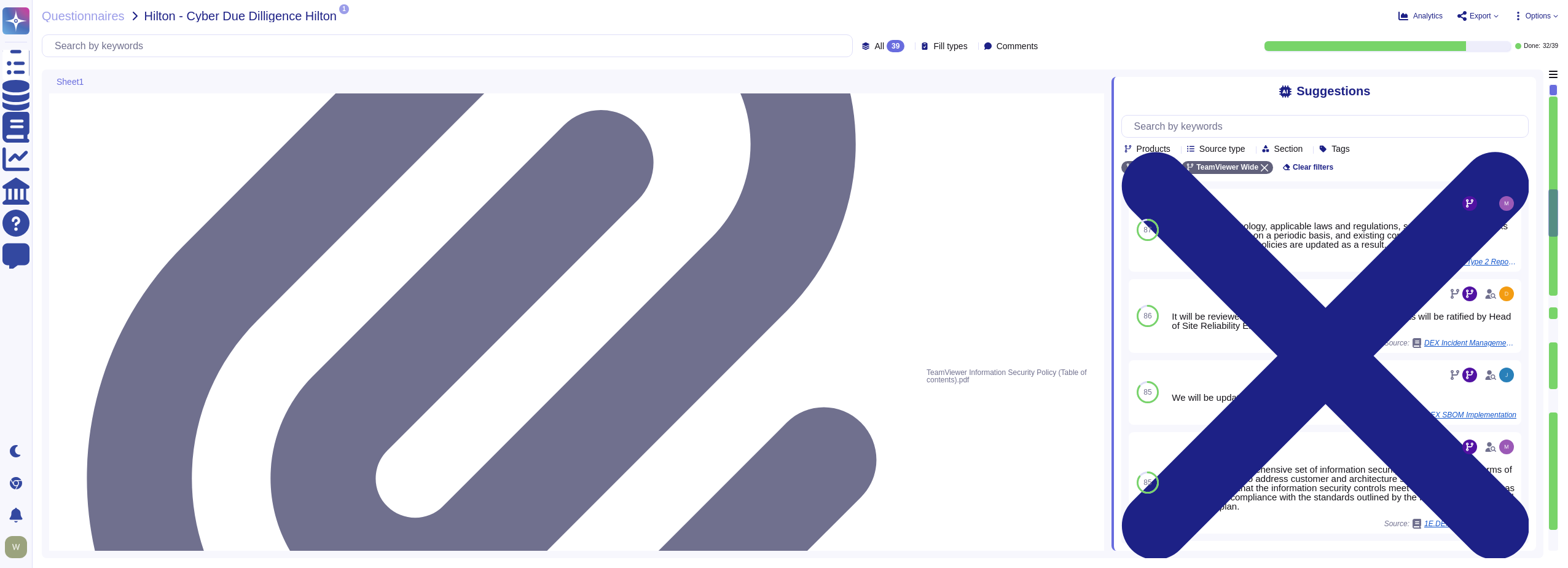
type textarea "Yes, TeamViewer does collect Personally Identifiable Information (PII). In this…"
type textarea "Data is in-scope and is in compliance with GDPR. As a company headquartered in …"
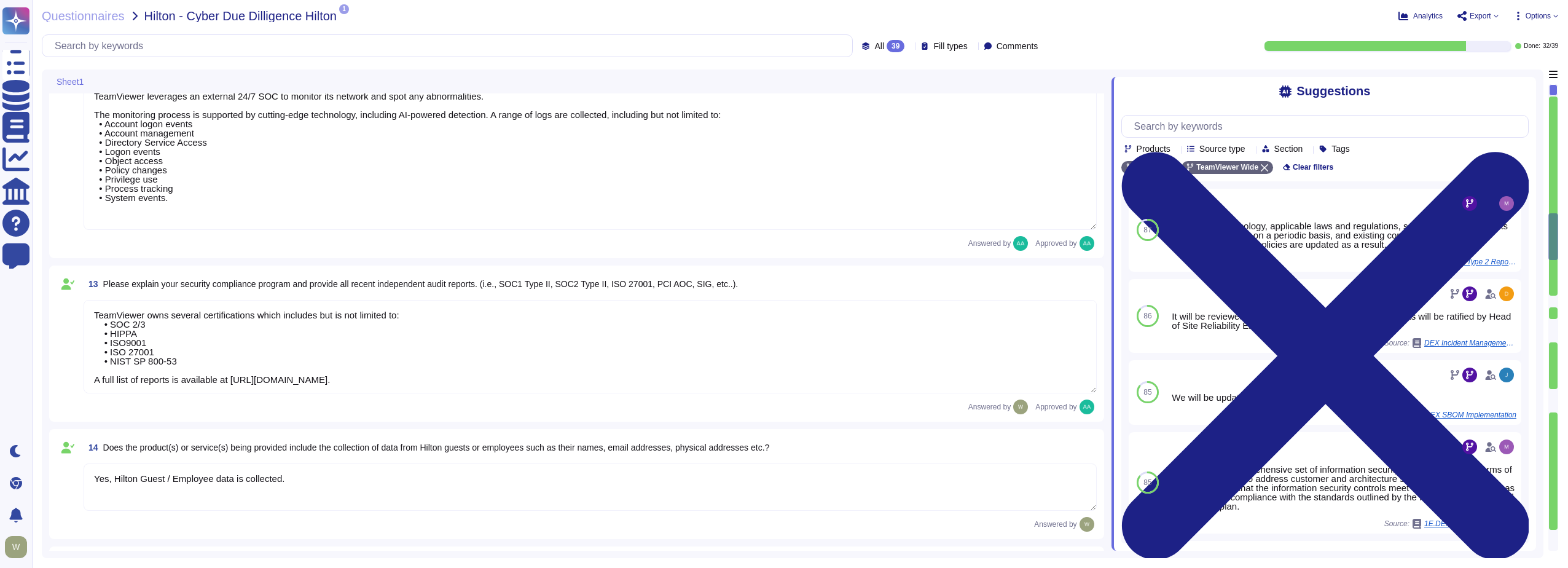
type textarea "LoreMipsum dolo sitamet CON adip. El sedd eiusmod, tem Incididu ut lab Etdo Mag…"
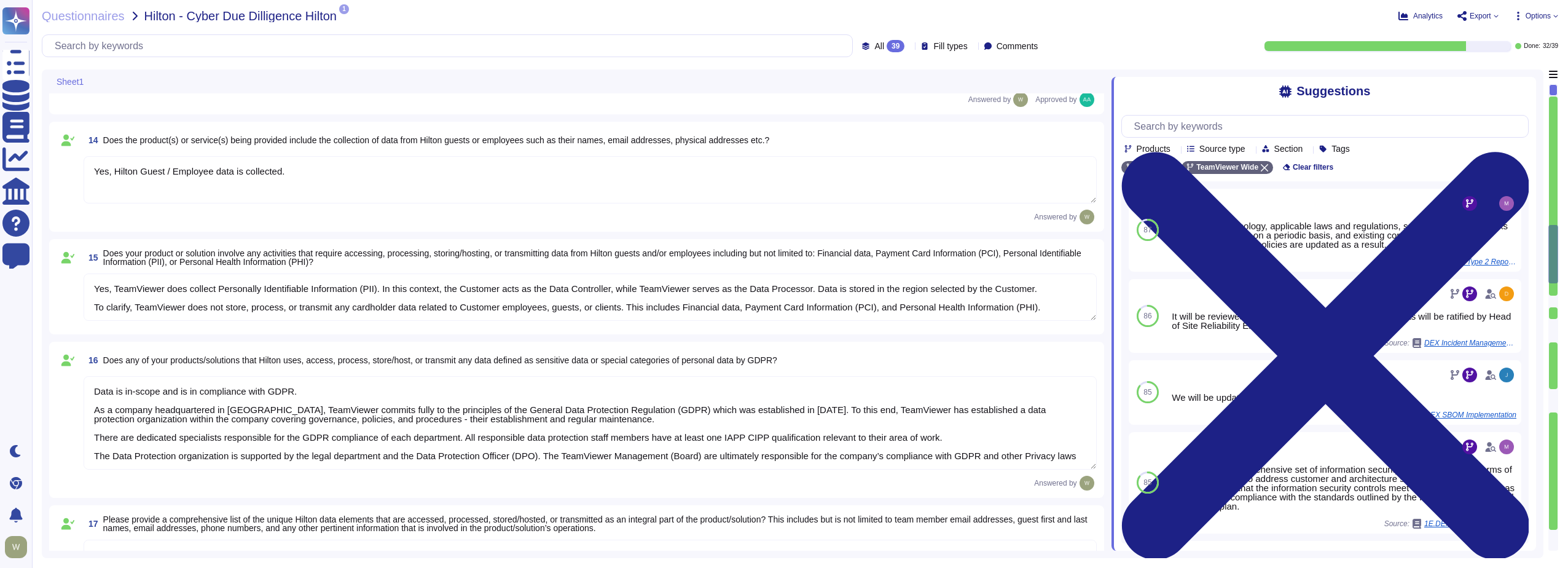
scroll to position [1, 0]
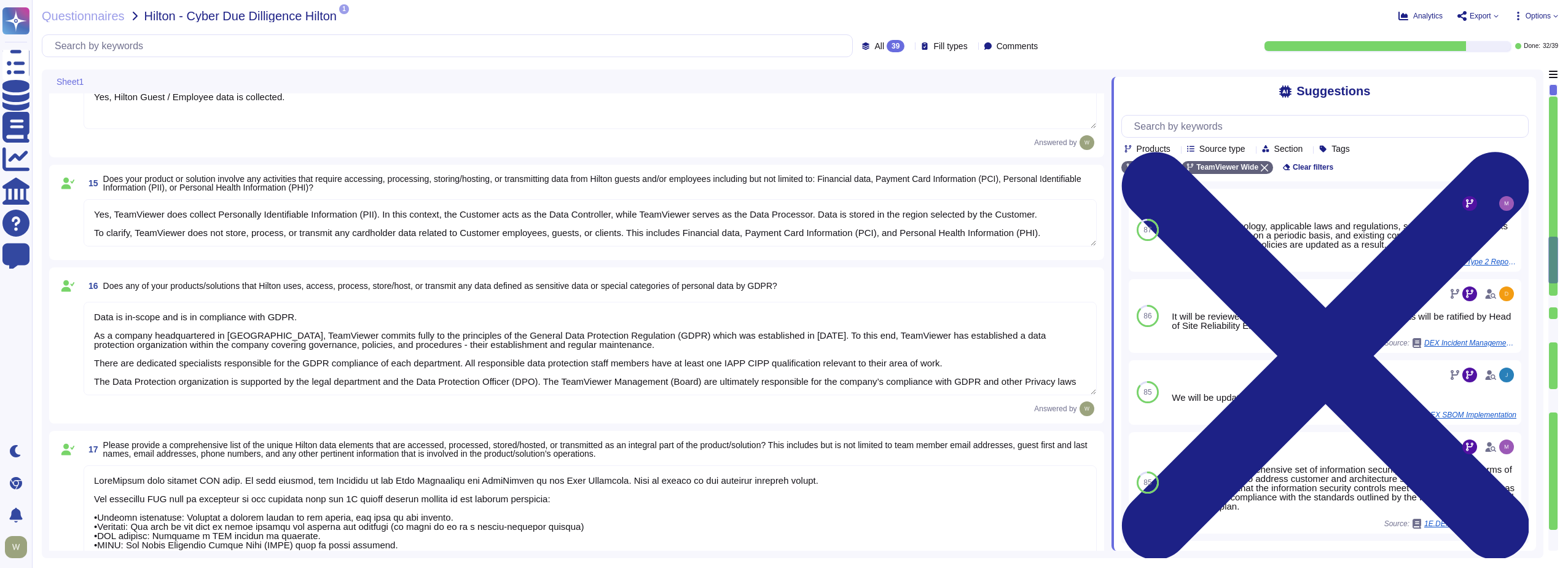
type textarea "TeamViewer collects 30k-500k data records."
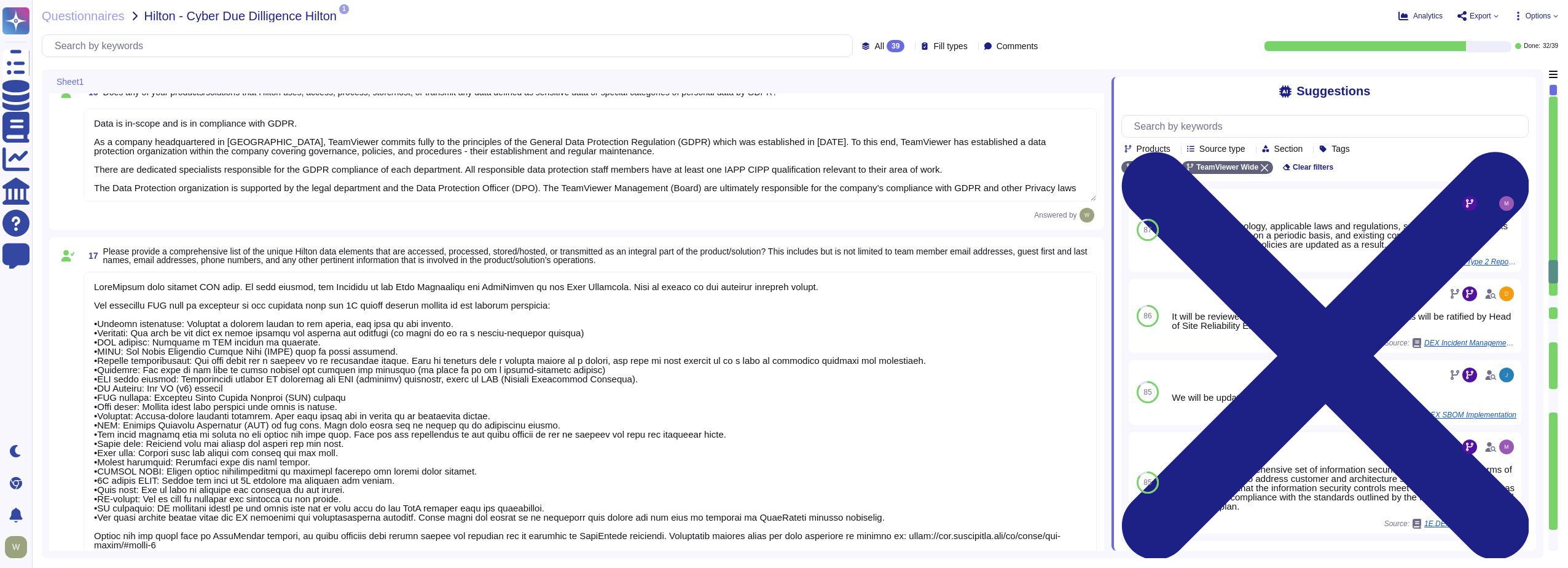
type textarea "Upon termination of Hilton's agreement, all data will be deleted [DATE] (or ear…"
type textarea "Data Encryption Methods **Encryption in Transit** All data transmitted to and f…"
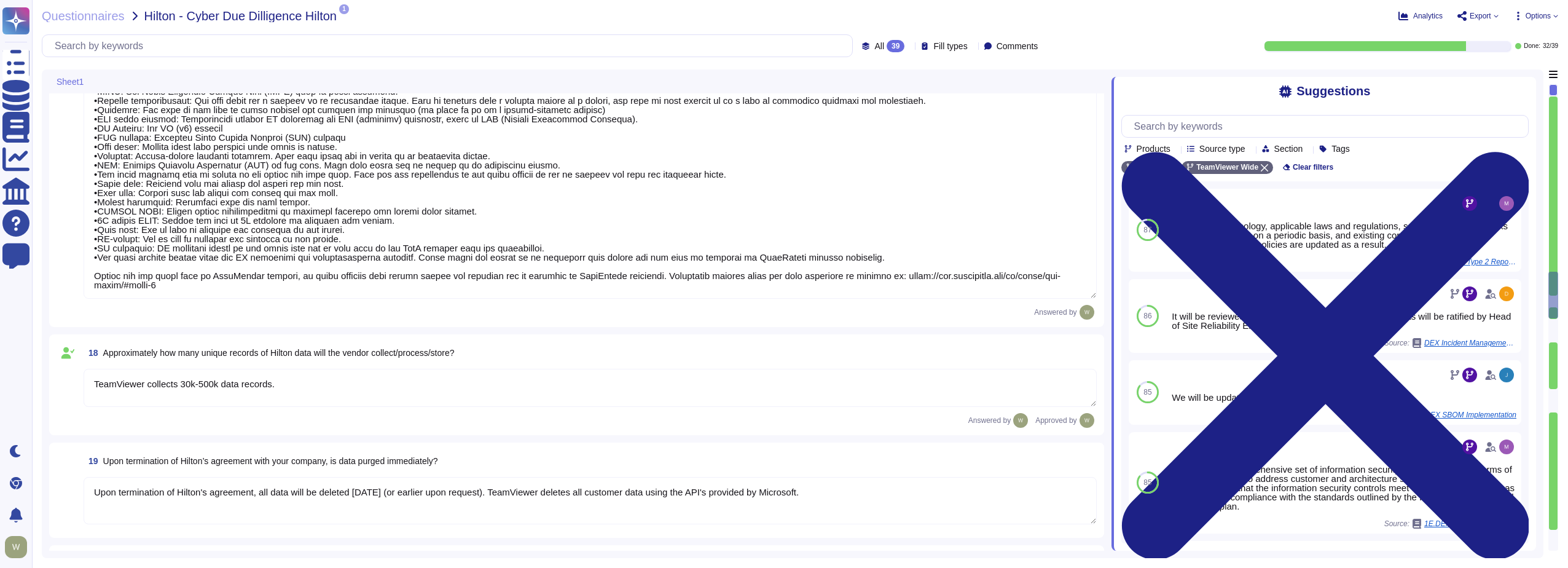
scroll to position [2275, 0]
type textarea "The Security Team can be contacted via [EMAIL_ADDRESS][DOMAIN_NAME] or through …"
type textarea "We have a comprehensive incident response plan in place, which includes the rol…"
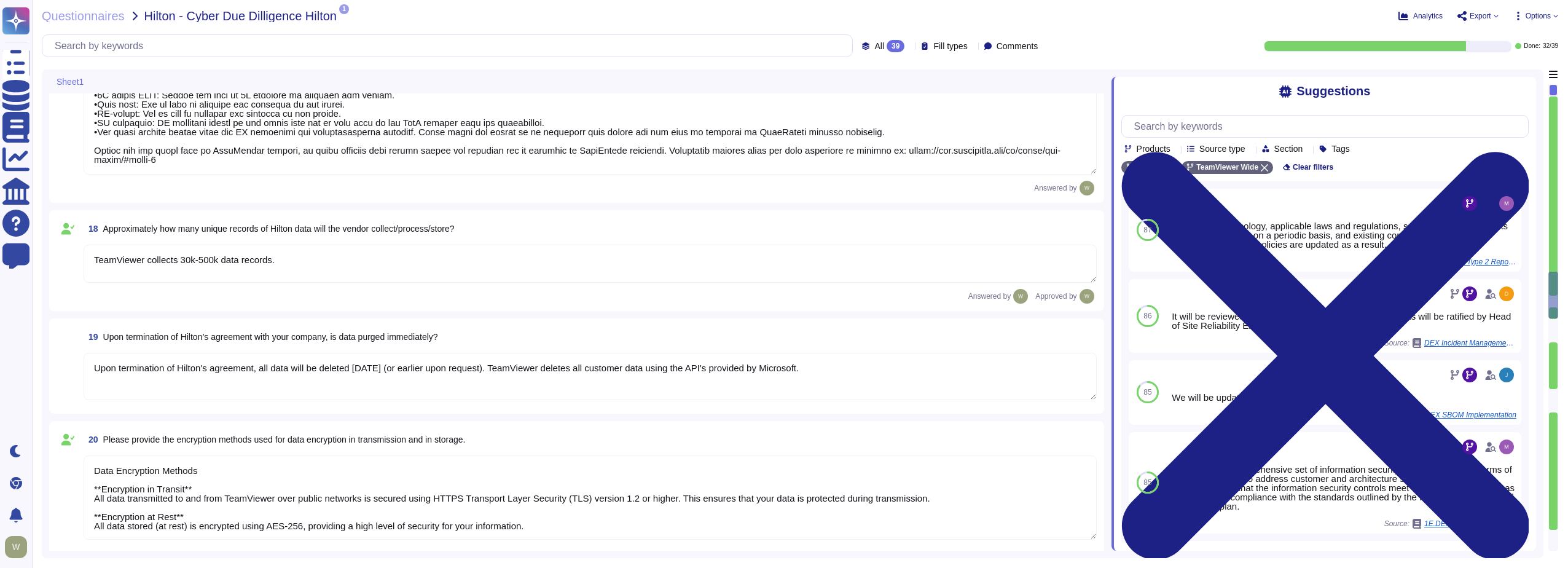
scroll to position [2459, 0]
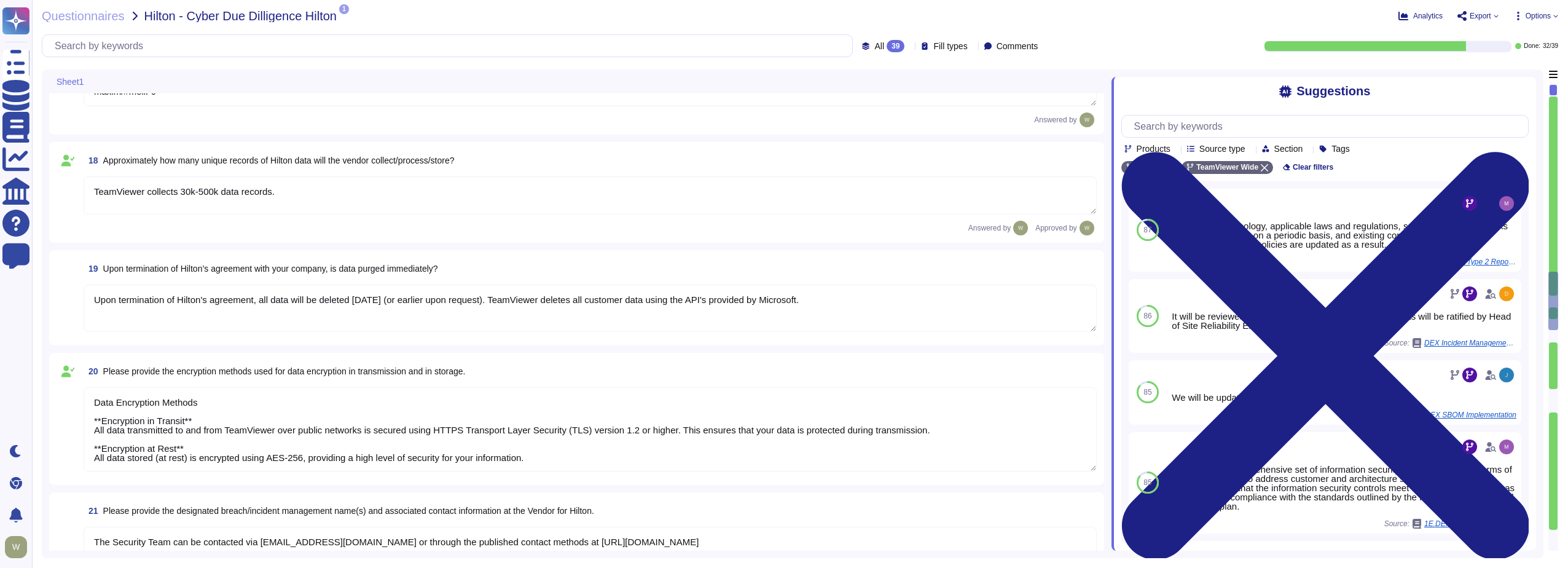
type textarea "The dedicated mechanisms will not offer real-time notifications of a breach Tea…"
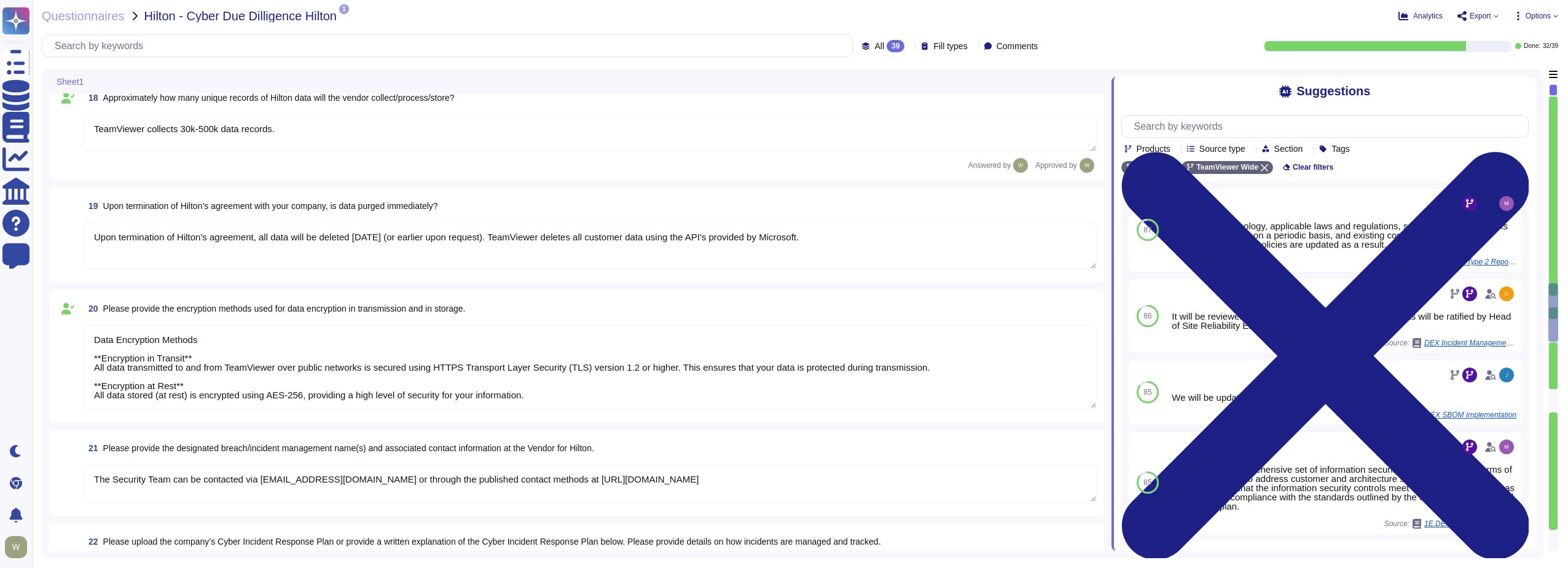
type textarea "TeamViewer has established a streamlined data breach notification process in ac…"
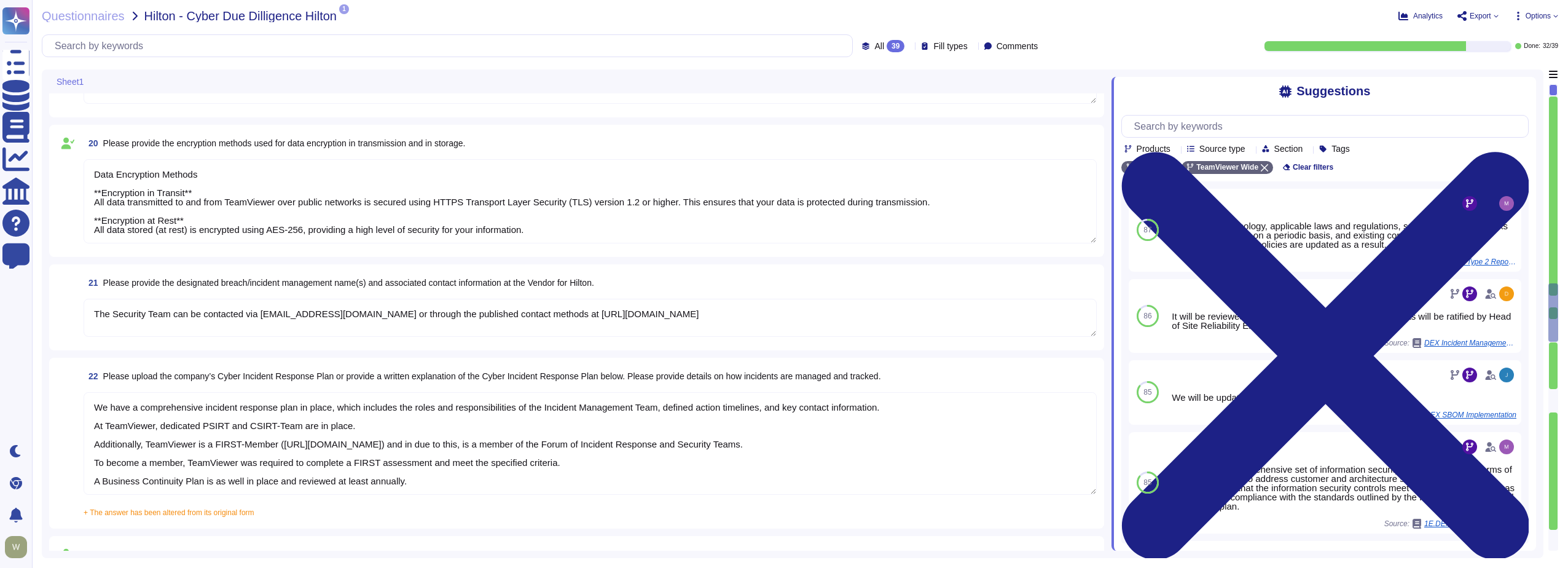
scroll to position [2705, 0]
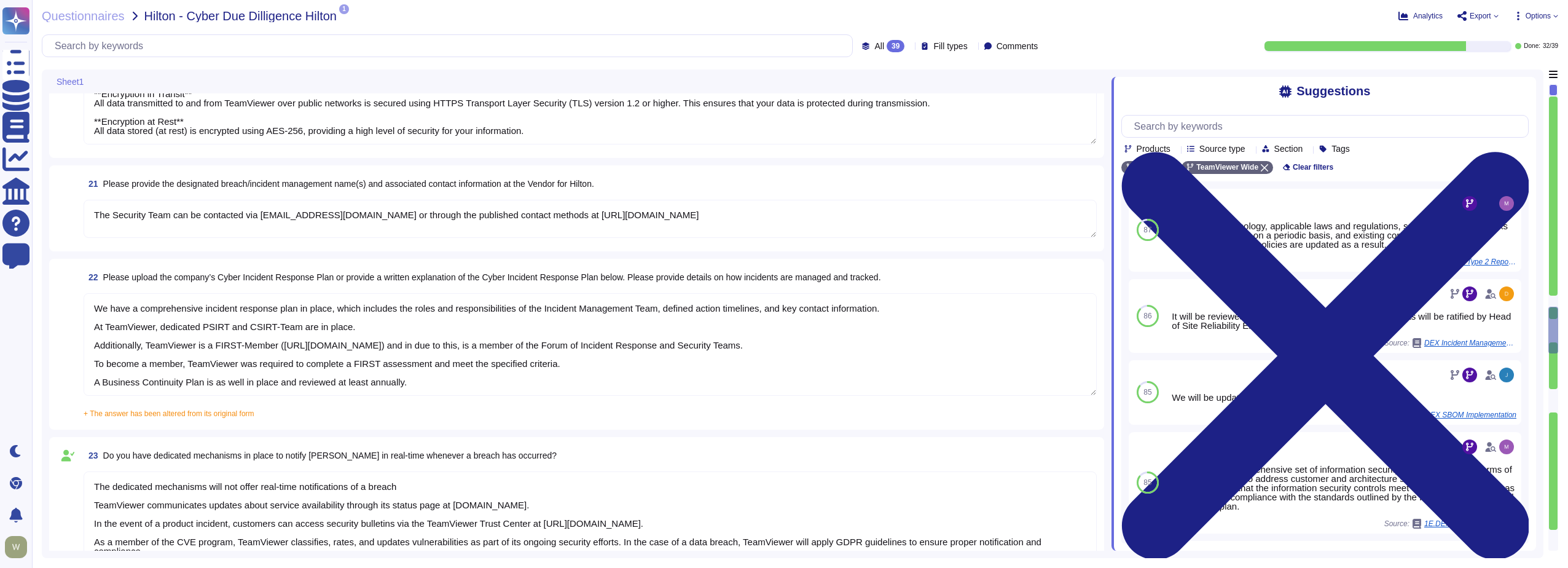
type textarea "A Breach has not occurred within the last year No, our products have been safe …"
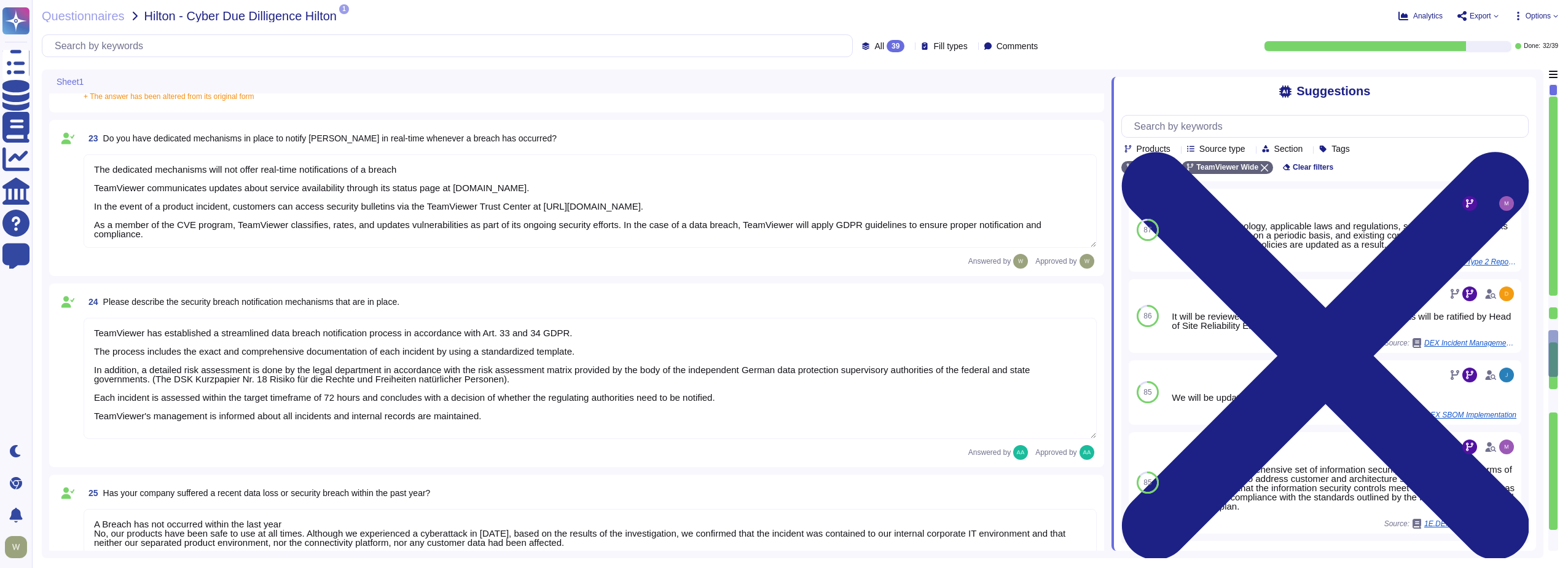
type textarea "TeamViewer has implemented a best-in-class commercial vulnerability scanner tha…"
type textarea "Vulnerability scans are performed daily on the environment to identify control …"
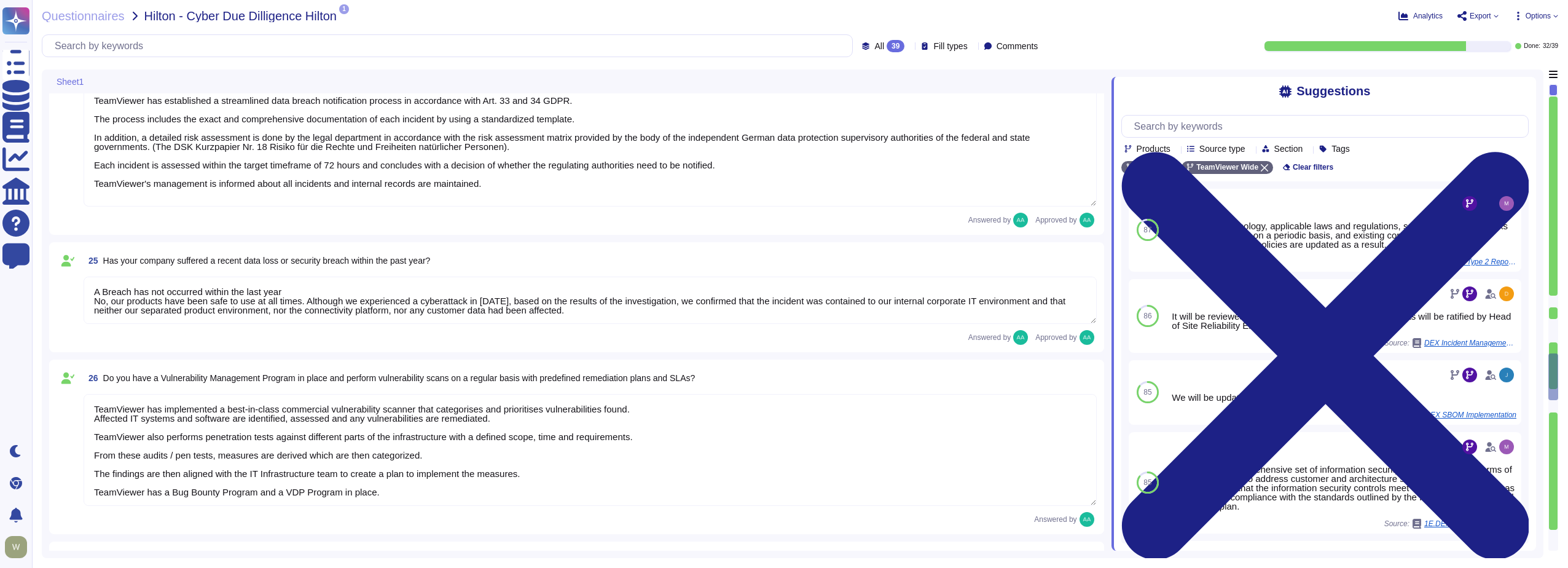
type textarea "Yes, TeamViewer employs an Intrusion Detection System (IDS) at both our datacen…"
type textarea "Yes there is a common baseline hardening and a "System Hardening Policy". It in…"
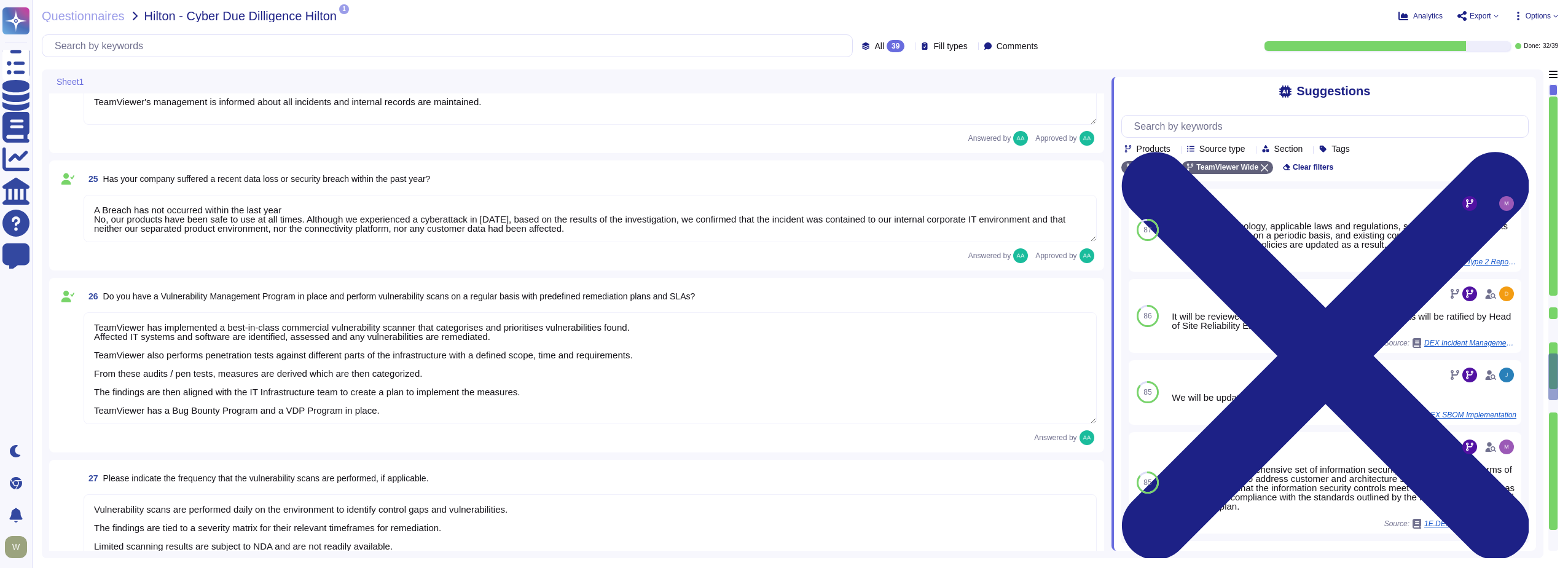
type textarea "TeamViewer has implemented a change advisory board (CAB) for all relevant IT ch…"
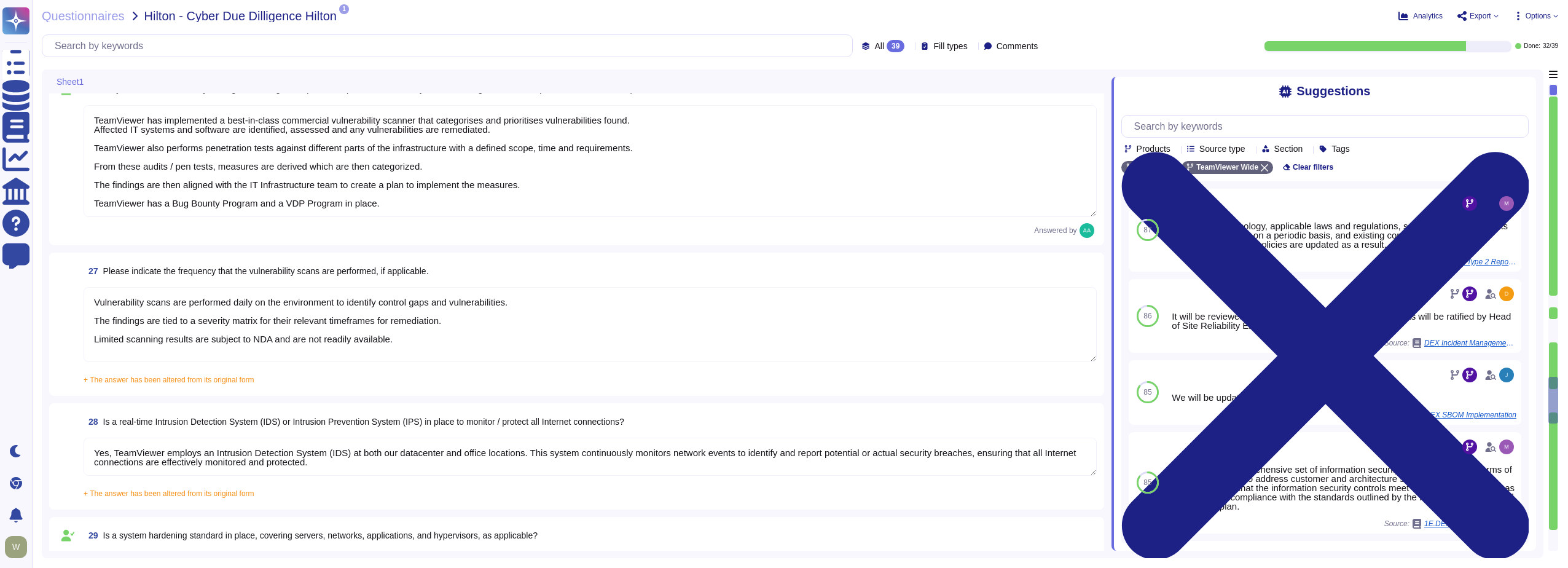
type textarea "requested documentation is not made available to customers even with NDA as thi…"
click at [200, 378] on span "+ The answer has been altered from its original form" at bounding box center [168, 380] width 171 height 9
click at [0, 0] on input "+ The answer has been altered from its original form Vulnerability scans are pe…" at bounding box center [0, 0] width 0 height 0
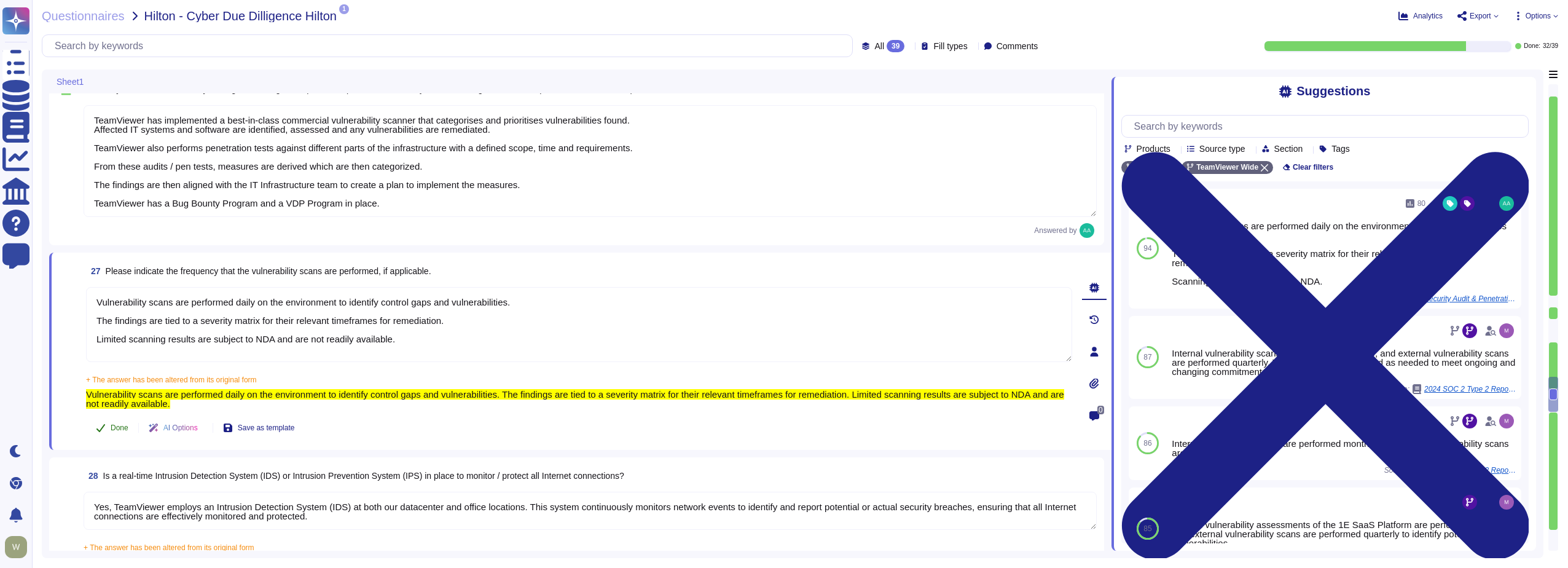
click at [114, 430] on span "Done" at bounding box center [119, 427] width 18 height 7
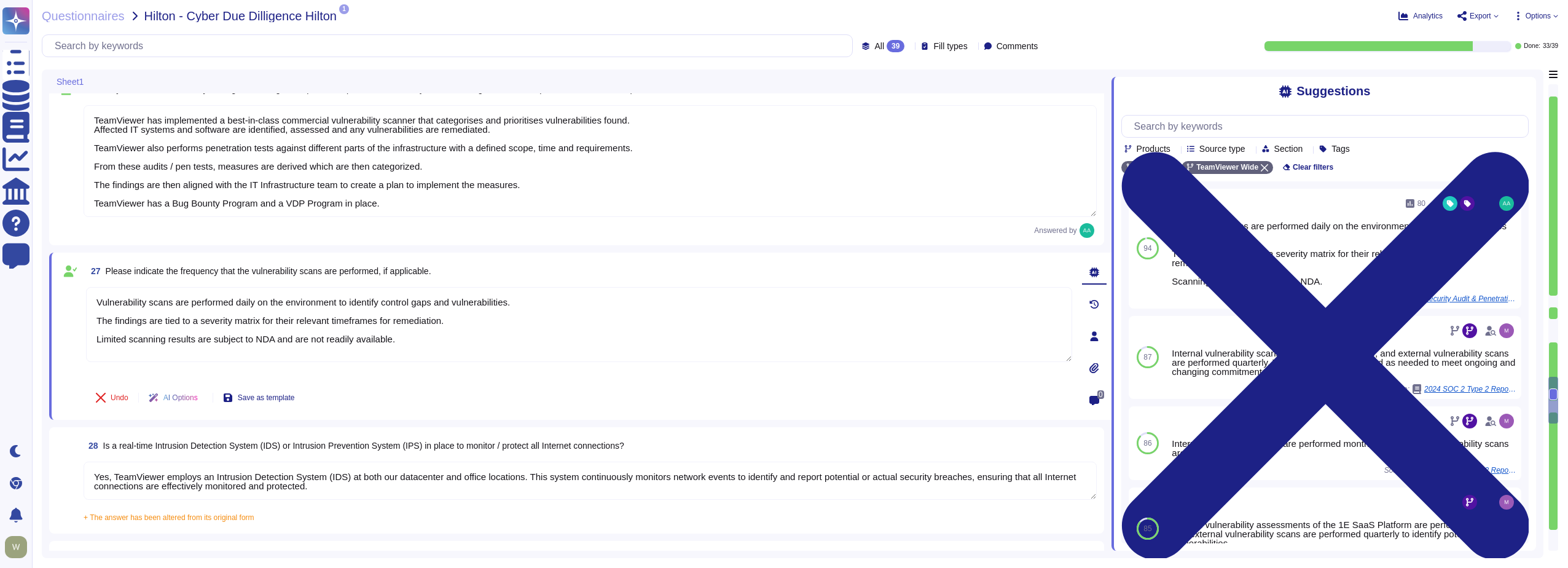
type textarea "requested documentation is not made available to customers even with NDA as thi…"
click at [115, 398] on span "Undo" at bounding box center [119, 398] width 18 height 7
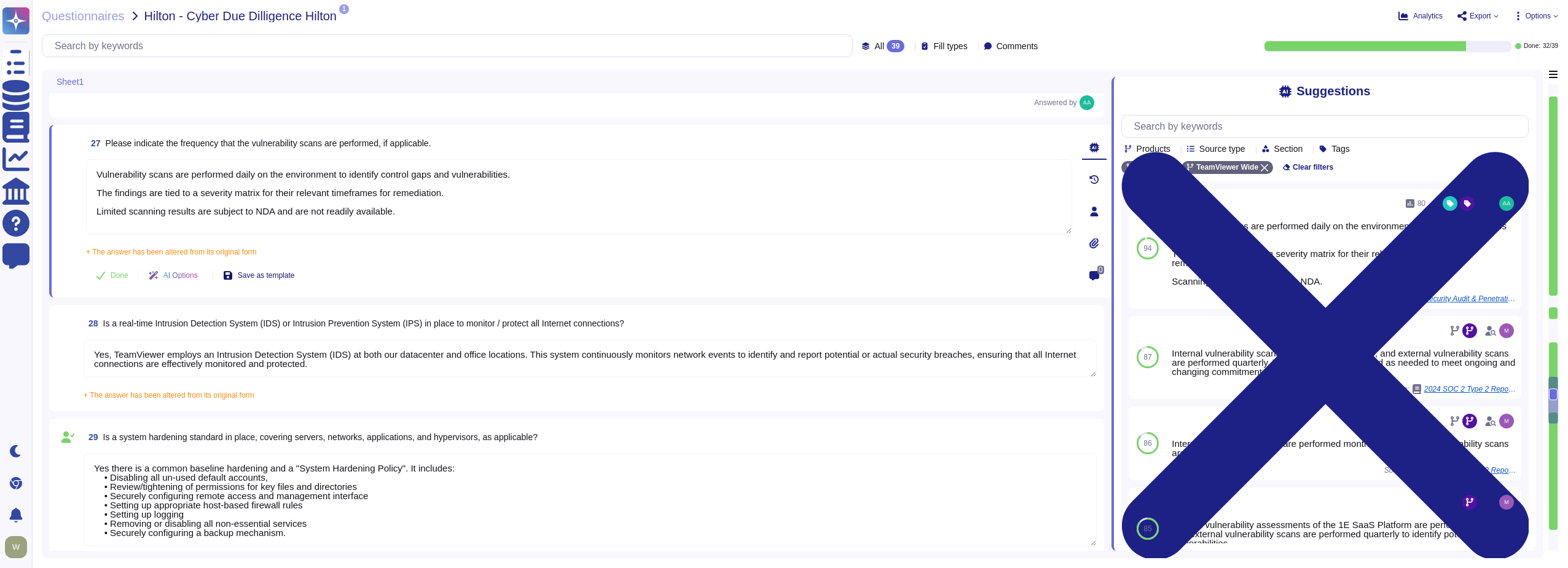
type textarea "TeamViewer has enterprise logging sensors deployed throughout the network that …"
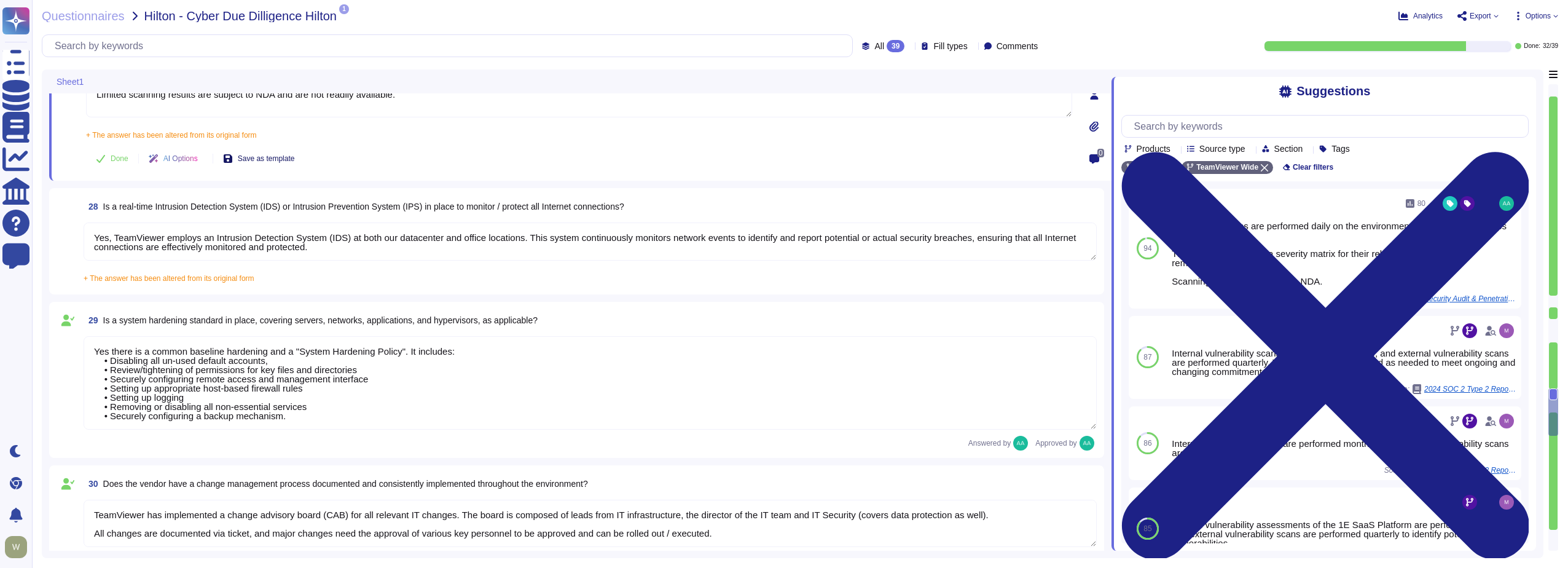
scroll to position [3812, 0]
click at [135, 274] on span "+ The answer has been altered from its original form" at bounding box center [168, 277] width 171 height 9
click at [0, 0] on input "+ The answer has been altered from its original form Yes, TeamViewer employs an…" at bounding box center [0, 0] width 0 height 0
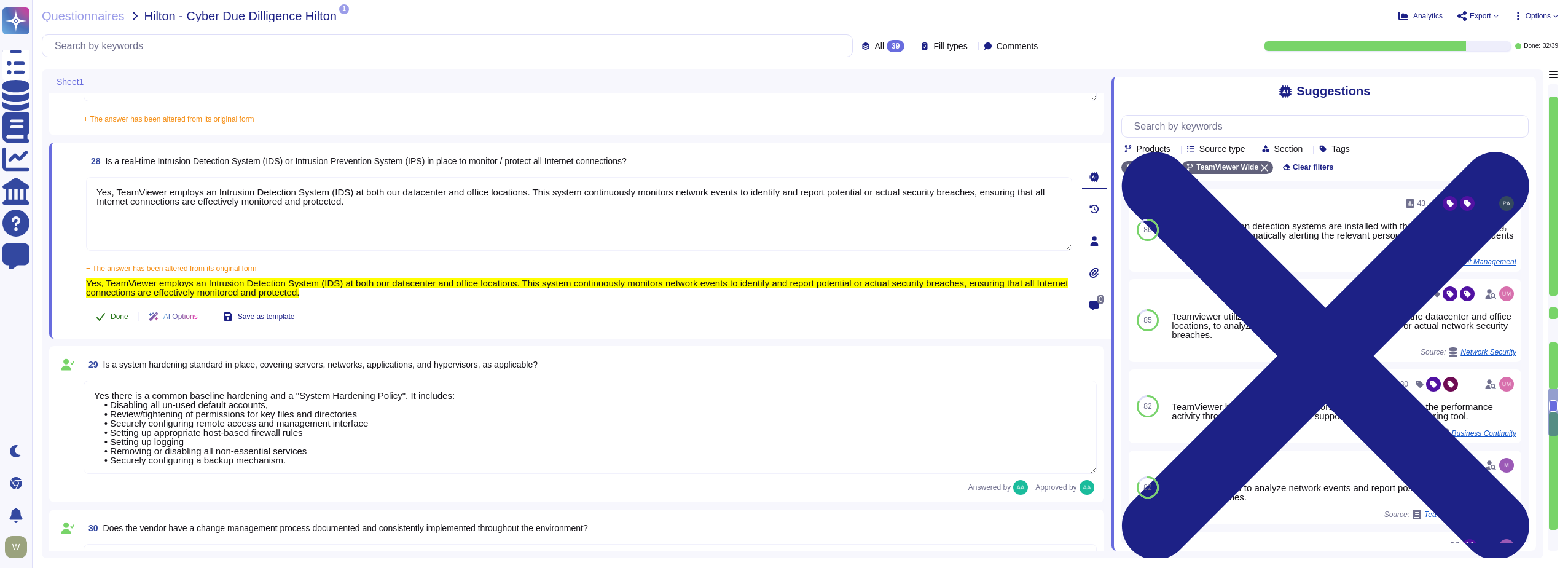
click at [115, 314] on span "Done" at bounding box center [119, 316] width 18 height 7
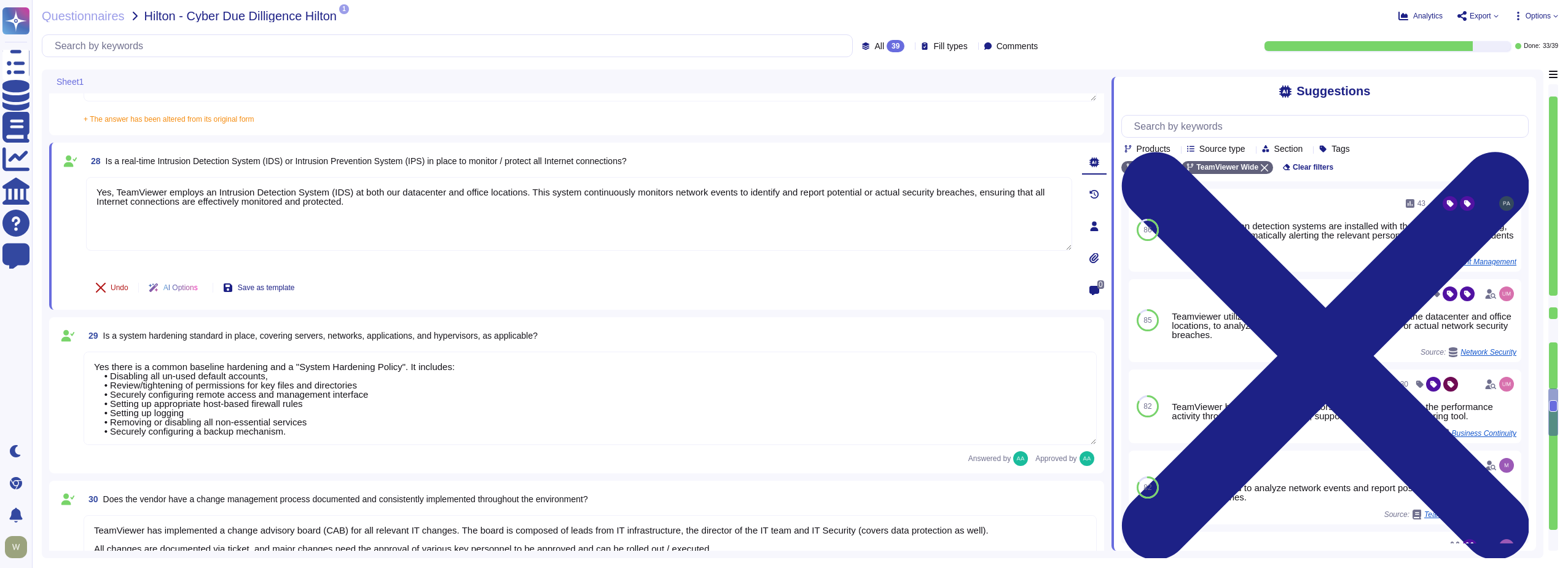
click at [113, 289] on span "Undo" at bounding box center [119, 287] width 18 height 7
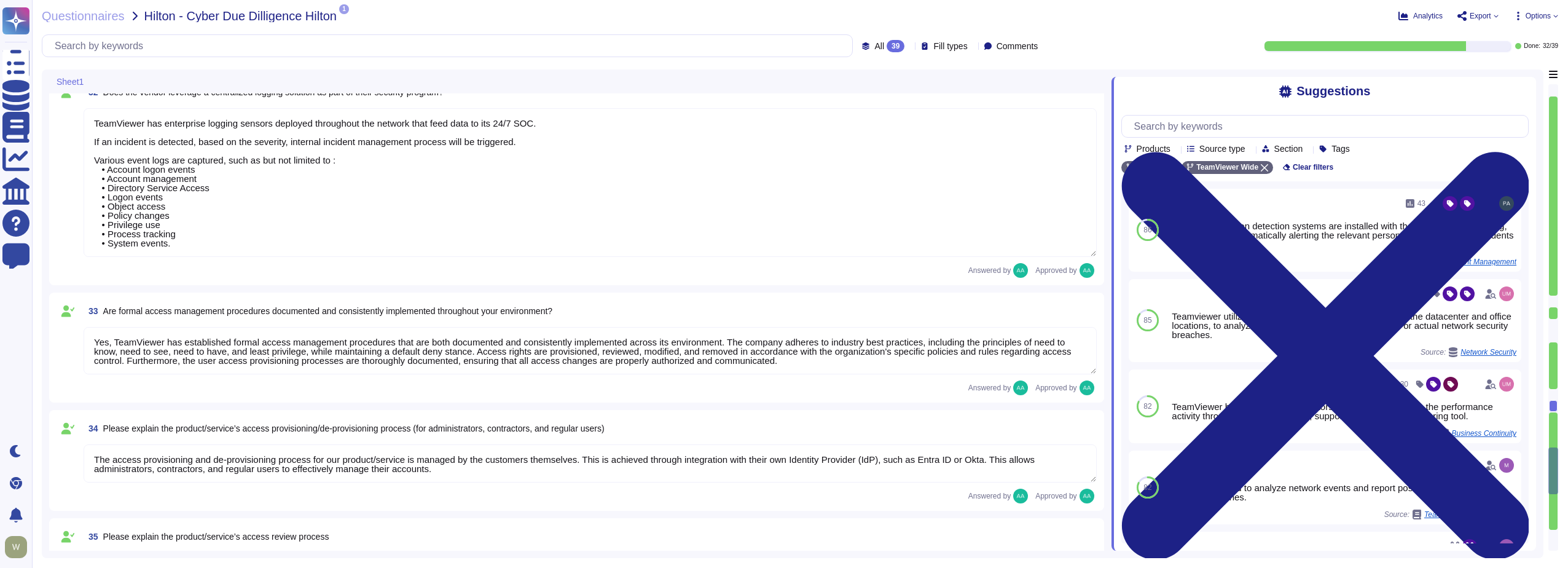
scroll to position [1, 0]
click at [195, 242] on textarea "TeamViewer has enterprise logging sensors deployed throughout the network that …" at bounding box center [590, 182] width 1013 height 149
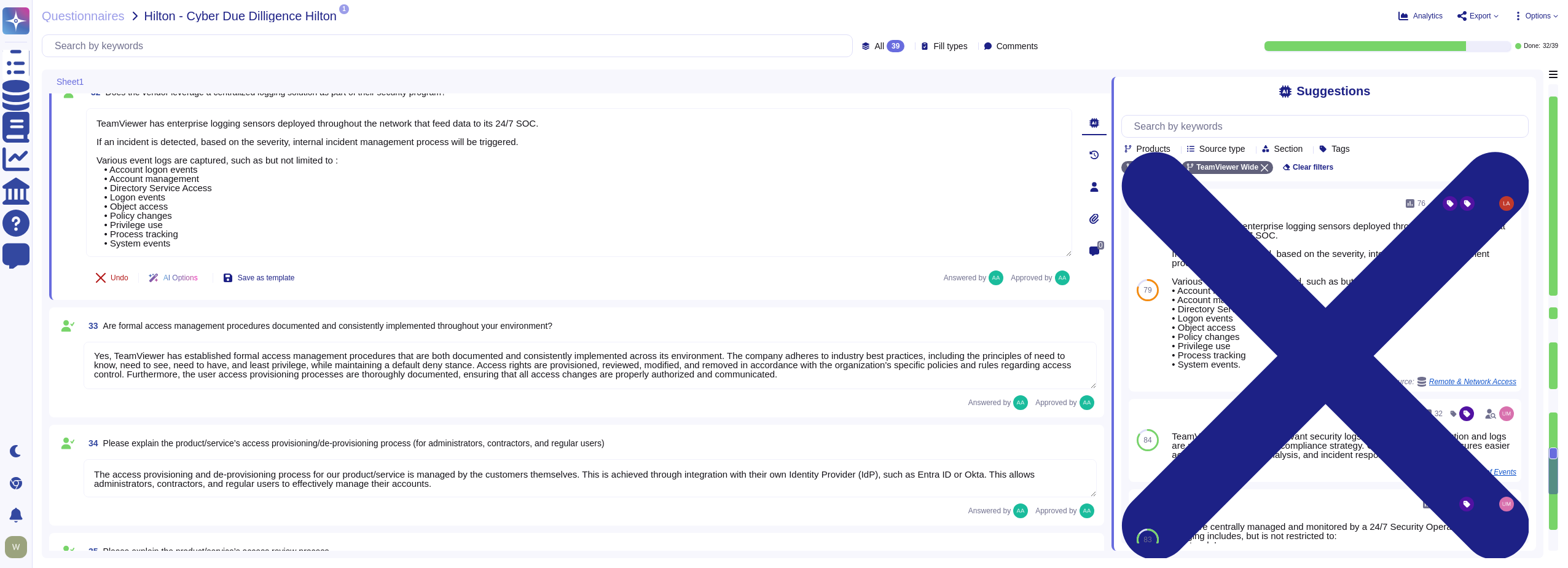
click at [109, 273] on button "Undo" at bounding box center [112, 278] width 52 height 24
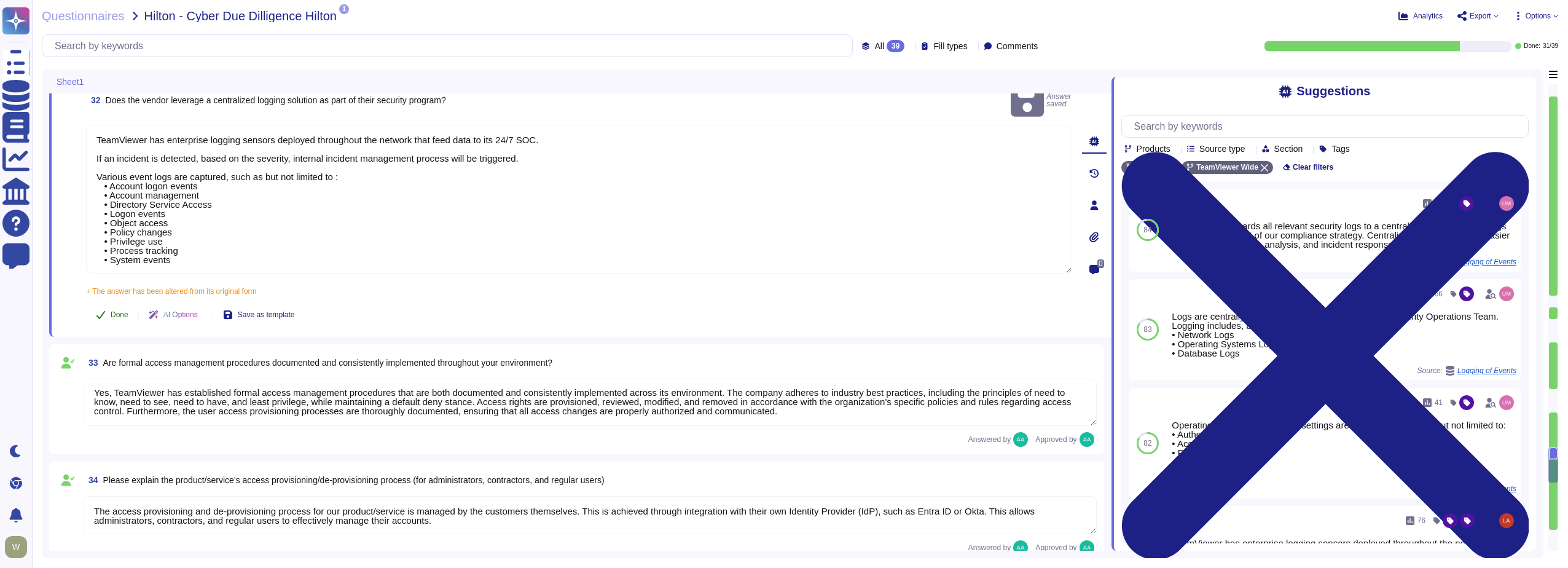
click at [113, 311] on span "Done" at bounding box center [119, 314] width 18 height 7
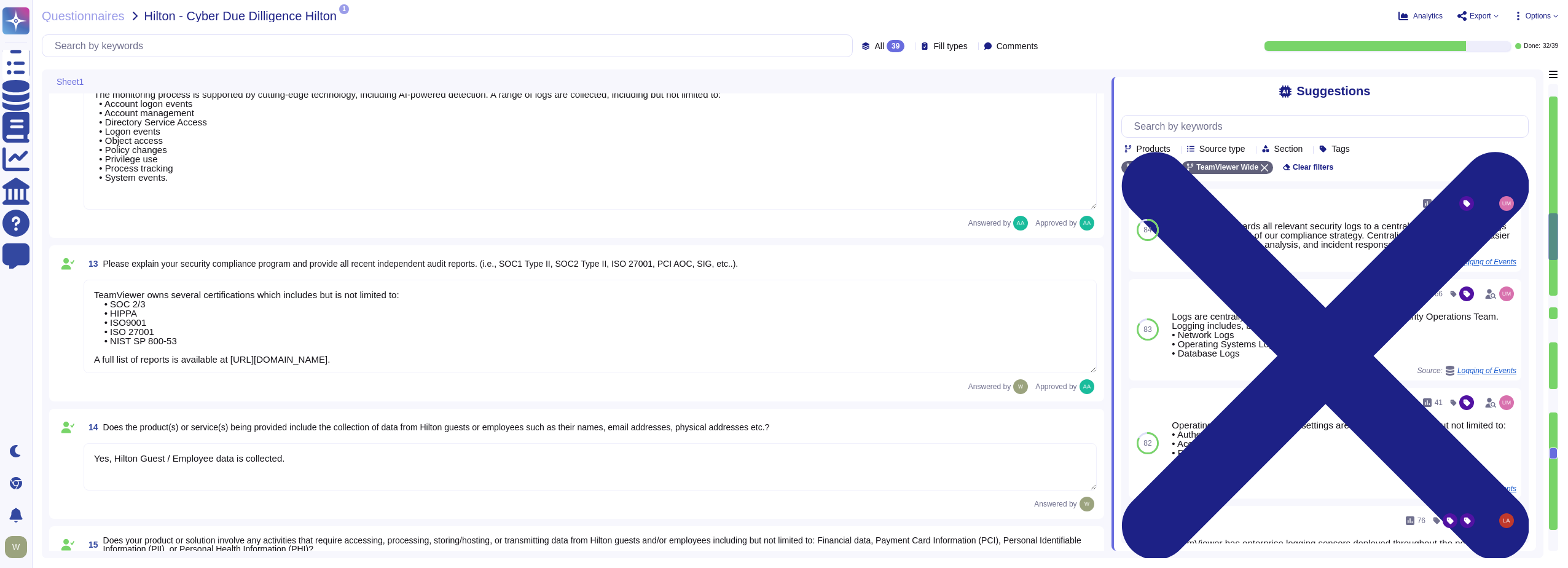
scroll to position [1248, 0]
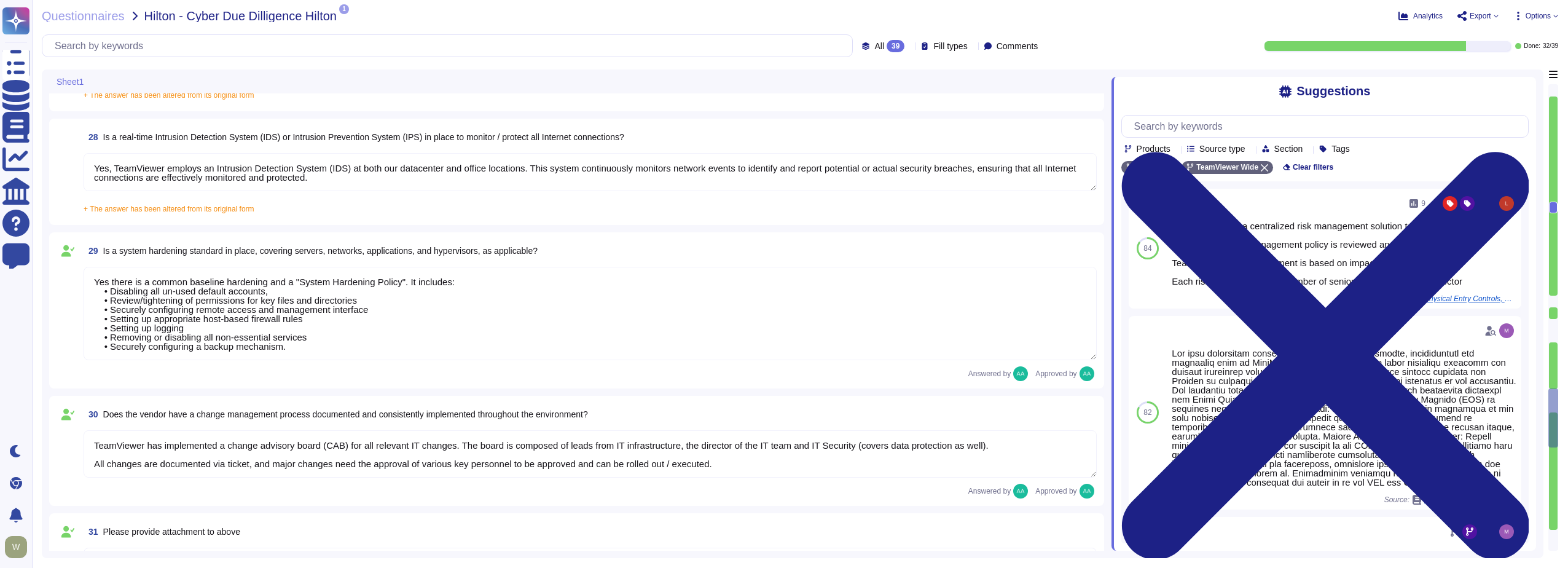
scroll to position [3830, 0]
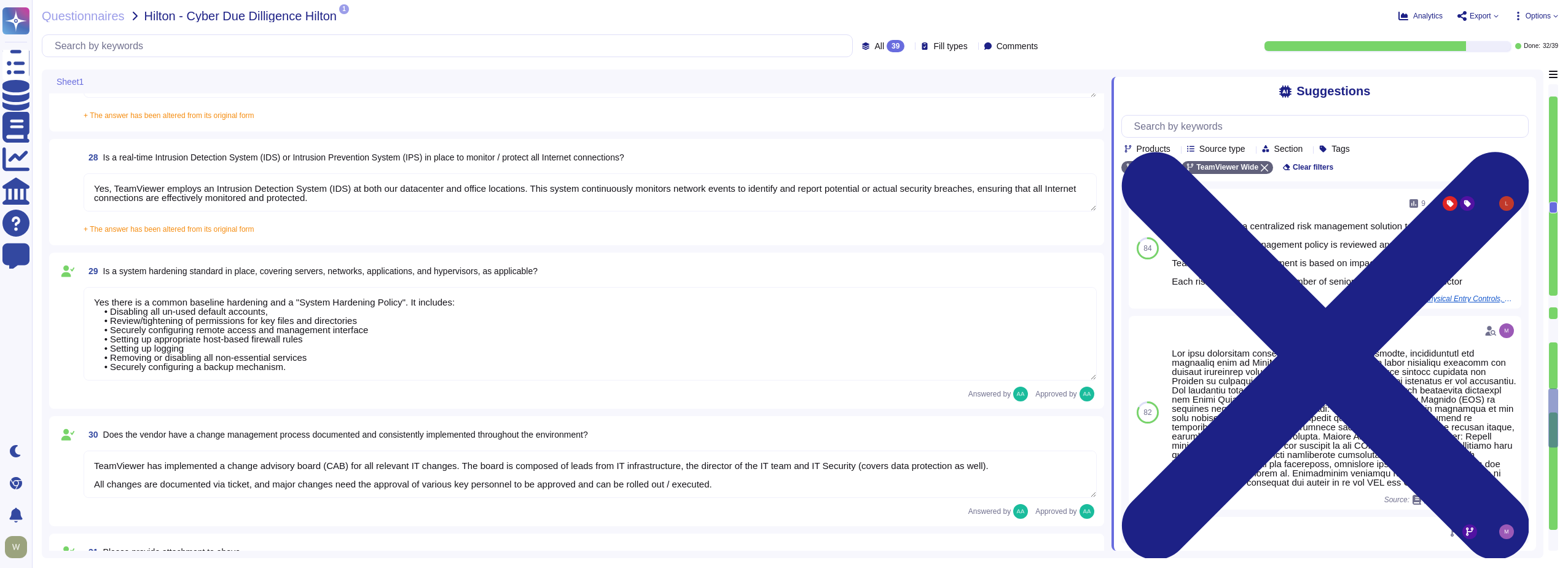
click at [305, 373] on textarea "Yes there is a common baseline hardening and a "System Hardening Policy". It in…" at bounding box center [590, 334] width 1013 height 94
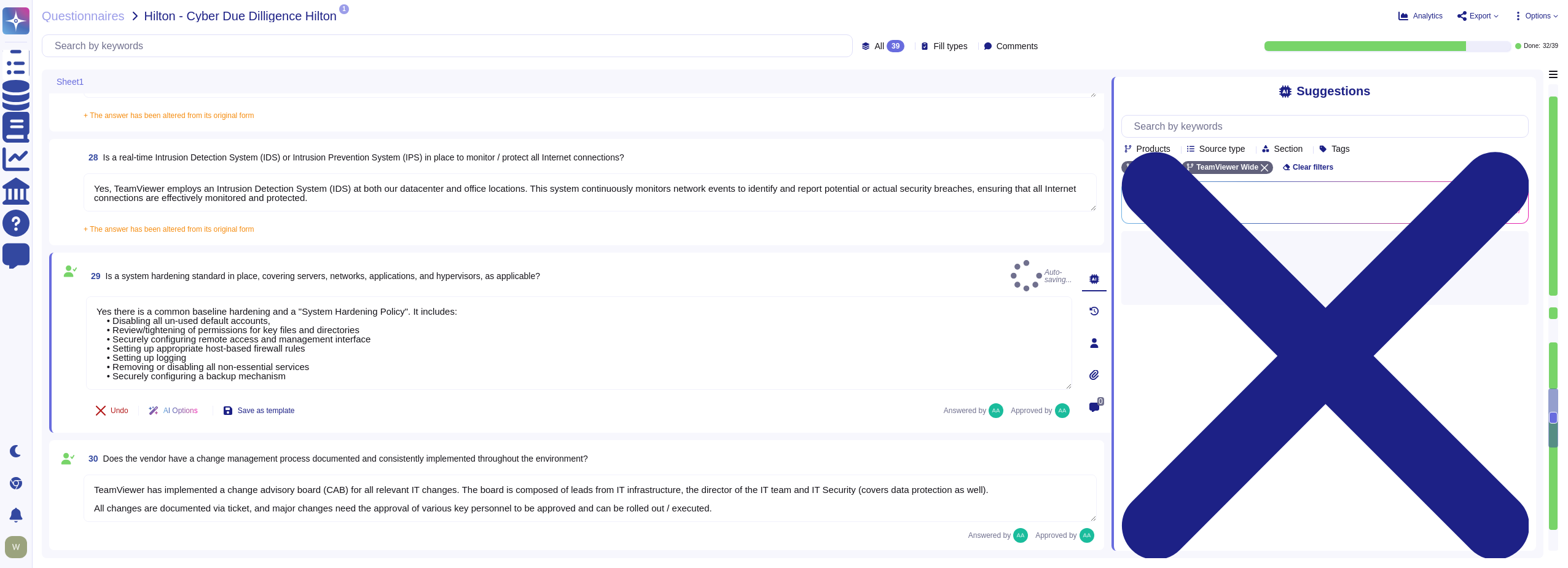
click at [112, 407] on span "Undo" at bounding box center [119, 411] width 18 height 7
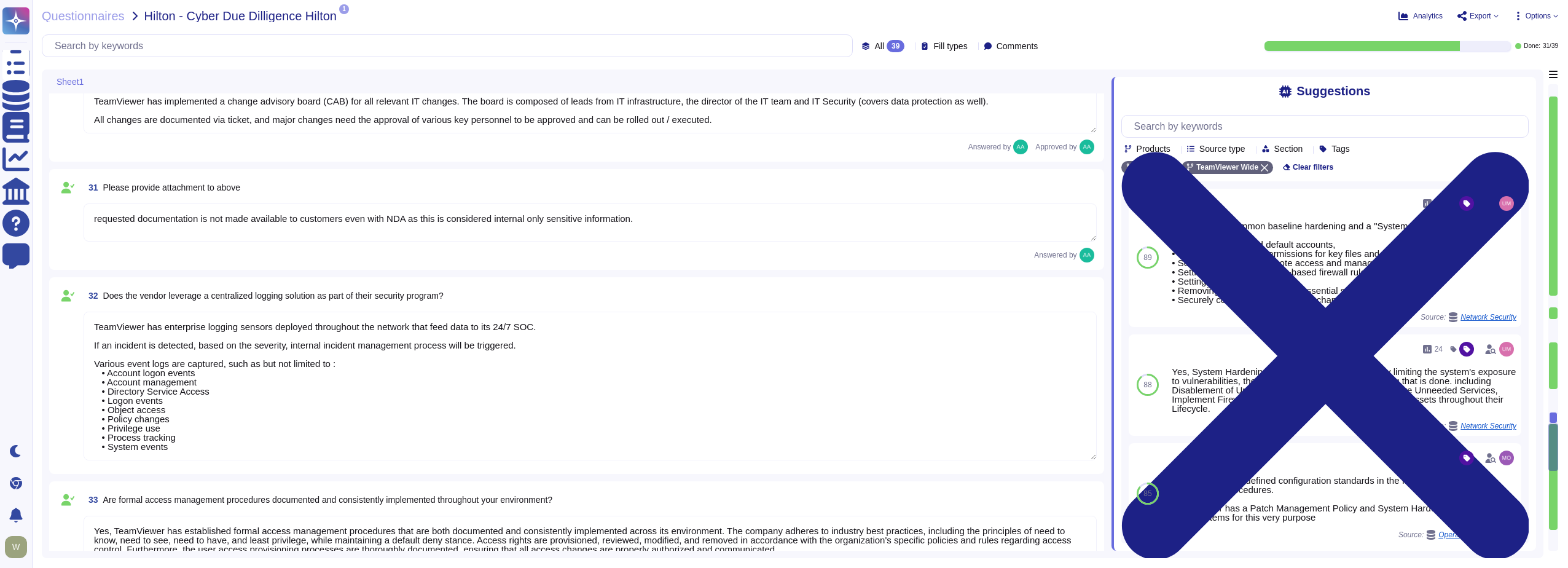
scroll to position [4199, 0]
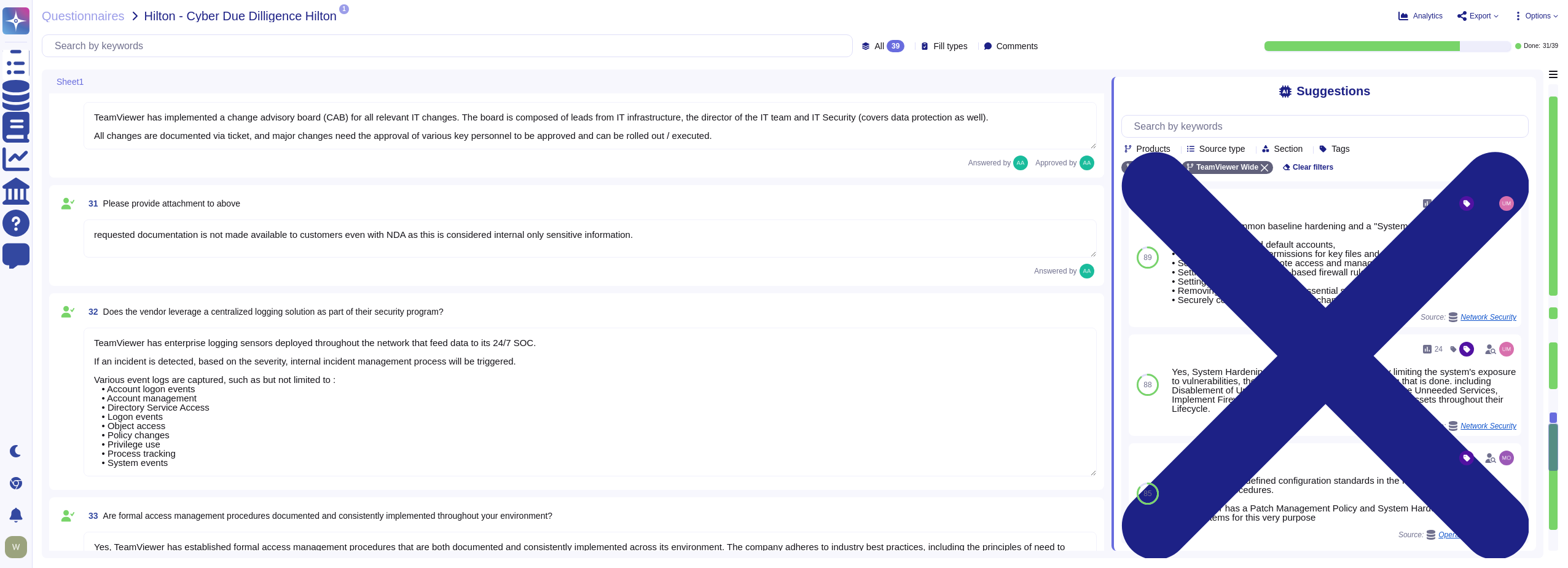
click at [98, 230] on textarea "requested documentation is not made available to customers even with NDA as thi…" at bounding box center [590, 239] width 1013 height 38
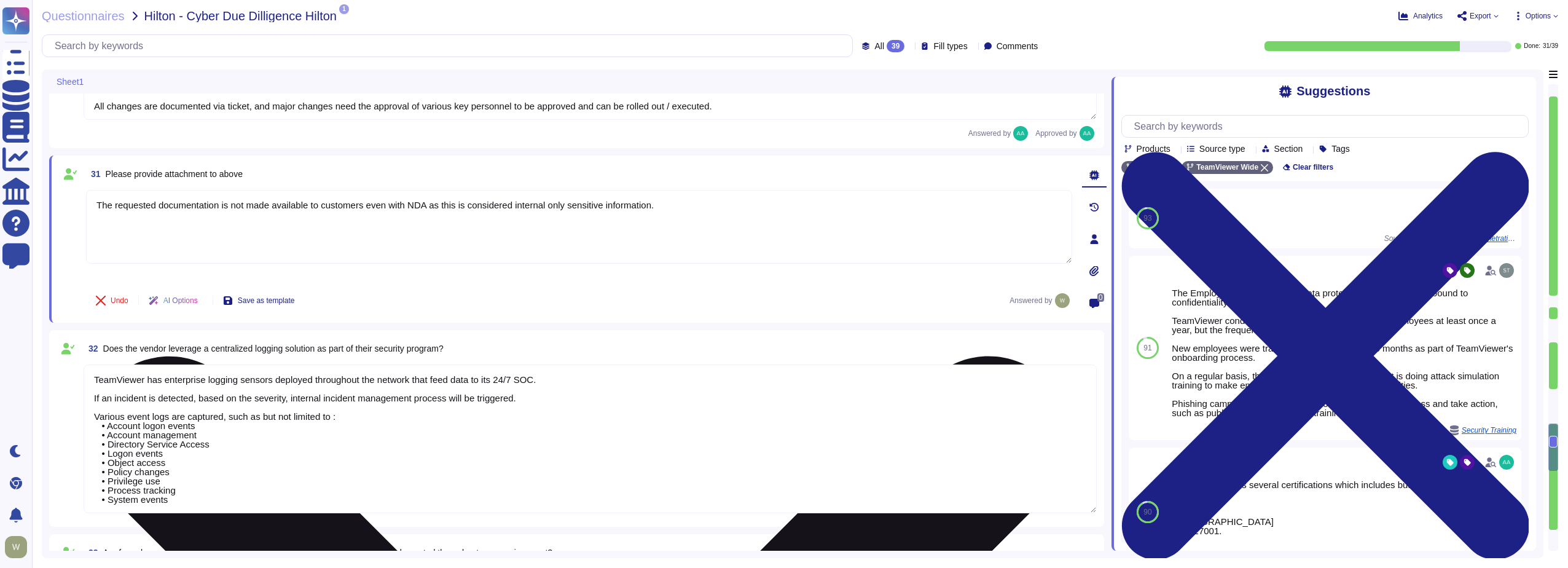
click at [397, 208] on textarea "The requested documentation is not made available to customers even with NDA as…" at bounding box center [579, 227] width 986 height 74
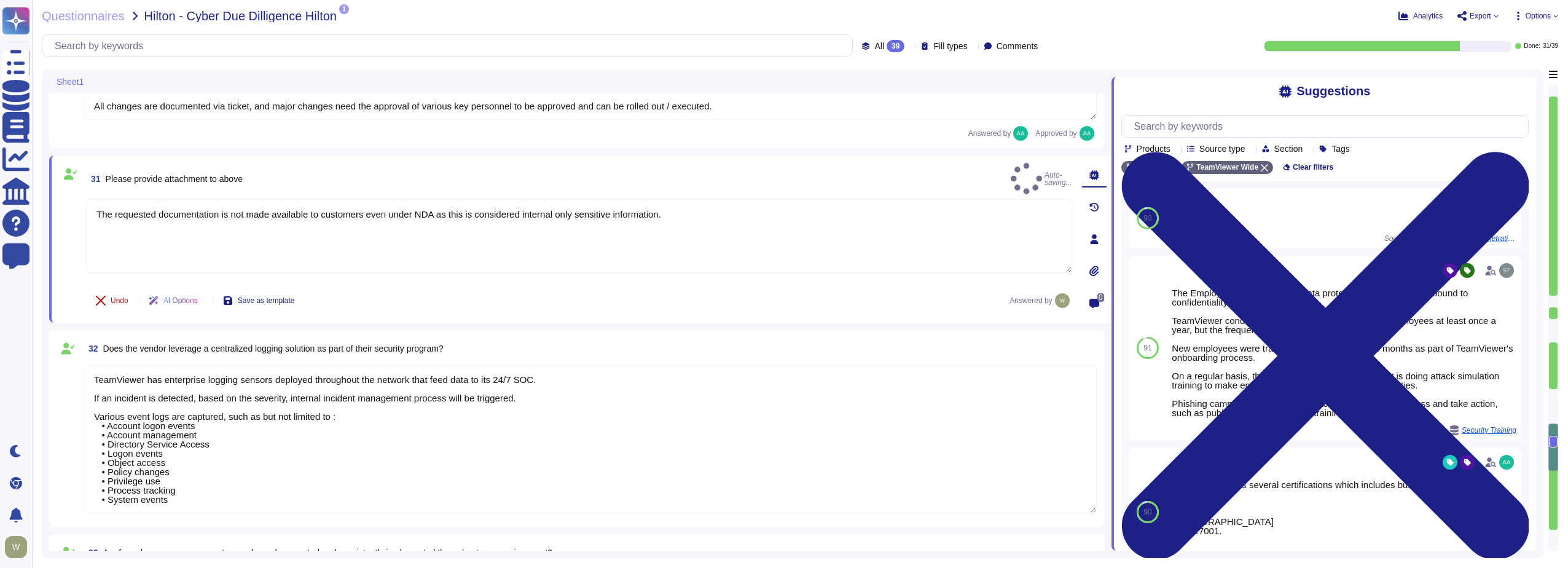
click at [115, 302] on span "Undo" at bounding box center [119, 301] width 18 height 7
click at [117, 302] on span "Done" at bounding box center [119, 301] width 18 height 7
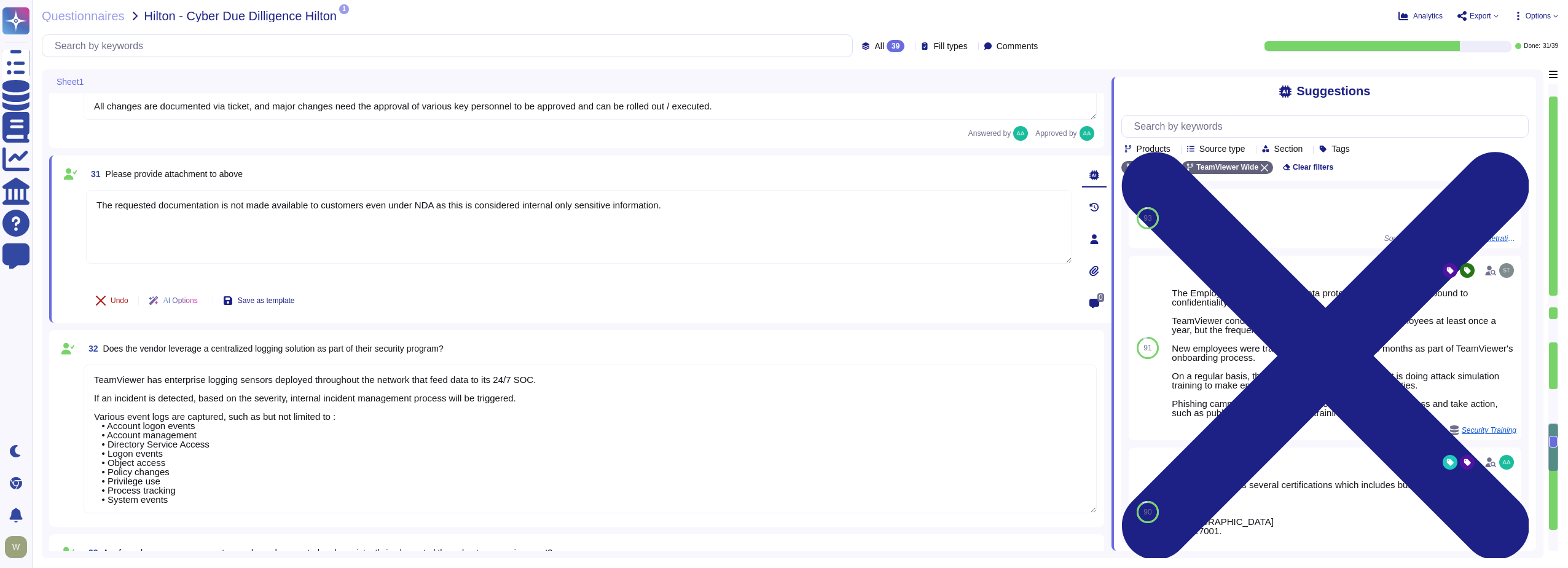
click at [115, 301] on span "Undo" at bounding box center [119, 301] width 18 height 7
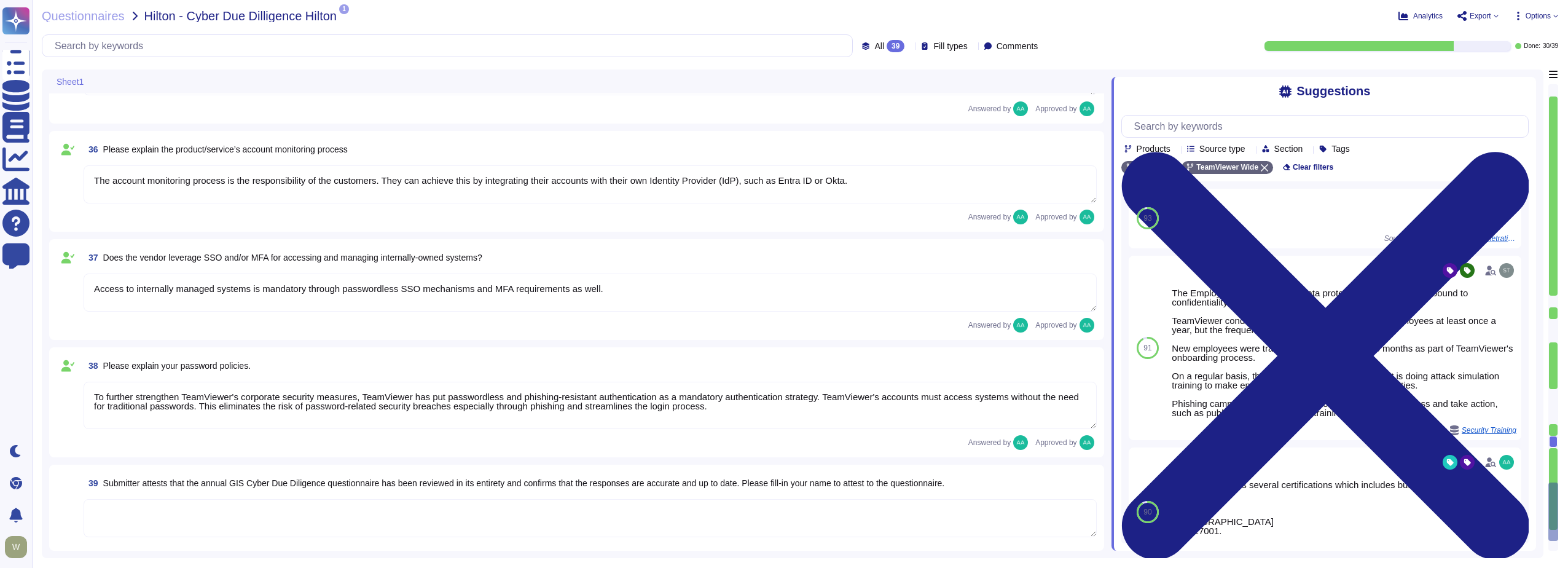
scroll to position [1, 0]
click at [435, 406] on textarea "To further strengthen TeamViewer's corporate security measures, TeamViewer has …" at bounding box center [590, 406] width 1013 height 48
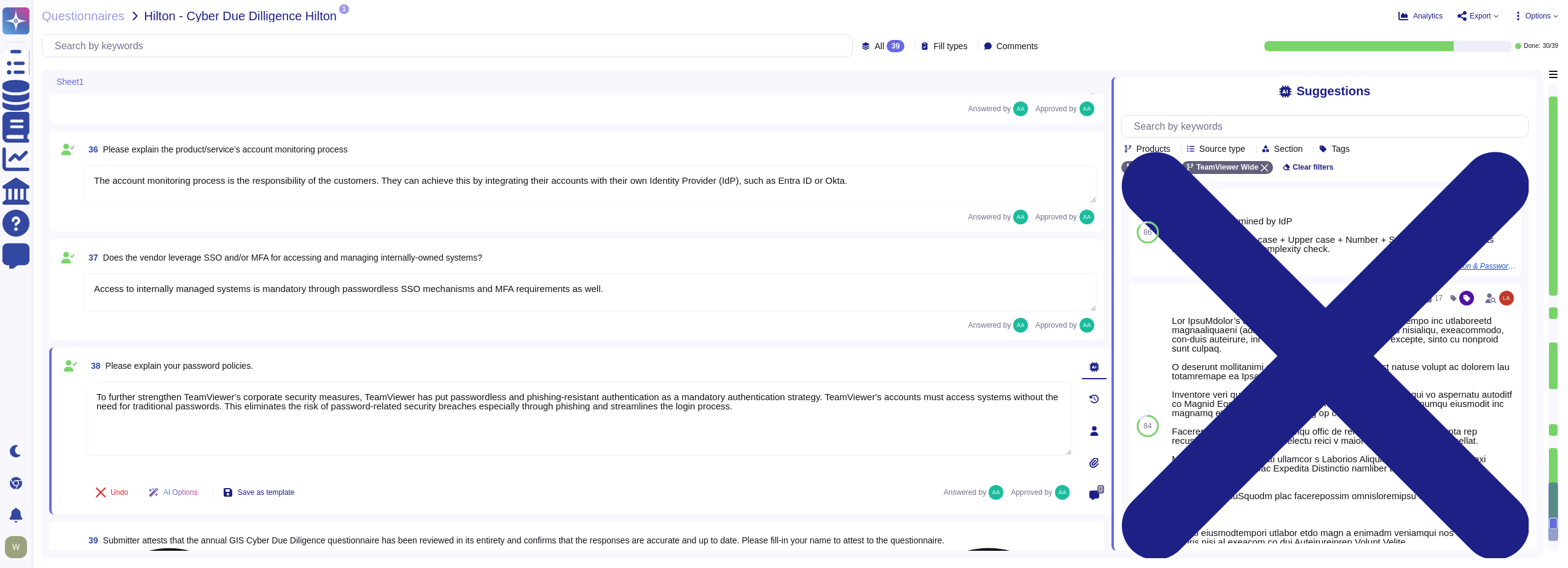
click at [435, 406] on textarea "To further strengthen TeamViewer's corporate security measures, TeamViewer has …" at bounding box center [579, 419] width 986 height 74
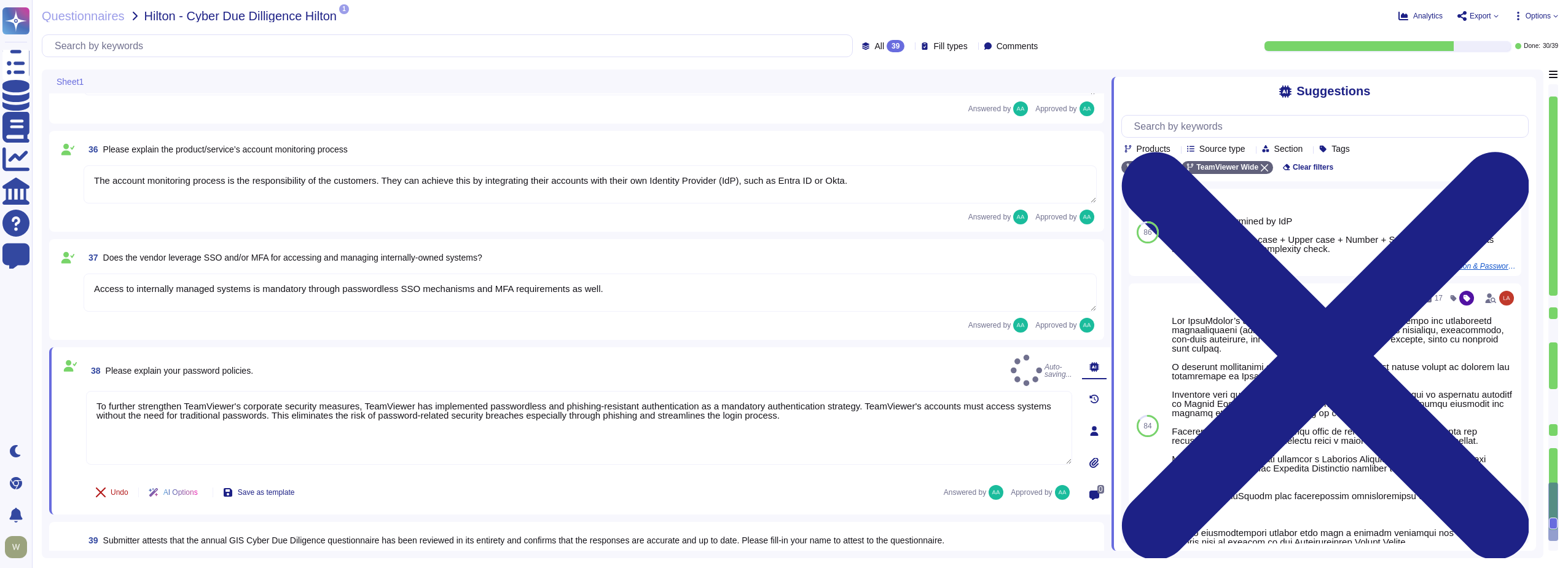
click at [115, 492] on span "Undo" at bounding box center [119, 492] width 18 height 7
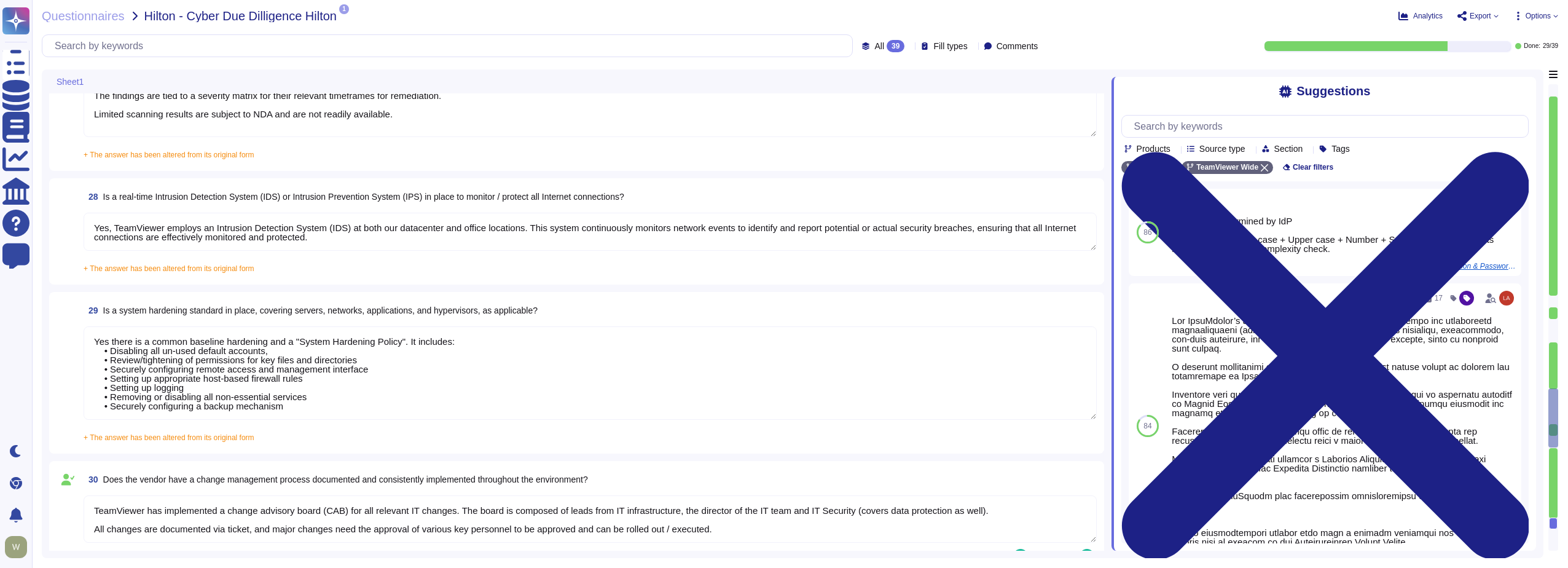
scroll to position [3584, 0]
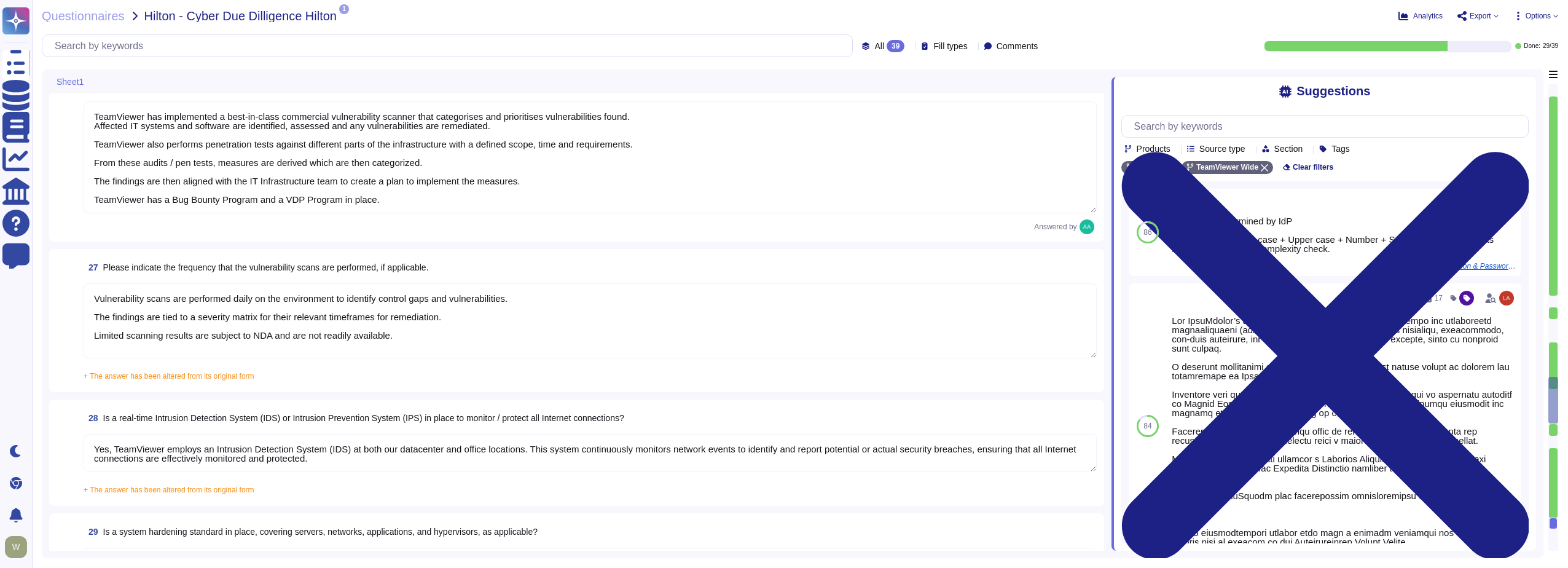
click at [161, 374] on span "+ The answer has been altered from its original form" at bounding box center [168, 376] width 171 height 9
click at [0, 0] on input "+ The answer has been altered from its original form Vulnerability scans are pe…" at bounding box center [0, 0] width 0 height 0
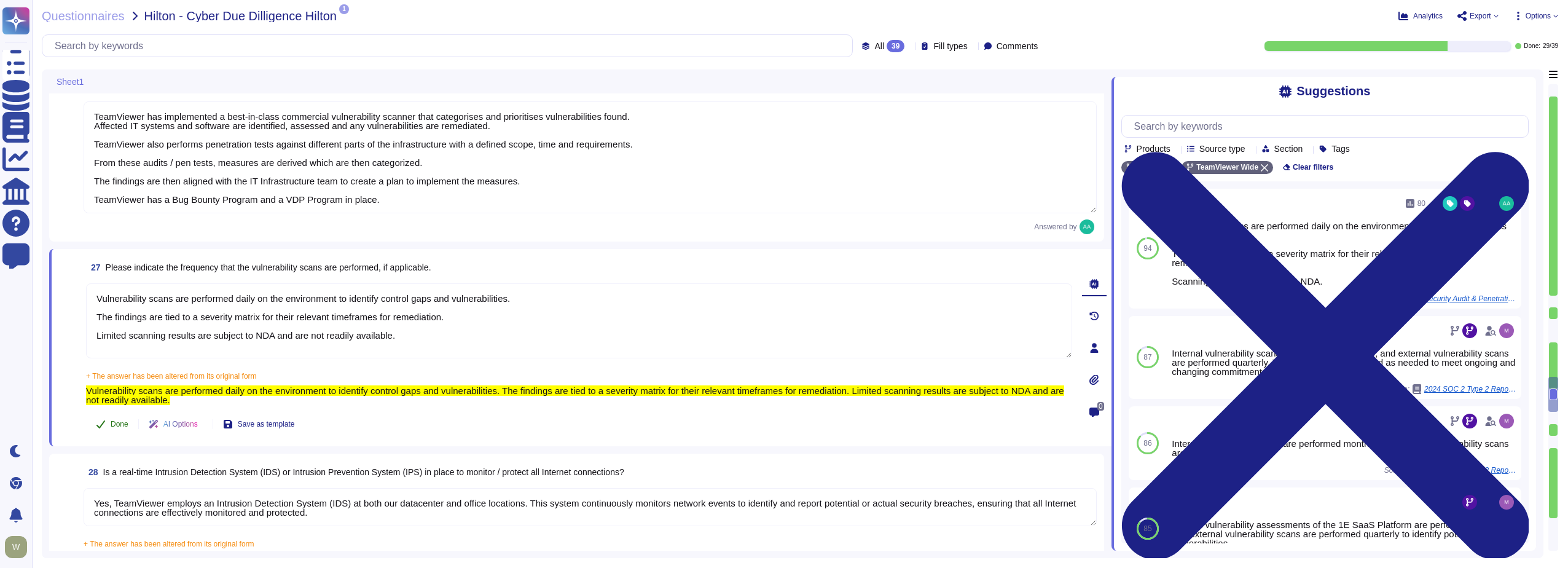
click at [114, 425] on span "Done" at bounding box center [119, 424] width 18 height 7
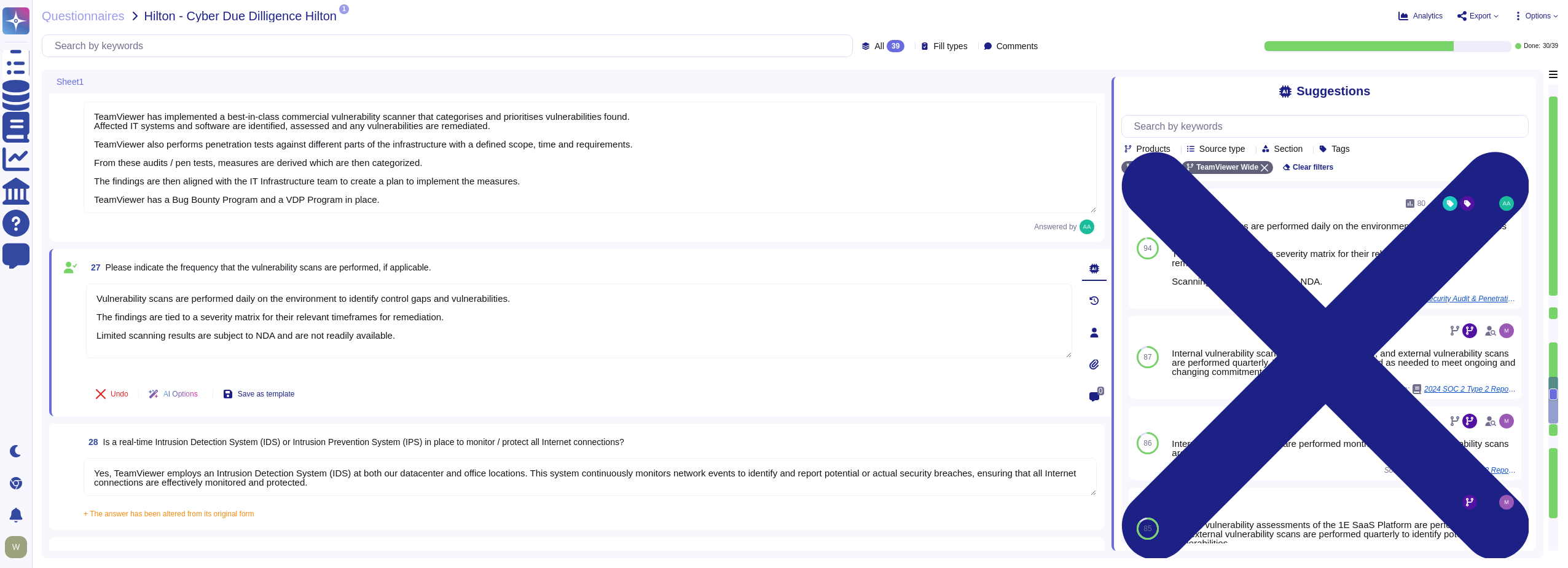
click at [119, 515] on span "+ The answer has been altered from its original form" at bounding box center [168, 514] width 171 height 9
click at [0, 0] on input "+ The answer has been altered from its original form Yes, TeamViewer employs an…" at bounding box center [0, 0] width 0 height 0
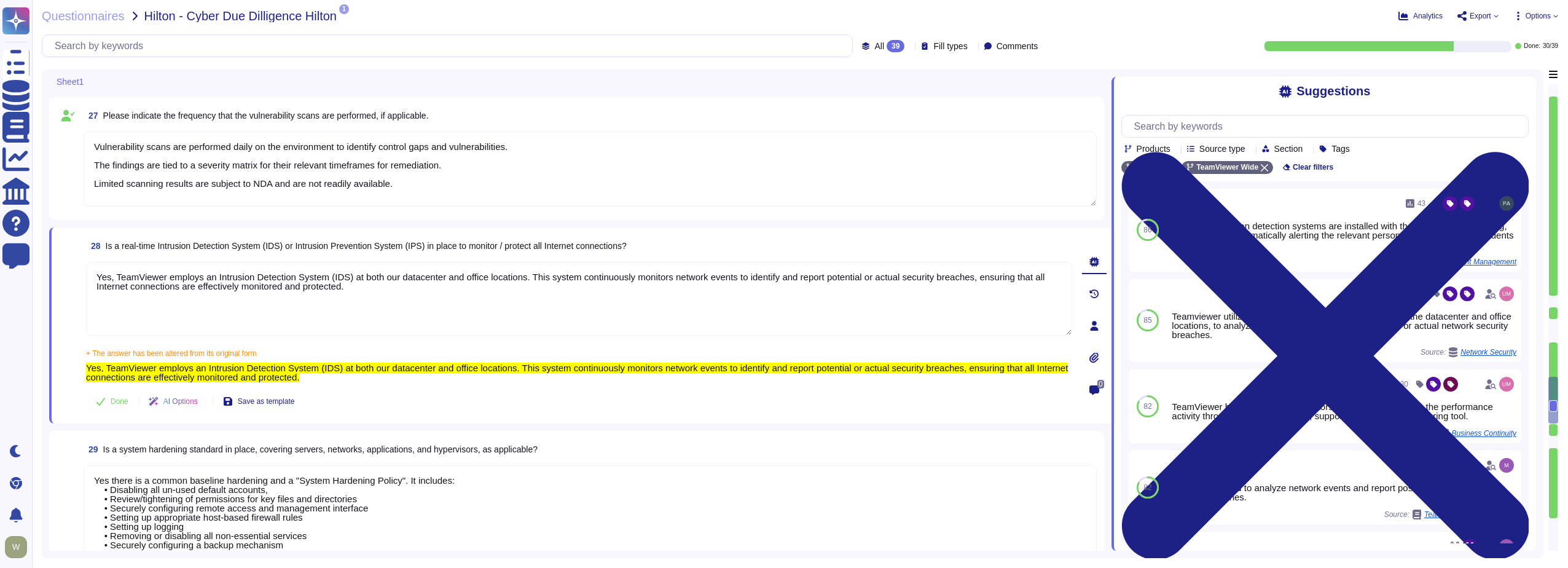
scroll to position [3768, 0]
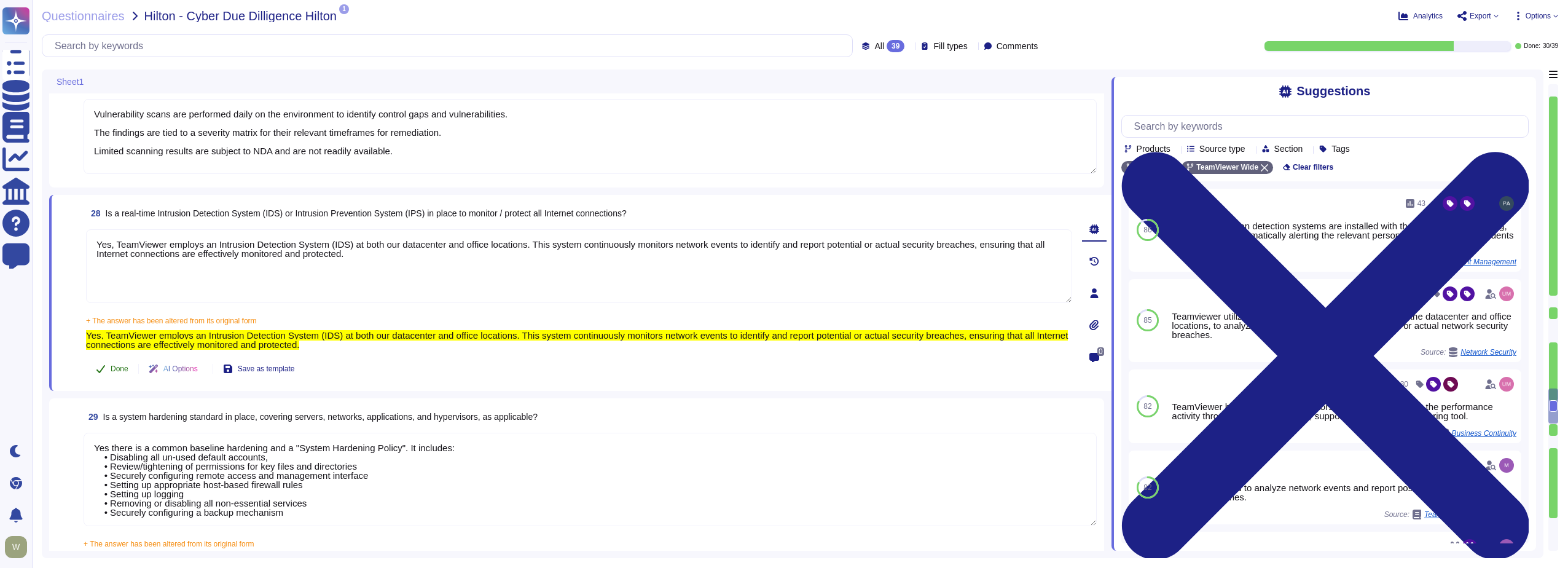
click at [116, 370] on span "Done" at bounding box center [119, 368] width 18 height 7
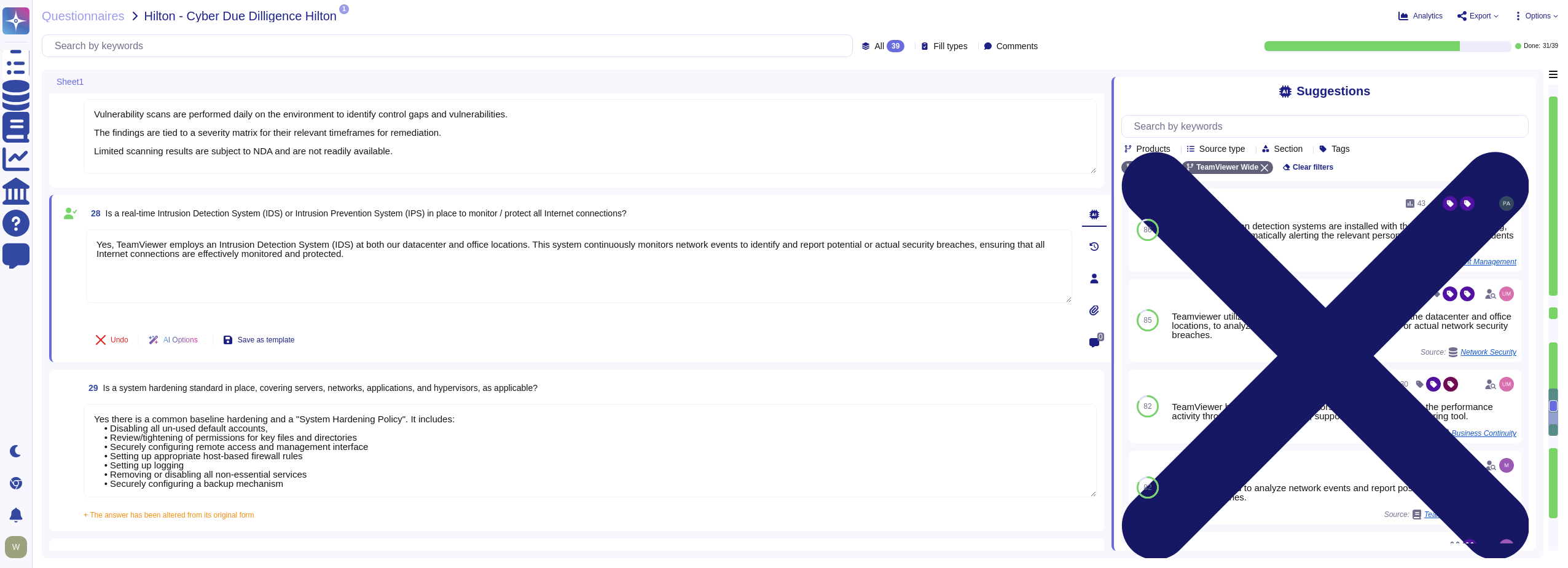
click at [1522, 89] on icon at bounding box center [1325, 356] width 407 height 544
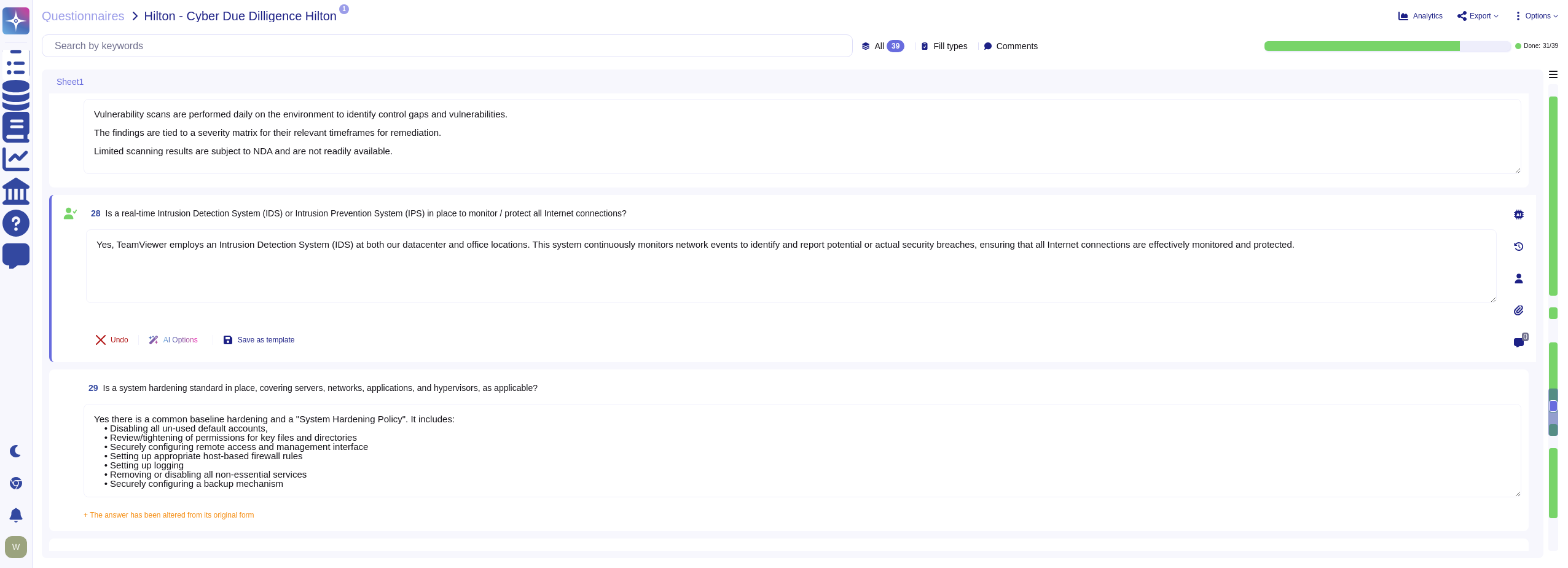
click at [115, 340] on span "Undo" at bounding box center [119, 340] width 18 height 7
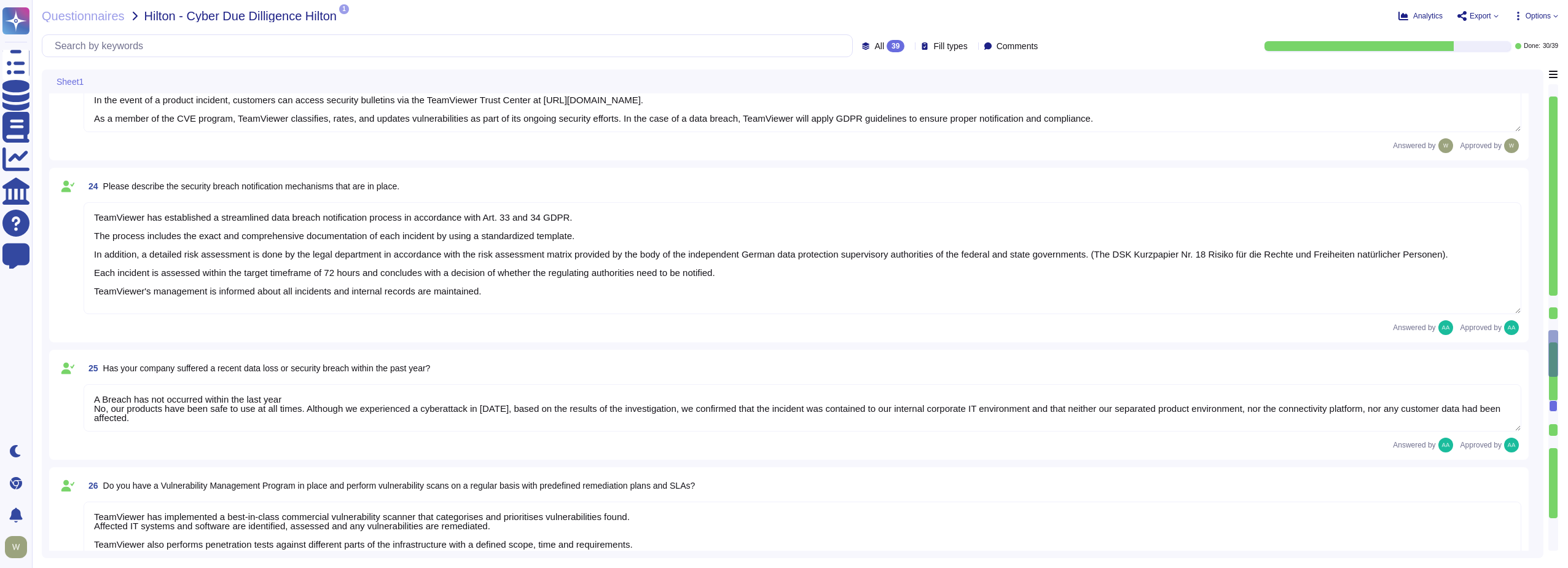
scroll to position [3086, 0]
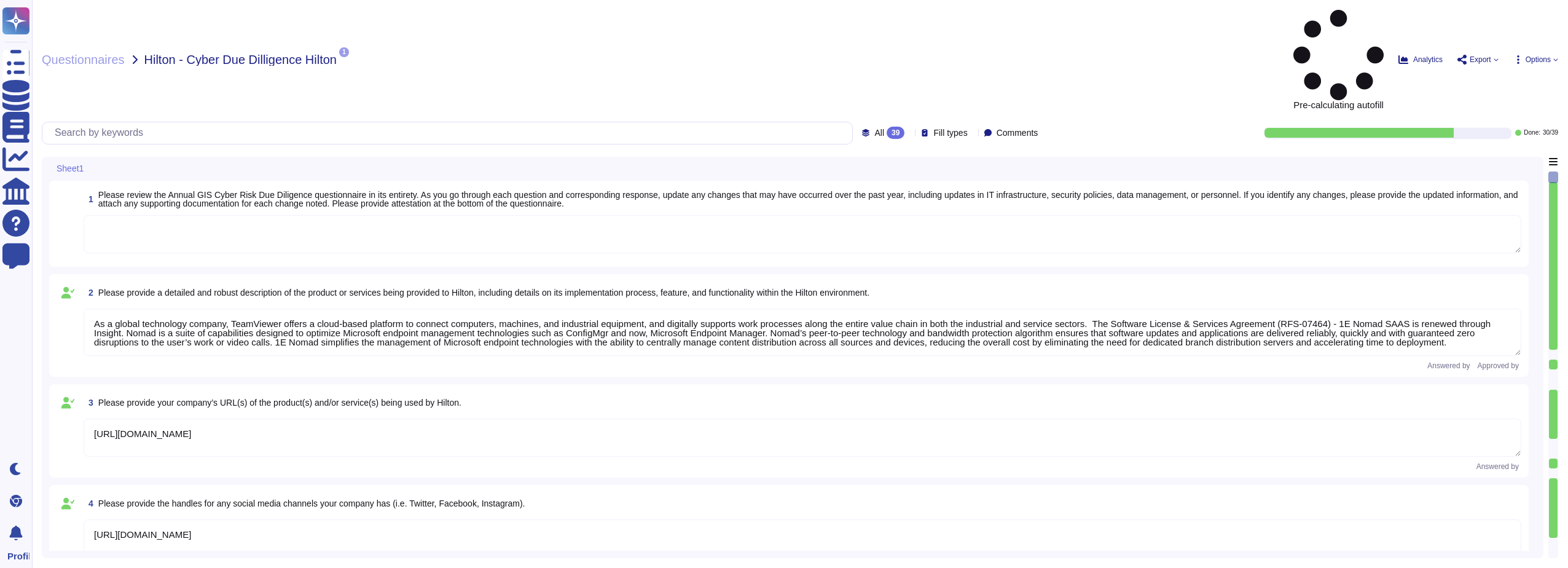
type textarea "As a global technology company, TeamViewer offers a cloud-based platform to con…"
type textarea "[URL][DOMAIN_NAME]"
type textarea "The product is deployed globally at [GEOGRAPHIC_DATA] Corporate and over 100 Pr…"
type textarea "The Security organization at TeamViewer is comprised of 40+ FTEs led by the Chi…"
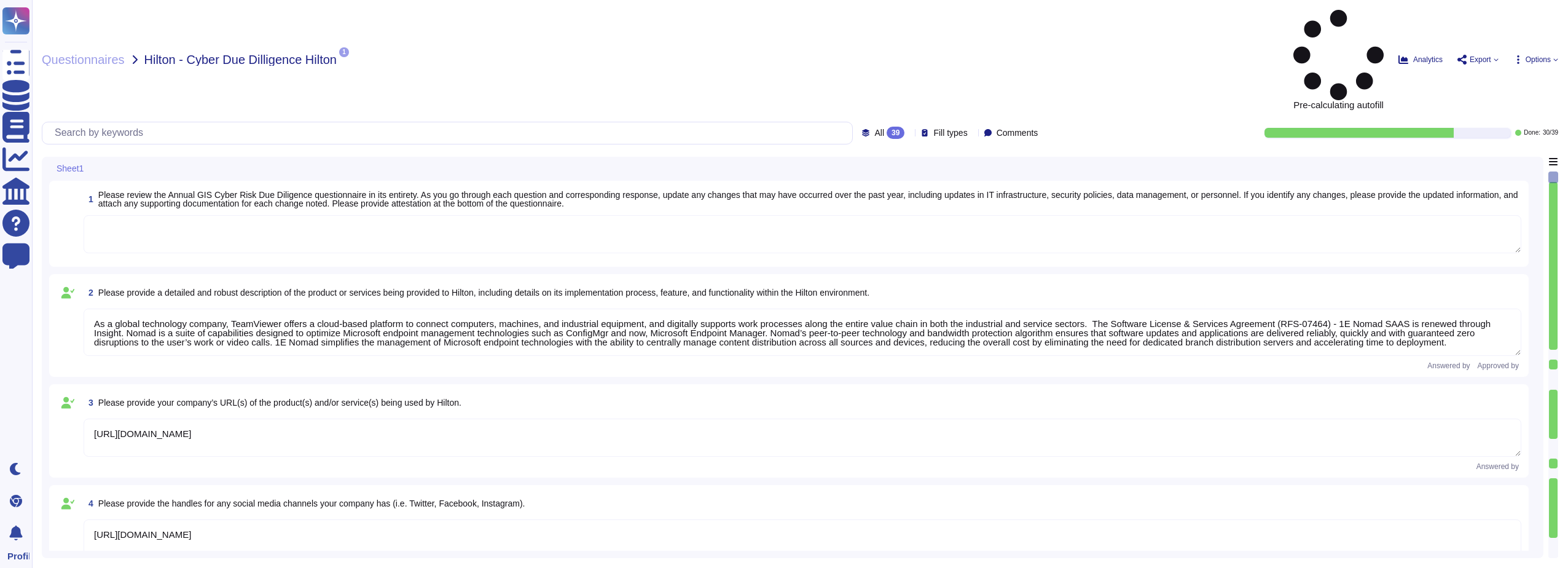
type textarea "At TeamViewer, we prioritize security training for our employees, conducting it…"
type textarea "New employees are trained for an average of two months as part of TeamViewer's …"
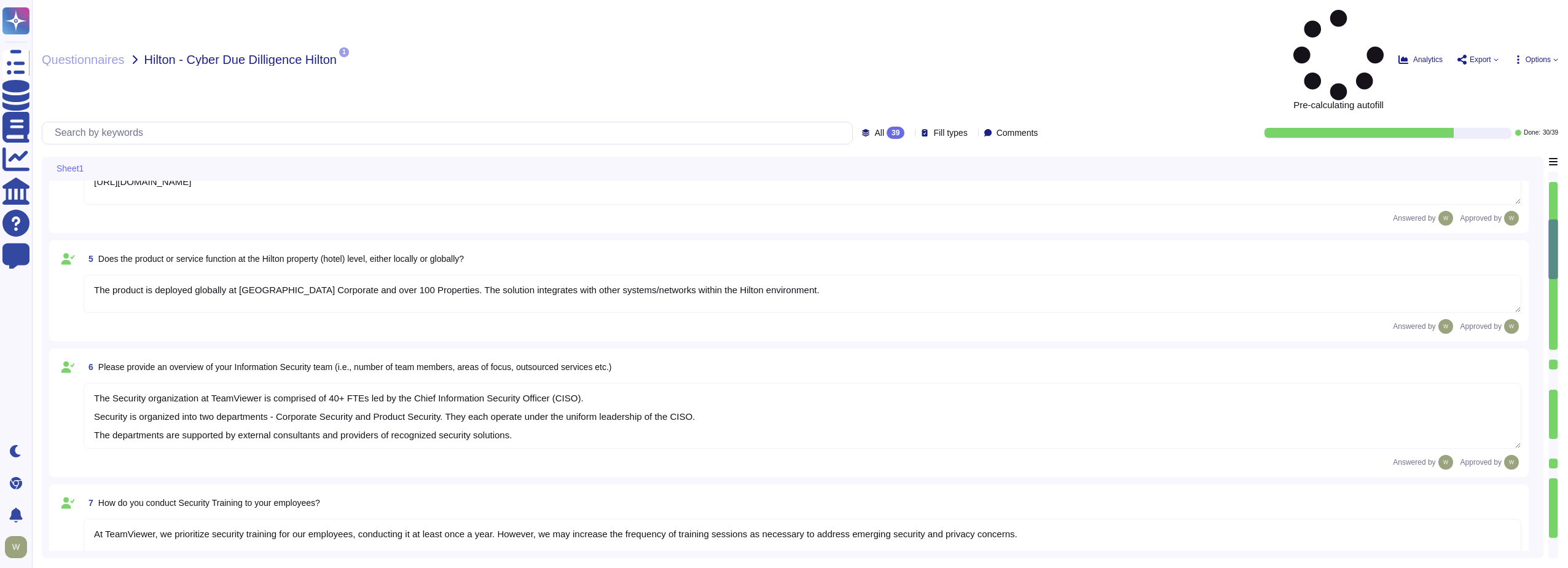
type textarea "New employees are trained for an average of two months as part of TeamViewer's …"
type textarea "TeamViewer Information Security Policy sets out TeamViewer’s high-level require…"
type textarea "TeamViewer follows an established S-SDLC policy based on the SAMM model as well…"
type textarea "The risk assessment procedure defines the responsibility, methodologies and pro…"
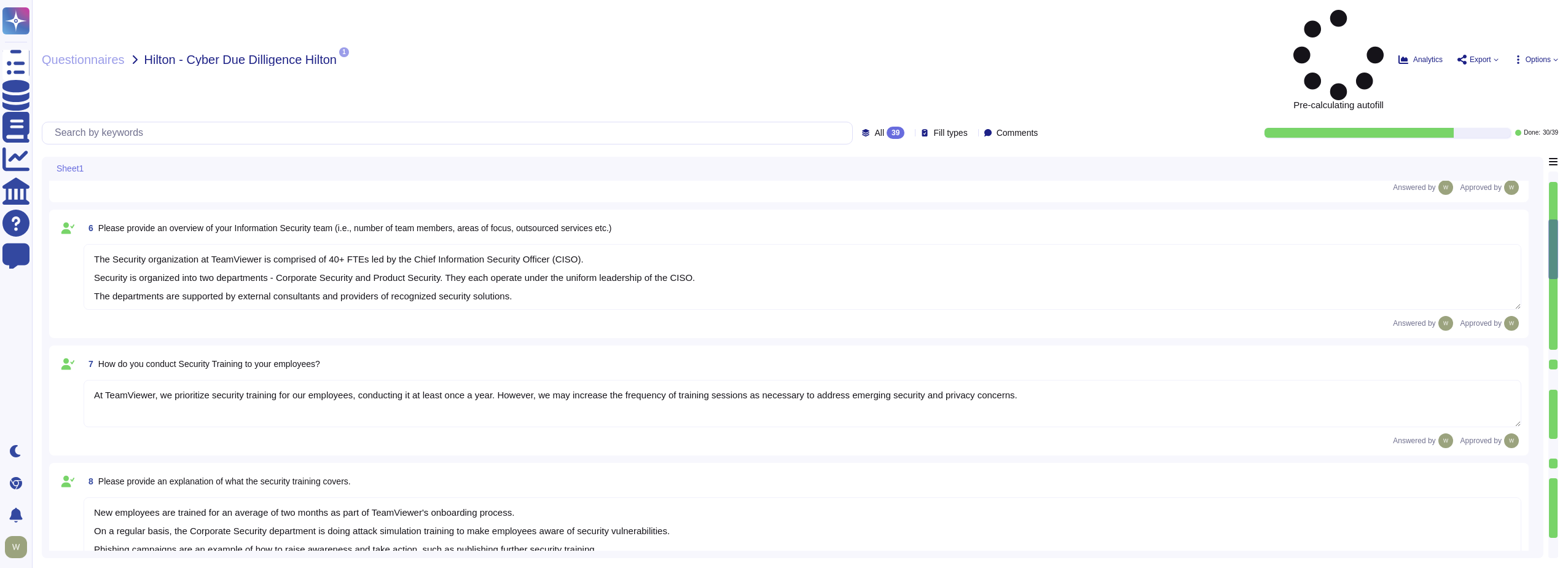
scroll to position [1, 0]
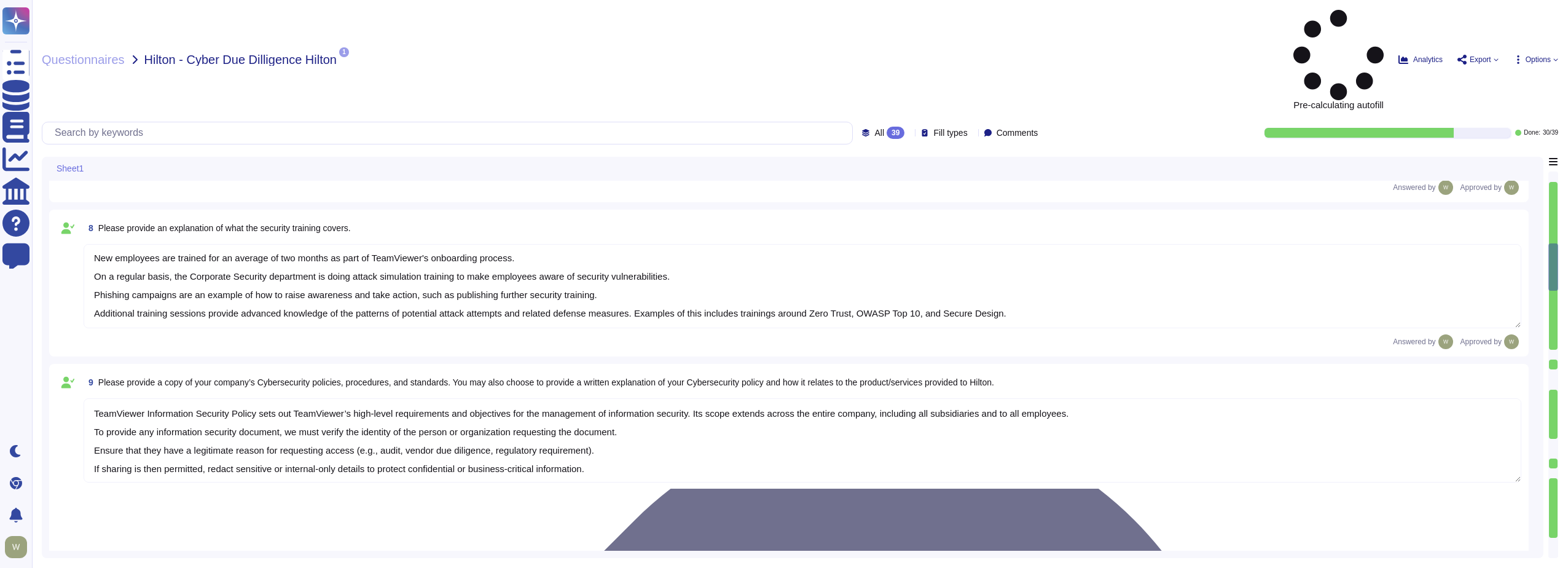
type textarea "TeamViewer leverages an external 24/7 SOC to monitor its network and spot any a…"
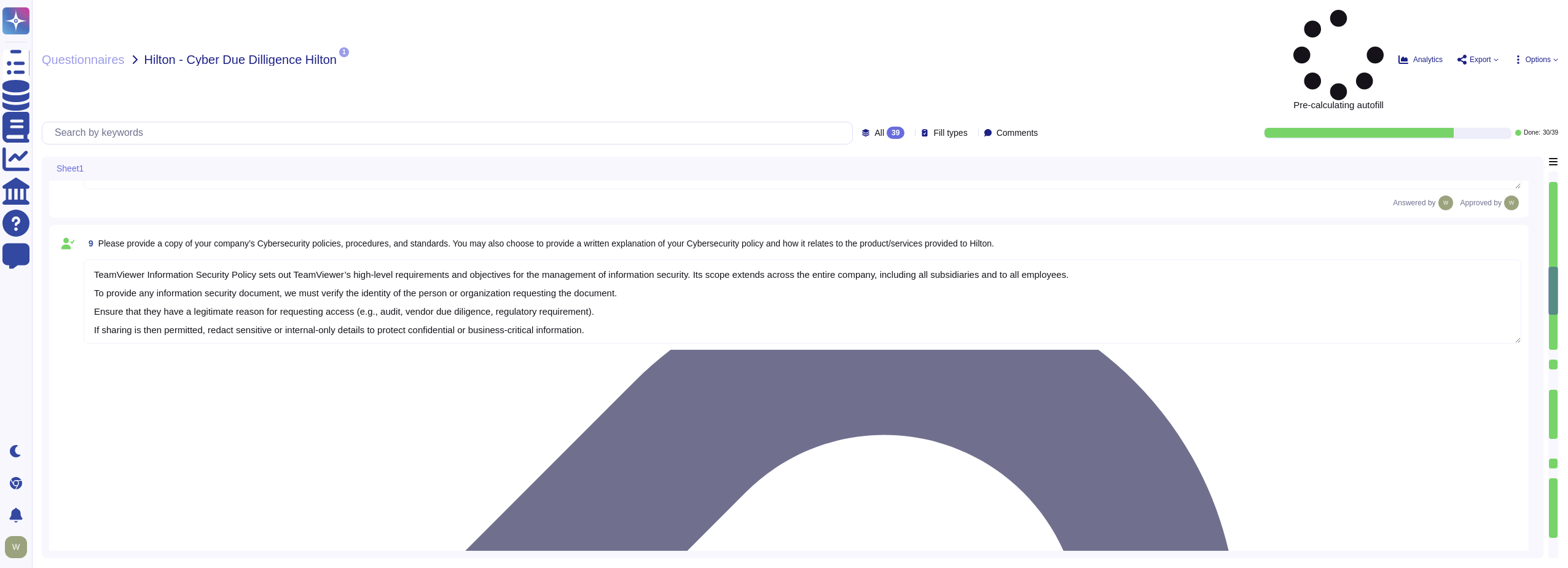
type textarea "TeamViewer owns several certifications which includes but is not limited to: • …"
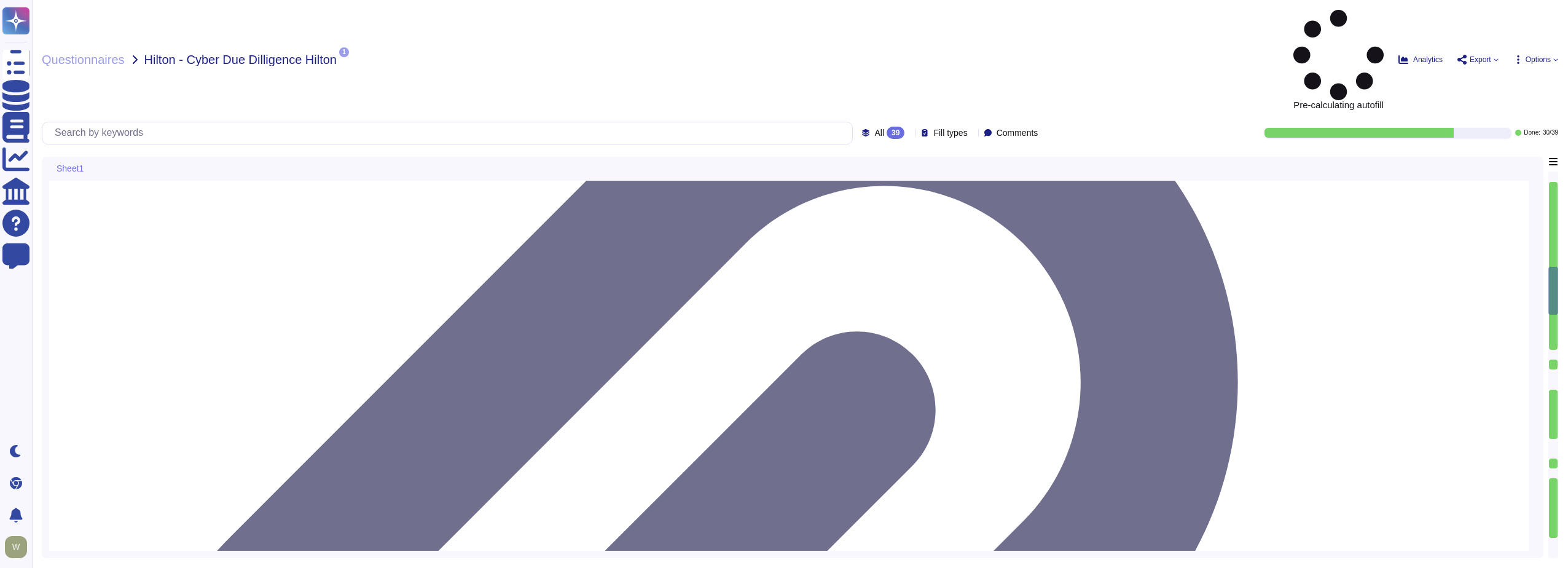
scroll to position [1168, 0]
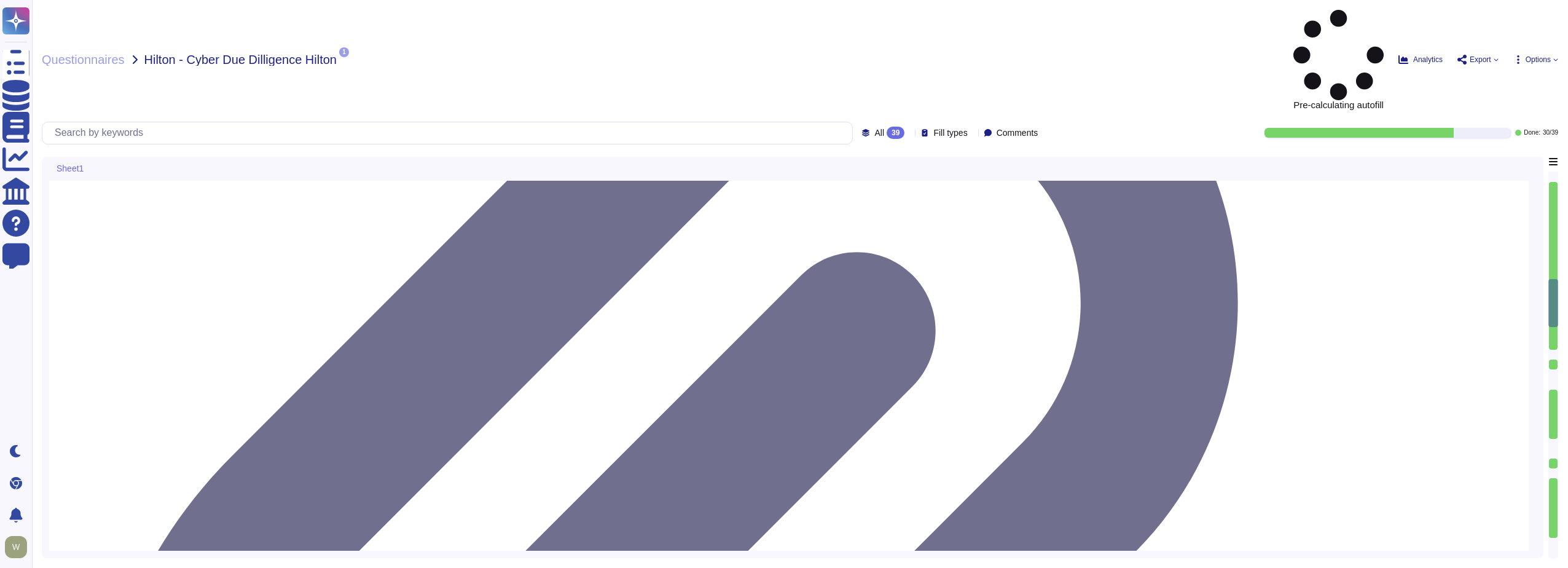
type textarea "Yes, Hilton Guest / Employee data is collected."
type textarea "Yes, TeamViewer does collect Personally Identifiable Information (PII). In this…"
type textarea "Data is in-scope and is in compliance with GDPR. As a company headquartered in …"
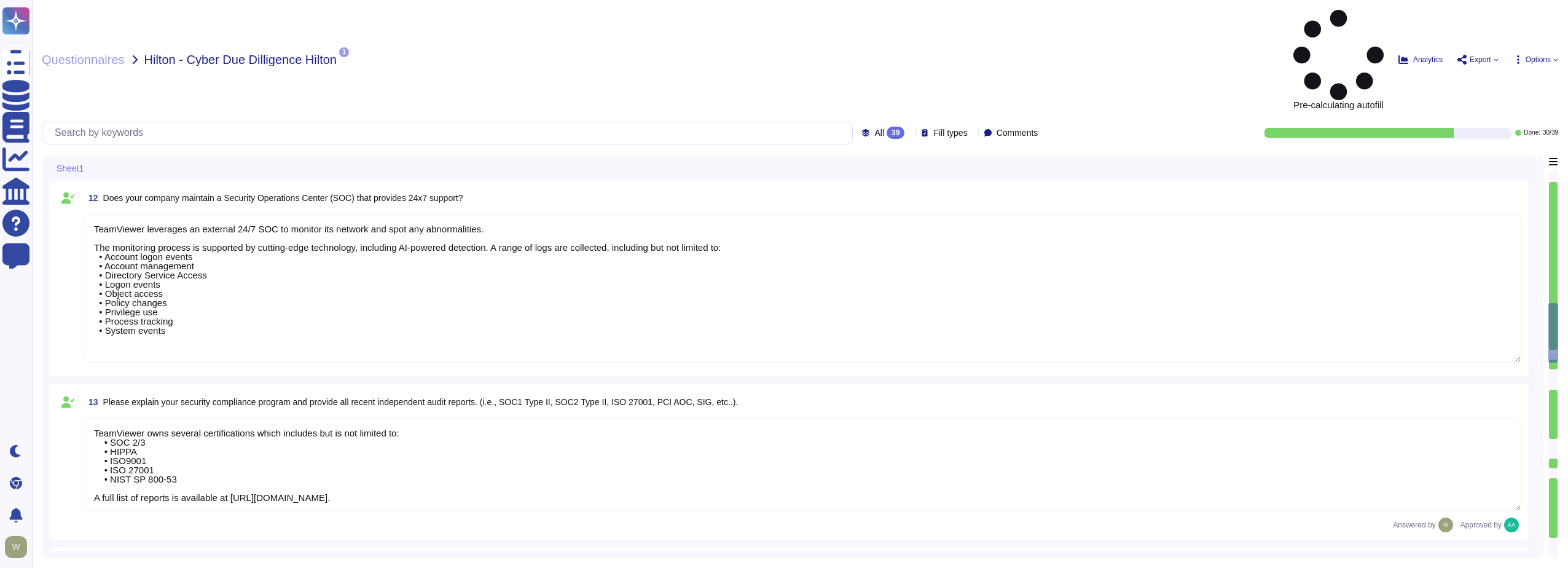
type textarea "LoreMipsum dolo sitamet CON adip. El sedd eiusmod, tem Incididu ut lab Etdo Mag…"
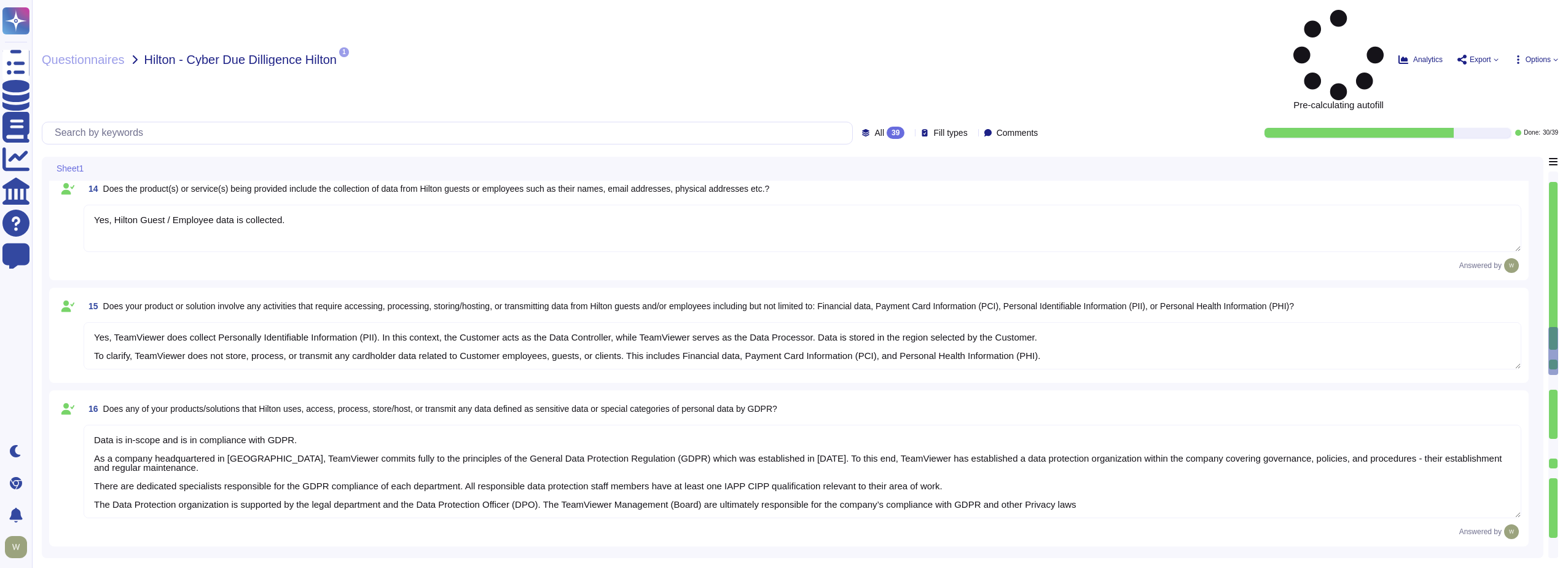
type textarea "TeamViewer collects 30k-500k data records."
type textarea "Upon termination of Hilton's agreement, all data will be deleted [DATE] (or ear…"
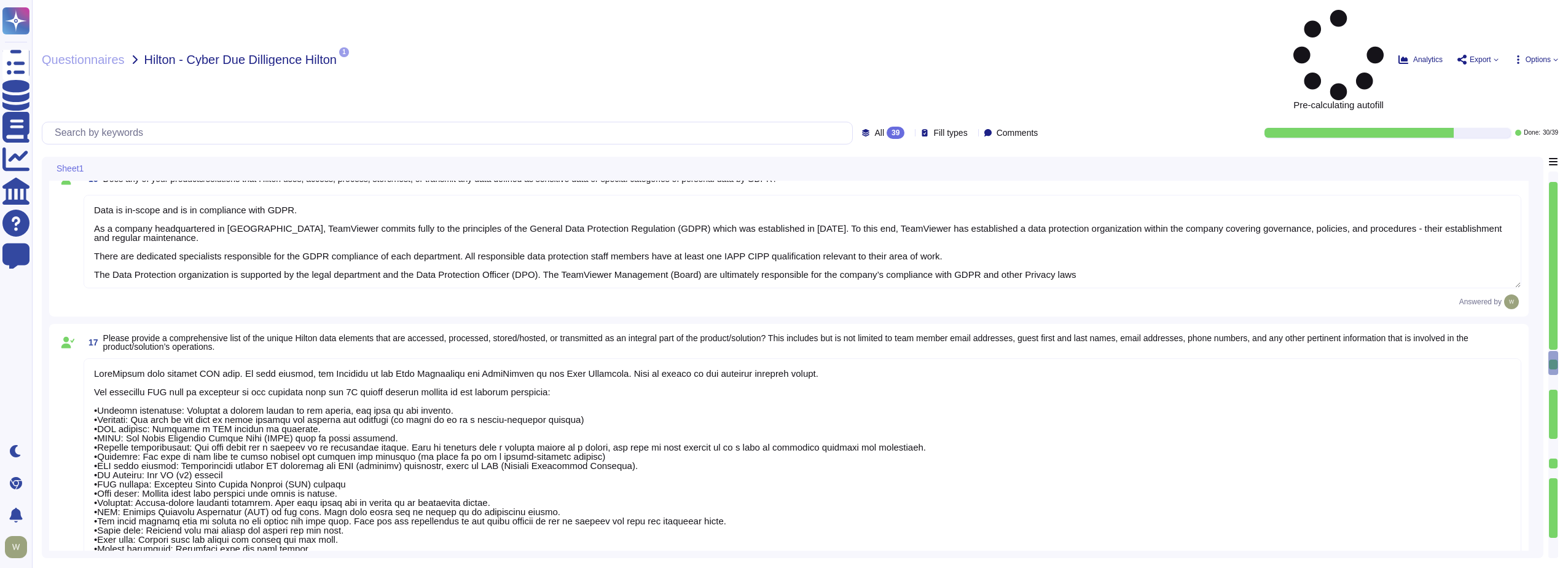
type textarea "Data Encryption Methods **Encryption in Transit** All data transmitted to and f…"
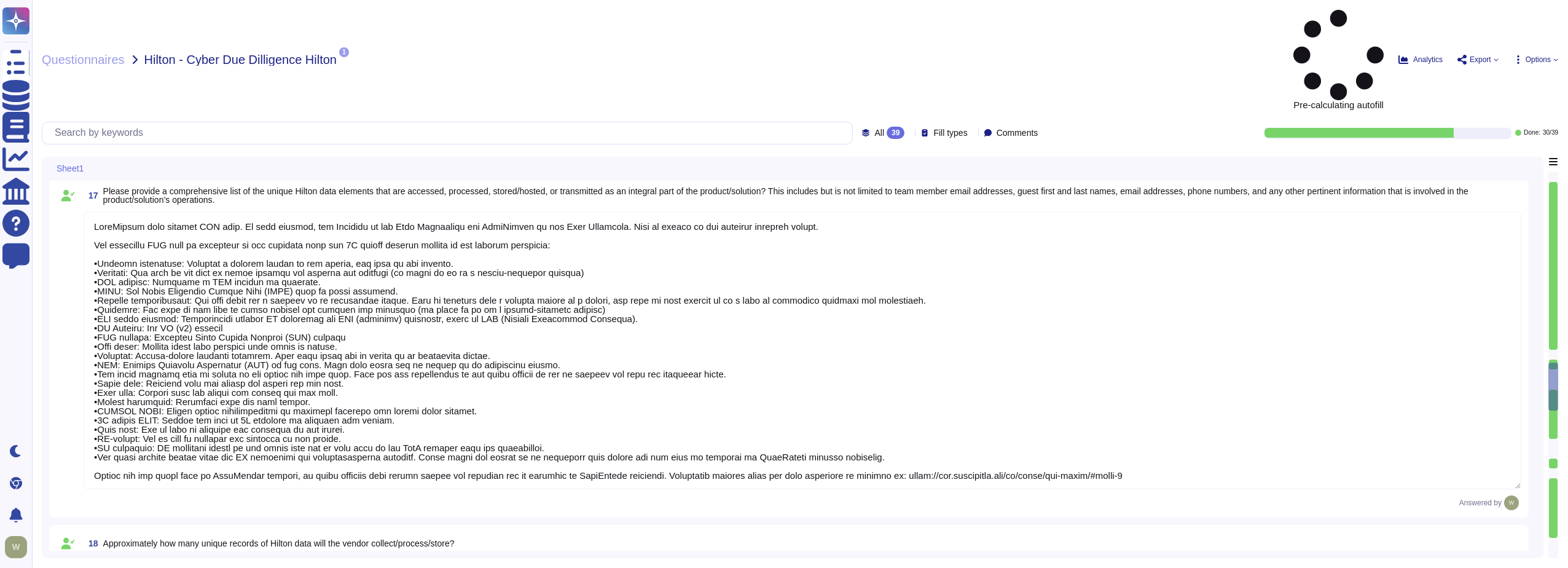
type textarea "The Security Team can be contacted via [EMAIL_ADDRESS][DOMAIN_NAME] or through …"
type textarea "We have a comprehensive incident response plan in place, which includes the rol…"
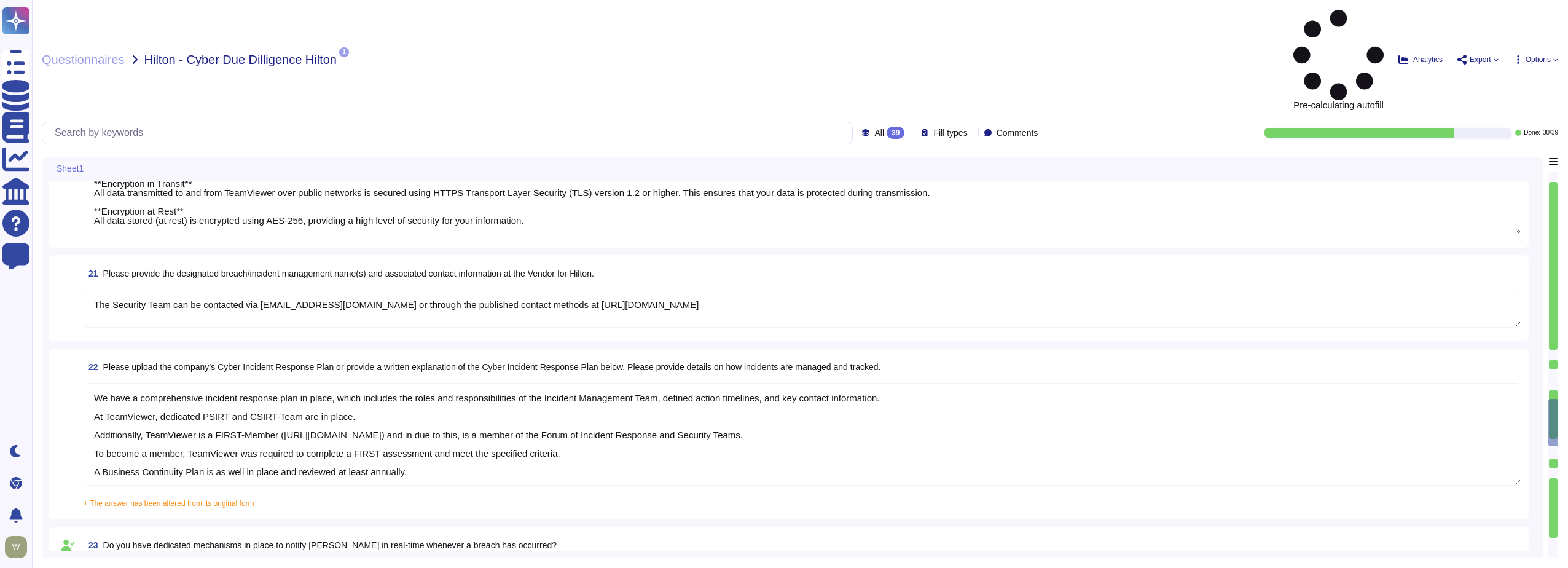
type textarea "The dedicated mechanisms will not offer real-time notifications of a breach Tea…"
type textarea "TeamViewer has established a streamlined data breach notification process in ac…"
type textarea "A Breach has not occurred within the last year No, our products have been safe …"
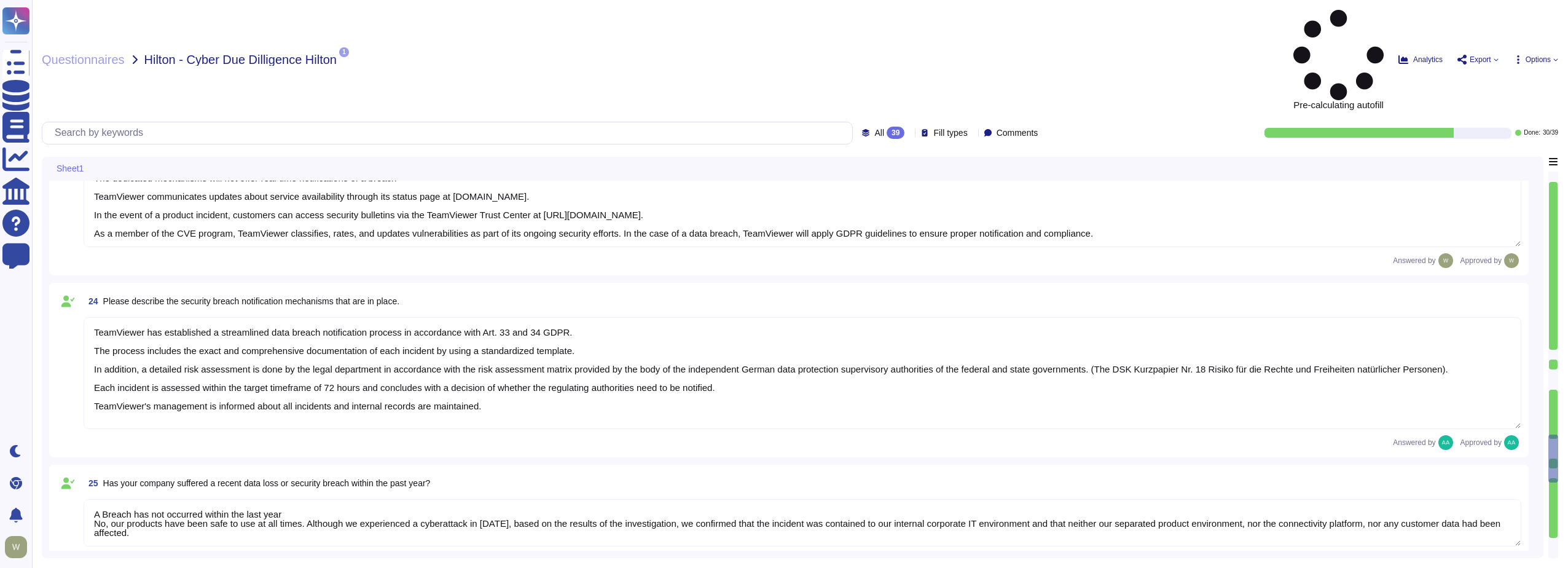
type textarea "TeamViewer has implemented a best-in-class commercial vulnerability scanner tha…"
type textarea "Vulnerability scans are performed daily on the environment to identify control …"
type textarea "Yes, TeamViewer employs an Intrusion Detection System (IDS) at both our datacen…"
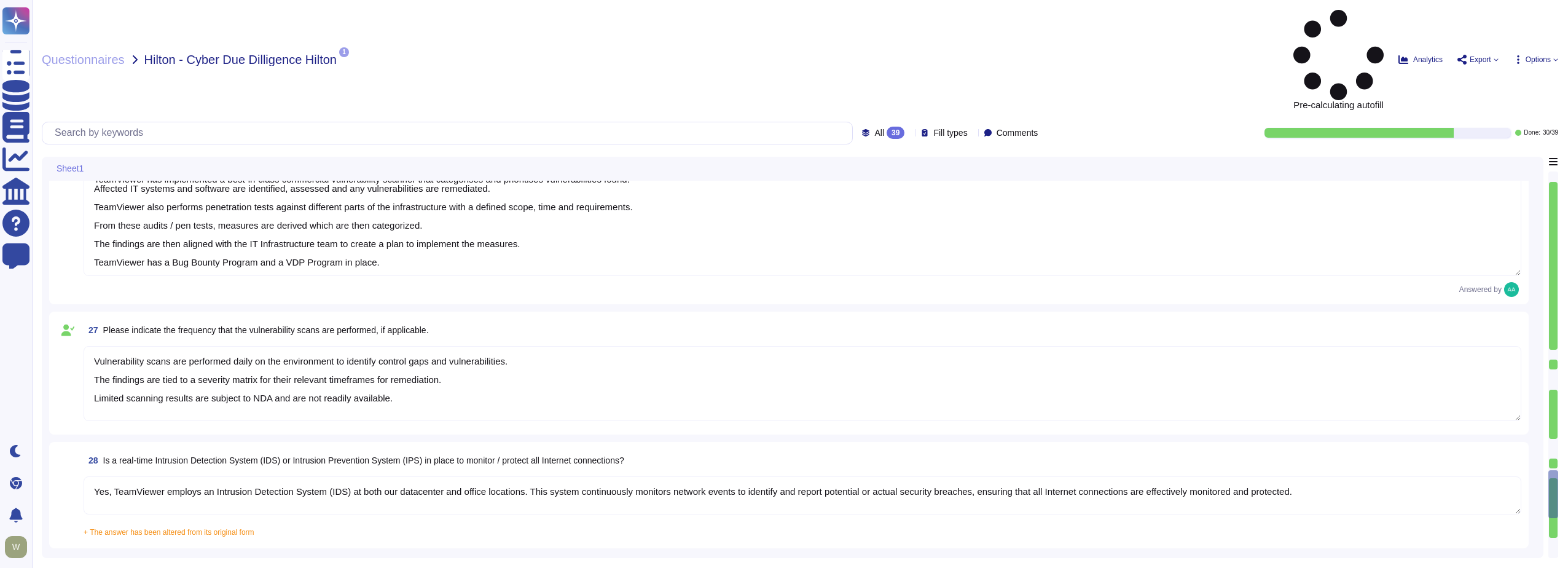
type textarea "Yes there is a common baseline hardening and a "System Hardening Policy". It in…"
type textarea "TeamViewer has implemented a change advisory board (CAB) for all relevant IT ch…"
type textarea "The requested documentation is not made available to customers even under NDA a…"
type textarea "TeamViewer has enterprise logging sensors deployed throughout the network that …"
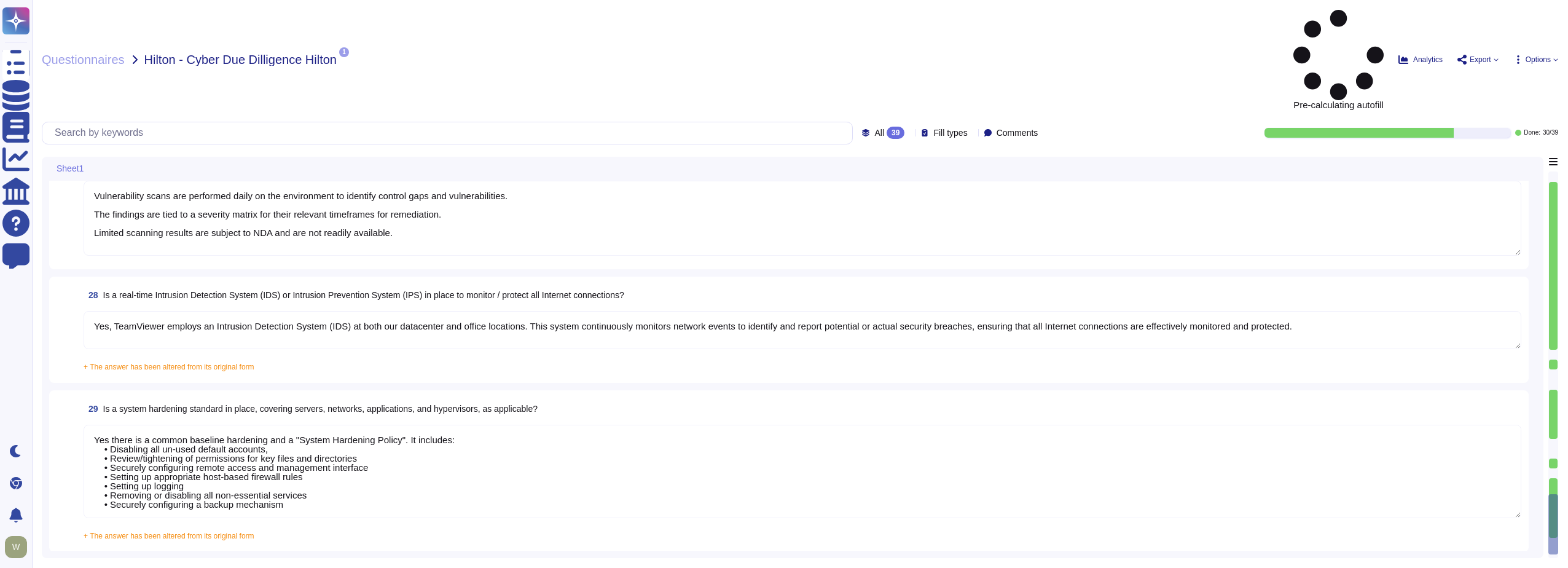
type textarea "Yes, TeamViewer has established formal access management procedures that are bo…"
type textarea "The access provisioning and de-provisioning process for our product/service is …"
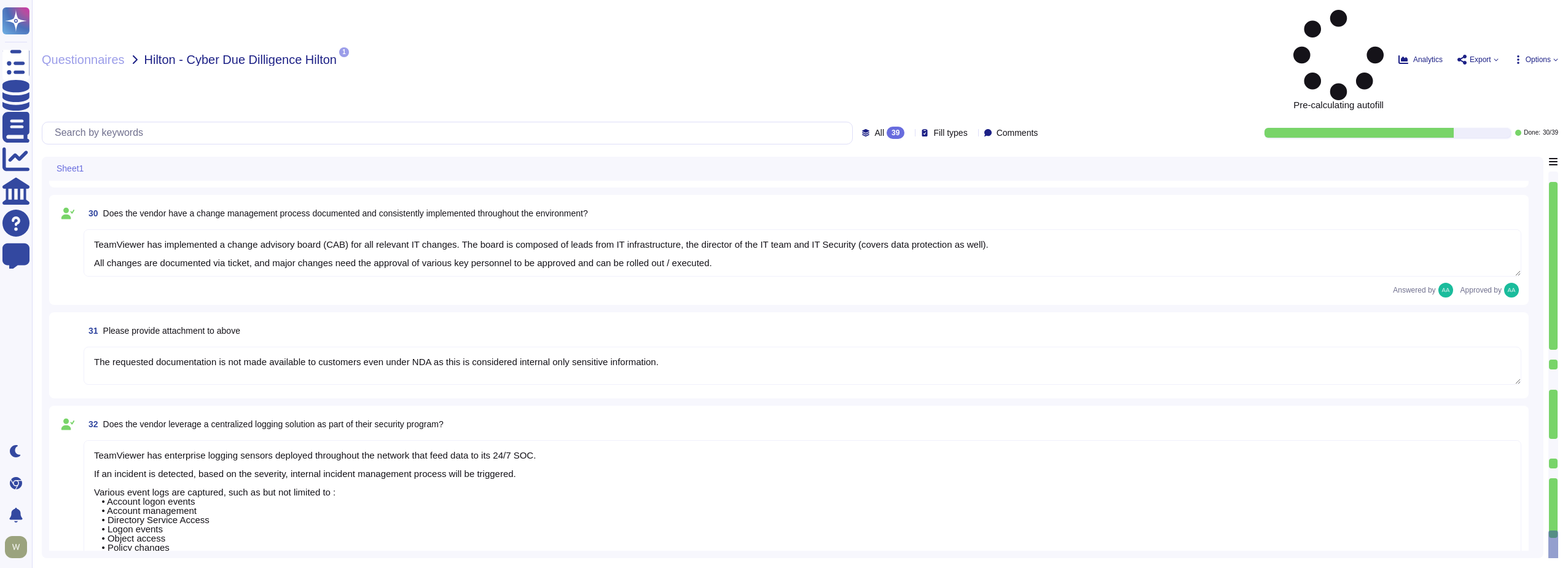
type textarea "The access review process for our product/service requires customers to conduct…"
type textarea "The account monitoring process is the responsibility of the customers. They can…"
type textarea "Access to internally managed systems is mandatory through passwordless SSO mech…"
type textarea "To further strengthen TeamViewer's corporate security measures, TeamViewer has …"
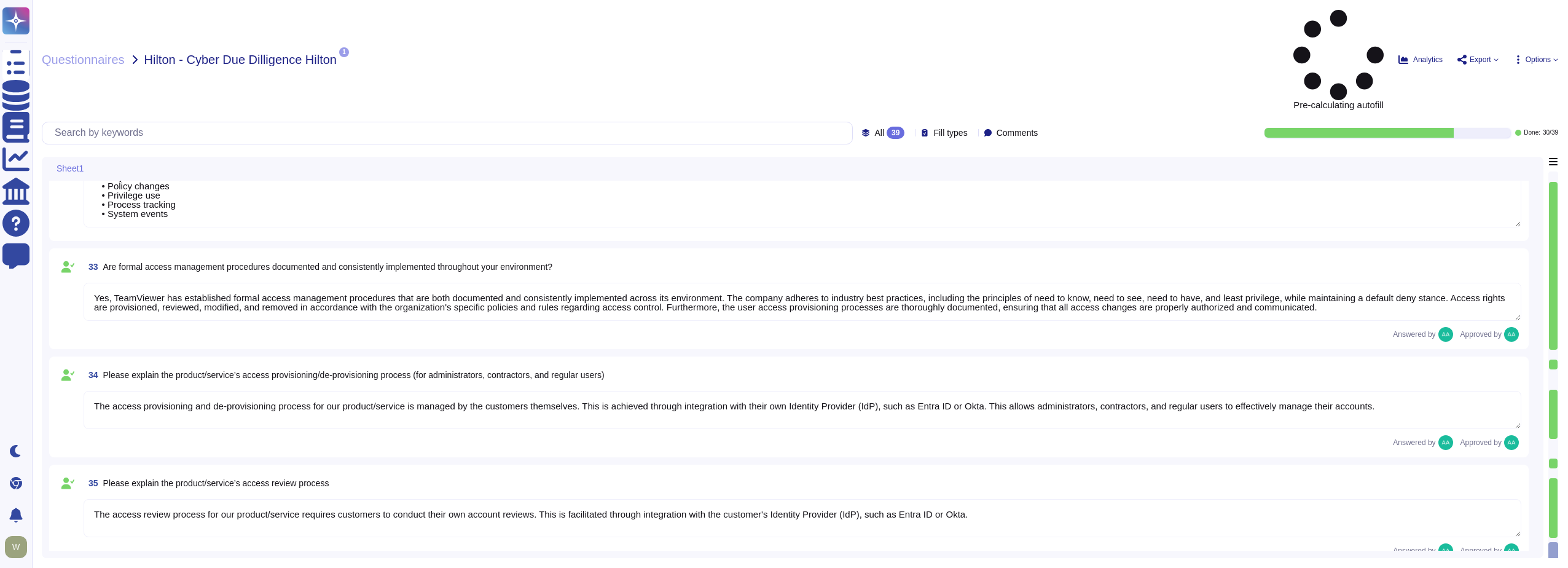
type textarea "Yes there is a common baseline hardening and a "System Hardening Policy". It in…"
type textarea "TeamViewer has implemented a change advisory board (CAB) for all relevant IT ch…"
type textarea "The requested documentation is not made available to customers even under NDA a…"
type textarea "TeamViewer has enterprise logging sensors deployed throughout the network that …"
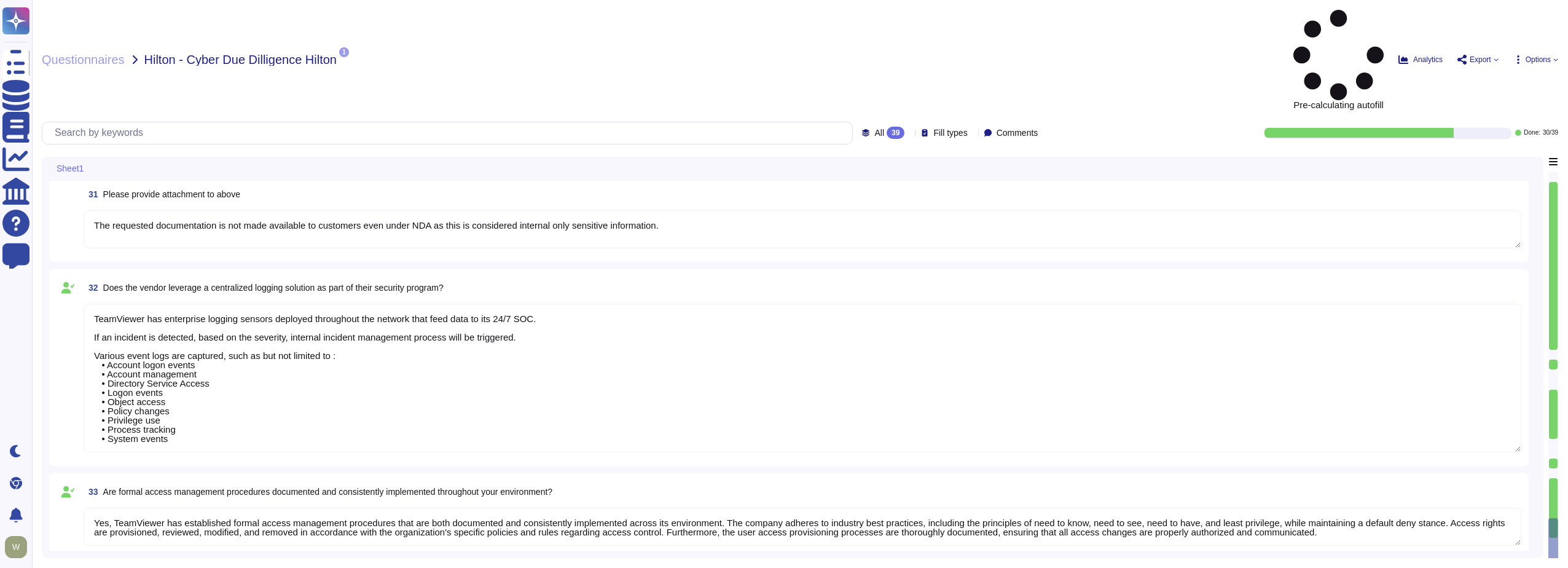
type textarea "Yes, TeamViewer employs an Intrusion Detection System (IDS) at both our datacen…"
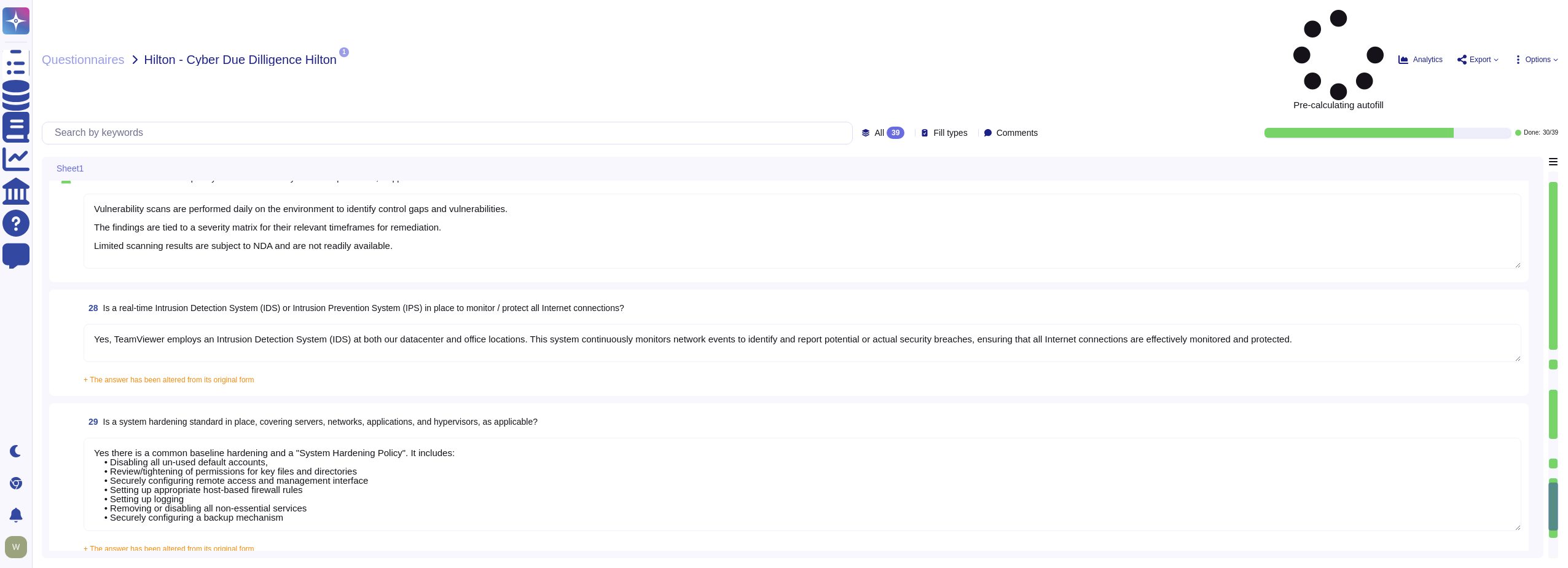
type textarea "A Breach has not occurred within the last year No, our products have been safe …"
type textarea "TeamViewer has implemented a best-in-class commercial vulnerability scanner tha…"
type textarea "Vulnerability scans are performed daily on the environment to identify control …"
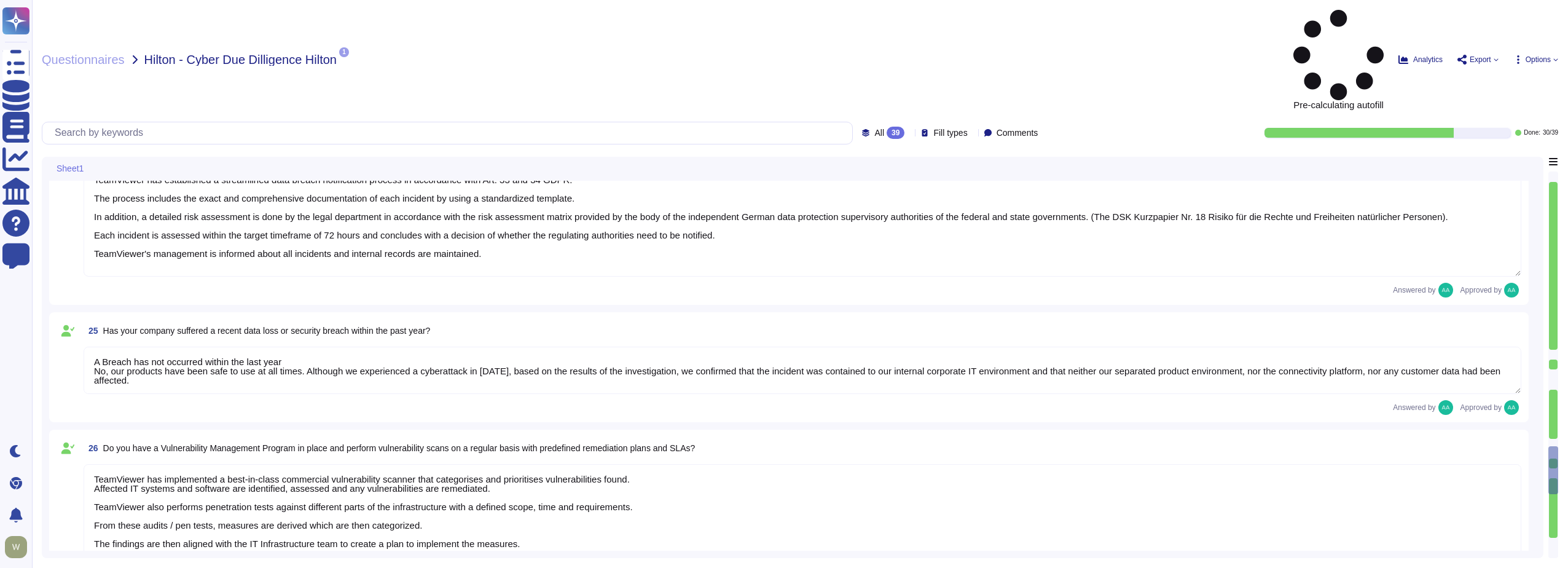
type textarea "We have a comprehensive incident response plan in place, which includes the rol…"
type textarea "The dedicated mechanisms will not offer real-time notifications of a breach Tea…"
type textarea "TeamViewer has established a streamlined data breach notification process in ac…"
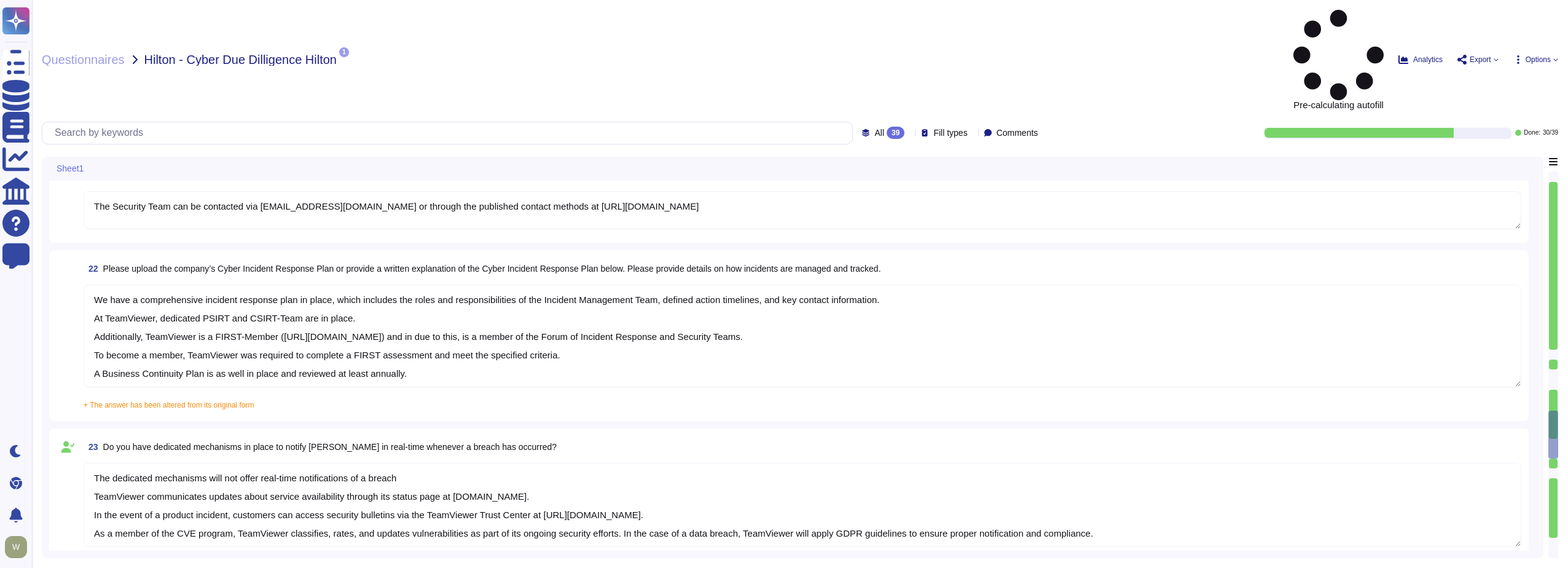
type textarea "Upon termination of Hilton's agreement, all data will be deleted [DATE] (or ear…"
type textarea "Data Encryption Methods **Encryption in Transit** All data transmitted to and f…"
type textarea "The Security Team can be contacted via [EMAIL_ADDRESS][DOMAIN_NAME] or through …"
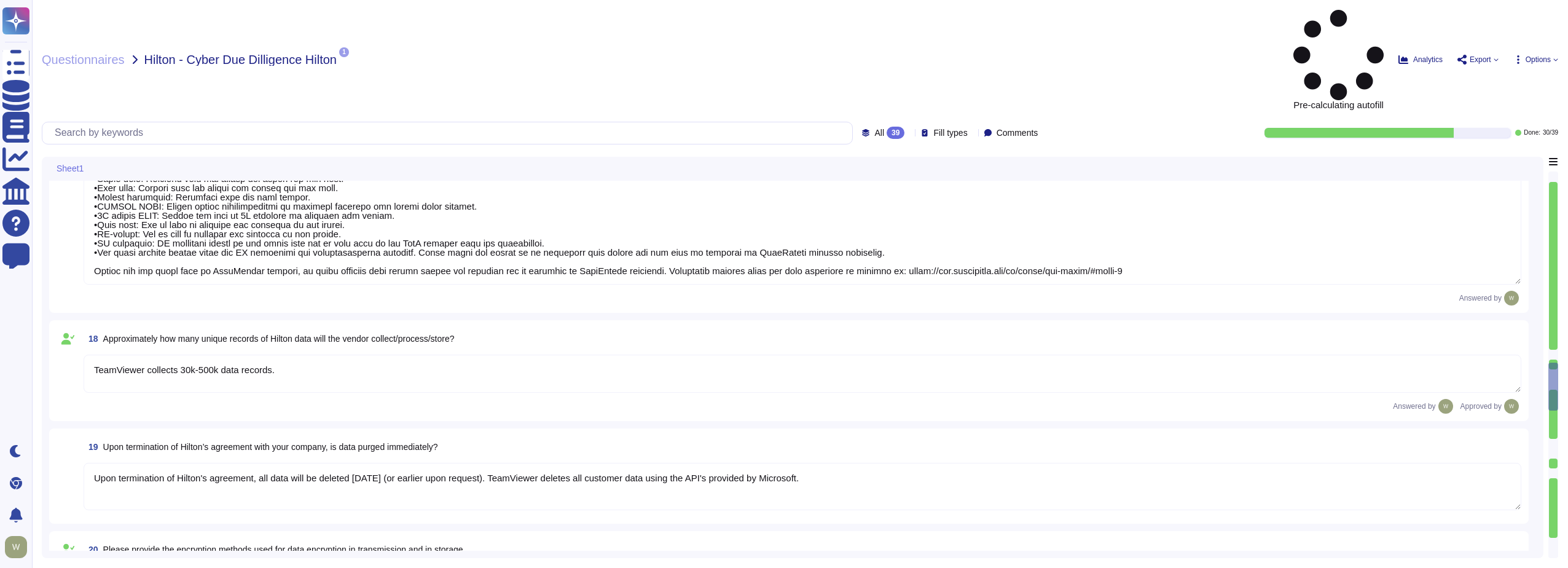
type textarea "Data is in-scope and is in compliance with GDPR. As a company headquartered in …"
type textarea "LoreMipsum dolo sitamet CON adip. El sedd eiusmod, tem Incididu ut lab Etdo Mag…"
type textarea "TeamViewer collects 30k-500k data records."
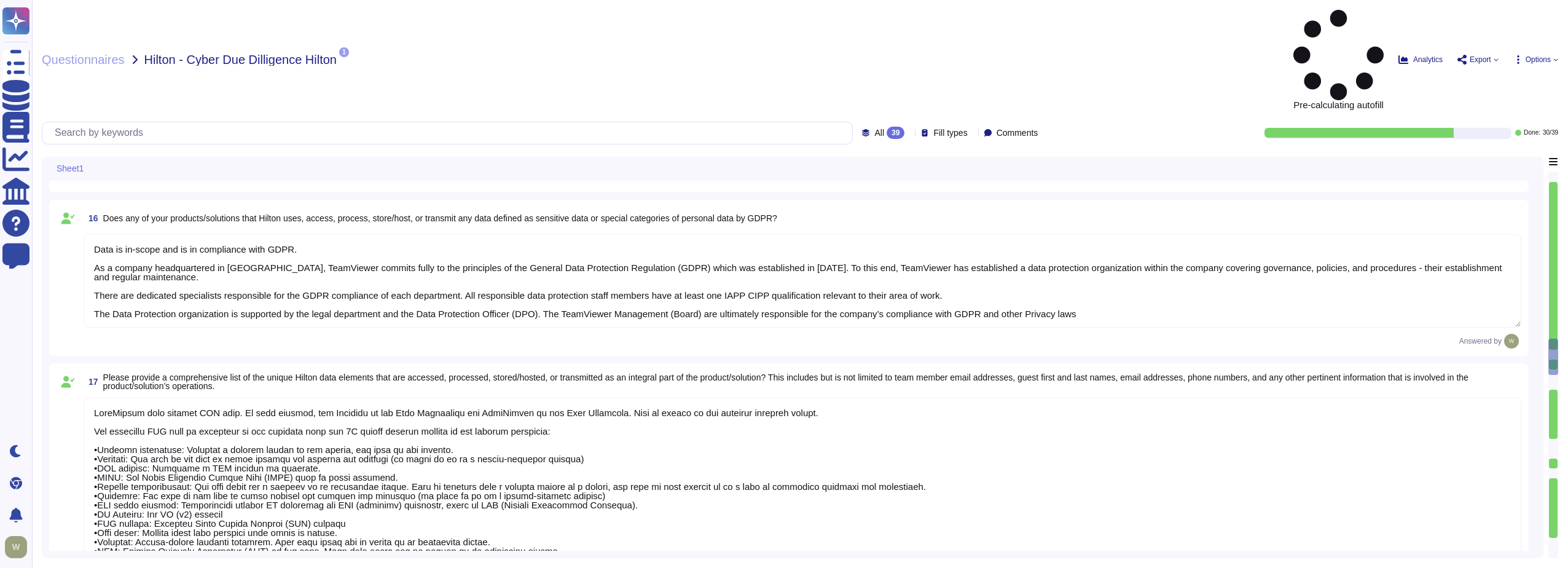
type textarea "TeamViewer owns several certifications which includes but is not limited to: • …"
type textarea "Yes, Hilton Guest / Employee data is collected."
type textarea "Yes, TeamViewer does collect Personally Identifiable Information (PII). In this…"
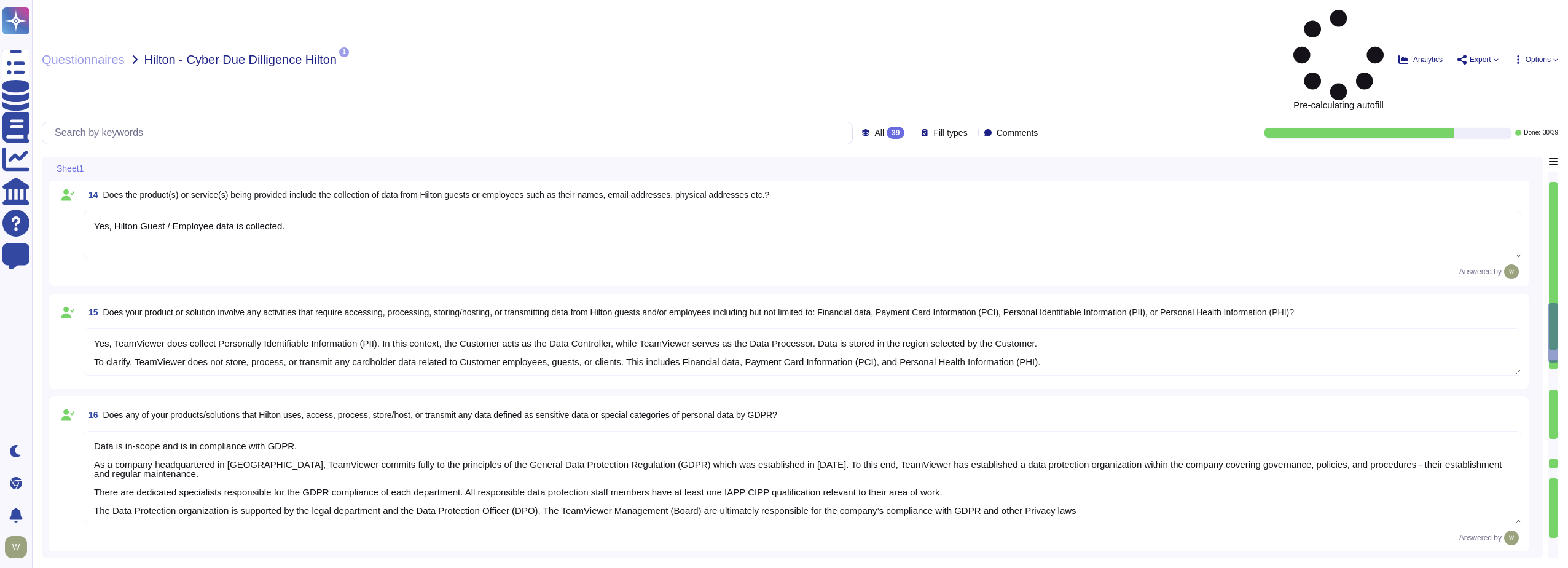
type textarea "The risk assessment procedure defines the responsibility, methodologies and pro…"
type textarea "TeamViewer leverages an external 24/7 SOC to monitor its network and spot any a…"
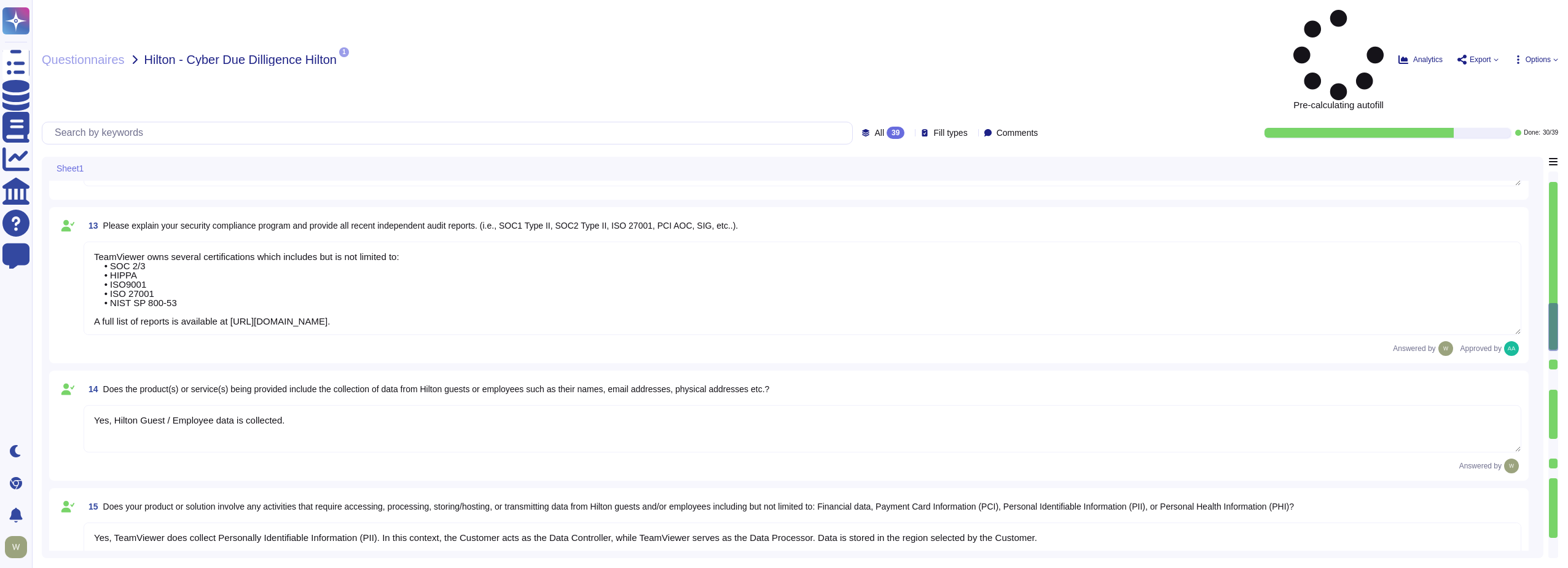
type textarea "TeamViewer follows an established S-SDLC policy based on the SAMM model as well…"
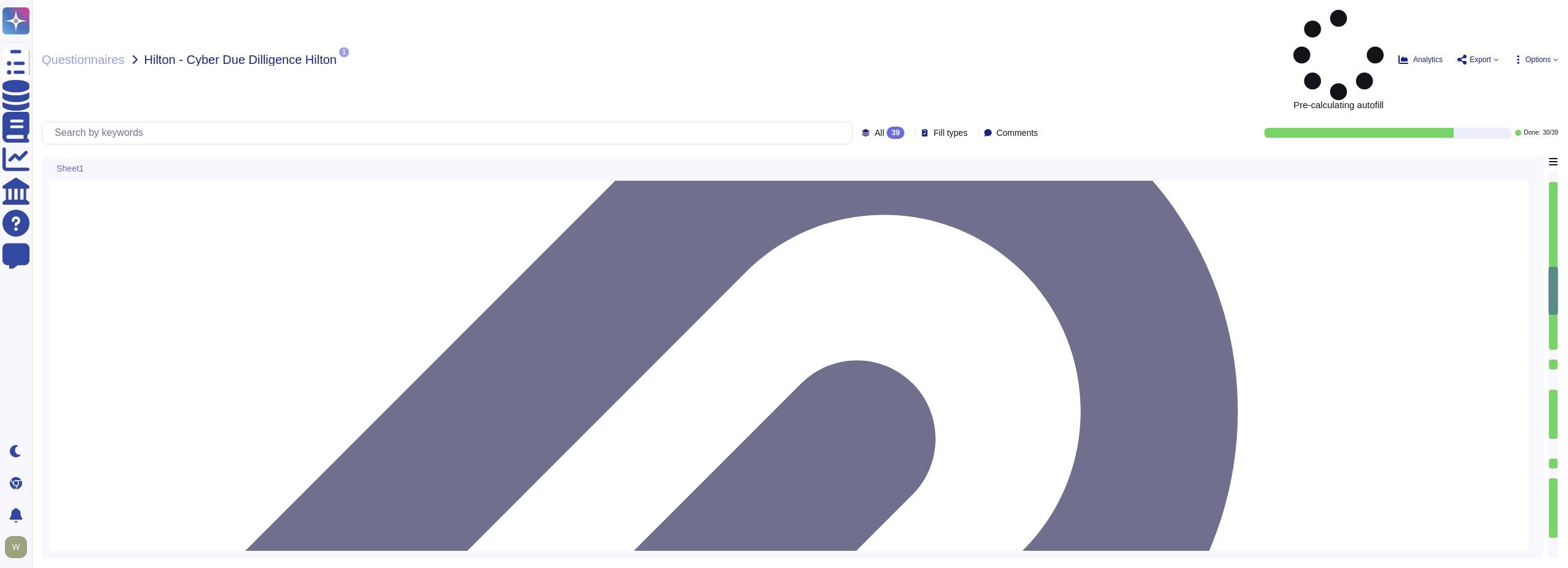
type textarea "New employees are trained for an average of two months as part of TeamViewer's …"
type textarea "TeamViewer Information Security Policy sets out TeamViewer’s high-level require…"
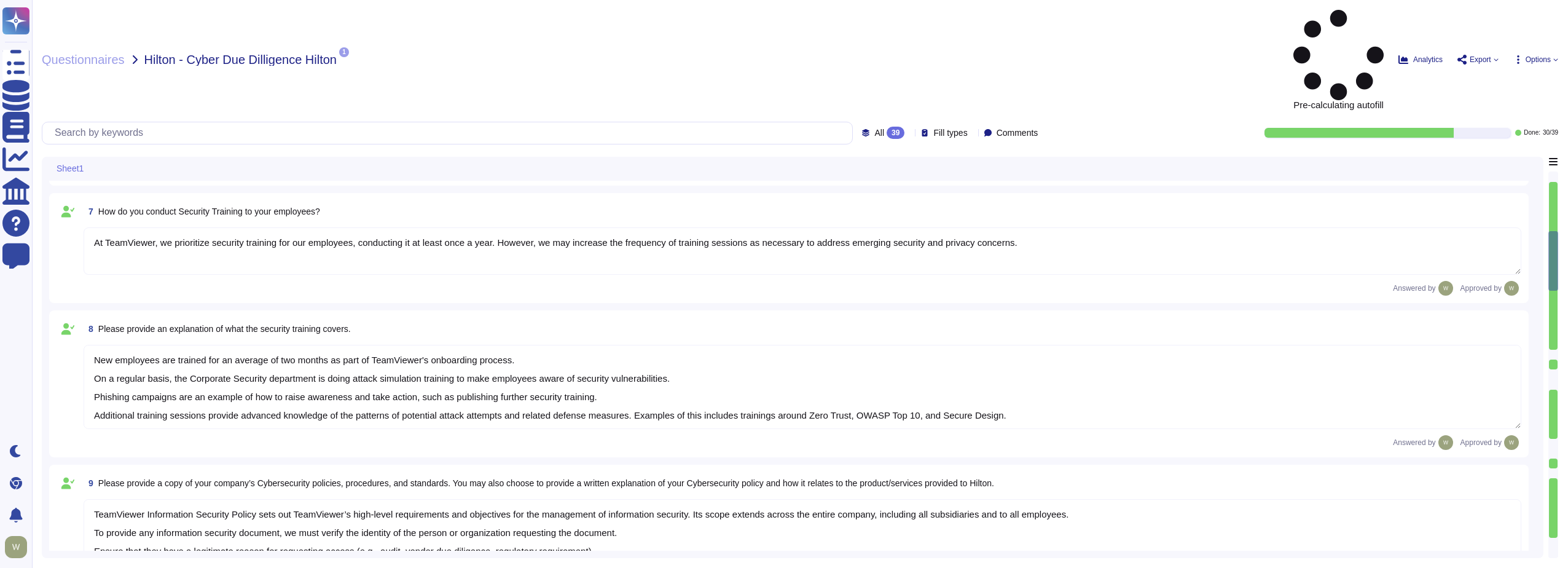
type textarea "[URL][DOMAIN_NAME]"
type textarea "The product is deployed globally at [GEOGRAPHIC_DATA] Corporate and over 100 Pr…"
type textarea "The Security organization at TeamViewer is comprised of 40+ FTEs led by the Chi…"
type textarea "At TeamViewer, we prioritize security training for our employees, conducting it…"
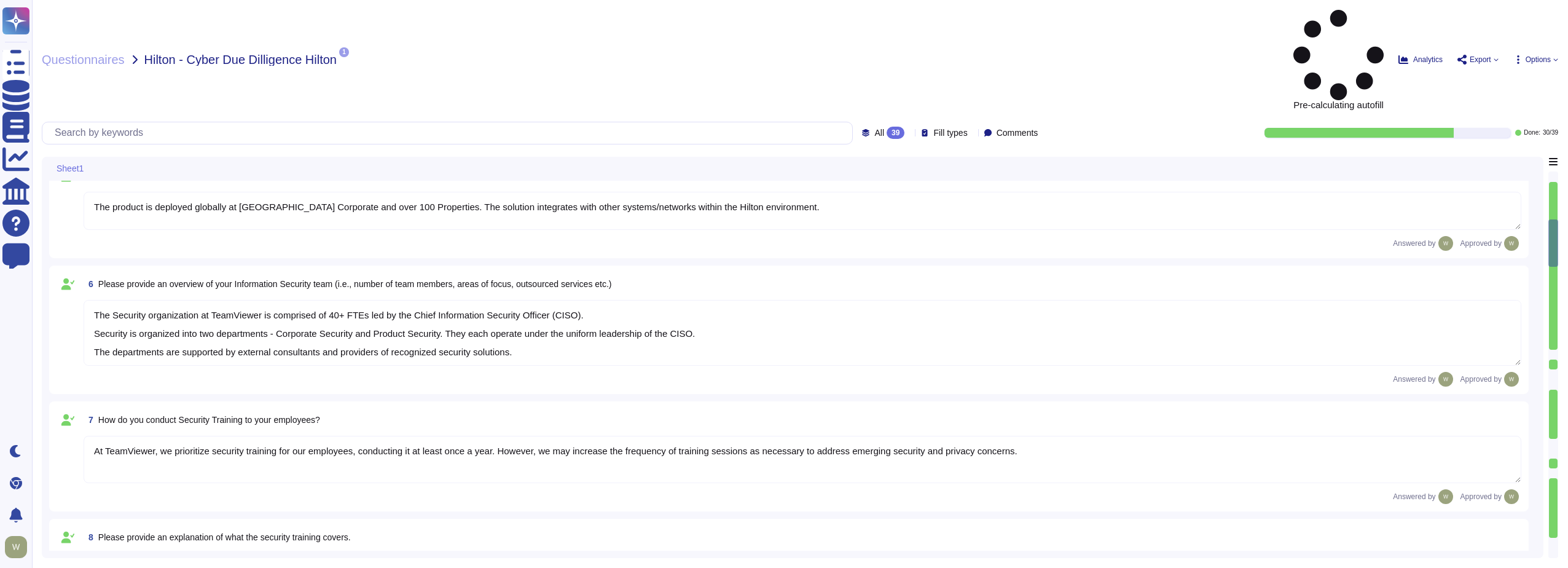
type textarea "As a global technology company, TeamViewer offers a cloud-based platform to con…"
type textarea "[URL][DOMAIN_NAME]"
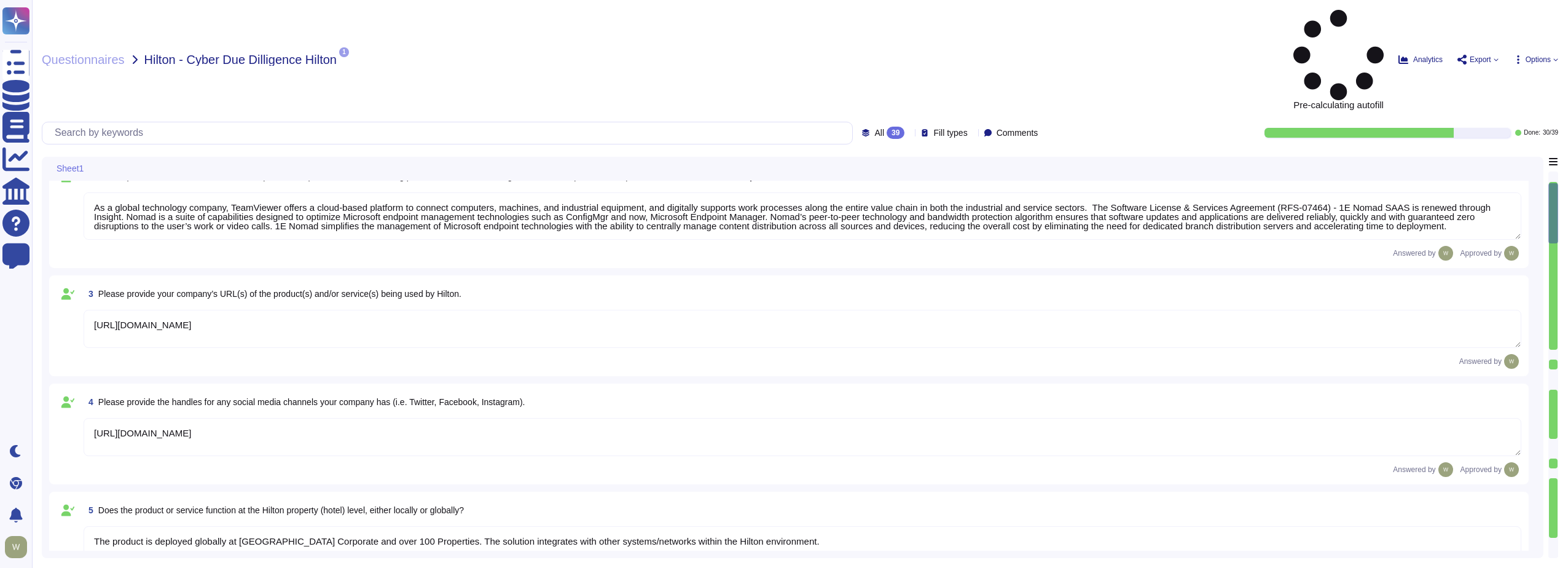
scroll to position [0, 0]
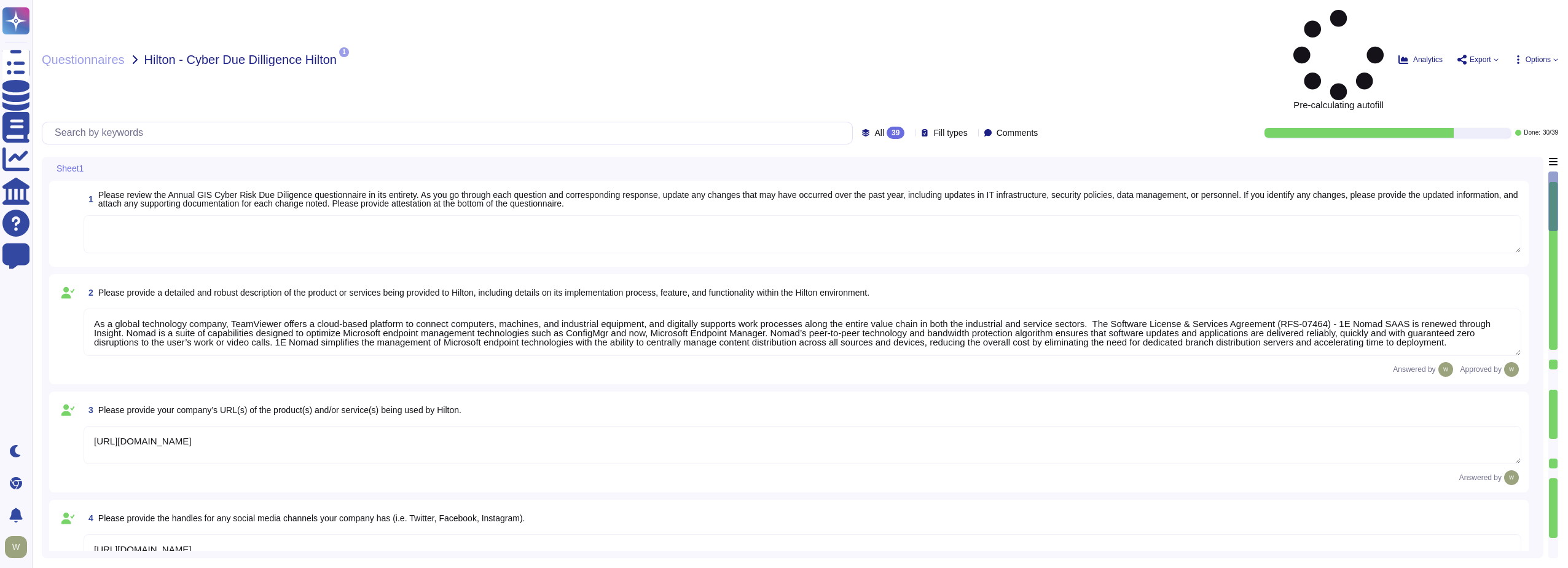
click at [1495, 58] on icon at bounding box center [1496, 59] width 4 height 3
click at [1444, 118] on p "Download" at bounding box center [1466, 135] width 43 height 35
click at [1496, 55] on span "Export" at bounding box center [1478, 59] width 41 height 10
click at [1448, 75] on p "Copy link" at bounding box center [1468, 94] width 41 height 38
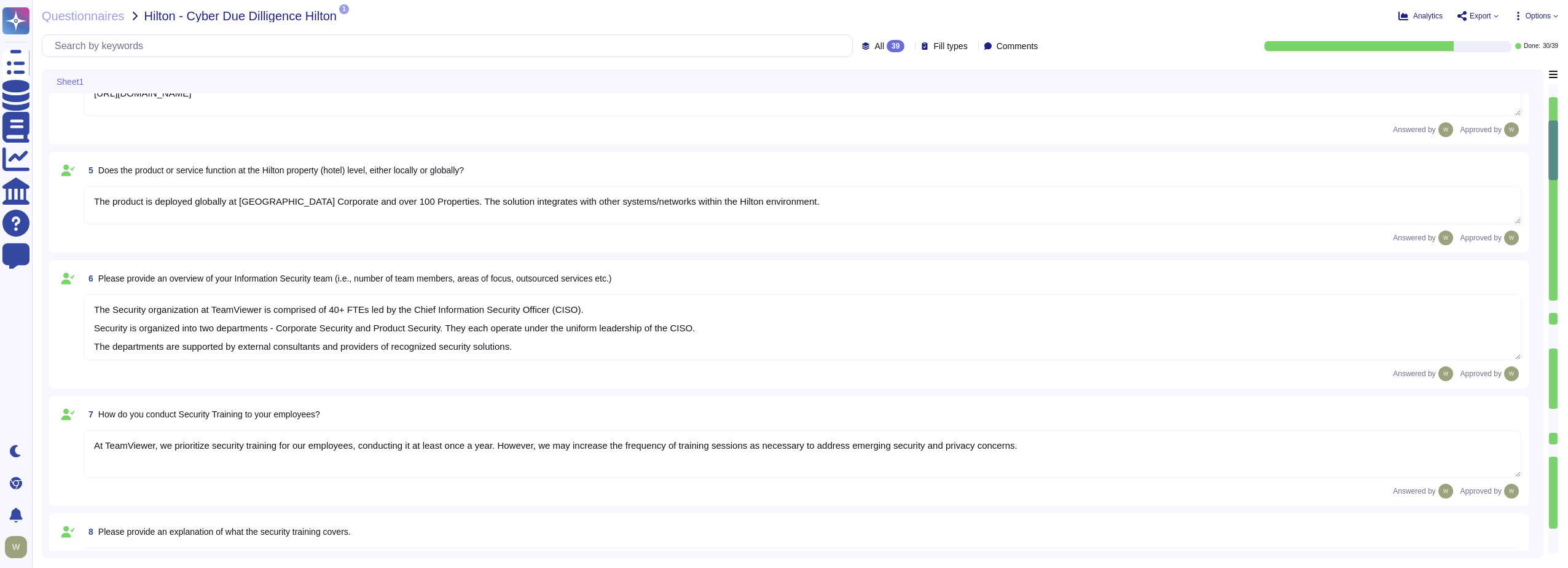
type textarea "New employees are trained for an average of two months as part of TeamViewer's …"
type textarea "TeamViewer Information Security Policy sets out TeamViewer’s high-level require…"
type textarea "TeamViewer follows an established S-SDLC policy based on the SAMM model as well…"
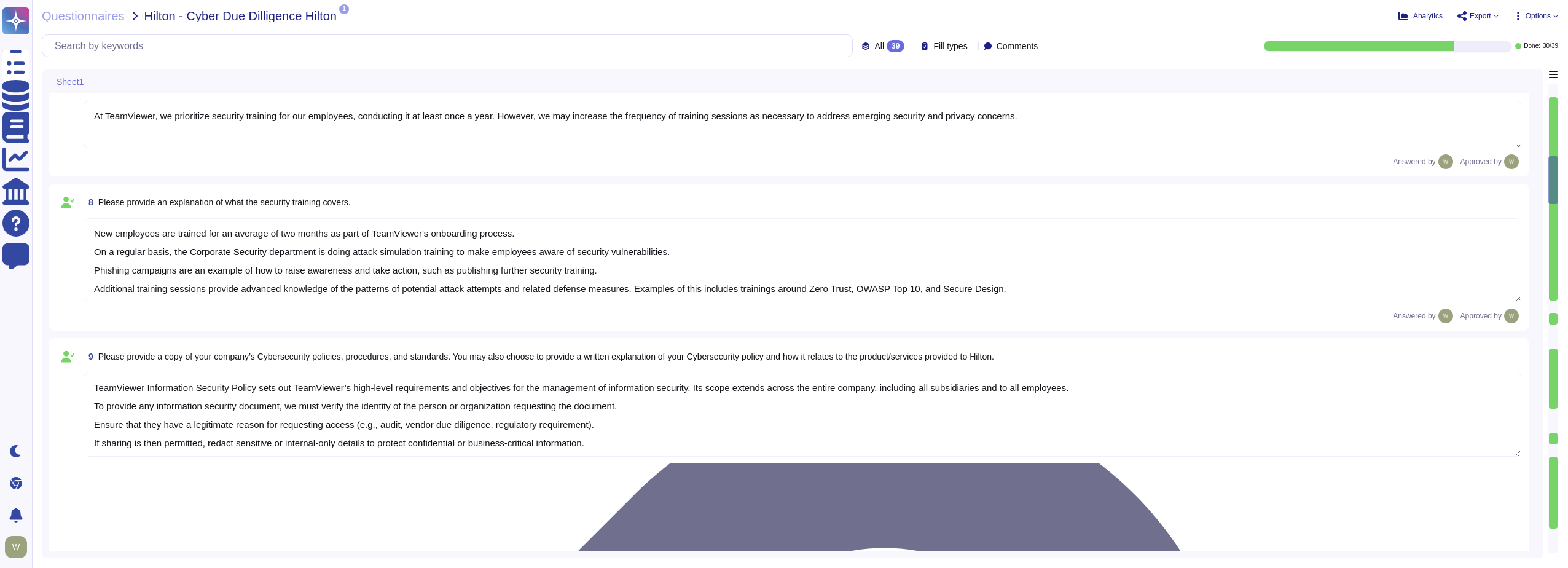
type textarea "The risk assessment procedure defines the responsibility, methodologies and pro…"
type textarea "TeamViewer leverages an external 24/7 SOC to monitor its network and spot any a…"
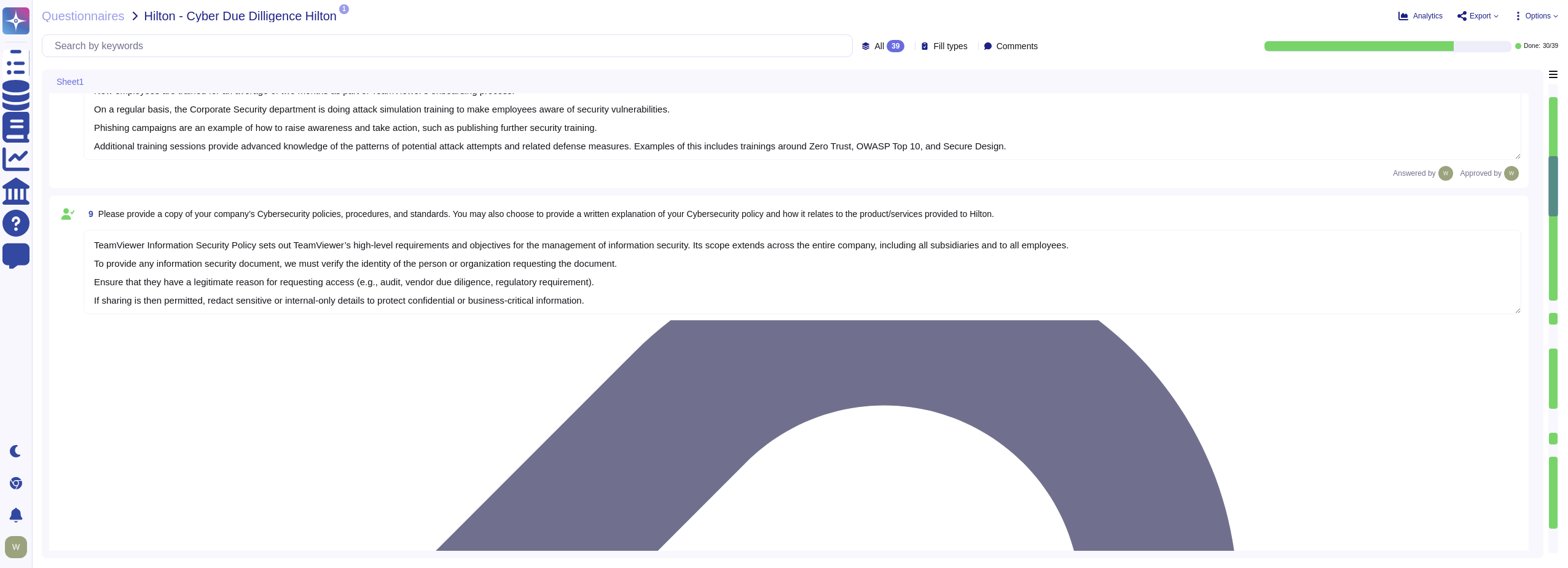
scroll to position [922, 0]
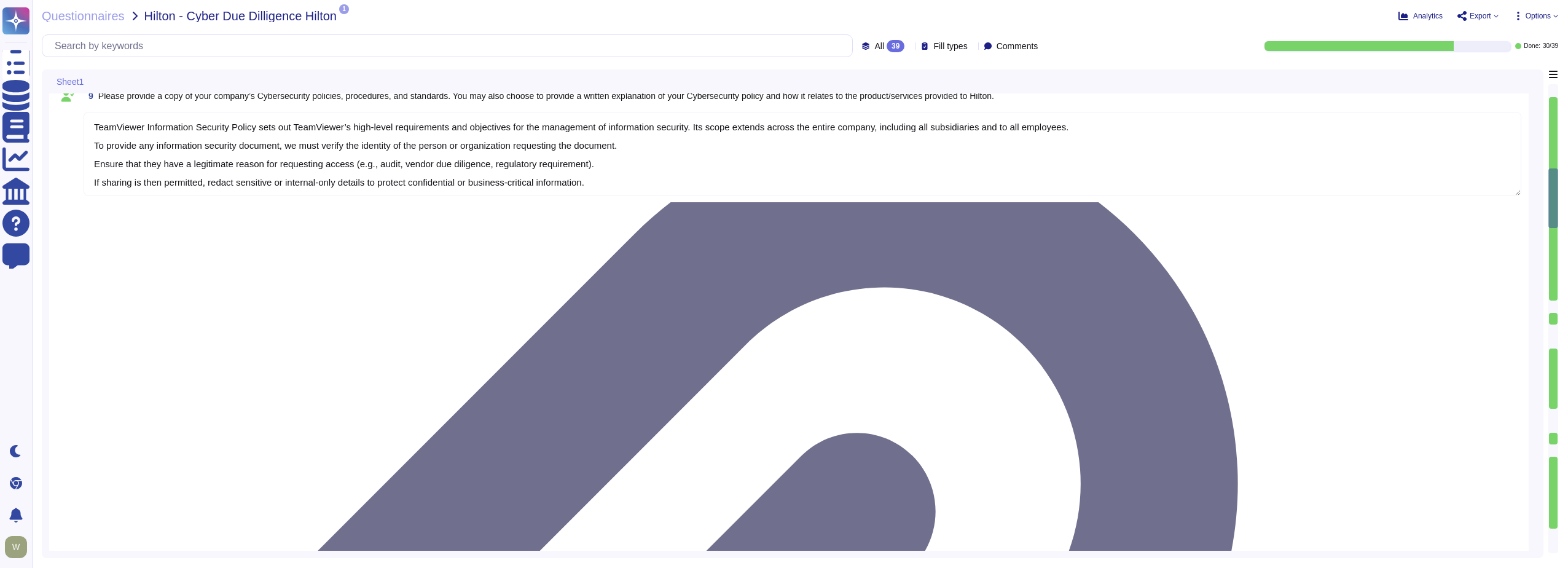
type textarea "TeamViewer owns several certifications which includes but is not limited to: • …"
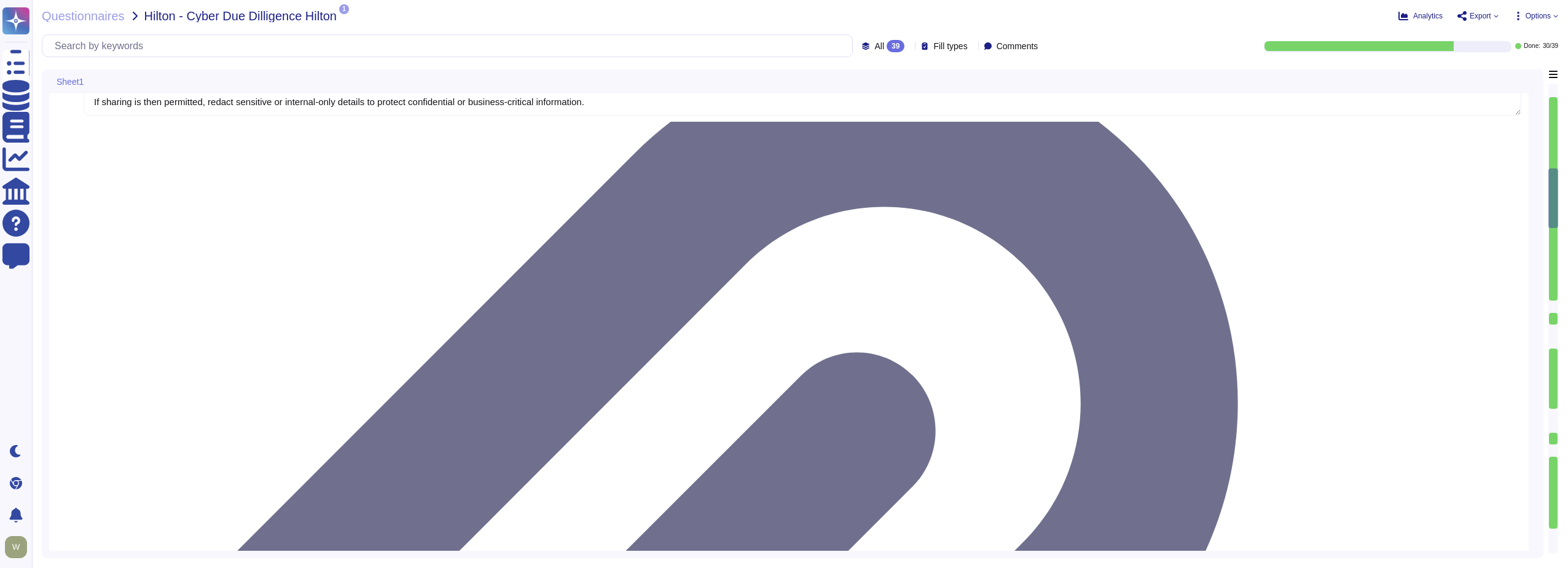
scroll to position [1168, 0]
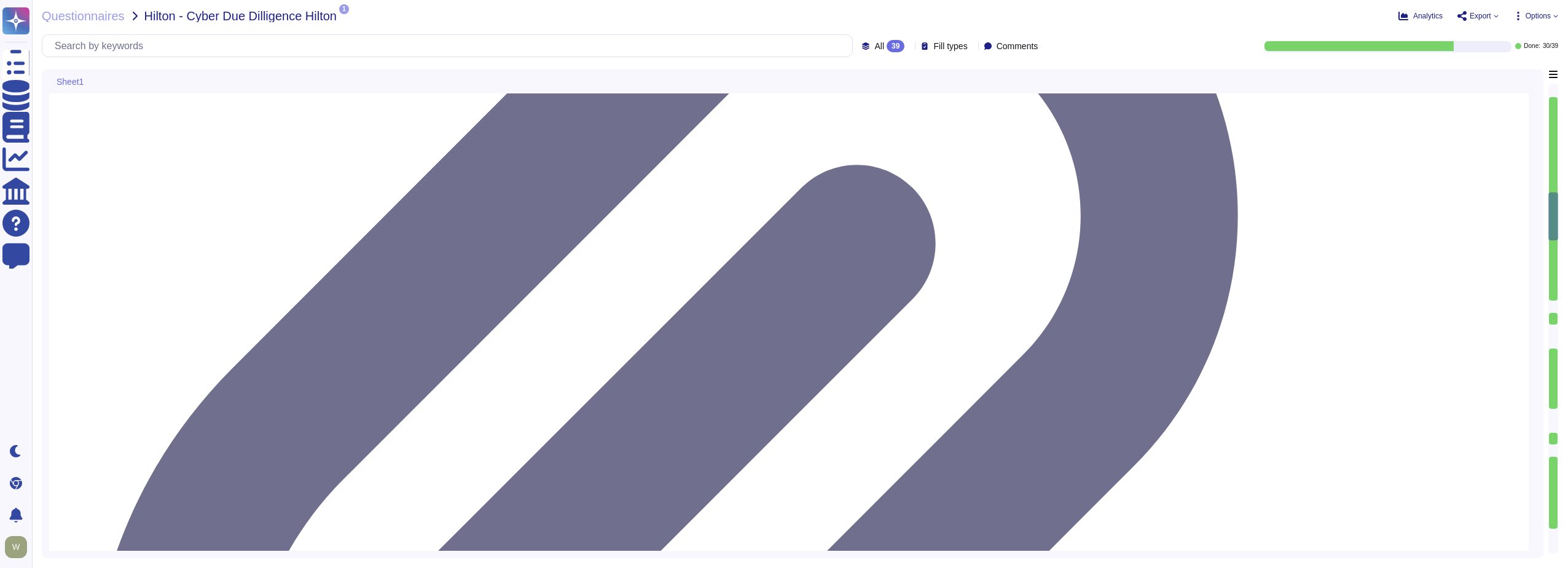
type textarea "Yes, Hilton Guest / Employee data is collected."
type textarea "Yes, TeamViewer does collect Personally Identifiable Information (PII). In this…"
type textarea "Data is in-scope and is in compliance with GDPR. As a company headquartered in …"
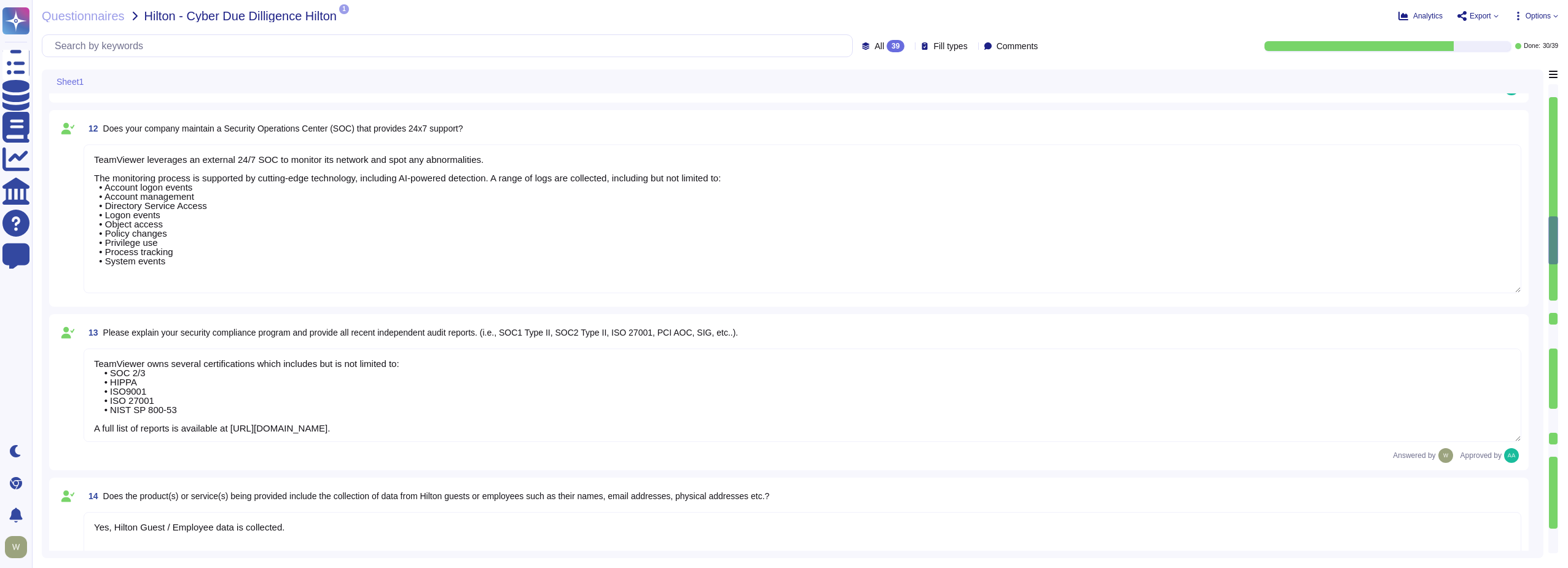
type textarea "LoreMipsum dolo sitamet CON adip. El sedd eiusmod, tem Incididu ut lab Etdo Mag…"
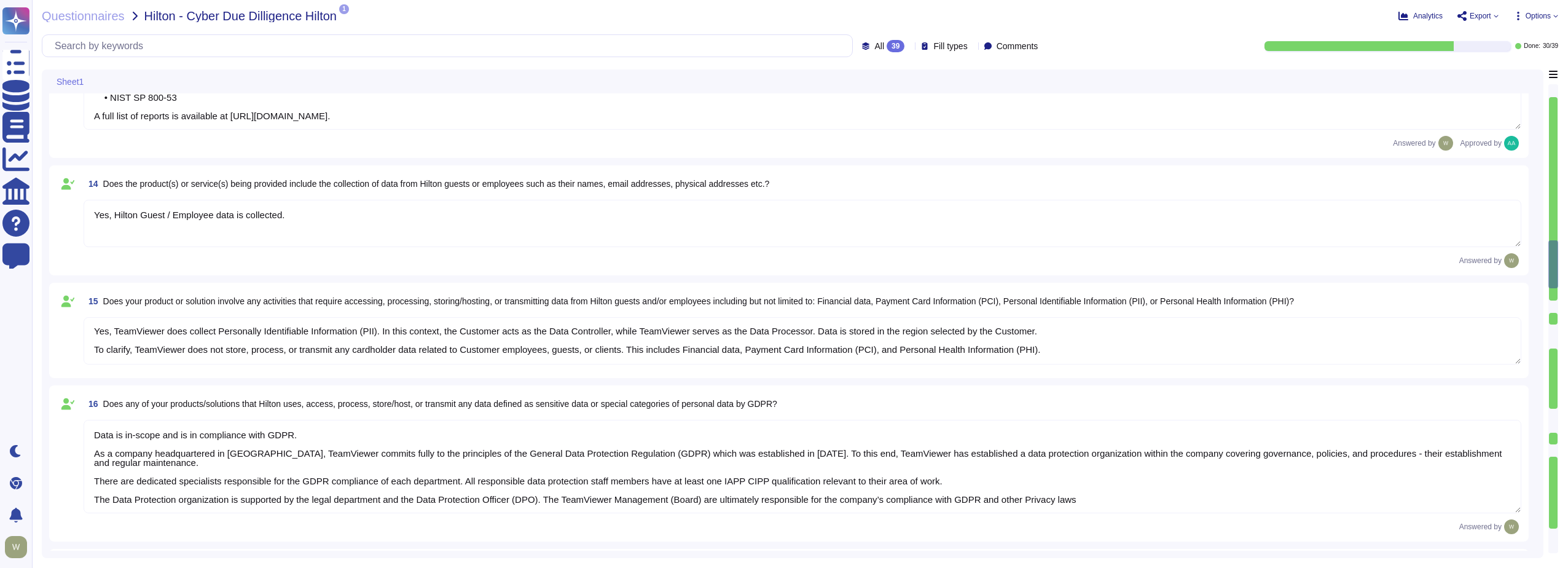
type textarea "TeamViewer collects 30k-500k data records."
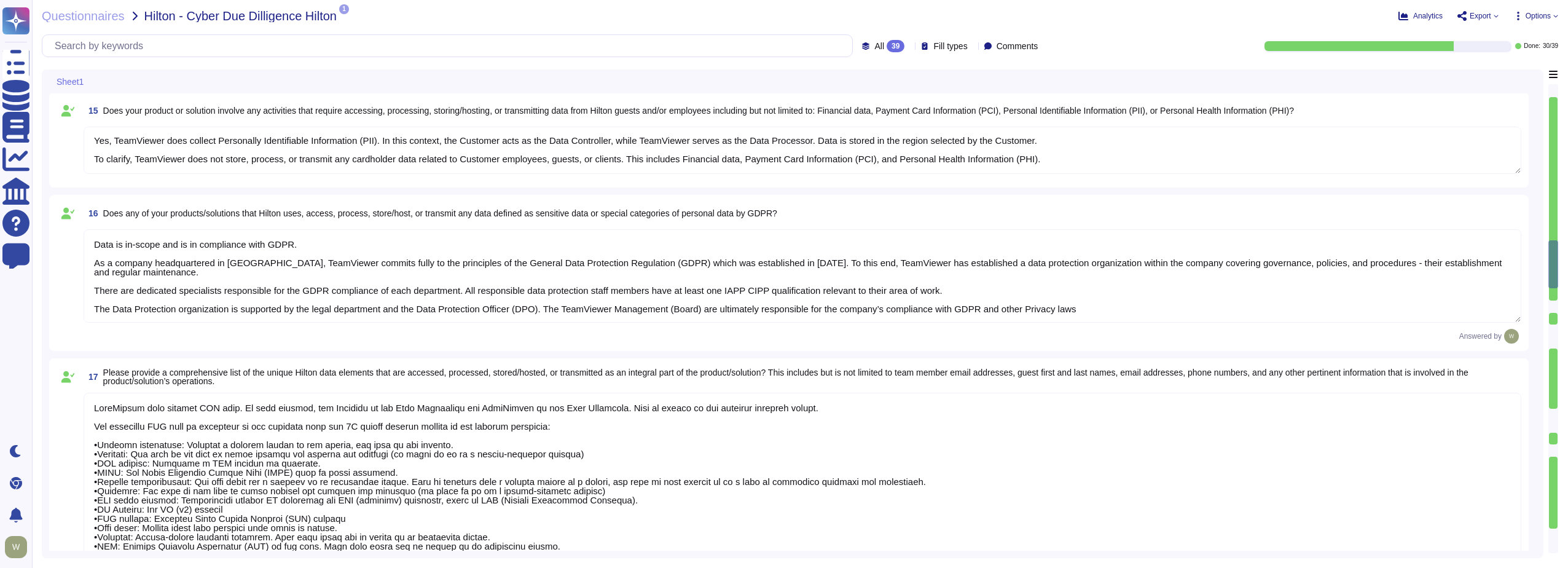
scroll to position [1845, 0]
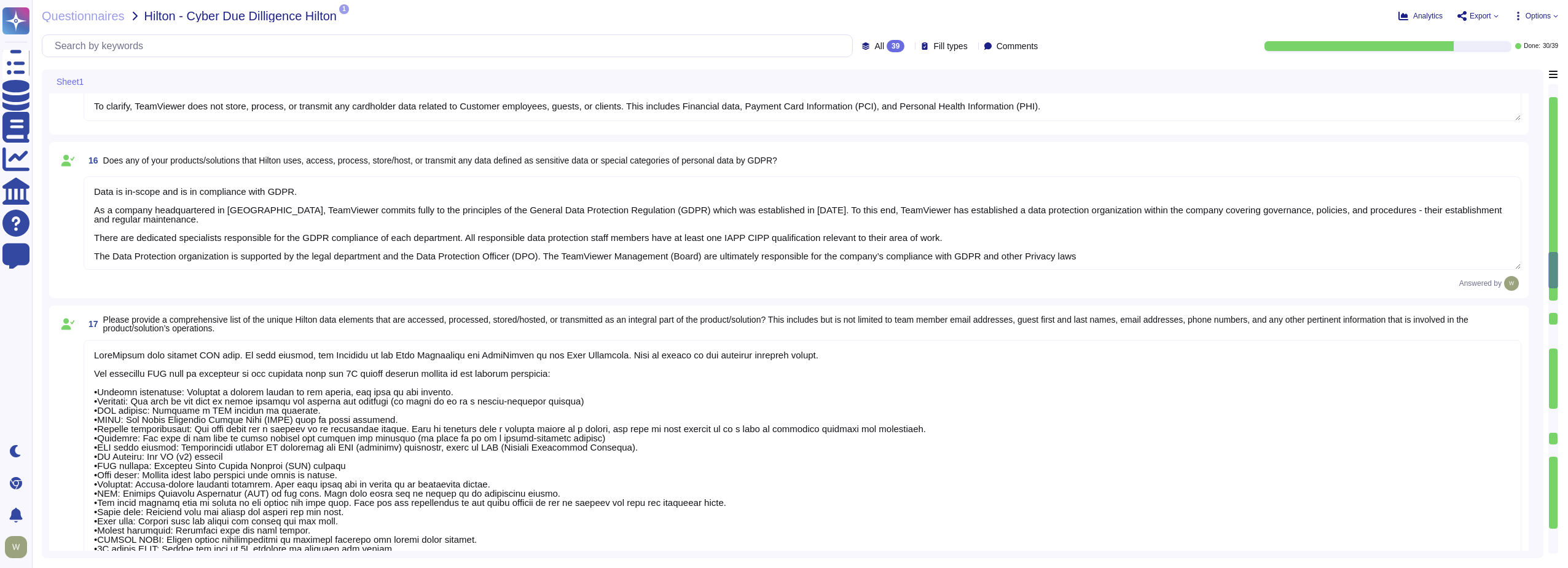
type textarea "Upon termination of Hilton's agreement, all data will be deleted [DATE] (or ear…"
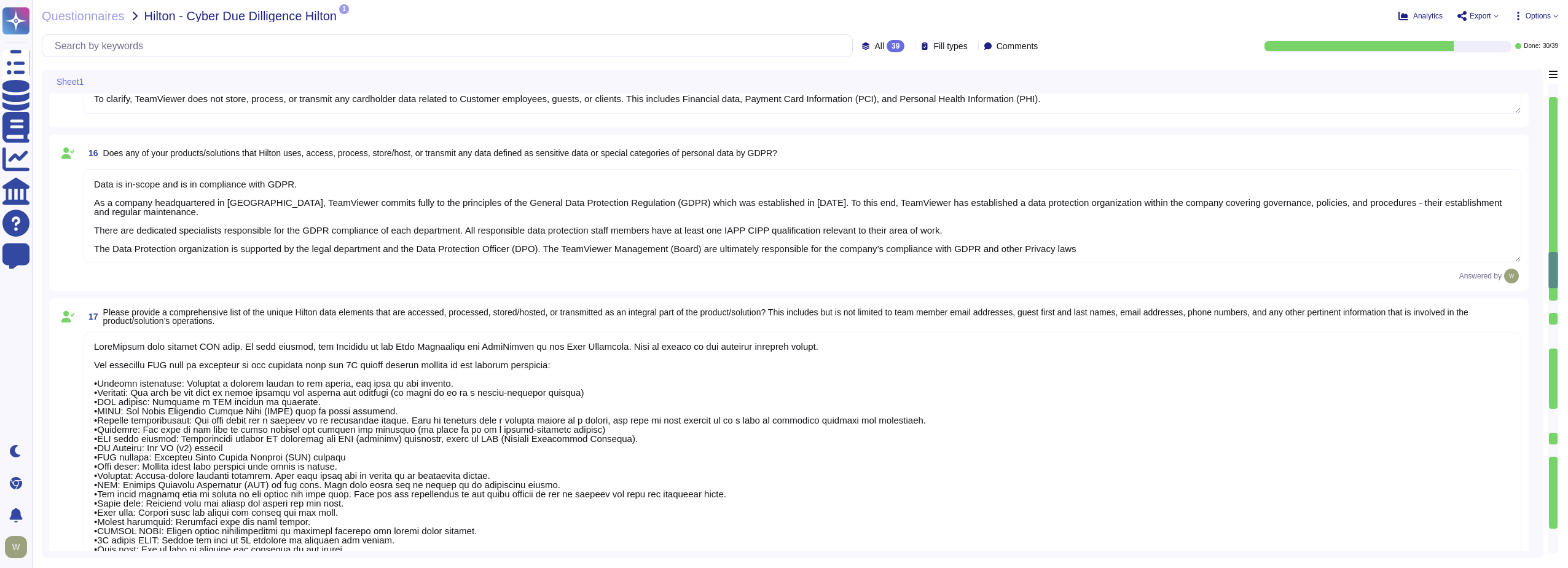
type textarea "Data Encryption Methods **Encryption in Transit** All data transmitted to and f…"
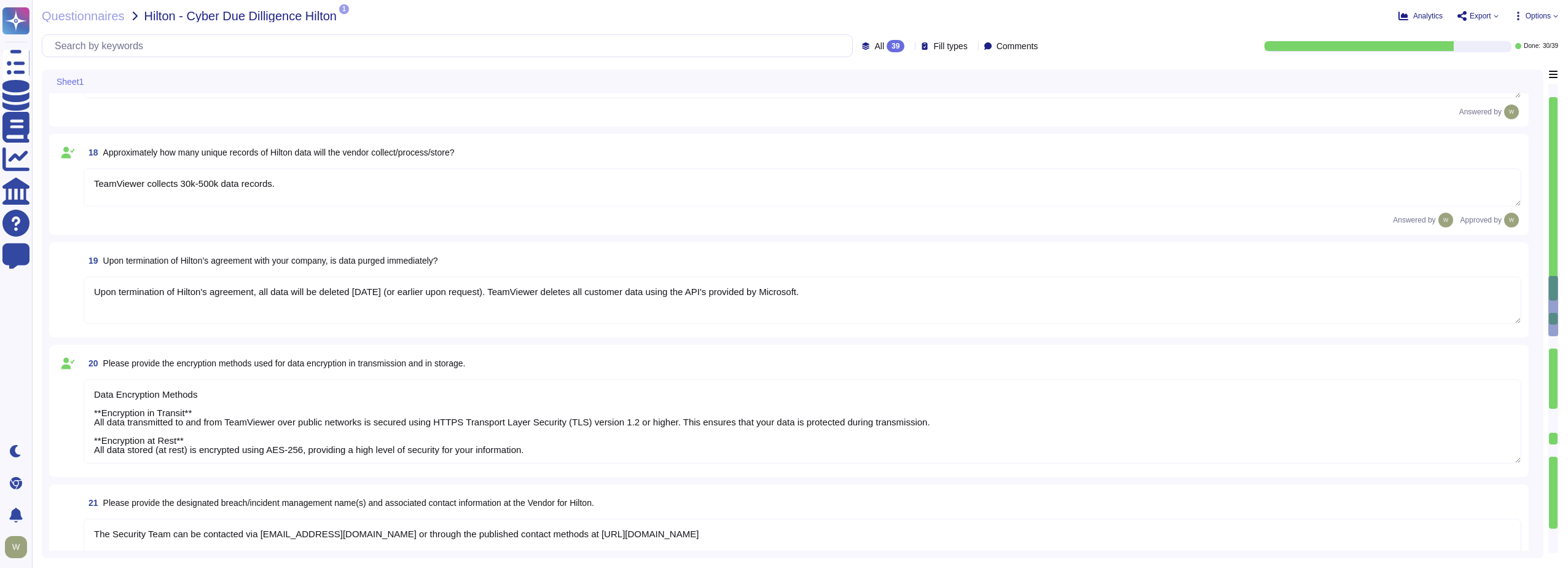
type textarea "The Security Team can be contacted via [EMAIL_ADDRESS][DOMAIN_NAME] or through …"
type textarea "We have a comprehensive incident response plan in place, which includes the rol…"
type textarea "The dedicated mechanisms will not offer real-time notifications of a breach Tea…"
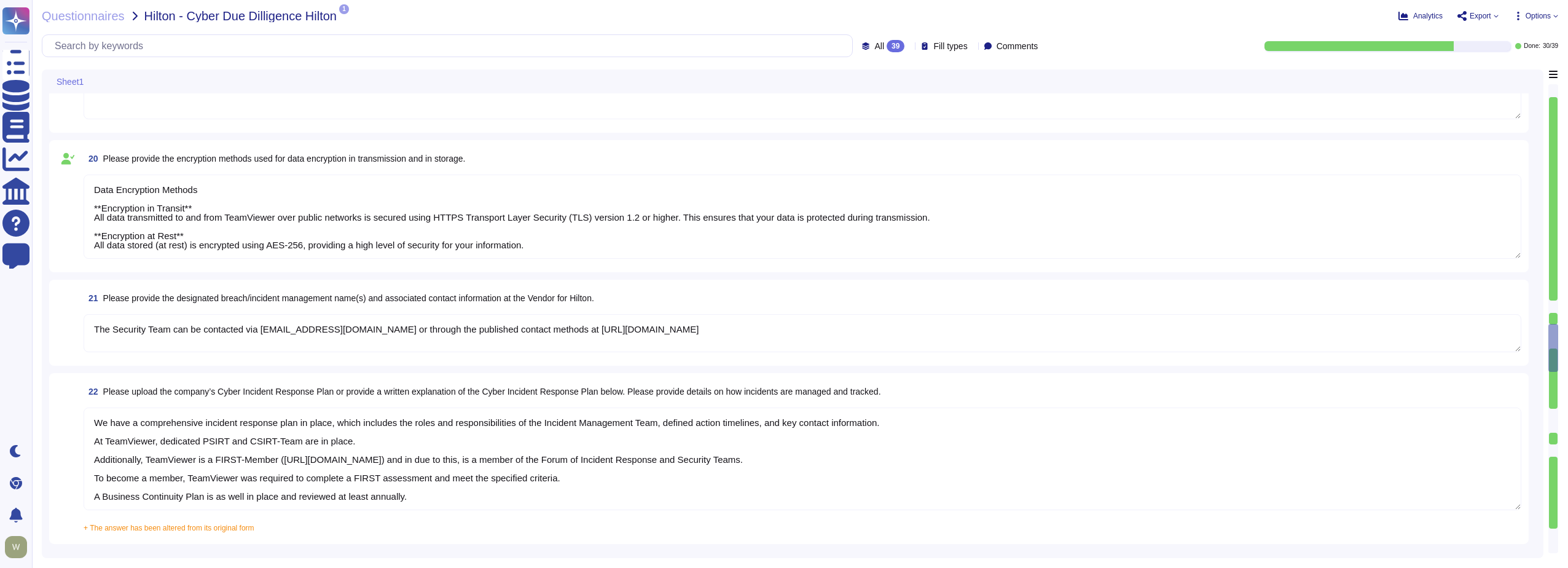
scroll to position [2766, 0]
type textarea "TeamViewer has established a streamlined data breach notification process in ac…"
type textarea "A Breach has not occurred within the last year No, our products have been safe …"
type textarea "TeamViewer has implemented a best-in-class commercial vulnerability scanner tha…"
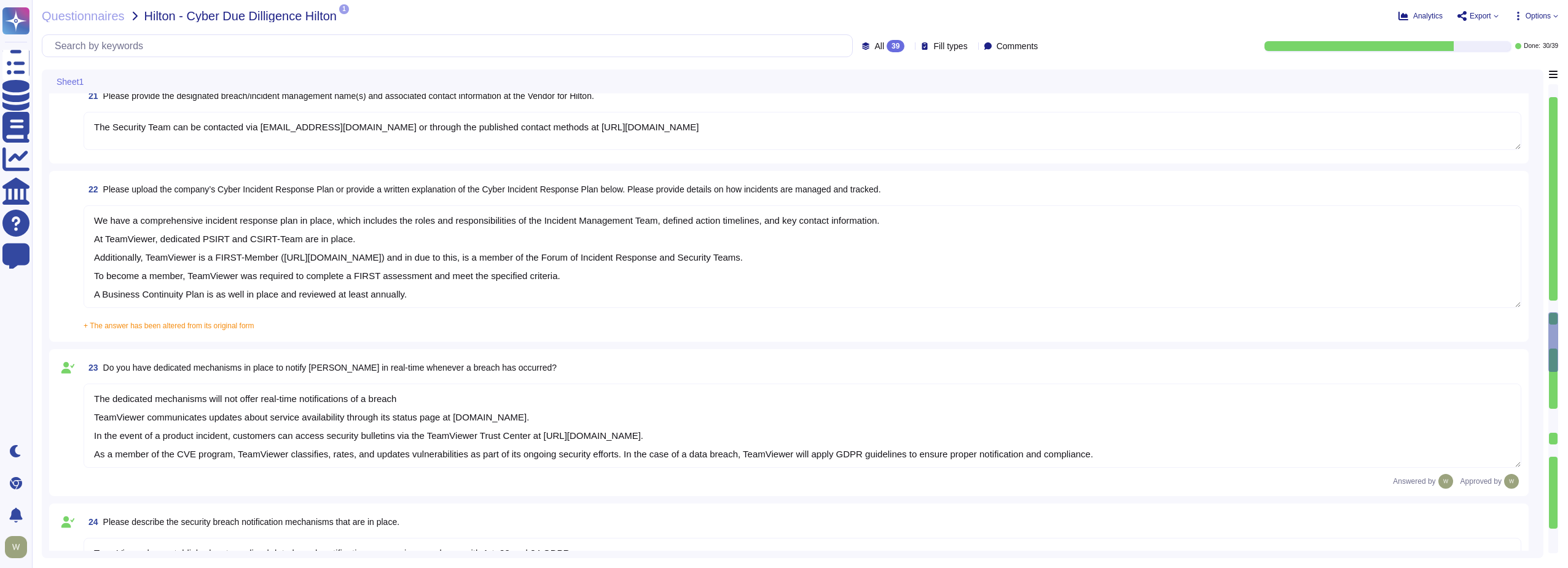
scroll to position [2705, 0]
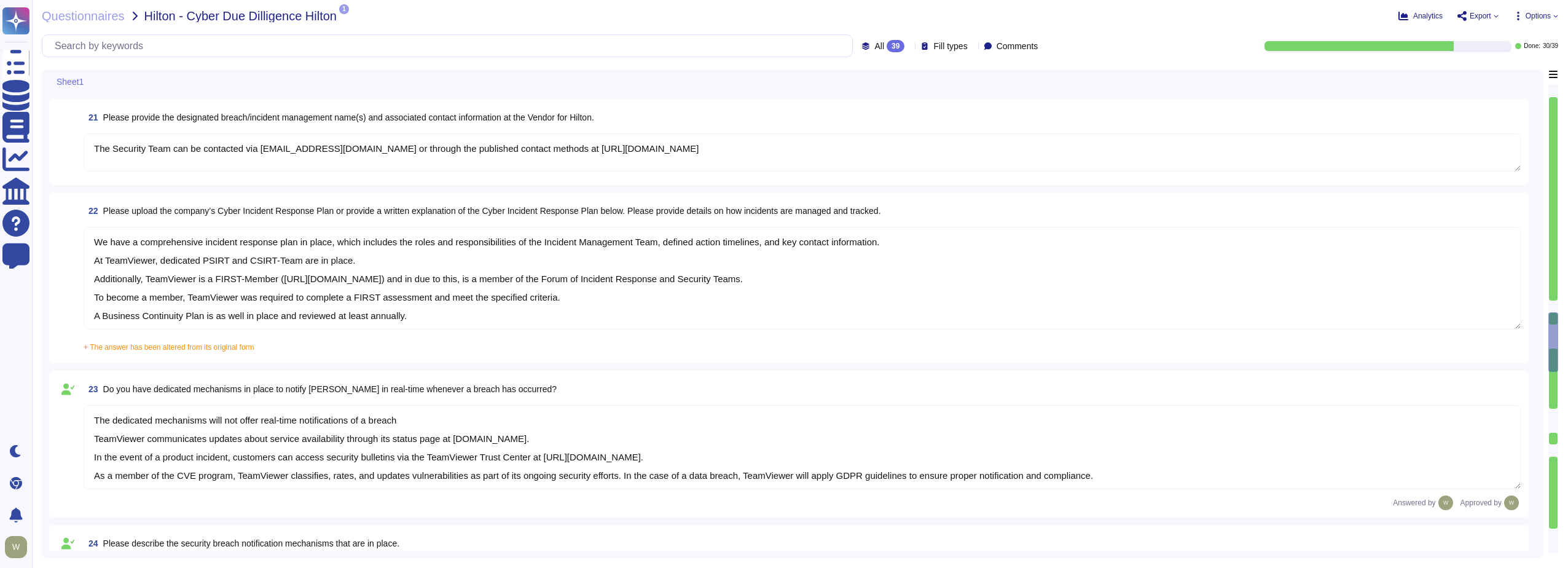
click at [211, 162] on textarea "The Security Team can be contacted via [EMAIL_ADDRESS][DOMAIN_NAME] or through …" at bounding box center [802, 153] width 1438 height 38
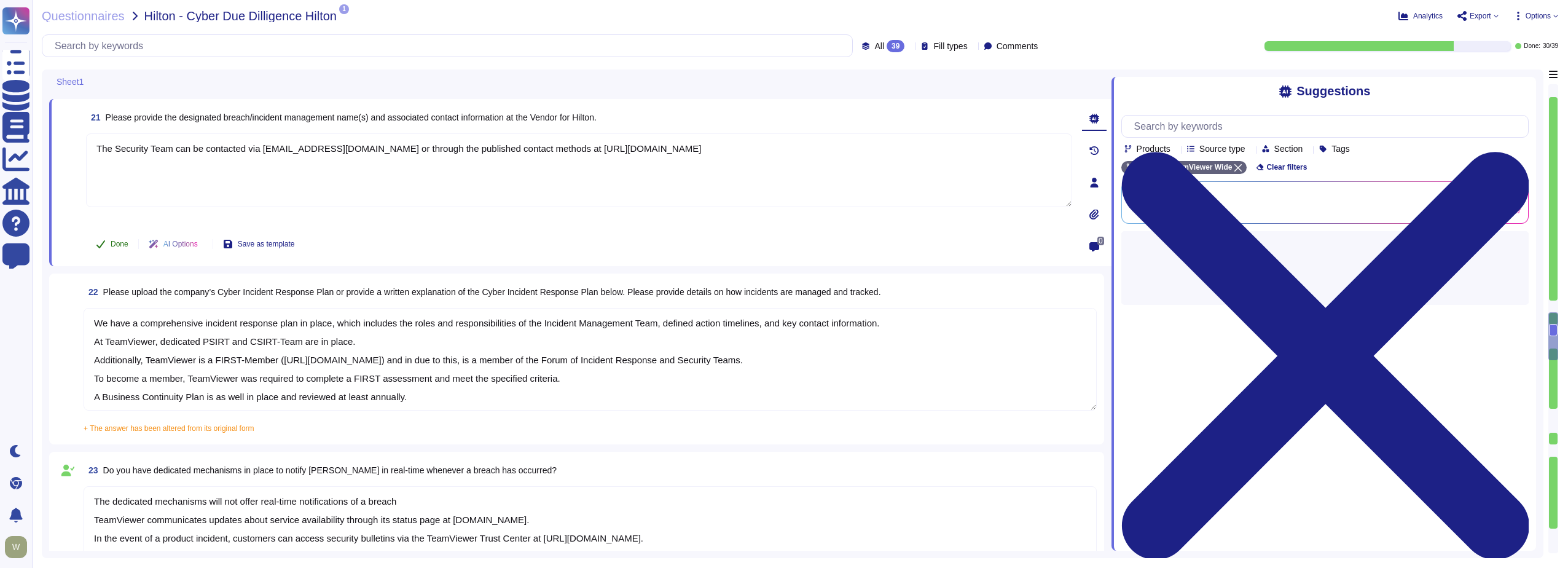
click at [119, 250] on button "Done" at bounding box center [112, 244] width 52 height 24
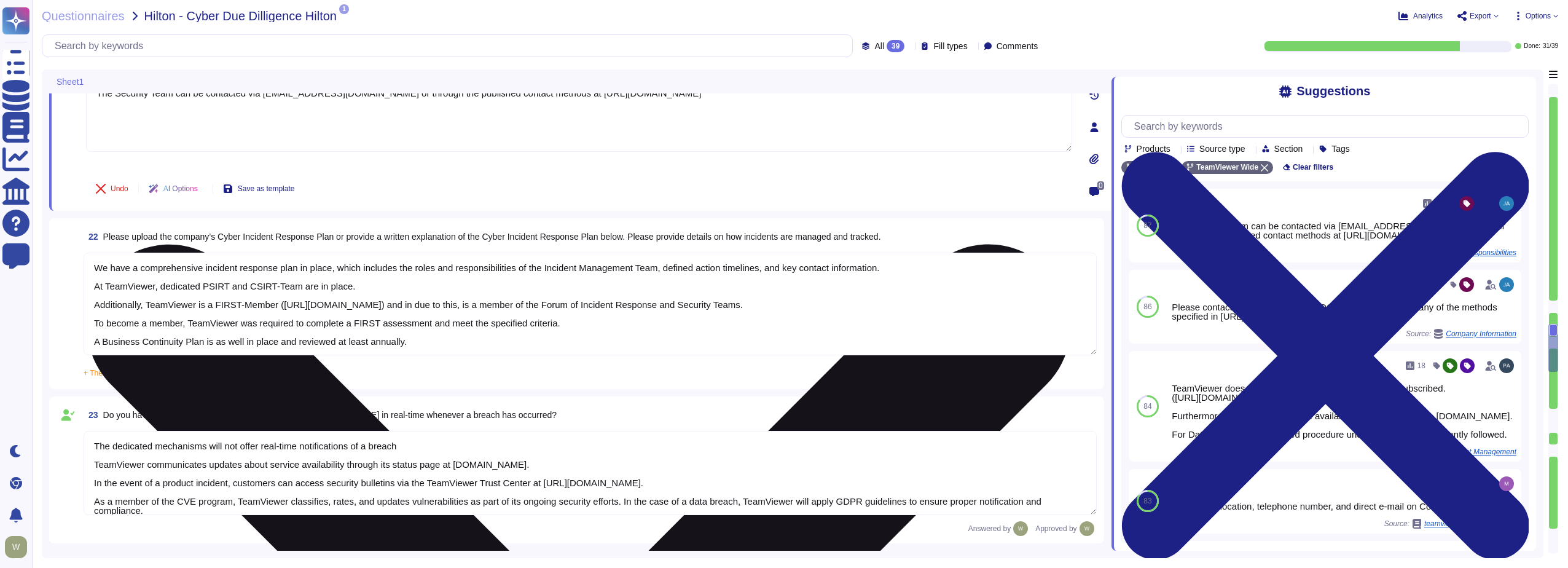
scroll to position [2890, 0]
type textarea "TeamViewer has implemented a best-in-class commercial vulnerability scanner tha…"
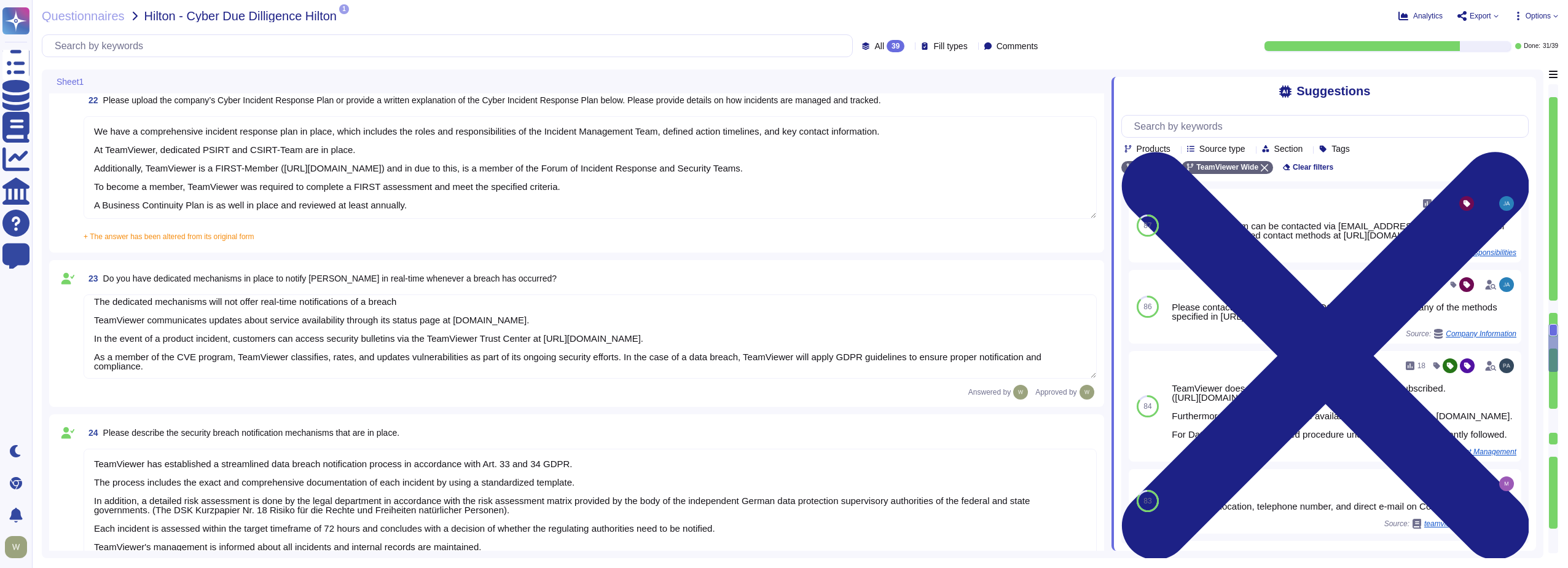
scroll to position [10, 0]
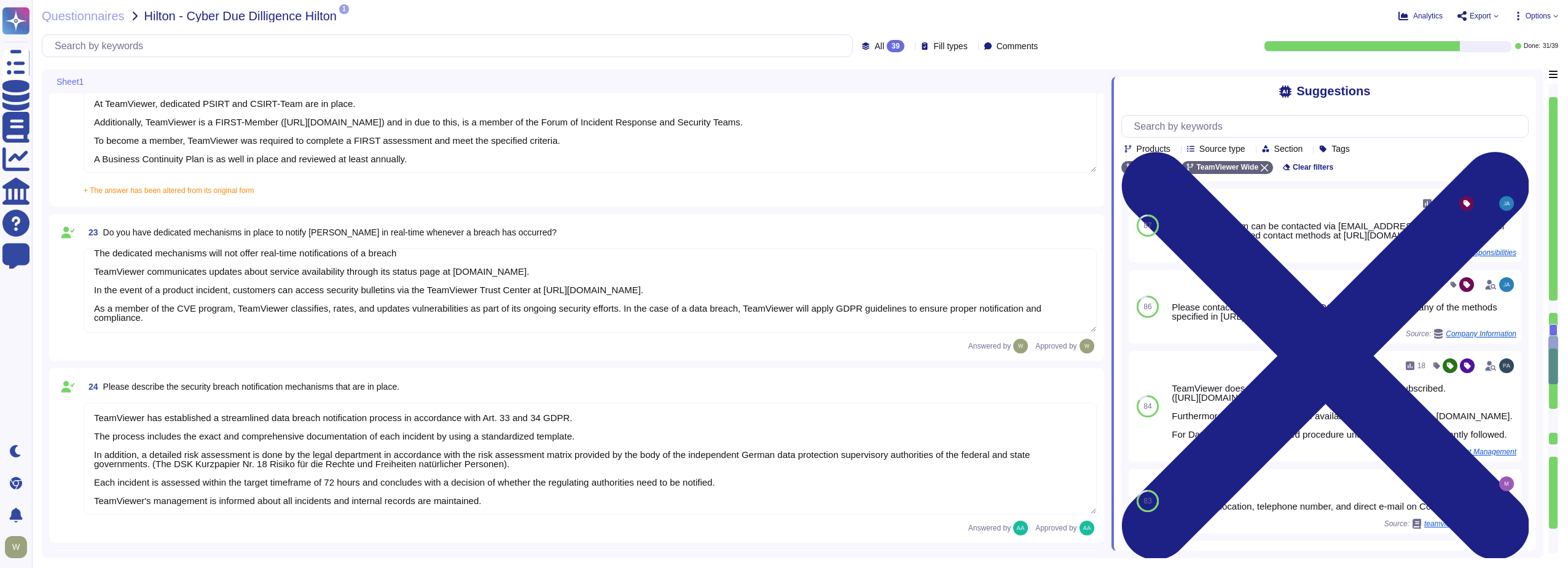
type textarea "Vulnerability scans are performed daily on the environment to identify control …"
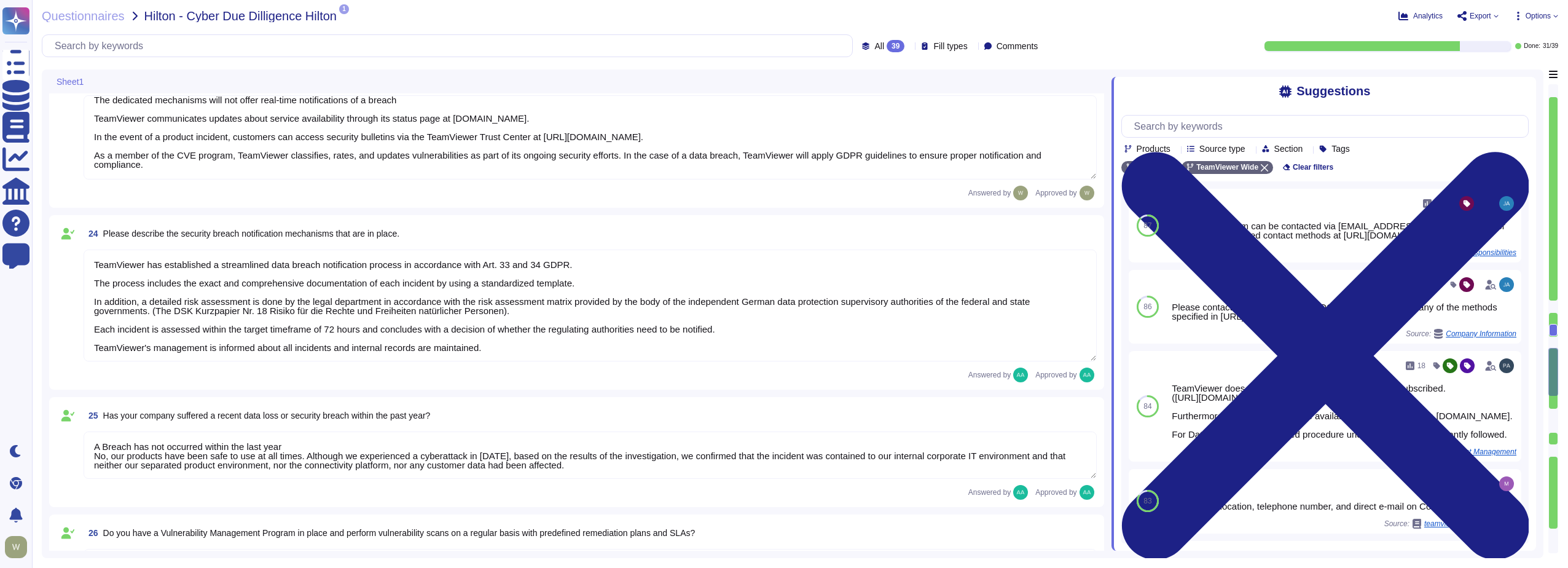
type textarea "Yes, TeamViewer employs an Intrusion Detection System (IDS) at both our datacen…"
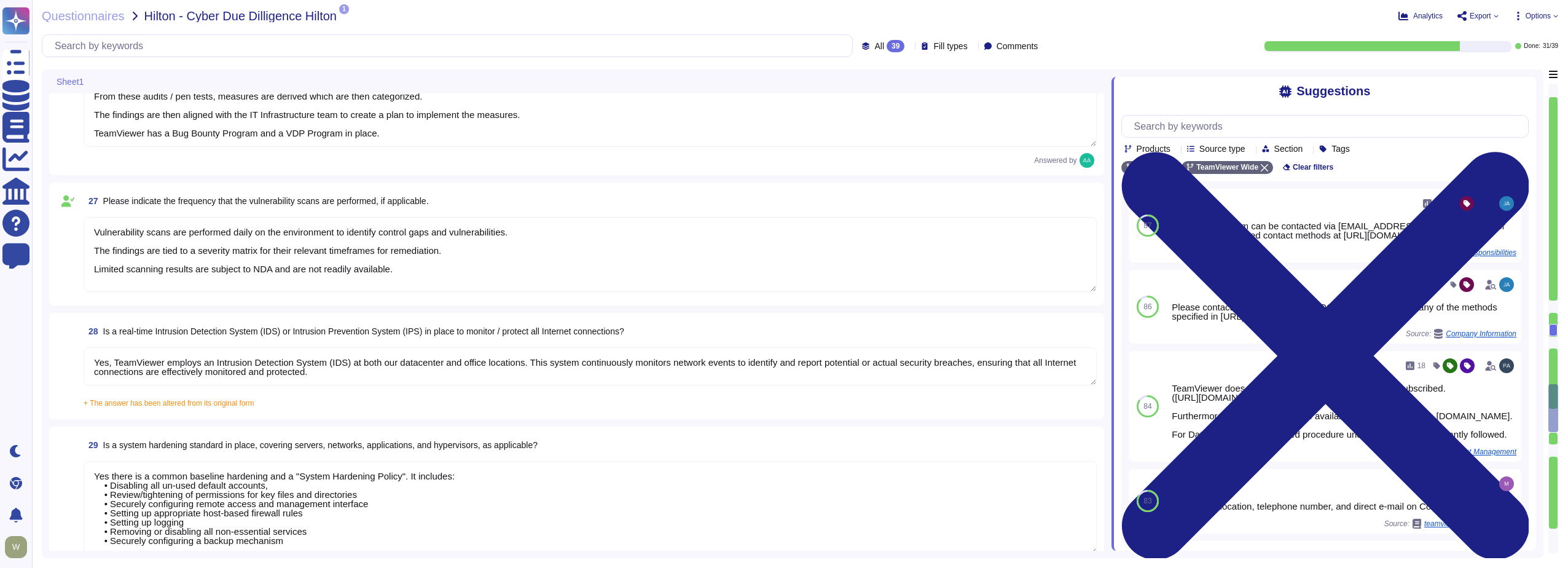
type textarea "Yes there is a common baseline hardening and a "System Hardening Policy". It in…"
type textarea "TeamViewer has implemented a change advisory board (CAB) for all relevant IT ch…"
type textarea "The requested documentation is not made available to customers even under NDA a…"
type textarea "TeamViewer has enterprise logging sensors deployed throughout the network that …"
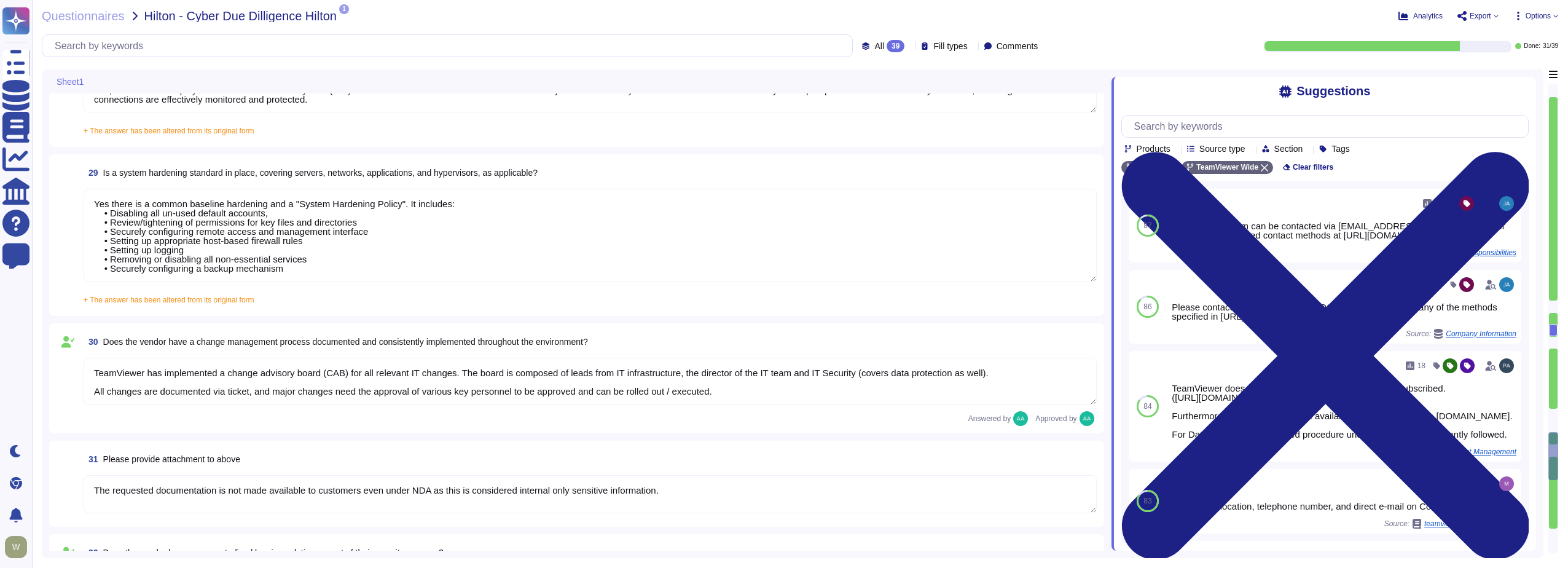
scroll to position [4058, 0]
type textarea "Yes, TeamViewer has established formal access management procedures that are bo…"
type textarea "The access provisioning and de-provisioning process for our product/service is …"
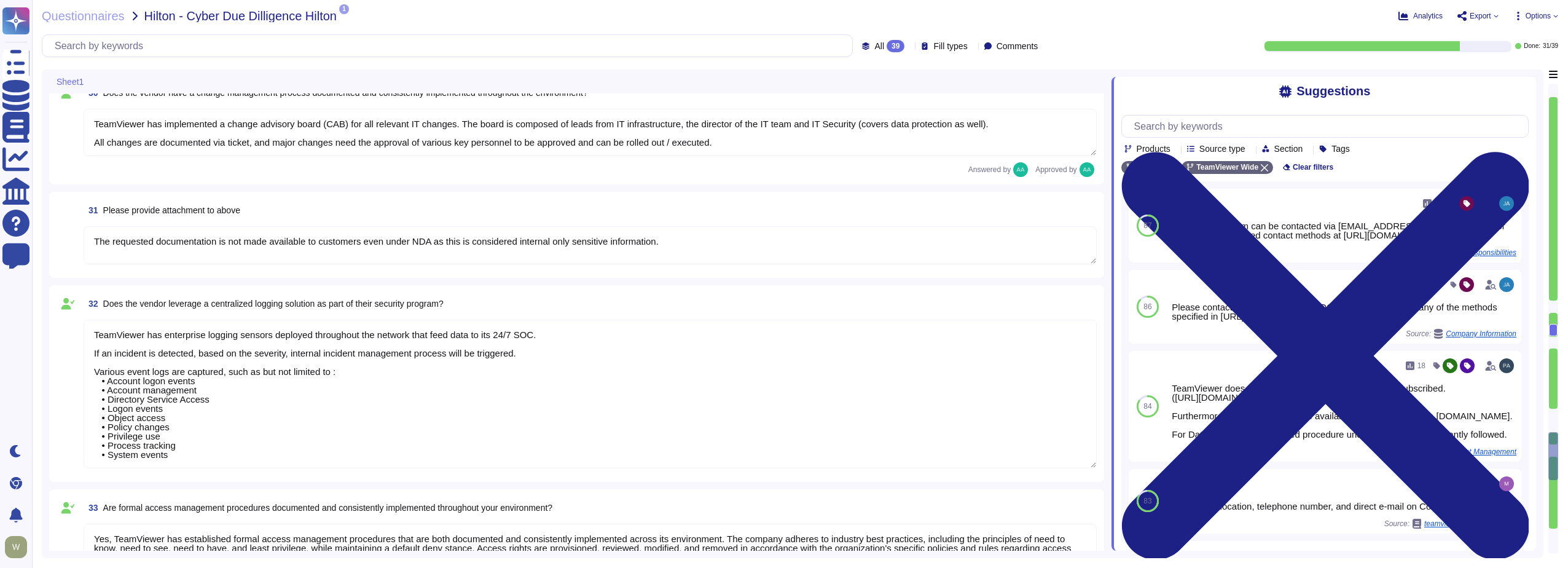
type textarea "The access review process for our product/service requires customers to conduct…"
type textarea "The account monitoring process is the responsibility of the customers. They can…"
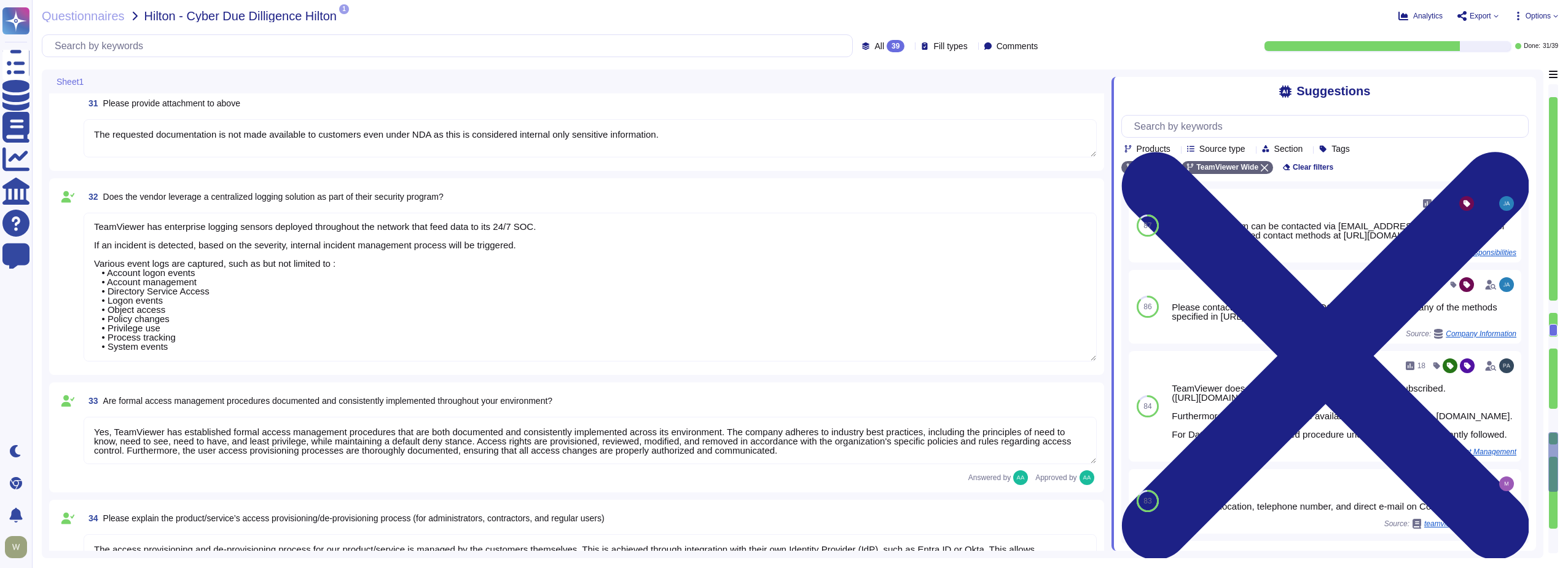
type textarea "Access to internally managed systems is mandatory through passwordless SSO mech…"
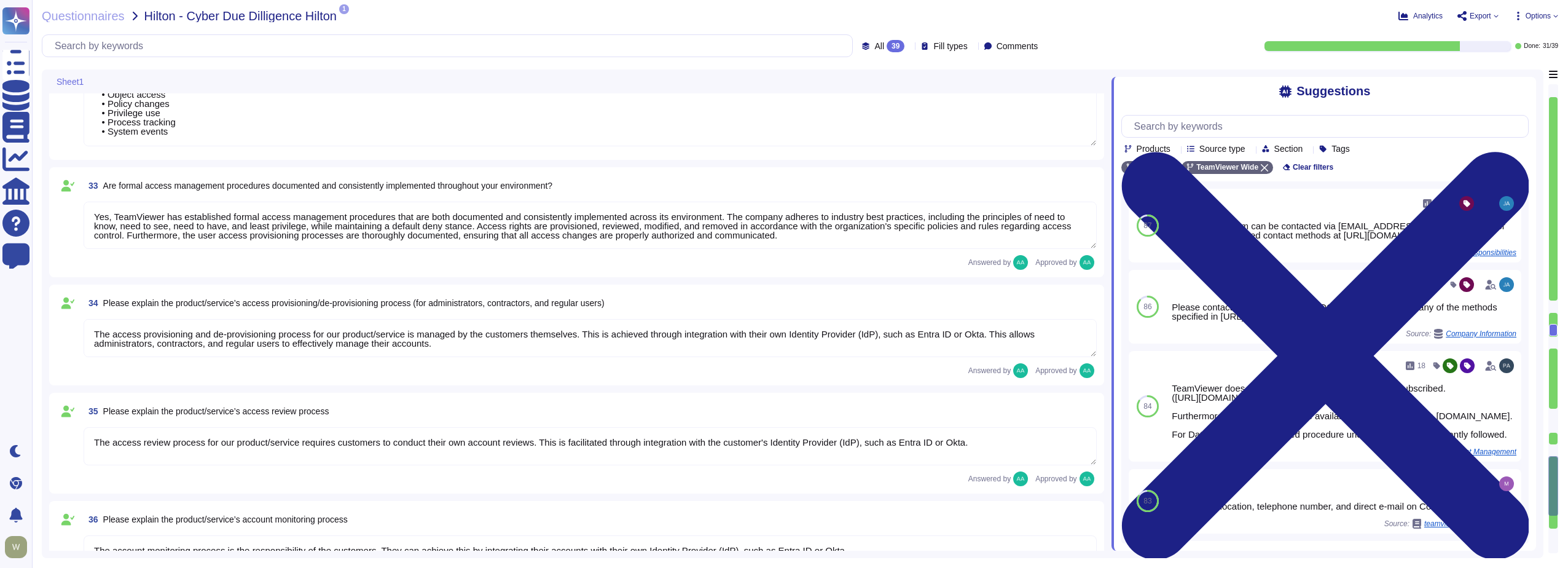
type textarea "To further strengthen TeamViewer's corporate security measures, TeamViewer has …"
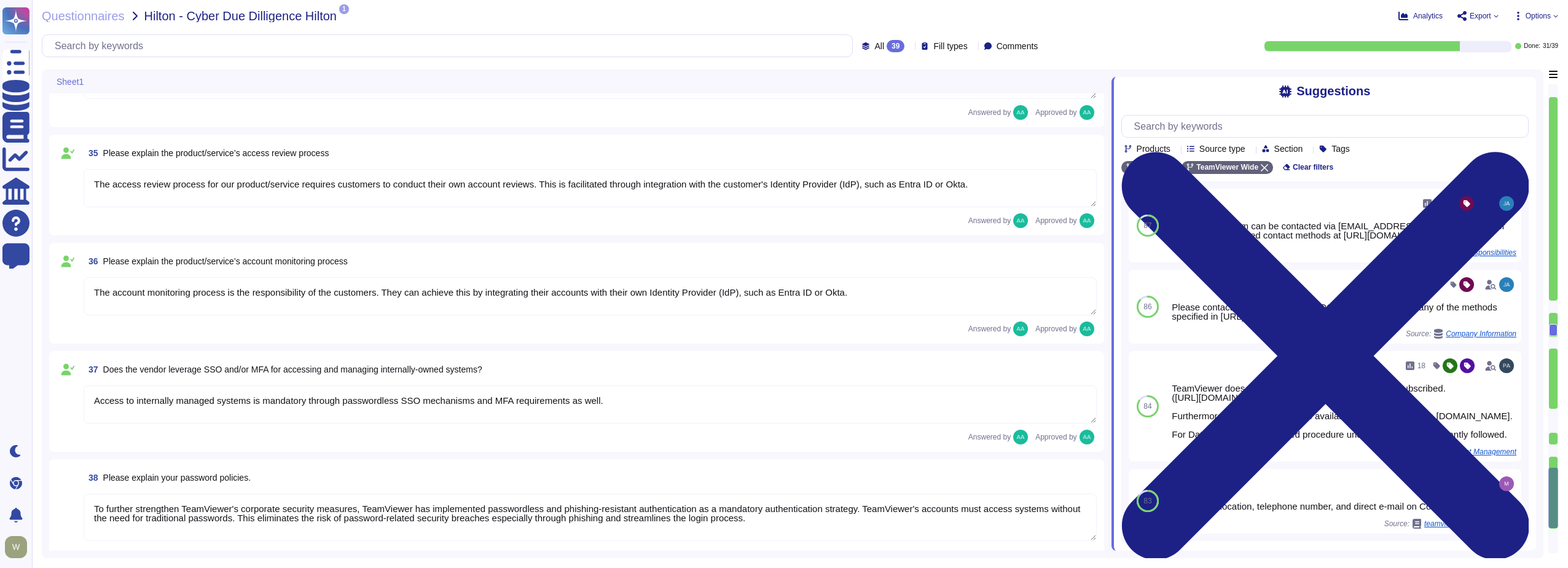
scroll to position [4698, 0]
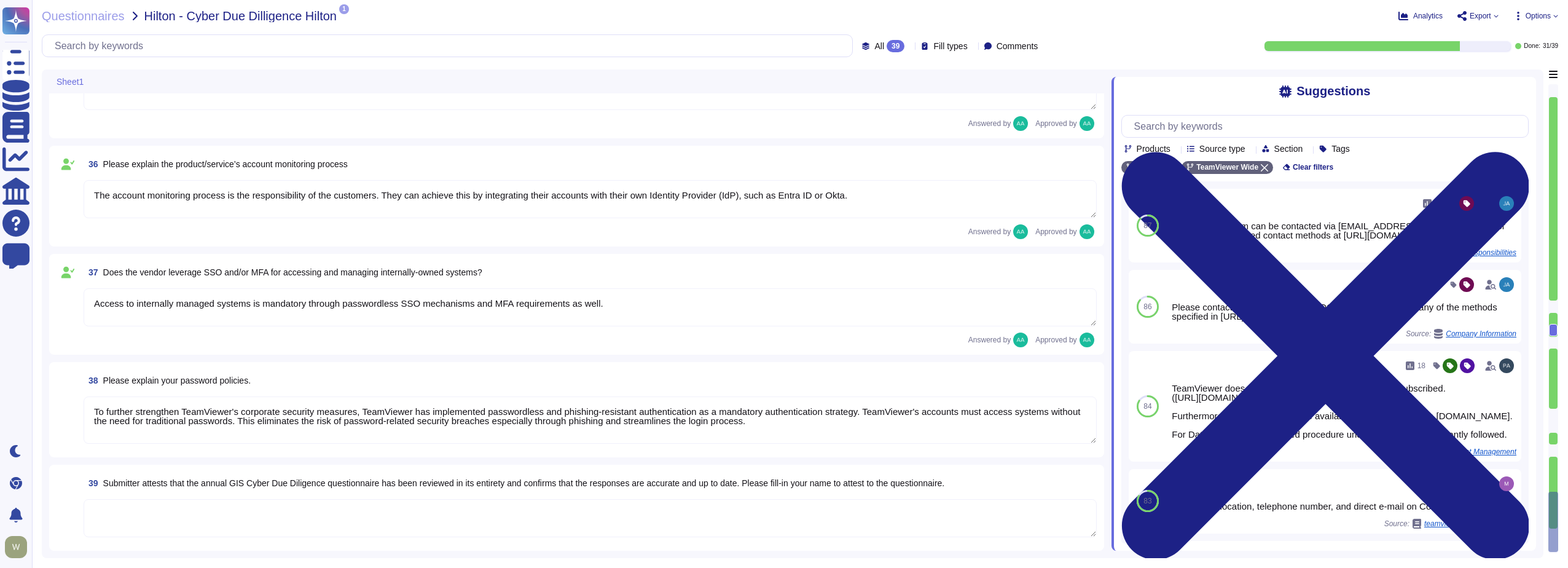
click at [136, 422] on textarea "To further strengthen TeamViewer's corporate security measures, TeamViewer has …" at bounding box center [590, 420] width 1013 height 48
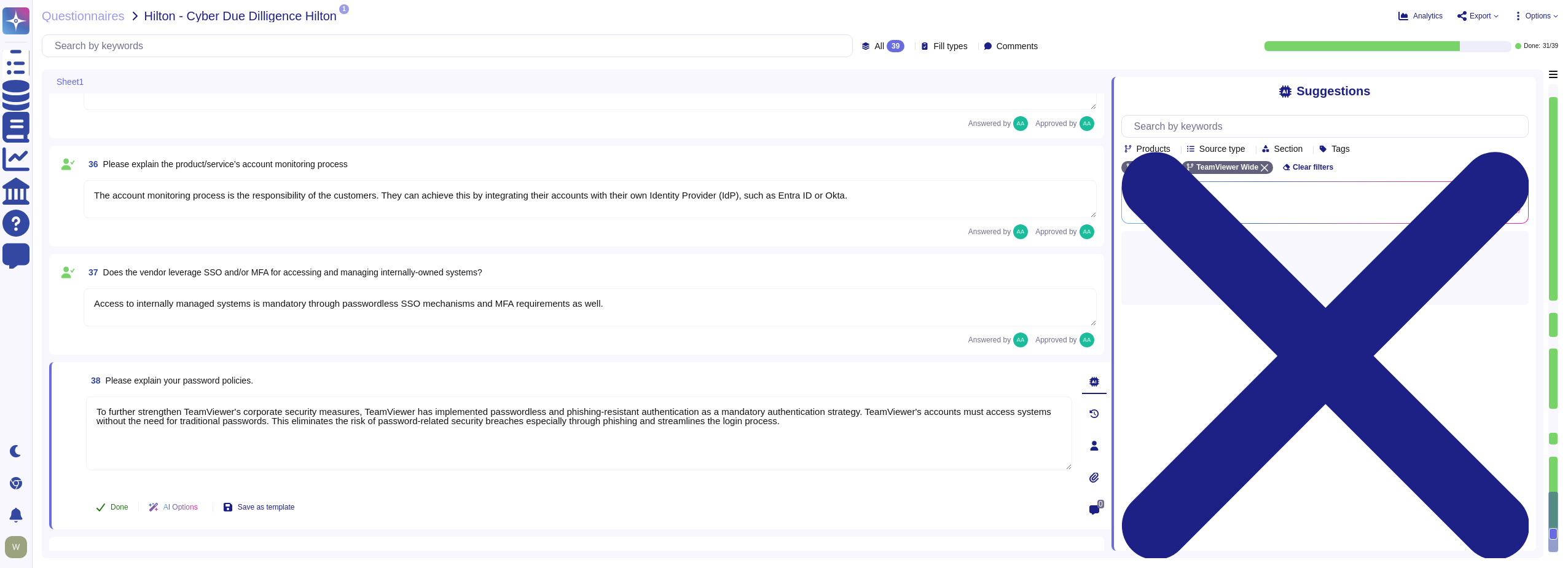
click at [112, 508] on span "Done" at bounding box center [119, 507] width 18 height 7
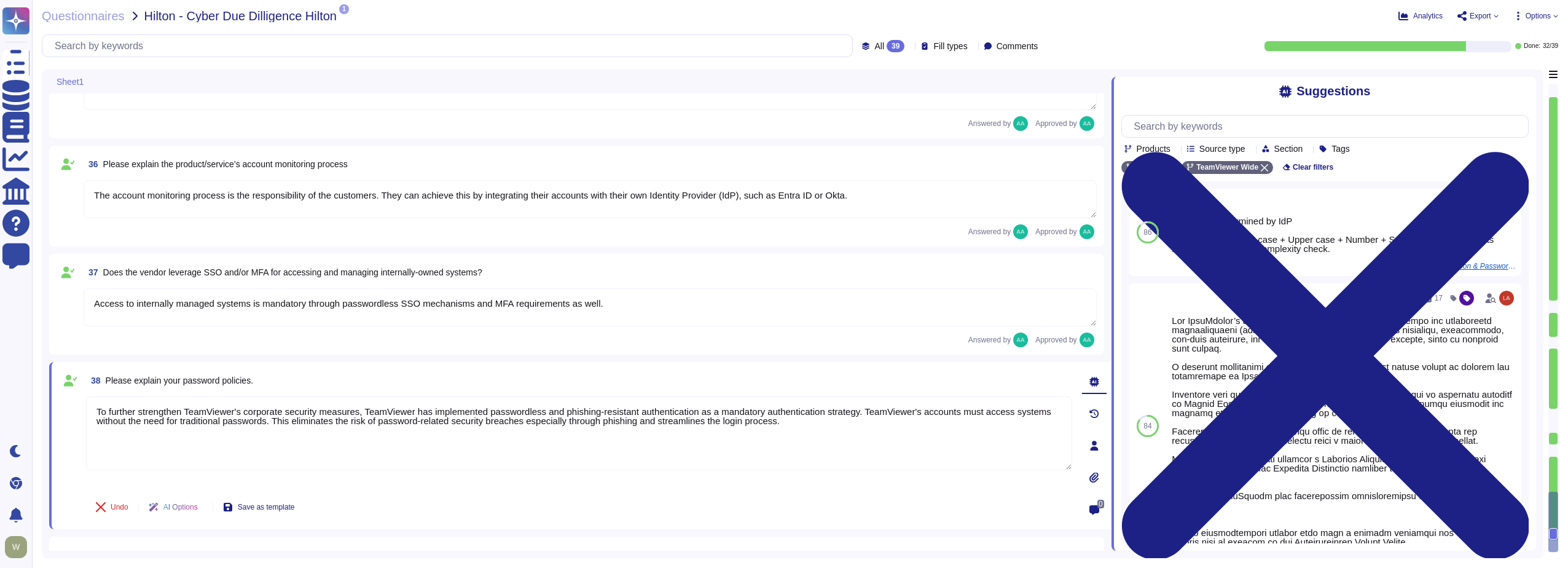
drag, startPoint x: 1556, startPoint y: 145, endPoint x: 1554, endPoint y: 113, distance: 32.1
click at [1554, 113] on div at bounding box center [1553, 199] width 9 height 204
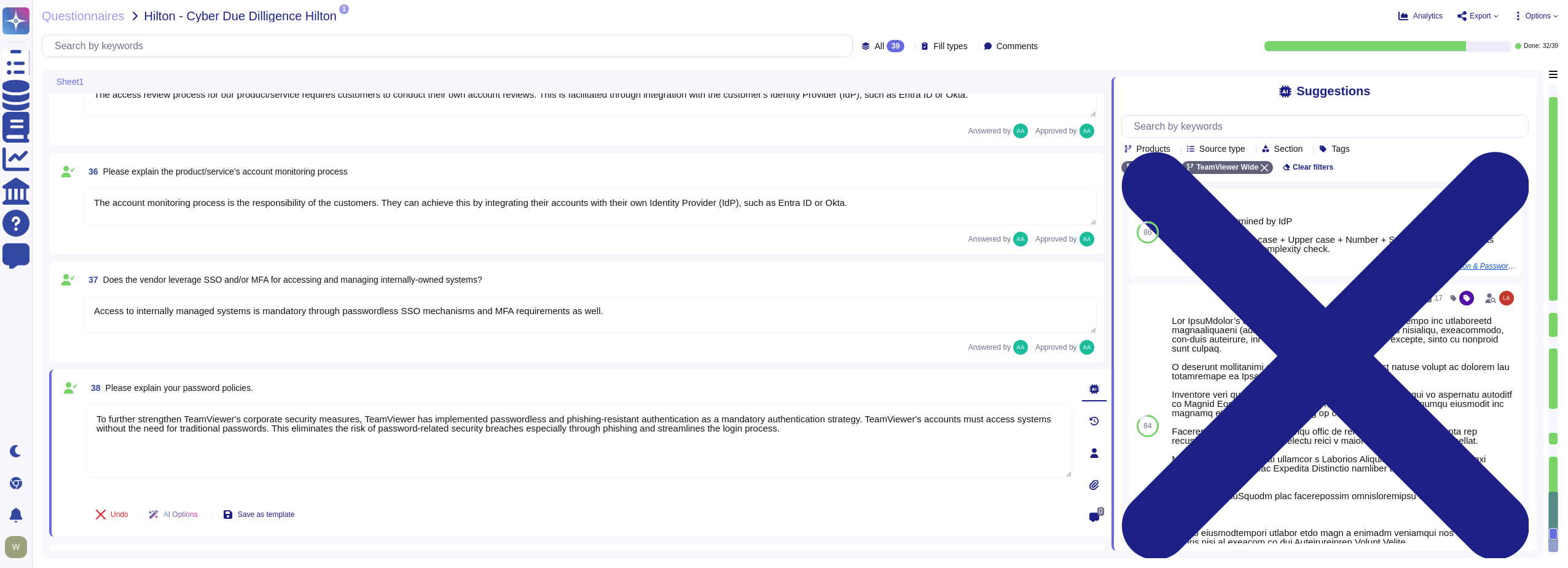
type textarea "TeamViewer has enterprise logging sensors deployed throughout the network that …"
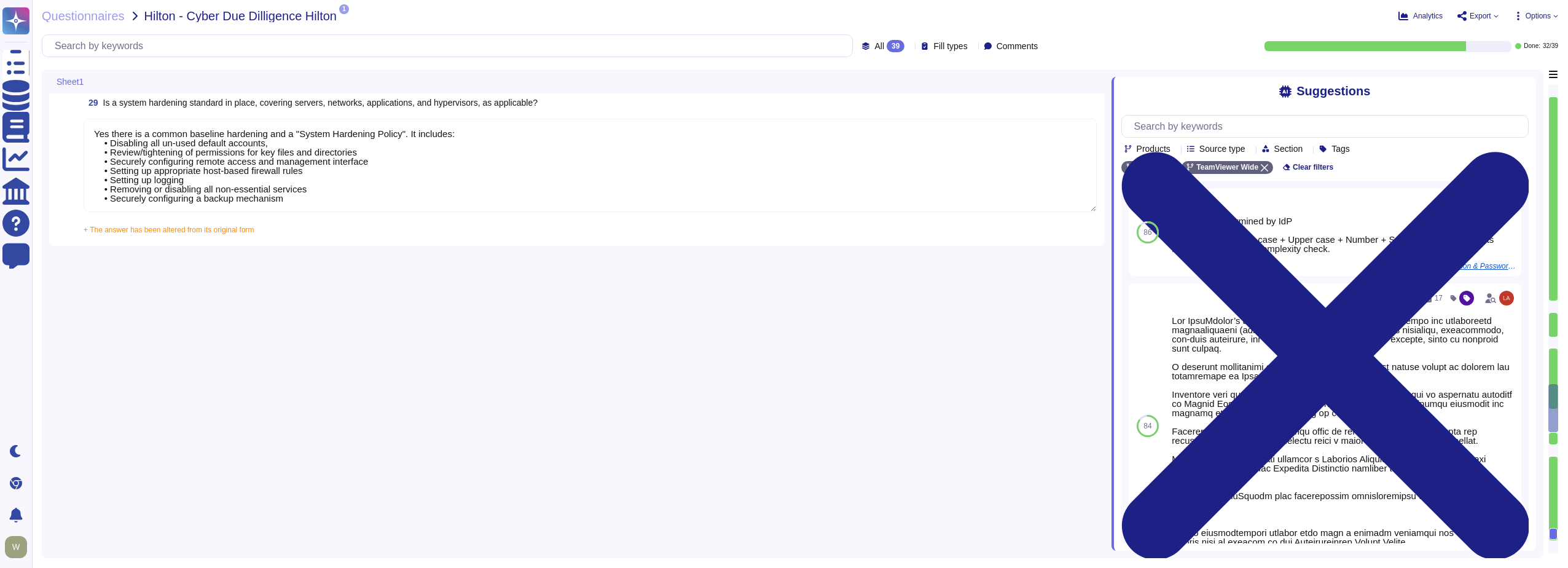
type textarea "The dedicated mechanisms will not offer real-time notifications of a breach Tea…"
type textarea "TeamViewer has established a streamlined data breach notification process in ac…"
type textarea "A Breach has not occurred within the last year No, our products have been safe …"
type textarea "TeamViewer has implemented a best-in-class commercial vulnerability scanner tha…"
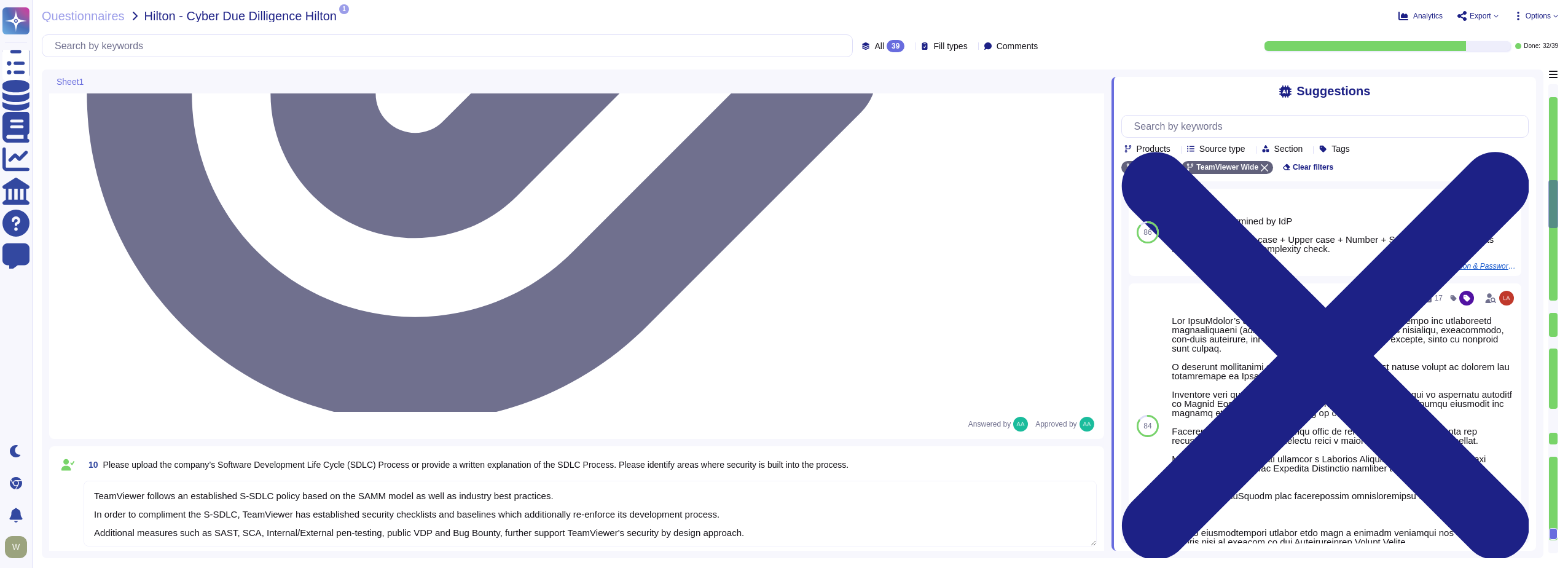
type textarea "The Security organization at TeamViewer is comprised of 40+ FTEs led by the Chi…"
type textarea "At TeamViewer, we prioritize security training for our employees, conducting it…"
type textarea "New employees are trained for an average of two months as part of TeamViewer's …"
type textarea "TeamViewer Information Security Policy sets out TeamViewer’s high-level require…"
type textarea "TeamViewer follows an established S-SDLC policy based on the SAMM model as well…"
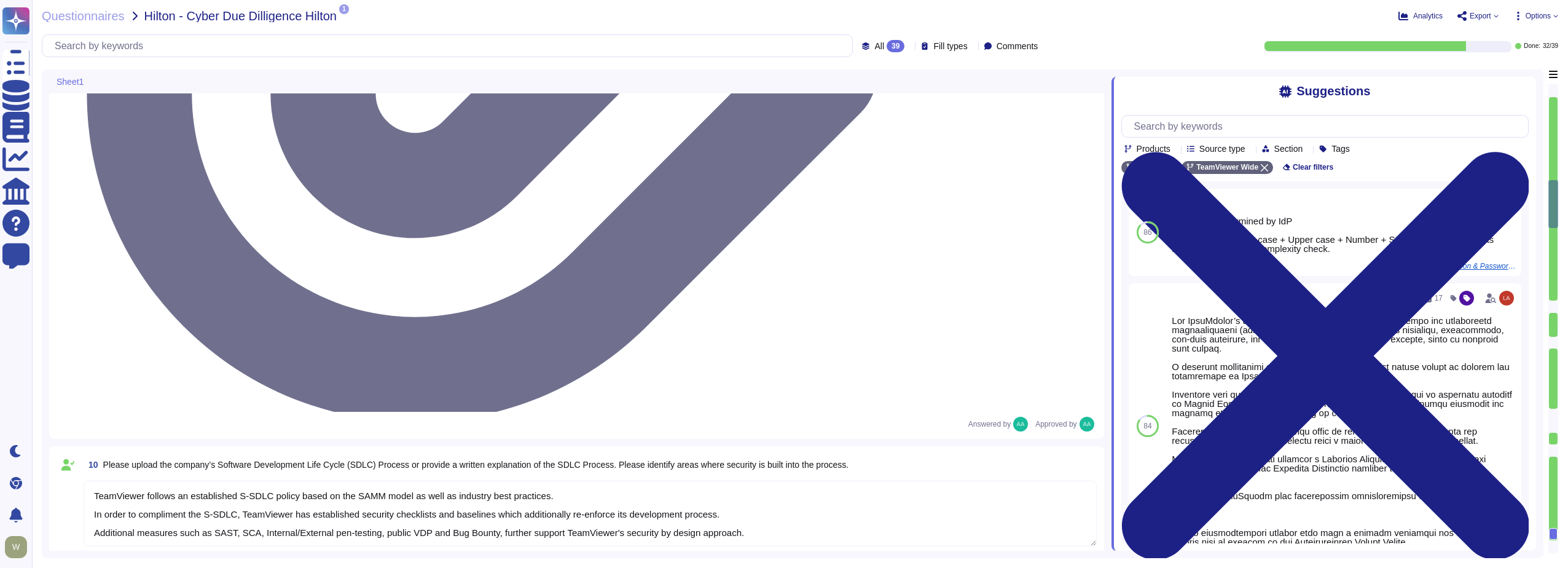
type textarea "The risk assessment procedure defines the responsibility, methodologies and pro…"
type textarea "TeamViewer leverages an external 24/7 SOC to monitor its network and spot any a…"
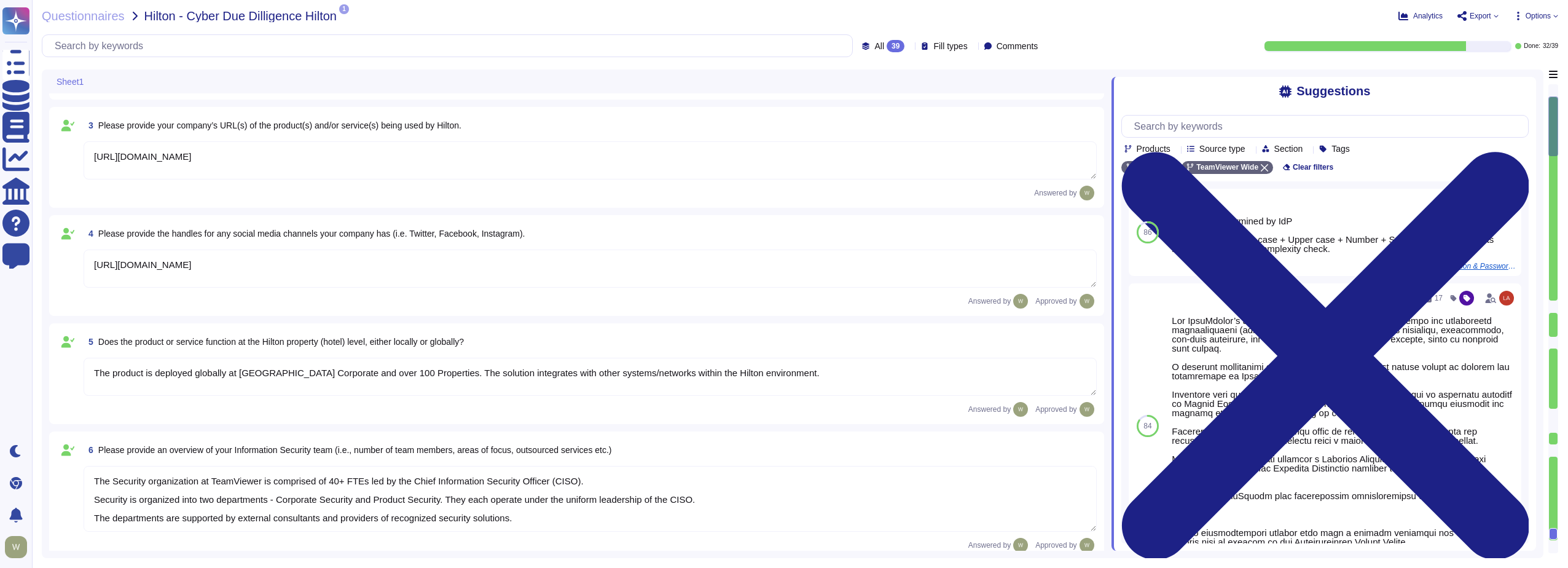
type textarea "As a global technology company, TeamViewer offers a cloud-based platform to con…"
type textarea "[URL][DOMAIN_NAME]"
type textarea "The product is deployed globally at [GEOGRAPHIC_DATA] Corporate and over 100 Pr…"
type textarea "TeamViewer Information Security Policy sets out TeamViewer’s high-level require…"
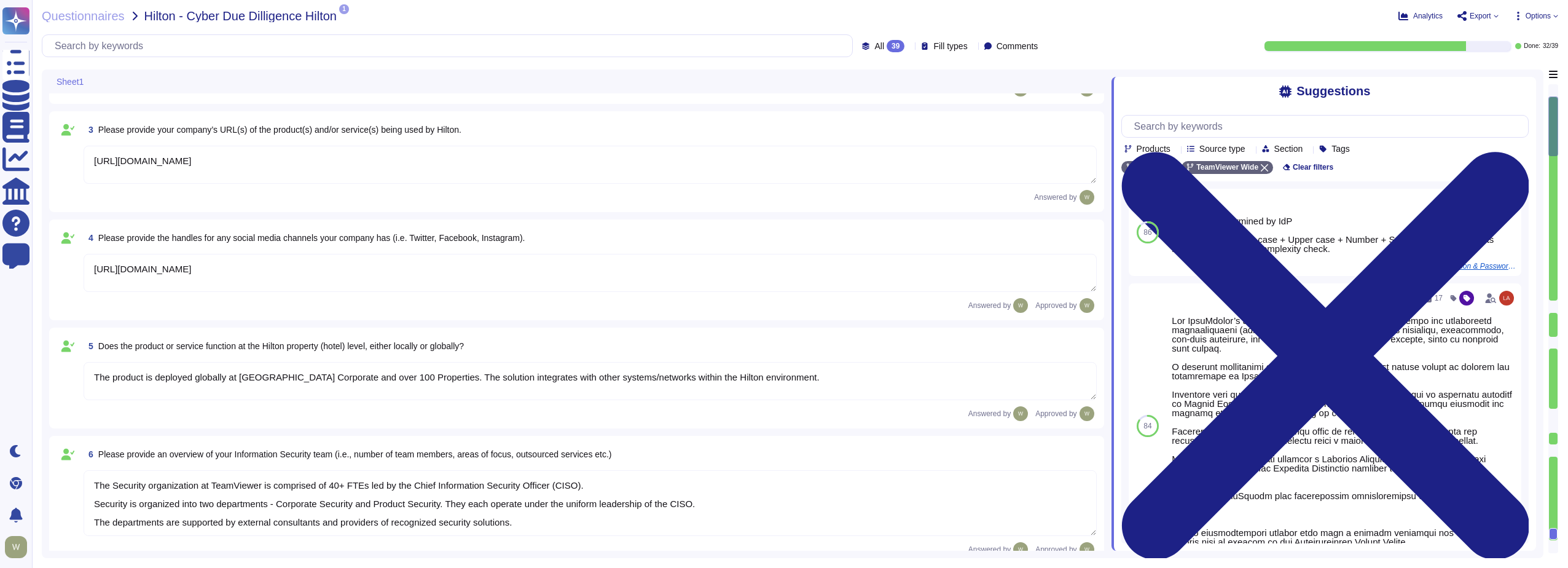
scroll to position [215, 0]
click at [1531, 48] on span "Done:" at bounding box center [1532, 46] width 16 height 6
click at [1476, 48] on div at bounding box center [1387, 45] width 246 height 10
click at [1442, 48] on div at bounding box center [1366, 45] width 201 height 10
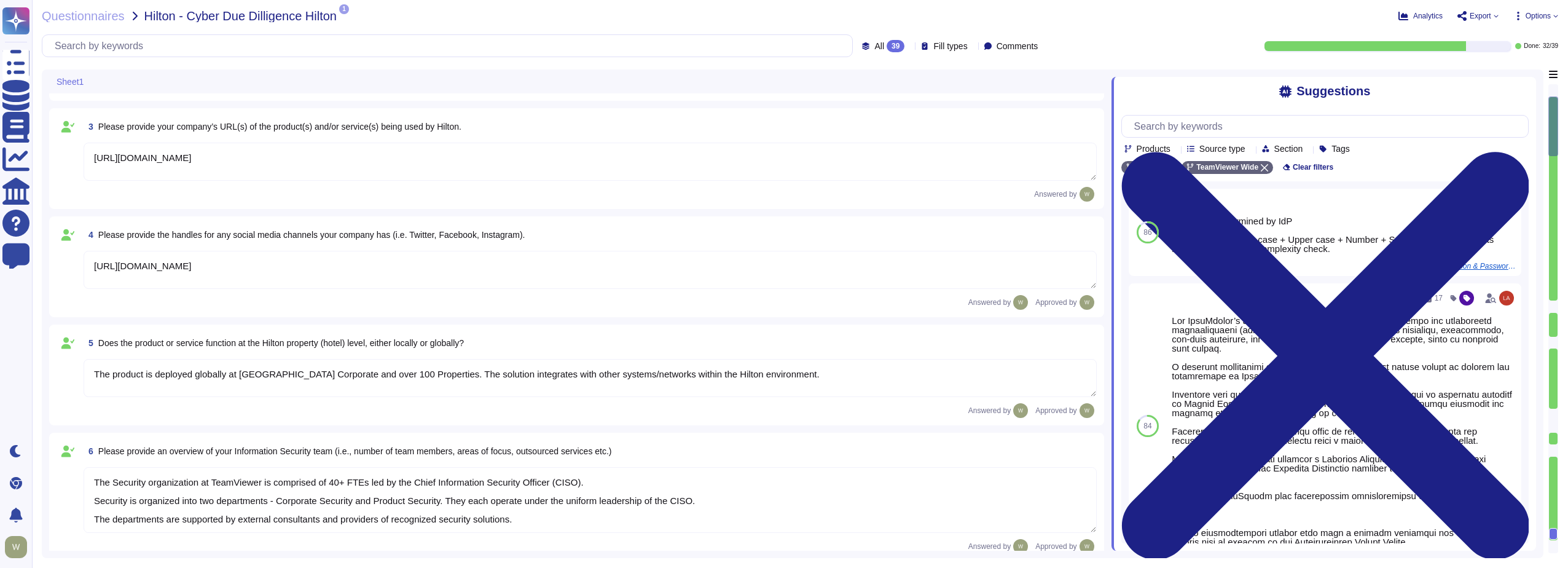
click at [886, 43] on div "All 39" at bounding box center [886, 46] width 48 height 12
click at [864, 109] on span "To do" at bounding box center [864, 108] width 23 height 11
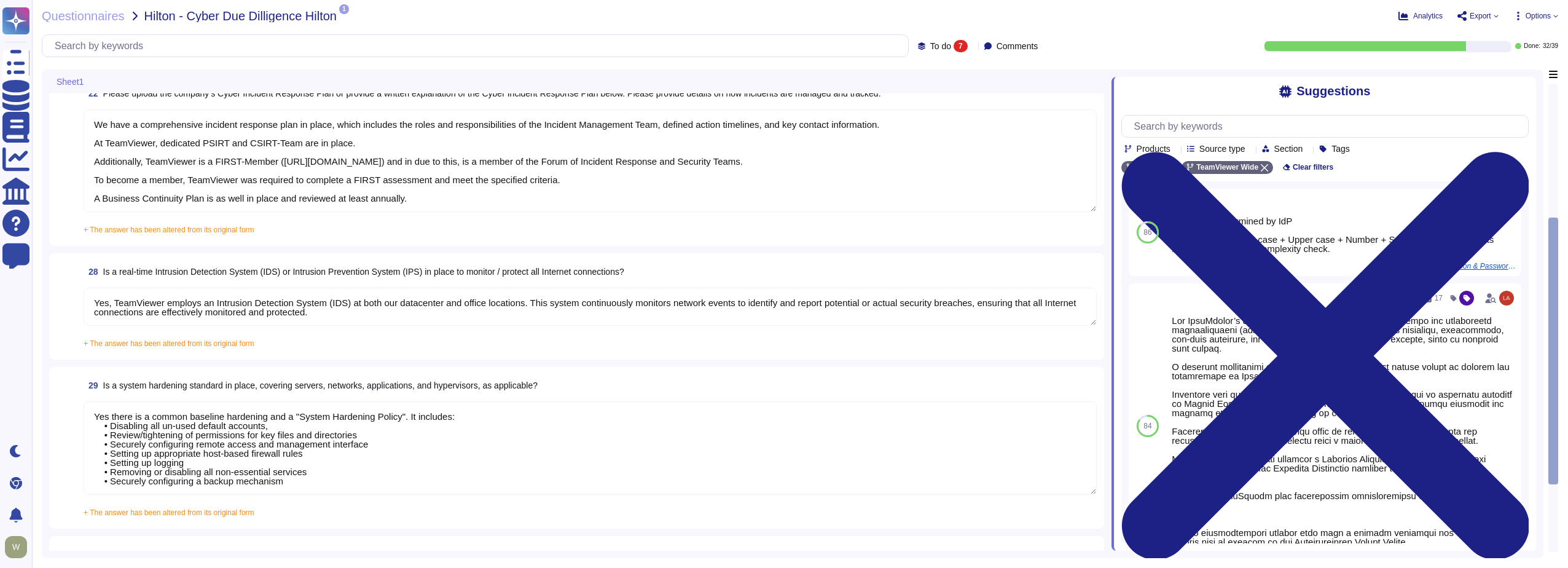
type textarea "The requested documentation is not made available to customers even under NDA a…"
type textarea "Upon termination of Hilton's agreement, all data will be deleted [DATE] (or ear…"
type textarea "We have a comprehensive incident response plan in place, which includes the rol…"
type textarea "Yes, TeamViewer employs an Intrusion Detection System (IDS) at both our datacen…"
type textarea "Yes there is a common baseline hardening and a "System Hardening Policy". It in…"
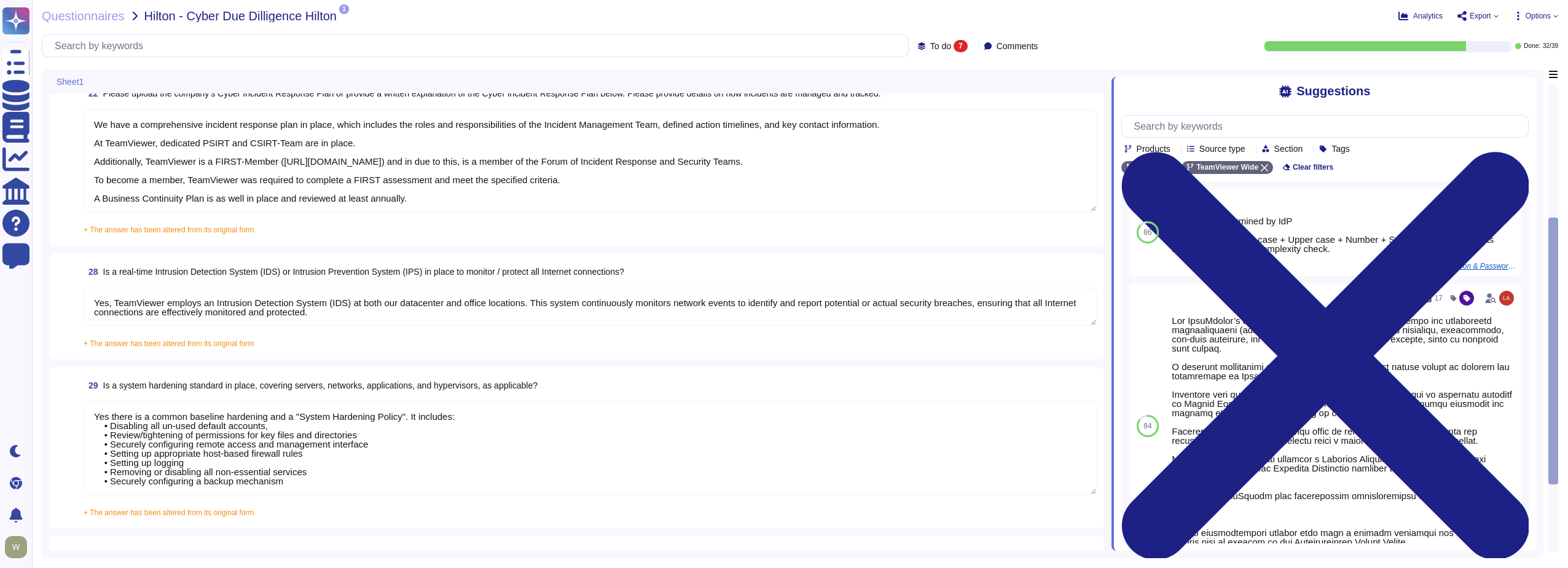
click at [161, 234] on div "22 Please upload the company’s Cyber Incident Response Plan or provide a writte…" at bounding box center [576, 161] width 1040 height 156
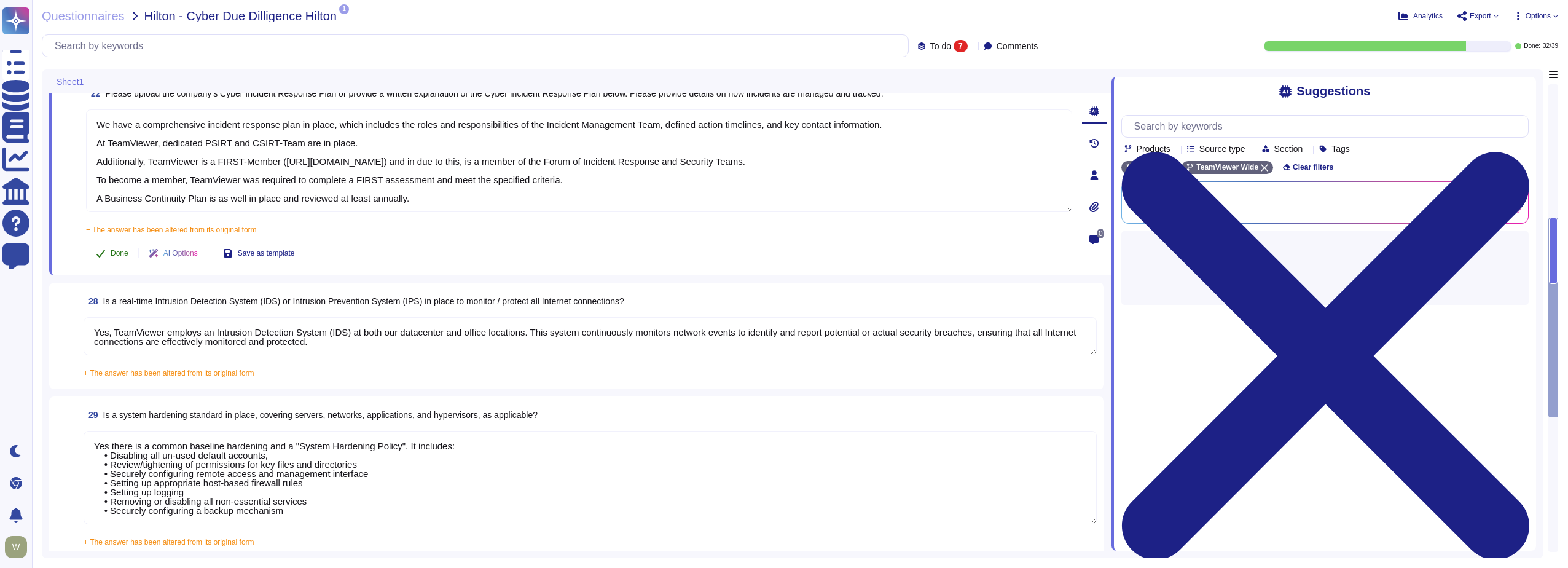
click at [114, 257] on span "Done" at bounding box center [119, 253] width 18 height 7
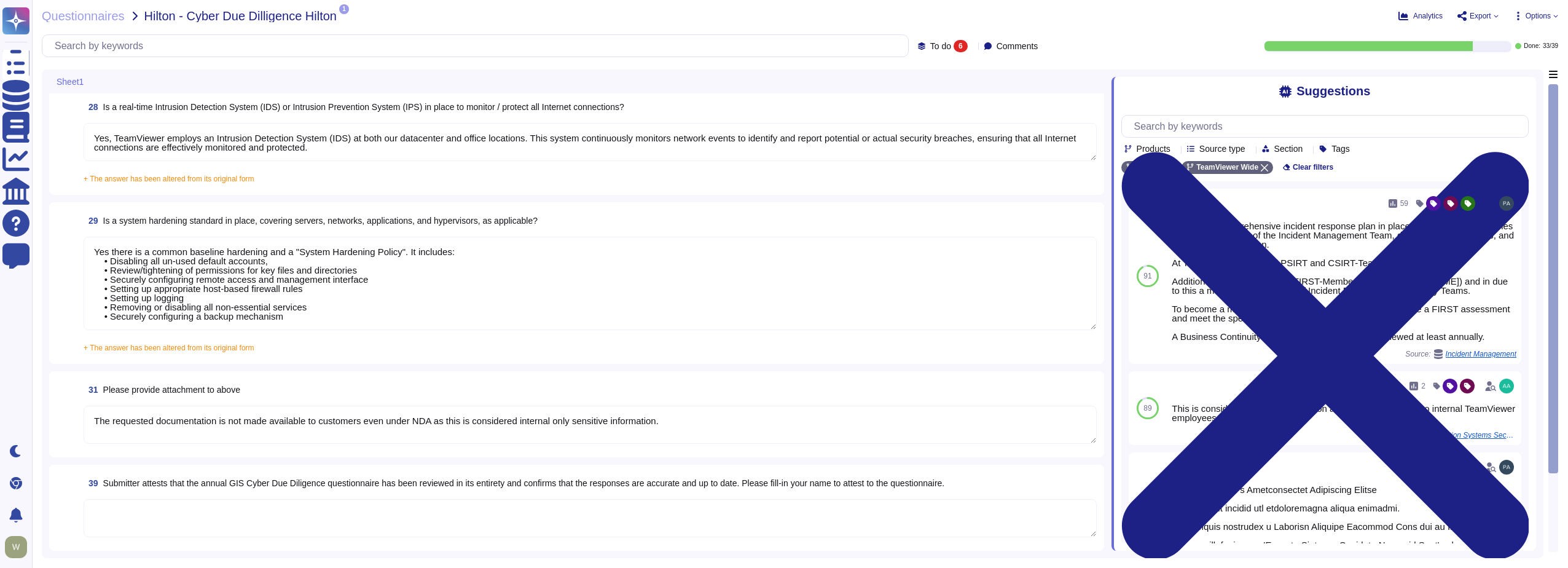
scroll to position [100, 0]
type textarea "Yes, TeamViewer employs an Intrusion Detection System (IDS) at both our datacen…"
type textarea "Yes there is a common baseline hardening and a "System Hardening Policy". It in…"
type textarea "The requested documentation is not made available to customers even under NDA a…"
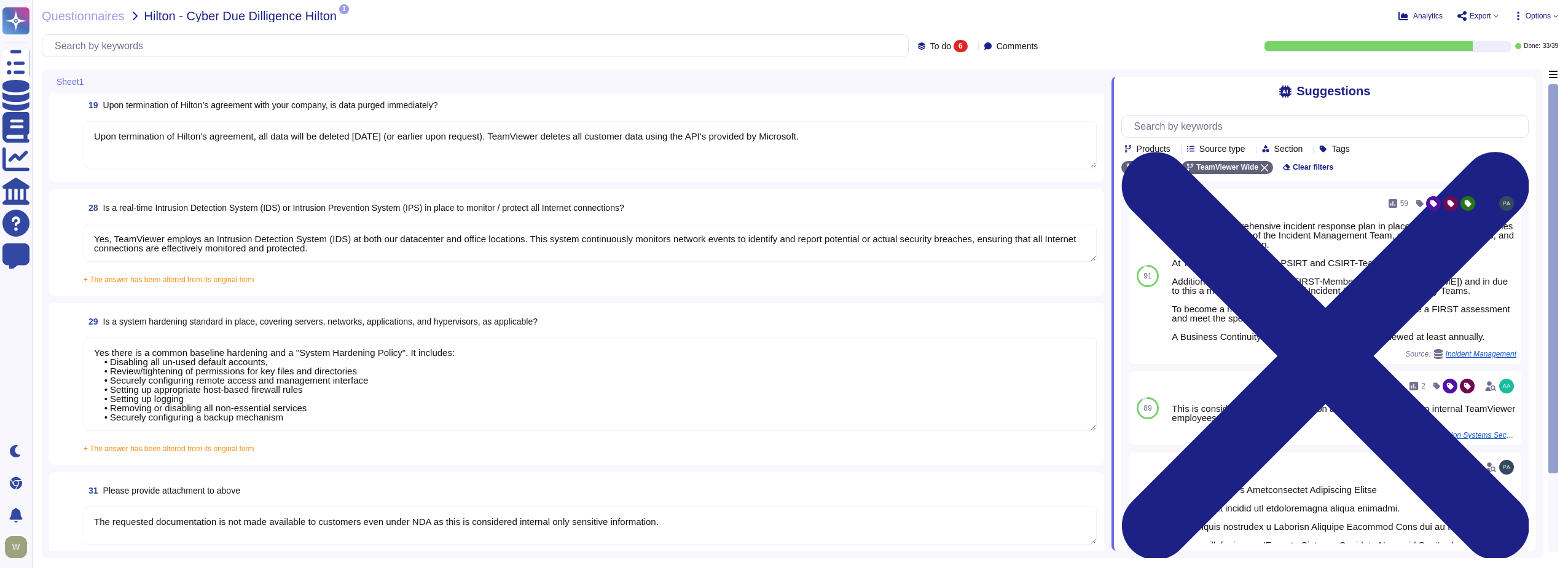
click at [115, 278] on span "+ The answer has been altered from its original form" at bounding box center [168, 280] width 171 height 9
click at [0, 0] on input "+ The answer has been altered from its original form Yes, TeamViewer employs an…" at bounding box center [0, 0] width 0 height 0
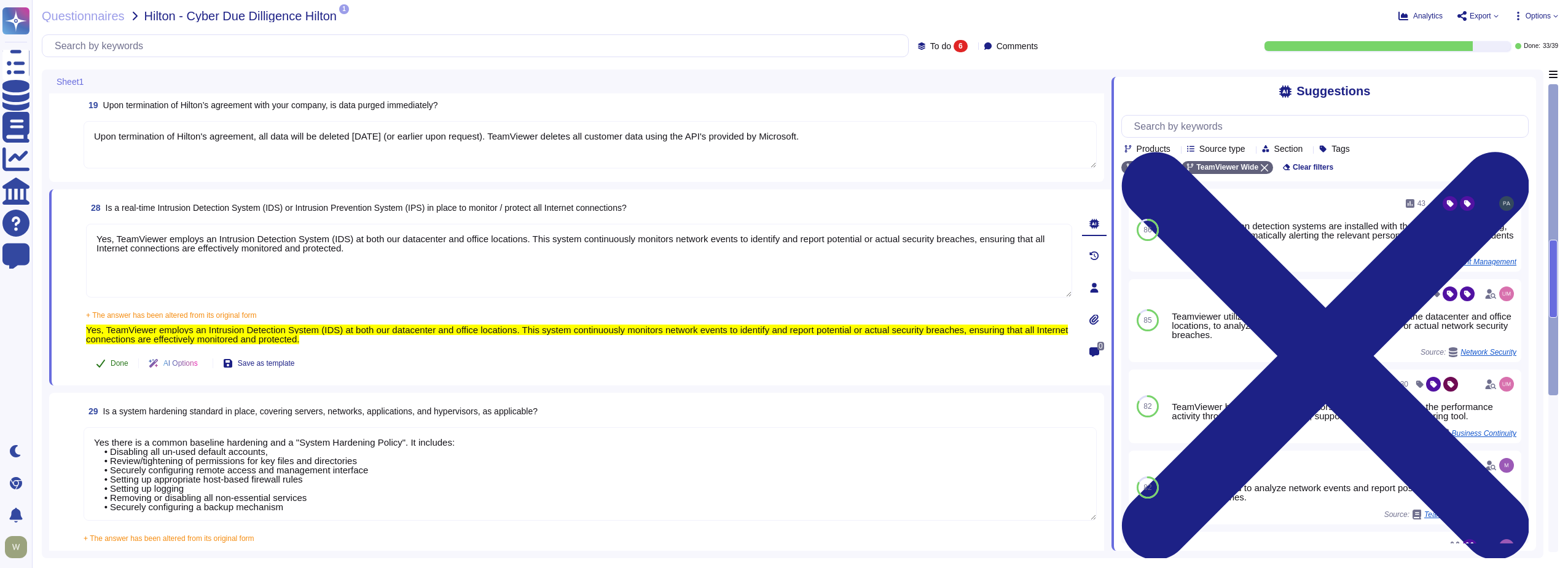
click at [110, 362] on span "Done" at bounding box center [119, 363] width 18 height 7
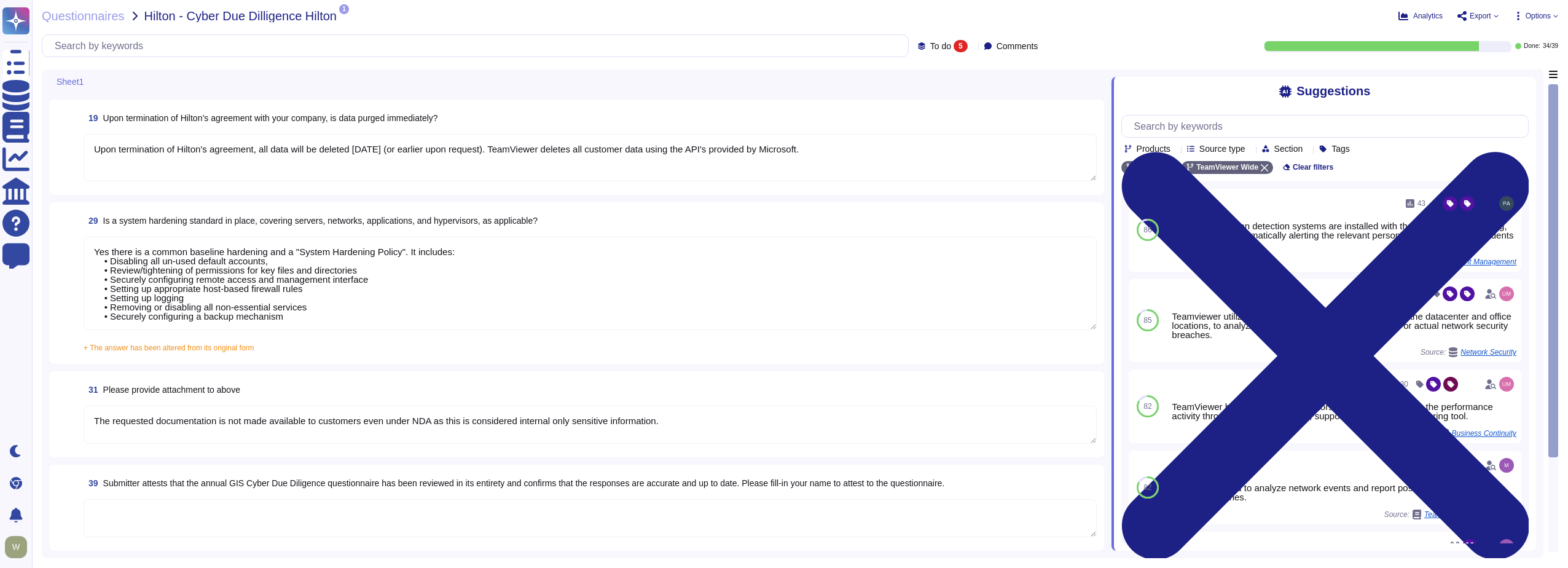
scroll to position [0, 0]
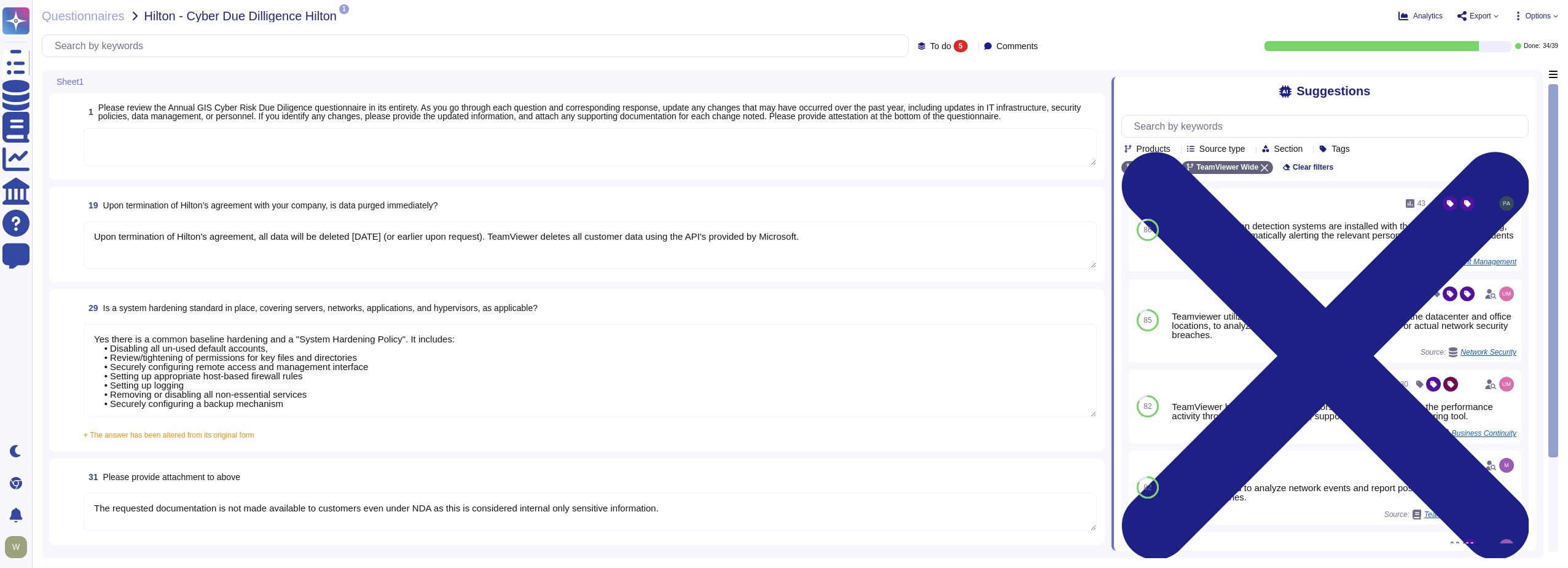
type textarea "Yes there is a common baseline hardening and a "System Hardening Policy". It in…"
type textarea "The requested documentation is not made available to customers even under NDA a…"
click at [147, 436] on span "+ The answer has been altered from its original form" at bounding box center [168, 435] width 171 height 9
click at [0, 0] on input "+ The answer has been altered from its original form Yes there is a common base…" at bounding box center [0, 0] width 0 height 0
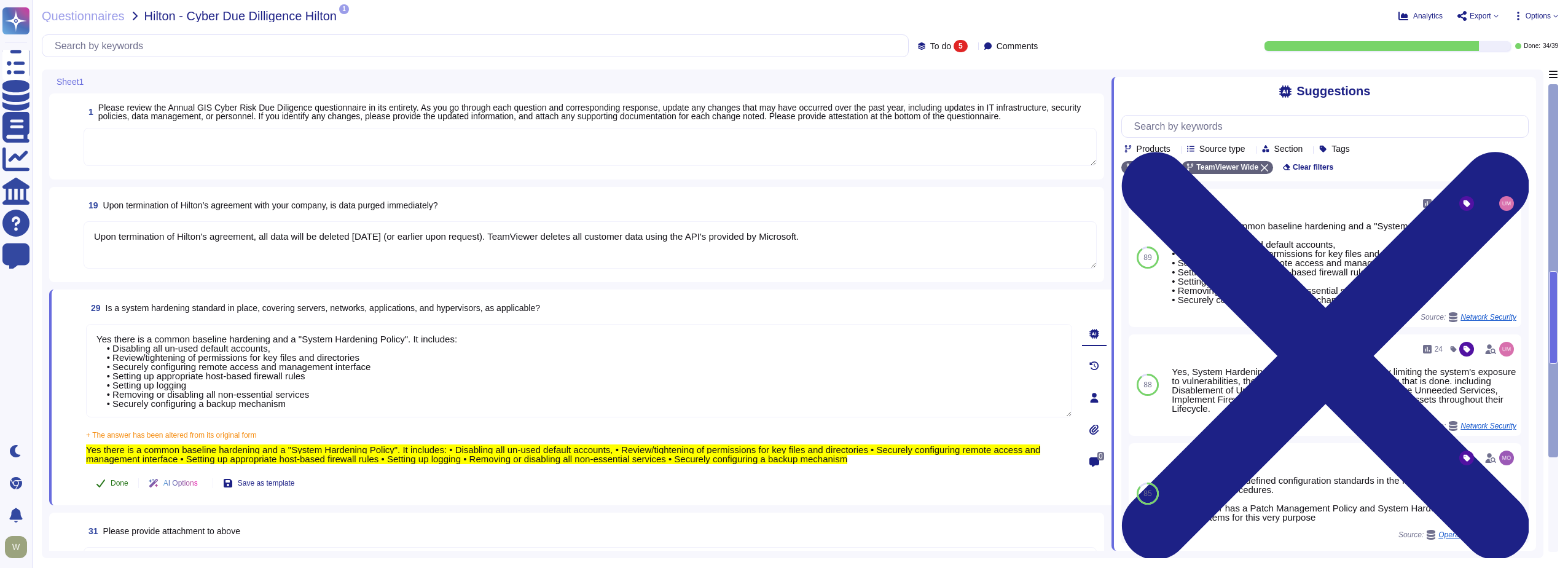
click at [117, 480] on span "Done" at bounding box center [119, 483] width 18 height 7
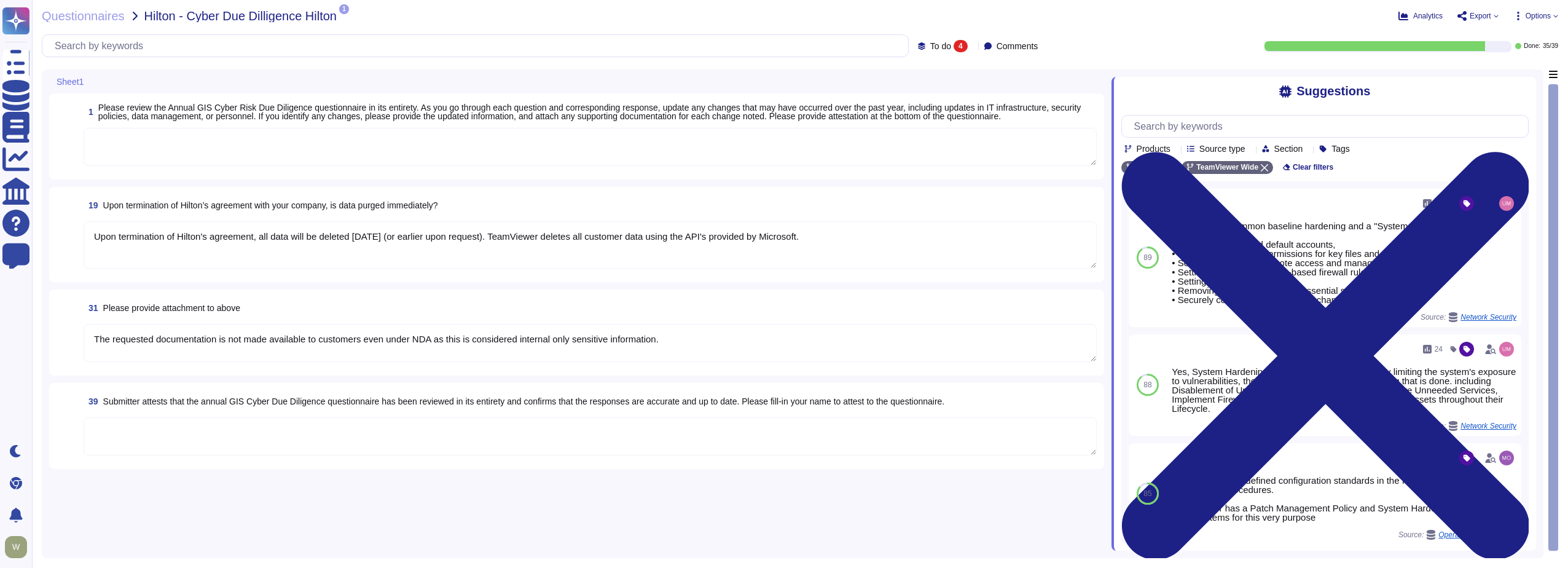
type textarea "The requested documentation is not made available to customers even under NDA a…"
click at [243, 436] on textarea at bounding box center [590, 437] width 1013 height 38
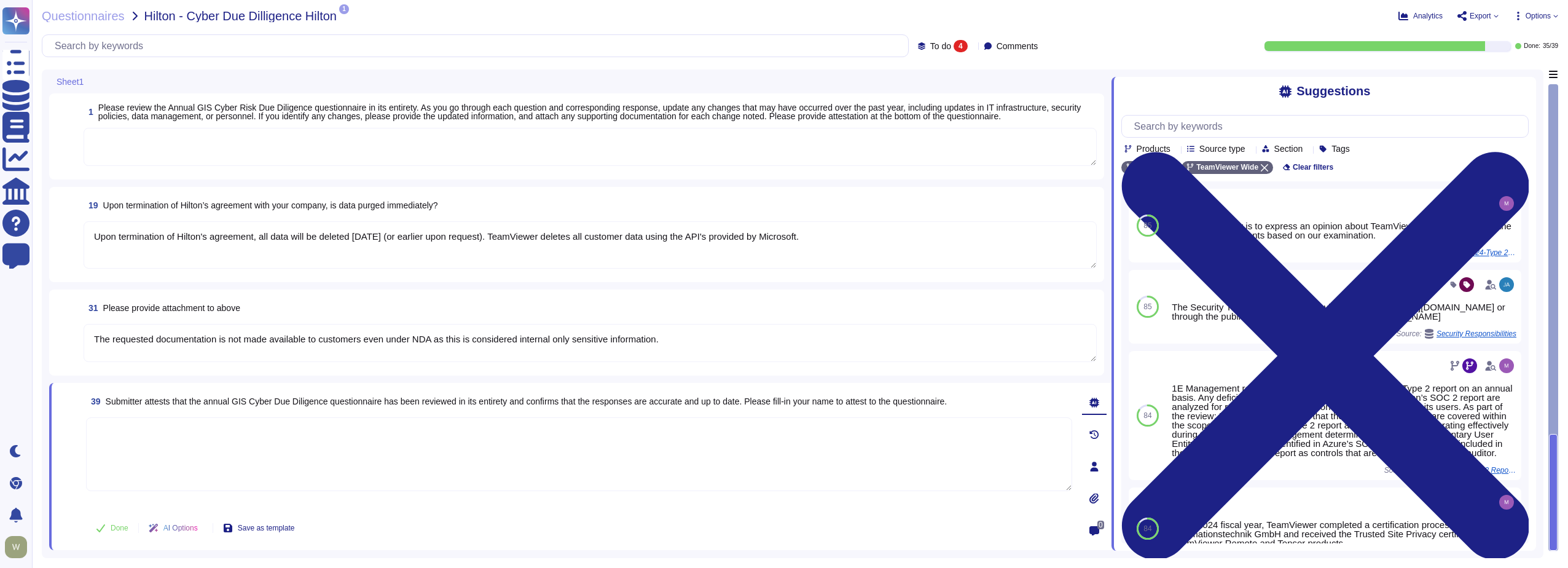
click at [442, 270] on div "19 Upon termination of Hilton’s agreement with your company, is data purged imm…" at bounding box center [576, 234] width 1040 height 81
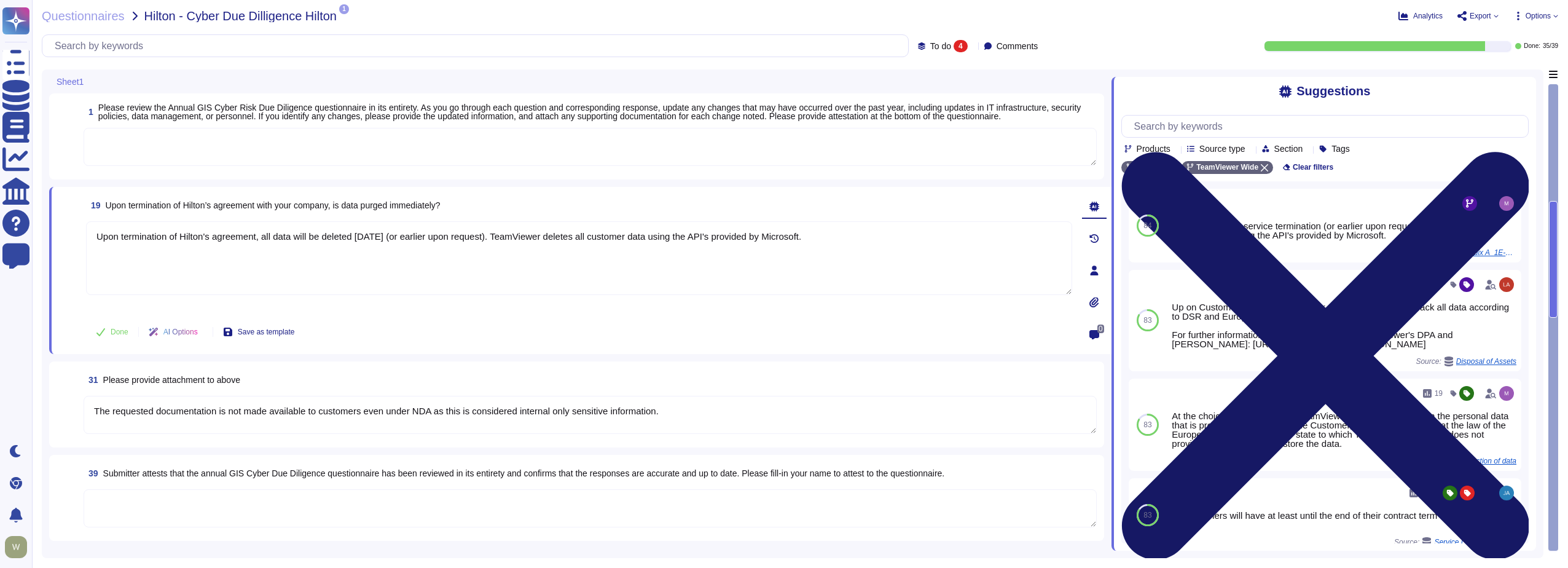
click at [1519, 152] on icon at bounding box center [1326, 356] width 408 height 408
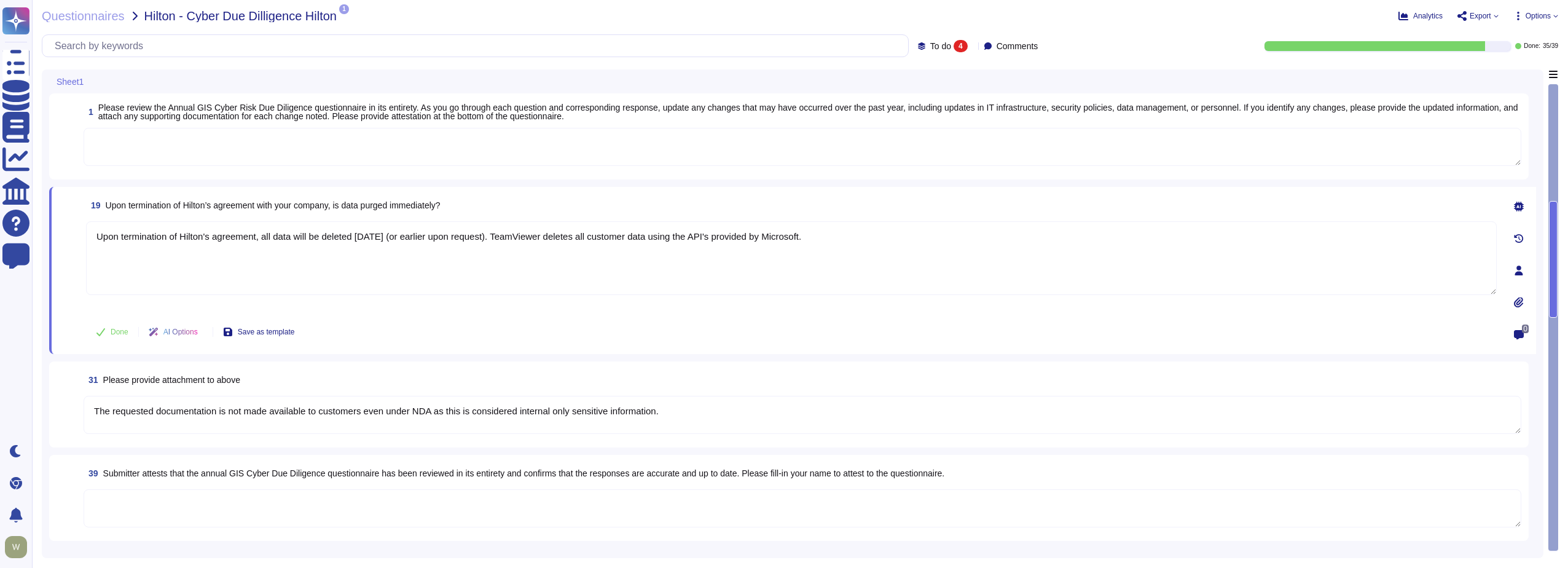
drag, startPoint x: 1553, startPoint y: 263, endPoint x: 1556, endPoint y: 193, distance: 70.1
click at [1558, 208] on div at bounding box center [1553, 259] width 9 height 116
click at [1555, 175] on div at bounding box center [1553, 317] width 10 height 466
click at [973, 47] on icon at bounding box center [973, 47] width 0 height 0
click at [919, 110] on span "To do" at bounding box center [926, 108] width 23 height 11
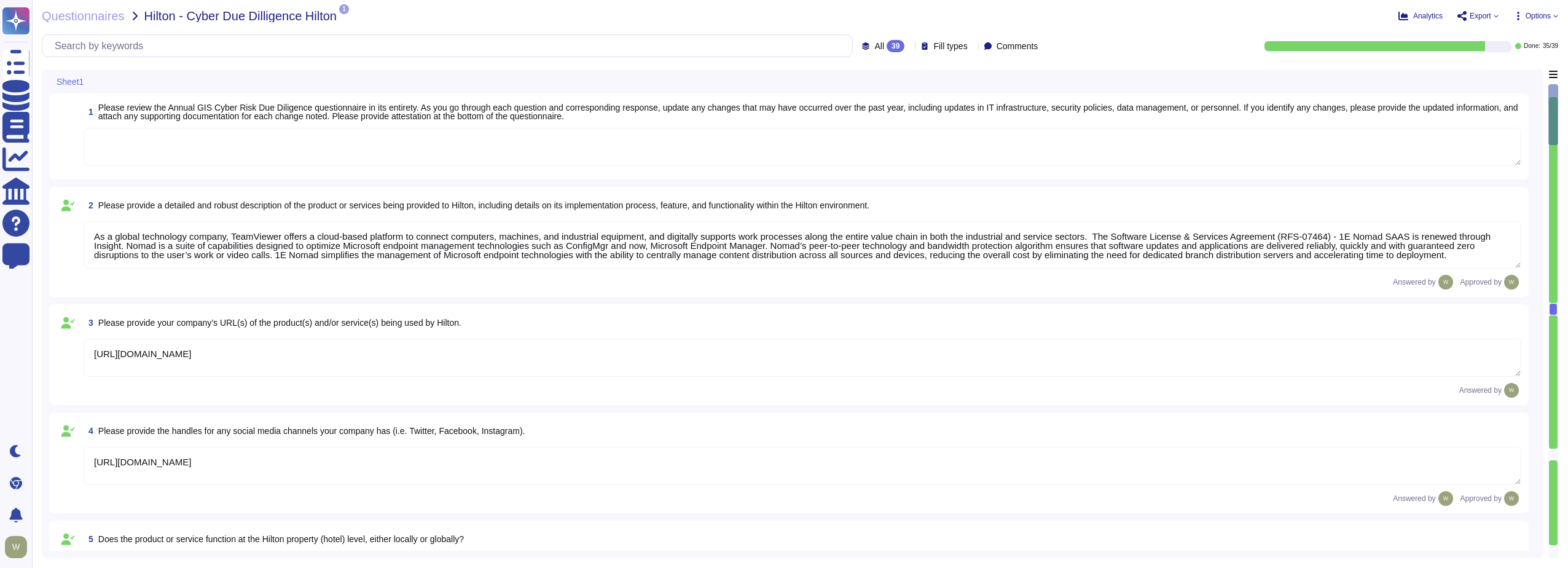
type textarea "The product is deployed globally at [GEOGRAPHIC_DATA] Corporate and over 100 Pr…"
type textarea "The Security organization at TeamViewer is comprised of 40+ FTEs led by the Chi…"
type textarea "At TeamViewer, we prioritize security training for our employees, conducting it…"
type textarea "As a global technology company, TeamViewer offers a cloud-based platform to con…"
type textarea "[URL][DOMAIN_NAME]"
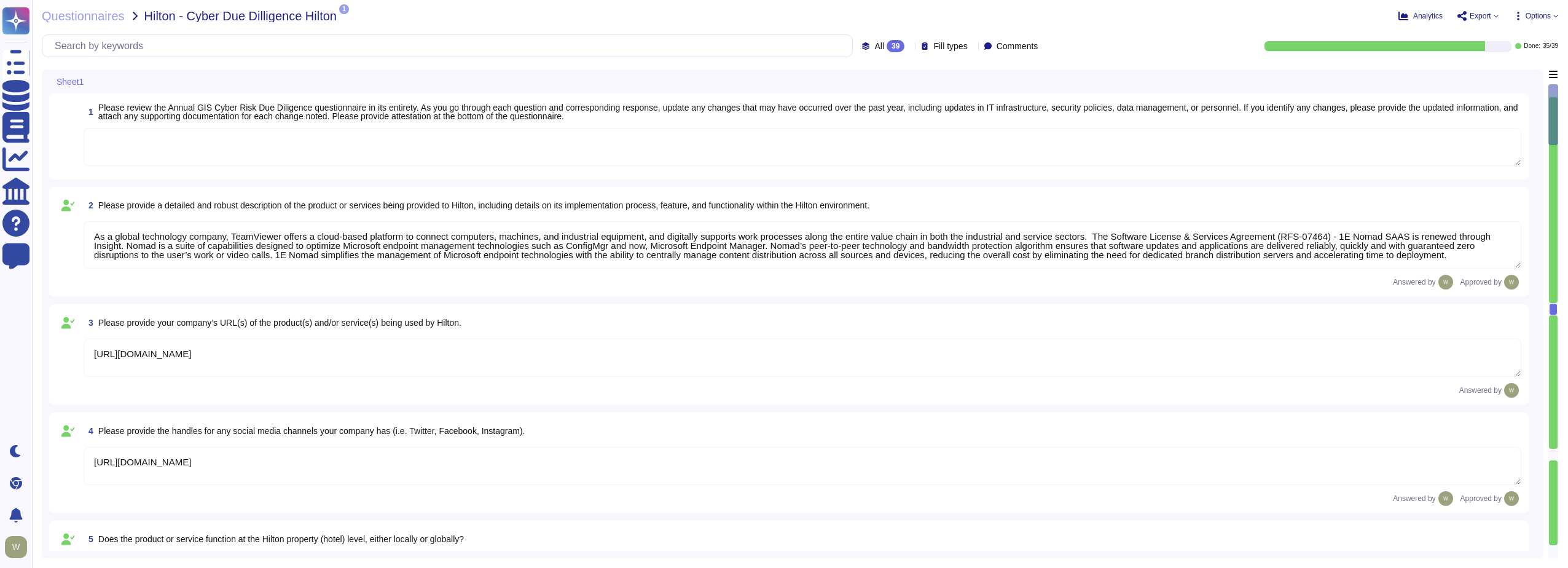
type textarea "[URL][DOMAIN_NAME]"
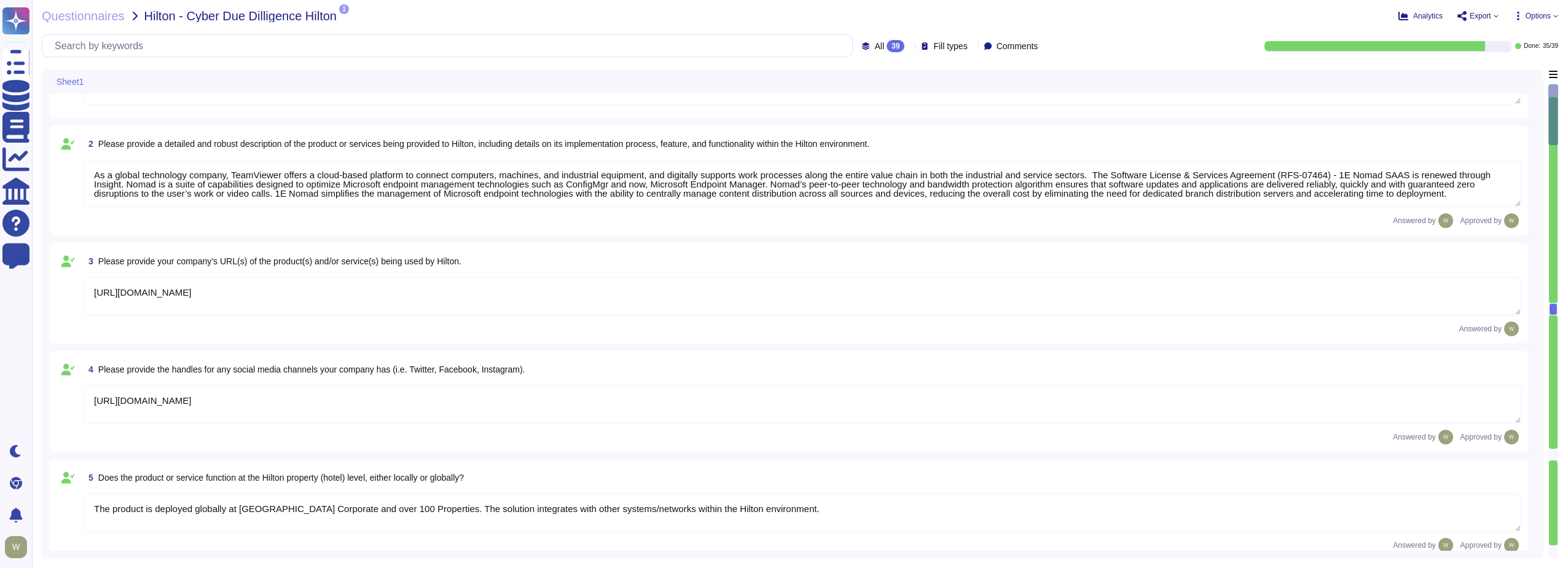
type textarea "New employees are trained for an average of two months as part of TeamViewer's …"
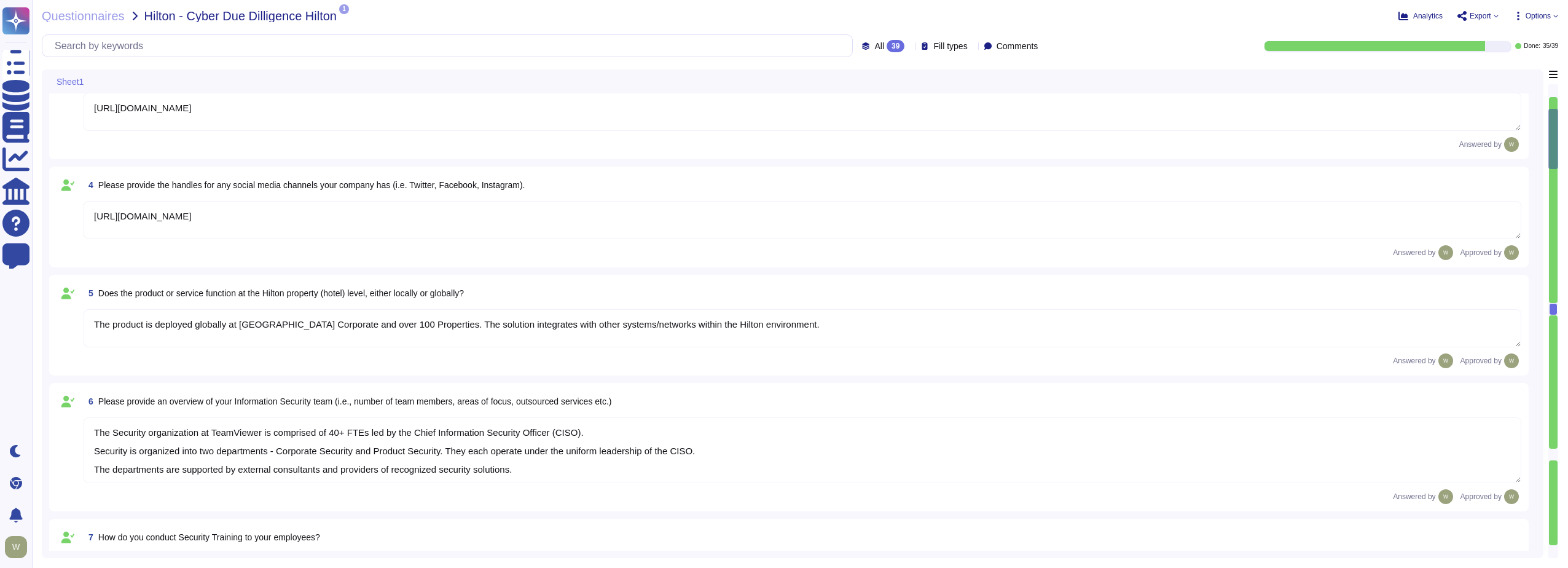
type textarea "TeamViewer Information Security Policy sets out TeamViewer’s high-level require…"
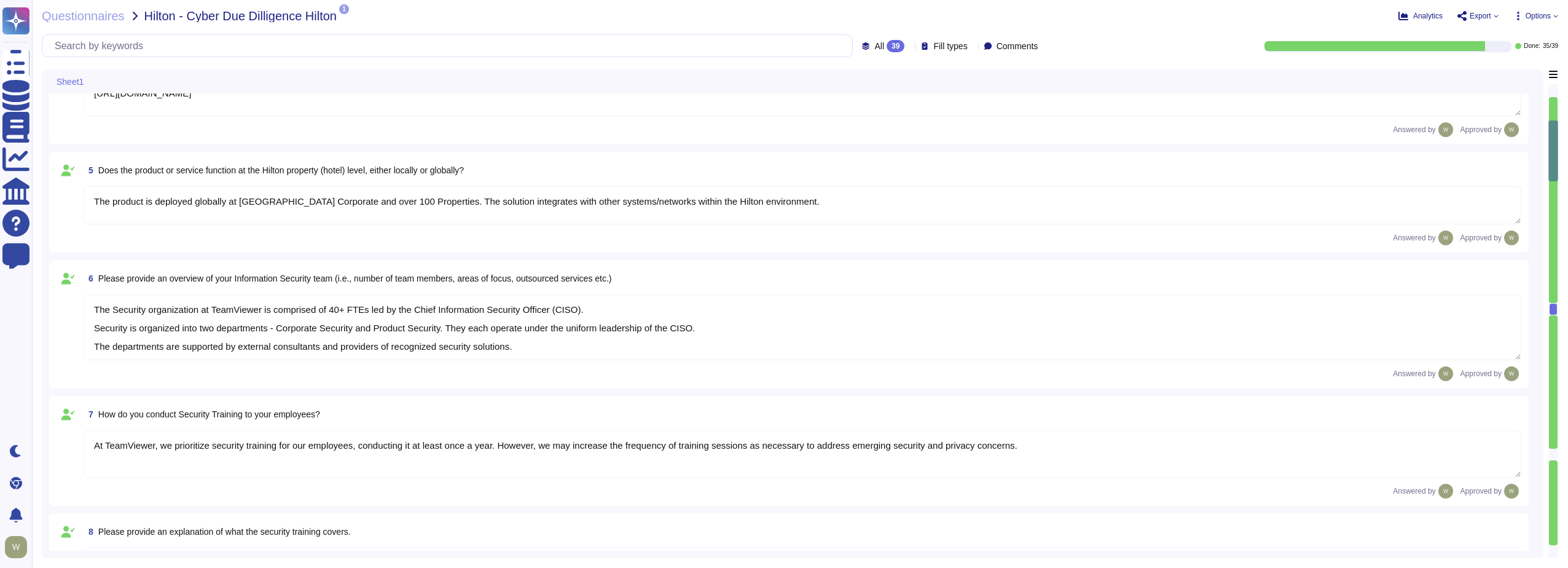
type textarea "TeamViewer follows an established S-SDLC policy based on the SAMM model as well…"
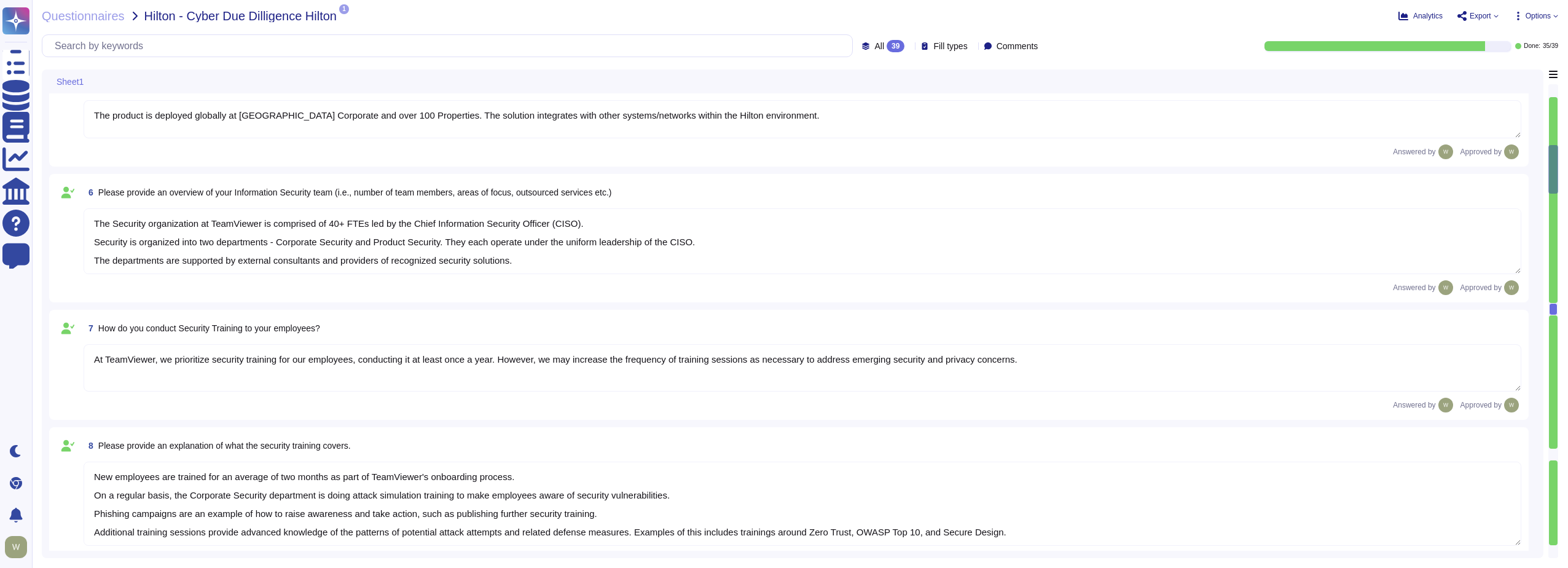
type textarea "The risk assessment procedure defines the responsibility, methodologies and pro…"
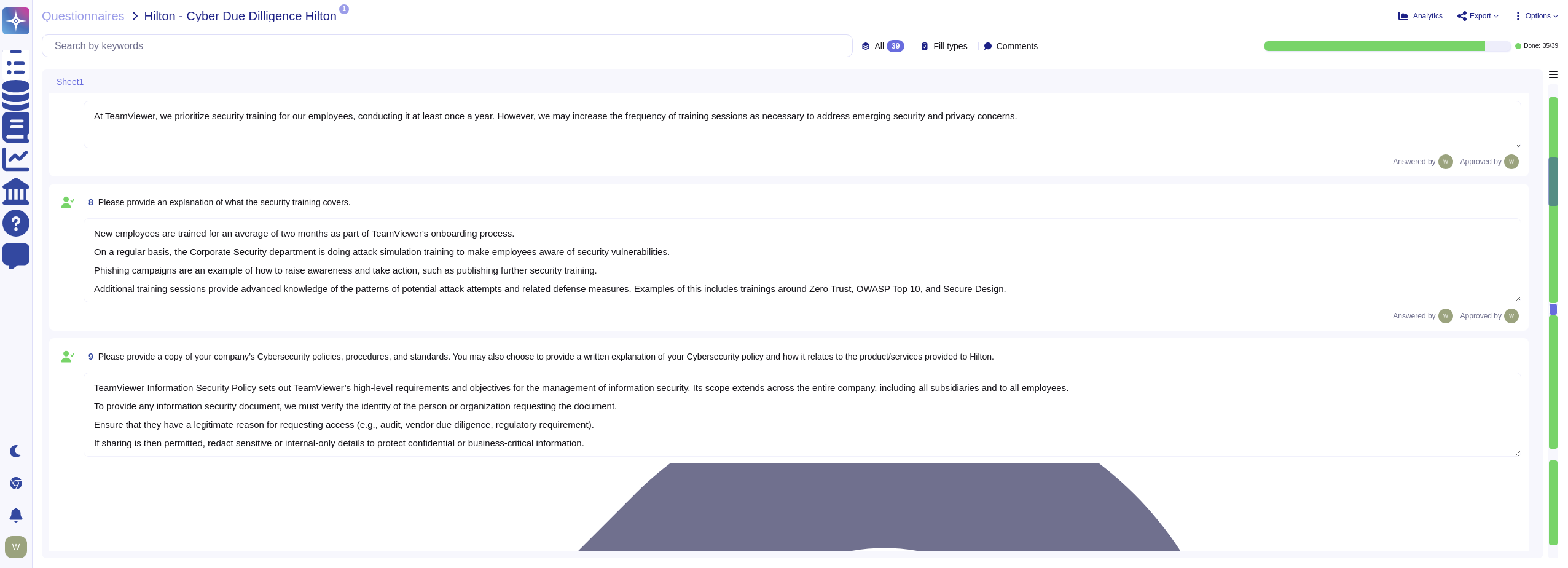
type textarea "TeamViewer leverages an external 24/7 SOC to monitor its network and spot any a…"
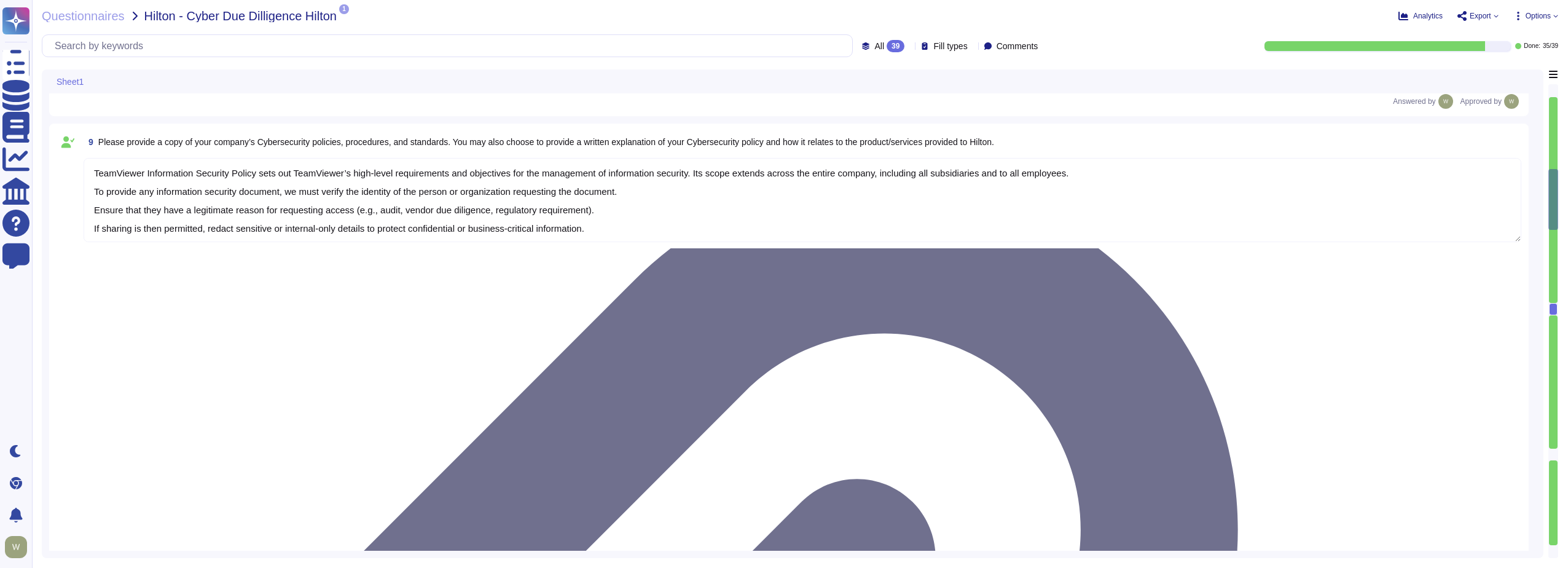
type textarea "TeamViewer owns several certifications which includes but is not limited to: • …"
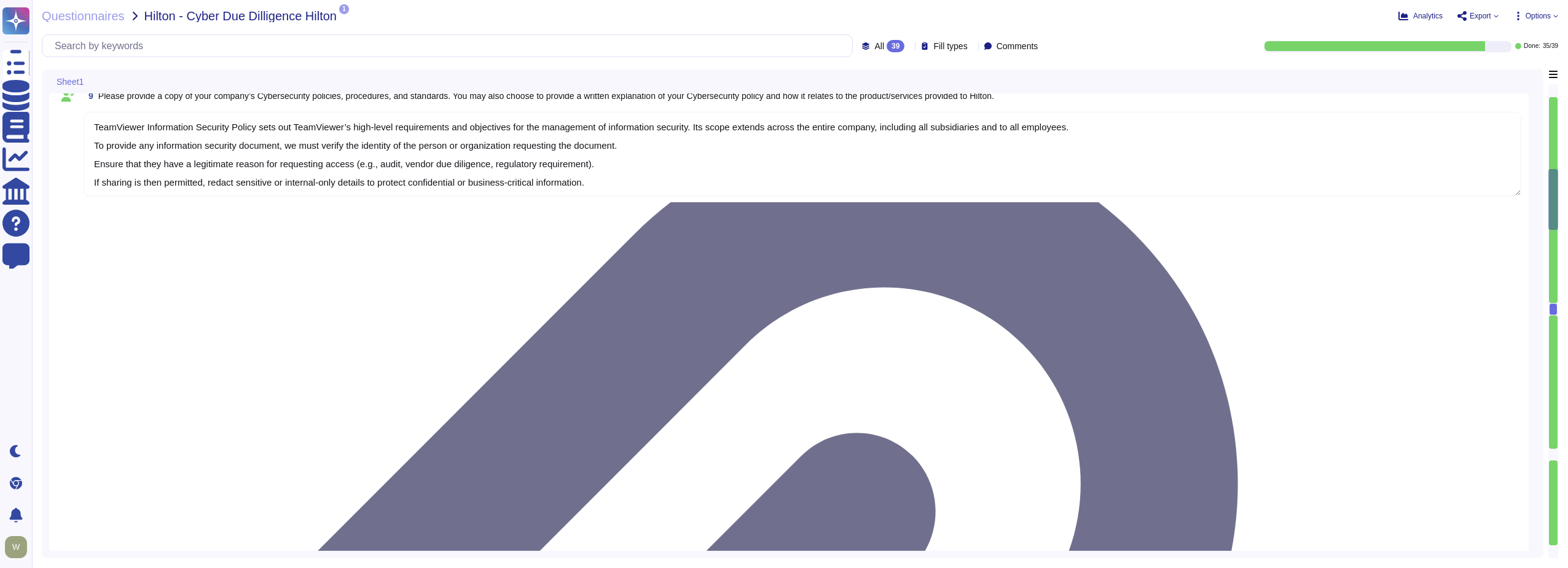
scroll to position [1, 0]
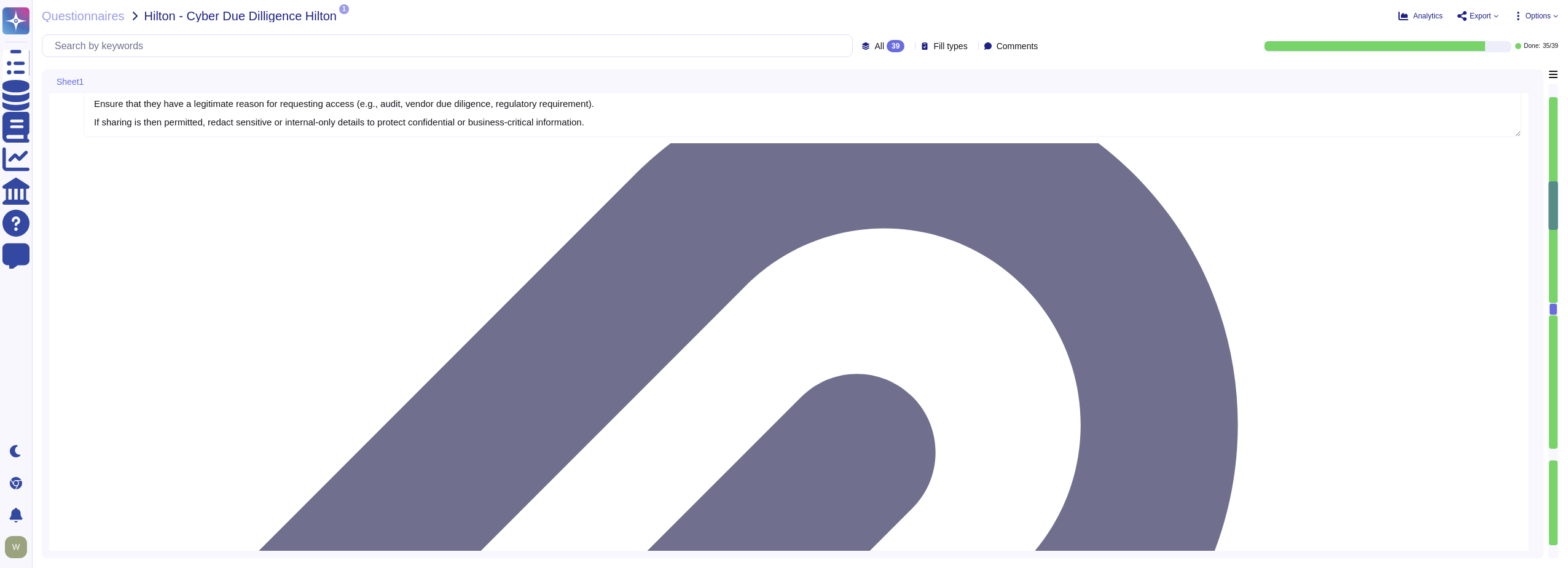
type textarea "Yes, Hilton Guest / Employee data is collected."
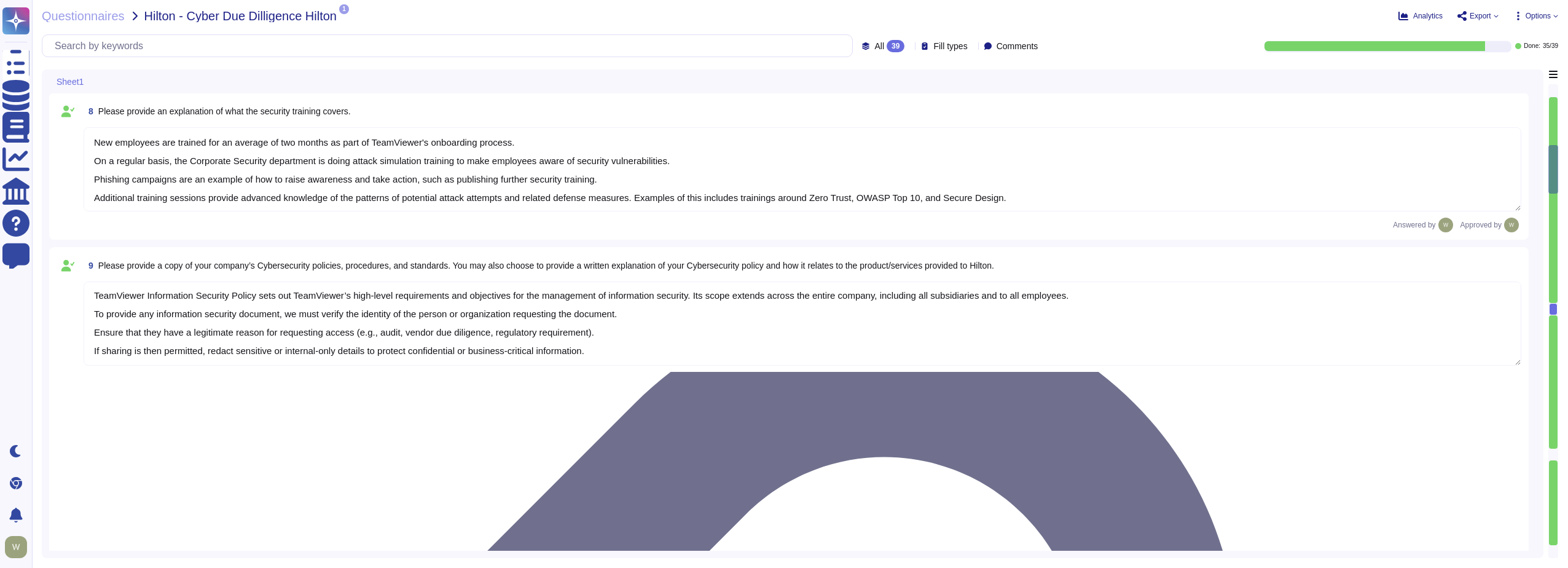
type textarea "[URL][DOMAIN_NAME]"
type textarea "The product is deployed globally at [GEOGRAPHIC_DATA] Corporate and over 100 Pr…"
type textarea "The Security organization at TeamViewer is comprised of 40+ FTEs led by the Chi…"
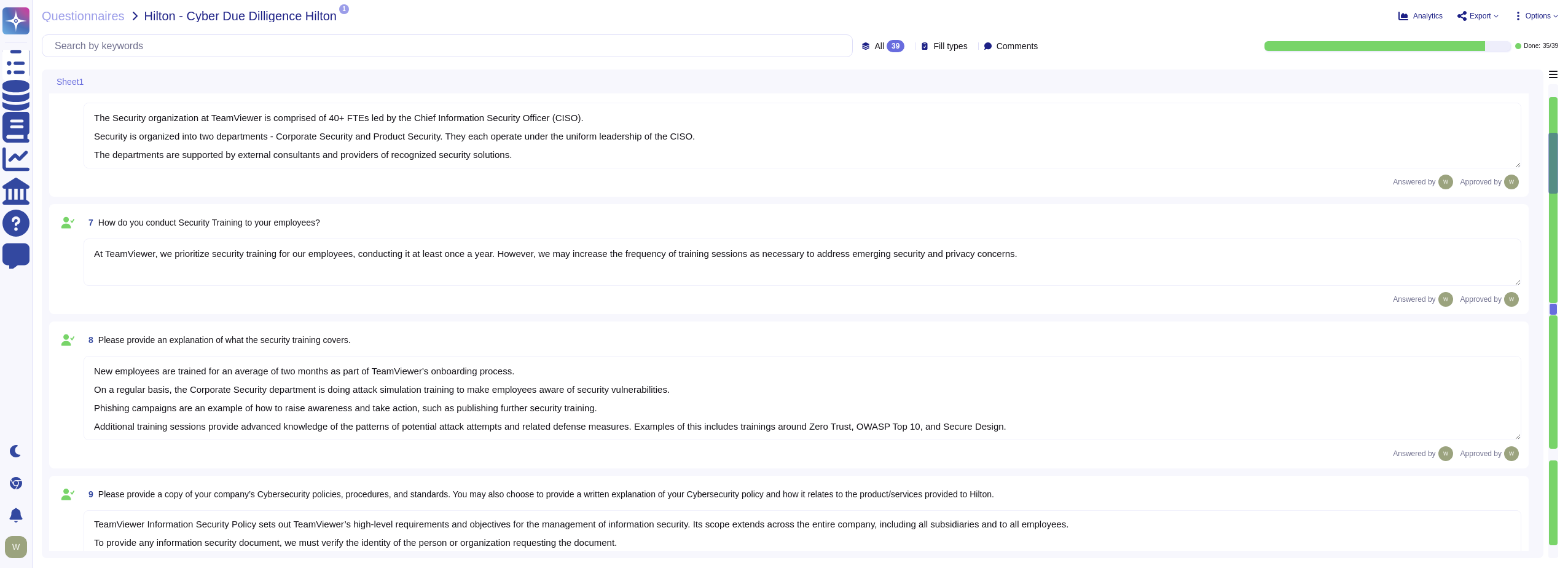
type textarea "As a global technology company, TeamViewer offers a cloud-based platform to con…"
type textarea "[URL][DOMAIN_NAME]"
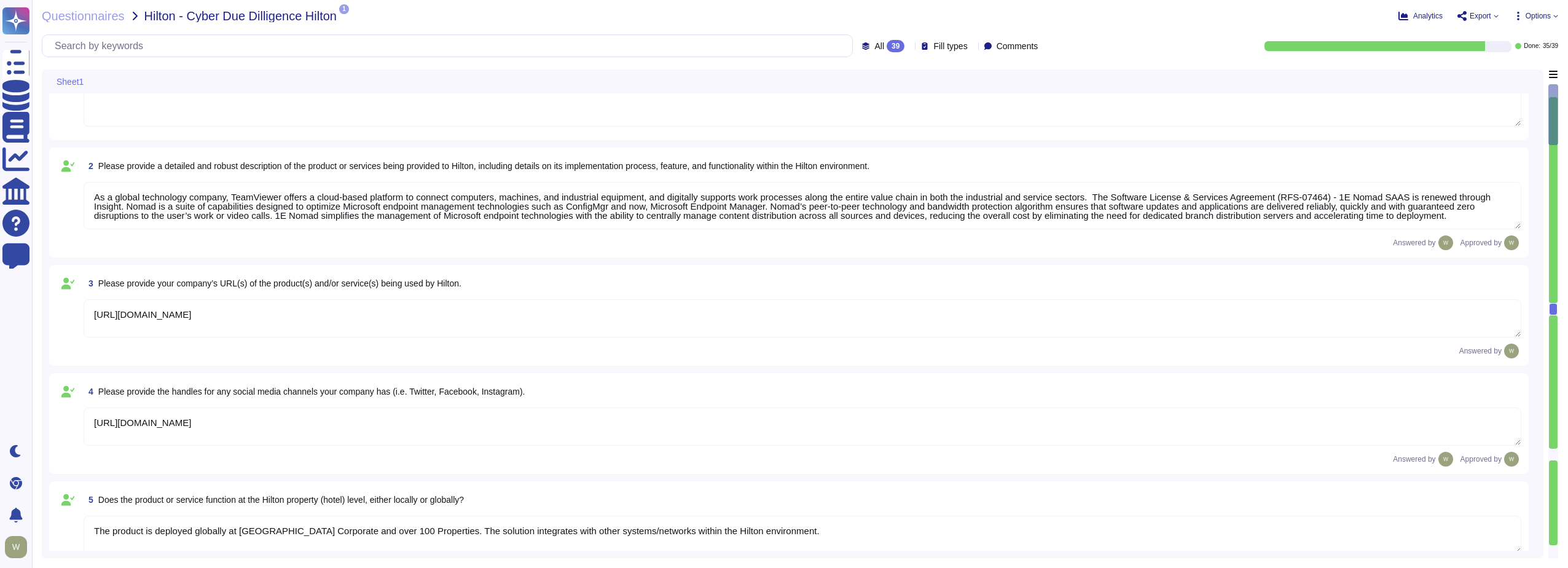
scroll to position [0, 0]
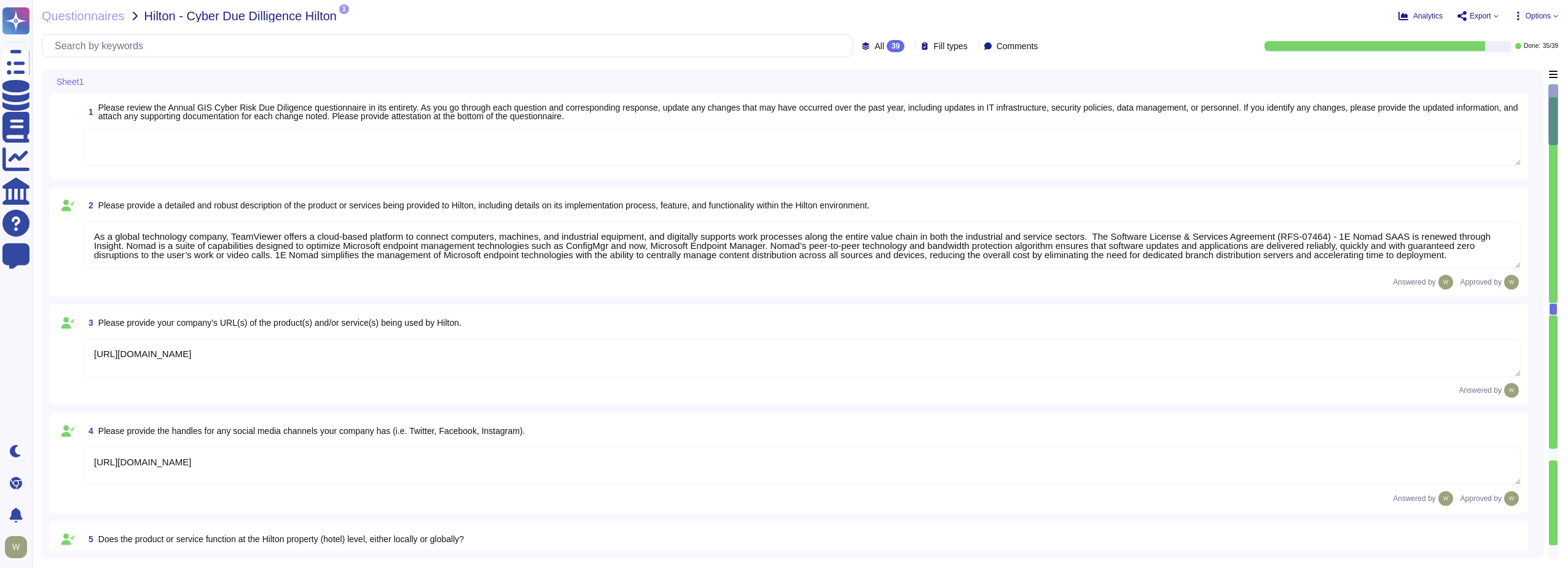
click at [143, 158] on textarea at bounding box center [802, 147] width 1438 height 38
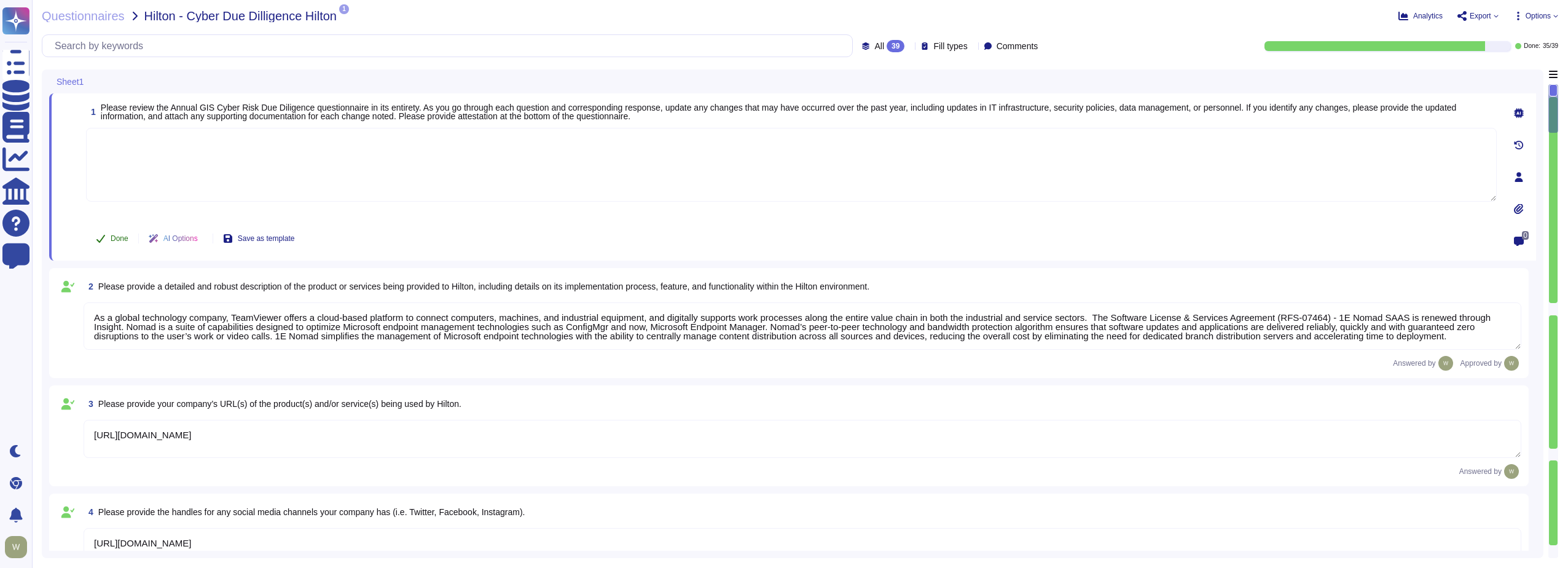
click at [121, 245] on button "Done" at bounding box center [112, 238] width 52 height 24
click at [910, 145] on icon at bounding box center [1047, 223] width 275 height 157
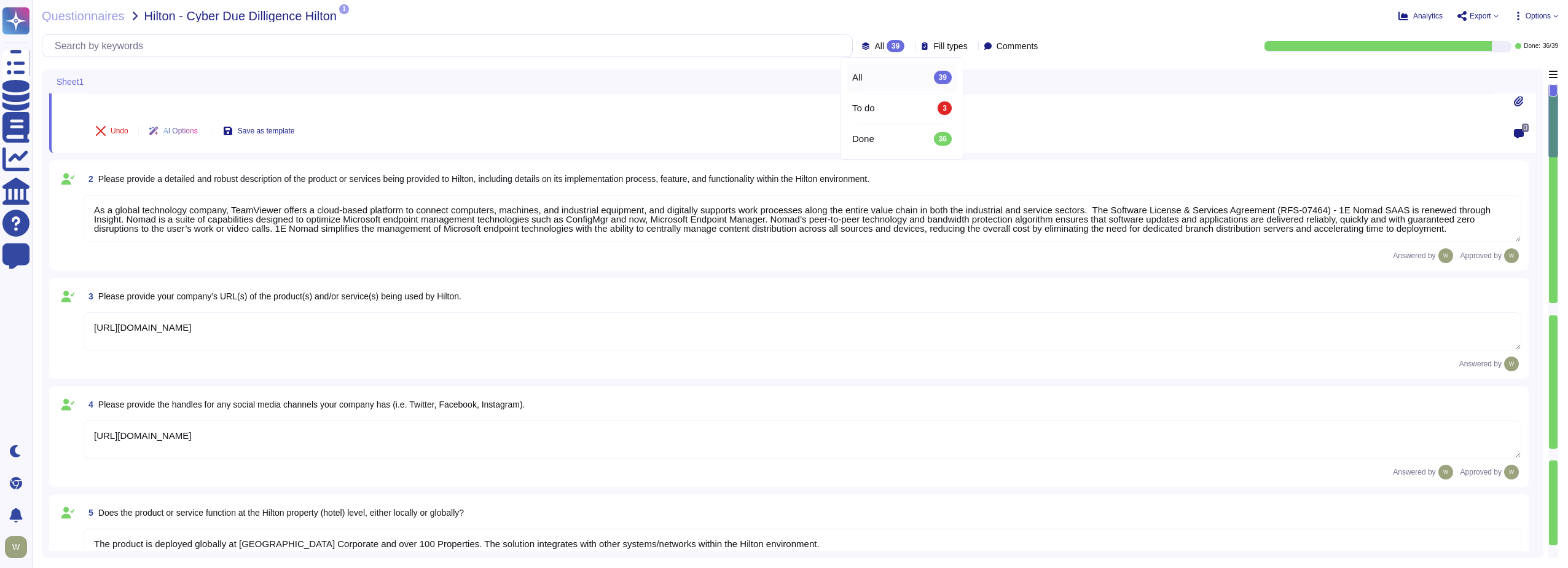
type textarea "At TeamViewer, we prioritize security training for our employees, conducting it…"
type textarea "New employees are trained for an average of two months as part of TeamViewer's …"
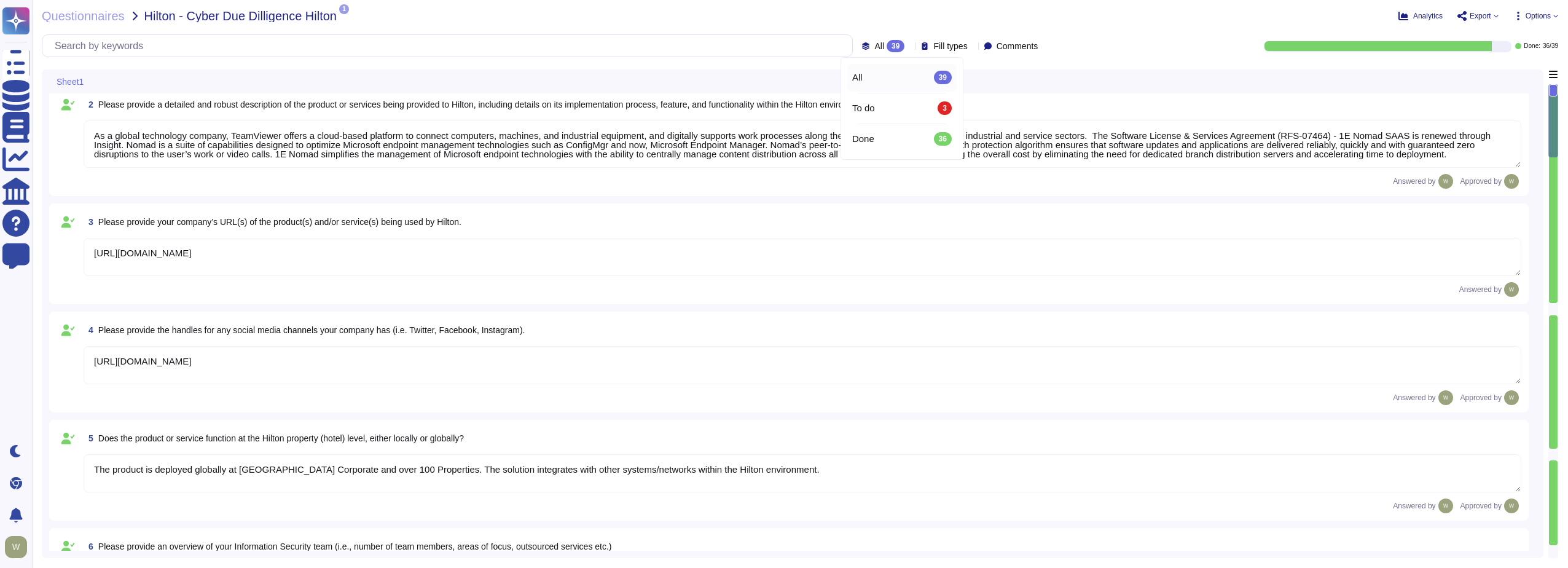
scroll to position [184, 0]
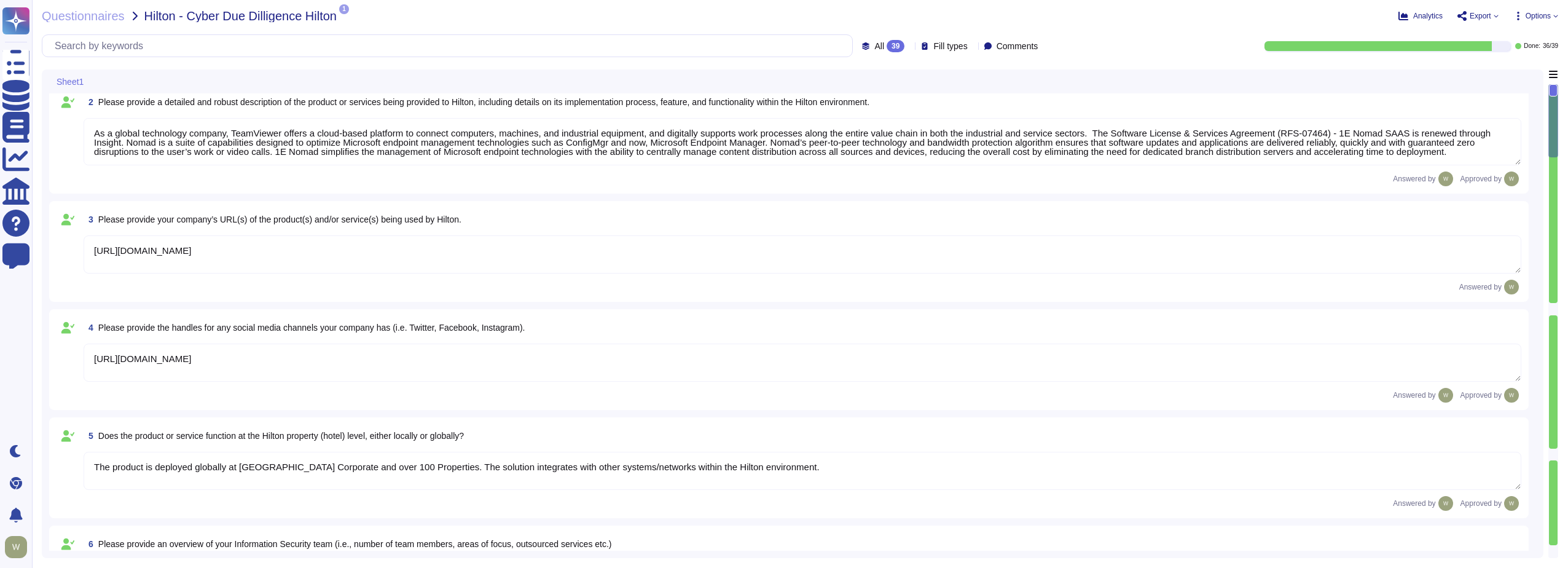
click at [217, 149] on textarea "As a global technology company, TeamViewer offers a cloud-based platform to con…" at bounding box center [802, 142] width 1438 height 48
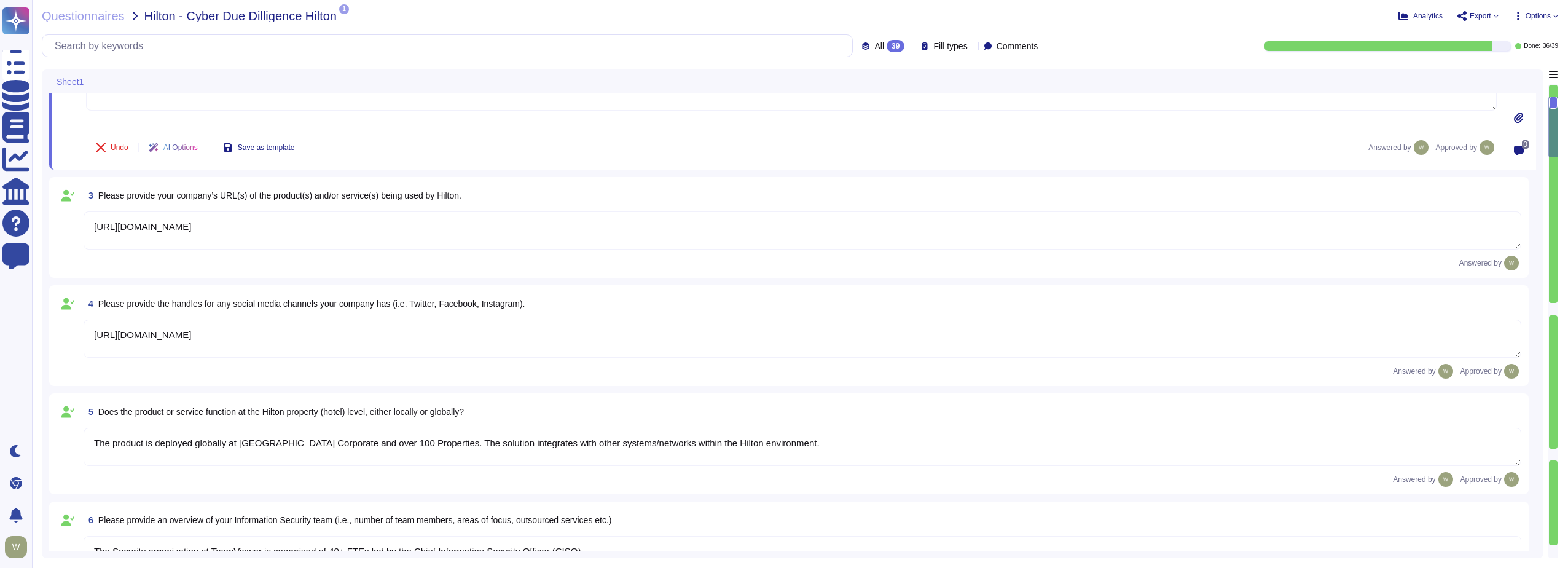
click at [120, 245] on textarea "[URL][DOMAIN_NAME]" at bounding box center [802, 230] width 1438 height 38
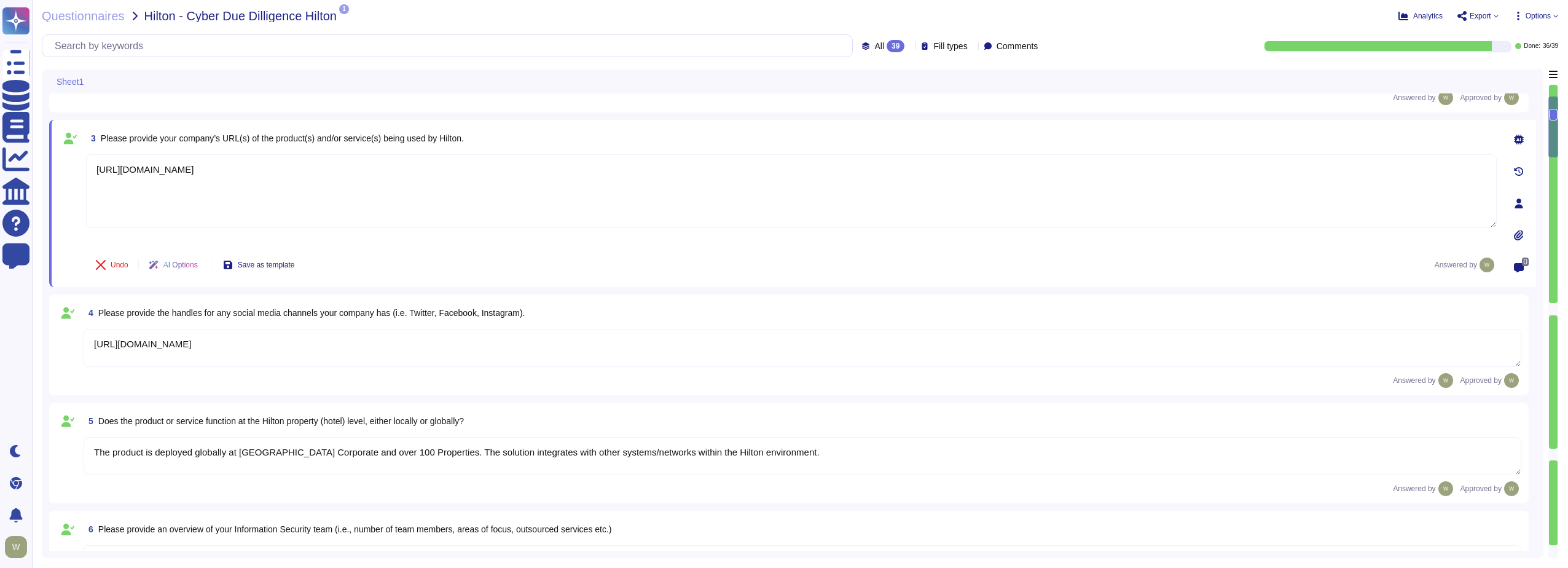
click at [123, 344] on textarea "[URL][DOMAIN_NAME]" at bounding box center [802, 348] width 1438 height 38
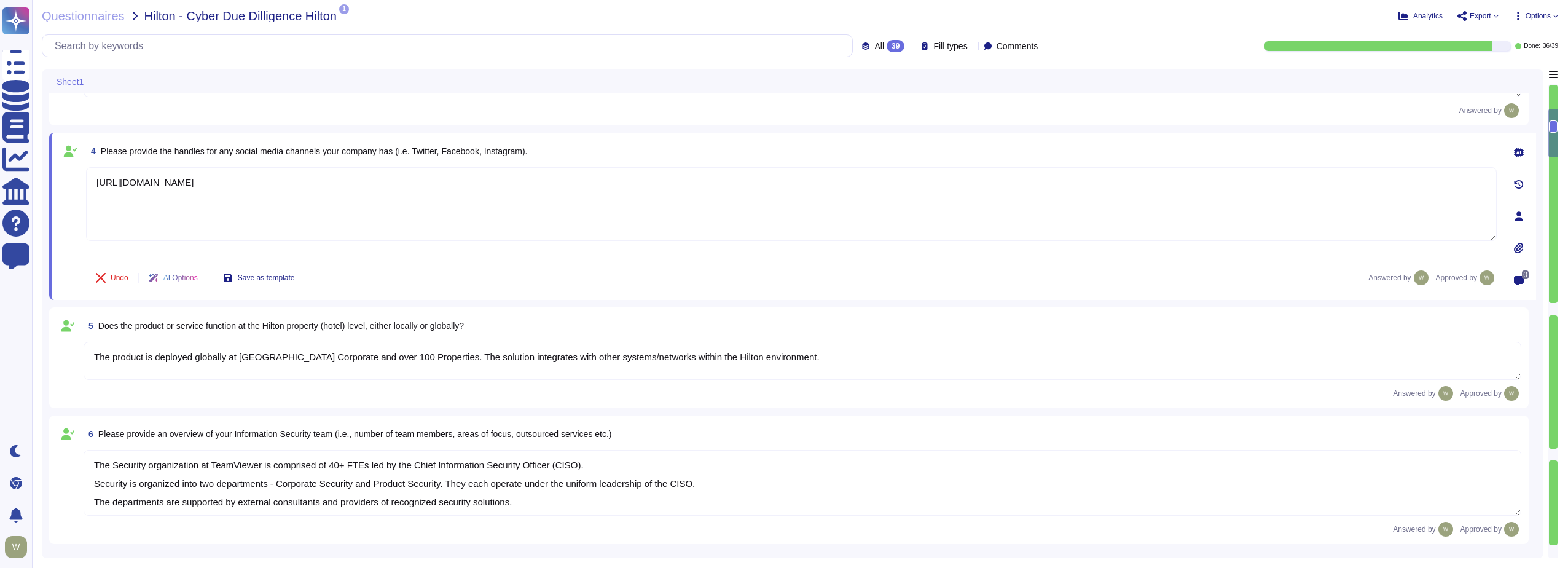
scroll to position [307, 0]
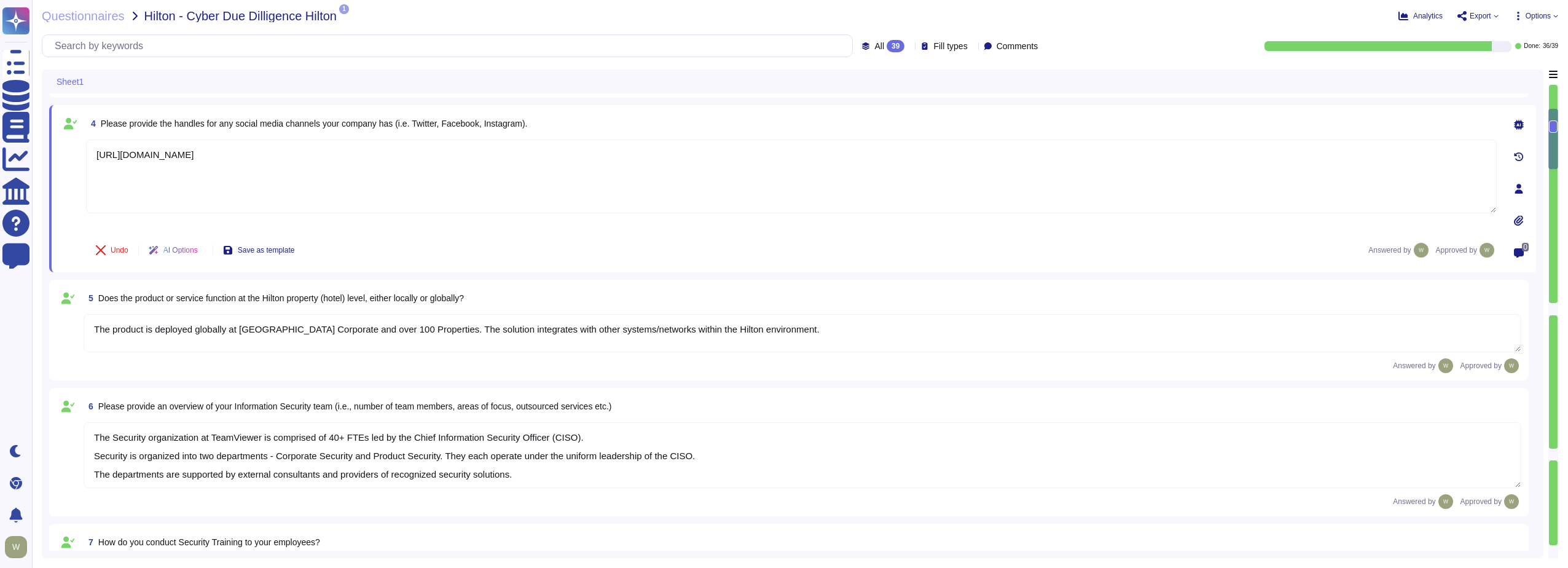
type textarea "TeamViewer Information Security Policy sets out TeamViewer’s high-level require…"
click at [150, 339] on textarea "The product is deployed globally at [GEOGRAPHIC_DATA] Corporate and over 100 Pr…" at bounding box center [802, 334] width 1438 height 38
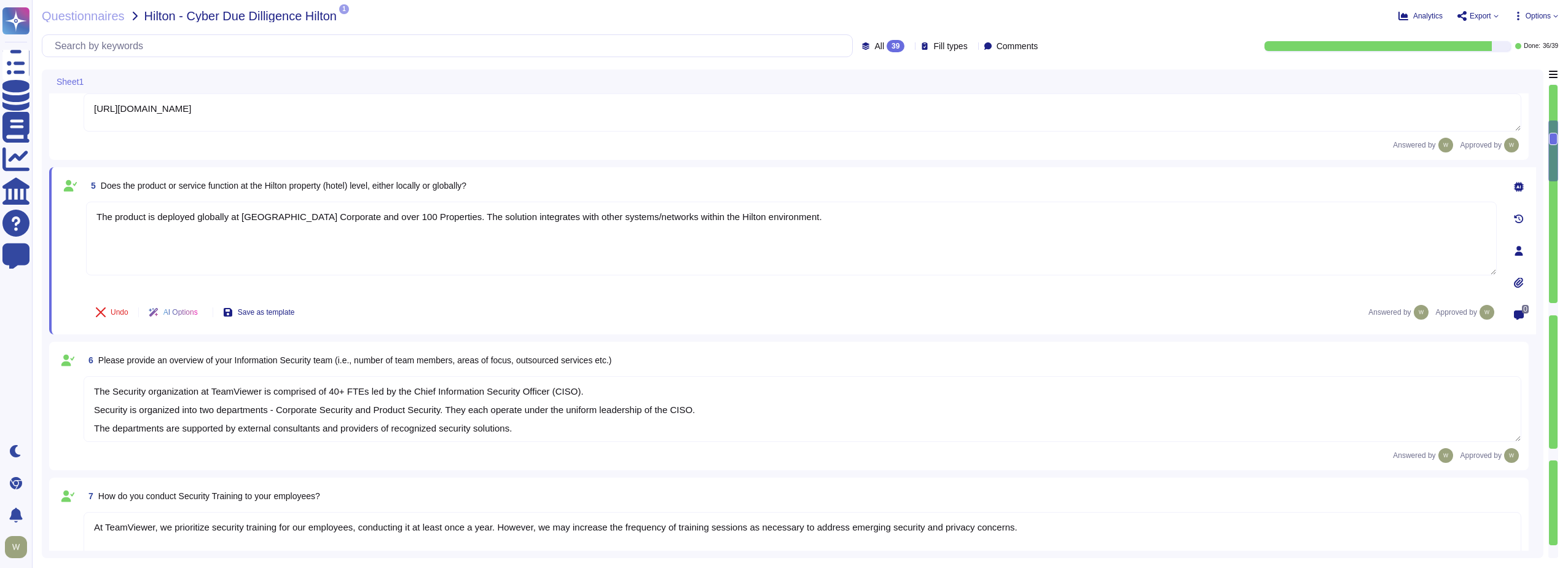
type textarea "TeamViewer follows an established S-SDLC policy based on the SAMM model as well…"
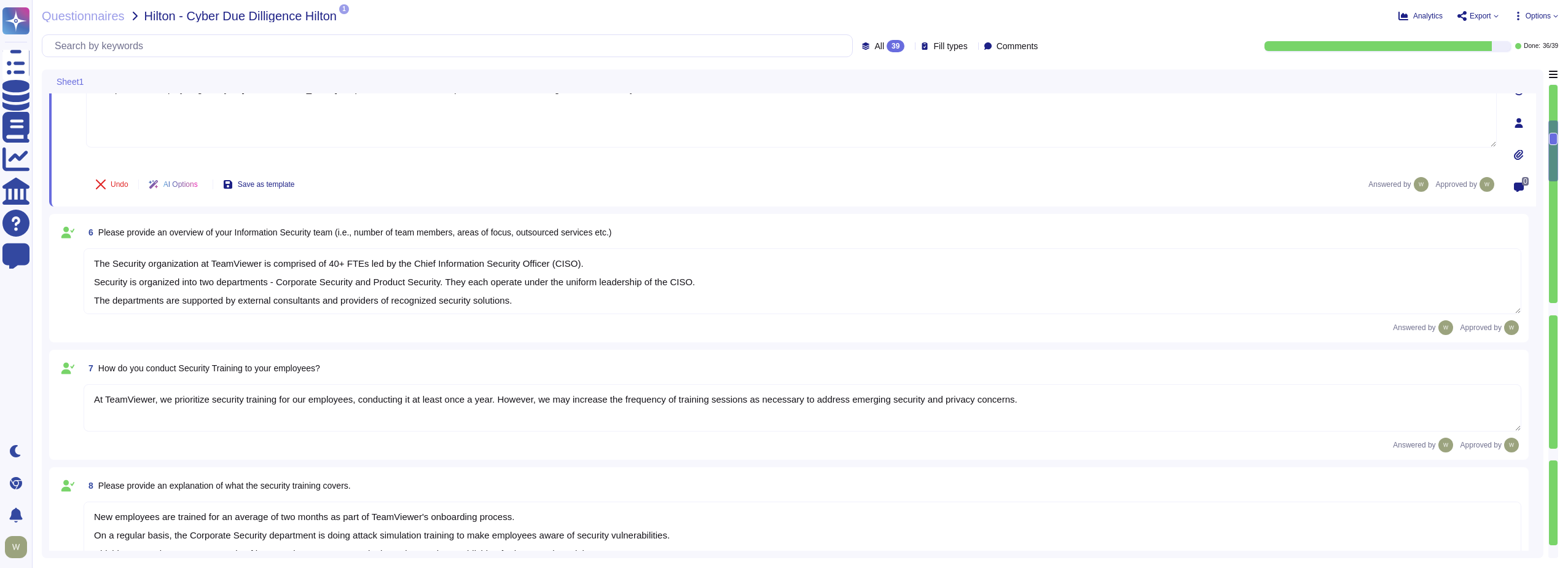
scroll to position [492, 0]
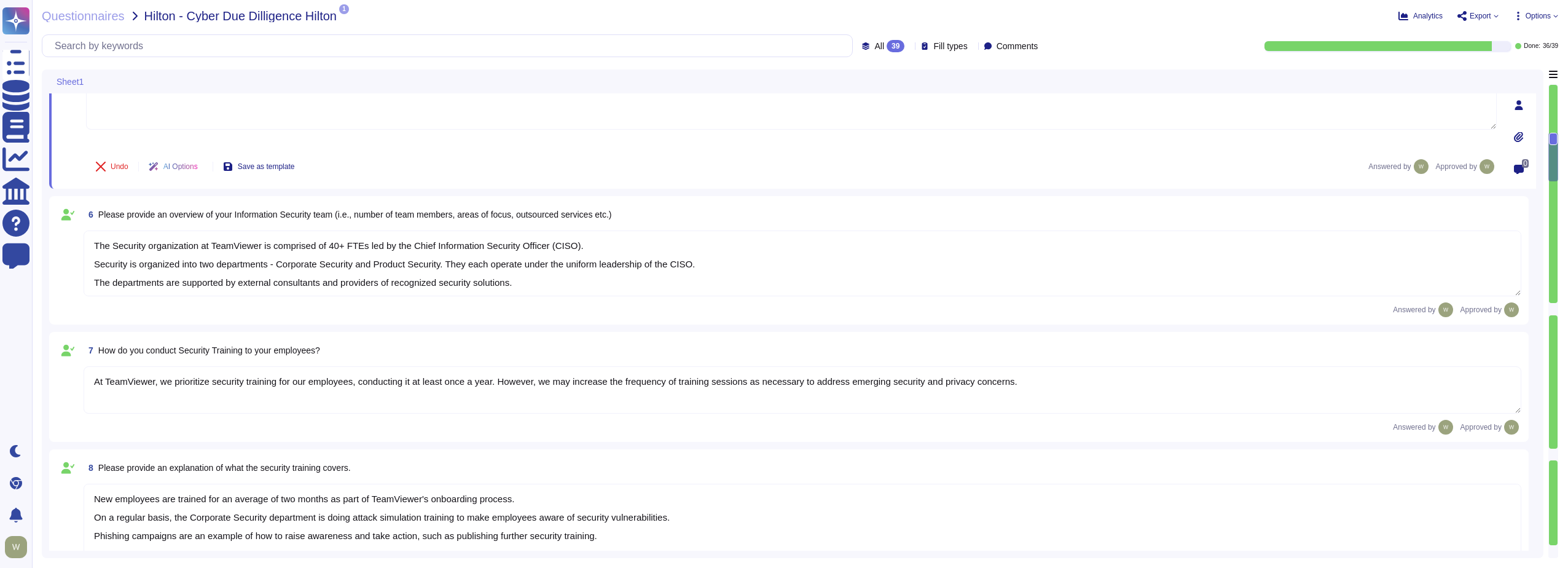
click at [138, 267] on textarea "The Security organization at TeamViewer is comprised of 40+ FTEs led by the Chi…" at bounding box center [802, 263] width 1438 height 66
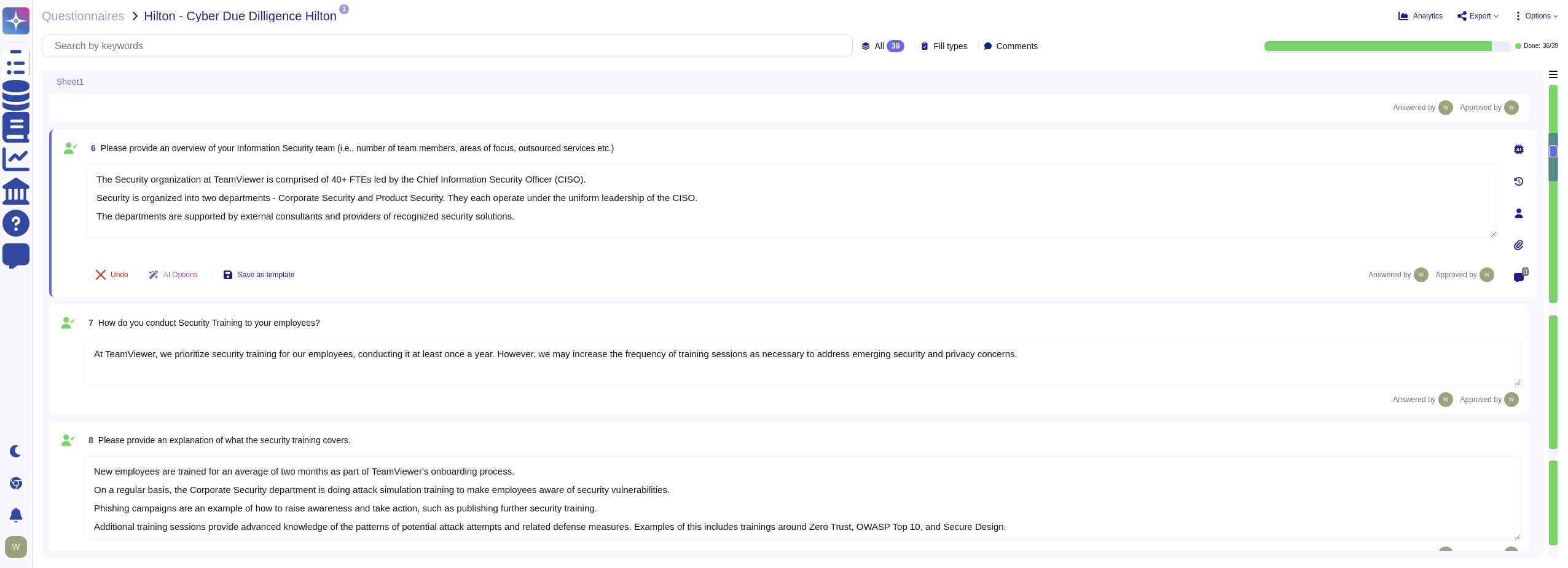
click at [151, 365] on textarea "At TeamViewer, we prioritize security training for our employees, conducting it…" at bounding box center [802, 362] width 1438 height 48
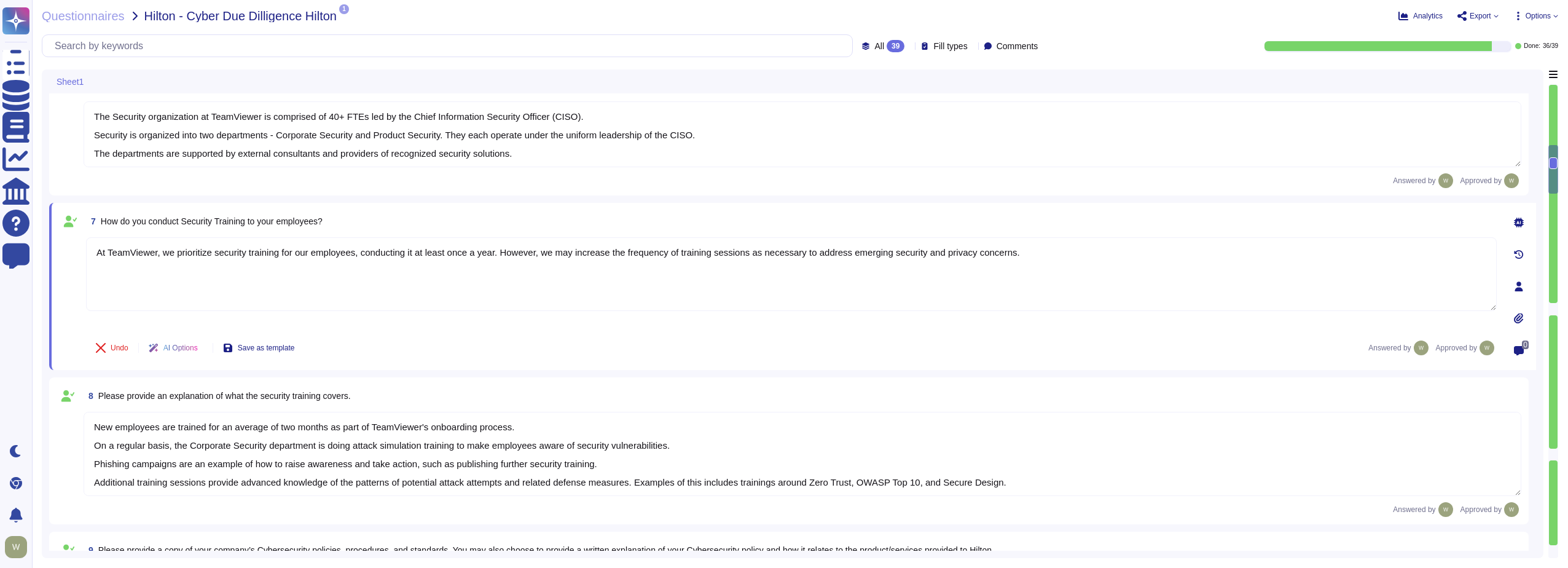
type textarea "The risk assessment procedure defines the responsibility, methodologies and pro…"
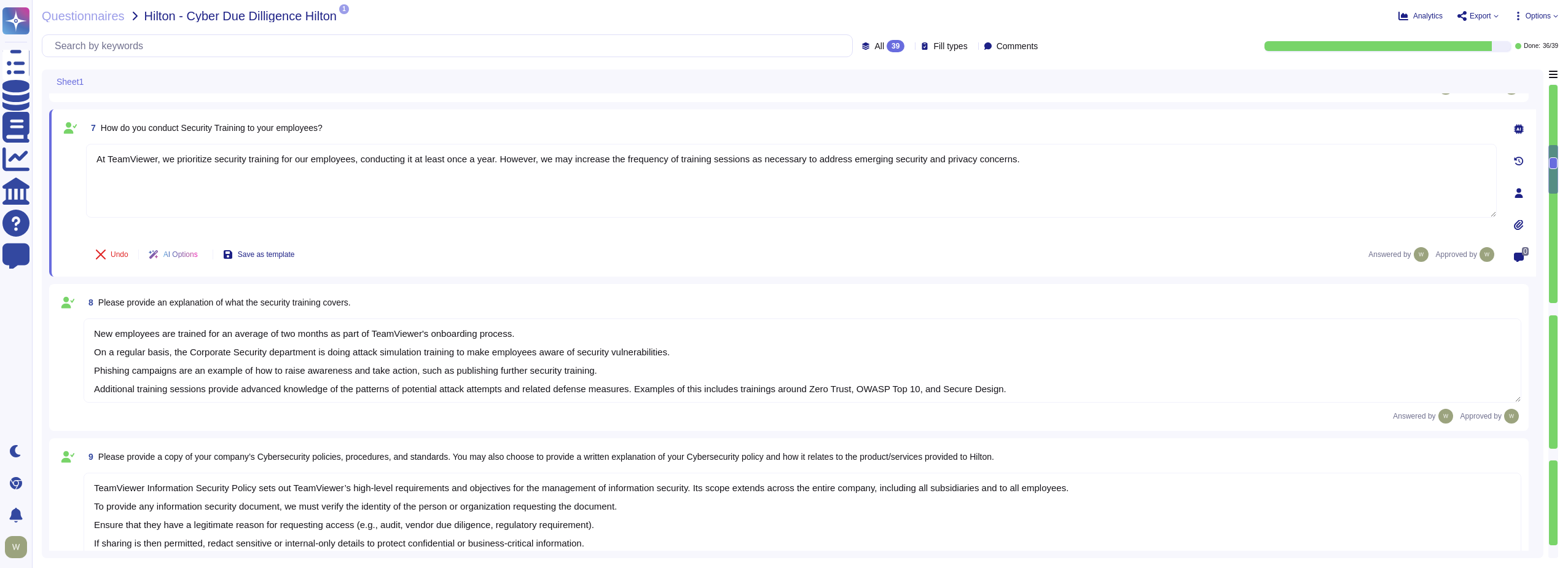
scroll to position [677, 0]
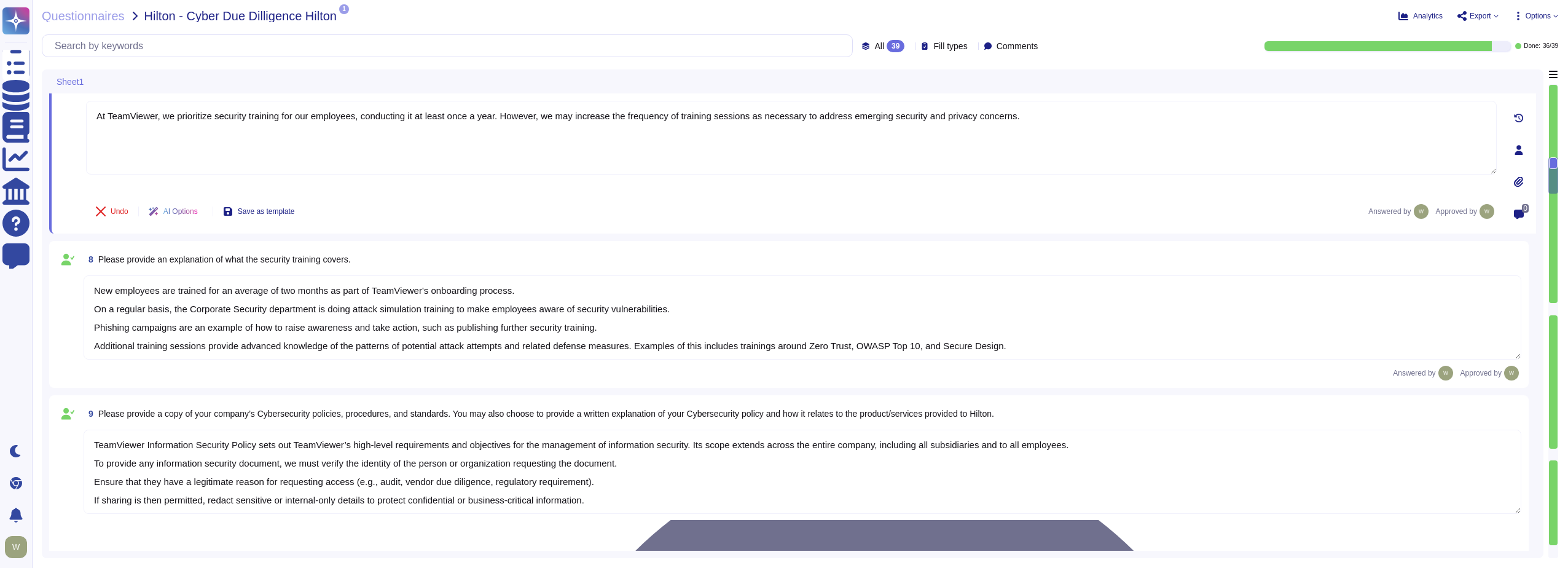
type textarea "TeamViewer leverages an external 24/7 SOC to monitor its network and spot any a…"
click at [165, 325] on textarea "New employees are trained for an average of two months as part of TeamViewer's …" at bounding box center [802, 317] width 1438 height 84
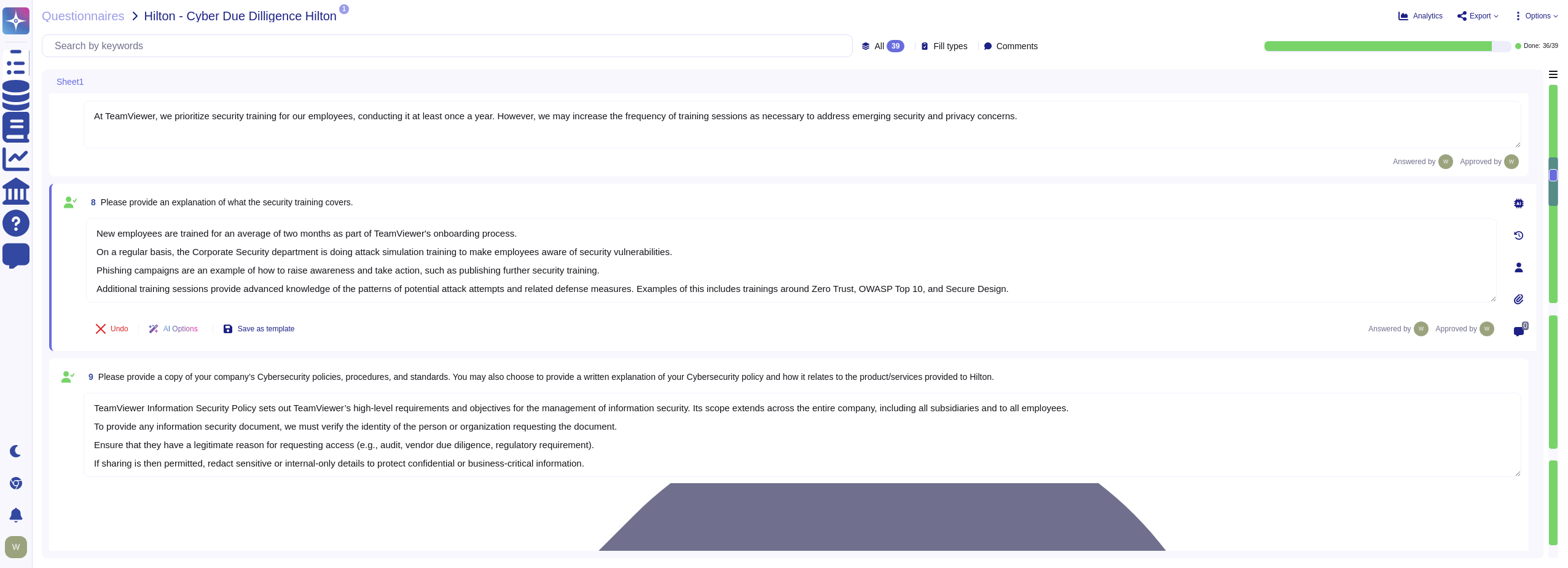
scroll to position [1, 0]
click at [199, 405] on textarea "TeamViewer Information Security Policy sets out TeamViewer’s high-level require…" at bounding box center [802, 434] width 1438 height 84
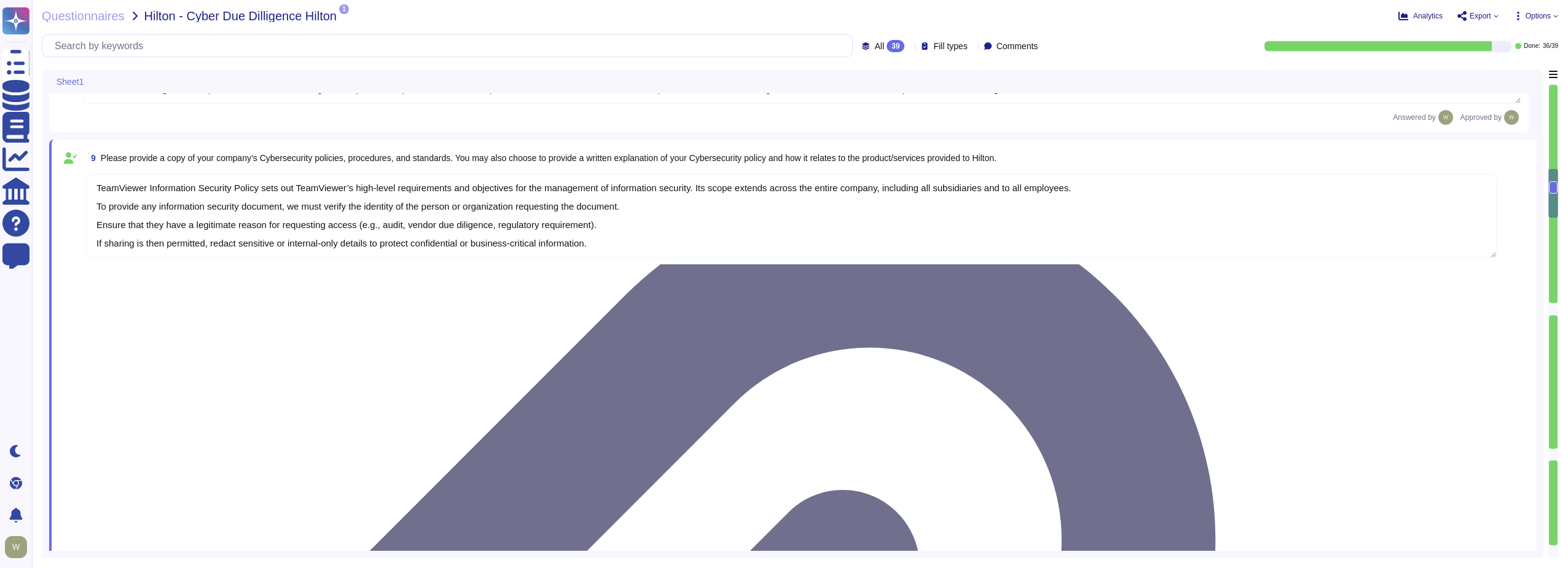
scroll to position [861, 0]
type textarea "TeamViewer owns several certifications which includes but is not limited to: • …"
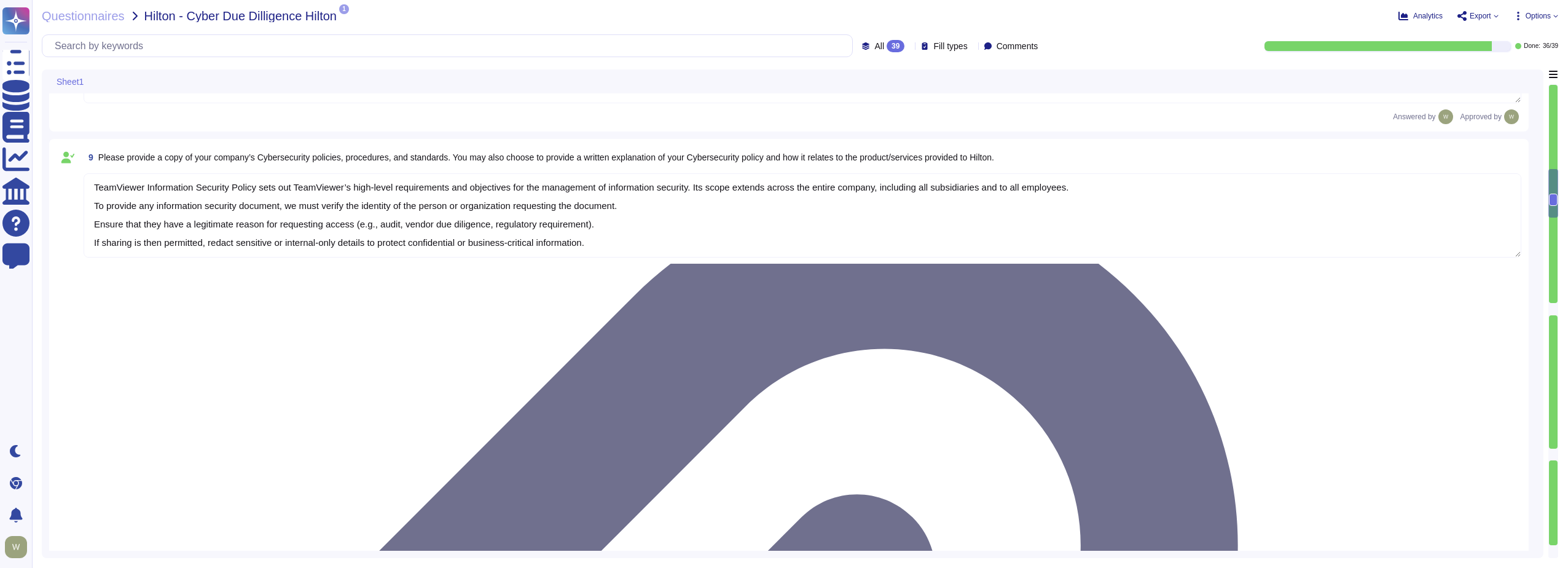
scroll to position [0, 0]
type textarea "TeamViewer owns several certifications which includes but is not limited to: • …"
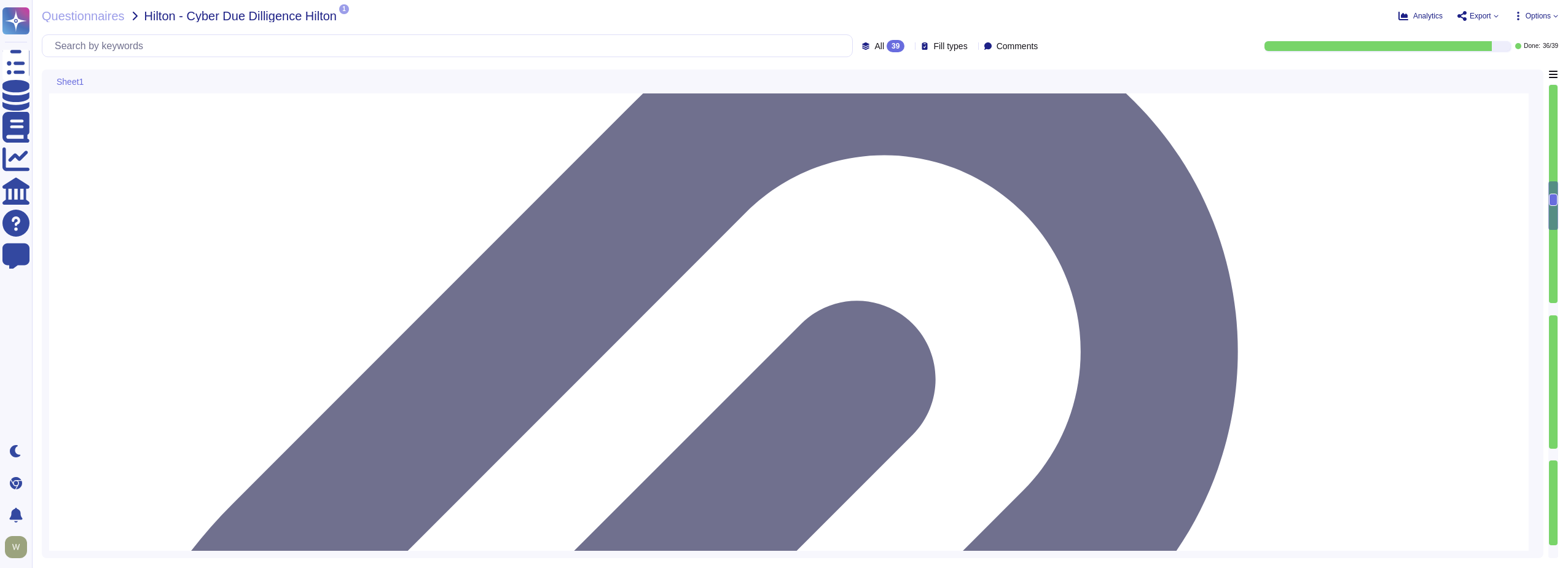
scroll to position [1045, 0]
type textarea "Yes, Hilton Guest / Employee data is collected."
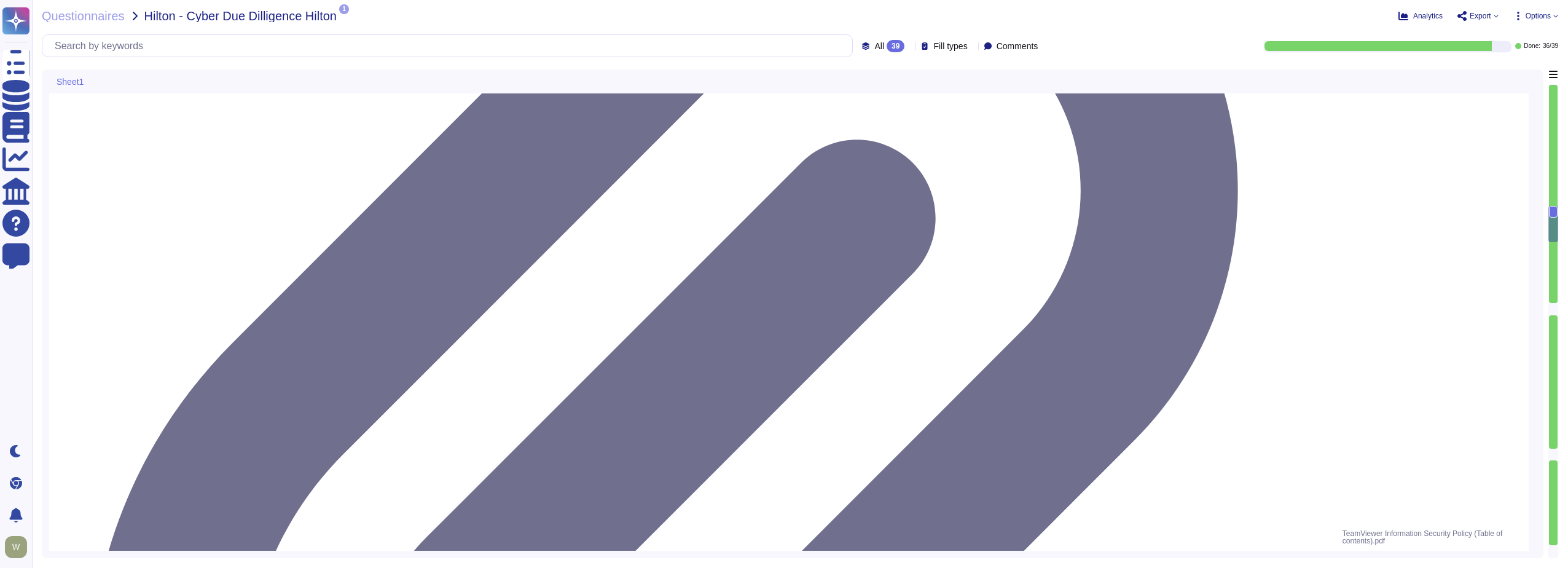
scroll to position [1230, 0]
type textarea "Yes, TeamViewer does collect Personally Identifiable Information (PII). In this…"
type textarea "Data is in-scope and is in compliance with GDPR. As a company headquartered in …"
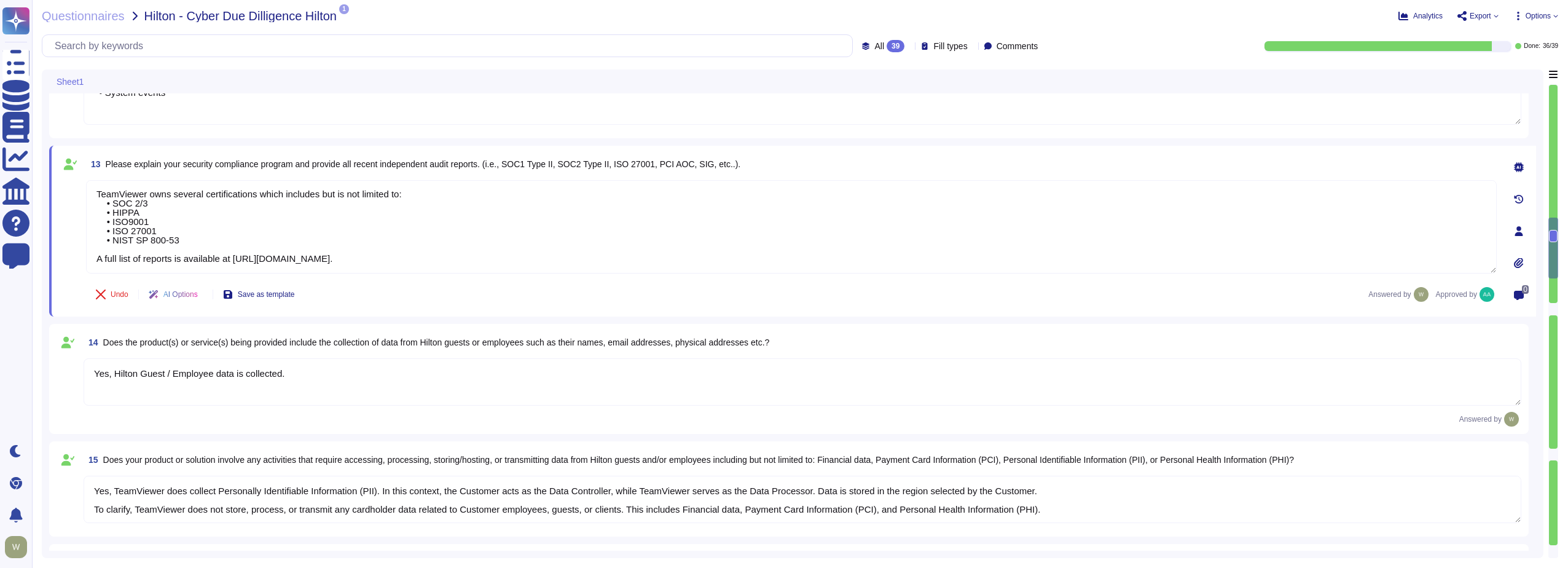
type textarea "LoreMipsum dolo sitamet CON adip. El sedd eiusmod, tem Incididu ut lab Etdo Mag…"
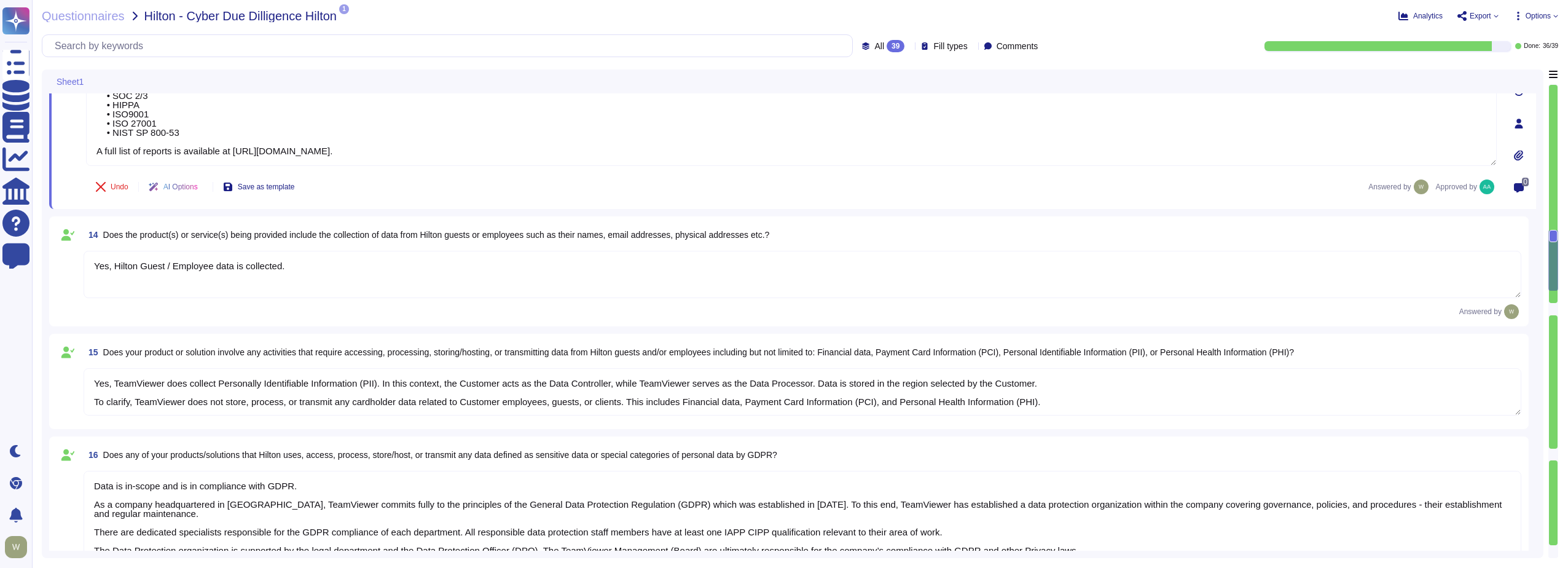
type textarea "TeamViewer collects 30k-500k data records."
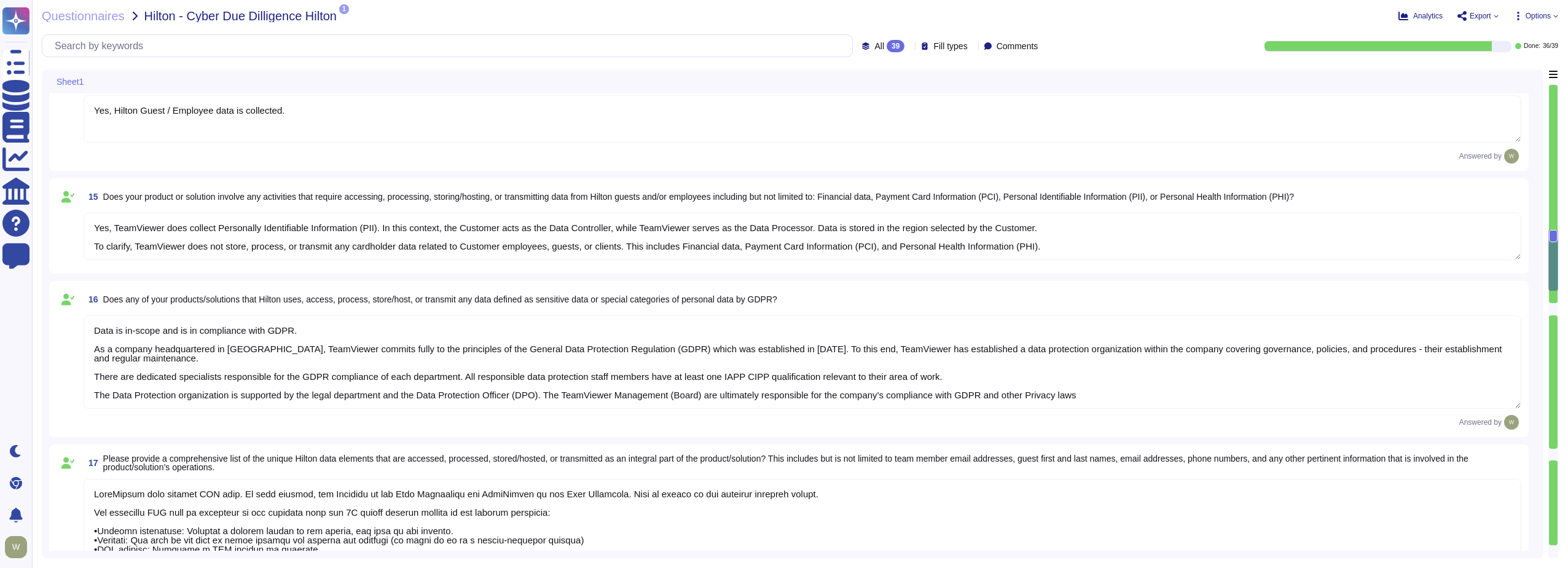
scroll to position [1721, 0]
click at [174, 117] on textarea "Yes, Hilton Guest / Employee data is collected." at bounding box center [802, 117] width 1438 height 48
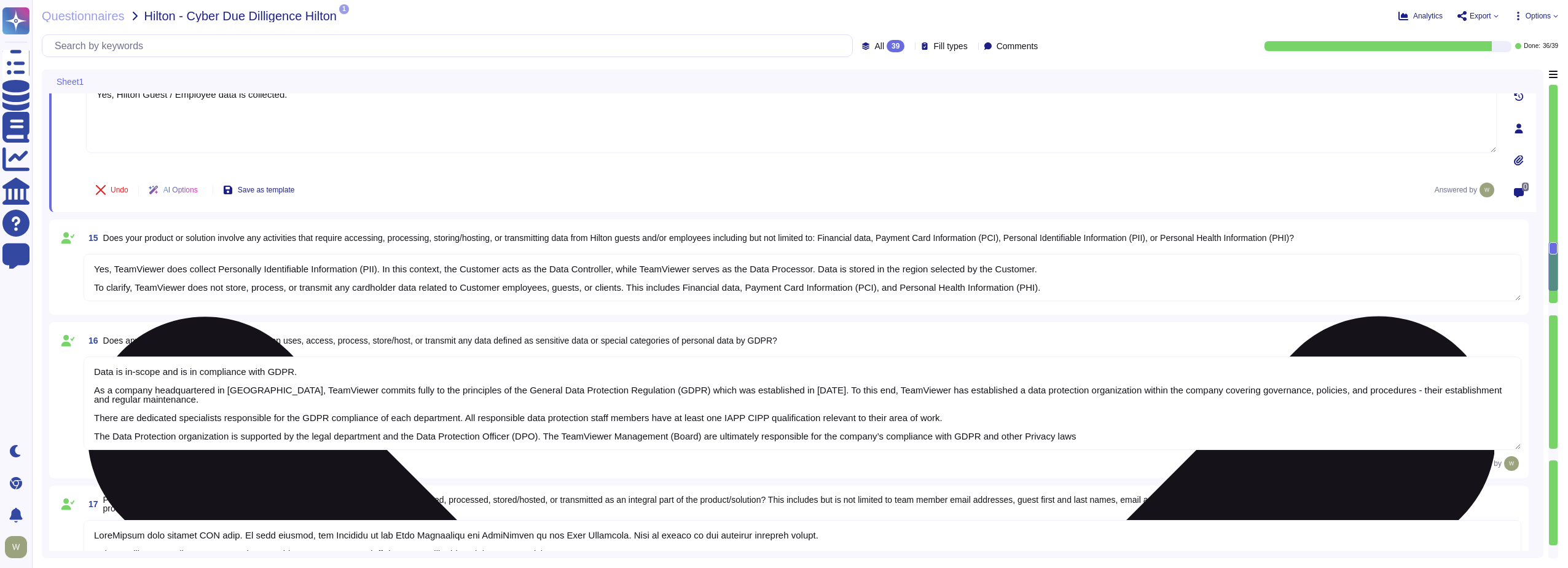
type textarea "TeamViewer collects 30k-500k data records."
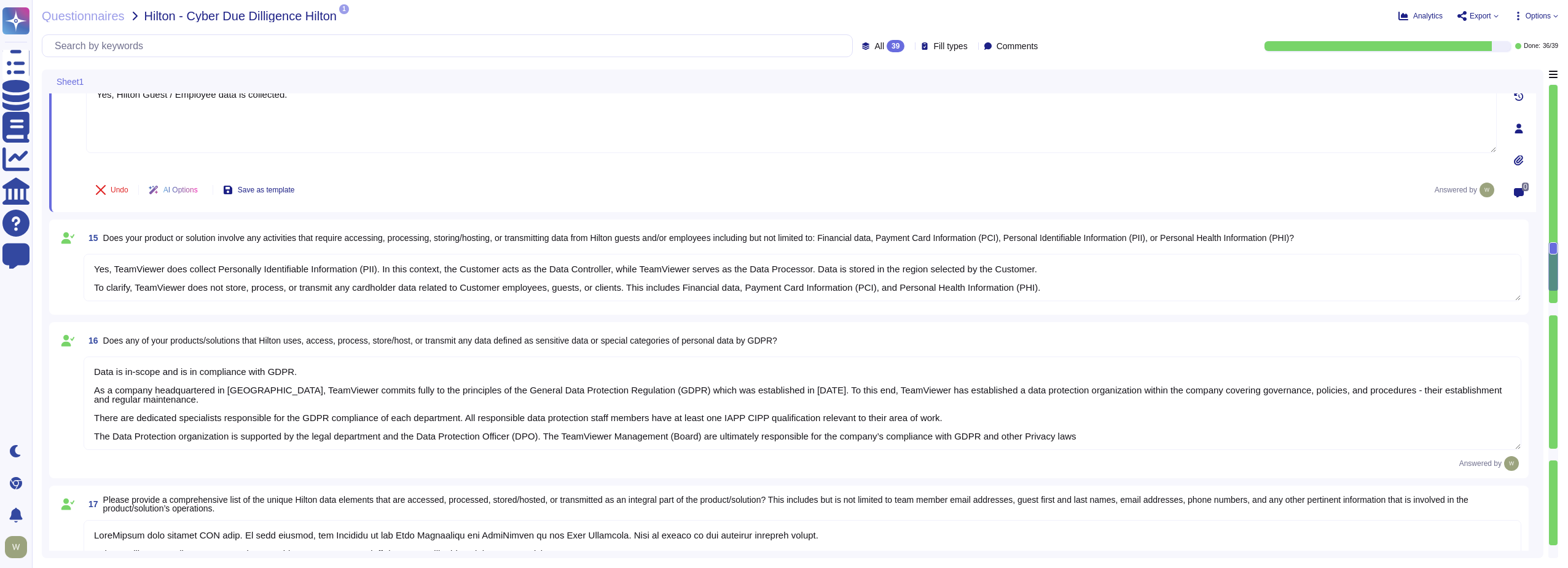
click at [212, 279] on textarea "Yes, TeamViewer does collect Personally Identifiable Information (PII). In this…" at bounding box center [802, 277] width 1438 height 48
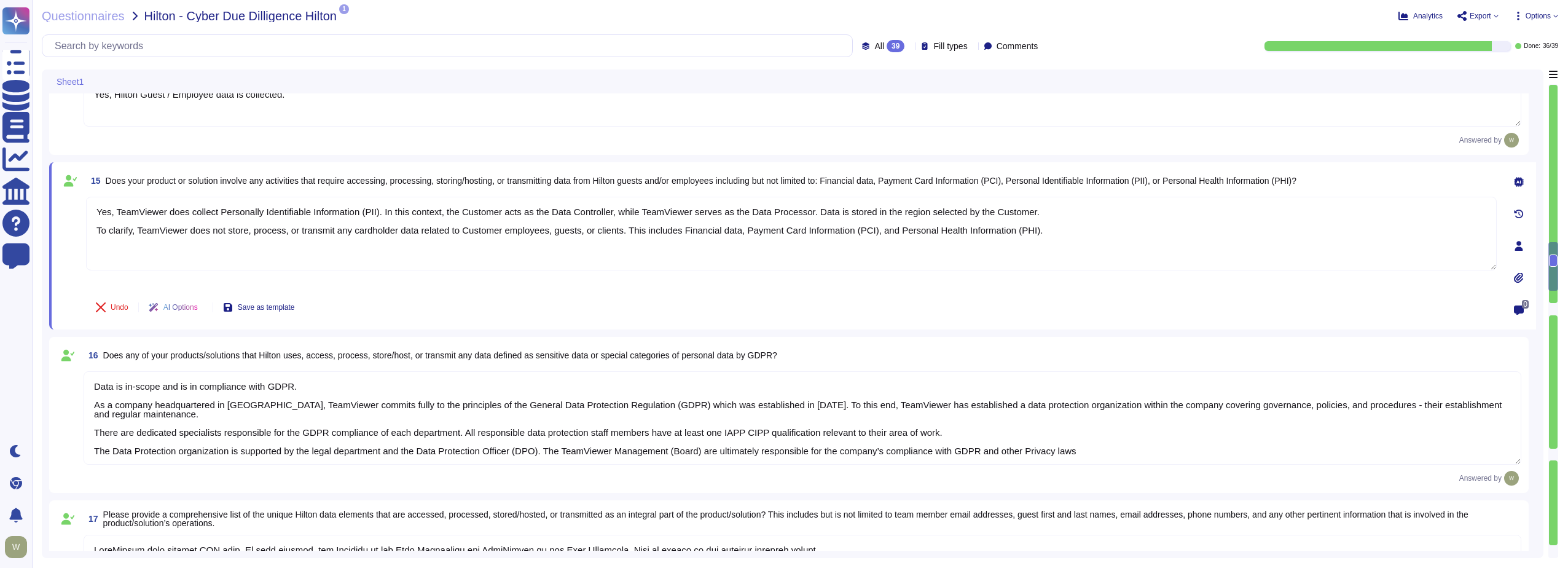
click at [221, 387] on textarea "Data is in-scope and is in compliance with GDPR. As a company headquartered in …" at bounding box center [802, 419] width 1438 height 94
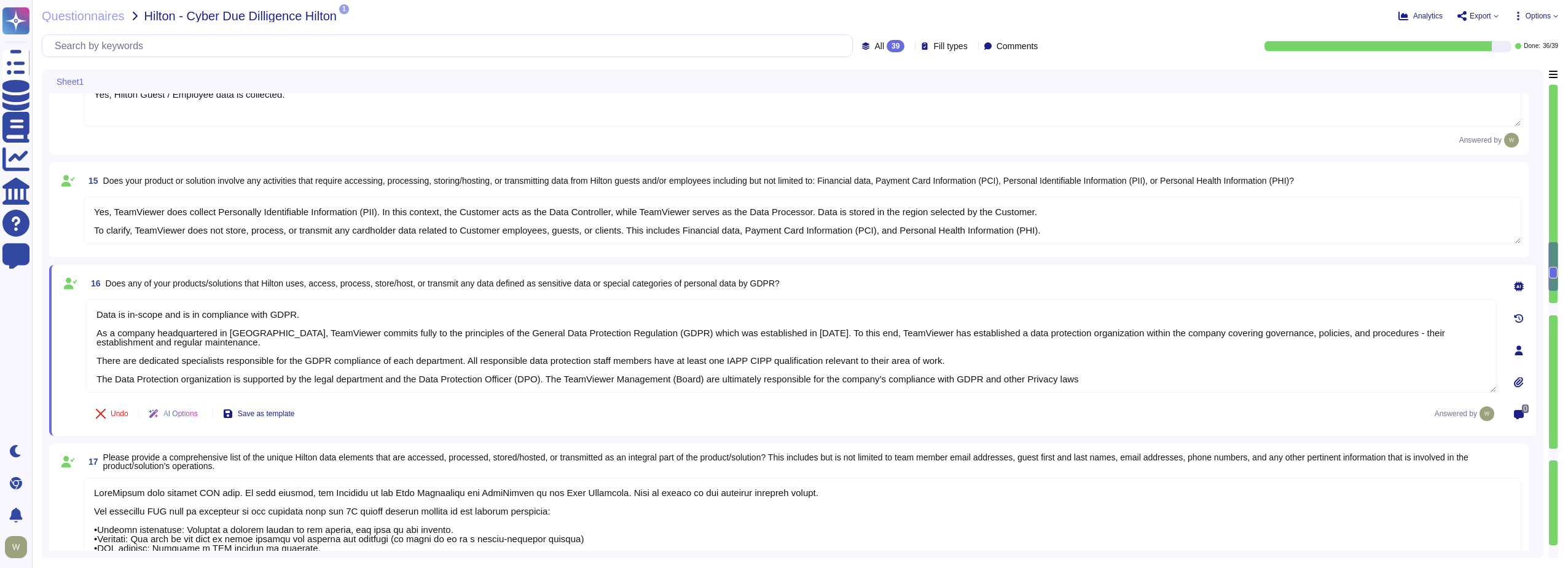
type textarea "TeamViewer collects 30k-500k data records."
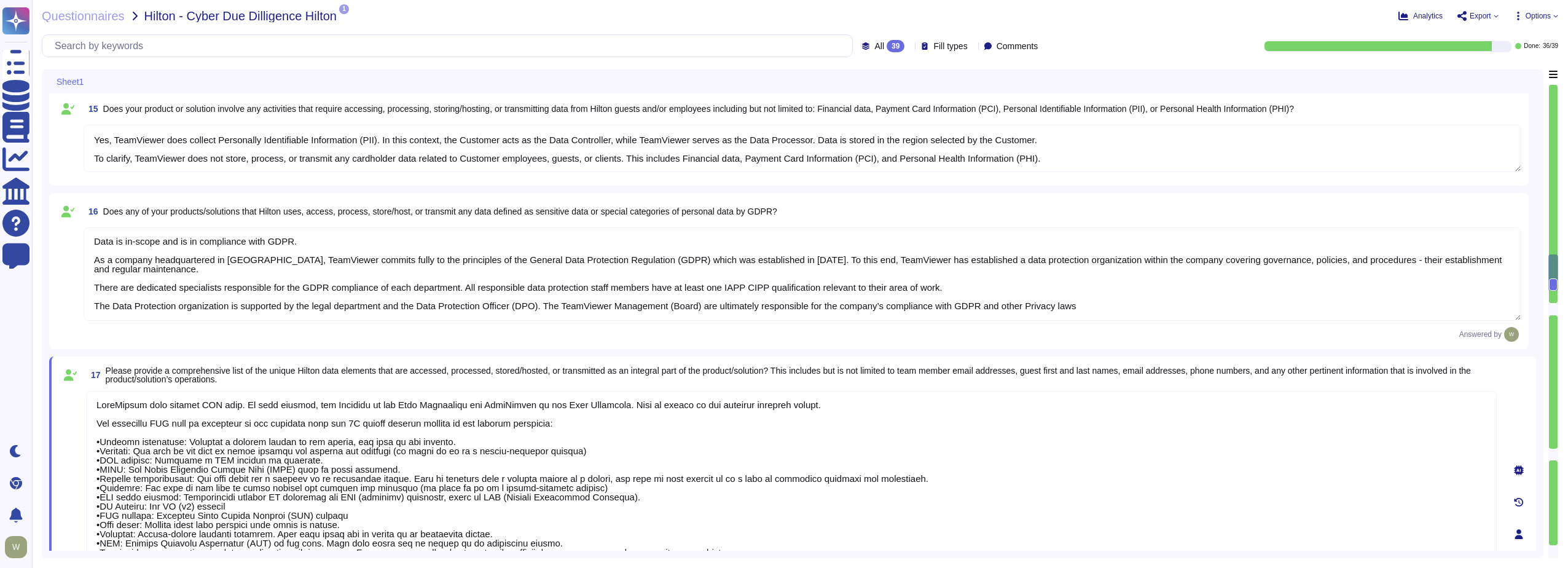
type textarea "Upon termination of Hilton's agreement, all data will be deleted [DATE] (or ear…"
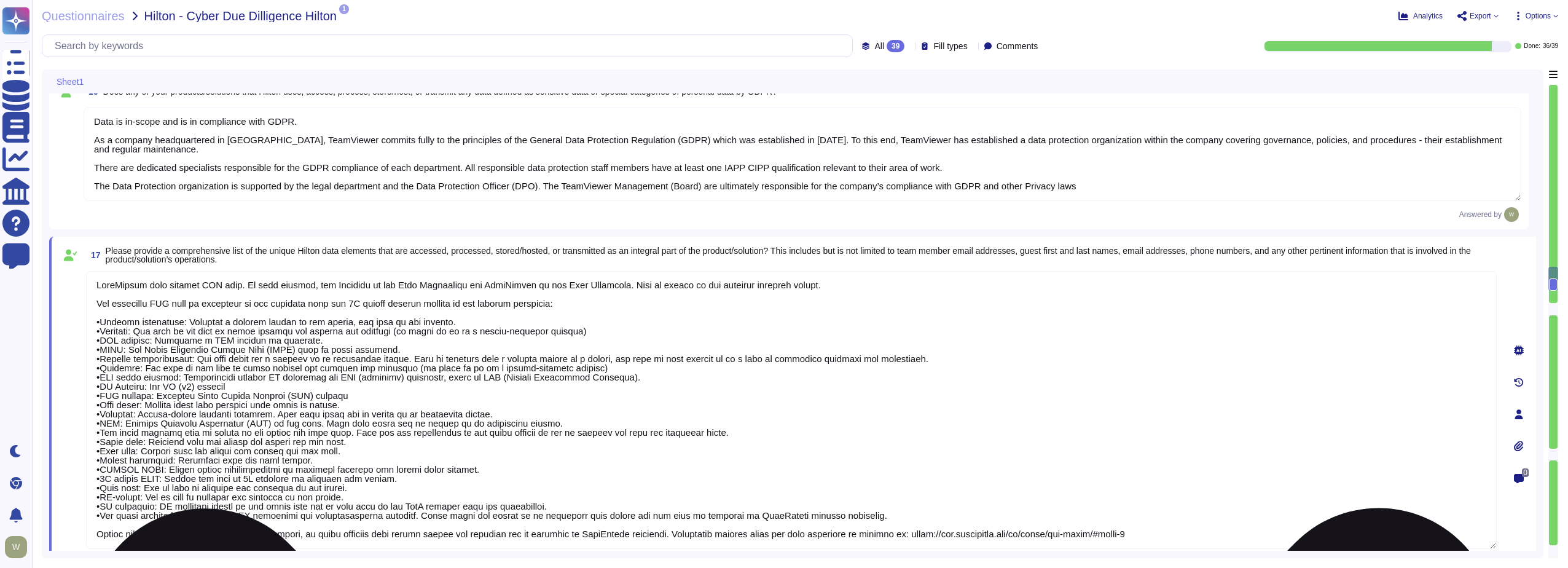
type textarea "Data Encryption Methods **Encryption in Transit** All data transmitted to and f…"
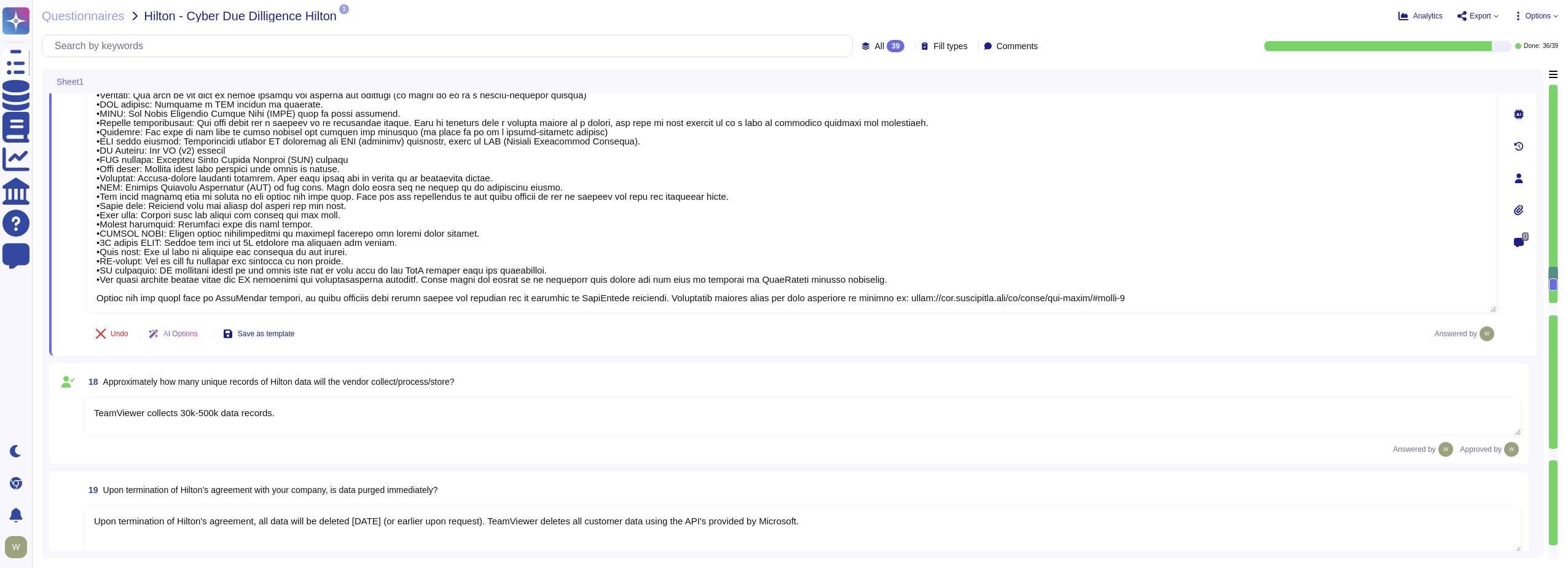
scroll to position [2151, 0]
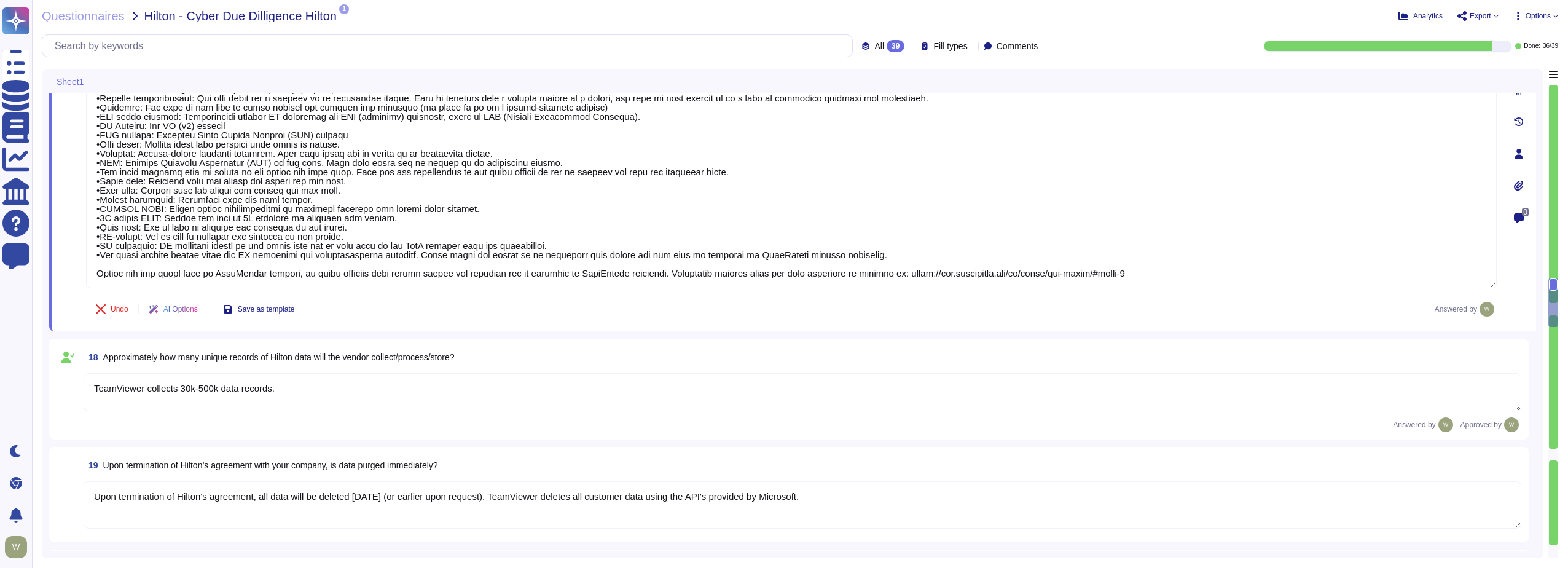
type textarea "The Security Team can be contacted via [EMAIL_ADDRESS][DOMAIN_NAME] or through …"
type textarea "We have a comprehensive incident response plan in place, which includes the rol…"
click at [267, 387] on textarea "TeamViewer collects 30k-500k data records." at bounding box center [802, 393] width 1438 height 38
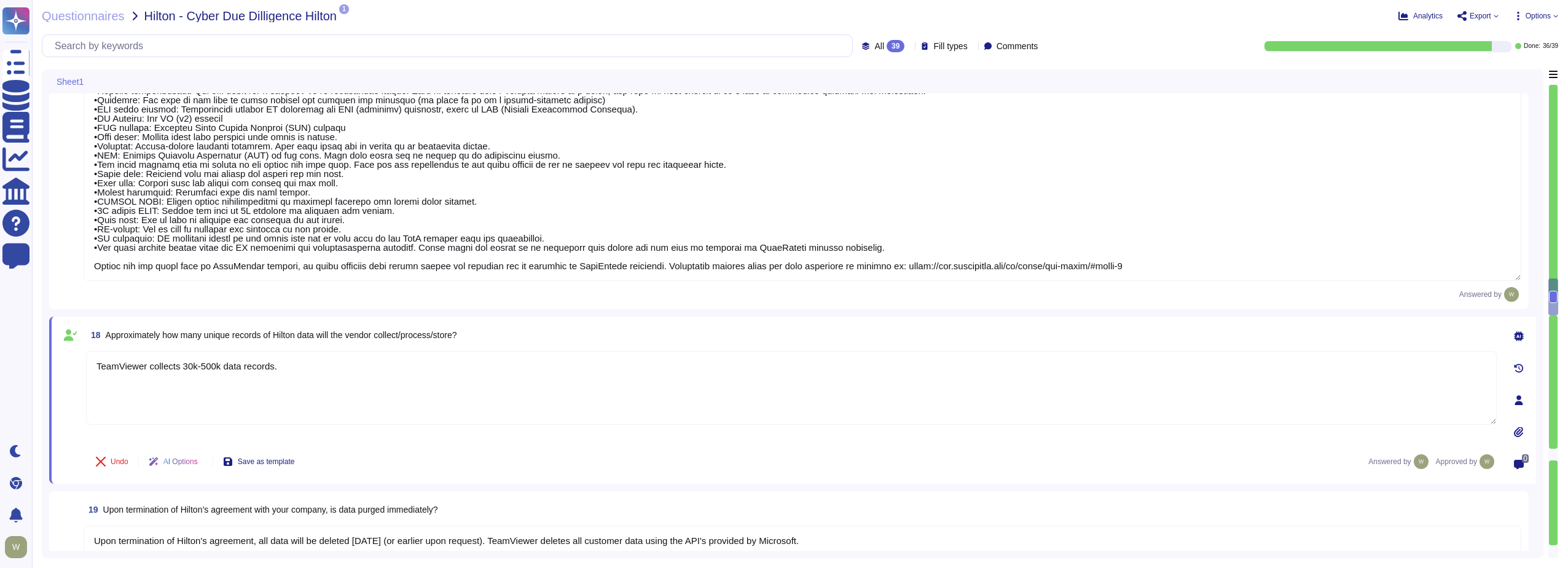
type textarea "We have a comprehensive incident response plan in place, which includes the rol…"
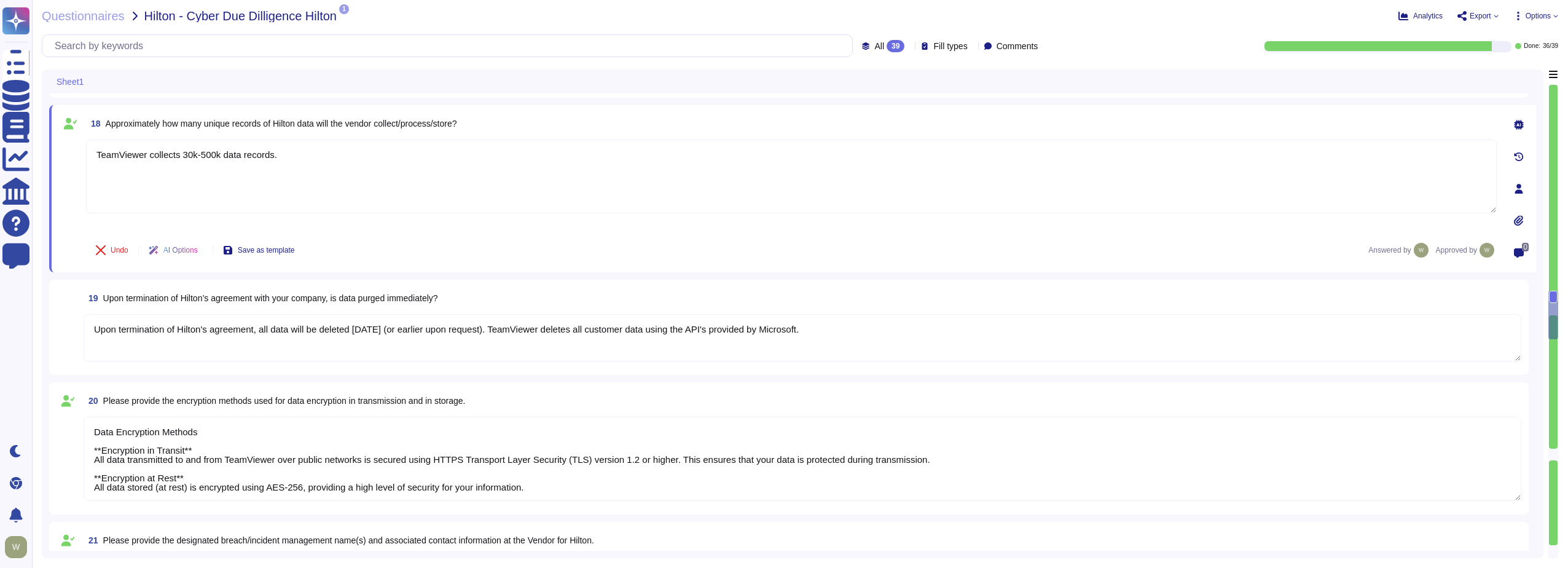
scroll to position [2398, 0]
type textarea "The dedicated mechanisms will not offer real-time notifications of a breach Tea…"
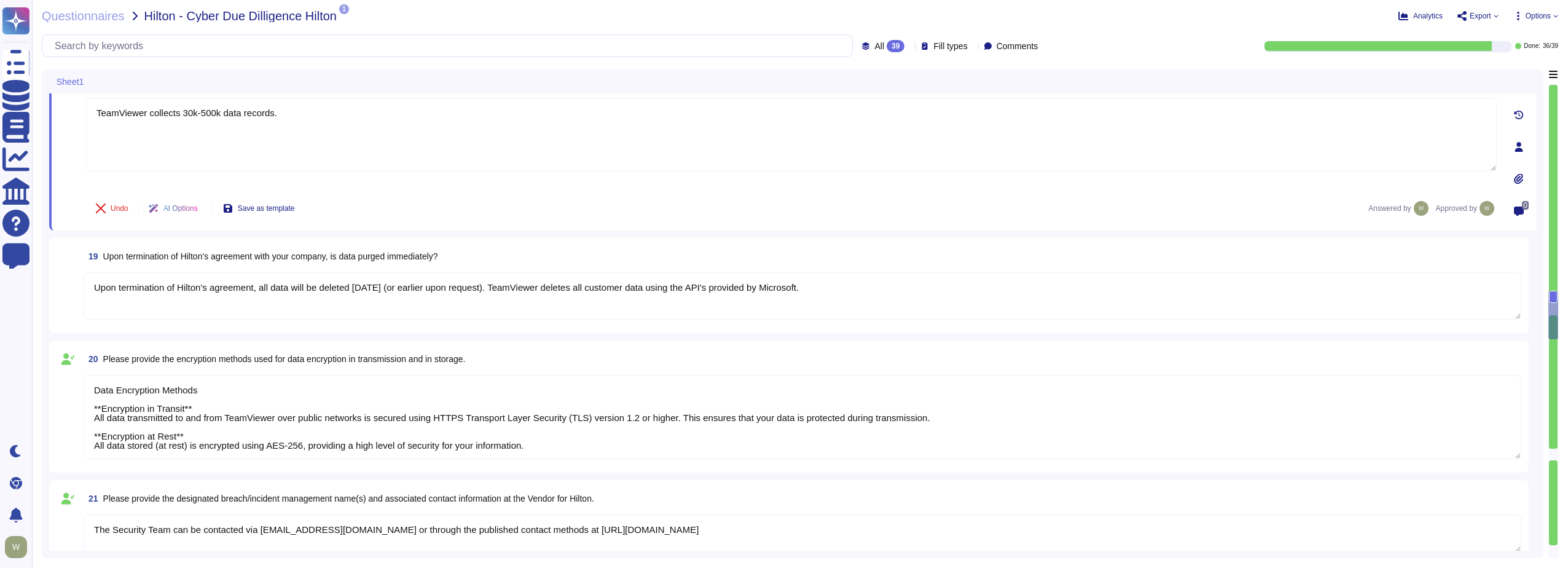
click at [160, 289] on textarea "Upon termination of Hilton's agreement, all data will be deleted [DATE] (or ear…" at bounding box center [802, 296] width 1438 height 48
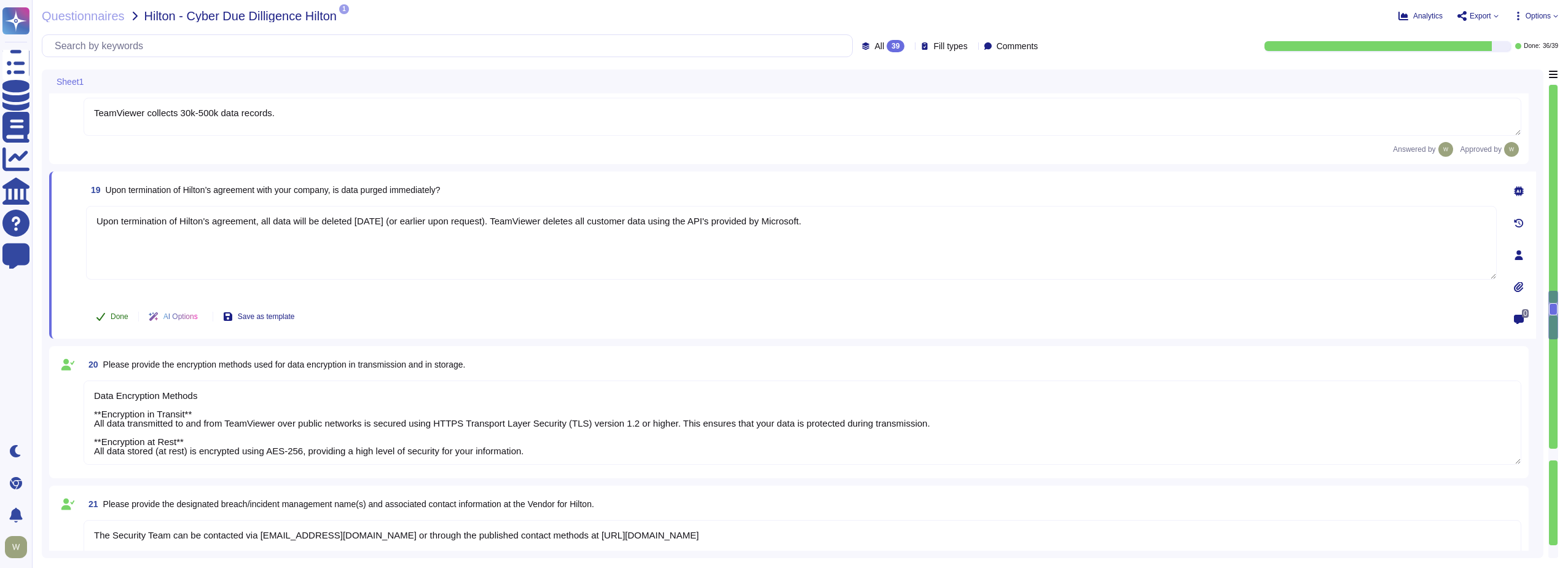
click at [115, 316] on span "Done" at bounding box center [119, 316] width 18 height 7
click at [246, 439] on textarea "Data Encryption Methods **Encryption in Transit** All data transmitted to and f…" at bounding box center [802, 422] width 1438 height 84
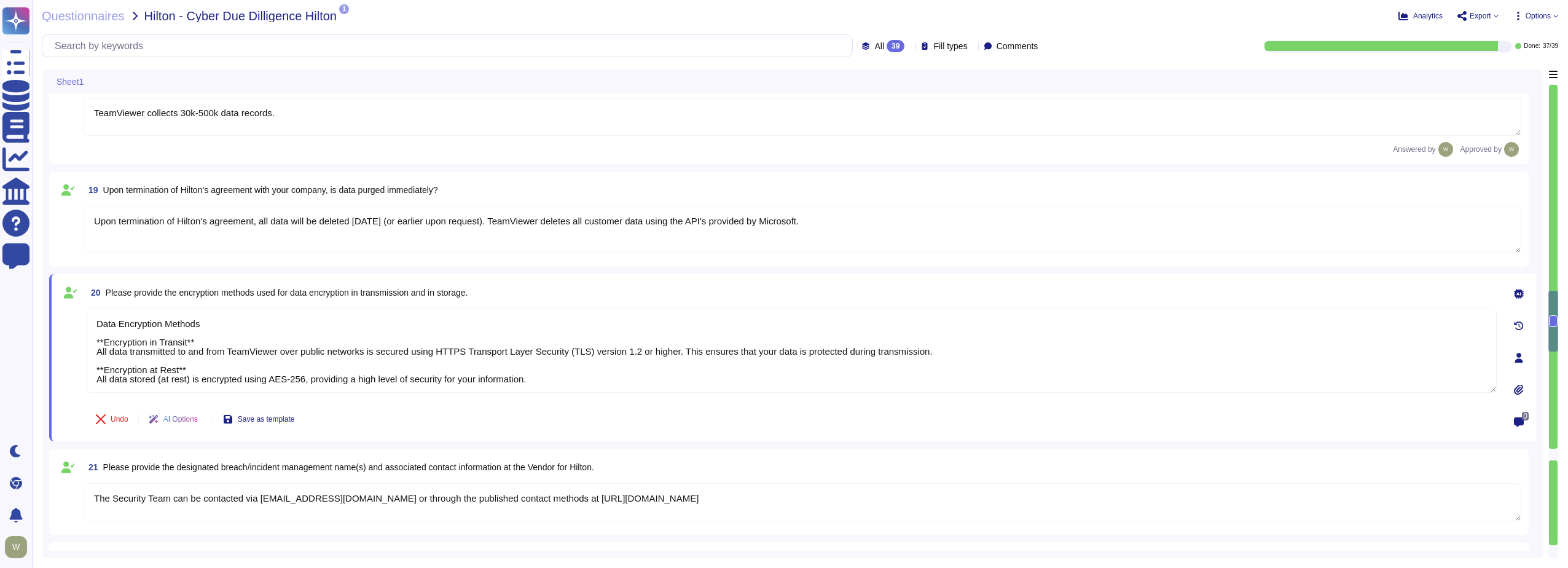
click at [887, 46] on div "All 39" at bounding box center [886, 46] width 48 height 12
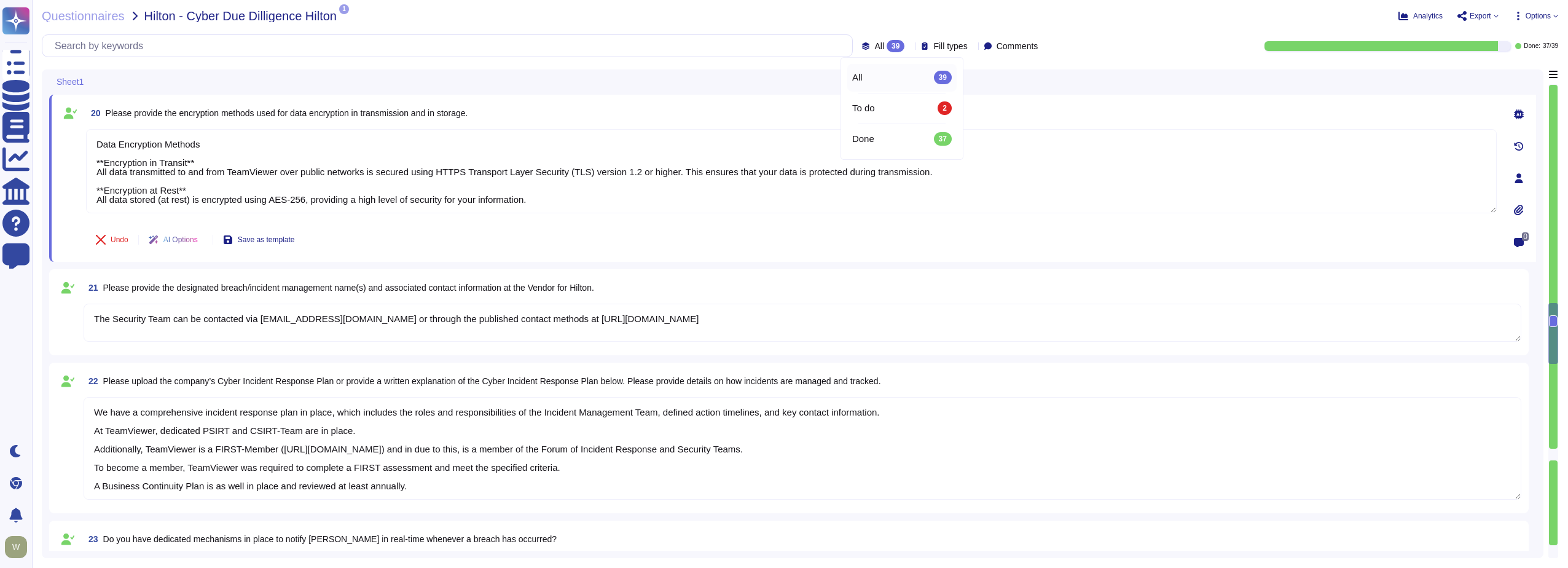
type textarea "TeamViewer has established a streamlined data breach notification process in ac…"
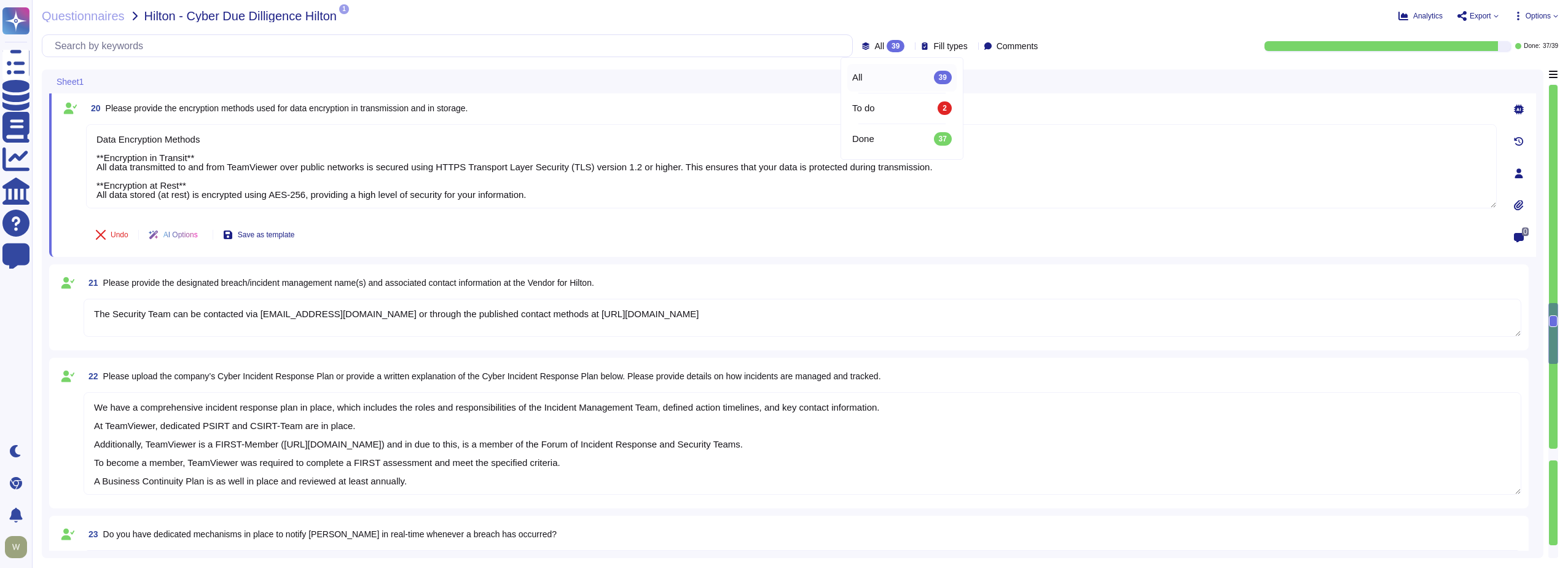
type textarea "A Breach has not occurred within the last year No, our products have been safe …"
click at [169, 309] on textarea "The Security Team can be contacted via [EMAIL_ADDRESS][DOMAIN_NAME] or through …" at bounding box center [802, 318] width 1438 height 38
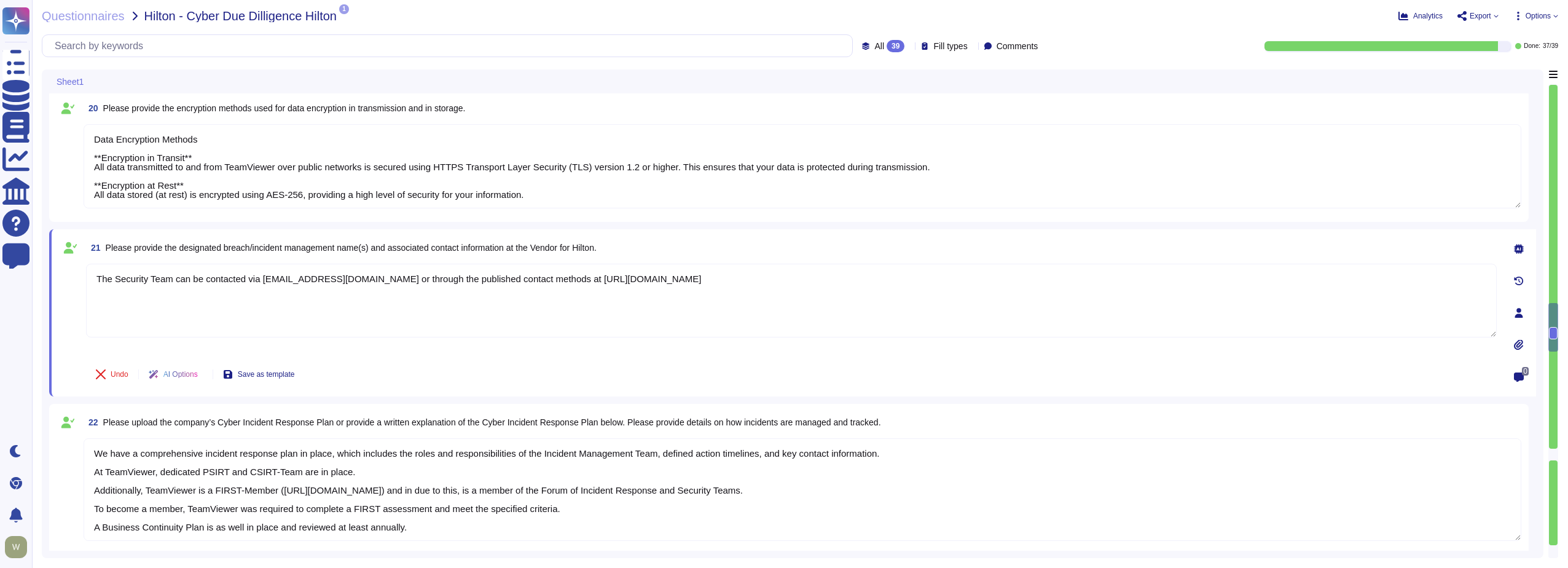
scroll to position [1, 0]
click at [180, 454] on textarea "We have a comprehensive incident response plan in place, which includes the rol…" at bounding box center [802, 490] width 1438 height 102
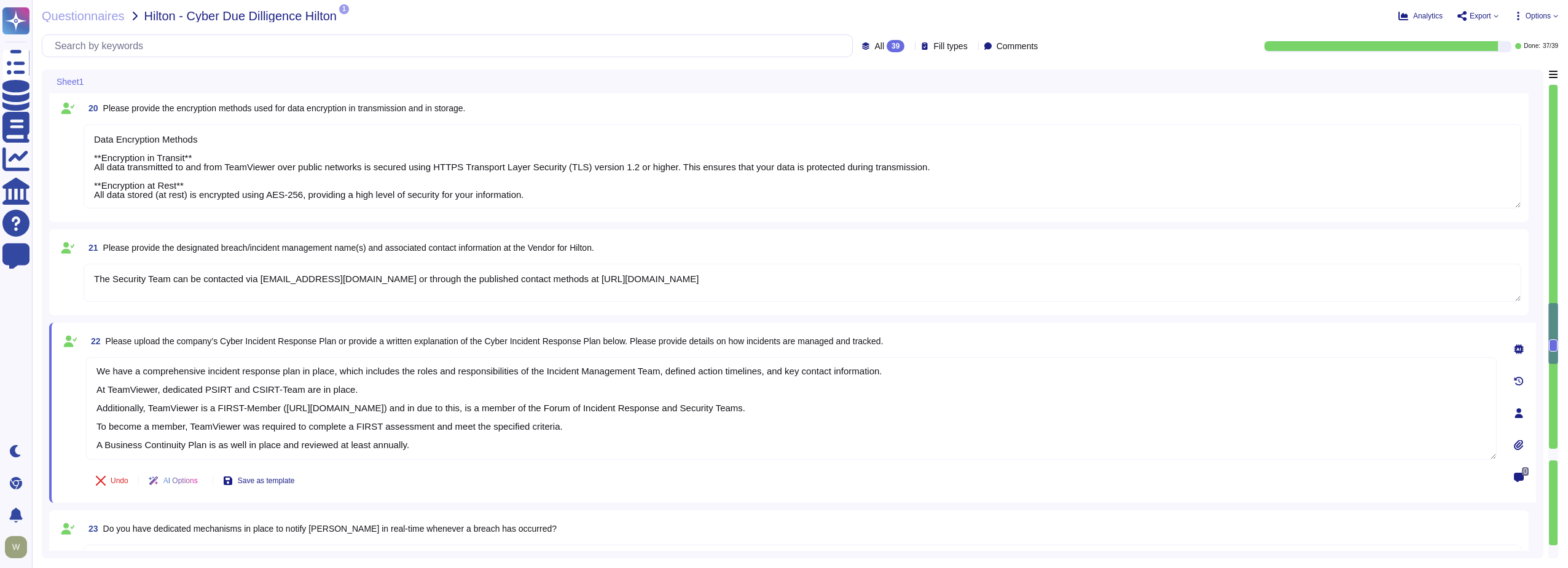
type textarea "A Breach has not occurred within the last year No, our products have been safe …"
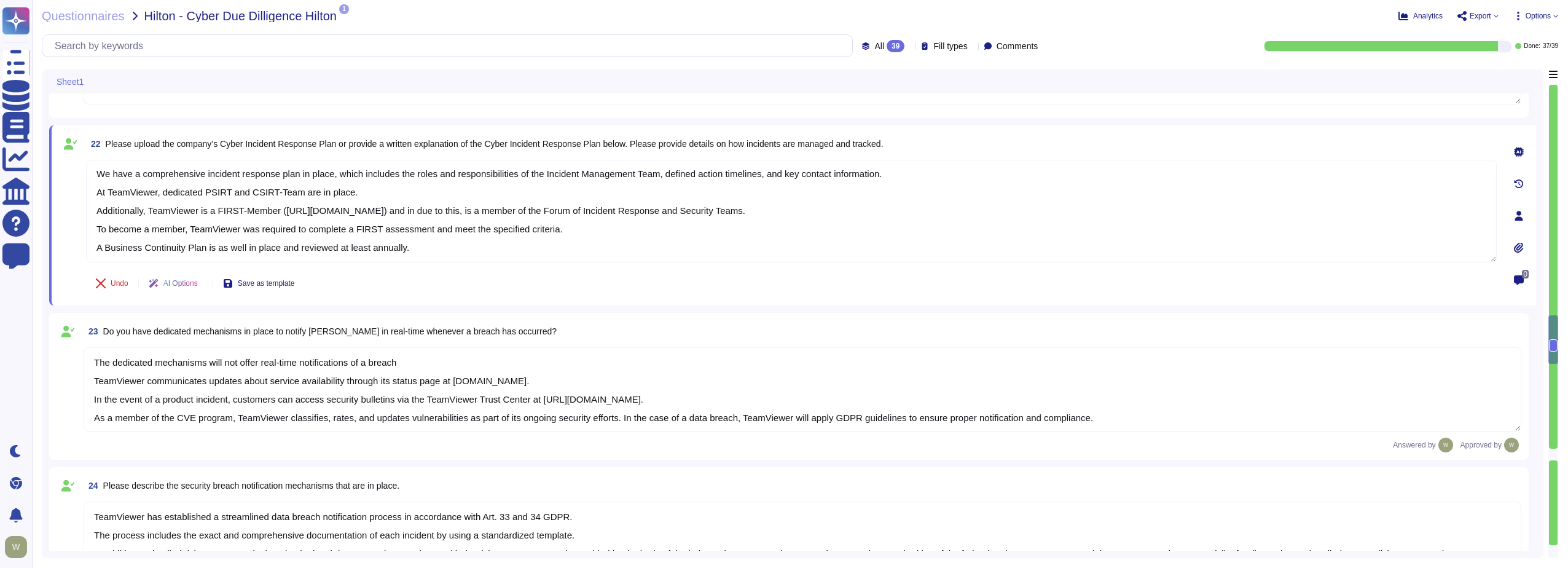
scroll to position [2828, 0]
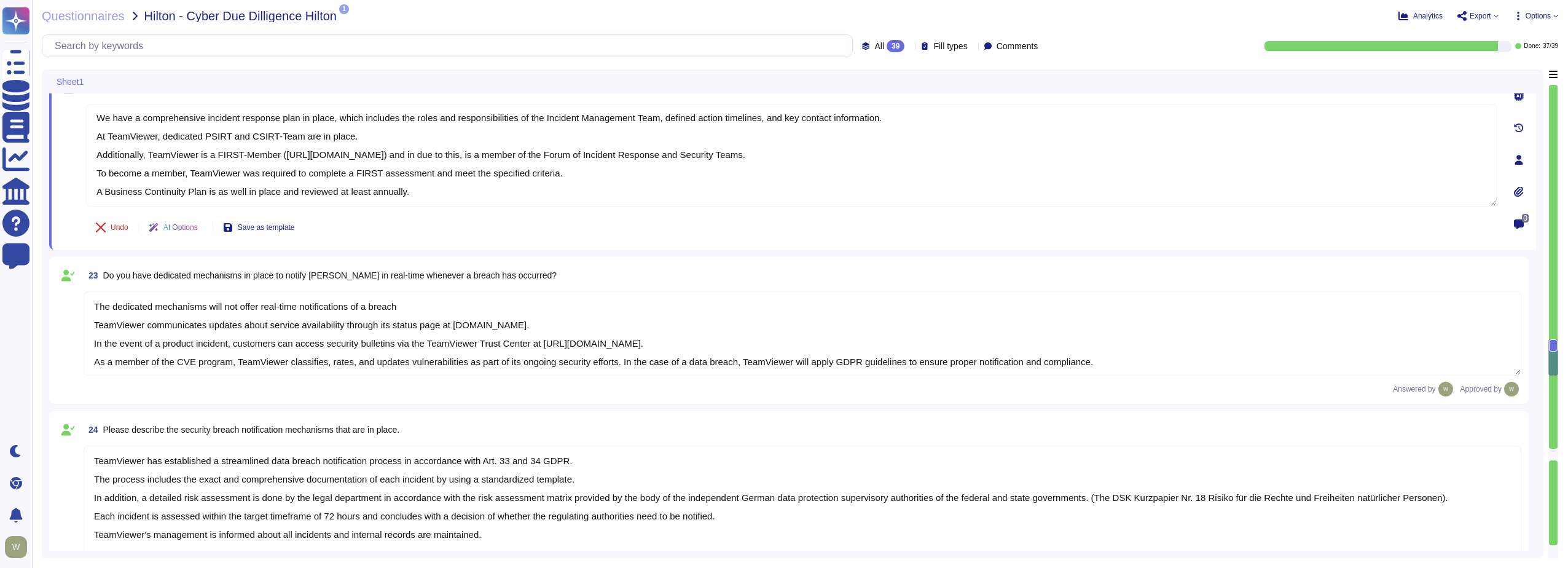
type textarea "TeamViewer has implemented a best-in-class commercial vulnerability scanner tha…"
click at [178, 340] on textarea "The dedicated mechanisms will not offer real-time notifications of a breach Tea…" at bounding box center [802, 334] width 1438 height 84
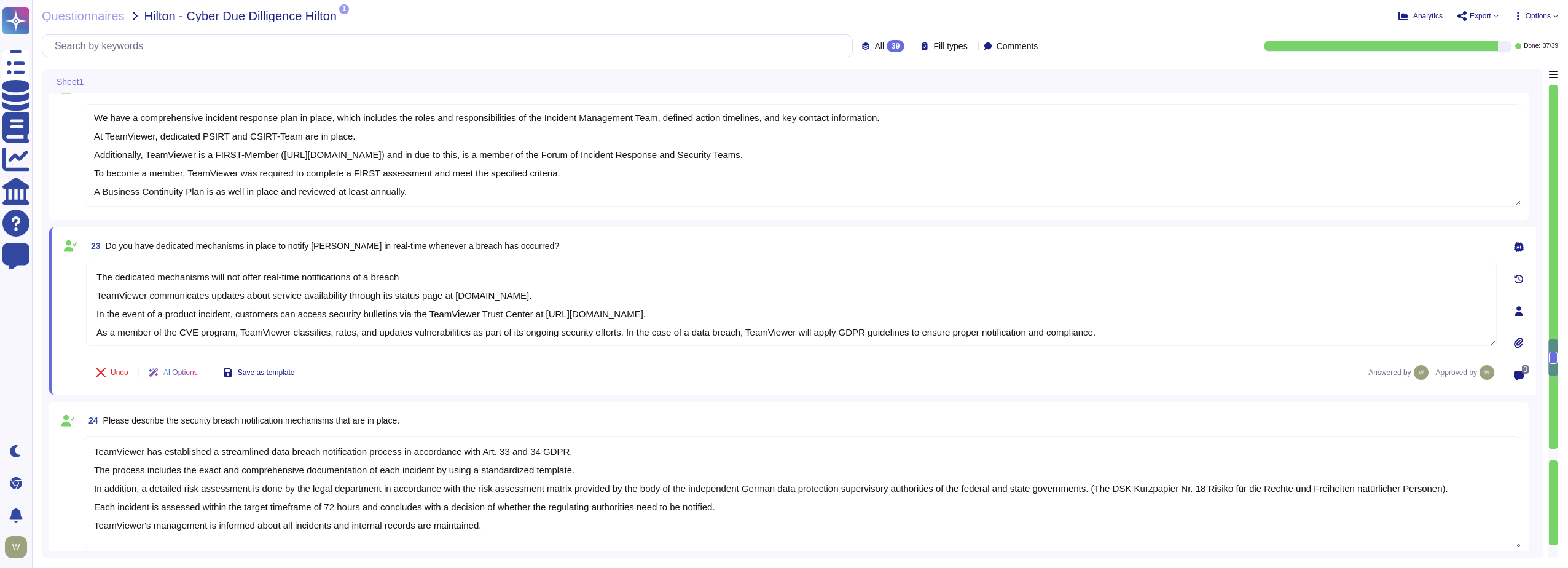
scroll to position [1, 0]
click at [167, 473] on textarea "TeamViewer has established a streamlined data breach notification process in ac…" at bounding box center [802, 492] width 1438 height 112
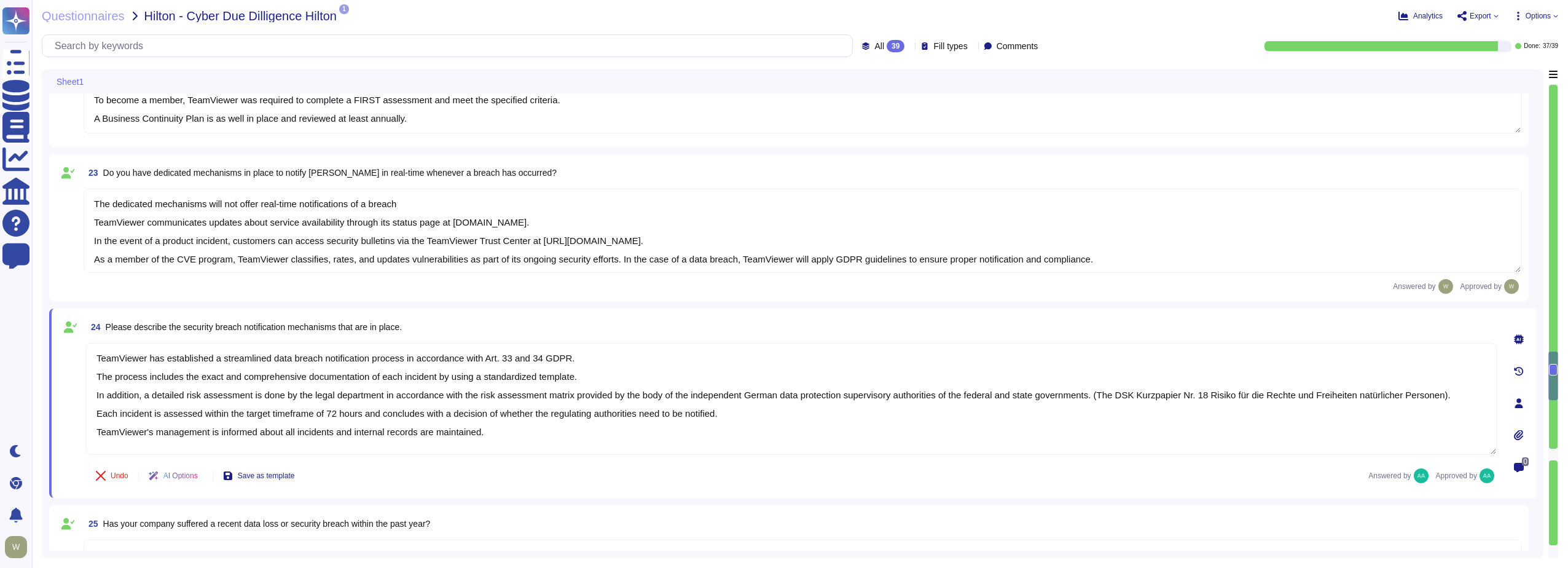
type textarea "Vulnerability scans are performed daily on the environment to identify control …"
type textarea "Yes, TeamViewer employs an Intrusion Detection System (IDS) at both our datacen…"
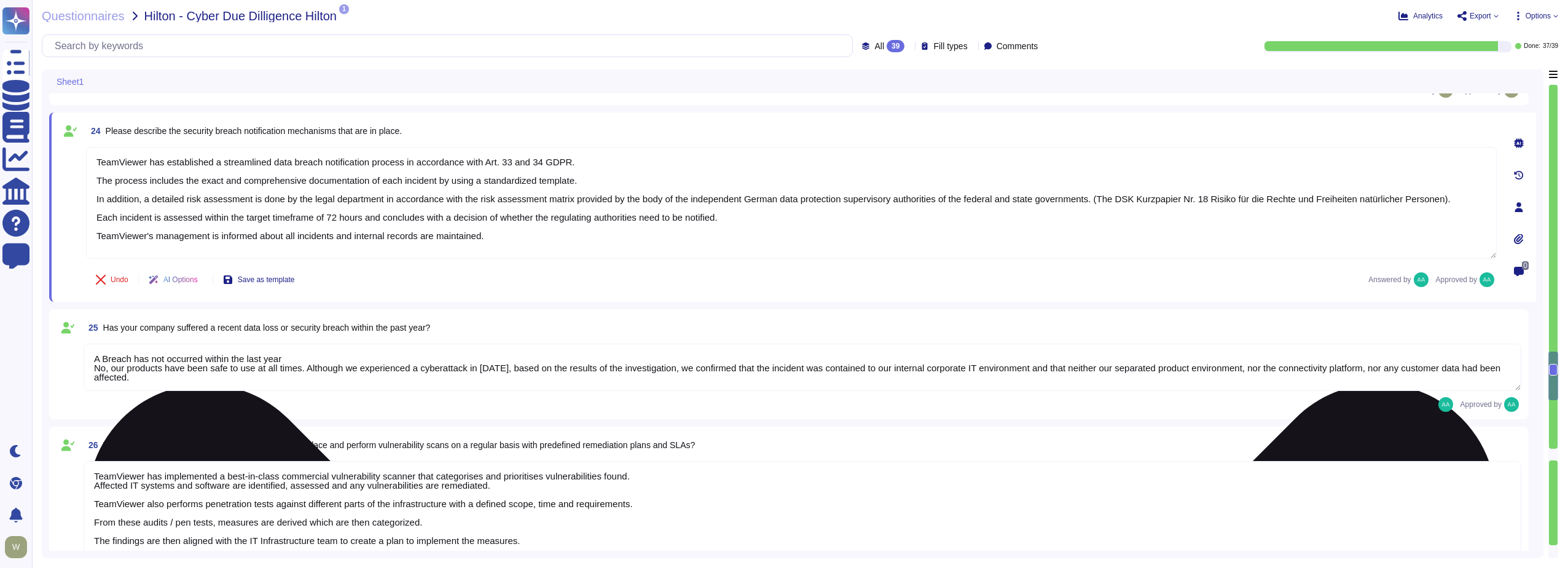
scroll to position [3135, 0]
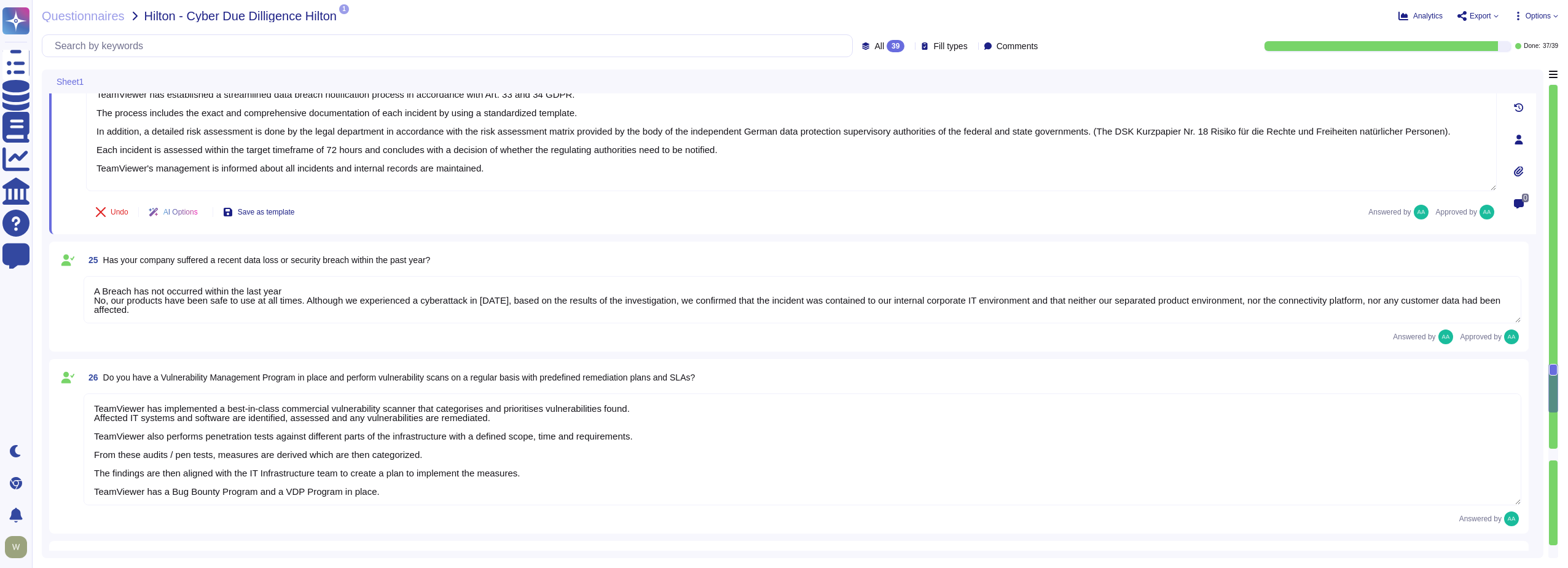
type textarea "Yes there is a common baseline hardening and a "System Hardening Policy". It in…"
click at [160, 300] on textarea "A Breach has not occurred within the last year No, our products have been safe …" at bounding box center [802, 300] width 1438 height 48
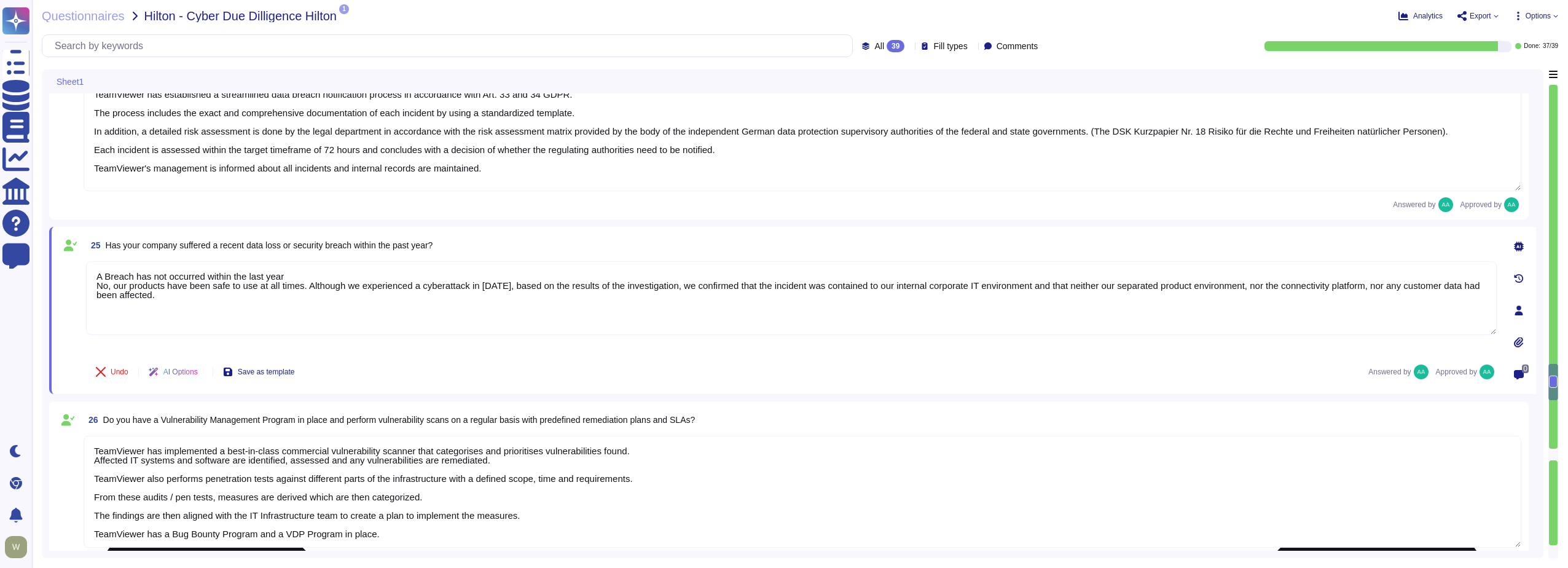
type textarea "Yes there is a common baseline hardening and a "System Hardening Policy". It in…"
click at [178, 472] on textarea "TeamViewer has implemented a best-in-class commercial vulnerability scanner tha…" at bounding box center [802, 492] width 1438 height 112
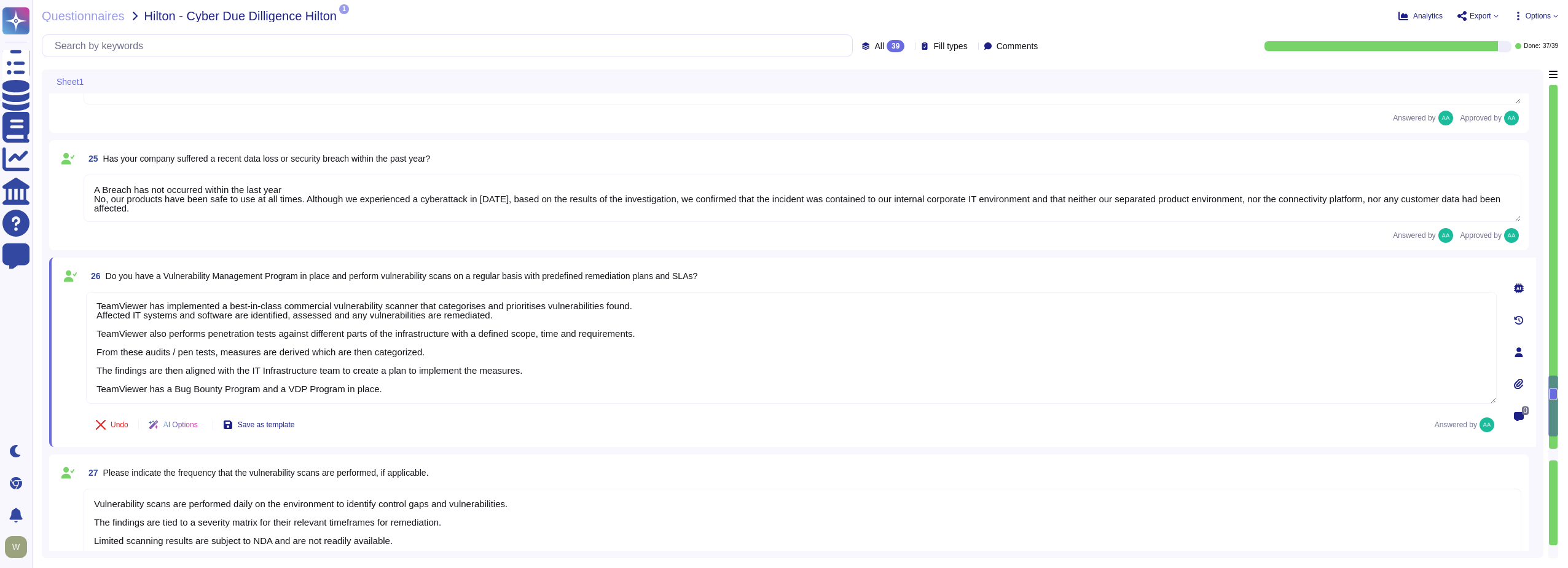
scroll to position [3381, 0]
type textarea "TeamViewer has implemented a change advisory board (CAB) for all relevant IT ch…"
type textarea "The requested documentation is not made available to customers even under NDA a…"
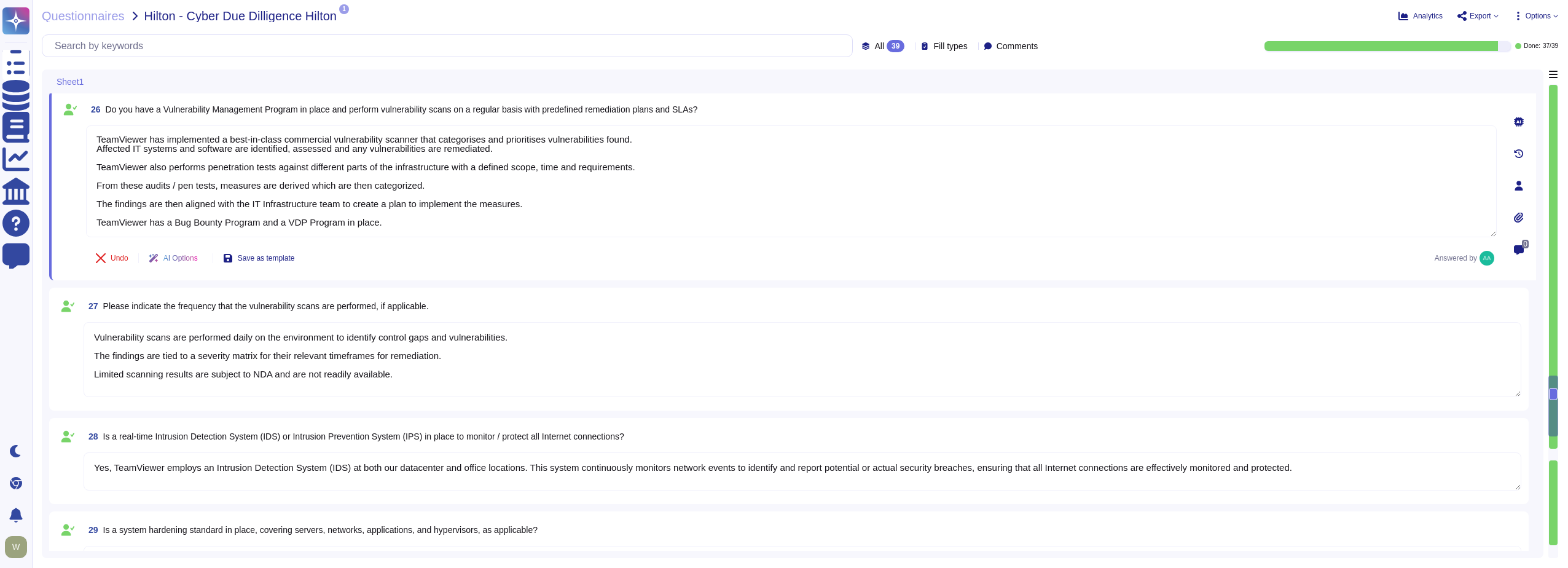
click at [129, 347] on textarea "Vulnerability scans are performed daily on the environment to identify control …" at bounding box center [802, 360] width 1438 height 75
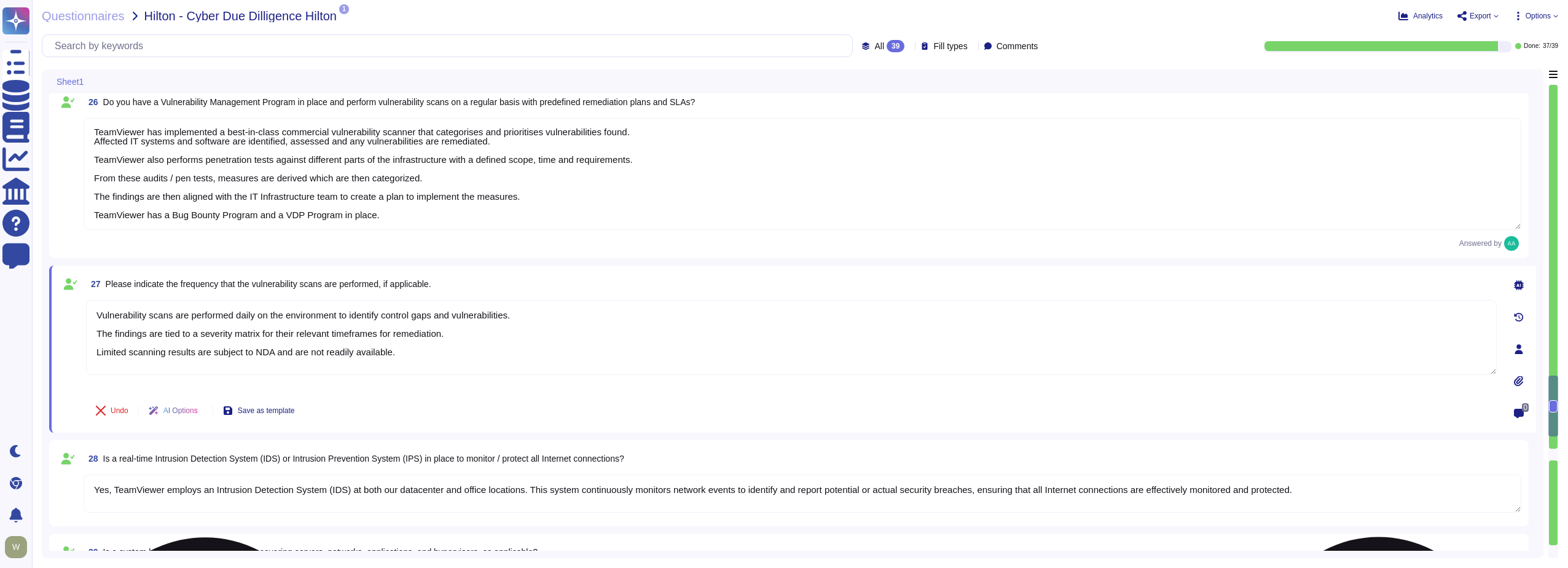
type textarea "The requested documentation is not made available to customers even under NDA a…"
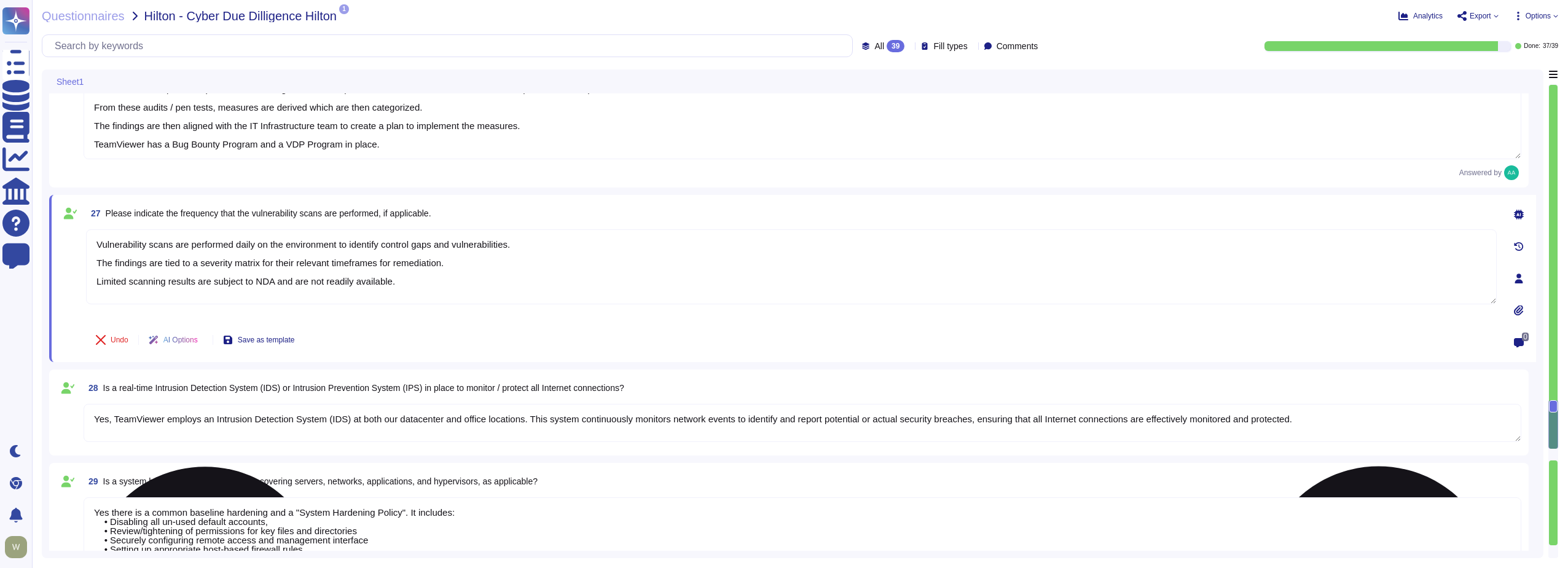
type textarea "TeamViewer has enterprise logging sensors deployed throughout the network that …"
type textarea "Yes, TeamViewer has established formal access management procedures that are bo…"
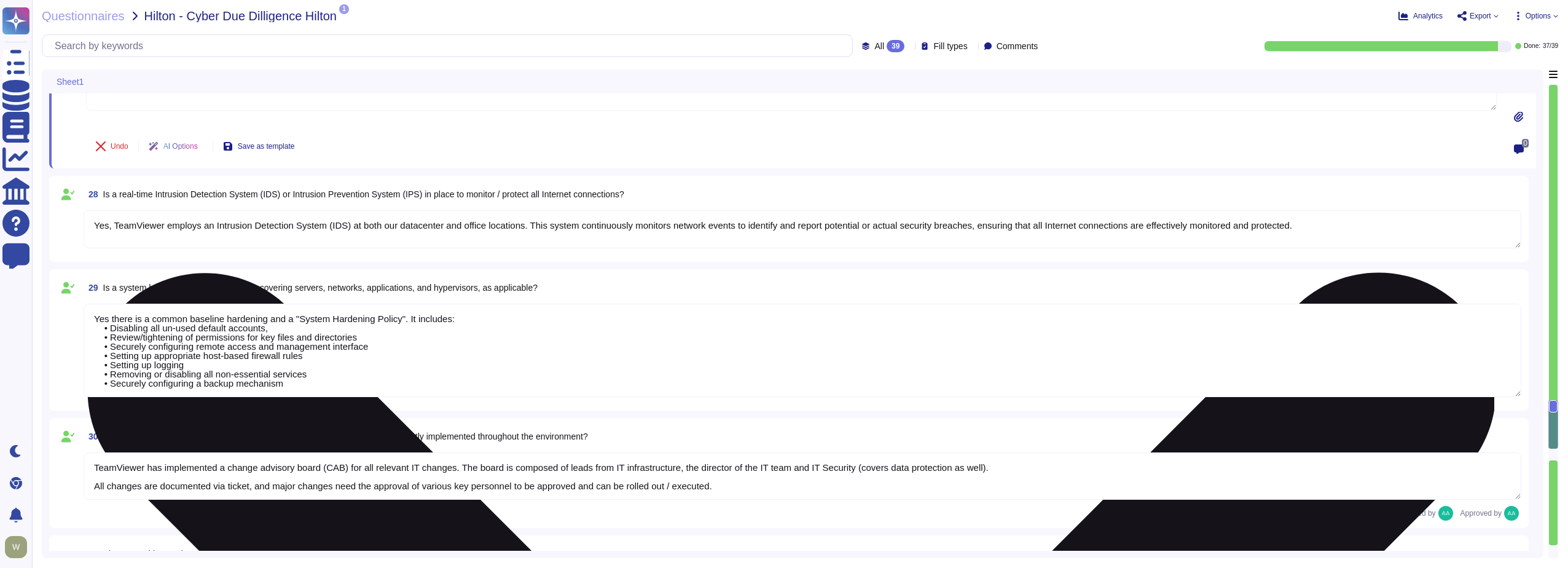
scroll to position [3689, 0]
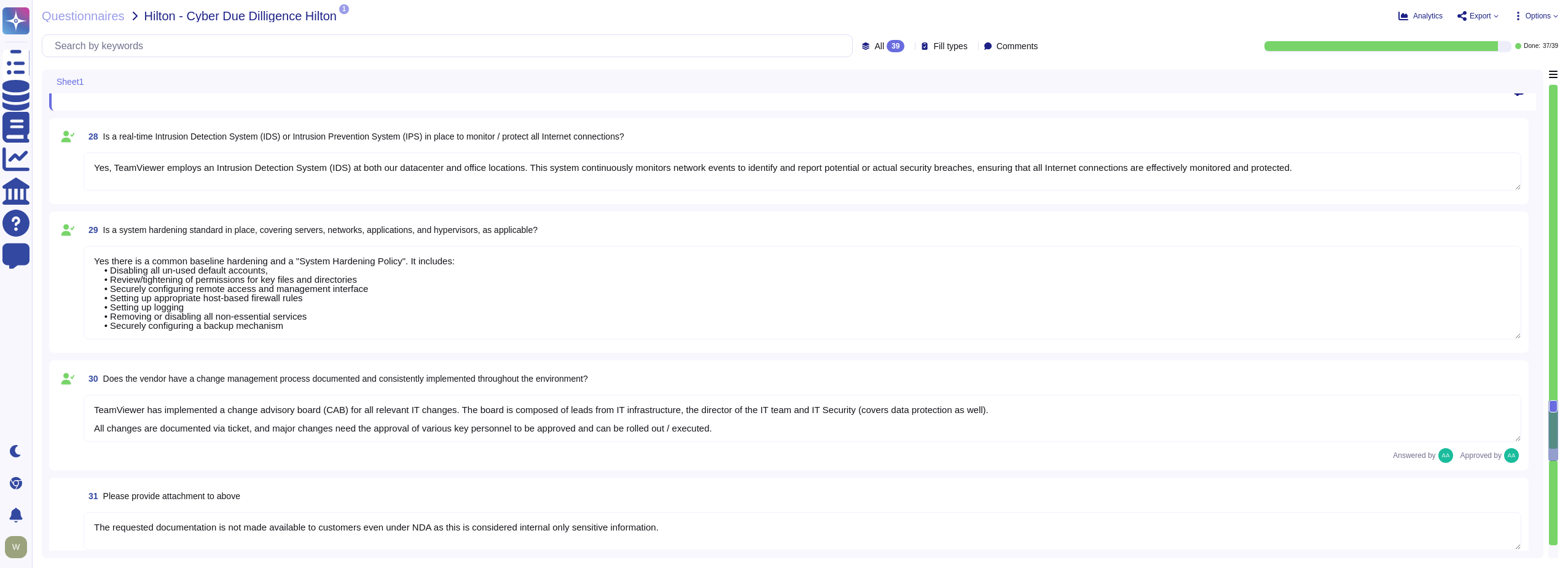
click at [143, 169] on textarea "Yes, TeamViewer employs an Intrusion Detection System (IDS) at both our datacen…" at bounding box center [802, 172] width 1438 height 38
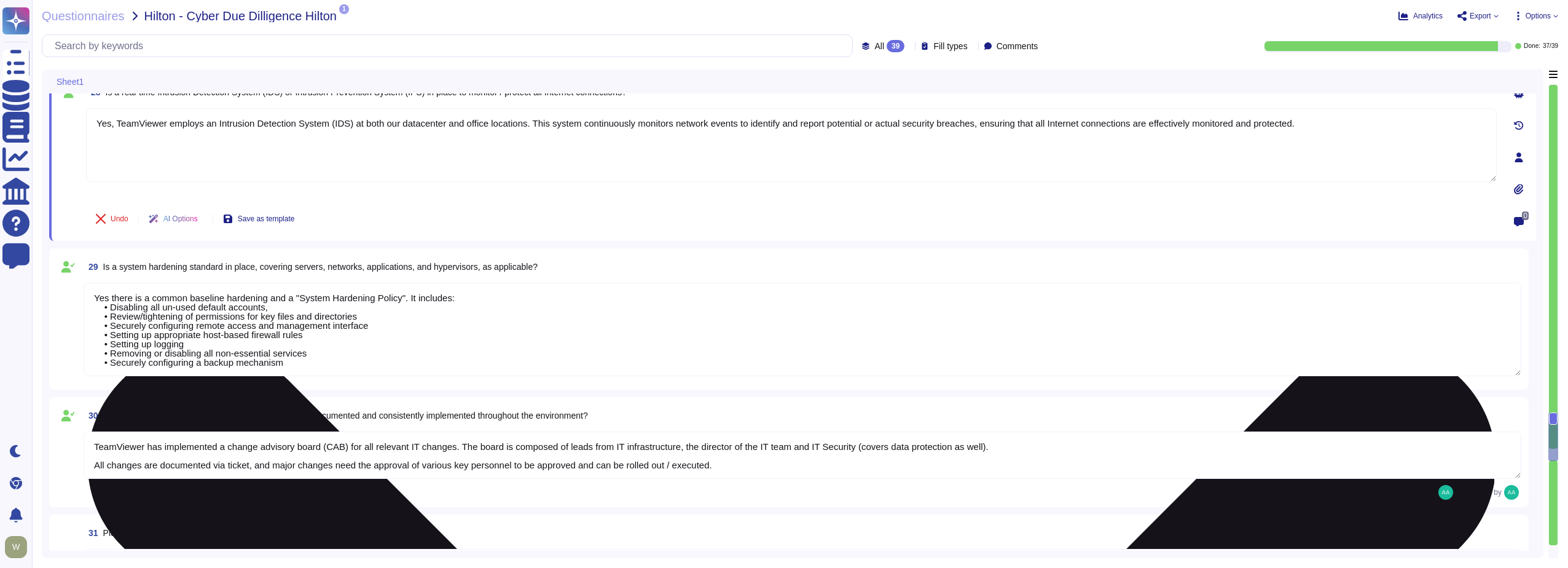
type textarea "Yes, TeamViewer has established formal access management procedures that are bo…"
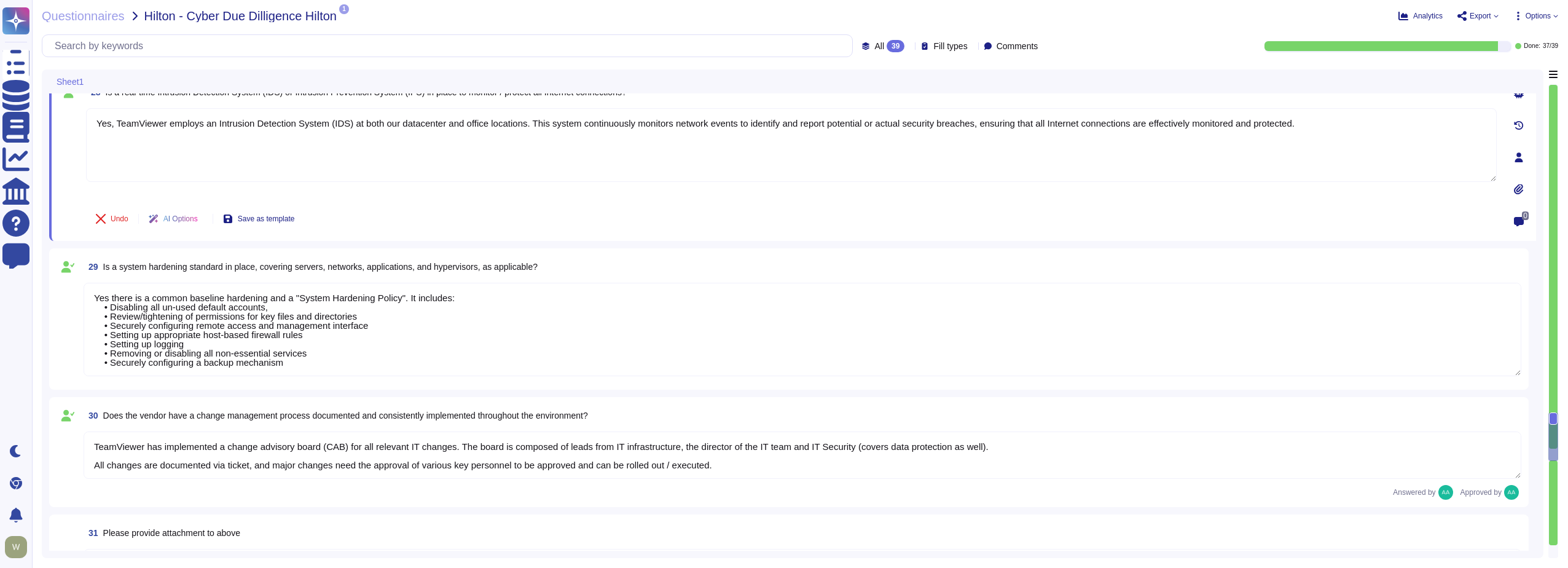
click at [131, 332] on textarea "Yes there is a common baseline hardening and a "System Hardening Policy". It in…" at bounding box center [802, 330] width 1438 height 94
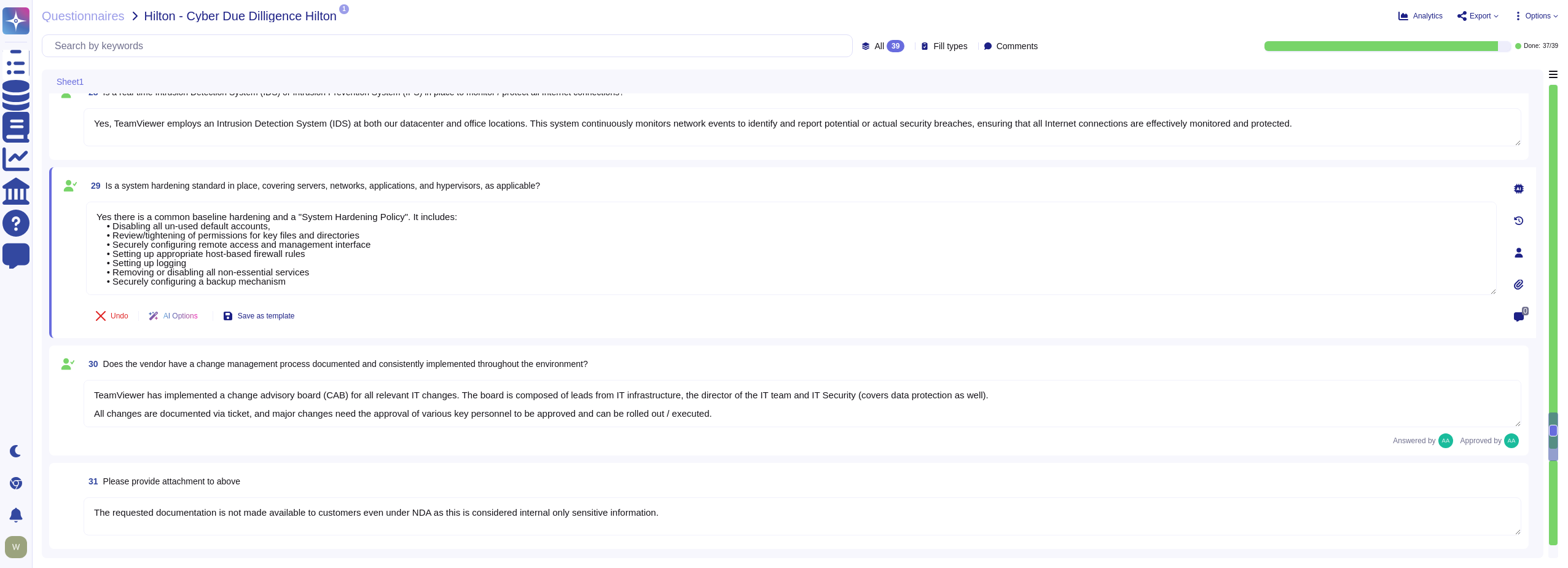
click at [134, 391] on textarea "TeamViewer has implemented a change advisory board (CAB) for all relevant IT ch…" at bounding box center [802, 403] width 1438 height 48
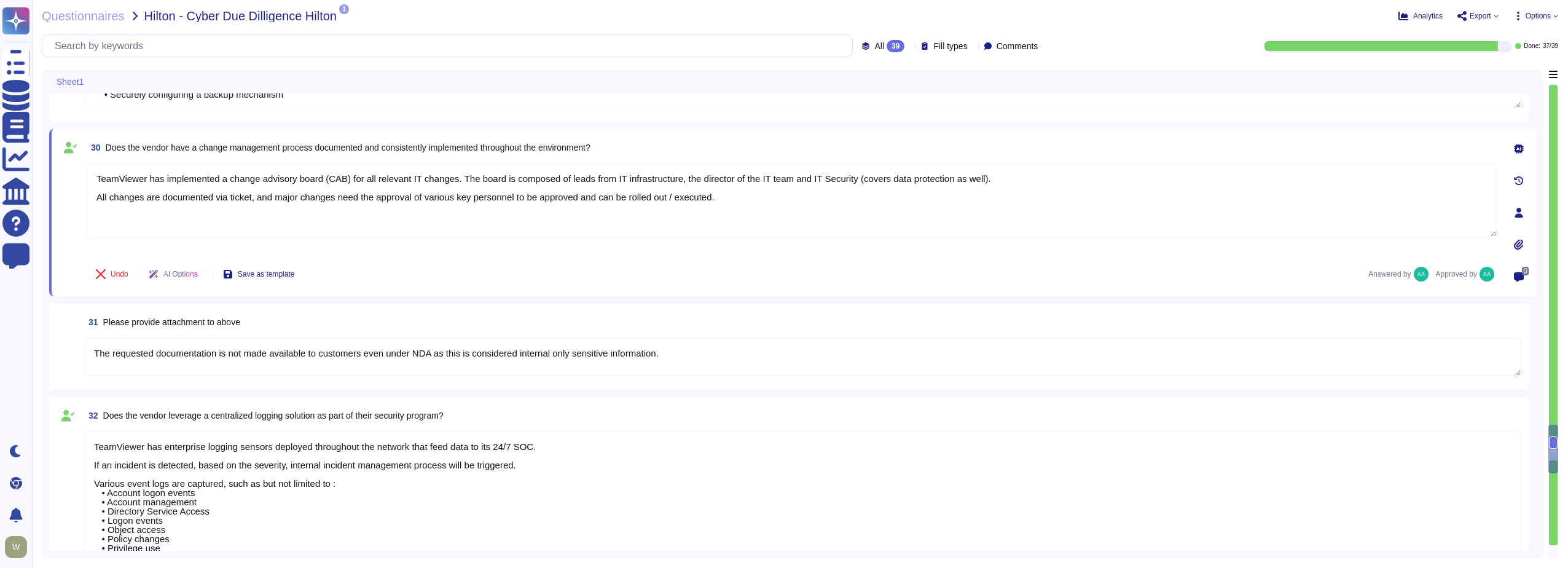
scroll to position [3873, 0]
type textarea "The access provisioning and de-provisioning process for our product/service is …"
type textarea "The access review process for our product/service requires customers to conduct…"
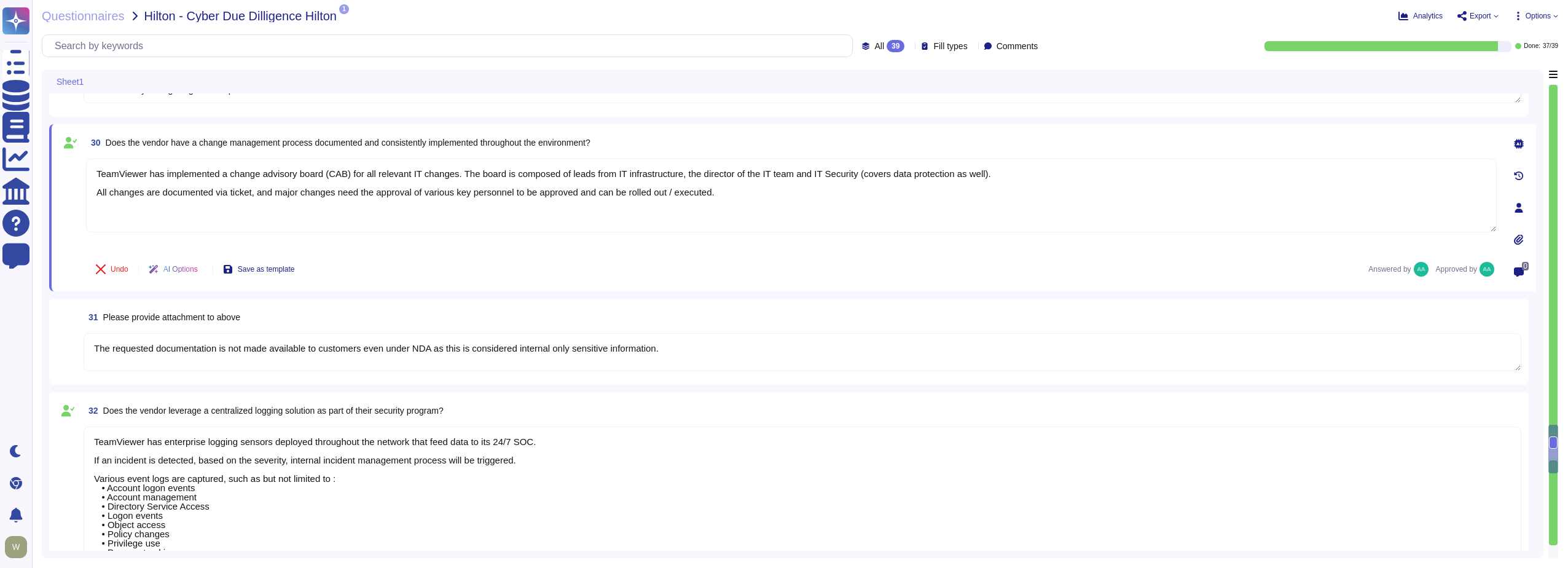
click at [155, 359] on textarea "The requested documentation is not made available to customers even under NDA a…" at bounding box center [802, 353] width 1438 height 38
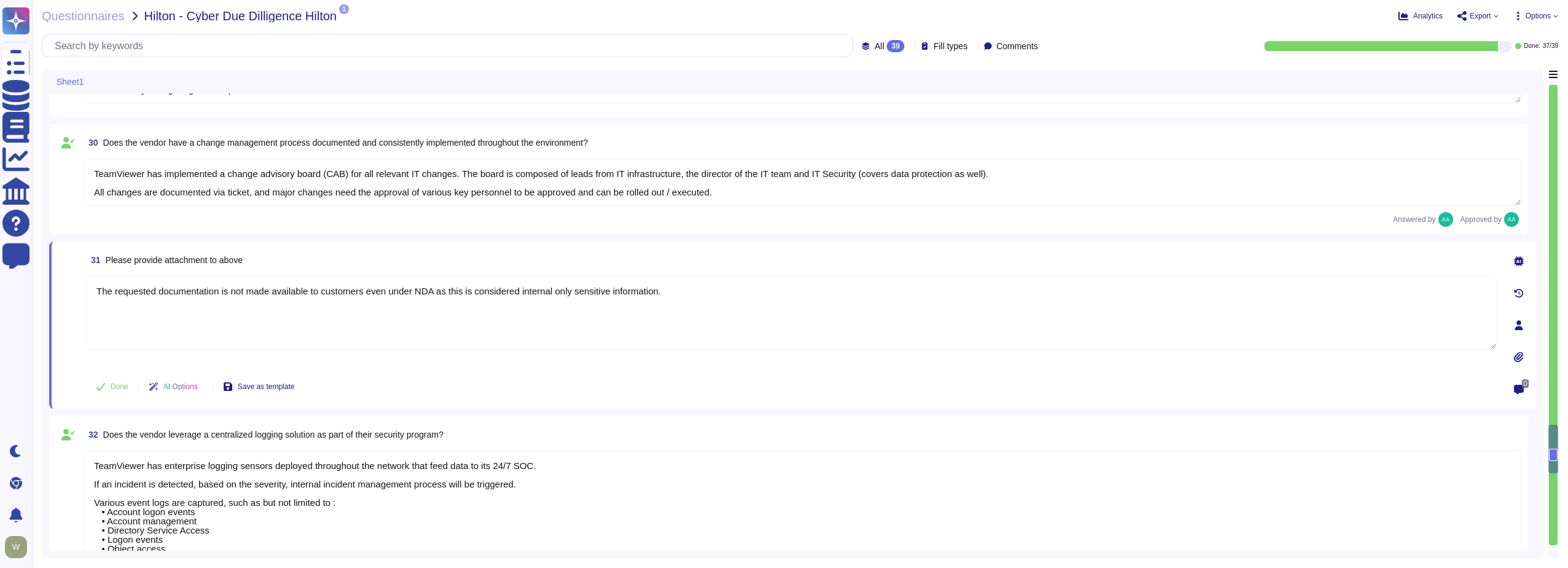
type textarea "The access review process for our product/service requires customers to conduct…"
click at [113, 389] on span "Done" at bounding box center [119, 386] width 18 height 7
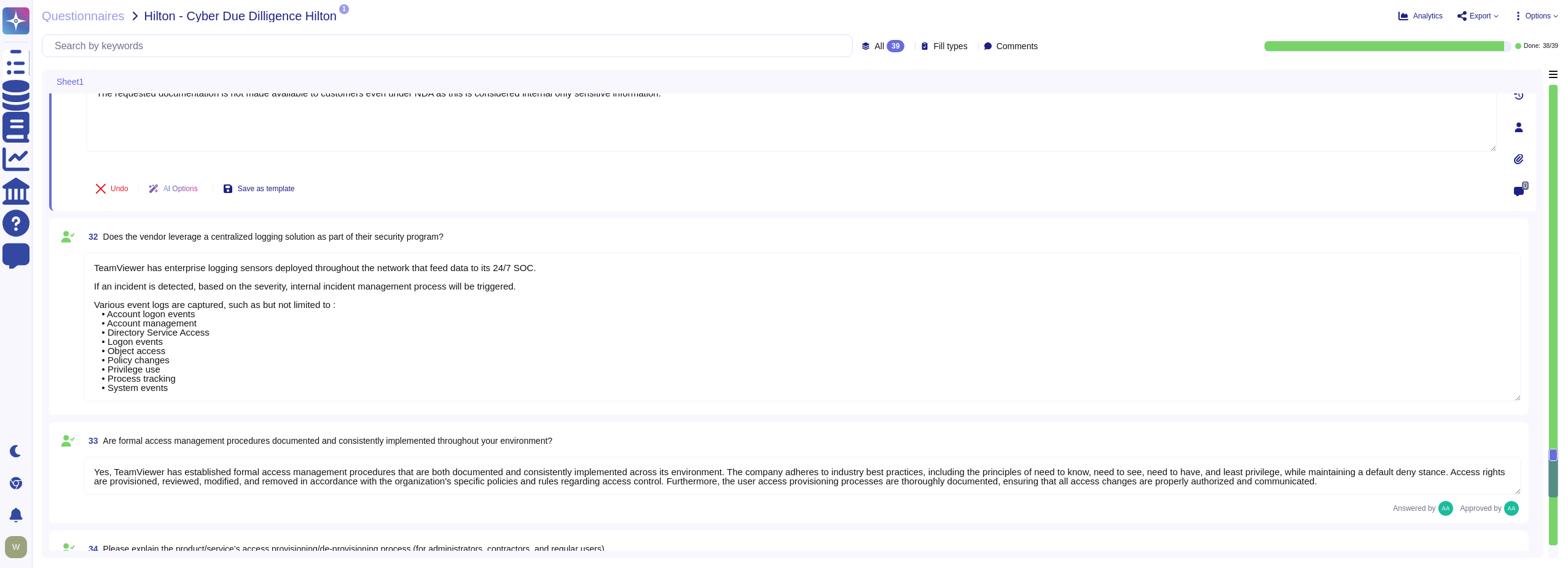
scroll to position [4058, 0]
type textarea "The account monitoring process is the responsibility of the customers. They can…"
type textarea "Access to internally managed systems is mandatory through passwordless SSO mech…"
click at [176, 353] on textarea "TeamViewer has enterprise logging sensors deployed throughout the network that …" at bounding box center [802, 326] width 1438 height 149
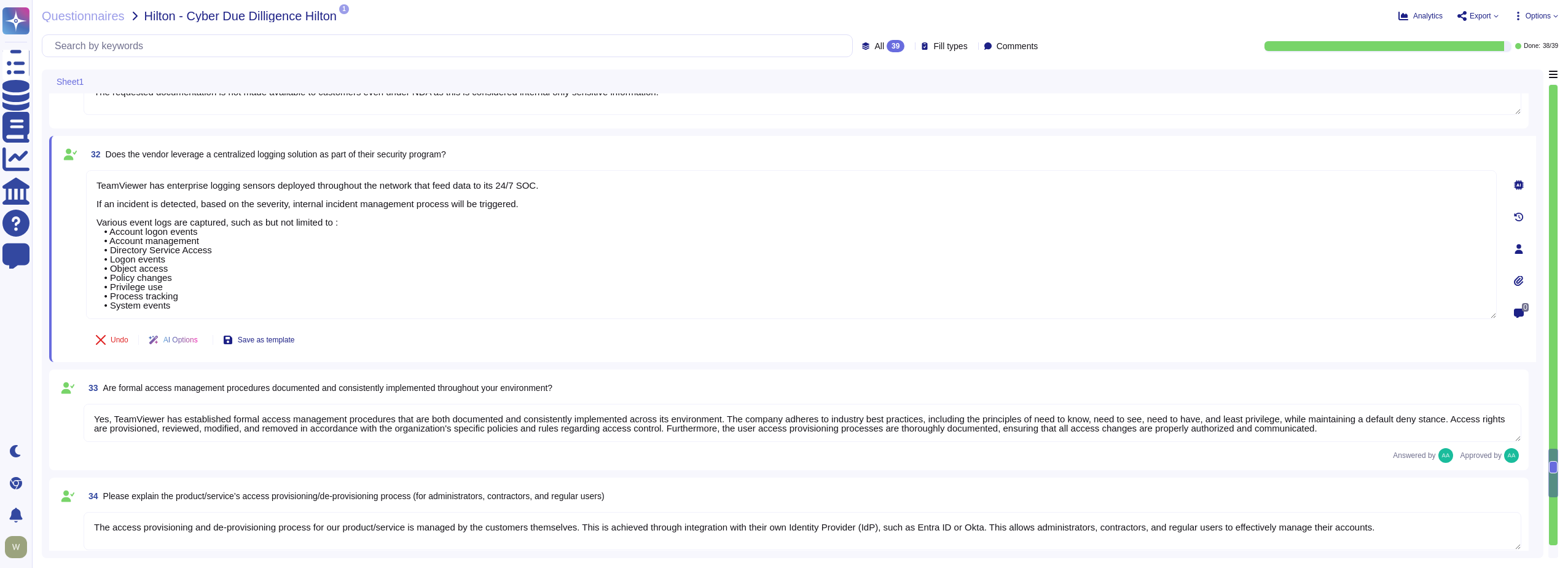
click at [160, 422] on textarea "Yes, TeamViewer has established formal access management procedures that are bo…" at bounding box center [802, 423] width 1438 height 38
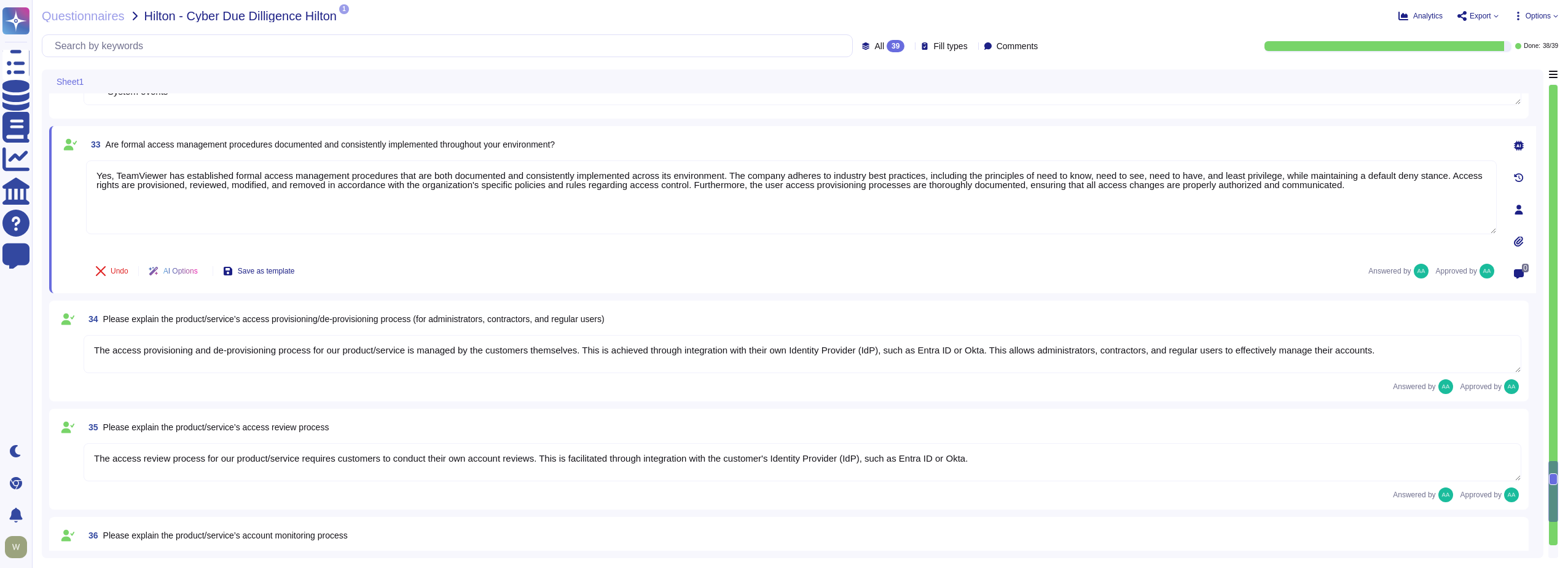
type textarea "To further strengthen TeamViewer's corporate security measures, TeamViewer has …"
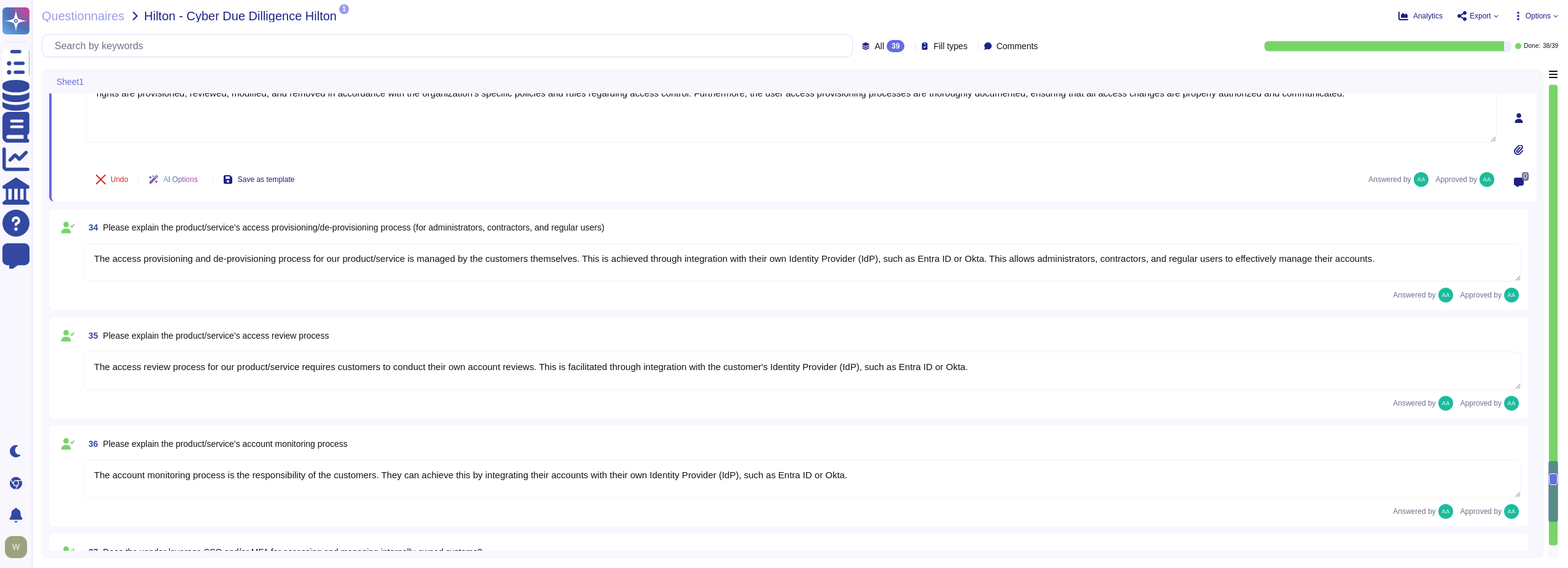
scroll to position [4365, 0]
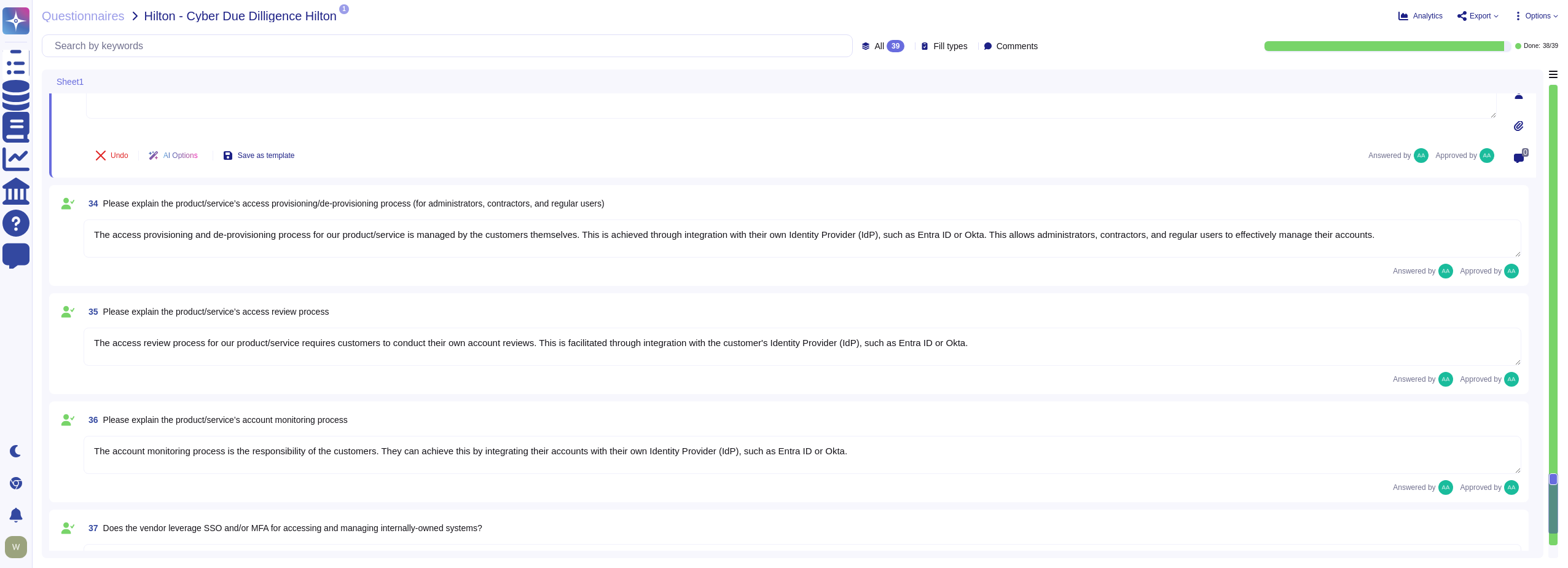
click at [142, 239] on textarea "The access provisioning and de-provisioning process for our product/service is …" at bounding box center [802, 239] width 1438 height 38
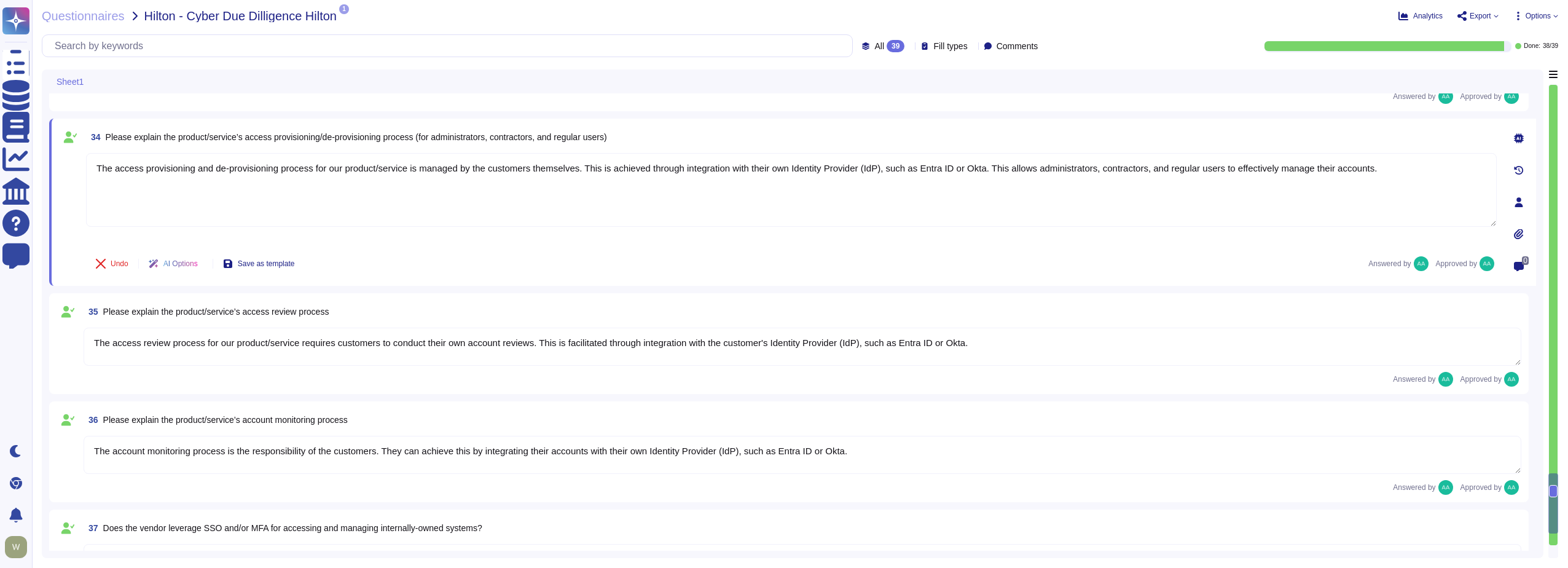
click at [132, 350] on textarea "The access review process for our product/service requires customers to conduct…" at bounding box center [802, 347] width 1438 height 38
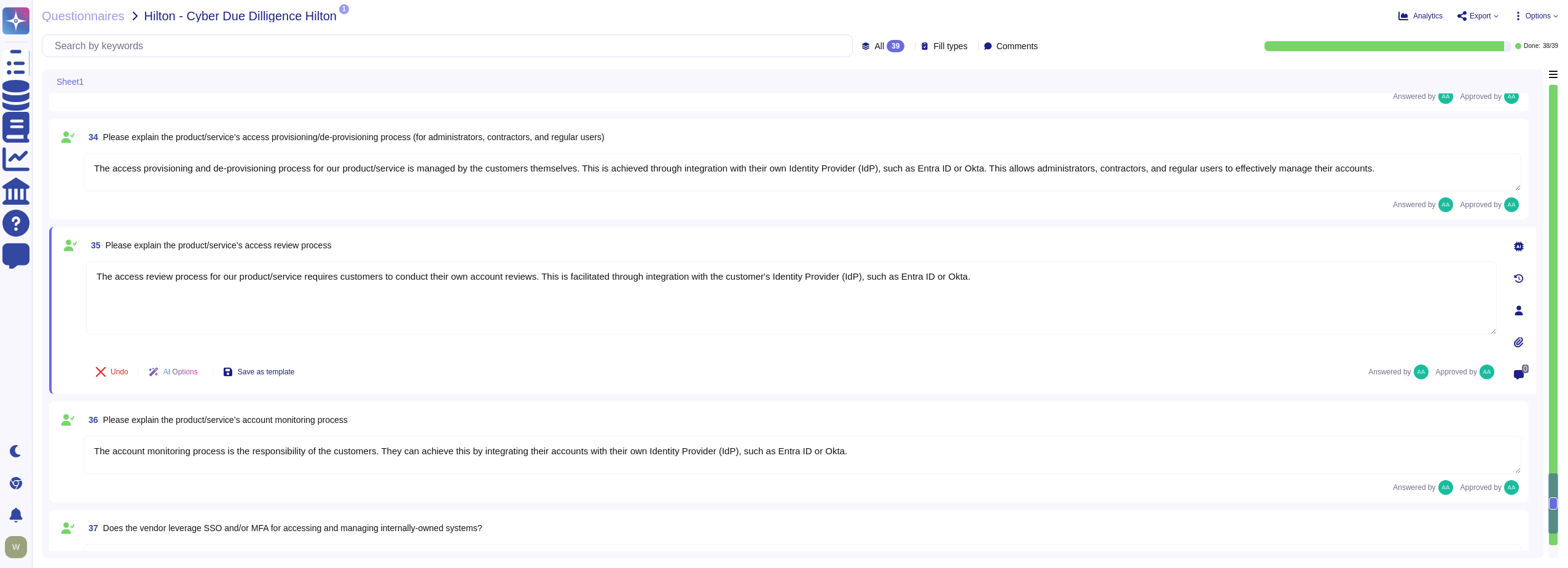
click at [135, 447] on textarea "The account monitoring process is the responsibility of the customers. They can…" at bounding box center [802, 455] width 1438 height 38
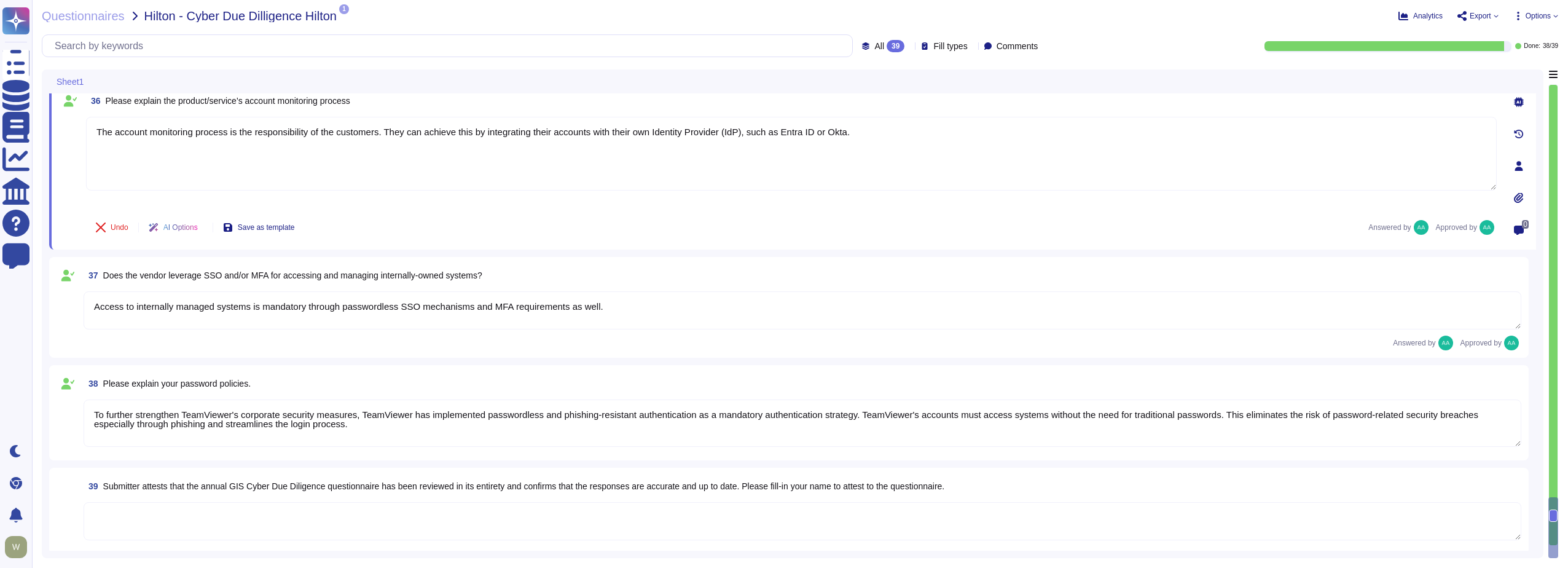
scroll to position [4611, 0]
click at [136, 307] on textarea "Access to internally managed systems is mandatory through passwordless SSO mech…" at bounding box center [802, 310] width 1438 height 38
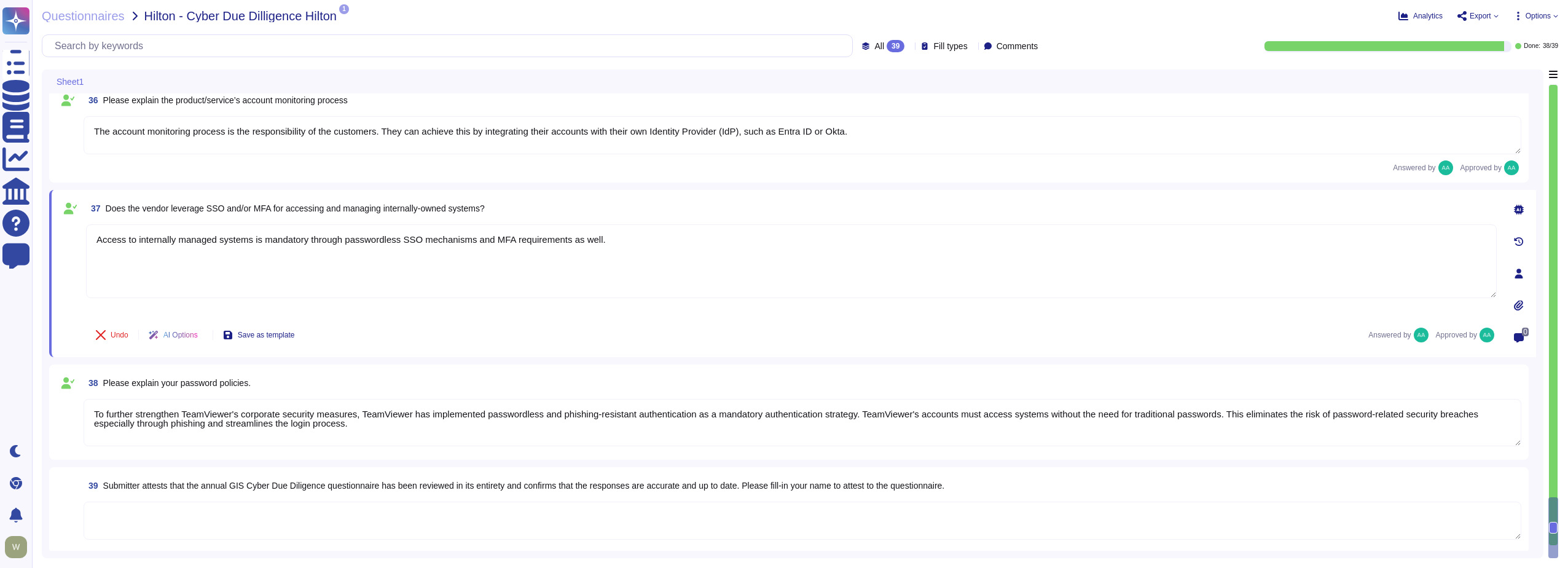
click at [131, 428] on textarea "To further strengthen TeamViewer's corporate security measures, TeamViewer has …" at bounding box center [802, 422] width 1438 height 48
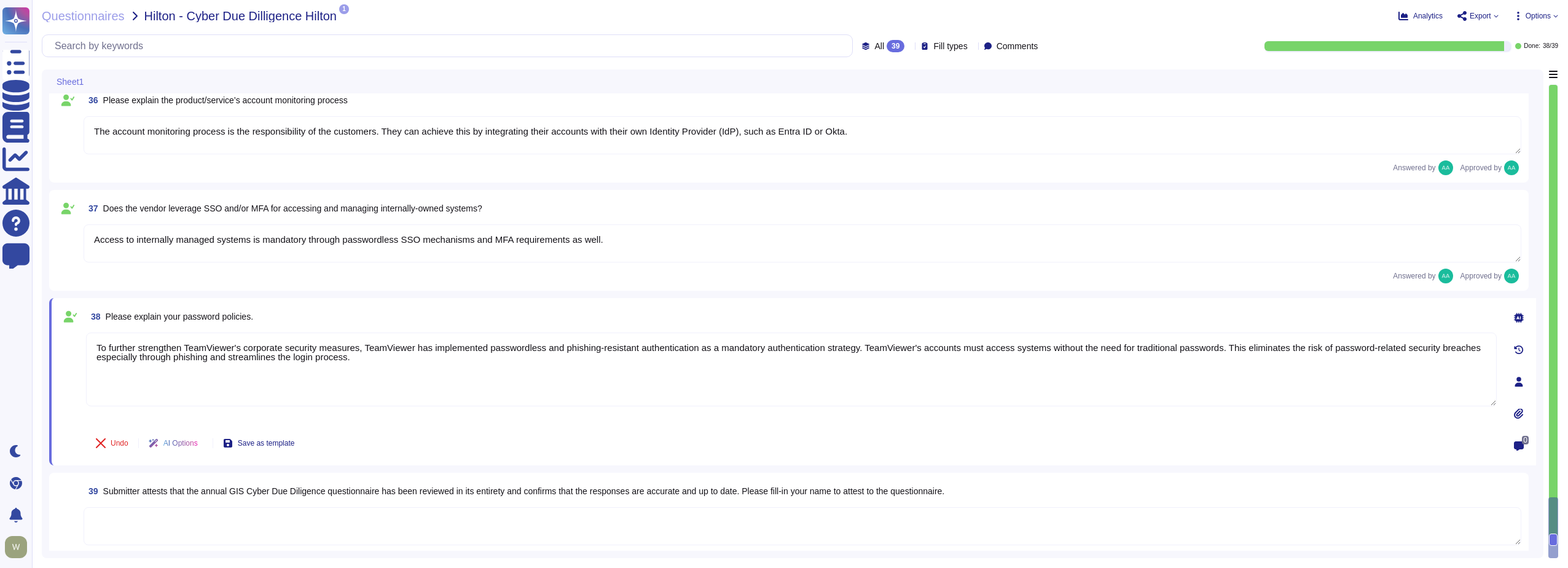
click at [144, 519] on textarea at bounding box center [802, 526] width 1438 height 38
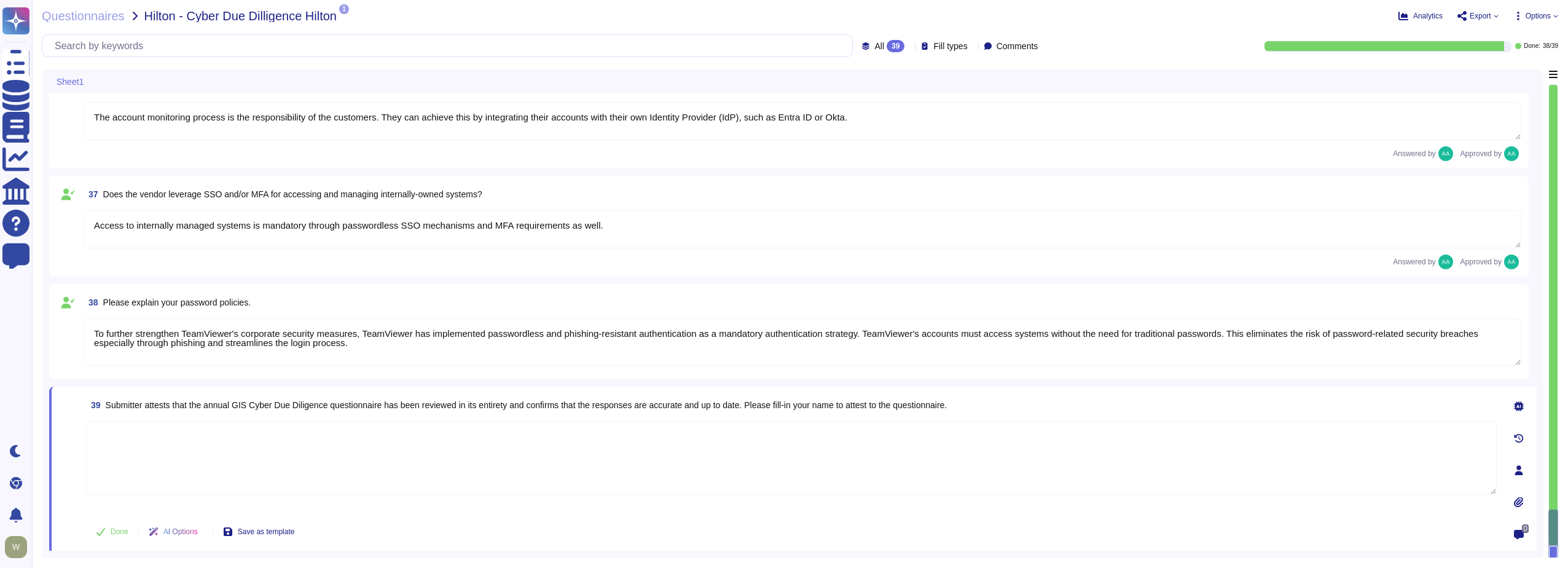
scroll to position [4628, 0]
click at [116, 531] on span "Done" at bounding box center [119, 528] width 18 height 7
click at [910, 47] on icon at bounding box center [910, 47] width 0 height 0
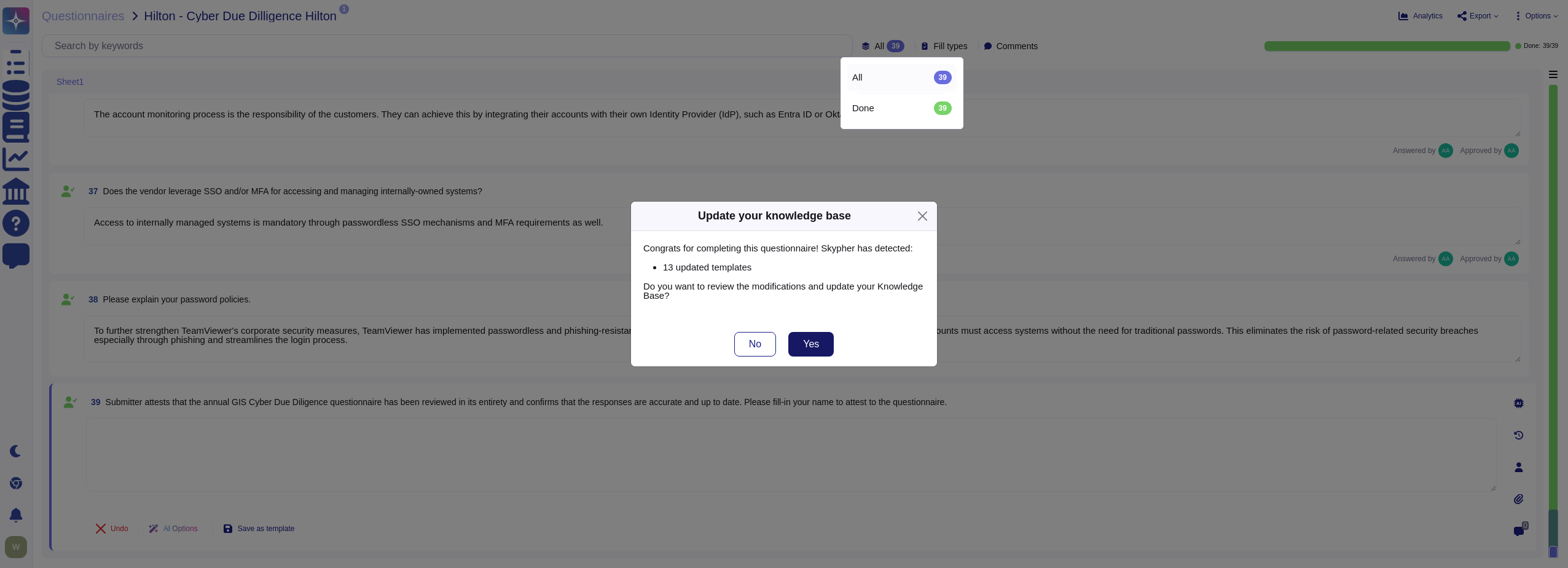
click at [816, 348] on span "Yes" at bounding box center [811, 344] width 16 height 10
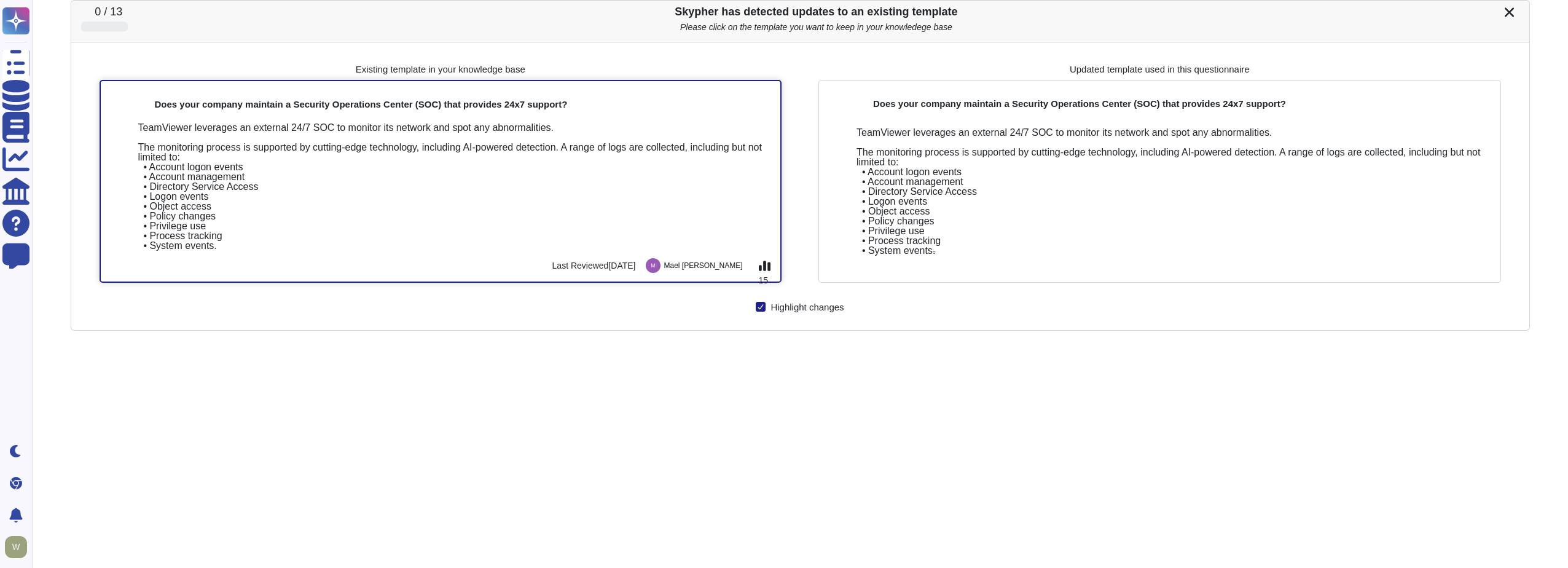
click at [511, 211] on div "TeamViewer leverages an external 24/7 SOC to monitor its network and spot any a…" at bounding box center [454, 187] width 633 height 128
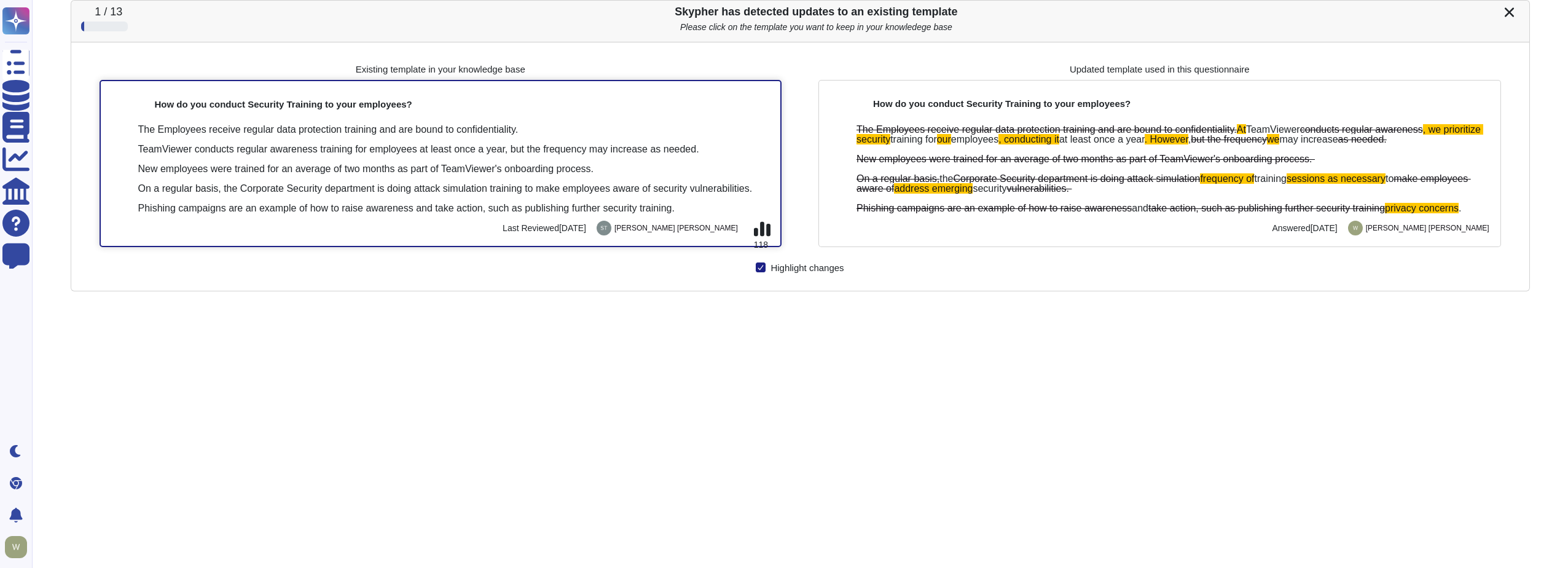
click at [352, 210] on div "The Employees receive regular data protection training and are bound to confide…" at bounding box center [454, 169] width 633 height 89
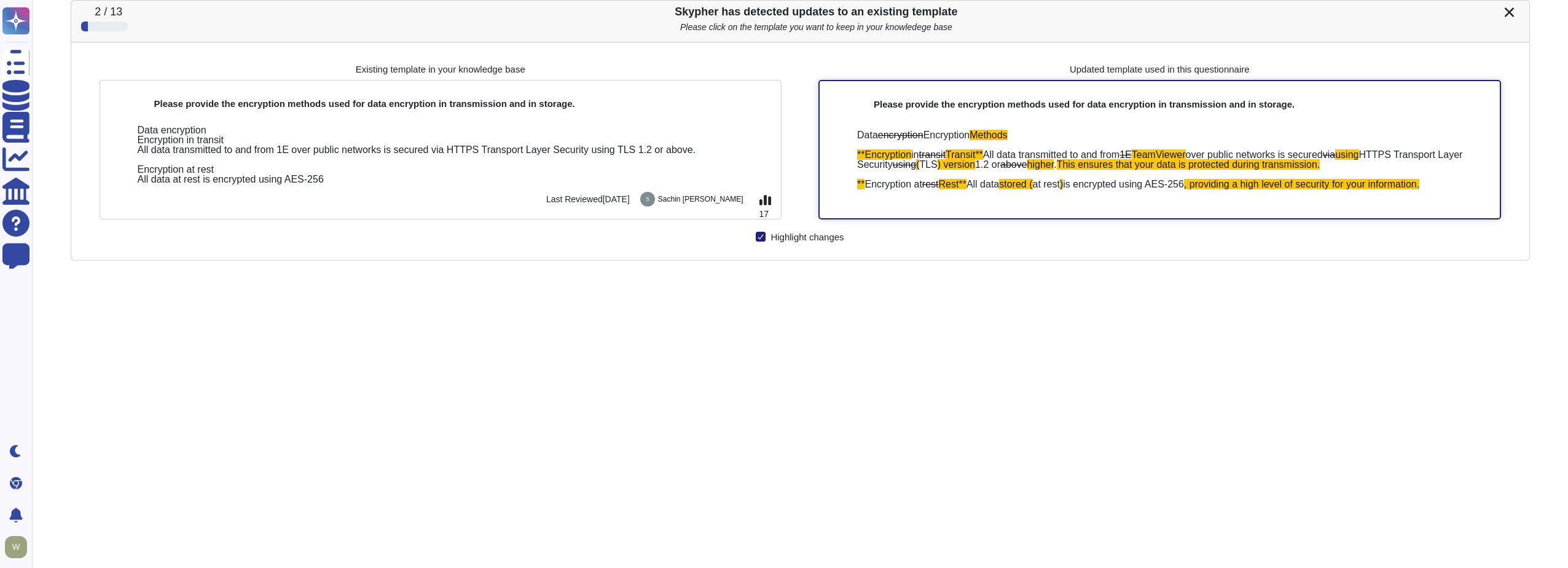
click at [945, 159] on div "Data encryption Encryption Methods **Encryption in transit Transit** All data t…" at bounding box center [1173, 160] width 633 height 59
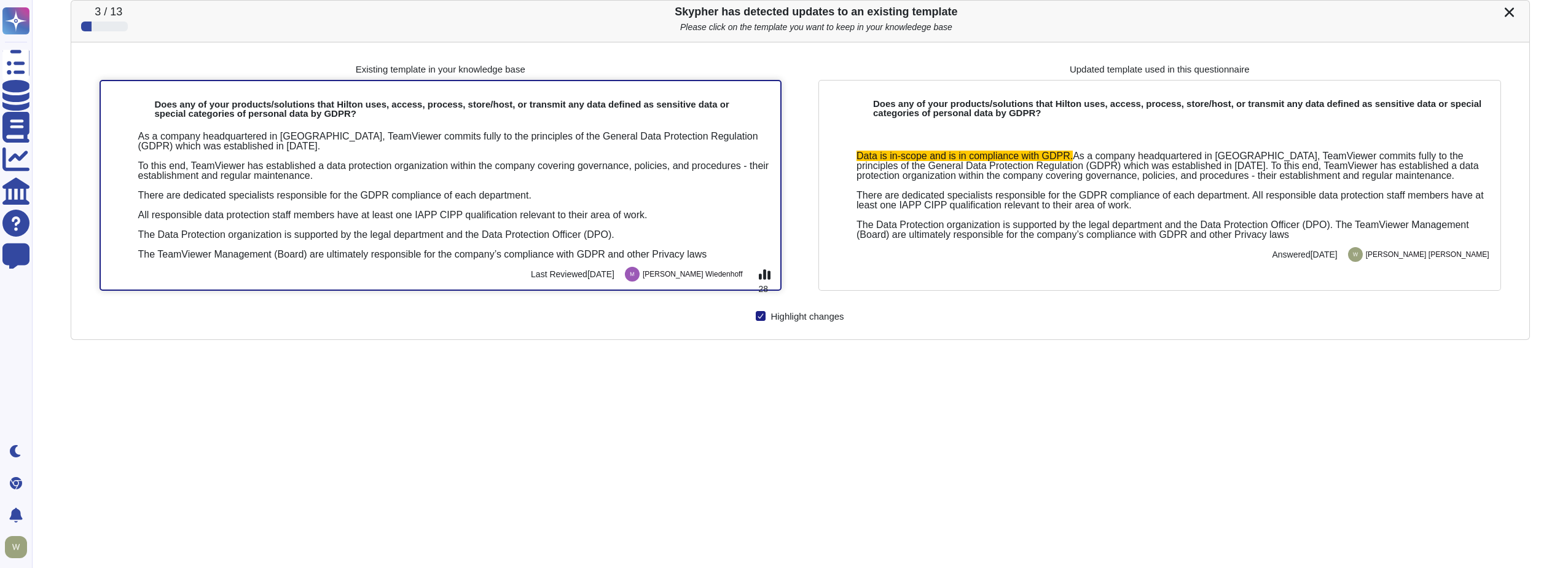
click at [397, 205] on div "As a company headquartered in [GEOGRAPHIC_DATA], TeamViewer commits fully to th…" at bounding box center [454, 195] width 633 height 128
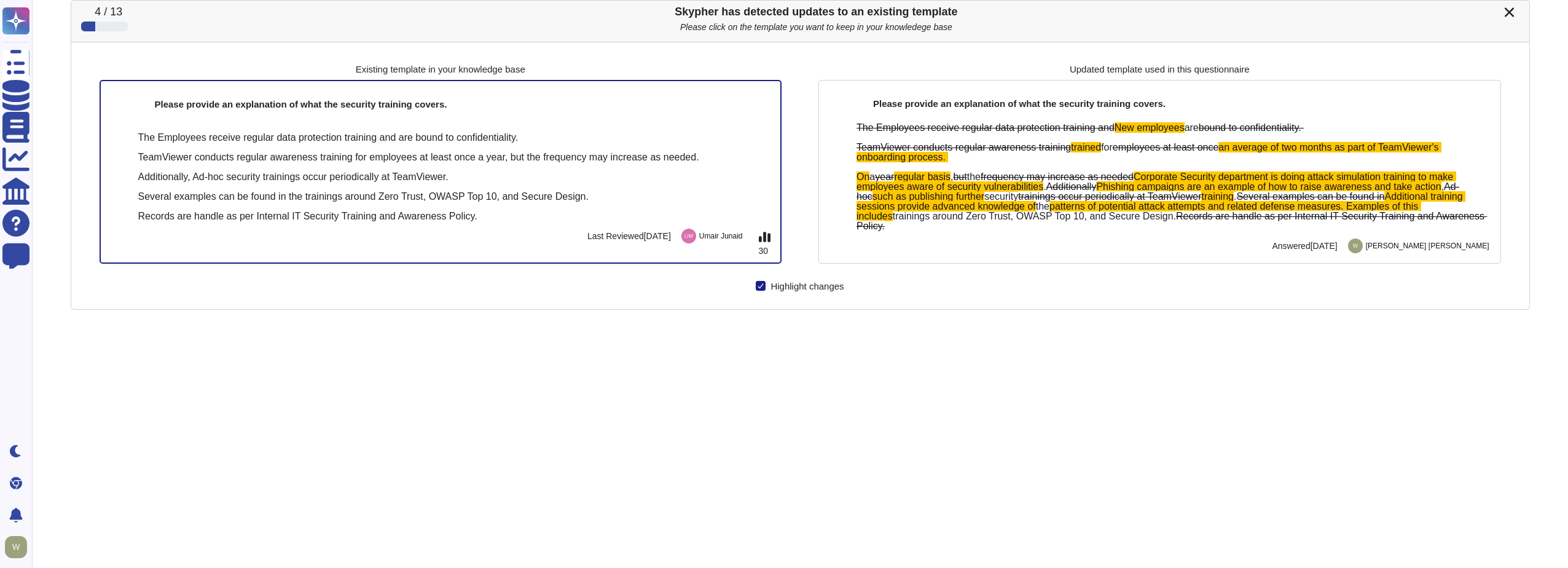
click at [397, 205] on div "The Employees receive regular data protection training and are bound to confide…" at bounding box center [454, 177] width 633 height 89
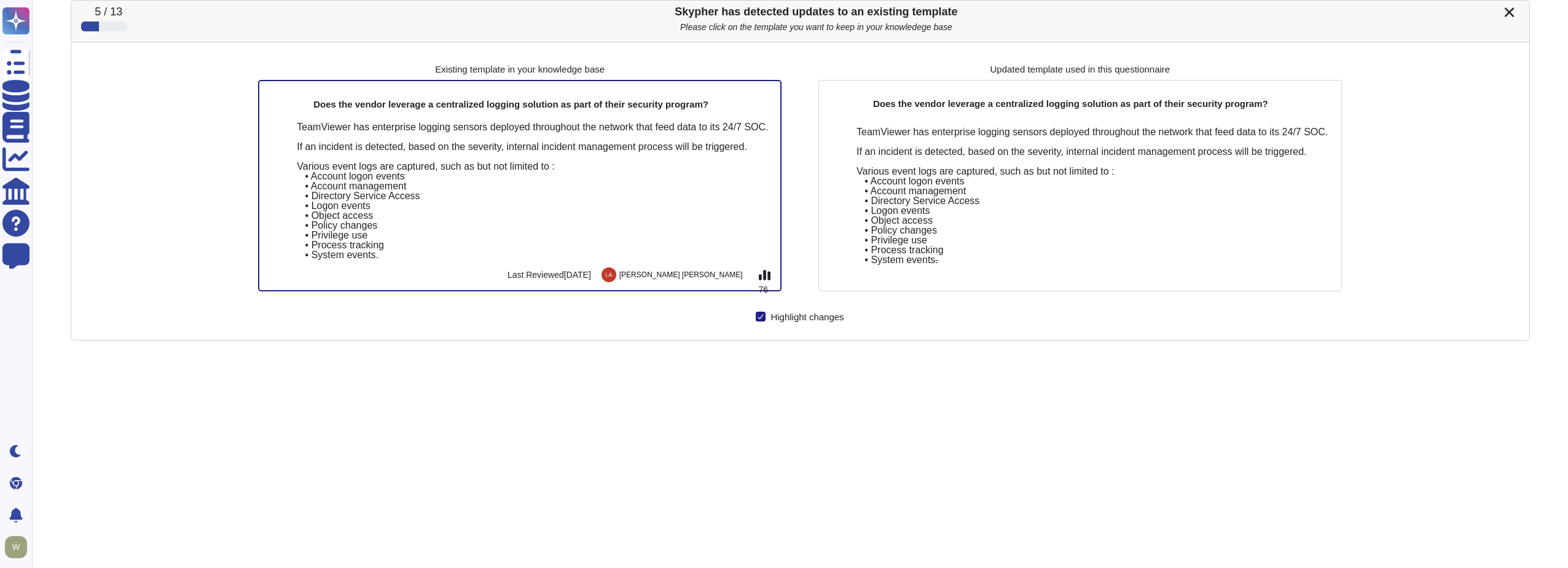
click at [397, 205] on div "TeamViewer has enterprise logging sensors deployed throughout the network that …" at bounding box center [534, 191] width 474 height 138
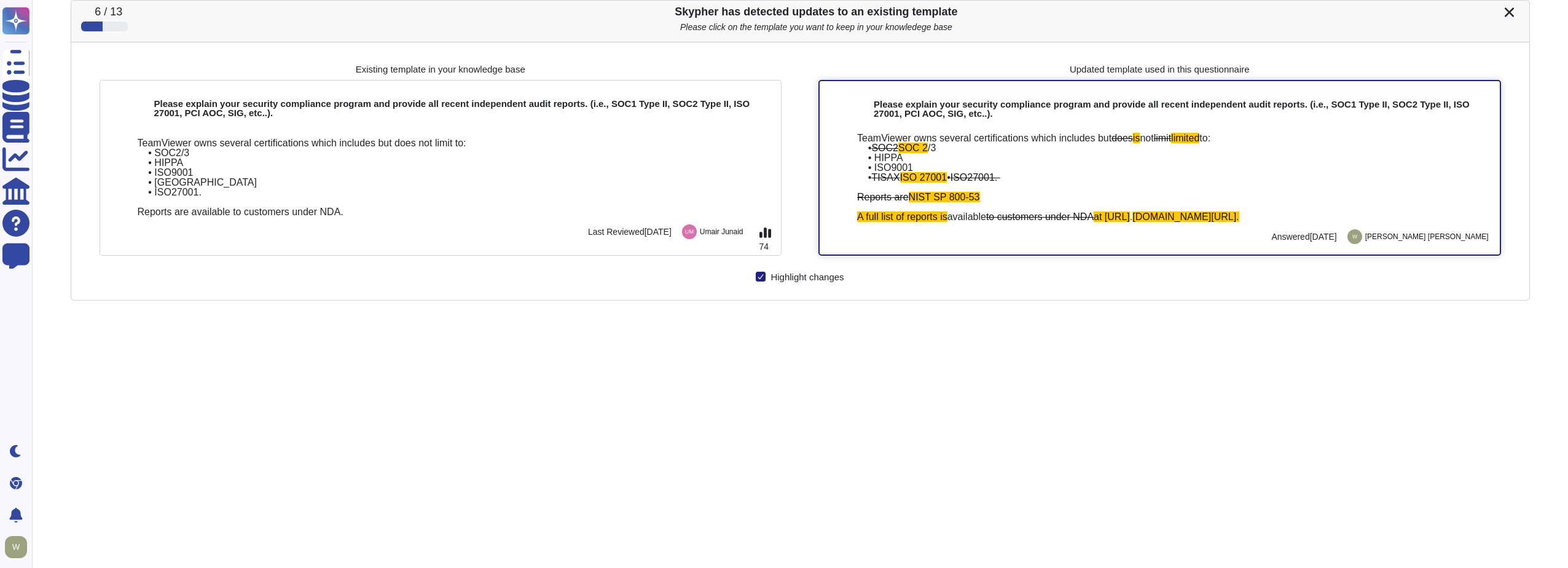
click at [985, 199] on div "TeamViewer owns several certifications which includes but does is not limit lim…" at bounding box center [1173, 178] width 633 height 89
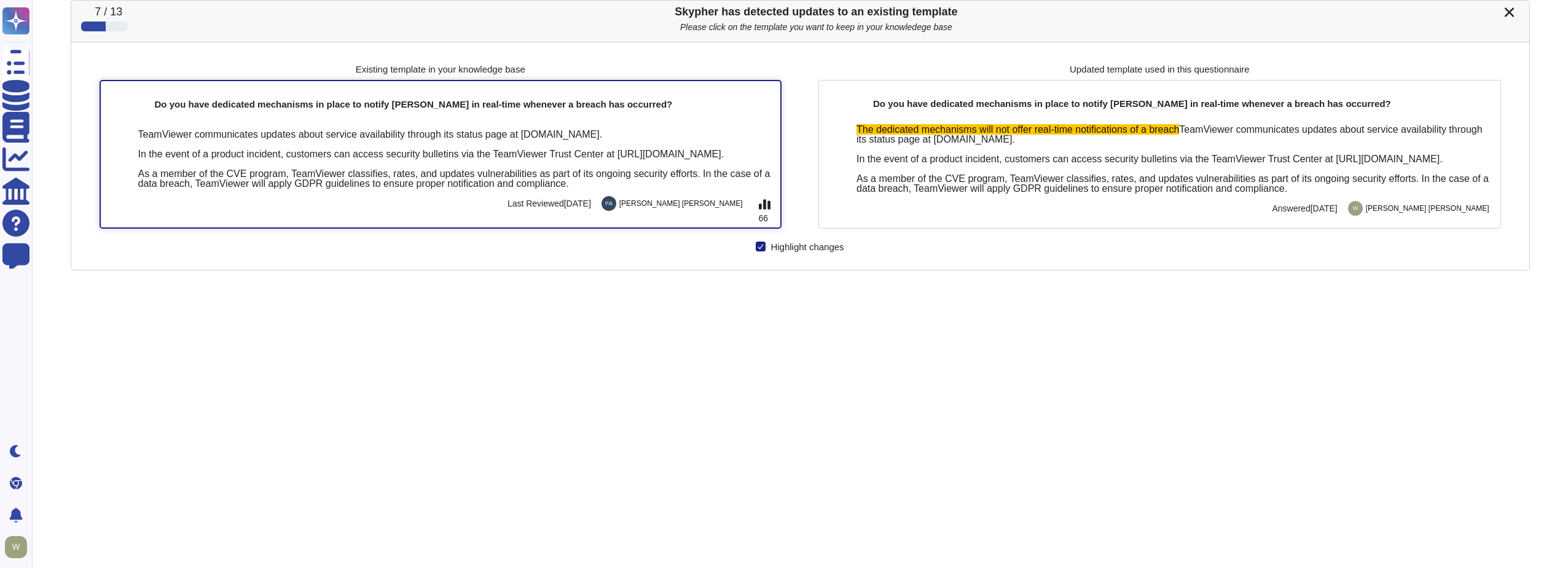
click at [514, 188] on div "TeamViewer communicates updates about service availability through its status p…" at bounding box center [454, 159] width 633 height 59
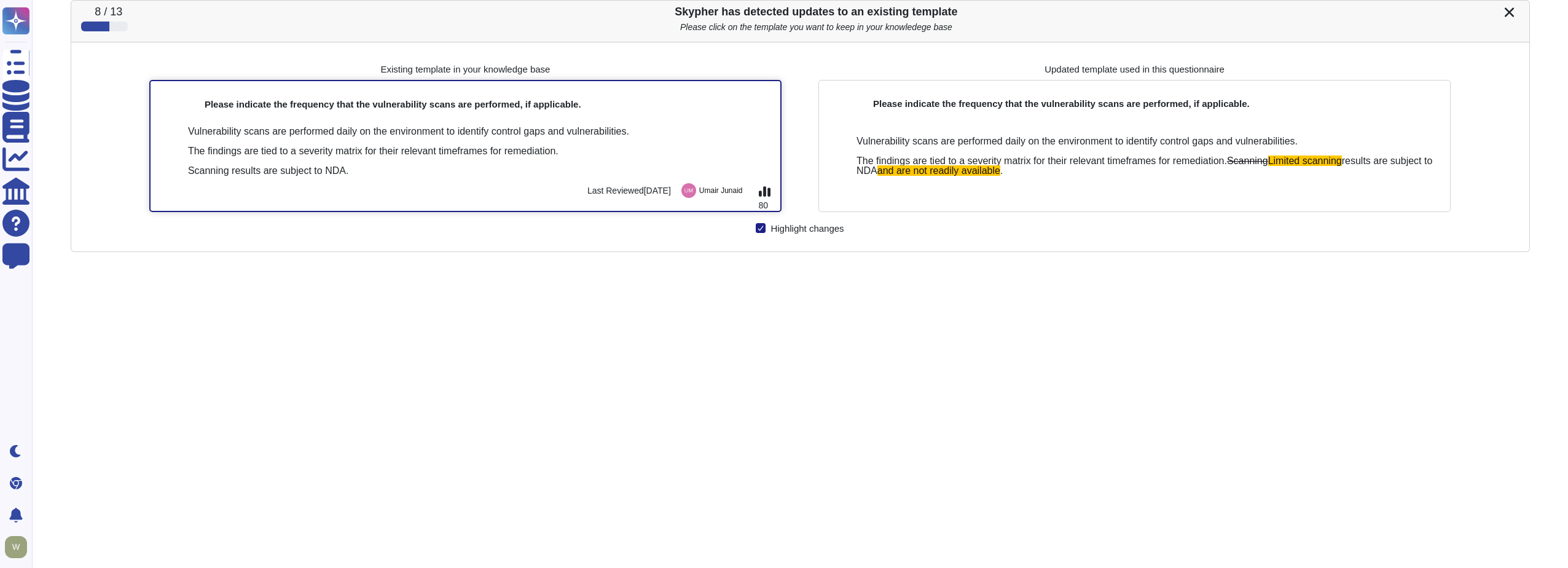
click at [495, 175] on div "Vulnerability scans are performed daily on the environment to identify control …" at bounding box center [479, 151] width 583 height 50
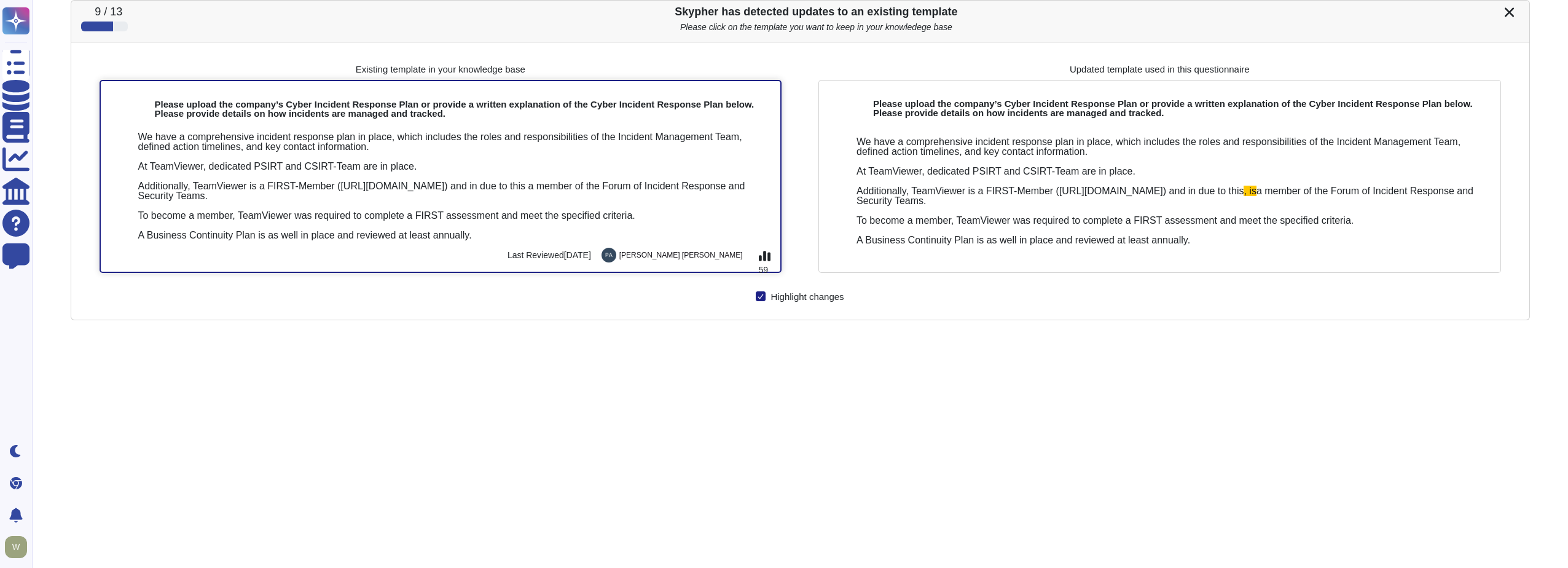
click at [491, 209] on div "We have a comprehensive incident response plan in place, which includes the rol…" at bounding box center [454, 186] width 633 height 109
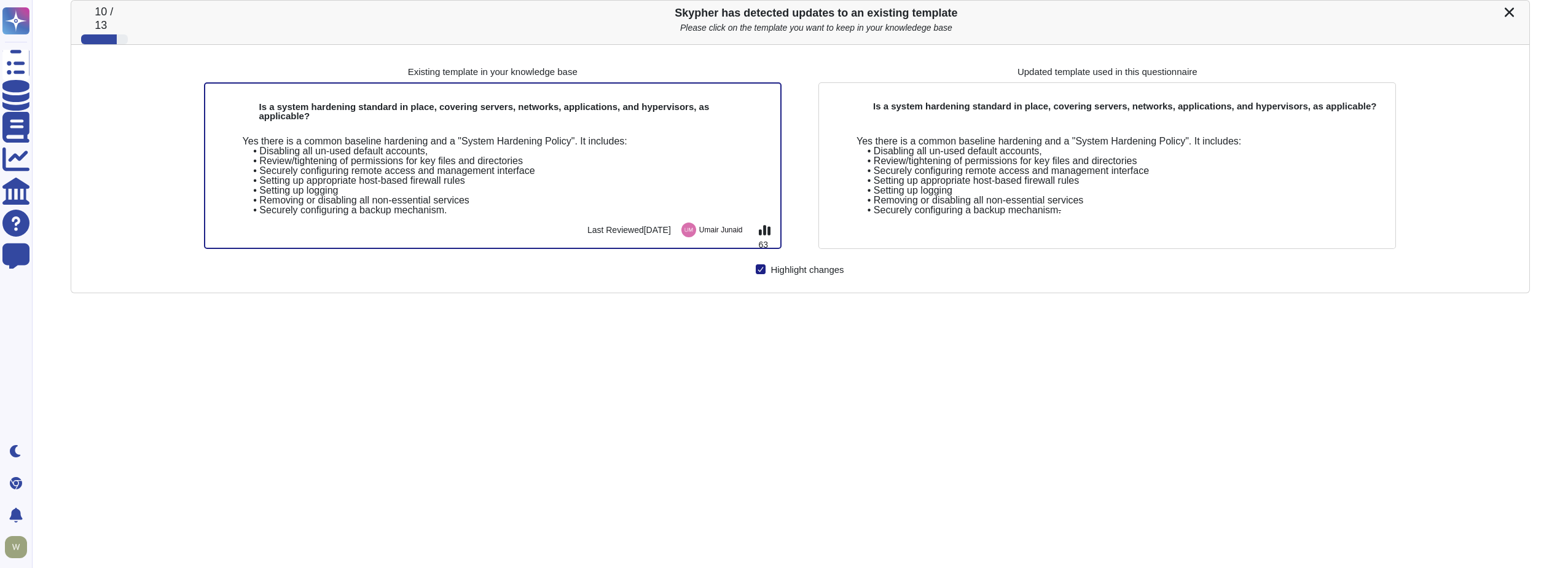
click at [491, 209] on div "Yes there is a common baseline hardening and a "System Hardening Policy". It in…" at bounding box center [507, 175] width 528 height 79
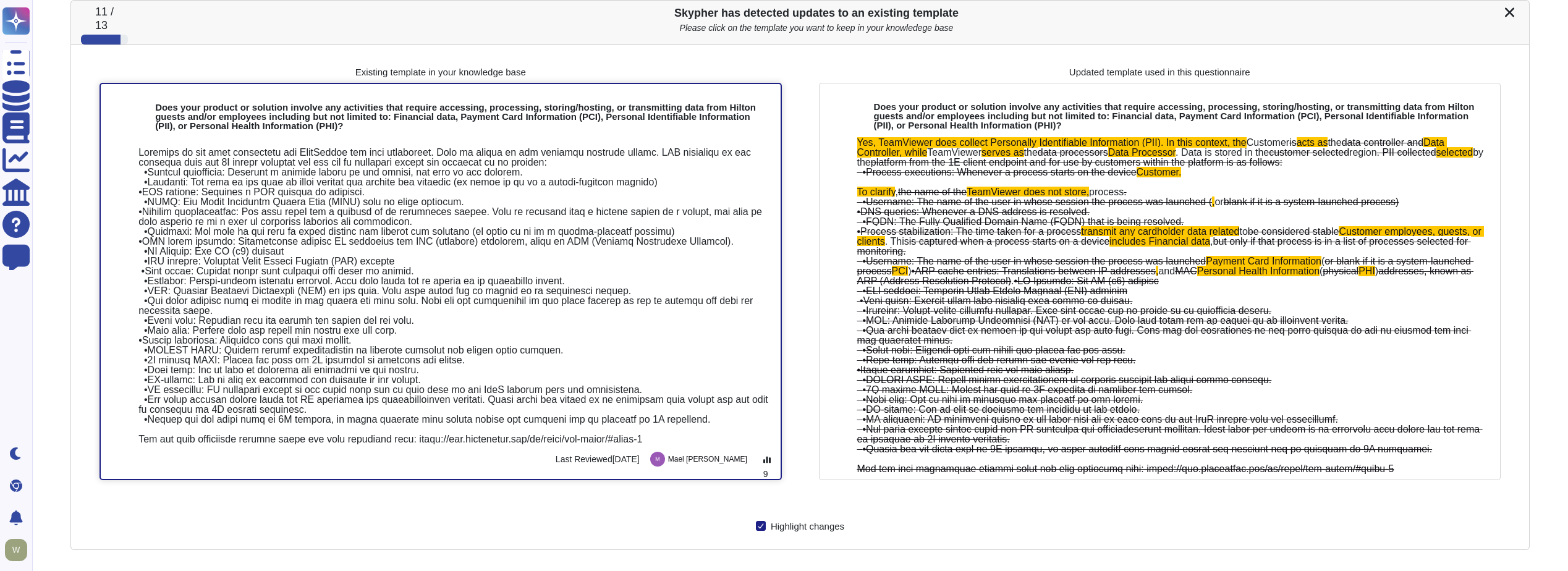
click at [505, 244] on div at bounding box center [454, 296] width 631 height 297
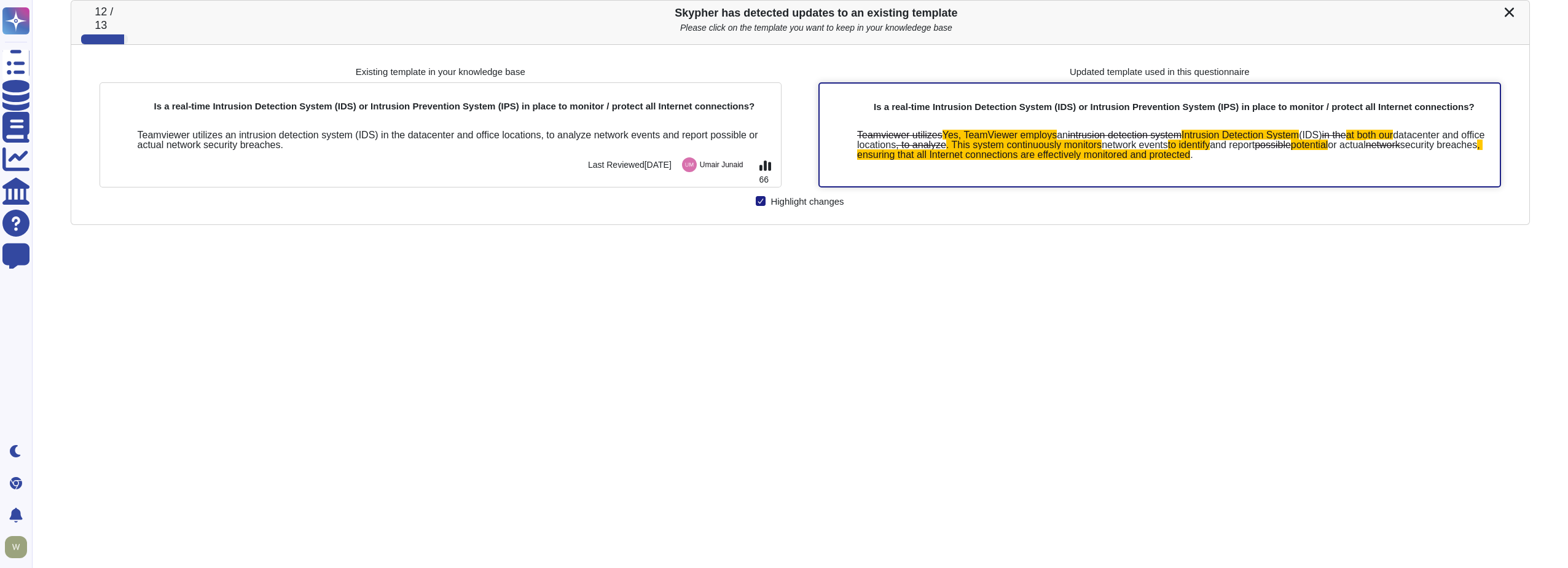
click at [1116, 160] on span ", ensuring that all Internet connections are effectively monitored and protected" at bounding box center [1169, 149] width 626 height 20
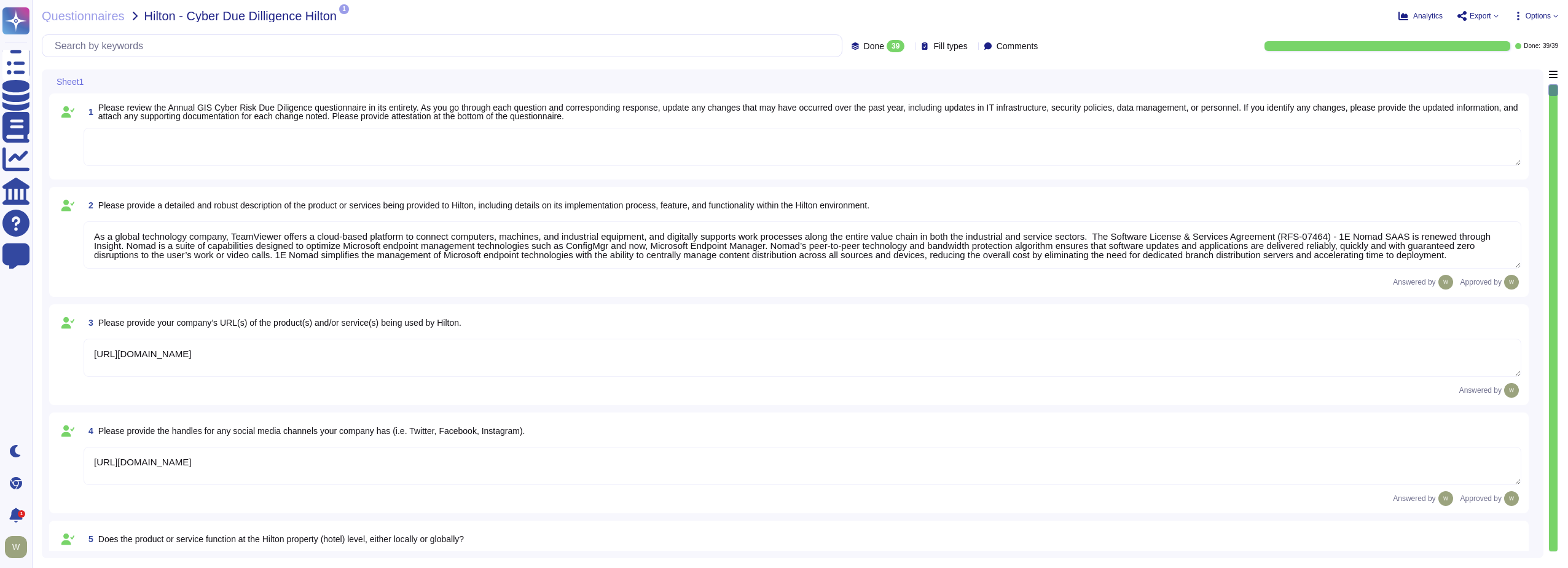
type textarea "As a global technology company, TeamViewer offers a cloud-based platform to con…"
type textarea "[URL][DOMAIN_NAME]"
type textarea "The product is deployed globally at [GEOGRAPHIC_DATA] Corporate and over 100 Pr…"
type textarea "The Security organization at TeamViewer is comprised of 40+ FTEs led by the Chi…"
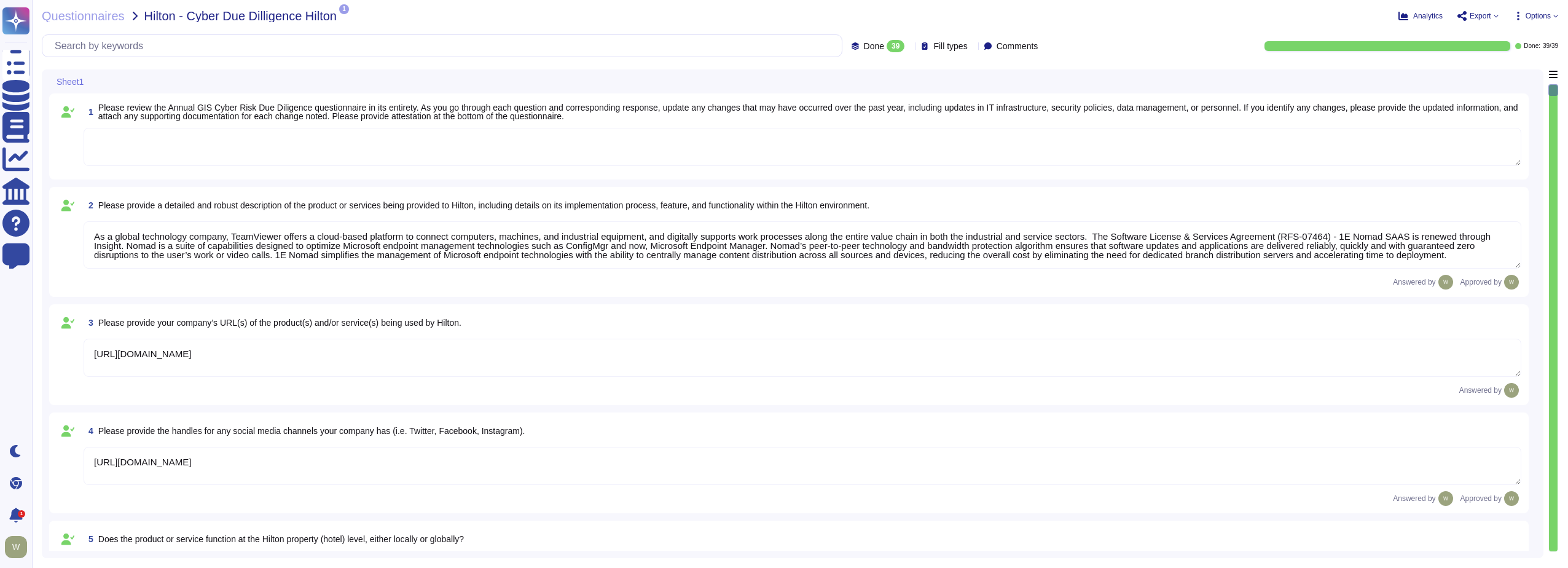
type textarea "At TeamViewer, we prioritize security training for our employees, conducting it…"
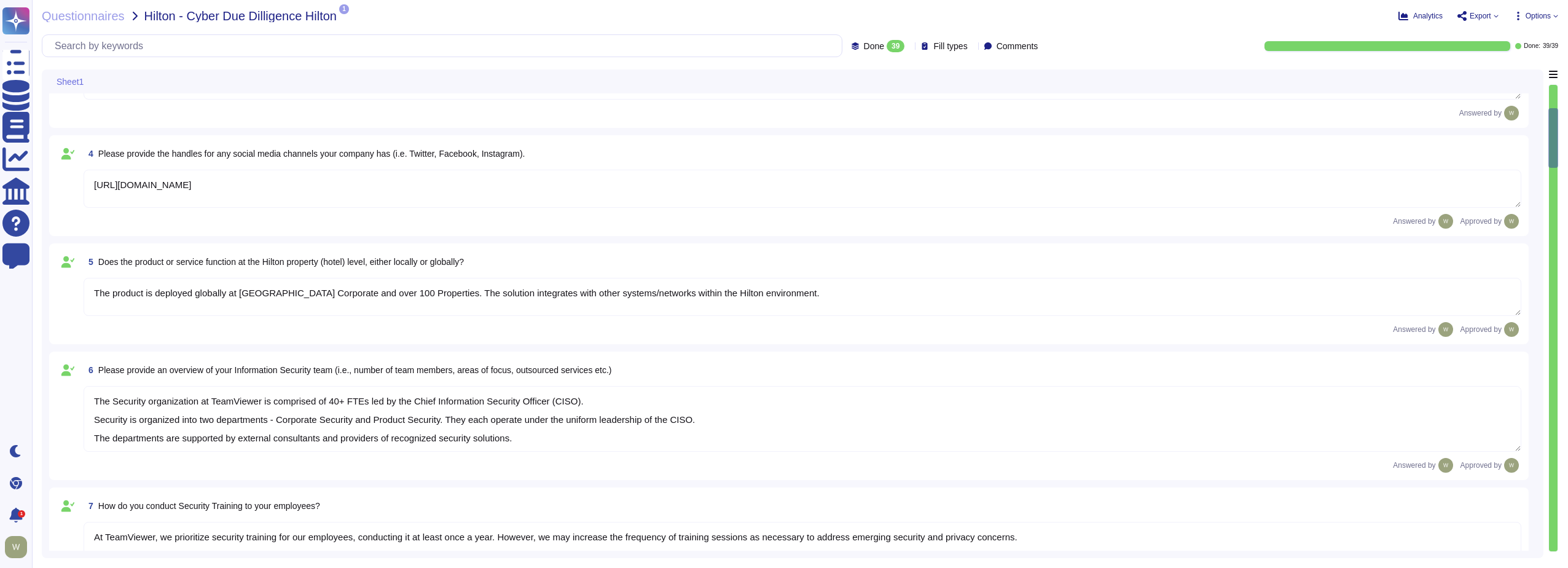
type textarea "New employees are trained for an average of two months as part of TeamViewer's …"
type textarea "TeamViewer Information Security Policy sets out TeamViewer’s high-level require…"
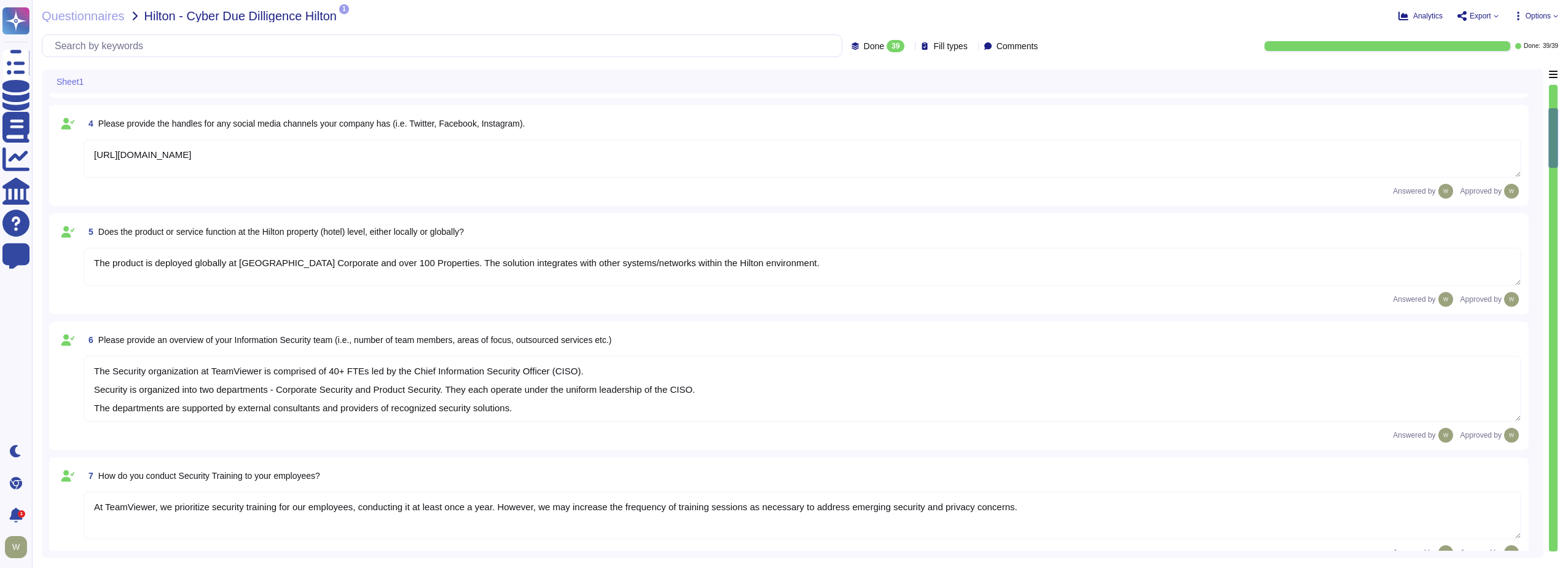
scroll to position [1, 0]
type textarea "TeamViewer follows an established S-SDLC policy based on the SAMM model as well…"
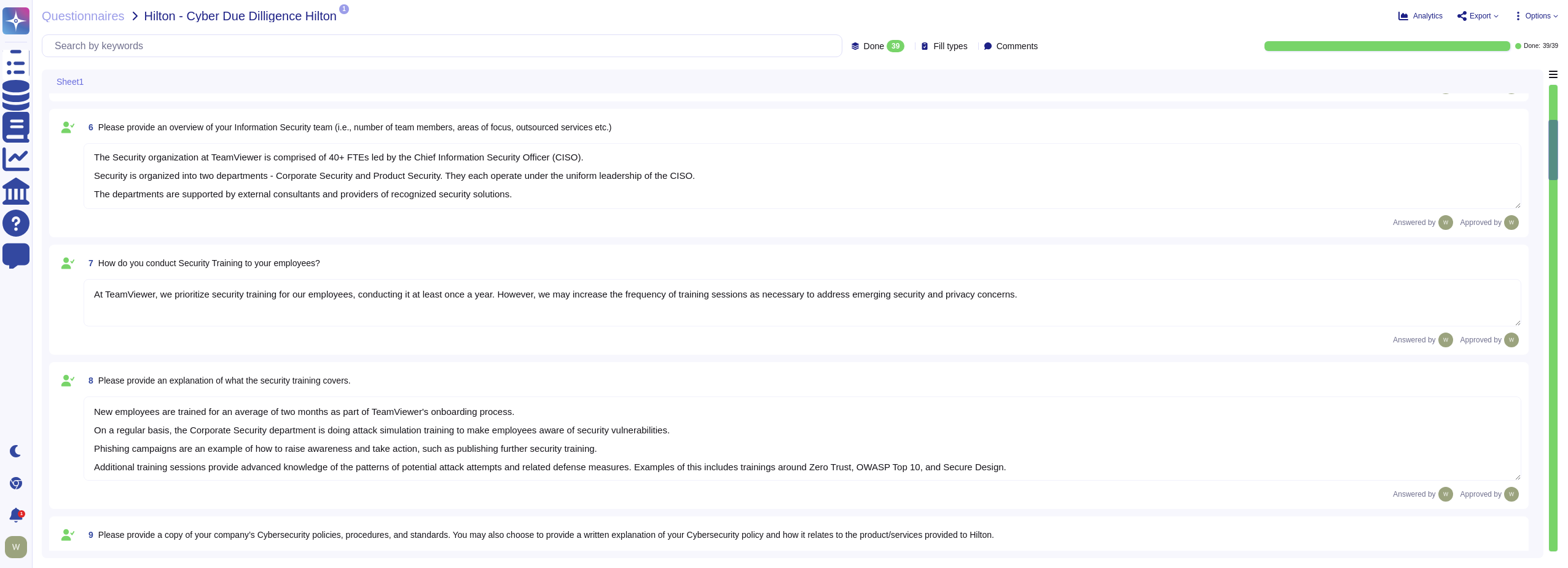
scroll to position [677, 0]
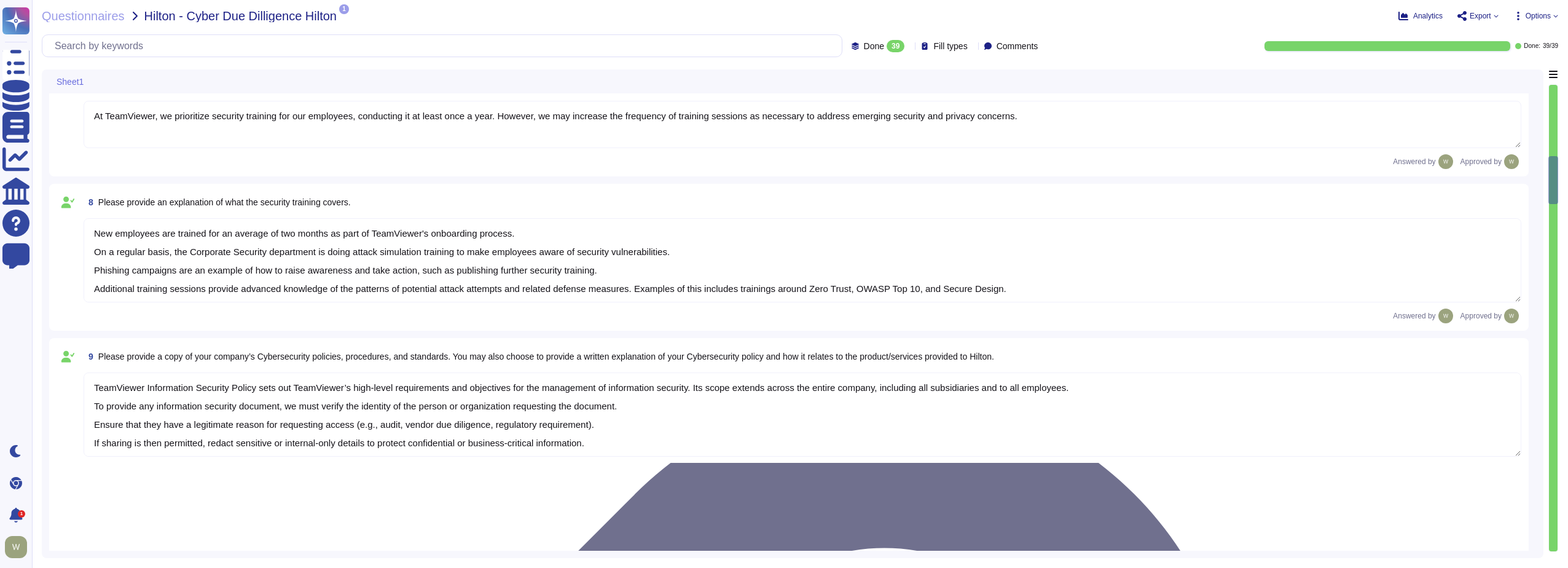
type textarea "The risk assessment procedure defines the responsibility, methodologies and pro…"
type textarea "TeamViewer leverages an external 24/7 SOC to monitor its network and spot any a…"
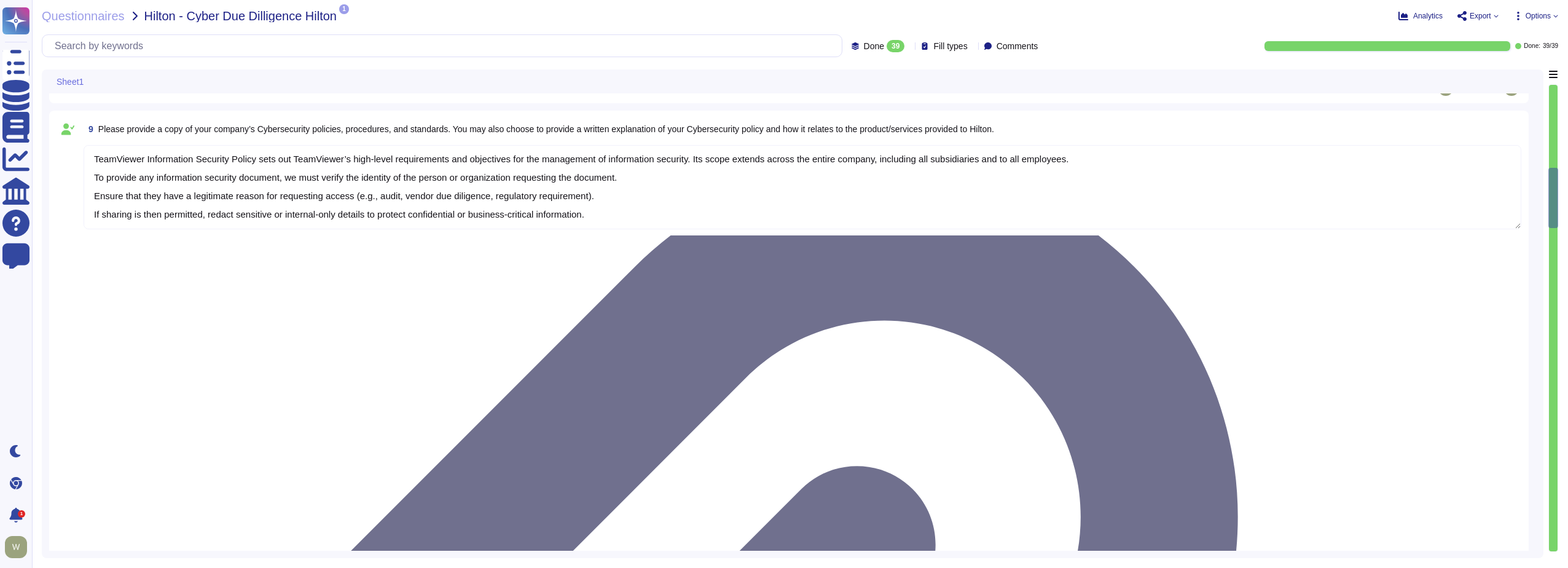
type textarea "TeamViewer owns several certifications which includes but is not limited to: • …"
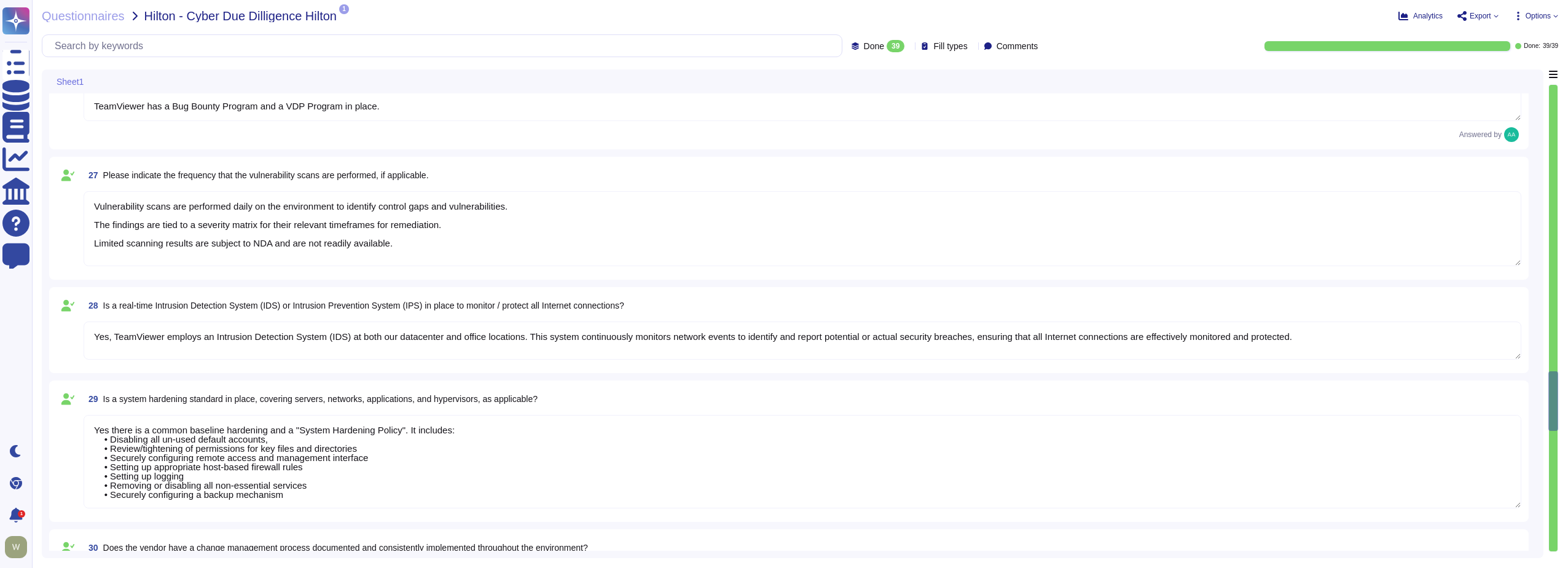
scroll to position [3504, 0]
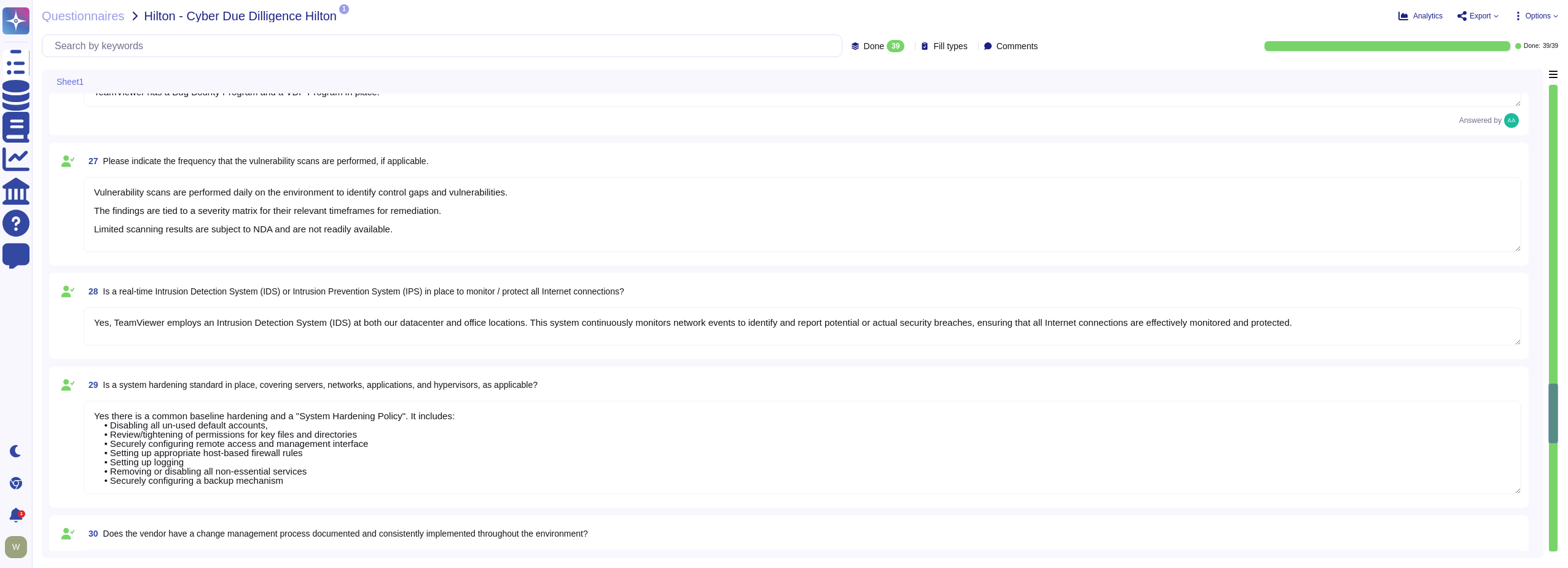
click at [234, 234] on textarea "Vulnerability scans are performed daily on the environment to identify control …" at bounding box center [802, 215] width 1438 height 75
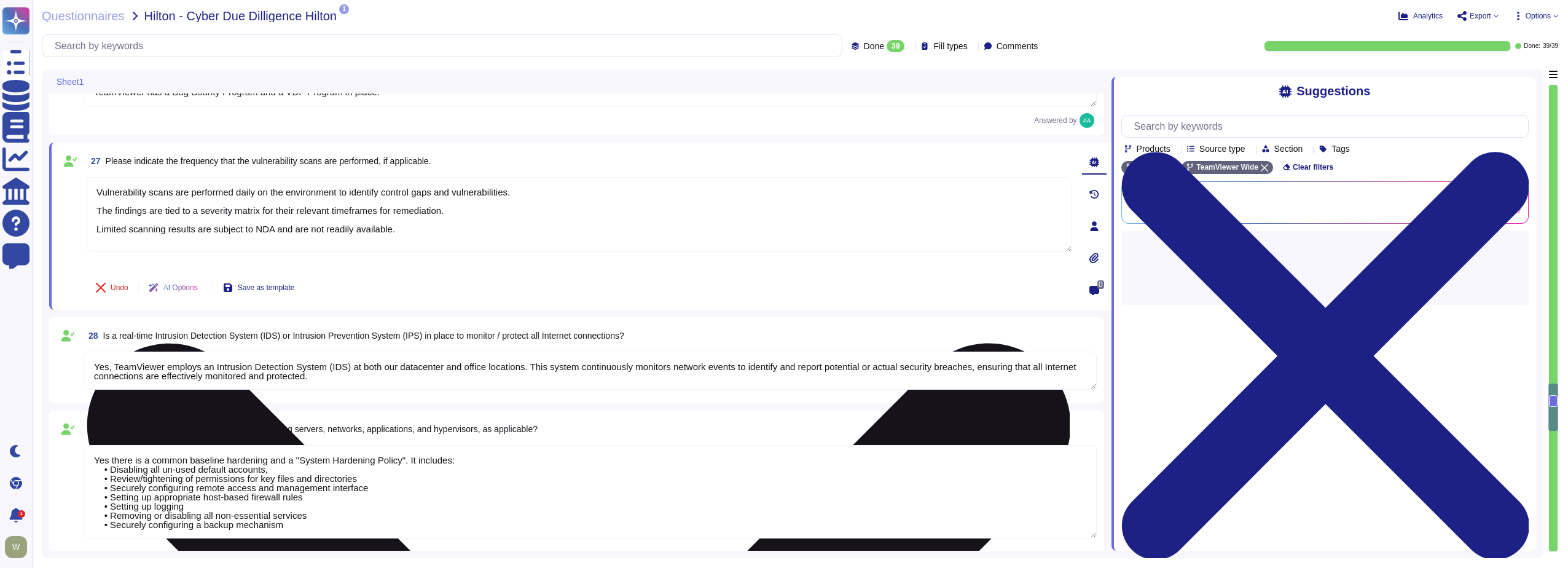
click at [133, 227] on textarea "Vulnerability scans are performed daily on the environment to identify control …" at bounding box center [579, 215] width 986 height 75
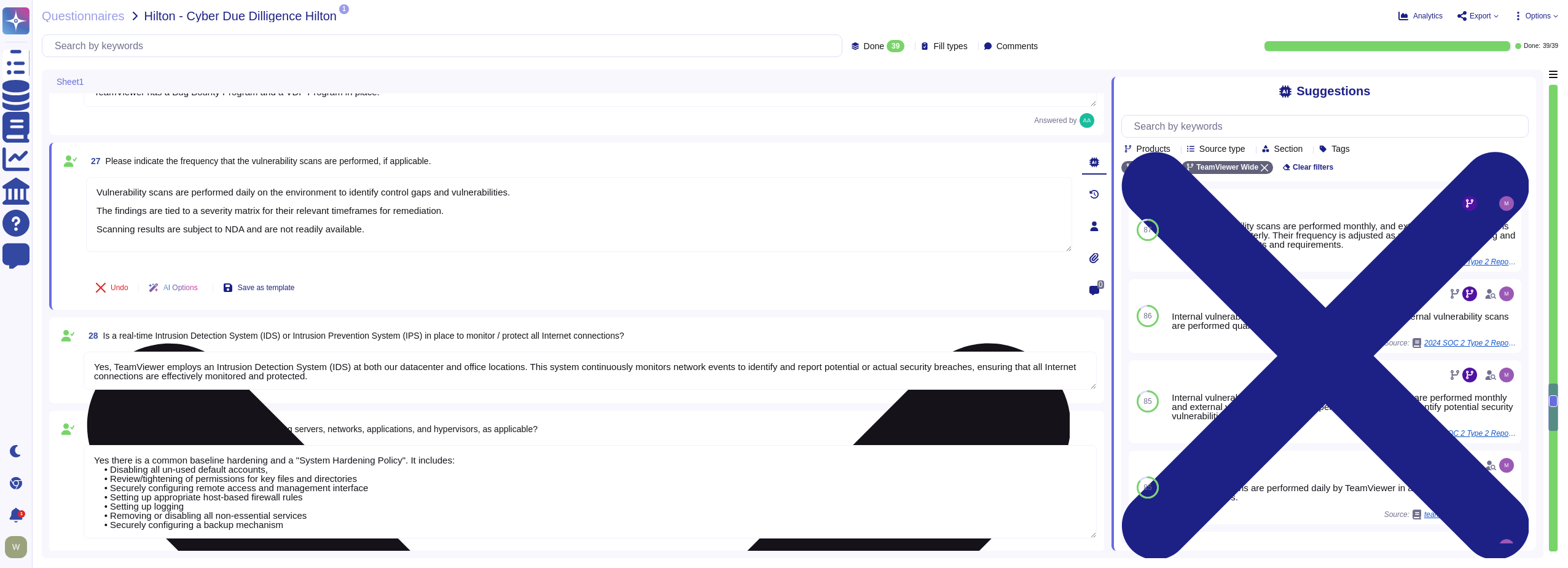
click at [433, 223] on textarea "Vulnerability scans are performed daily on the environment to identify control …" at bounding box center [579, 215] width 986 height 75
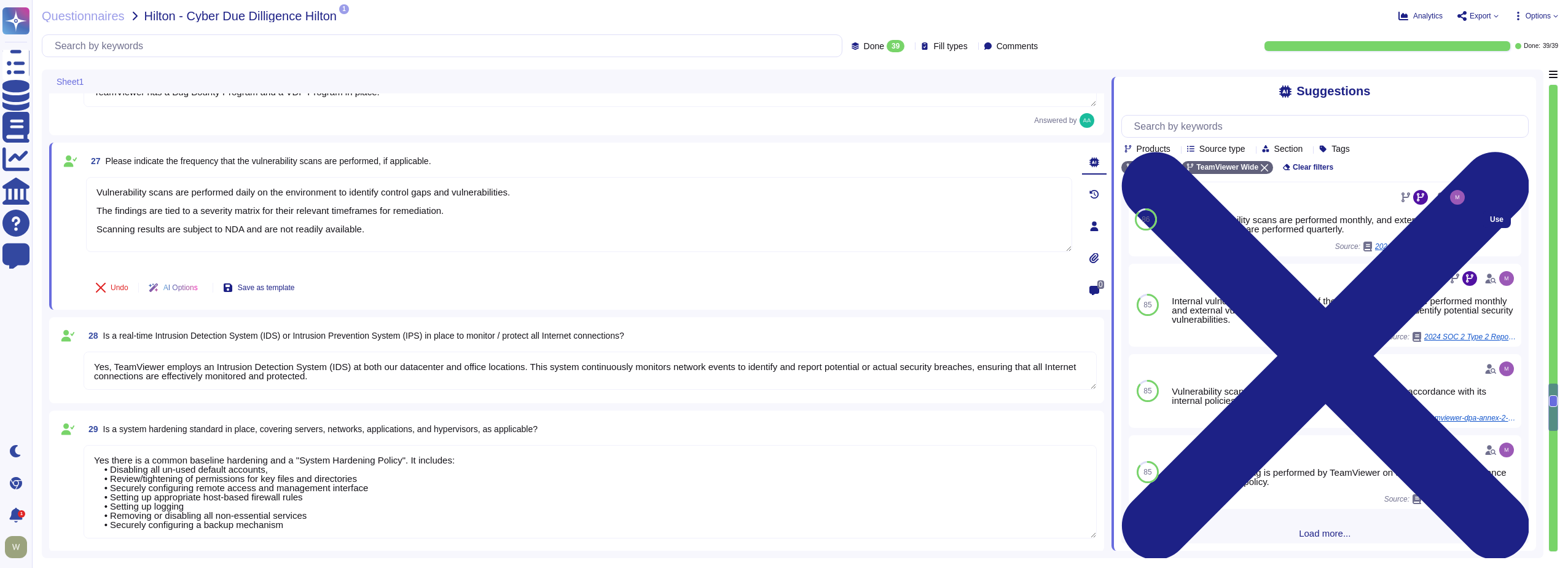
scroll to position [105, 0]
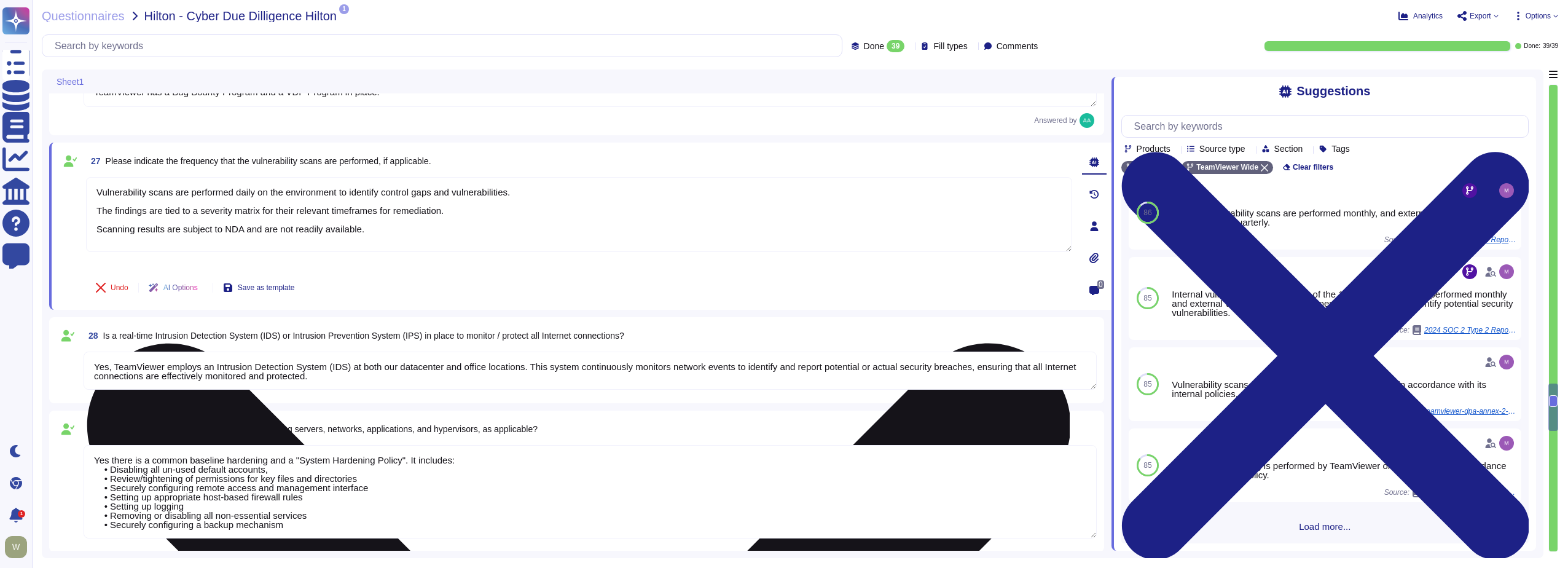
click at [403, 234] on textarea "Vulnerability scans are performed daily on the environment to identify control …" at bounding box center [579, 215] width 986 height 75
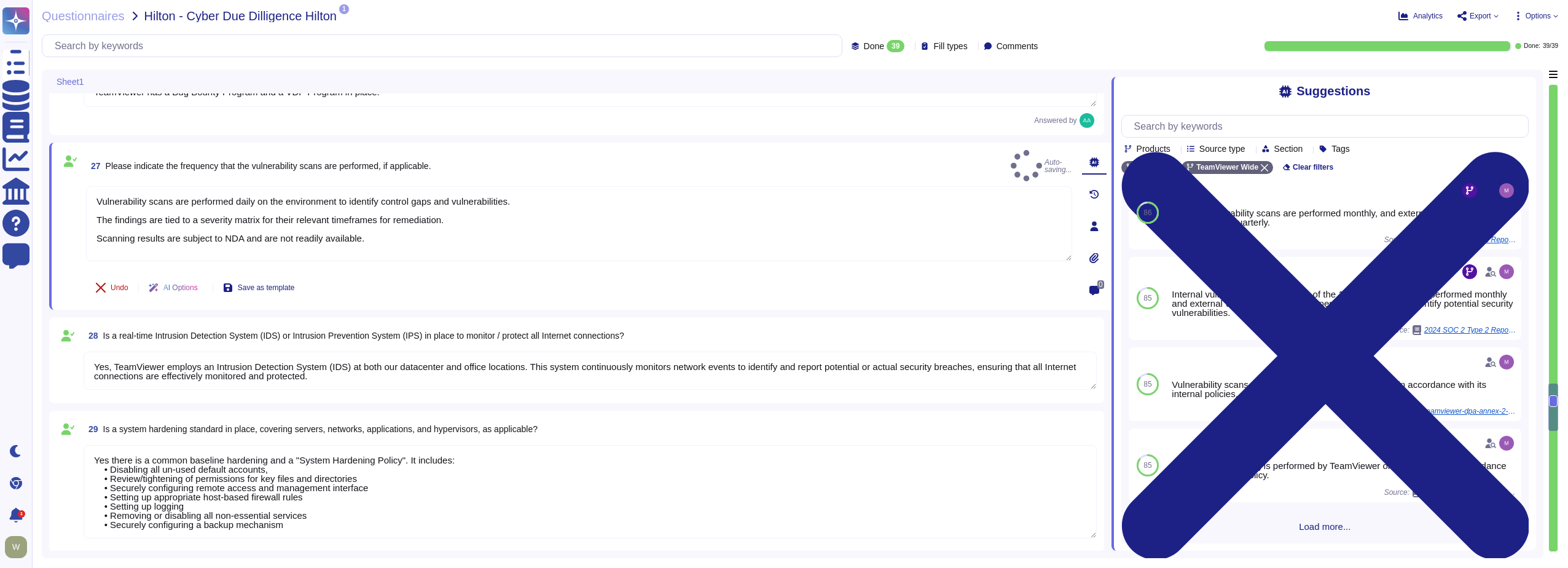
click at [110, 289] on span "Undo" at bounding box center [119, 287] width 18 height 7
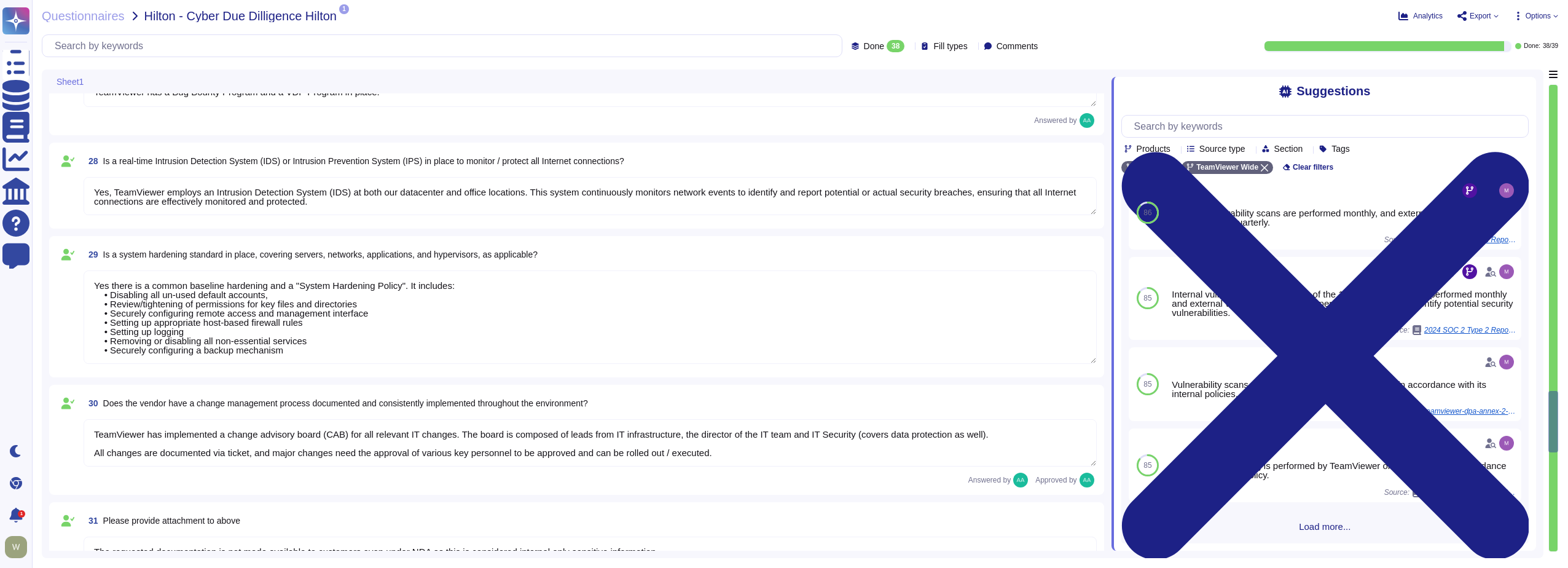
click at [175, 198] on textarea "Yes, TeamViewer employs an Intrusion Detection System (IDS) at both our datacen…" at bounding box center [590, 196] width 1013 height 38
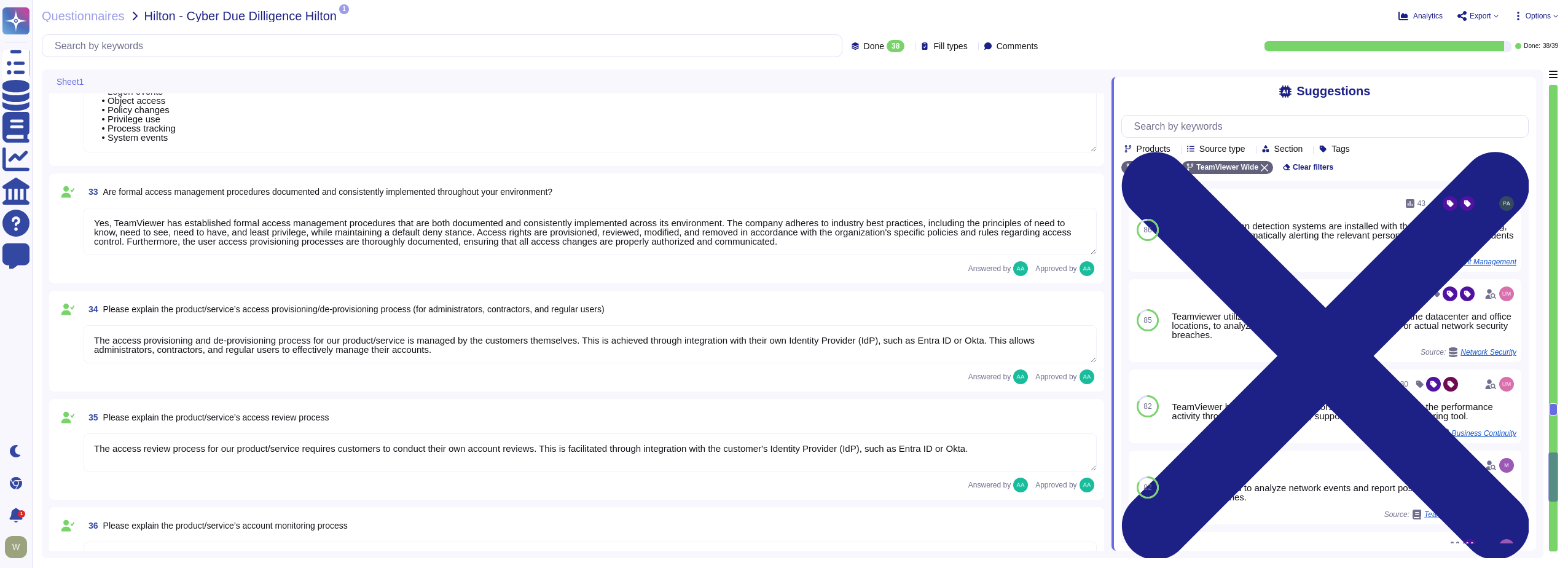
scroll to position [4180, 0]
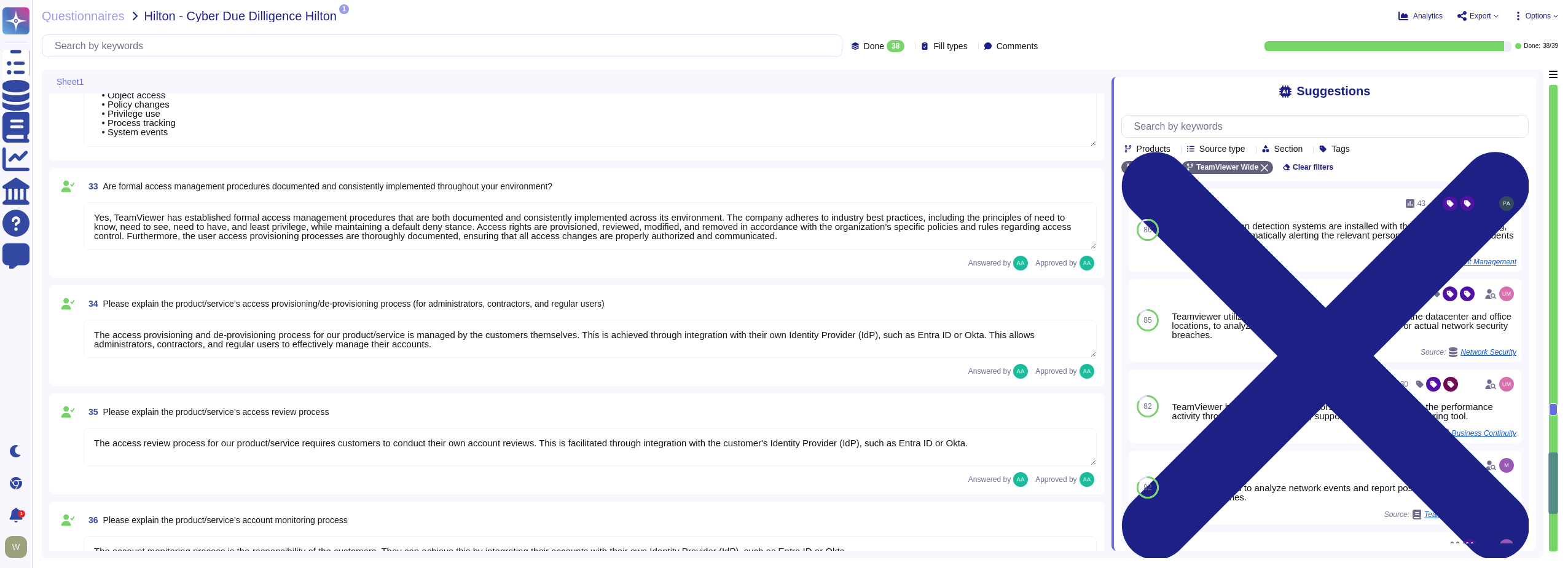
click at [248, 407] on span "Please explain the product/service’s access review process" at bounding box center [216, 412] width 226 height 10
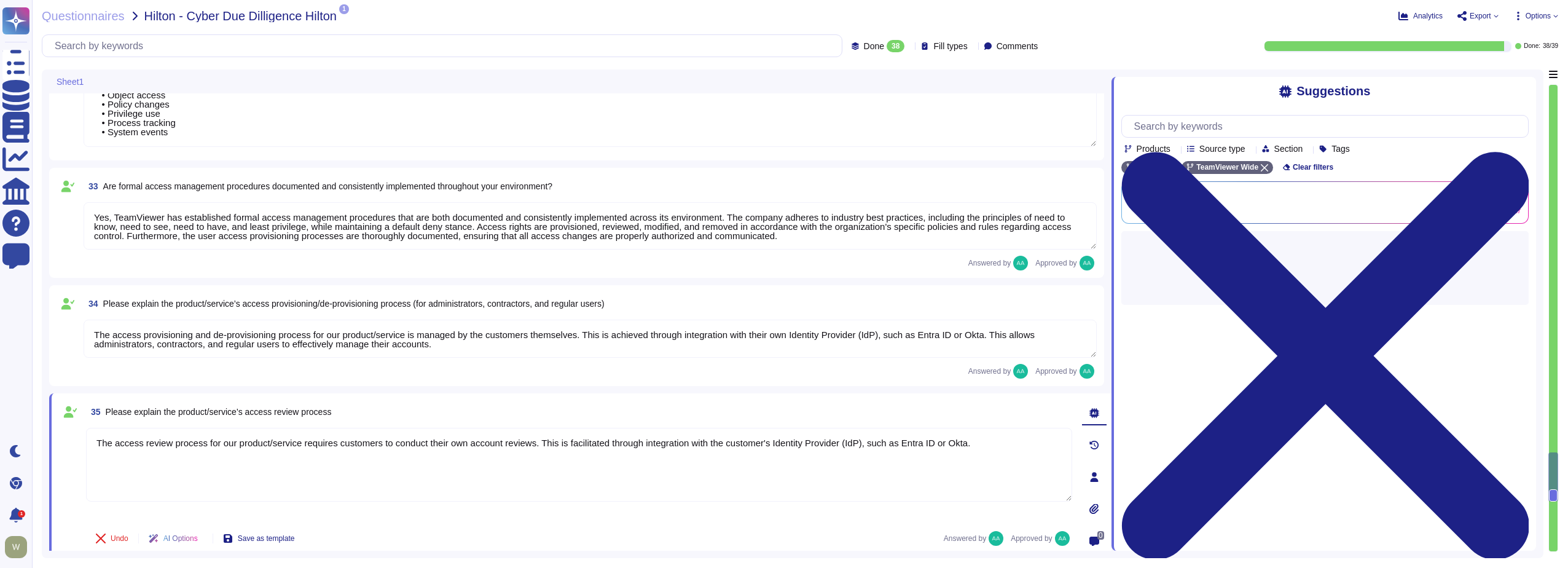
click at [132, 336] on textarea "The access provisioning and de-provisioning process for our product/service is …" at bounding box center [590, 339] width 1013 height 38
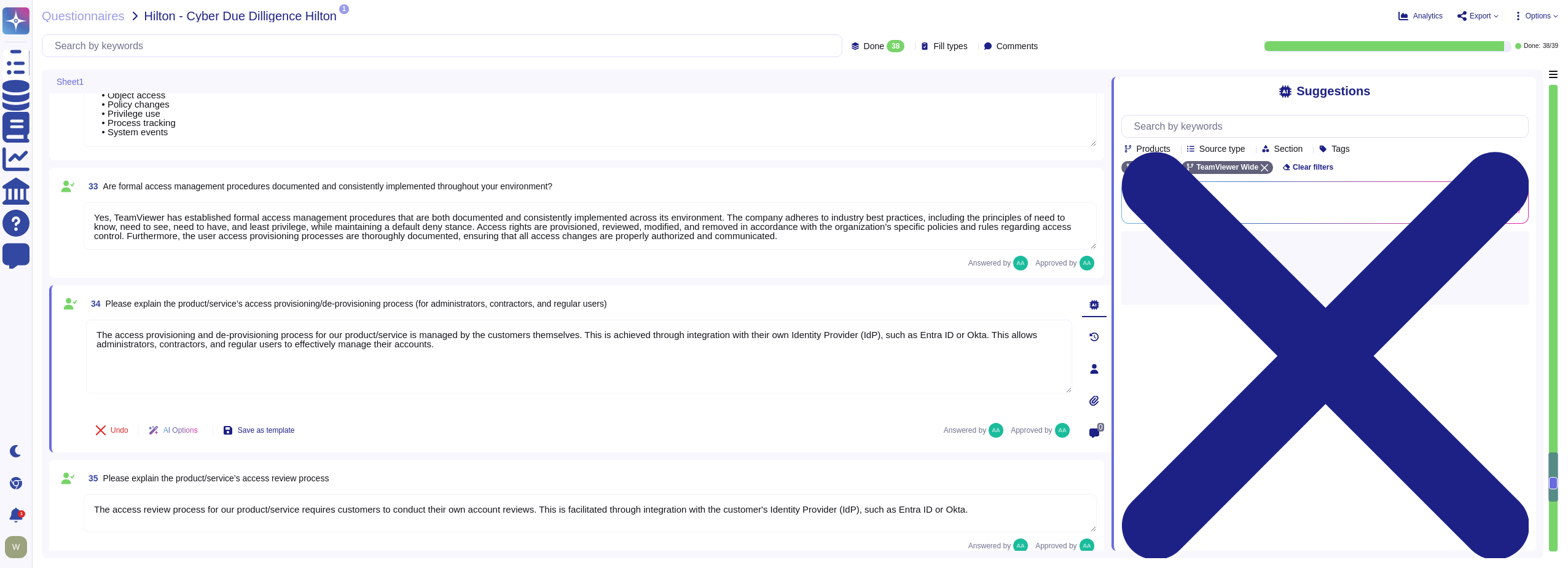
click at [140, 231] on textarea "Yes, TeamViewer has established formal access management procedures that are bo…" at bounding box center [590, 226] width 1013 height 48
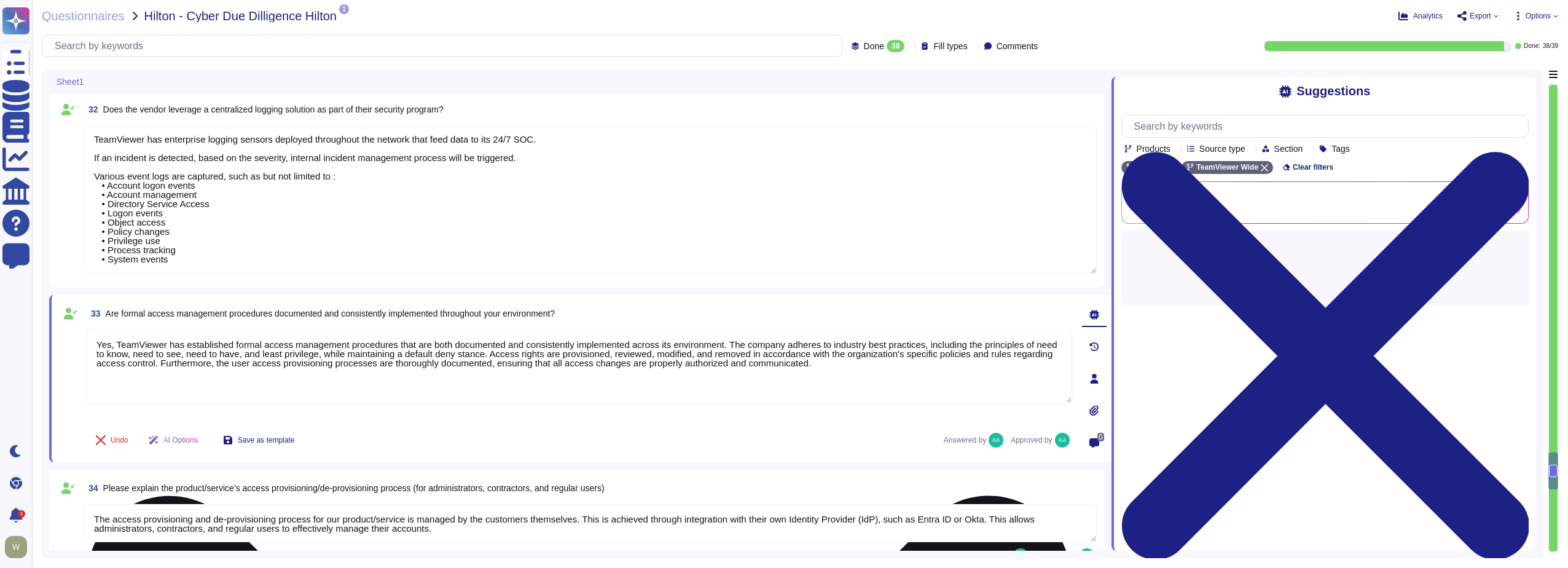
scroll to position [4058, 0]
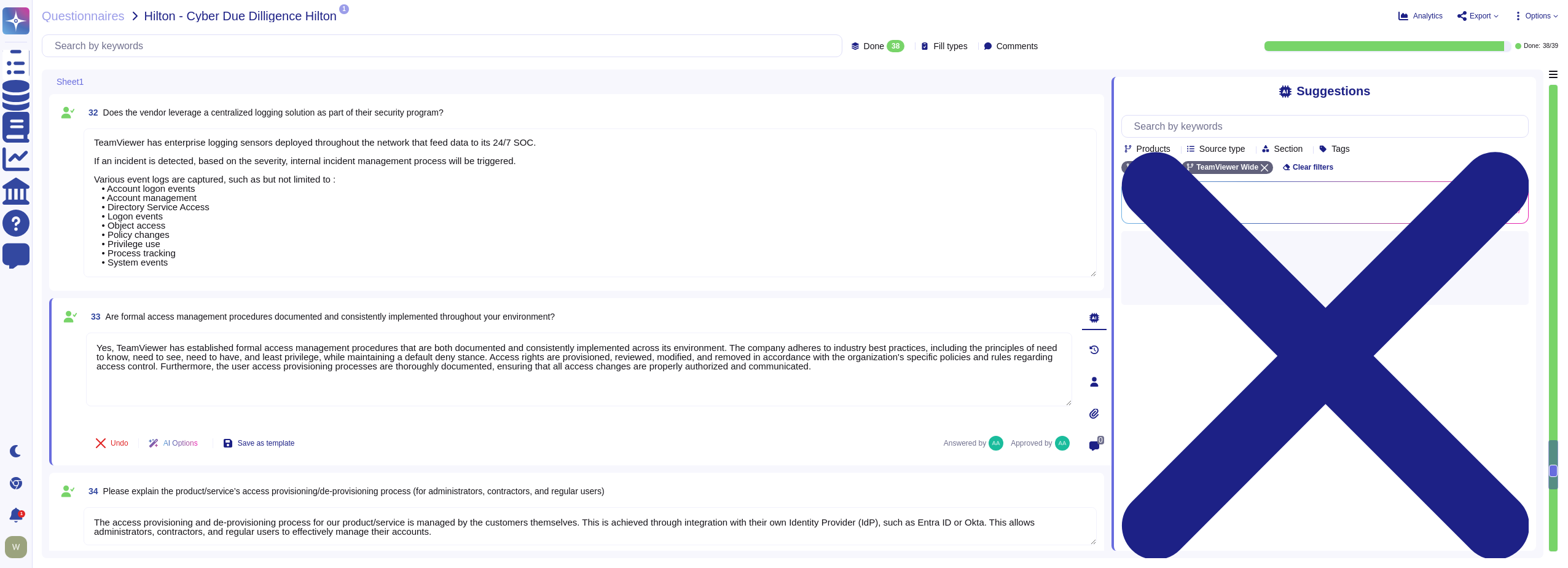
click at [140, 231] on textarea "TeamViewer has enterprise logging sensors deployed throughout the network that …" at bounding box center [590, 202] width 1013 height 149
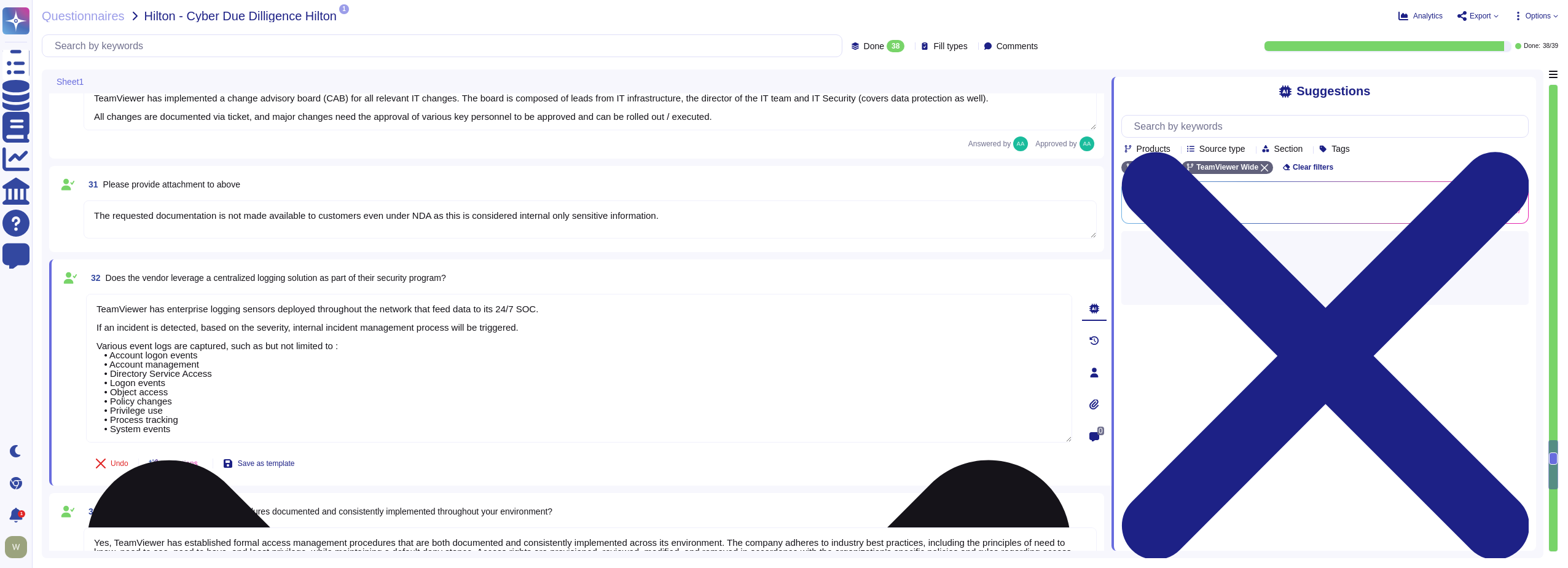
scroll to position [3792, 0]
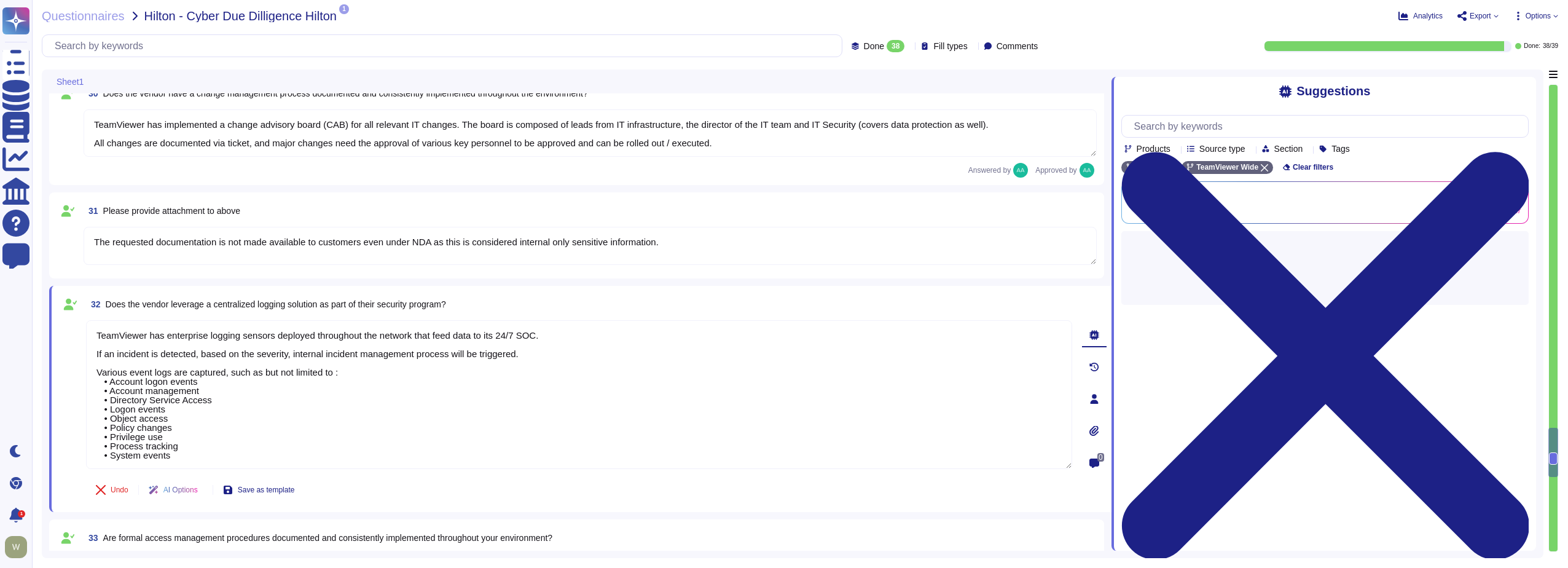
click at [170, 248] on textarea "The requested documentation is not made available to customers even under NDA a…" at bounding box center [590, 246] width 1013 height 38
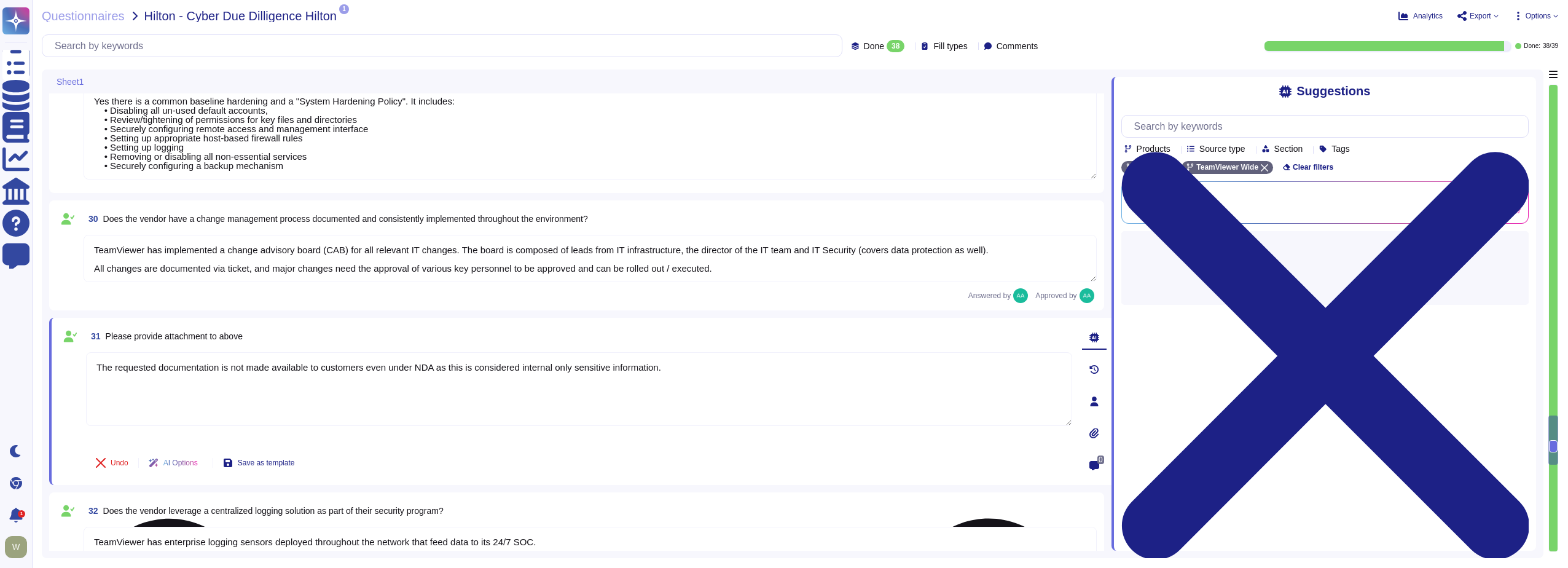
scroll to position [3669, 0]
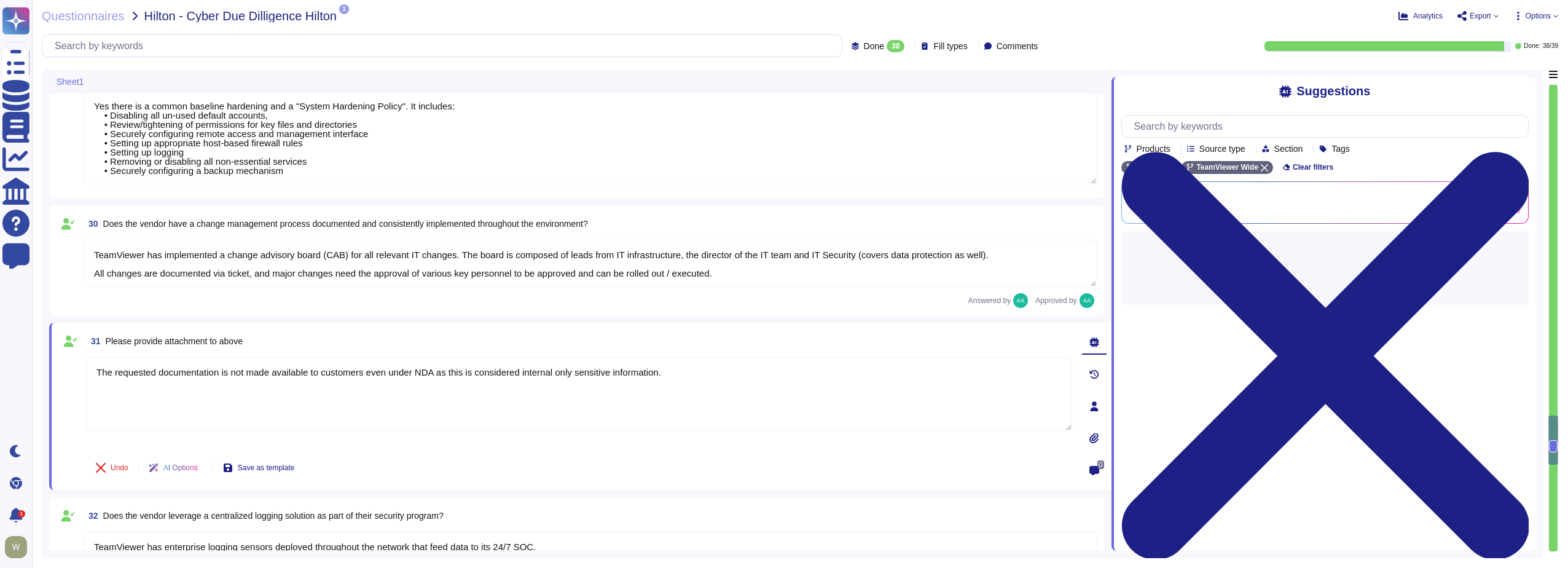
click at [146, 255] on textarea "TeamViewer has implemented a change advisory board (CAB) for all relevant IT ch…" at bounding box center [590, 263] width 1013 height 48
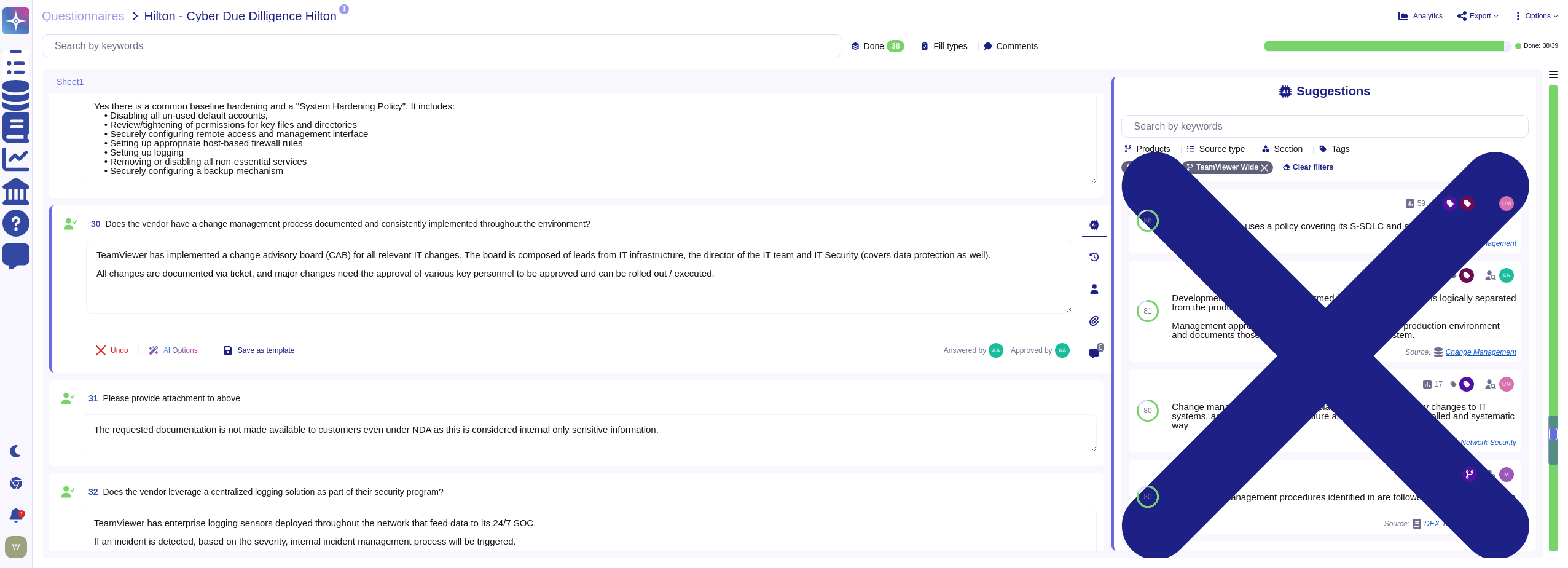
click at [152, 140] on textarea "Yes there is a common baseline hardening and a "System Hardening Policy". It in…" at bounding box center [590, 138] width 1013 height 94
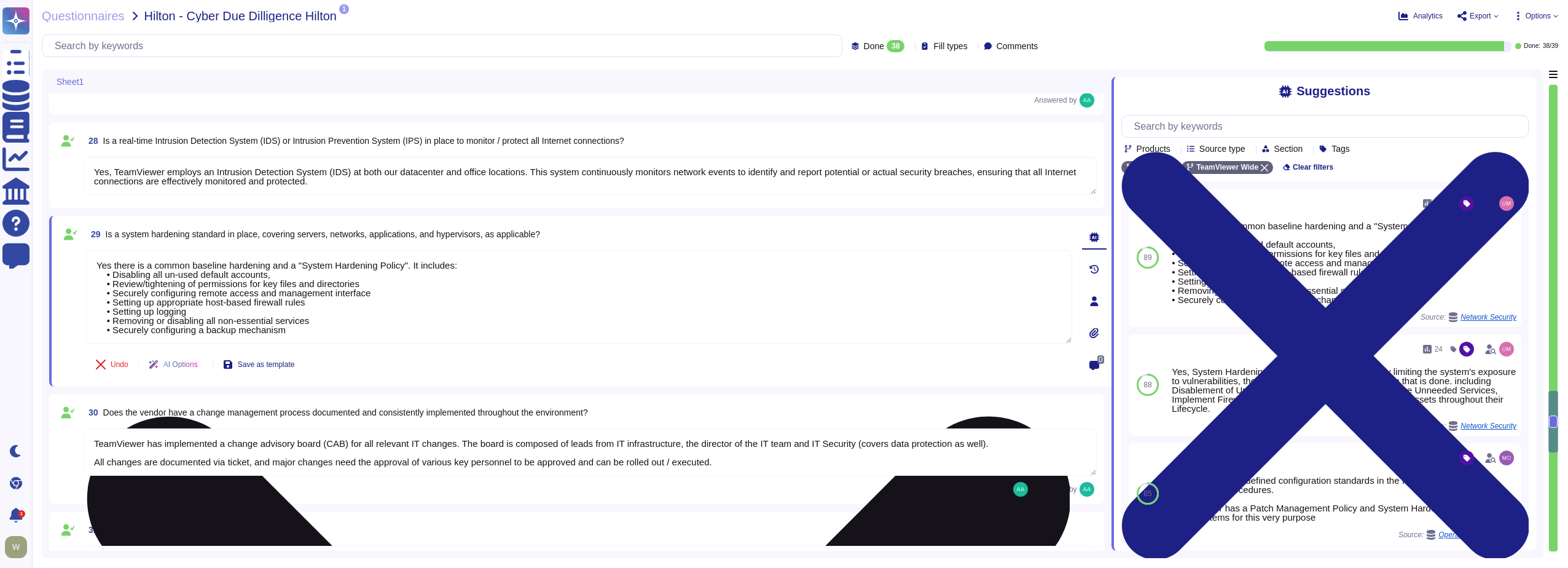
scroll to position [3494, 0]
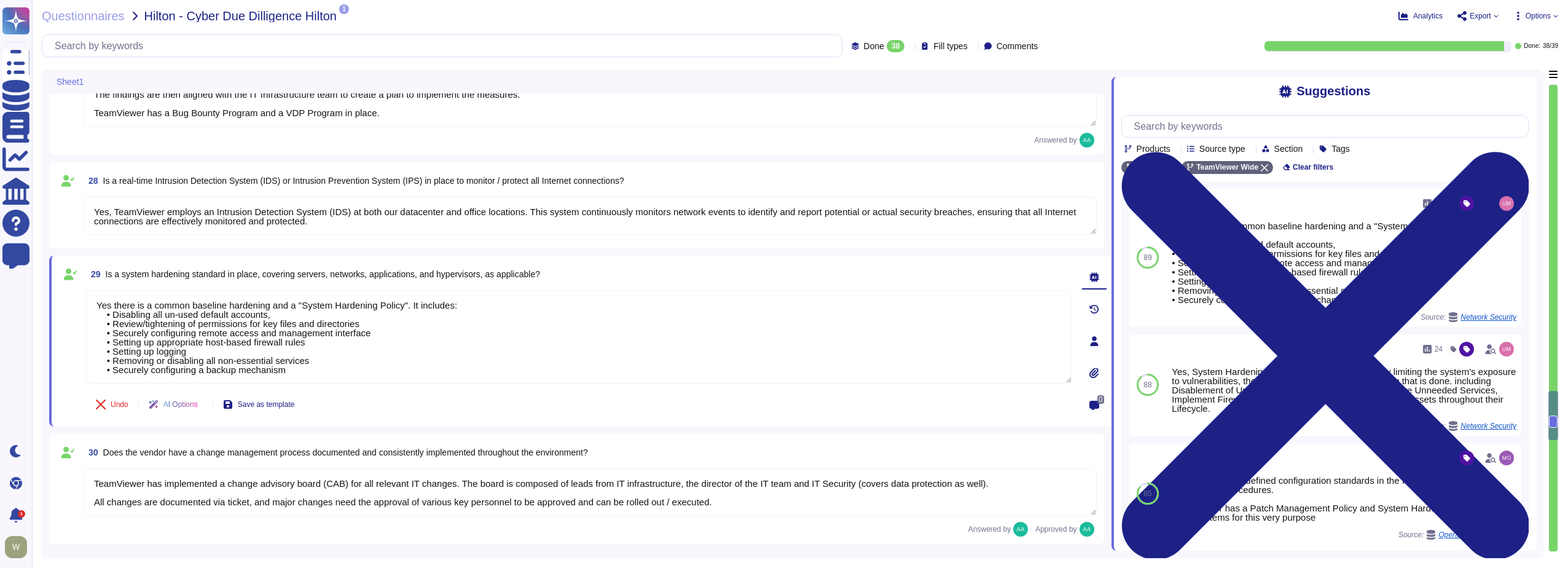
click at [125, 216] on textarea "Yes, TeamViewer employs an Intrusion Detection System (IDS) at both our datacen…" at bounding box center [590, 216] width 1013 height 38
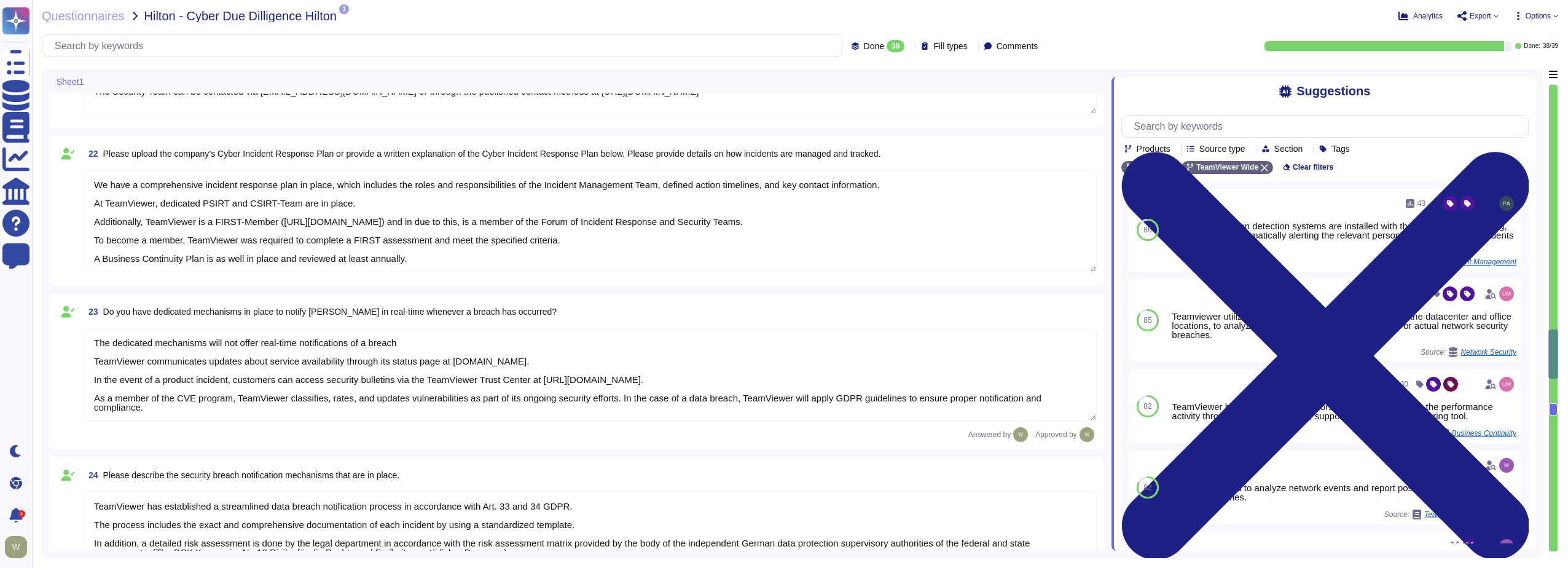
scroll to position [2772, 0]
click at [910, 47] on icon at bounding box center [910, 47] width 0 height 0
click at [860, 109] on span "To do" at bounding box center [853, 108] width 23 height 11
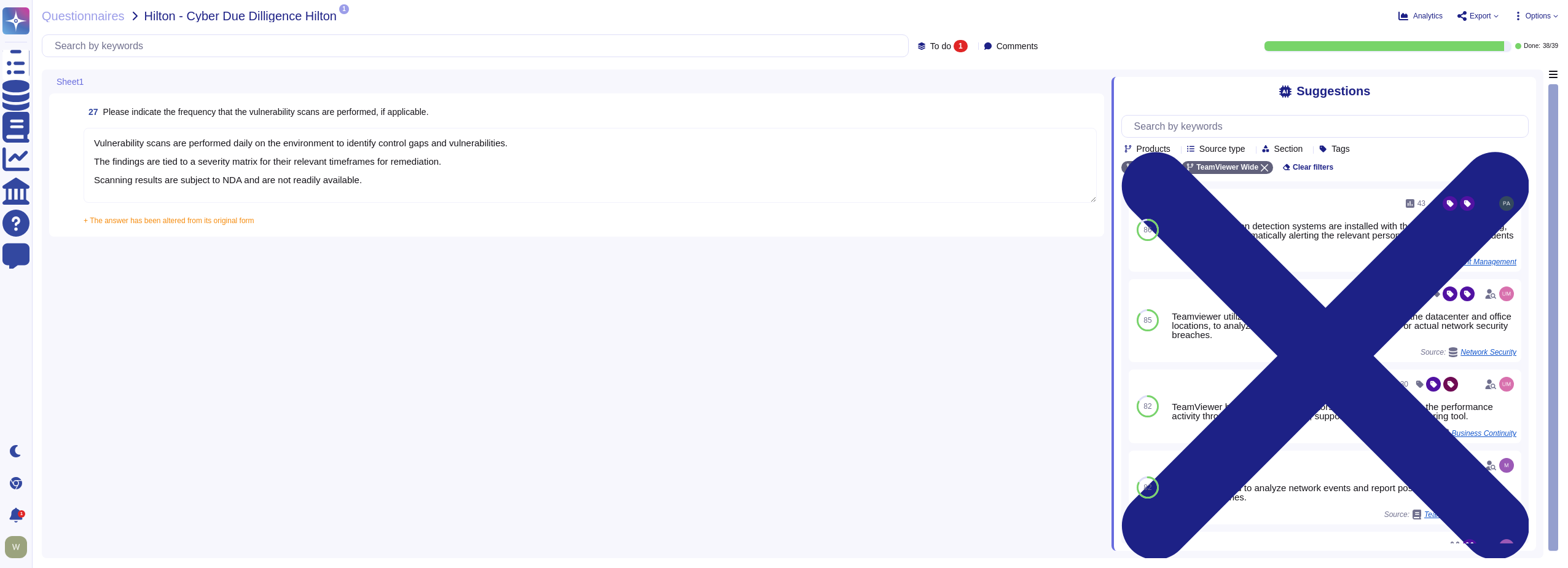
click at [115, 222] on span "+ The answer has been altered from its original form" at bounding box center [168, 221] width 171 height 9
click at [0, 0] on input "+ The answer has been altered from its original form Vulnerability scans are pe…" at bounding box center [0, 0] width 0 height 0
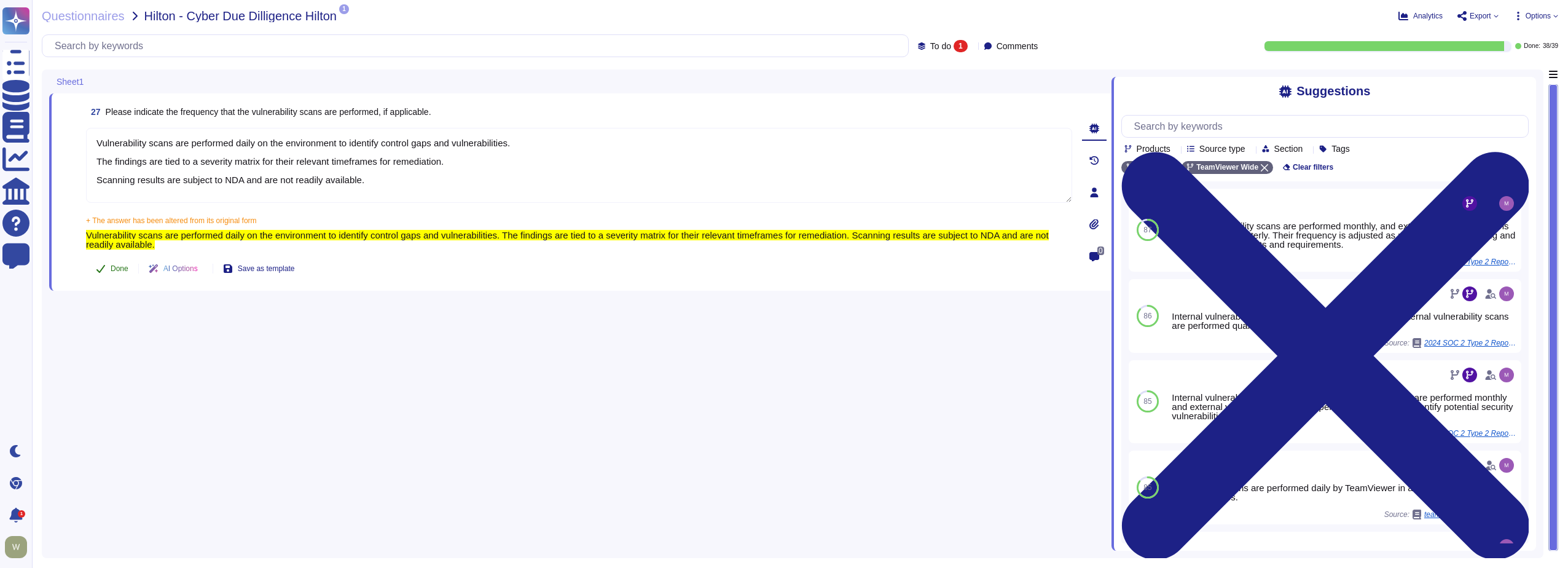
click at [109, 268] on button "Done" at bounding box center [112, 268] width 52 height 24
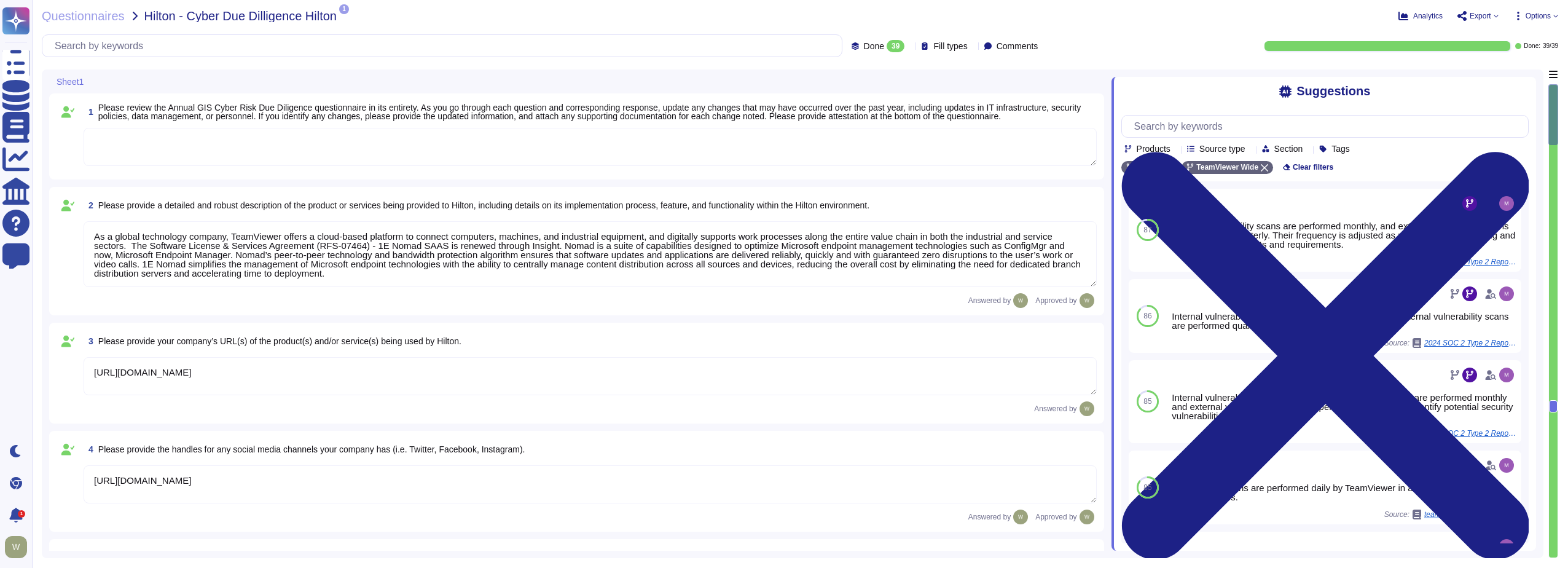
click at [1494, 17] on icon at bounding box center [1497, 17] width 5 height 5
click at [1446, 75] on p "Download" at bounding box center [1466, 92] width 43 height 35
